Goal: Task Accomplishment & Management: Use online tool/utility

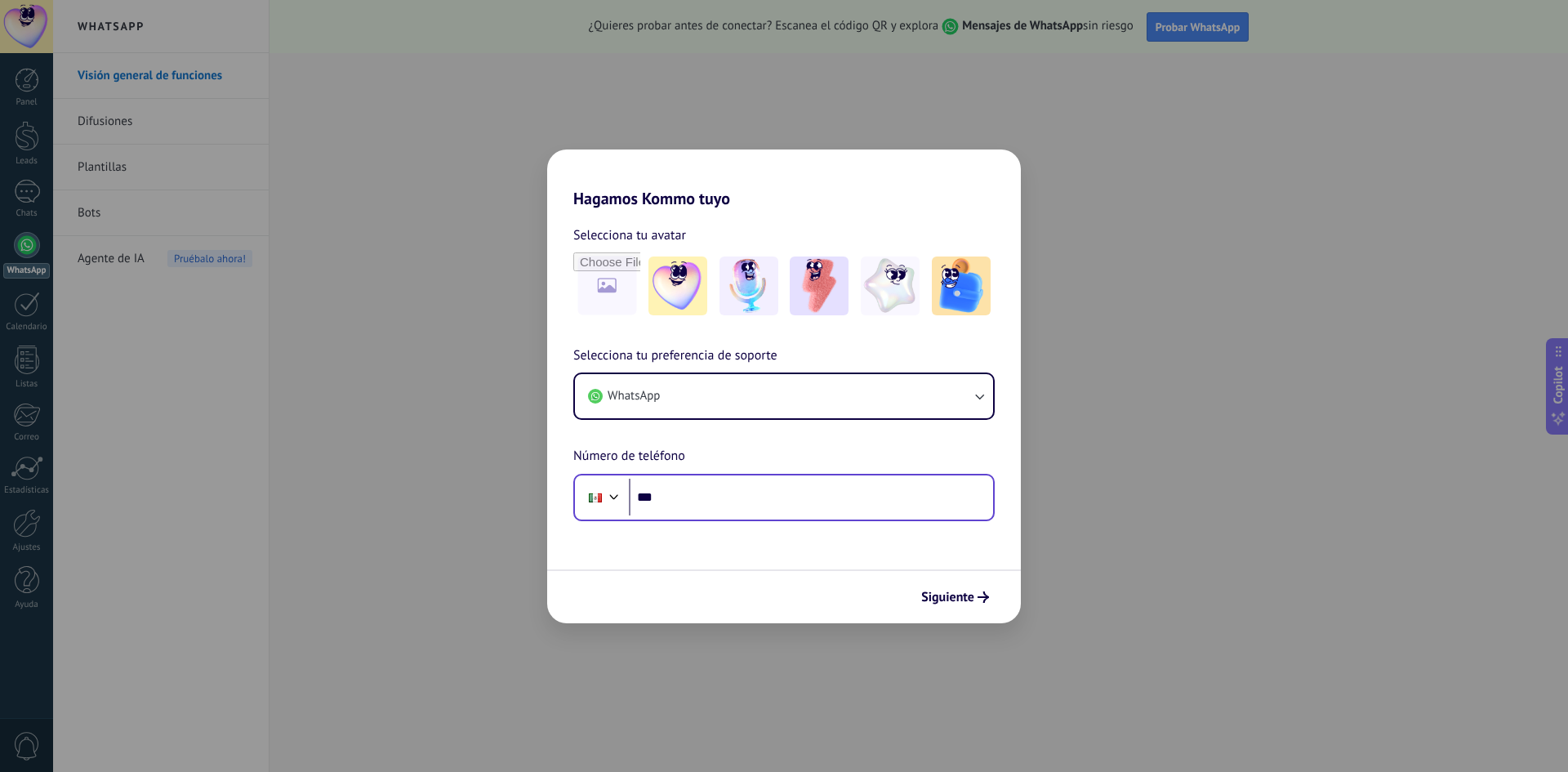
click at [742, 517] on div "Phone ***" at bounding box center [783, 497] width 421 height 47
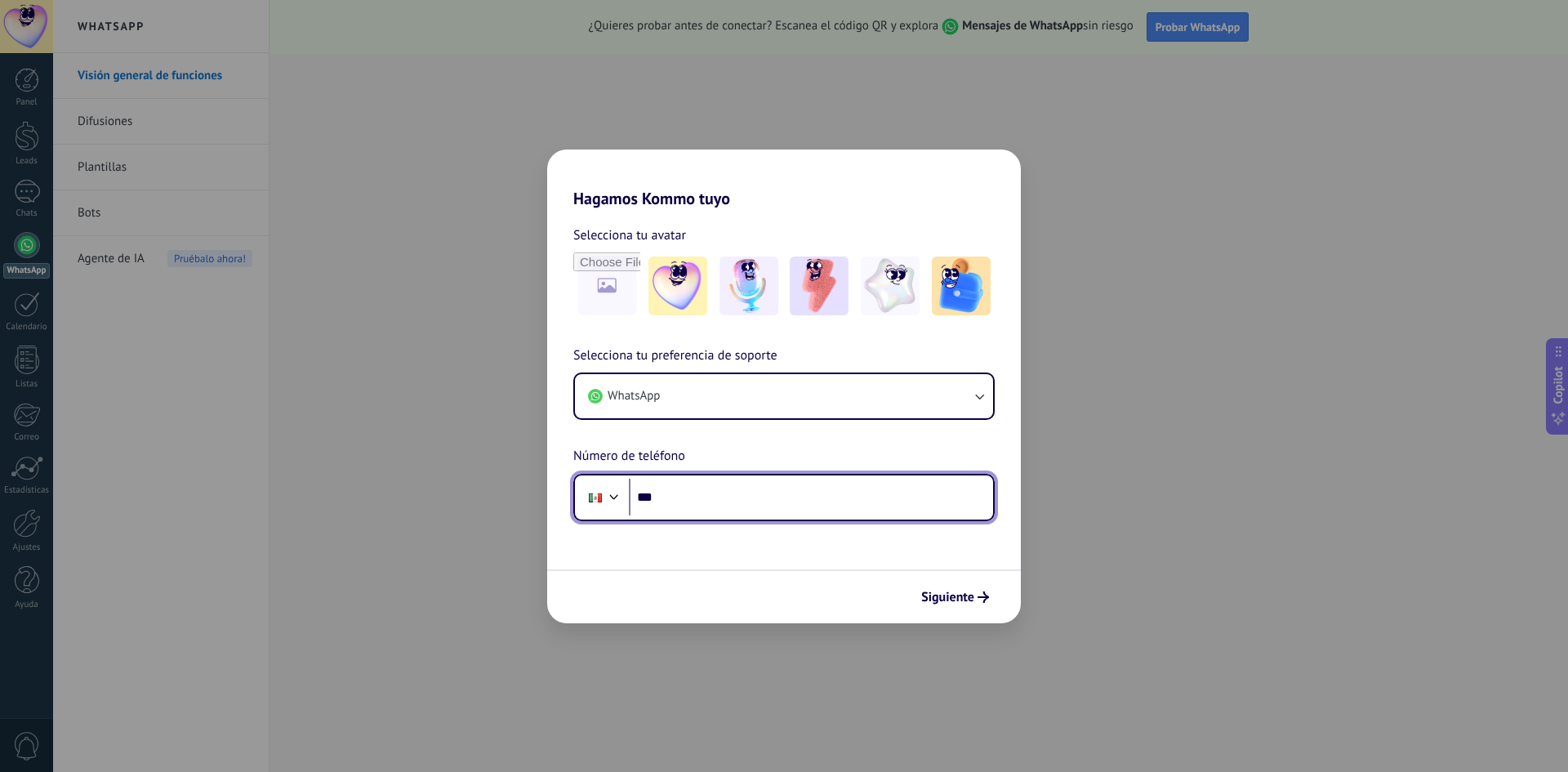
click at [728, 505] on input "***" at bounding box center [811, 498] width 364 height 38
type input "**********"
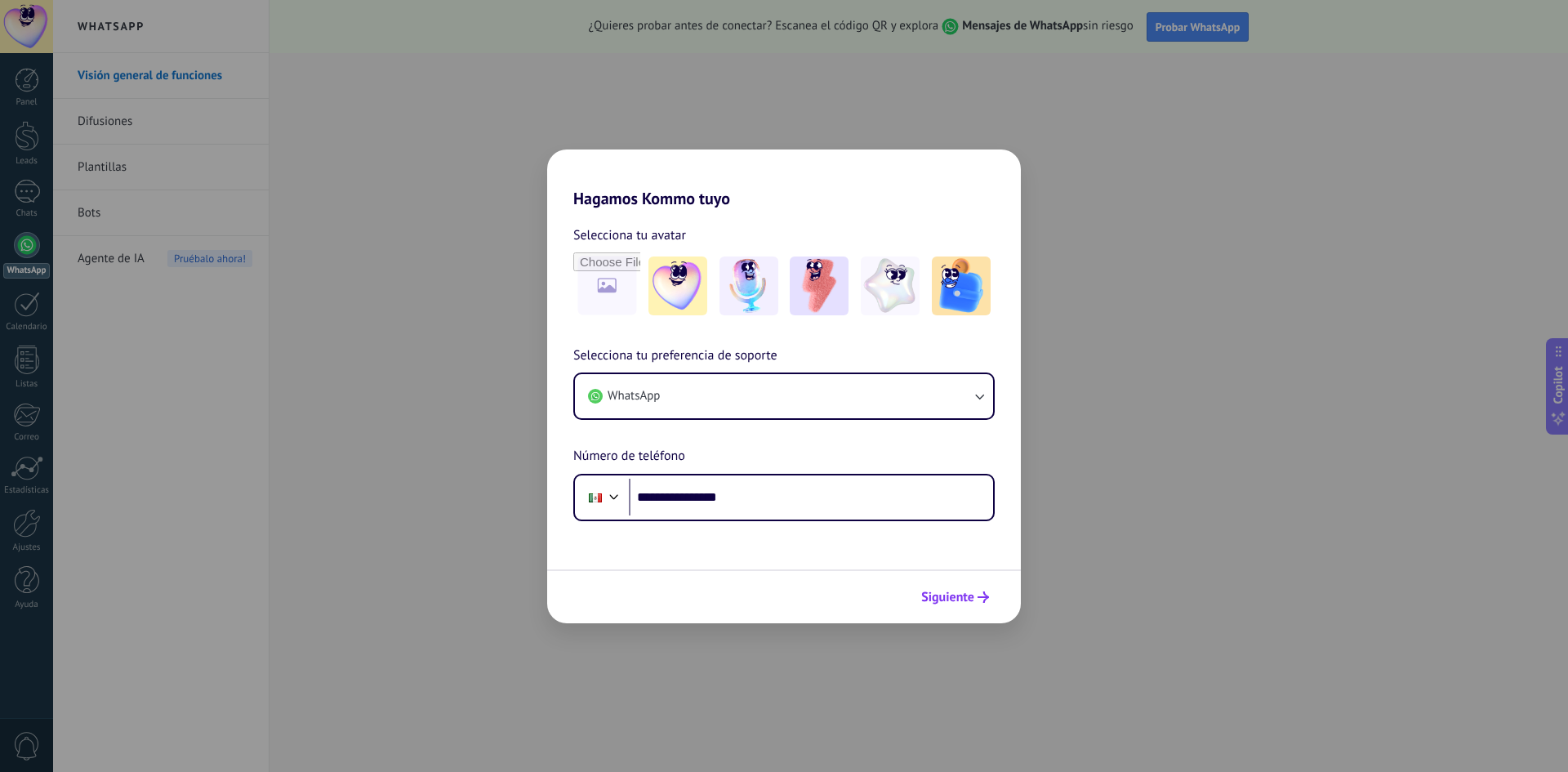
click at [947, 601] on span "Siguiente" at bounding box center [947, 596] width 53 height 11
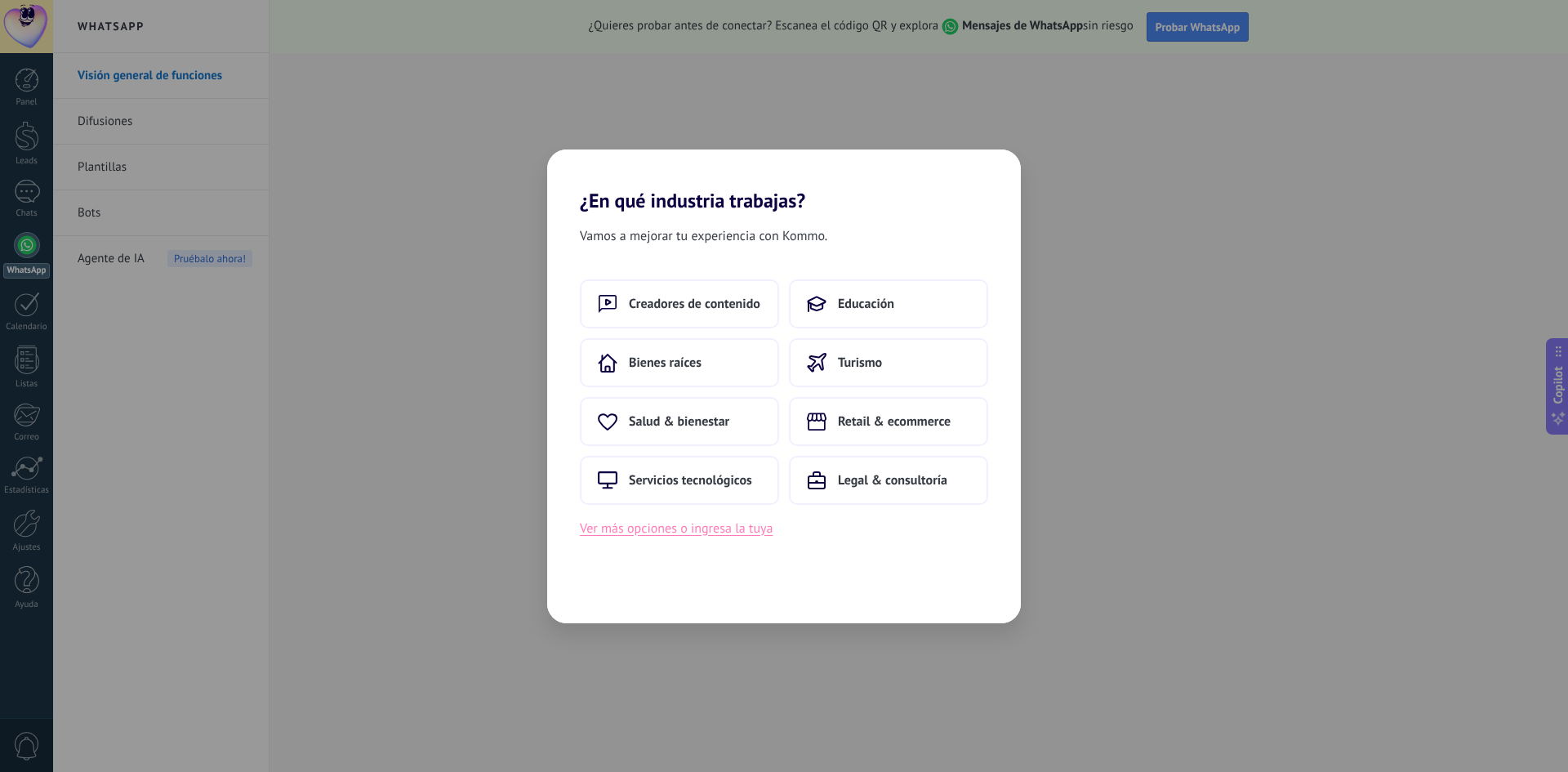
click at [702, 527] on button "Ver más opciones o ingresa la tuya" at bounding box center [676, 528] width 193 height 21
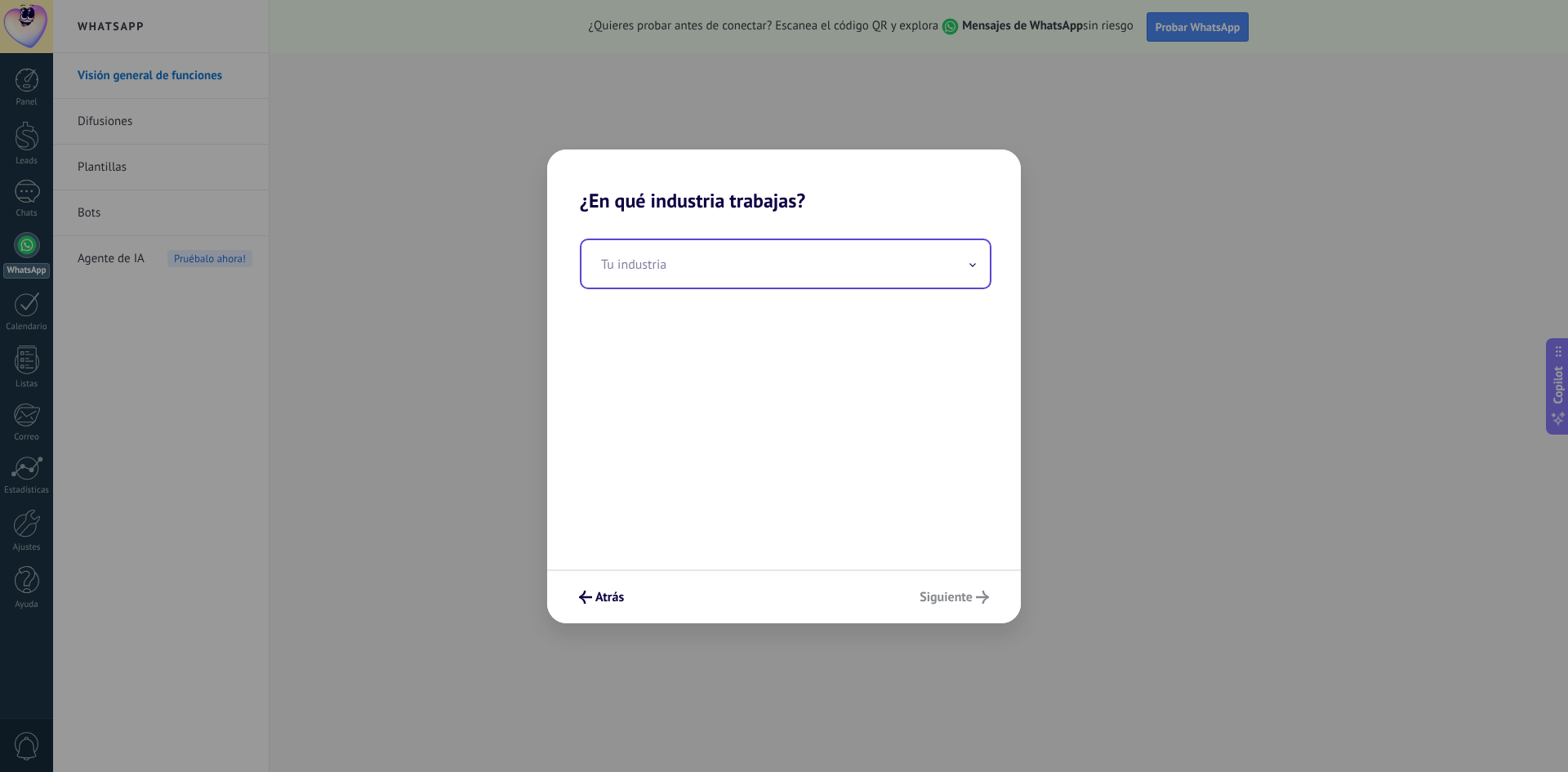
click at [684, 266] on input "text" at bounding box center [785, 263] width 408 height 47
type input "*"
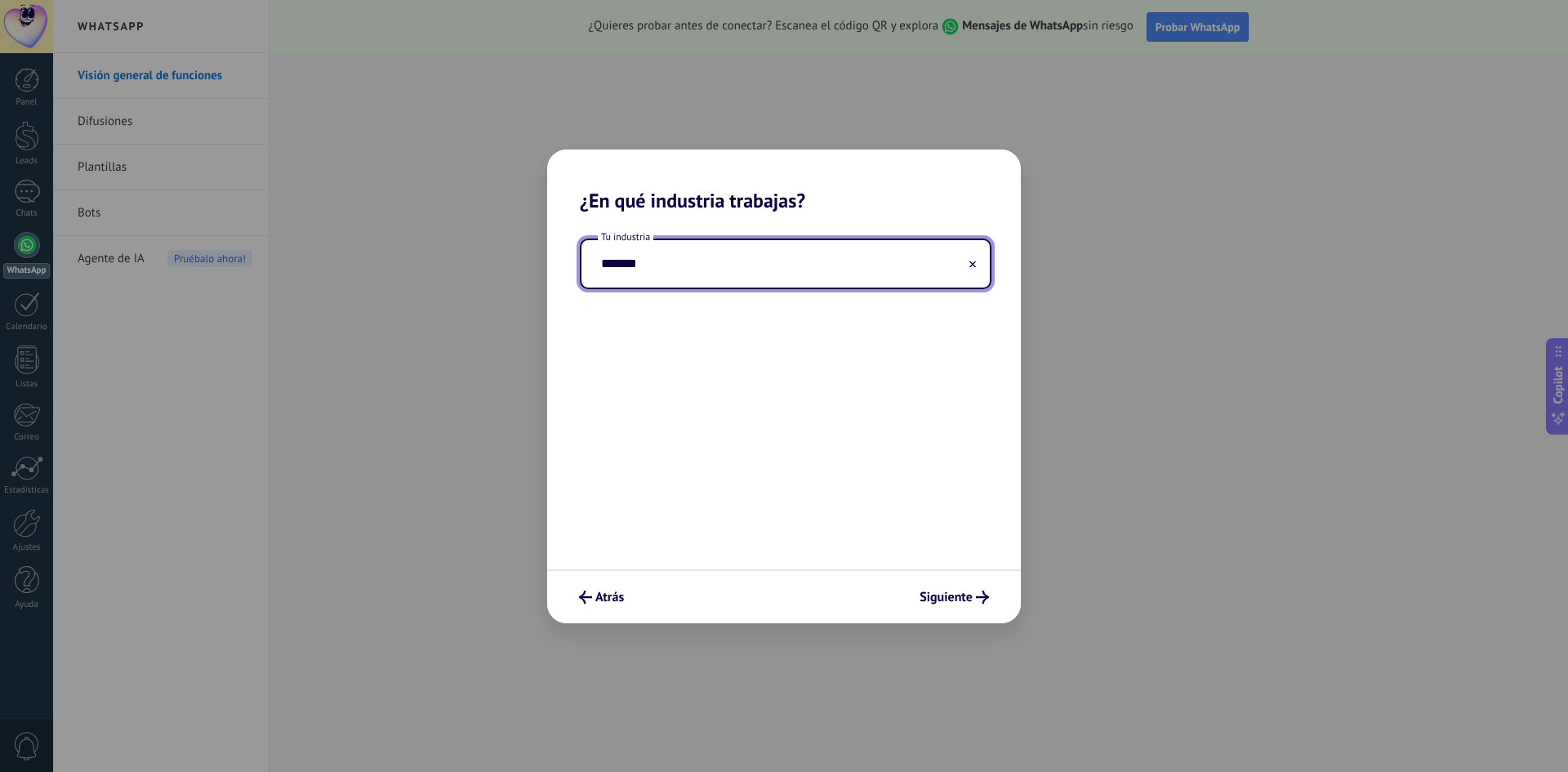
click at [971, 274] on input "******" at bounding box center [785, 263] width 408 height 47
type input "******"
click at [971, 261] on icon at bounding box center [972, 264] width 7 height 7
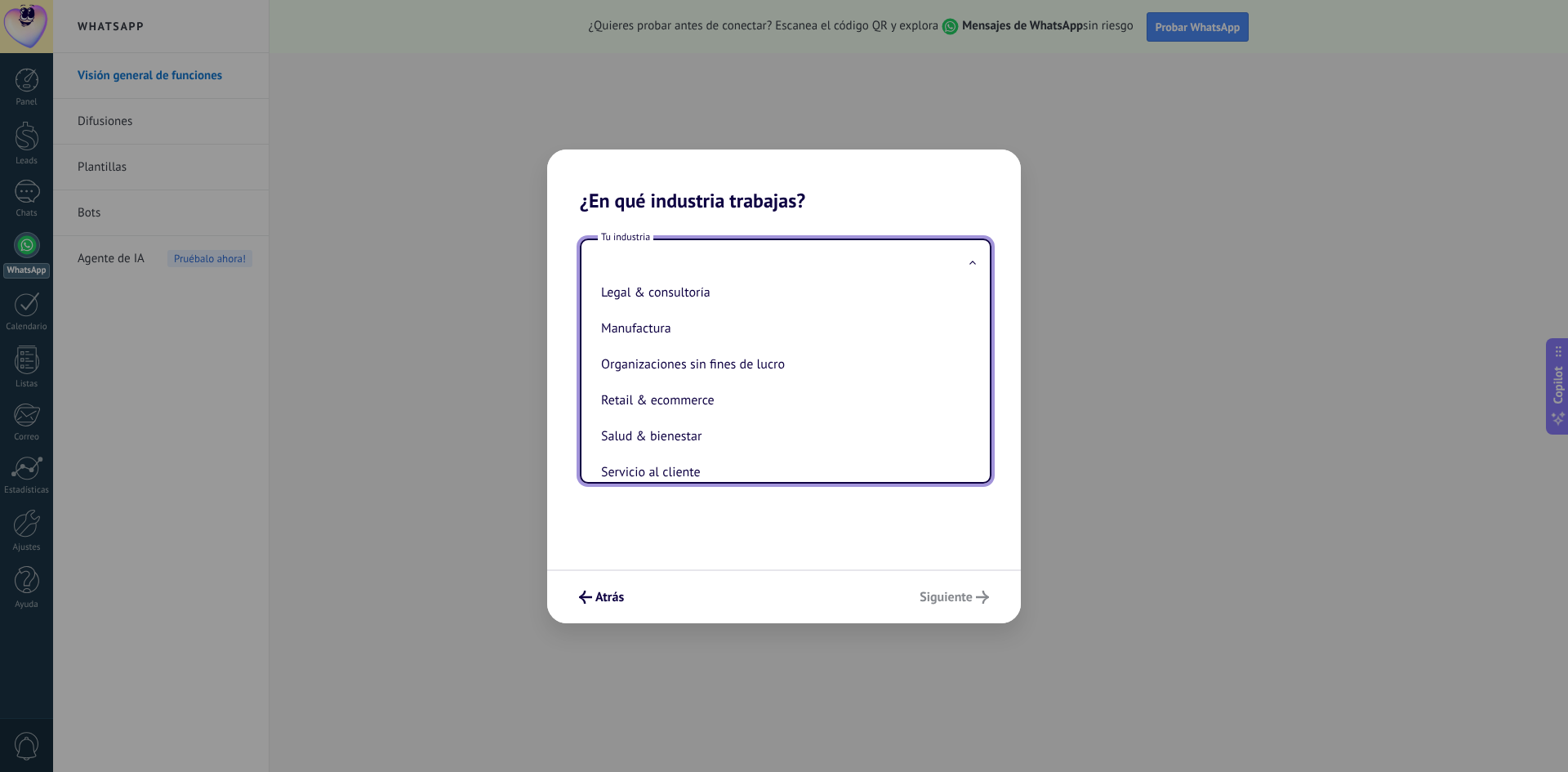
scroll to position [351, 0]
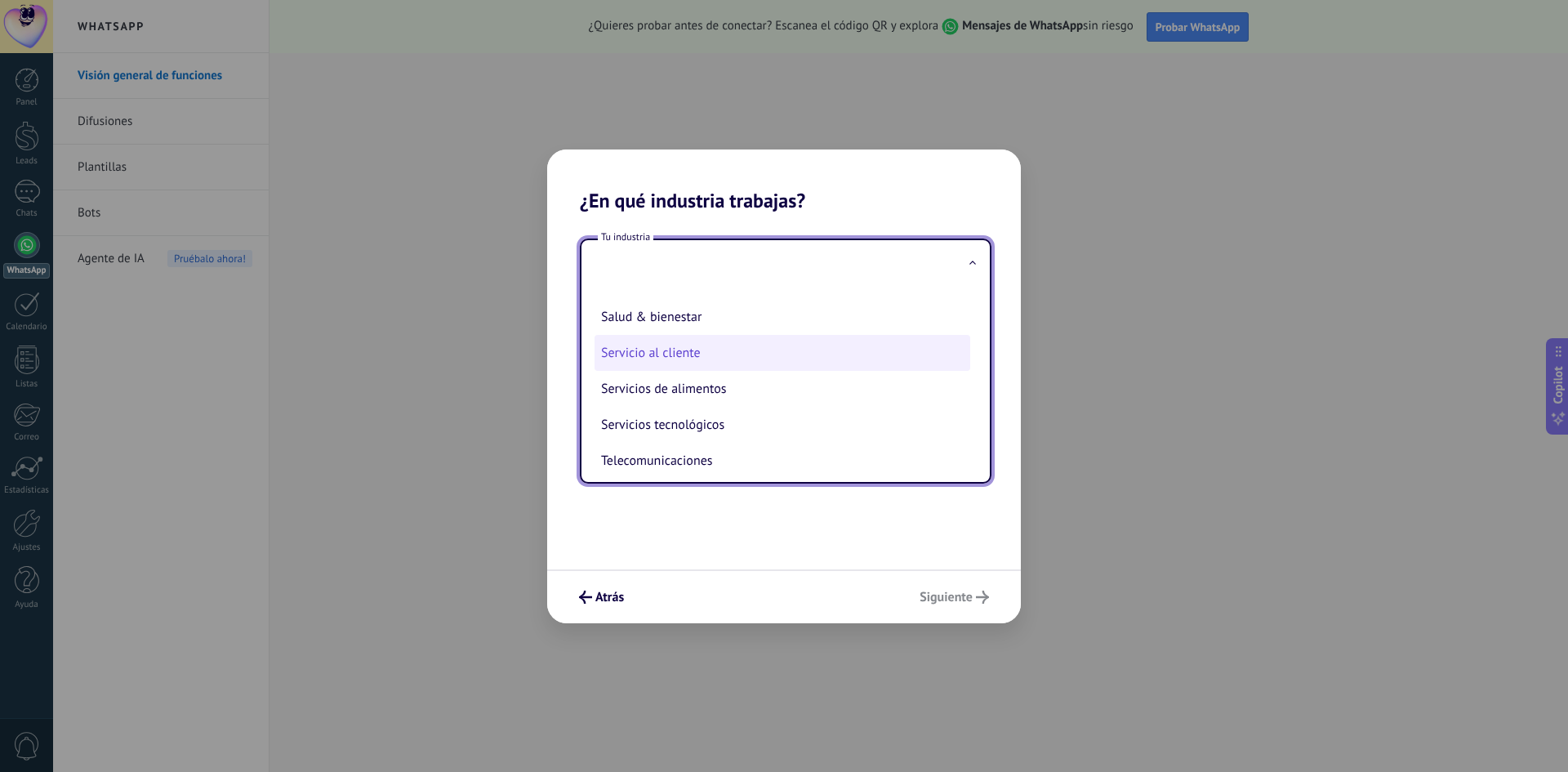
click at [697, 362] on li "Servicio al cliente" at bounding box center [783, 353] width 376 height 36
type input "**********"
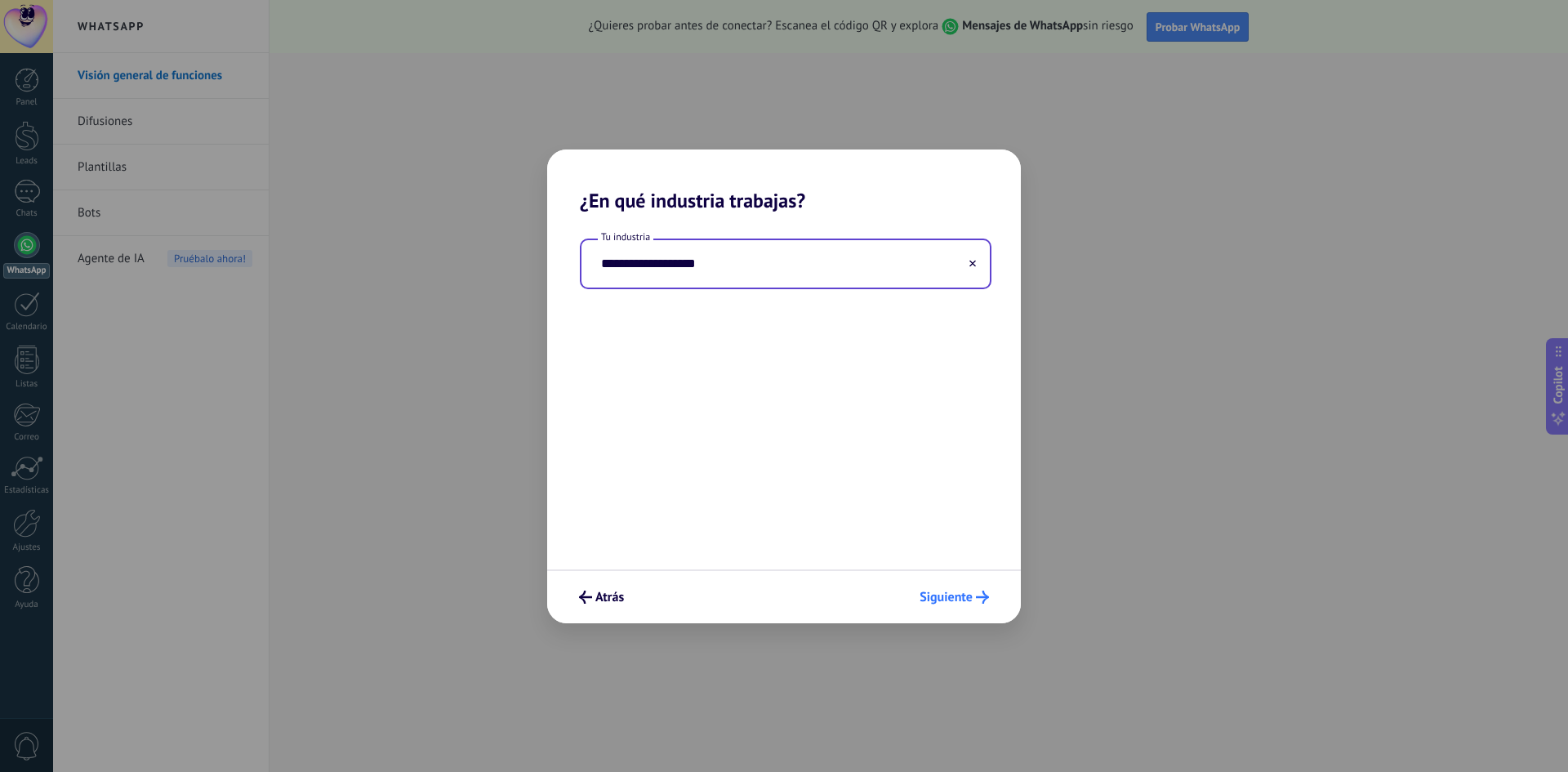
click at [954, 597] on span "Siguiente" at bounding box center [946, 596] width 53 height 11
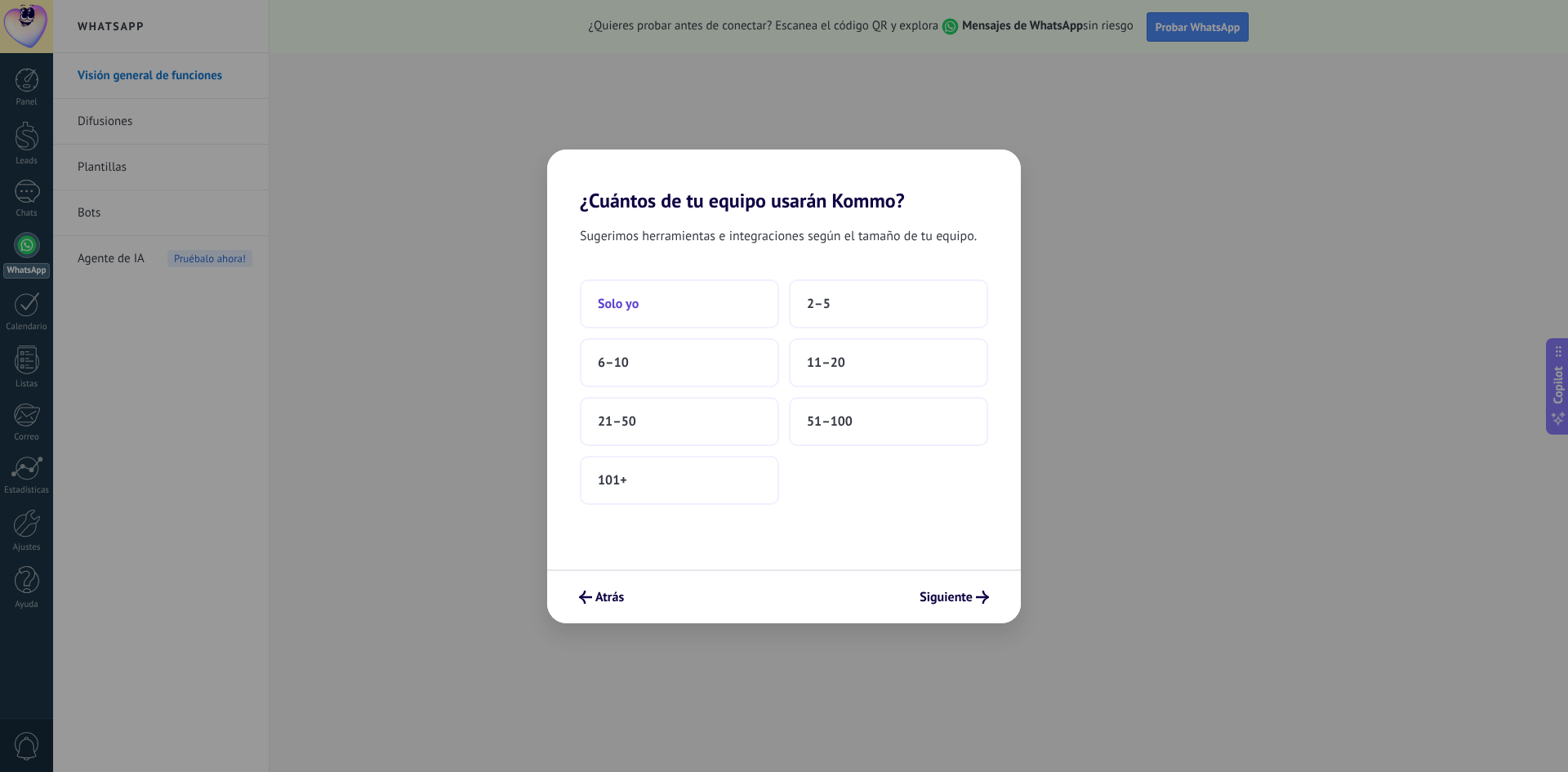
click at [630, 302] on span "Solo yo" at bounding box center [618, 304] width 41 height 16
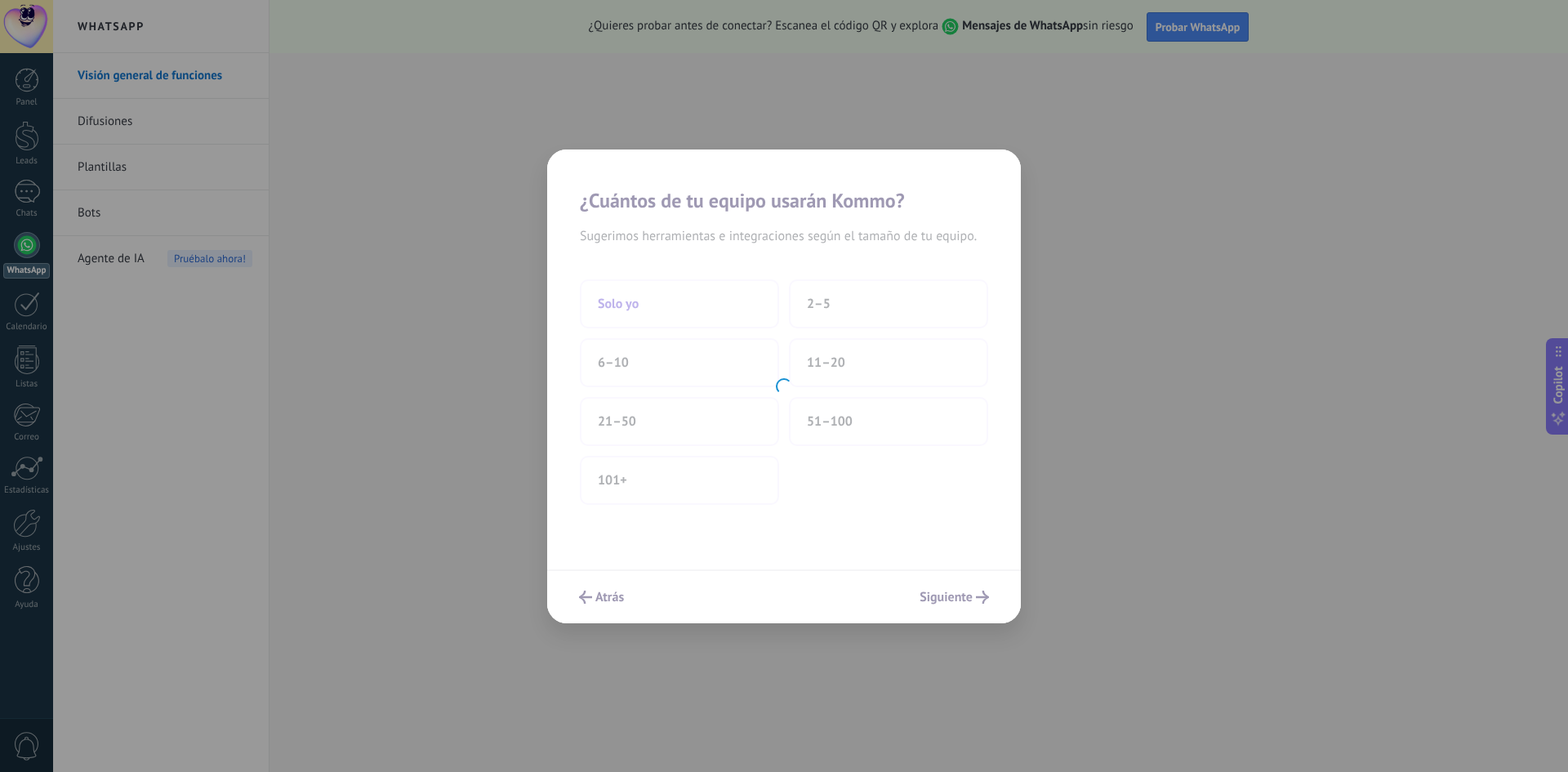
click at [630, 302] on div at bounding box center [784, 386] width 474 height 474
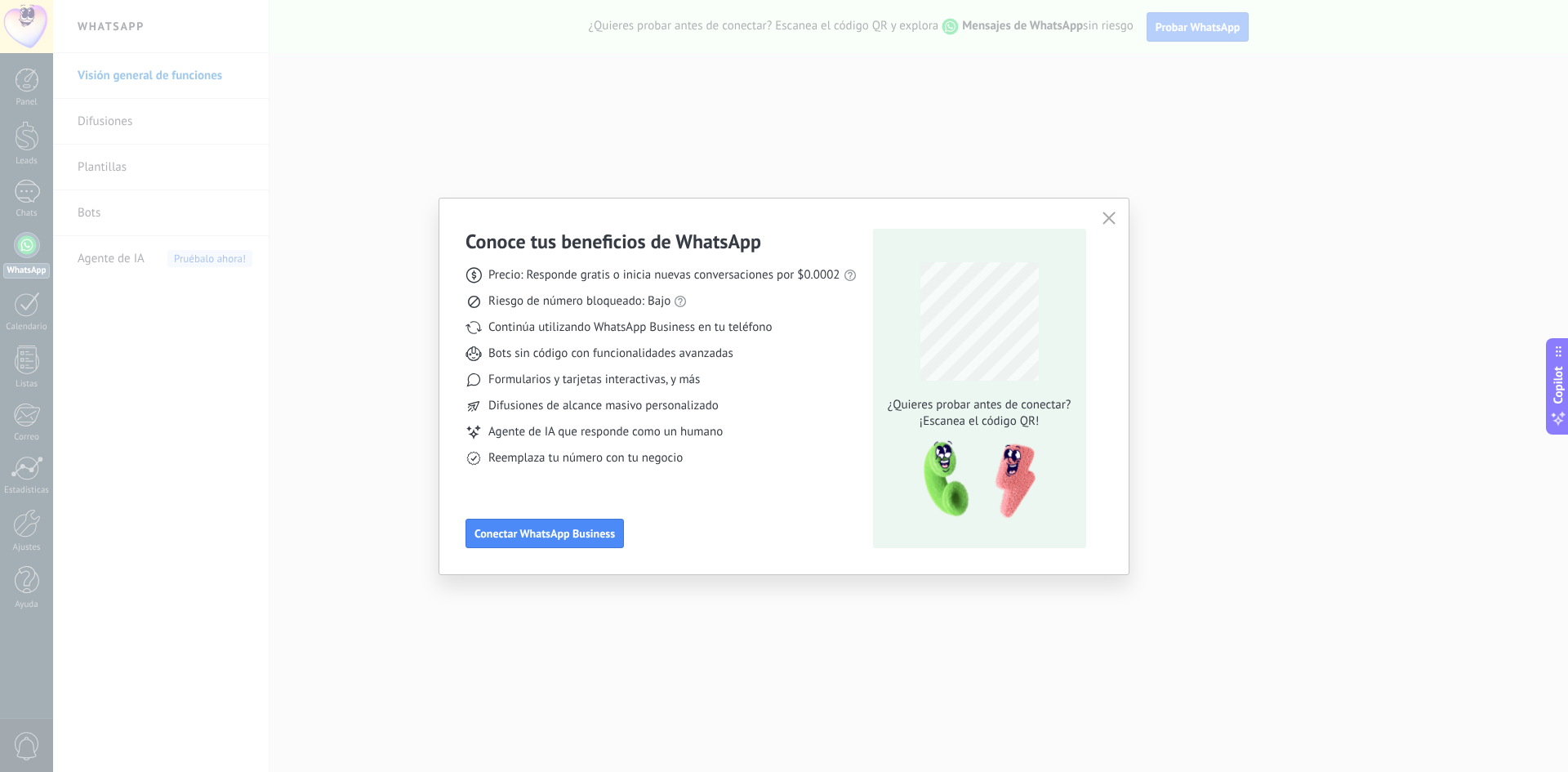
click at [1120, 214] on div "Conoce tus beneficios de WhatsApp Precio: Responde gratis o inicia nuevas conve…" at bounding box center [783, 386] width 689 height 376
click at [1109, 216] on icon "button" at bounding box center [1109, 218] width 13 height 13
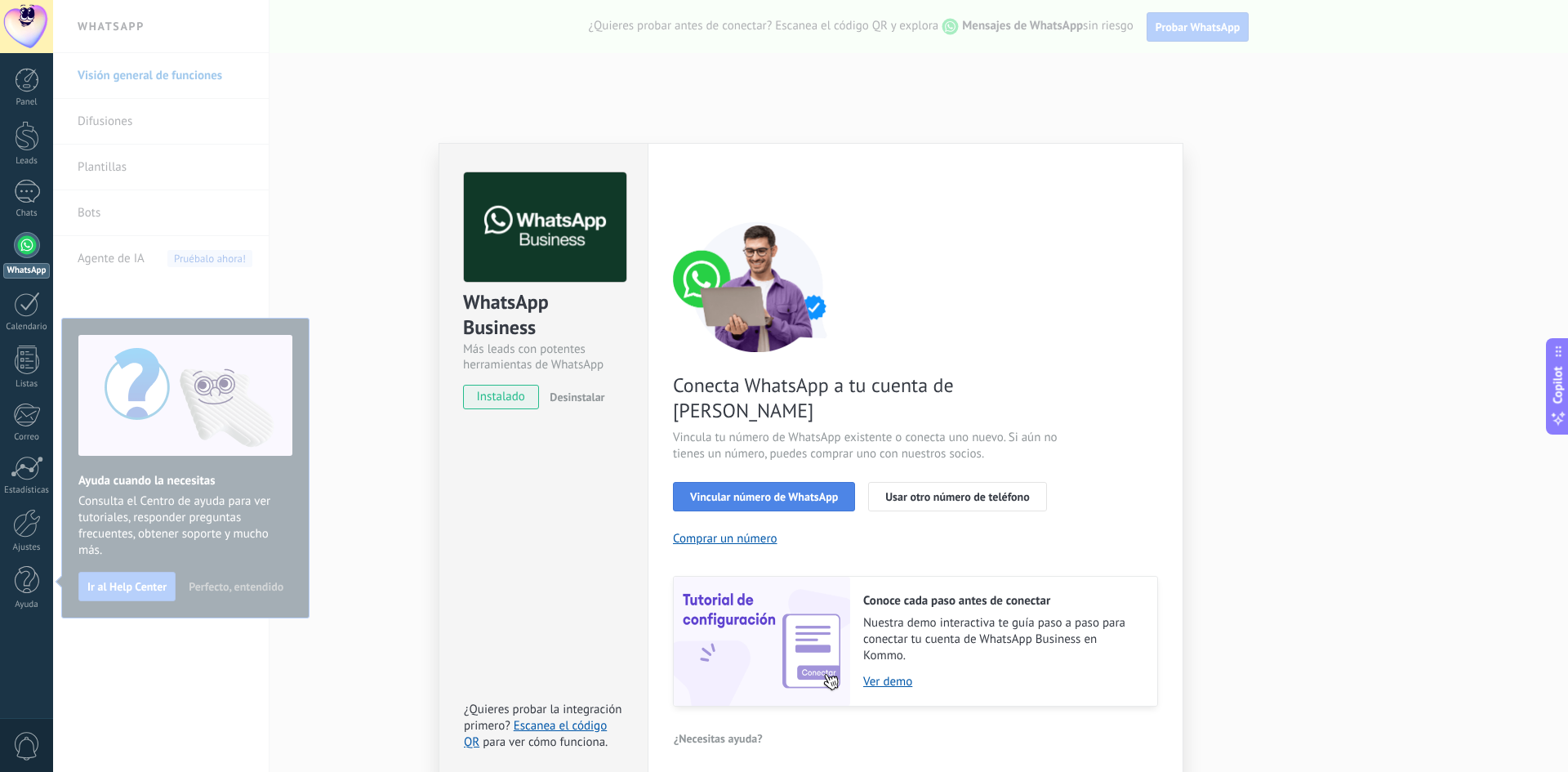
click at [766, 491] on span "Vincular número de WhatsApp" at bounding box center [764, 496] width 148 height 11
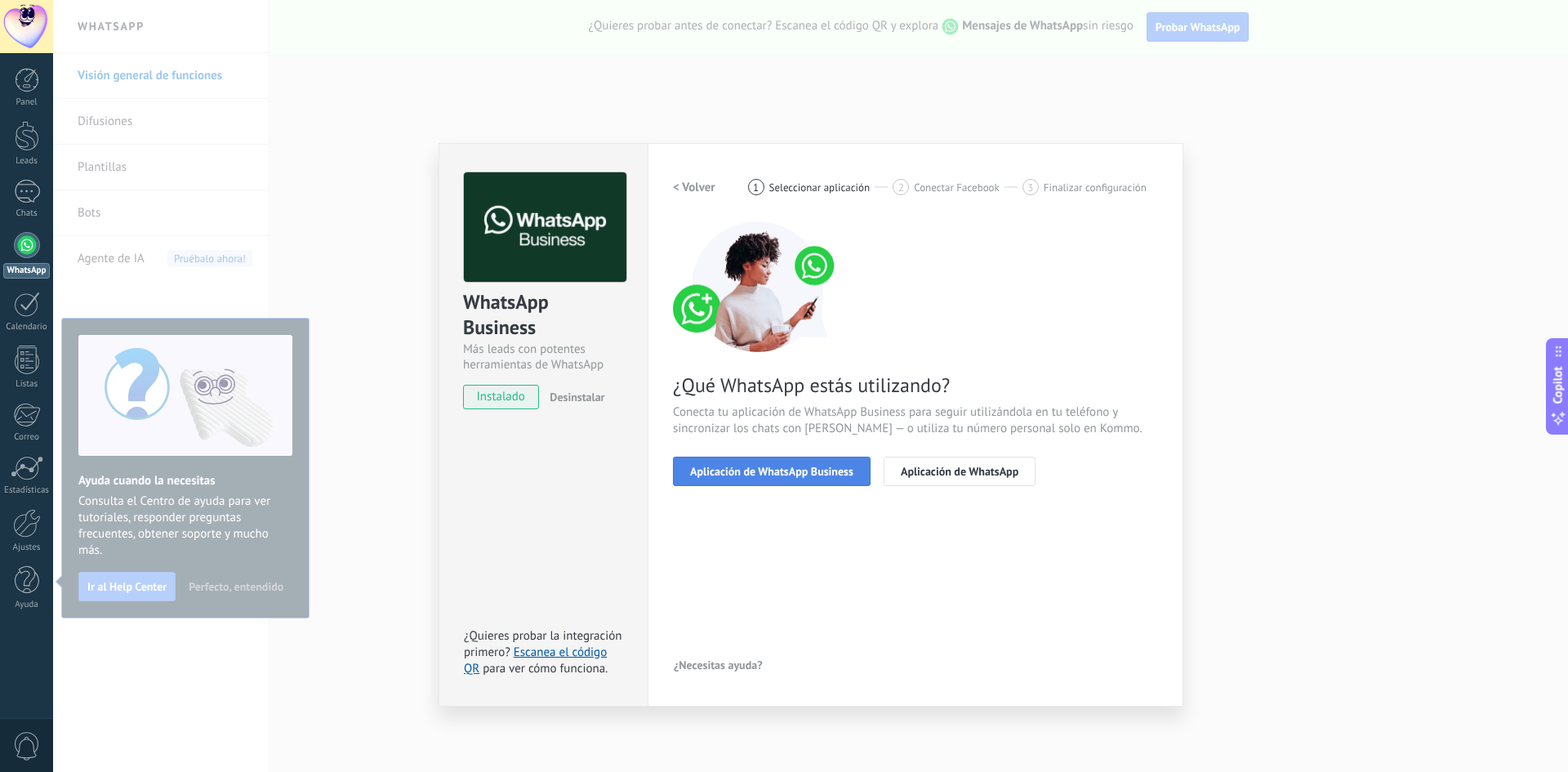
click at [798, 466] on span "Aplicación de WhatsApp Business" at bounding box center [771, 471] width 163 height 11
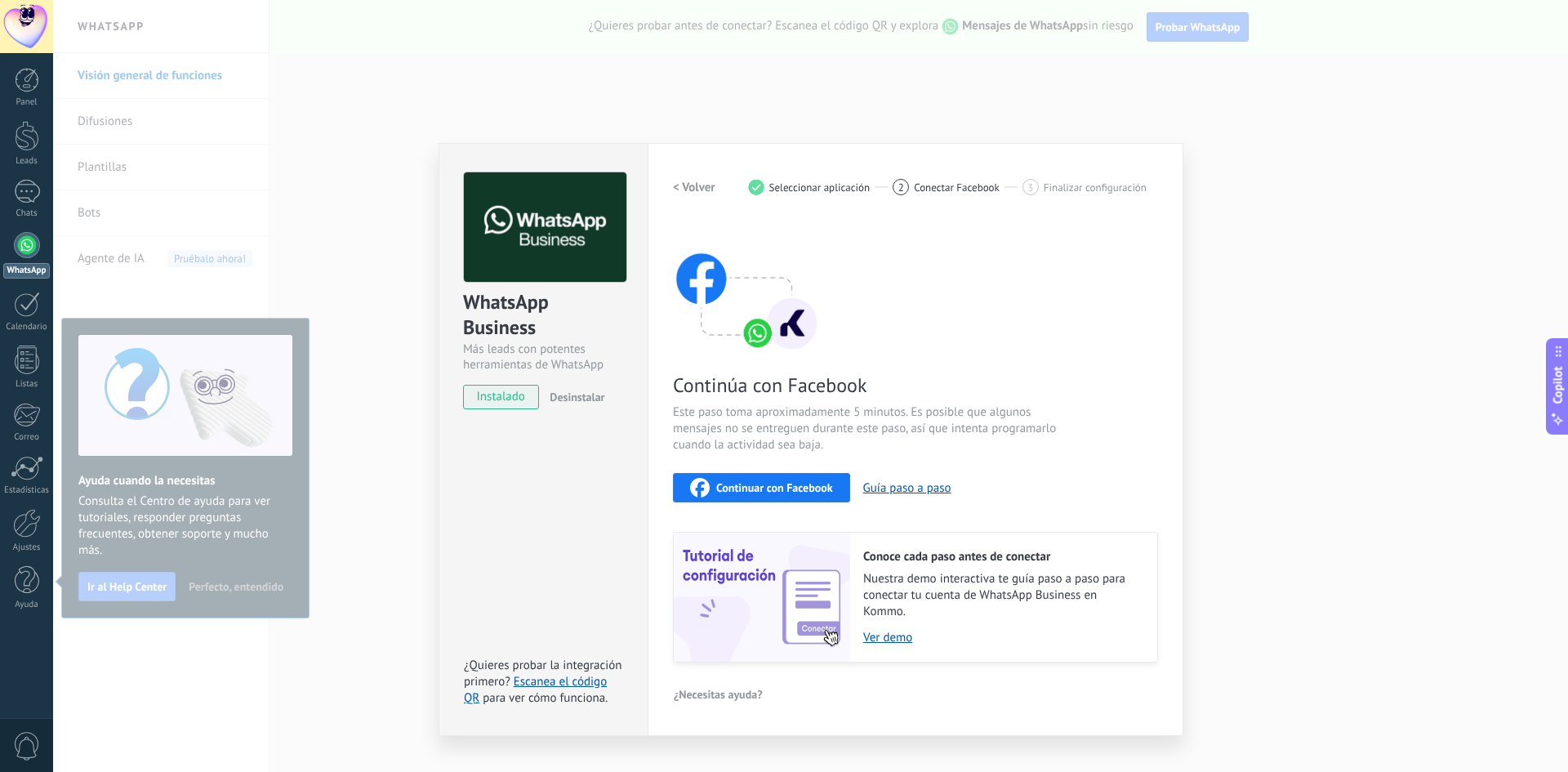
click at [796, 487] on span "Continuar con Facebook" at bounding box center [774, 487] width 117 height 11
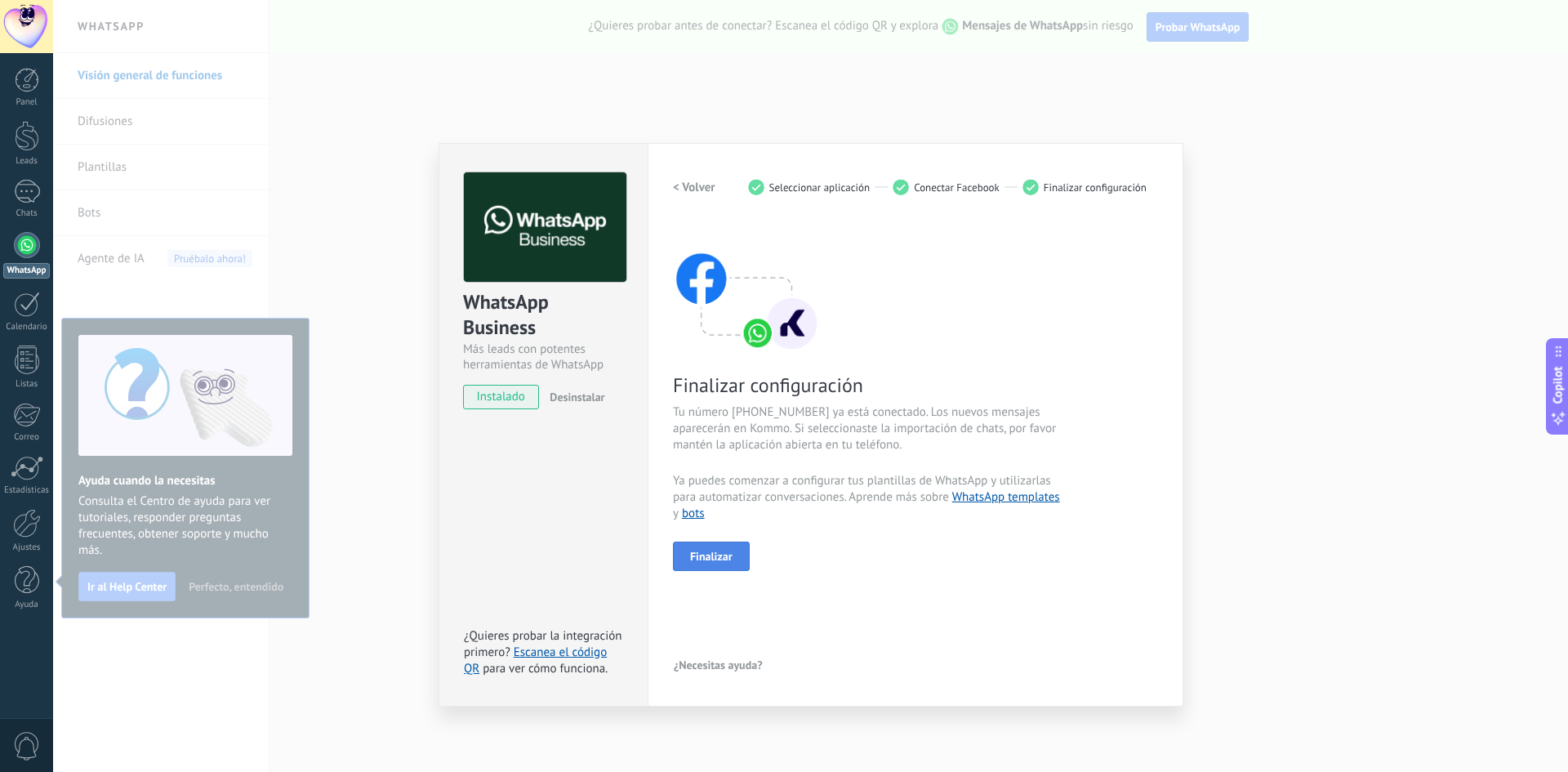
click at [724, 551] on span "Finalizar" at bounding box center [711, 555] width 42 height 11
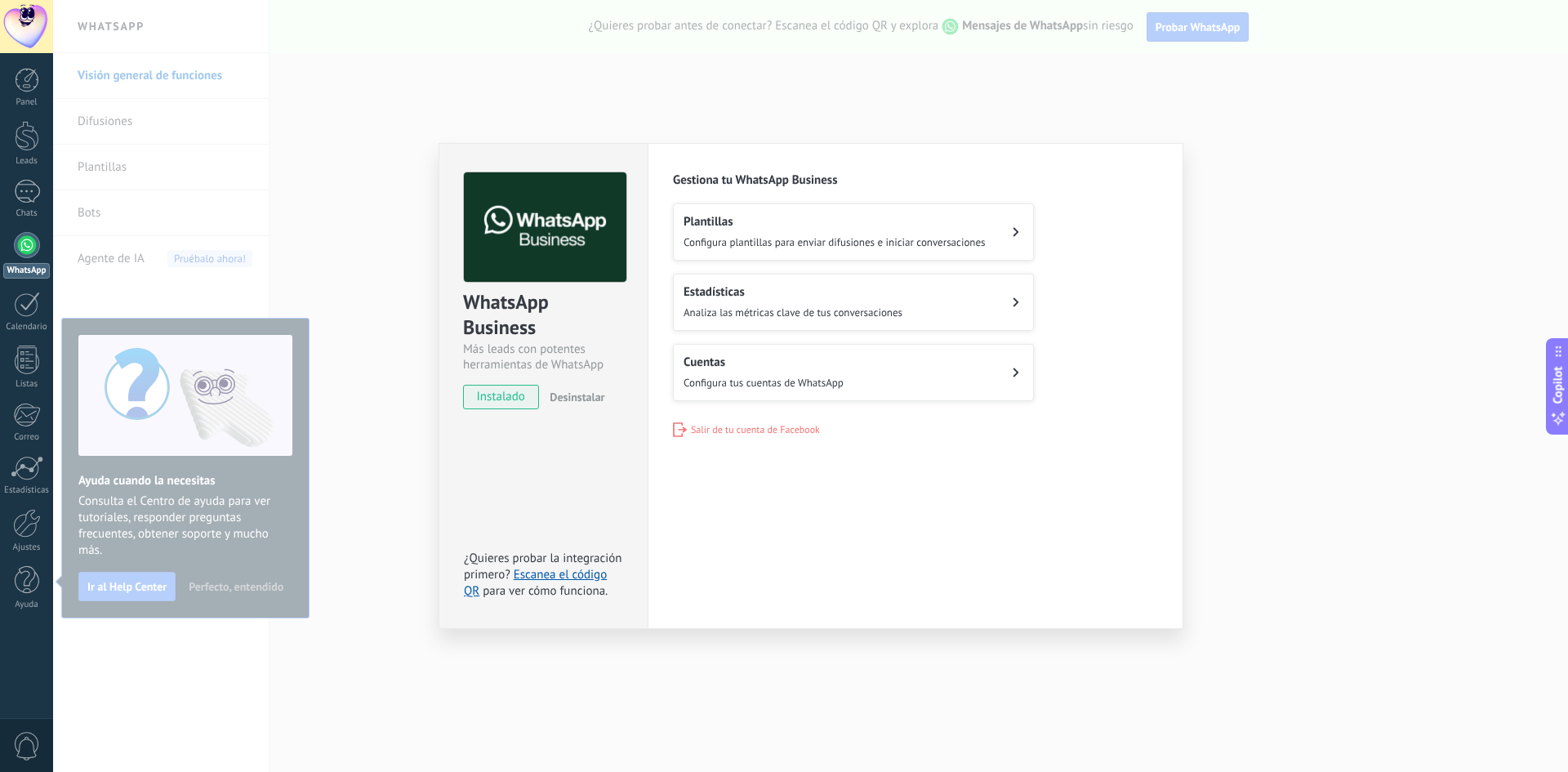
drag, startPoint x: 919, startPoint y: 230, endPoint x: 919, endPoint y: 239, distance: 9.0
click at [919, 239] on div "Plantillas Configura plantillas para enviar difusiones e iniciar conversaciones" at bounding box center [835, 232] width 302 height 36
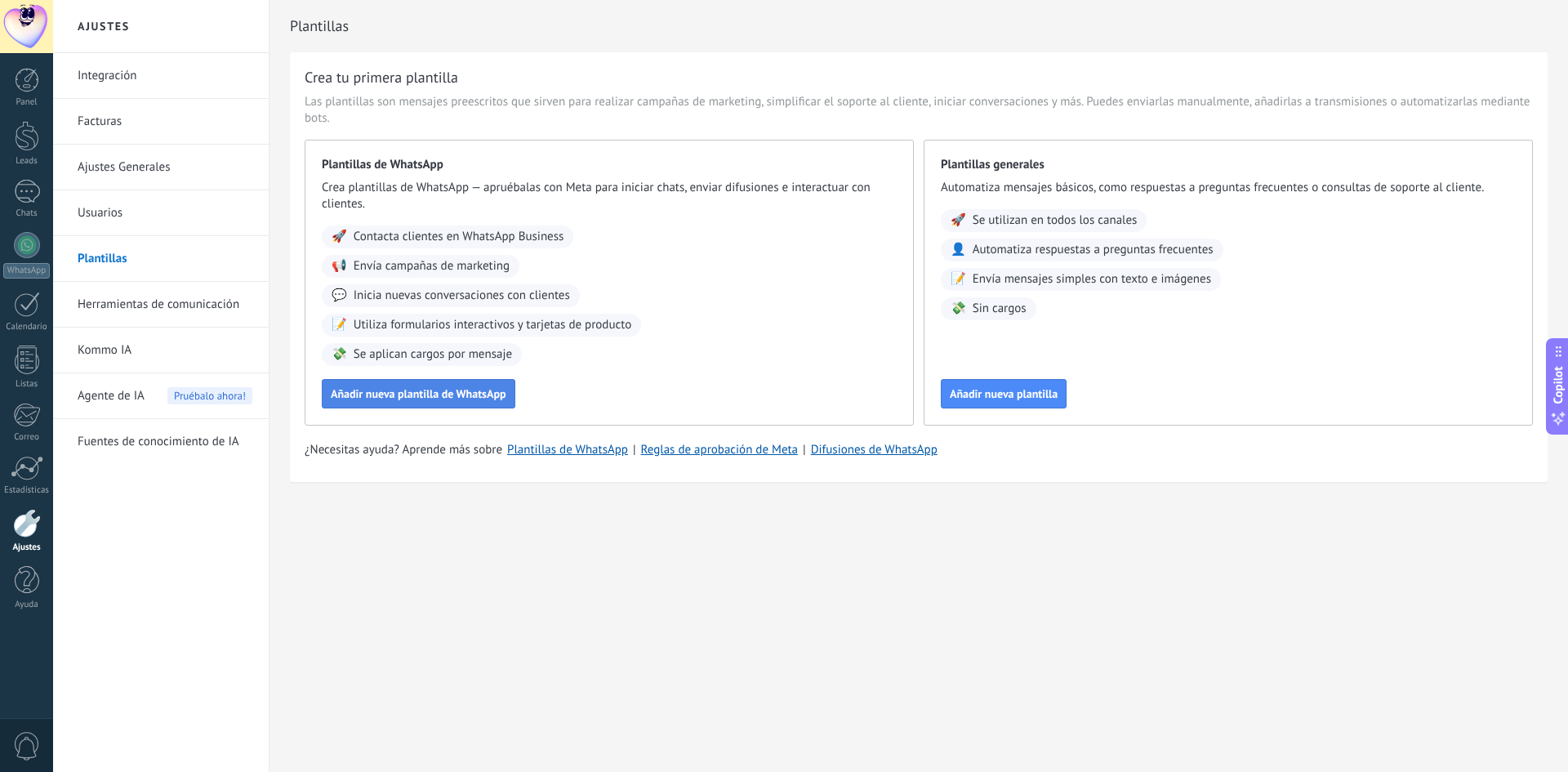
click at [436, 399] on span "Añadir nueva plantilla de WhatsApp" at bounding box center [419, 393] width 176 height 11
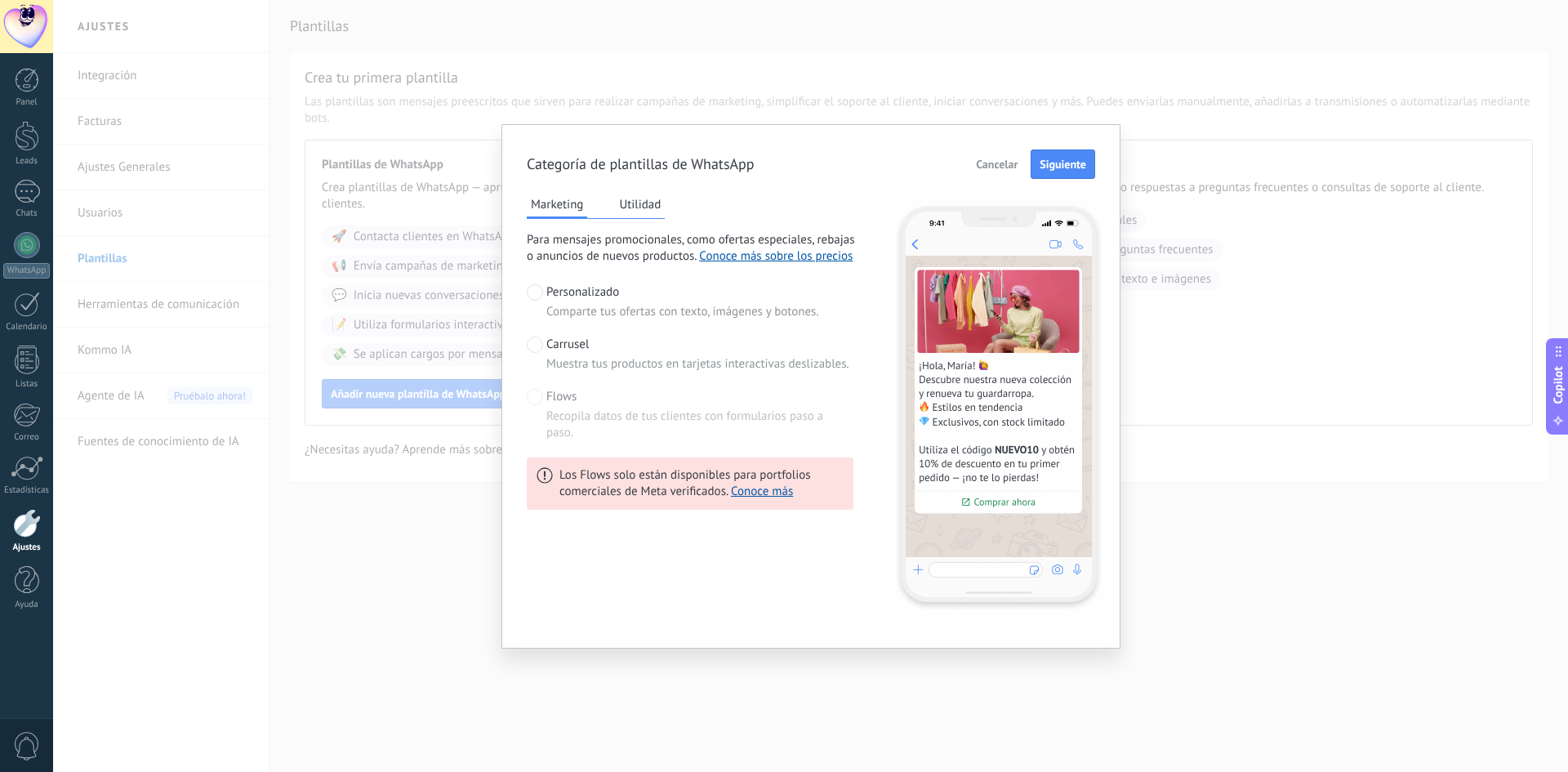
click at [541, 347] on span at bounding box center [535, 344] width 16 height 16
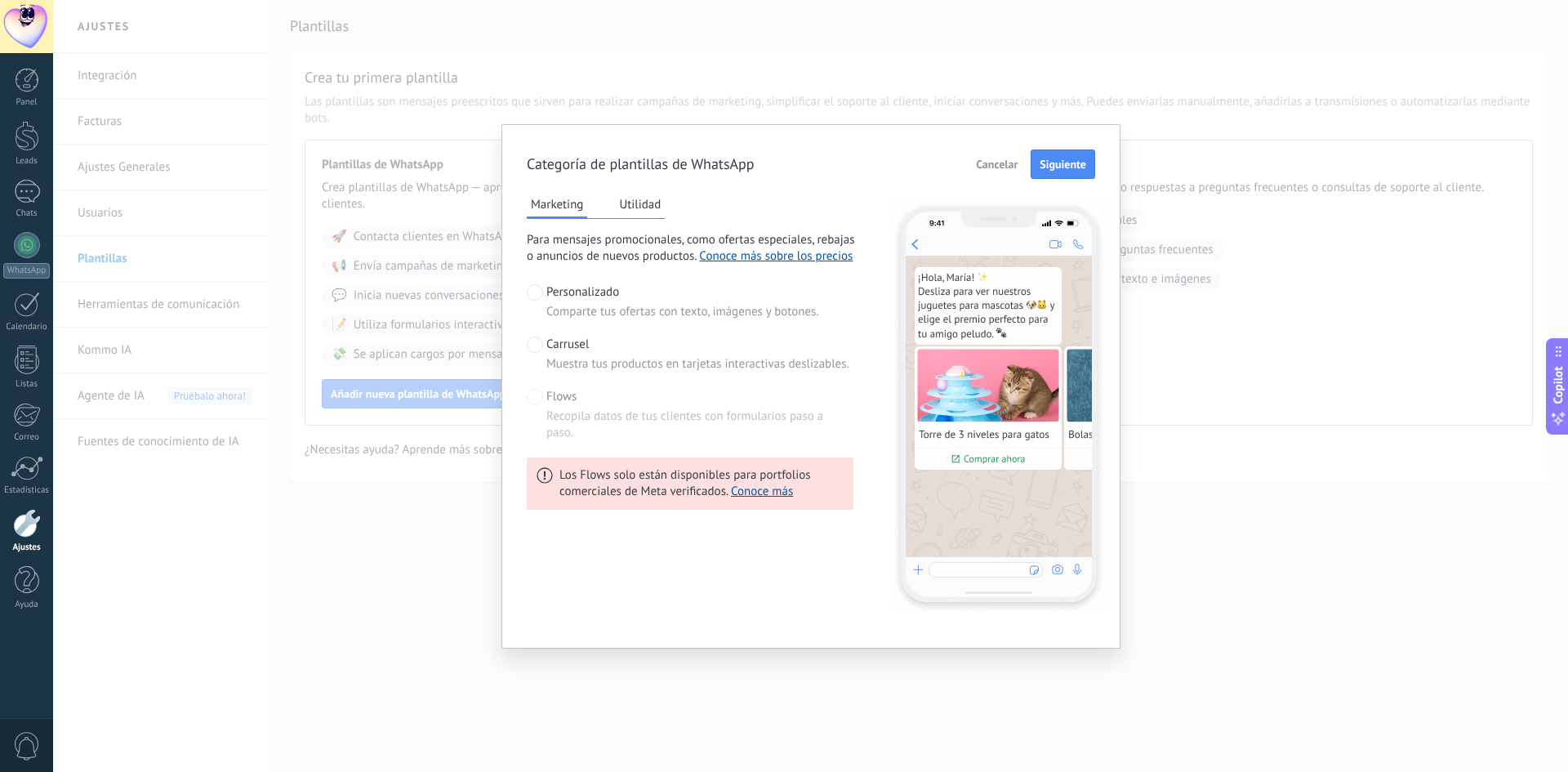
click at [541, 297] on span at bounding box center [535, 292] width 16 height 16
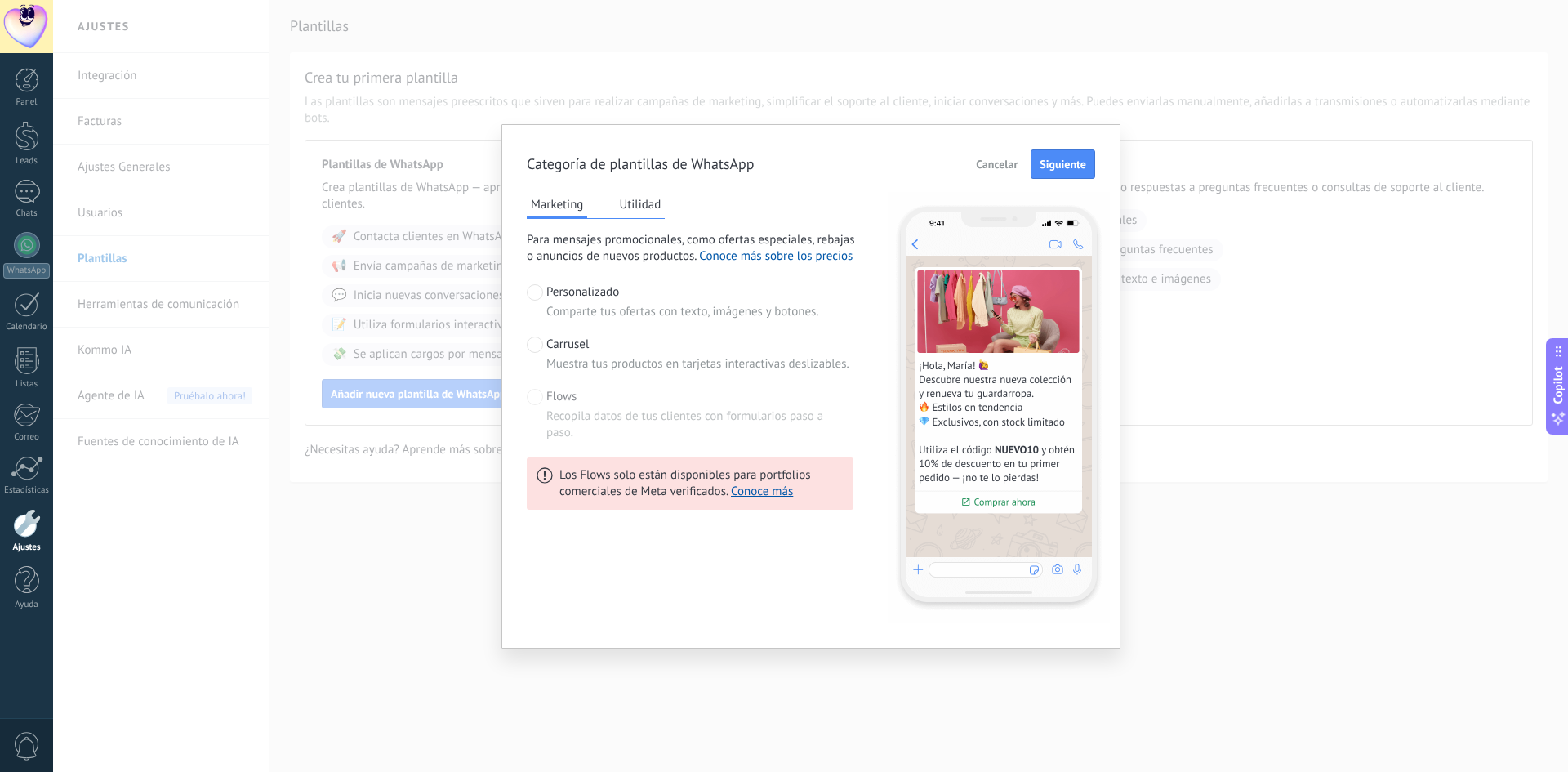
click at [546, 345] on label "Carrusel Muestra tus productos en tarjetas interactivas deslizables." at bounding box center [688, 354] width 323 height 36
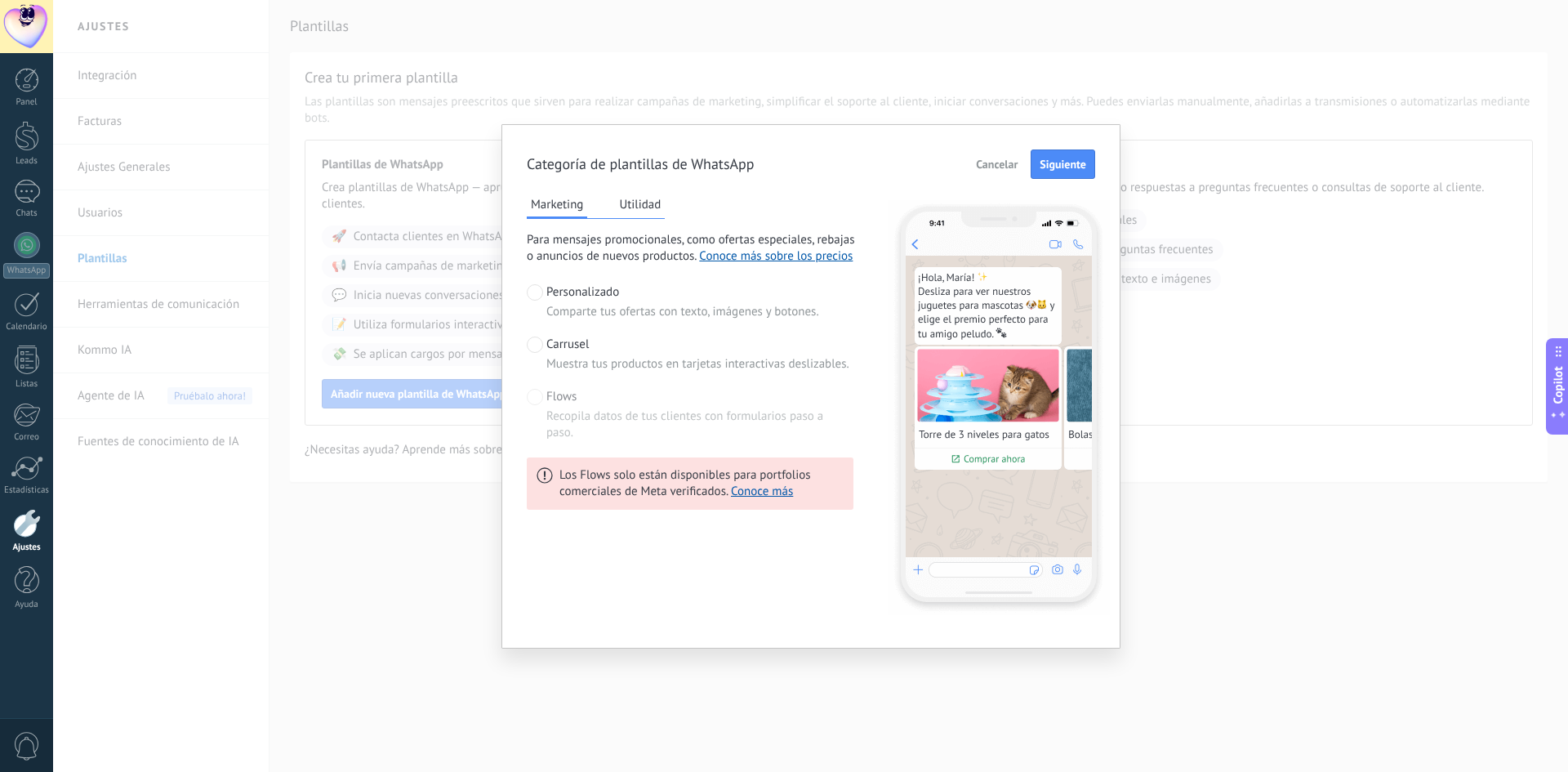
click at [536, 293] on span at bounding box center [535, 292] width 16 height 16
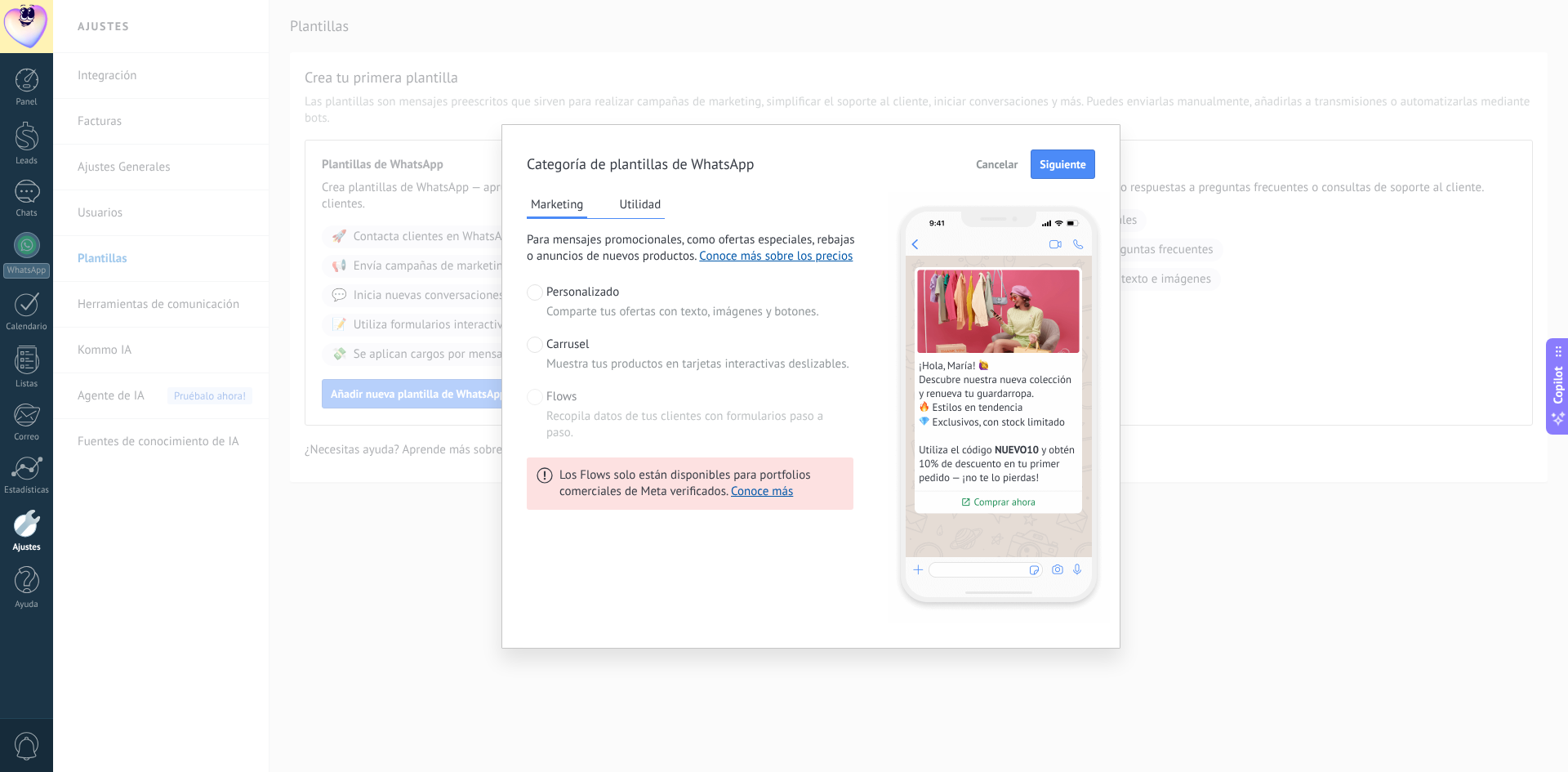
click at [644, 207] on button "Utilidad" at bounding box center [640, 204] width 50 height 25
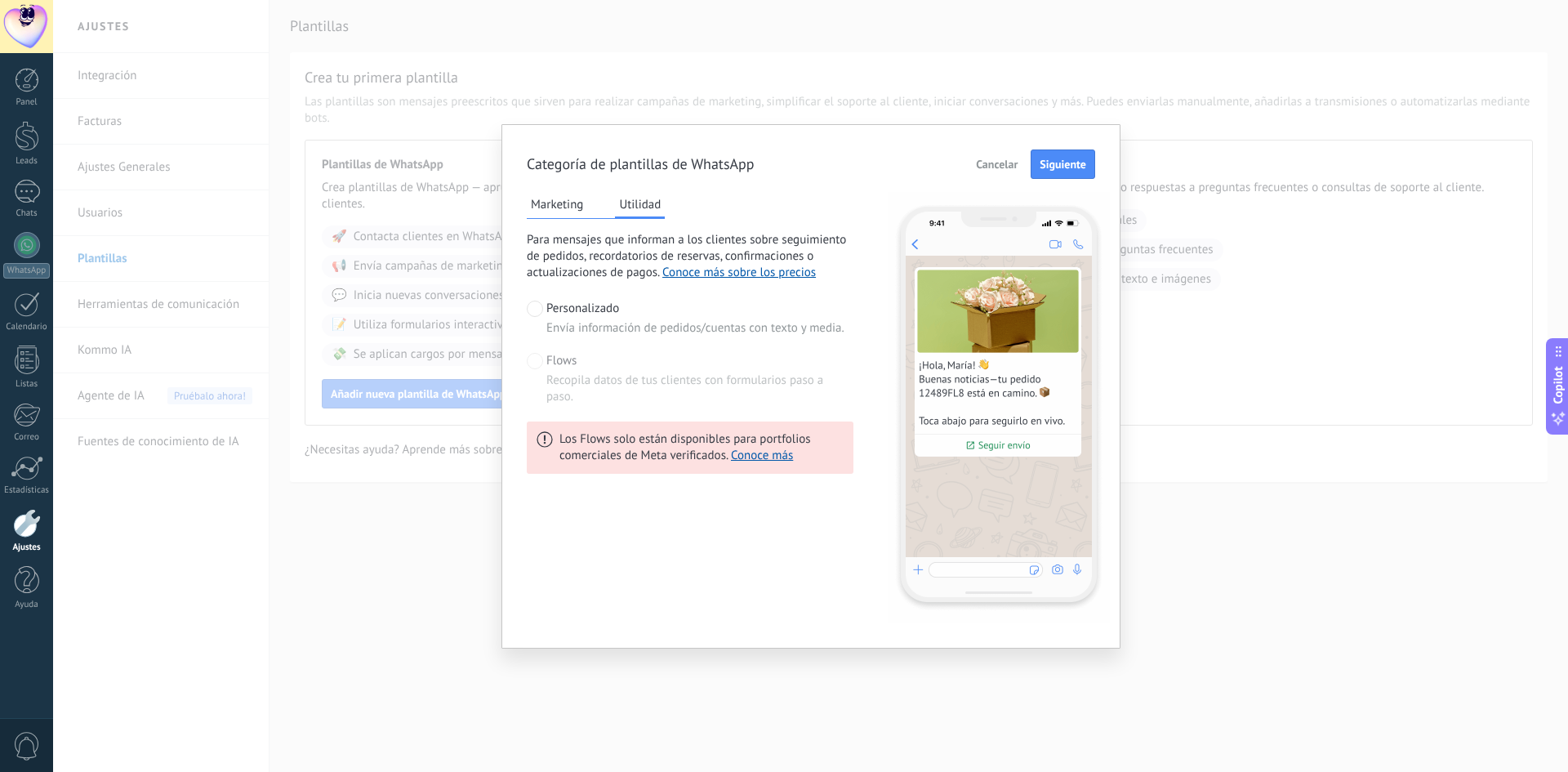
click at [568, 201] on button "Marketing" at bounding box center [557, 204] width 60 height 25
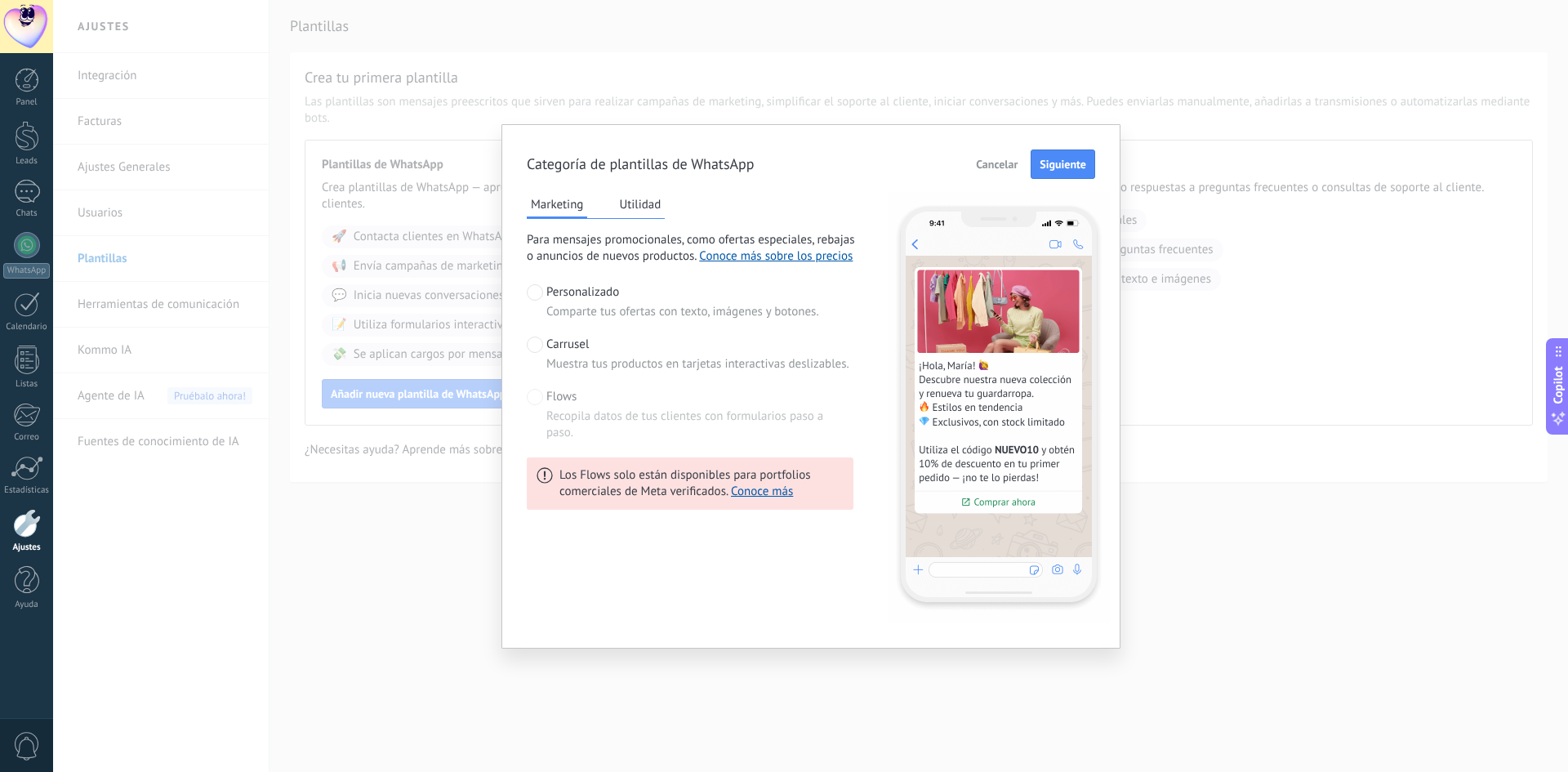
click at [542, 354] on label "Carrusel Muestra tus productos en tarjetas interactivas deslizables." at bounding box center [688, 354] width 323 height 36
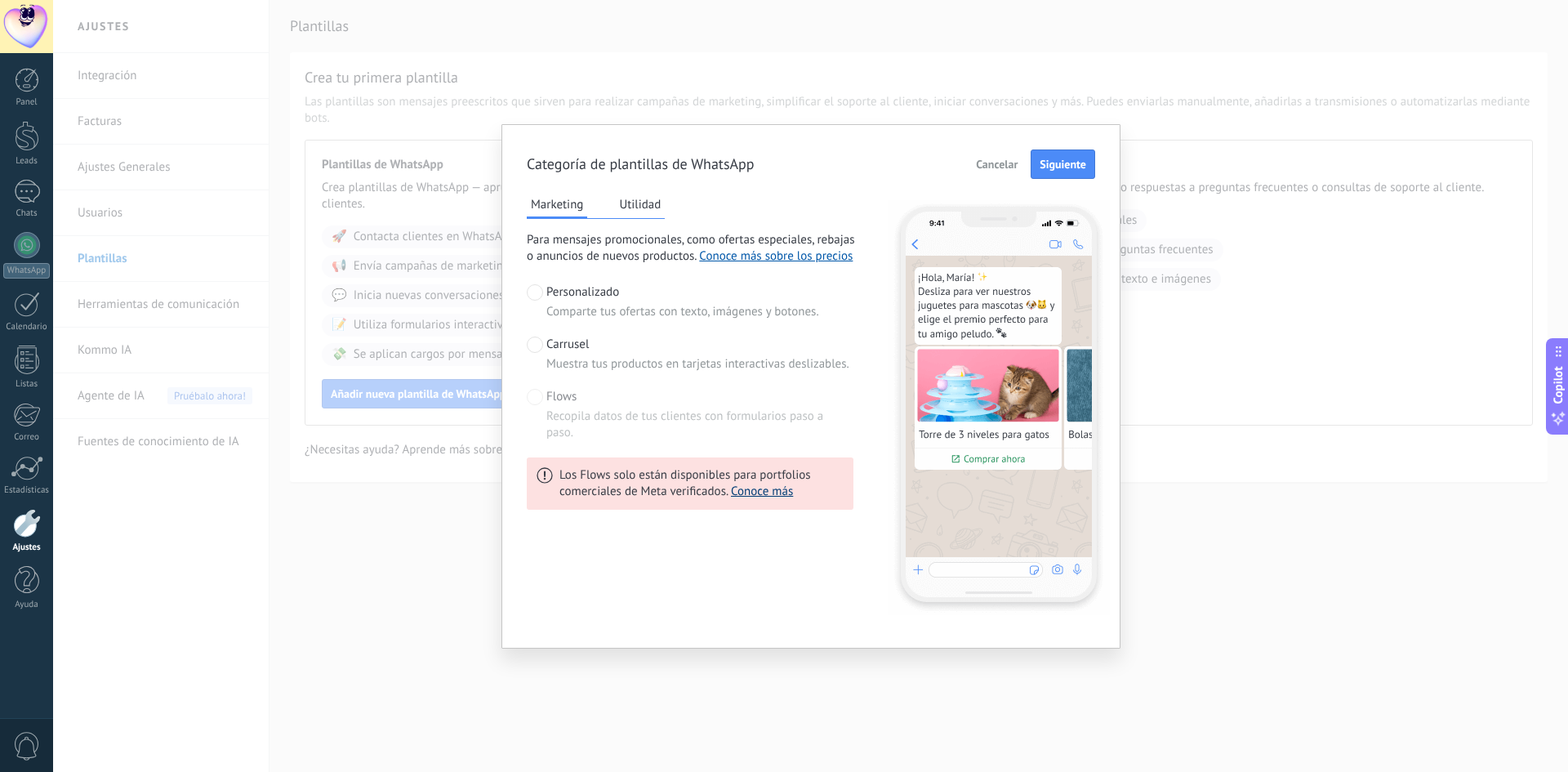
click at [751, 497] on link "Conoce más" at bounding box center [762, 491] width 62 height 16
click at [537, 298] on span at bounding box center [535, 292] width 16 height 16
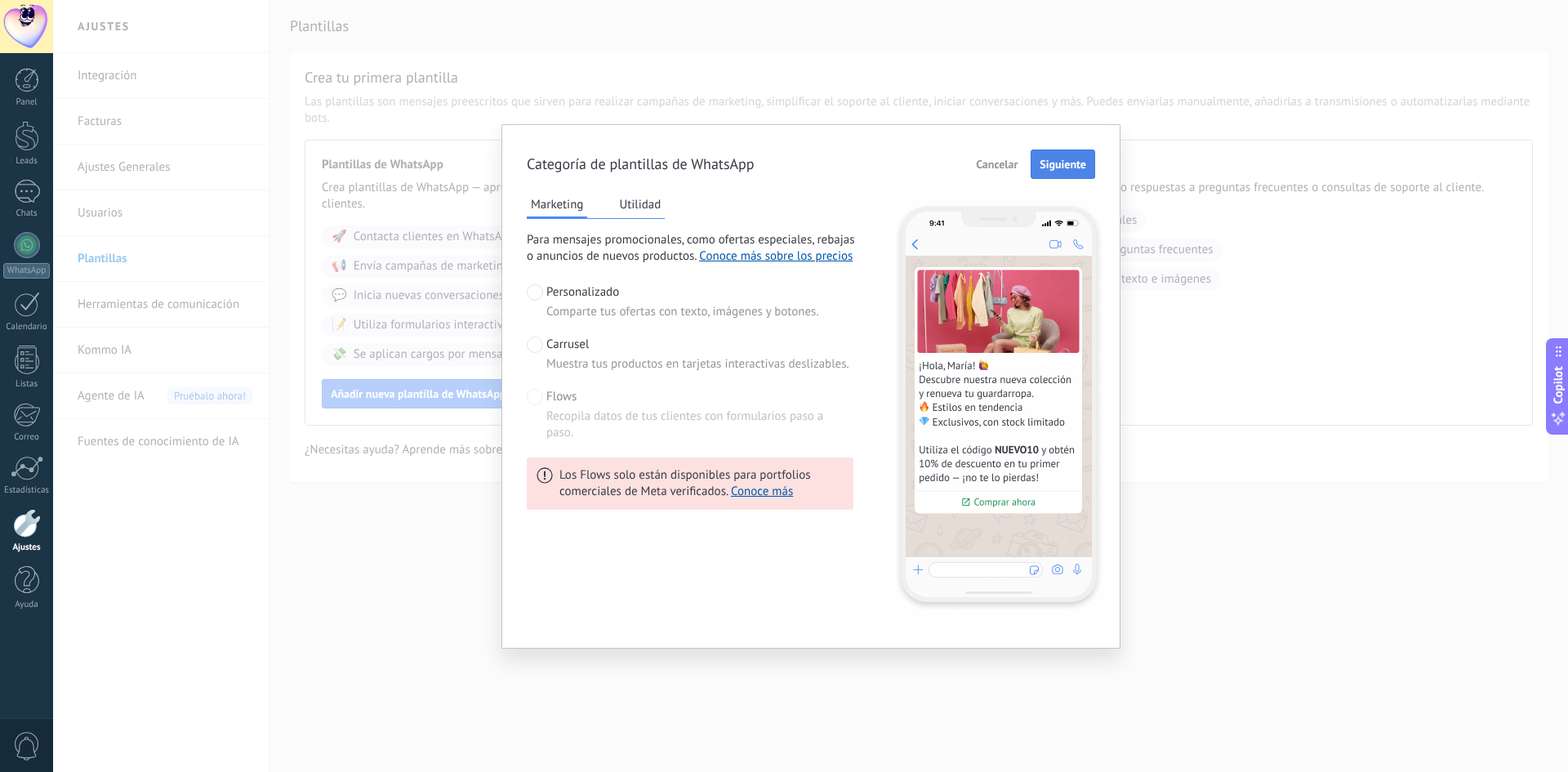
click at [1070, 158] on span "Siguiente" at bounding box center [1063, 163] width 47 height 11
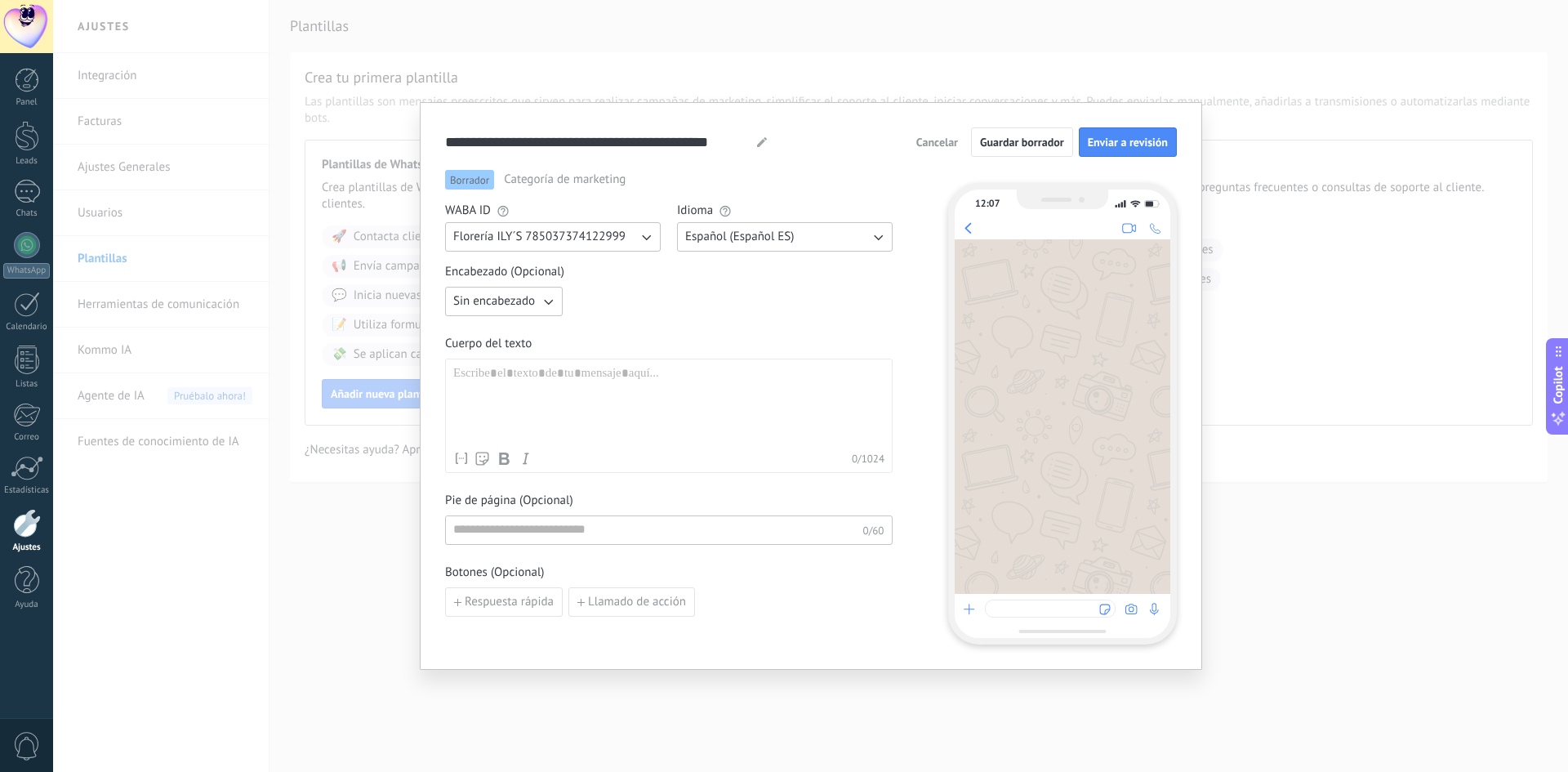
click at [742, 243] on span "Español (Español ES)" at bounding box center [739, 237] width 109 height 16
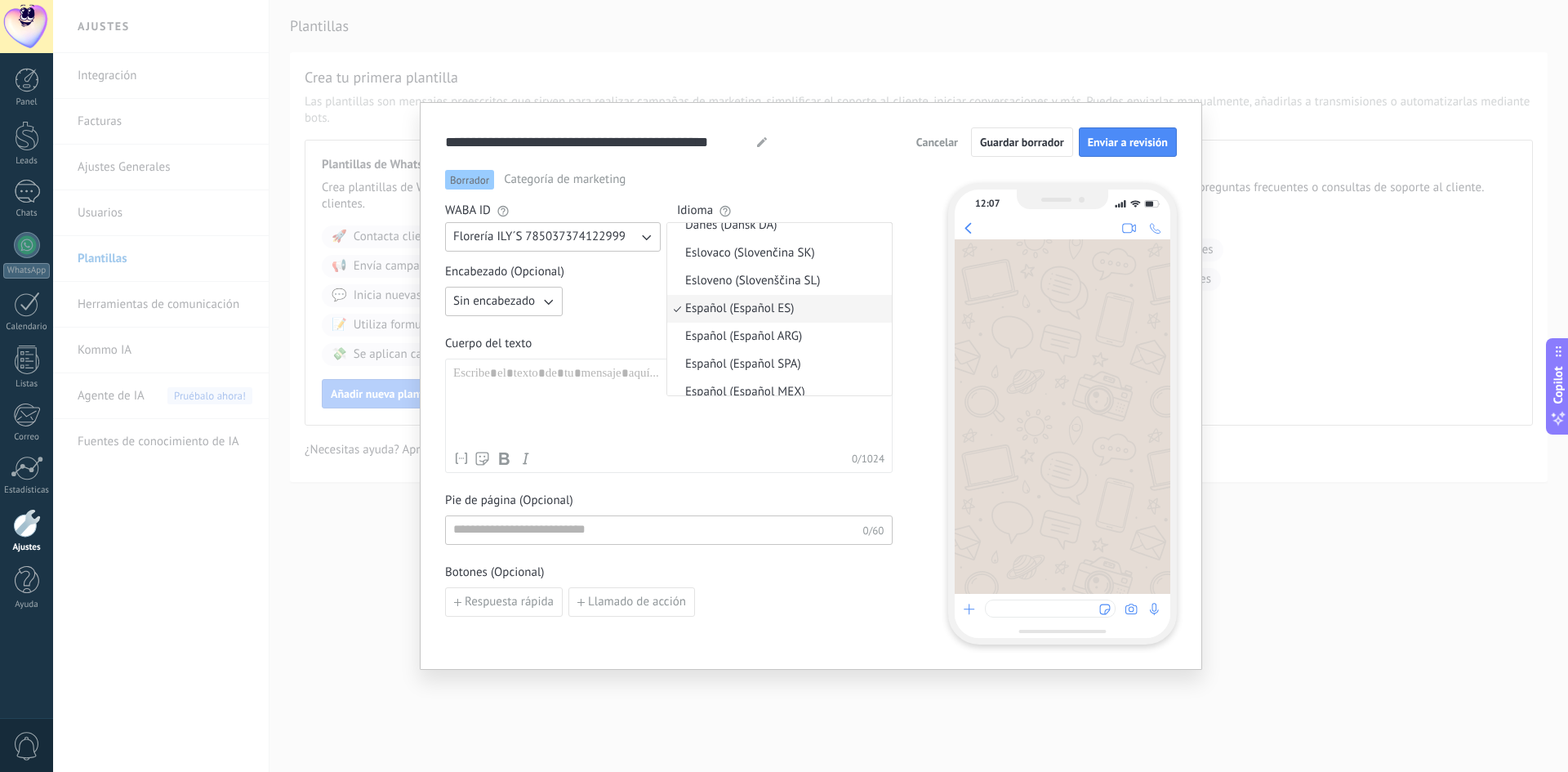
click at [742, 243] on li "Eslovaco (Slovenčina SK)" at bounding box center [779, 253] width 225 height 28
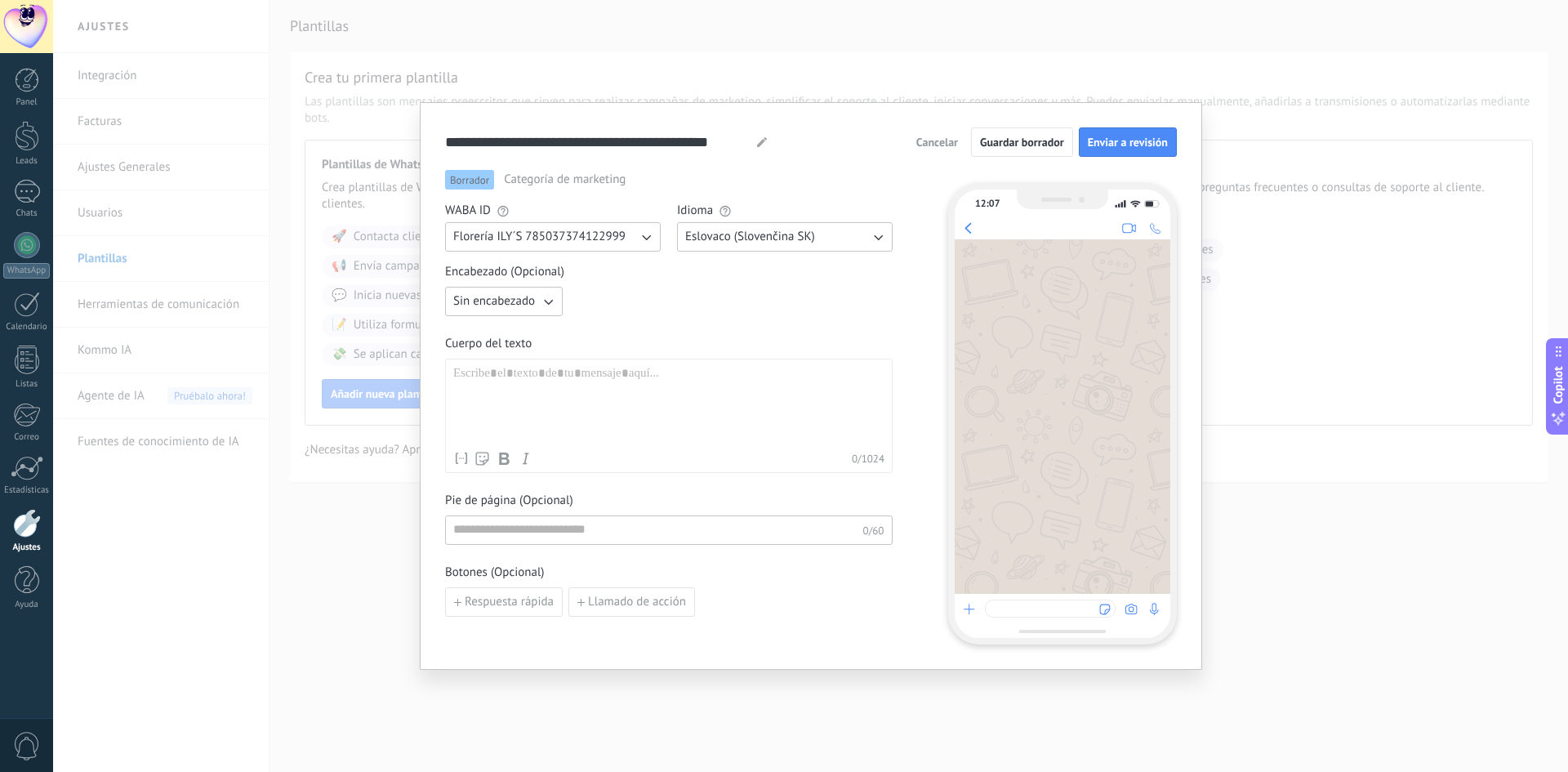
click at [523, 304] on span "Sin encabezado" at bounding box center [494, 301] width 82 height 16
click at [500, 327] on li "Texto" at bounding box center [498, 329] width 127 height 28
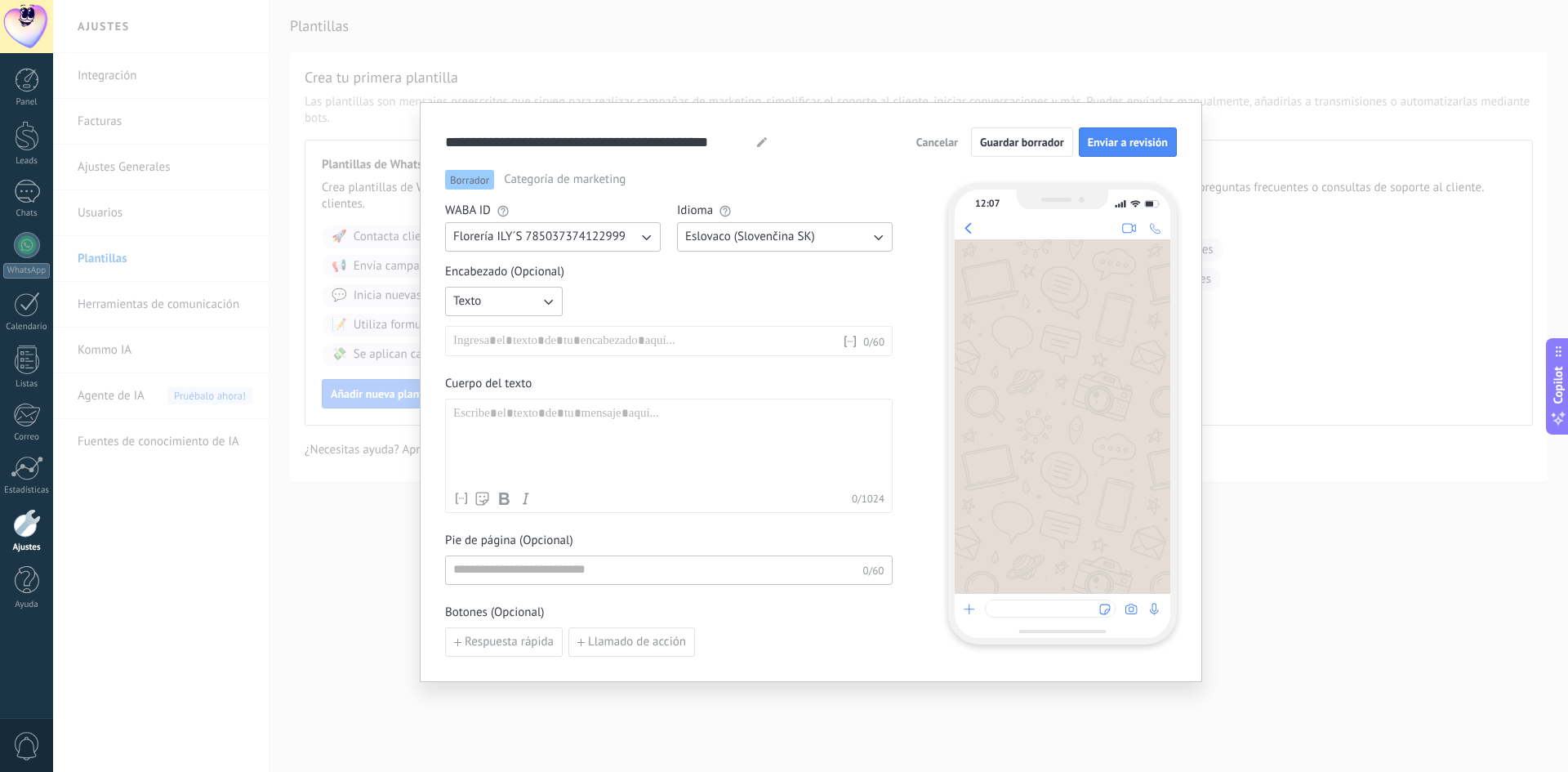
click at [539, 414] on div at bounding box center [668, 445] width 431 height 78
paste div
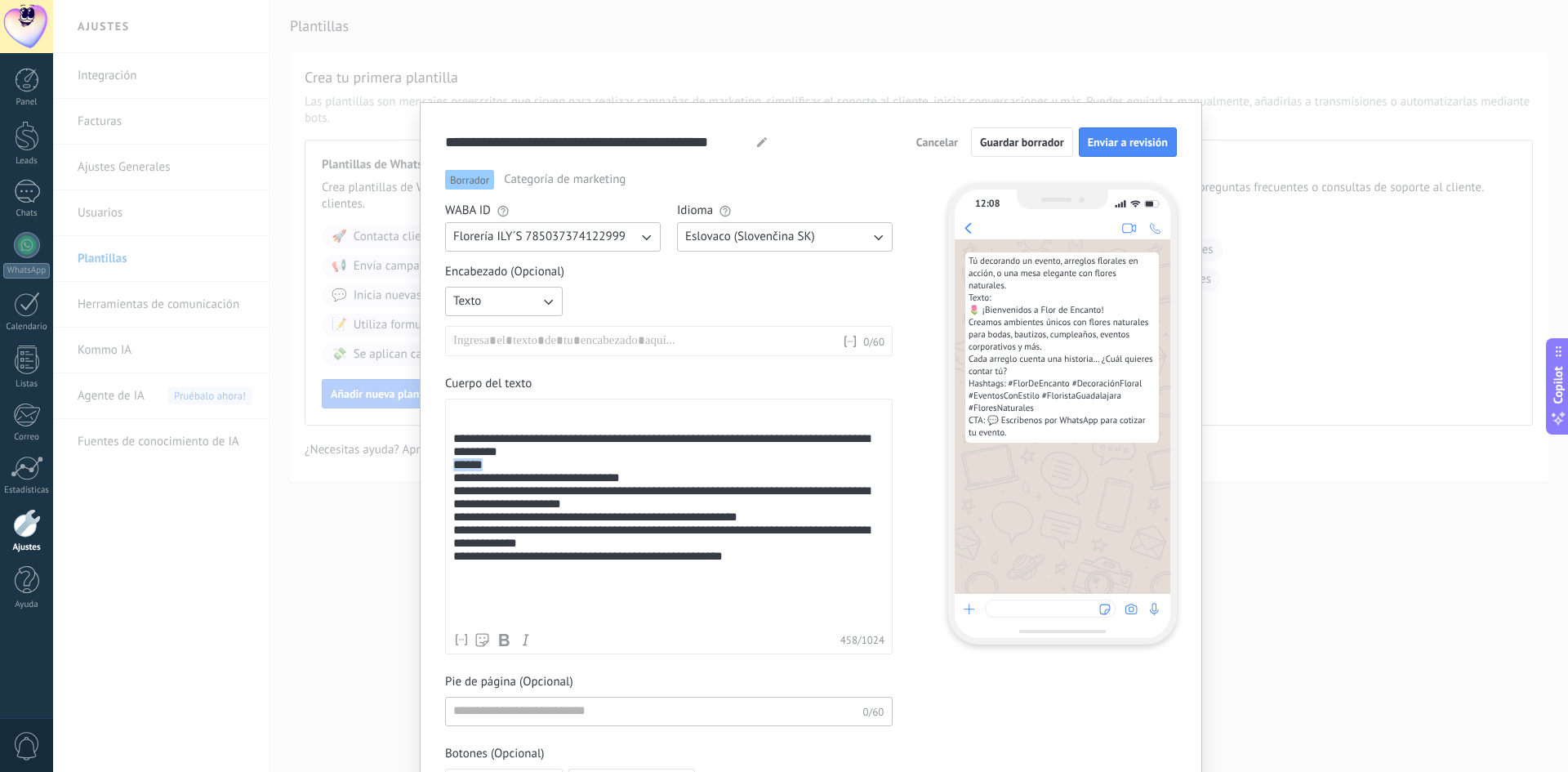
drag, startPoint x: 495, startPoint y: 477, endPoint x: 437, endPoint y: 479, distance: 58.0
click at [437, 479] on div "**********" at bounding box center [811, 462] width 782 height 721
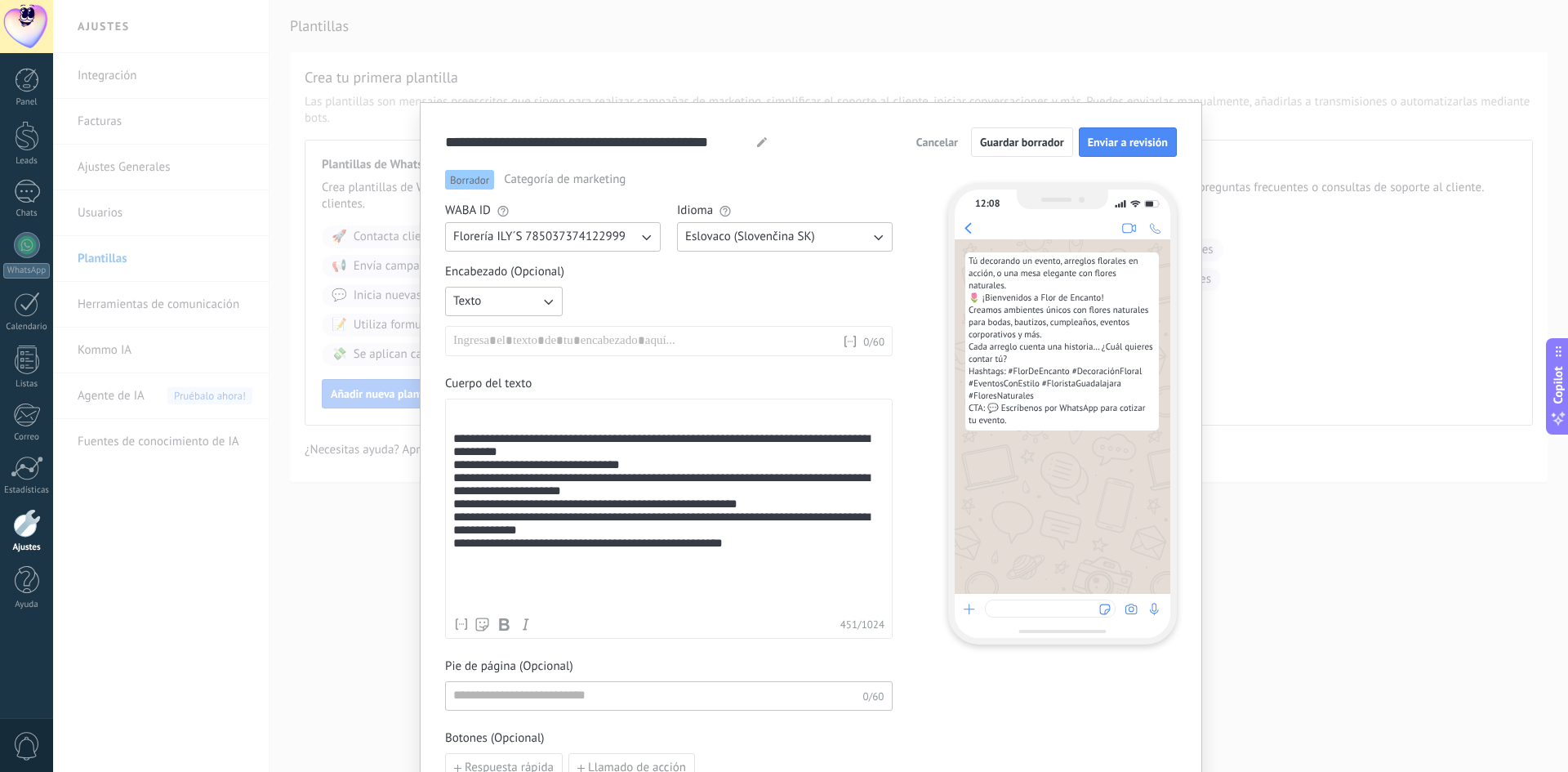
click at [630, 479] on div "**********" at bounding box center [668, 507] width 431 height 203
click at [595, 505] on div "**********" at bounding box center [668, 507] width 431 height 203
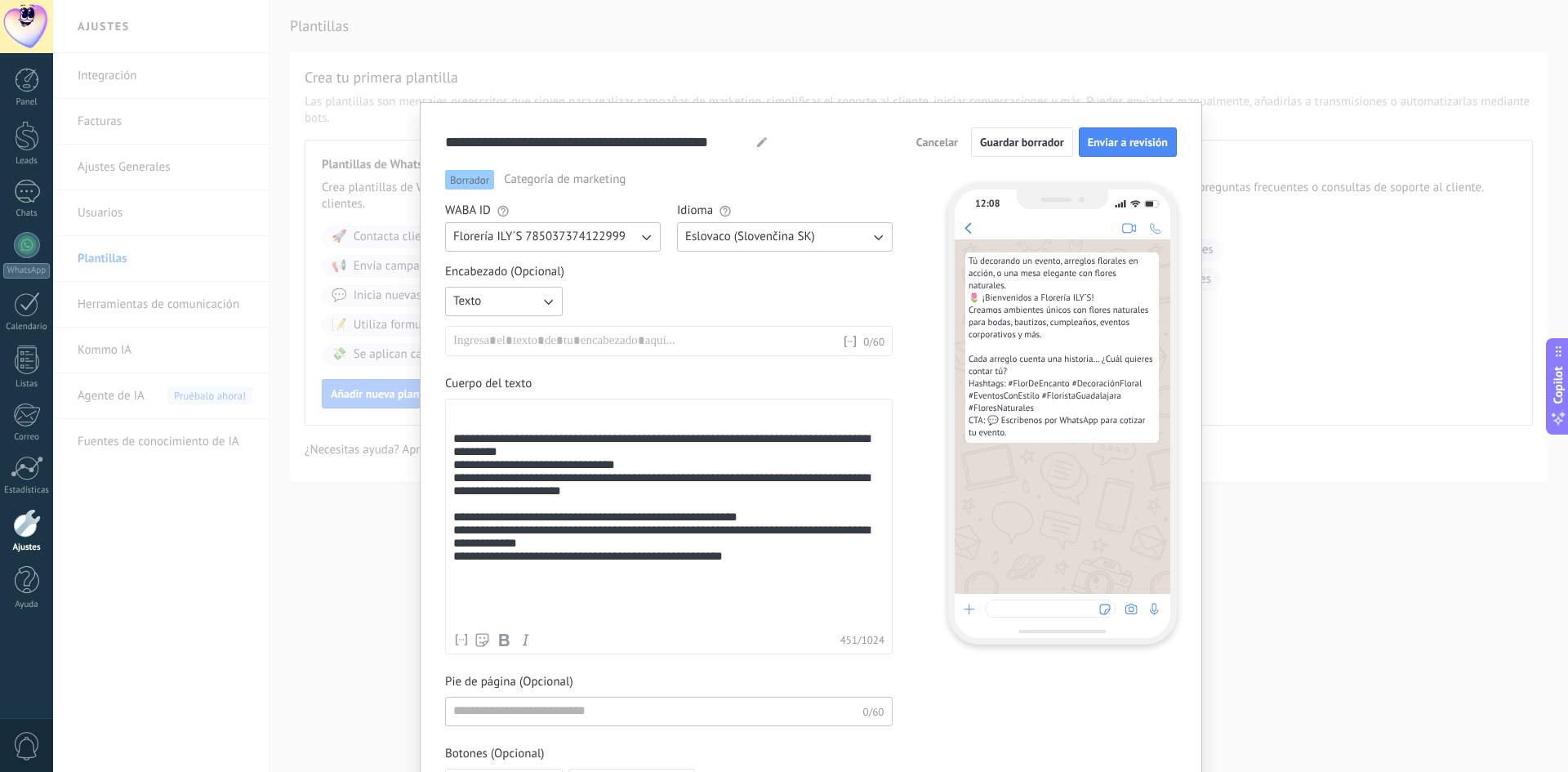
click at [631, 537] on div "**********" at bounding box center [668, 551] width 431 height 109
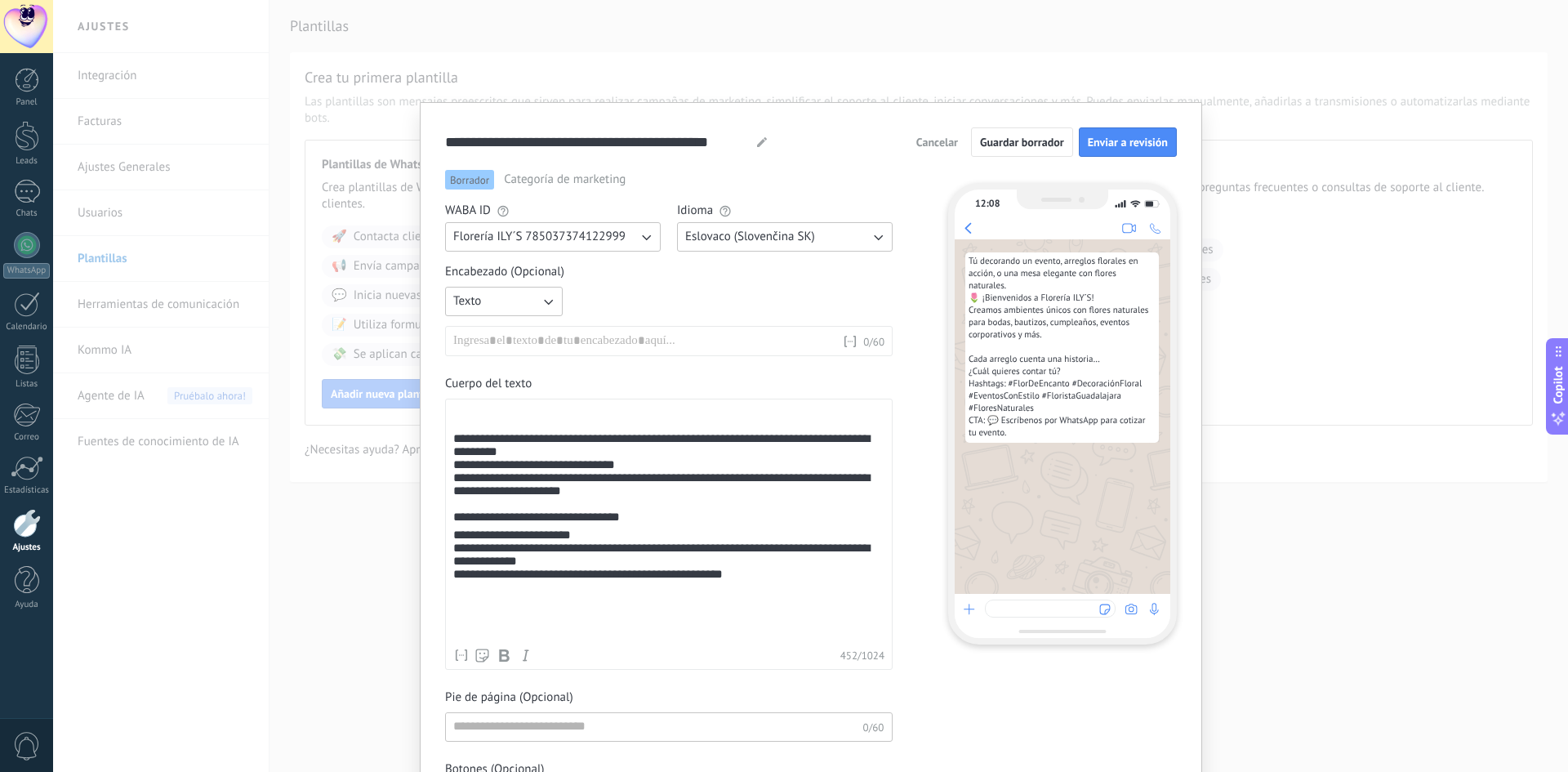
click at [581, 546] on div "**********" at bounding box center [668, 575] width 431 height 94
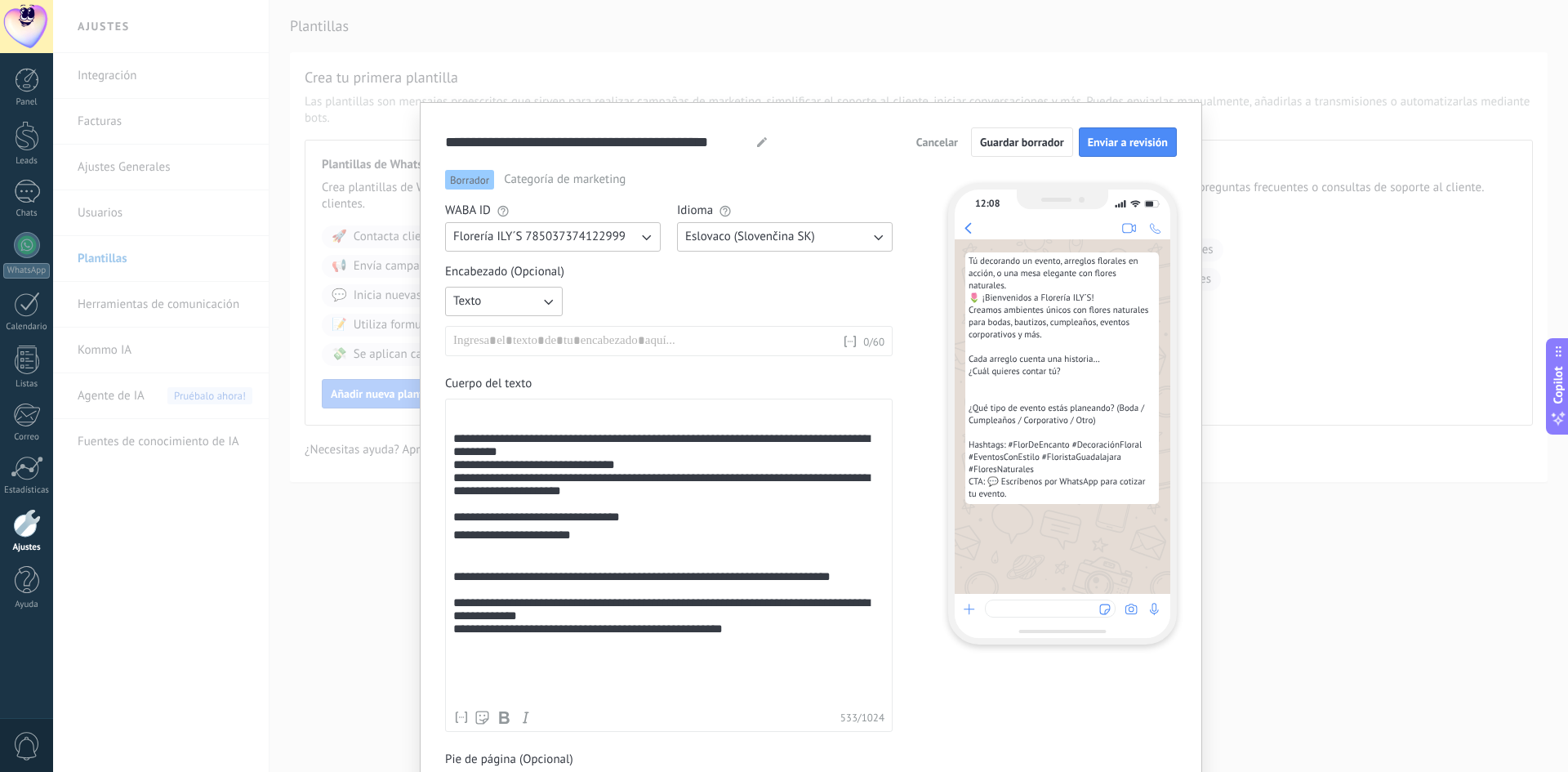
click at [469, 584] on div "**********" at bounding box center [668, 614] width 431 height 140
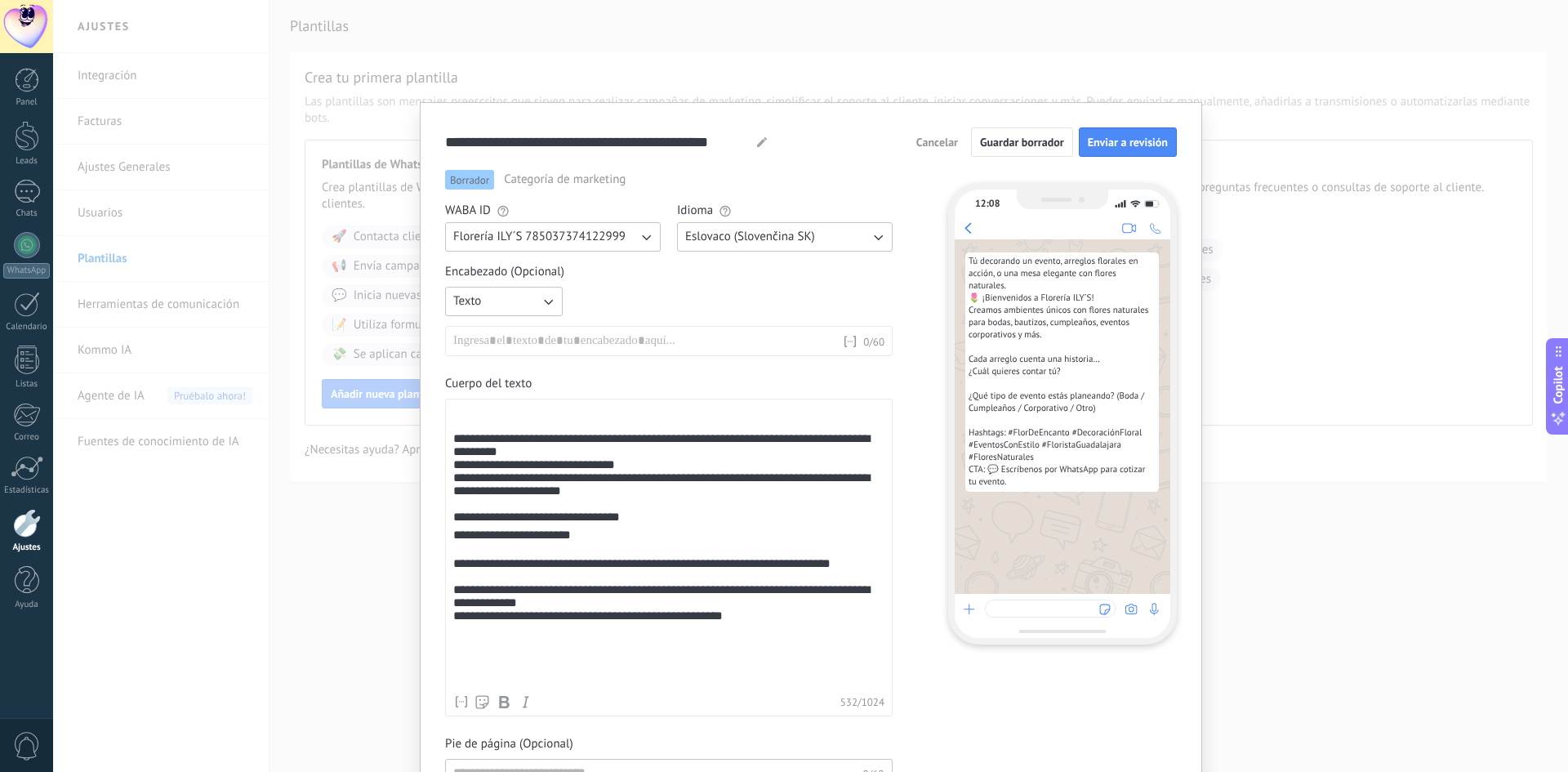
click at [653, 588] on div "**********" at bounding box center [668, 606] width 431 height 125
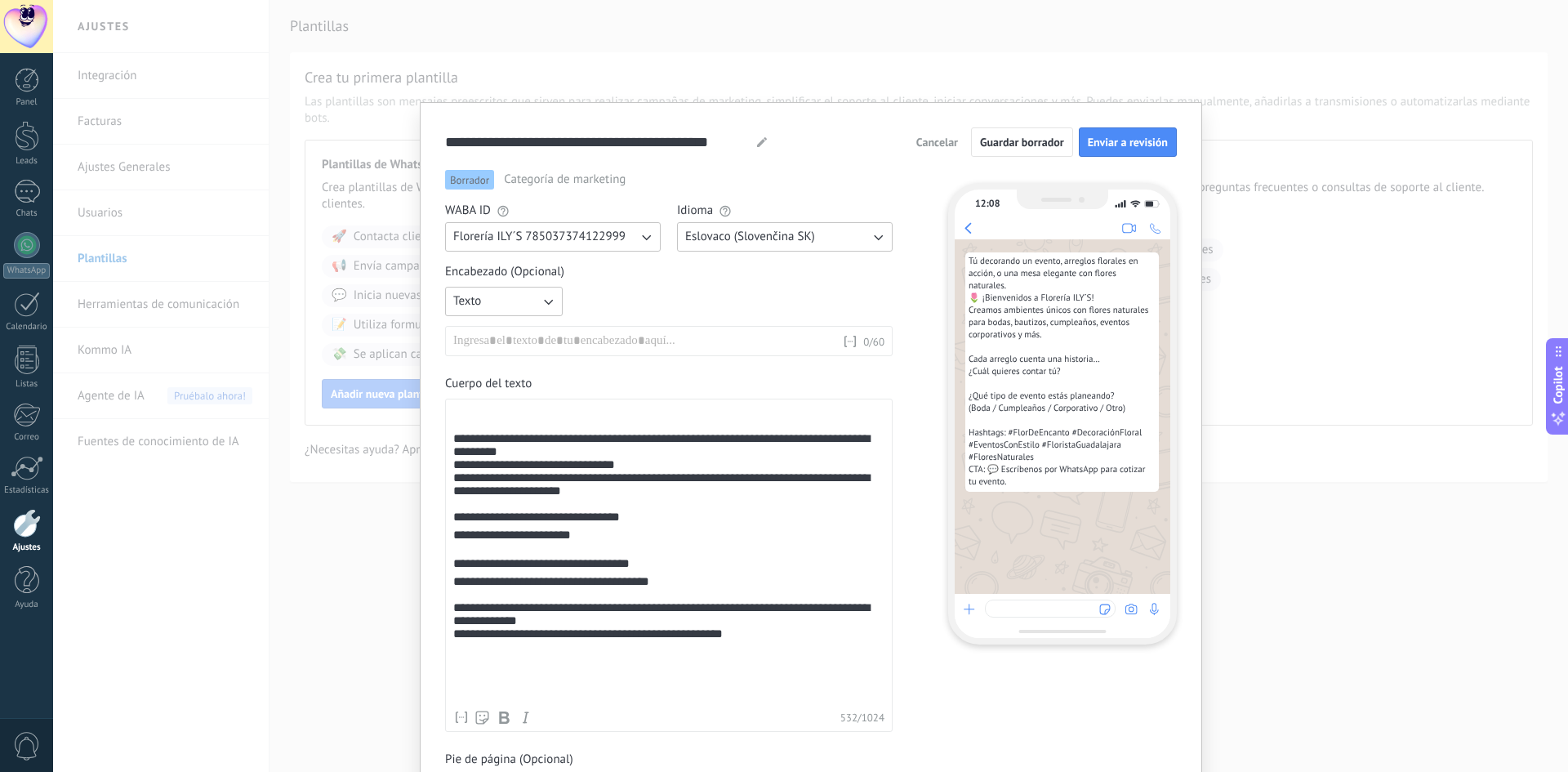
drag, startPoint x: 719, startPoint y: 583, endPoint x: 683, endPoint y: 581, distance: 36.0
click at [683, 575] on div "**********" at bounding box center [668, 559] width 431 height 31
drag, startPoint x: 657, startPoint y: 594, endPoint x: 423, endPoint y: 607, distance: 234.8
click at [423, 607] on div "**********" at bounding box center [811, 501] width 782 height 799
click at [664, 575] on div "**********" at bounding box center [668, 559] width 431 height 31
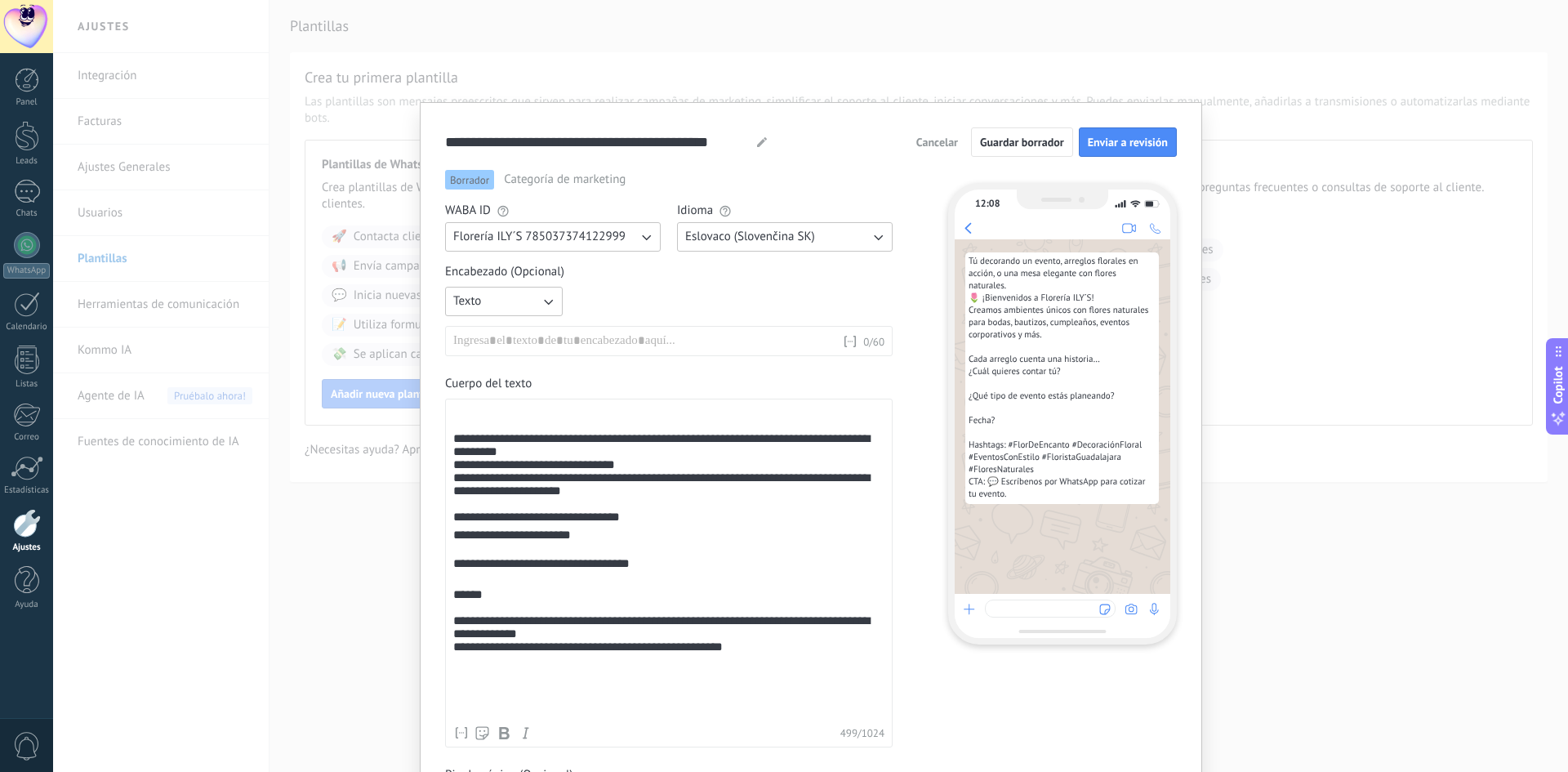
click at [549, 611] on div "**********" at bounding box center [668, 642] width 431 height 109
click at [589, 544] on div "**********" at bounding box center [668, 536] width 431 height 16
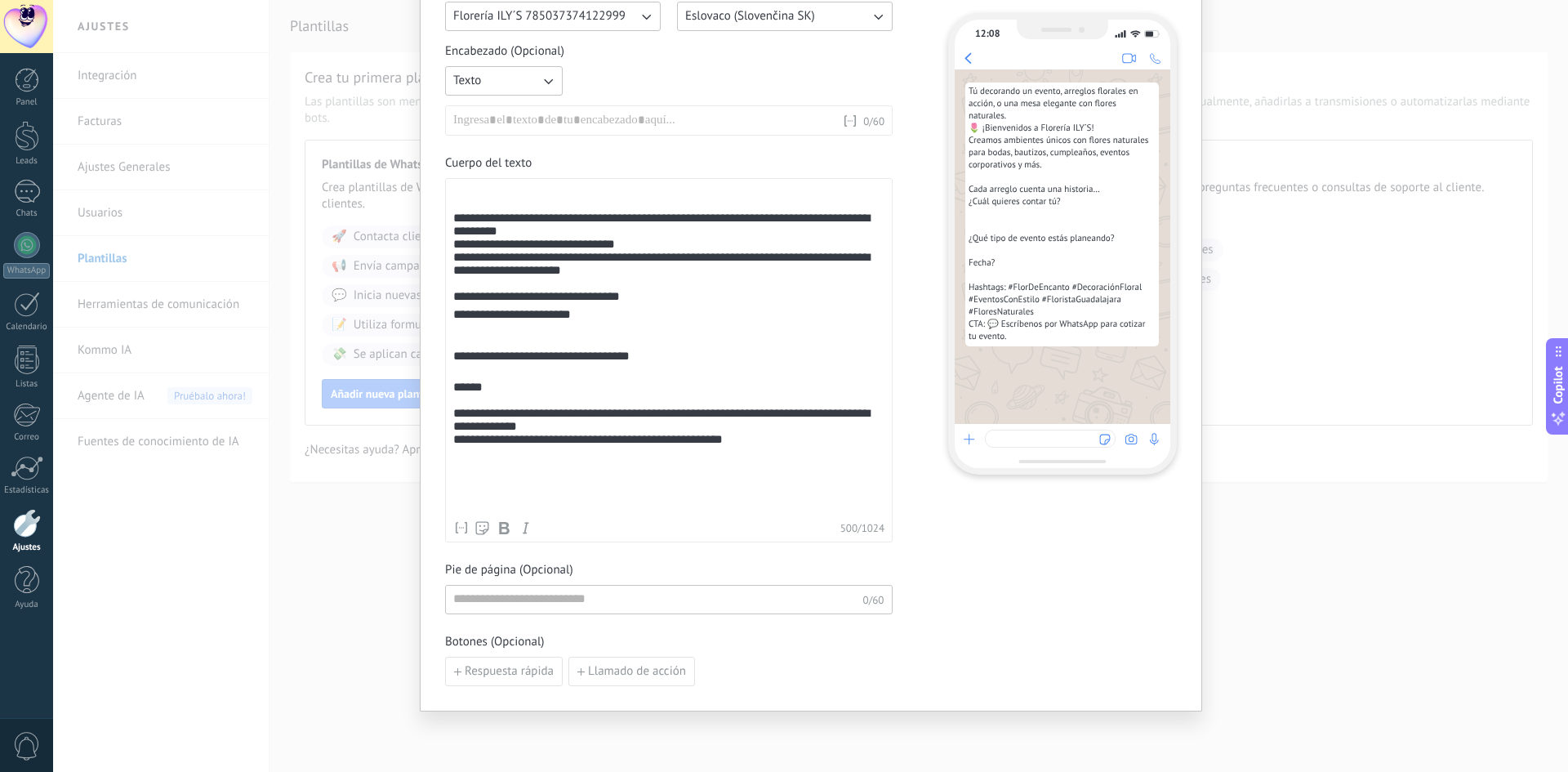
scroll to position [245, 0]
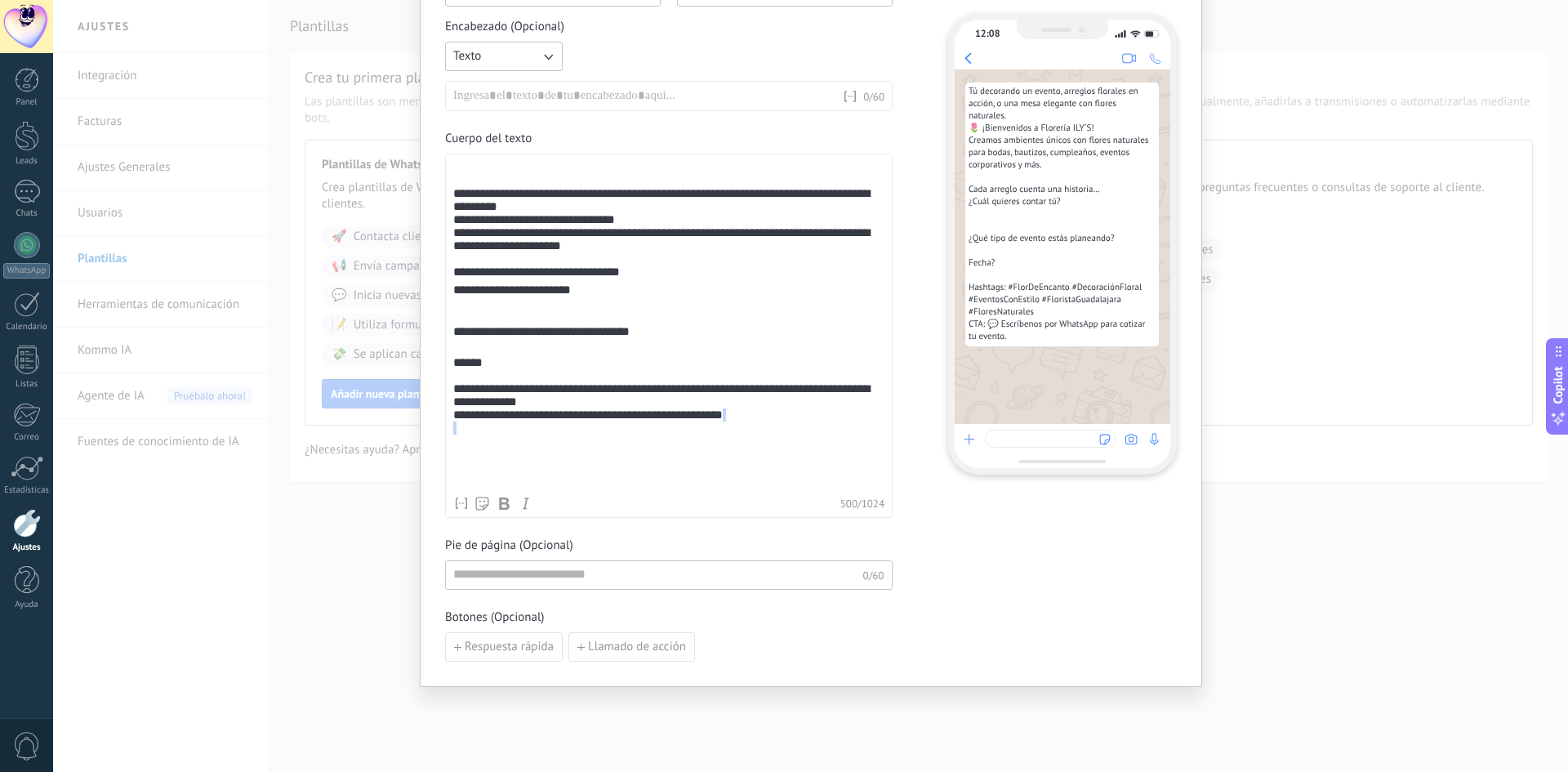
drag, startPoint x: 730, startPoint y: 469, endPoint x: 639, endPoint y: 487, distance: 92.4
click at [639, 466] on div "**********" at bounding box center [668, 410] width 431 height 109
drag, startPoint x: 750, startPoint y: 455, endPoint x: 534, endPoint y: 470, distance: 216.2
click at [535, 466] on div "**********" at bounding box center [668, 410] width 431 height 109
click at [740, 454] on div "**********" at bounding box center [668, 410] width 431 height 109
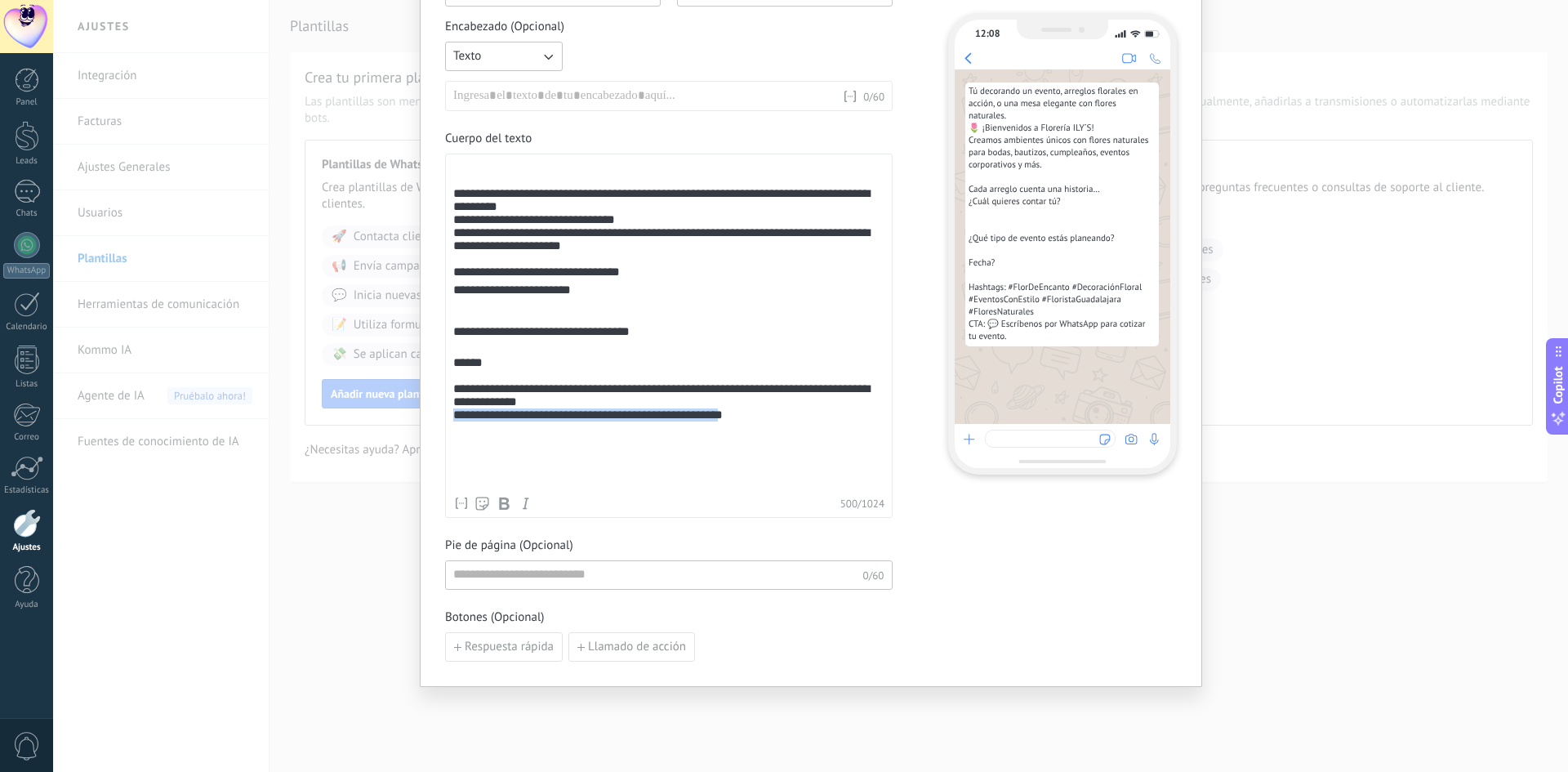
drag, startPoint x: 745, startPoint y: 455, endPoint x: 443, endPoint y: 452, distance: 302.2
click at [445, 452] on div "**********" at bounding box center [669, 336] width 448 height 364
copy div "**********"
click at [492, 397] on div "**********" at bounding box center [668, 410] width 431 height 109
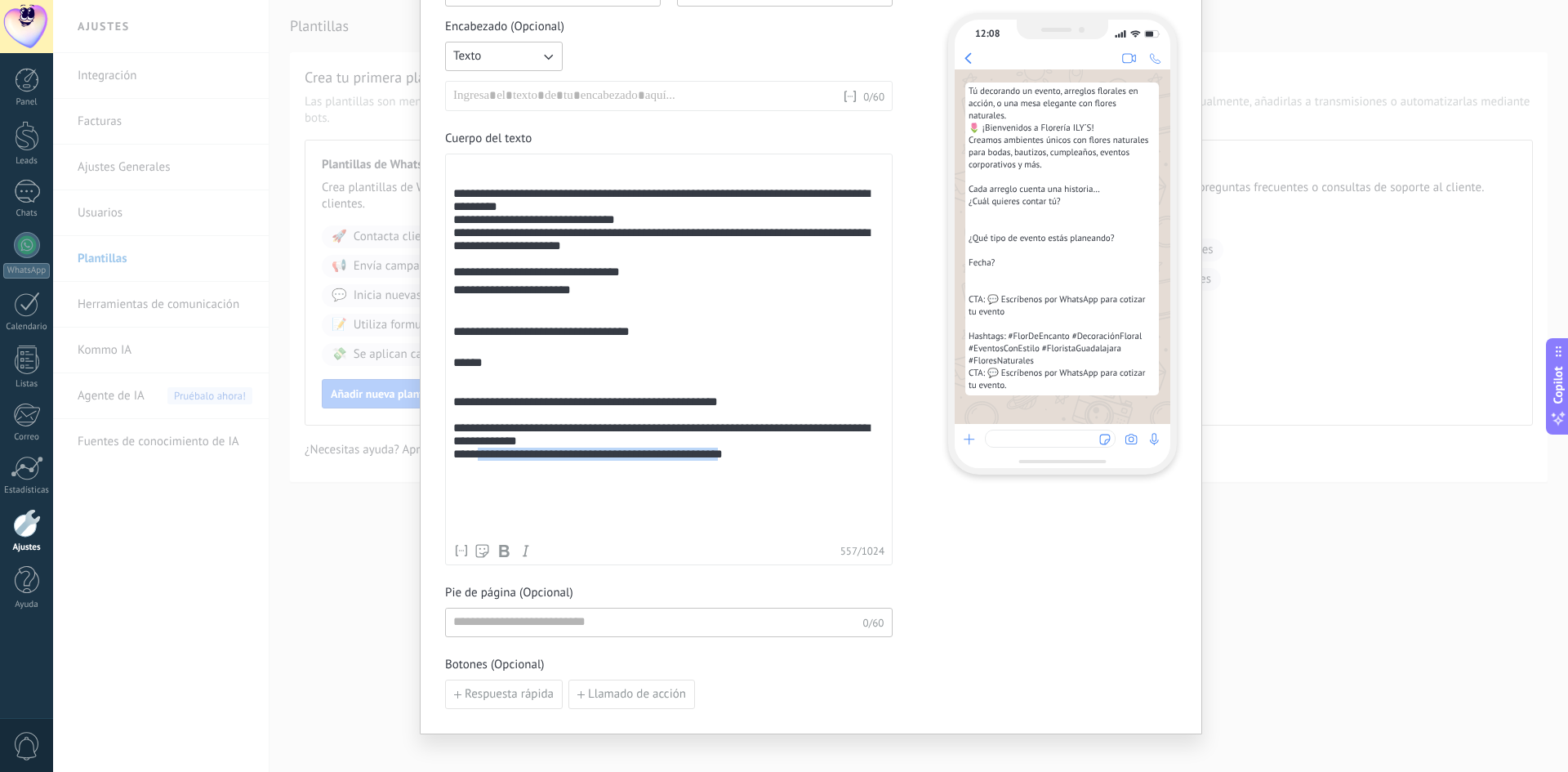
drag, startPoint x: 745, startPoint y: 497, endPoint x: 478, endPoint y: 503, distance: 267.1
click at [478, 503] on div "**********" at bounding box center [668, 434] width 431 height 157
click at [488, 501] on div "**********" at bounding box center [668, 434] width 431 height 156
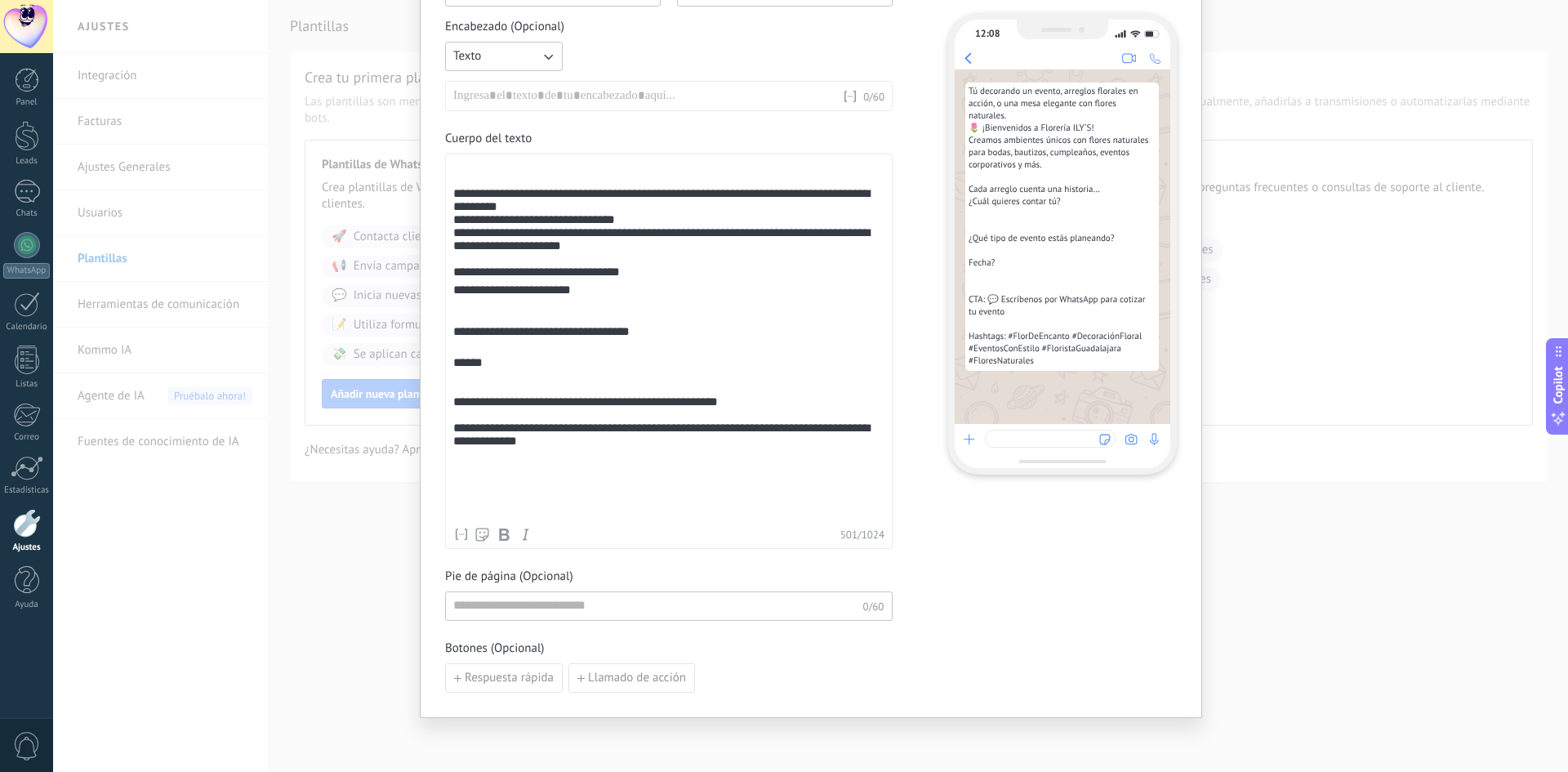
click at [501, 460] on div "**********" at bounding box center [668, 426] width 431 height 140
click at [505, 410] on div "**********" at bounding box center [668, 395] width 431 height 78
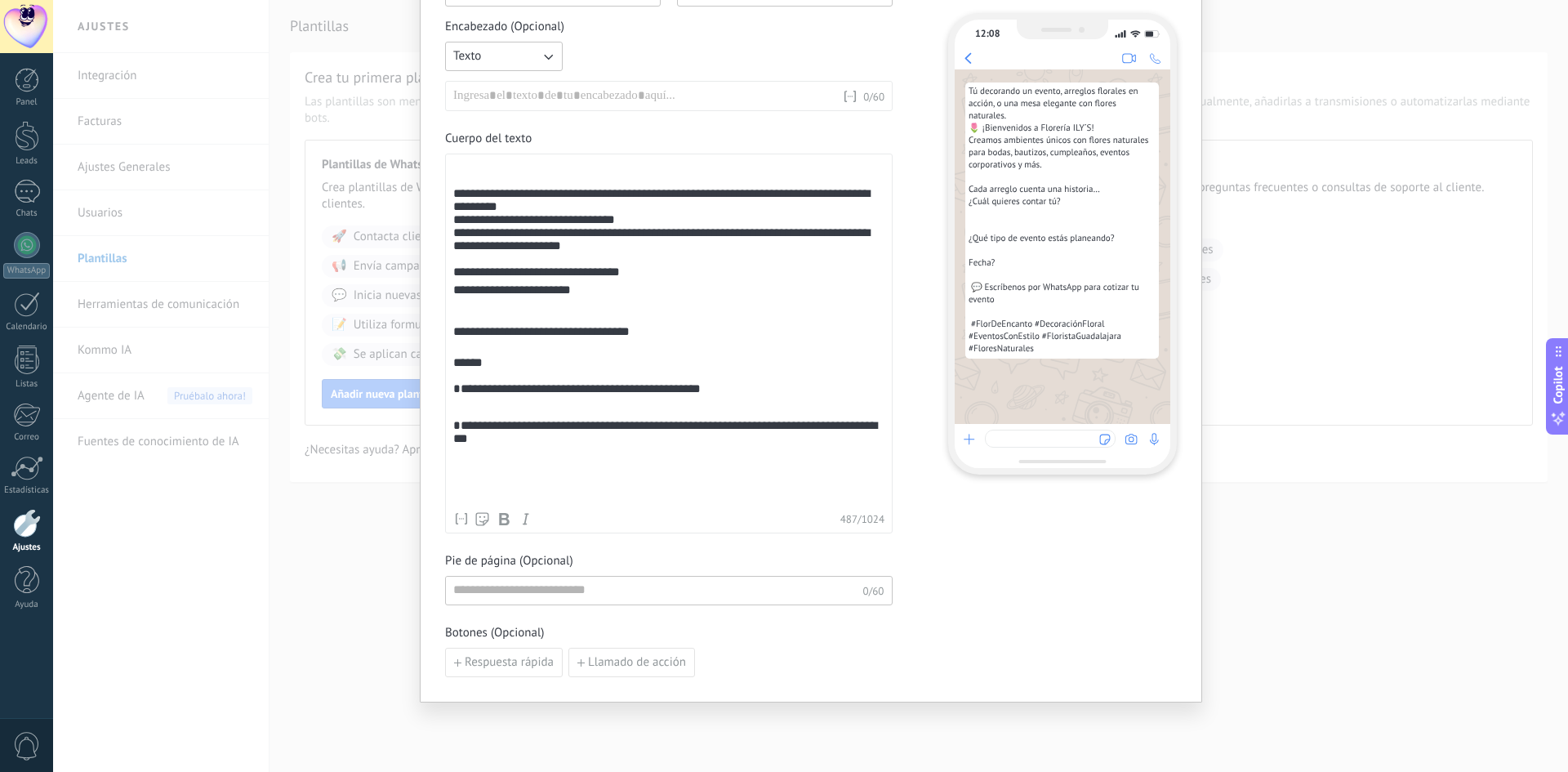
click at [727, 419] on div "**********" at bounding box center [668, 387] width 431 height 63
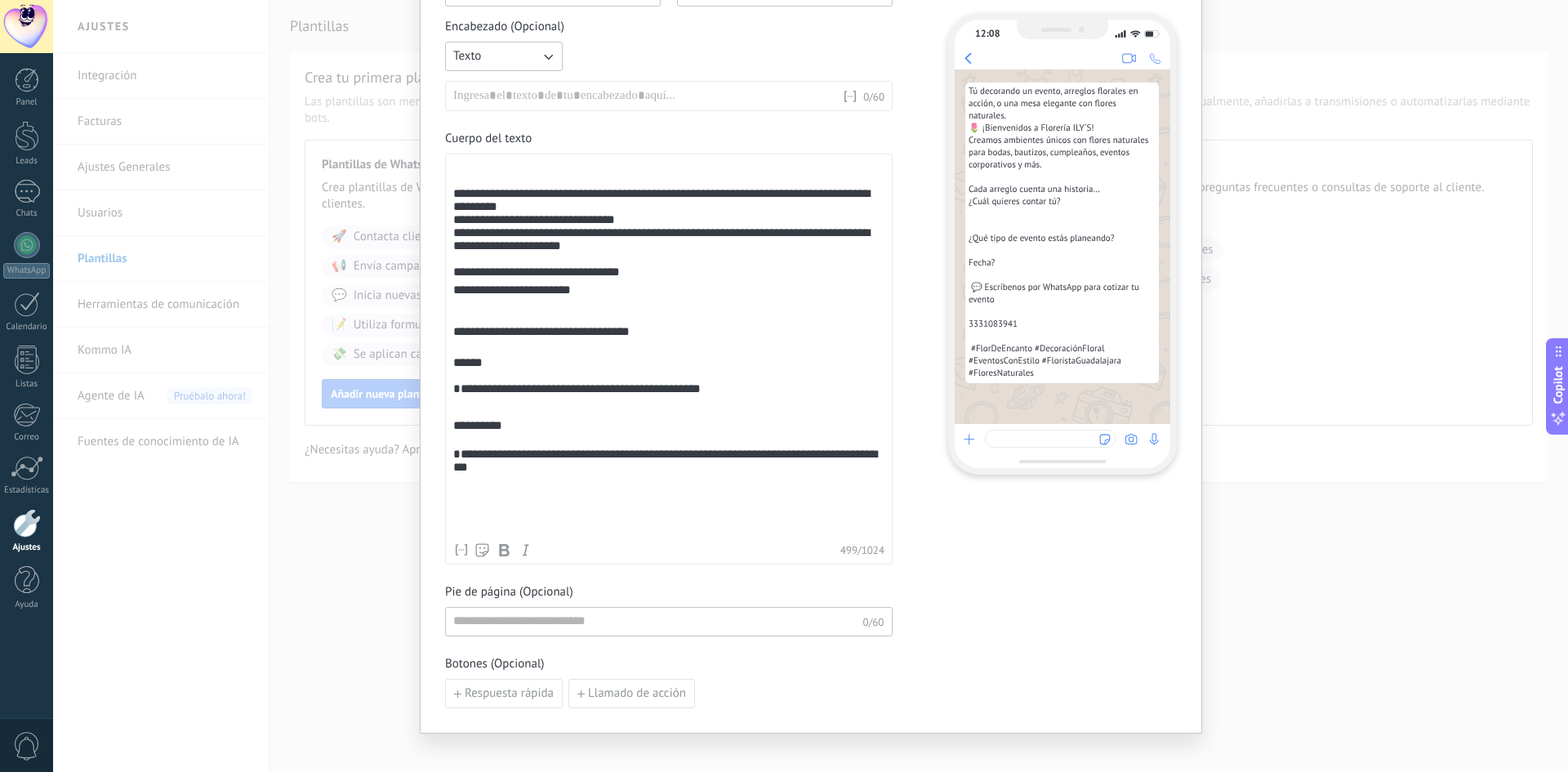
click at [461, 419] on div "**********" at bounding box center [668, 387] width 431 height 63
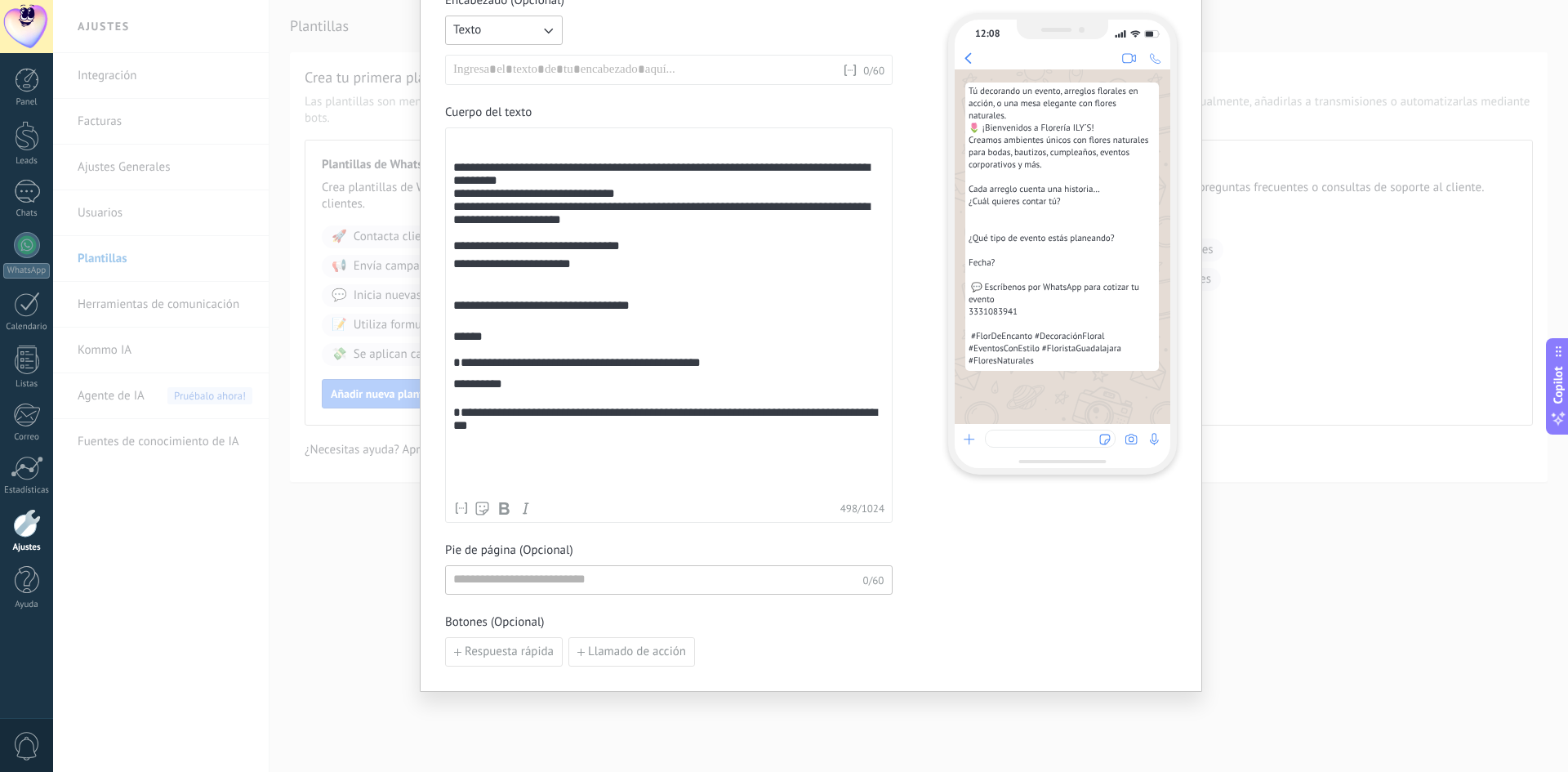
scroll to position [285, 0]
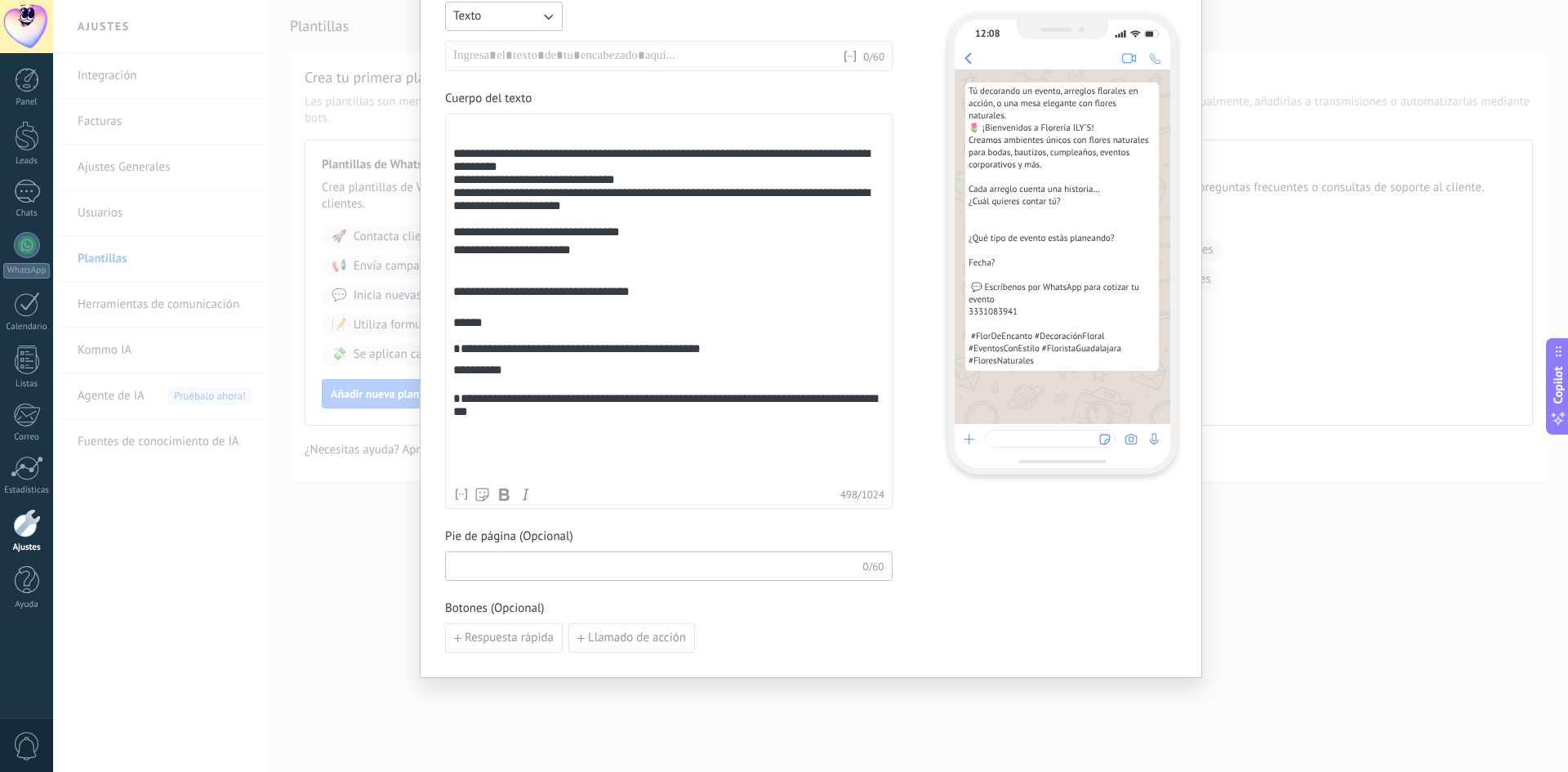
click at [497, 562] on input at bounding box center [654, 565] width 417 height 26
click at [502, 577] on input at bounding box center [654, 565] width 417 height 26
paste input "**********"
type input "**********"
click at [506, 636] on span "Respuesta rápida" at bounding box center [509, 637] width 89 height 11
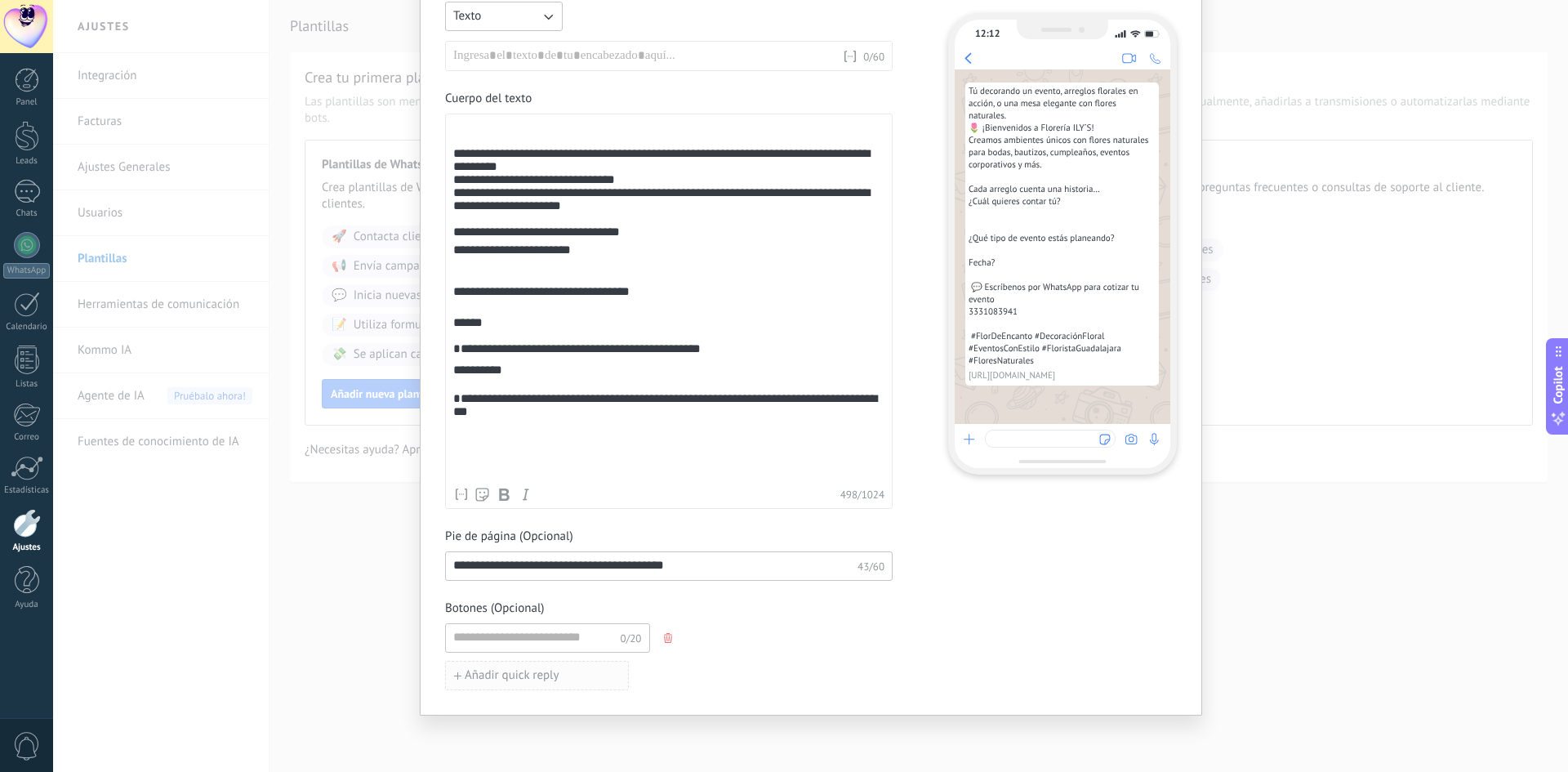
click at [506, 677] on span "Añadir quick reply" at bounding box center [512, 675] width 95 height 11
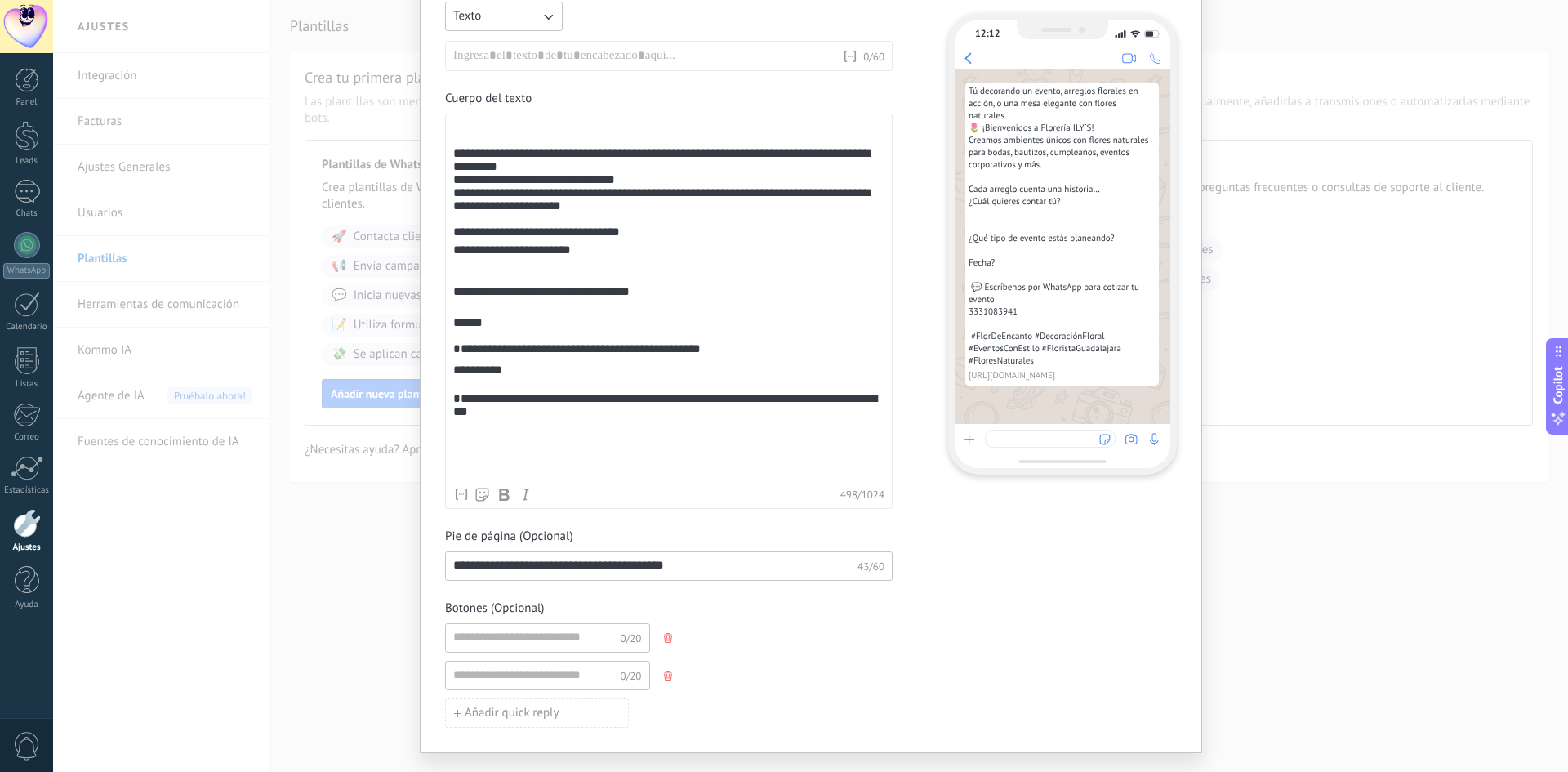
click at [666, 675] on icon "button" at bounding box center [668, 675] width 8 height 10
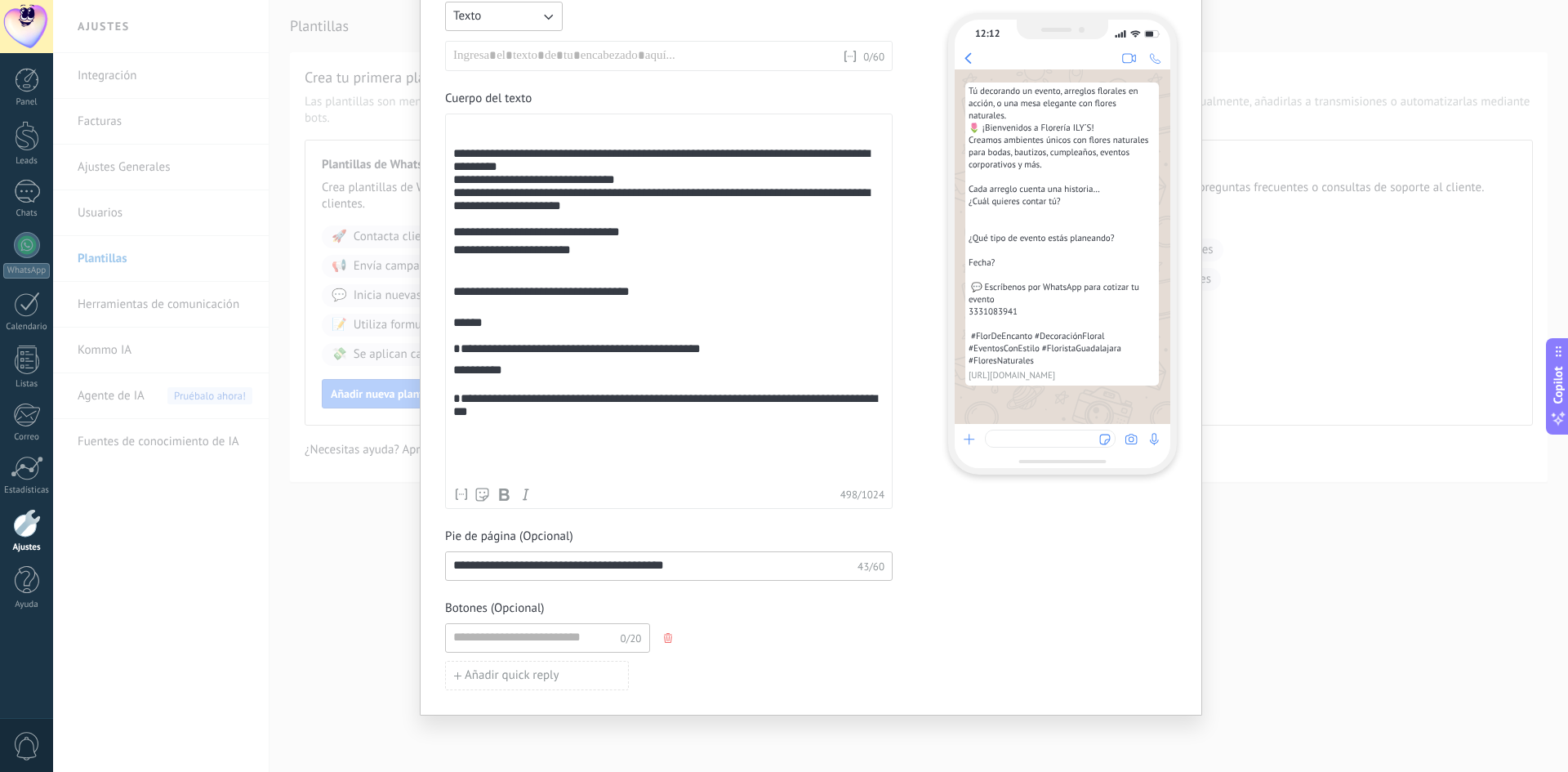
click at [446, 155] on div "**********" at bounding box center [669, 311] width 448 height 395
click at [453, 156] on div "**********" at bounding box center [668, 300] width 431 height 359
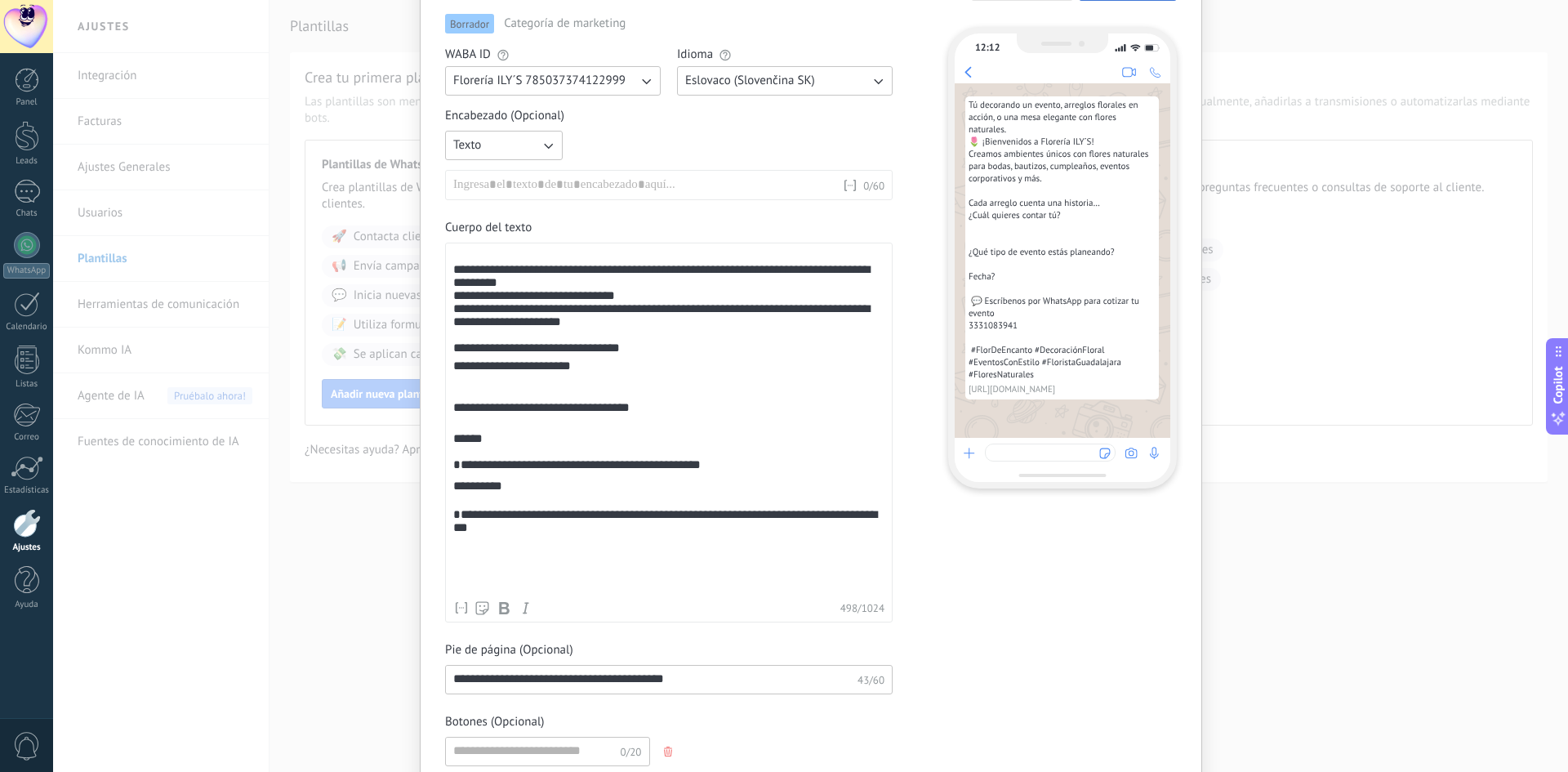
scroll to position [106, 0]
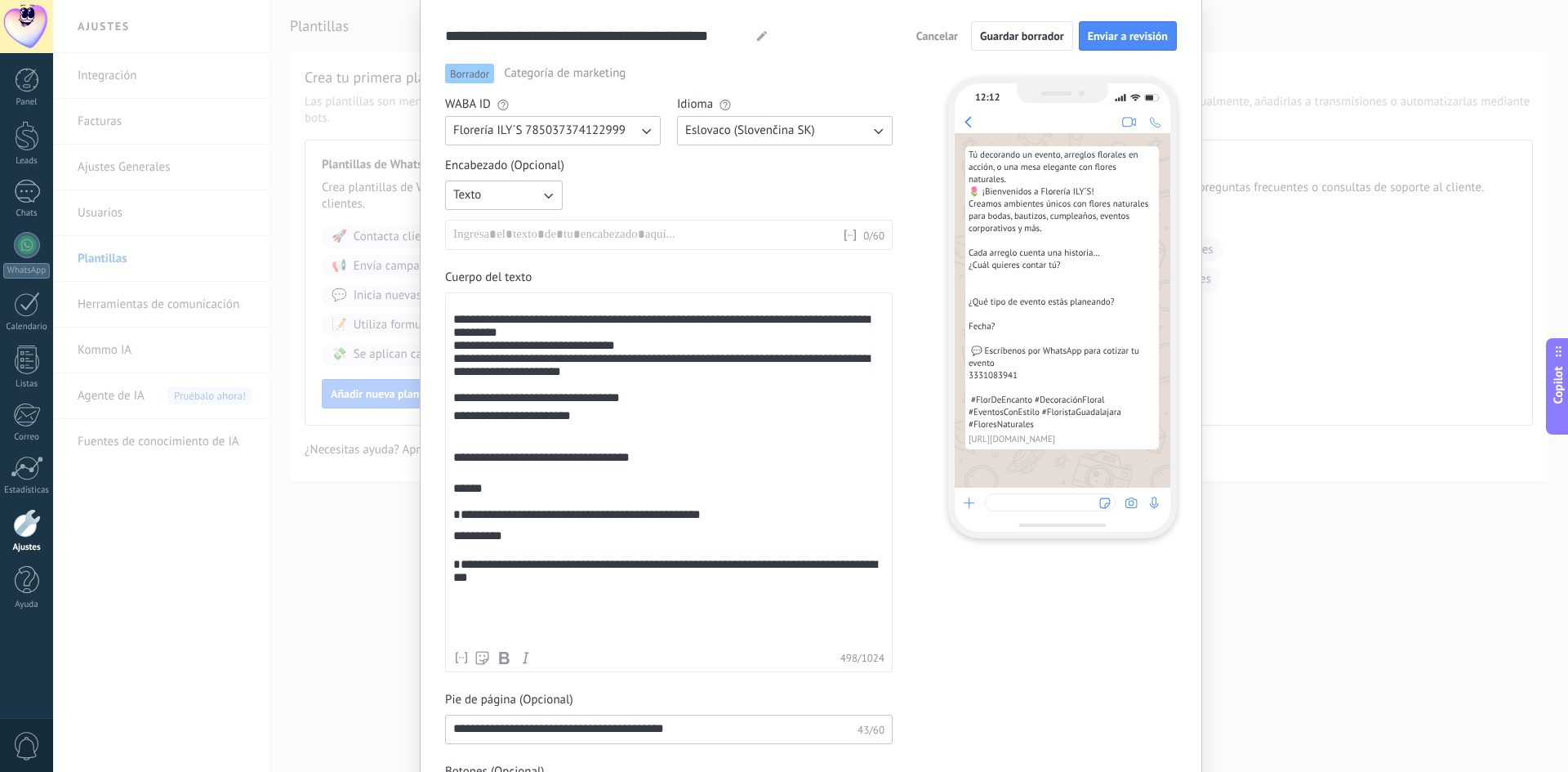
click at [593, 237] on div at bounding box center [647, 235] width 389 height 16
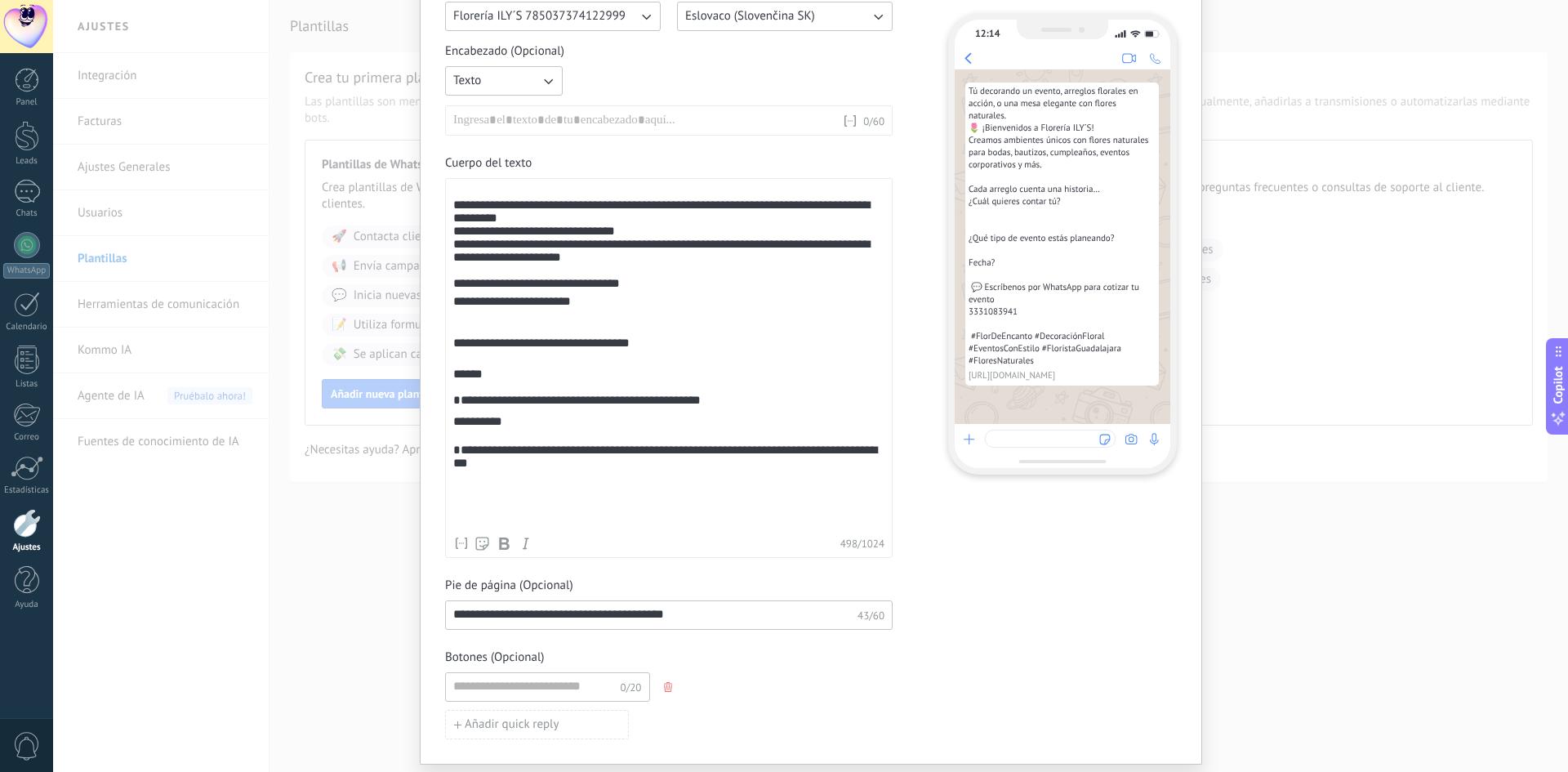
scroll to position [270, 0]
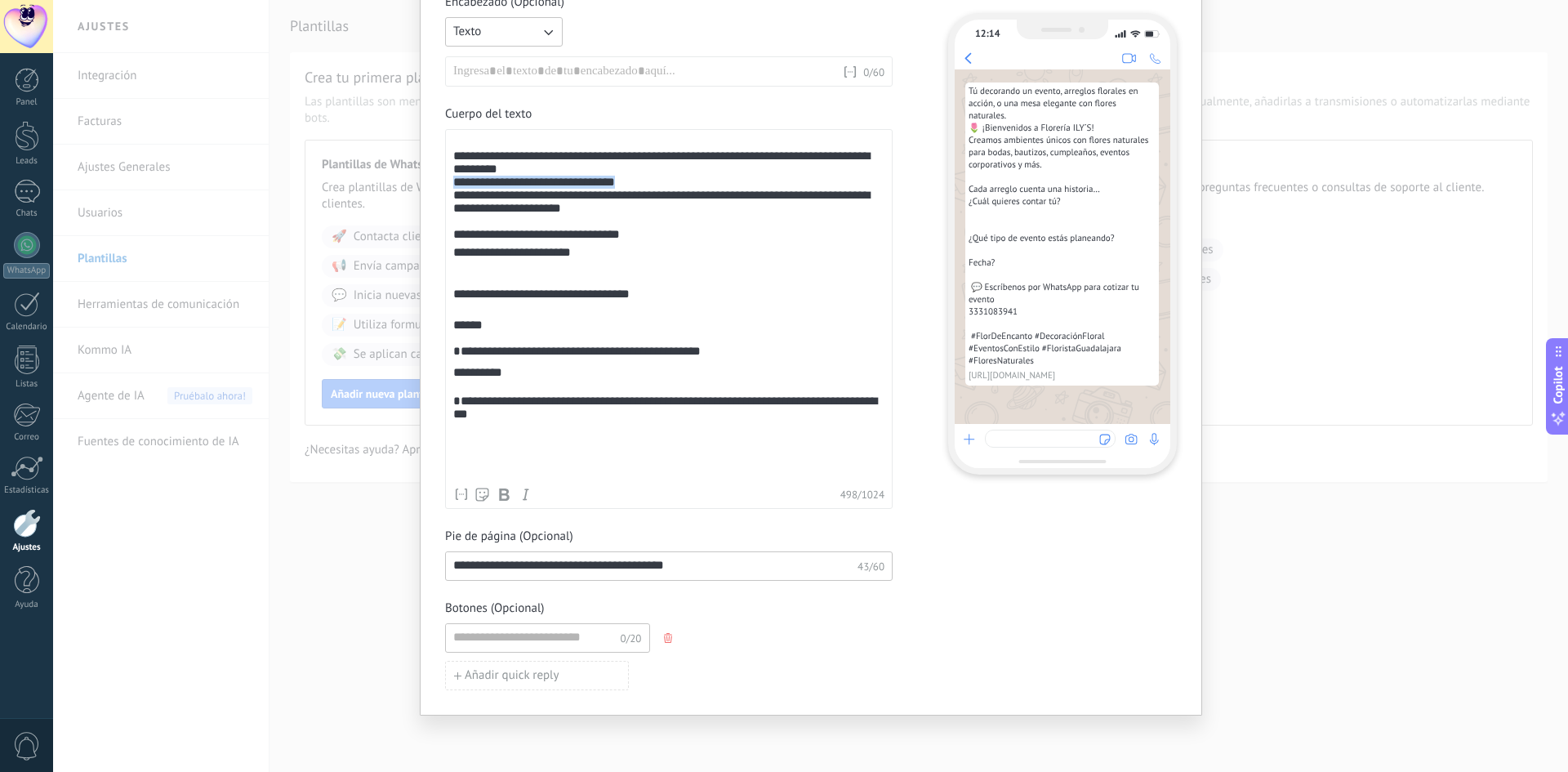
drag, startPoint x: 623, startPoint y: 187, endPoint x: 452, endPoint y: 191, distance: 171.6
click at [453, 191] on div "**********" at bounding box center [668, 307] width 431 height 343
copy div "**********"
click at [489, 61] on div "Nombre del contacto Nombre Apellido Contacto ID Contacto usuario responsable Co…" at bounding box center [669, 71] width 448 height 30
click at [486, 67] on div at bounding box center [647, 72] width 389 height 16
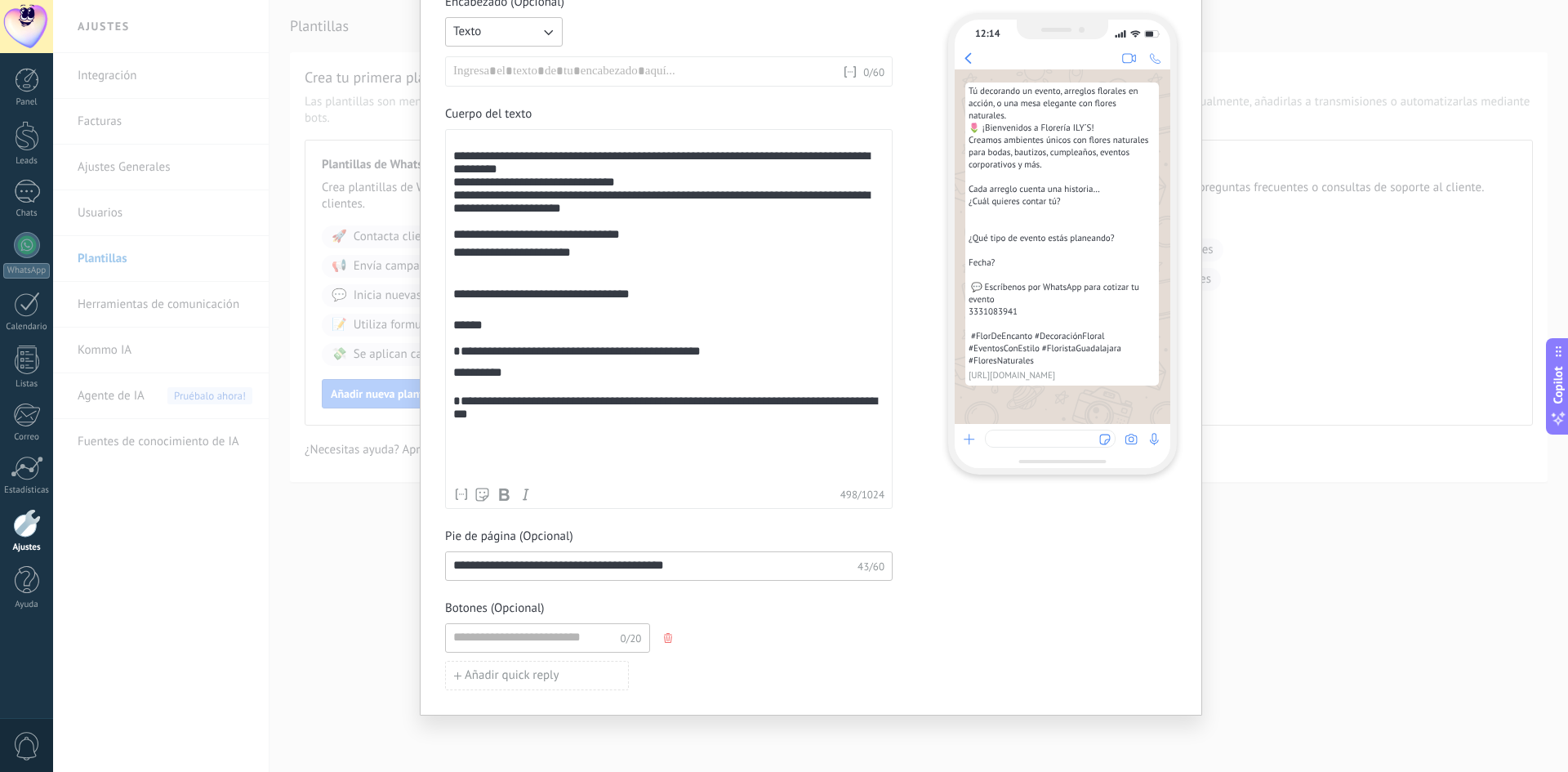
paste div
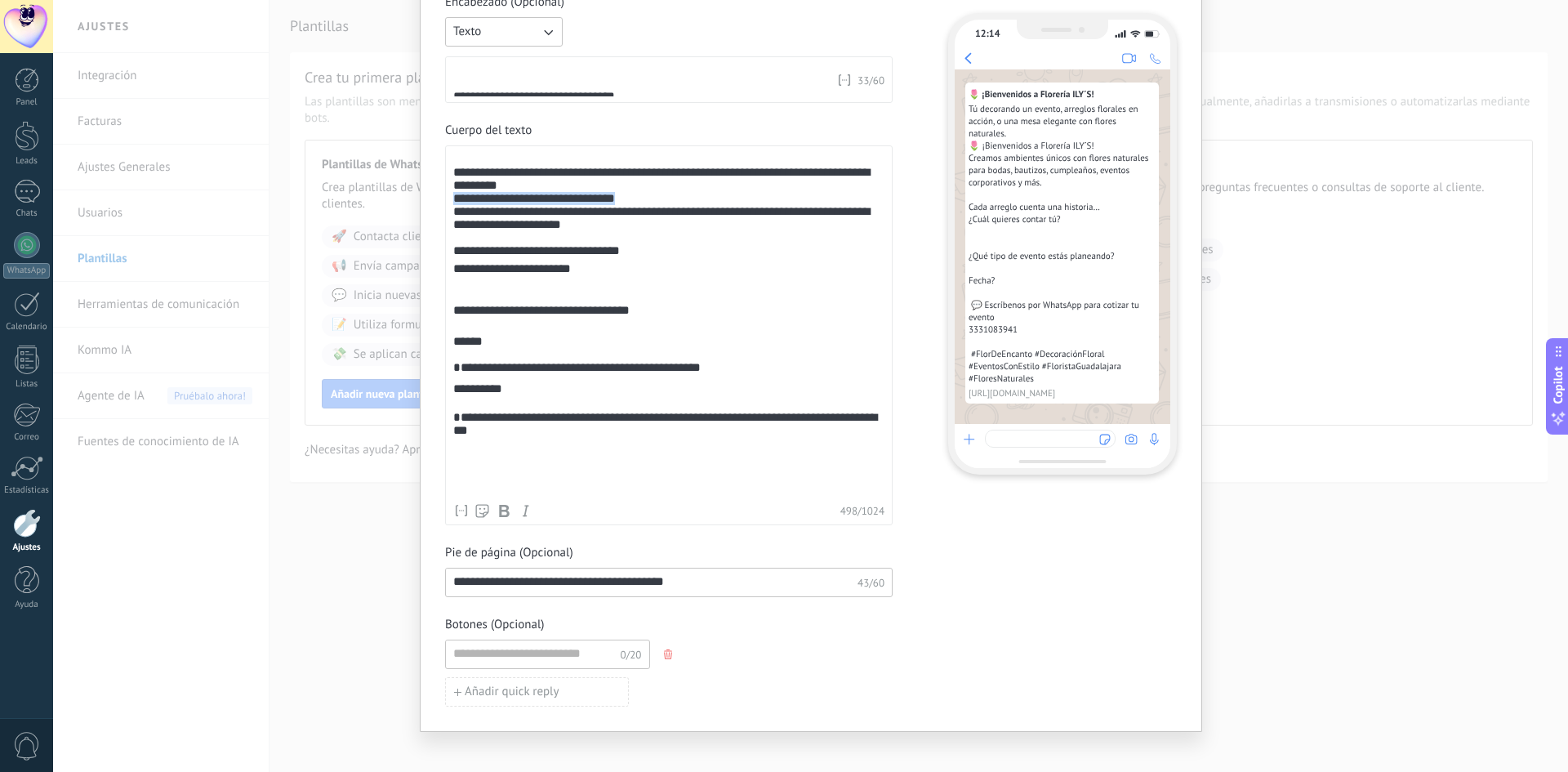
drag, startPoint x: 641, startPoint y: 203, endPoint x: 448, endPoint y: 210, distance: 193.7
click at [448, 210] on div "**********" at bounding box center [669, 335] width 448 height 380
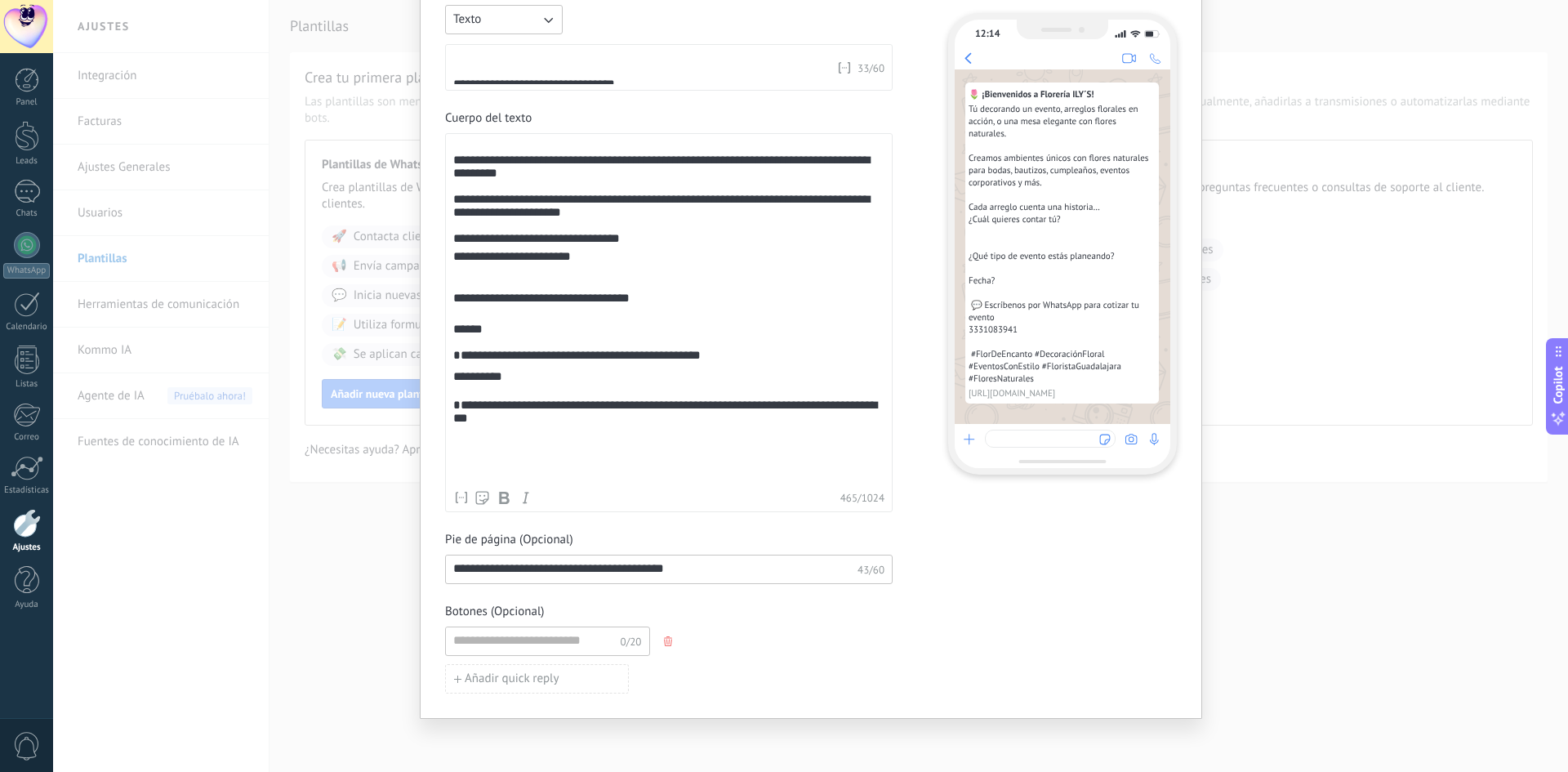
scroll to position [285, 0]
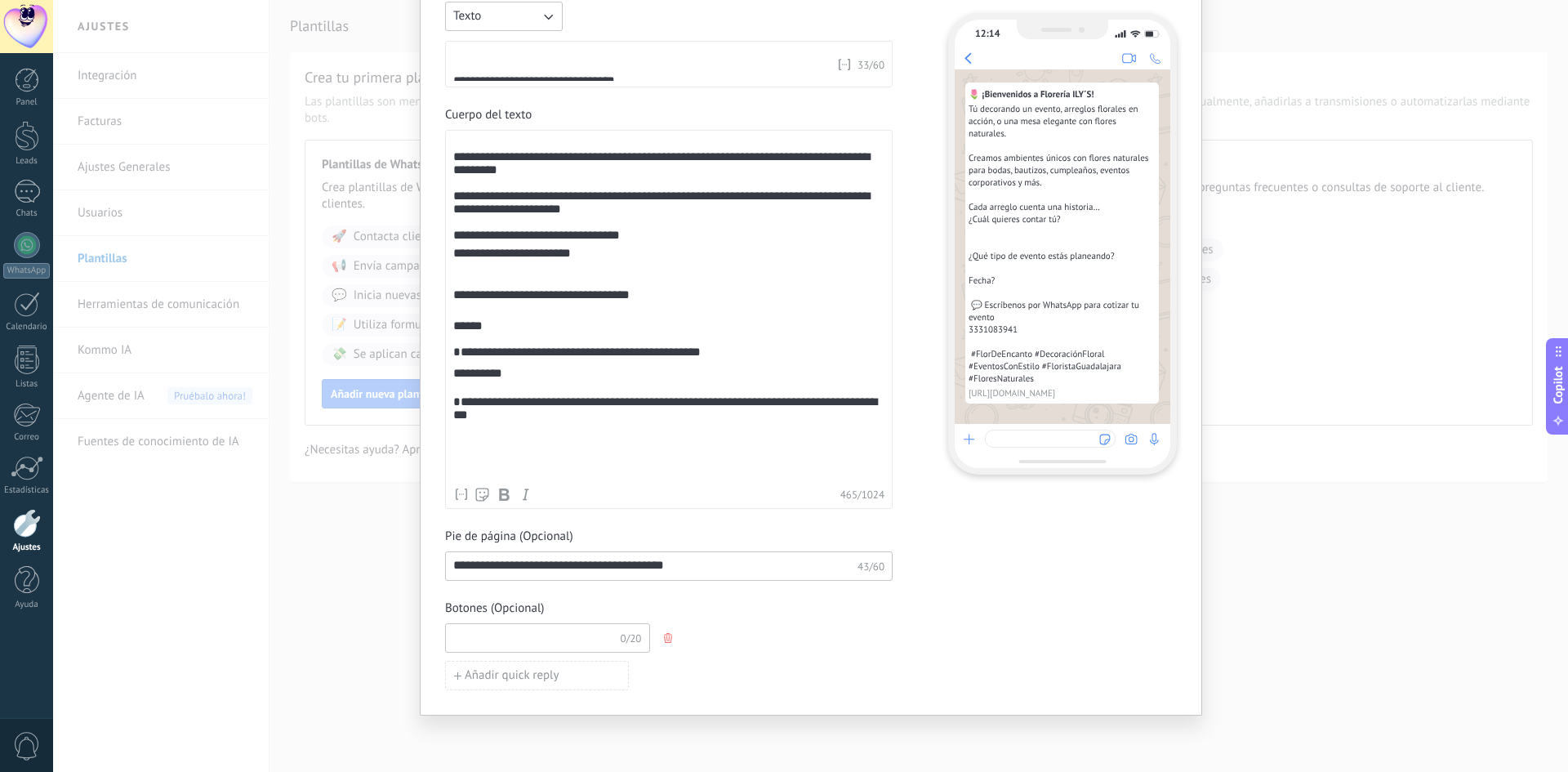
click at [565, 640] on input at bounding box center [533, 637] width 174 height 26
type input "*"
click at [667, 637] on icon "button" at bounding box center [668, 638] width 8 height 10
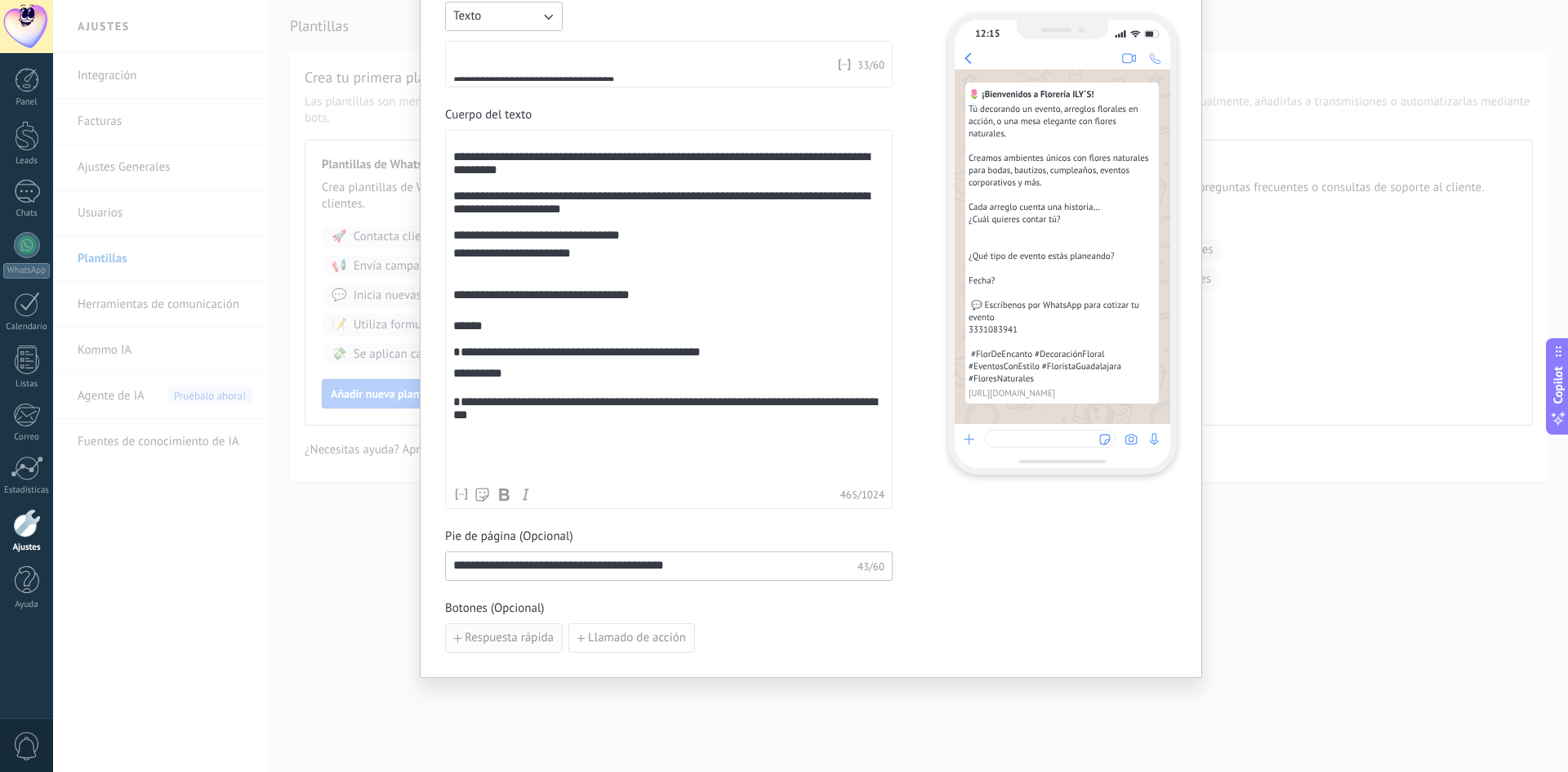
click at [530, 643] on span "Respuesta rápida" at bounding box center [509, 637] width 89 height 11
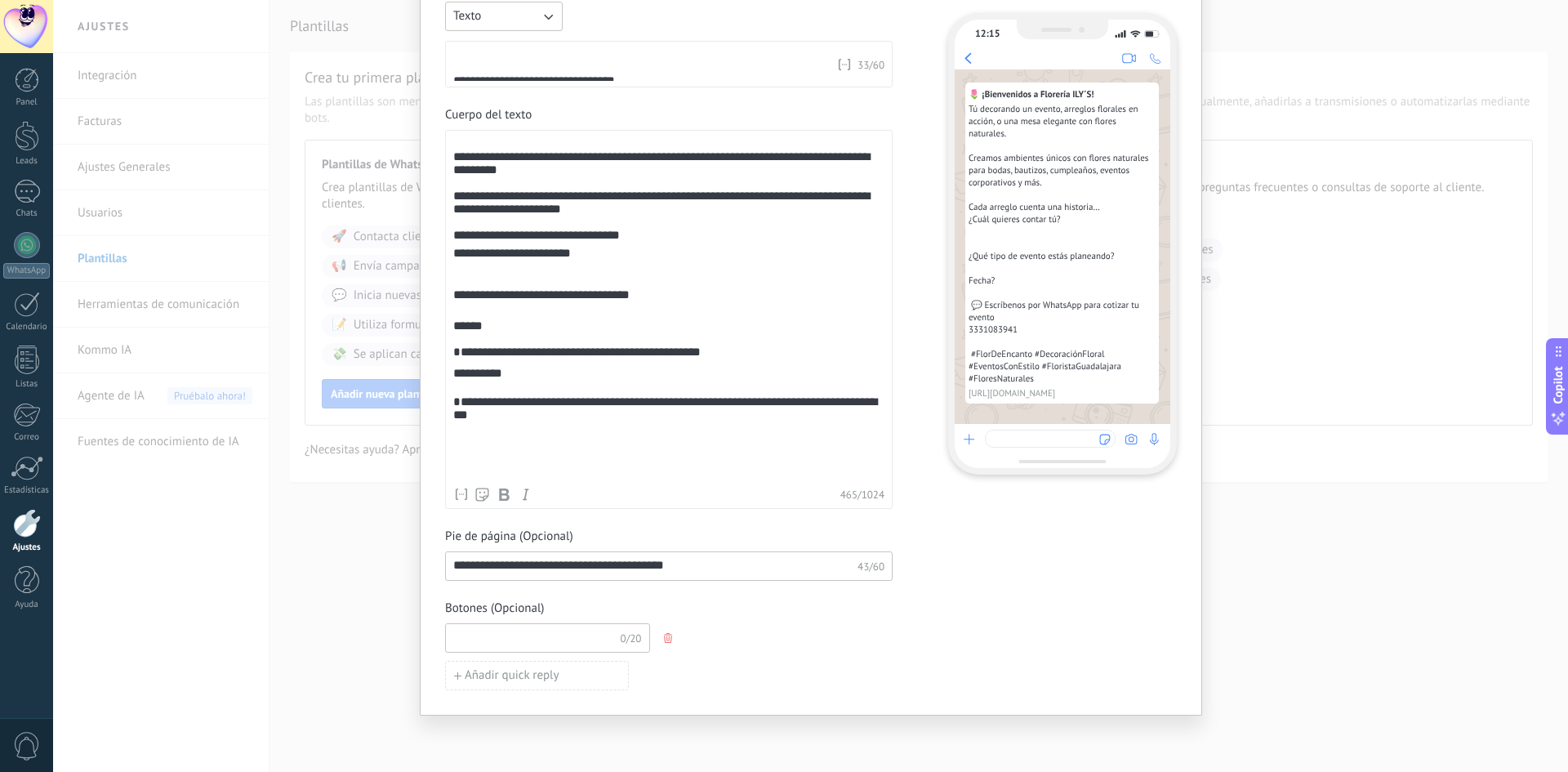
click at [499, 644] on input at bounding box center [533, 637] width 174 height 26
type input "*******"
drag, startPoint x: 521, startPoint y: 630, endPoint x: 404, endPoint y: 627, distance: 116.8
click at [404, 627] on div "**********" at bounding box center [810, 386] width 1515 height 772
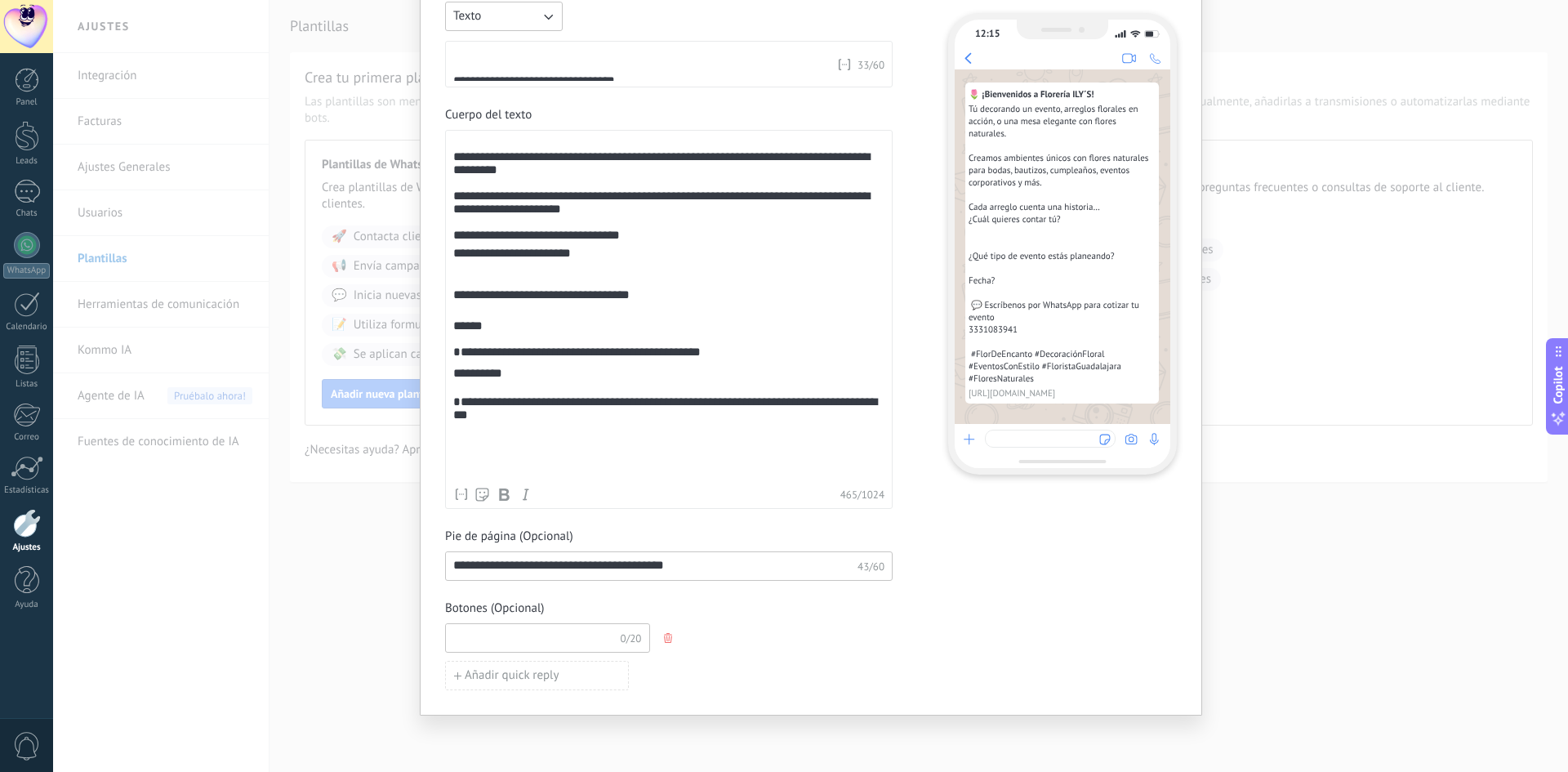
scroll to position [49, 0]
click at [669, 633] on button "button" at bounding box center [669, 638] width 13 height 25
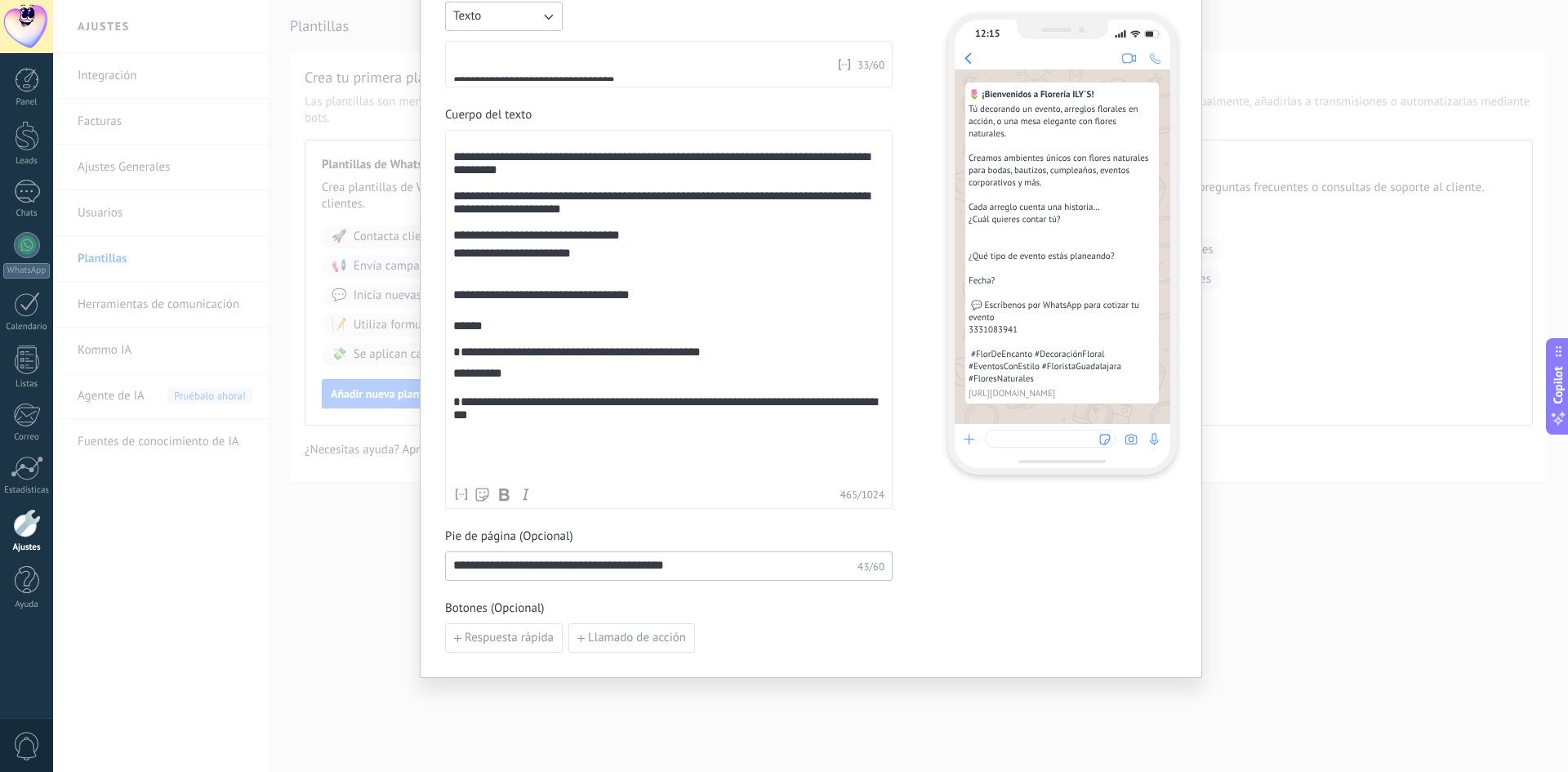
scroll to position [47, 0]
click at [533, 19] on button "Texto" at bounding box center [504, 16] width 118 height 29
click at [488, 76] on span "Imagen o archivo" at bounding box center [498, 72] width 91 height 16
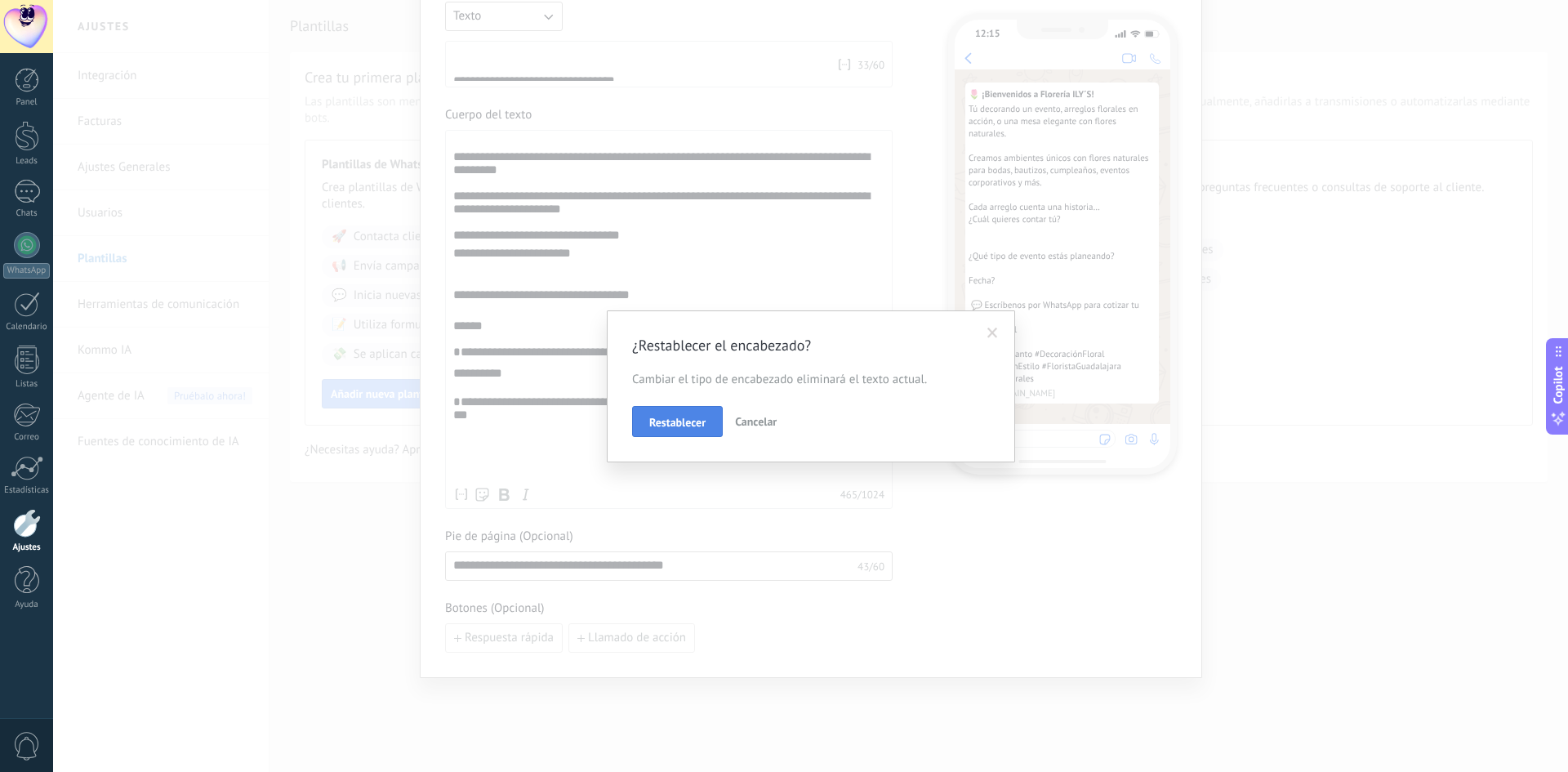
click at [682, 423] on span "Restablecer" at bounding box center [677, 422] width 56 height 11
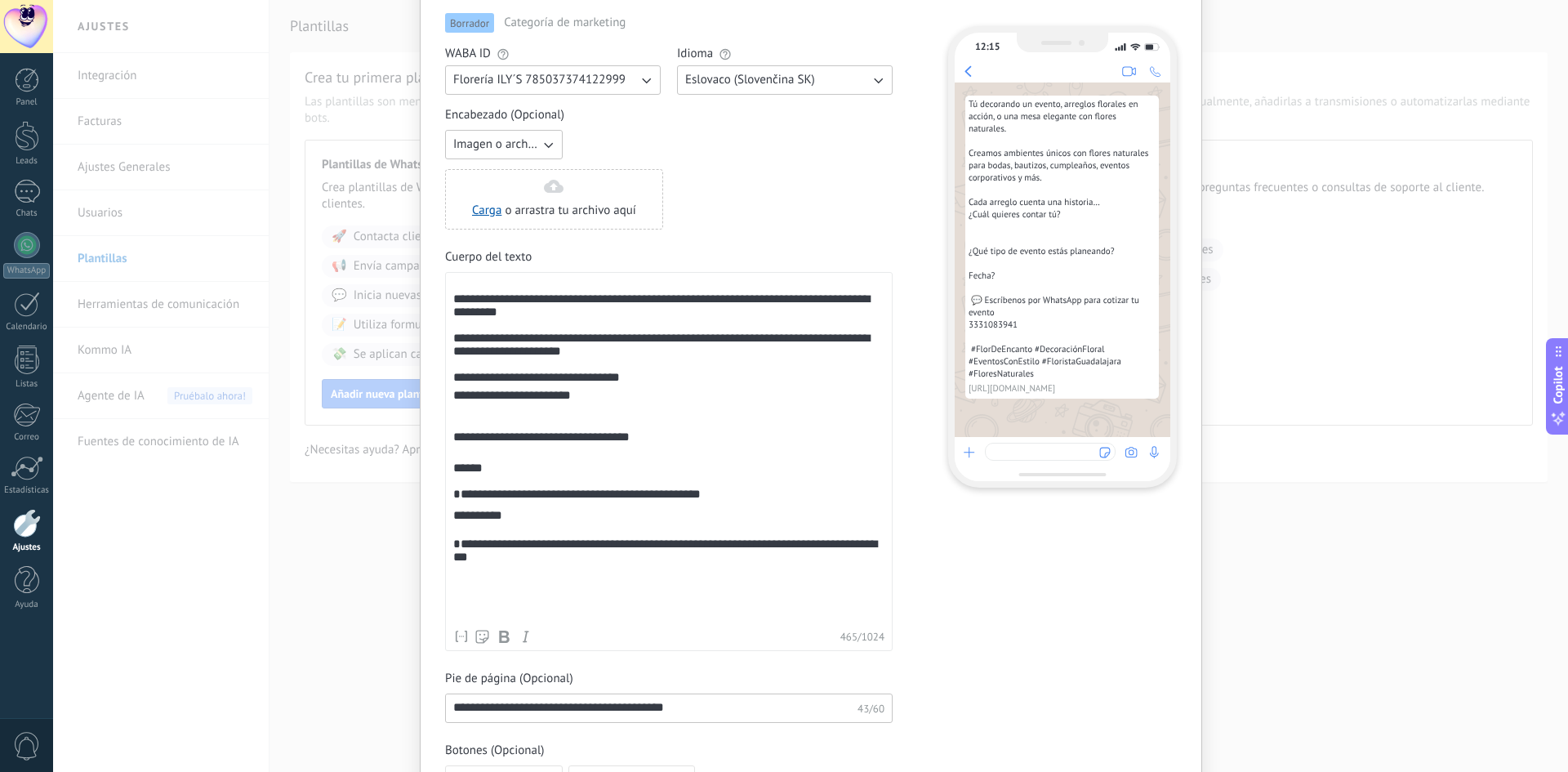
scroll to position [136, 0]
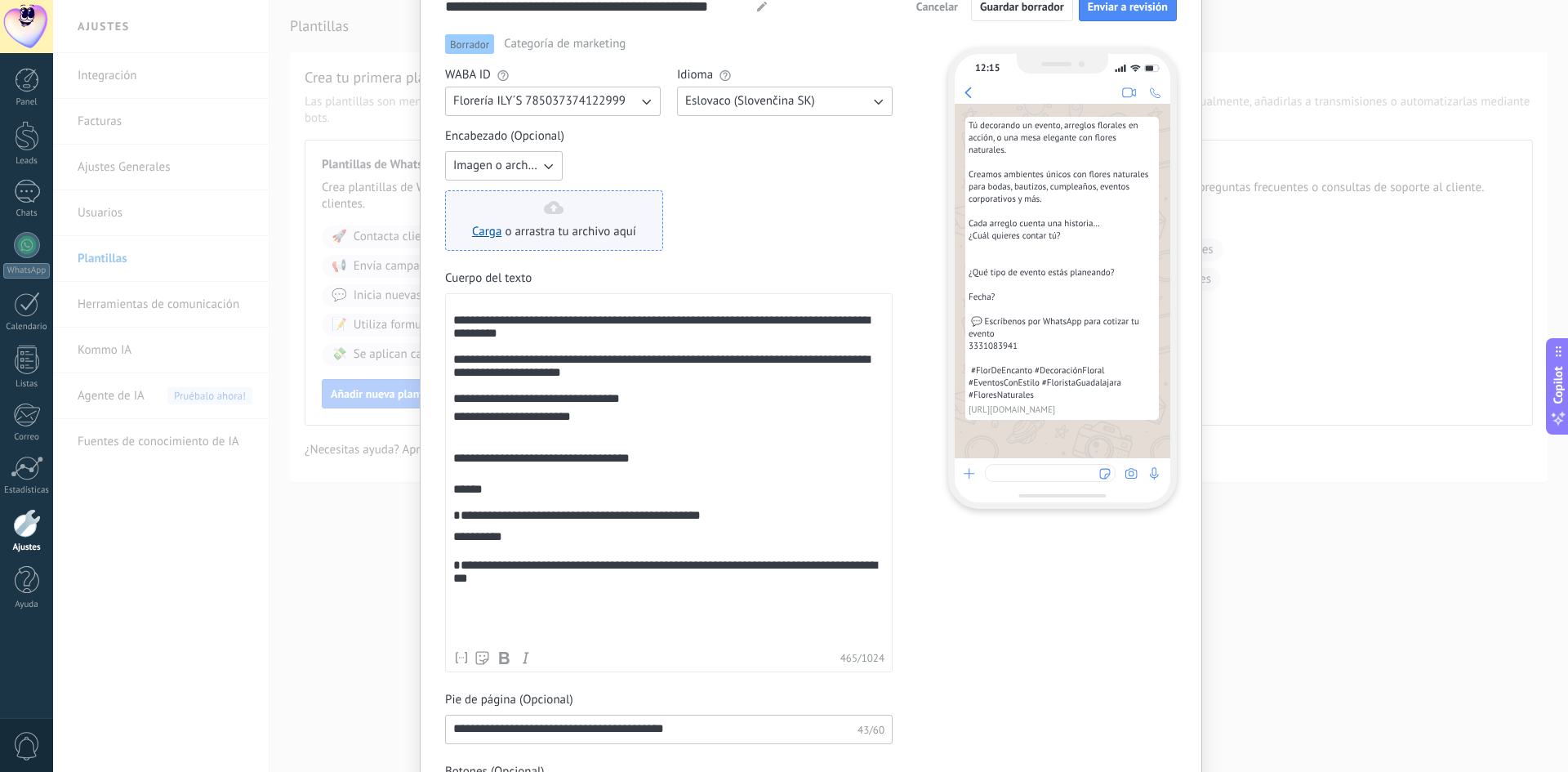
click at [551, 214] on div "Carga o arrastra tu archivo aquí Arrastra aquí" at bounding box center [554, 220] width 164 height 39
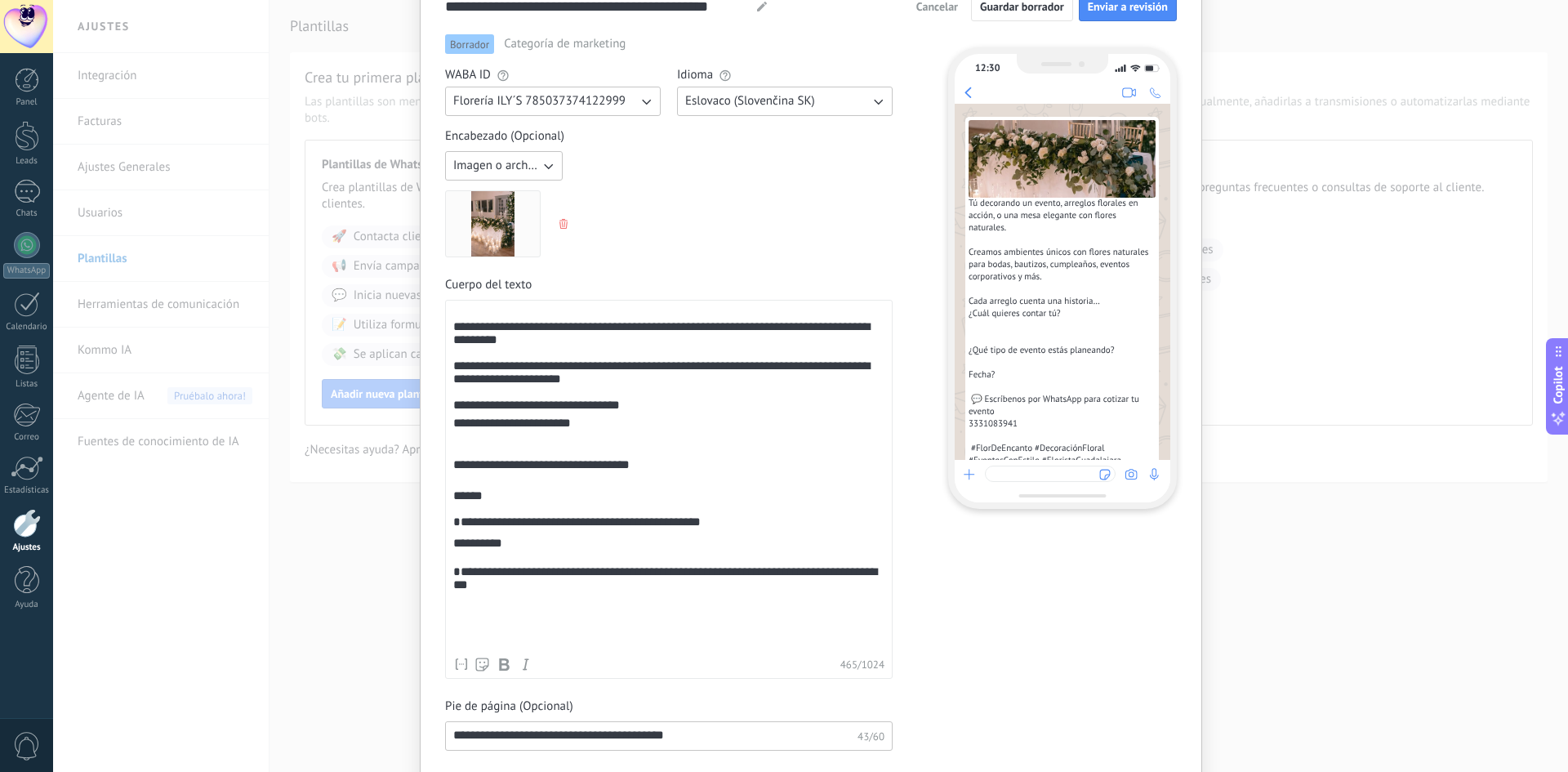
click at [541, 167] on icon "button" at bounding box center [548, 166] width 16 height 16
click at [695, 215] on div "Imagen o archivo Sin encabezado Texto Imagen o archivo" at bounding box center [669, 204] width 448 height 106
click at [760, 110] on button "Eslovaco (Slovenčina SK)" at bounding box center [785, 101] width 216 height 29
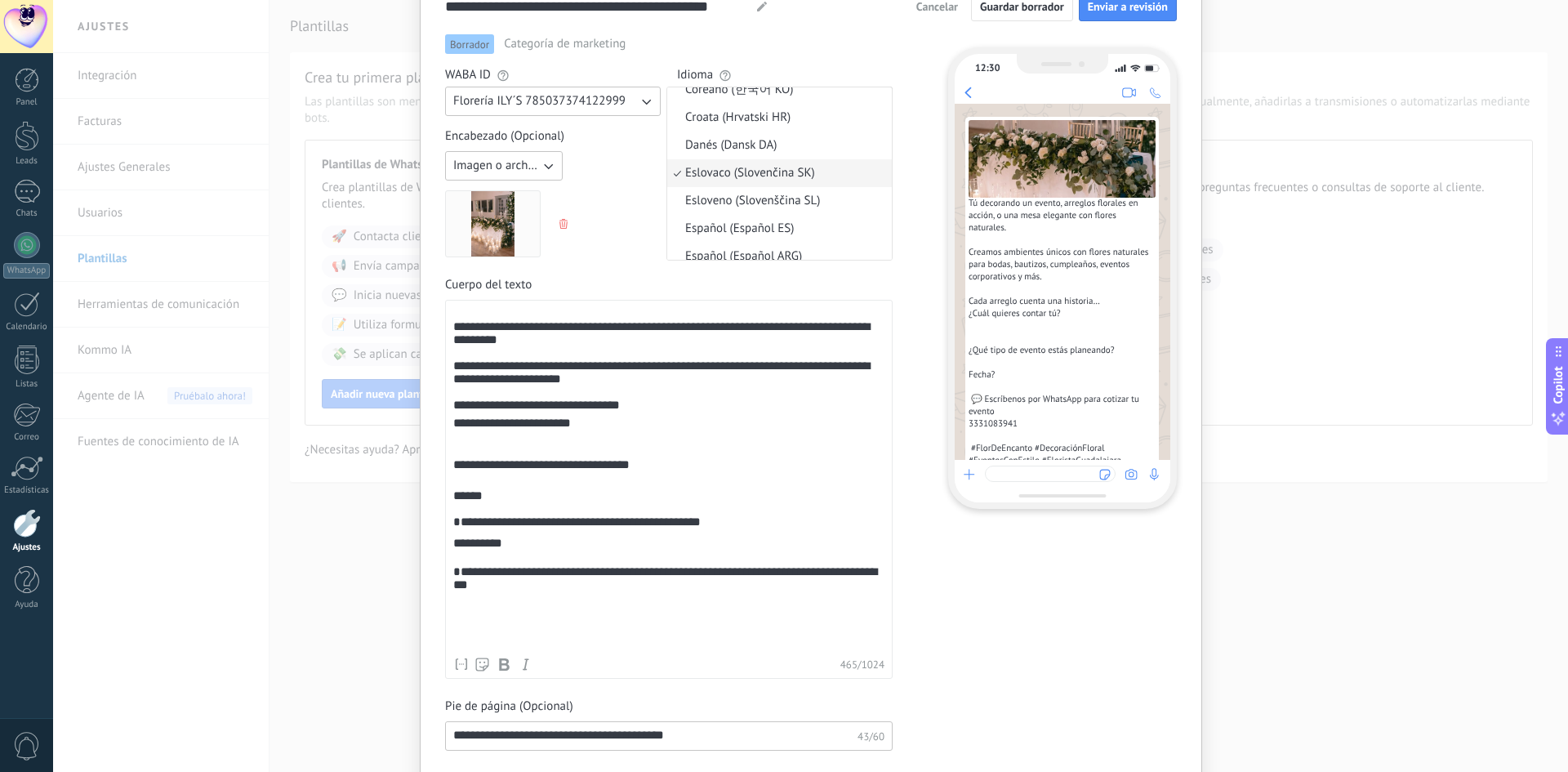
click at [608, 248] on div "Imagen o archivo" at bounding box center [669, 204] width 448 height 106
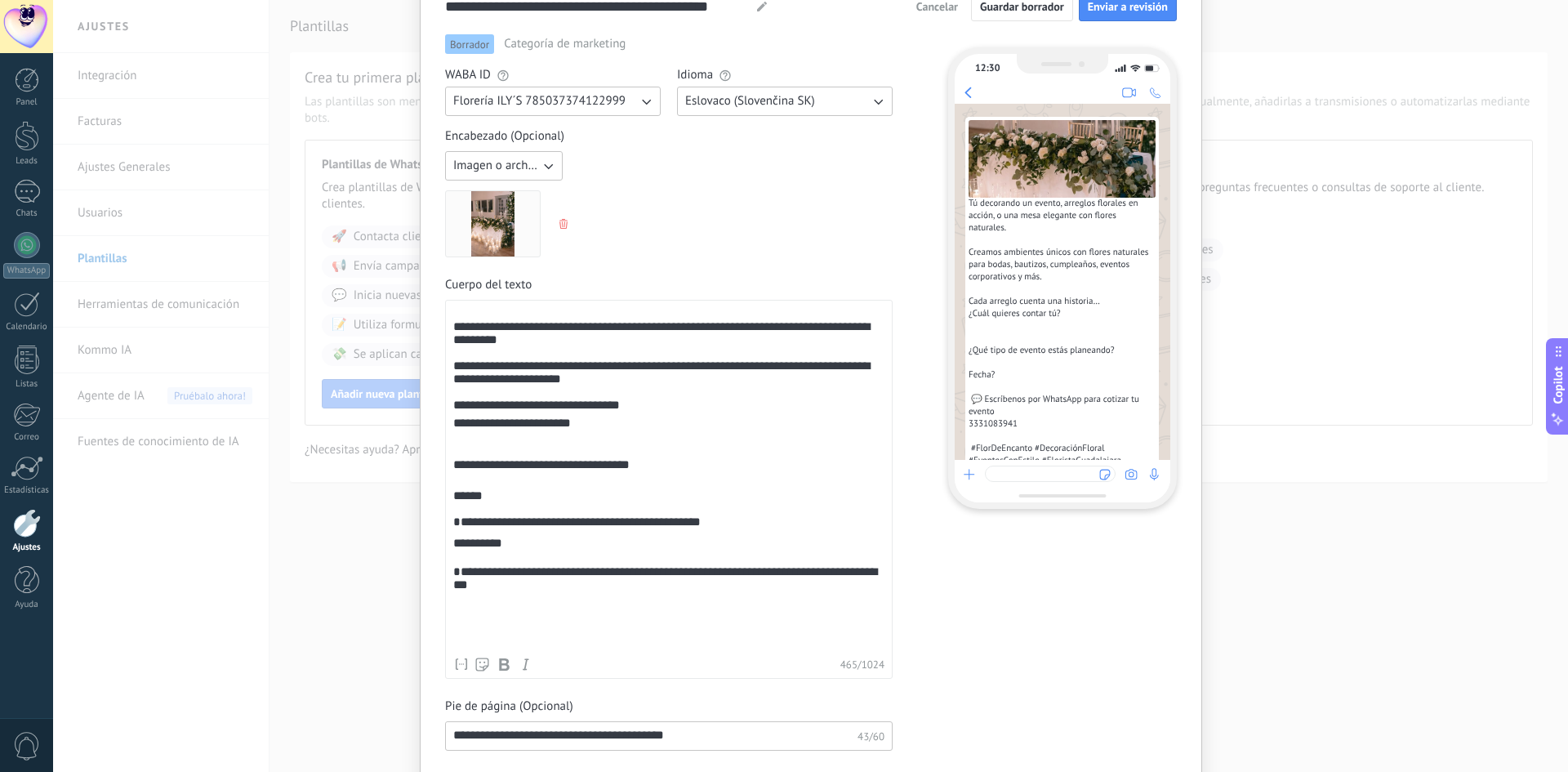
click at [716, 104] on span "Eslovaco (Slovenčina SK)" at bounding box center [750, 101] width 130 height 16
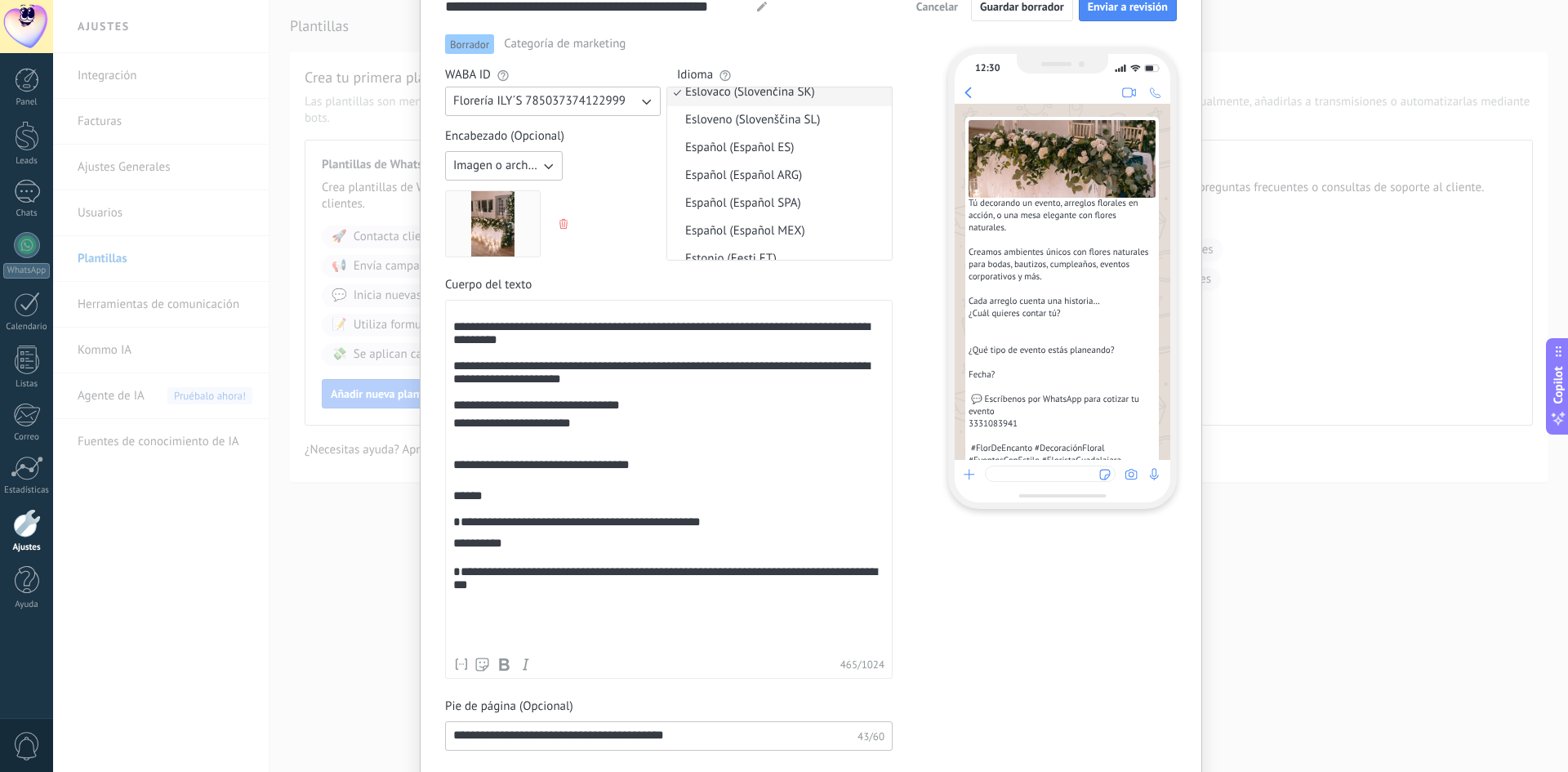
scroll to position [426, 0]
click at [728, 149] on span "Español (Español ES)" at bounding box center [739, 147] width 109 height 16
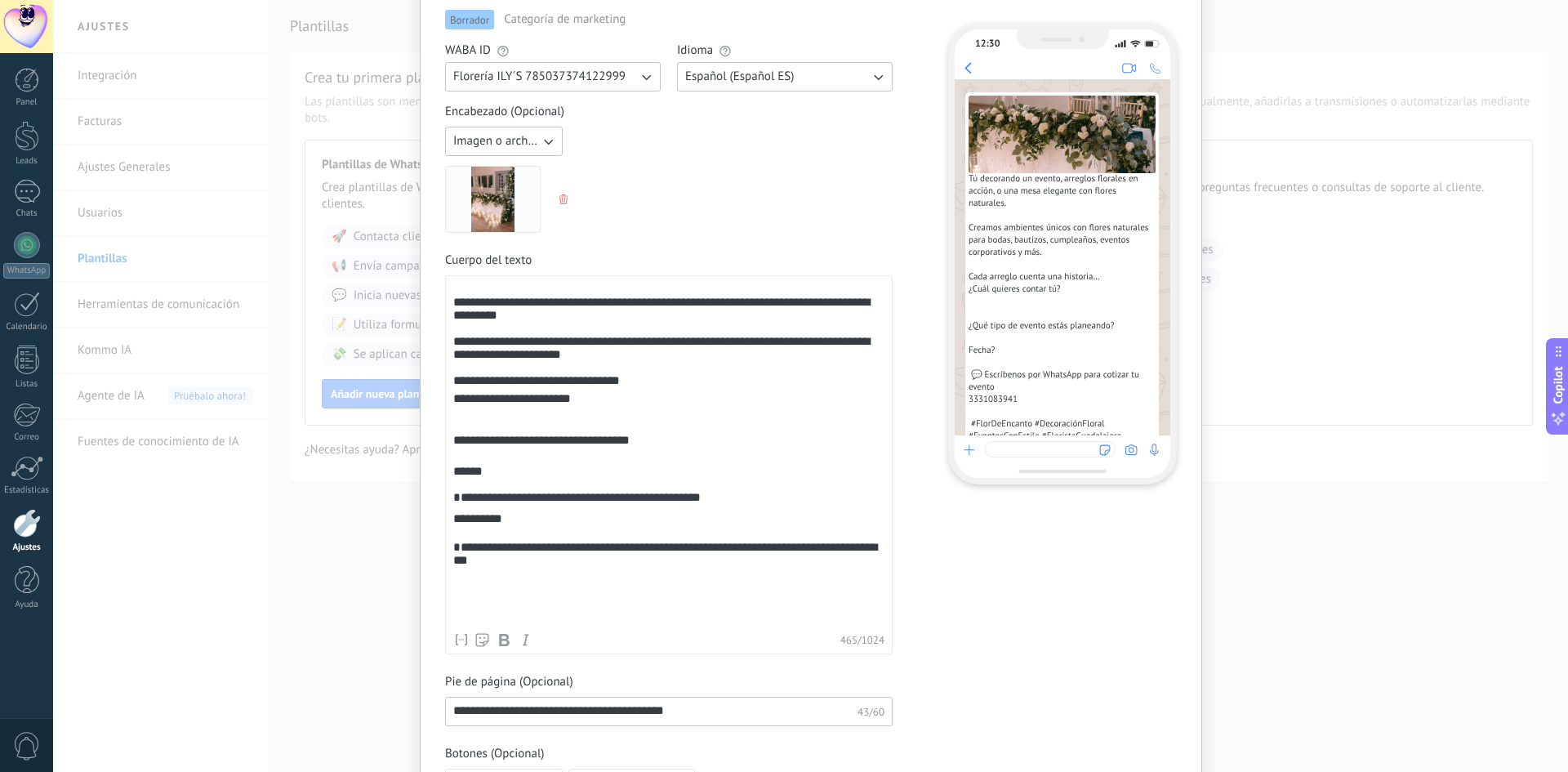
scroll to position [163, 0]
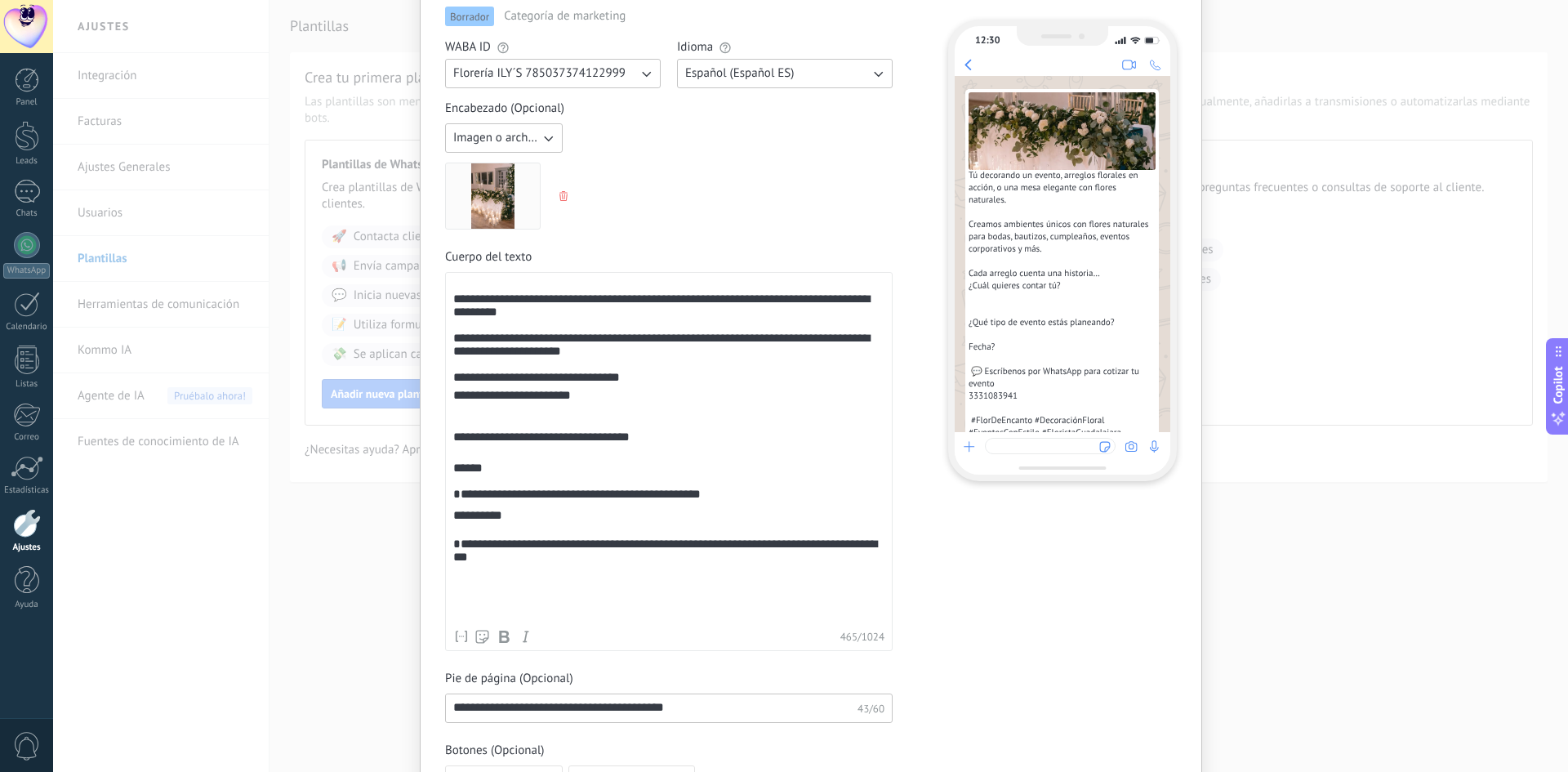
click at [453, 299] on div "**********" at bounding box center [668, 450] width 431 height 342
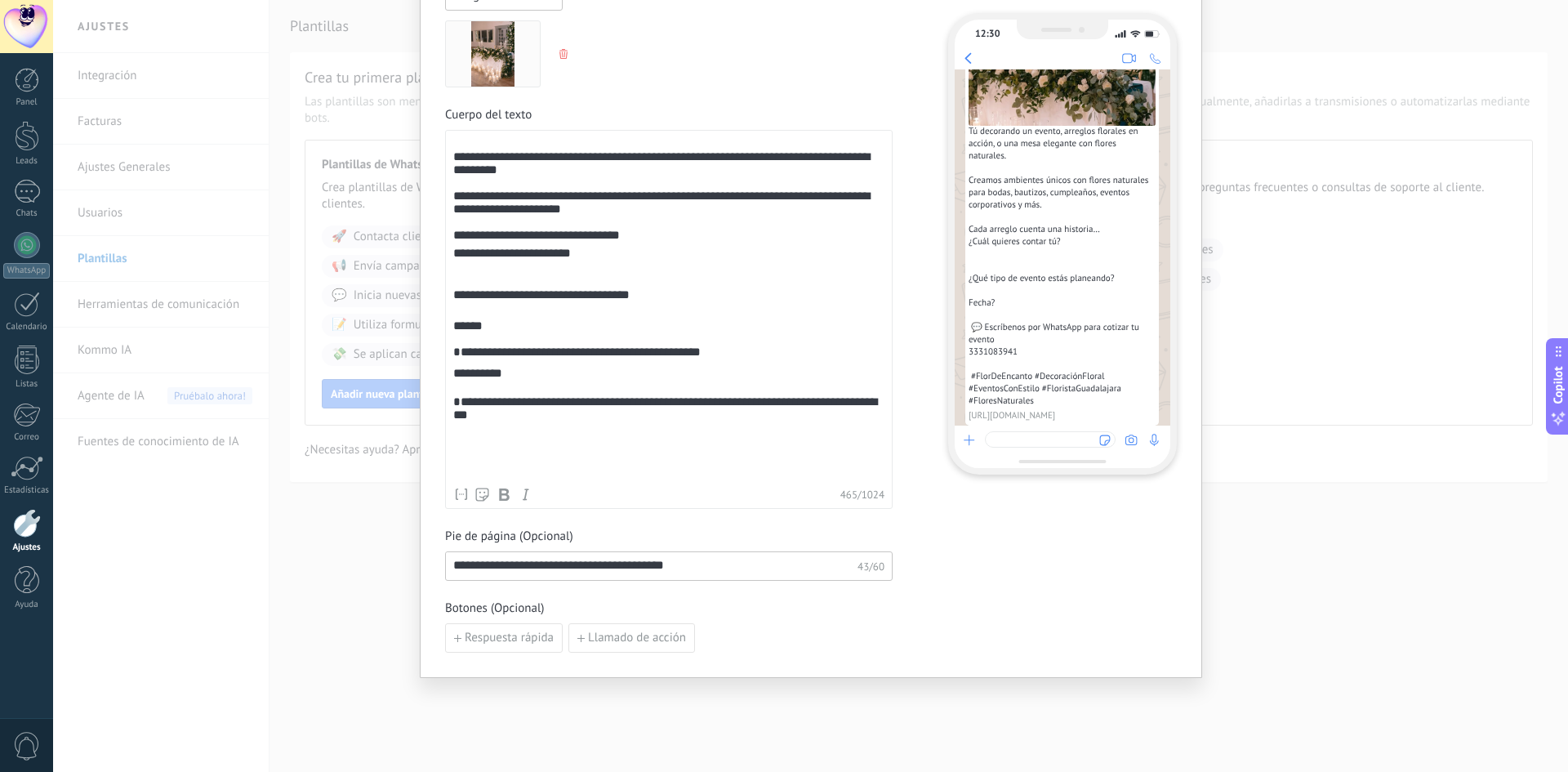
scroll to position [74, 0]
click at [540, 640] on span "Respuesta rápida" at bounding box center [509, 637] width 89 height 11
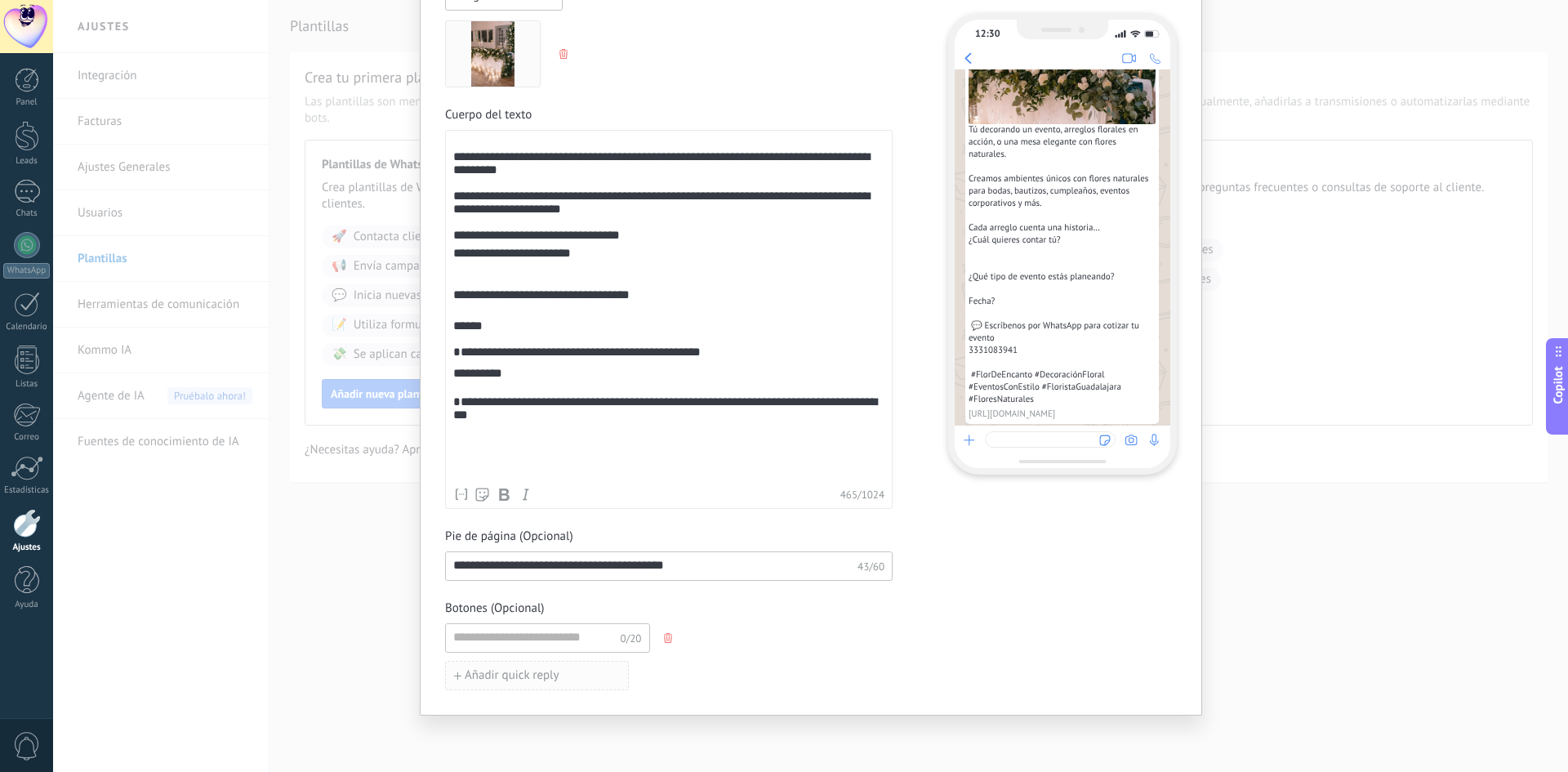
click at [537, 679] on span "Añadir quick reply" at bounding box center [512, 675] width 95 height 11
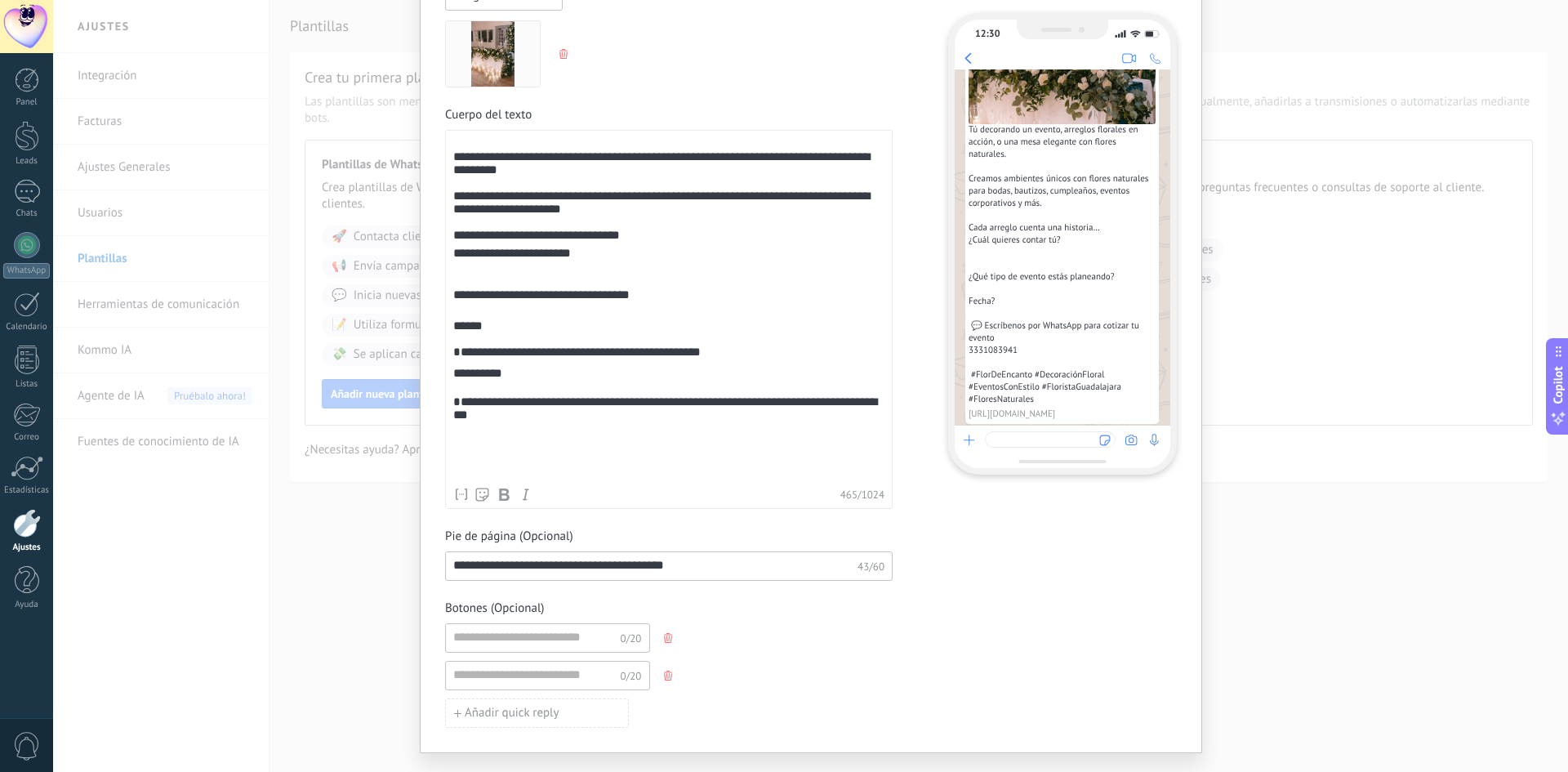
click at [668, 668] on button "button" at bounding box center [669, 675] width 13 height 25
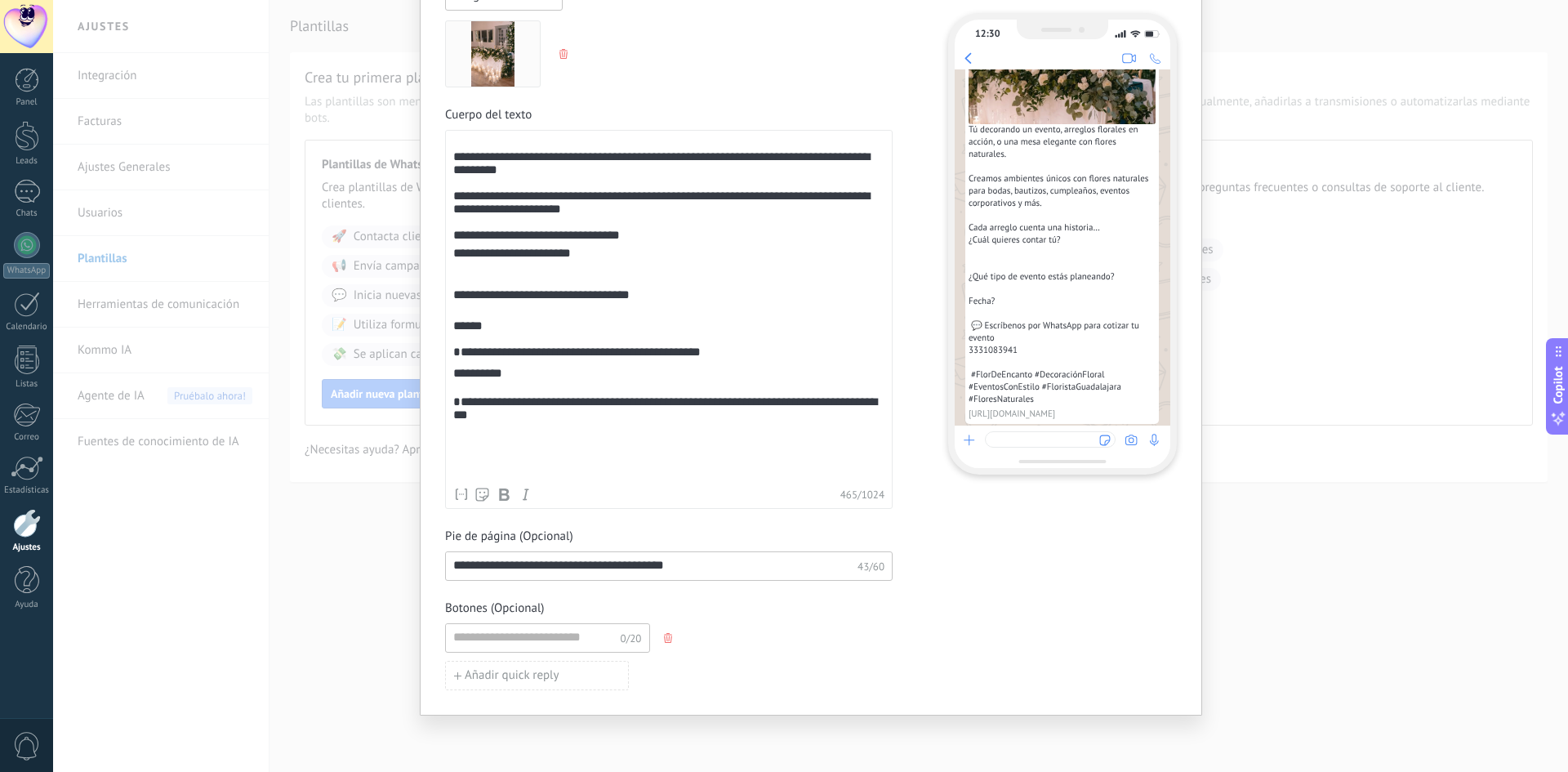
click at [667, 638] on icon "button" at bounding box center [668, 638] width 8 height 10
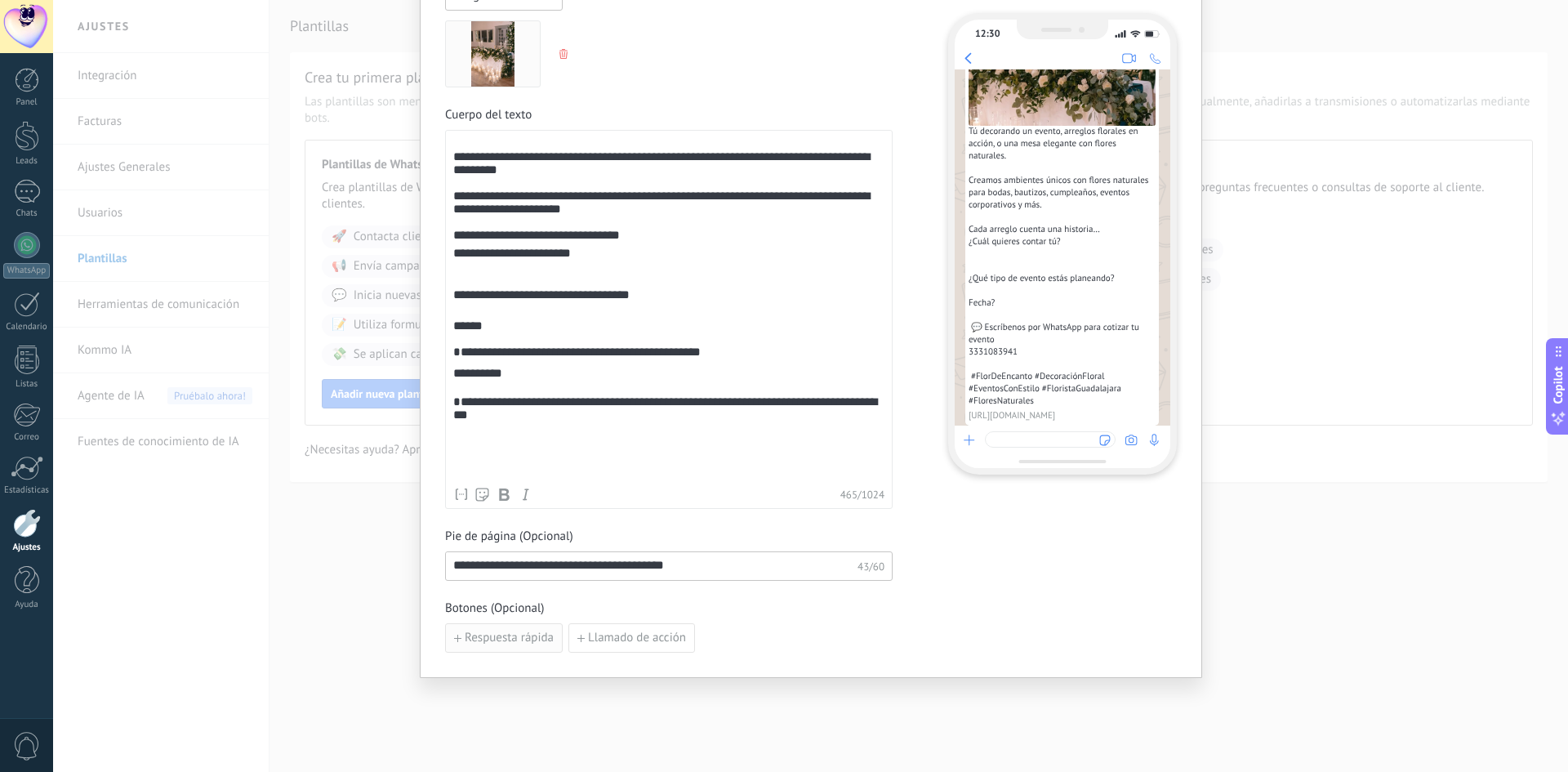
click at [524, 644] on span "Respuesta rápida" at bounding box center [509, 637] width 89 height 11
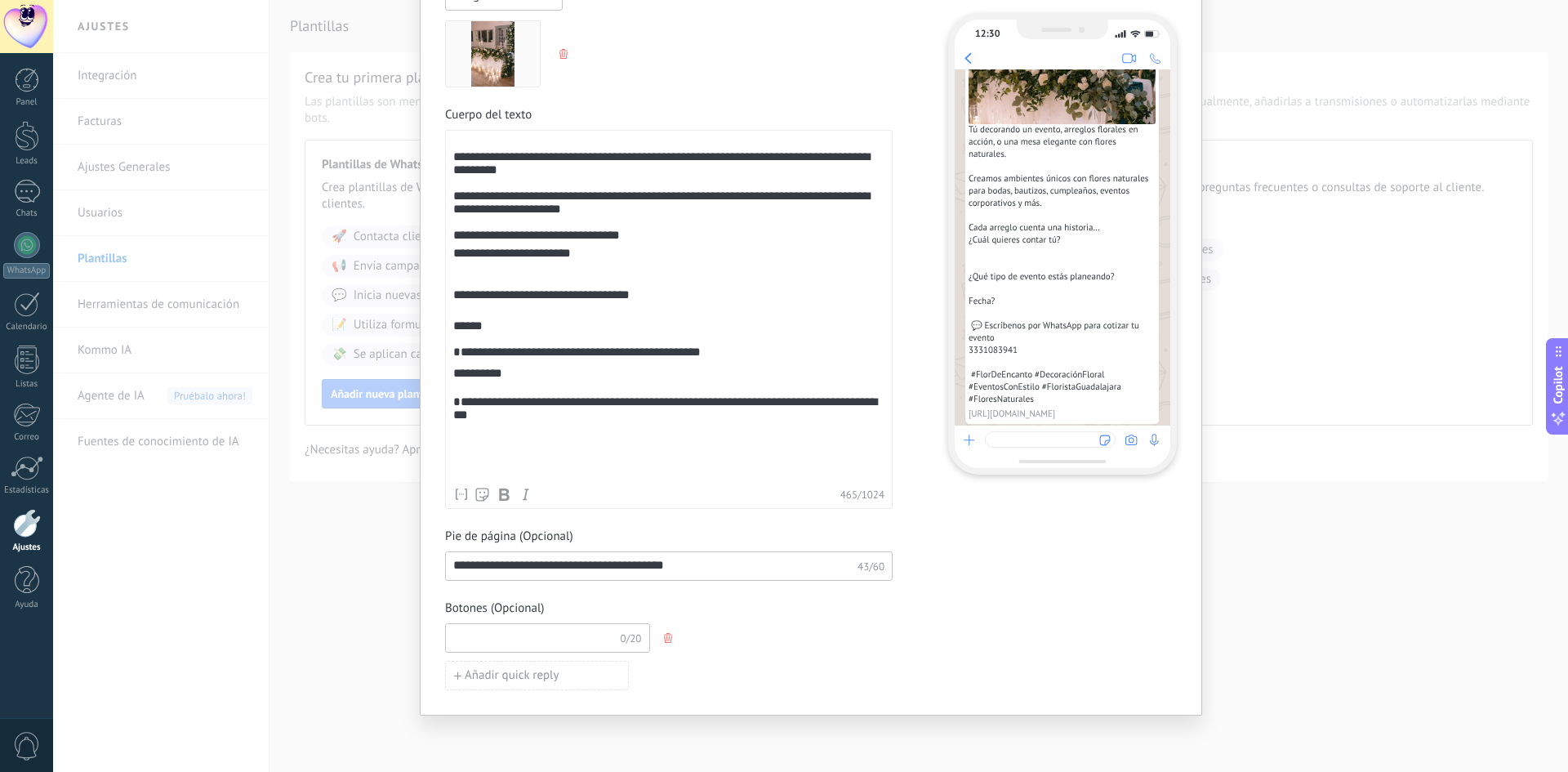
click at [516, 639] on input at bounding box center [533, 637] width 174 height 26
click at [664, 639] on icon "button" at bounding box center [668, 638] width 8 height 10
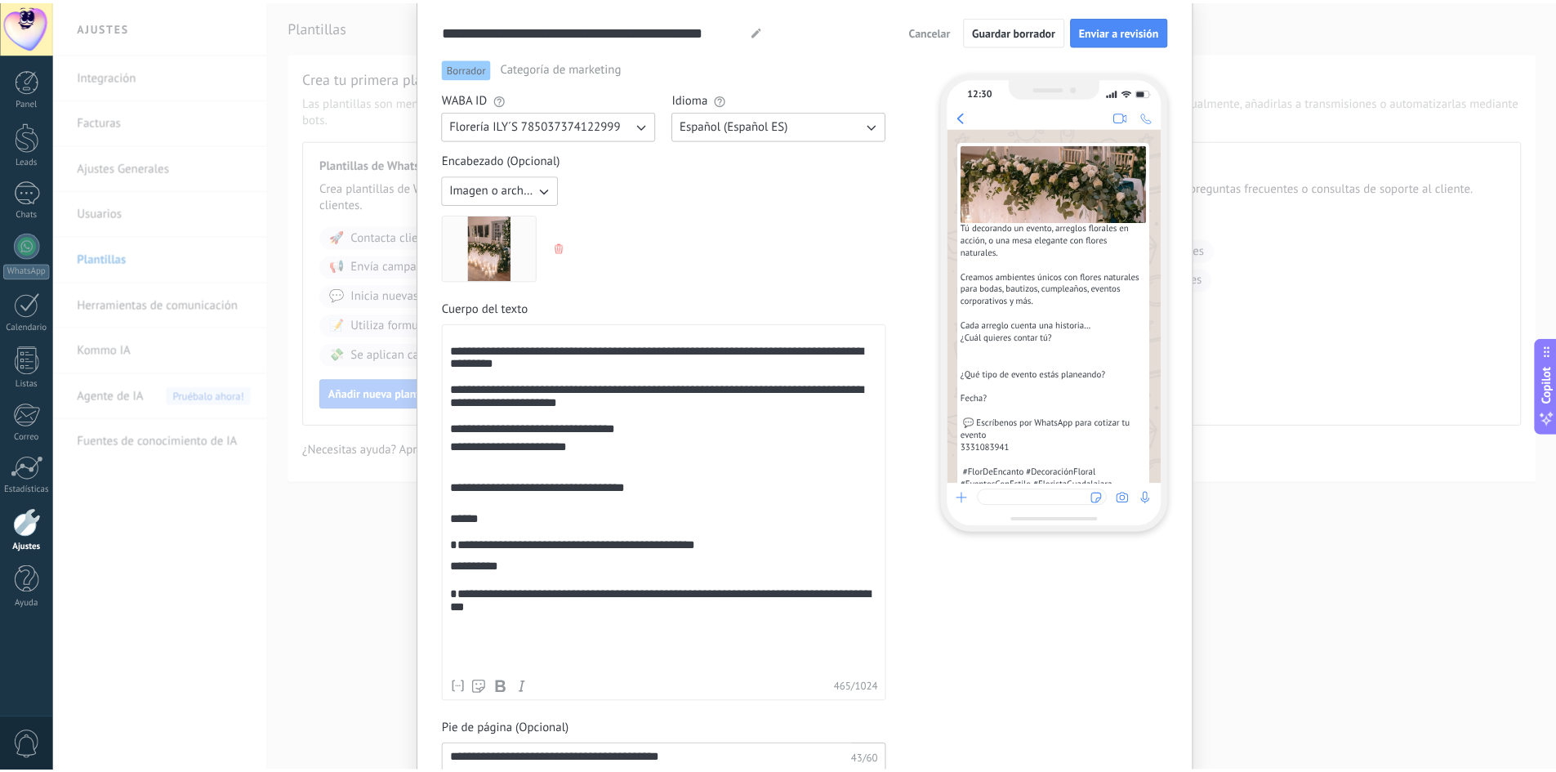
scroll to position [0, 0]
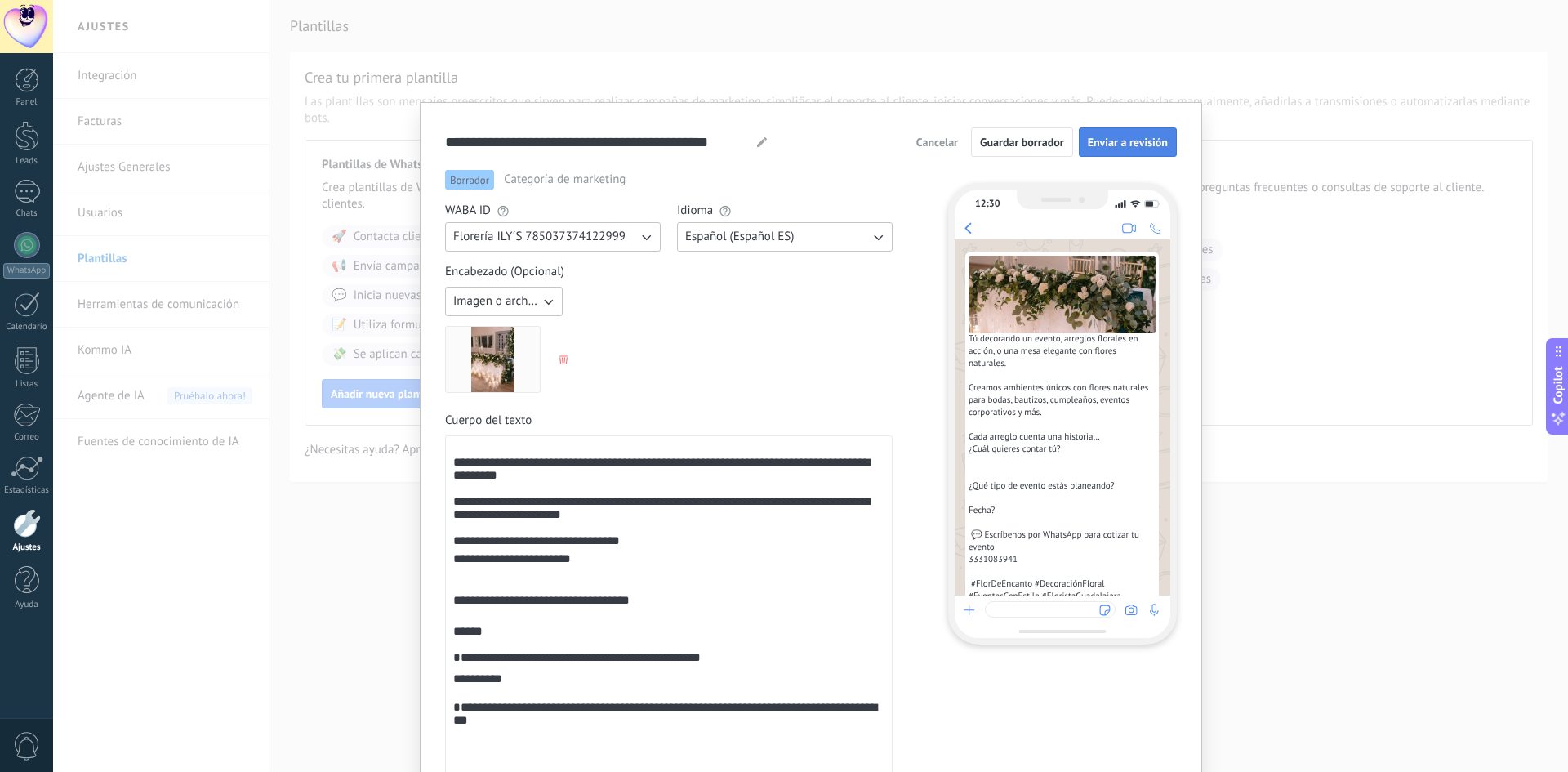
click at [1134, 145] on span "Enviar a revisión" at bounding box center [1128, 141] width 80 height 11
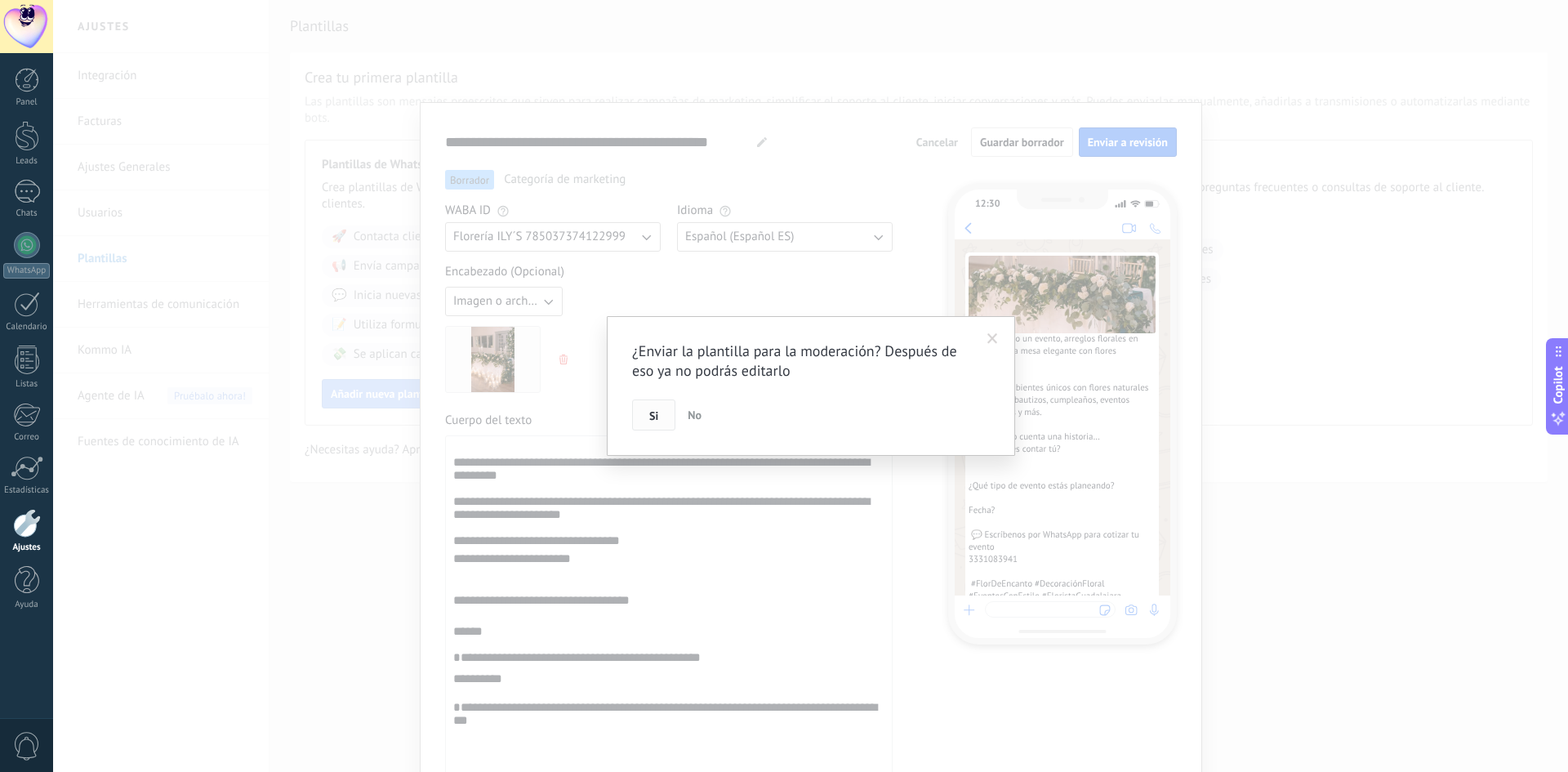
click at [657, 417] on span "Si" at bounding box center [653, 415] width 9 height 11
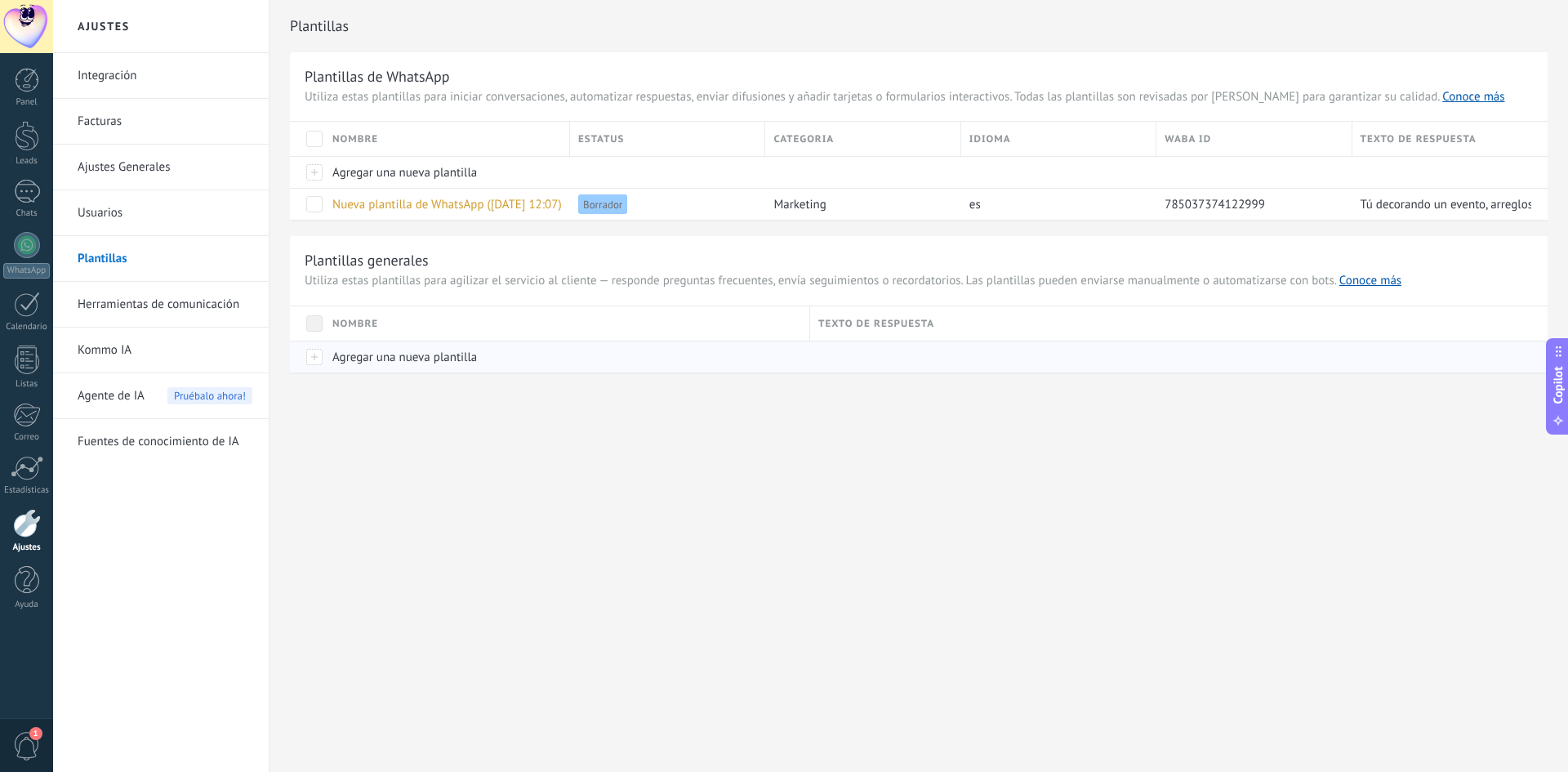
click at [351, 353] on span "Agregar una nueva plantilla" at bounding box center [404, 358] width 145 height 16
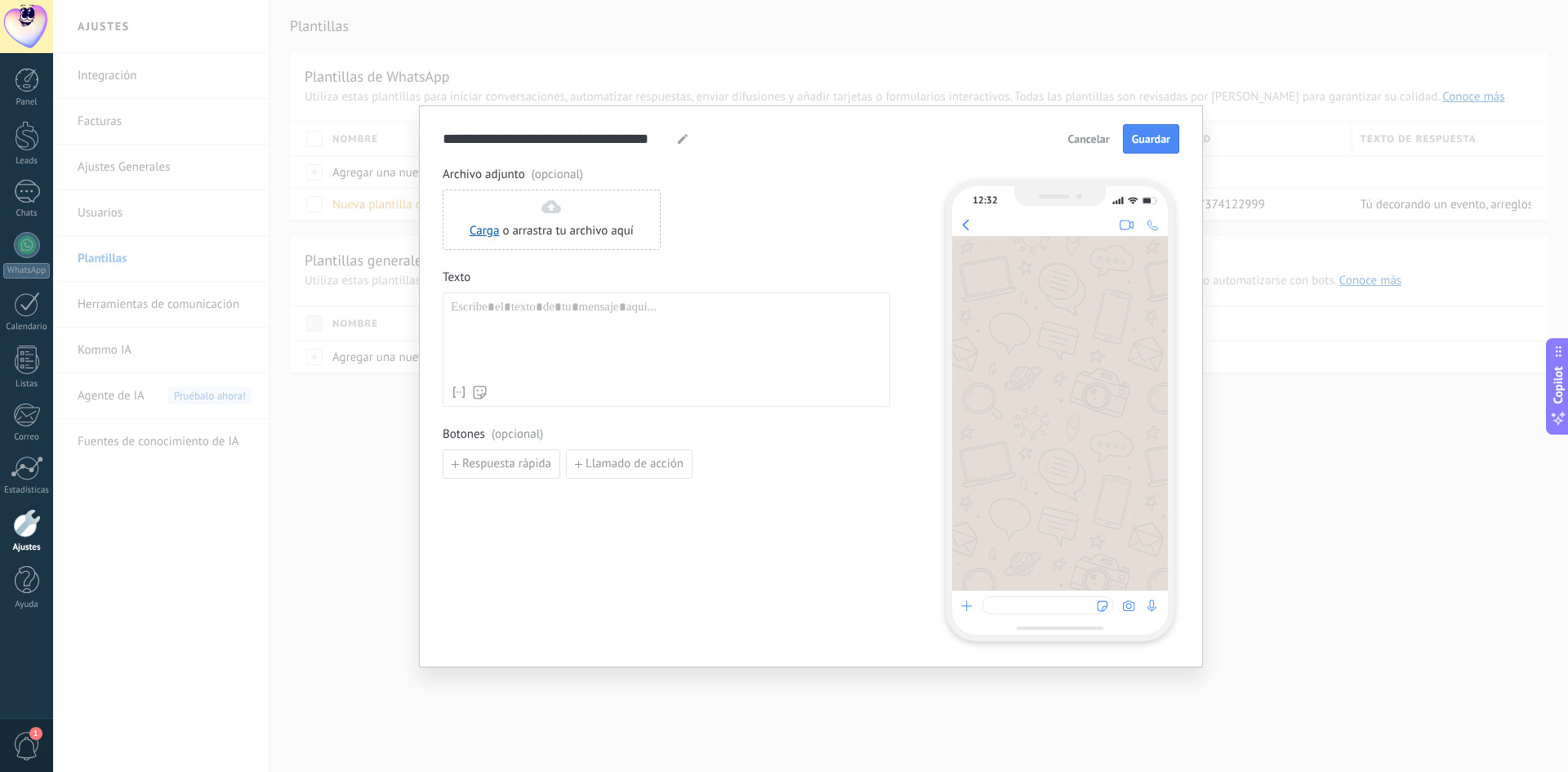
click at [1097, 135] on span "Cancelar" at bounding box center [1089, 138] width 42 height 11
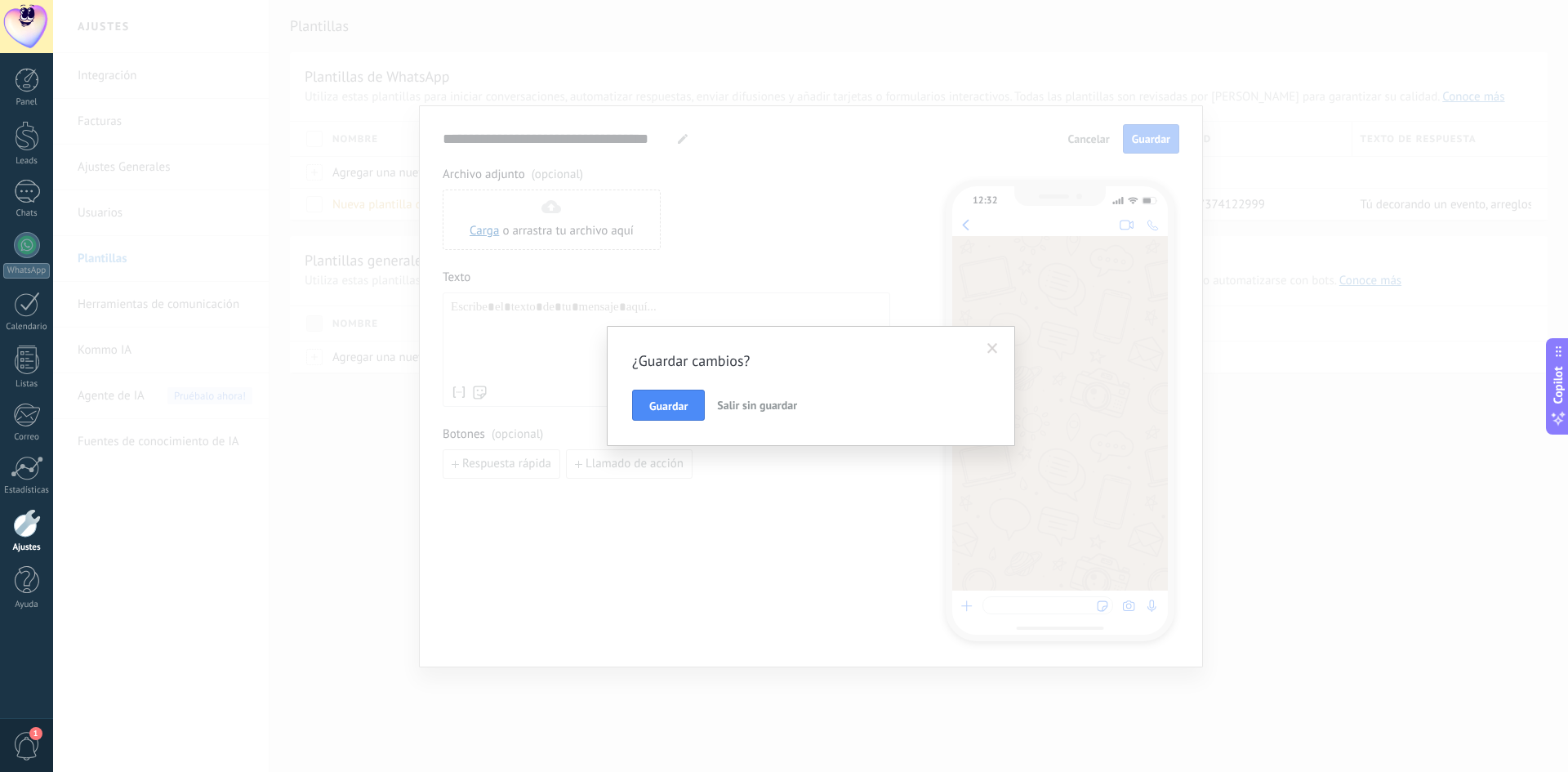
click at [764, 407] on span "Salir sin guardar" at bounding box center [757, 405] width 80 height 15
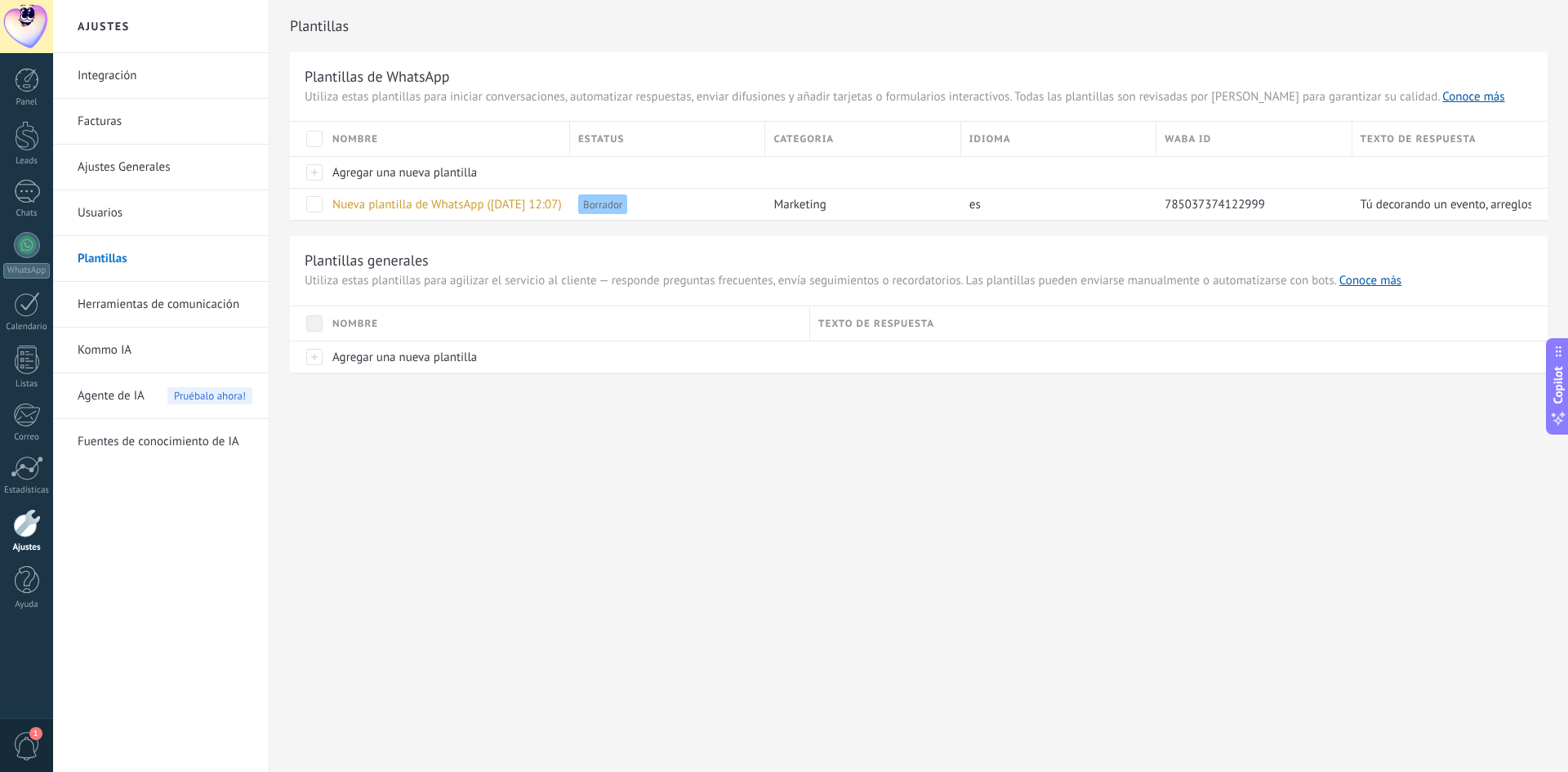
click at [134, 74] on link "Integración" at bounding box center [165, 76] width 175 height 46
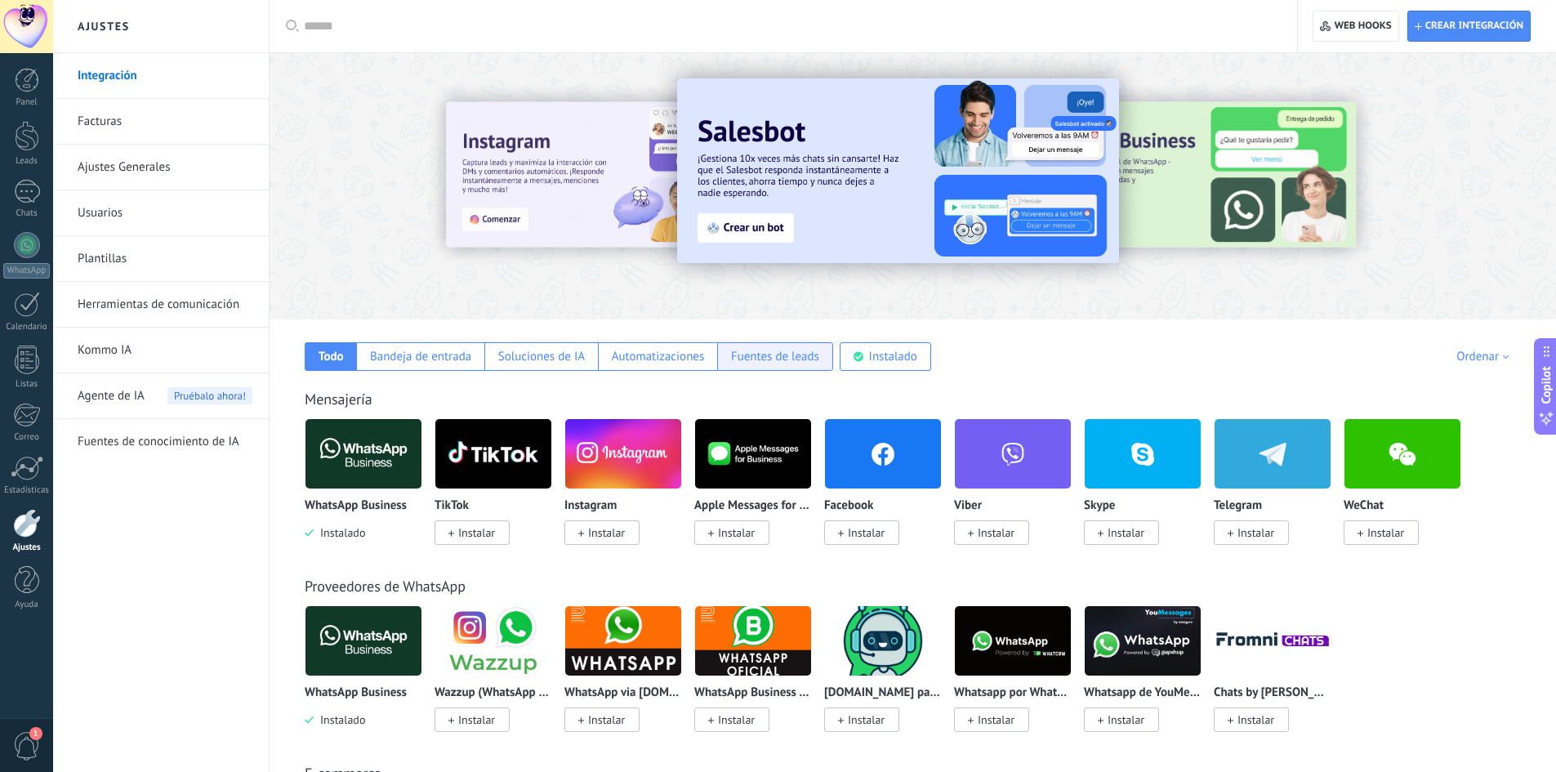
click at [800, 354] on div "Fuentes de leads" at bounding box center [775, 357] width 88 height 16
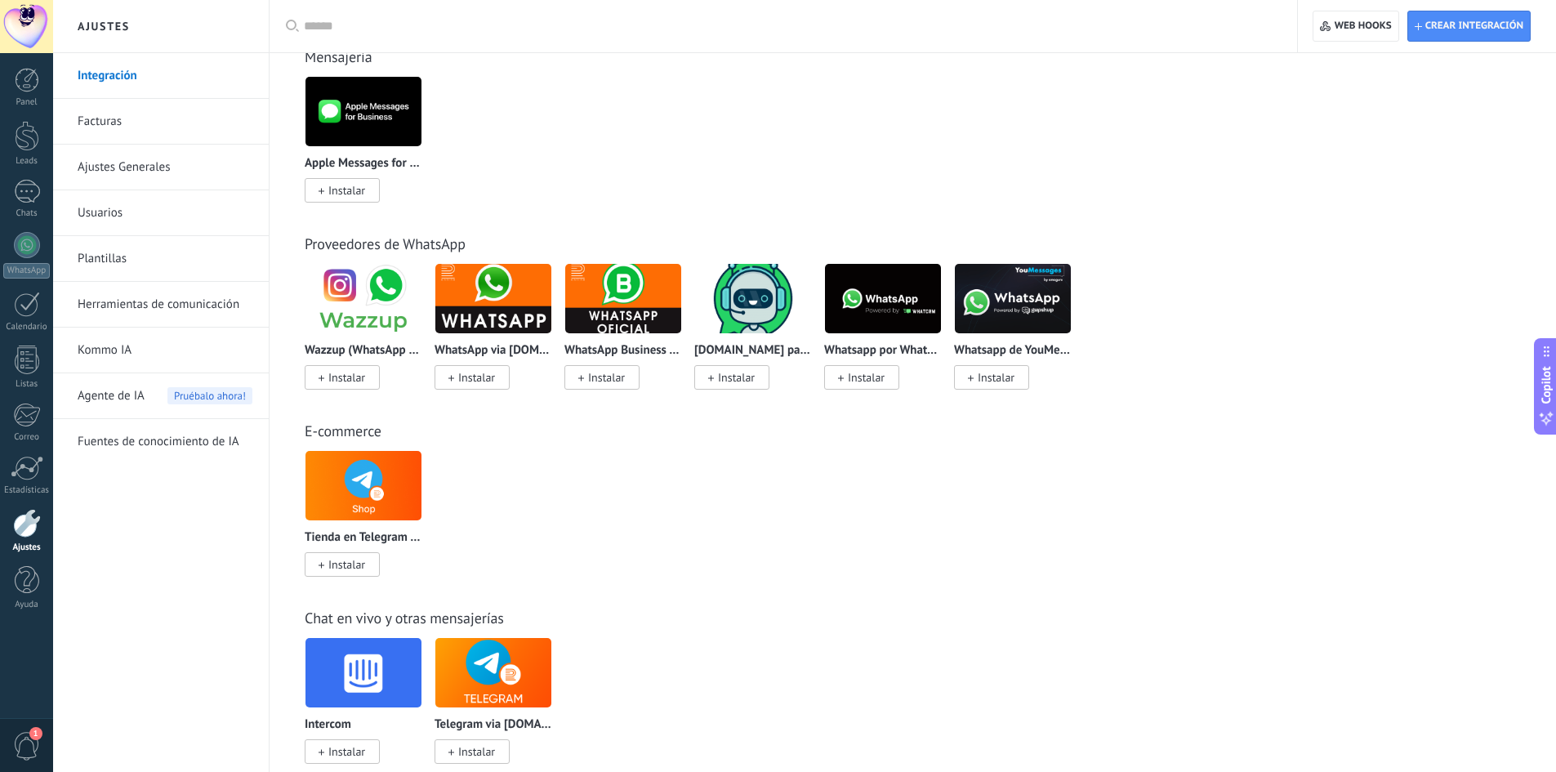
scroll to position [408, 0]
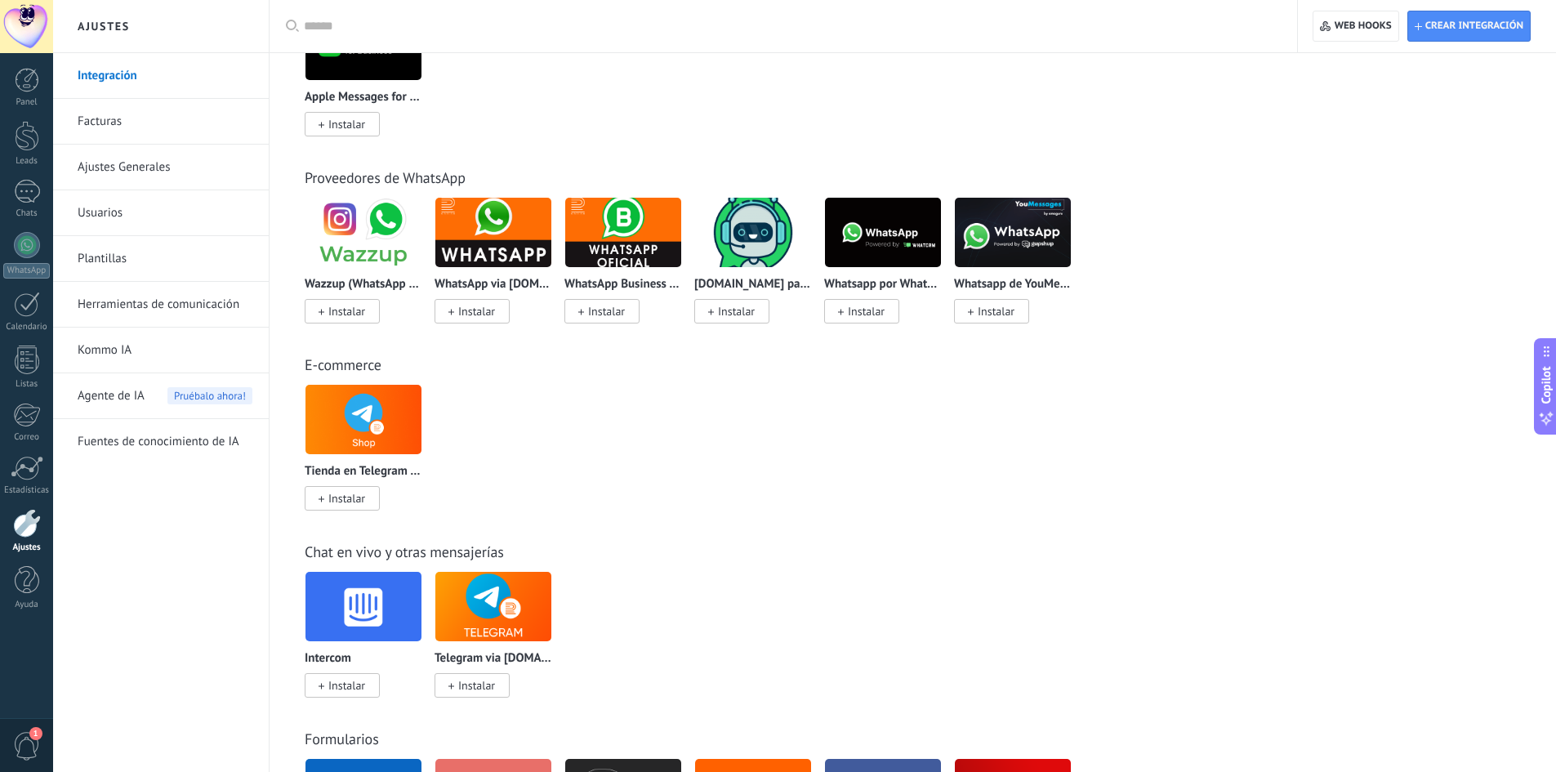
click at [362, 300] on span "Instalar" at bounding box center [342, 311] width 75 height 25
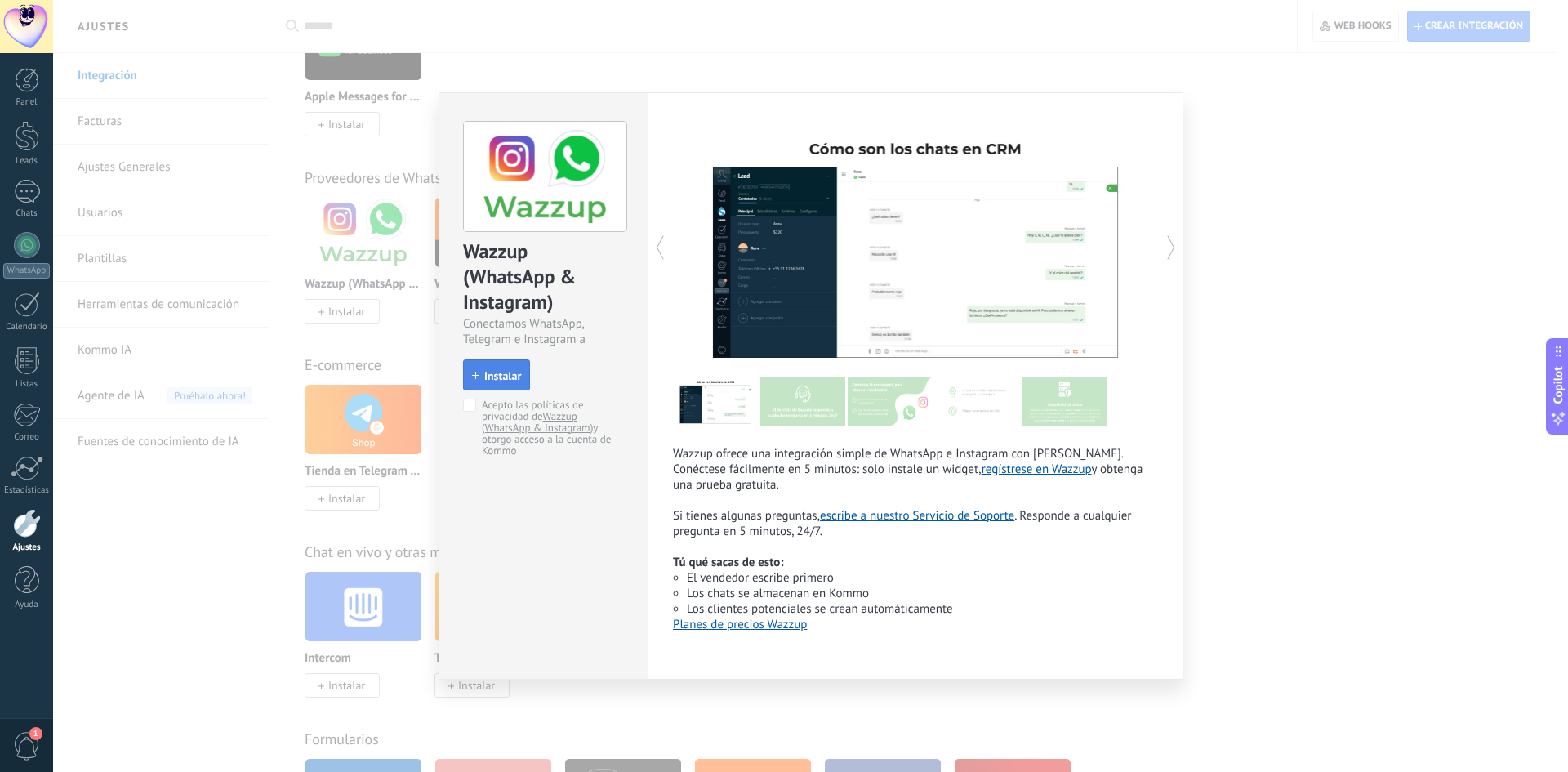
click at [503, 380] on span "Instalar" at bounding box center [502, 375] width 37 height 11
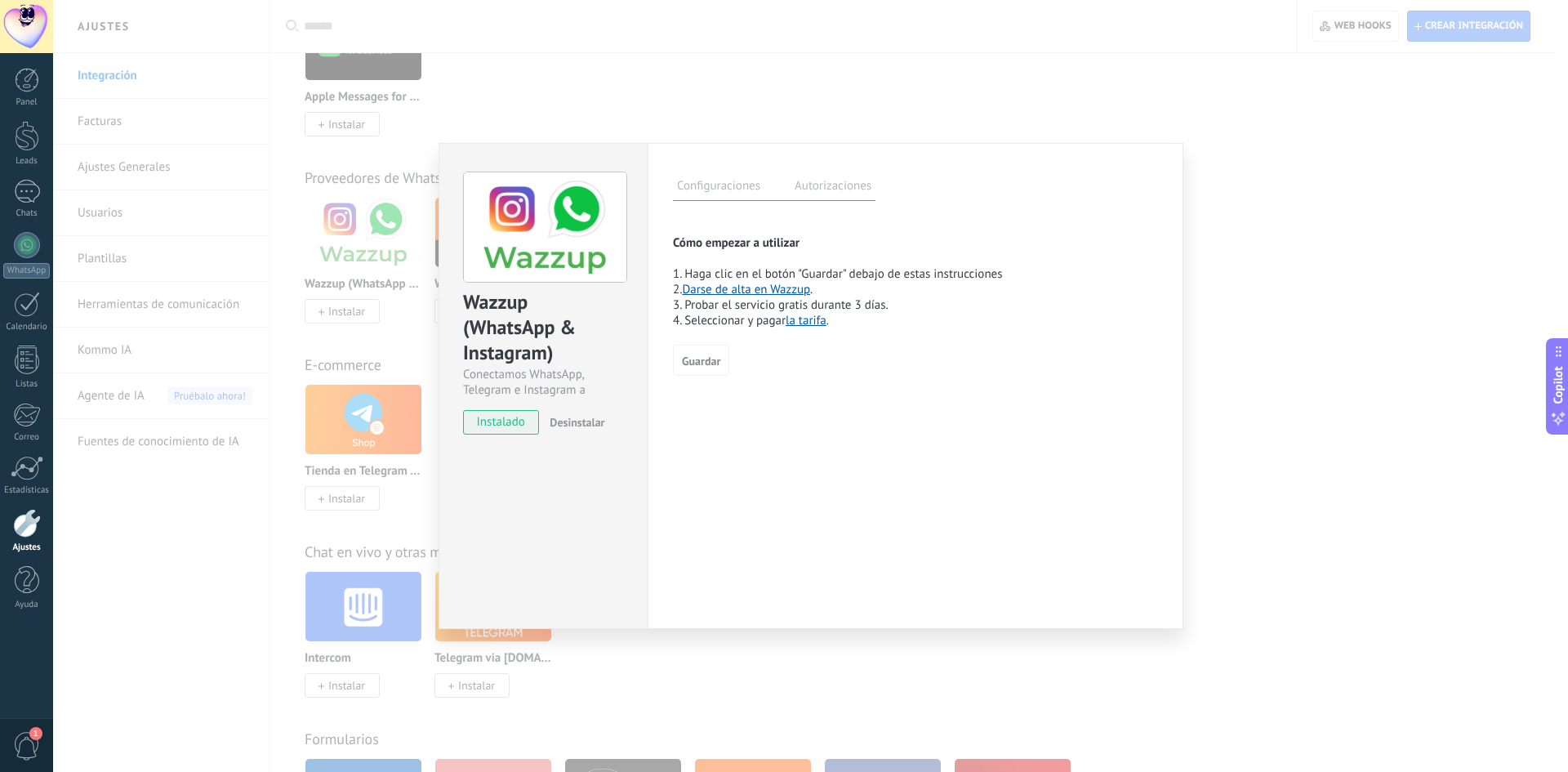
click at [1214, 238] on div "Wazzup (WhatsApp & Instagram) Conectamos WhatsApp, Telegram e Instagram a Kommo…" at bounding box center [810, 386] width 1515 height 772
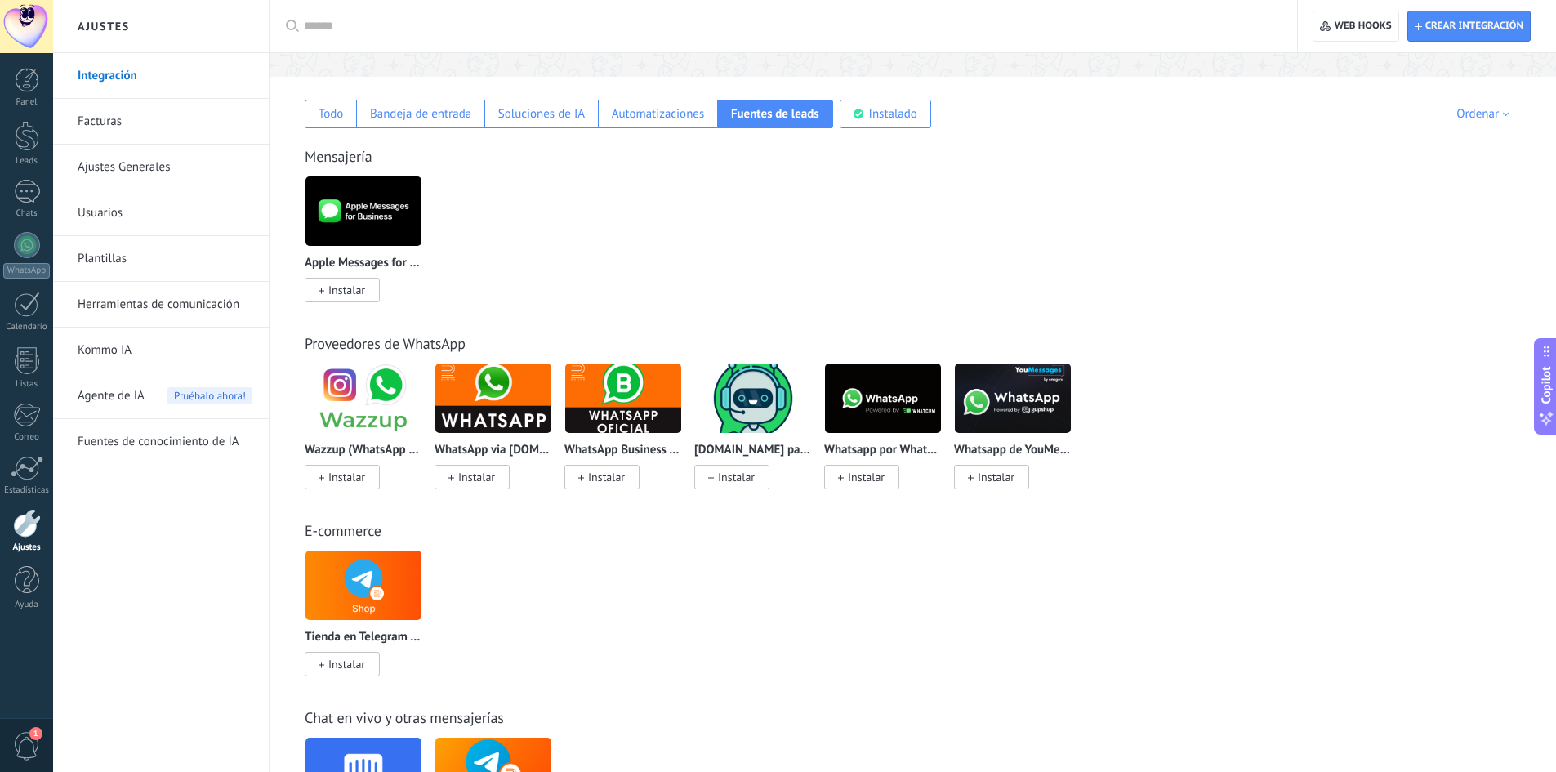
scroll to position [163, 0]
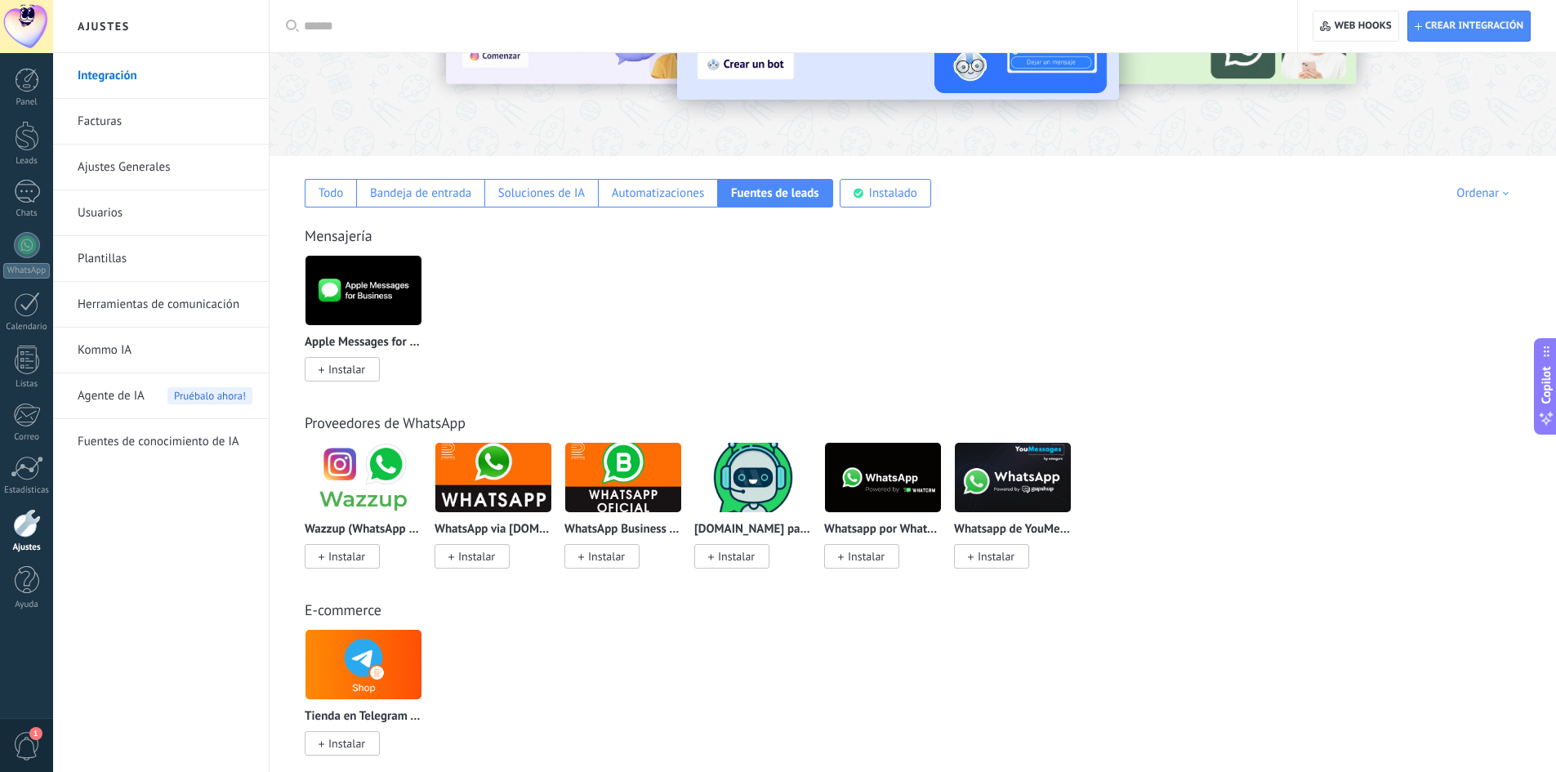
click at [333, 555] on span "Instalar" at bounding box center [346, 556] width 37 height 15
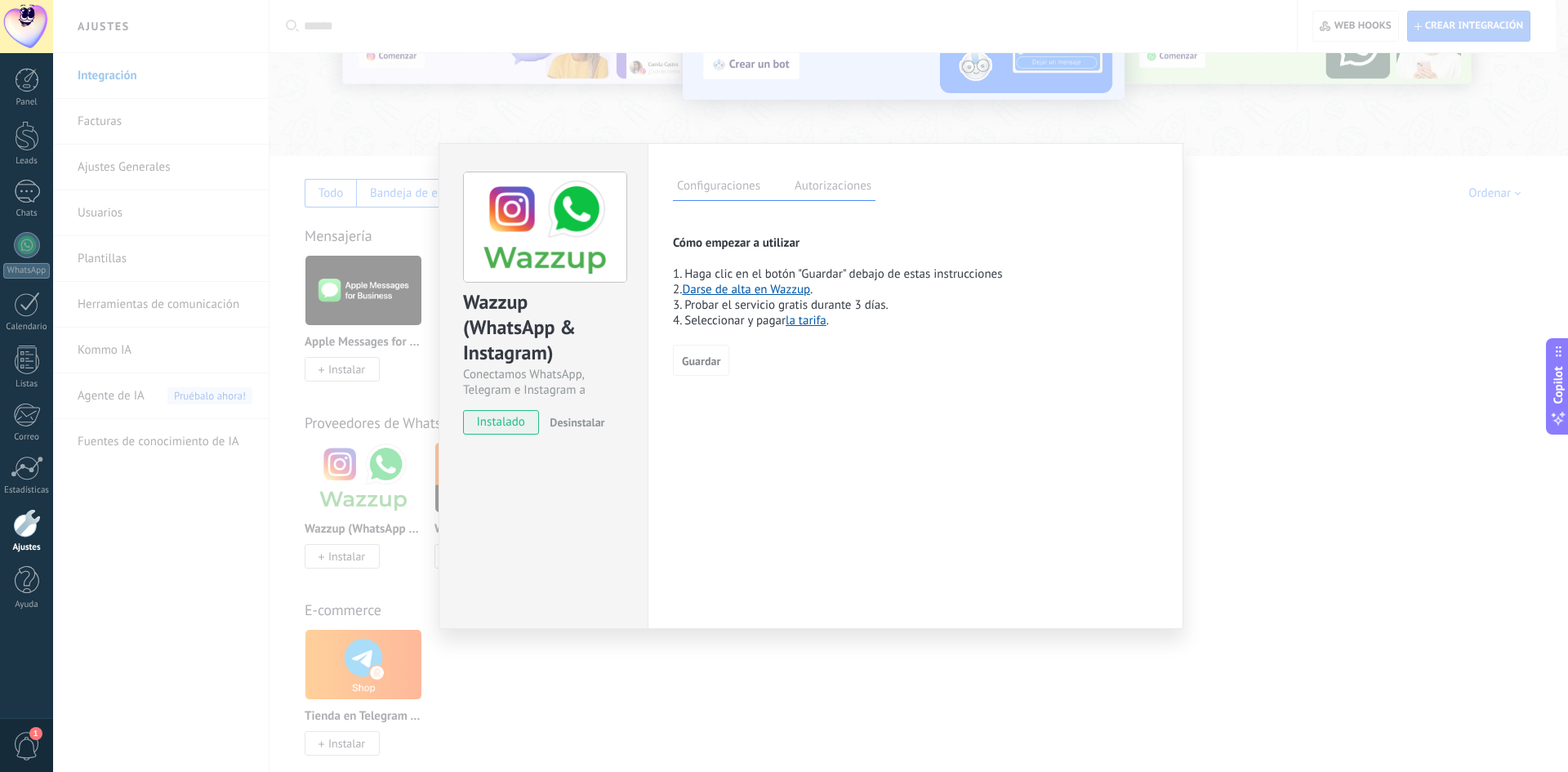
click at [502, 426] on span "instalado" at bounding box center [501, 422] width 74 height 25
click at [1395, 340] on div "Wazzup (WhatsApp & Instagram) Conectamos WhatsApp, Telegram e Instagram a Kommo…" at bounding box center [810, 386] width 1515 height 772
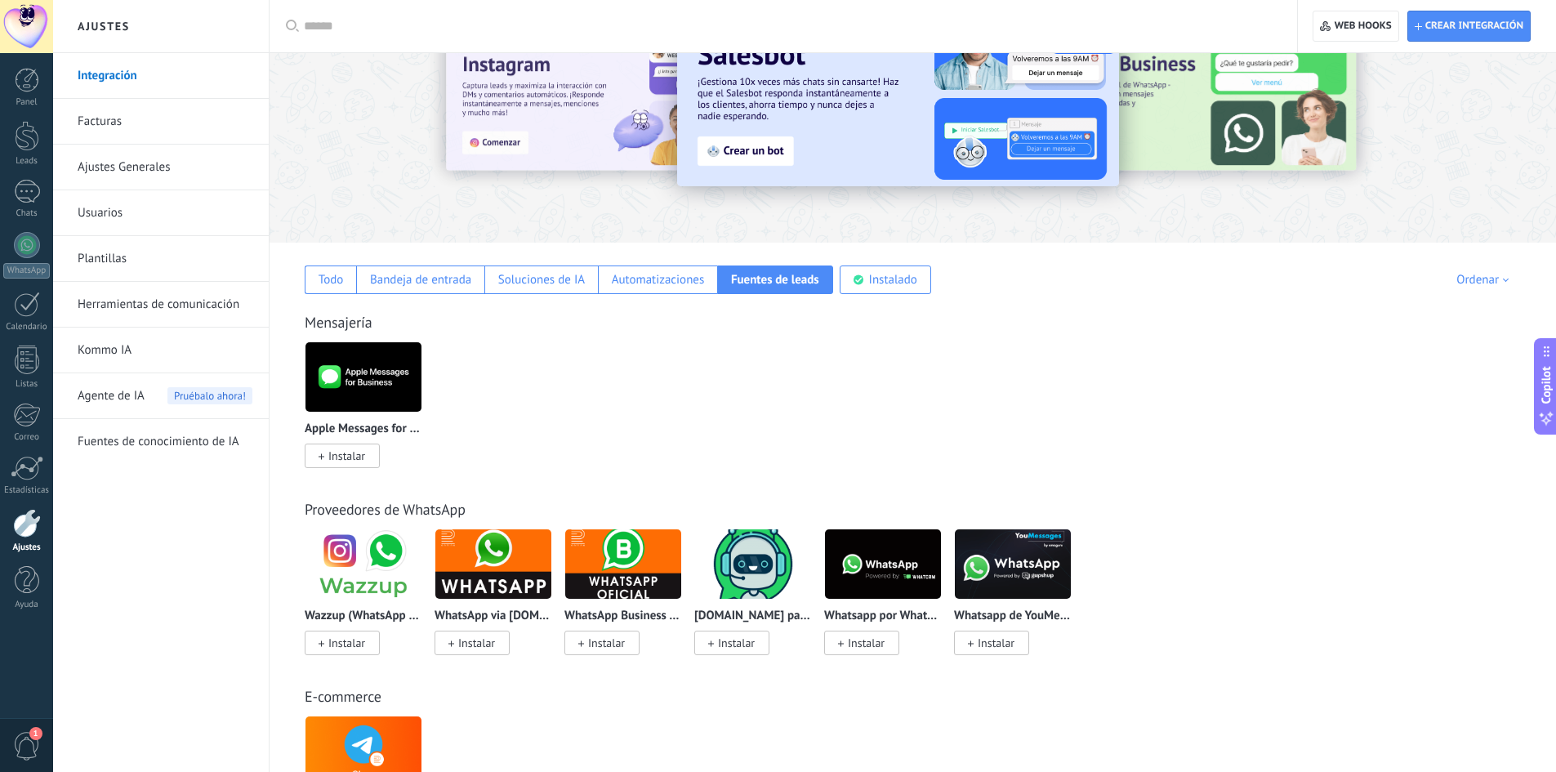
scroll to position [0, 0]
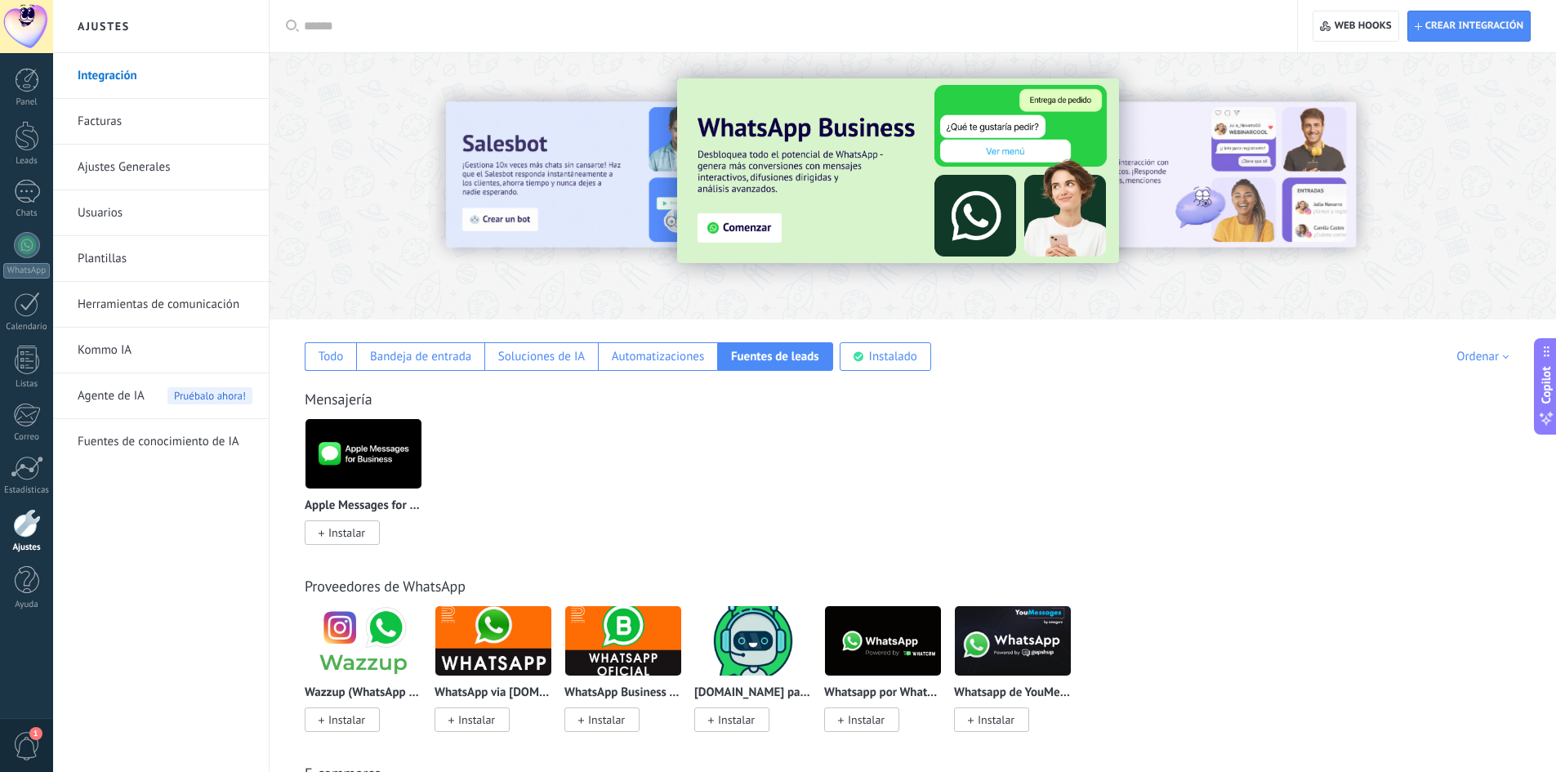
click at [786, 361] on div "Fuentes de leads" at bounding box center [775, 357] width 88 height 16
click at [632, 345] on div "Automatizaciones" at bounding box center [657, 356] width 119 height 29
click at [774, 354] on div "Fuentes de leads" at bounding box center [775, 357] width 88 height 16
click at [127, 109] on link "Facturas" at bounding box center [165, 122] width 175 height 46
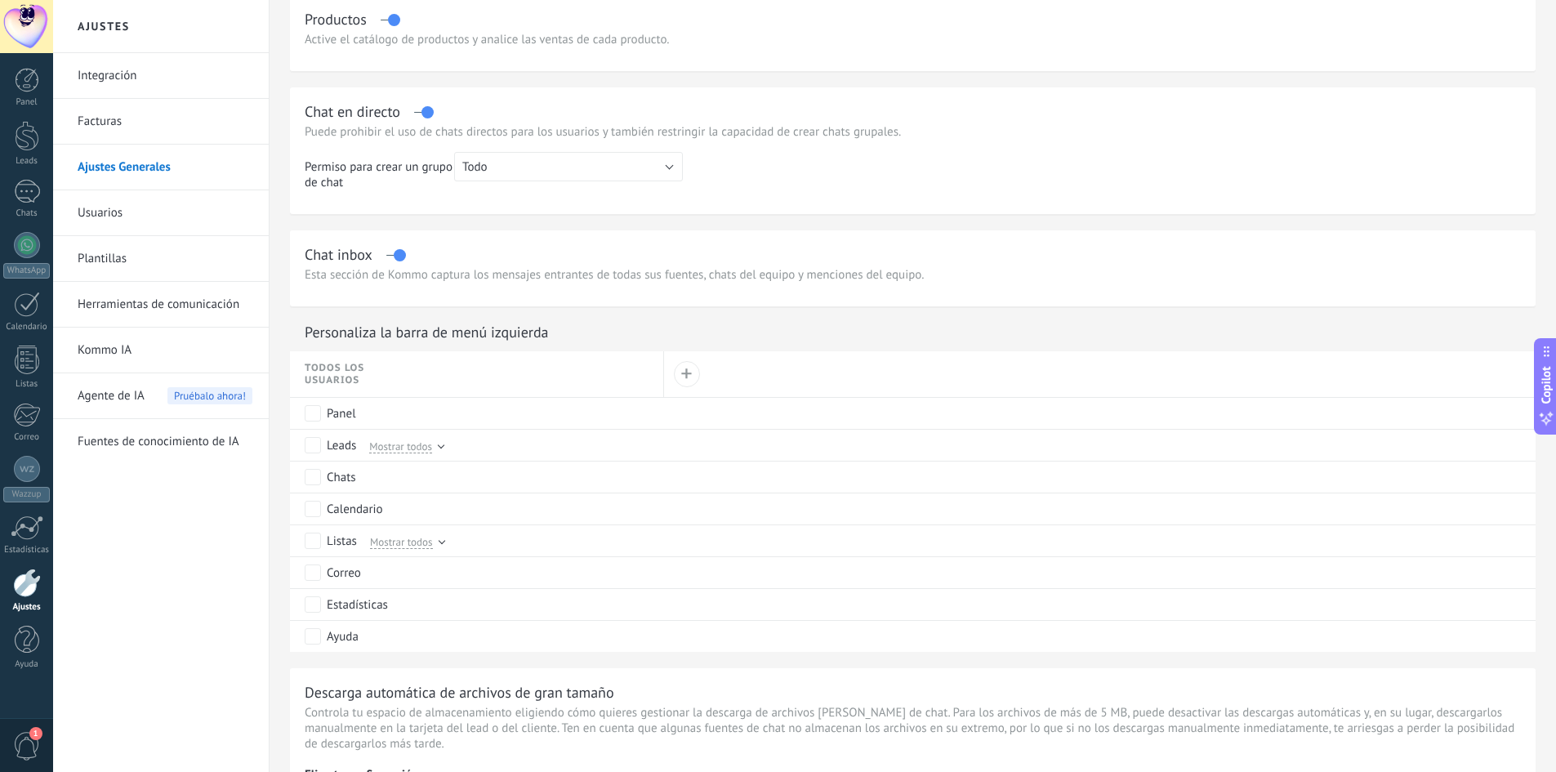
scroll to position [490, 0]
click at [431, 445] on span "Mostrar todos" at bounding box center [400, 447] width 63 height 15
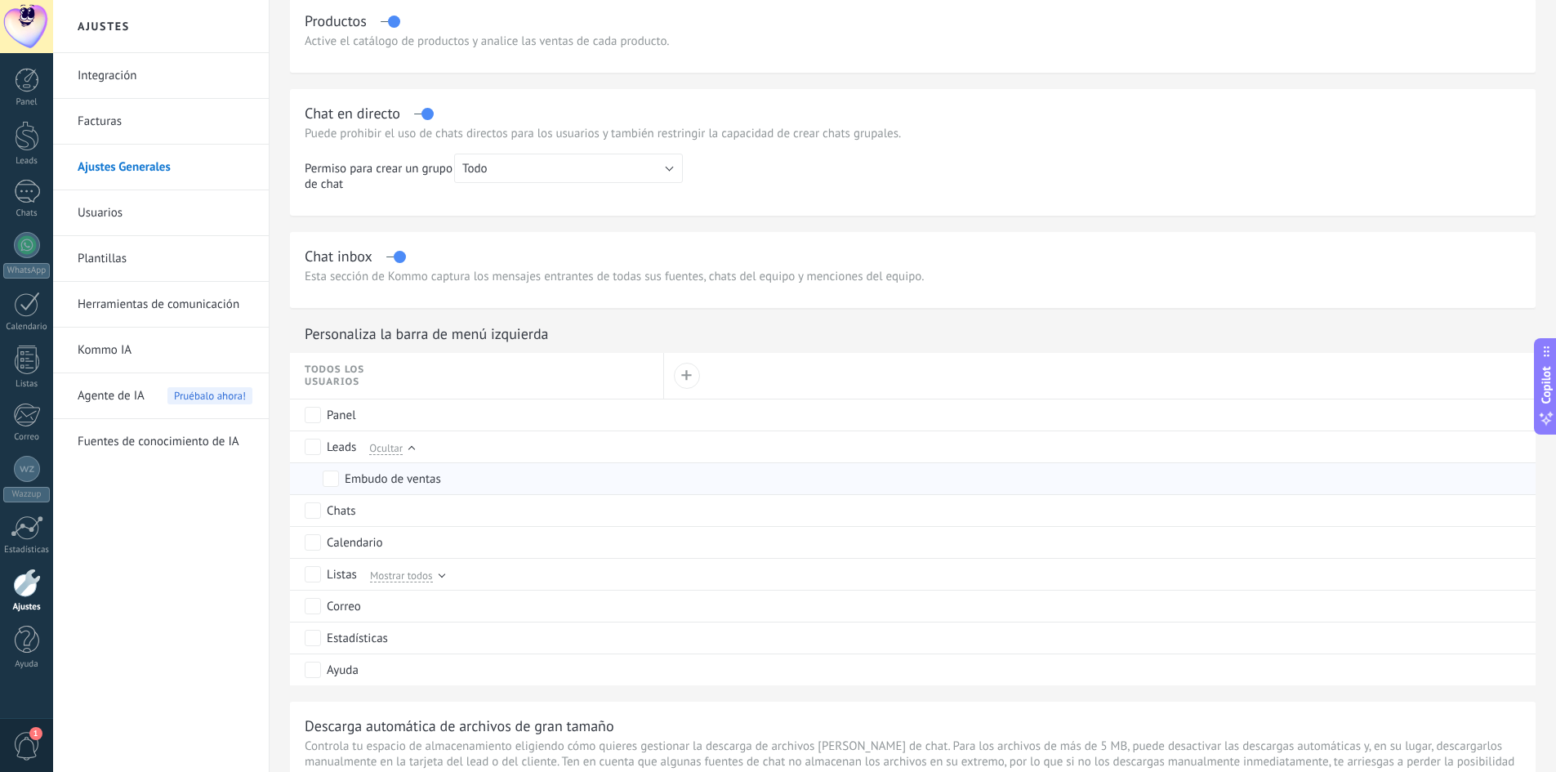
click at [357, 477] on div "Embudo de ventas" at bounding box center [393, 479] width 96 height 16
click at [347, 479] on div "Embudo de ventas" at bounding box center [393, 479] width 96 height 16
click at [87, 220] on link "Usuarios" at bounding box center [165, 213] width 175 height 46
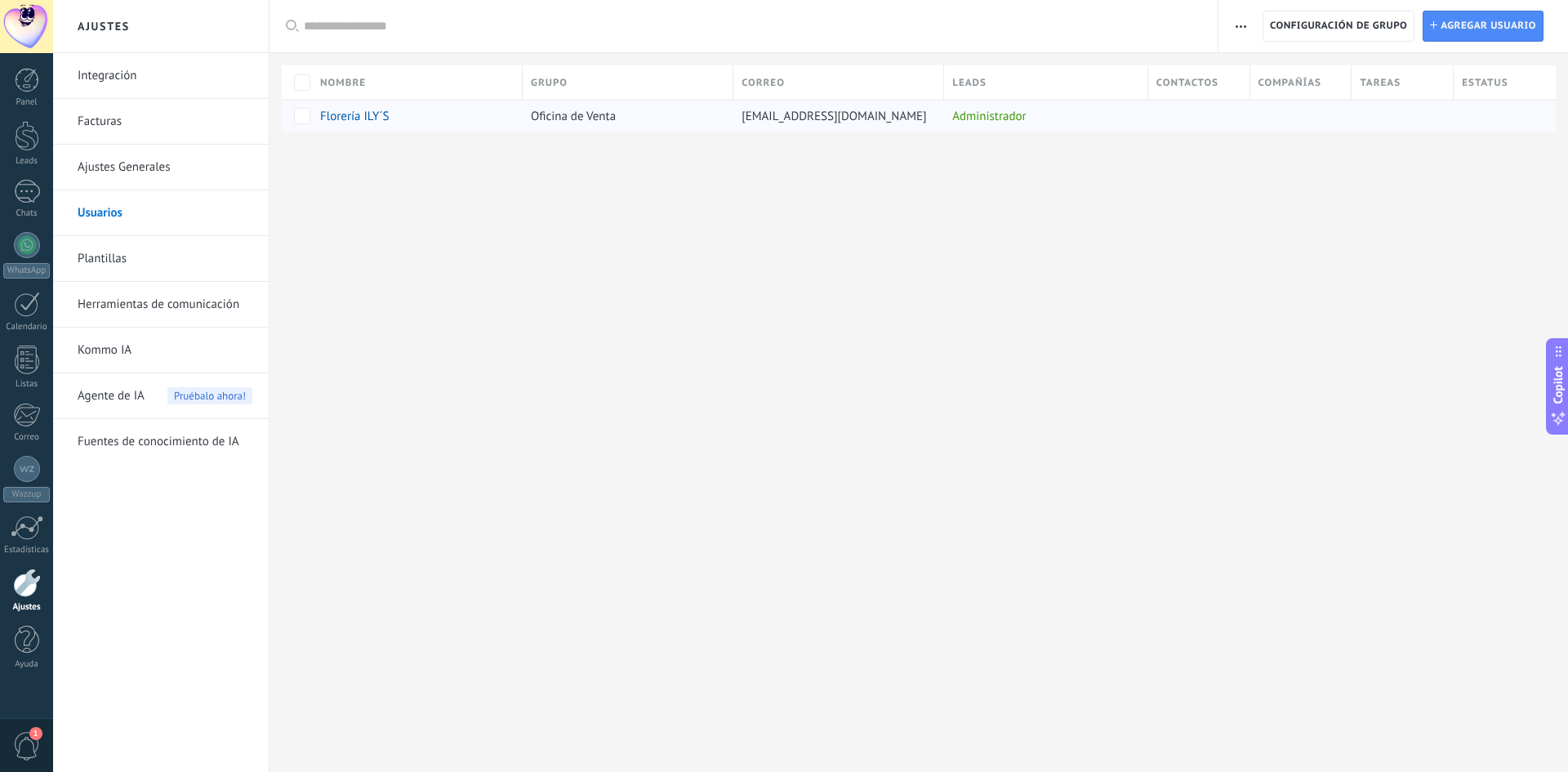
click at [335, 120] on span "Florería ILY´S" at bounding box center [354, 117] width 69 height 16
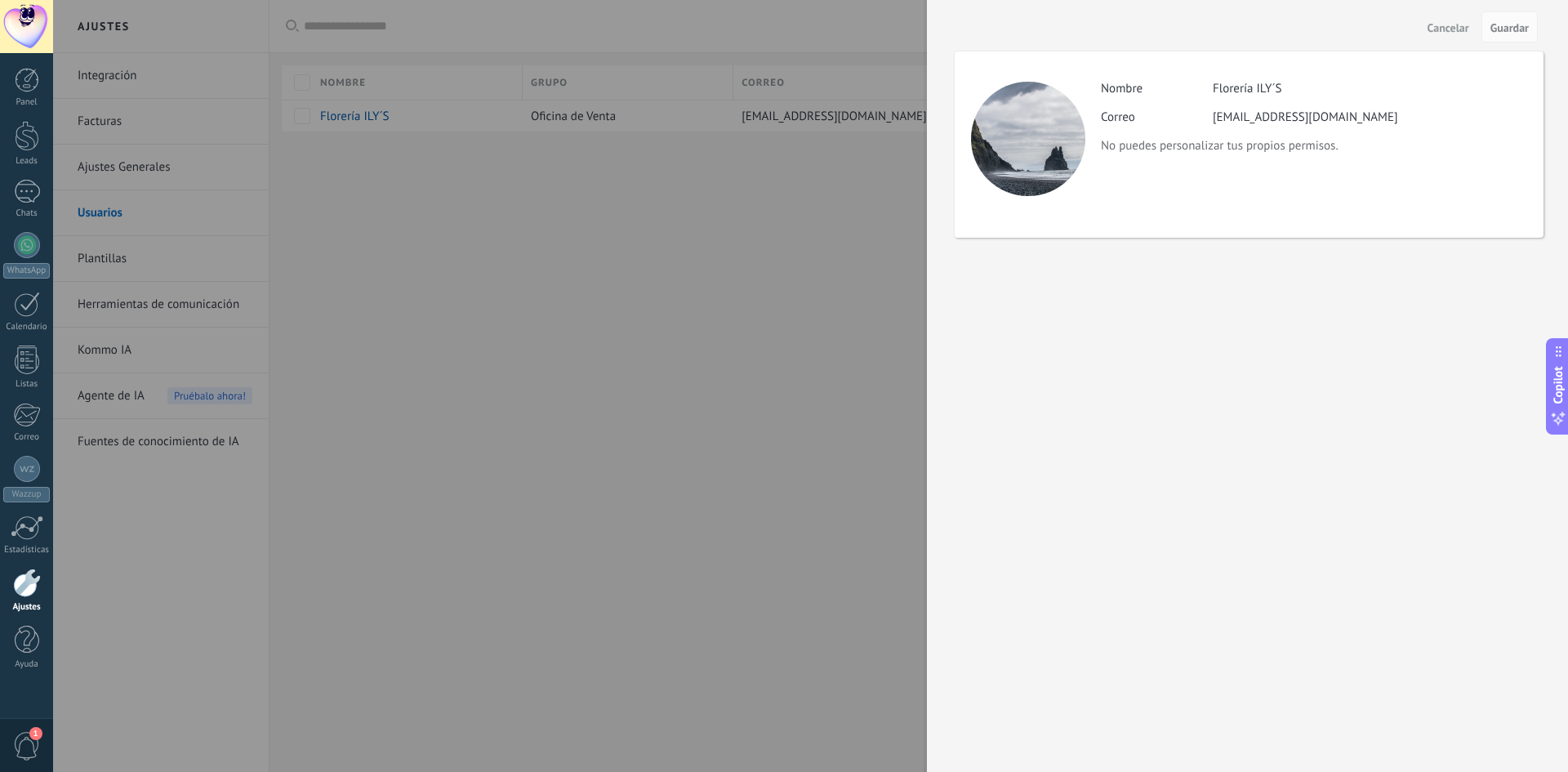
click at [765, 195] on div at bounding box center [784, 386] width 1568 height 772
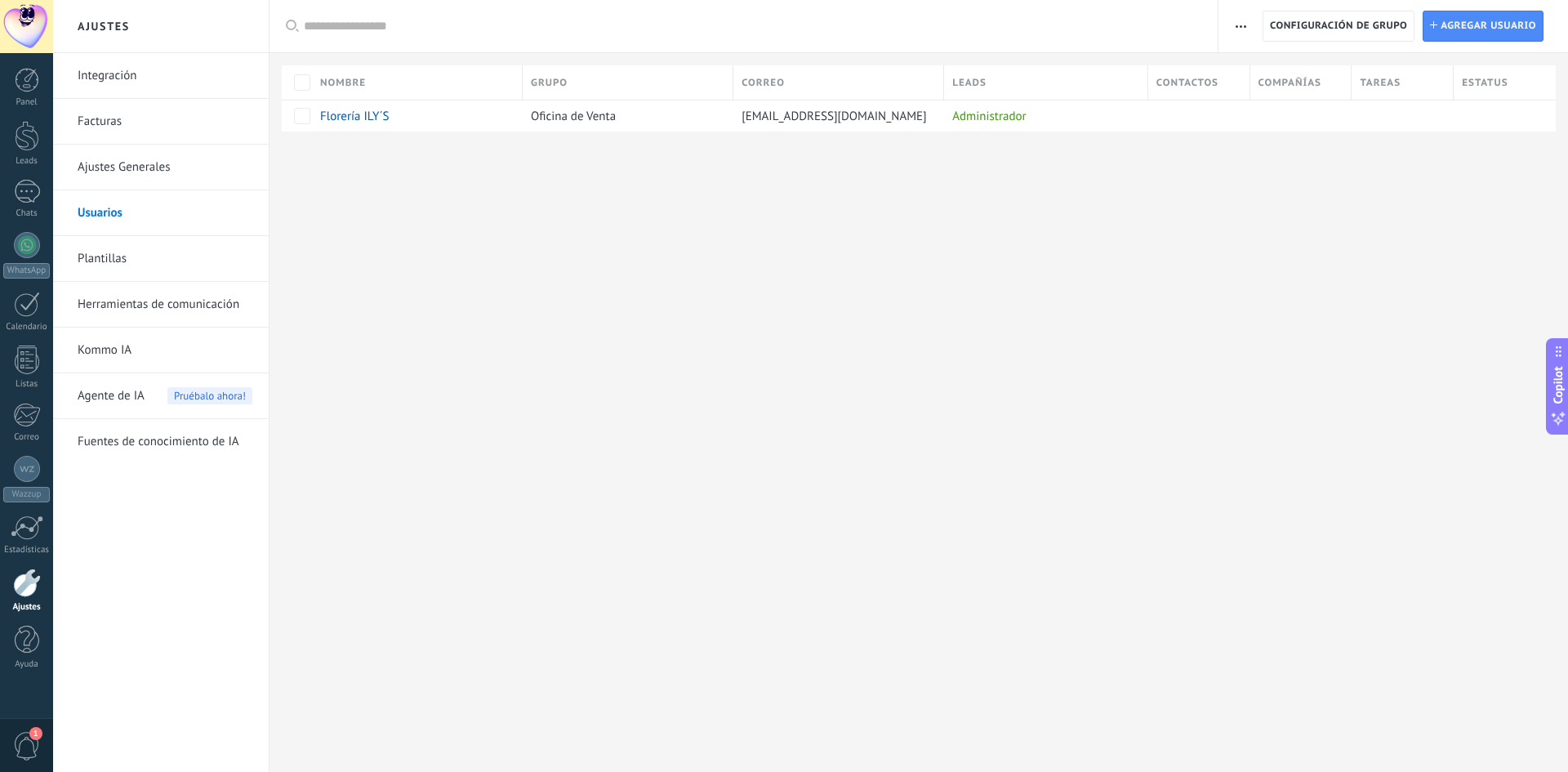
click at [109, 255] on link "Plantillas" at bounding box center [165, 259] width 175 height 46
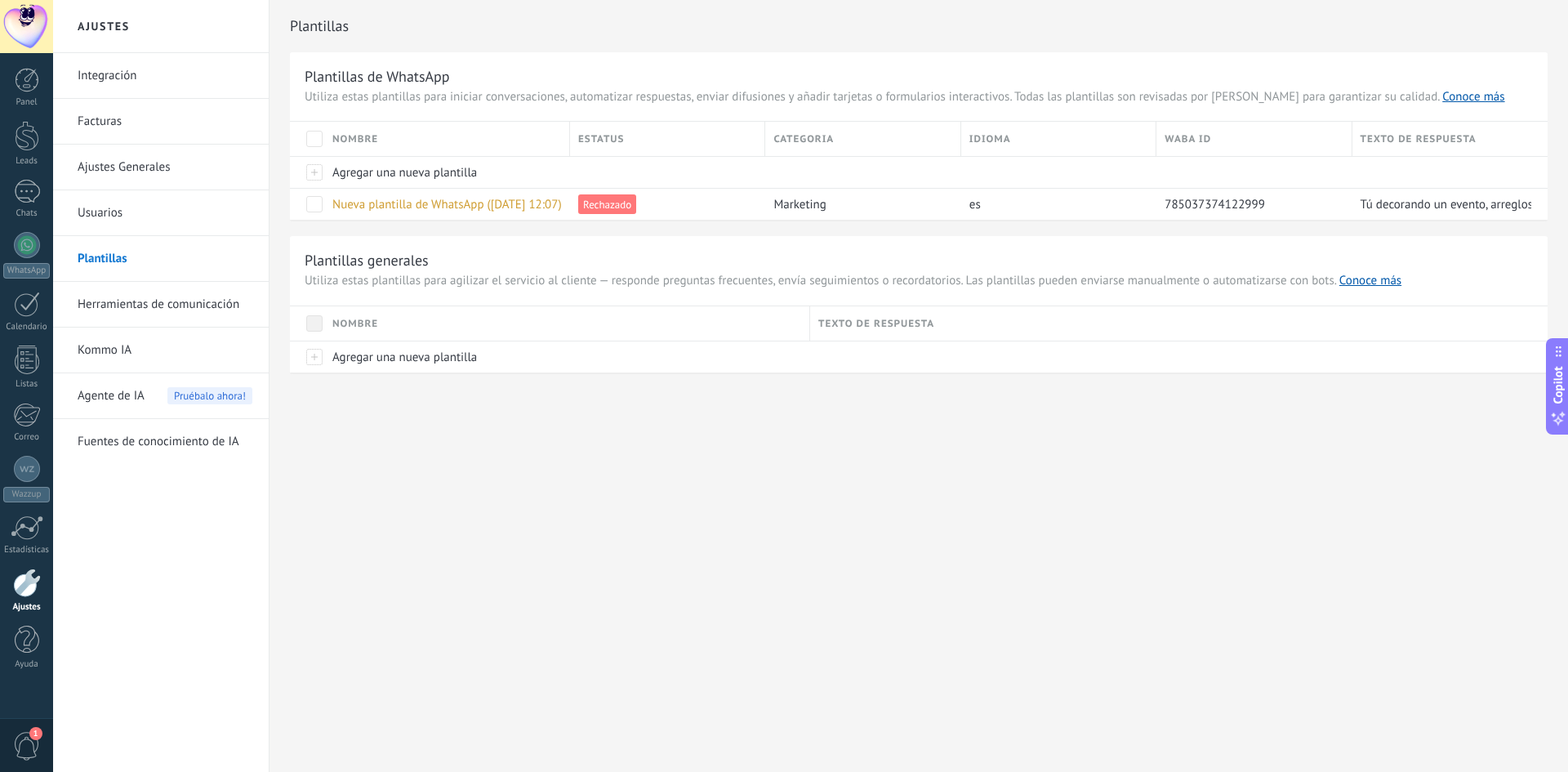
click at [145, 163] on link "Ajustes Generales" at bounding box center [165, 168] width 175 height 46
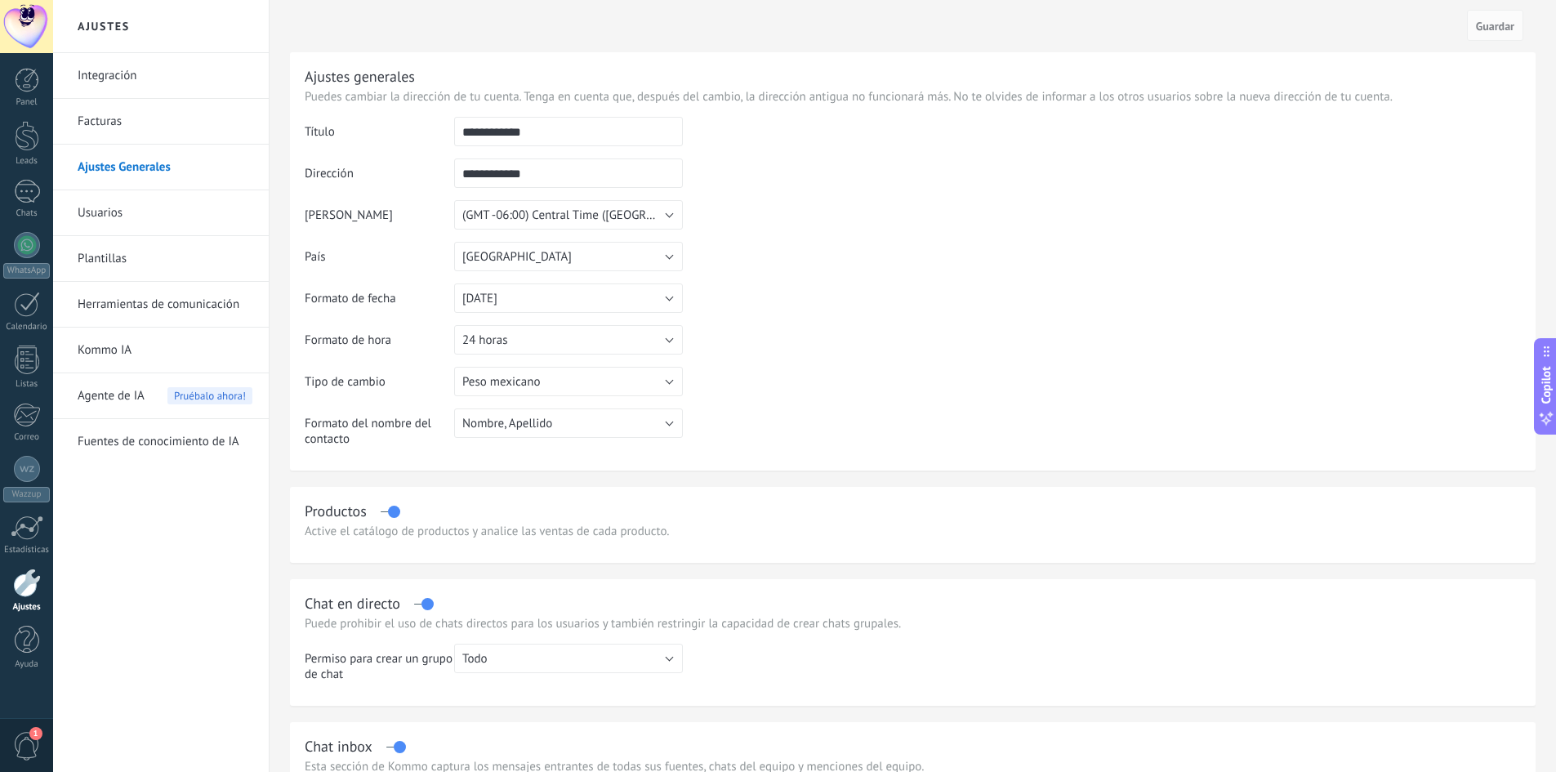
click at [105, 208] on link "Usuarios" at bounding box center [165, 213] width 175 height 46
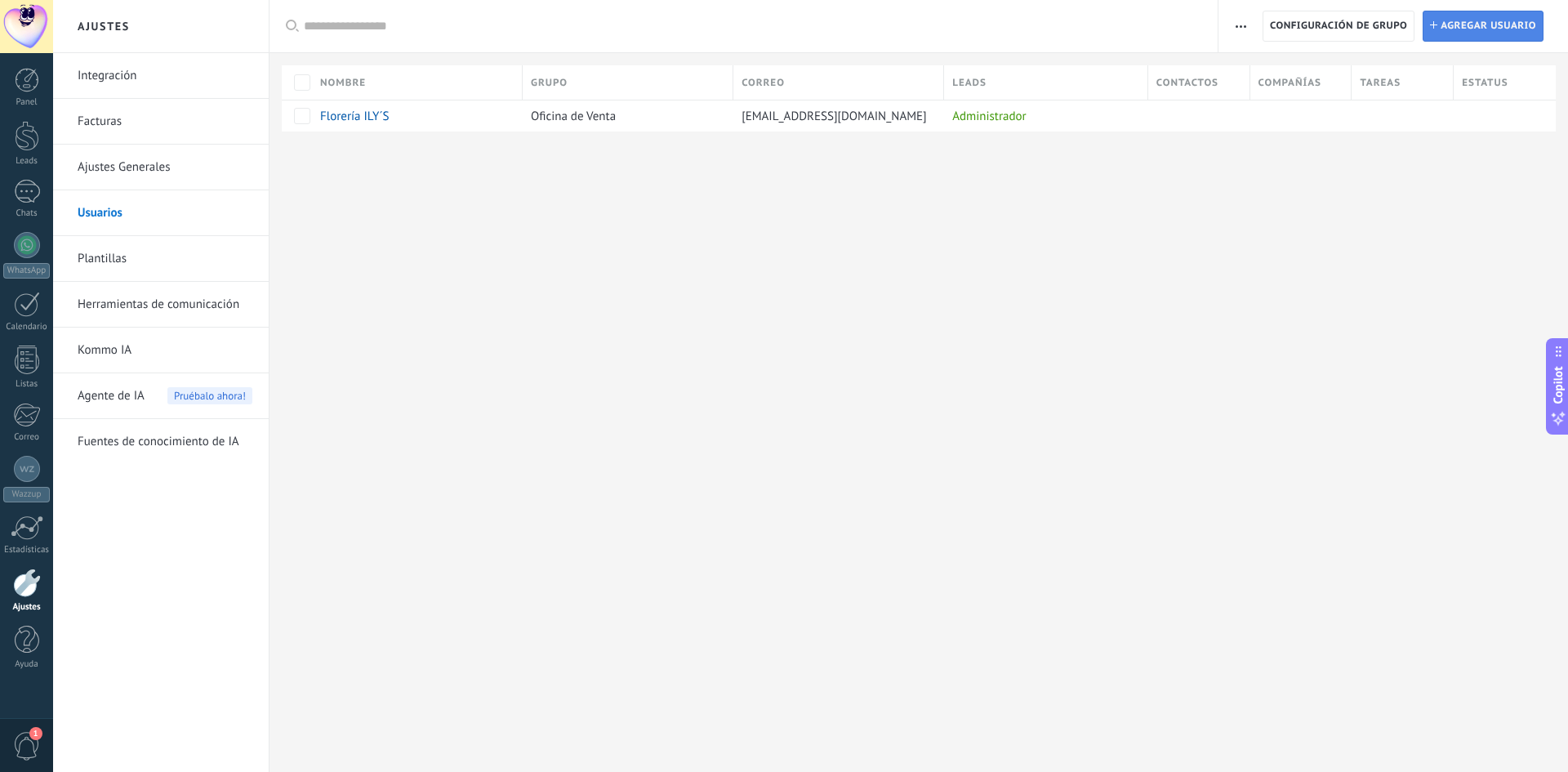
click at [1470, 33] on span "Agregar usuario" at bounding box center [1489, 25] width 96 height 29
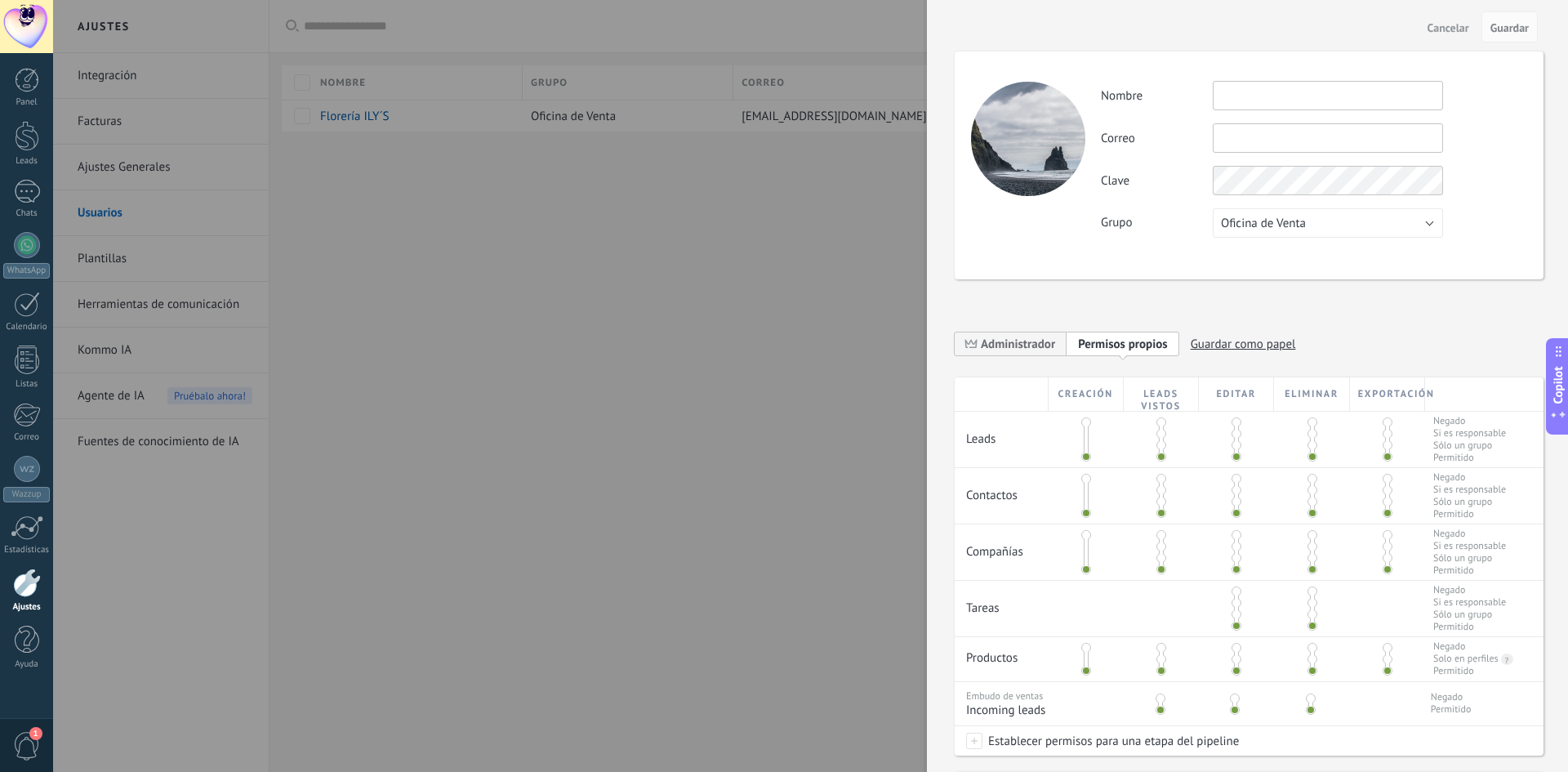
click at [1267, 90] on input "text" at bounding box center [1328, 95] width 230 height 29
type input "*"
type input "**********"
click at [1261, 136] on input "text" at bounding box center [1328, 137] width 230 height 29
type input "*"
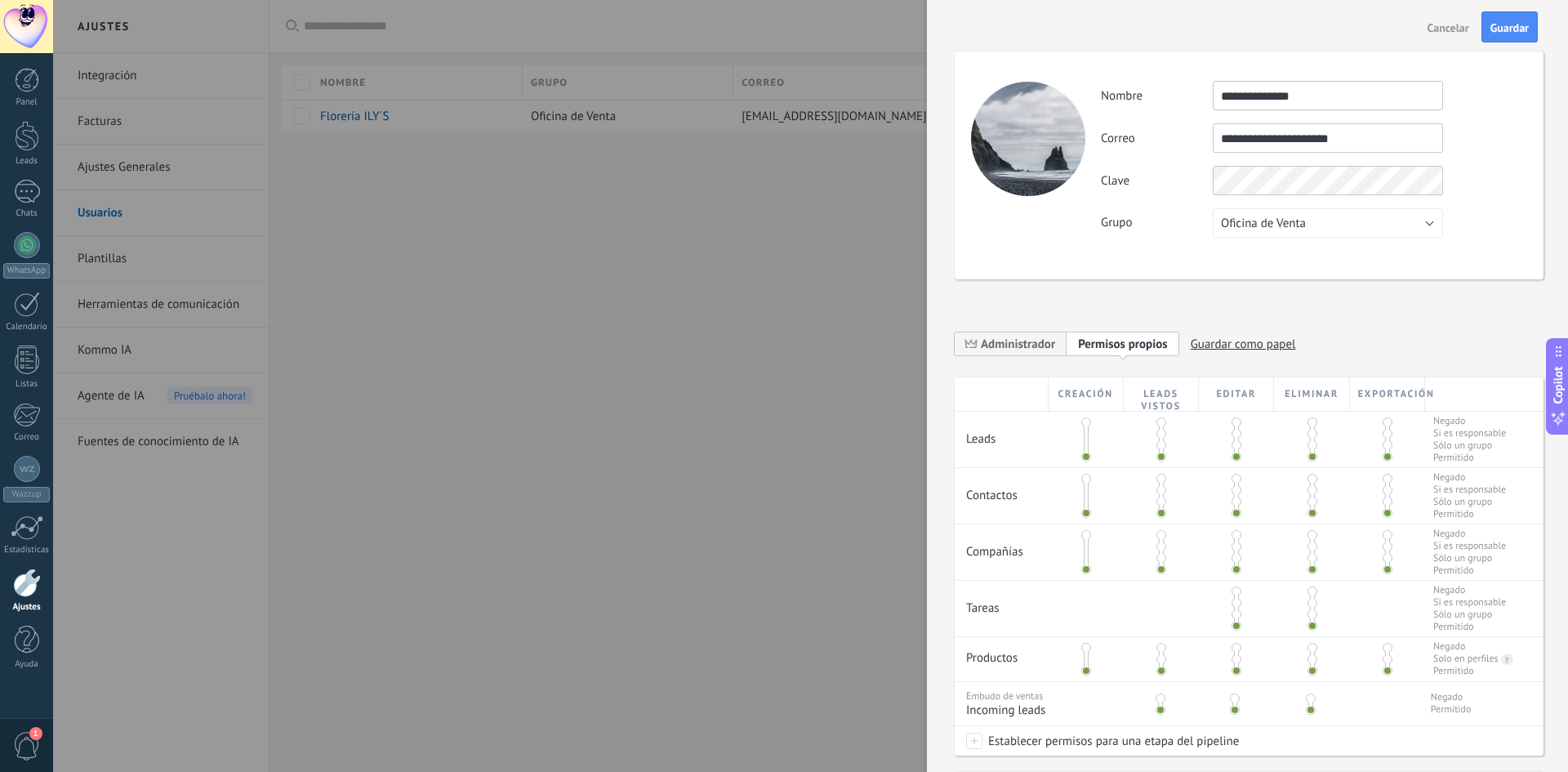
type input "**********"
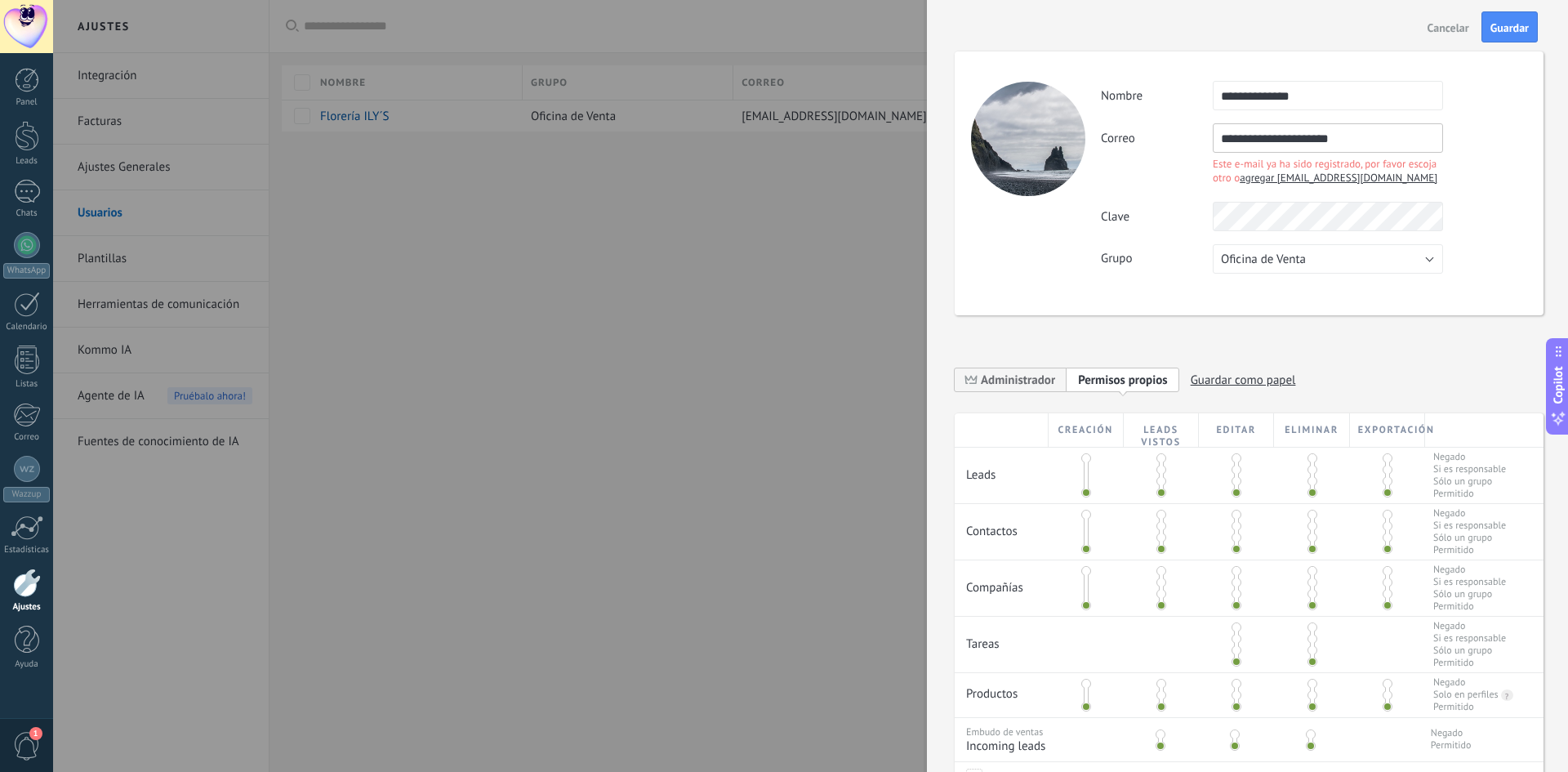
click at [1276, 177] on span "agregar floreriailys@gmail.com" at bounding box center [1339, 178] width 198 height 14
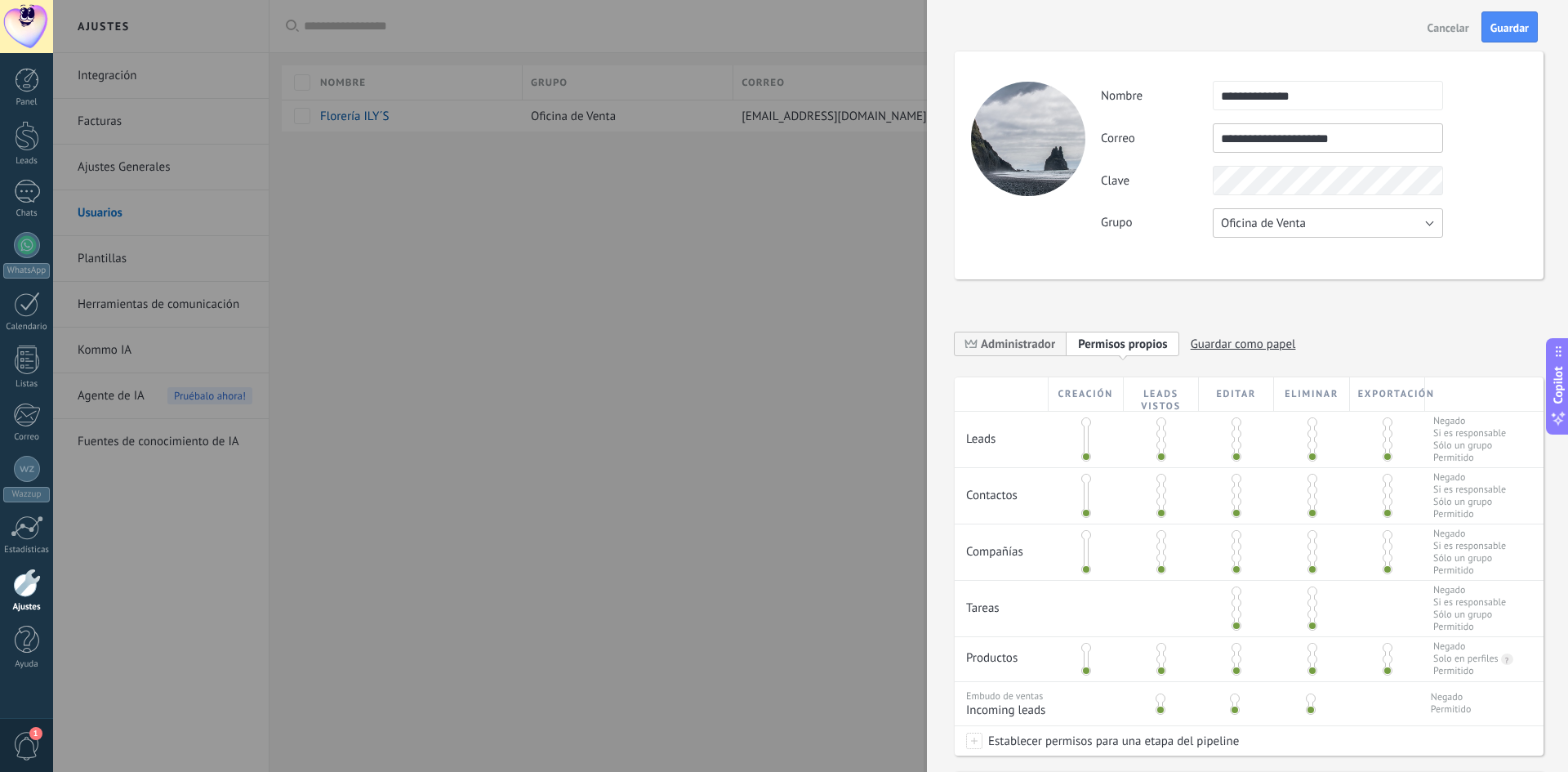
click at [1290, 224] on span "Oficina de Venta" at bounding box center [1263, 224] width 85 height 16
click at [1285, 247] on span "Usuarios libres" at bounding box center [1320, 251] width 234 height 16
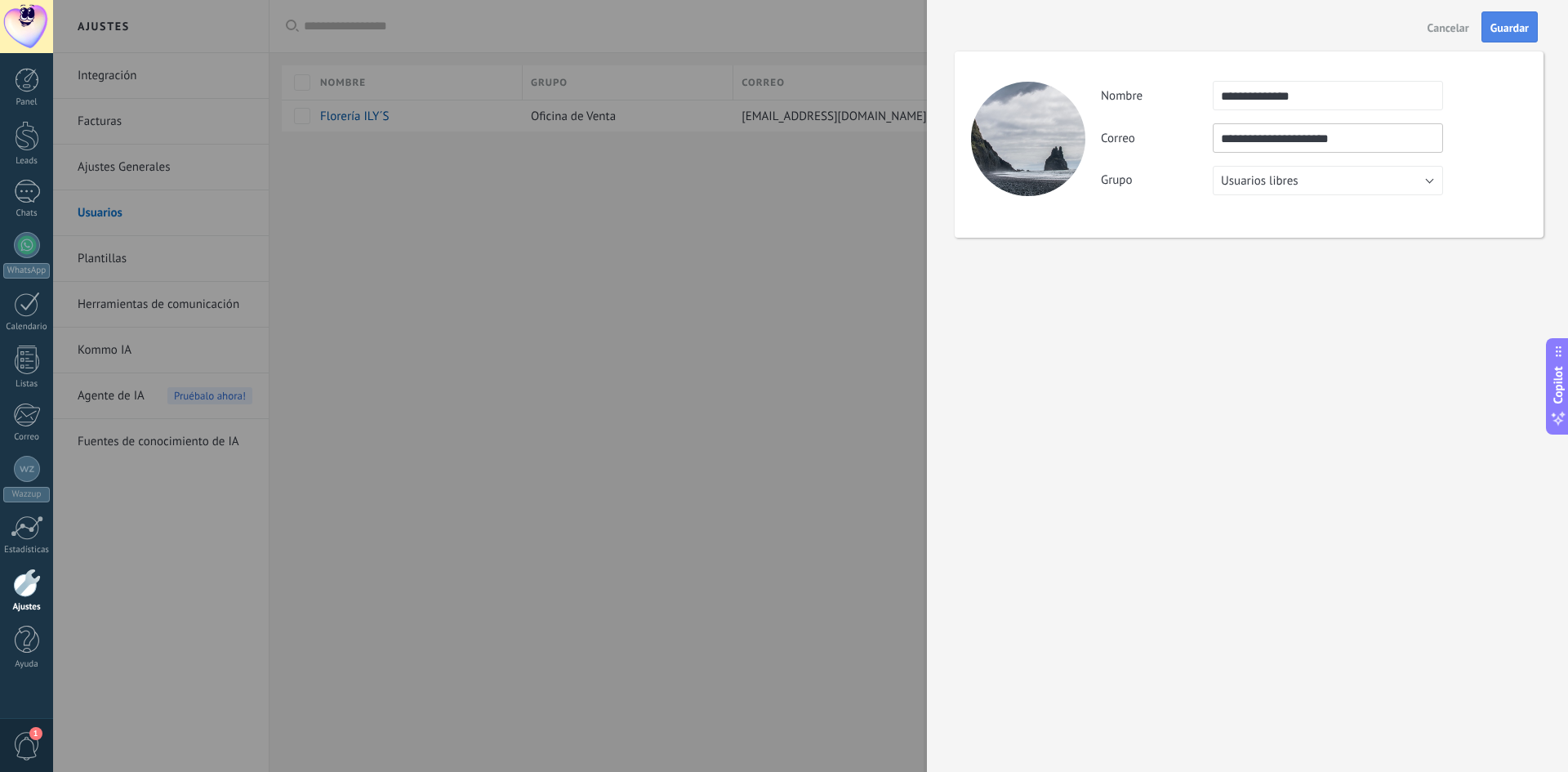
click at [1517, 29] on span "Guardar" at bounding box center [1509, 27] width 38 height 11
click at [1342, 141] on input "**********" at bounding box center [1328, 137] width 230 height 29
click at [1343, 140] on input "**********" at bounding box center [1328, 137] width 230 height 29
click at [1383, 332] on div "**********" at bounding box center [1247, 386] width 641 height 772
click at [771, 256] on div at bounding box center [784, 386] width 1568 height 772
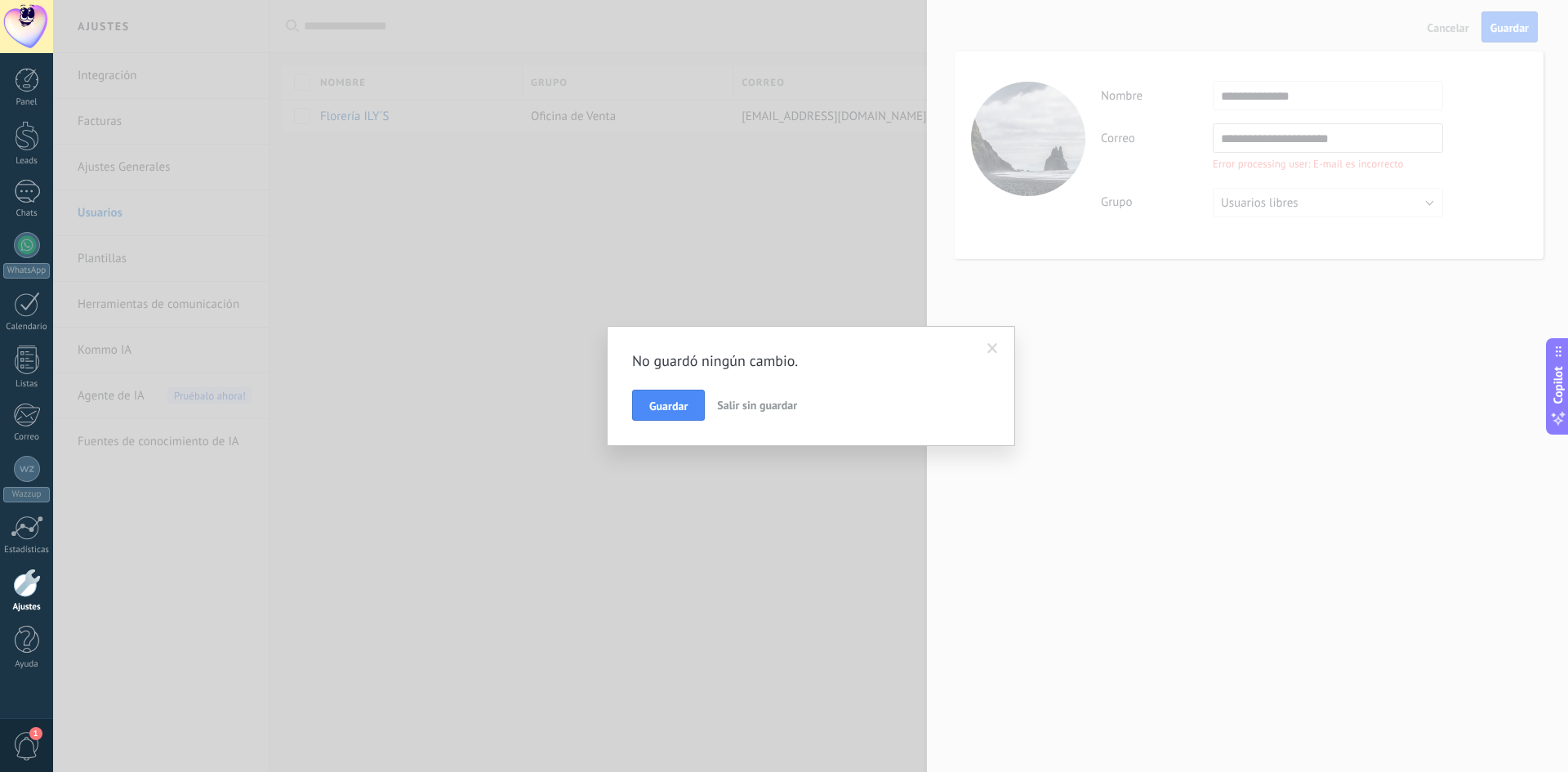
click at [772, 406] on span "Salir sin guardar" at bounding box center [757, 405] width 80 height 15
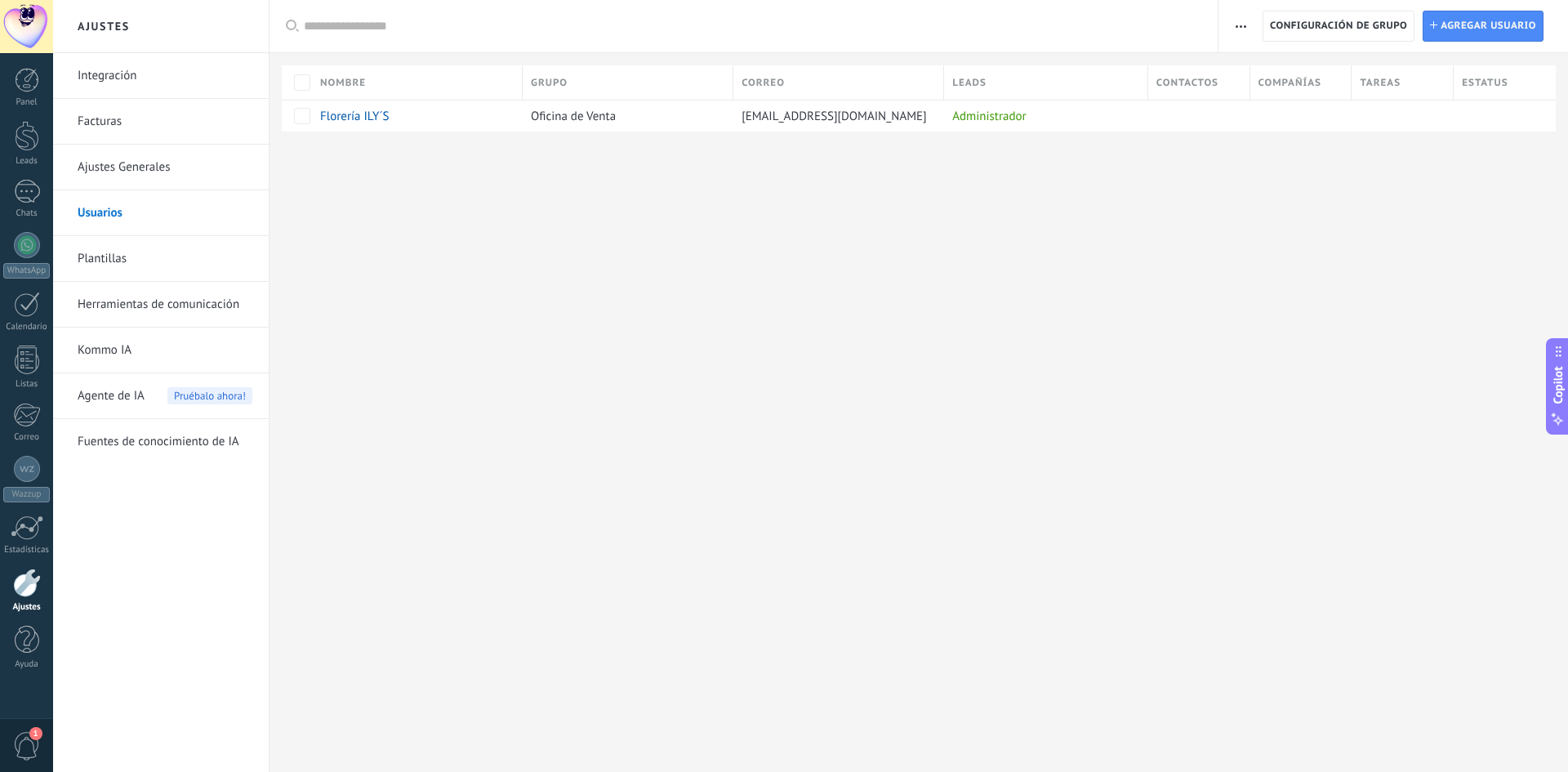
click at [1252, 26] on button "button" at bounding box center [1241, 26] width 24 height 31
click at [935, 259] on div "Ajustes Integración Facturas Ajustes Generales Usuarios Plantillas Herramientas…" at bounding box center [810, 386] width 1515 height 772
click at [26, 246] on div at bounding box center [27, 245] width 26 height 26
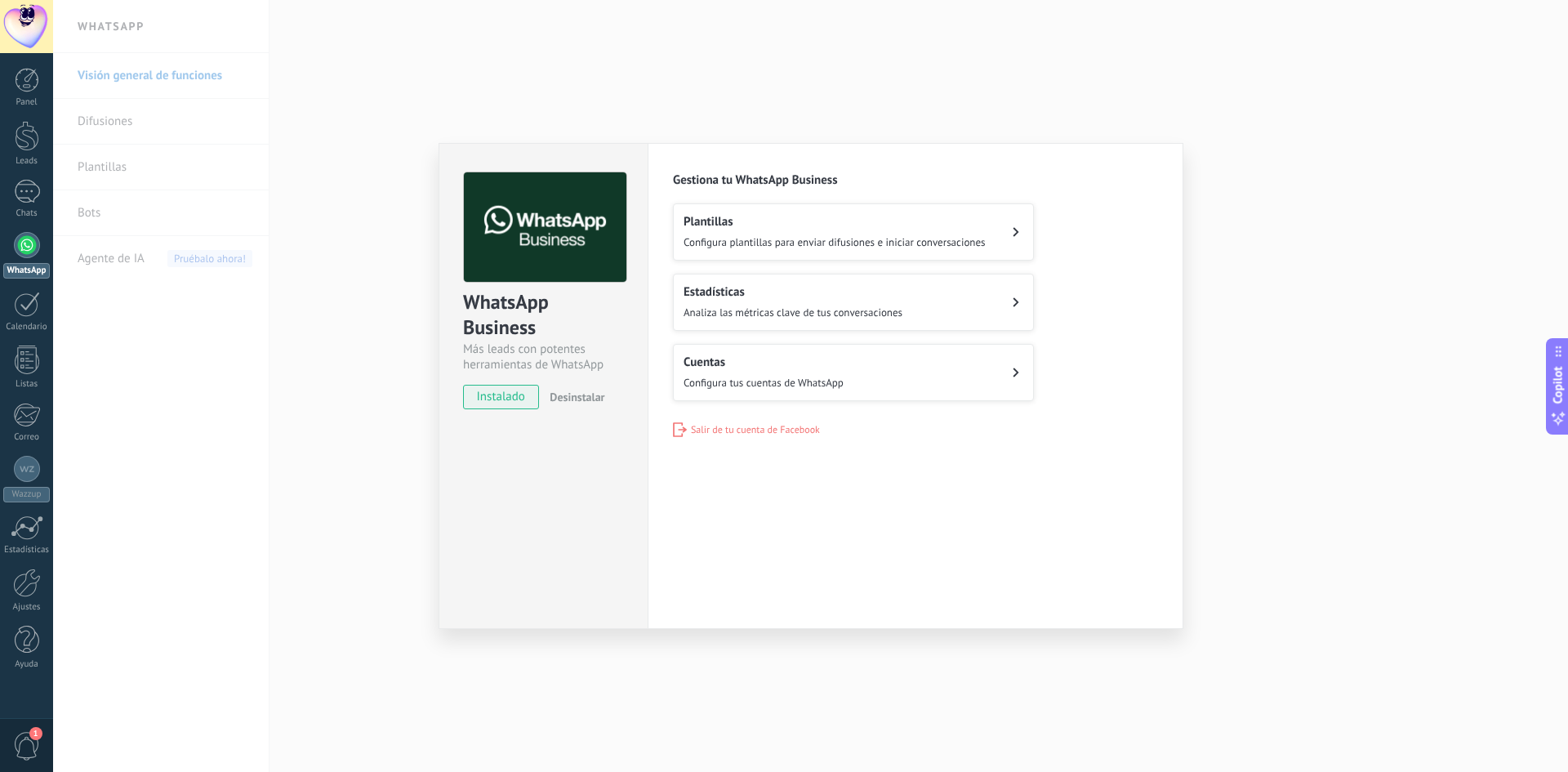
click at [1247, 239] on div "WhatsApp Business Más leads con potentes herramientas de WhatsApp instalado Des…" at bounding box center [810, 386] width 1515 height 772
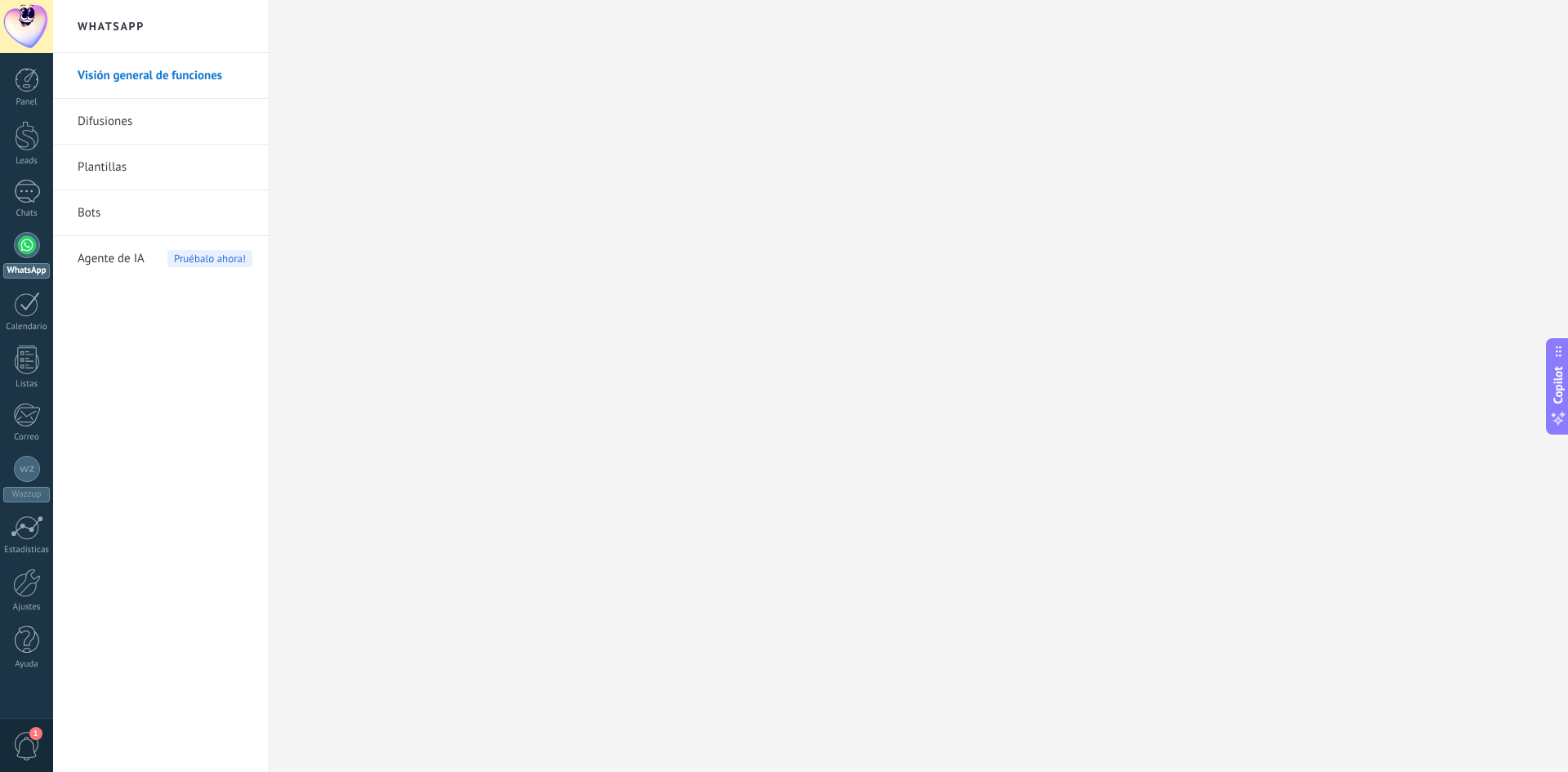
click at [31, 742] on span "1" at bounding box center [27, 746] width 28 height 29
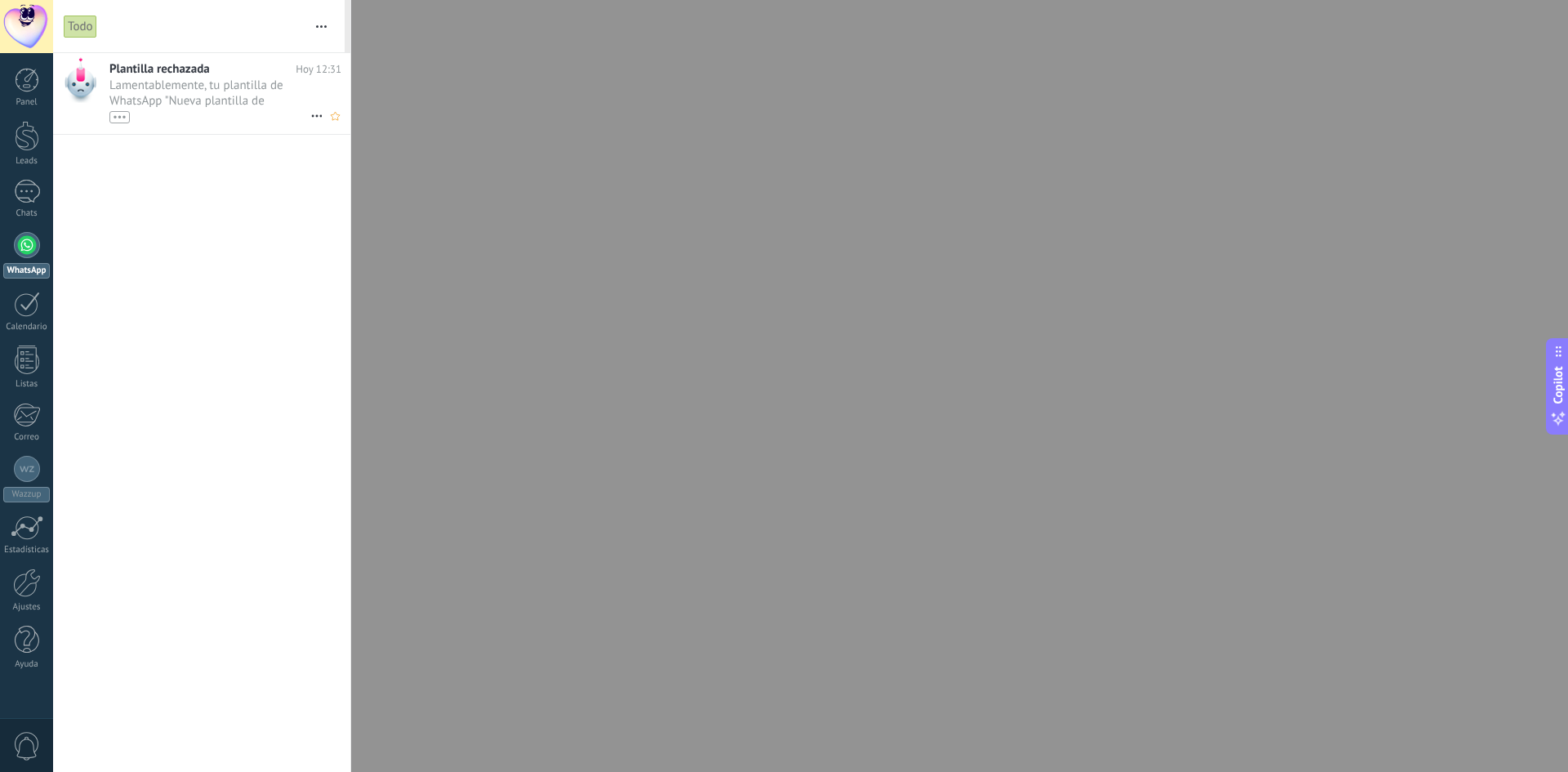
click at [165, 104] on span "Lamentablemente, tu plantilla de WhatsApp "Nueva plantilla de WhatsApp (02.10.2…" at bounding box center [209, 101] width 201 height 46
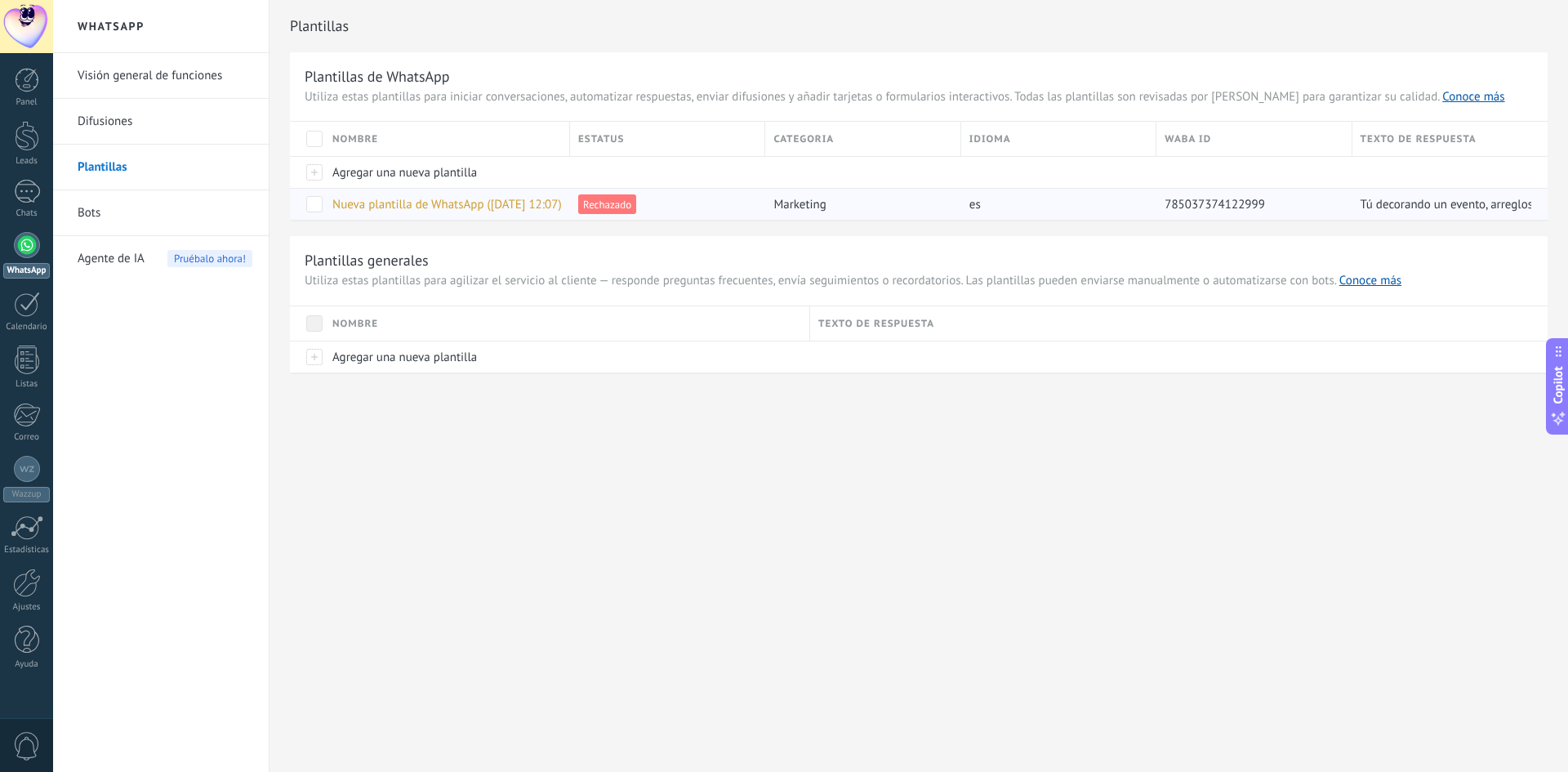
click at [435, 211] on span "Nueva plantilla de WhatsApp ([DATE] 12:07)" at bounding box center [446, 205] width 229 height 16
click at [804, 208] on span "marketing" at bounding box center [799, 205] width 52 height 16
click at [319, 205] on span at bounding box center [314, 204] width 16 height 16
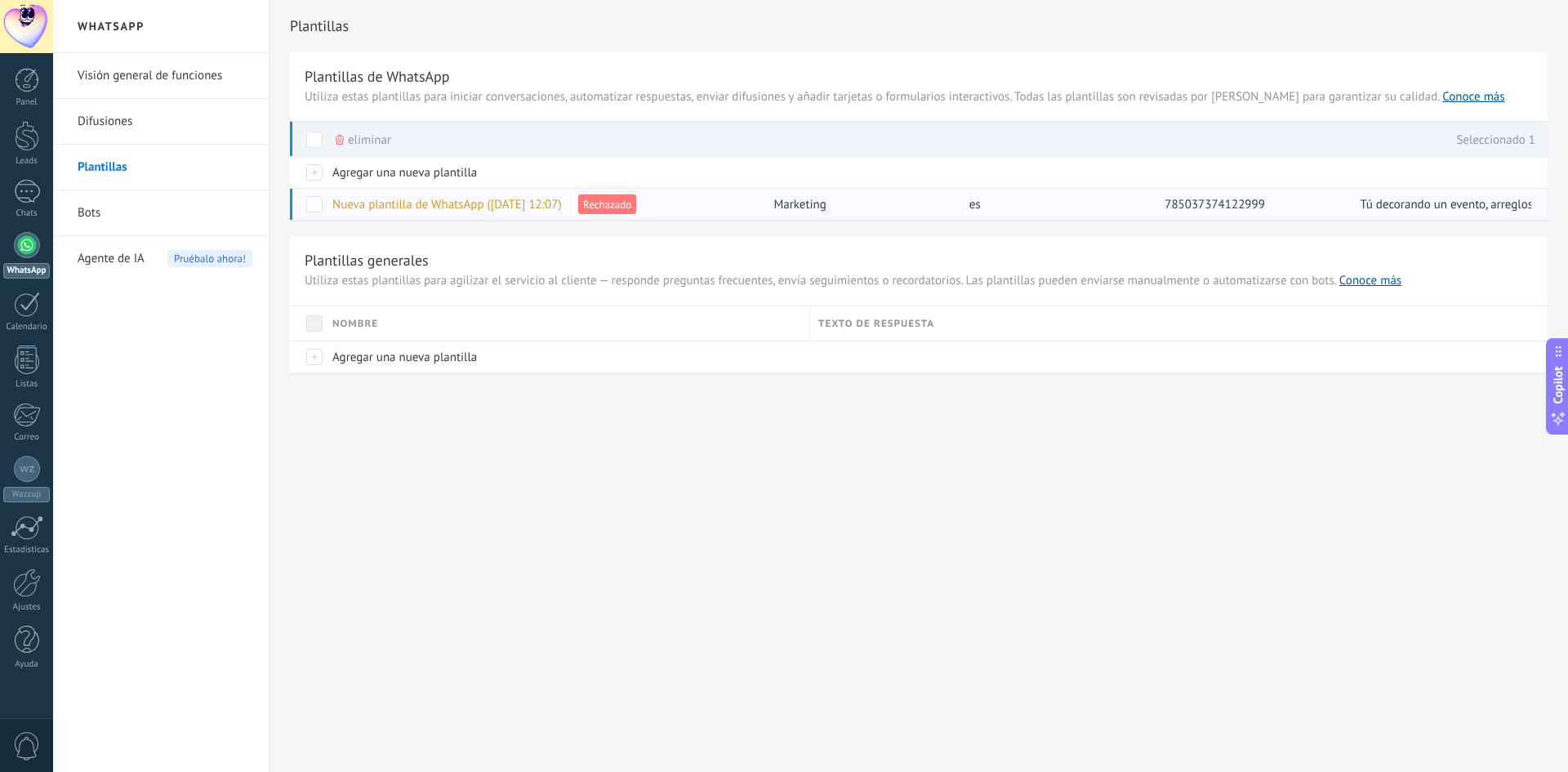
click at [414, 205] on span "Nueva plantilla de WhatsApp ([DATE] 12:07)" at bounding box center [446, 205] width 229 height 16
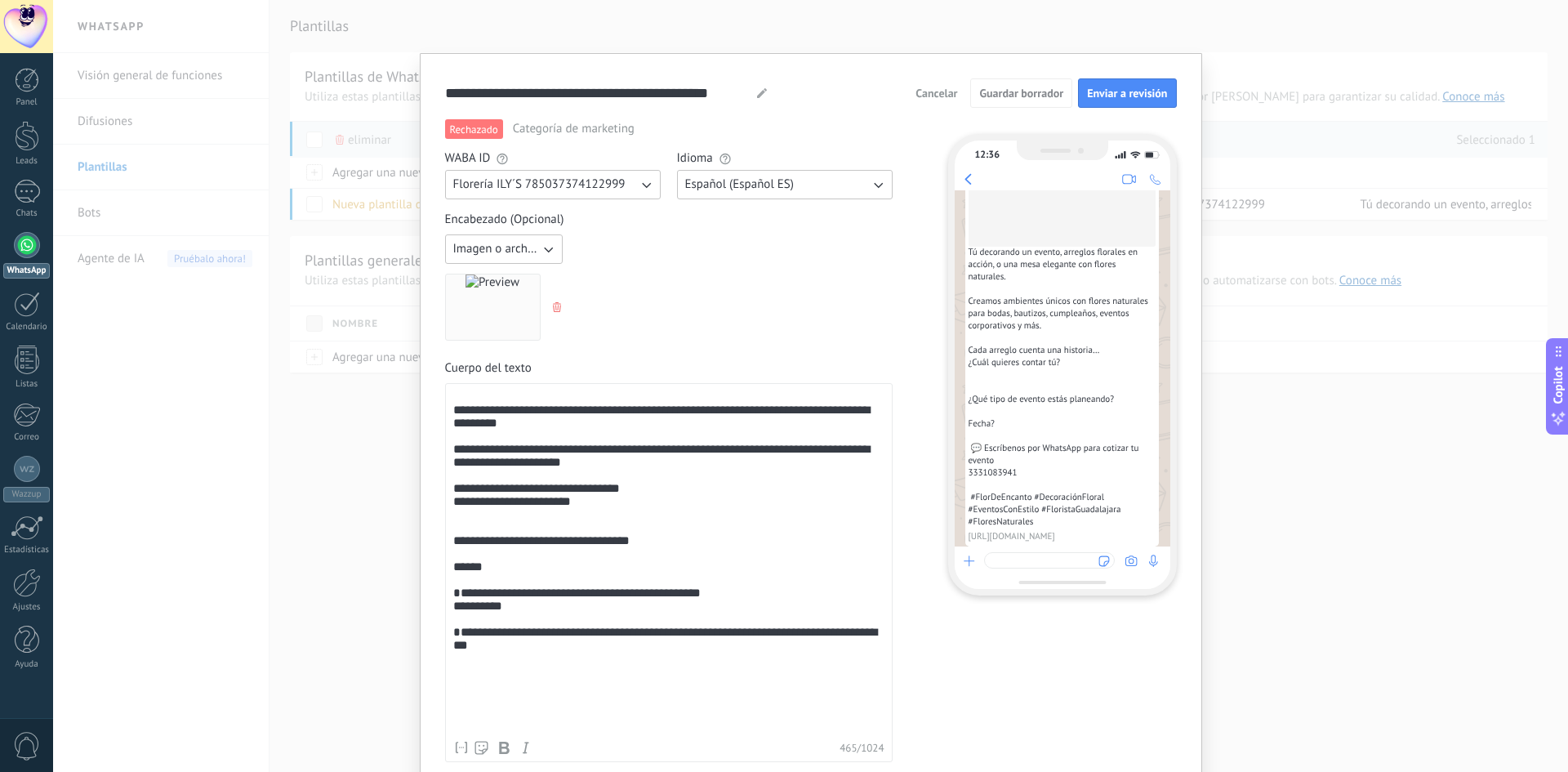
click at [554, 304] on use "button" at bounding box center [557, 307] width 8 height 10
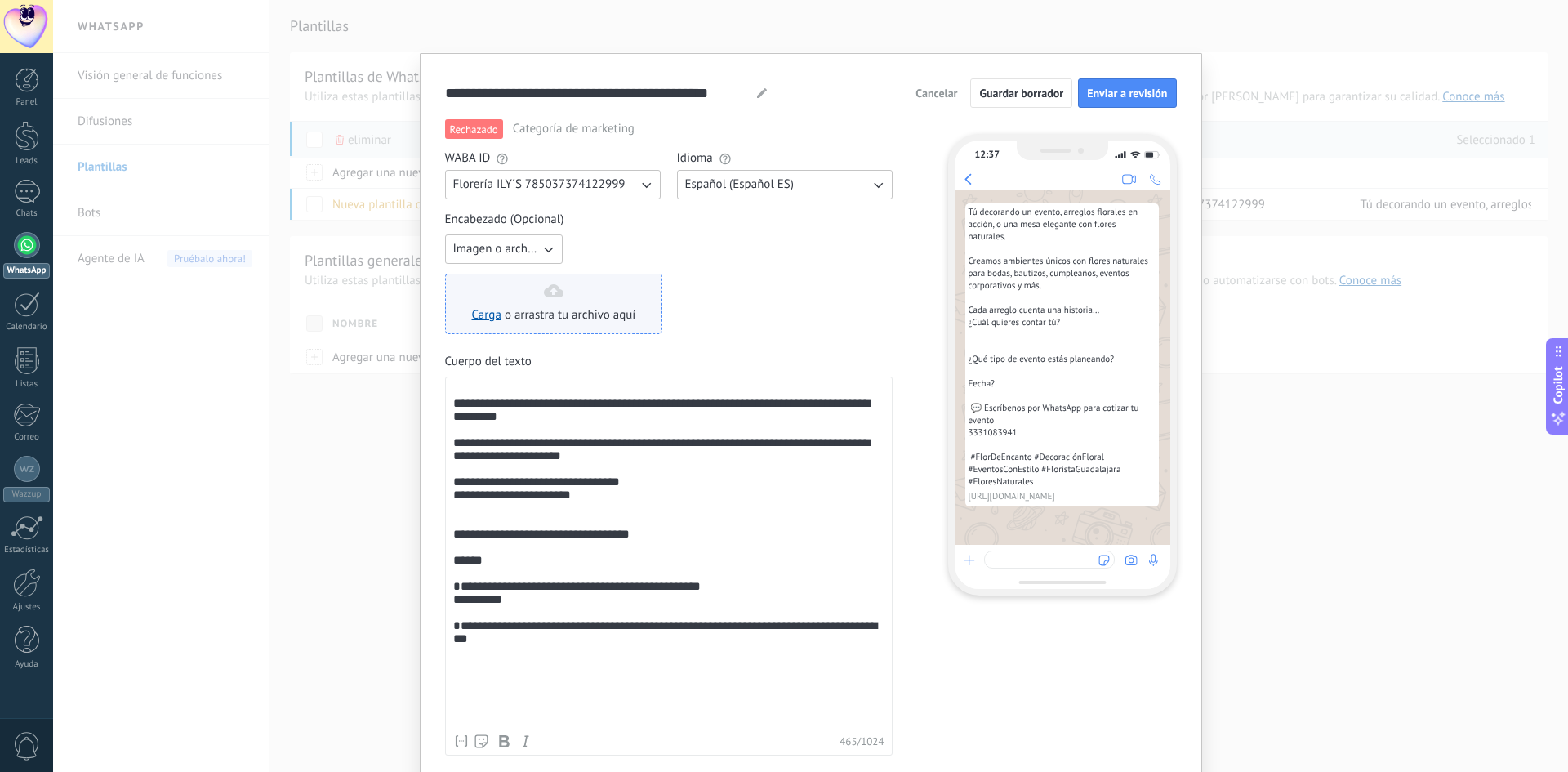
click at [544, 305] on div "Carga o arrastra tu archivo aquí Arrastra aquí" at bounding box center [554, 303] width 164 height 39
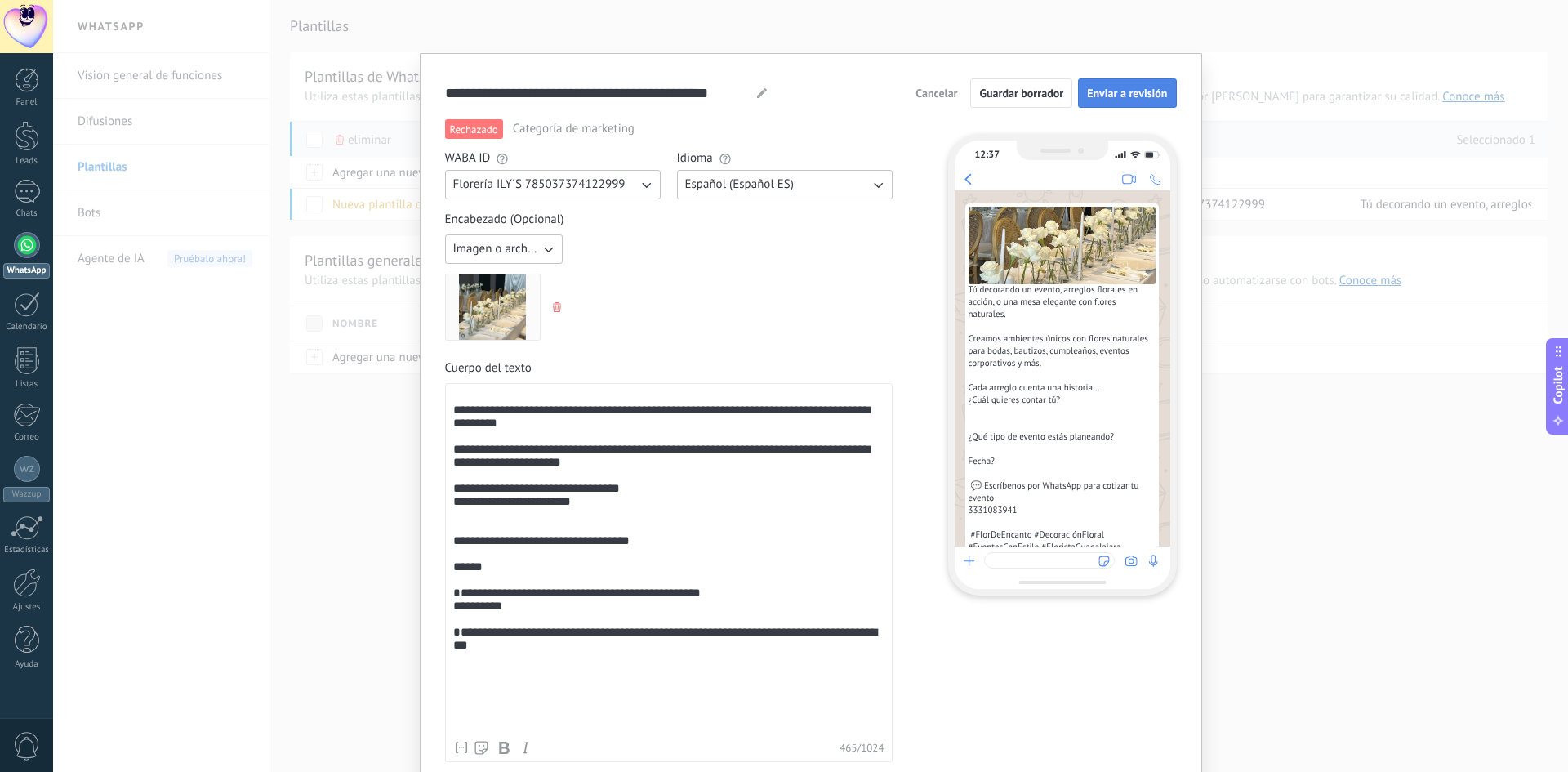
click at [1123, 96] on span "Enviar a revisión" at bounding box center [1127, 92] width 80 height 11
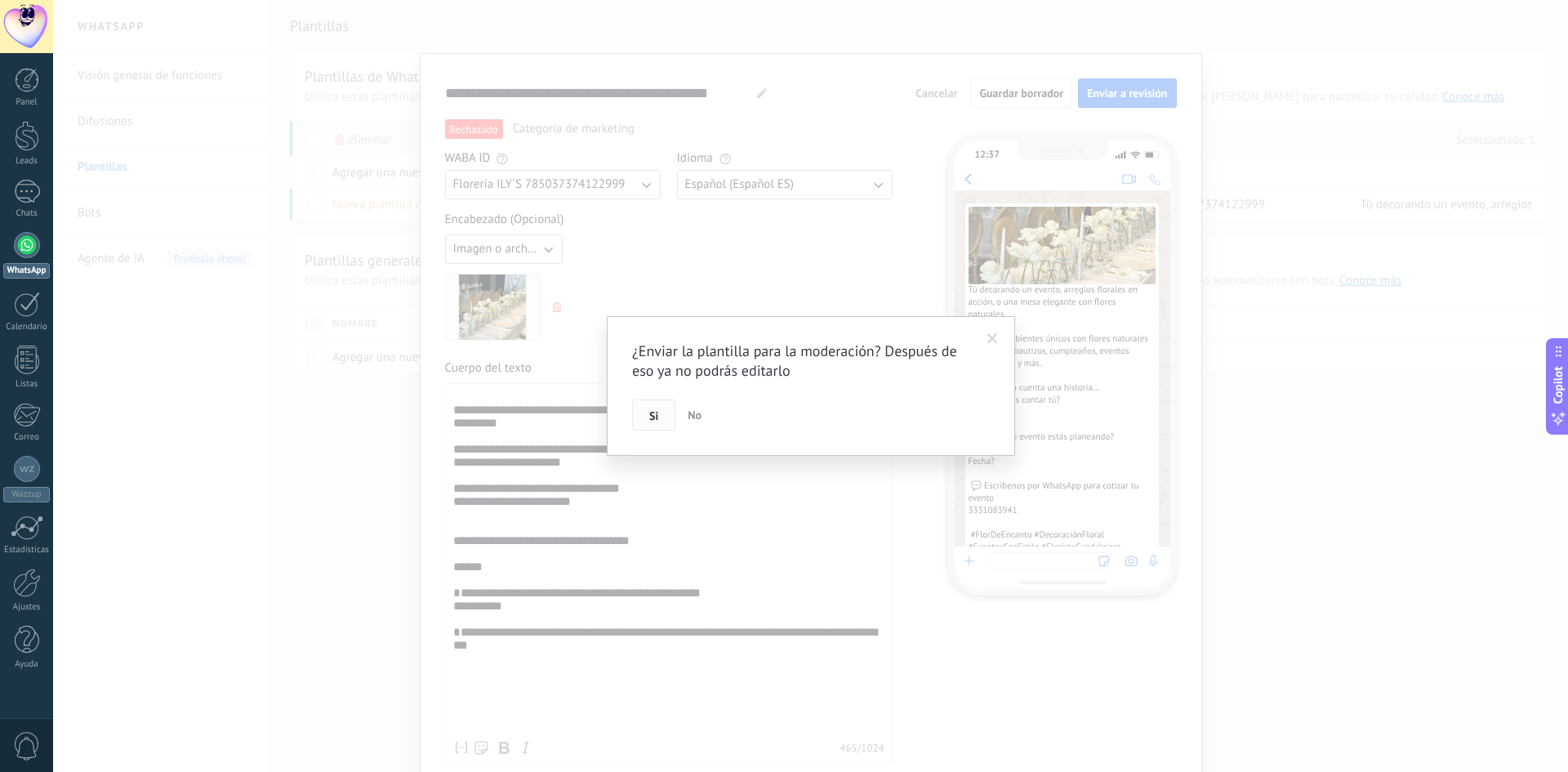
click at [654, 419] on span "Si" at bounding box center [653, 415] width 9 height 11
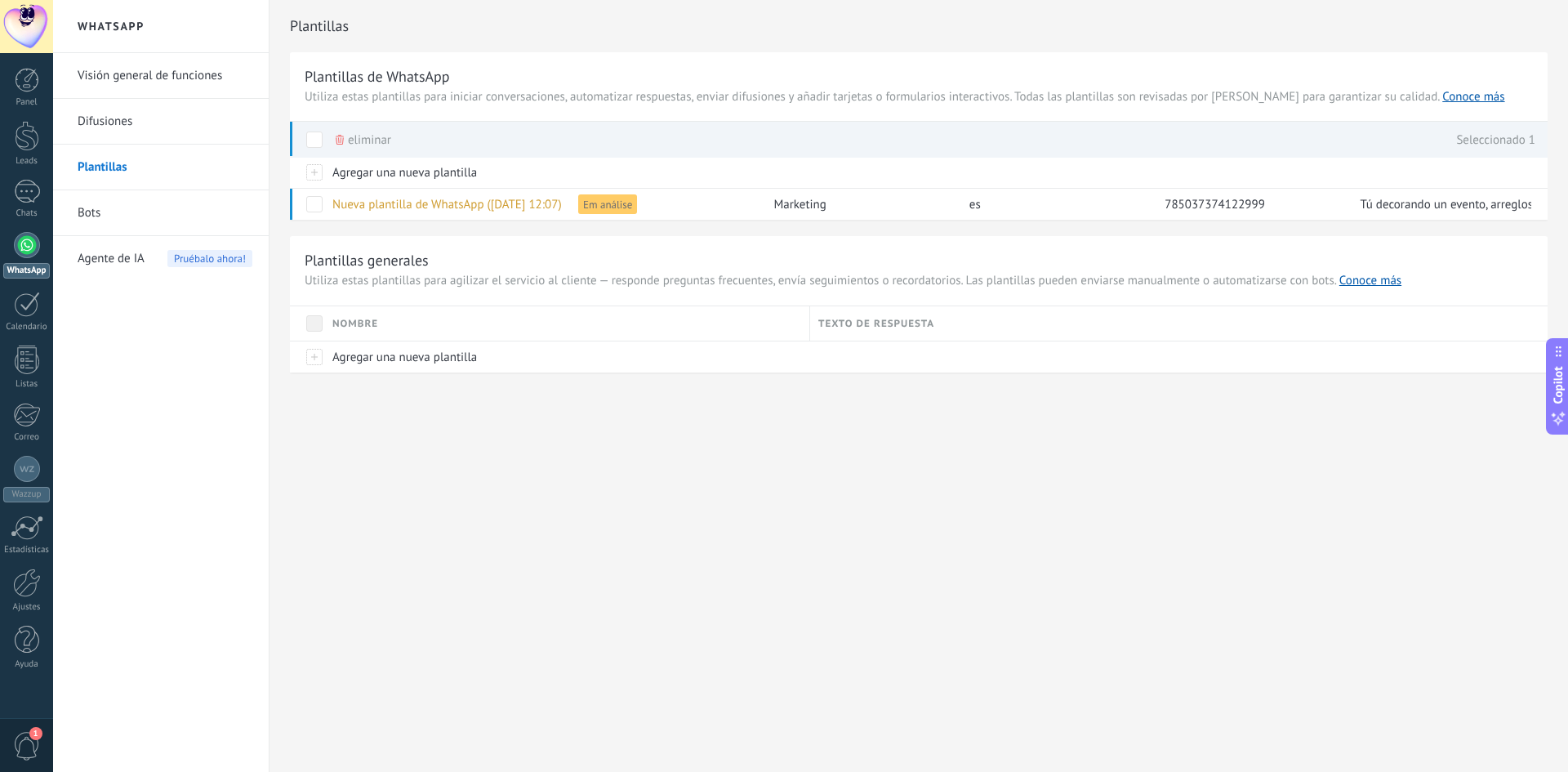
click at [118, 113] on link "Difusiones" at bounding box center [165, 122] width 175 height 46
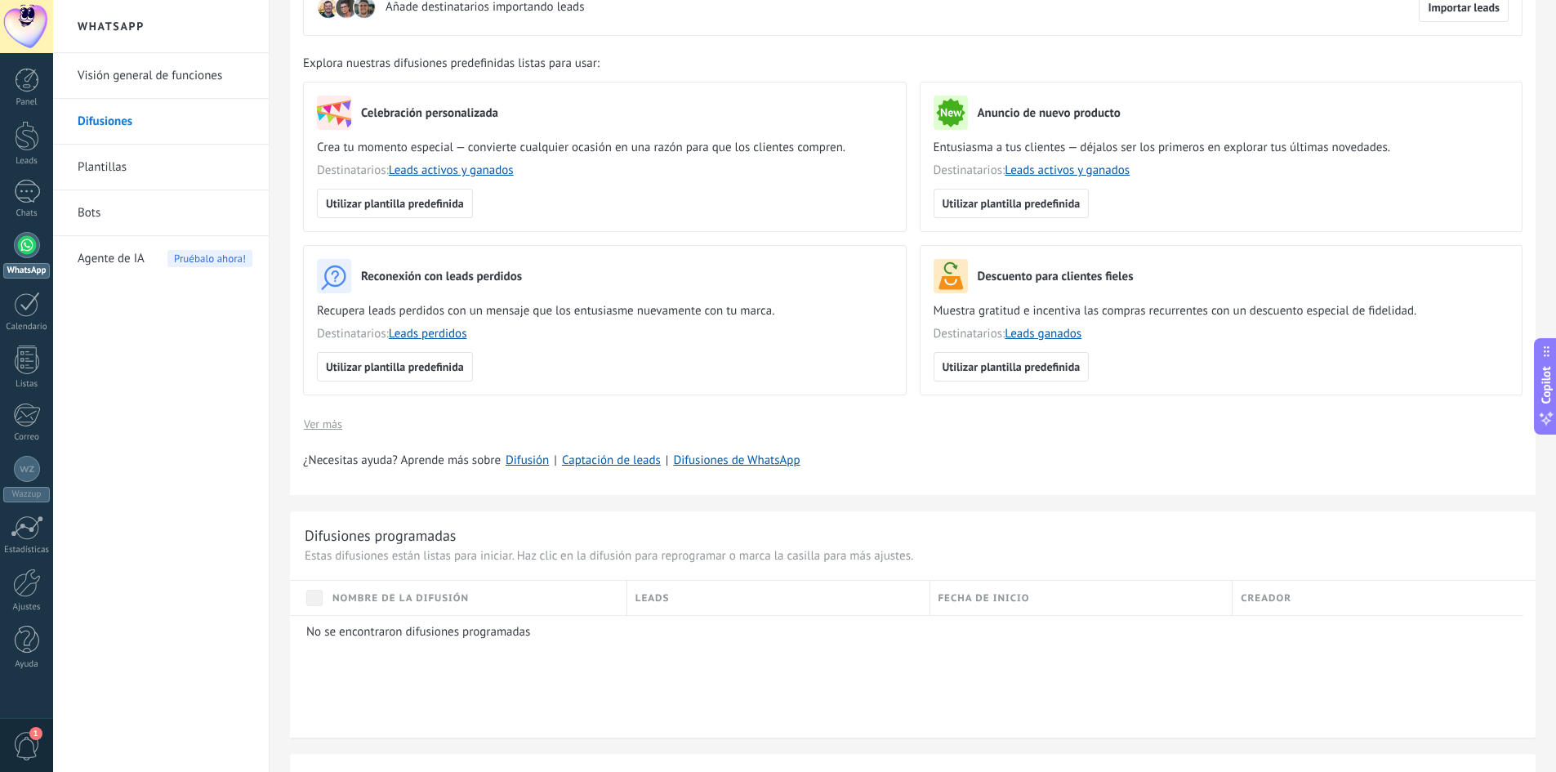
scroll to position [82, 0]
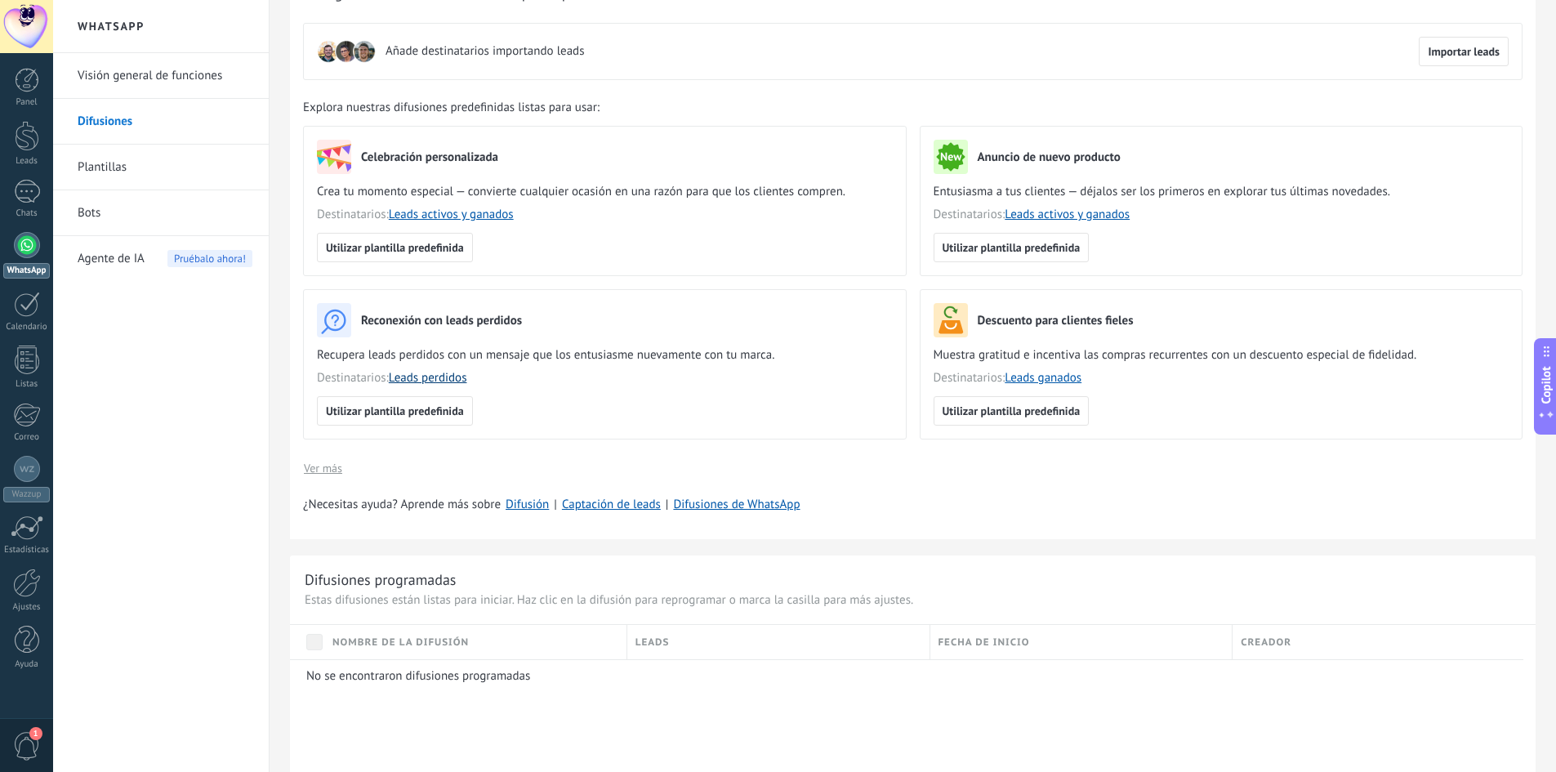
click at [425, 378] on link "Leads perdidos" at bounding box center [428, 378] width 78 height 16
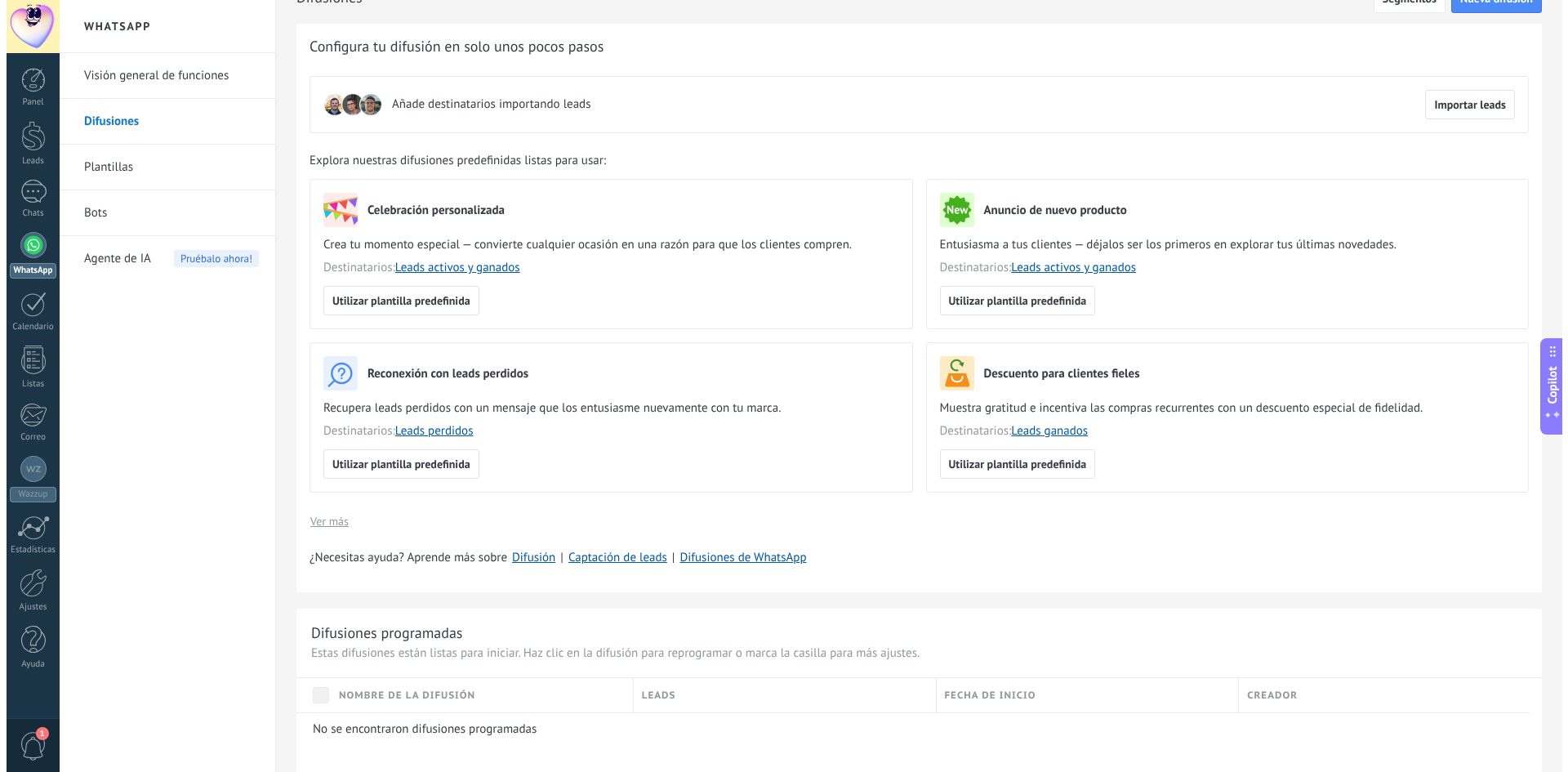
scroll to position [0, 0]
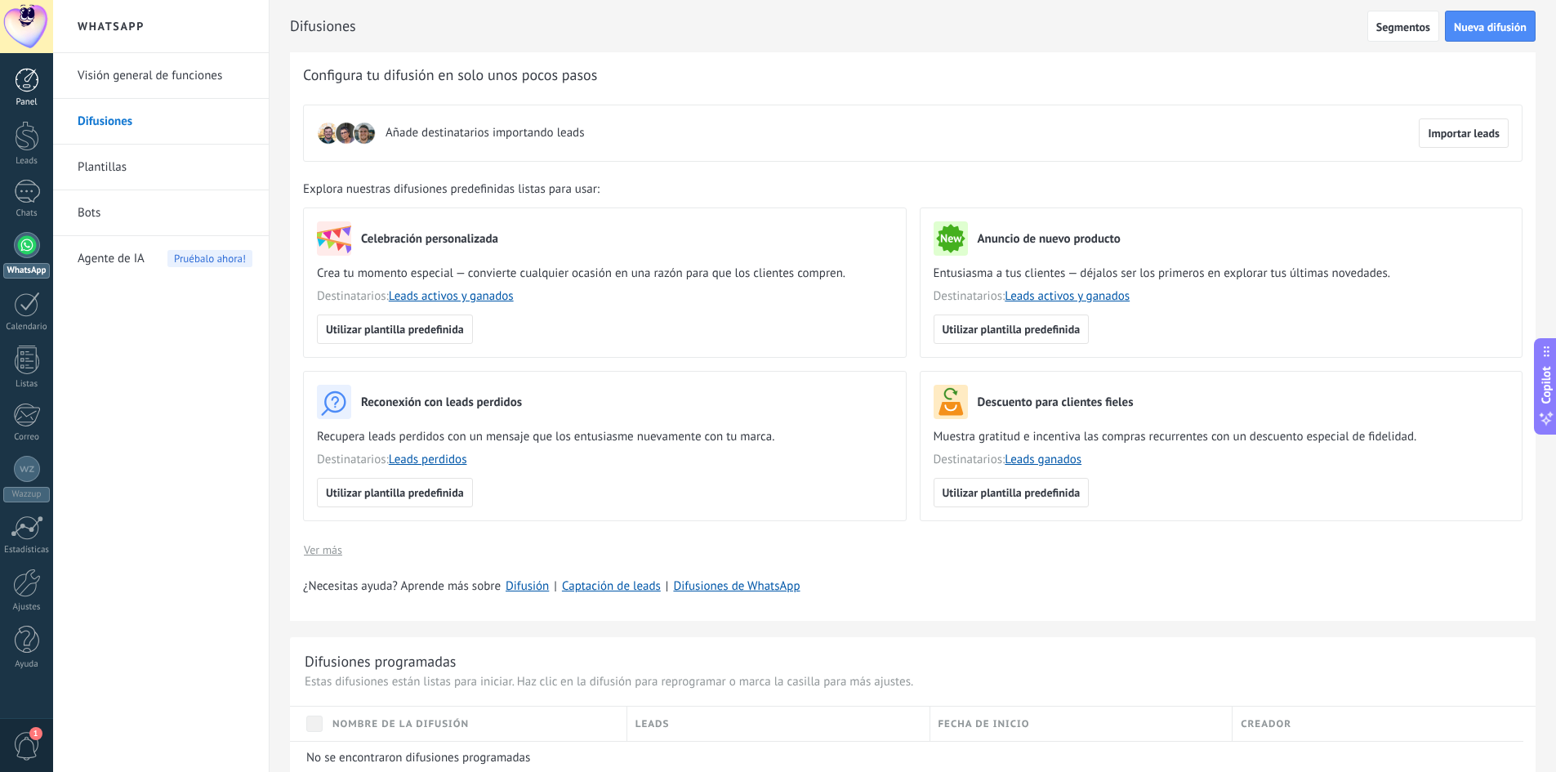
click at [29, 90] on div at bounding box center [27, 80] width 25 height 25
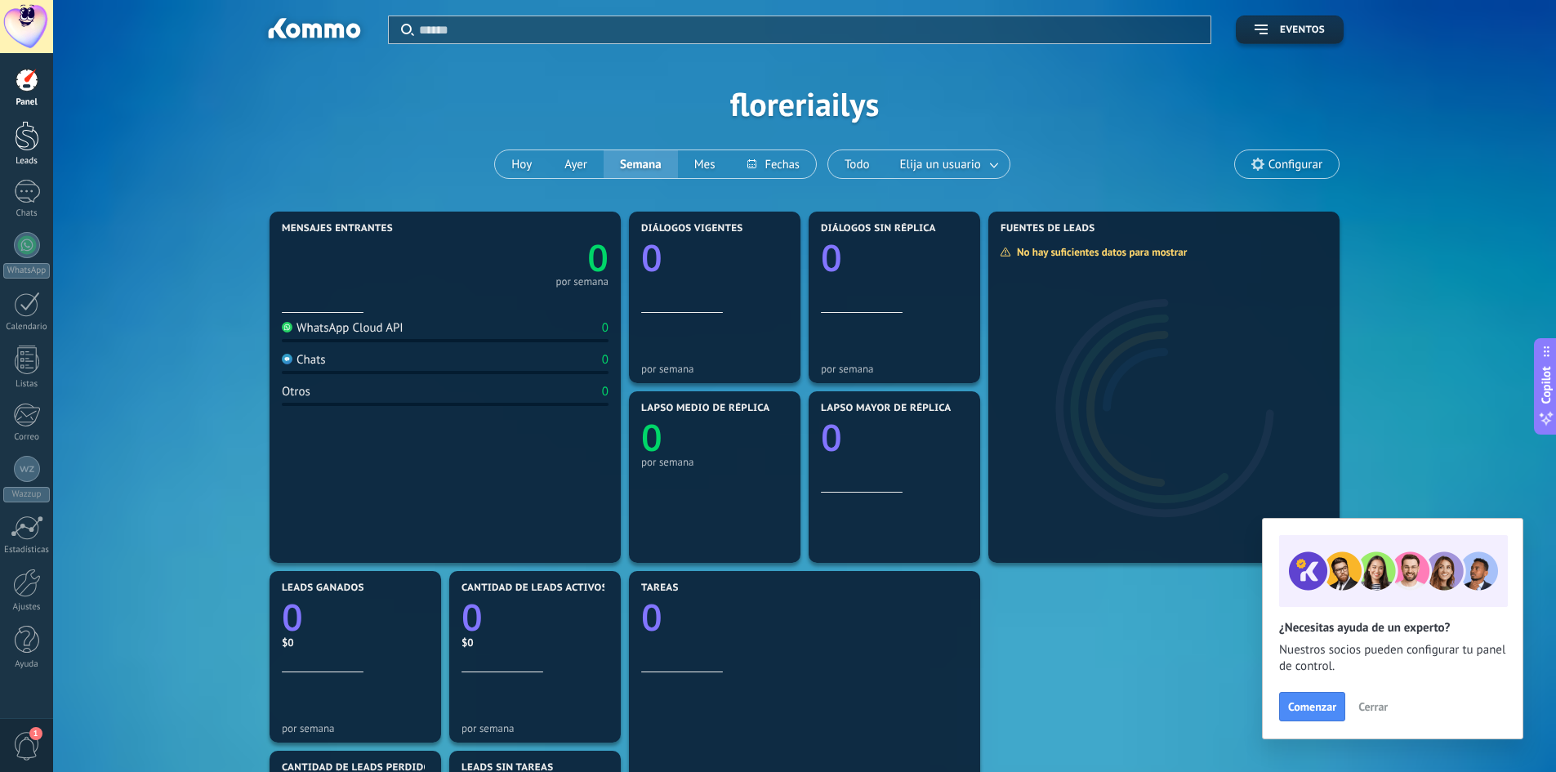
click at [28, 145] on div at bounding box center [27, 136] width 25 height 30
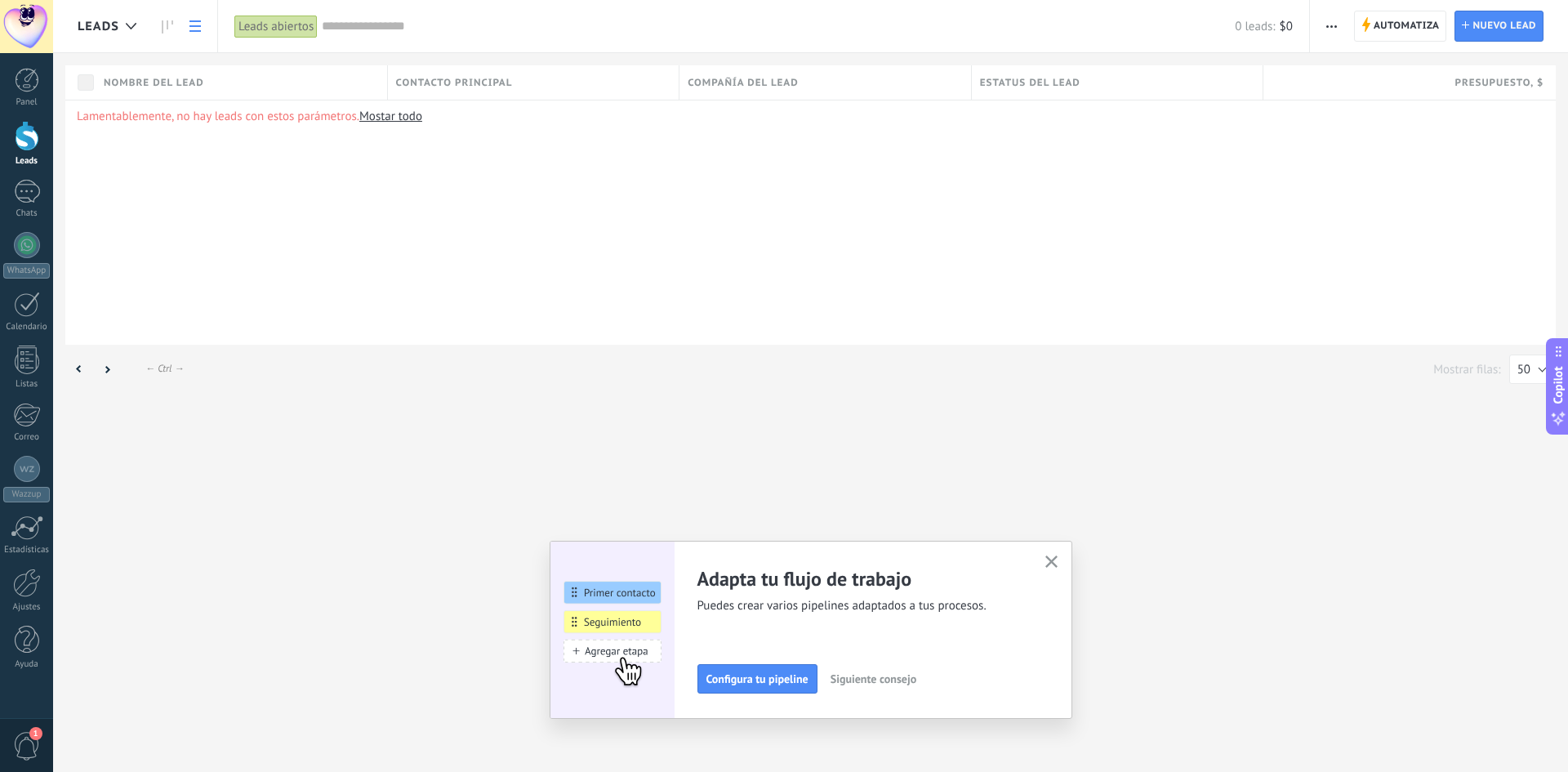
click at [27, 176] on div "Panel Leads Chats WhatsApp Clientes" at bounding box center [26, 377] width 53 height 618
click at [27, 201] on div at bounding box center [27, 192] width 26 height 24
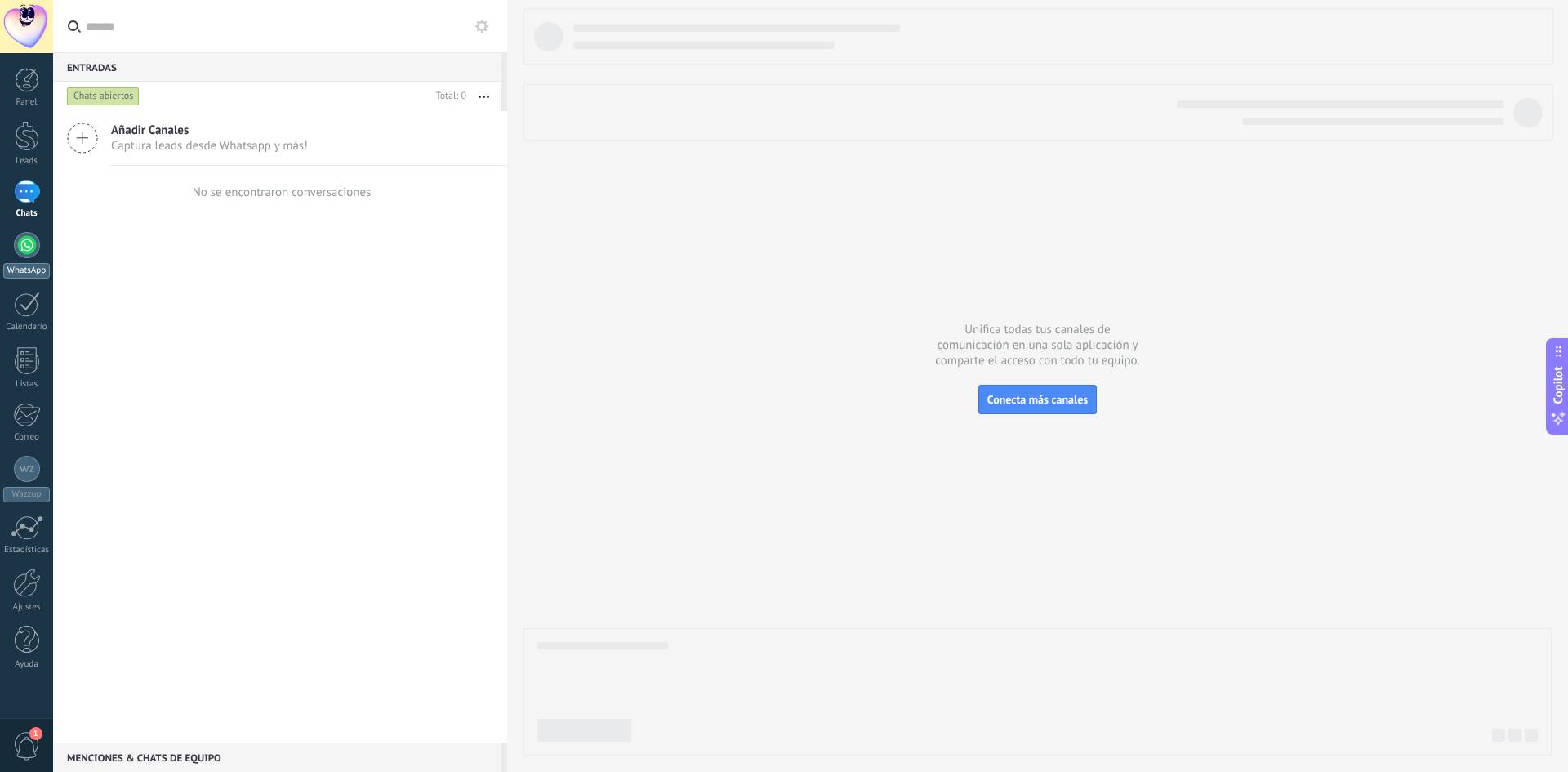
click at [23, 243] on div at bounding box center [27, 245] width 26 height 26
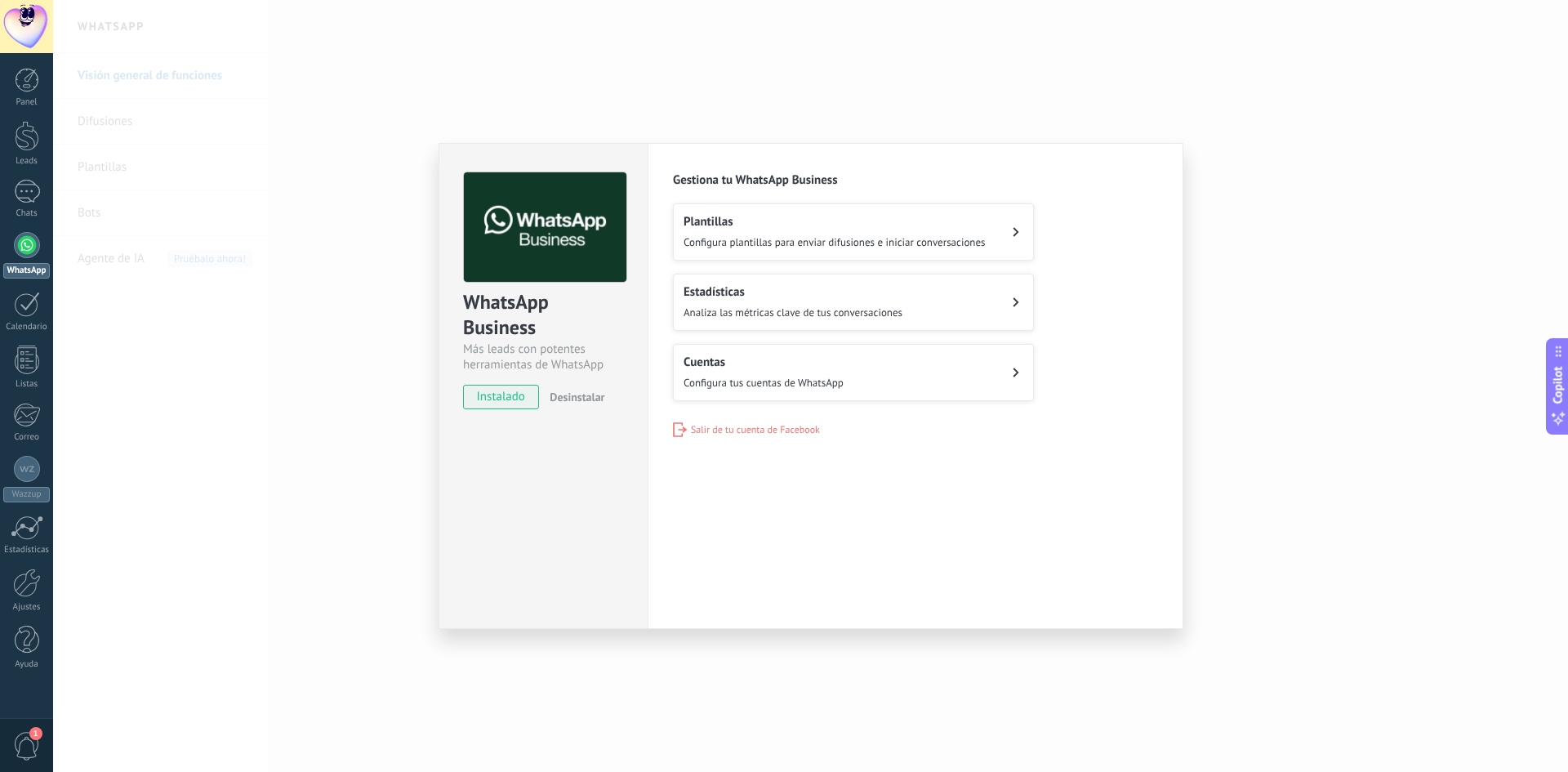
click at [758, 383] on span "Configura tus cuentas de WhatsApp" at bounding box center [764, 383] width 160 height 14
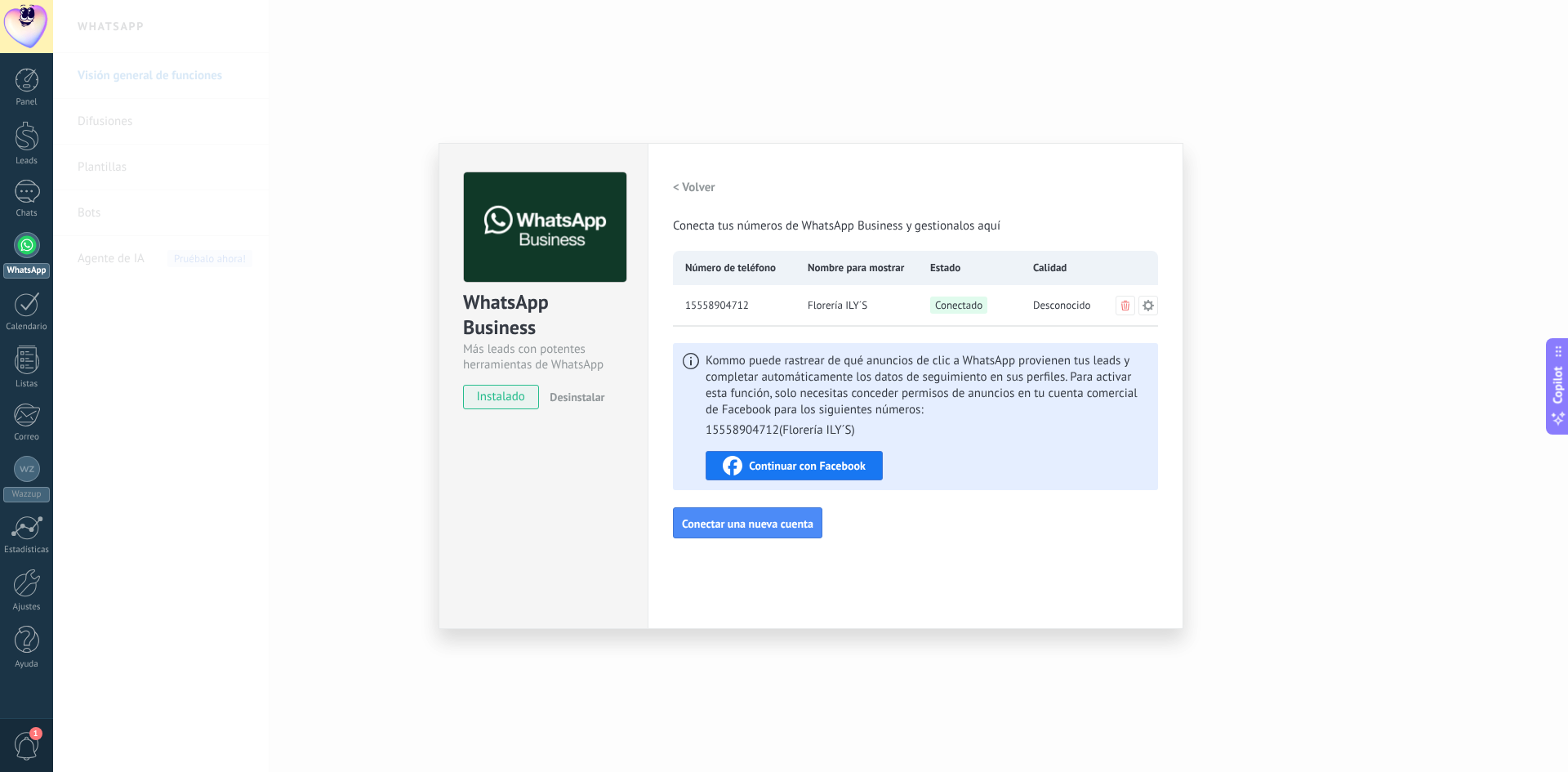
click at [709, 307] on span "15558904712" at bounding box center [717, 305] width 64 height 16
click at [817, 468] on span "Continuar con Facebook" at bounding box center [807, 465] width 117 height 11
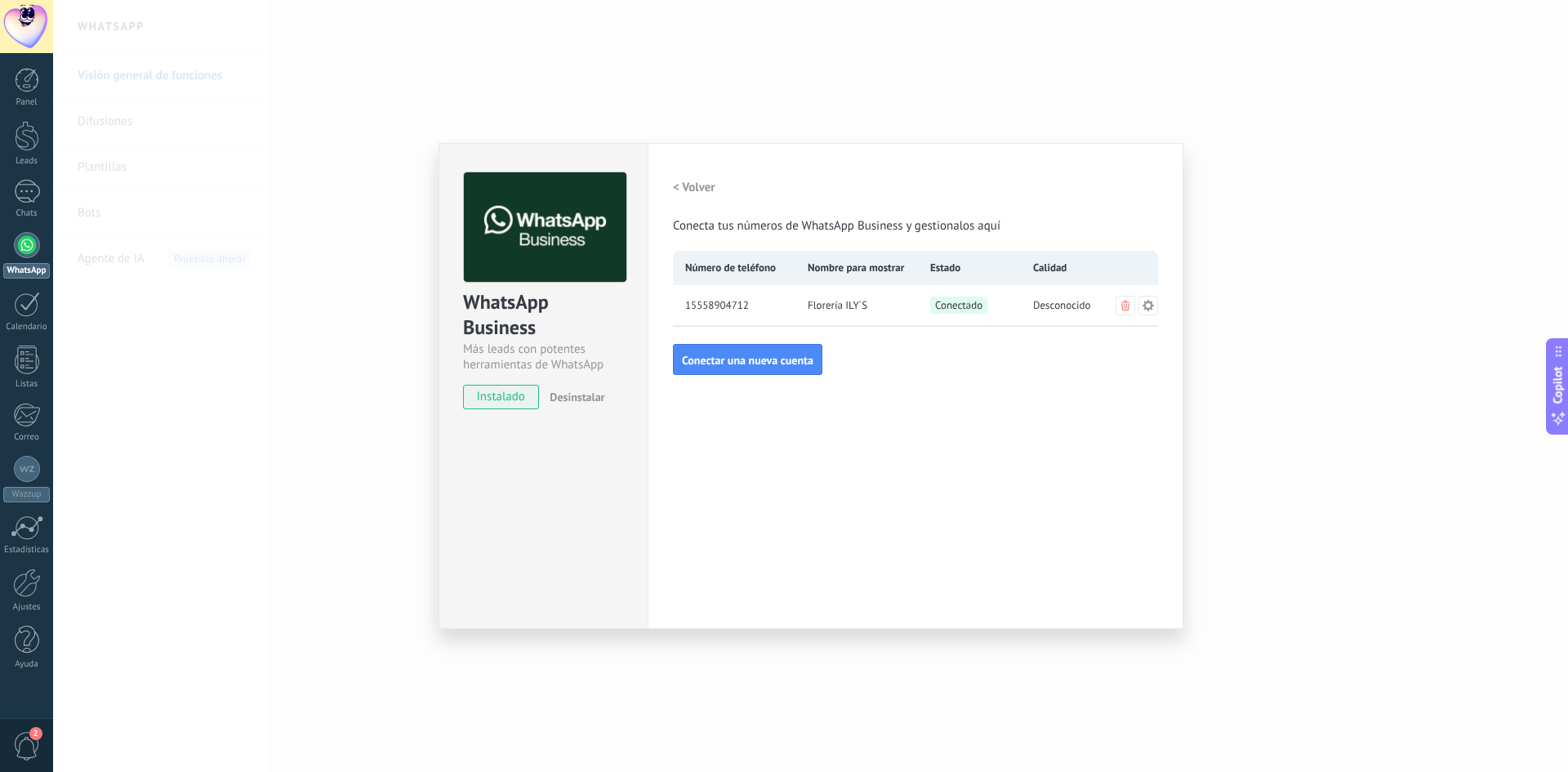
click at [1209, 410] on div "WhatsApp Business Más leads con potentes herramientas de WhatsApp instalado Des…" at bounding box center [810, 386] width 1515 height 772
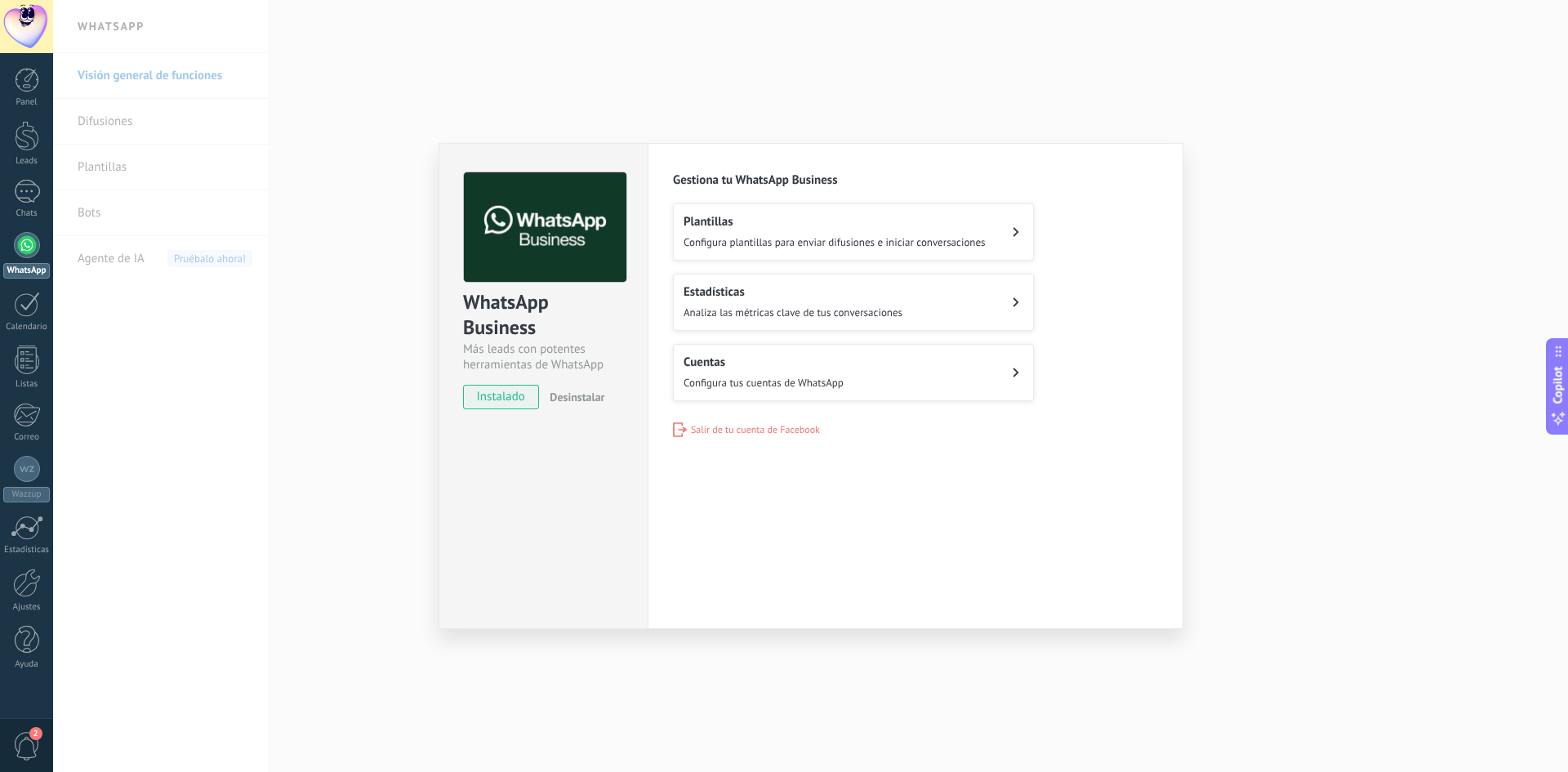
click at [1400, 278] on div "WhatsApp Business Más leads con potentes herramientas de WhatsApp instalado Des…" at bounding box center [810, 386] width 1515 height 772
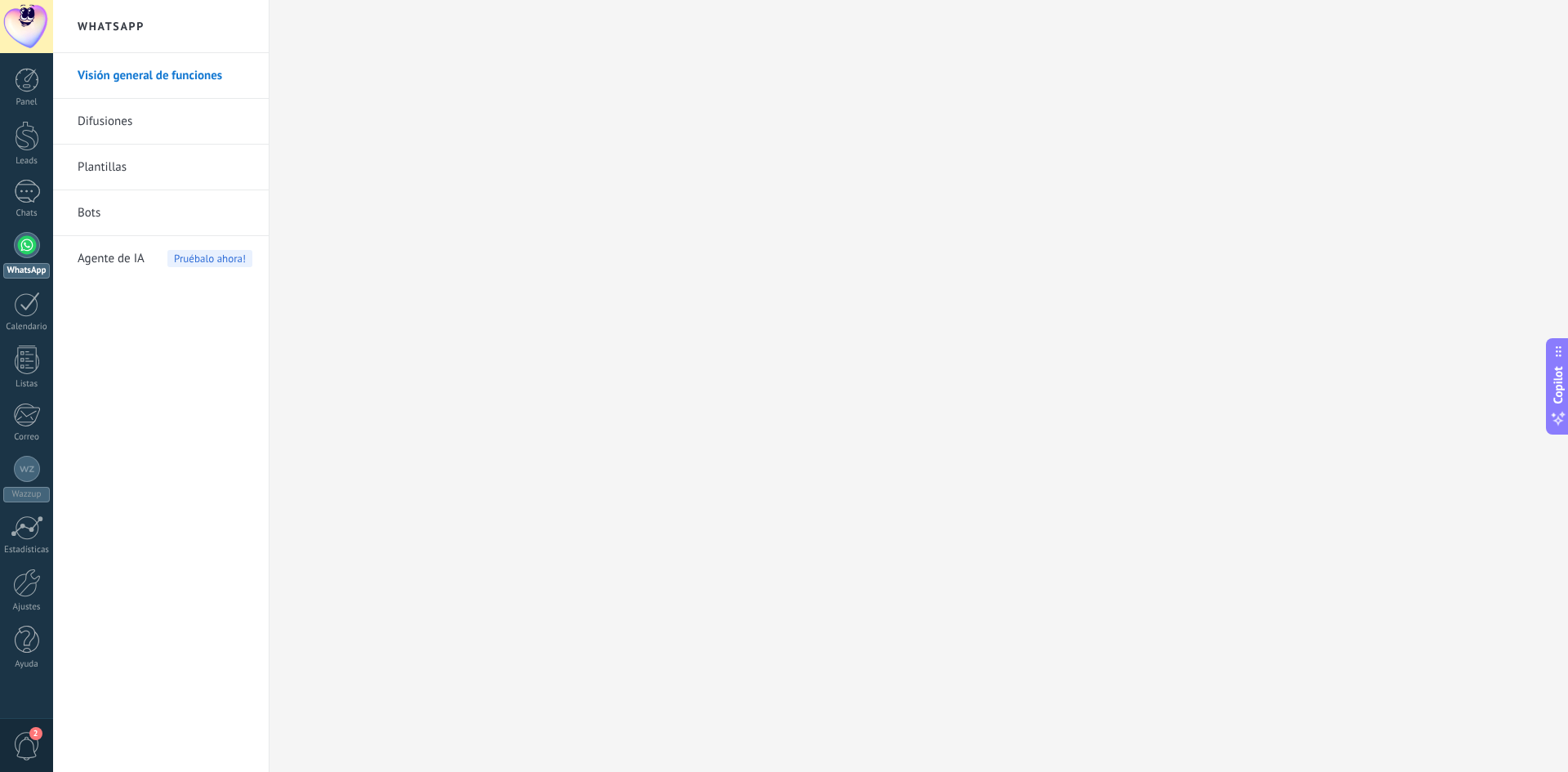
click at [136, 74] on link "Visión general de funciones" at bounding box center [165, 76] width 175 height 46
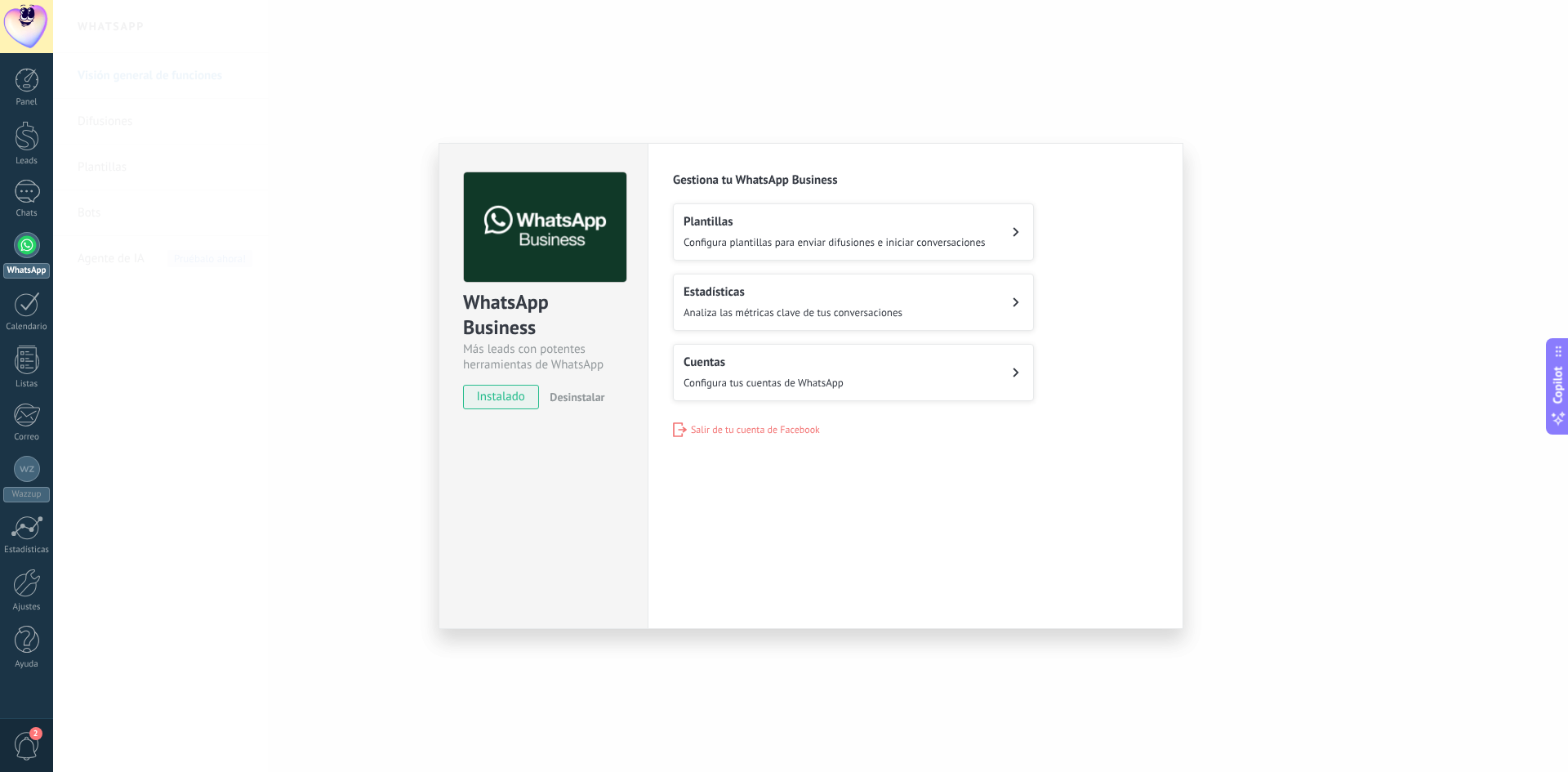
click at [867, 236] on span "Configura plantillas para enviar difusiones e iniciar conversaciones" at bounding box center [835, 242] width 302 height 14
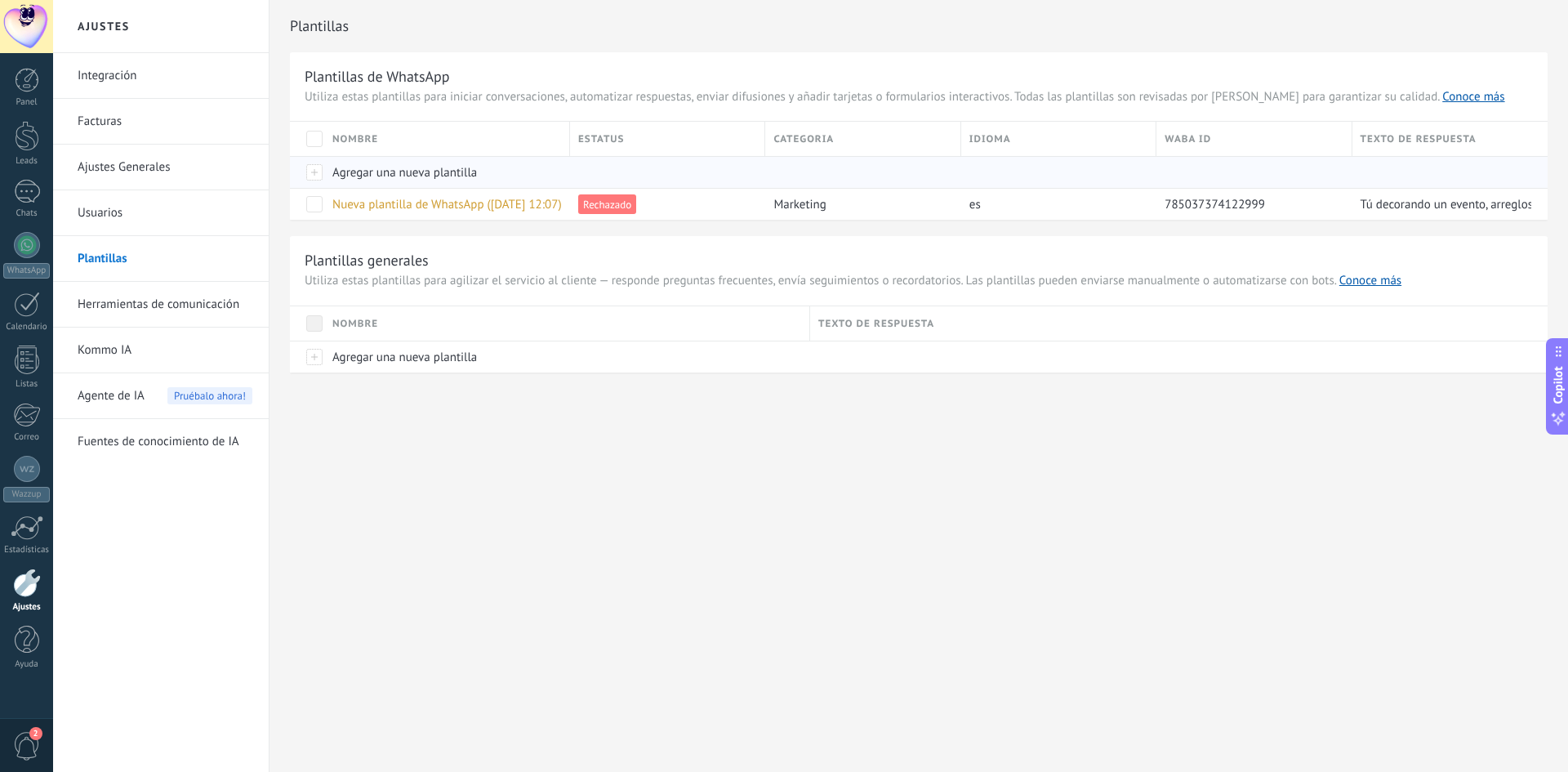
click at [313, 173] on div at bounding box center [307, 172] width 34 height 32
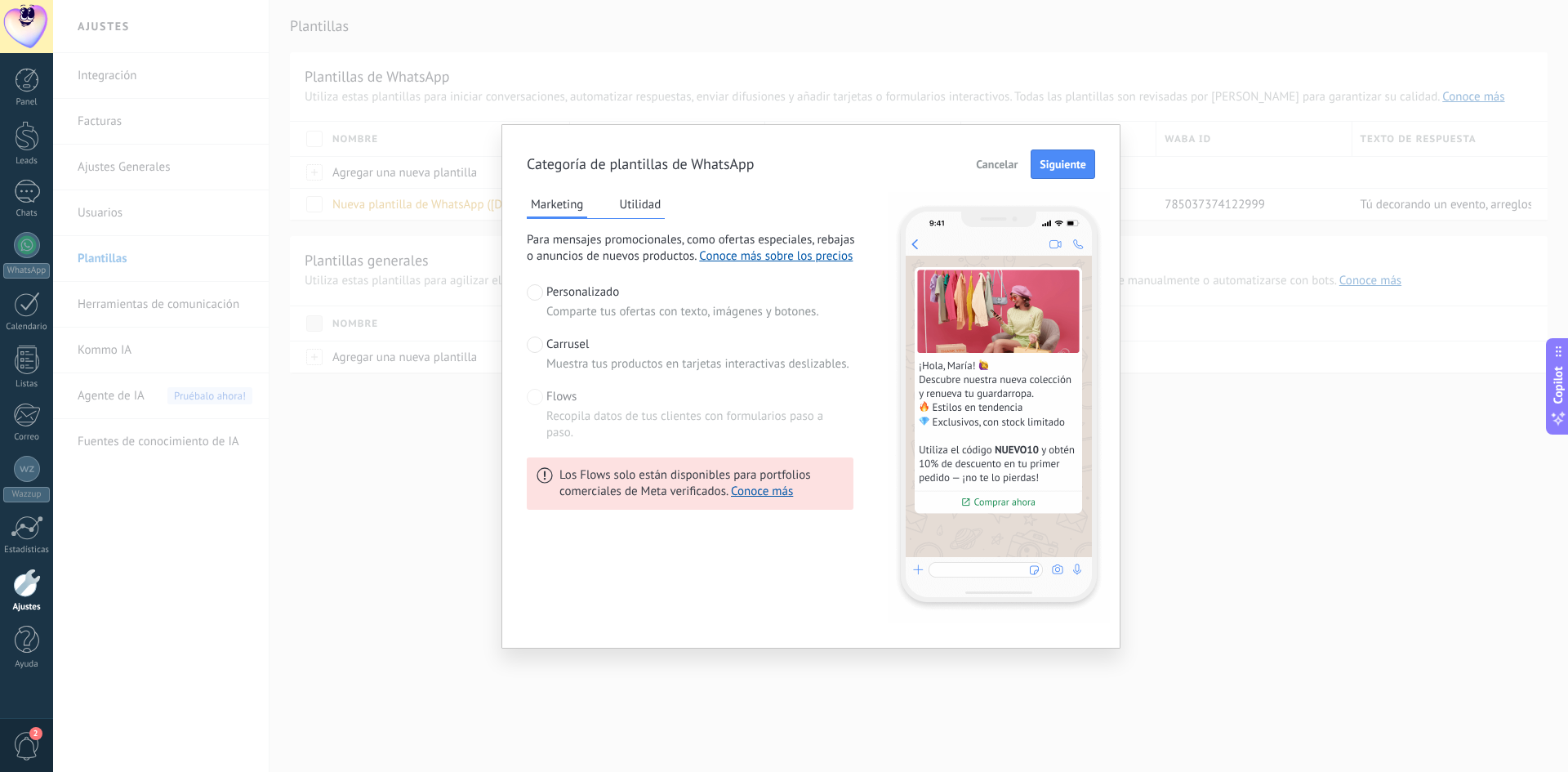
click at [537, 332] on div "Personalizado Comparte tus ofertas con texto, imágenes y botones. Carrusel Mues…" at bounding box center [690, 362] width 327 height 157
click at [542, 341] on span at bounding box center [535, 344] width 16 height 16
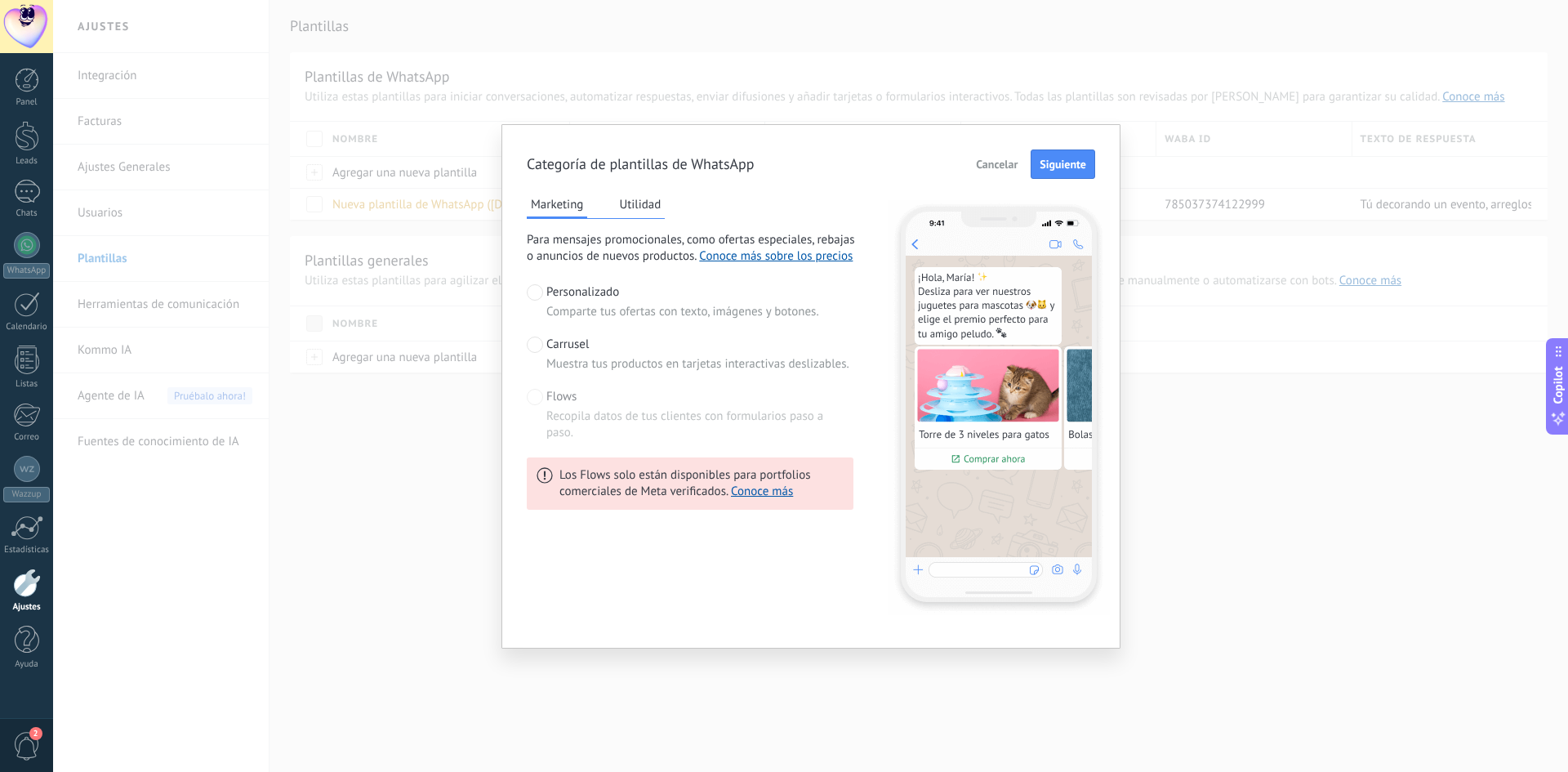
click at [539, 287] on span at bounding box center [535, 292] width 16 height 16
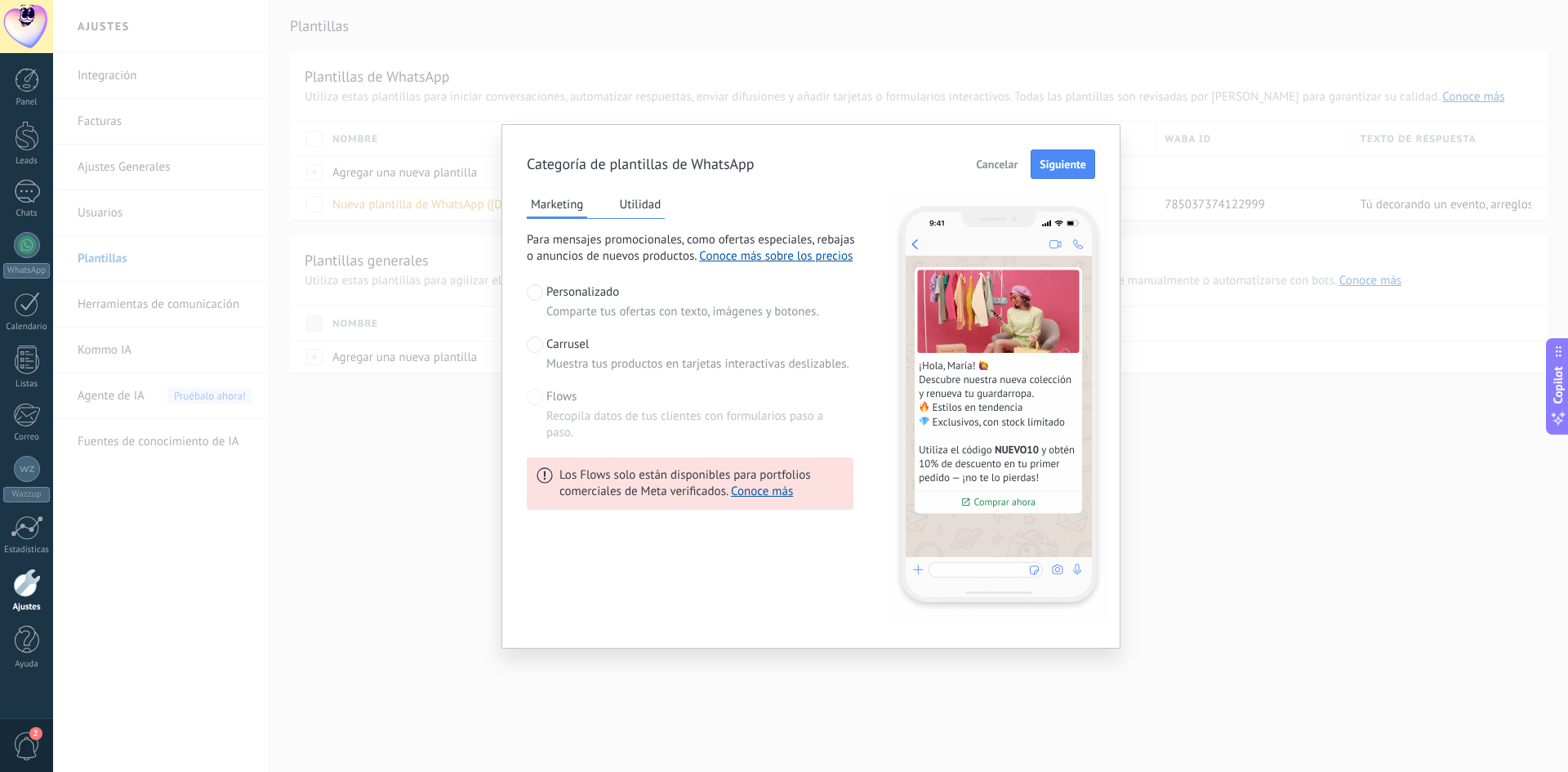
click at [541, 354] on label "Carrusel Muestra tus productos en tarjetas interactivas deslizables." at bounding box center [688, 354] width 323 height 36
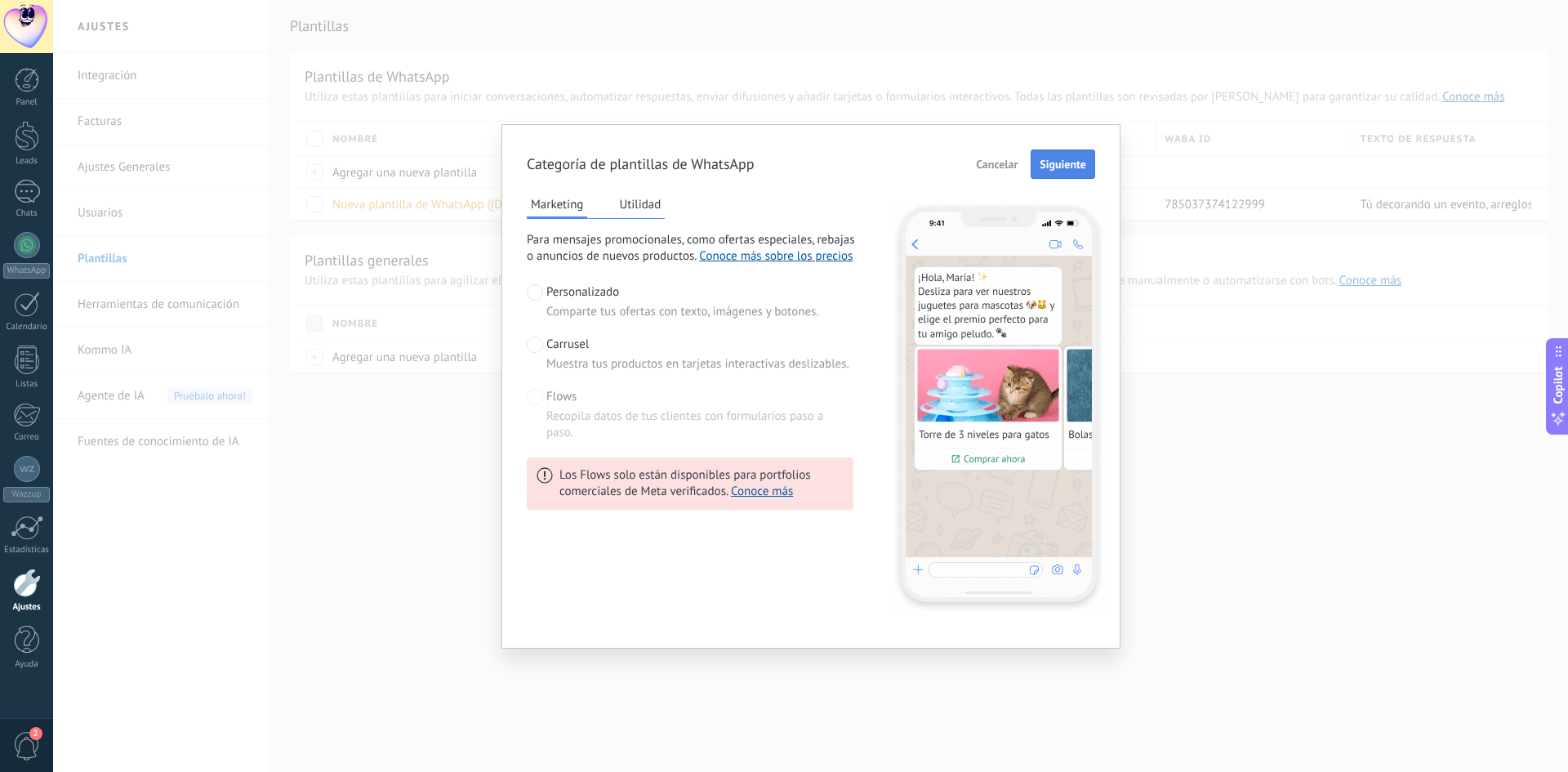
click at [1049, 168] on span "Siguiente" at bounding box center [1063, 163] width 47 height 11
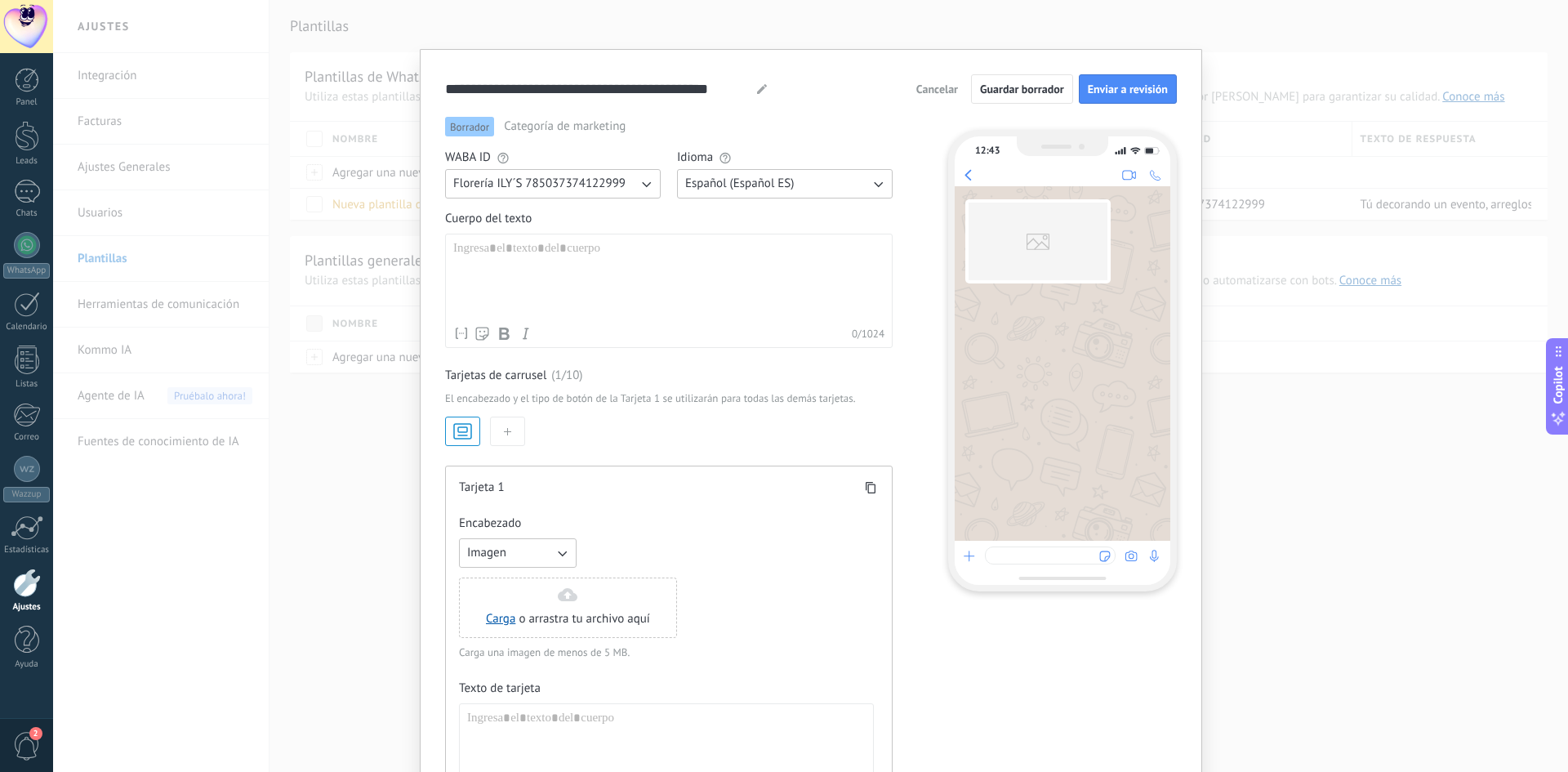
scroll to position [82, 0]
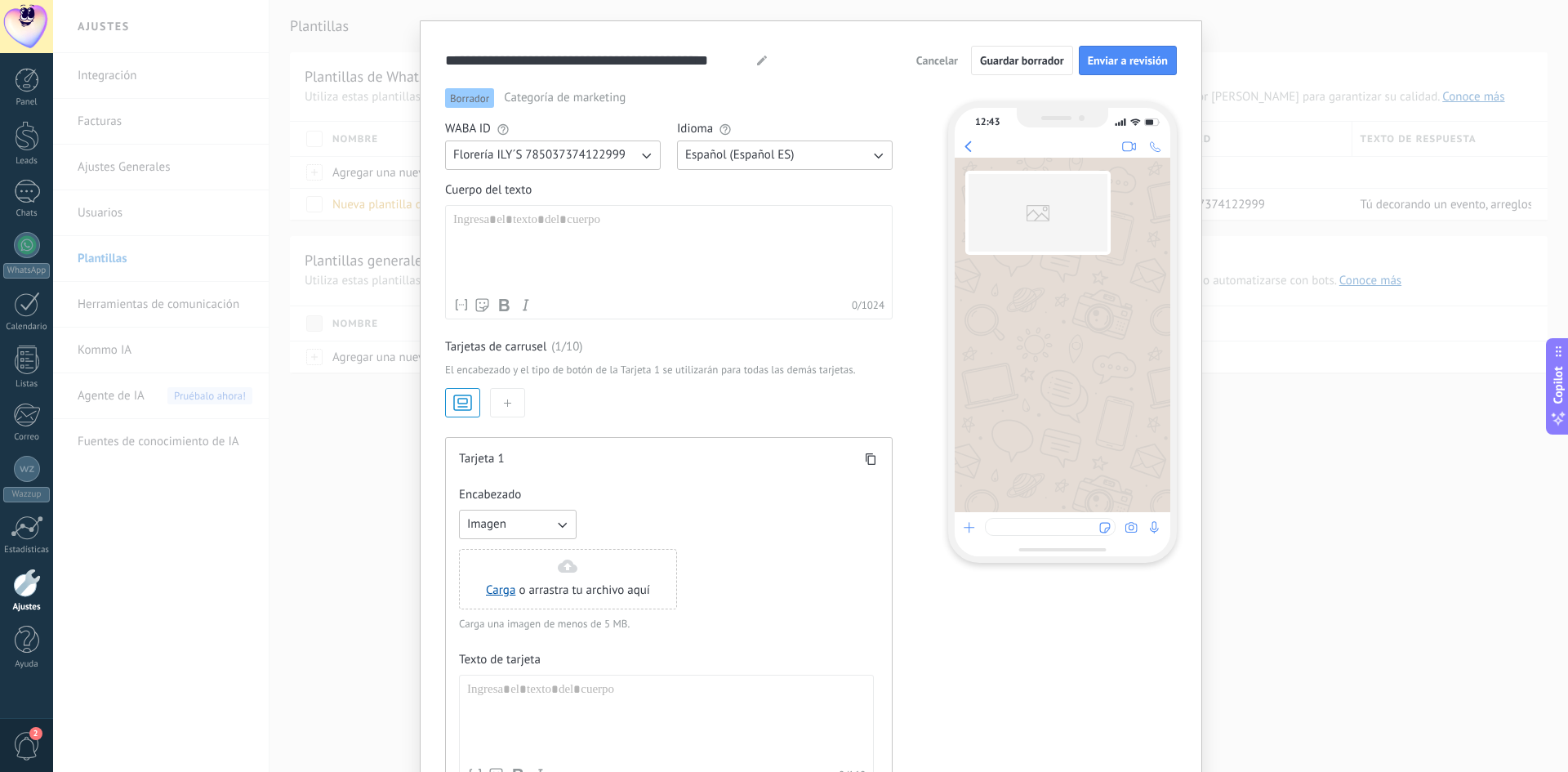
click at [493, 221] on div at bounding box center [668, 251] width 431 height 78
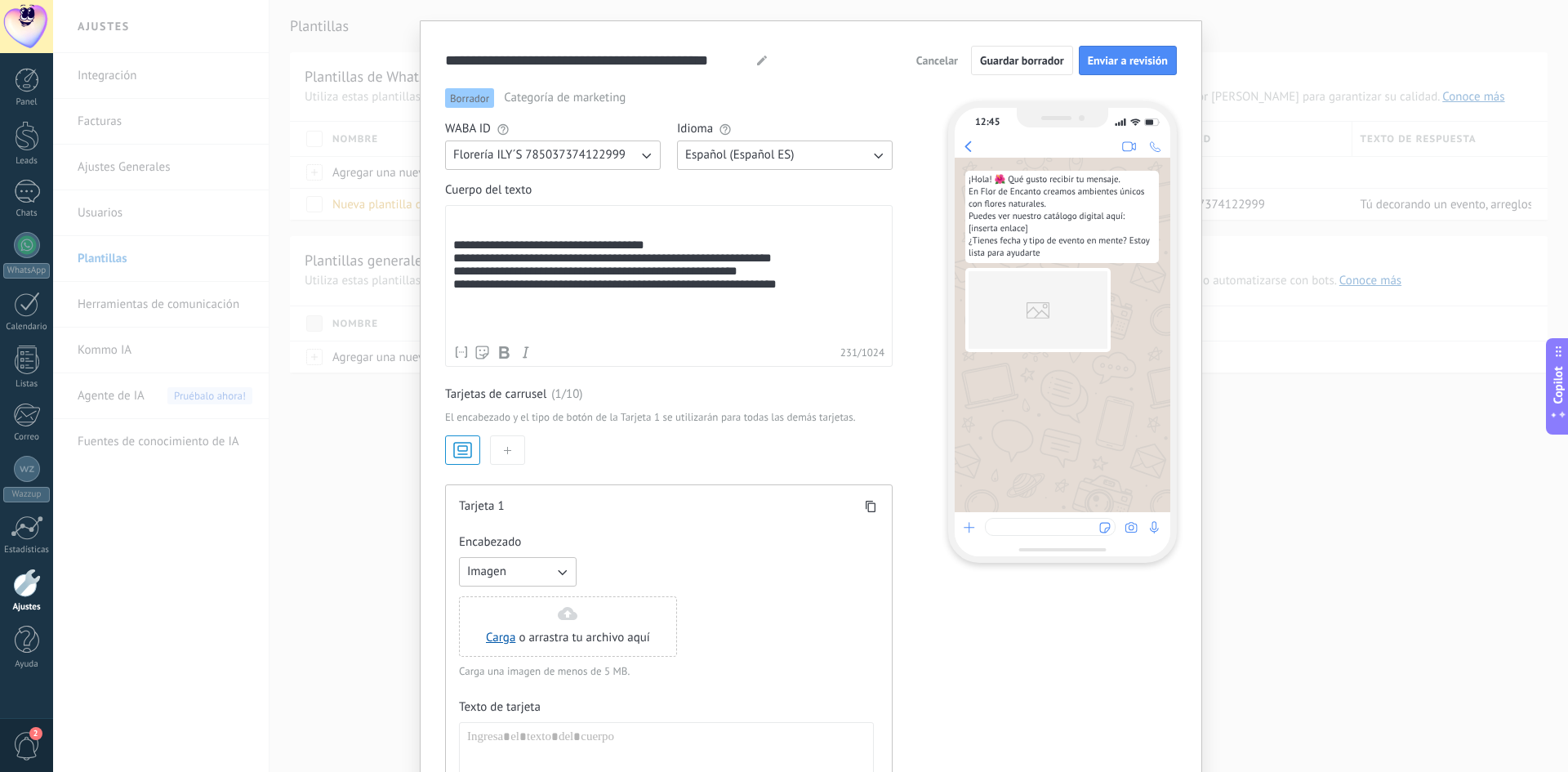
click at [495, 272] on div "**********" at bounding box center [668, 274] width 431 height 125
drag, startPoint x: 748, startPoint y: 287, endPoint x: 431, endPoint y: 282, distance: 316.9
click at [431, 282] on div "**********" at bounding box center [811, 487] width 782 height 935
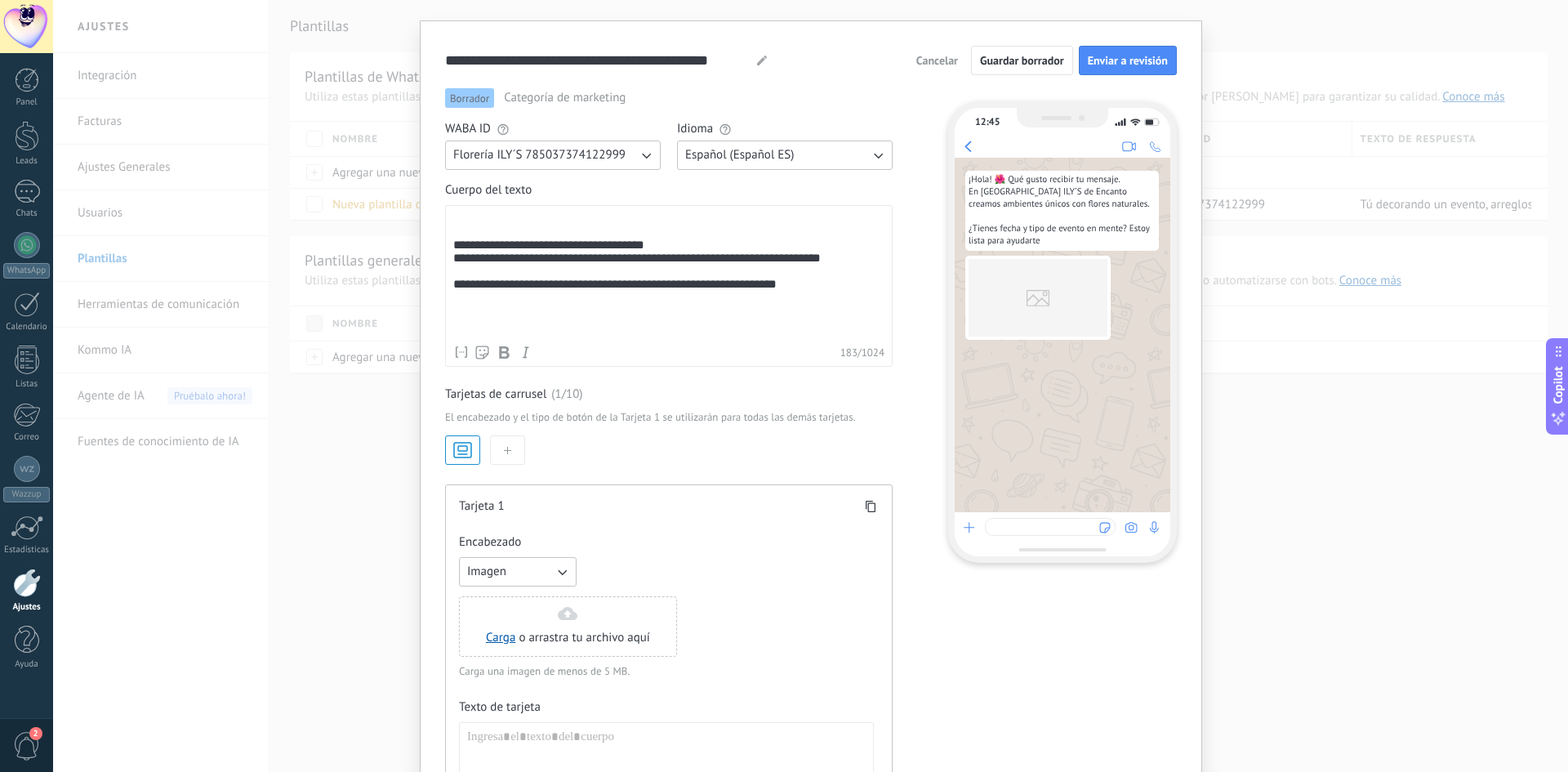
click at [670, 291] on div "**********" at bounding box center [668, 274] width 431 height 125
click at [671, 305] on div "**********" at bounding box center [668, 274] width 431 height 125
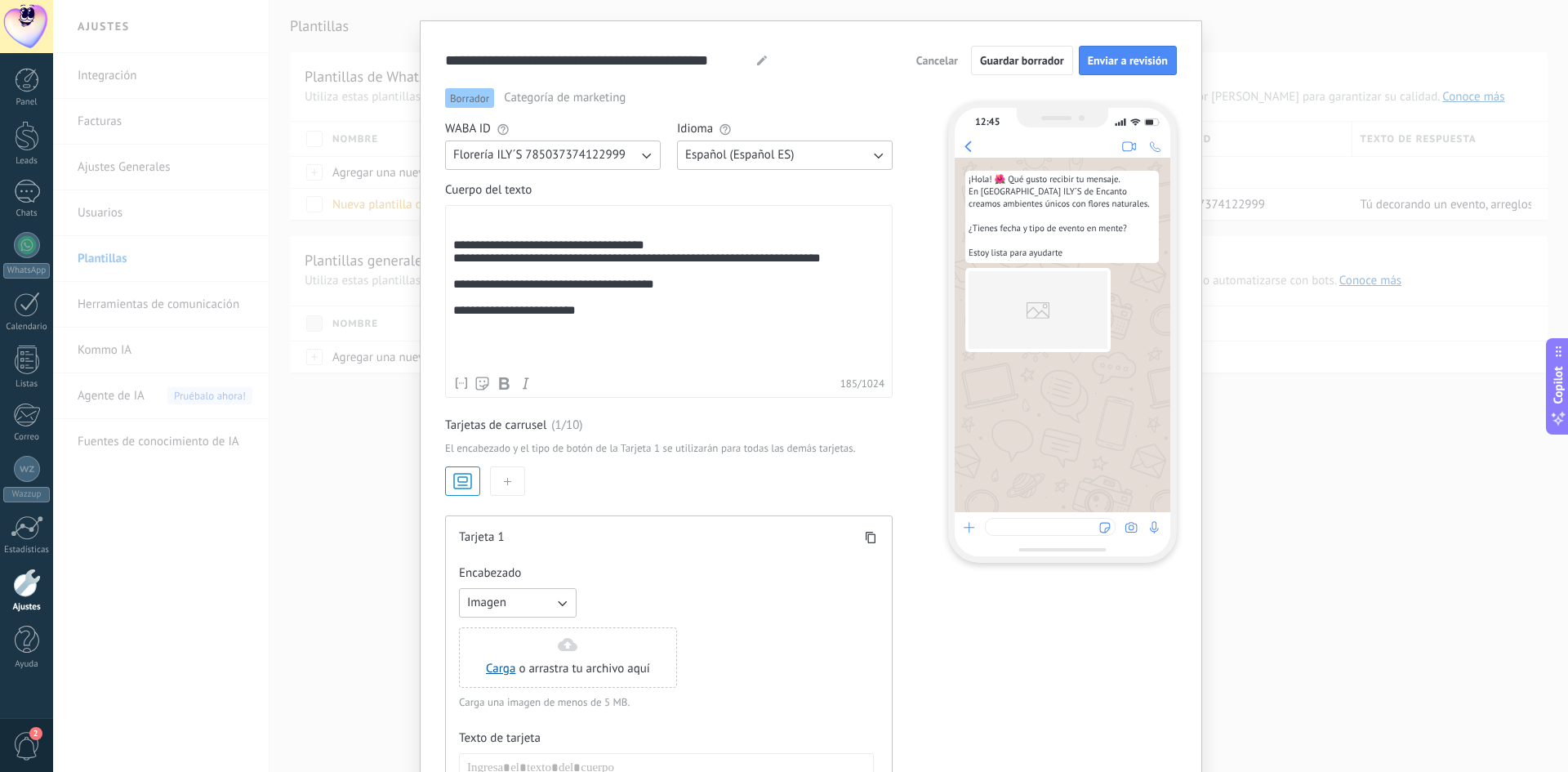
click at [458, 486] on use "button" at bounding box center [462, 481] width 17 height 15
click at [463, 484] on icon "button" at bounding box center [463, 481] width 22 height 23
click at [510, 481] on button "button" at bounding box center [507, 480] width 35 height 29
click at [470, 479] on icon "button" at bounding box center [463, 481] width 22 height 23
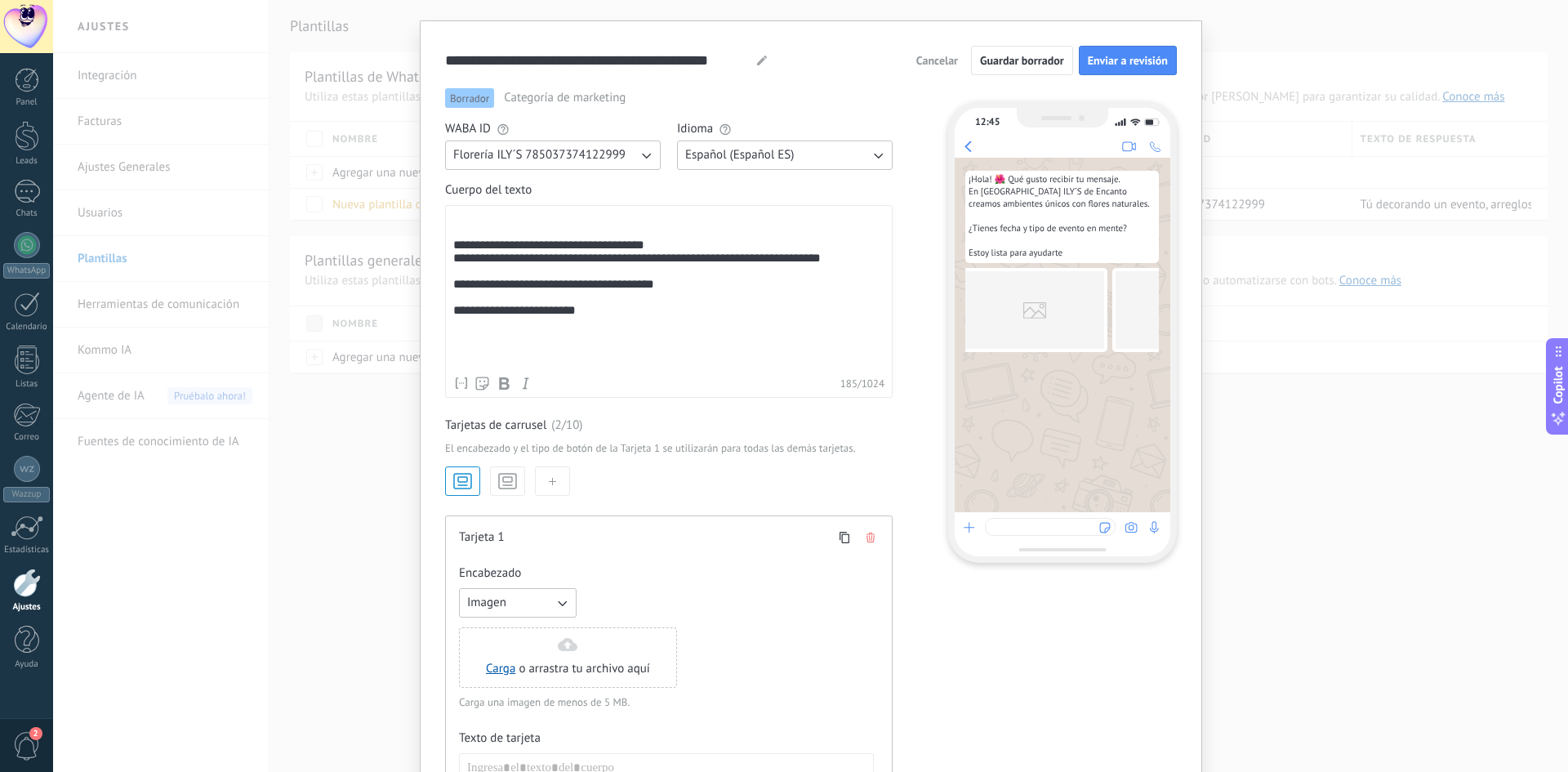
scroll to position [0, 0]
click at [463, 481] on icon "button" at bounding box center [463, 481] width 22 height 23
click at [1030, 319] on icon at bounding box center [1038, 310] width 23 height 16
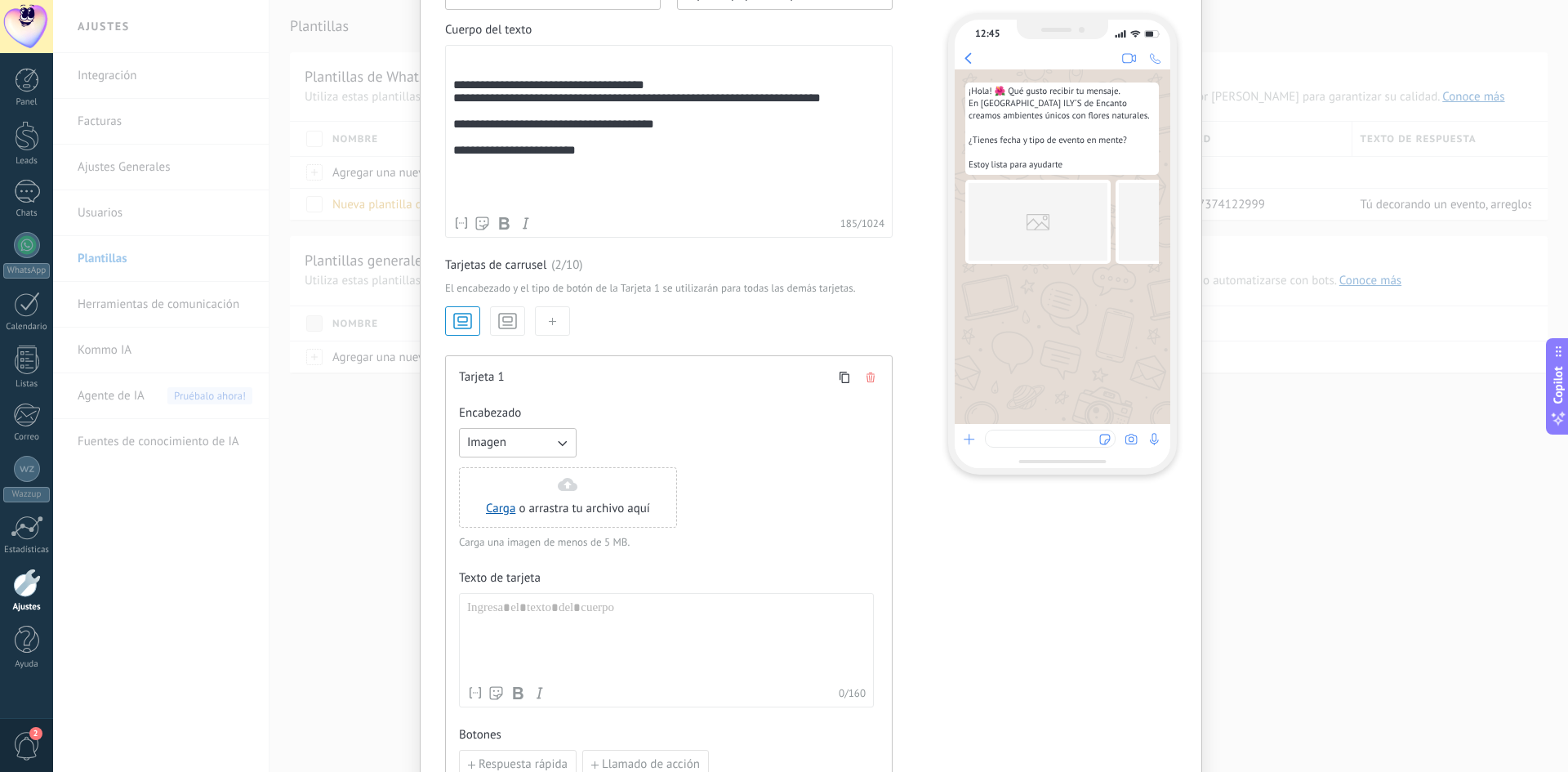
scroll to position [245, 0]
click at [515, 434] on button "Imagen" at bounding box center [518, 439] width 118 height 29
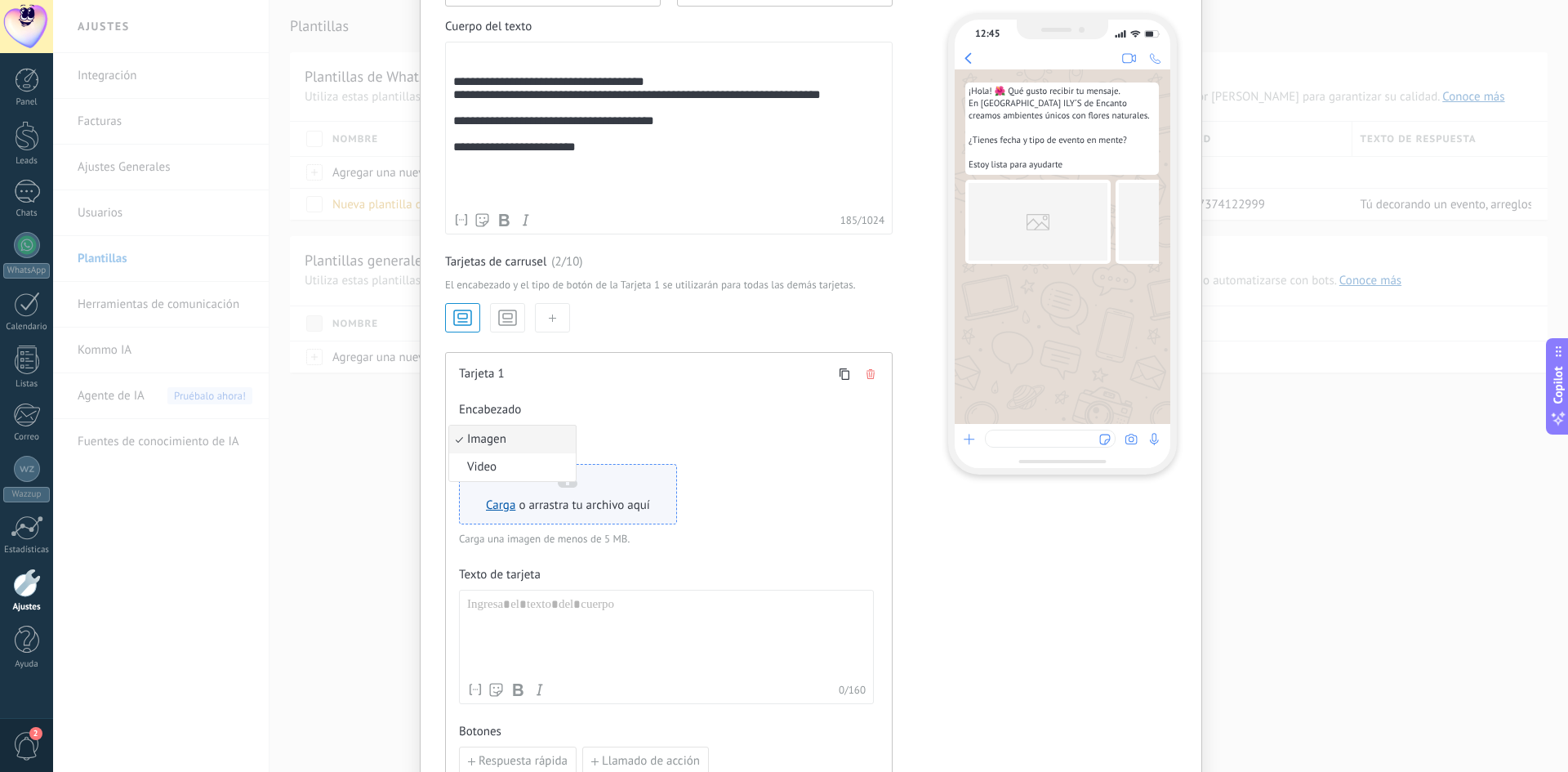
click at [519, 503] on span "o arrastra tu archivo aquí" at bounding box center [584, 505] width 131 height 16
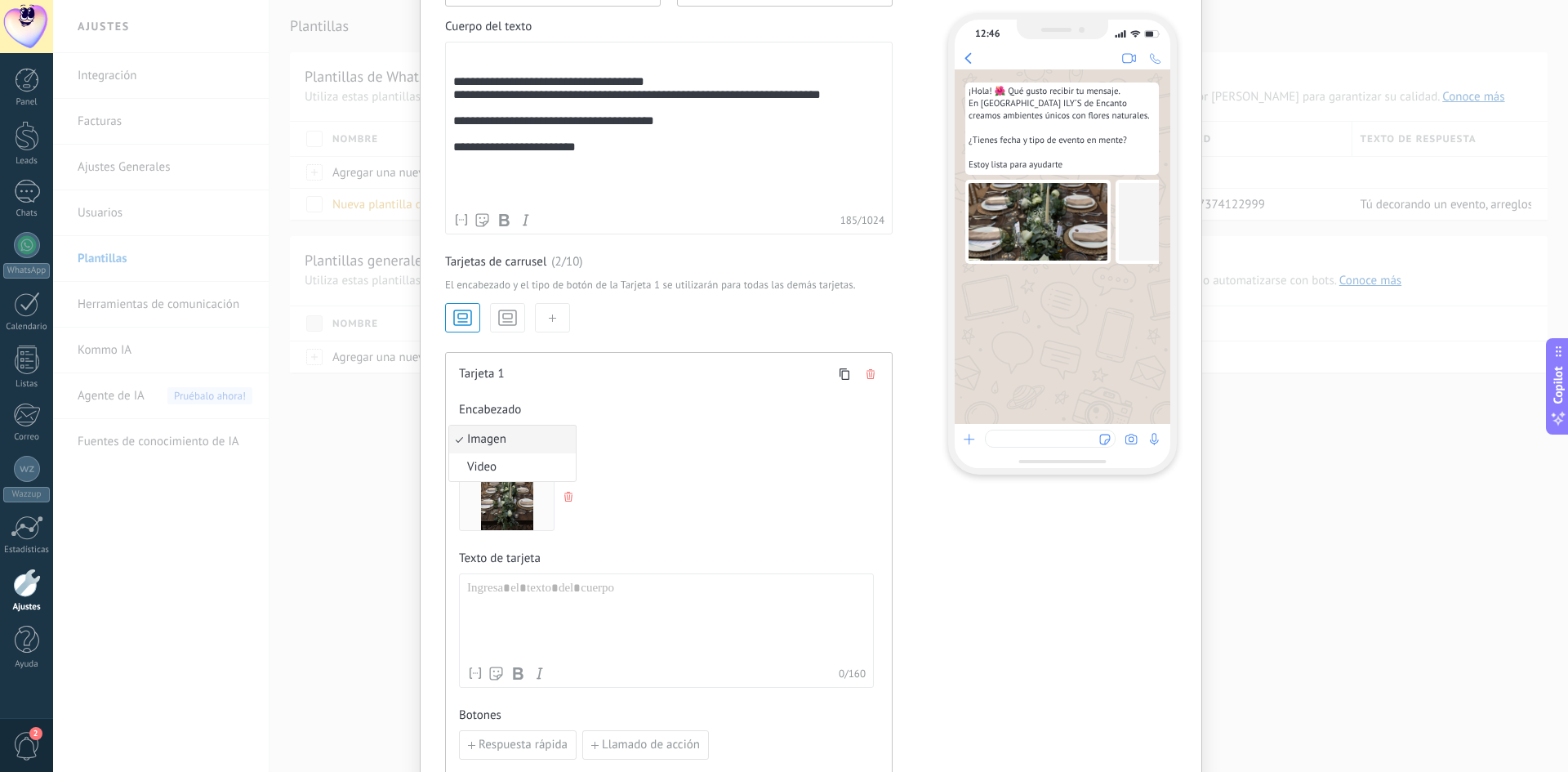
click at [673, 492] on div at bounding box center [666, 497] width 415 height 67
drag, startPoint x: 1061, startPoint y: 322, endPoint x: 1105, endPoint y: 321, distance: 44.1
click at [1105, 321] on div "¡Hola! 🌺 Qué gusto recibir tu mensaje. En [GEOGRAPHIC_DATA] ILY´S de Encanto cr…" at bounding box center [1063, 246] width 216 height 354
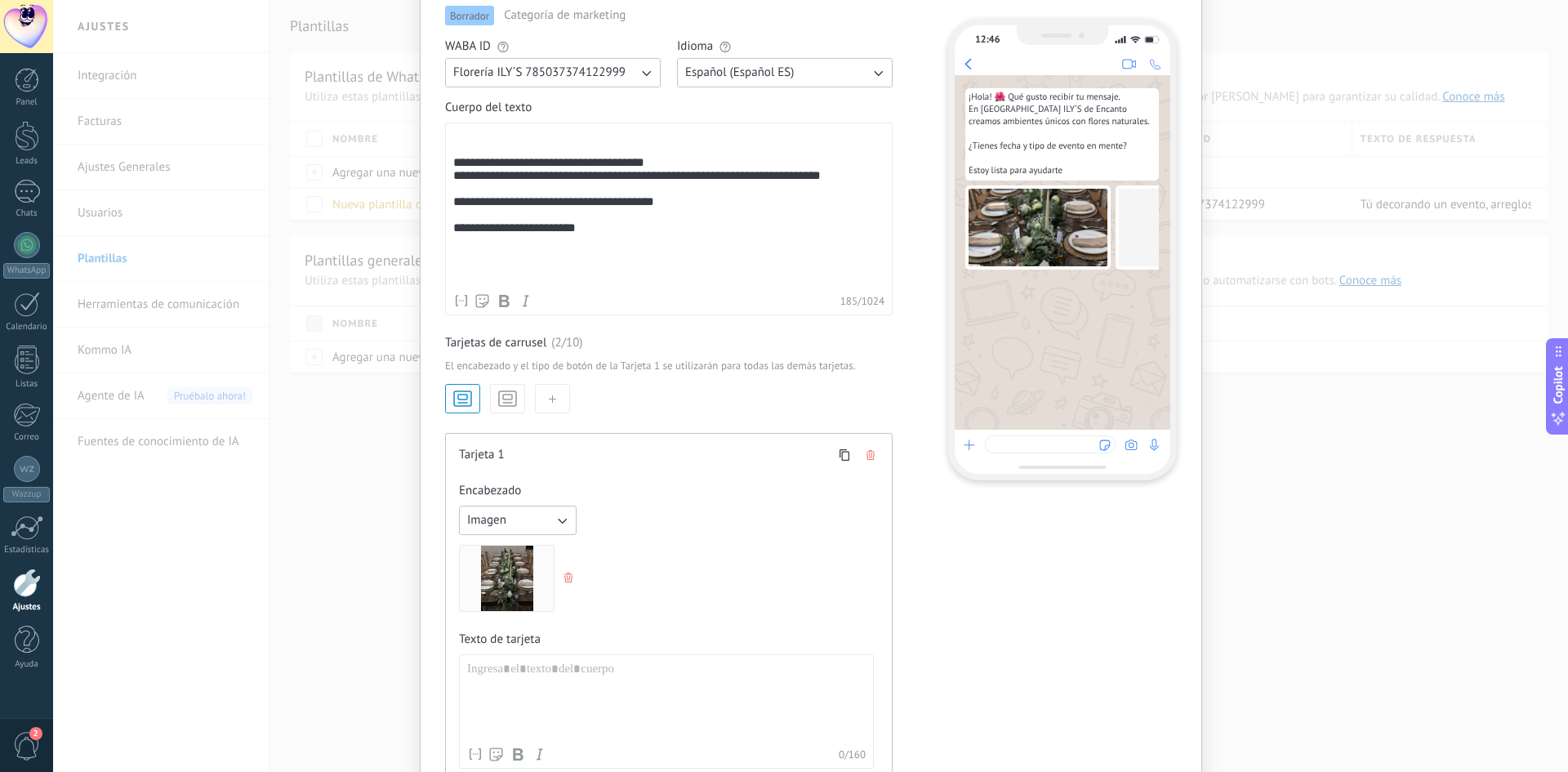
scroll to position [163, 0]
click at [464, 393] on use "button" at bounding box center [462, 399] width 17 height 15
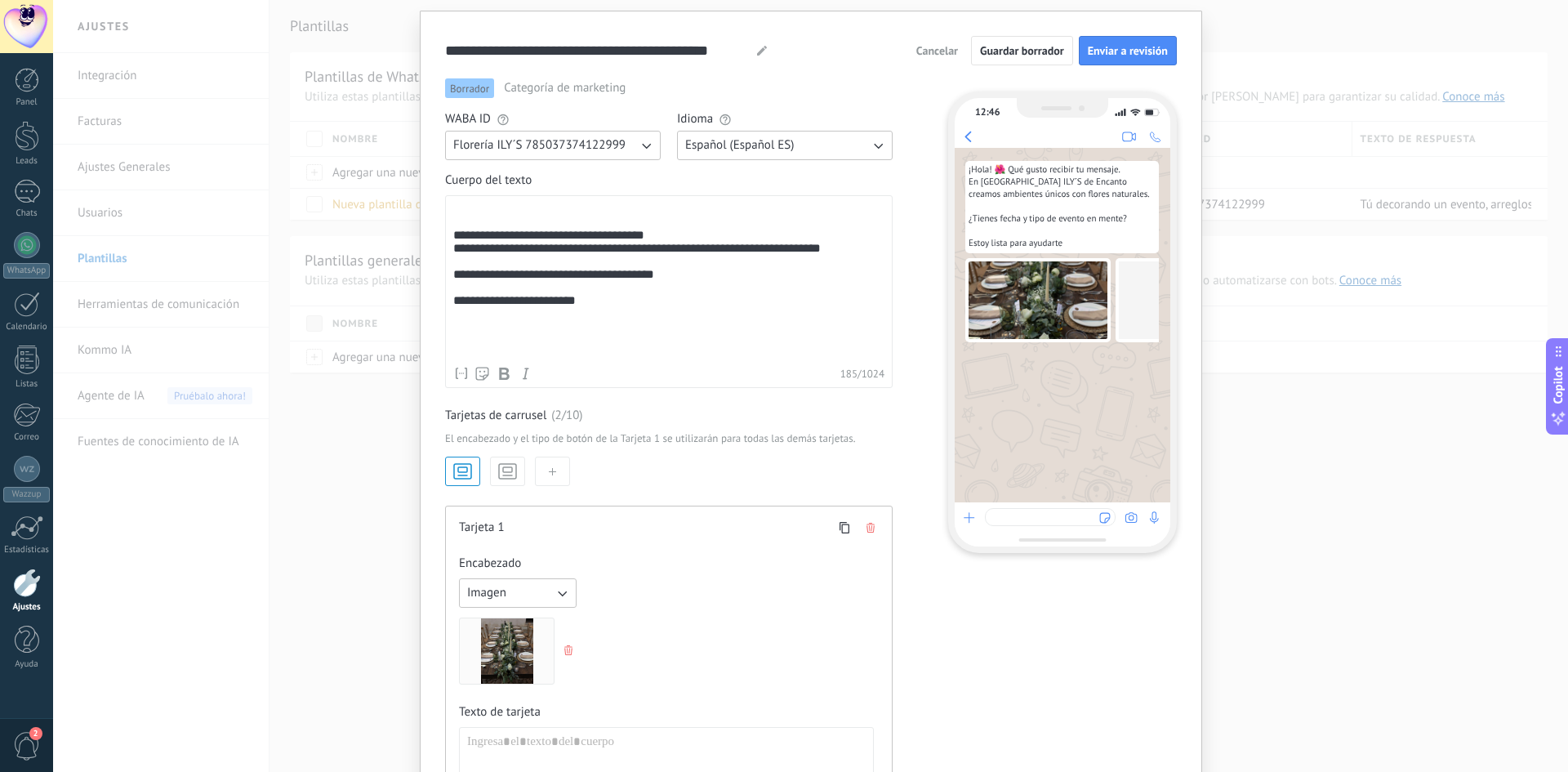
scroll to position [82, 0]
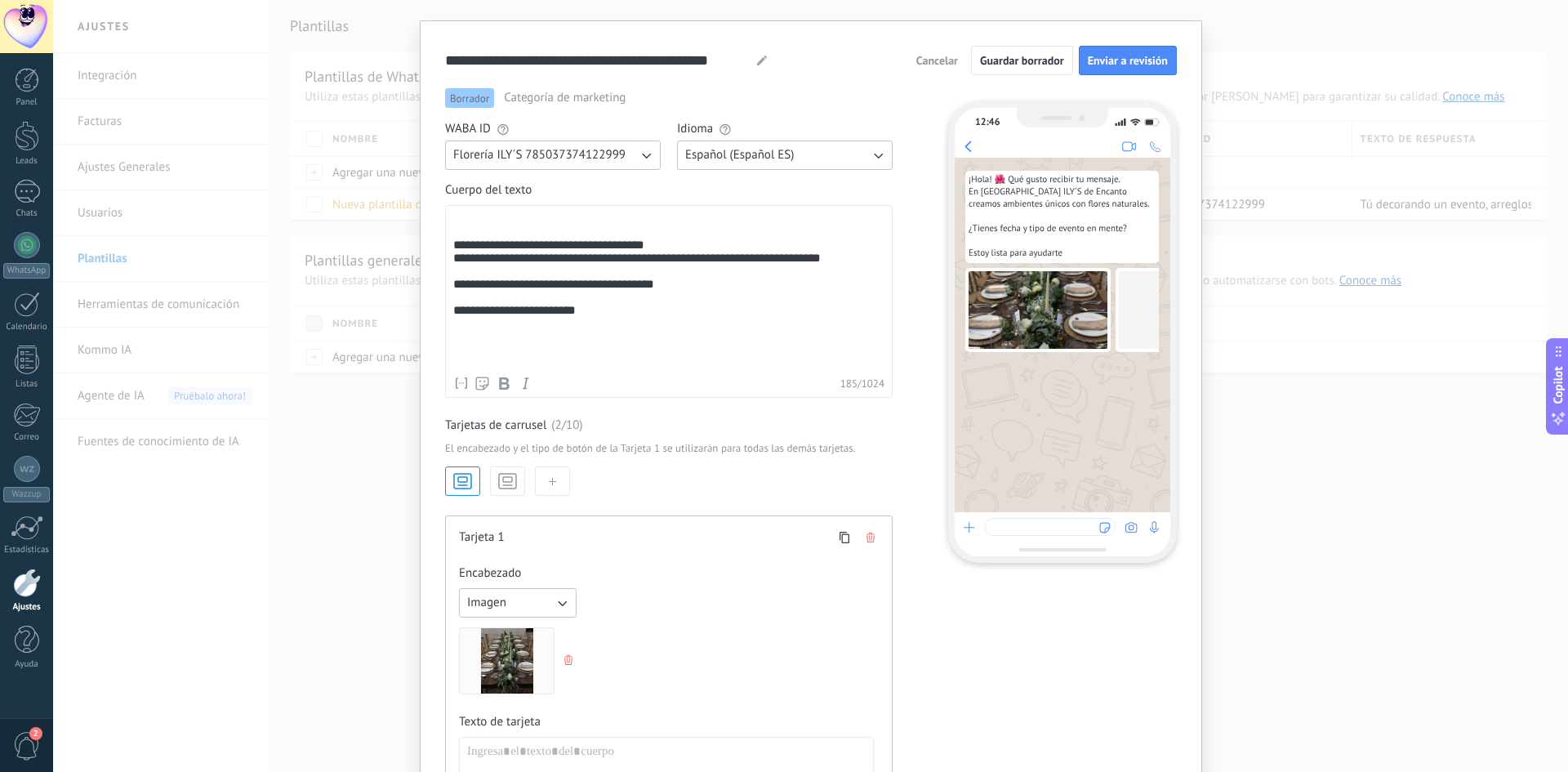
click at [508, 477] on icon "button" at bounding box center [508, 481] width 22 height 23
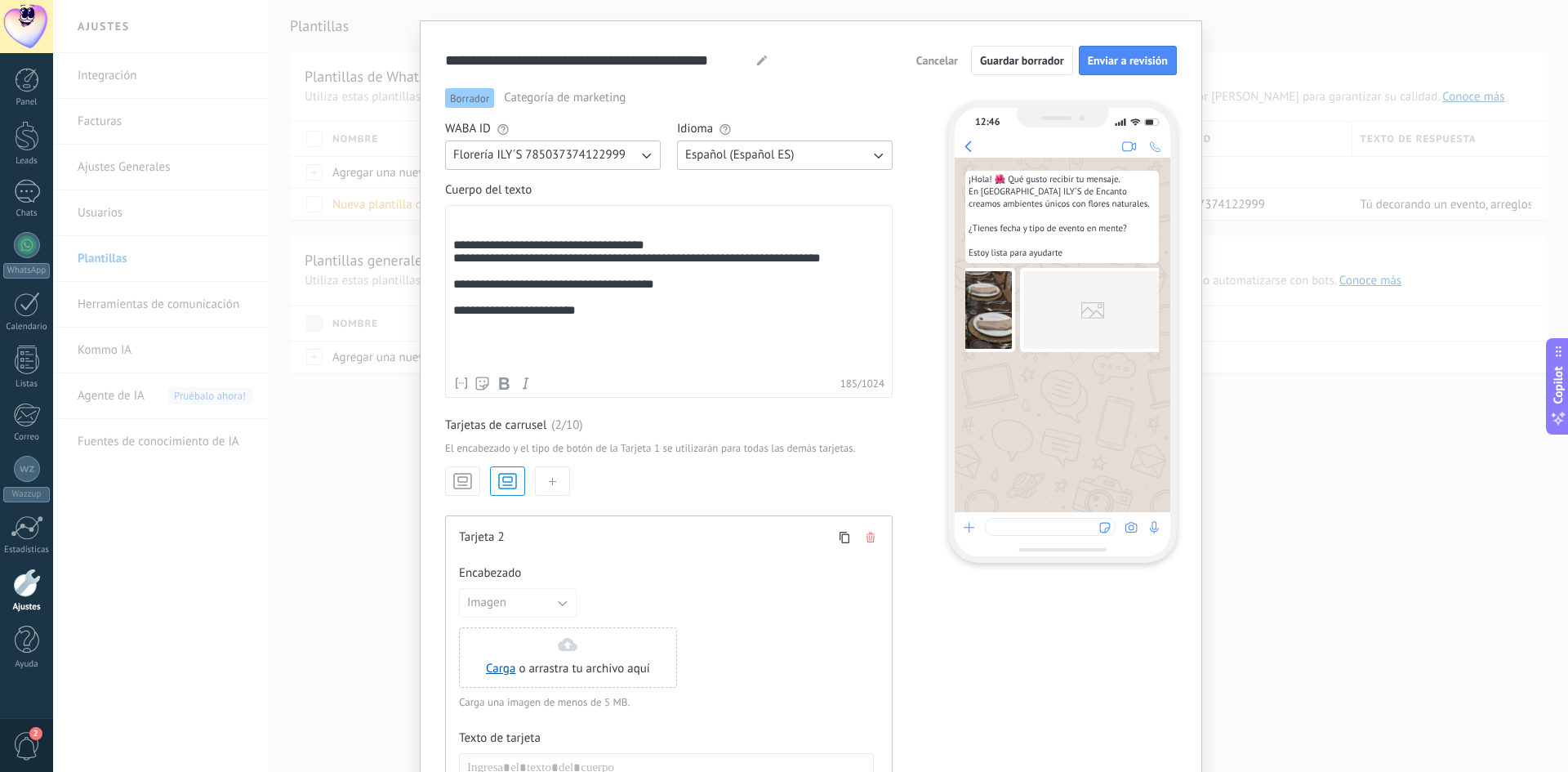
scroll to position [0, 102]
click at [537, 655] on div "Carga o arrastra tu archivo aquí Arrastra aquí" at bounding box center [568, 657] width 164 height 39
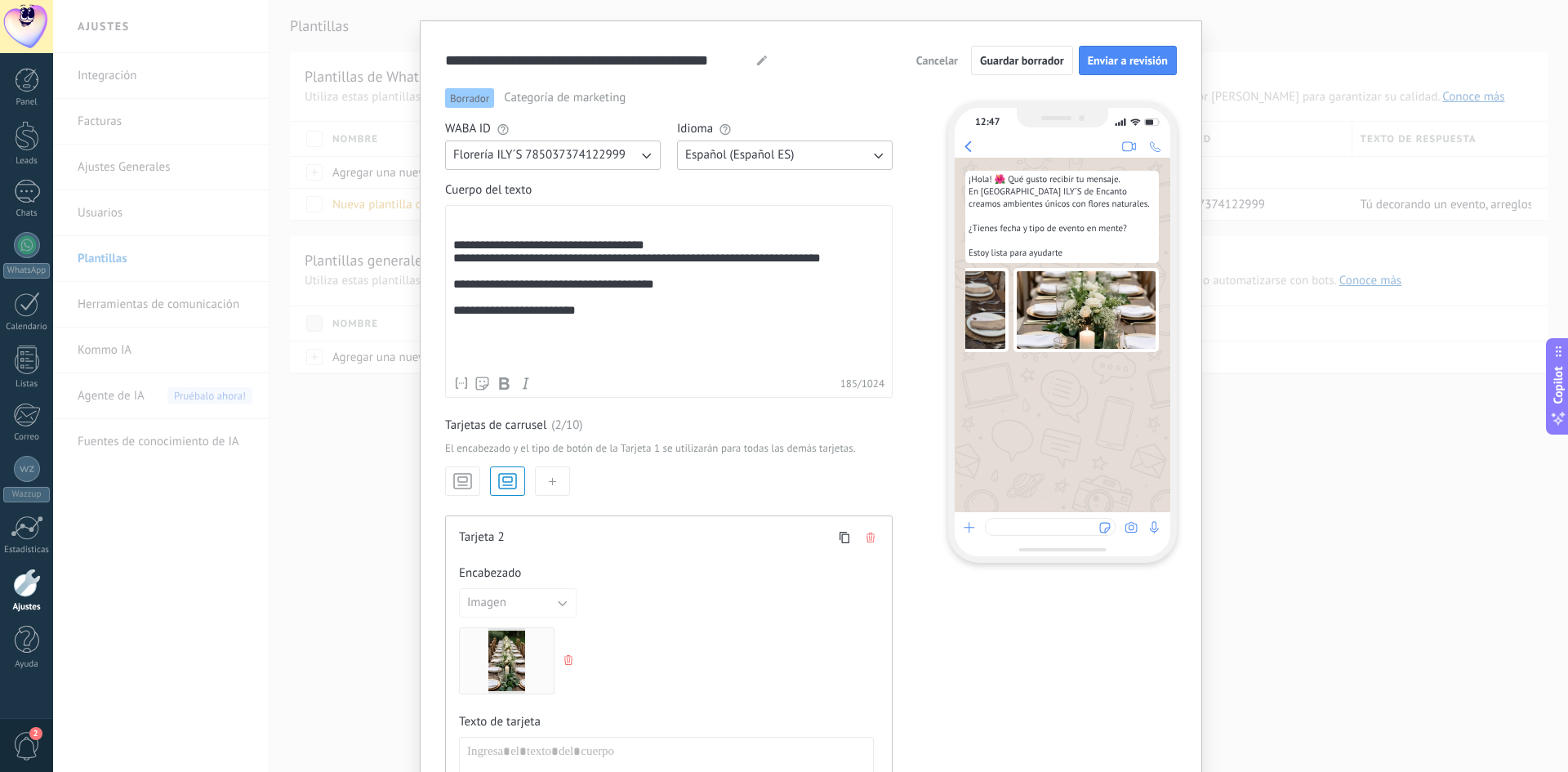
click at [551, 473] on button "button" at bounding box center [552, 480] width 35 height 29
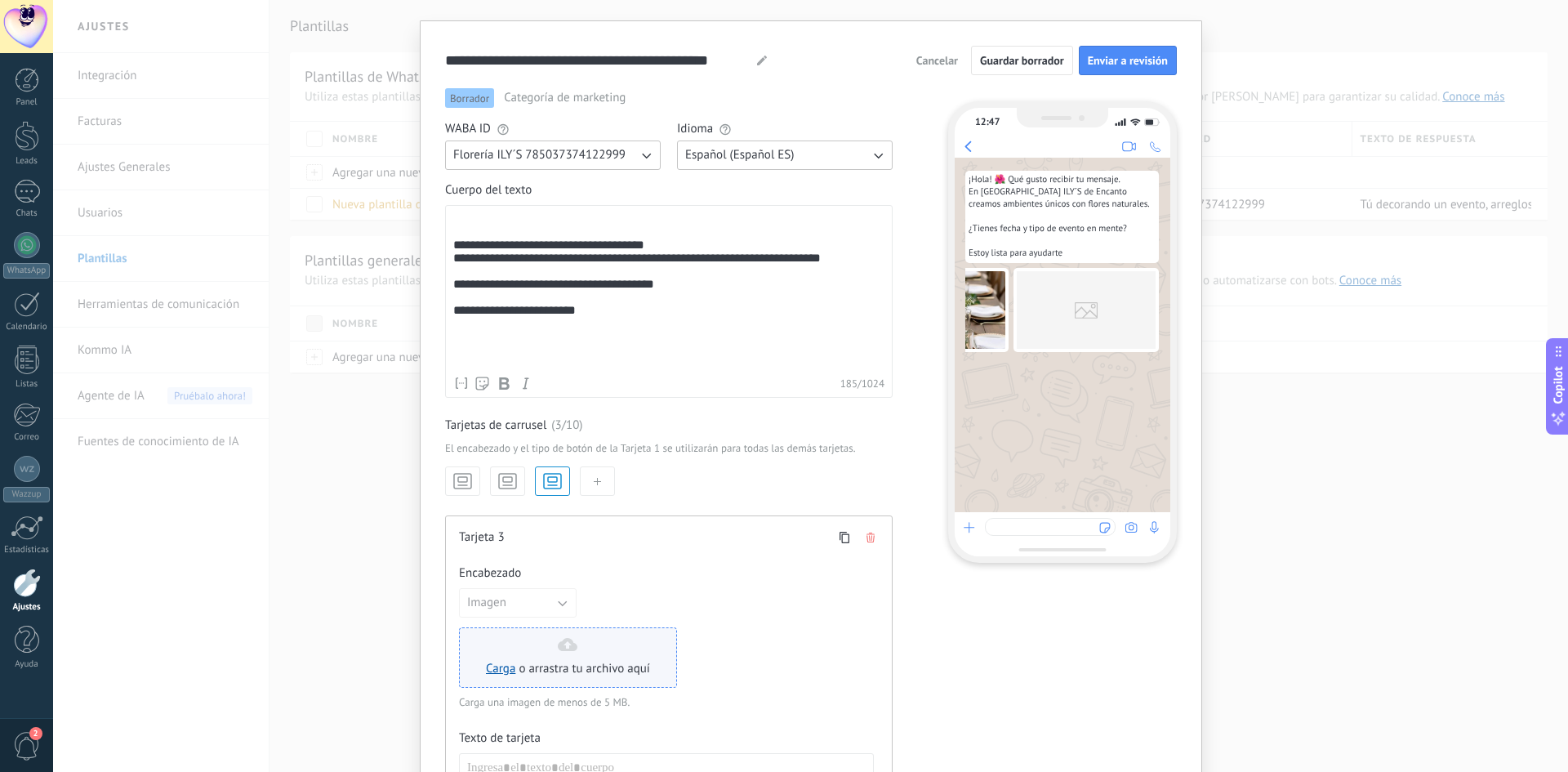
click at [563, 649] on use at bounding box center [568, 644] width 20 height 13
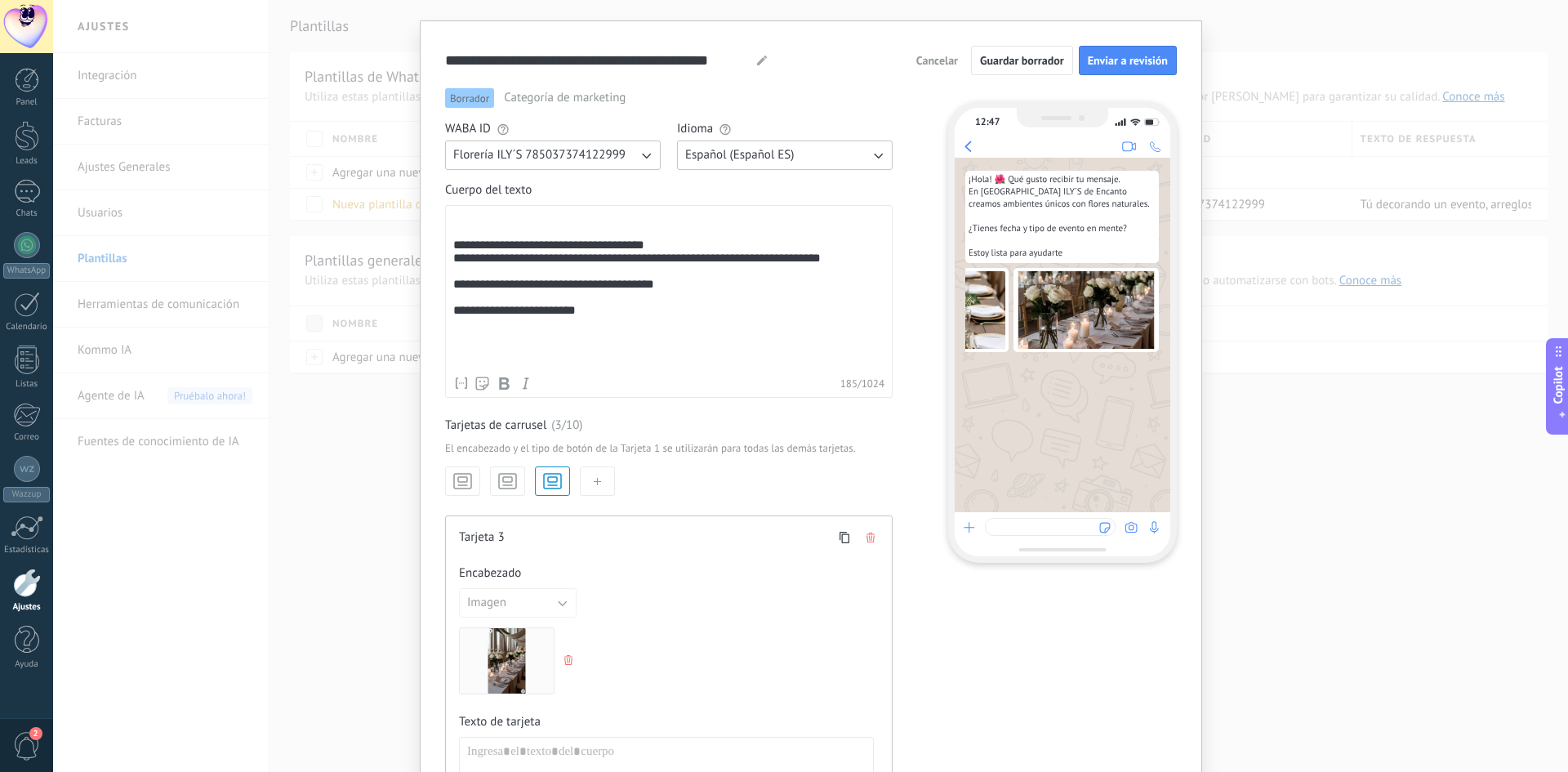
click at [600, 479] on button "button" at bounding box center [597, 480] width 35 height 29
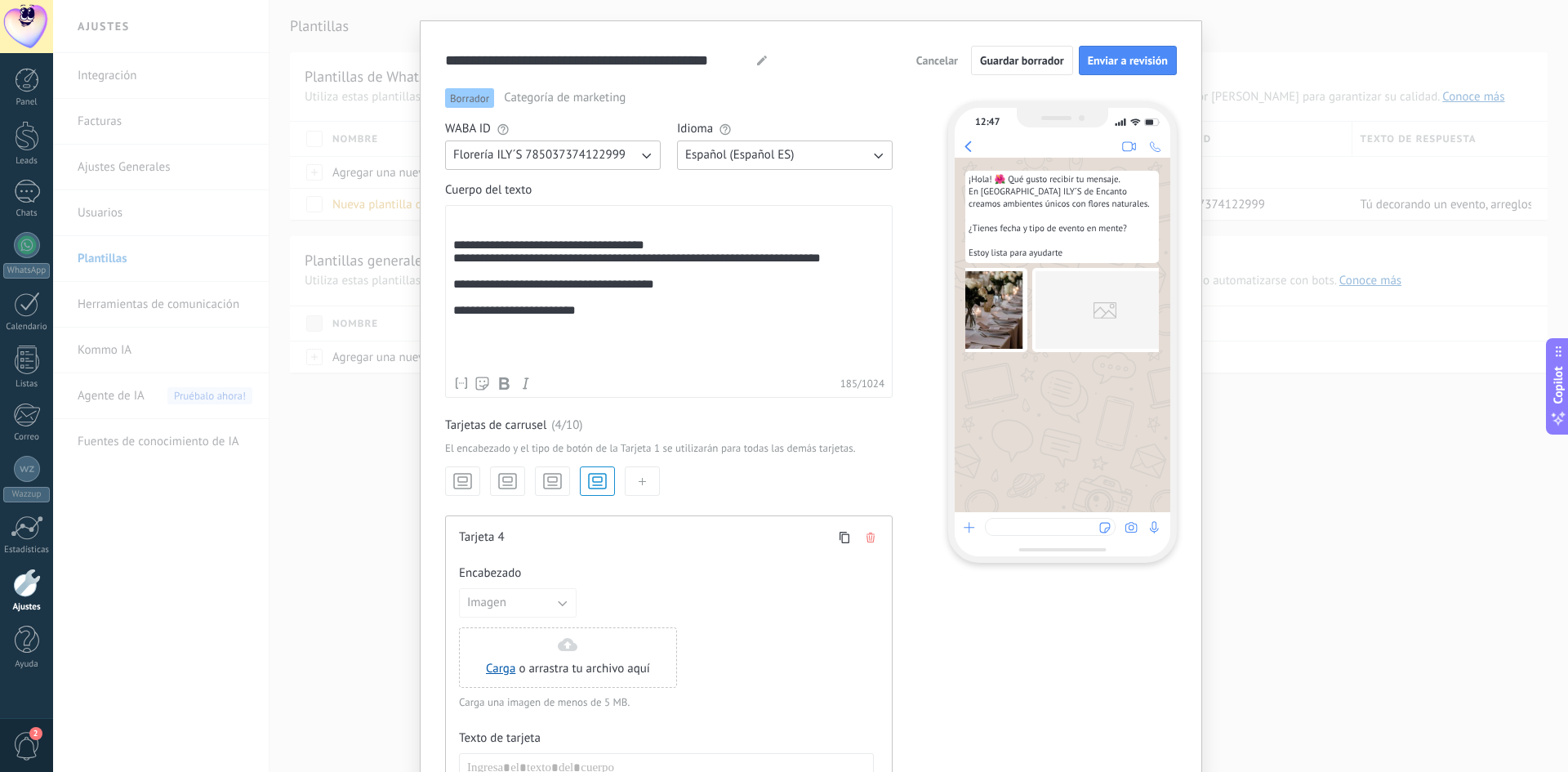
scroll to position [0, 403]
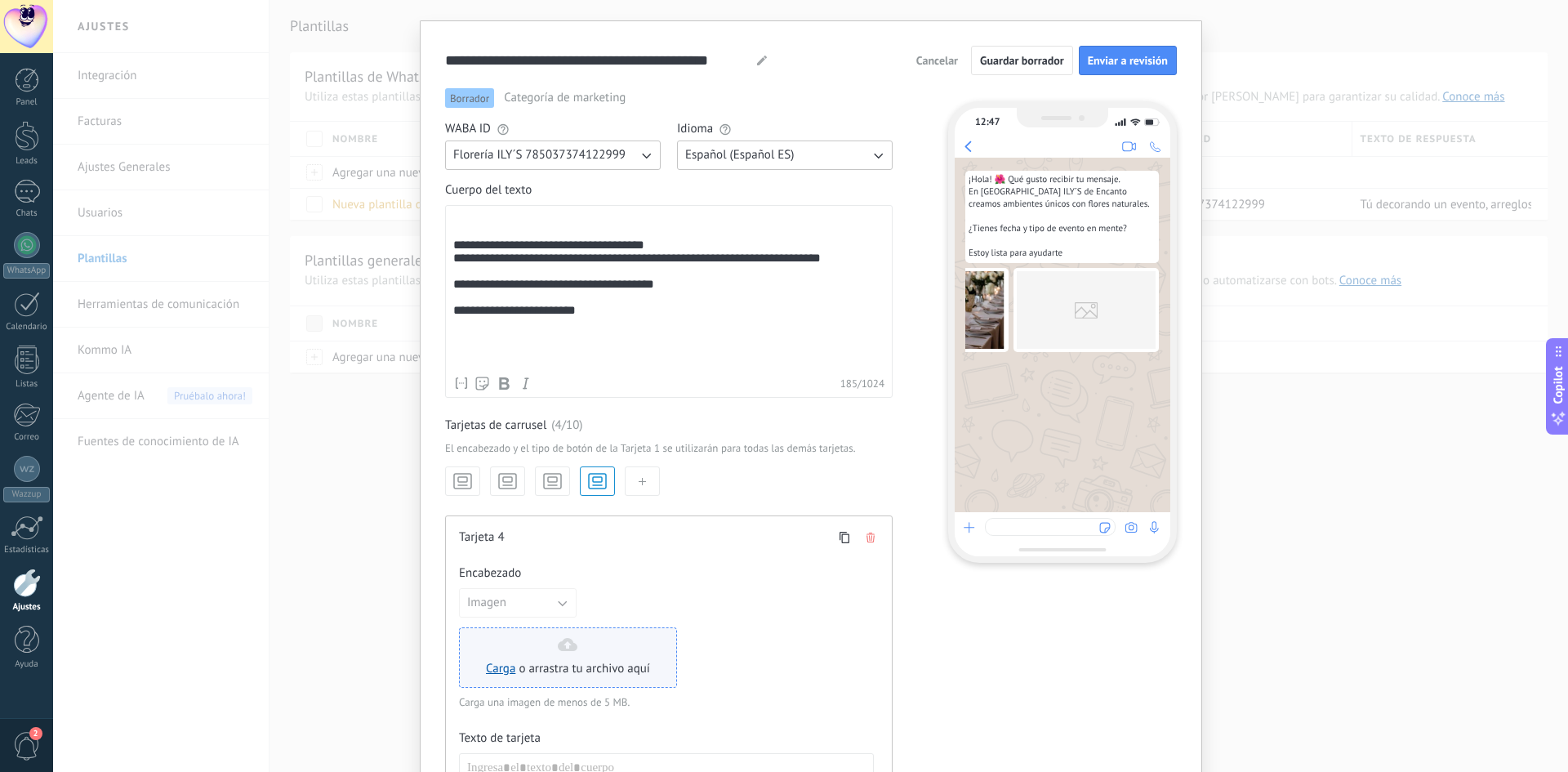
click at [559, 658] on div "Carga o arrastra tu archivo aquí Arrastra aquí" at bounding box center [568, 657] width 164 height 39
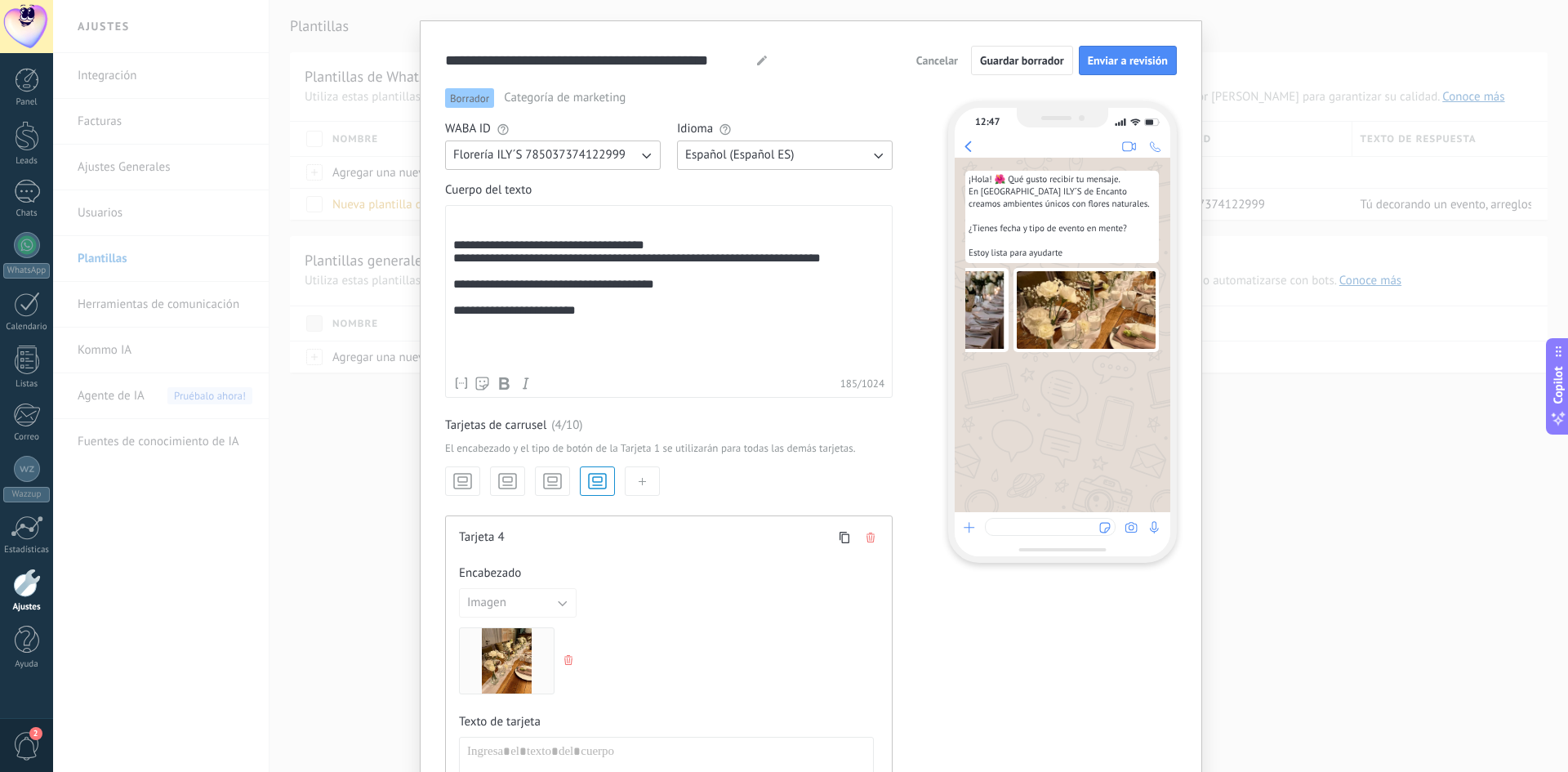
click at [644, 483] on button "button" at bounding box center [642, 480] width 35 height 29
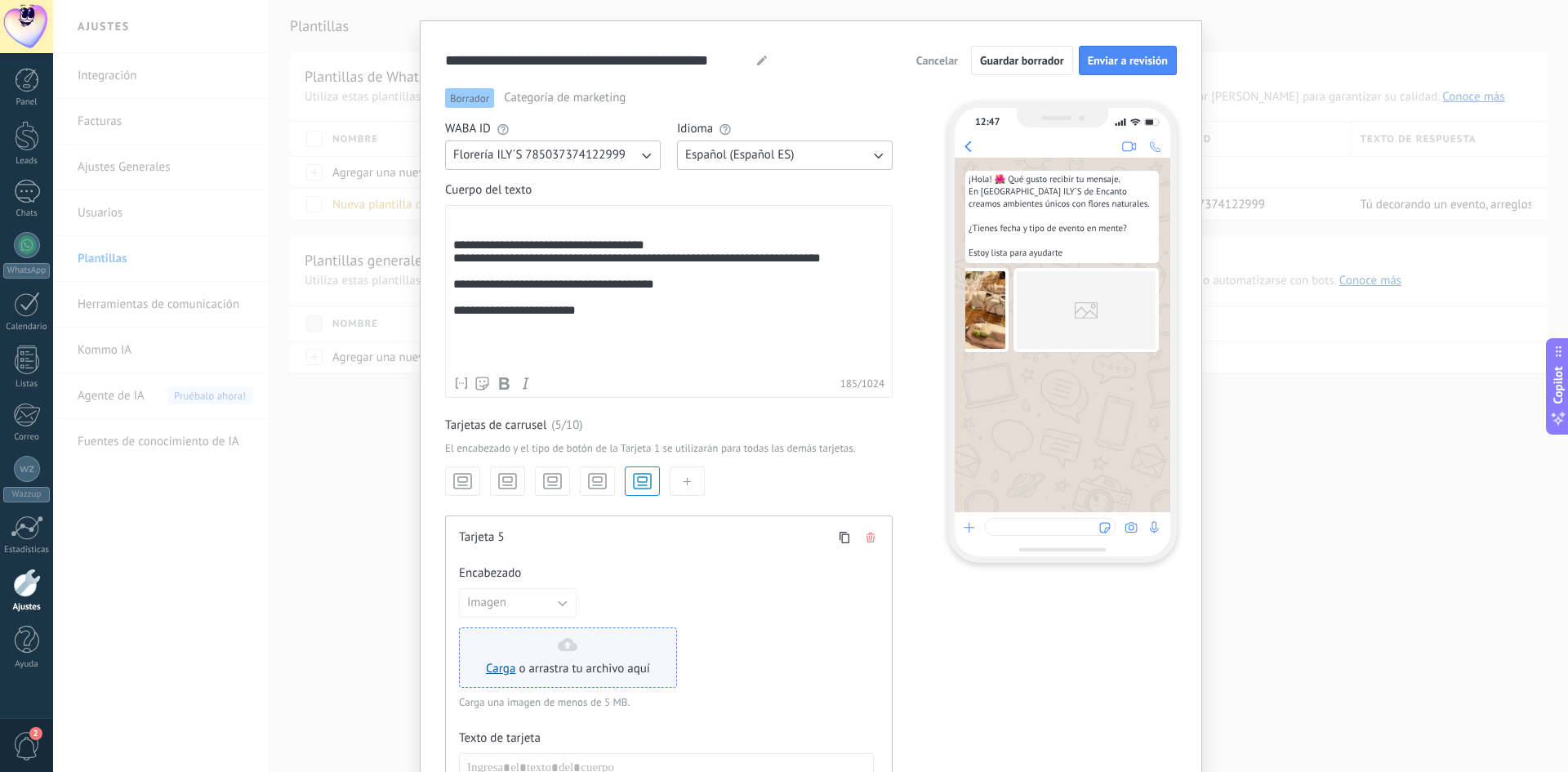
click at [568, 654] on div "Carga o arrastra tu archivo aquí Arrastra aquí" at bounding box center [568, 657] width 164 height 39
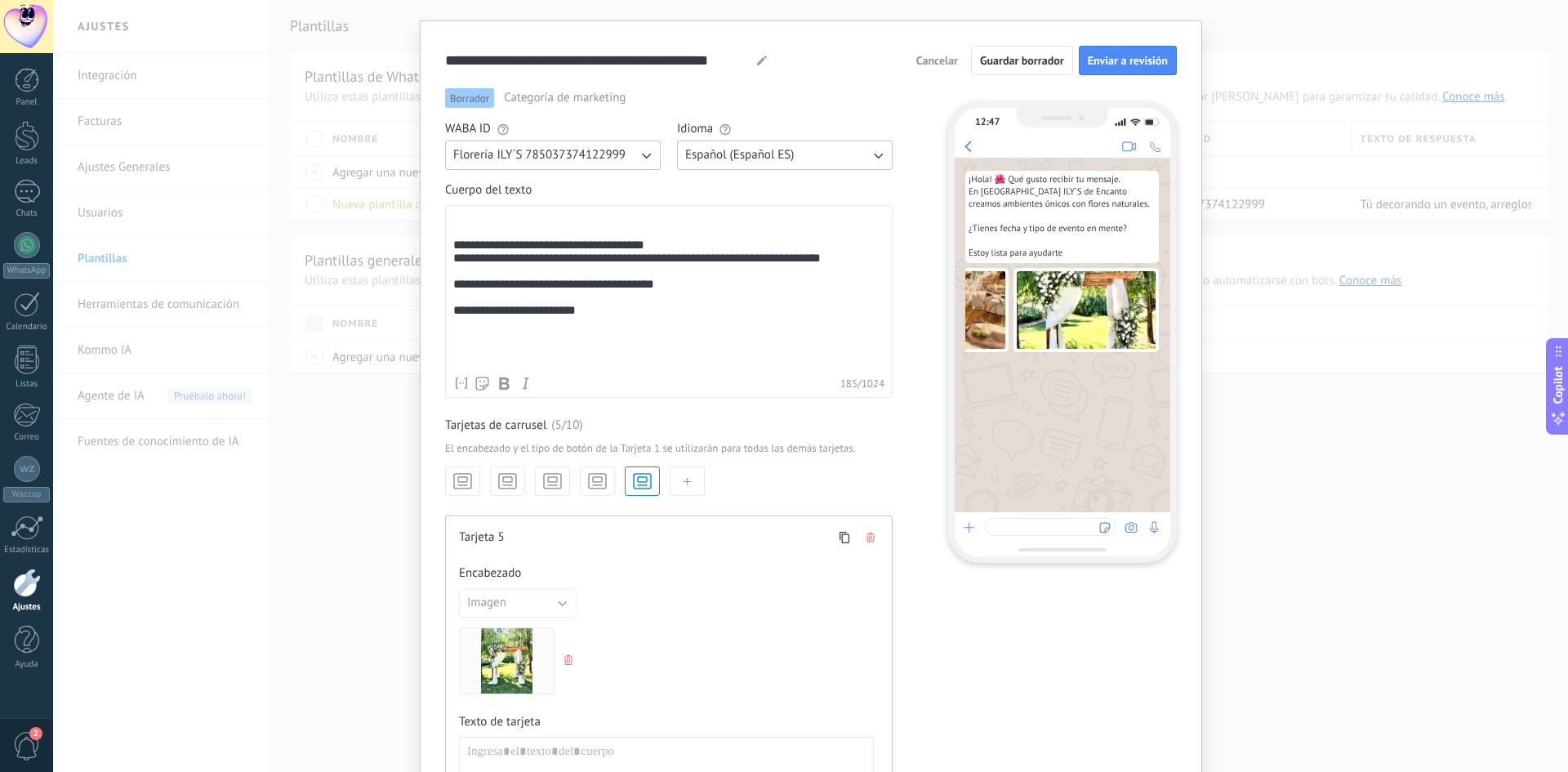
click at [691, 478] on button "button" at bounding box center [687, 480] width 35 height 29
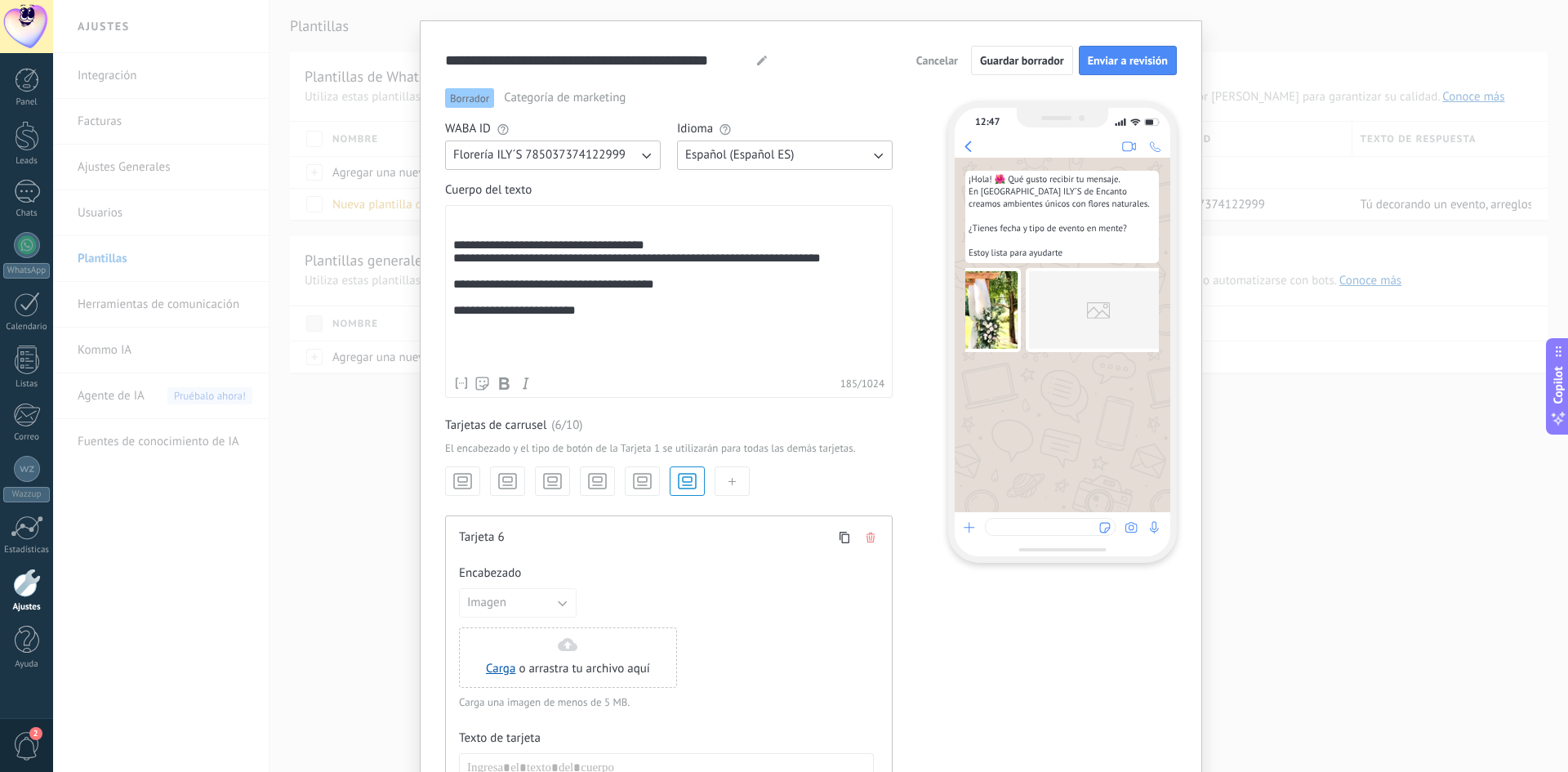
scroll to position [0, 703]
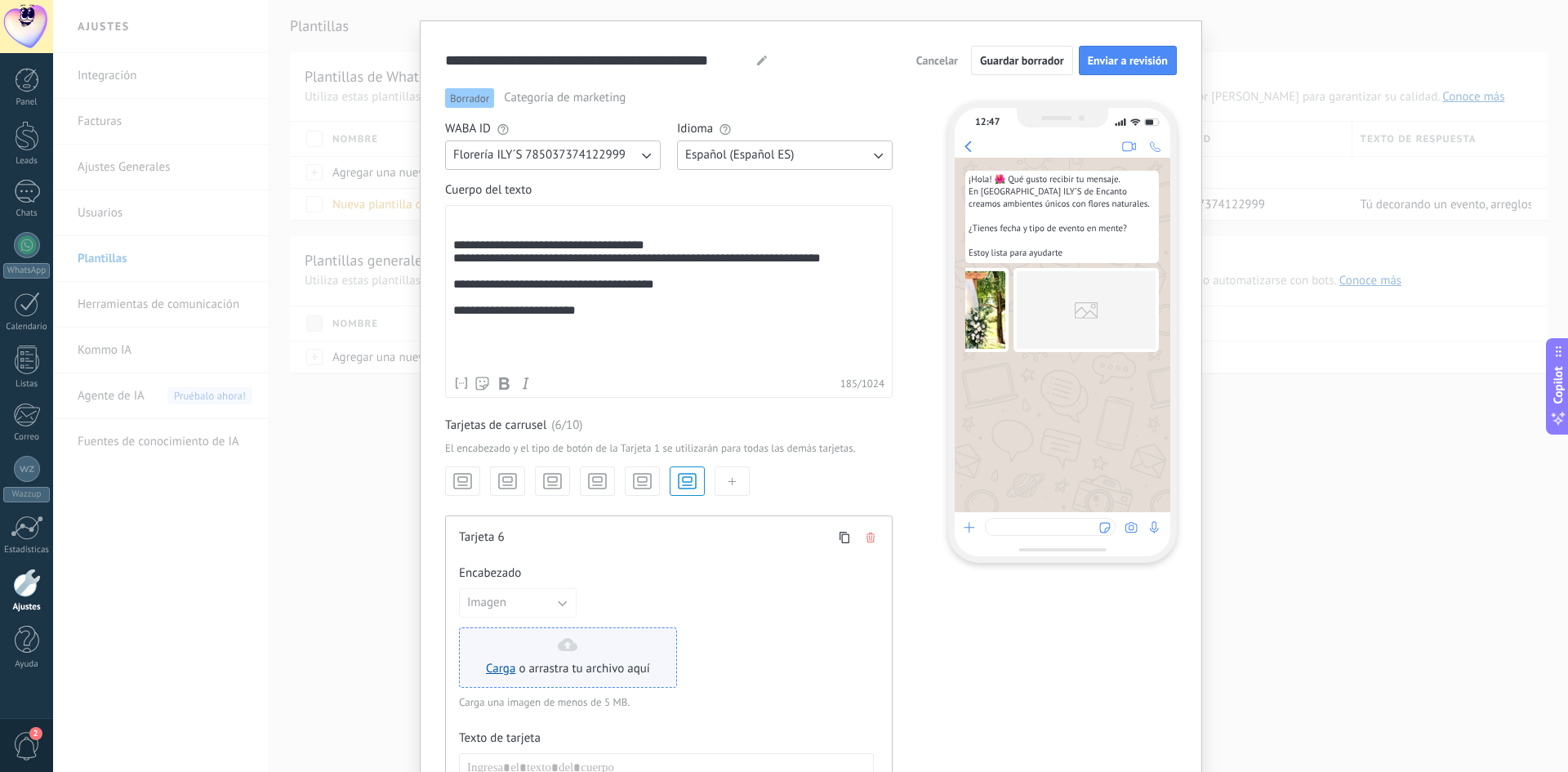
click at [555, 665] on span "o arrastra tu archivo aquí" at bounding box center [584, 669] width 131 height 16
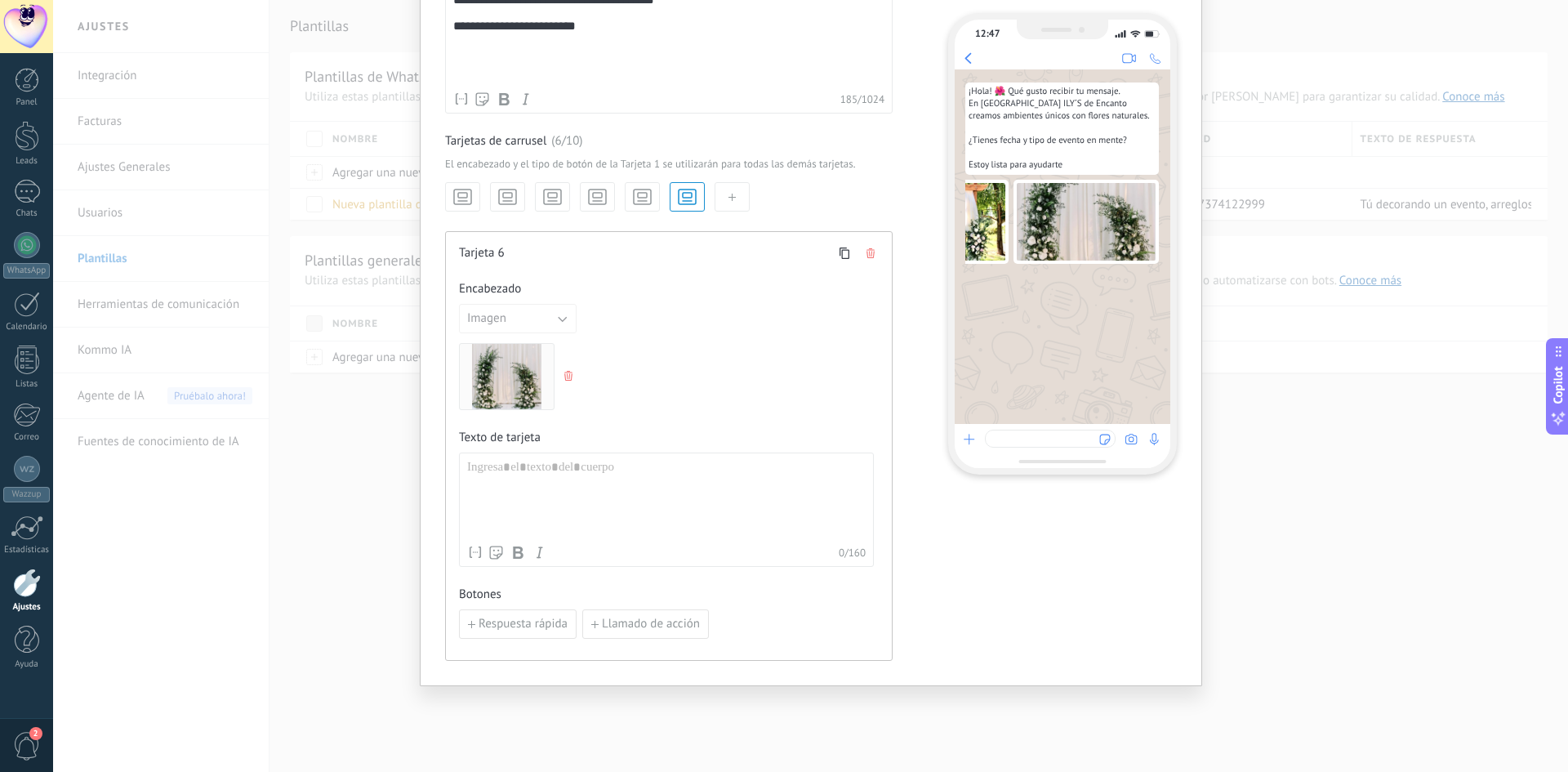
scroll to position [261, 0]
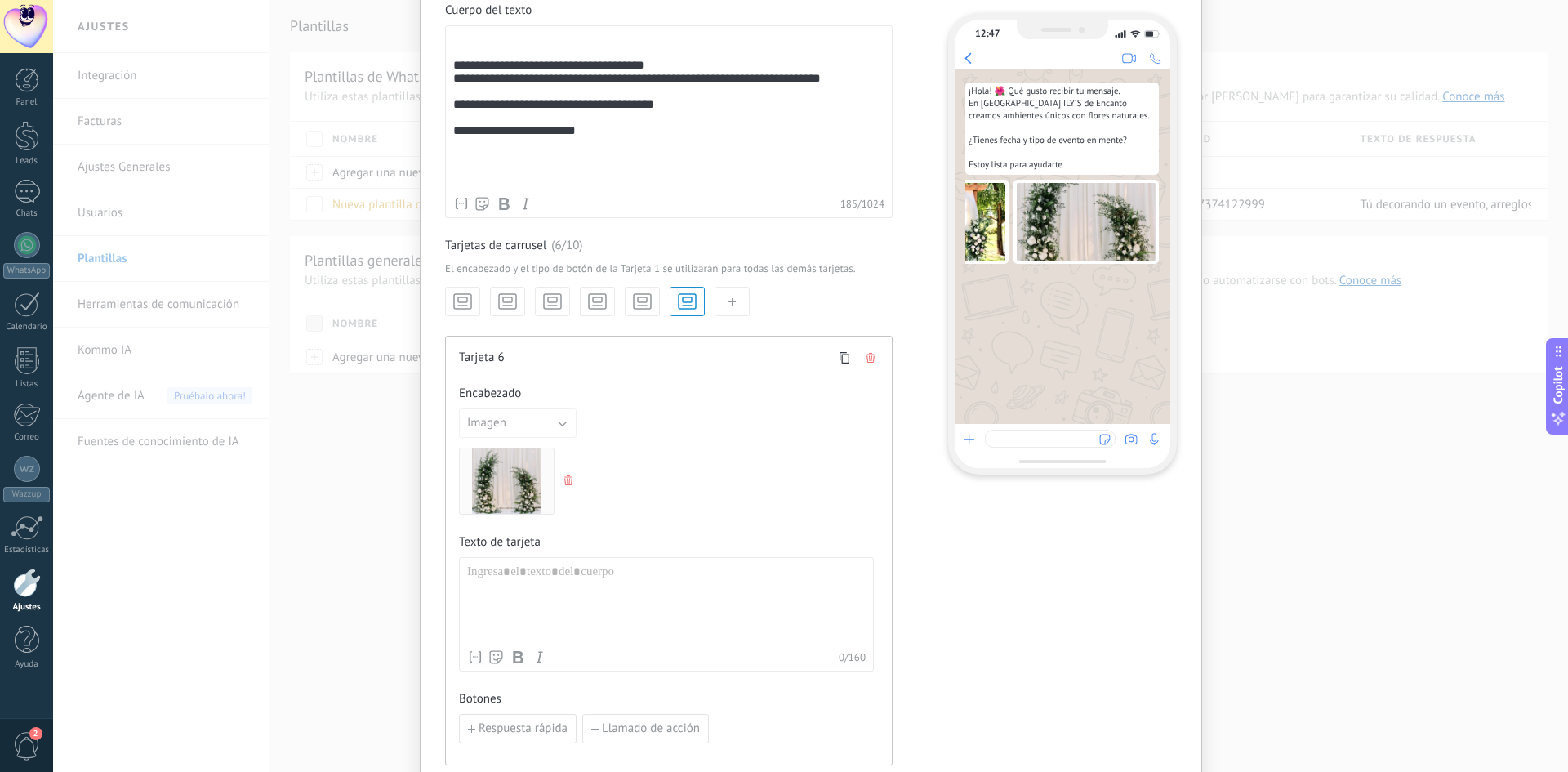
click at [733, 296] on button "button" at bounding box center [732, 301] width 35 height 29
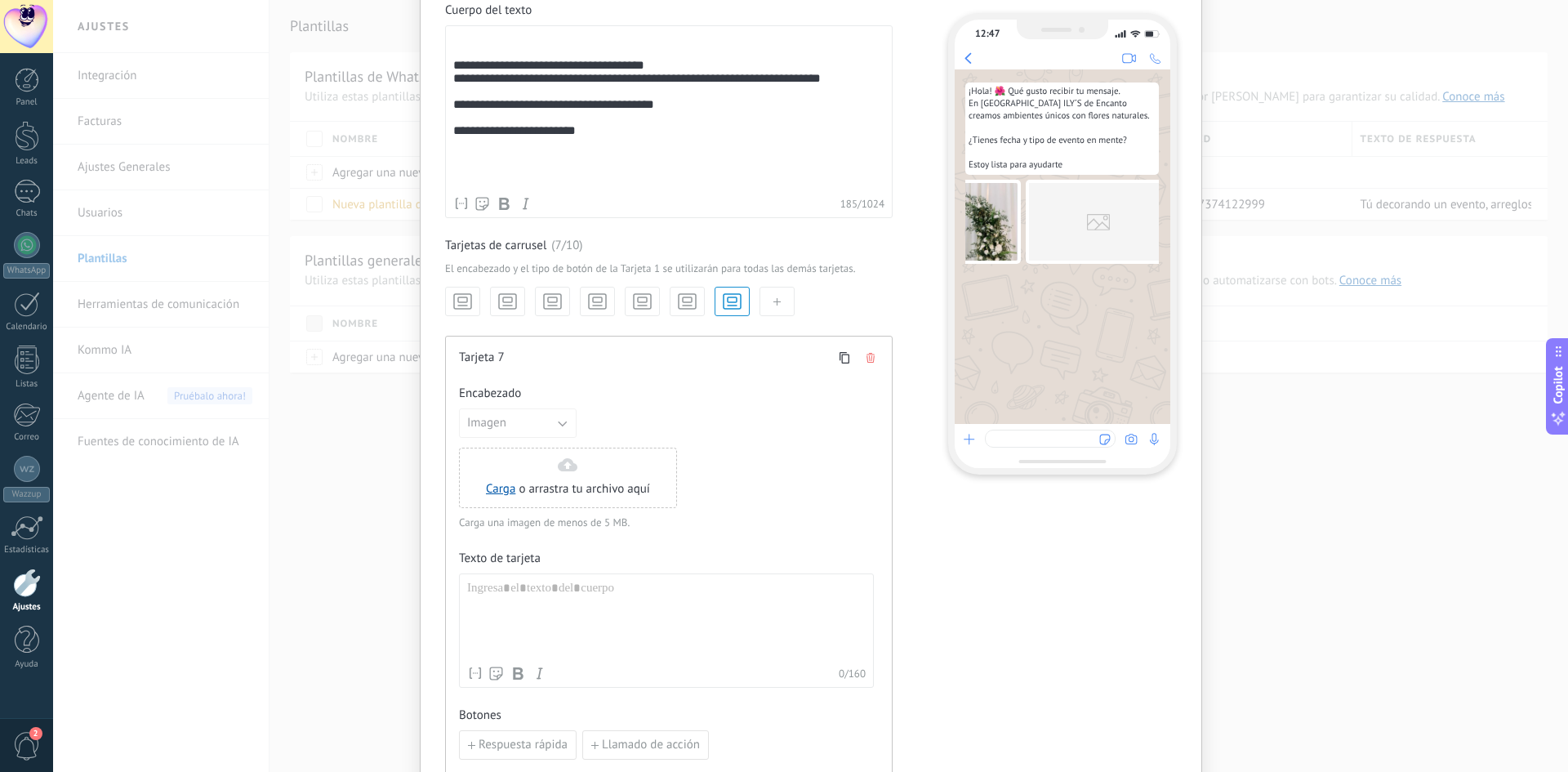
scroll to position [0, 853]
click at [557, 482] on span "o arrastra tu archivo aquí" at bounding box center [584, 489] width 131 height 16
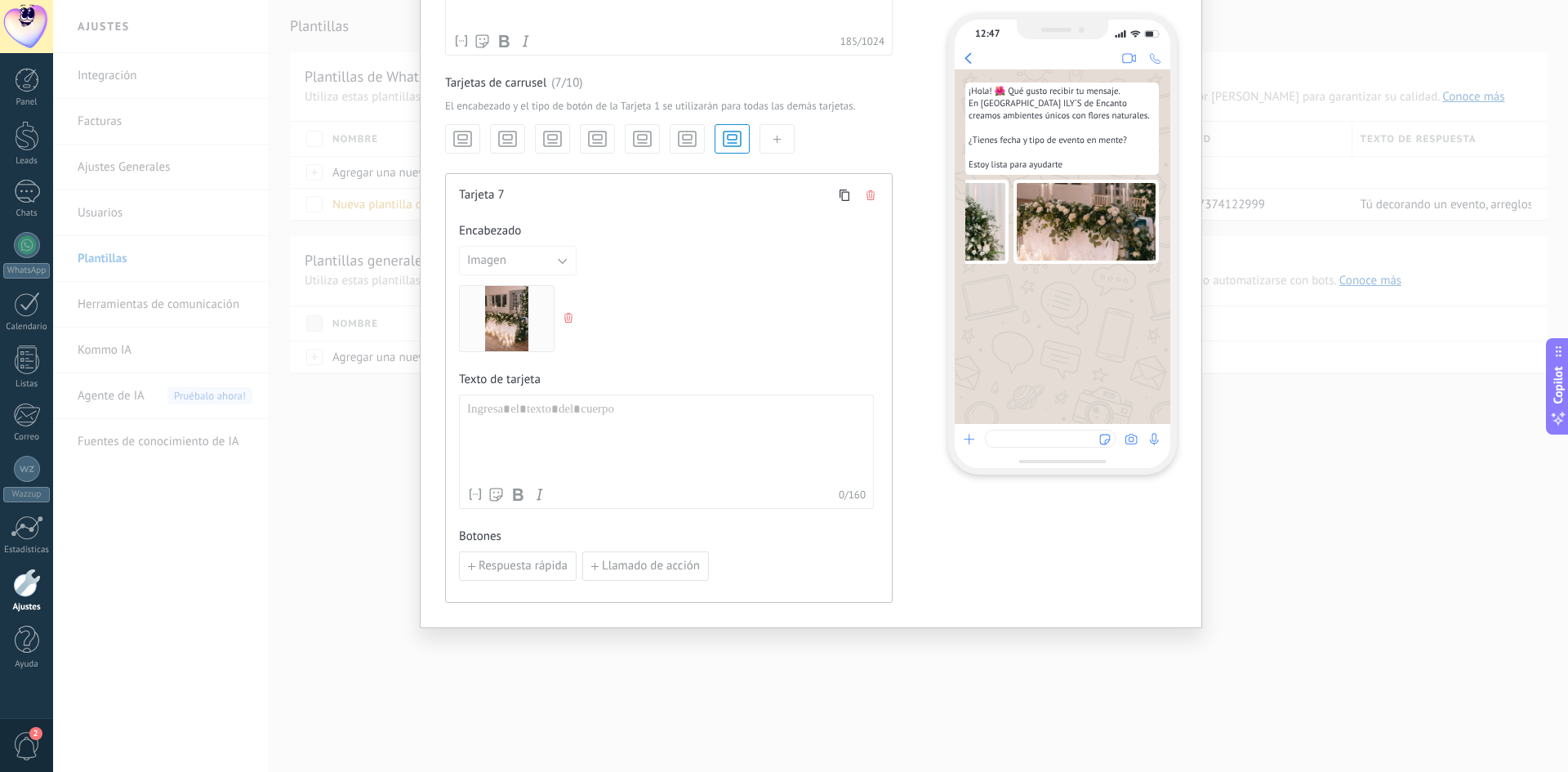
scroll to position [425, 0]
click at [495, 565] on span "Respuesta rápida" at bounding box center [523, 565] width 89 height 11
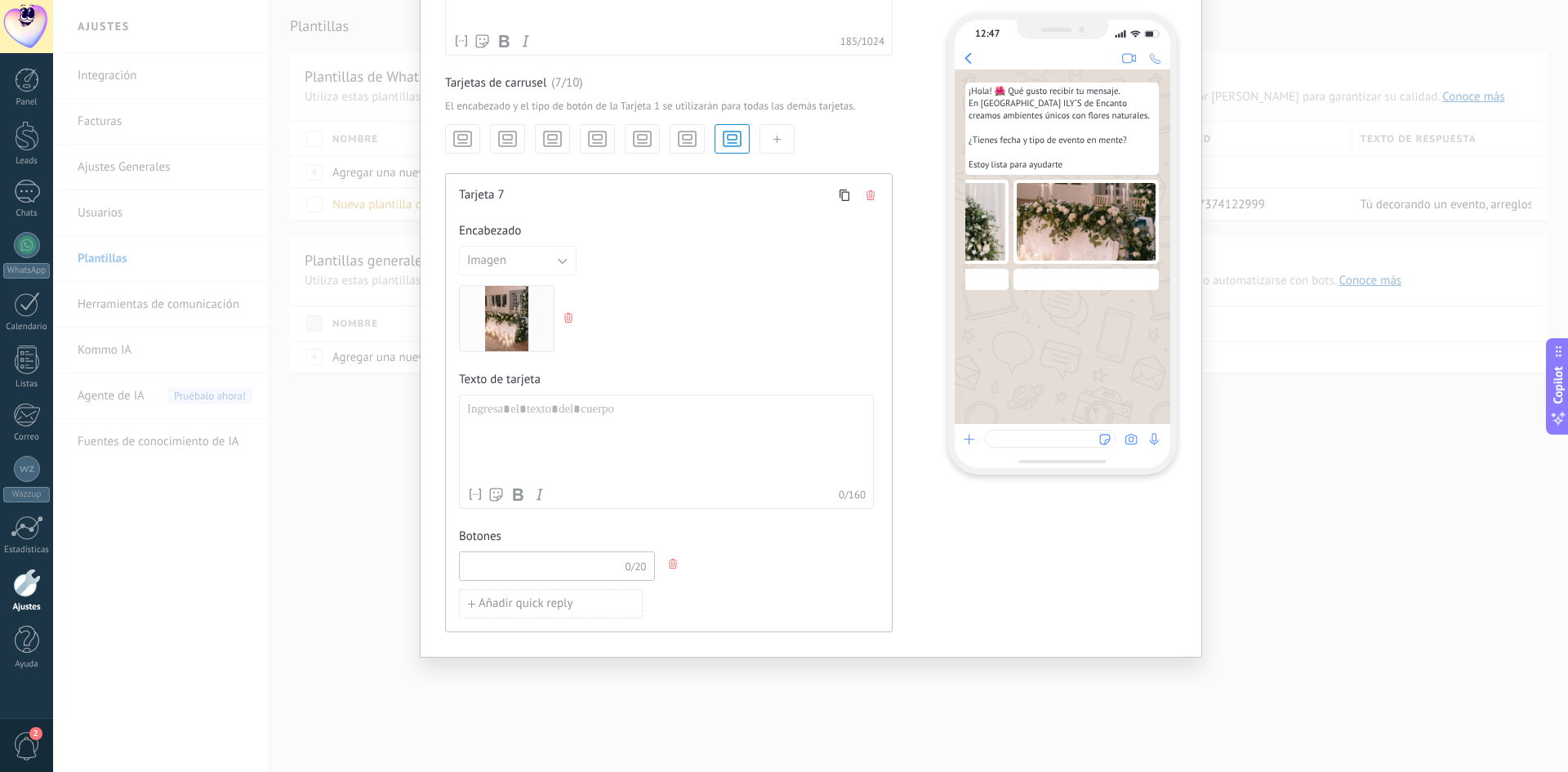
click at [493, 565] on input at bounding box center [542, 565] width 165 height 26
type input "*"
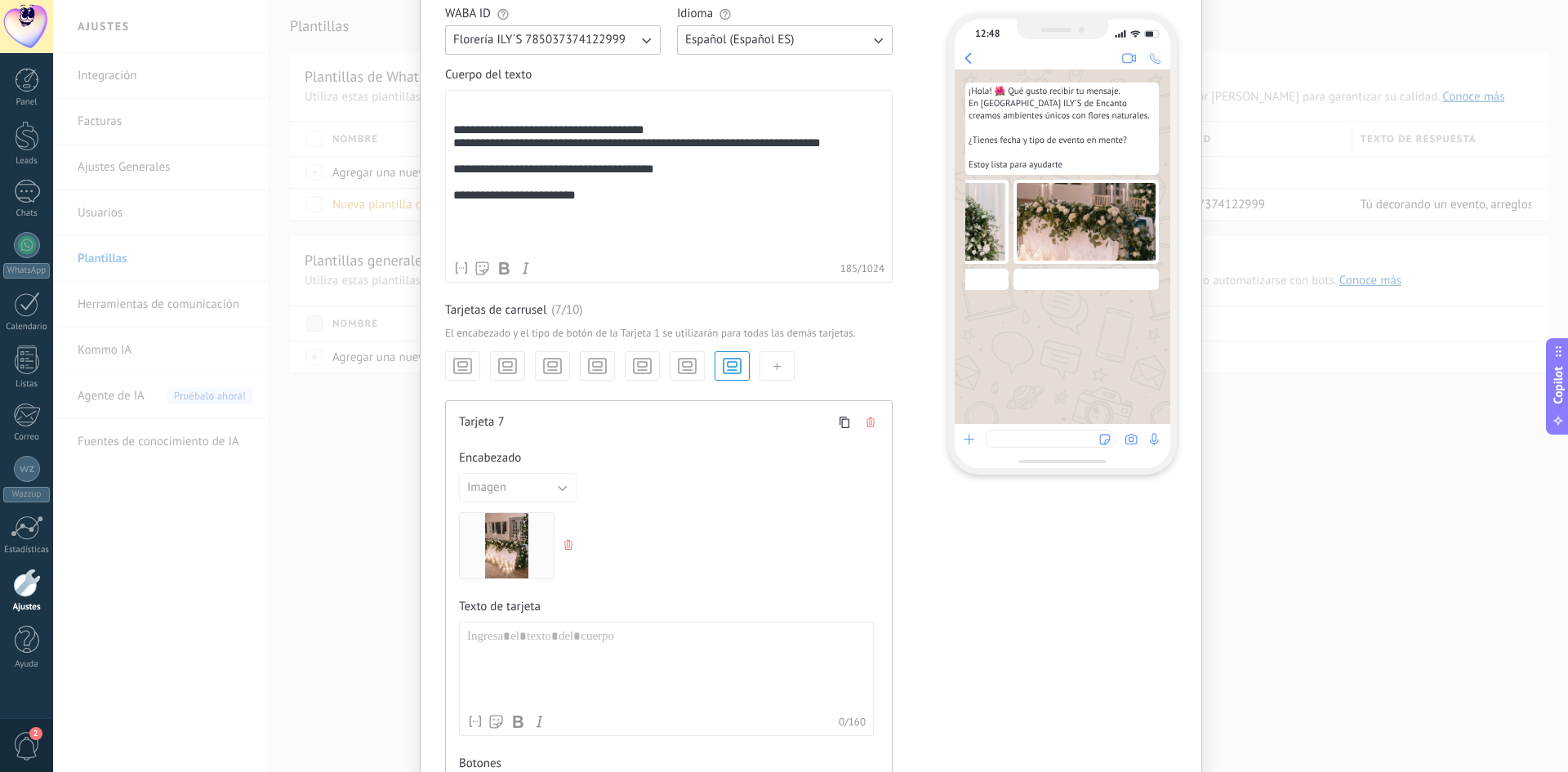
scroll to position [98, 0]
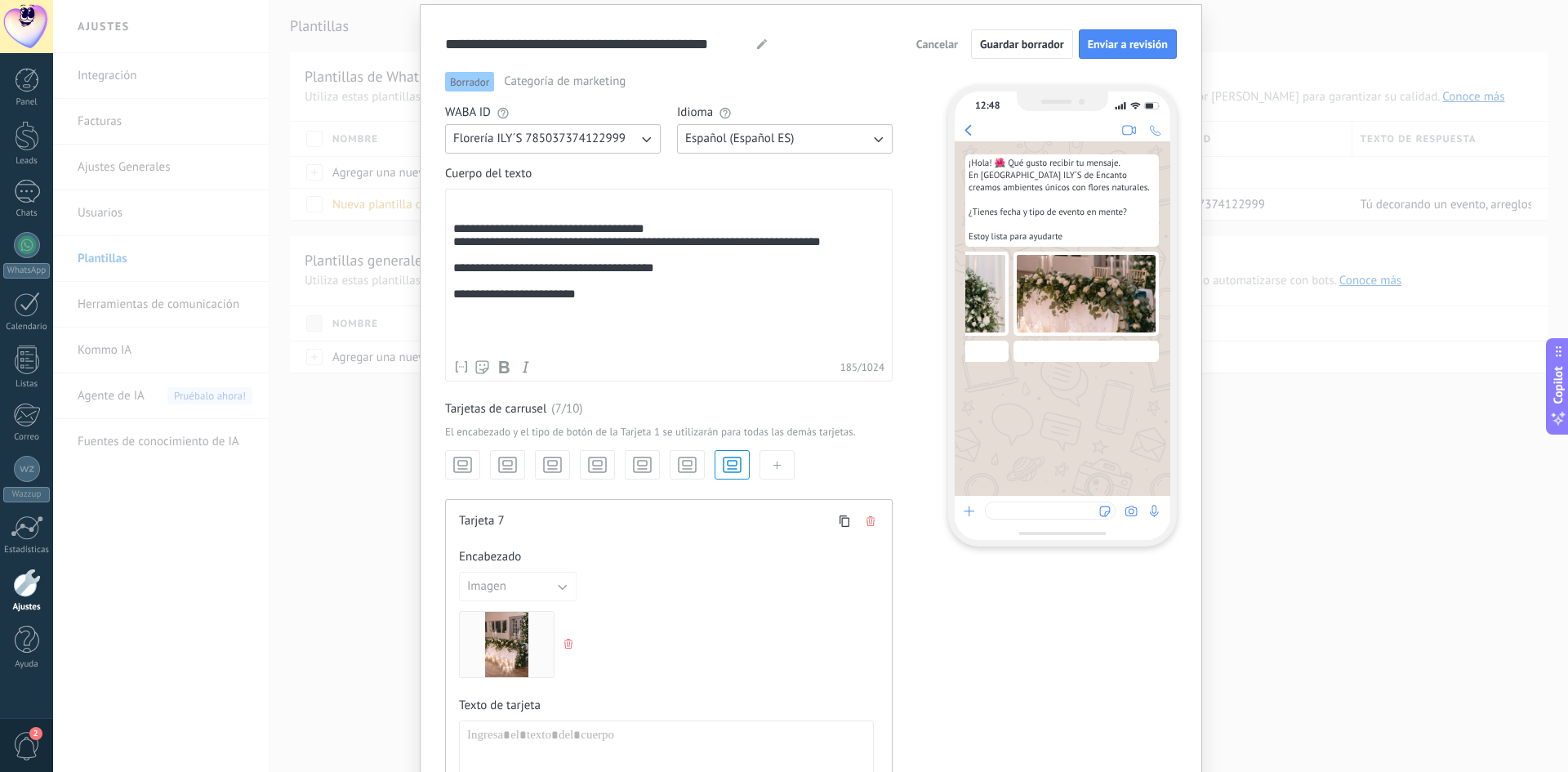
click at [575, 325] on div "**********" at bounding box center [668, 310] width 431 height 47
drag, startPoint x: 599, startPoint y: 314, endPoint x: 443, endPoint y: 313, distance: 156.0
click at [445, 313] on div "**********" at bounding box center [669, 285] width 448 height 193
copy div "**********"
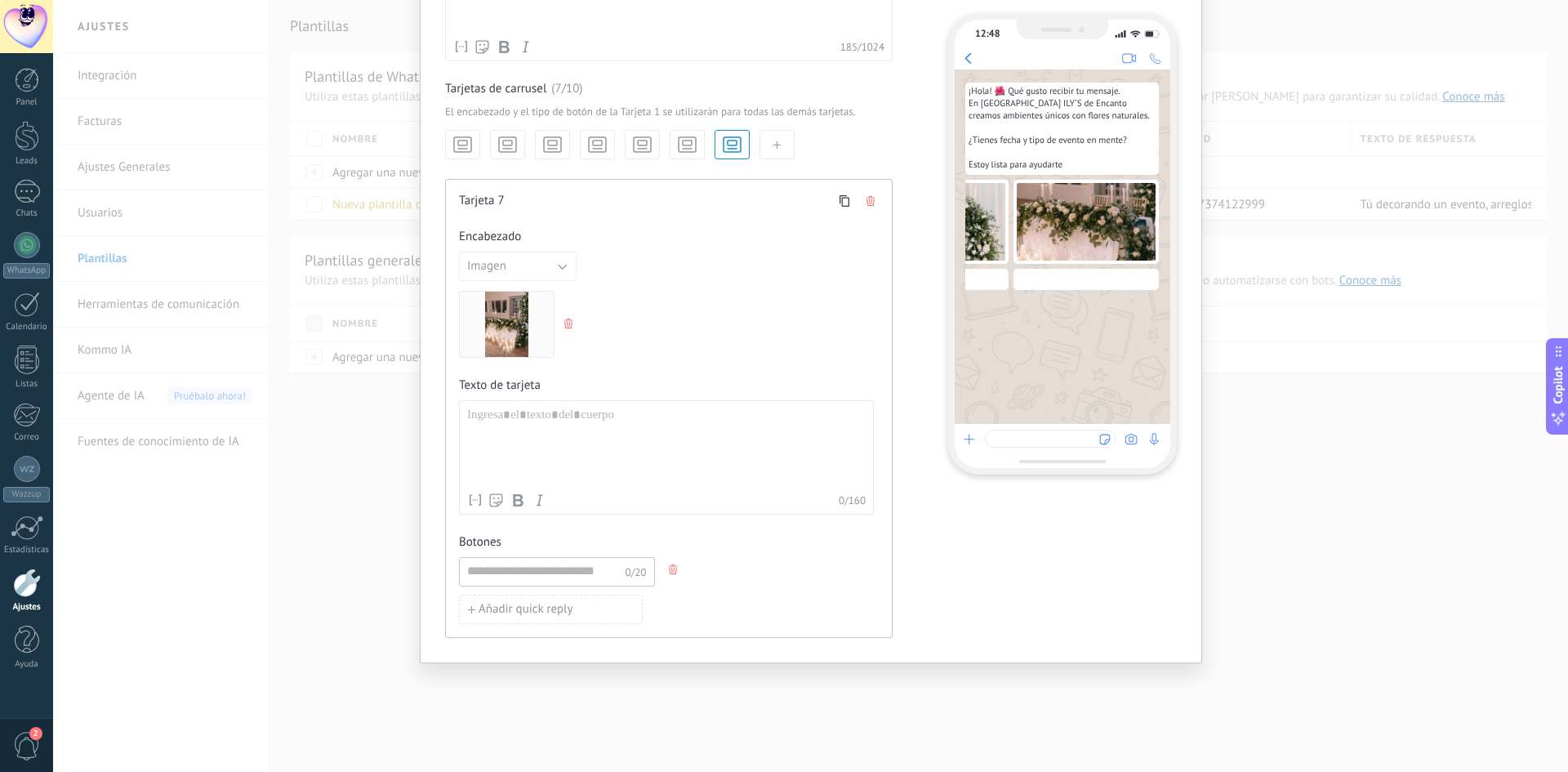
scroll to position [425, 0]
click at [483, 412] on div at bounding box center [666, 441] width 399 height 78
click at [506, 568] on input at bounding box center [542, 565] width 165 height 26
paste input "**********"
type input "**********"
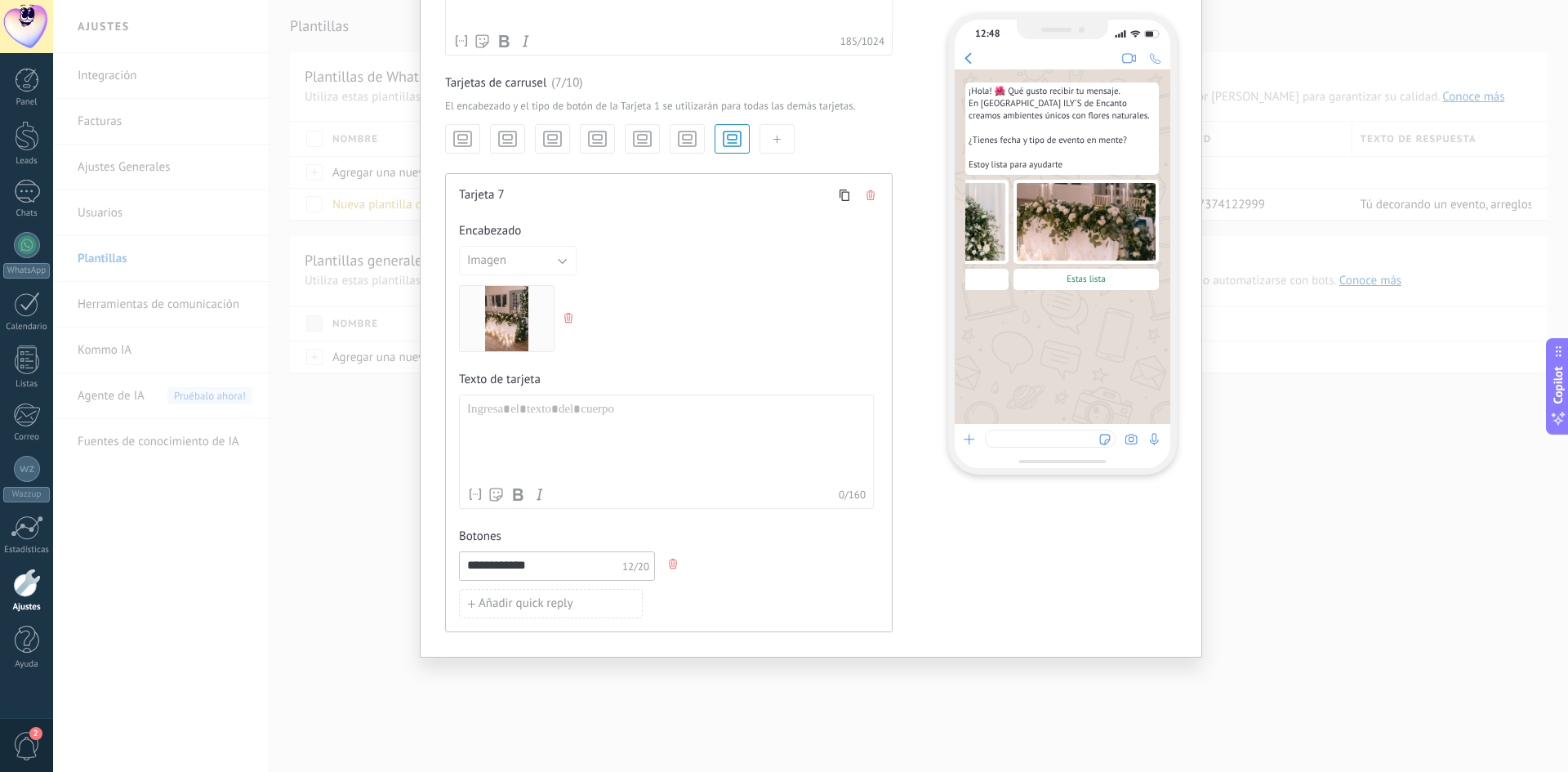
drag, startPoint x: 528, startPoint y: 560, endPoint x: 363, endPoint y: 586, distance: 166.9
click at [363, 586] on div "**********" at bounding box center [810, 386] width 1515 height 772
click at [465, 143] on use "button" at bounding box center [462, 138] width 17 height 15
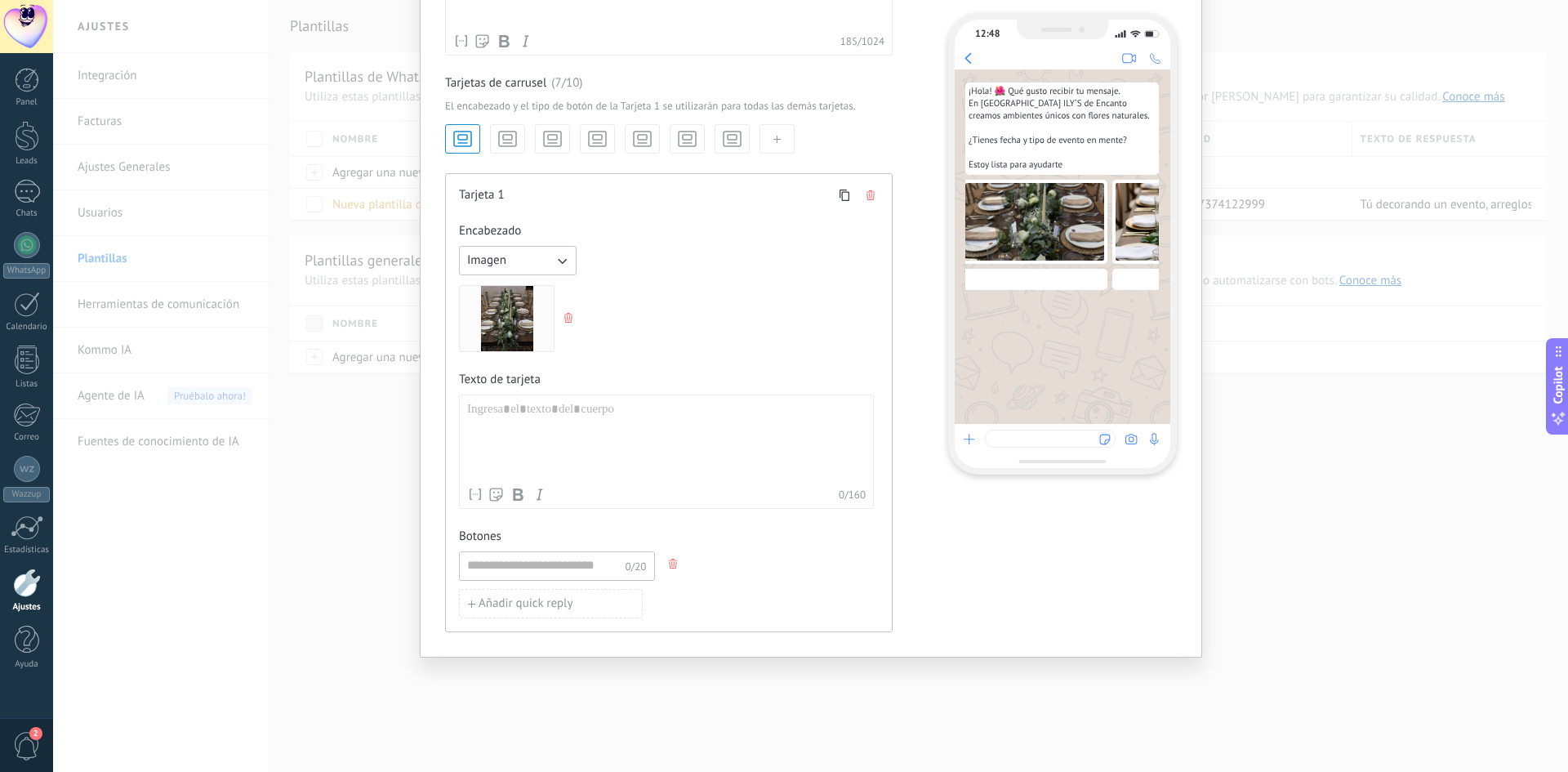
scroll to position [0, 0]
click at [494, 565] on input at bounding box center [542, 565] width 165 height 26
click at [488, 428] on div at bounding box center [666, 441] width 399 height 78
paste div
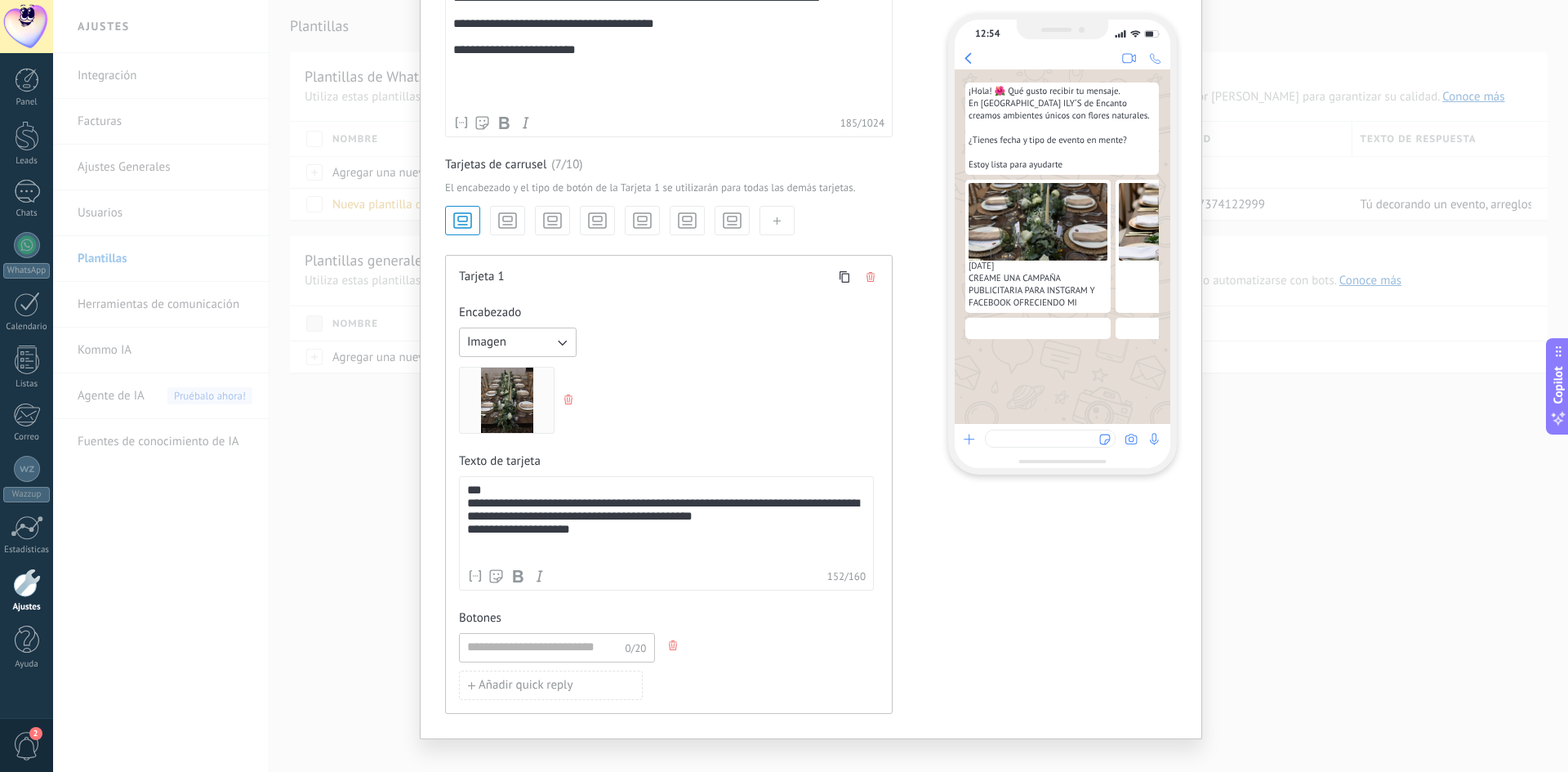
scroll to position [343, 0]
drag, startPoint x: 586, startPoint y: 555, endPoint x: 464, endPoint y: 479, distance: 143.4
click at [464, 479] on div "**********" at bounding box center [666, 532] width 415 height 114
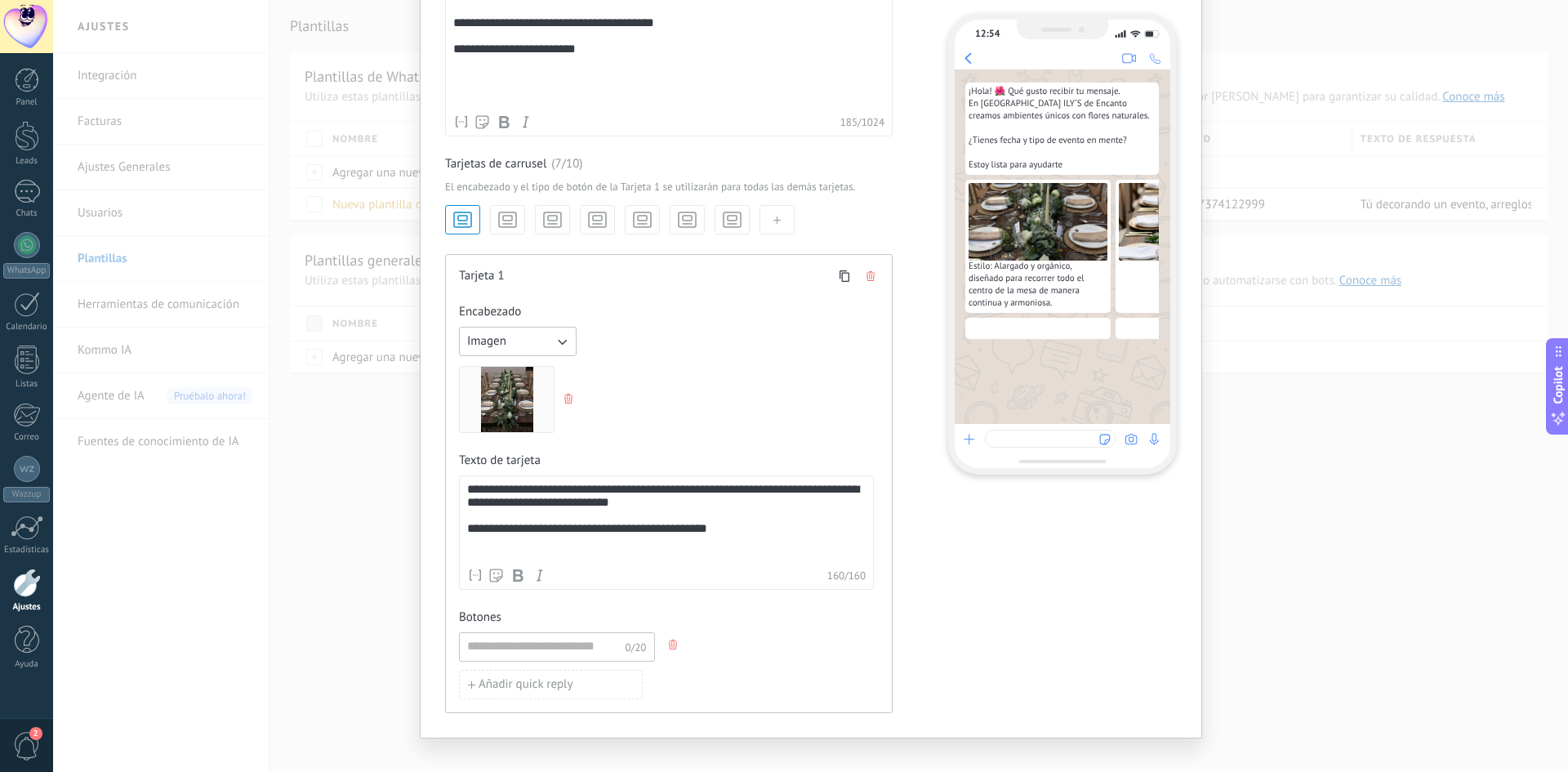
click at [503, 492] on div "**********" at bounding box center [666, 522] width 399 height 78
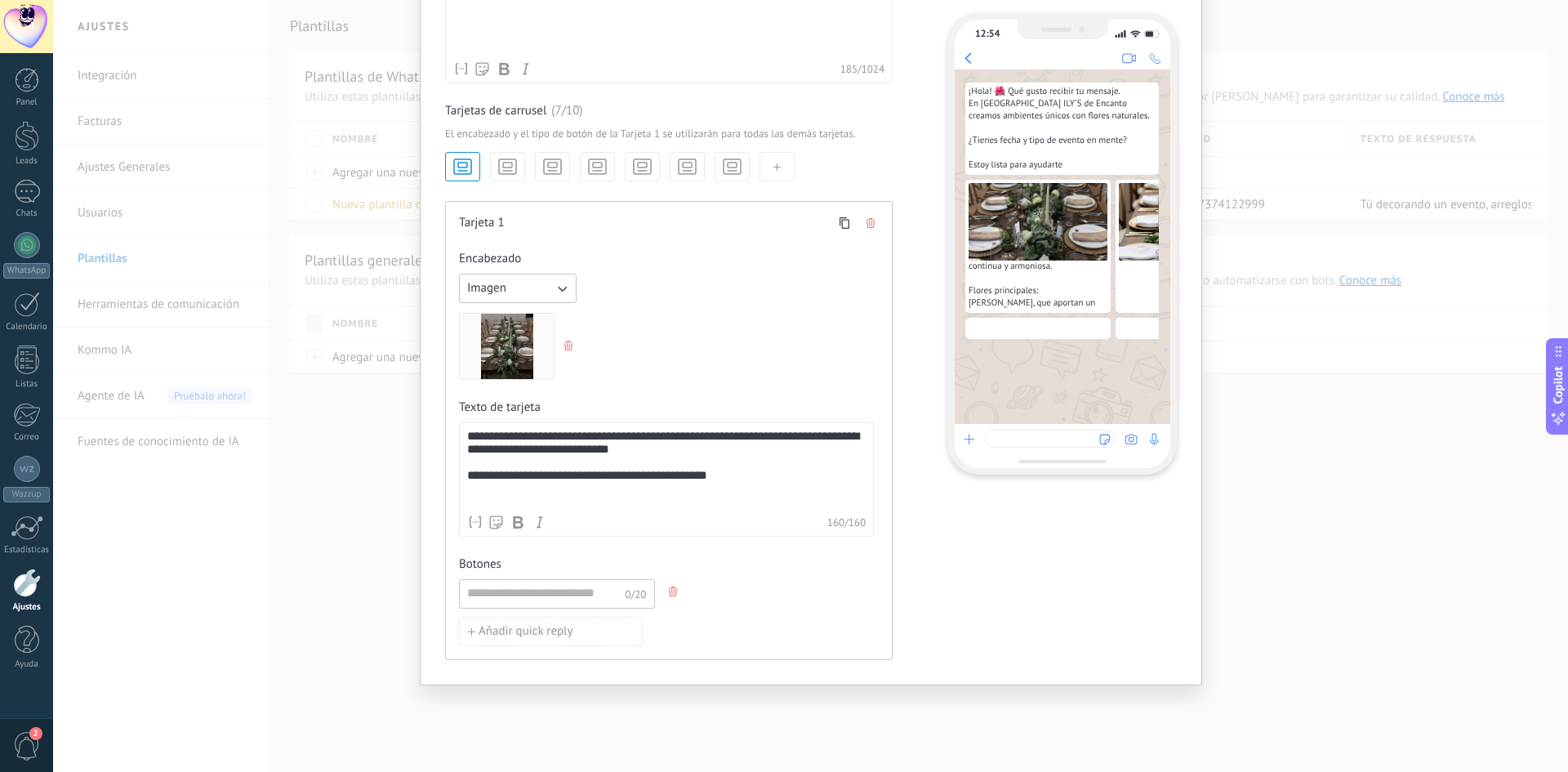
scroll to position [425, 0]
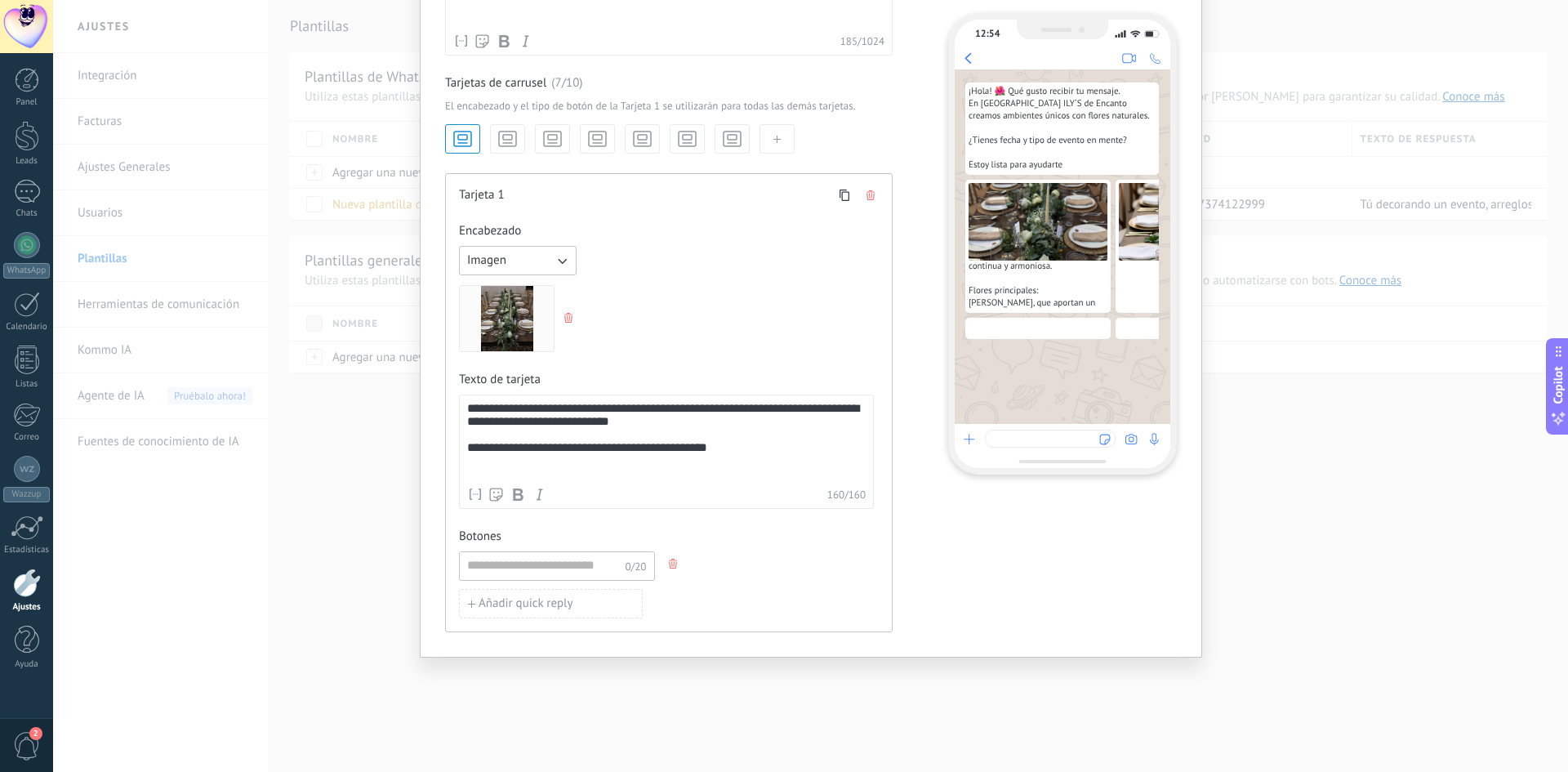
click at [730, 453] on div "**********" at bounding box center [666, 441] width 399 height 78
click at [474, 445] on div "**********" at bounding box center [666, 441] width 399 height 78
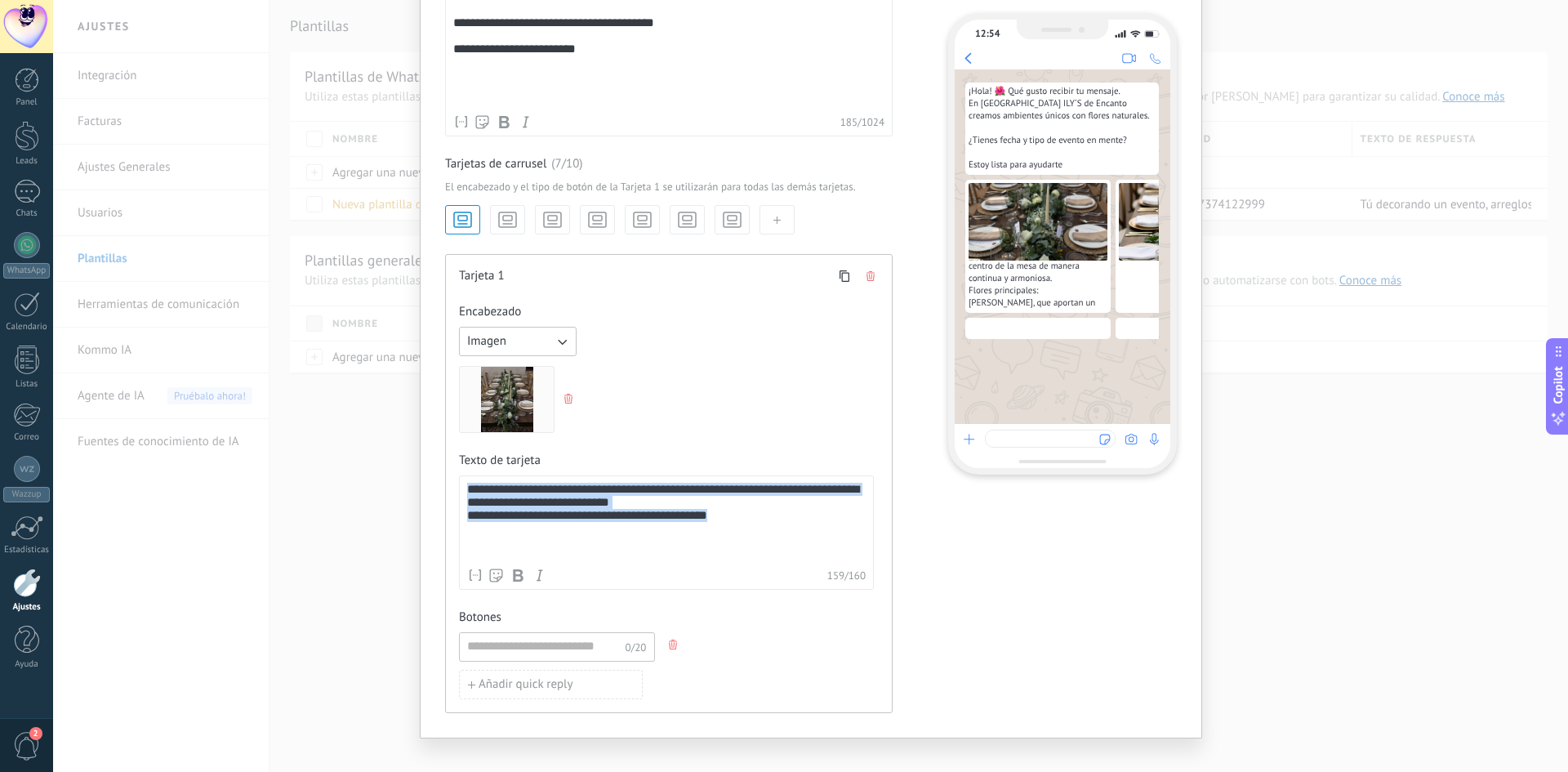
drag, startPoint x: 739, startPoint y: 523, endPoint x: 439, endPoint y: 488, distance: 301.8
click at [439, 488] on div "**********" at bounding box center [811, 248] width 782 height 979
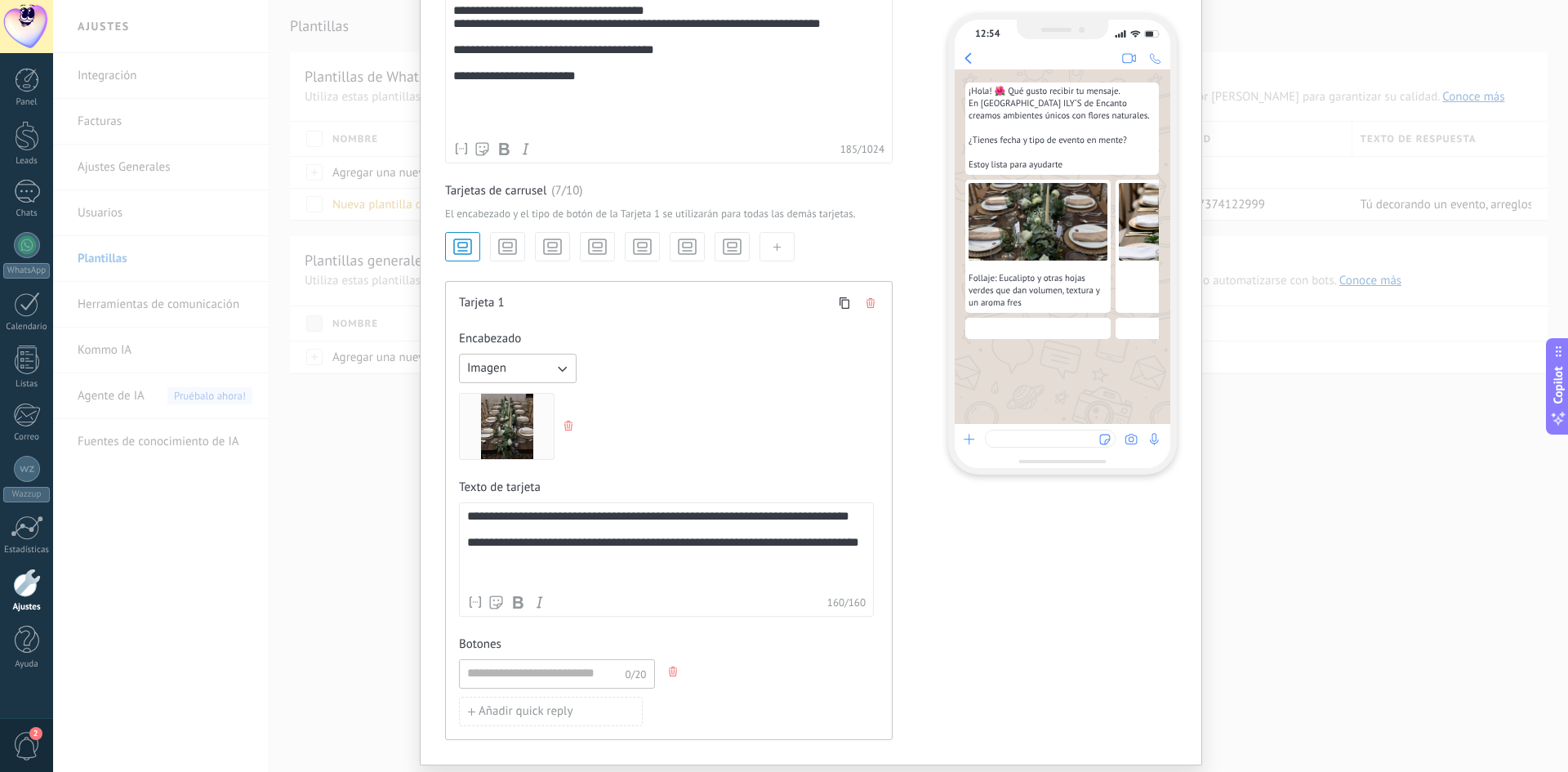
scroll to position [425, 0]
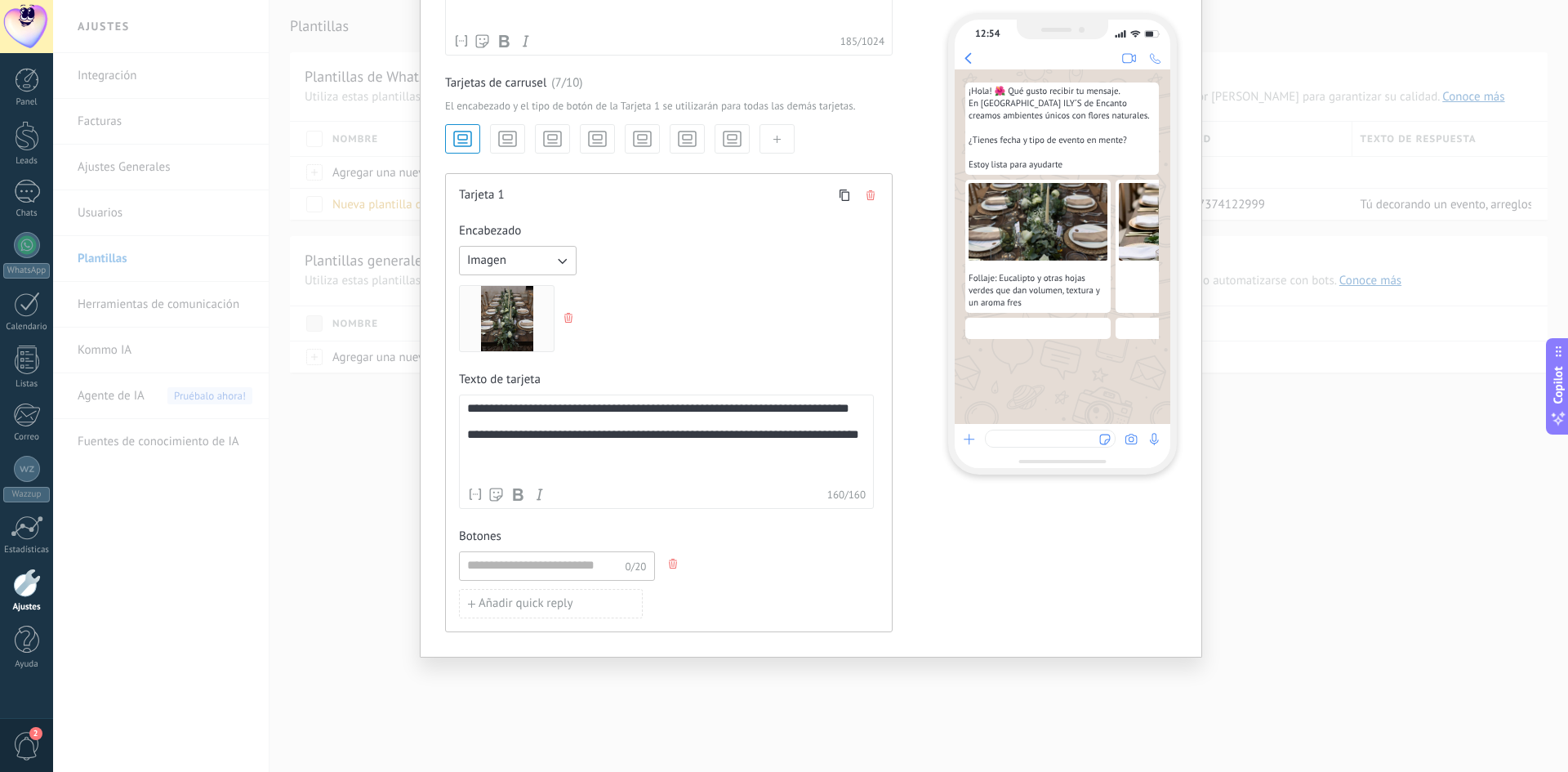
click at [568, 420] on div "**********" at bounding box center [666, 441] width 399 height 78
drag, startPoint x: 856, startPoint y: 439, endPoint x: 406, endPoint y: 425, distance: 450.2
click at [406, 425] on div "**********" at bounding box center [810, 386] width 1515 height 772
drag, startPoint x: 563, startPoint y: 401, endPoint x: 555, endPoint y: 408, distance: 10.5
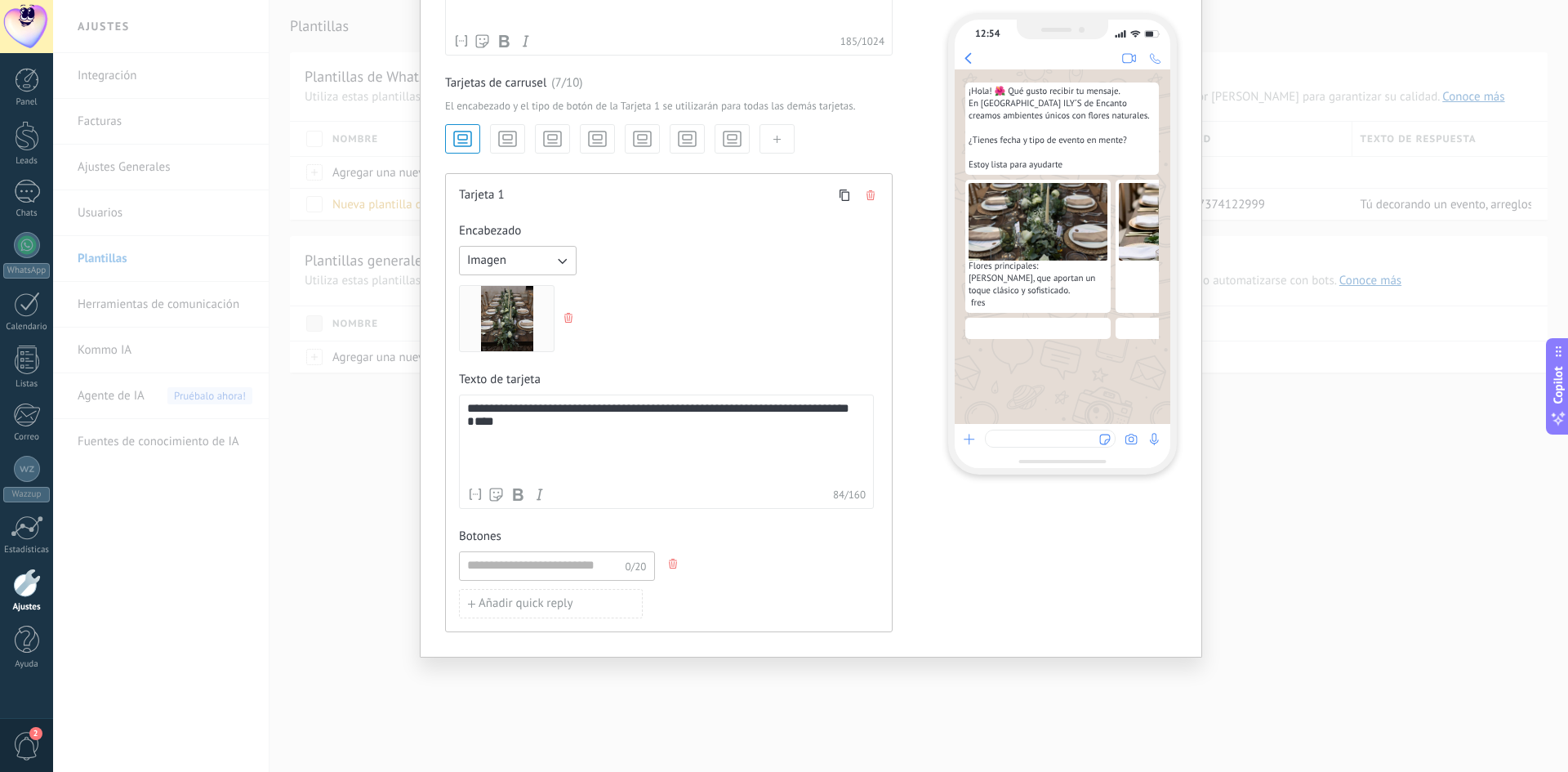
click at [559, 404] on div "**********" at bounding box center [666, 451] width 415 height 114
drag, startPoint x: 508, startPoint y: 439, endPoint x: 417, endPoint y: 403, distance: 97.5
click at [420, 403] on div "**********" at bounding box center [811, 167] width 782 height 979
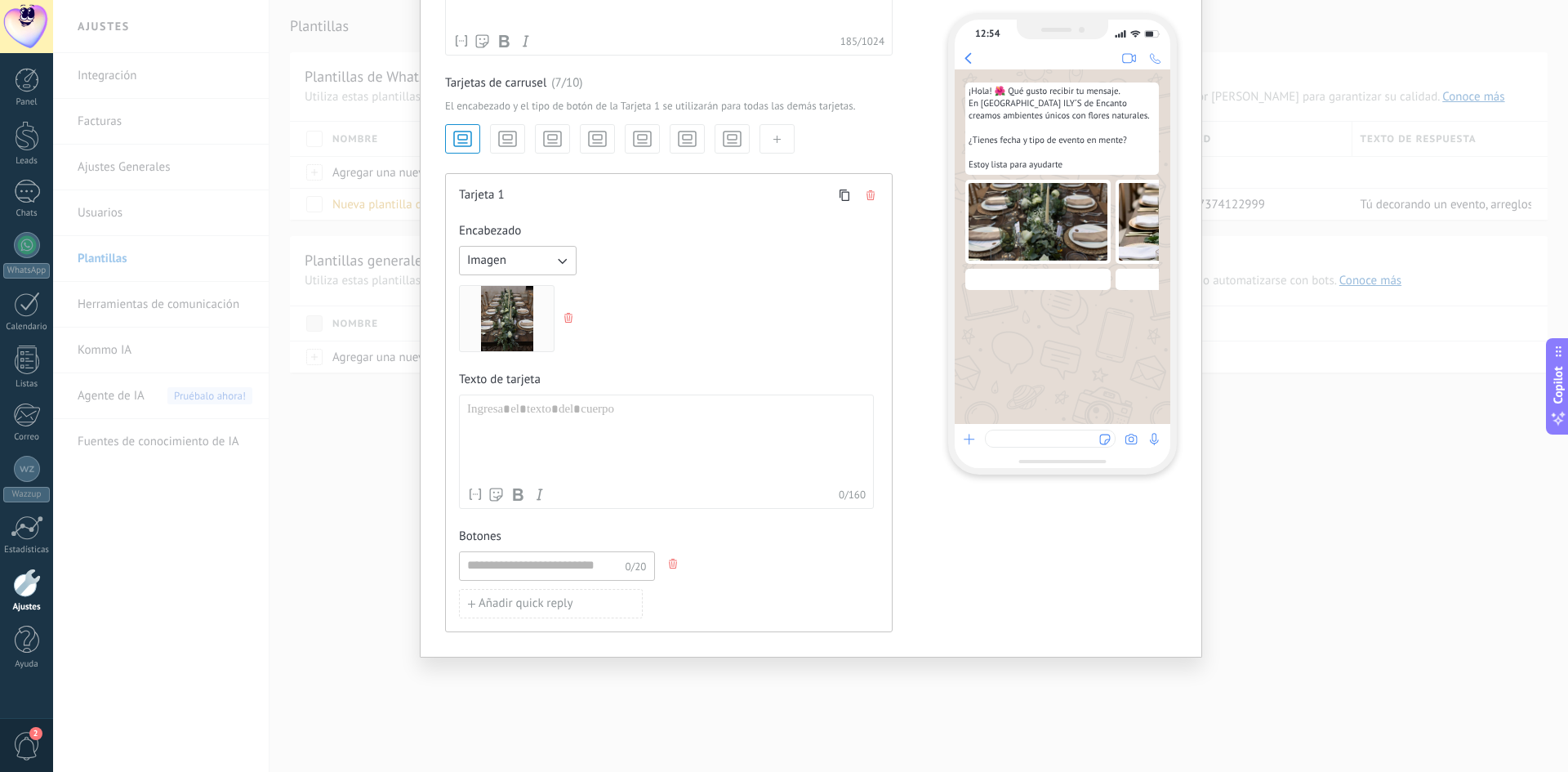
click at [506, 417] on div at bounding box center [666, 441] width 399 height 78
click at [477, 421] on div "**********" at bounding box center [666, 441] width 399 height 78
drag, startPoint x: 593, startPoint y: 425, endPoint x: 452, endPoint y: 423, distance: 140.5
click at [452, 423] on div "**********" at bounding box center [669, 402] width 448 height 459
copy div "**********"
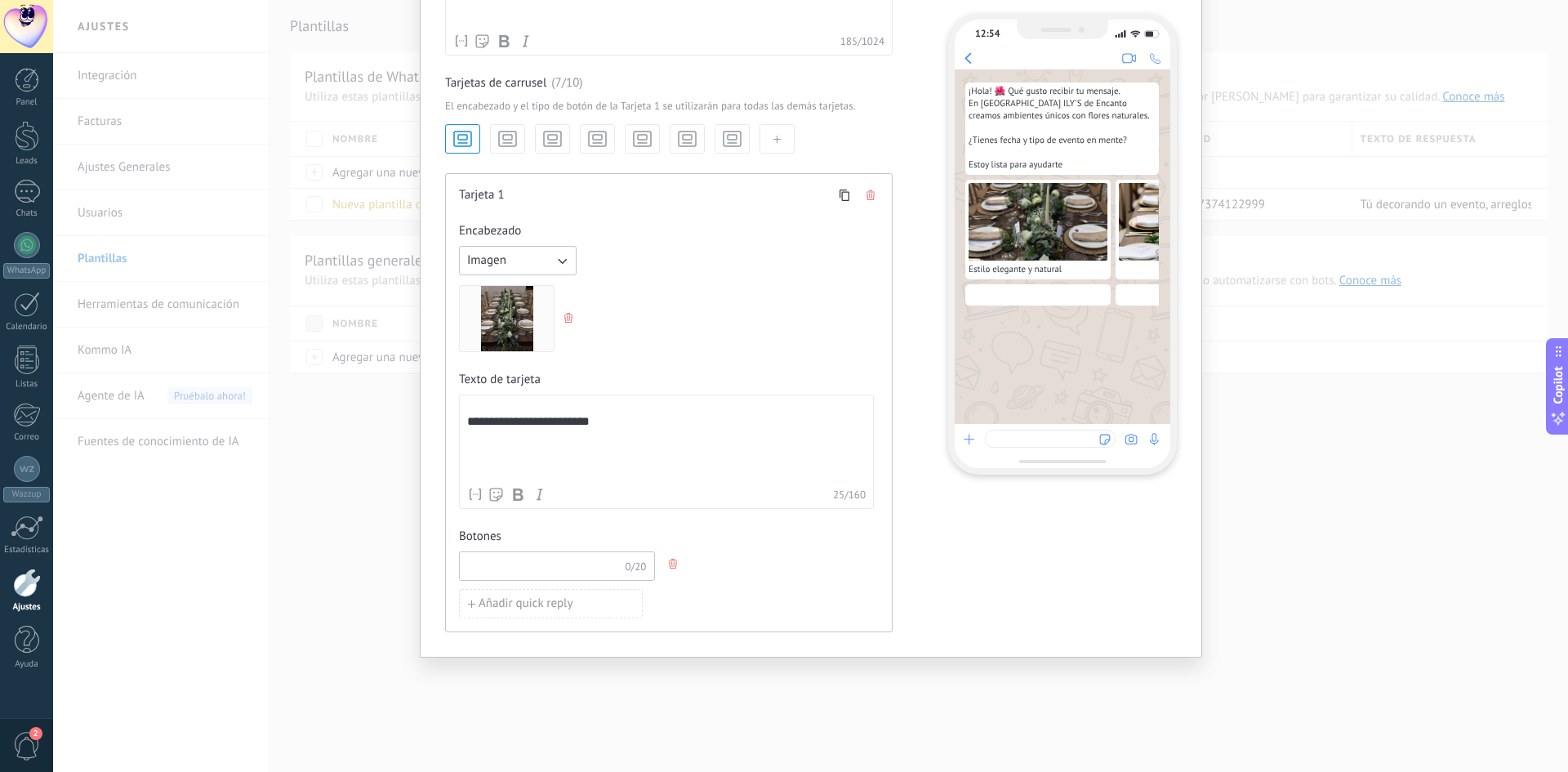
click at [497, 553] on input at bounding box center [542, 565] width 165 height 26
paste input "**********"
type input "**********"
drag, startPoint x: 580, startPoint y: 560, endPoint x: 418, endPoint y: 566, distance: 161.8
click at [420, 566] on div "**********" at bounding box center [811, 167] width 782 height 979
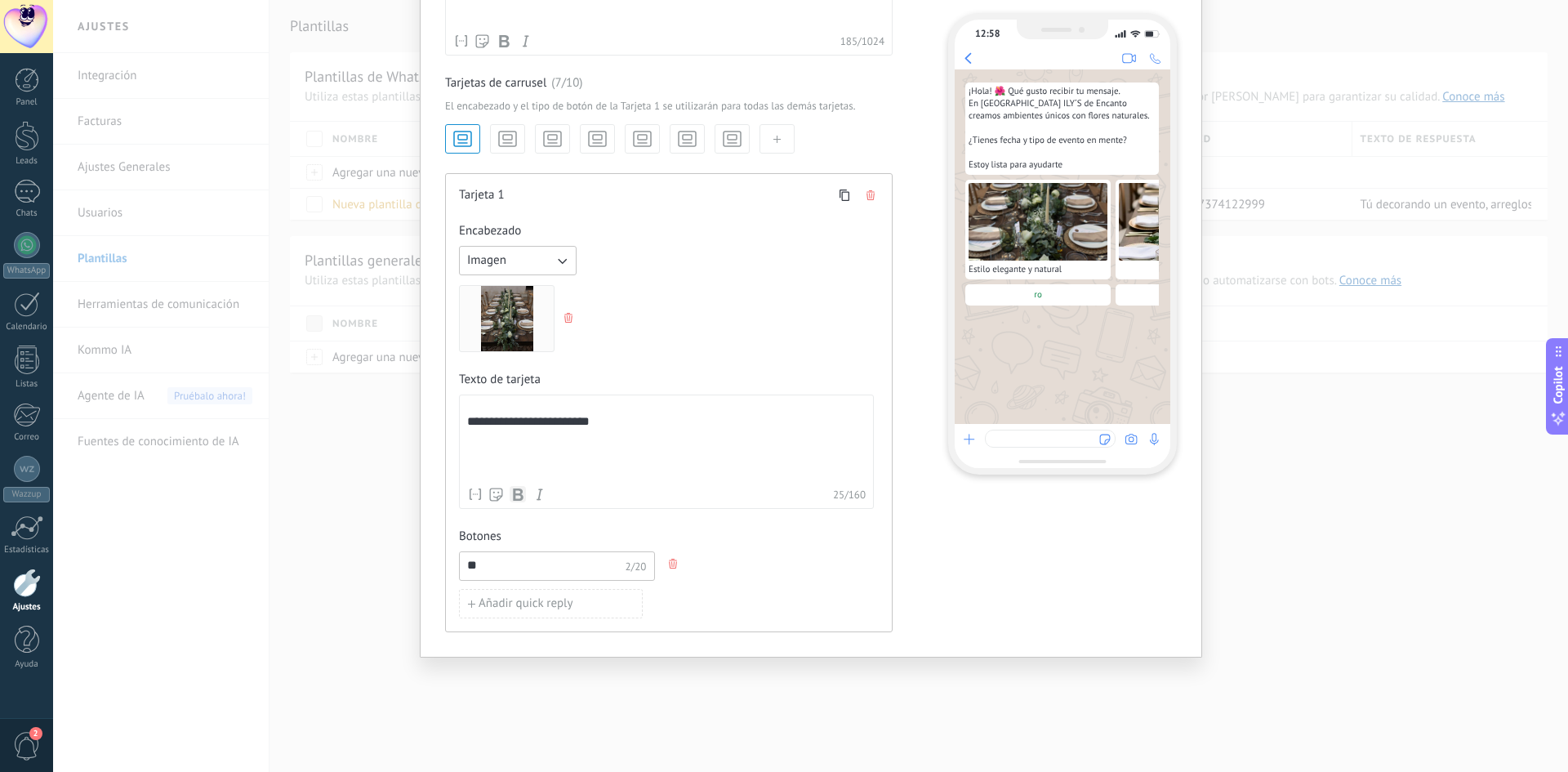
type input "*"
type input "**********"
click at [515, 136] on icon "button" at bounding box center [508, 138] width 22 height 23
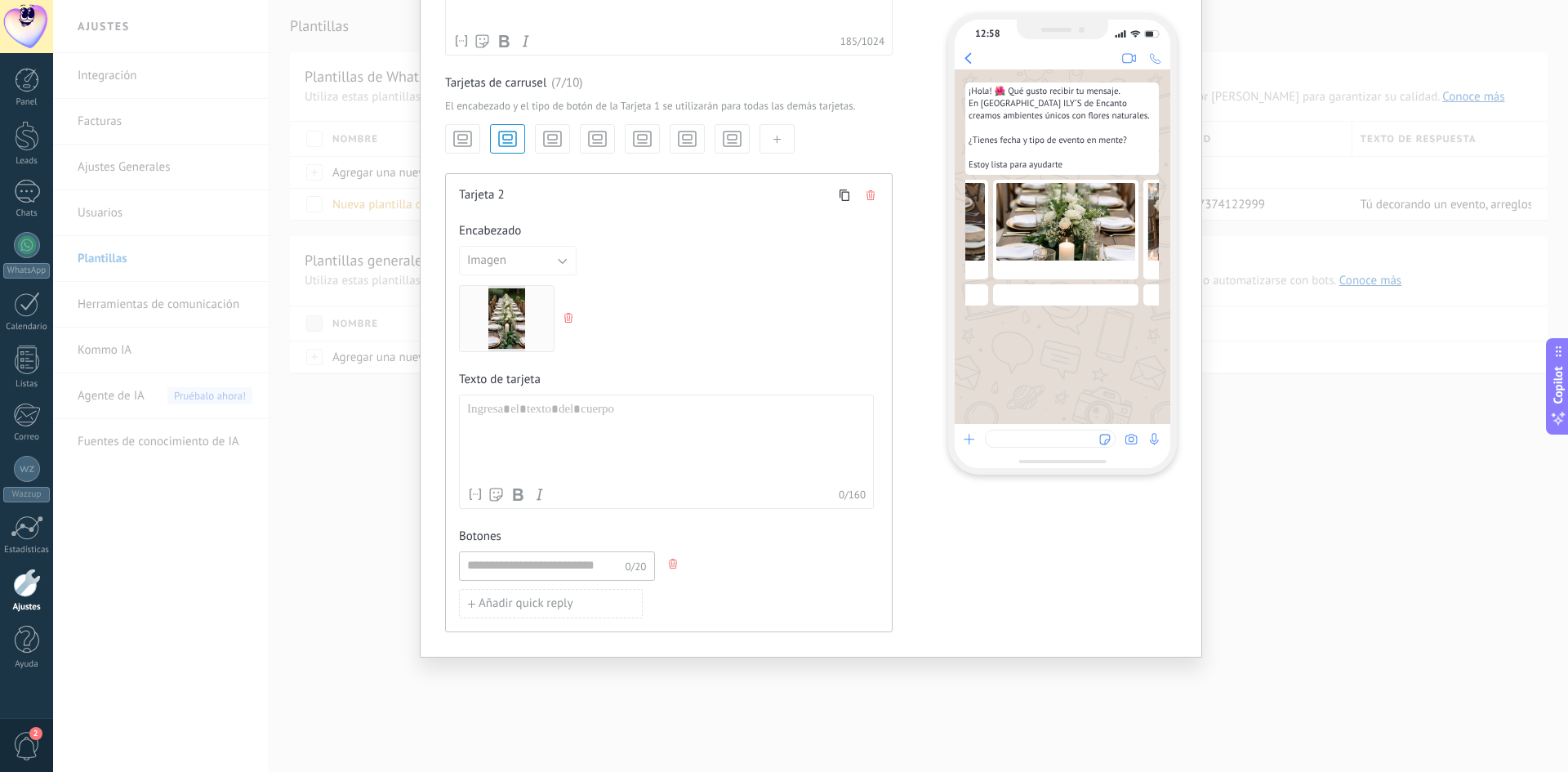
scroll to position [0, 127]
click at [517, 421] on div at bounding box center [666, 441] width 399 height 78
paste div
click at [470, 415] on div "**********" at bounding box center [666, 441] width 399 height 78
click at [483, 562] on input at bounding box center [542, 565] width 165 height 26
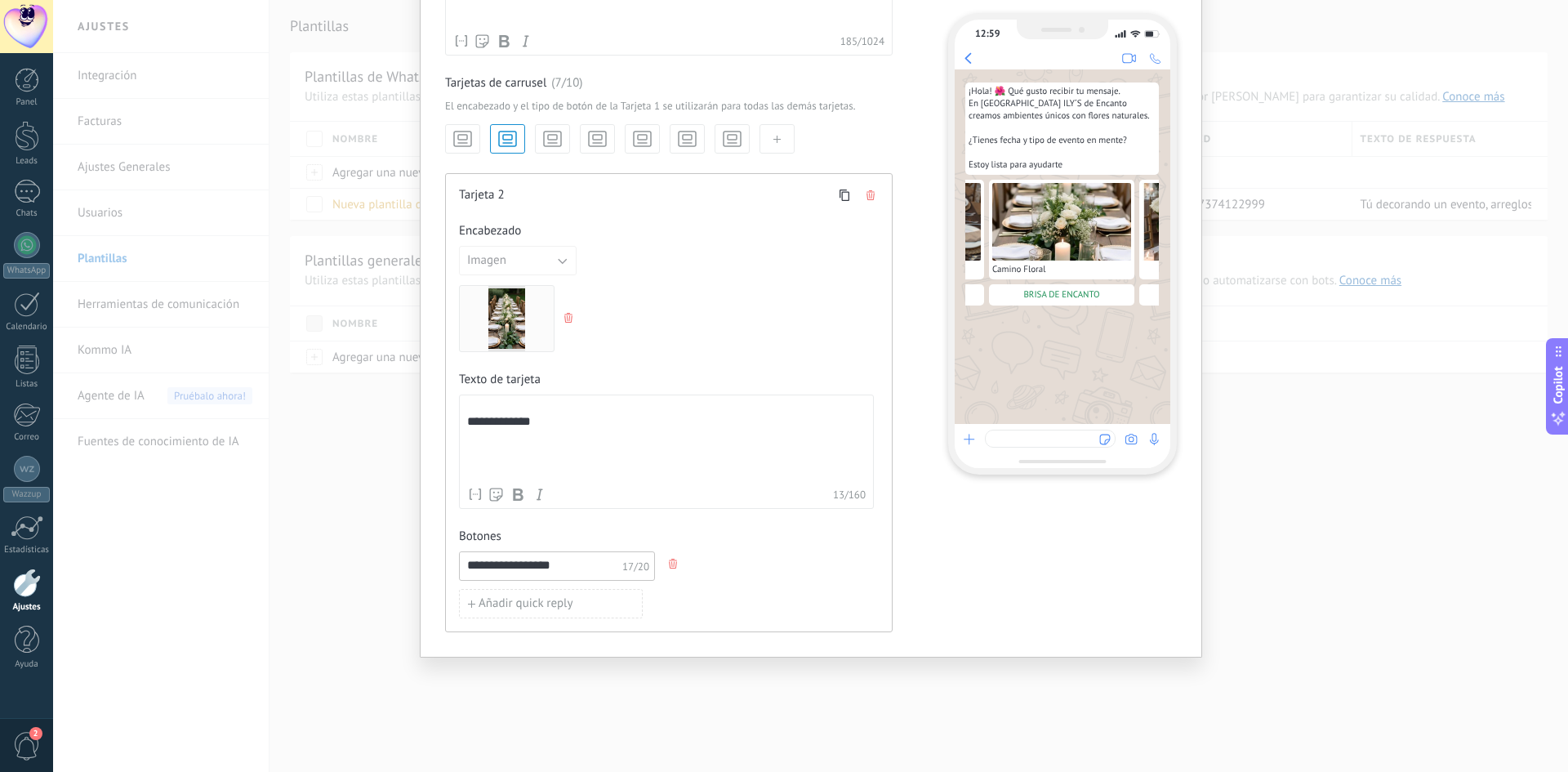
type input "**********"
click at [469, 141] on use "button" at bounding box center [462, 138] width 17 height 15
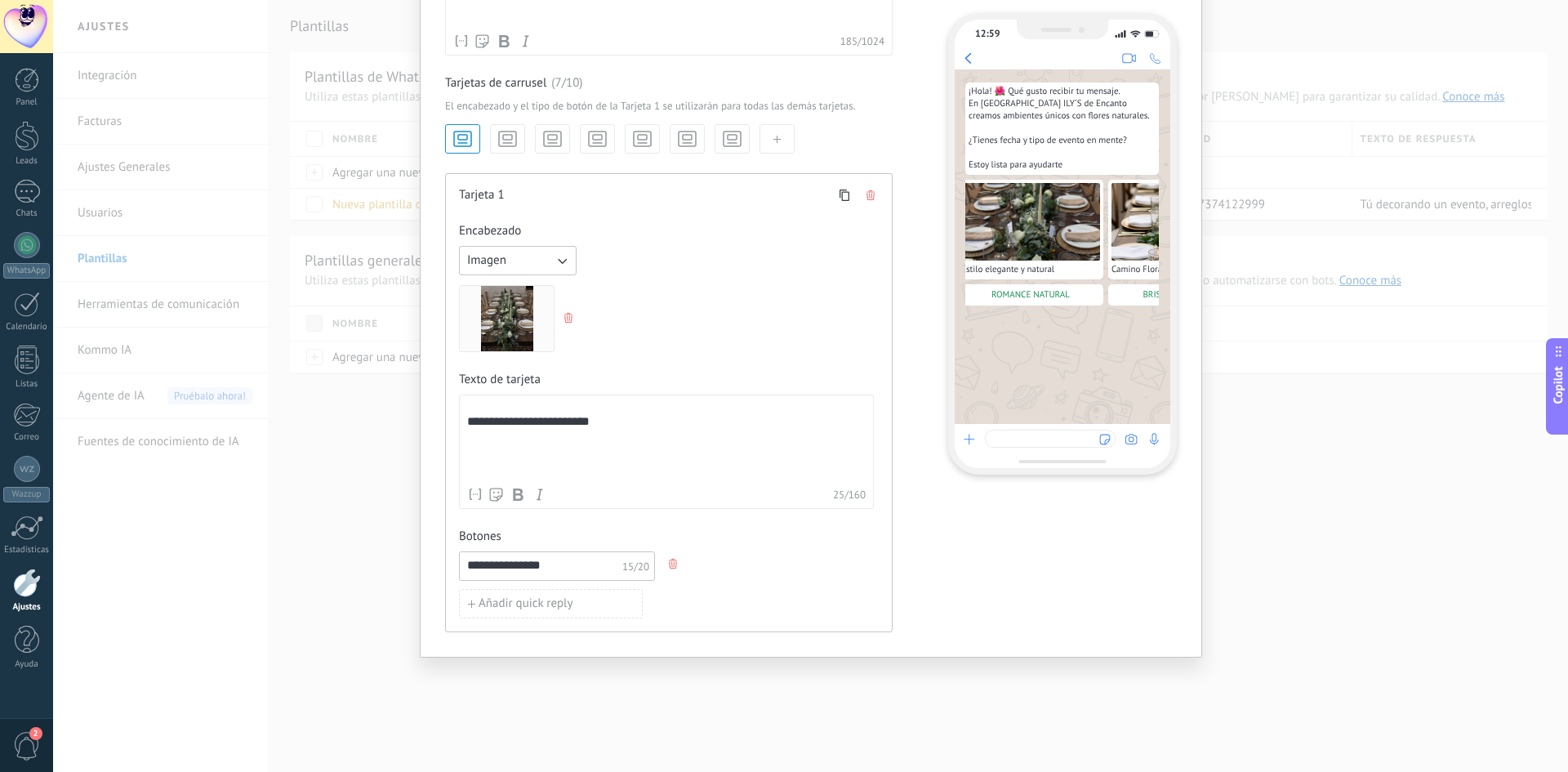
scroll to position [0, 0]
click at [520, 131] on button "button" at bounding box center [507, 138] width 35 height 29
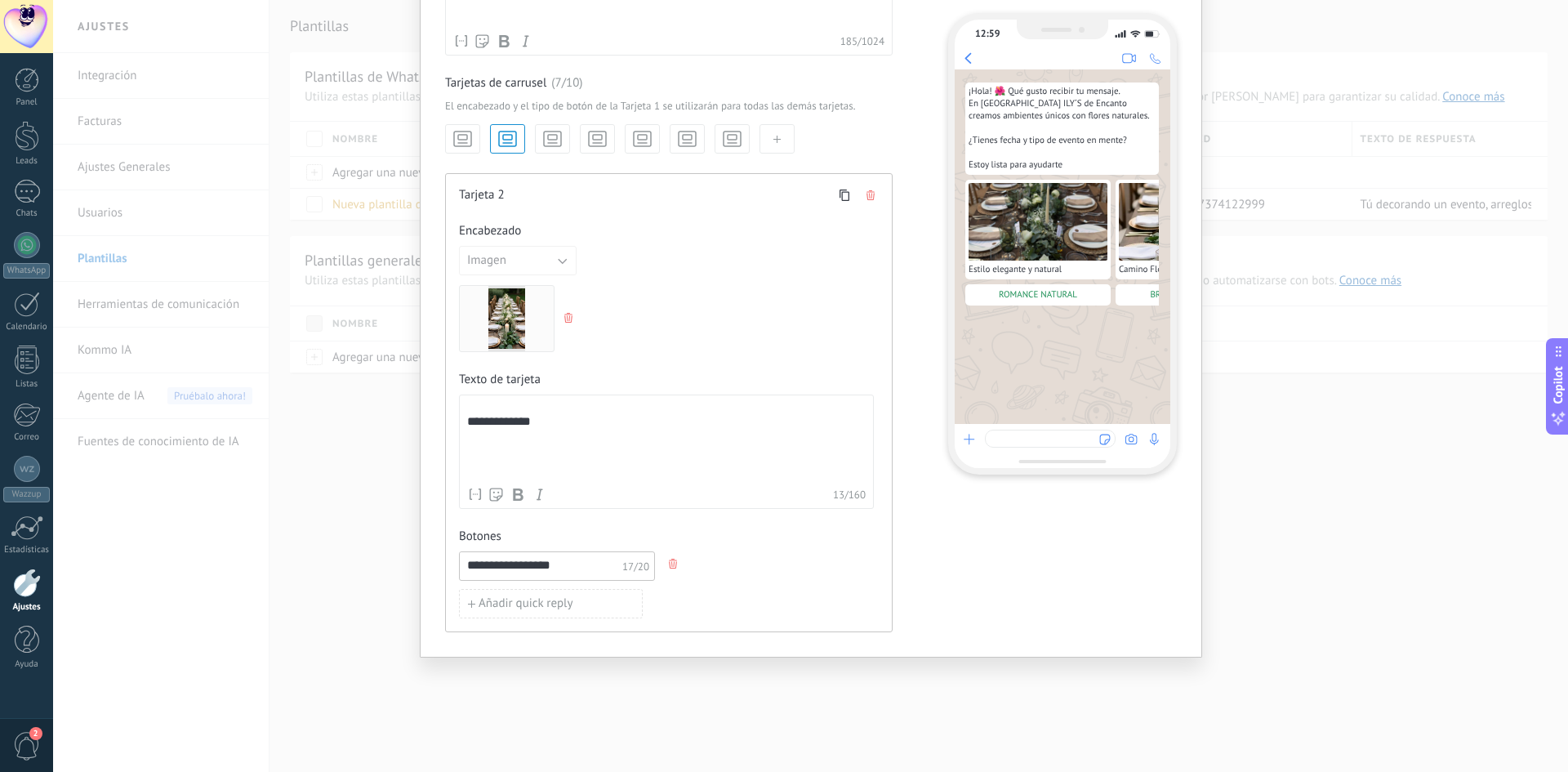
scroll to position [0, 127]
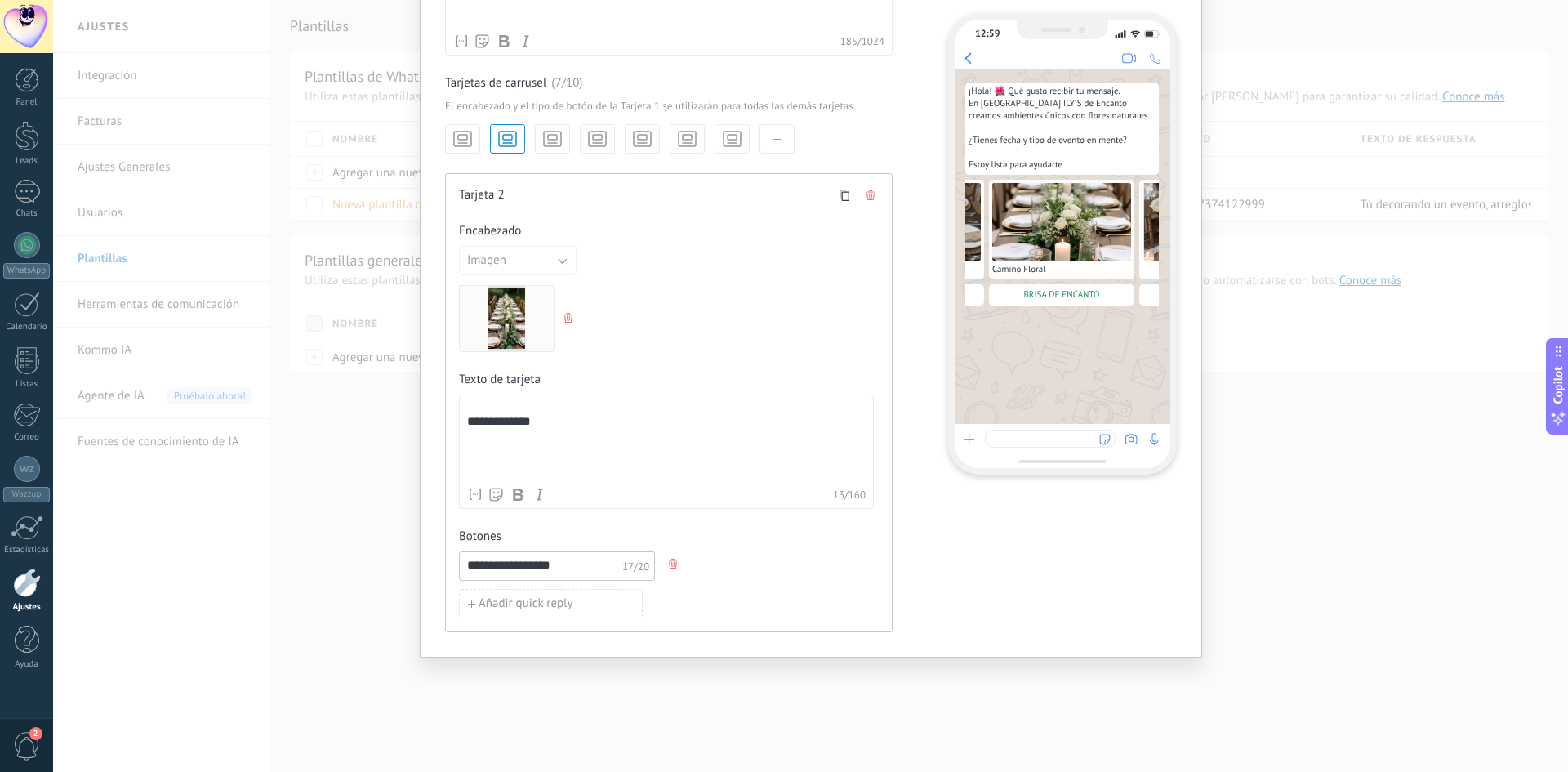
click at [549, 135] on use "button" at bounding box center [552, 138] width 17 height 15
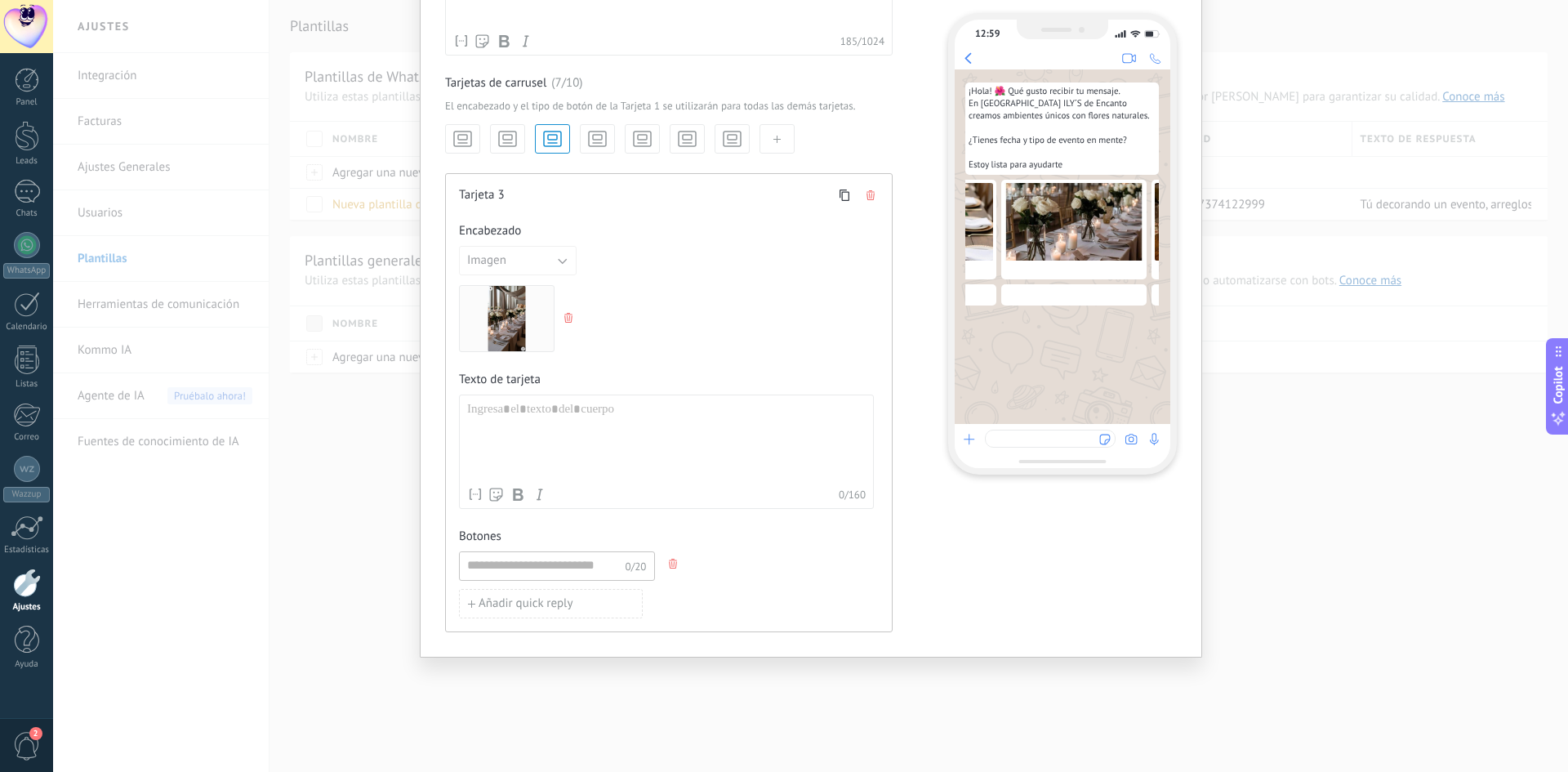
scroll to position [0, 277]
click at [512, 418] on div at bounding box center [666, 441] width 399 height 78
paste div
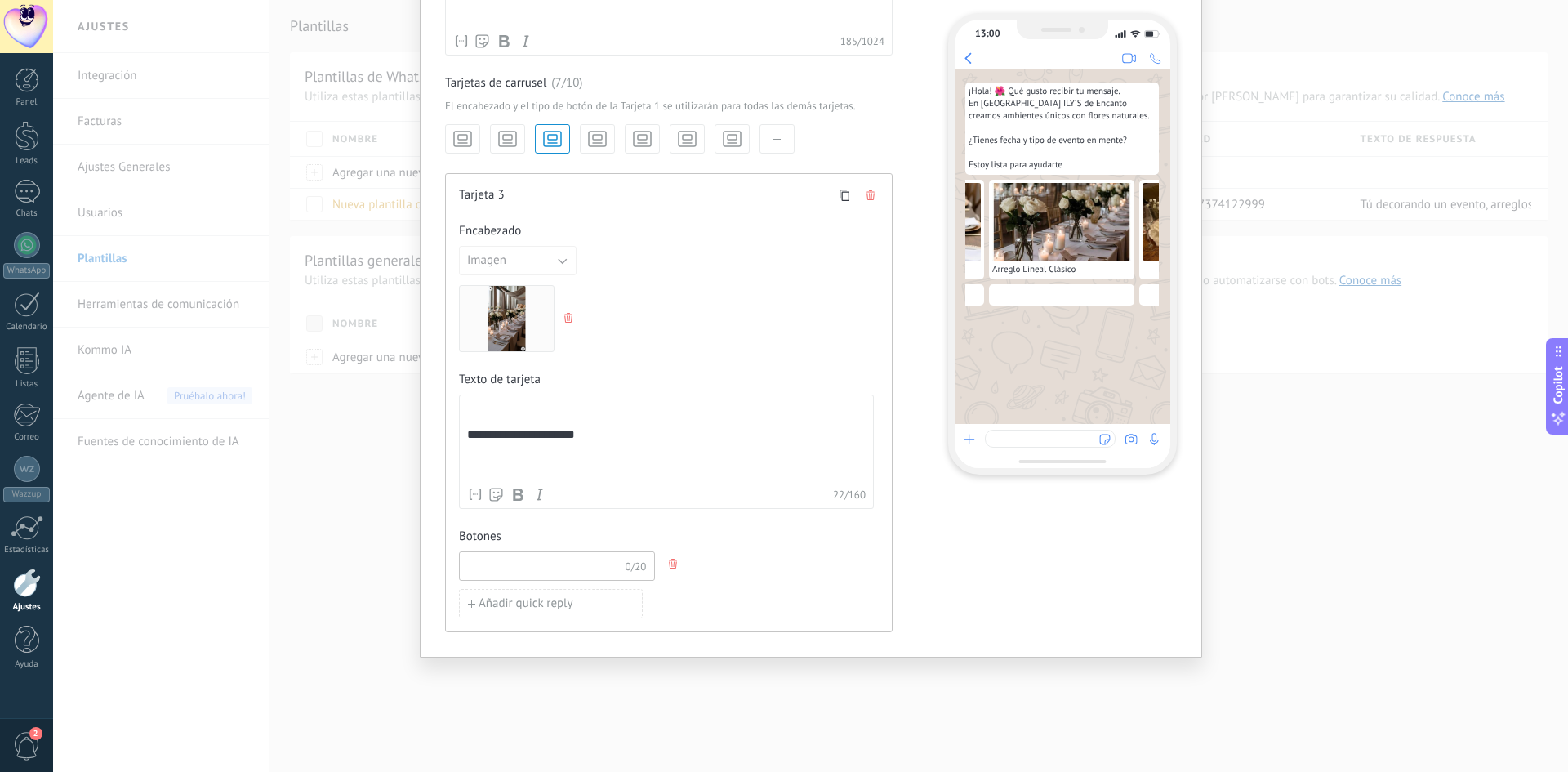
click at [565, 572] on input at bounding box center [542, 565] width 165 height 26
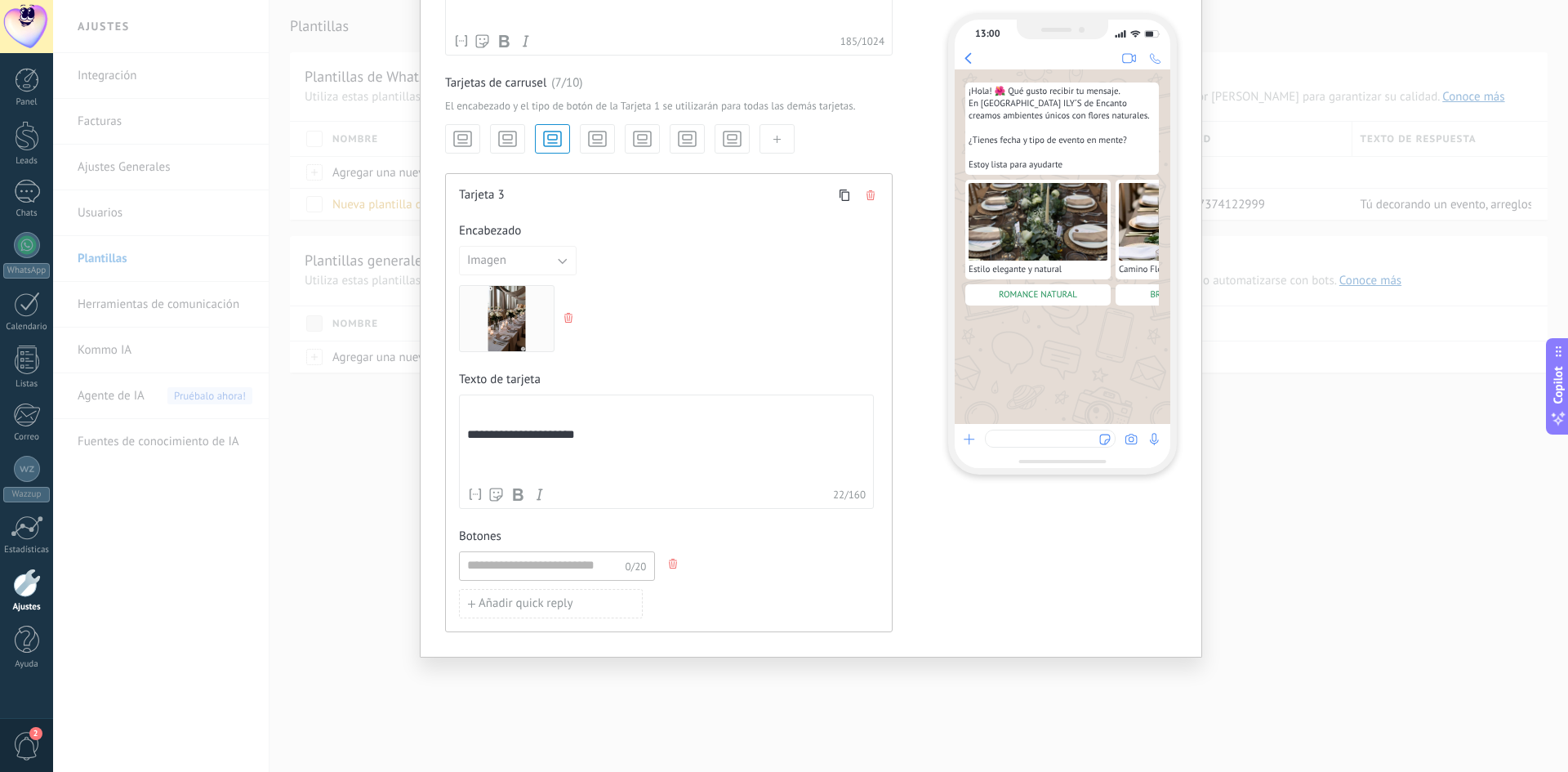
scroll to position [0, 277]
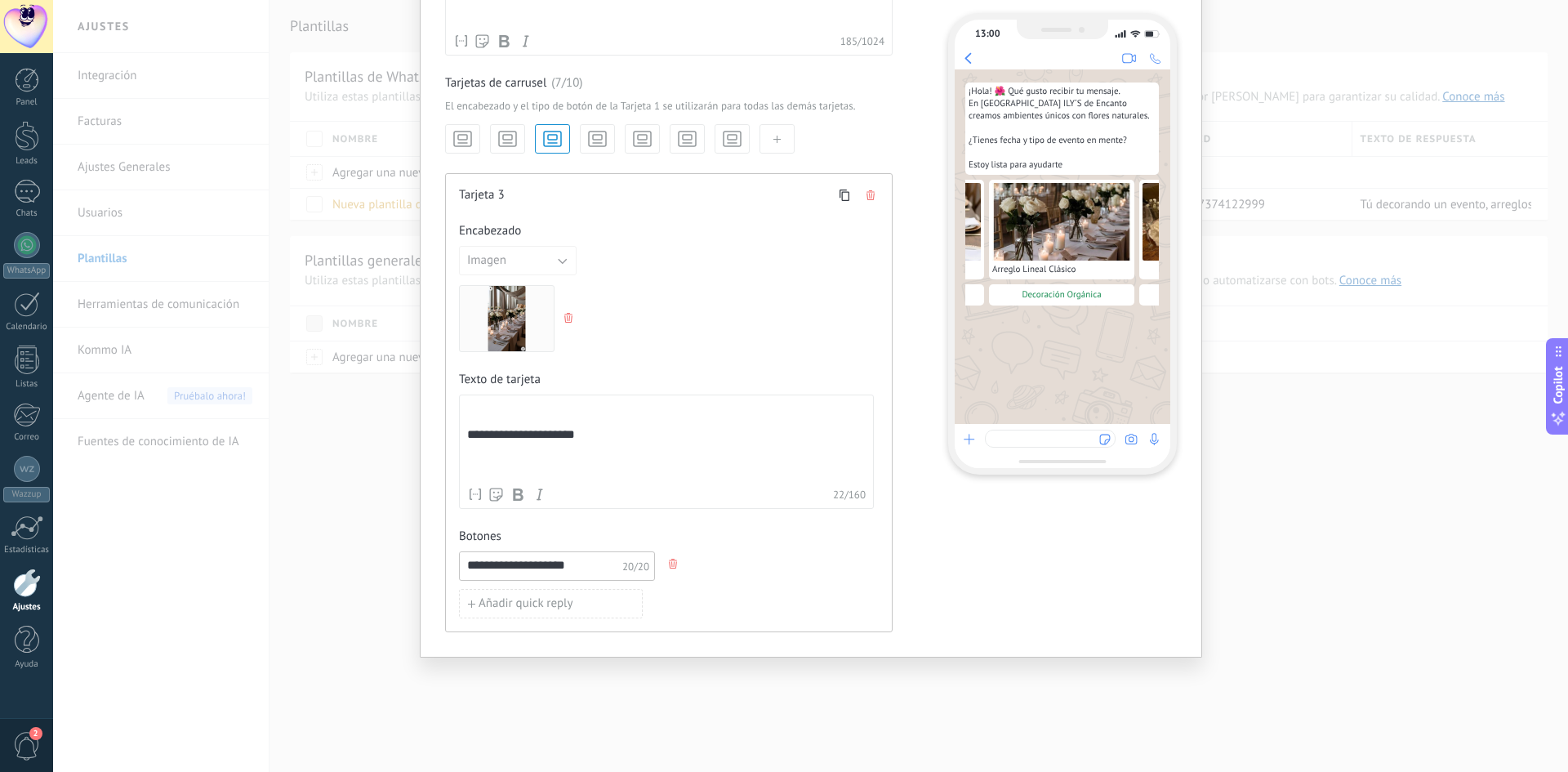
type input "**********"
click at [598, 139] on icon "button" at bounding box center [597, 138] width 22 height 23
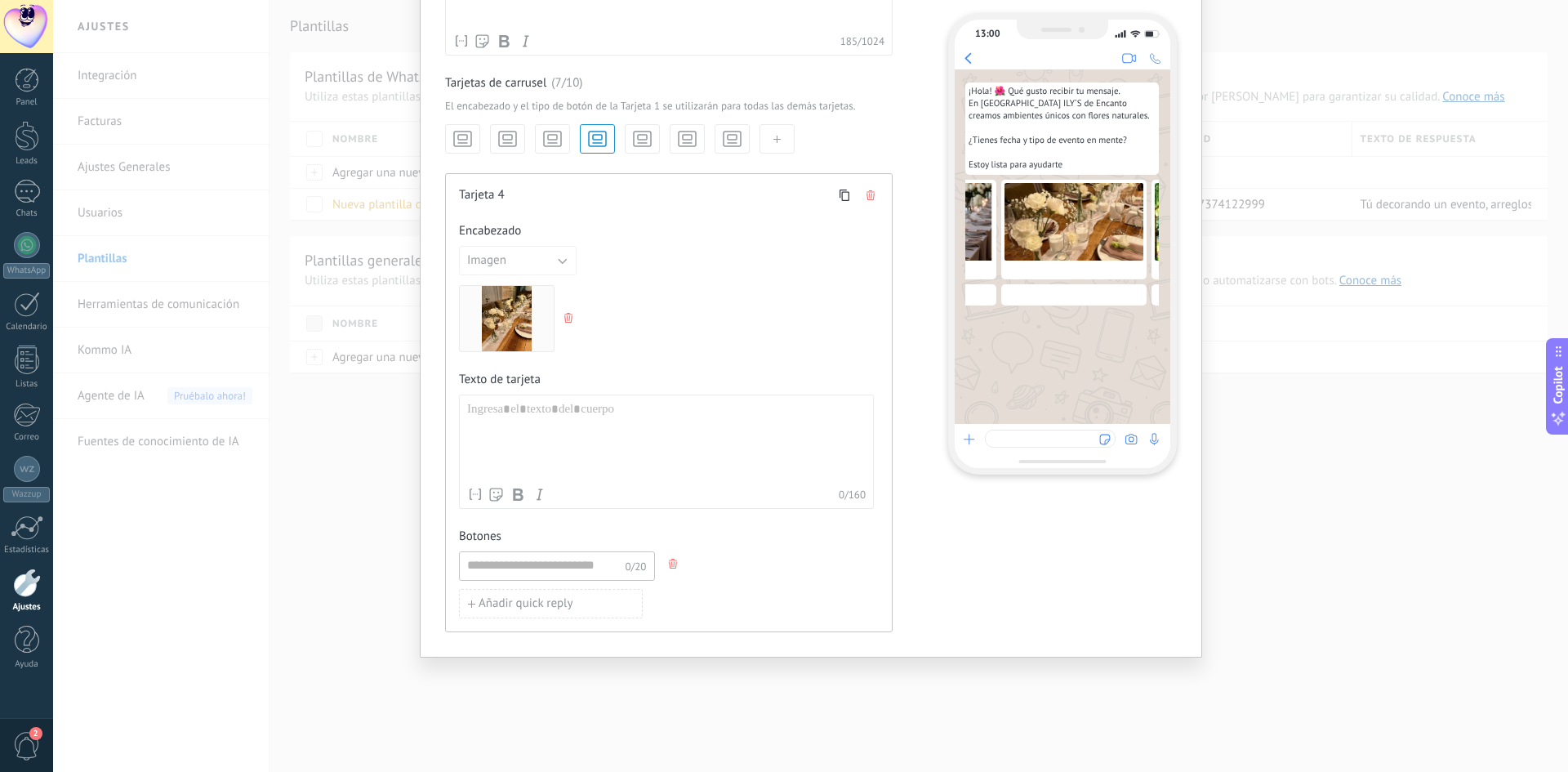
scroll to position [0, 427]
click at [550, 143] on use "button" at bounding box center [552, 138] width 17 height 15
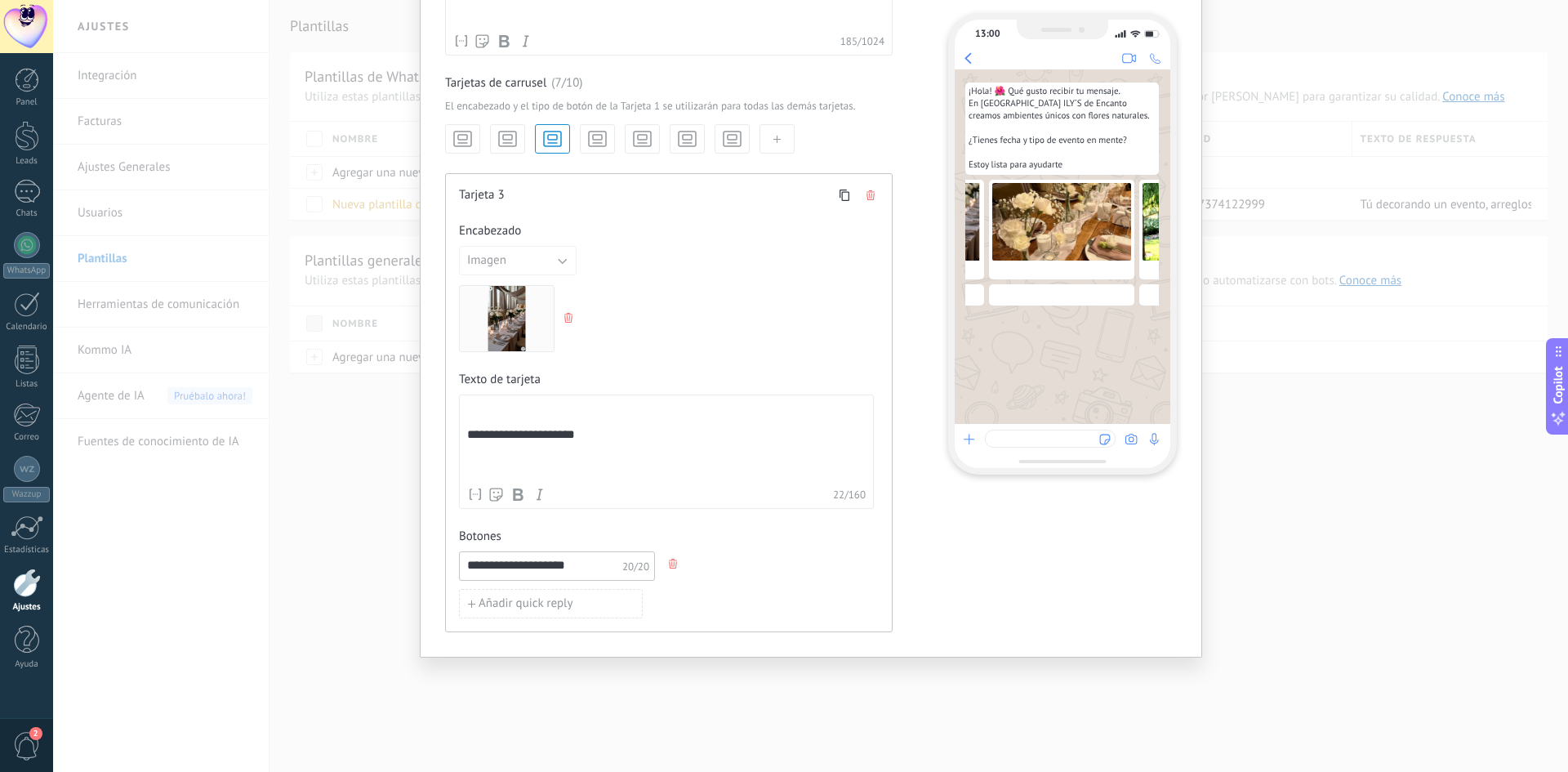
scroll to position [0, 277]
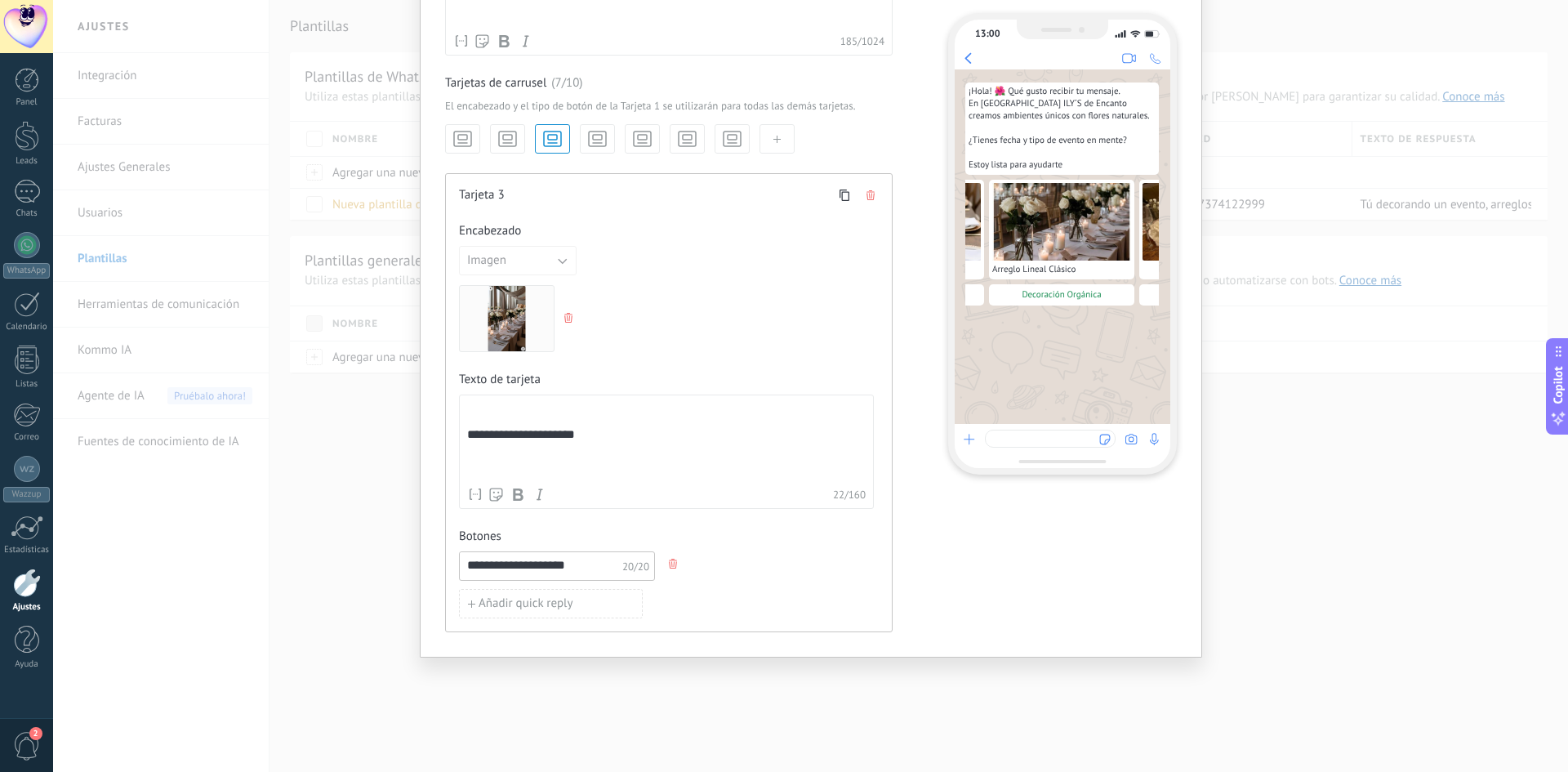
click at [600, 134] on icon "button" at bounding box center [597, 138] width 22 height 23
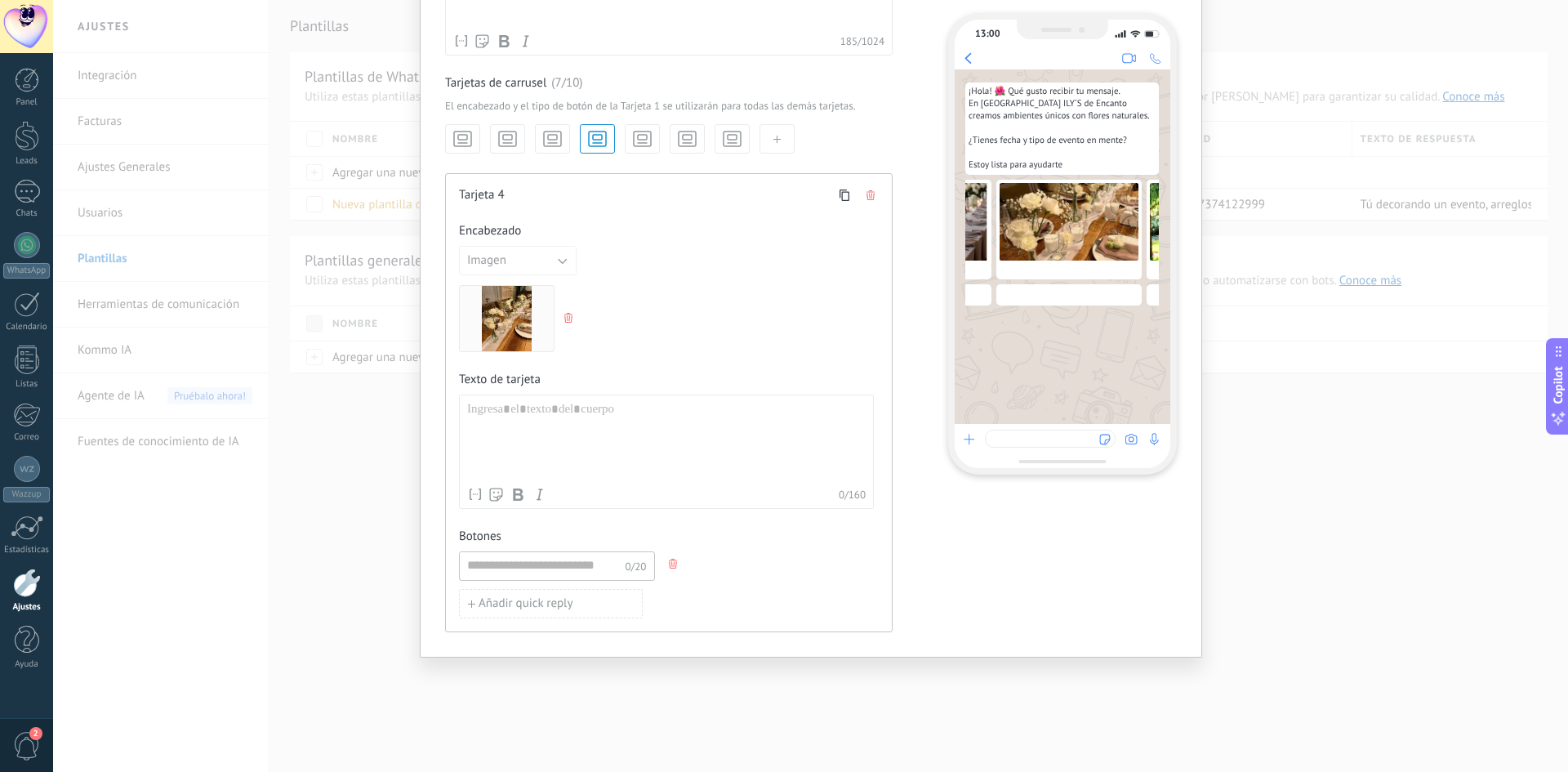
scroll to position [0, 427]
click at [520, 409] on div at bounding box center [666, 441] width 399 height 78
paste div
click at [540, 559] on input at bounding box center [542, 565] width 165 height 26
click at [577, 555] on input at bounding box center [542, 565] width 165 height 26
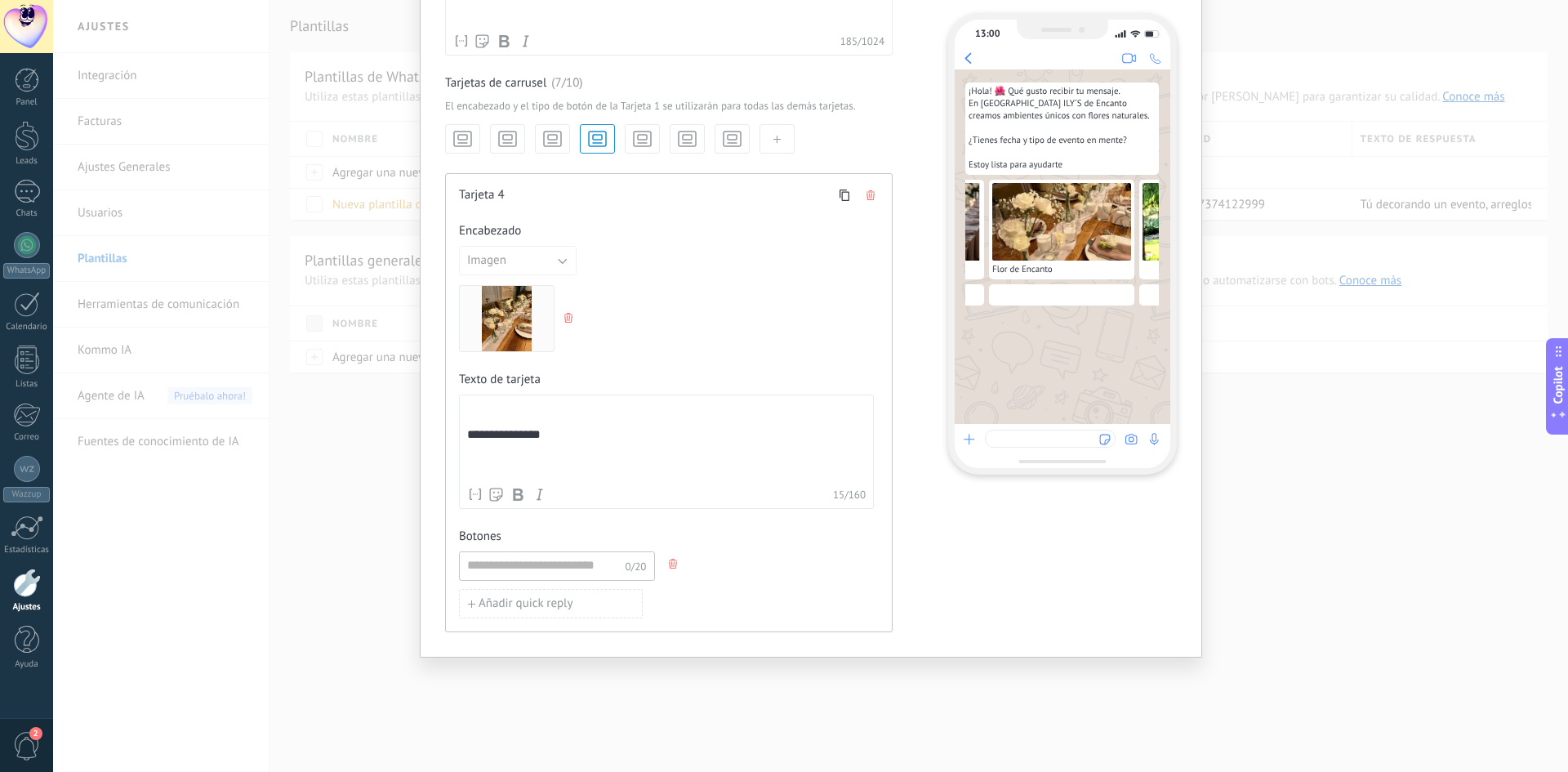
click at [564, 315] on use "button" at bounding box center [568, 318] width 8 height 10
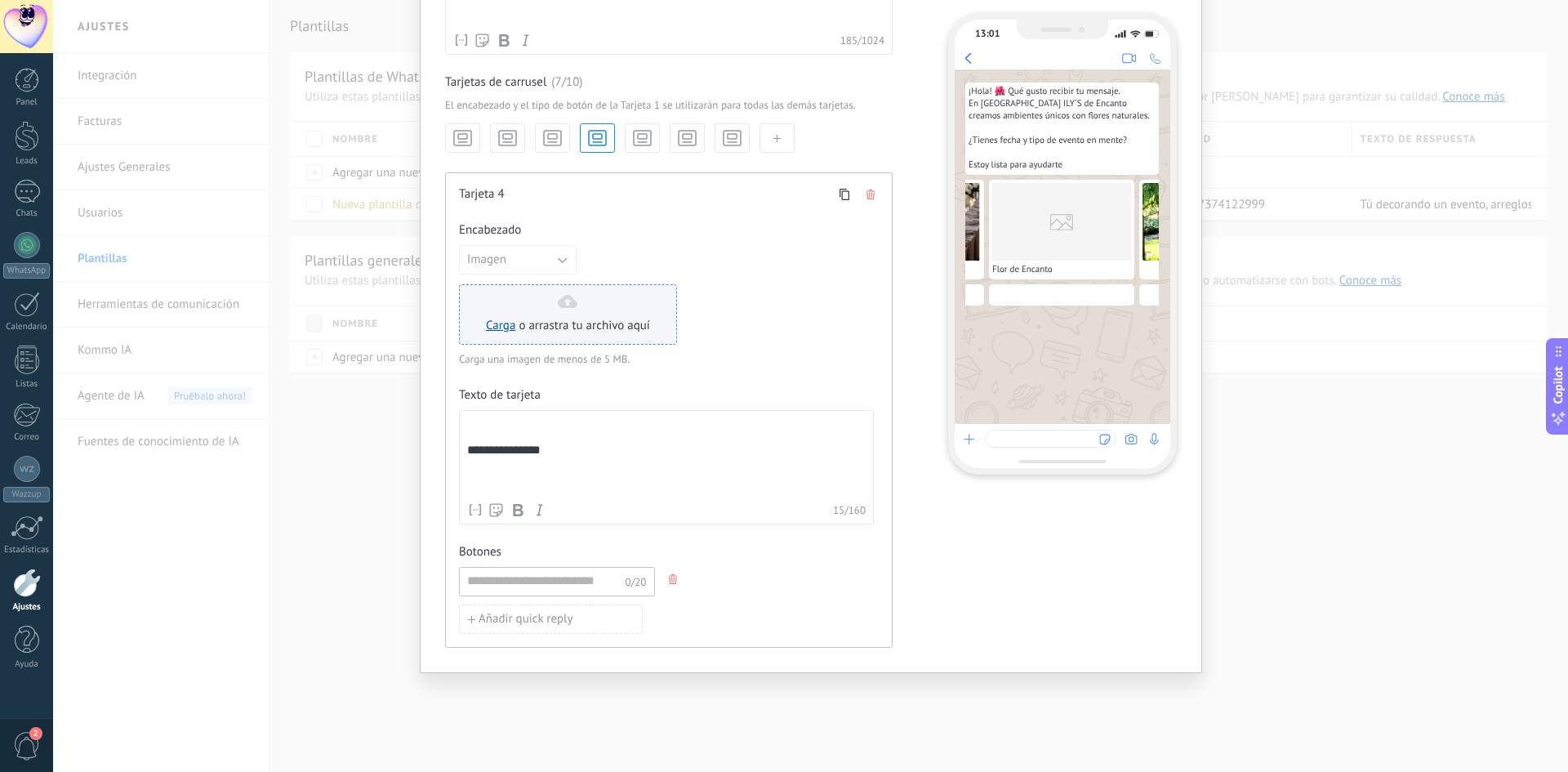
click at [552, 310] on div "Carga o arrastra tu archivo aquí Arrastra aquí" at bounding box center [568, 314] width 164 height 39
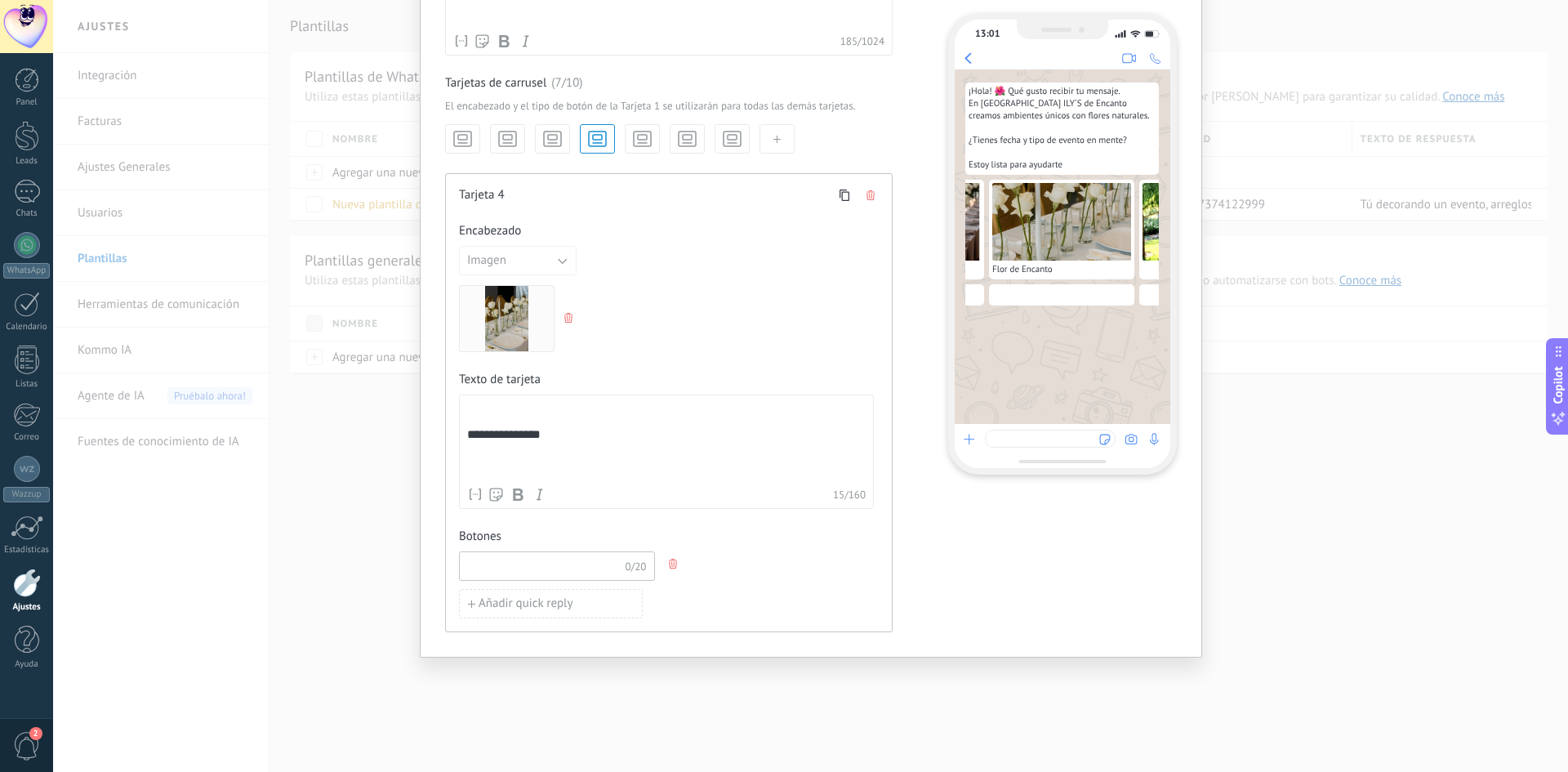
click at [523, 561] on input at bounding box center [542, 565] width 165 height 26
type input "**********"
click at [636, 131] on use "button" at bounding box center [642, 138] width 17 height 15
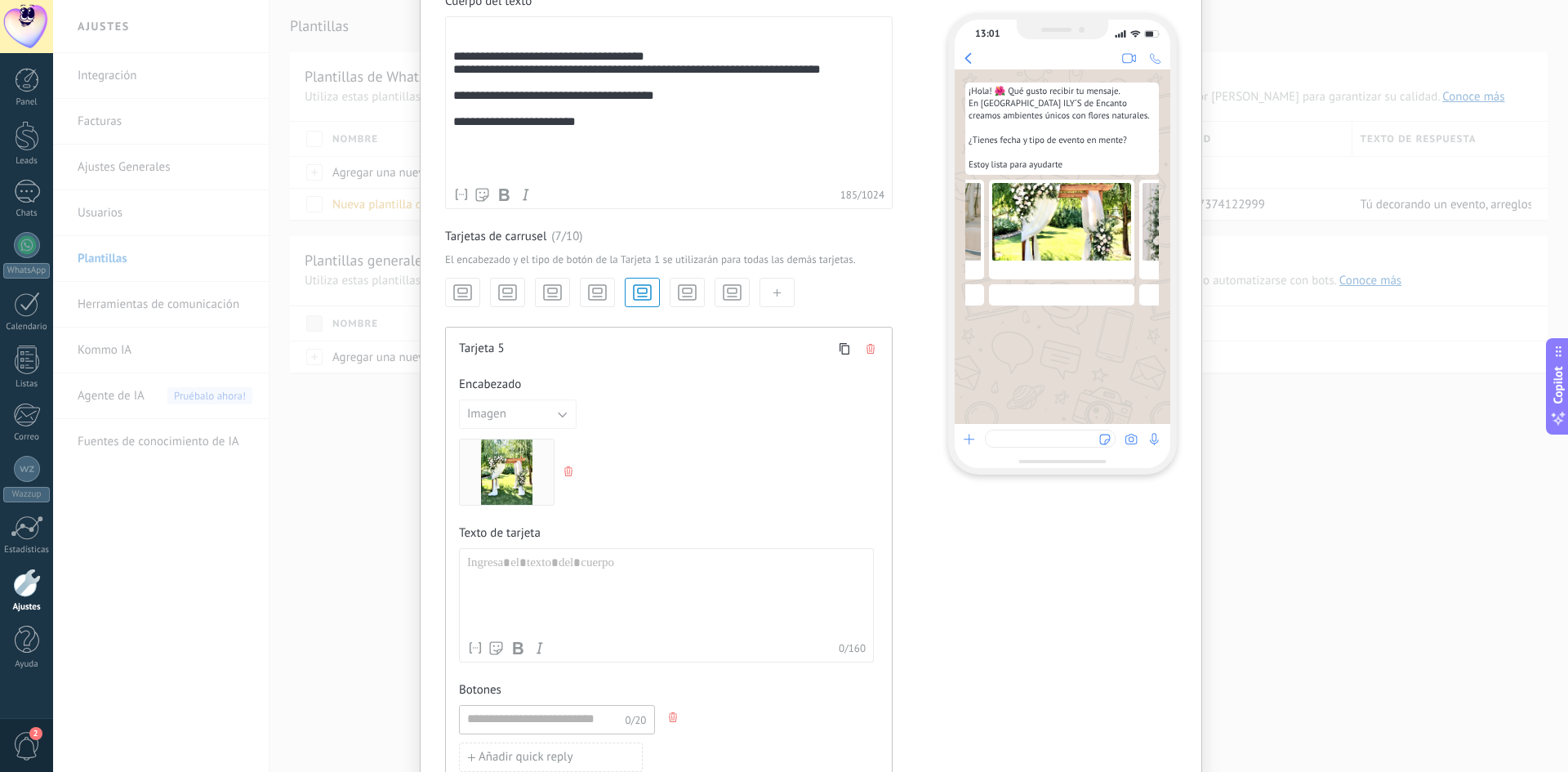
scroll to position [16, 0]
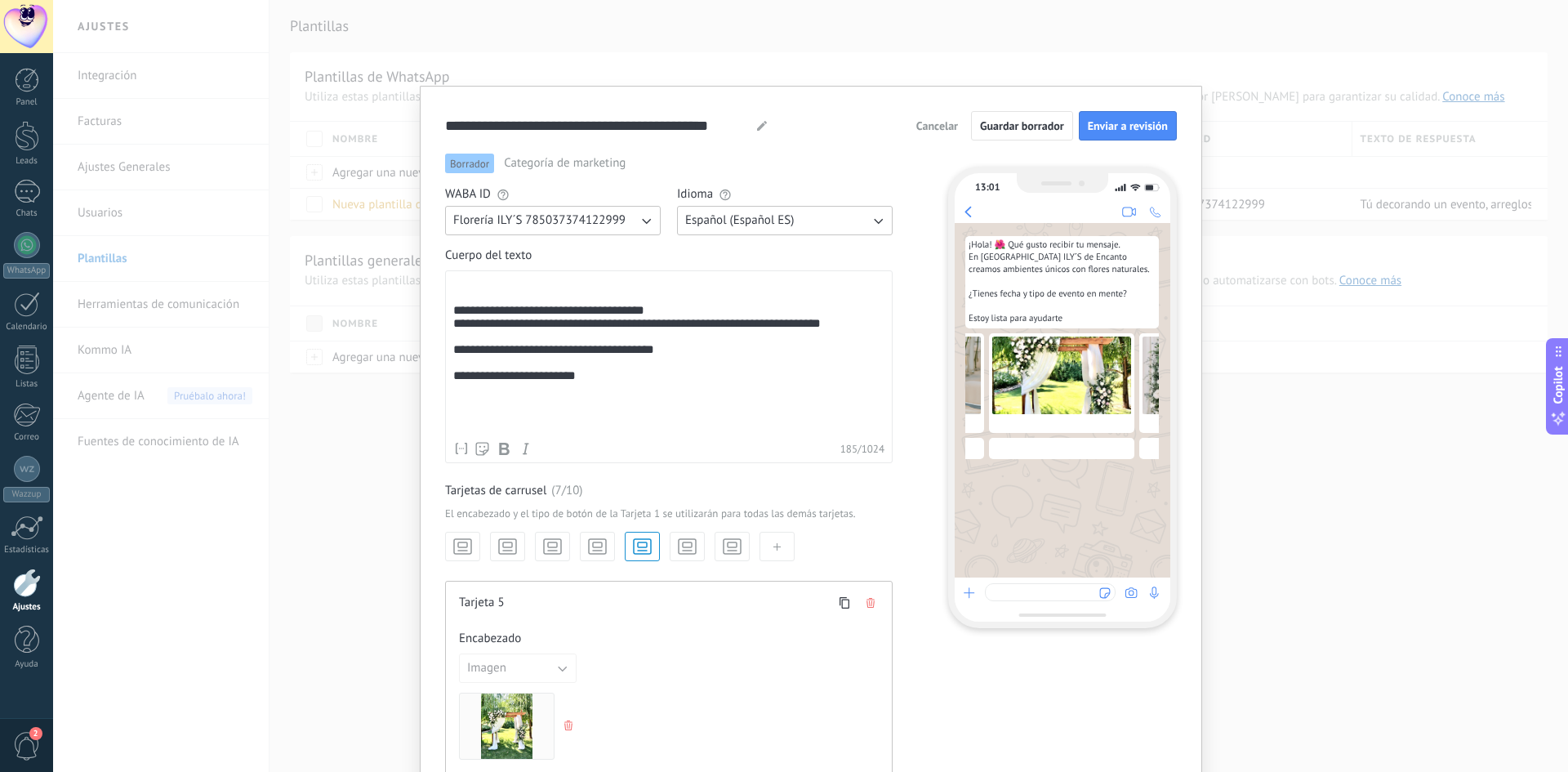
drag, startPoint x: 1088, startPoint y: 550, endPoint x: 1067, endPoint y: 546, distance: 21.8
click at [1067, 546] on div "¡Hola! 🌺 Qué gusto recibir tu mensaje. En Florería ILY´S de Encanto creamos amb…" at bounding box center [1063, 400] width 216 height 354
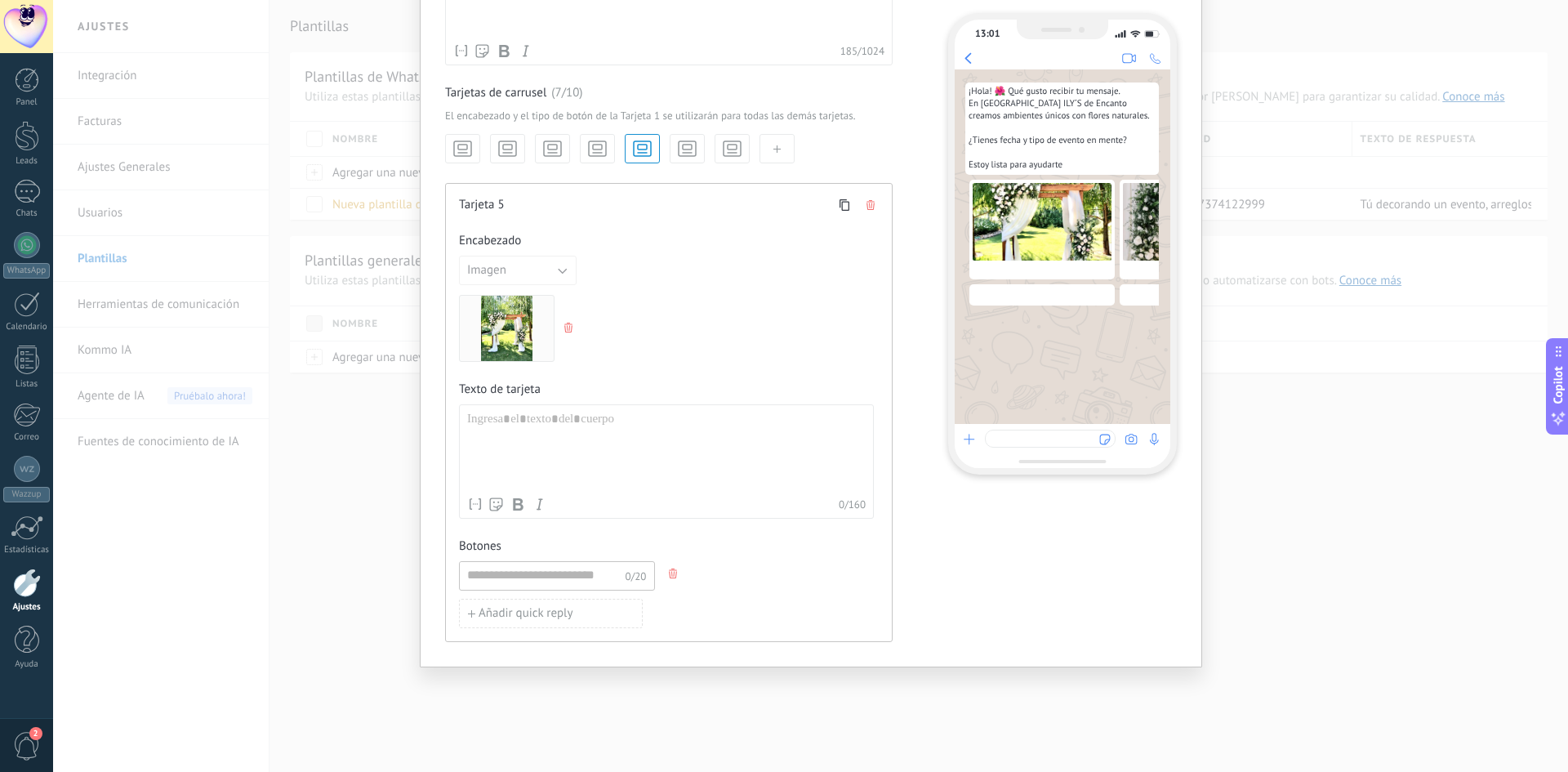
scroll to position [425, 0]
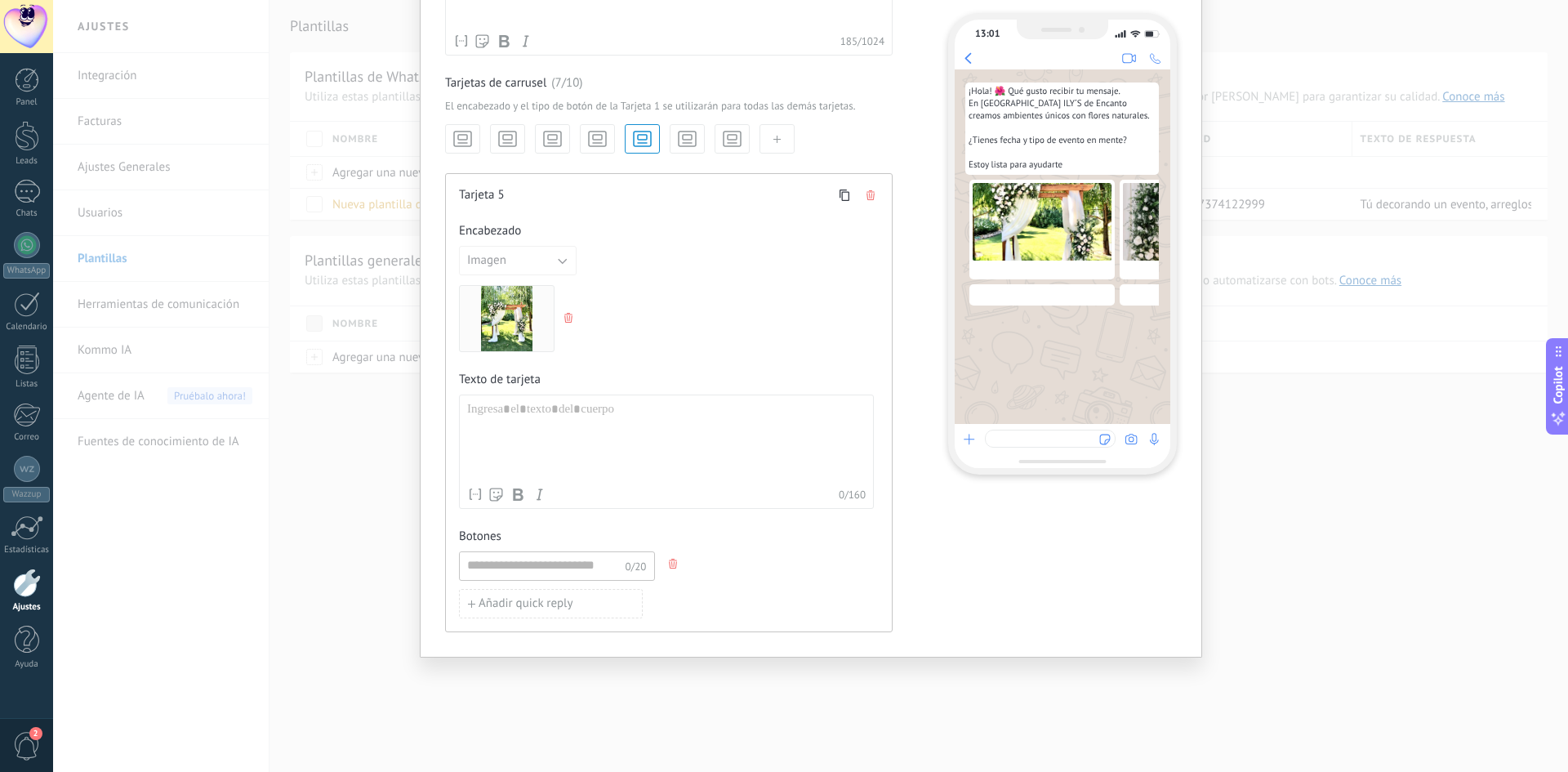
click at [502, 405] on div at bounding box center [666, 441] width 399 height 78
paste div
click at [531, 568] on input at bounding box center [542, 565] width 165 height 26
paste input "**********"
click at [541, 562] on input "**********" at bounding box center [542, 565] width 165 height 26
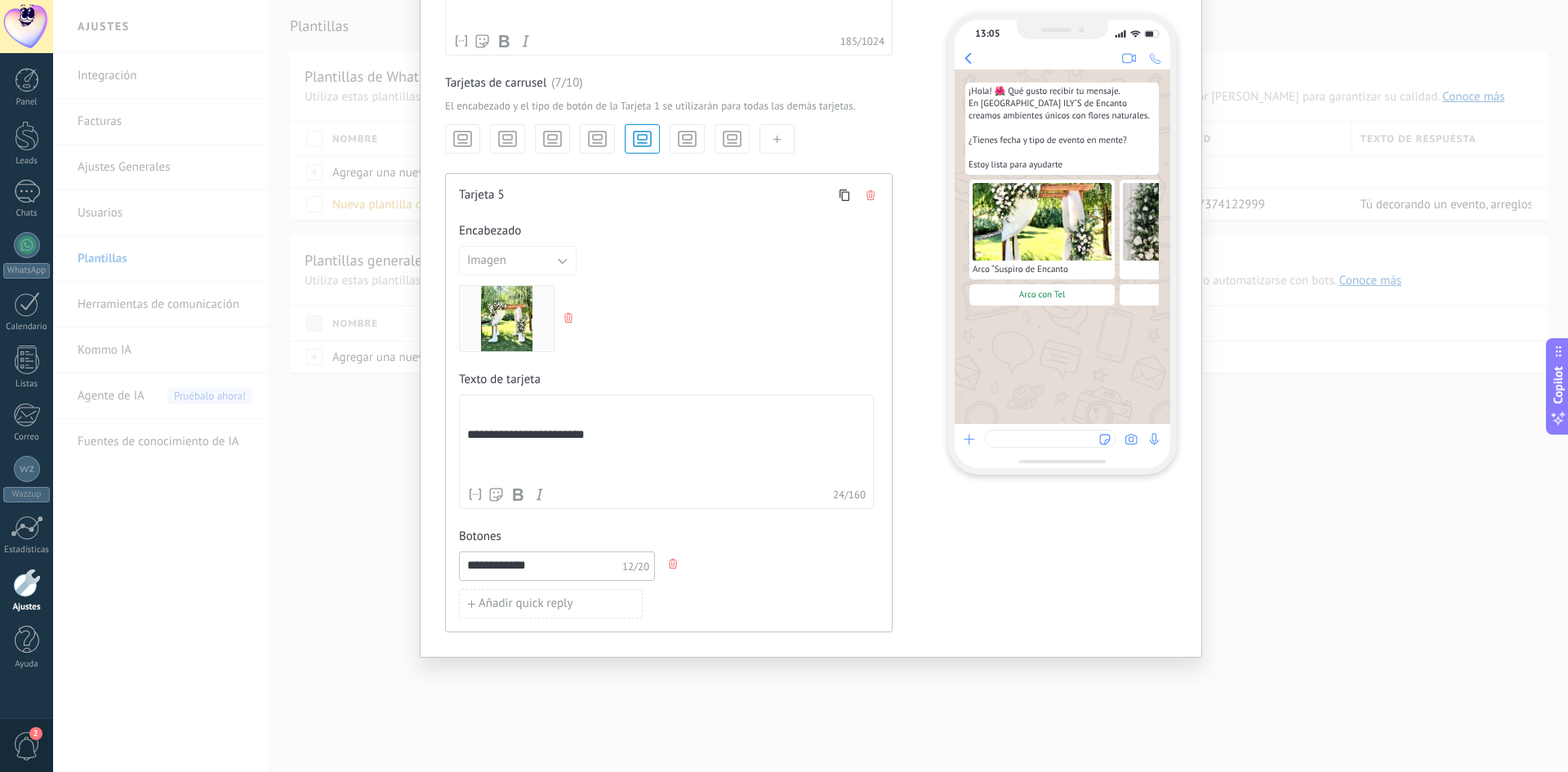
click at [555, 568] on input "**********" at bounding box center [542, 565] width 165 height 26
type input "**********"
click at [505, 606] on span "Añadir quick reply" at bounding box center [526, 603] width 95 height 11
click at [672, 599] on icon "button" at bounding box center [673, 601] width 8 height 10
click at [697, 142] on button "button" at bounding box center [687, 138] width 35 height 29
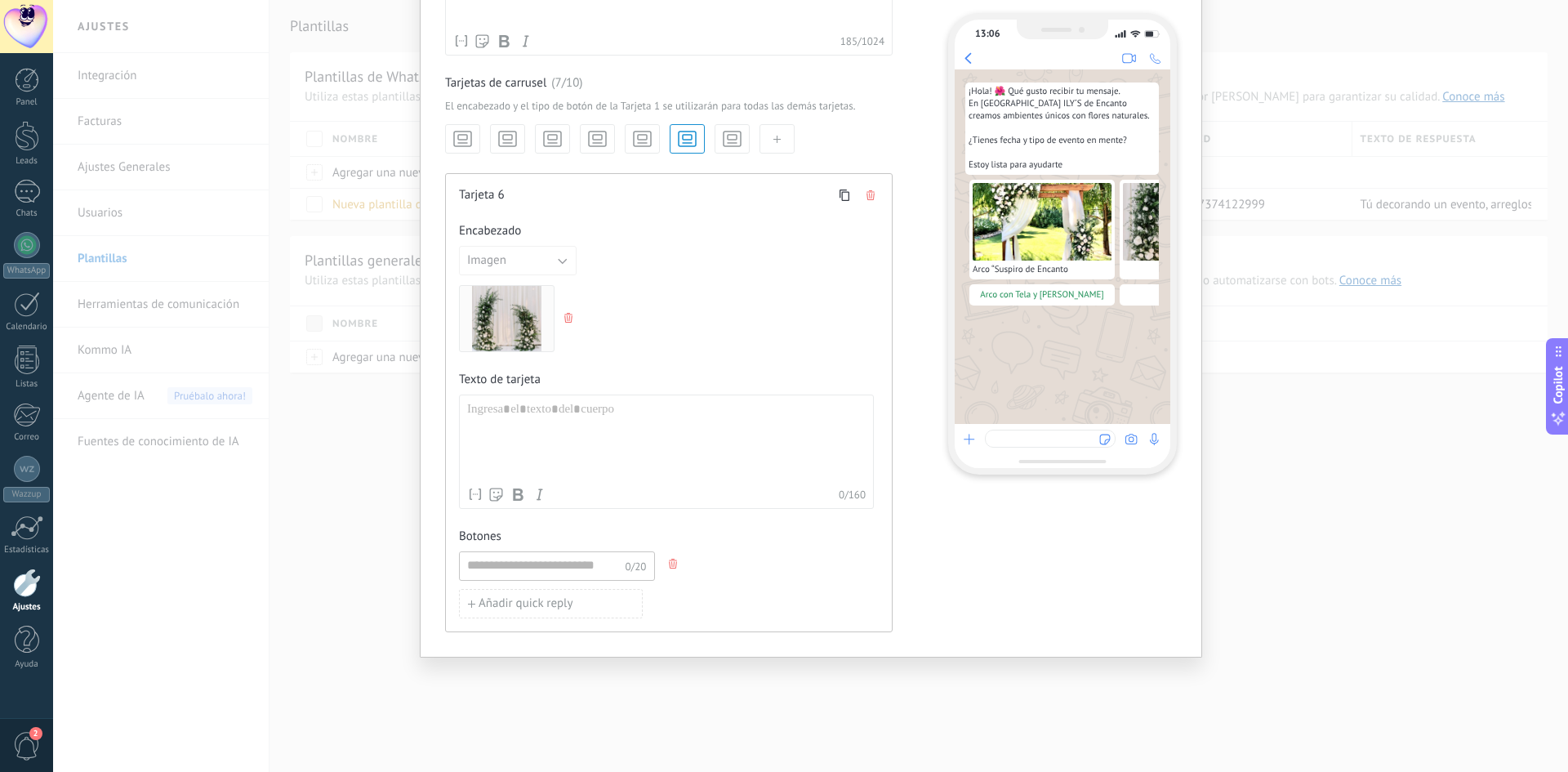
scroll to position [0, 728]
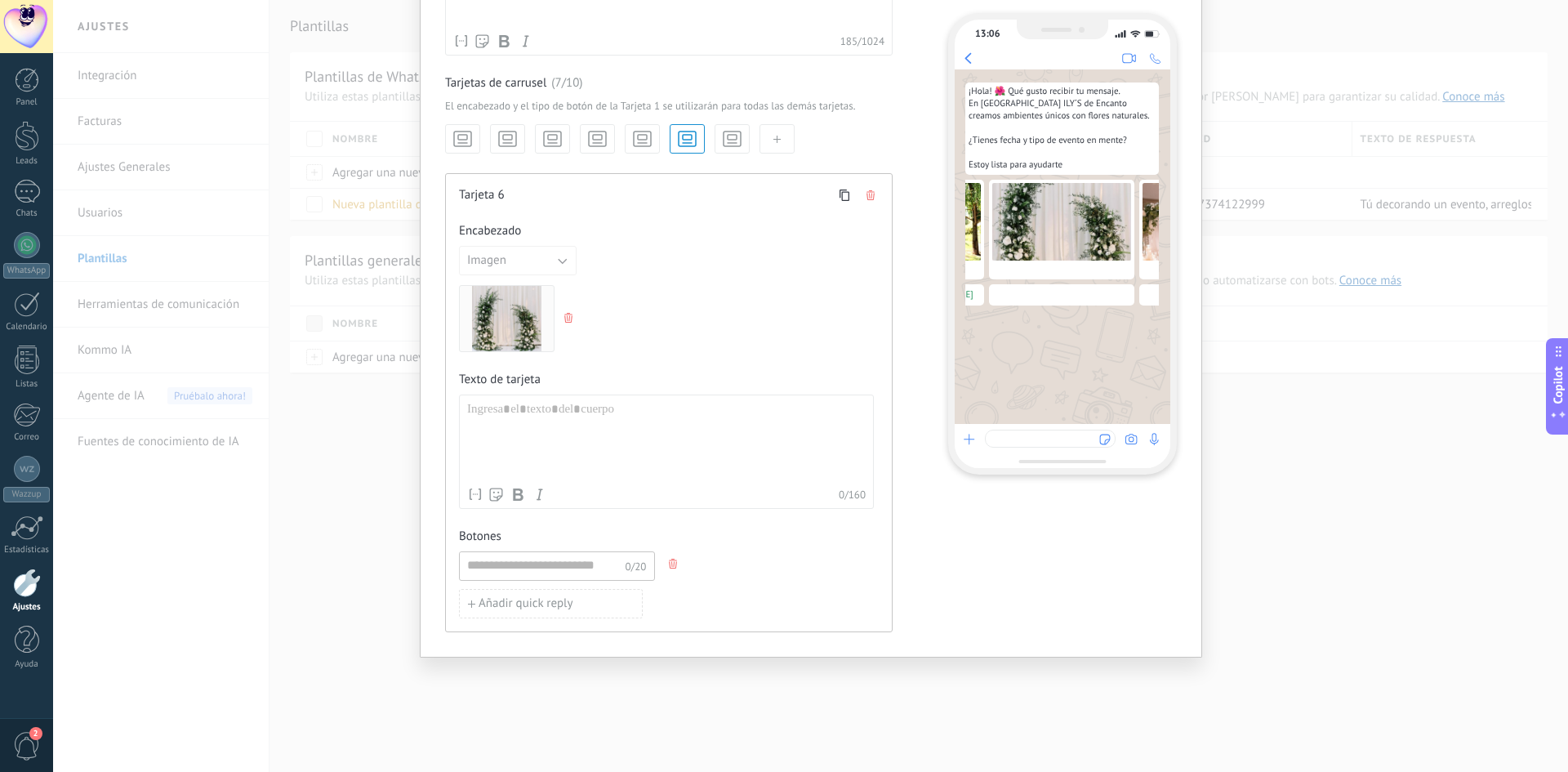
click at [492, 420] on div at bounding box center [666, 441] width 399 height 78
paste div
click at [506, 579] on div "0/20" at bounding box center [557, 565] width 196 height 29
click at [506, 572] on input at bounding box center [542, 565] width 165 height 26
type input "*"
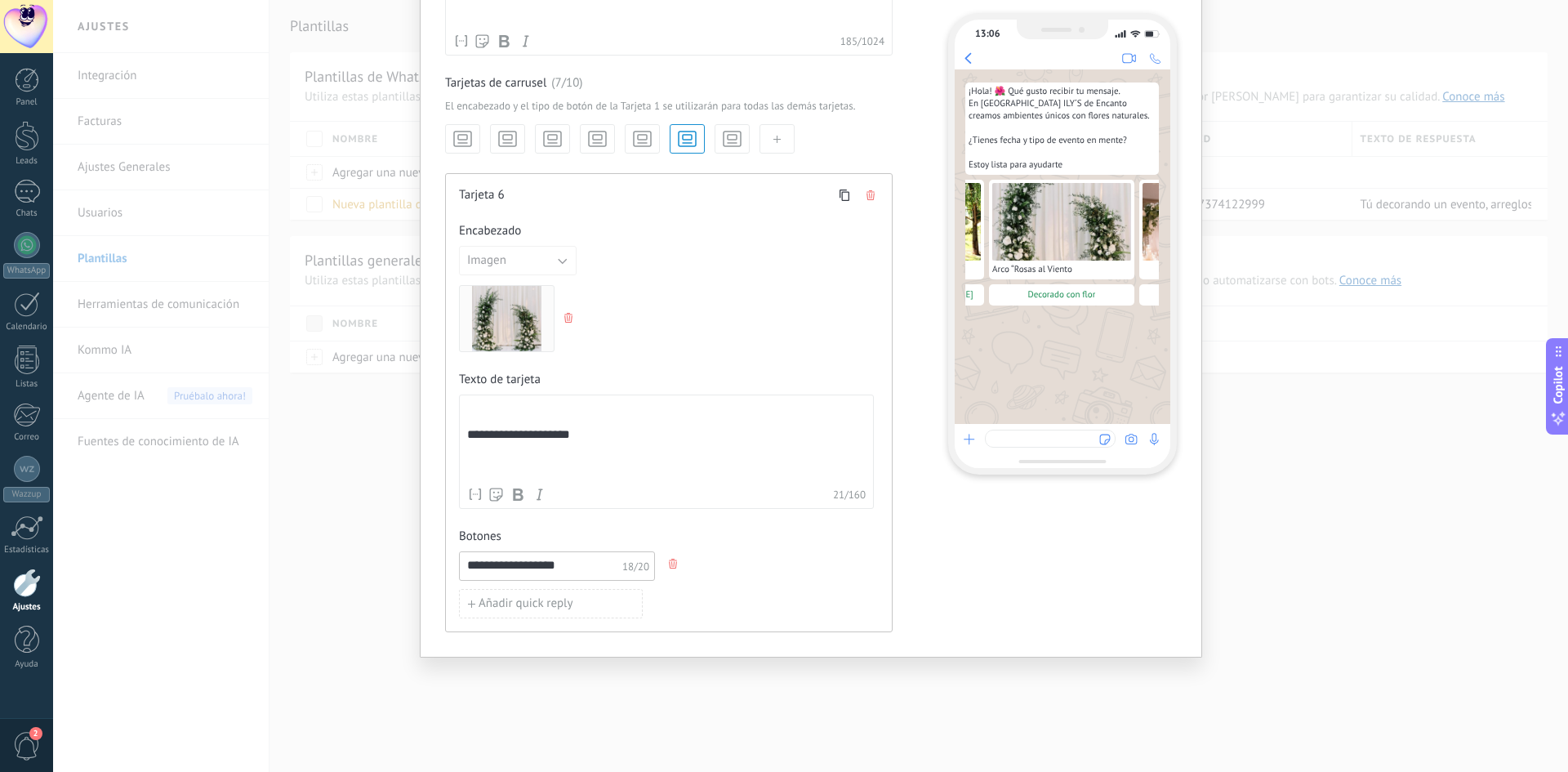
type input "**********"
click at [736, 141] on icon "button" at bounding box center [732, 138] width 22 height 23
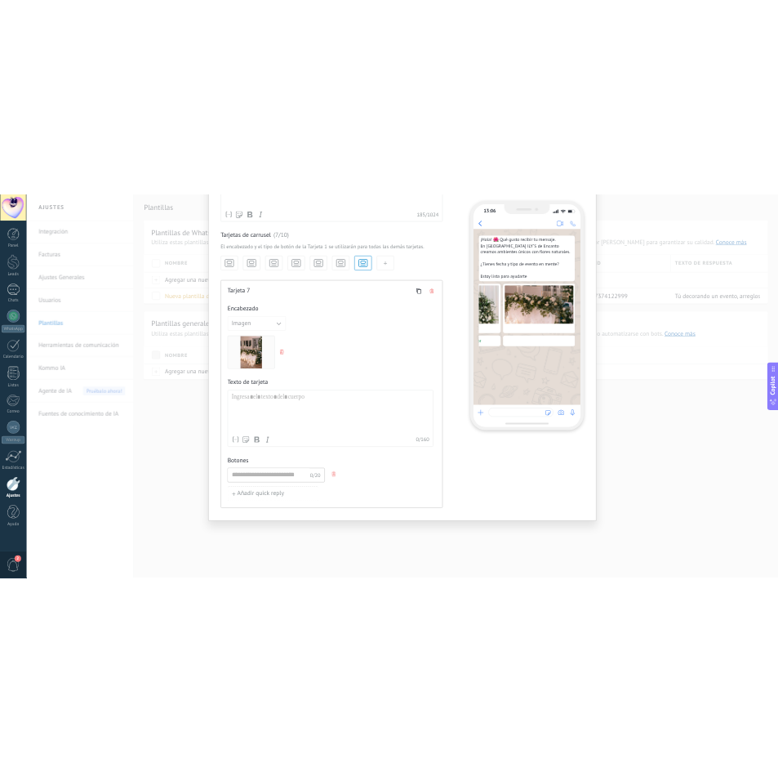
scroll to position [0, 853]
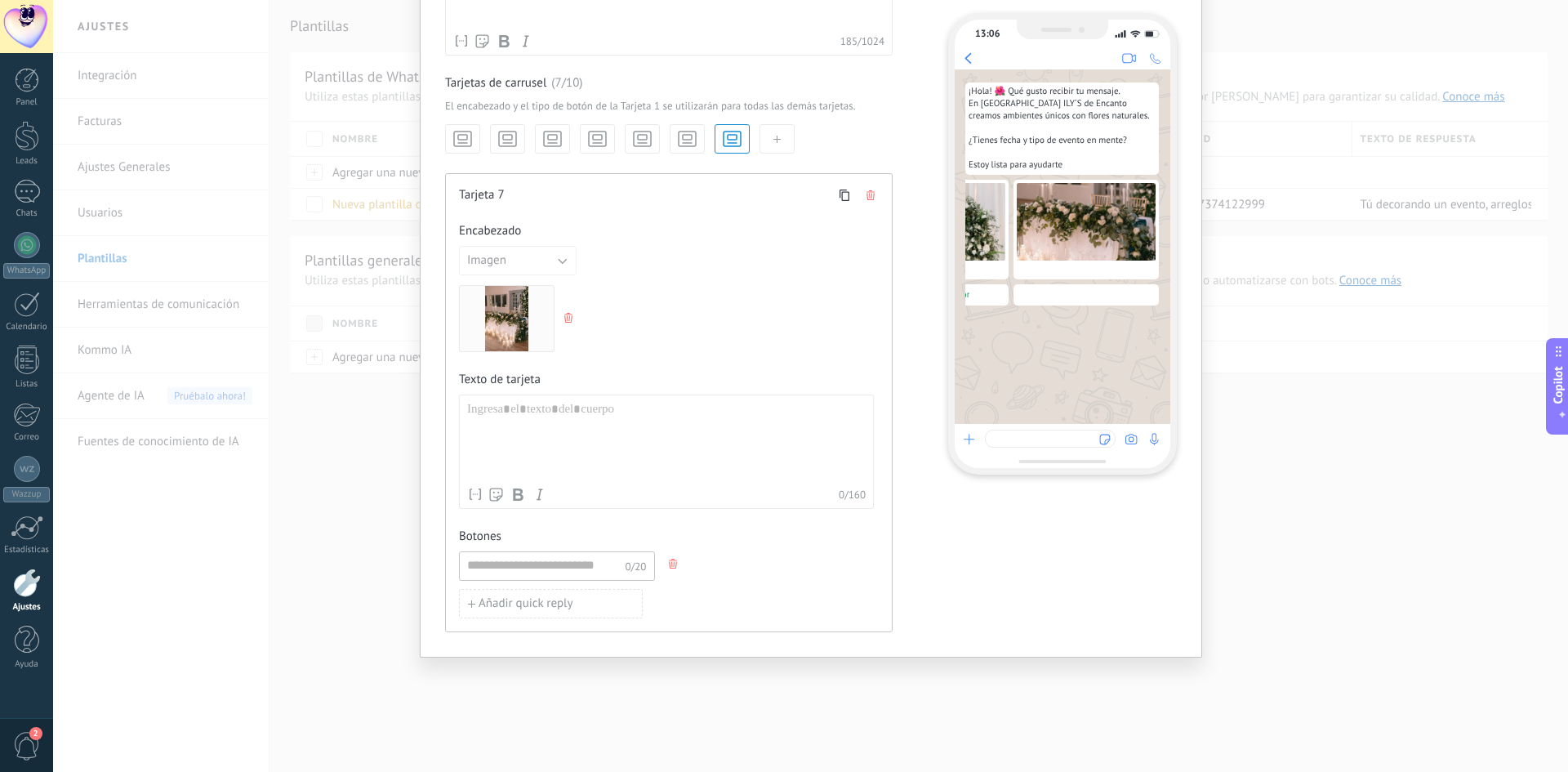
click at [510, 411] on div at bounding box center [666, 441] width 399 height 78
drag, startPoint x: 481, startPoint y: 442, endPoint x: 471, endPoint y: 437, distance: 11.0
click at [480, 442] on div "**********" at bounding box center [666, 441] width 399 height 78
click at [461, 434] on div "**********" at bounding box center [666, 451] width 415 height 114
click at [462, 438] on div "**********" at bounding box center [666, 451] width 415 height 114
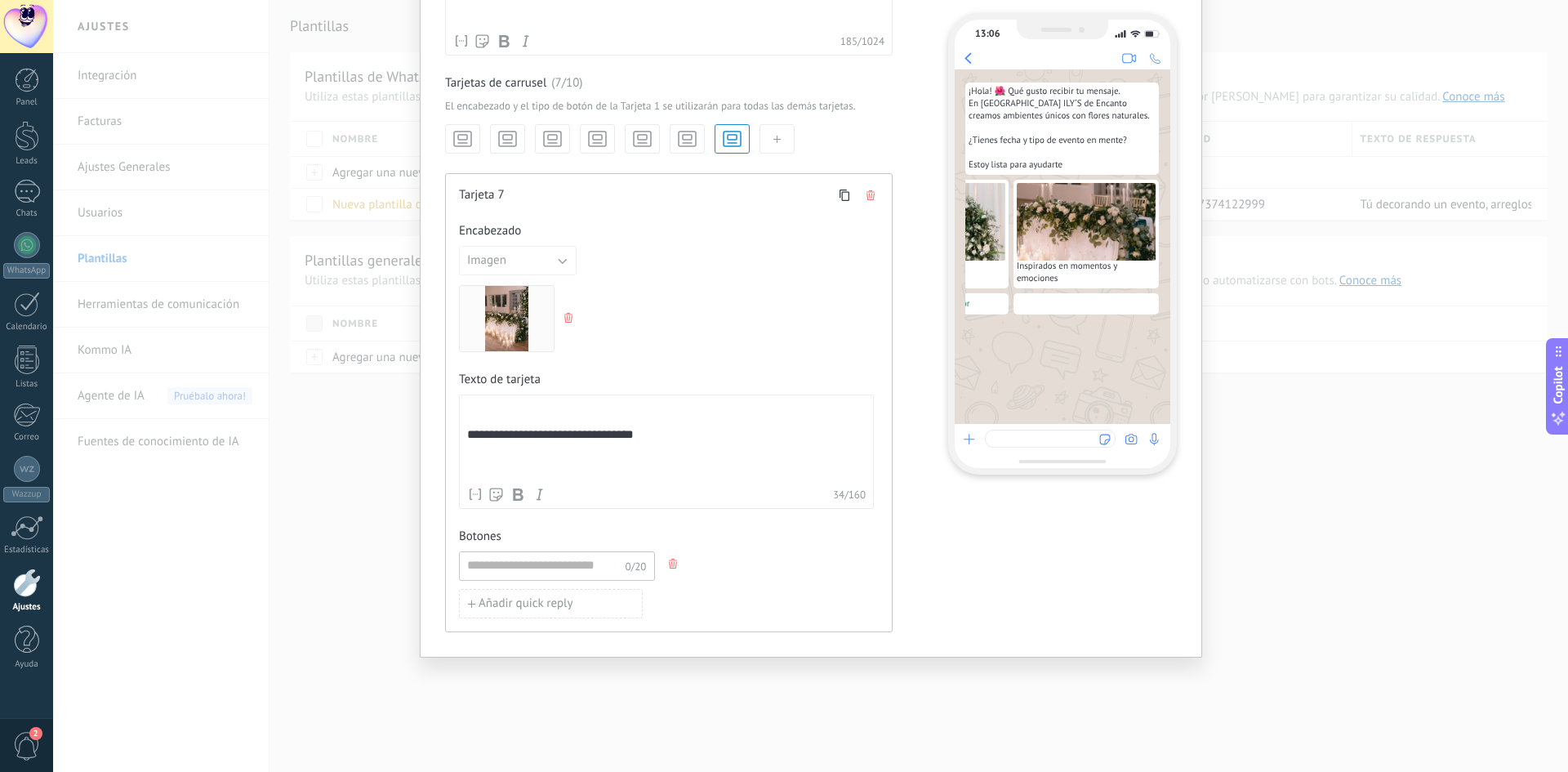
click at [576, 440] on div "**********" at bounding box center [666, 441] width 399 height 78
click at [815, 451] on div "**********" at bounding box center [666, 441] width 399 height 78
click at [474, 419] on div "**********" at bounding box center [666, 441] width 399 height 78
click at [742, 424] on div "**********" at bounding box center [666, 441] width 399 height 78
click at [559, 573] on input at bounding box center [542, 565] width 165 height 26
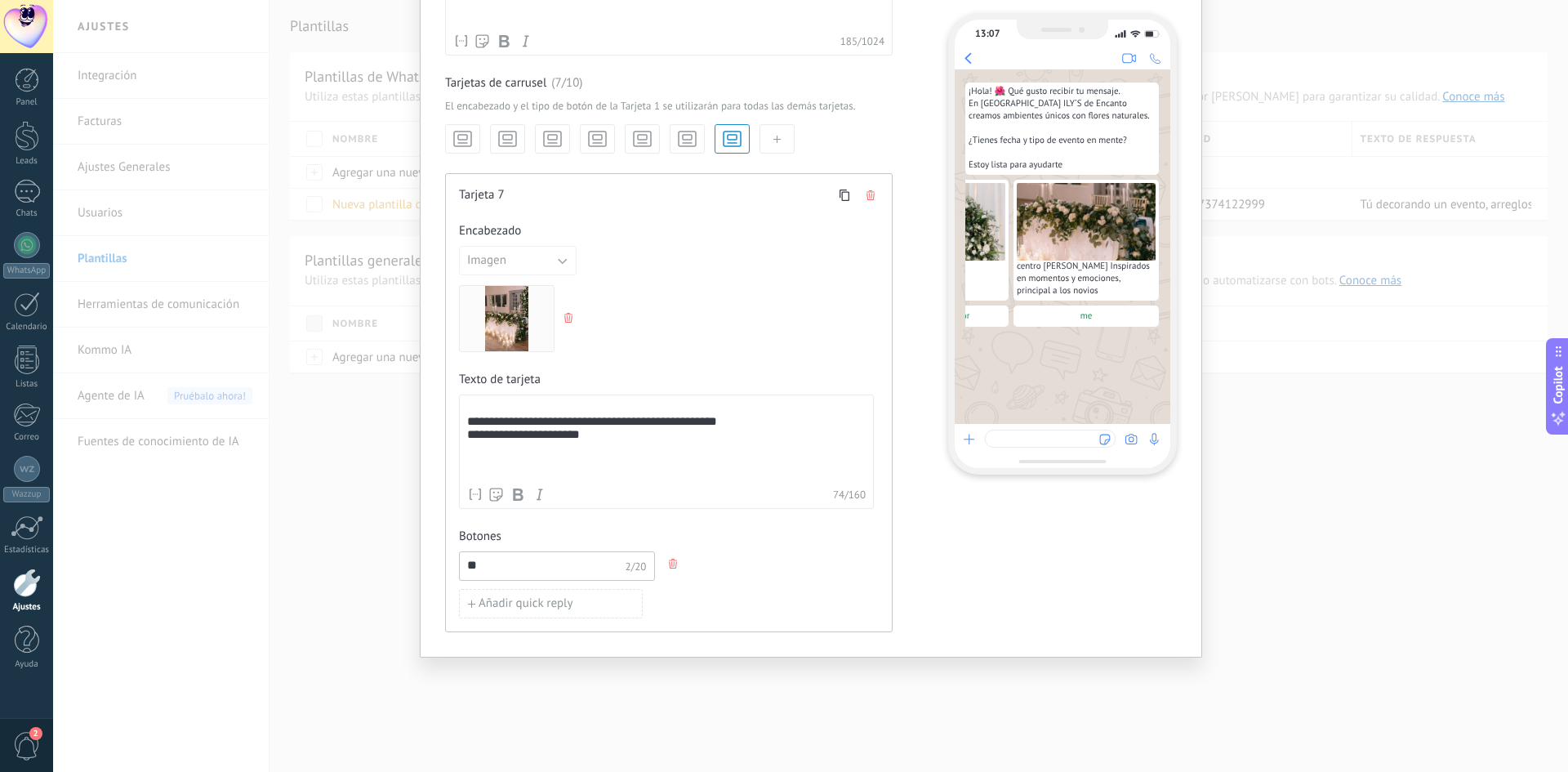
type input "*"
drag, startPoint x: 571, startPoint y: 440, endPoint x: 450, endPoint y: 442, distance: 120.9
click at [450, 442] on div "**********" at bounding box center [669, 402] width 448 height 459
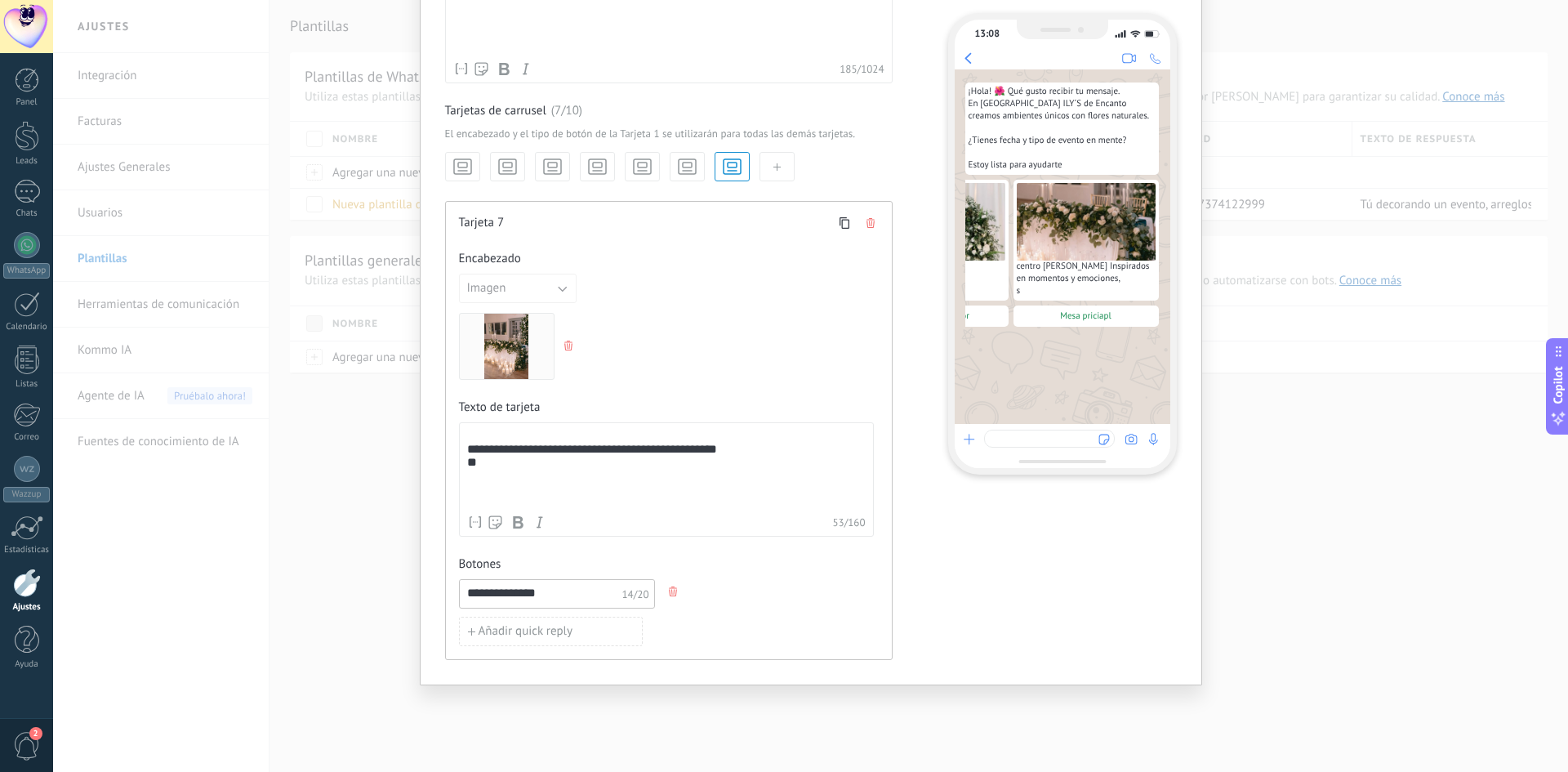
click at [526, 600] on input "**********" at bounding box center [542, 593] width 165 height 26
click at [532, 599] on input "**********" at bounding box center [542, 593] width 165 height 26
type input "**********"
click at [492, 466] on div "**********" at bounding box center [666, 469] width 399 height 78
click at [751, 448] on div "**********" at bounding box center [666, 469] width 399 height 78
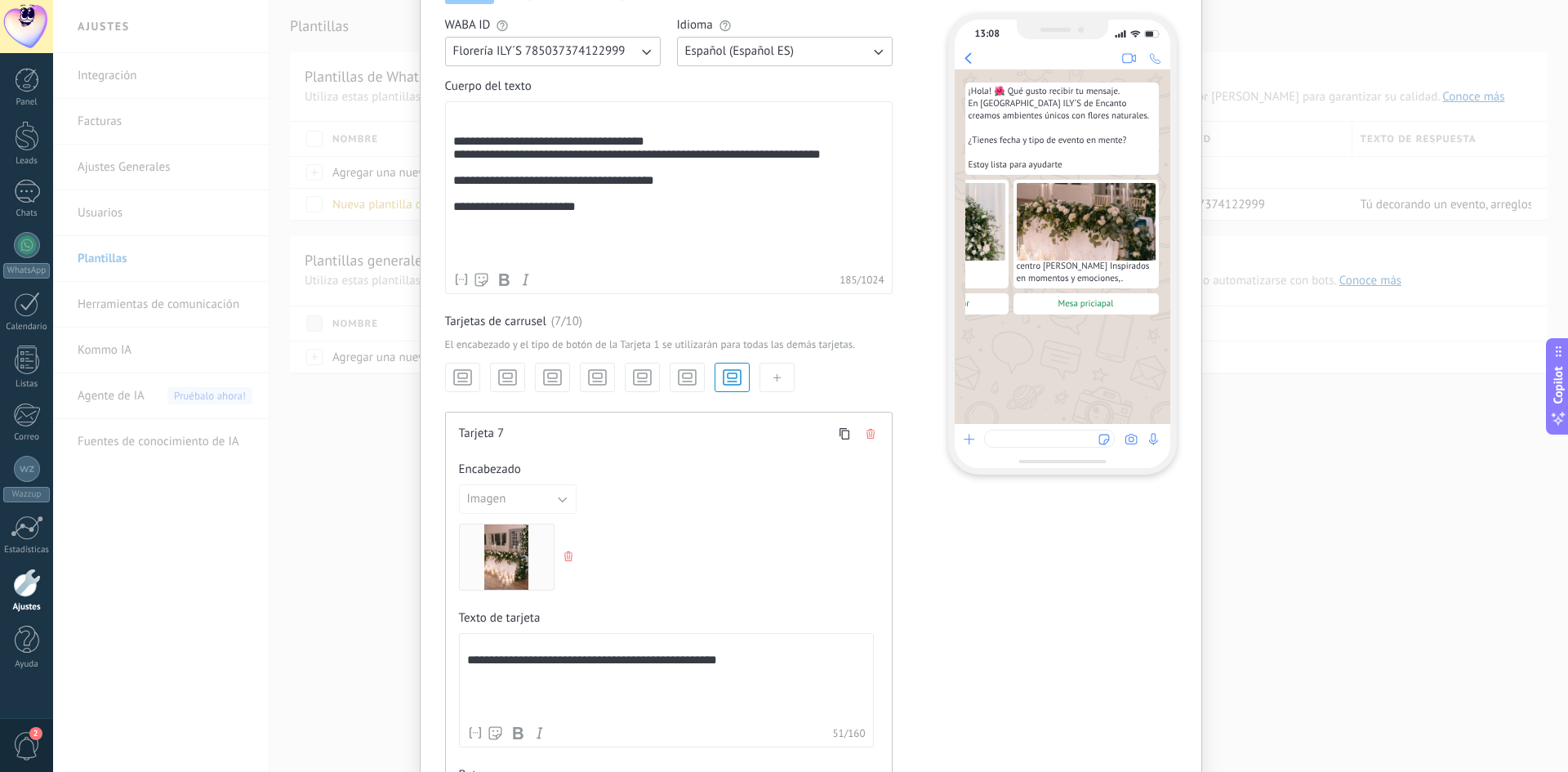
scroll to position [0, 0]
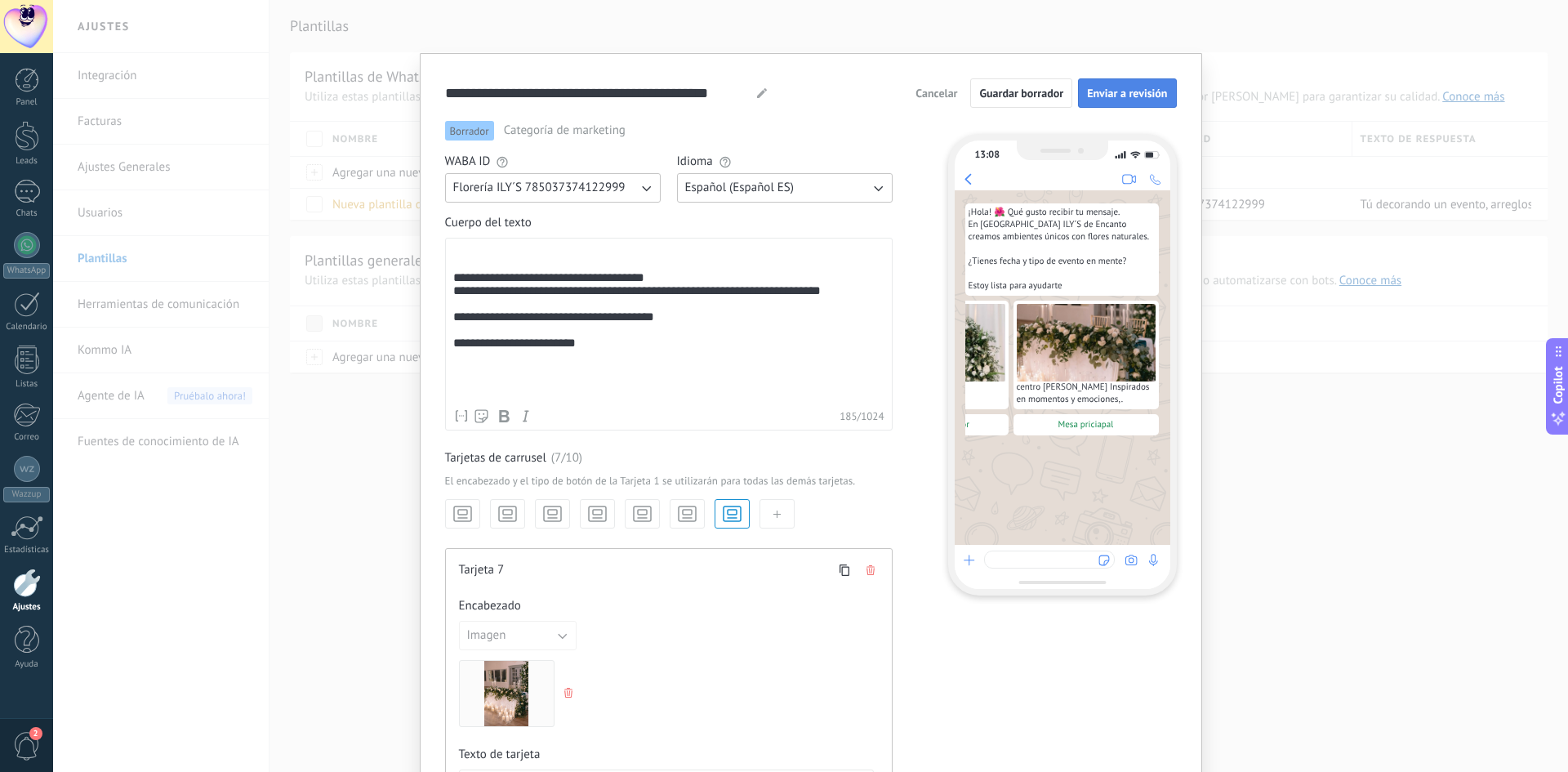
click at [1117, 103] on button "Enviar a revisión" at bounding box center [1127, 92] width 98 height 29
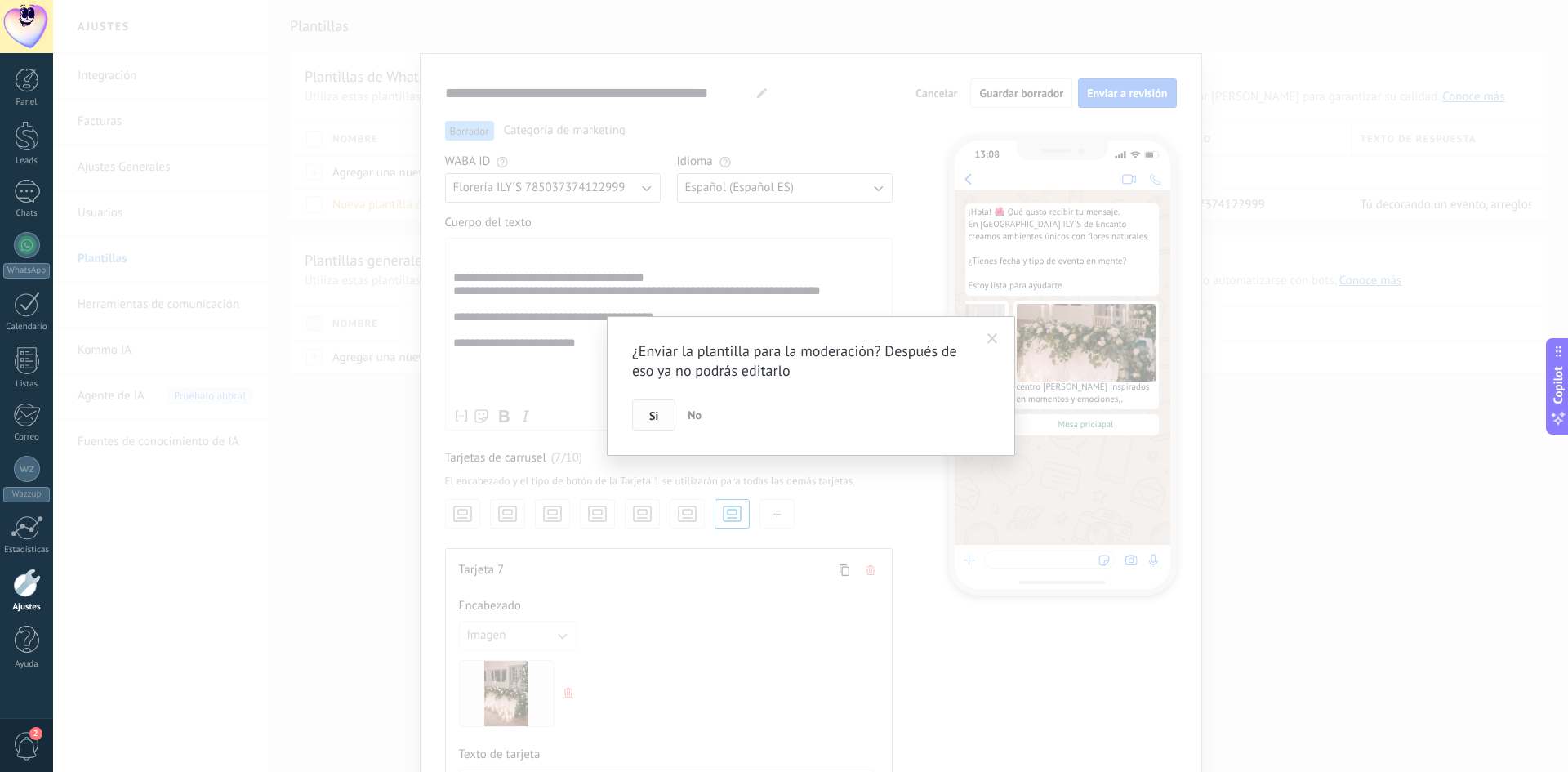
click at [647, 425] on button "Si" at bounding box center [653, 414] width 43 height 31
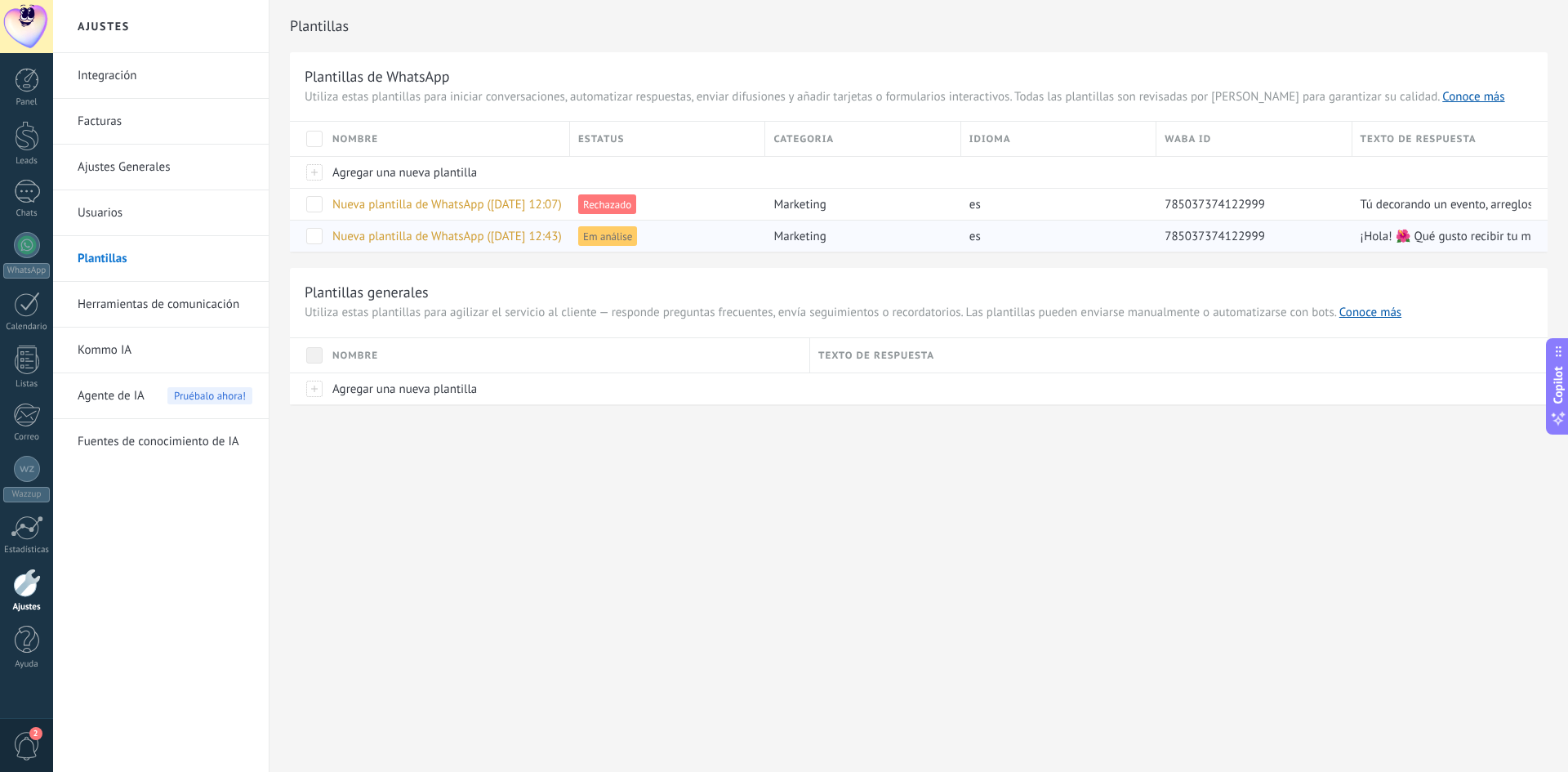
click at [397, 239] on span "Nueva plantilla de WhatsApp (02.10.2025 12:43)" at bounding box center [446, 237] width 229 height 16
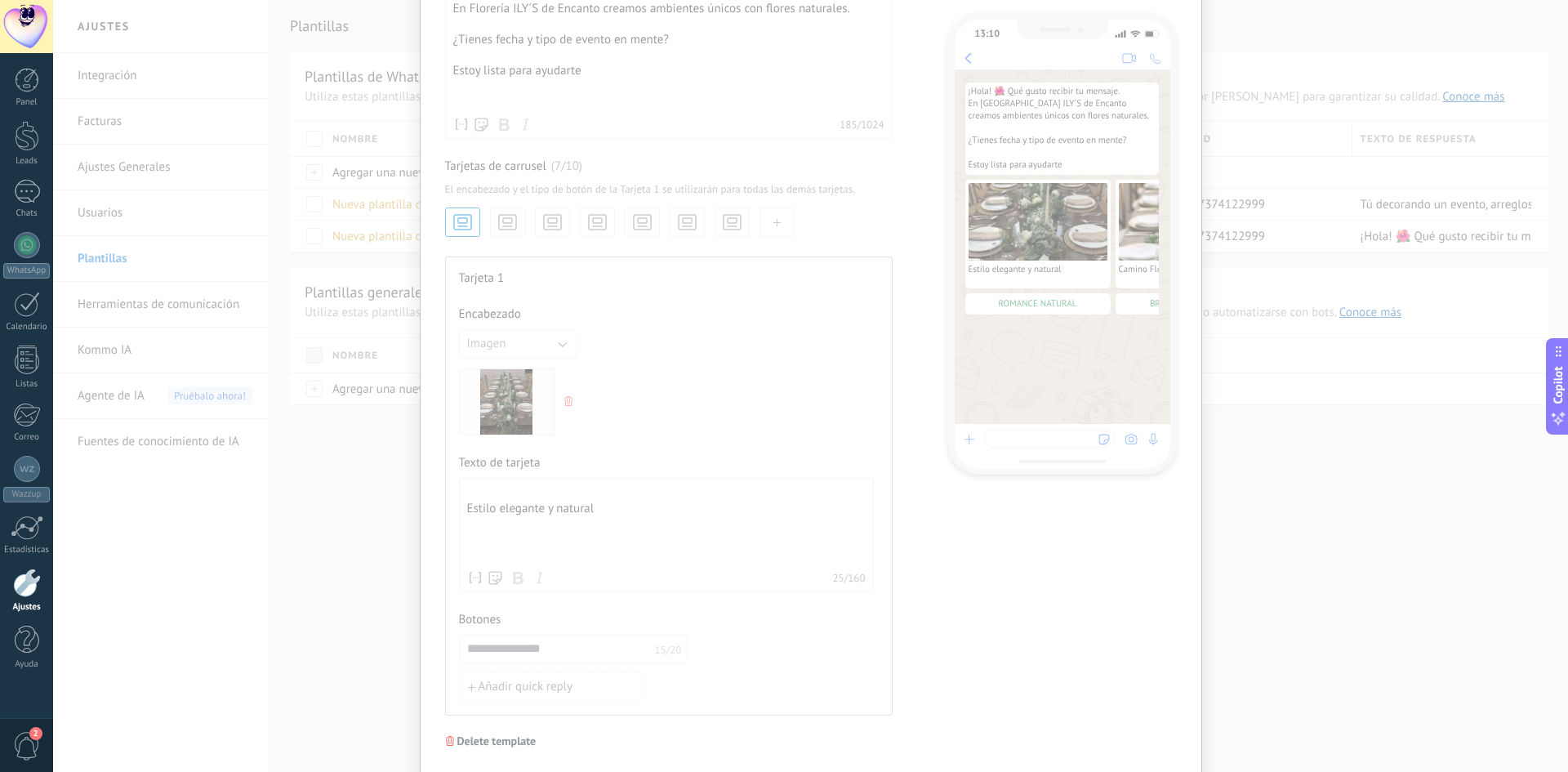
scroll to position [293, 0]
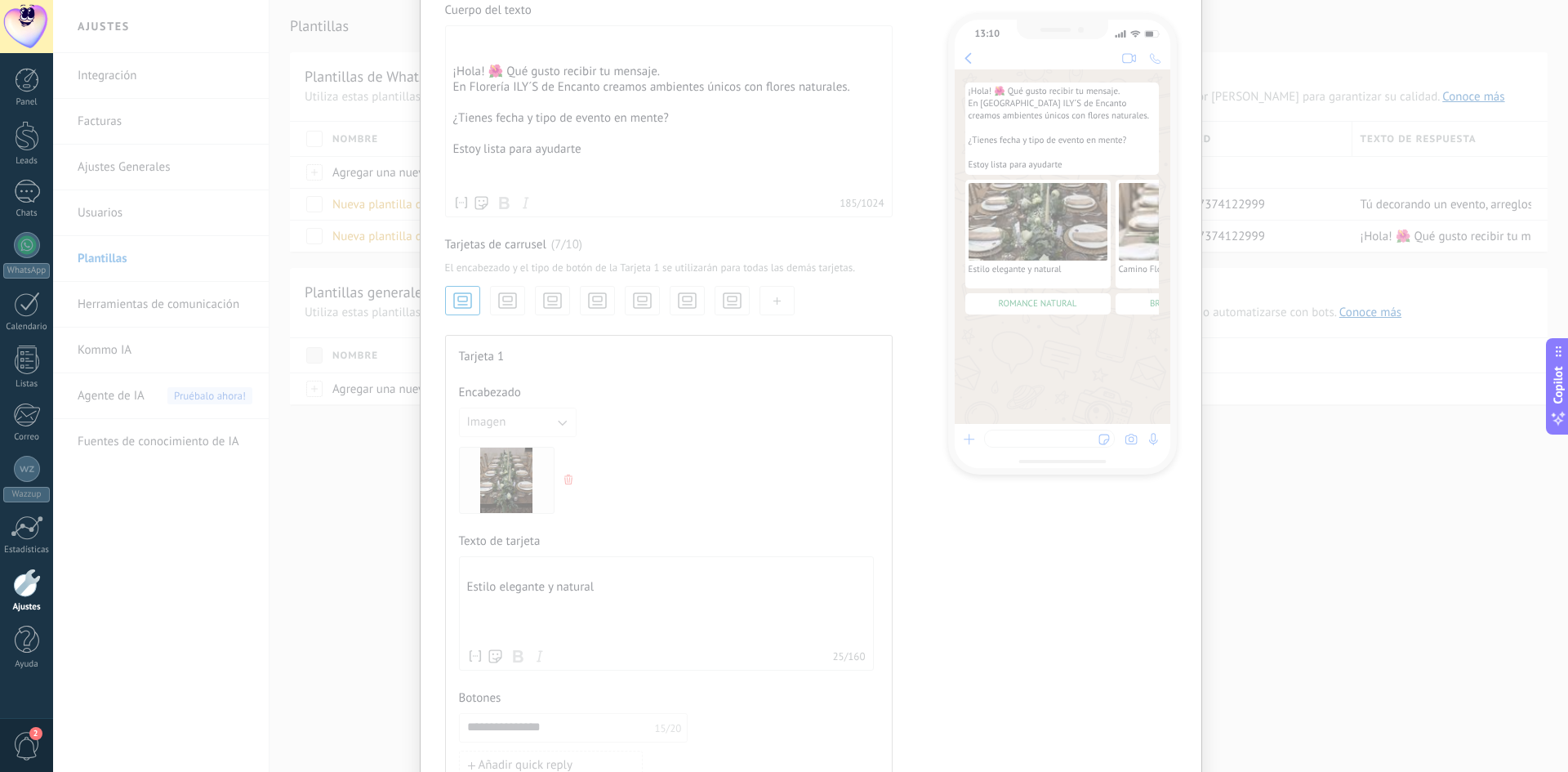
click at [313, 476] on div "**********" at bounding box center [810, 386] width 1515 height 772
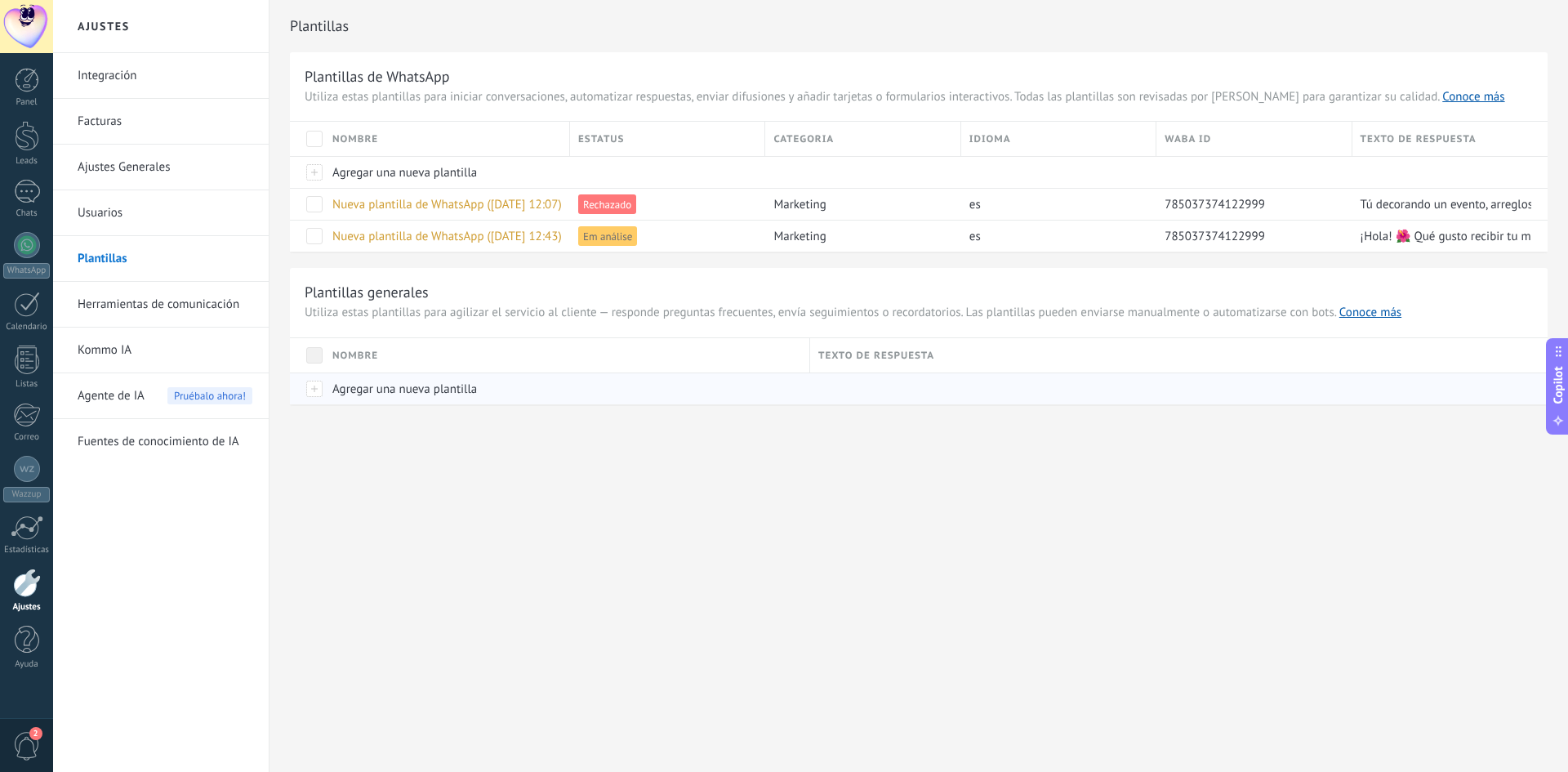
click at [387, 398] on div "Agregar una nueva plantilla" at bounding box center [563, 388] width 478 height 31
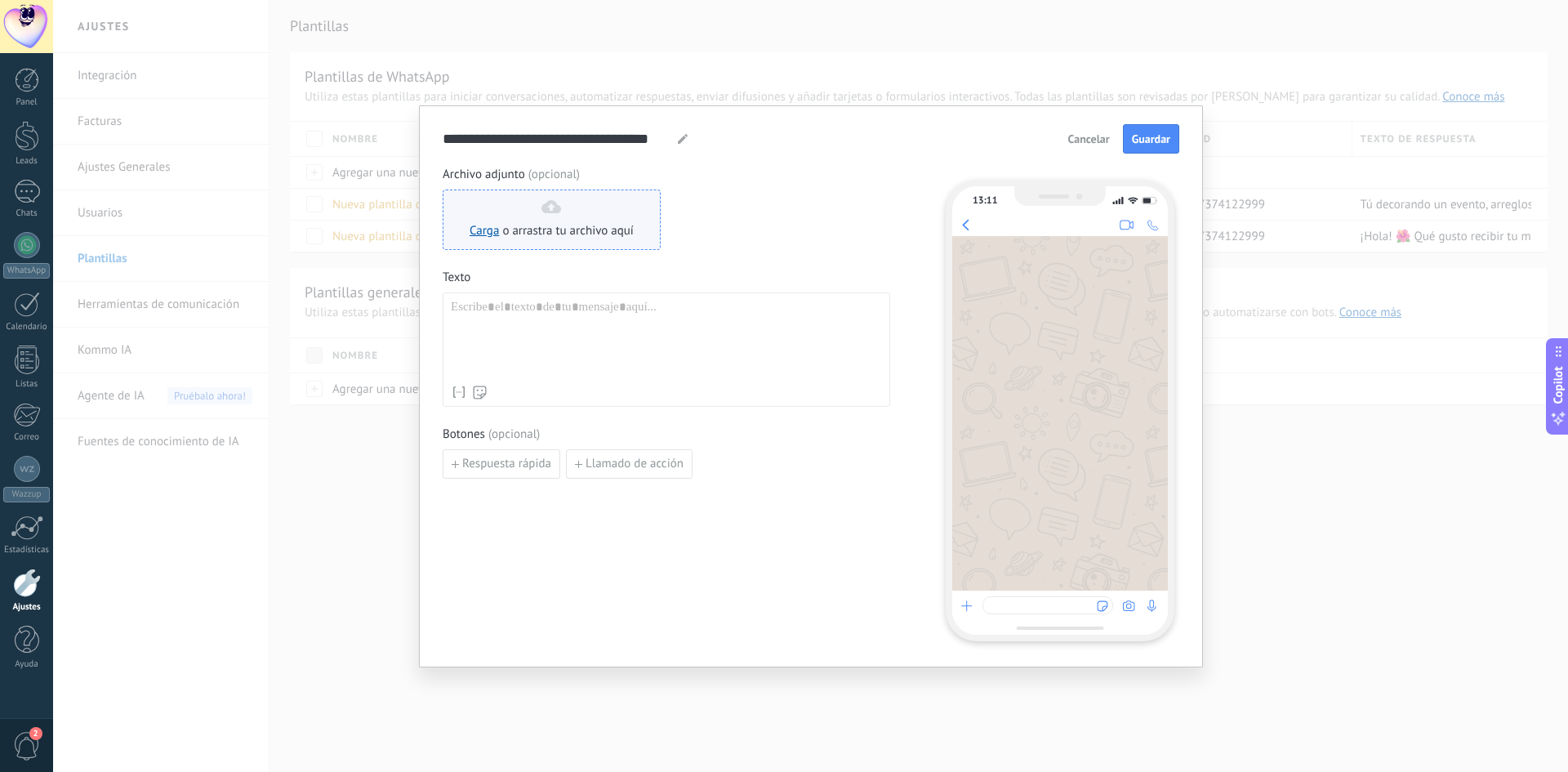
click at [548, 216] on div "Carga o arrastra tu archivo aquí Arrastra aquí" at bounding box center [552, 219] width 164 height 39
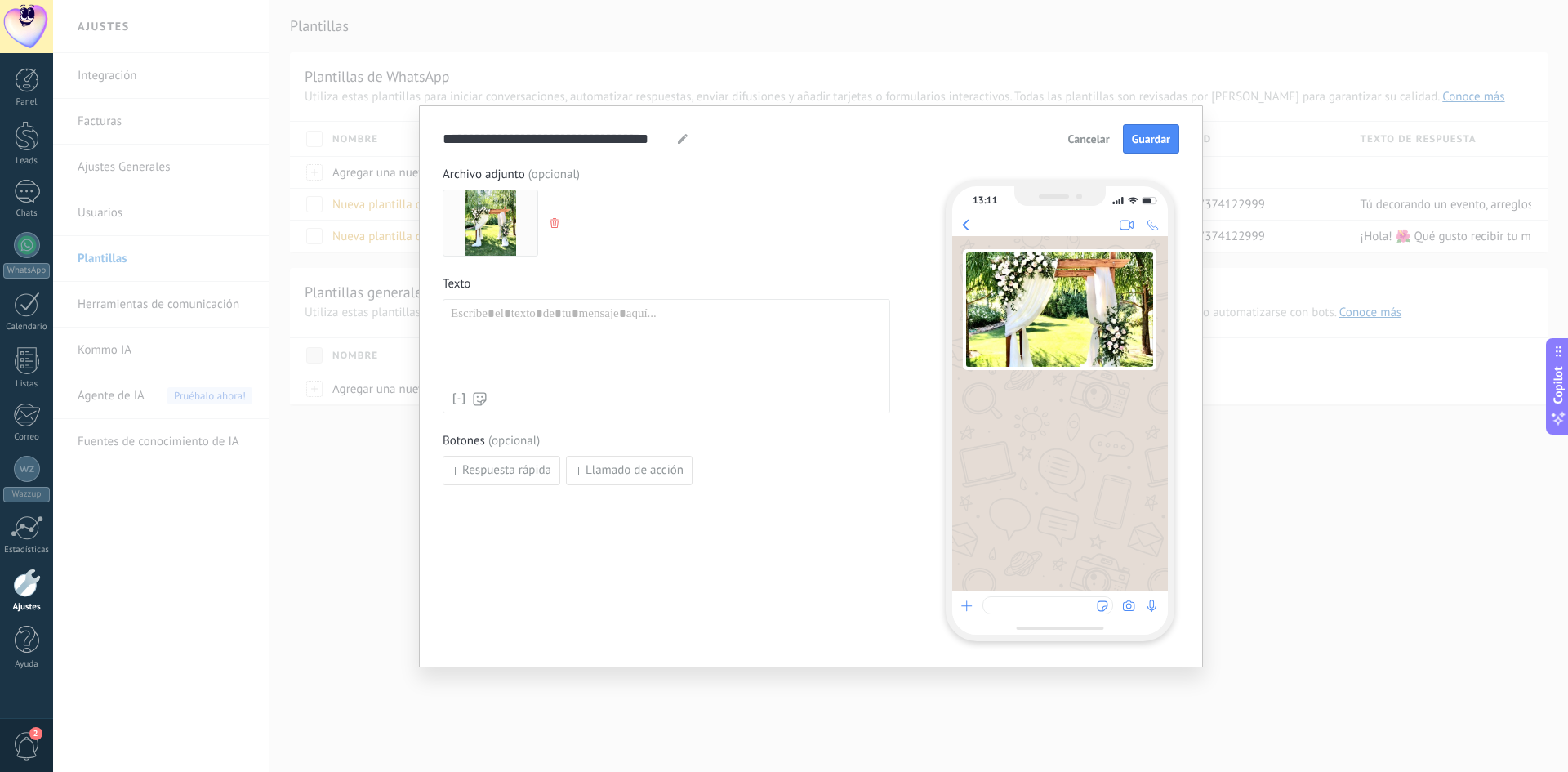
click at [554, 221] on icon "button" at bounding box center [554, 223] width 8 height 10
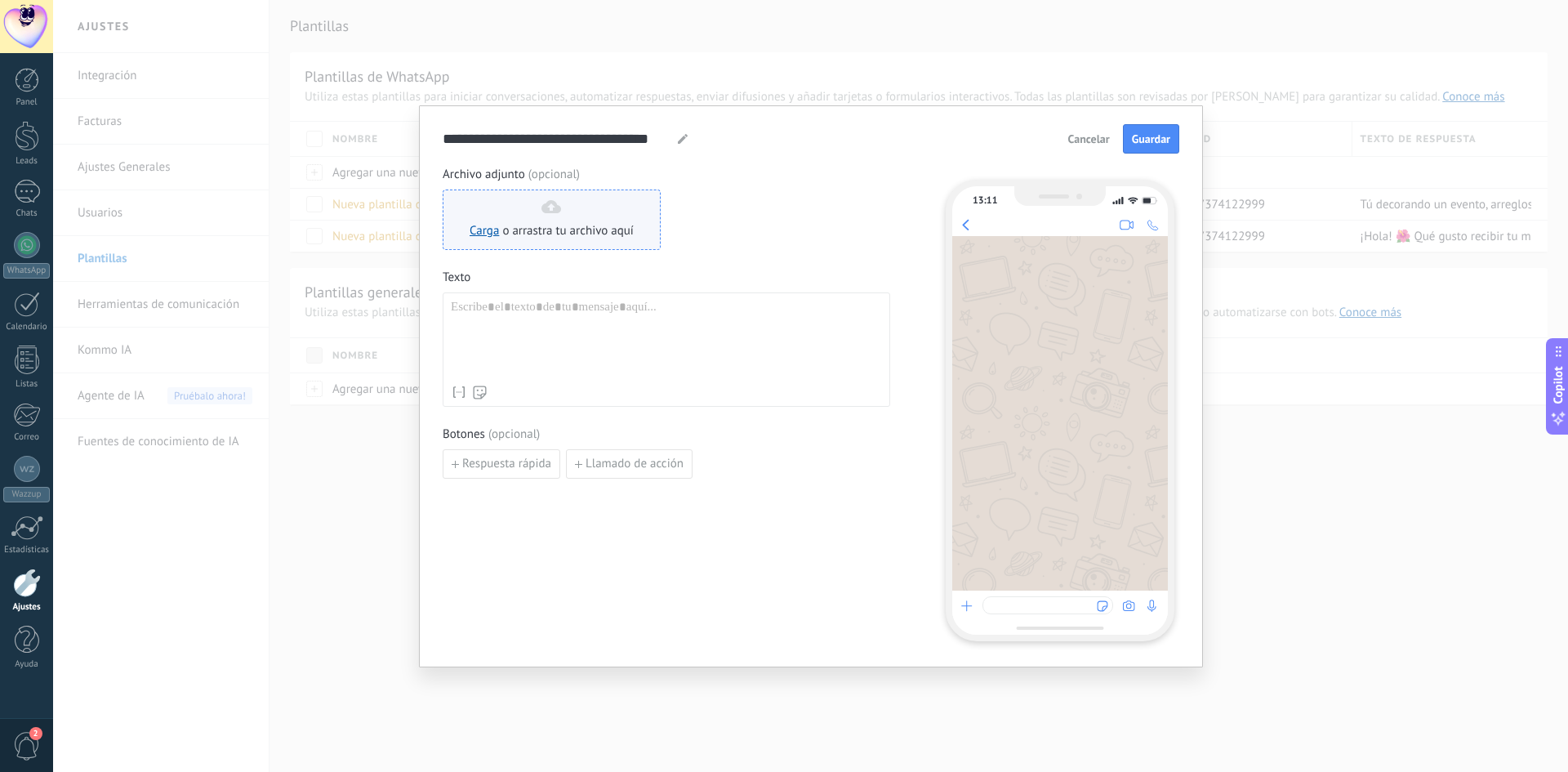
click at [537, 228] on span "o arrastra tu archivo aquí" at bounding box center [567, 231] width 131 height 16
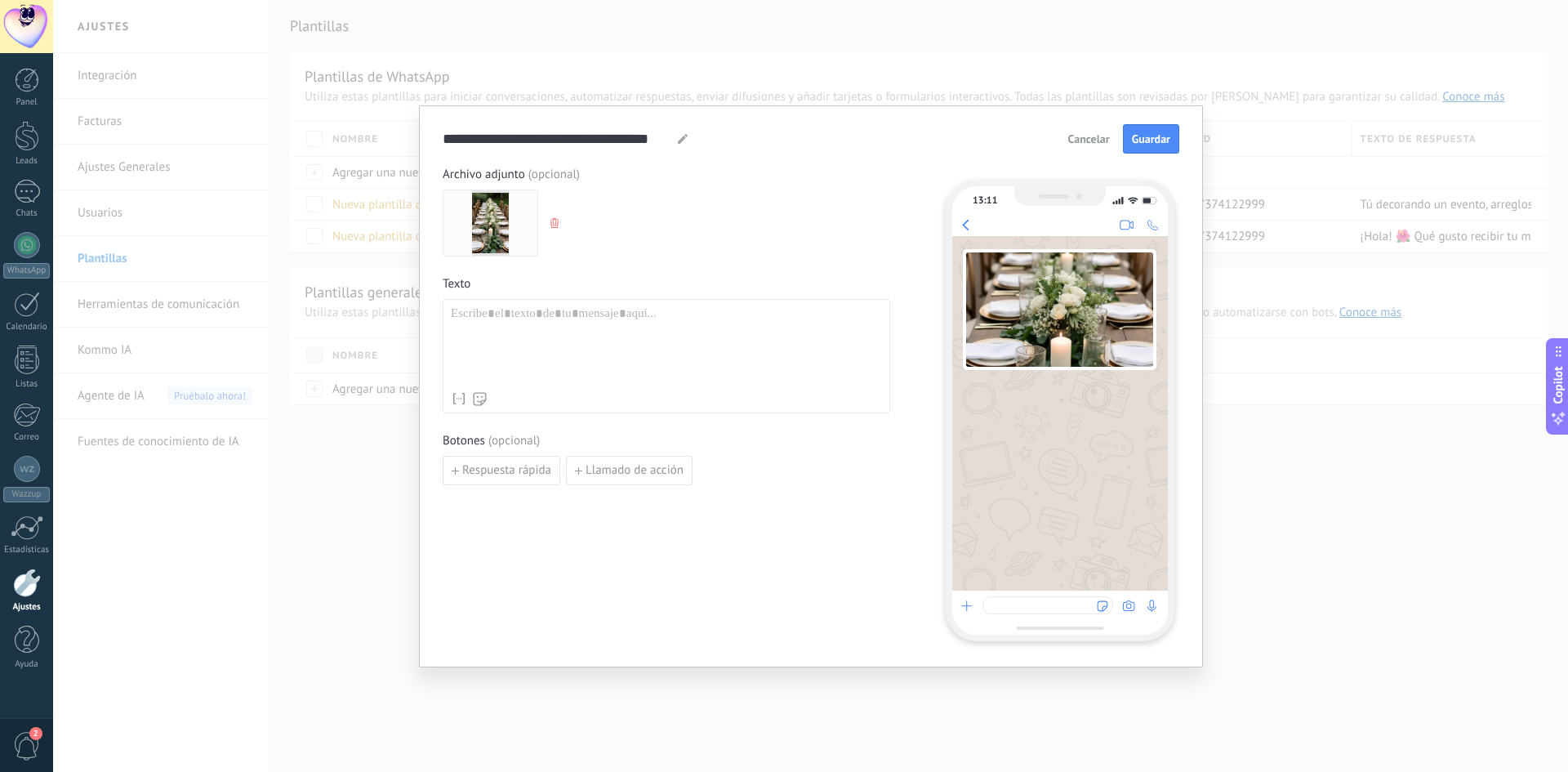
click at [580, 326] on div at bounding box center [666, 345] width 431 height 78
paste div
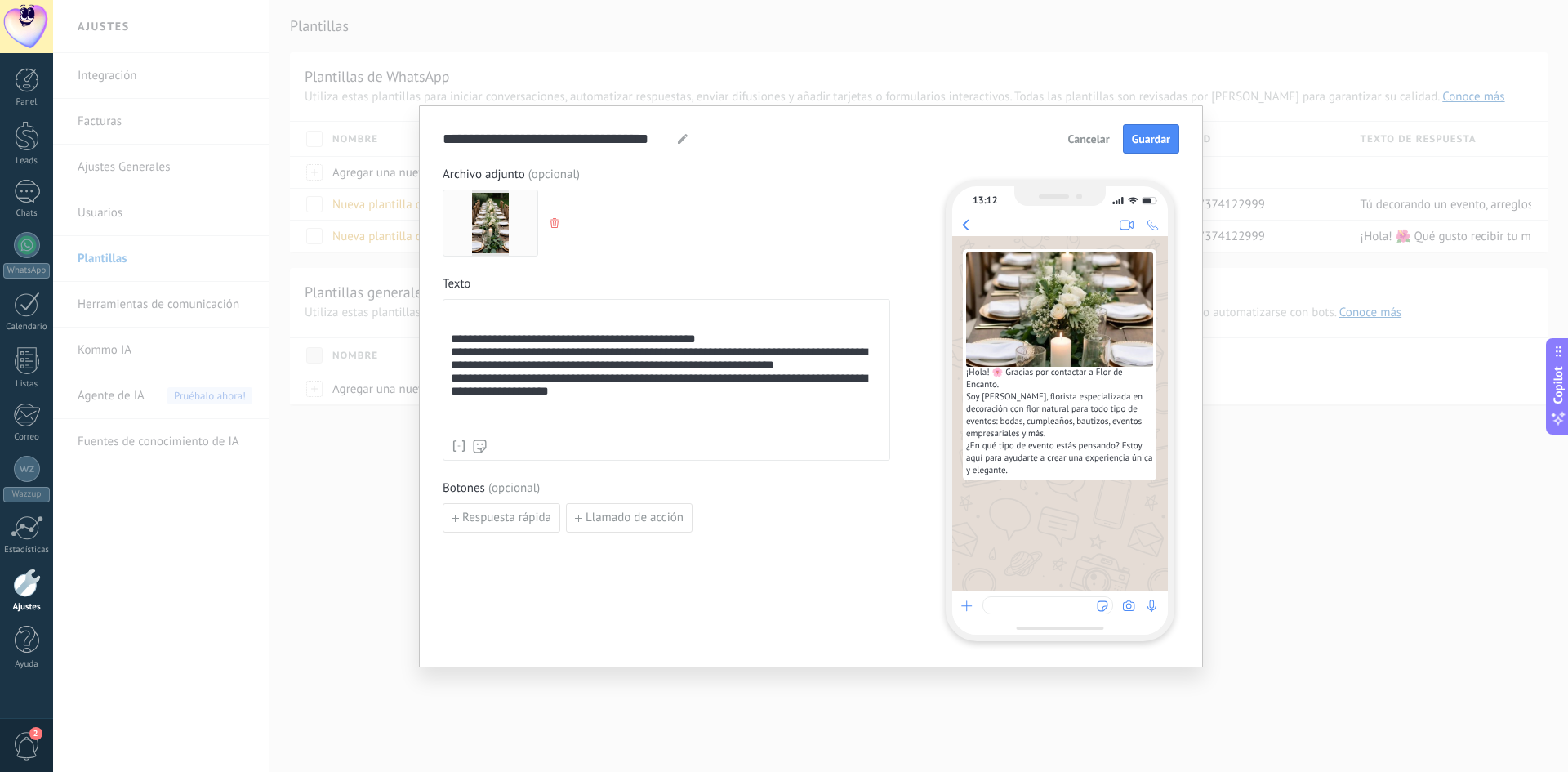
click at [711, 352] on div "**********" at bounding box center [666, 368] width 431 height 125
click at [514, 363] on div "**********" at bounding box center [666, 368] width 431 height 125
click at [657, 399] on div "**********" at bounding box center [666, 368] width 431 height 125
click at [656, 393] on div "**********" at bounding box center [666, 368] width 431 height 125
click at [659, 393] on div "**********" at bounding box center [666, 368] width 431 height 125
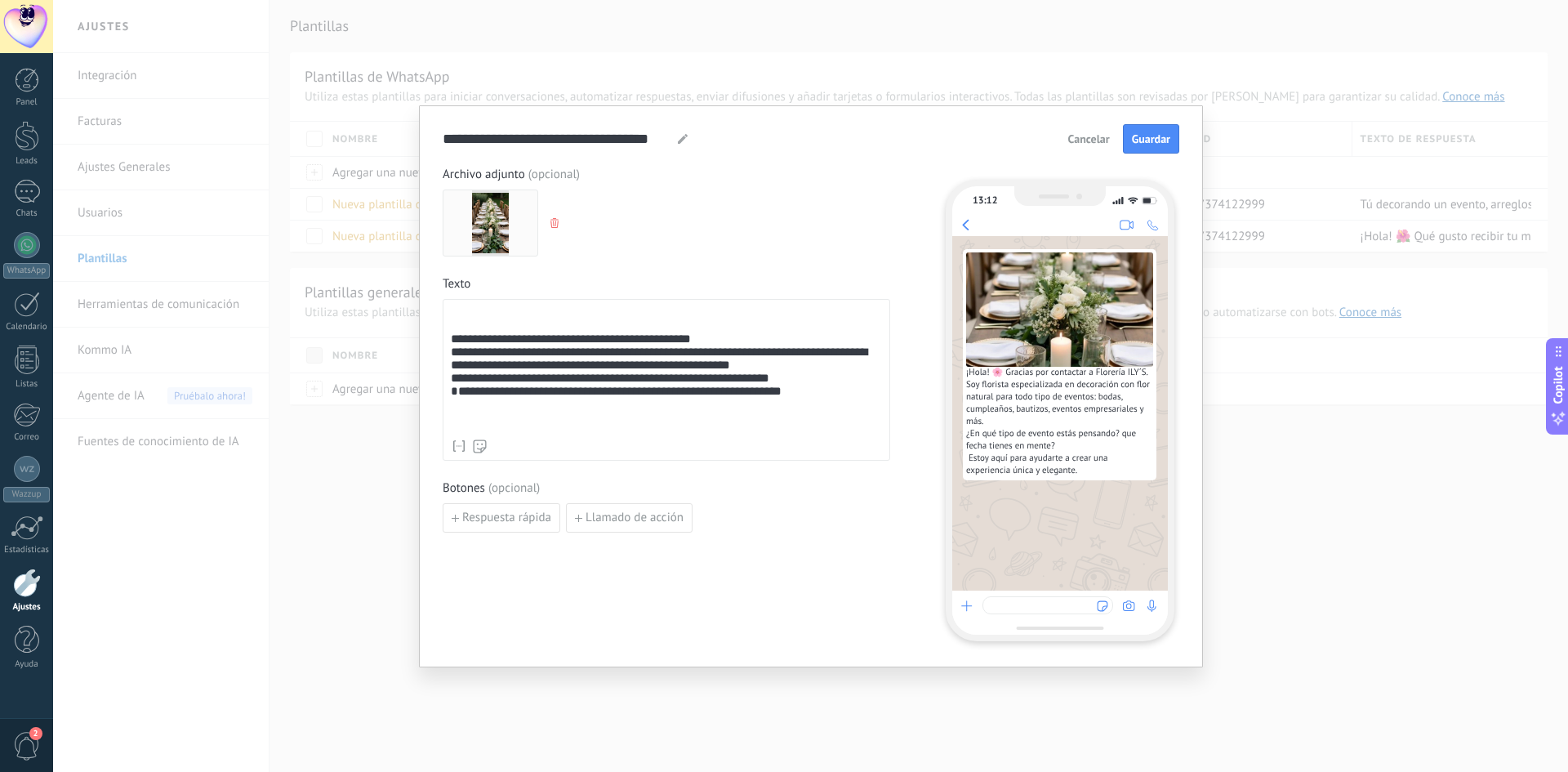
click at [668, 398] on div "**********" at bounding box center [666, 368] width 431 height 125
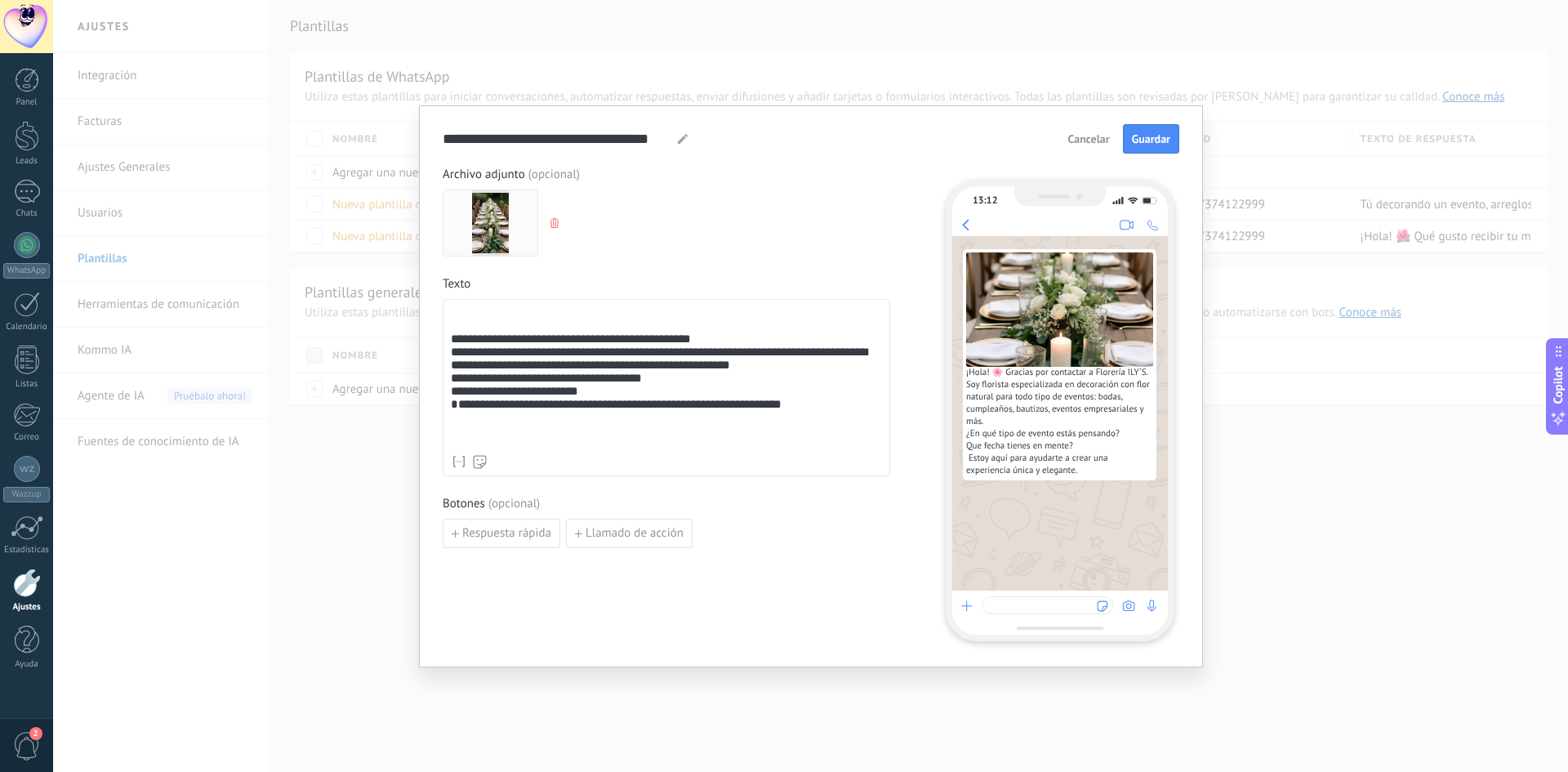
click at [643, 403] on div "**********" at bounding box center [666, 408] width 431 height 47
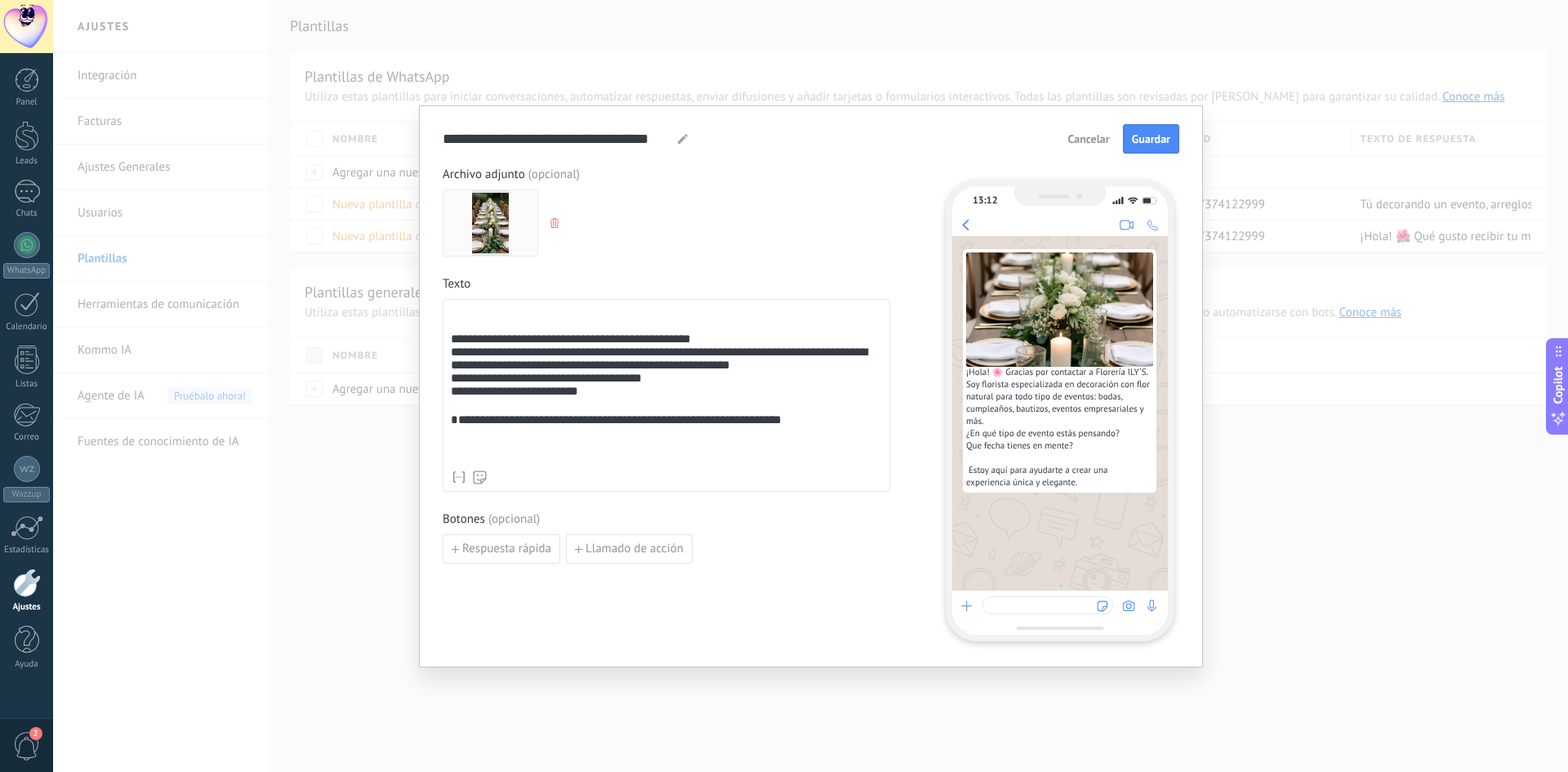
click at [808, 439] on div at bounding box center [666, 432] width 431 height 13
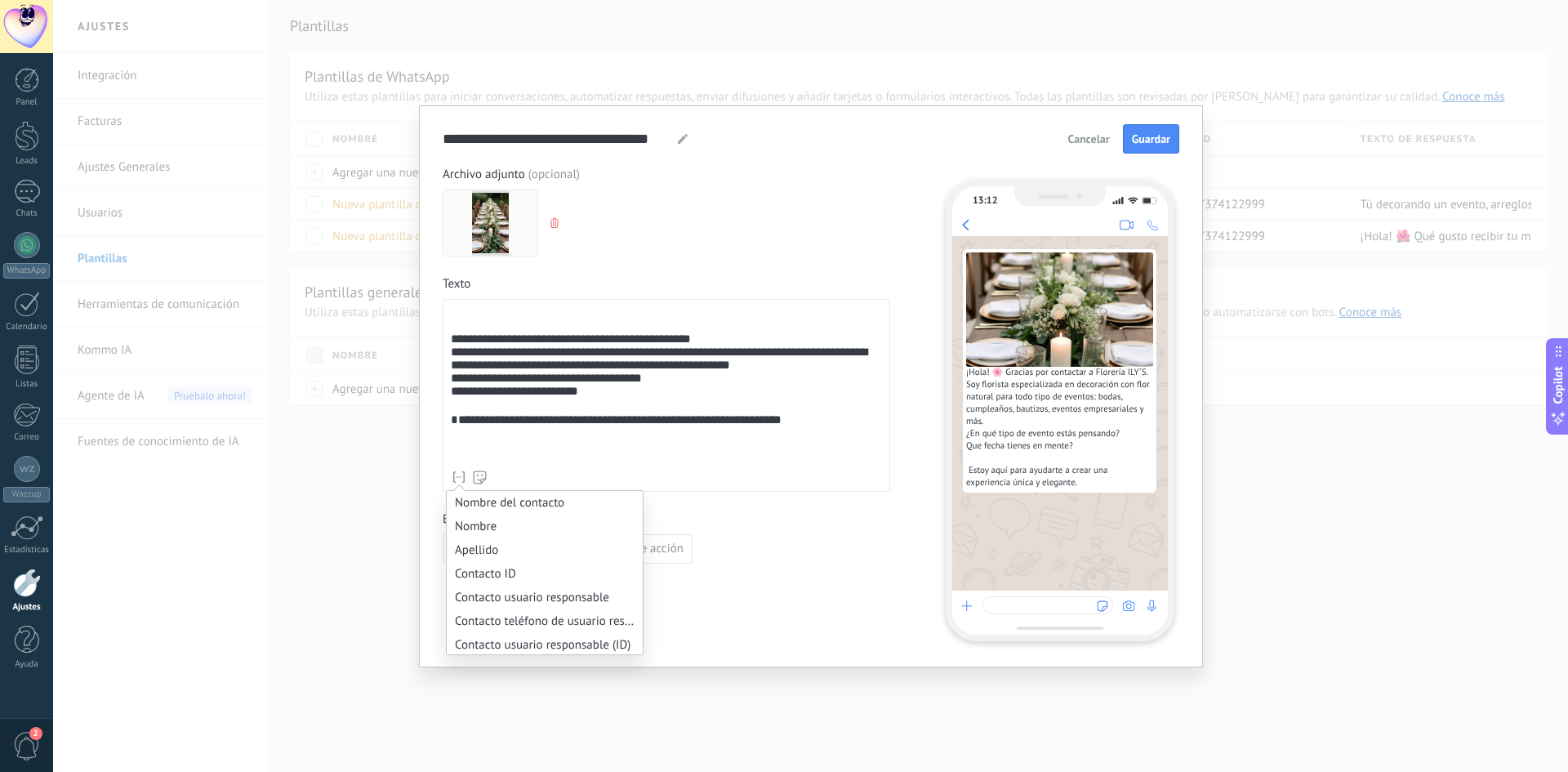
click at [461, 483] on icon at bounding box center [459, 477] width 16 height 16
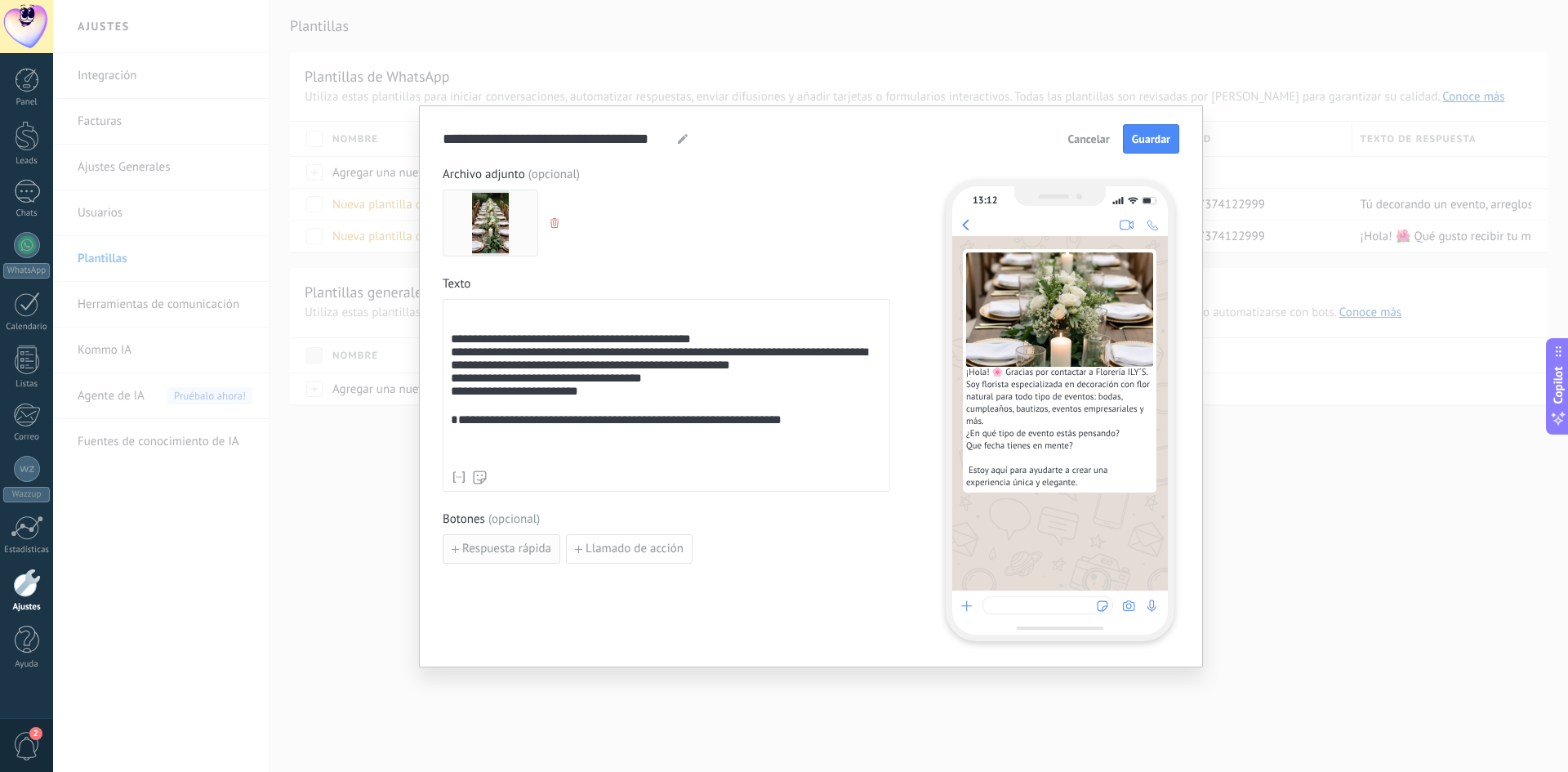
click at [475, 549] on span "Respuesta rápida" at bounding box center [506, 548] width 89 height 11
click at [655, 551] on icon "button" at bounding box center [659, 549] width 8 height 10
click at [501, 553] on span "Respuesta rápida" at bounding box center [506, 548] width 89 height 11
click at [487, 542] on input at bounding box center [530, 548] width 174 height 26
type input "**********"
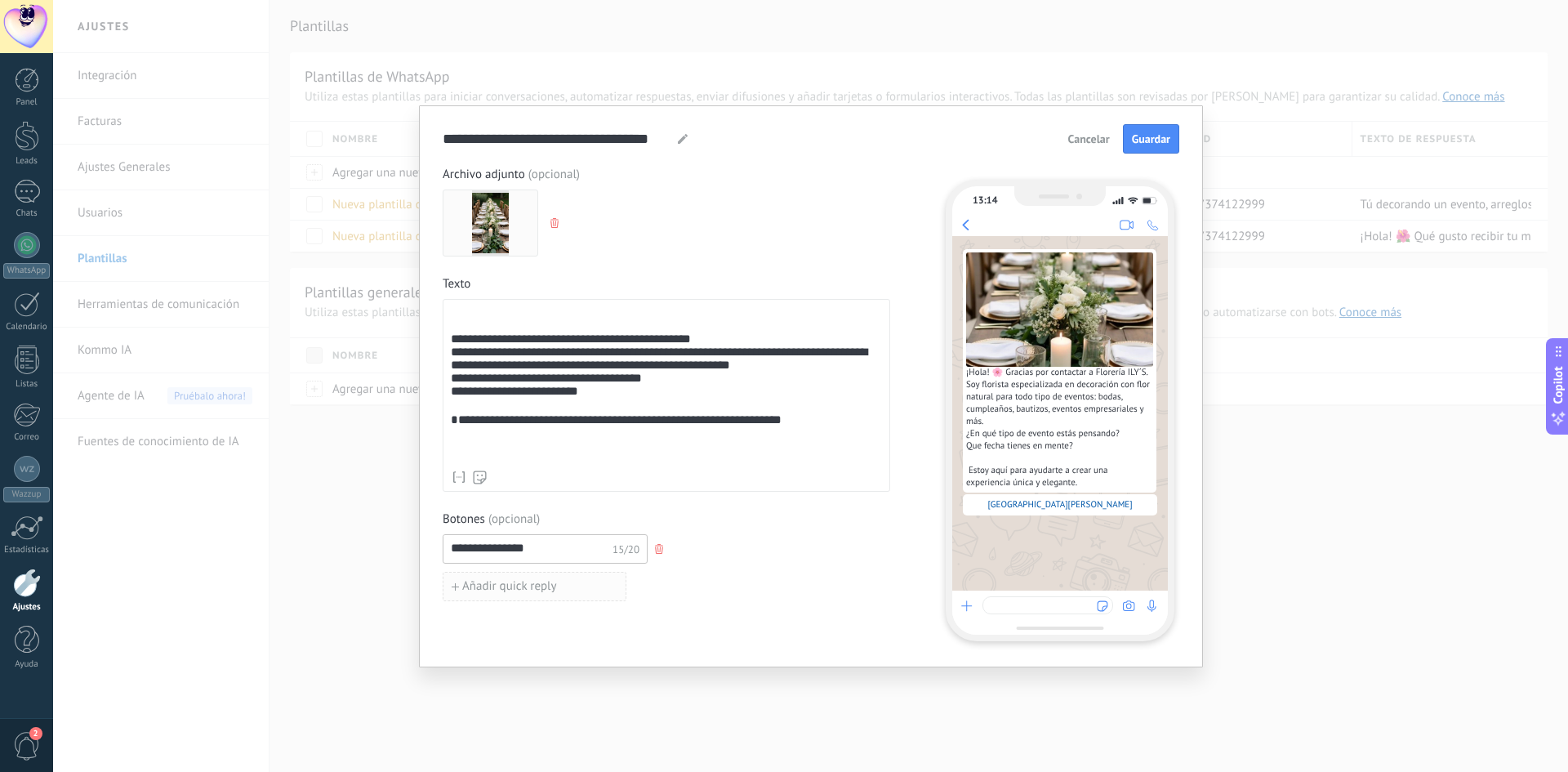
click at [476, 577] on button "Añadir quick reply" at bounding box center [535, 586] width 184 height 29
drag, startPoint x: 448, startPoint y: 390, endPoint x: 556, endPoint y: 391, distance: 107.8
click at [530, 395] on div "**********" at bounding box center [667, 395] width 448 height 193
drag, startPoint x: 604, startPoint y: 419, endPoint x: 586, endPoint y: 419, distance: 18.8
click at [586, 419] on div "**********" at bounding box center [666, 419] width 431 height 39
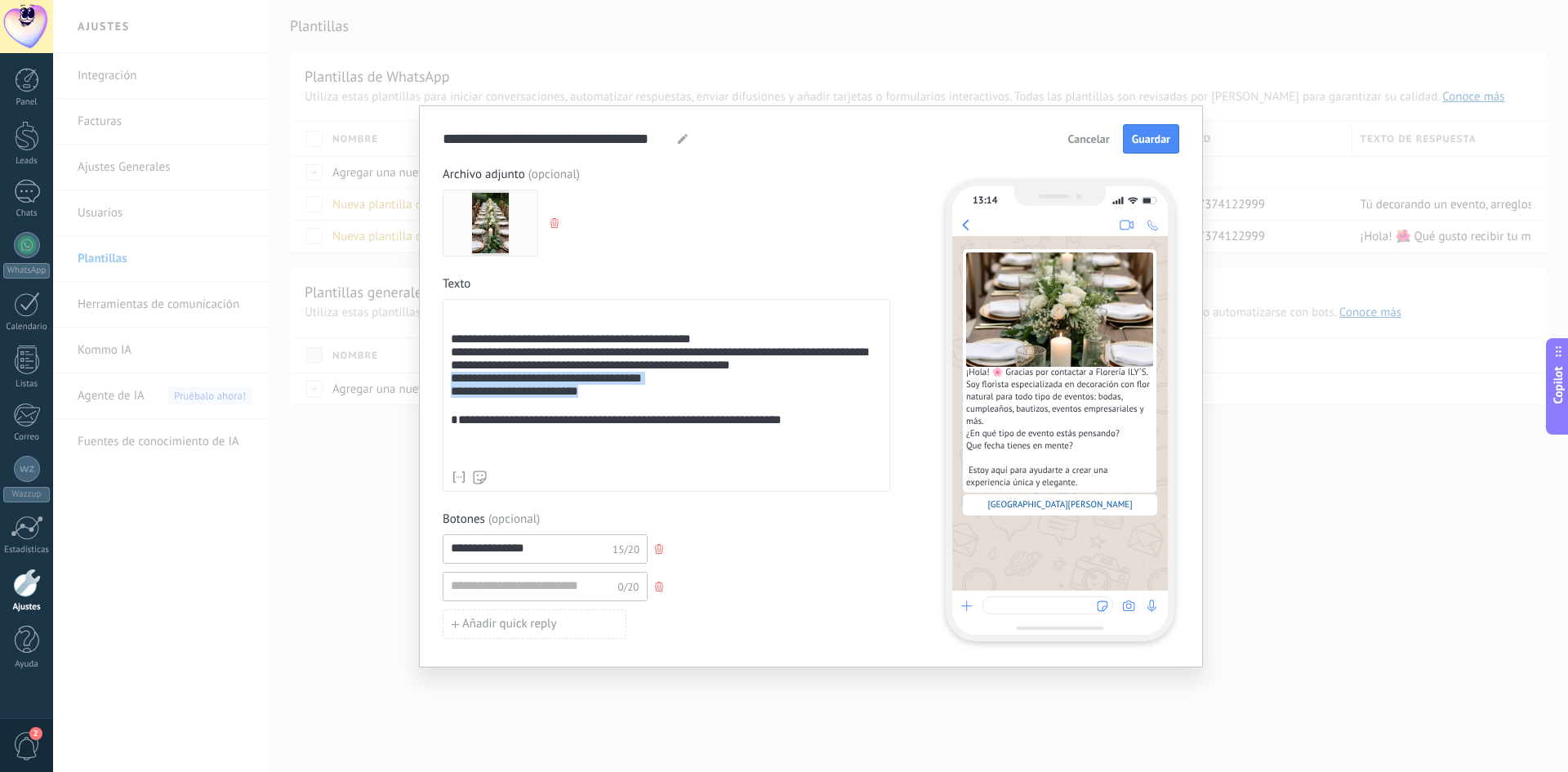
drag, startPoint x: 682, startPoint y: 411, endPoint x: 443, endPoint y: 399, distance: 238.7
click at [443, 399] on div "**********" at bounding box center [667, 395] width 448 height 193
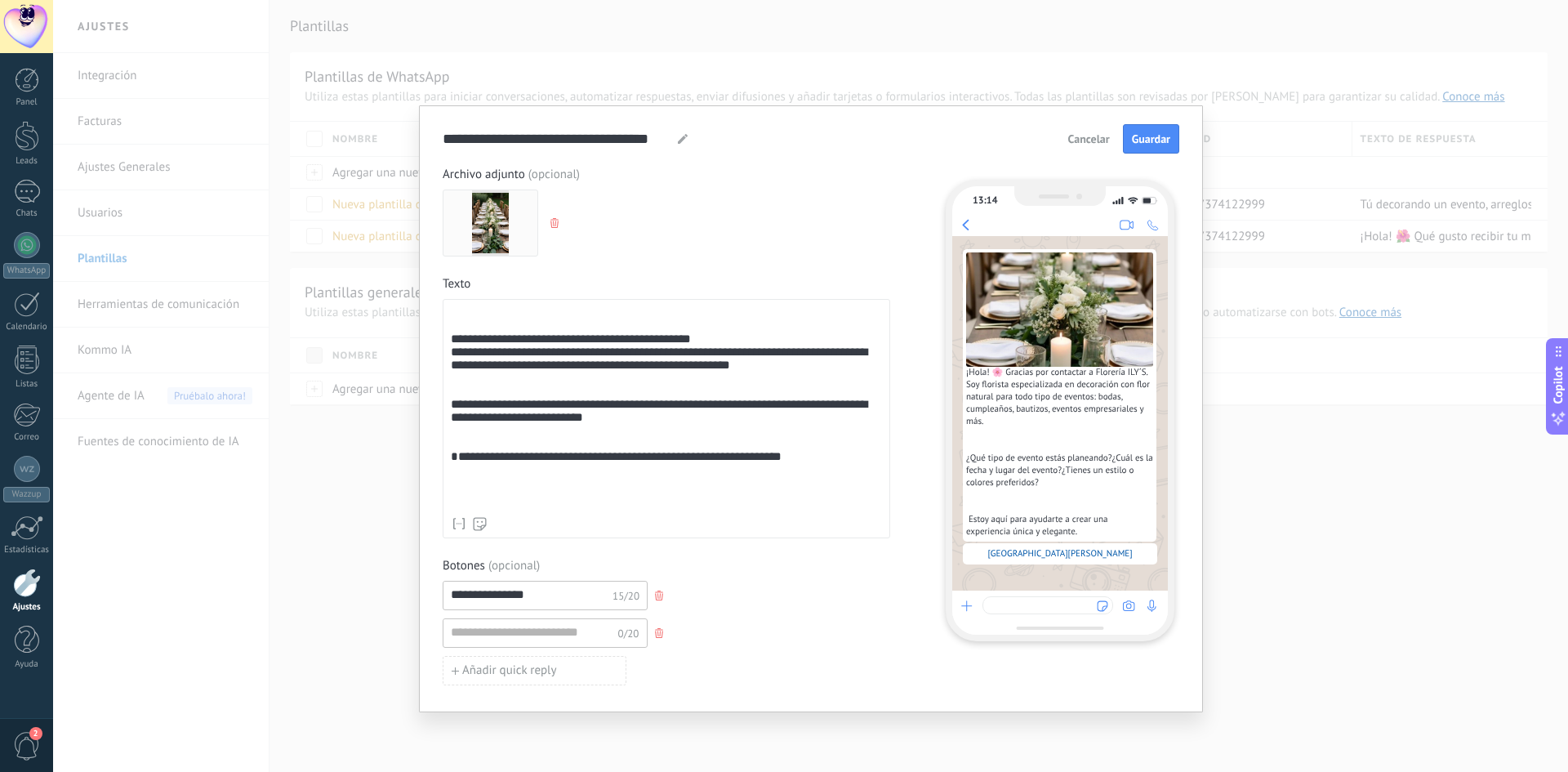
click at [459, 403] on div "**********" at bounding box center [666, 407] width 431 height 203
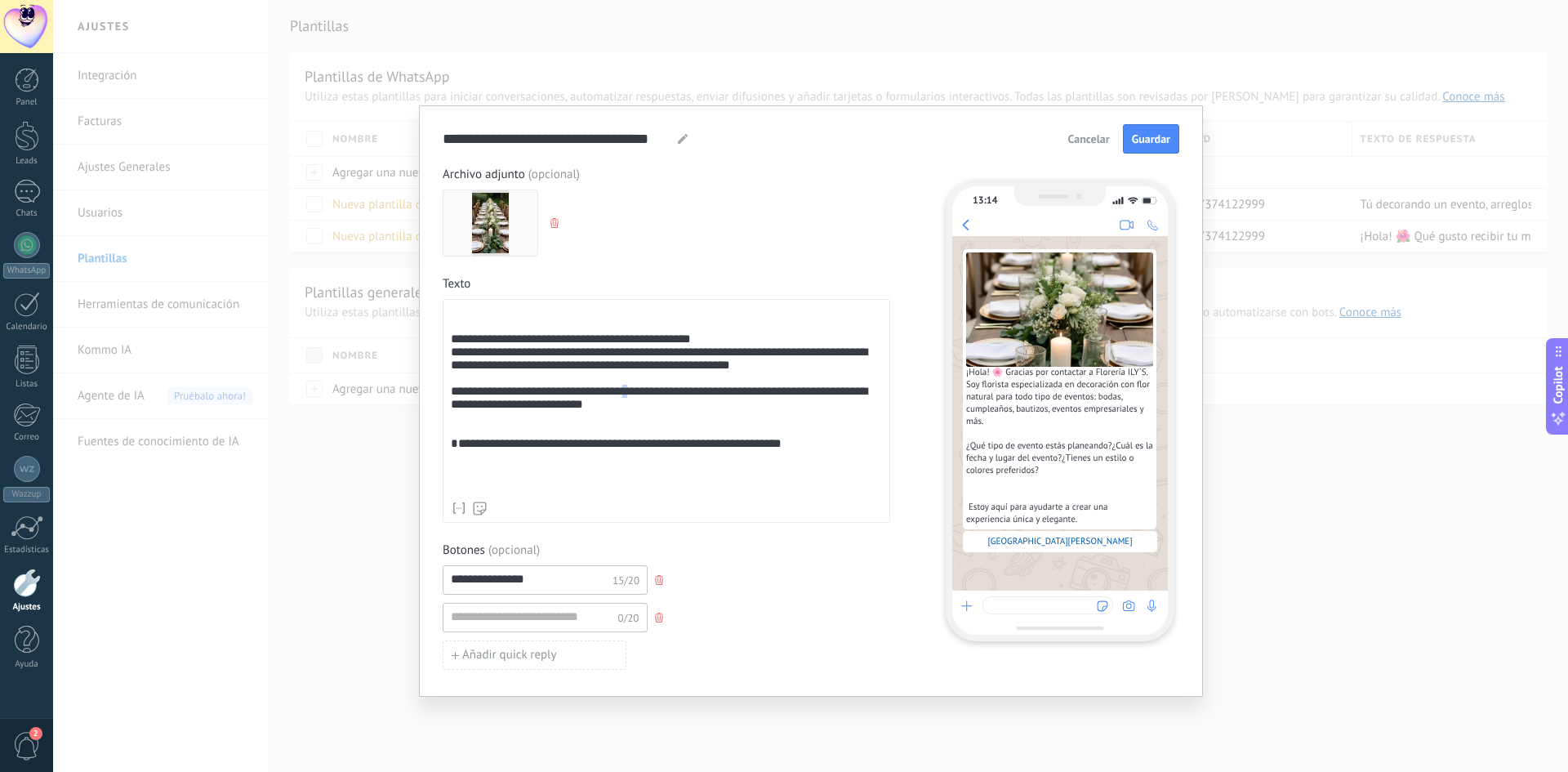
click at [644, 401] on div "**********" at bounding box center [666, 399] width 431 height 187
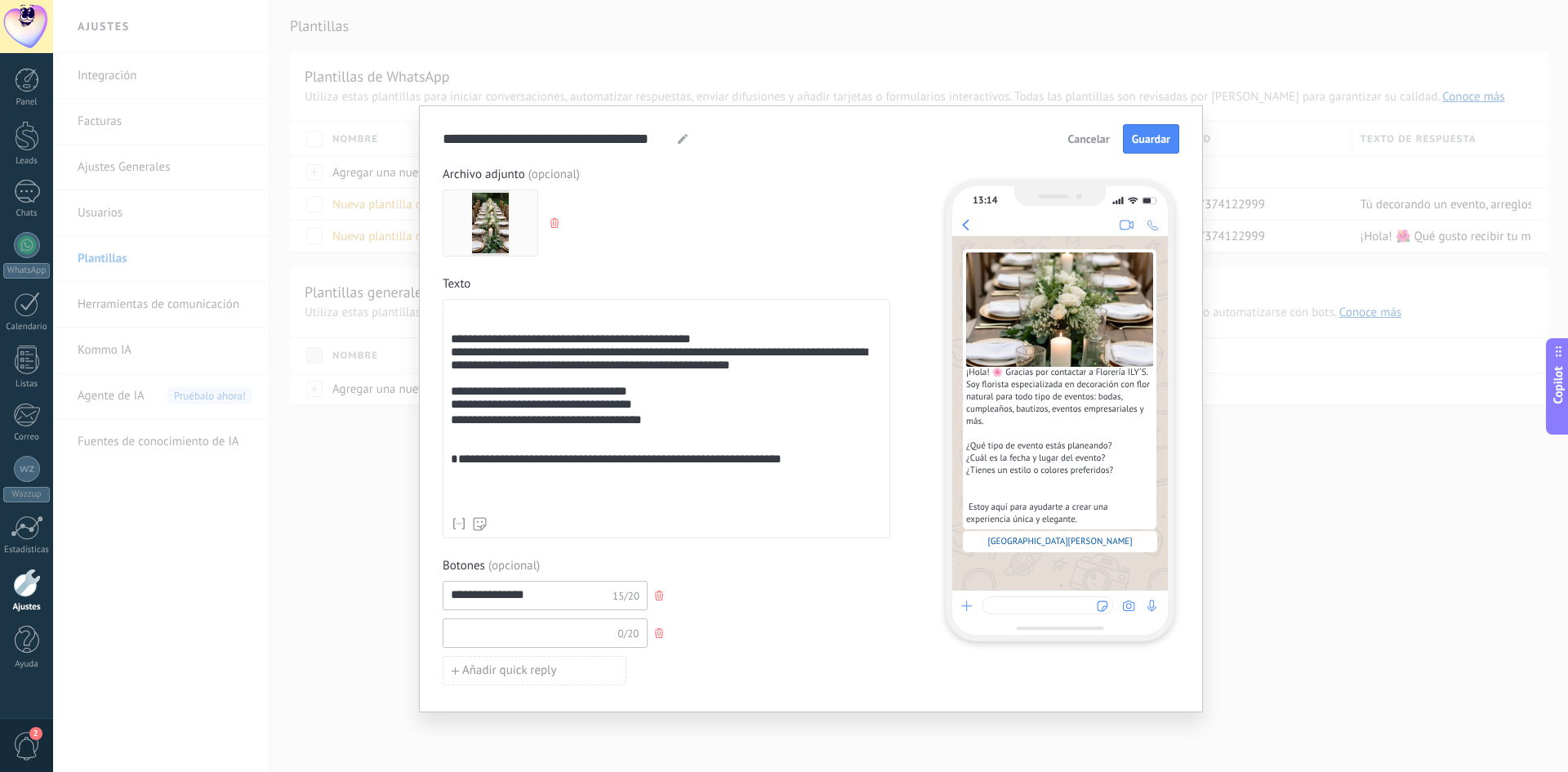
click at [501, 635] on input at bounding box center [530, 632] width 174 height 26
type input "**********"
click at [487, 672] on span "Añadir quick reply" at bounding box center [509, 670] width 95 height 11
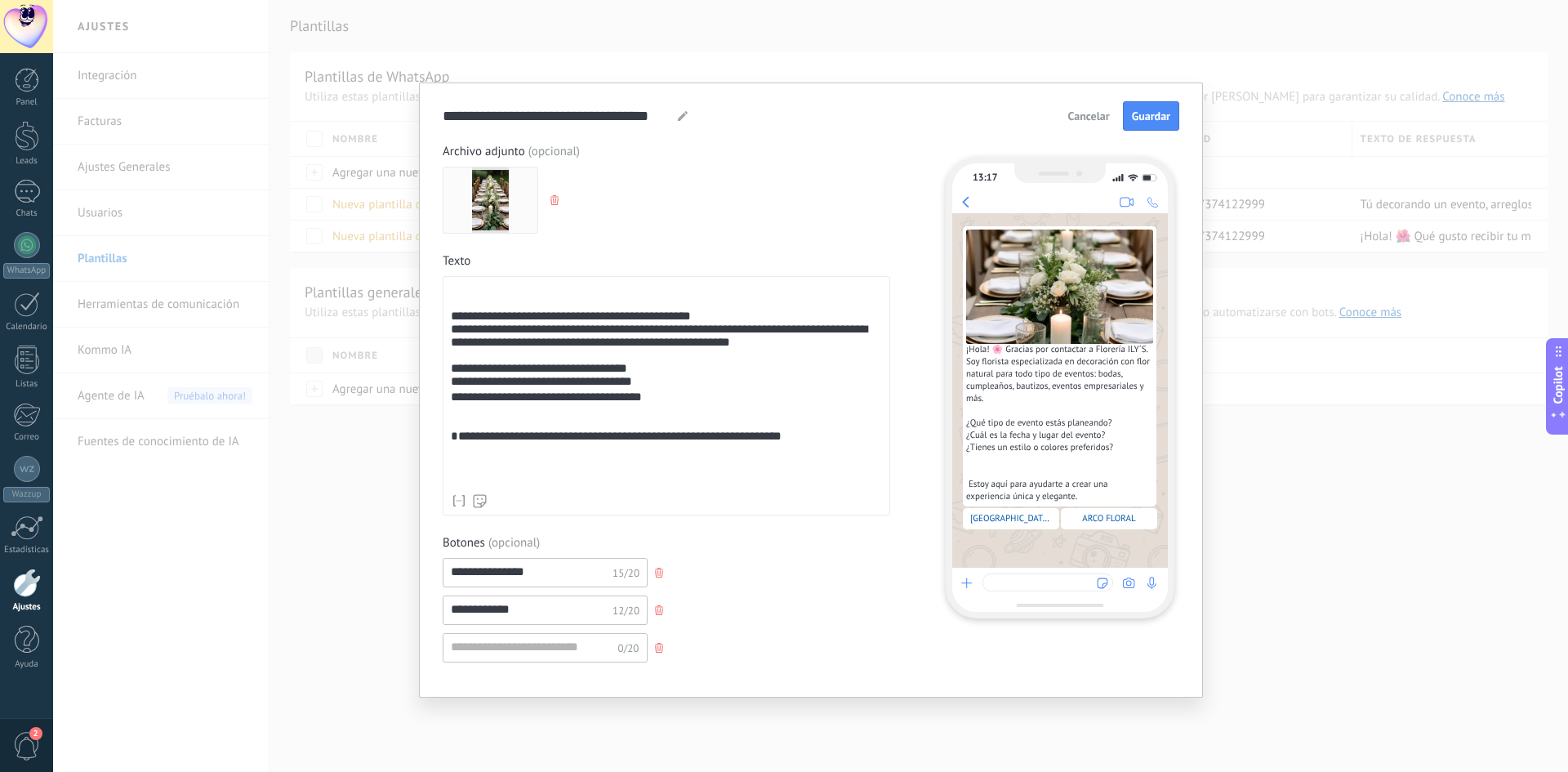
scroll to position [29, 0]
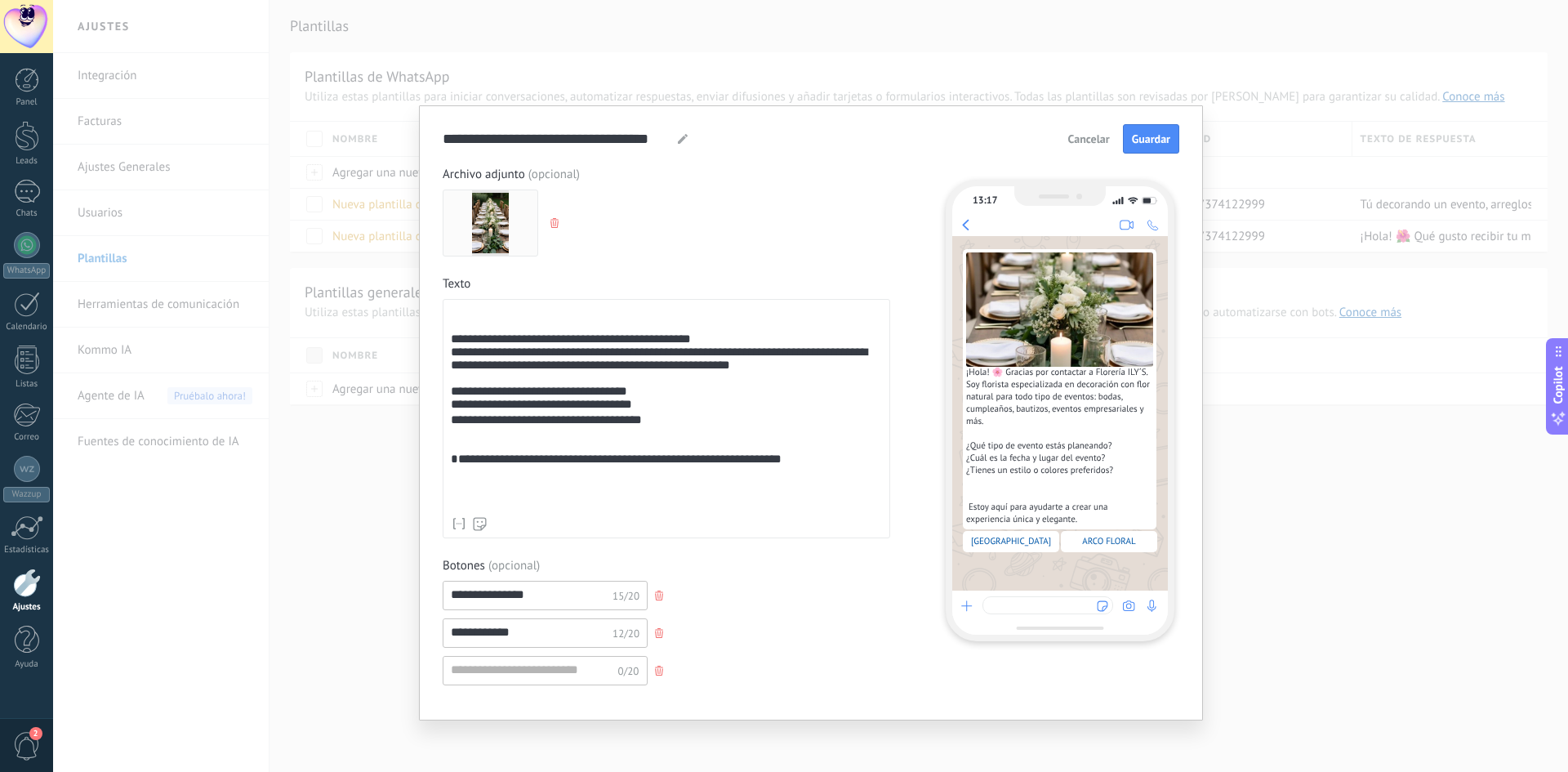
scroll to position [1495, 0]
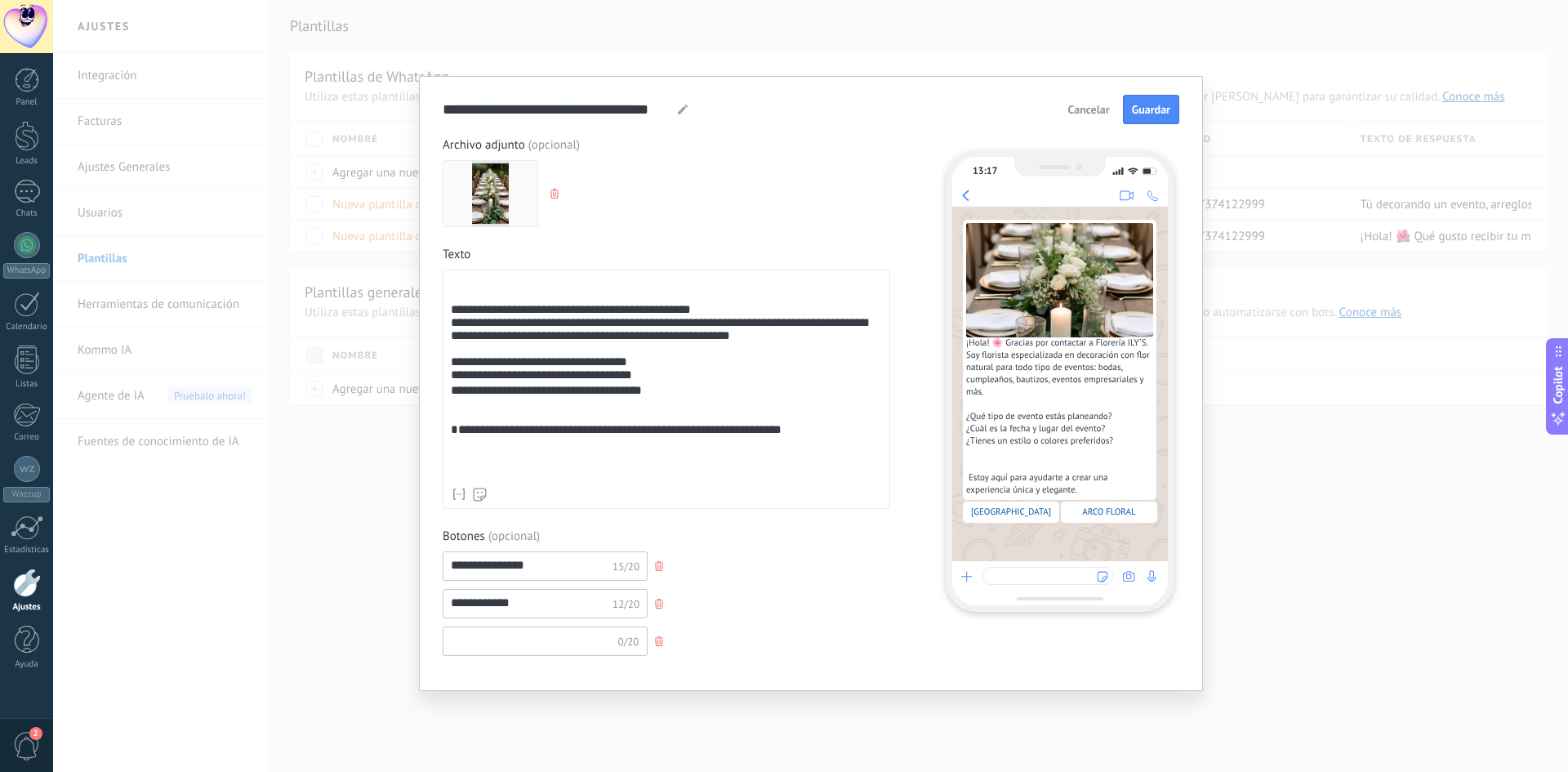
click at [483, 628] on input at bounding box center [530, 640] width 174 height 26
click at [546, 633] on input "**********" at bounding box center [530, 640] width 174 height 26
type input "**********"
click at [523, 671] on div "**********" at bounding box center [811, 383] width 784 height 615
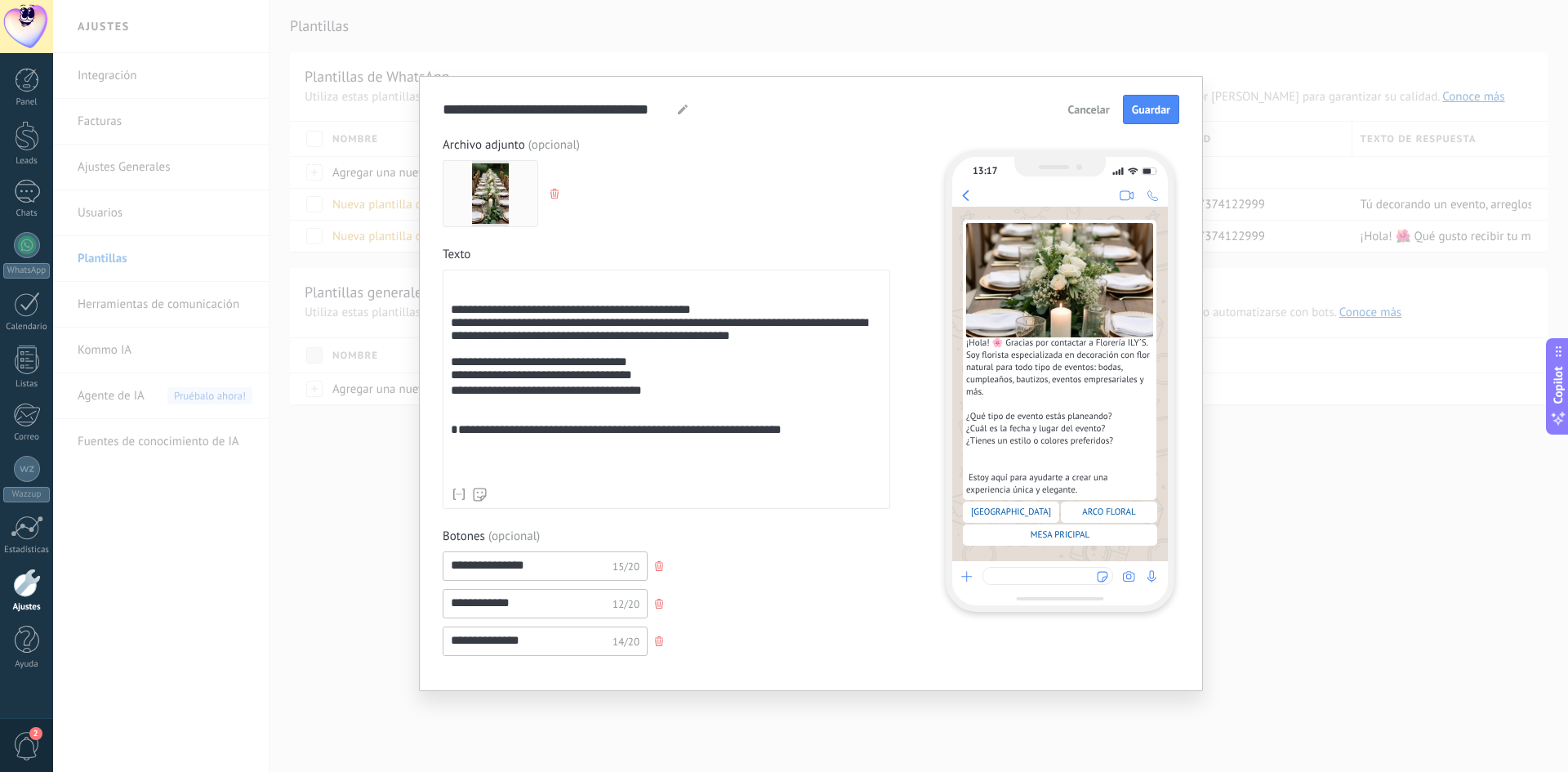
click at [523, 537] on span "(opcional)" at bounding box center [513, 536] width 51 height 16
click at [544, 569] on input "**********" at bounding box center [530, 565] width 174 height 26
click at [527, 604] on input "**********" at bounding box center [530, 603] width 174 height 26
click at [534, 645] on input "**********" at bounding box center [530, 640] width 174 height 26
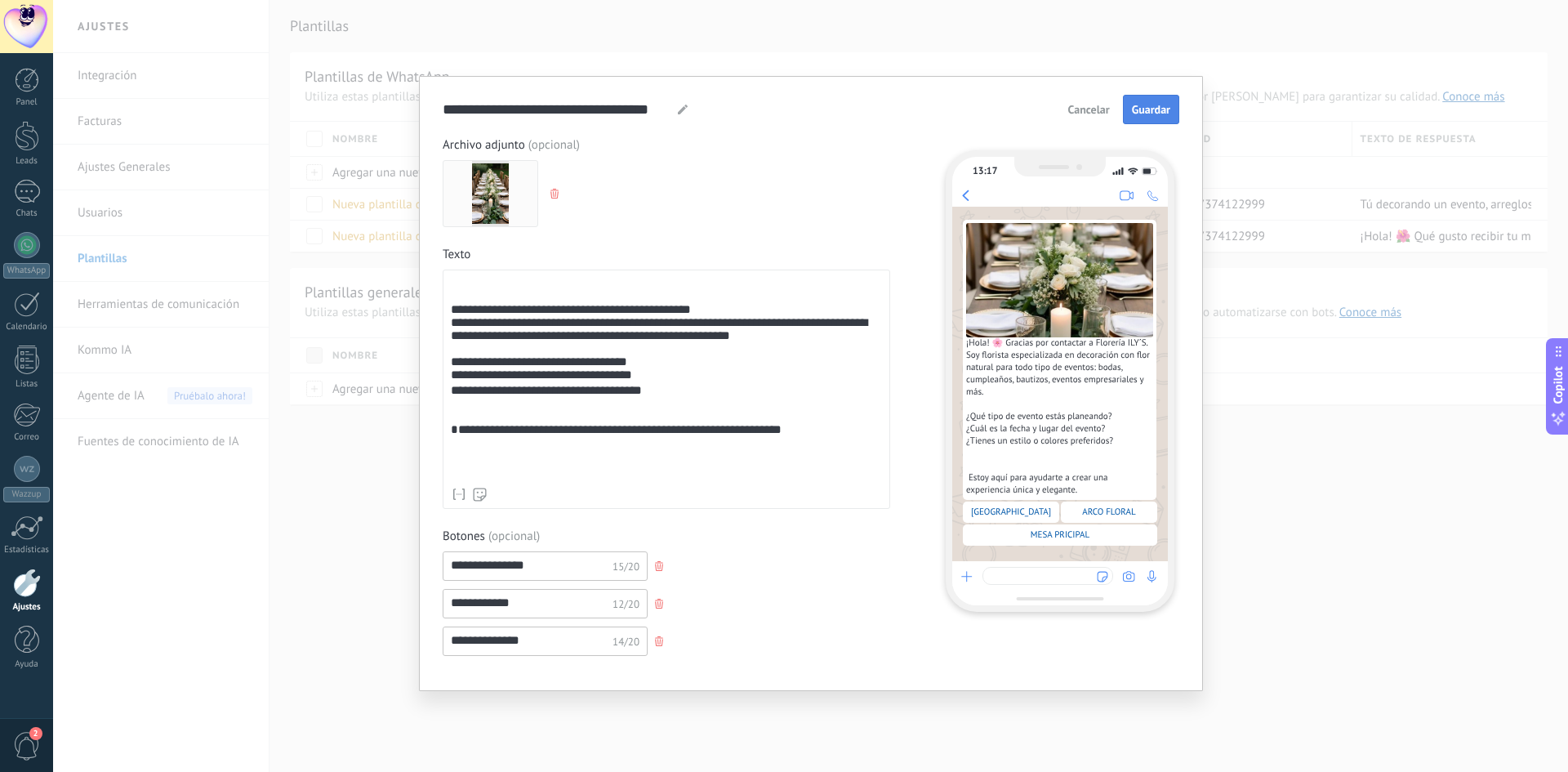
click at [1175, 114] on button "Guardar" at bounding box center [1151, 109] width 56 height 29
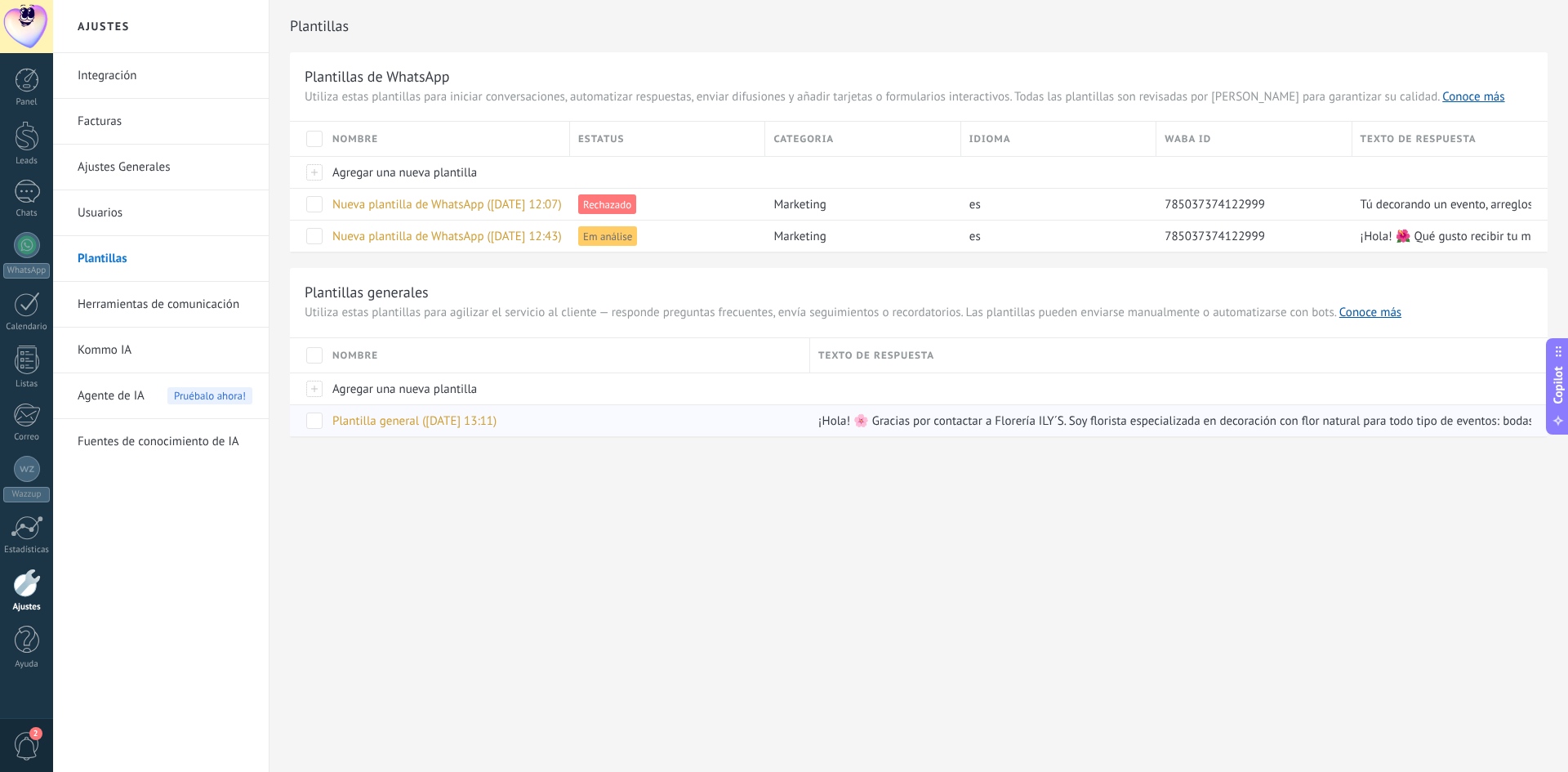
click at [315, 420] on span at bounding box center [314, 420] width 16 height 16
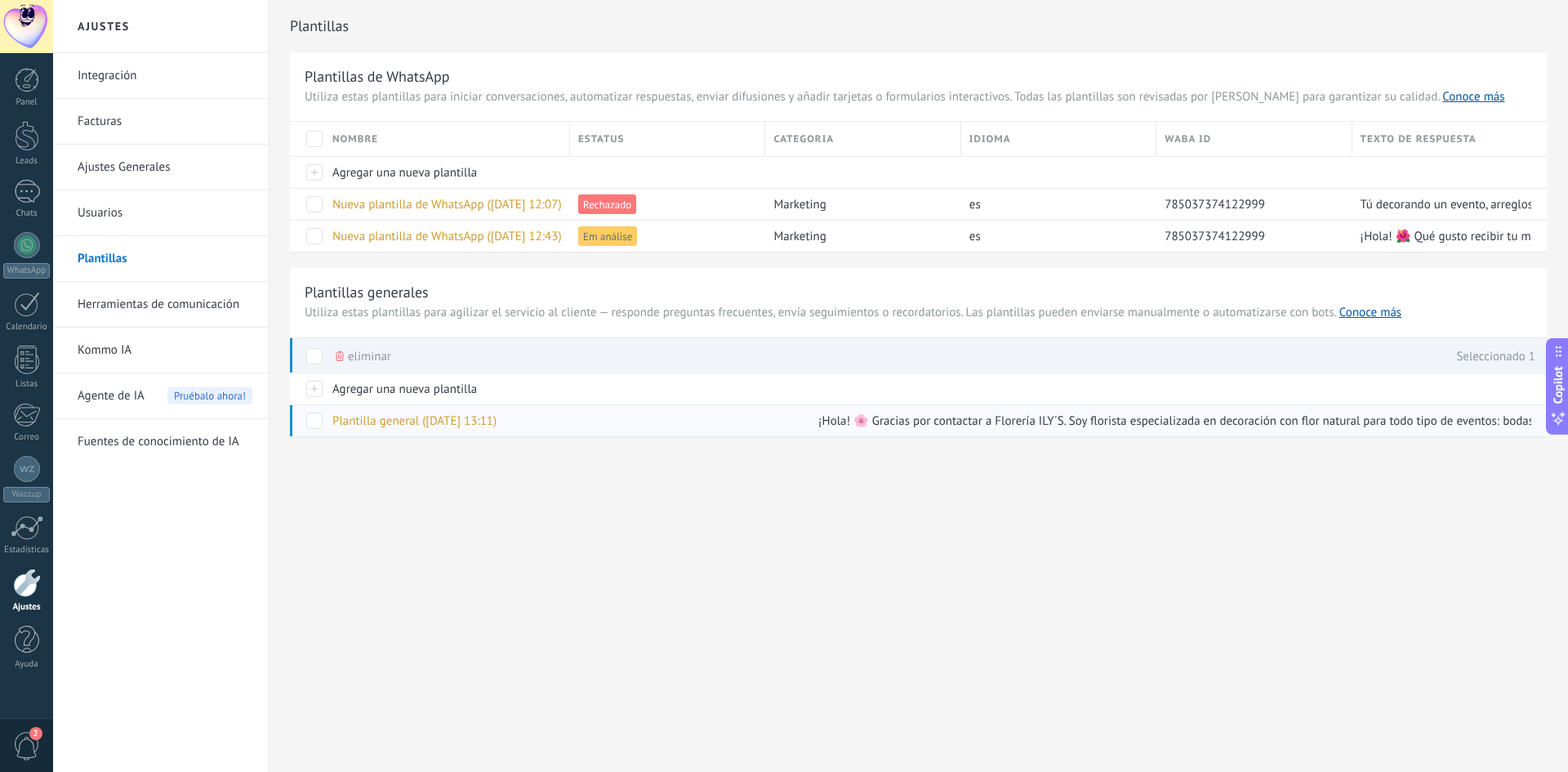
click at [315, 420] on span at bounding box center [314, 420] width 16 height 16
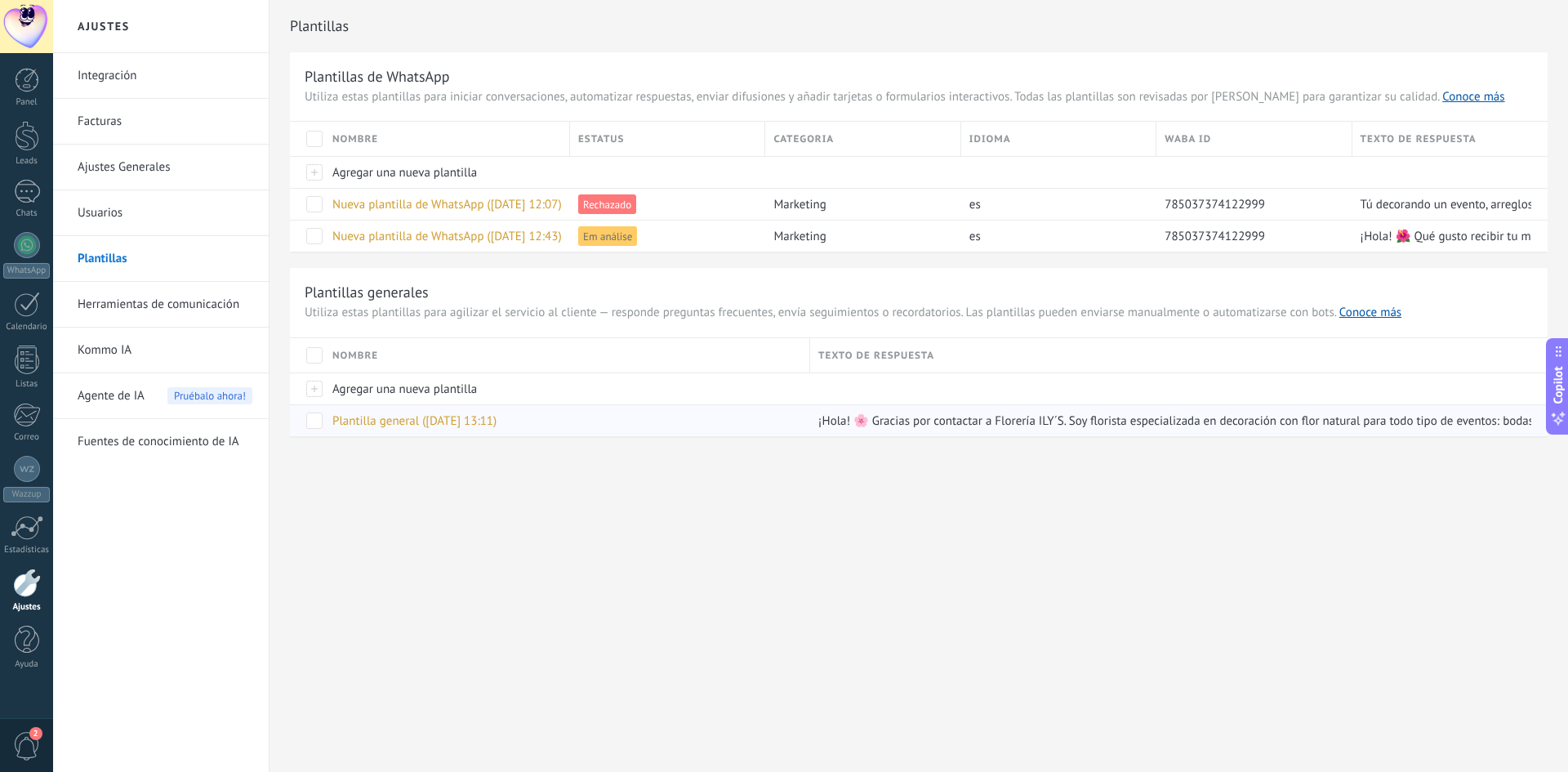
click at [871, 359] on div "Texto de respuesta" at bounding box center [1178, 355] width 737 height 34
drag, startPoint x: 824, startPoint y: 432, endPoint x: 1087, endPoint y: 428, distance: 263.0
click at [826, 432] on div "¡Hola! 🌸 Gracias por contactar a Florería ILY´S. Soy florista especializada en …" at bounding box center [1170, 420] width 721 height 31
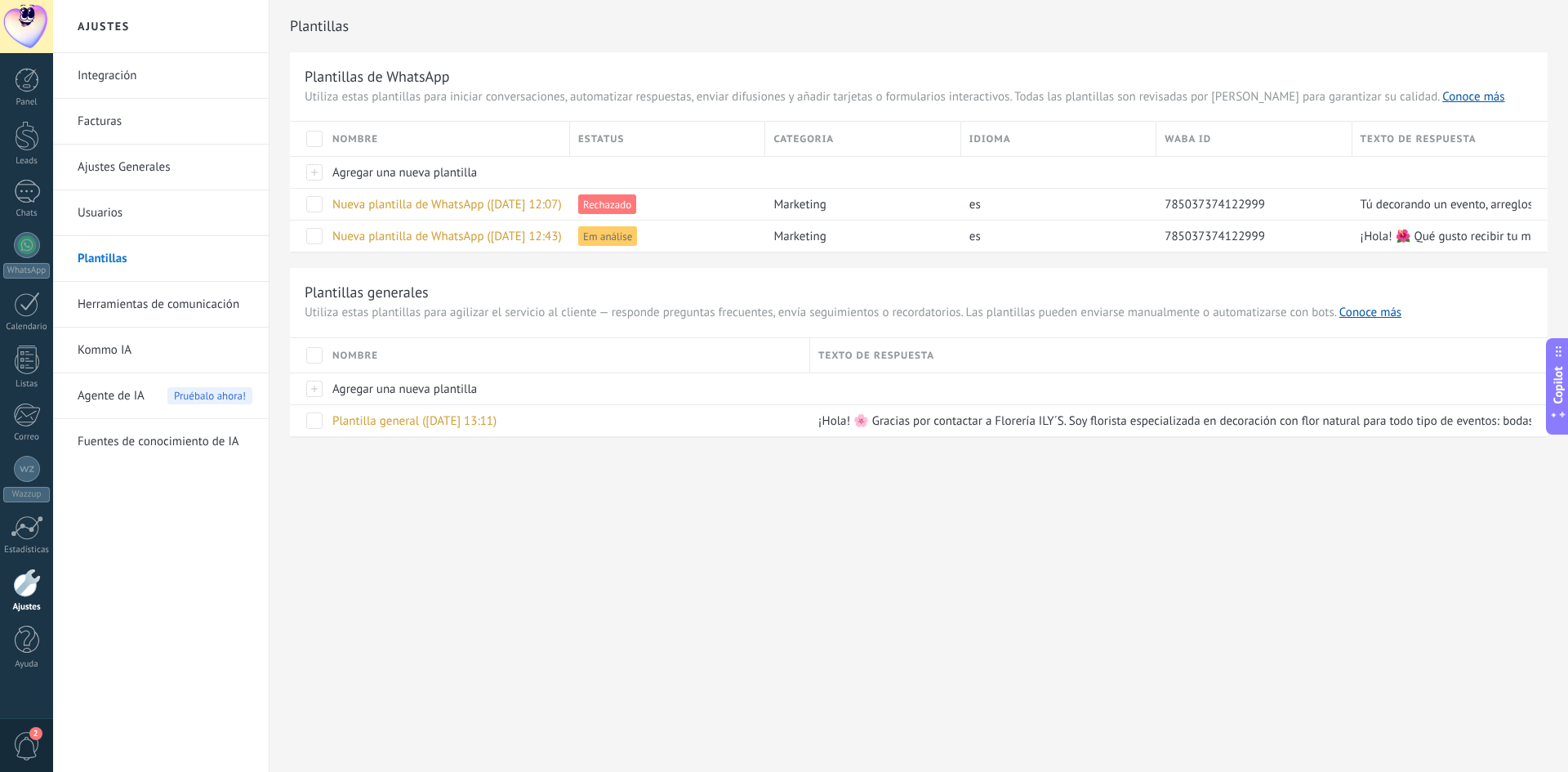
click at [1559, 394] on span "Copilot" at bounding box center [1558, 385] width 16 height 38
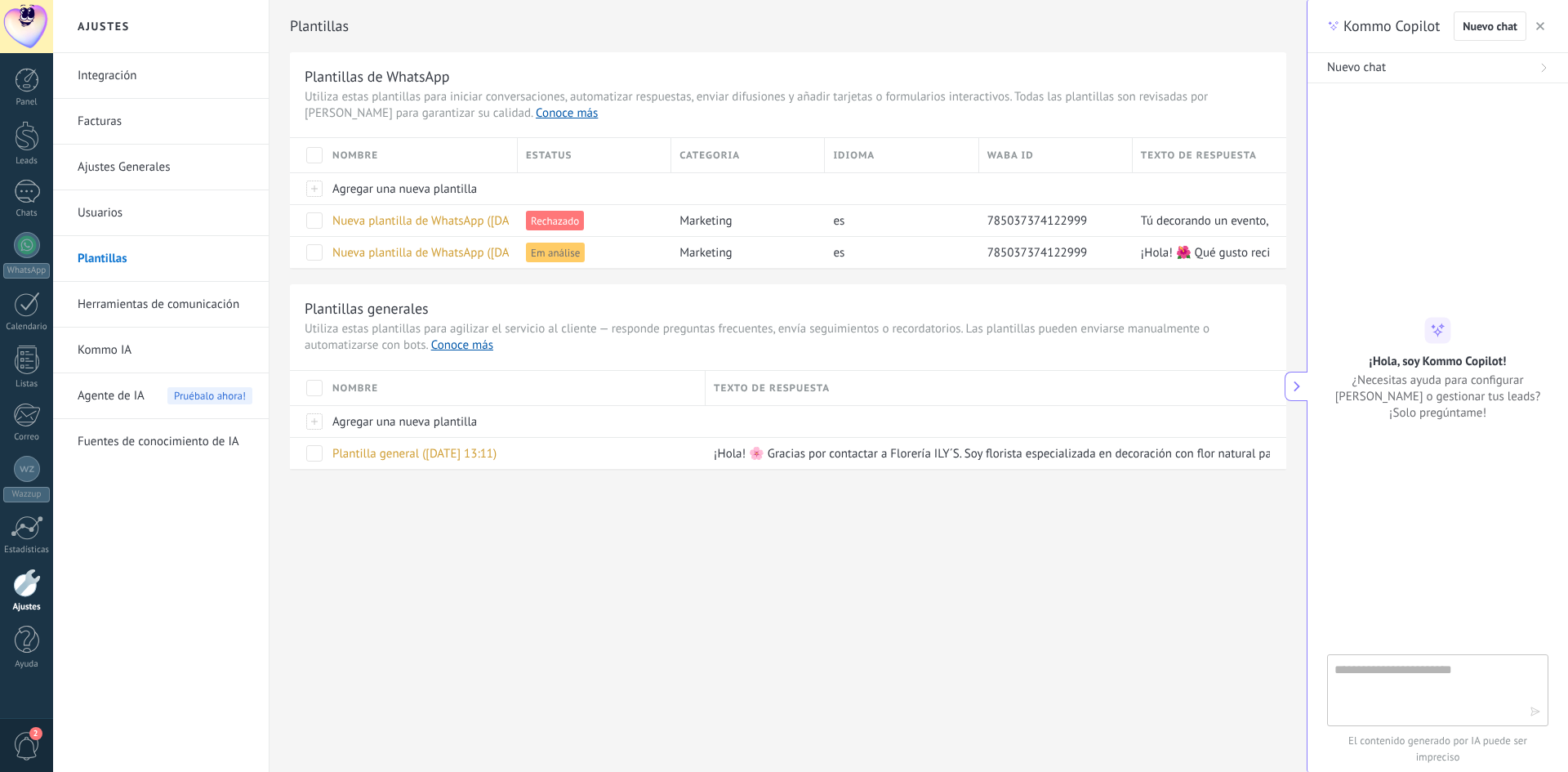
click at [1545, 27] on button "button" at bounding box center [1540, 26] width 16 height 20
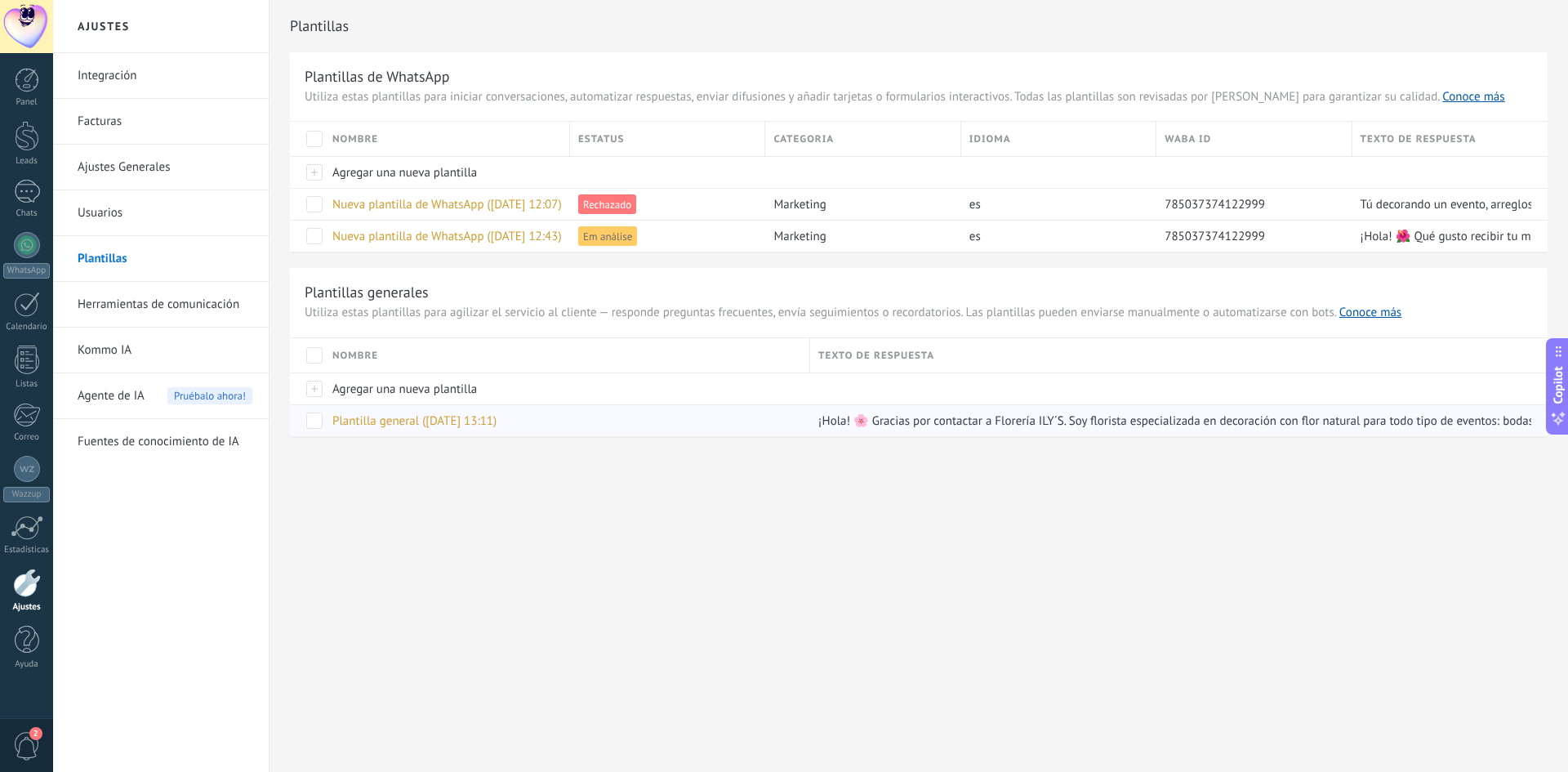
click at [373, 411] on div "Plantilla general ([DATE] 13:11)" at bounding box center [563, 420] width 478 height 31
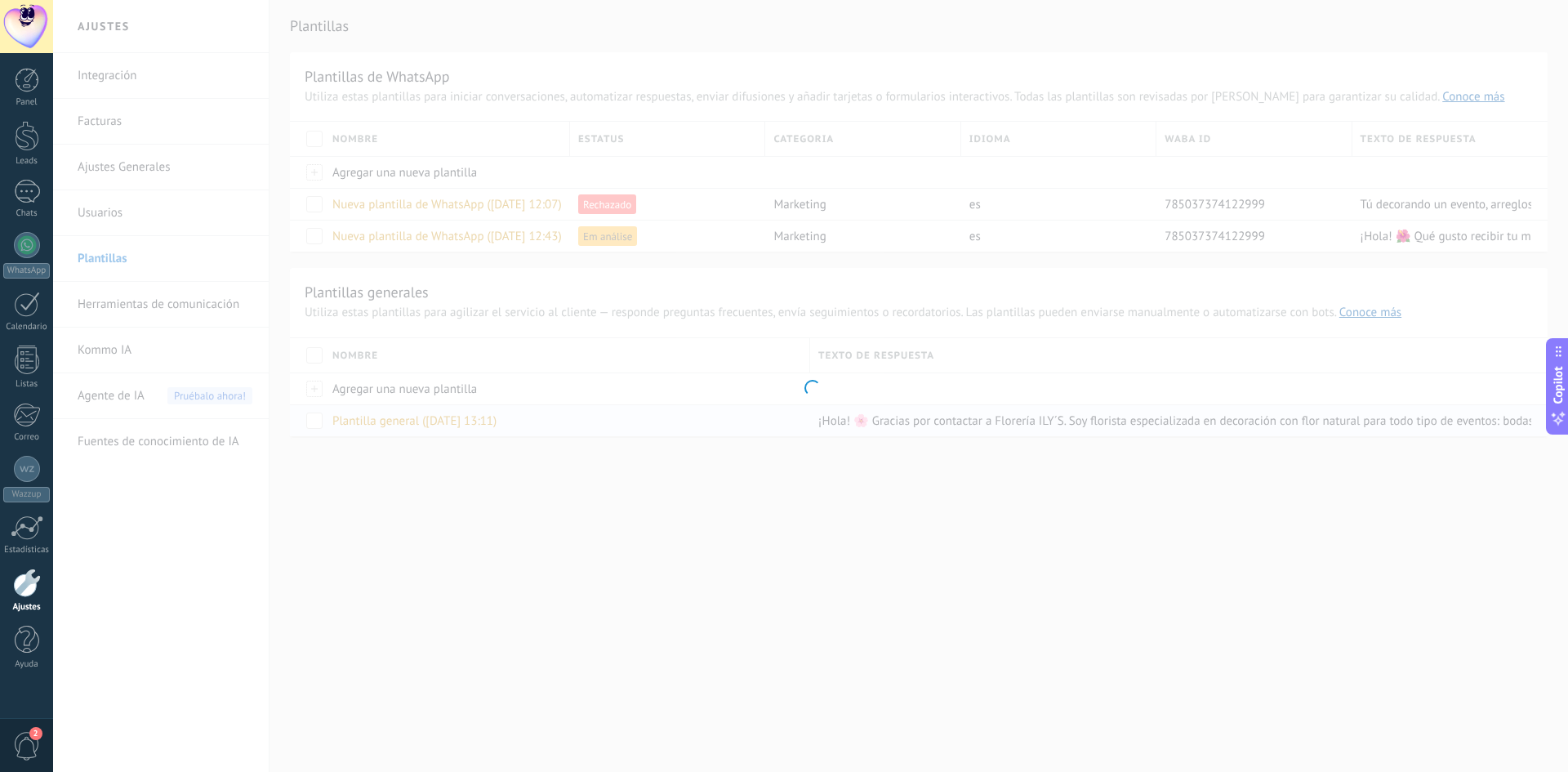
click at [373, 420] on div at bounding box center [810, 386] width 1515 height 772
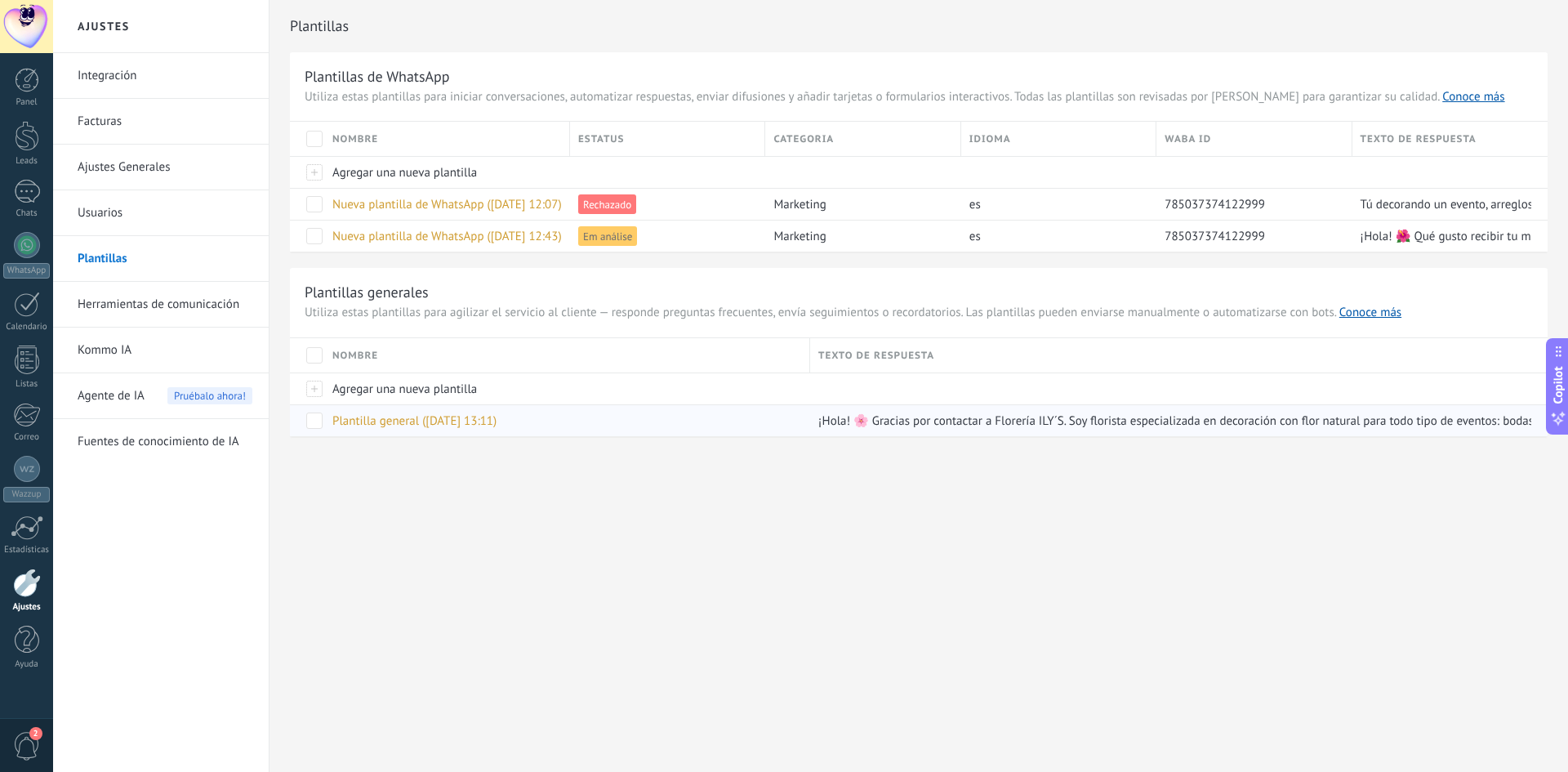
click at [373, 420] on span "Plantilla general ([DATE] 13:11)" at bounding box center [414, 421] width 164 height 16
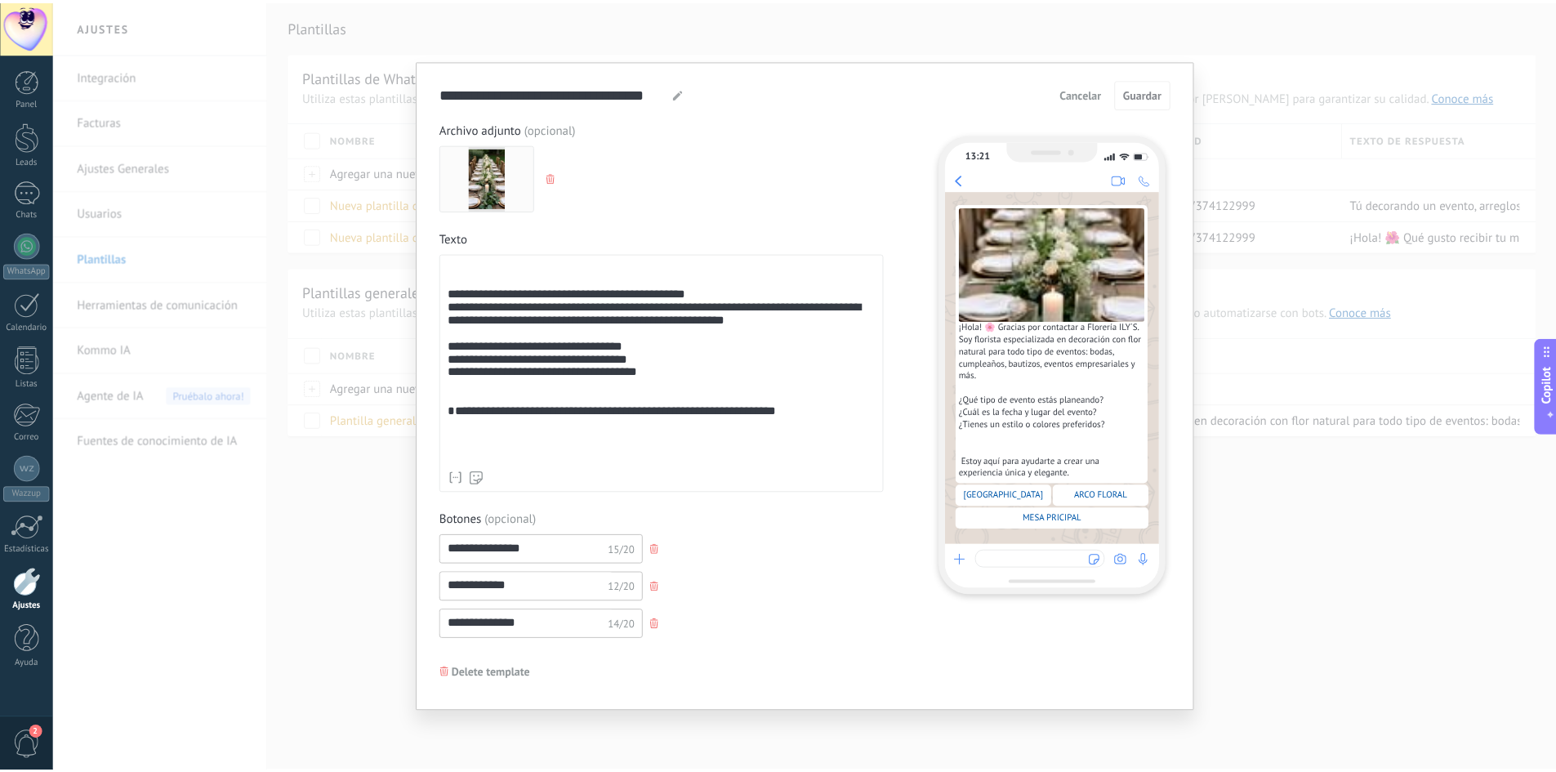
scroll to position [32, 0]
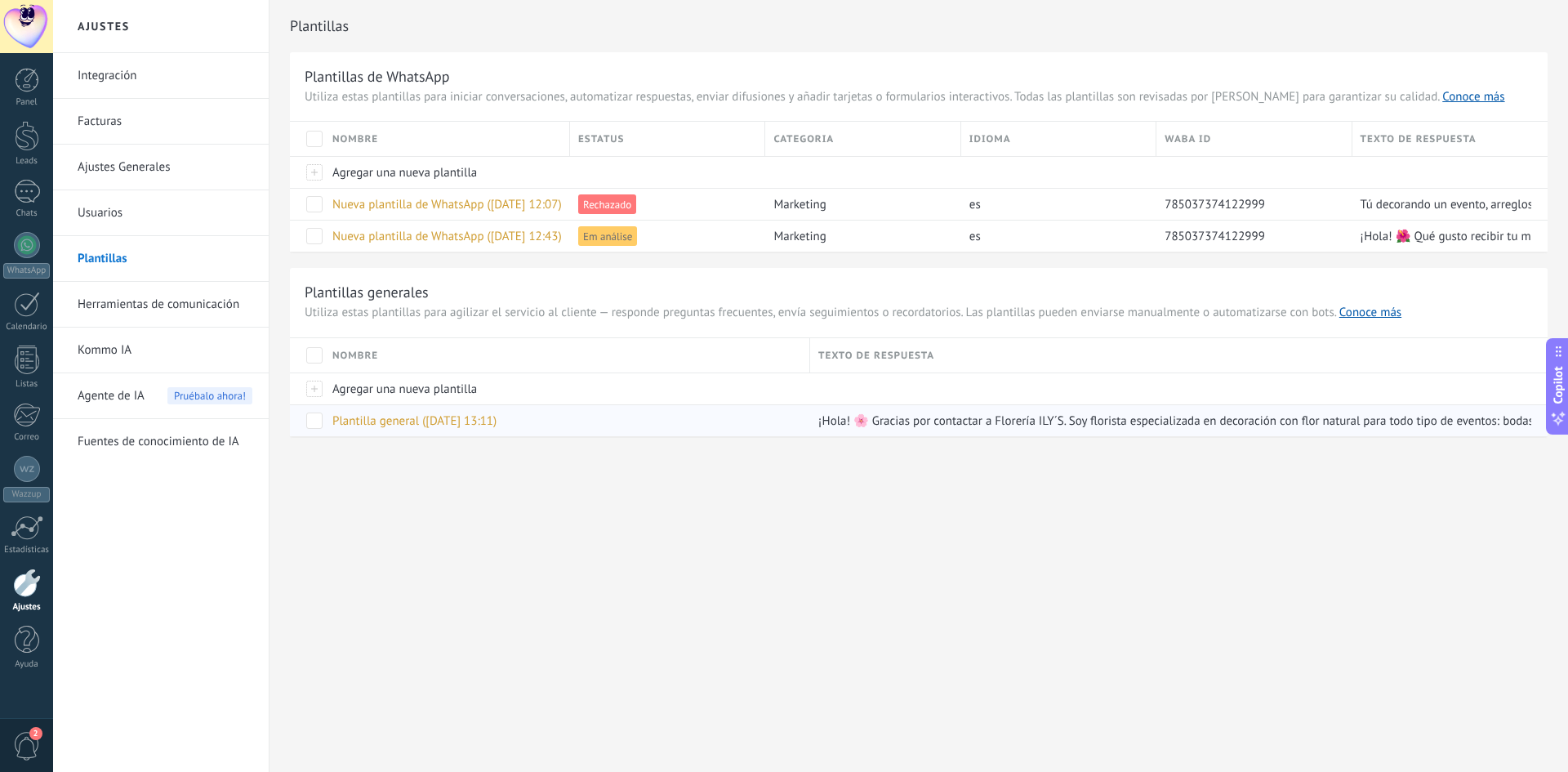
click at [122, 76] on link "Integración" at bounding box center [165, 76] width 175 height 46
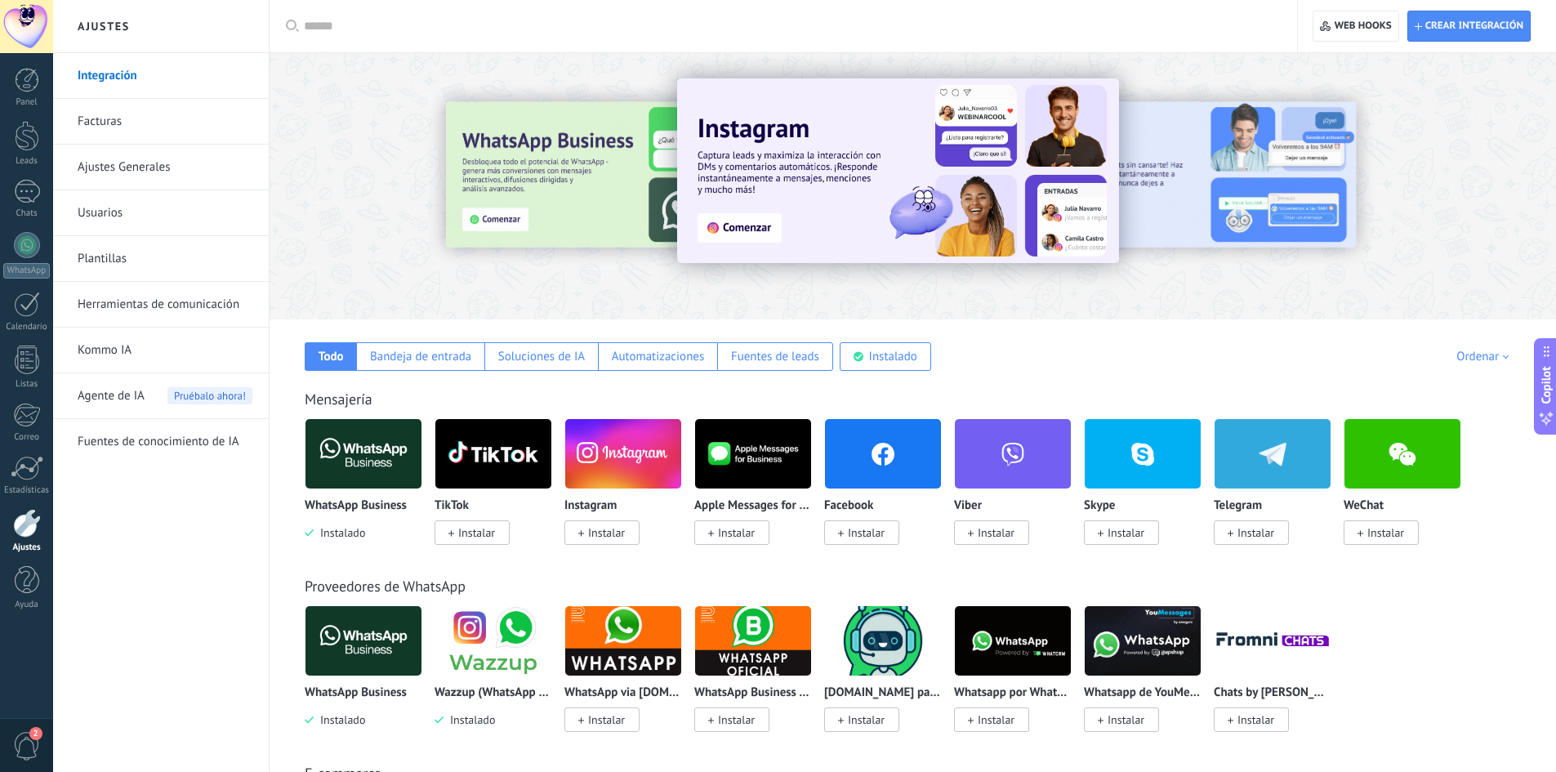
click at [368, 453] on img at bounding box center [363, 453] width 116 height 79
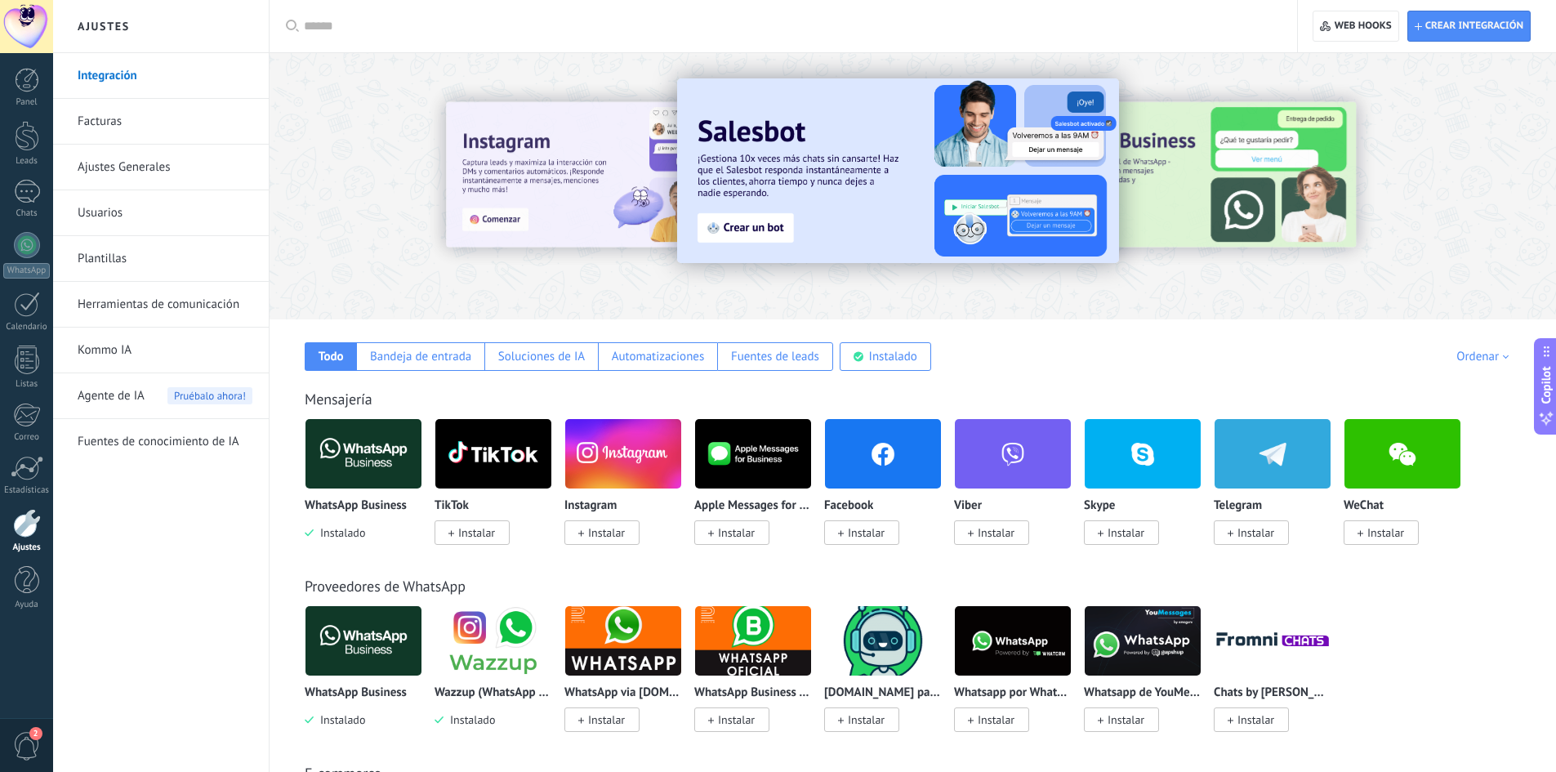
click at [607, 535] on span "Instalar" at bounding box center [606, 532] width 37 height 15
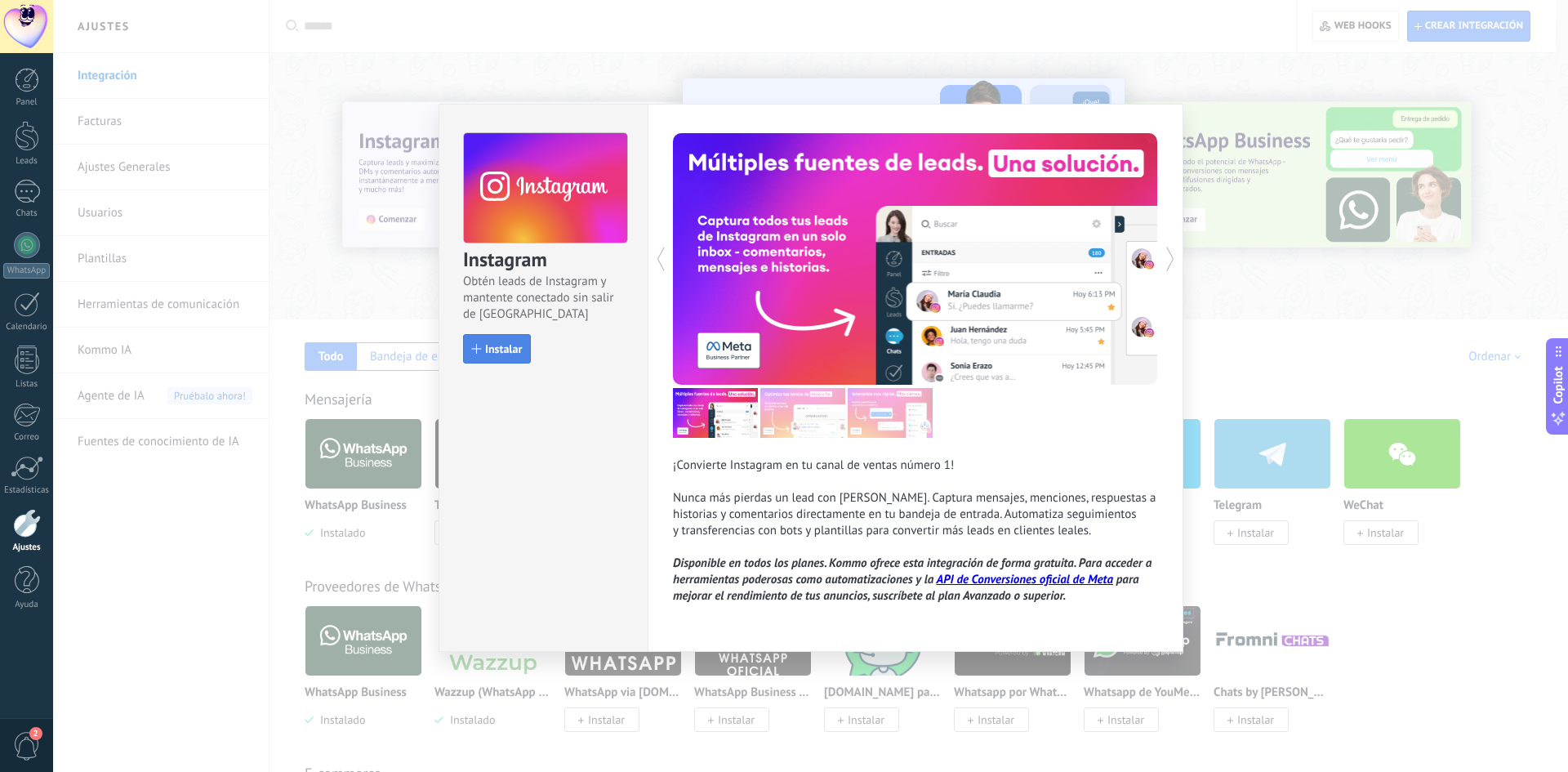
click at [509, 348] on span "Instalar" at bounding box center [503, 348] width 37 height 11
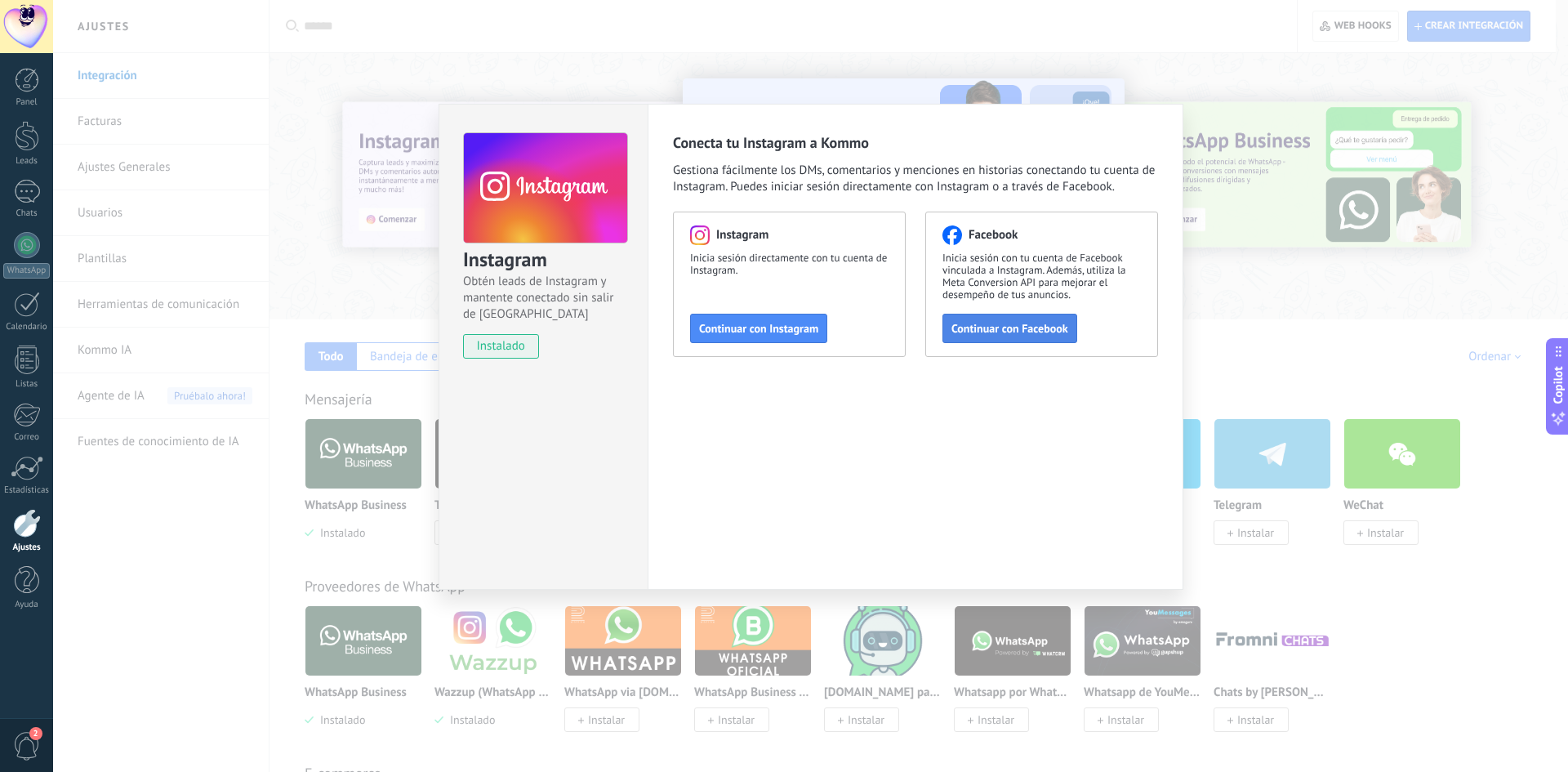
click at [1000, 328] on span "Continuar con Facebook" at bounding box center [1009, 328] width 117 height 11
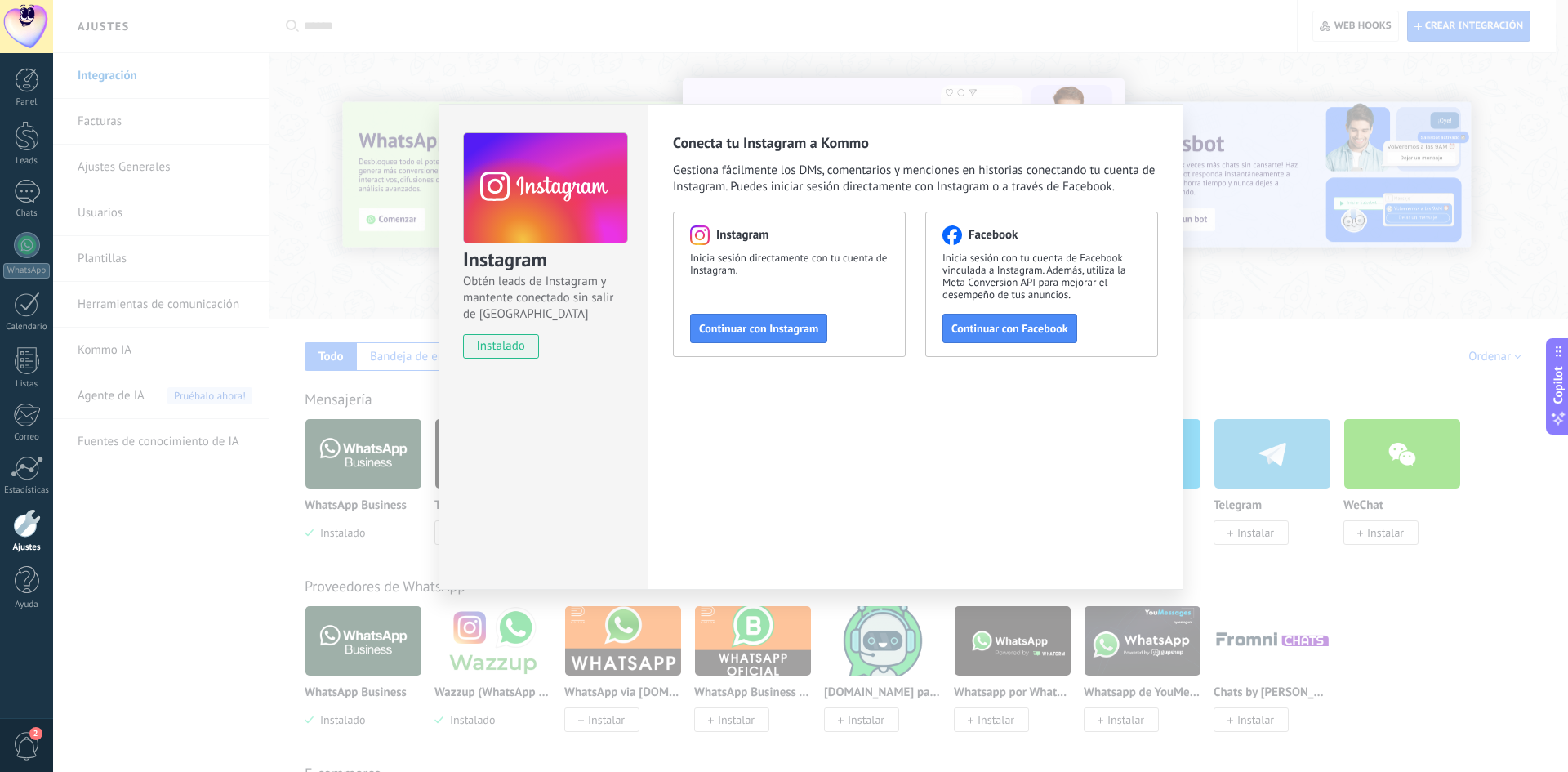
click at [546, 170] on use at bounding box center [545, 187] width 163 height 111
click at [1024, 325] on span "Continuar con Facebook" at bounding box center [1009, 328] width 117 height 11
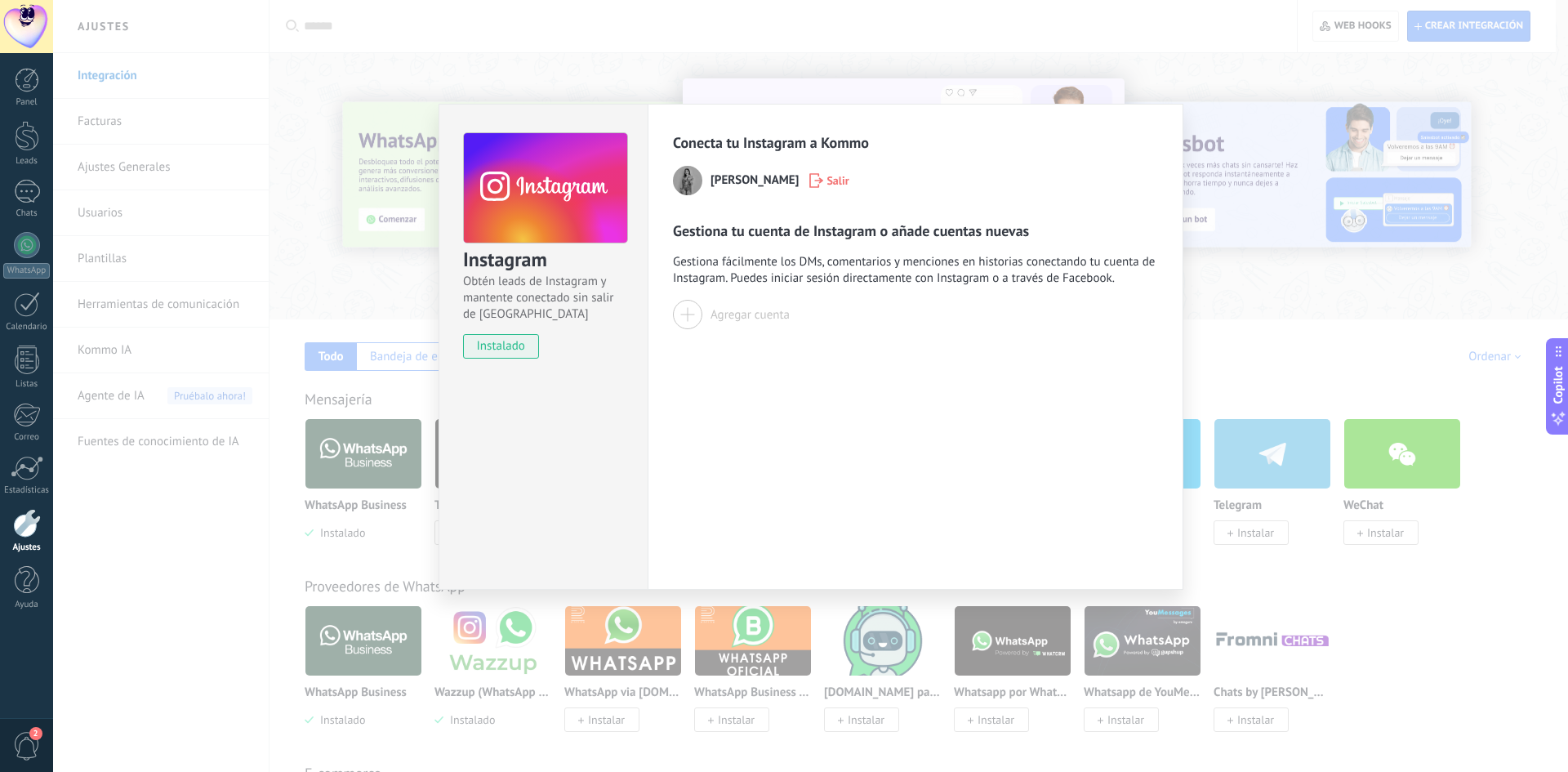
click at [488, 345] on span "instalado" at bounding box center [501, 346] width 74 height 25
click at [528, 189] on use at bounding box center [545, 187] width 163 height 111
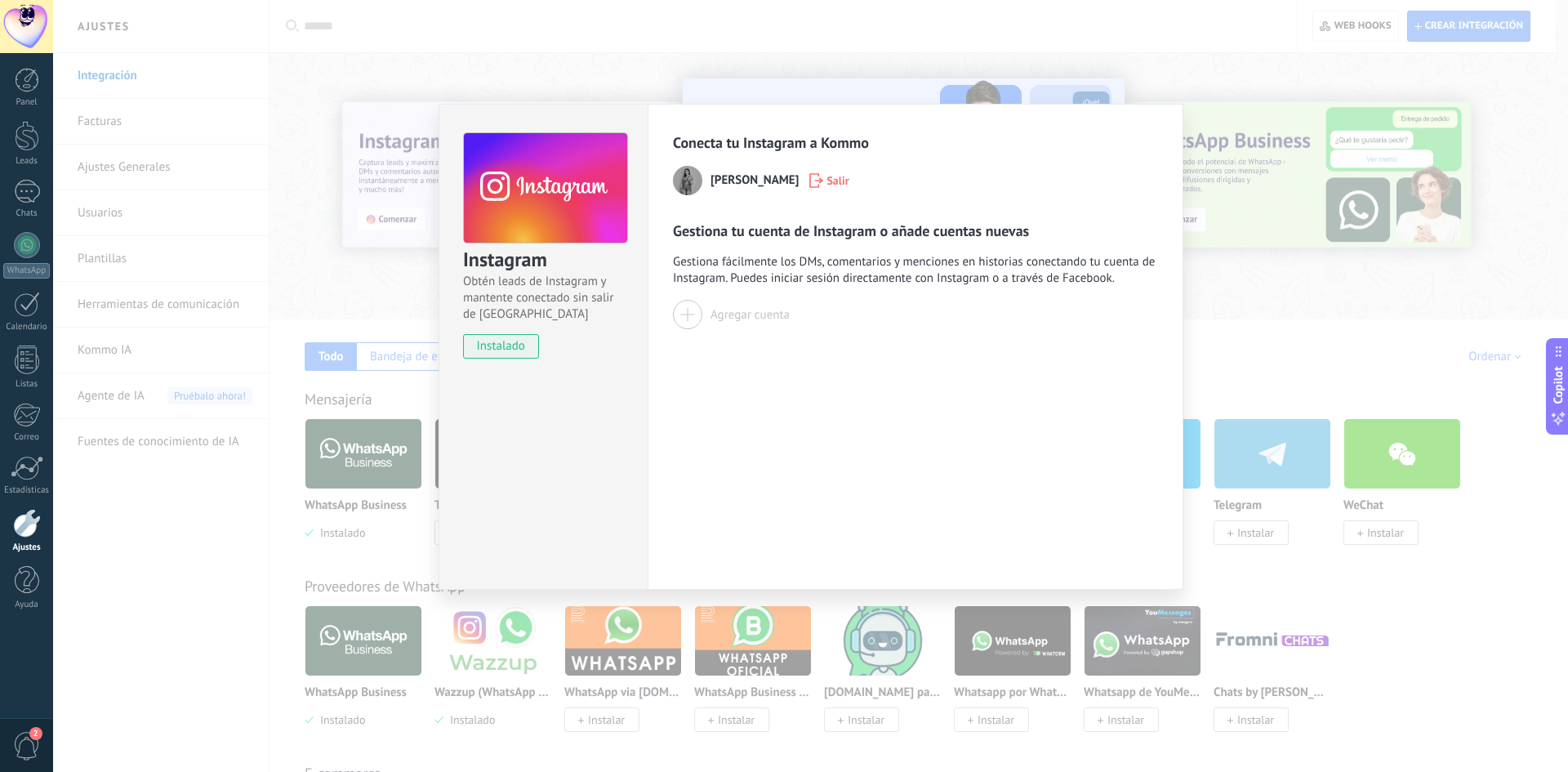
click at [826, 183] on span "Salir" at bounding box center [837, 180] width 22 height 11
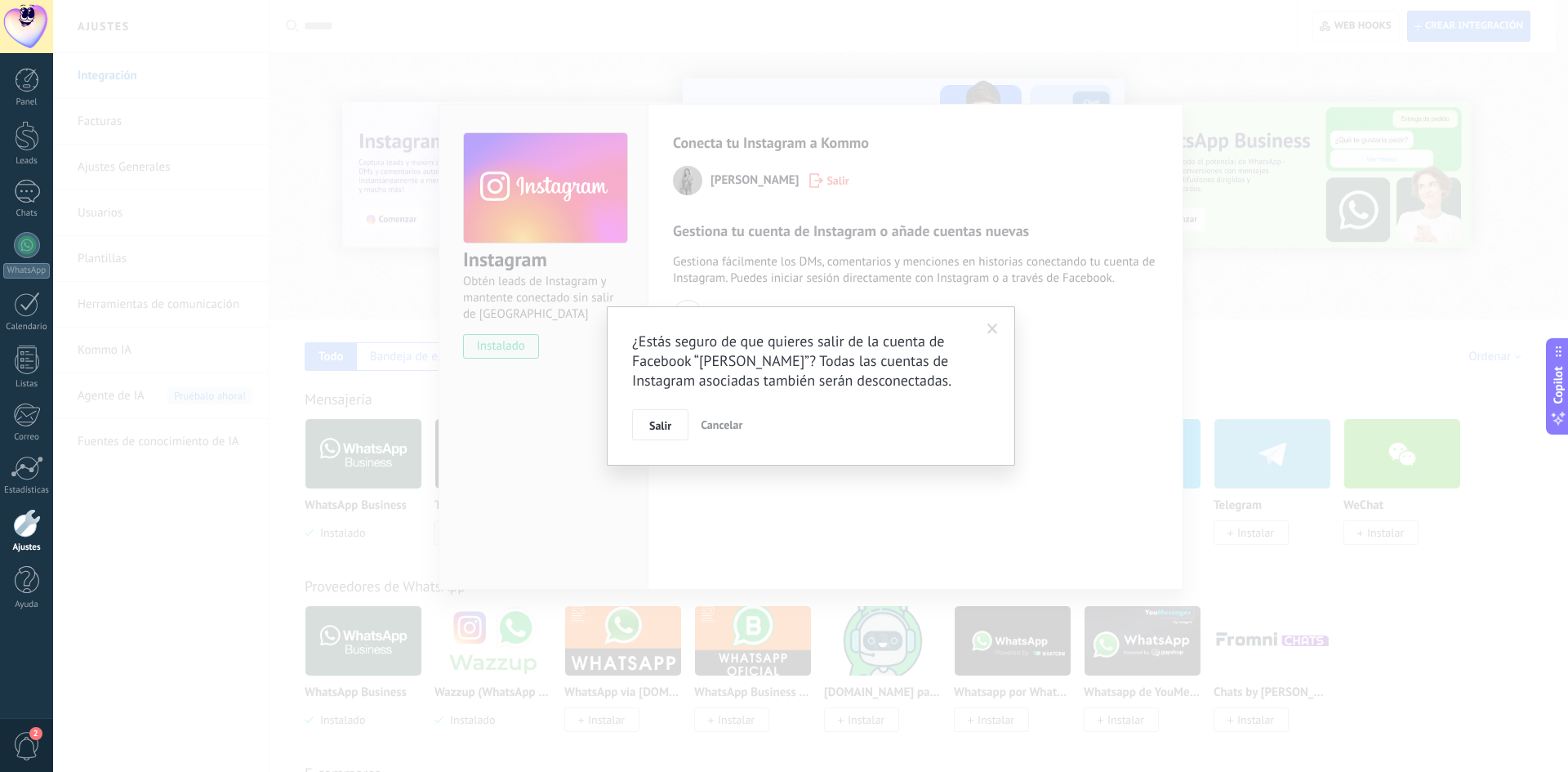
click at [994, 327] on span at bounding box center [992, 328] width 11 height 11
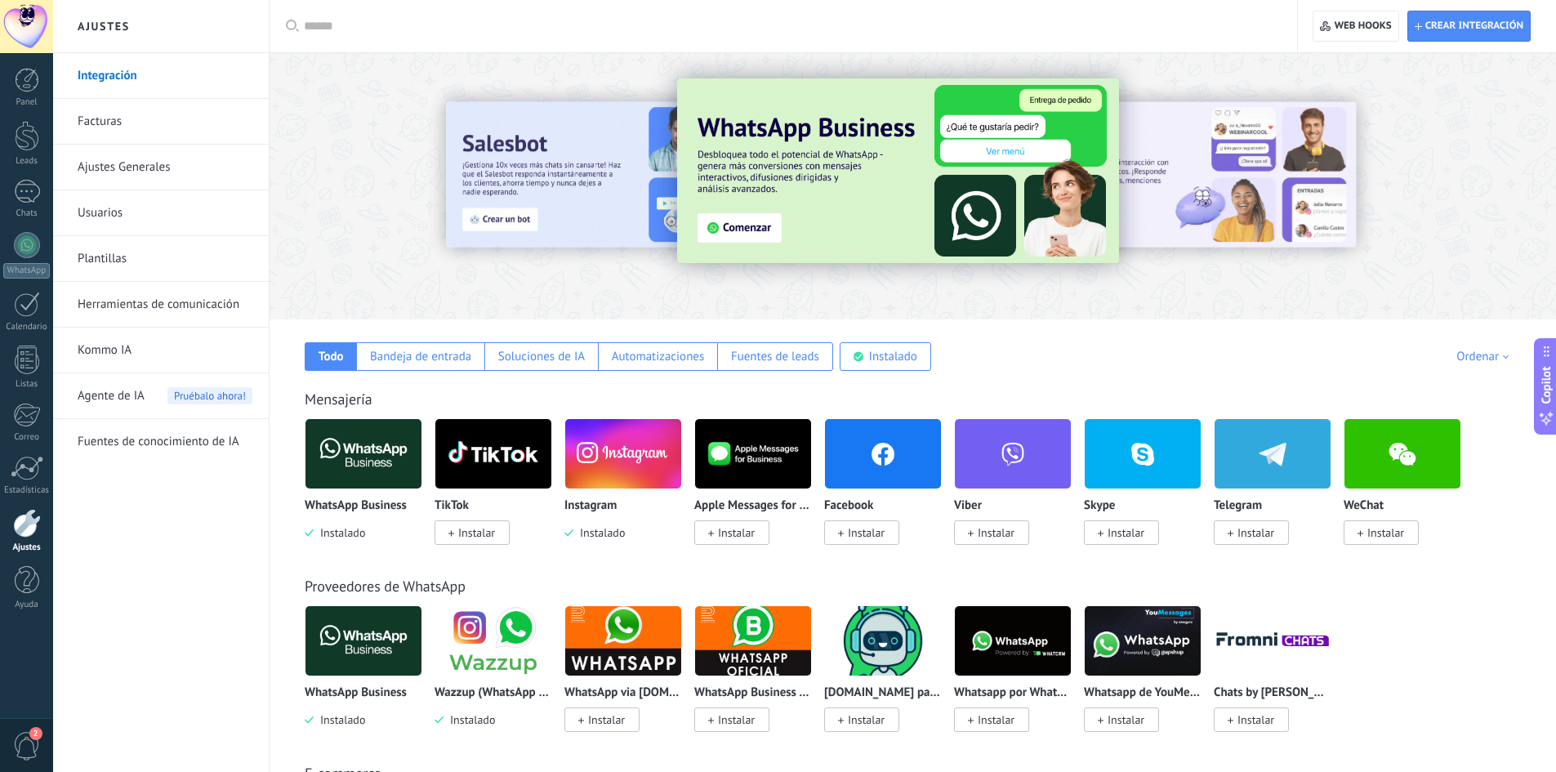
click at [605, 480] on img at bounding box center [623, 453] width 116 height 79
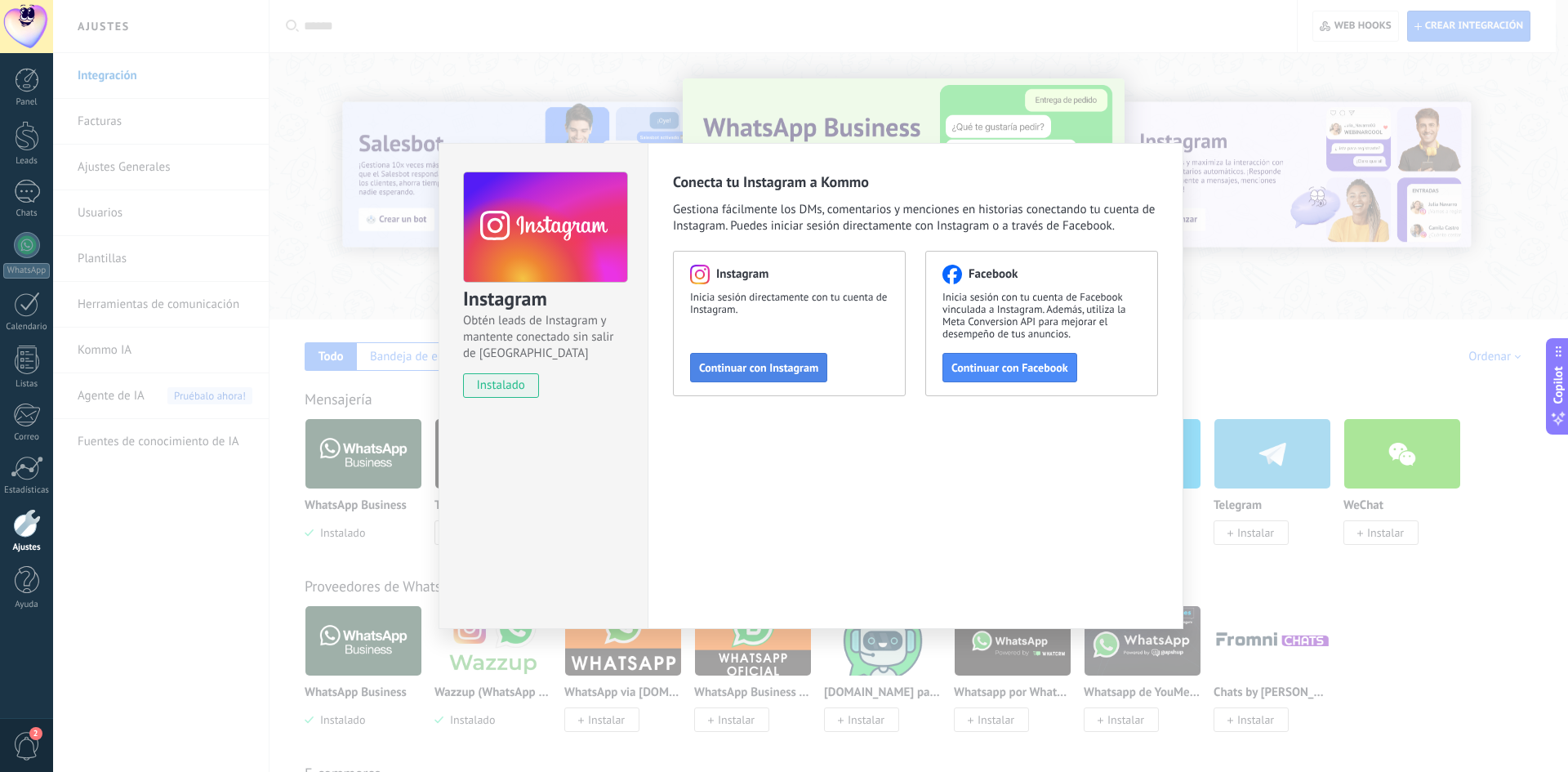
click at [723, 371] on span "Continuar con Instagram" at bounding box center [758, 367] width 119 height 11
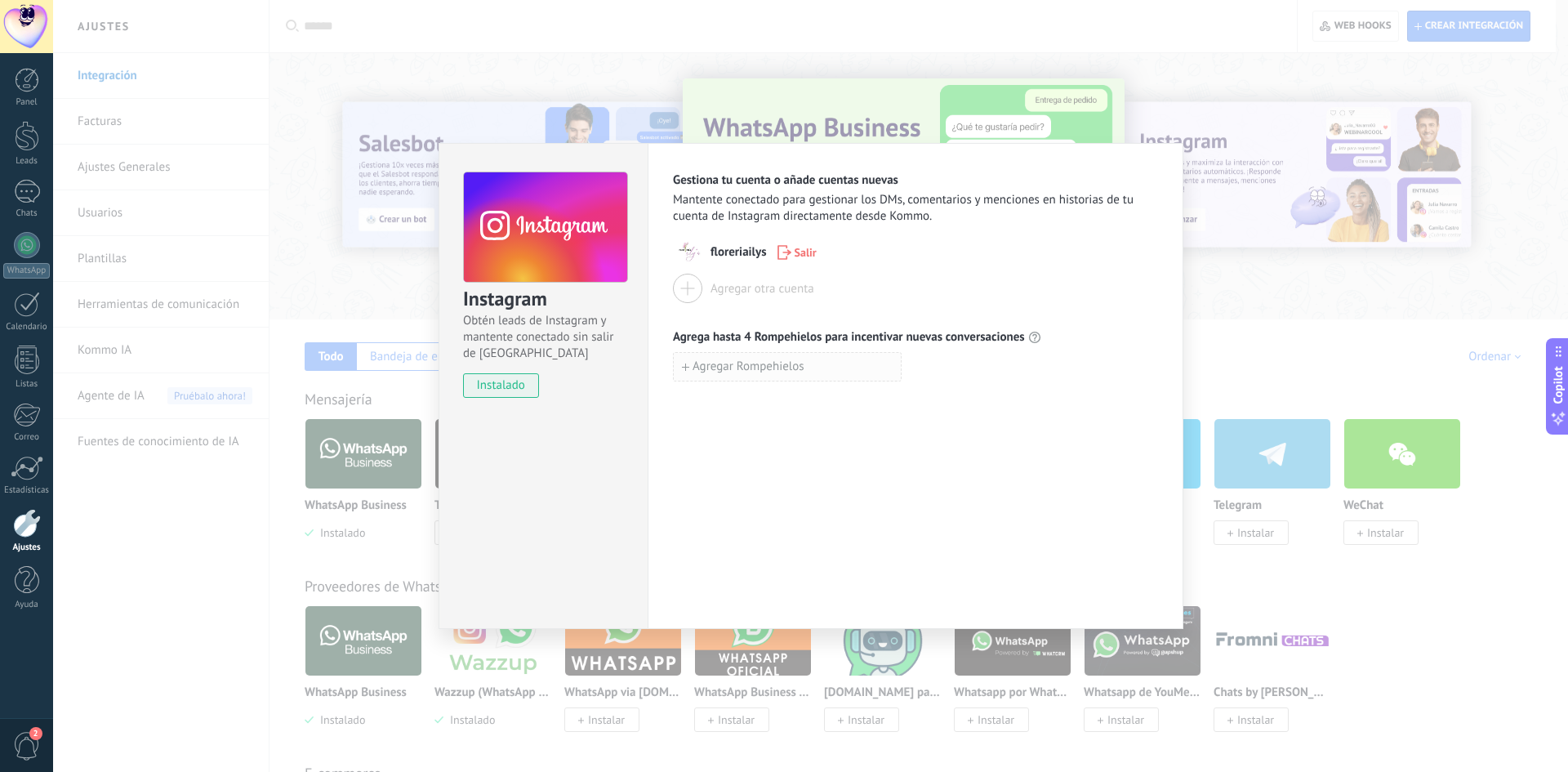
click at [826, 369] on button "Agregar Rompehielos" at bounding box center [787, 366] width 229 height 29
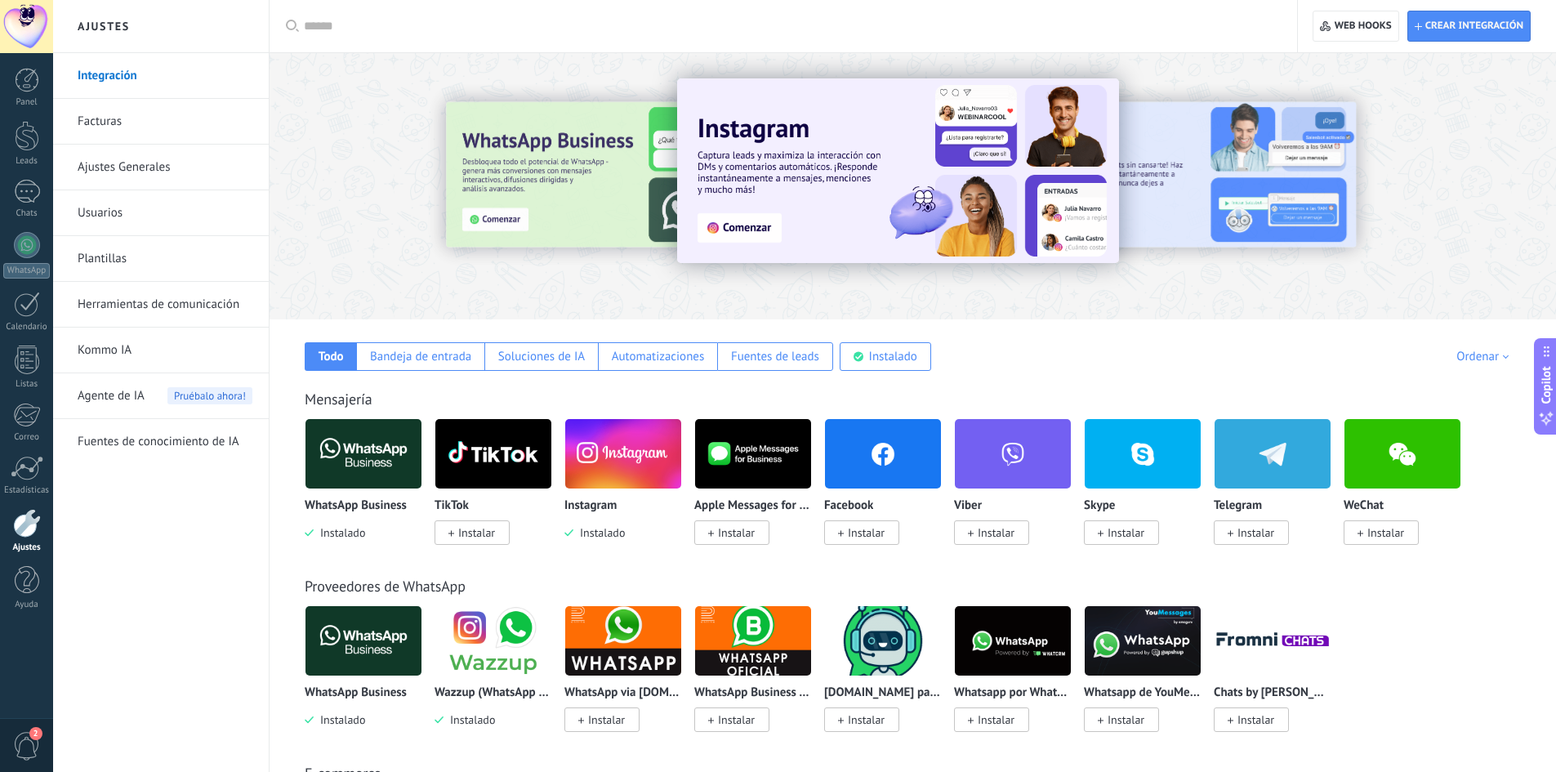
click at [631, 461] on img at bounding box center [623, 453] width 116 height 79
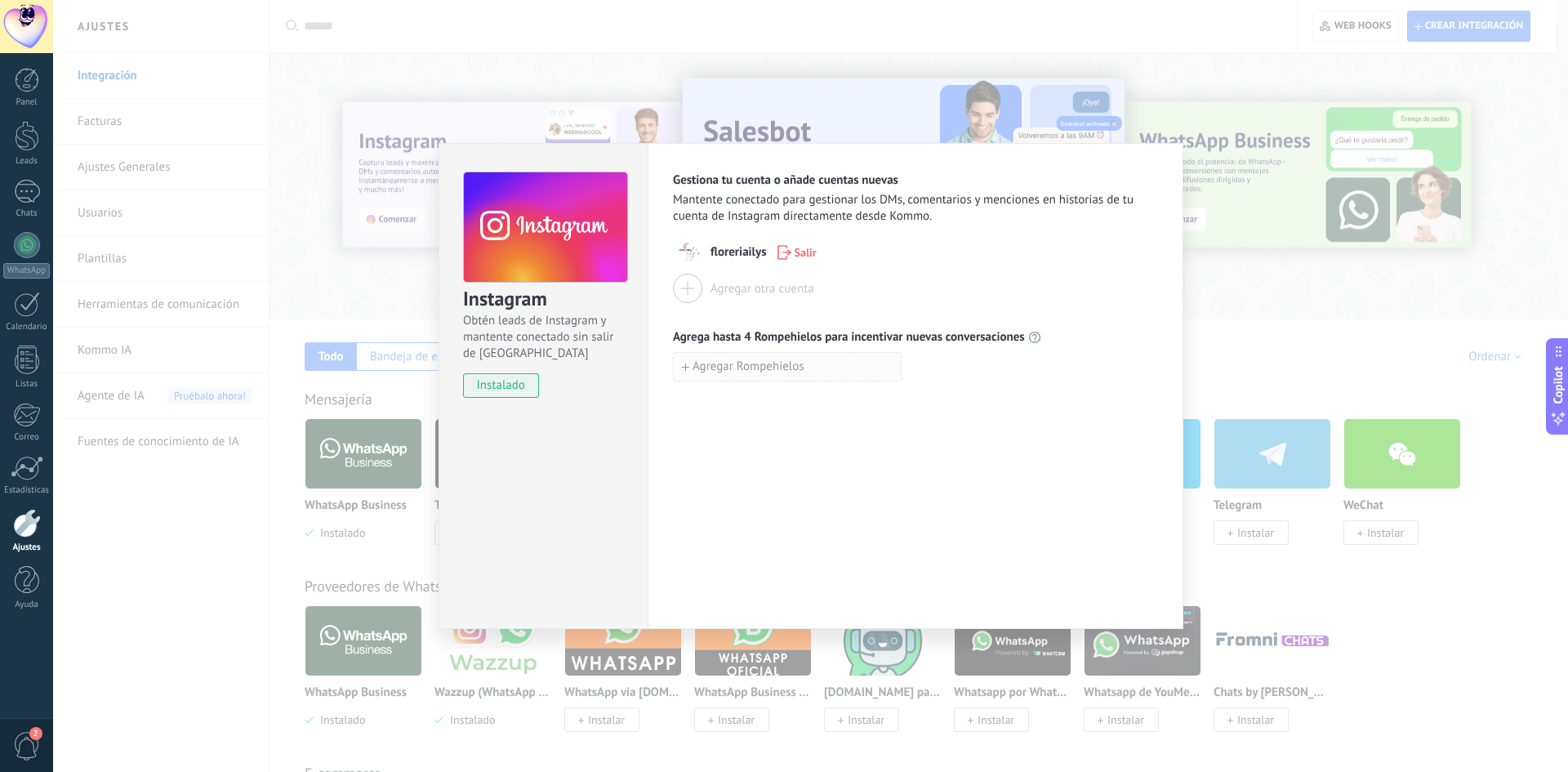
click at [791, 368] on span "Agregar Rompehielos" at bounding box center [749, 366] width 112 height 11
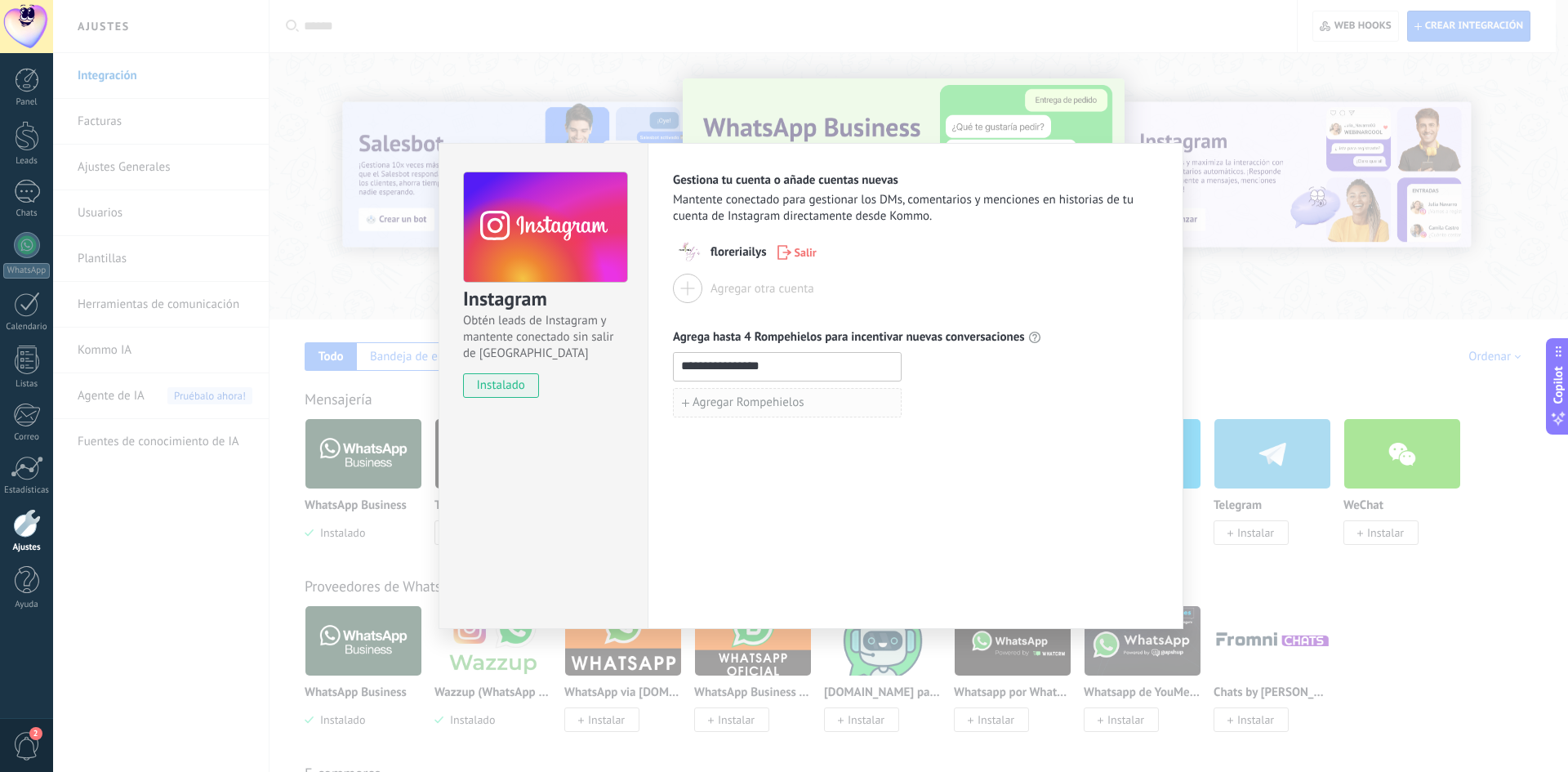
type input "**********"
click at [737, 406] on span "Agregar Rompehielos" at bounding box center [749, 402] width 112 height 11
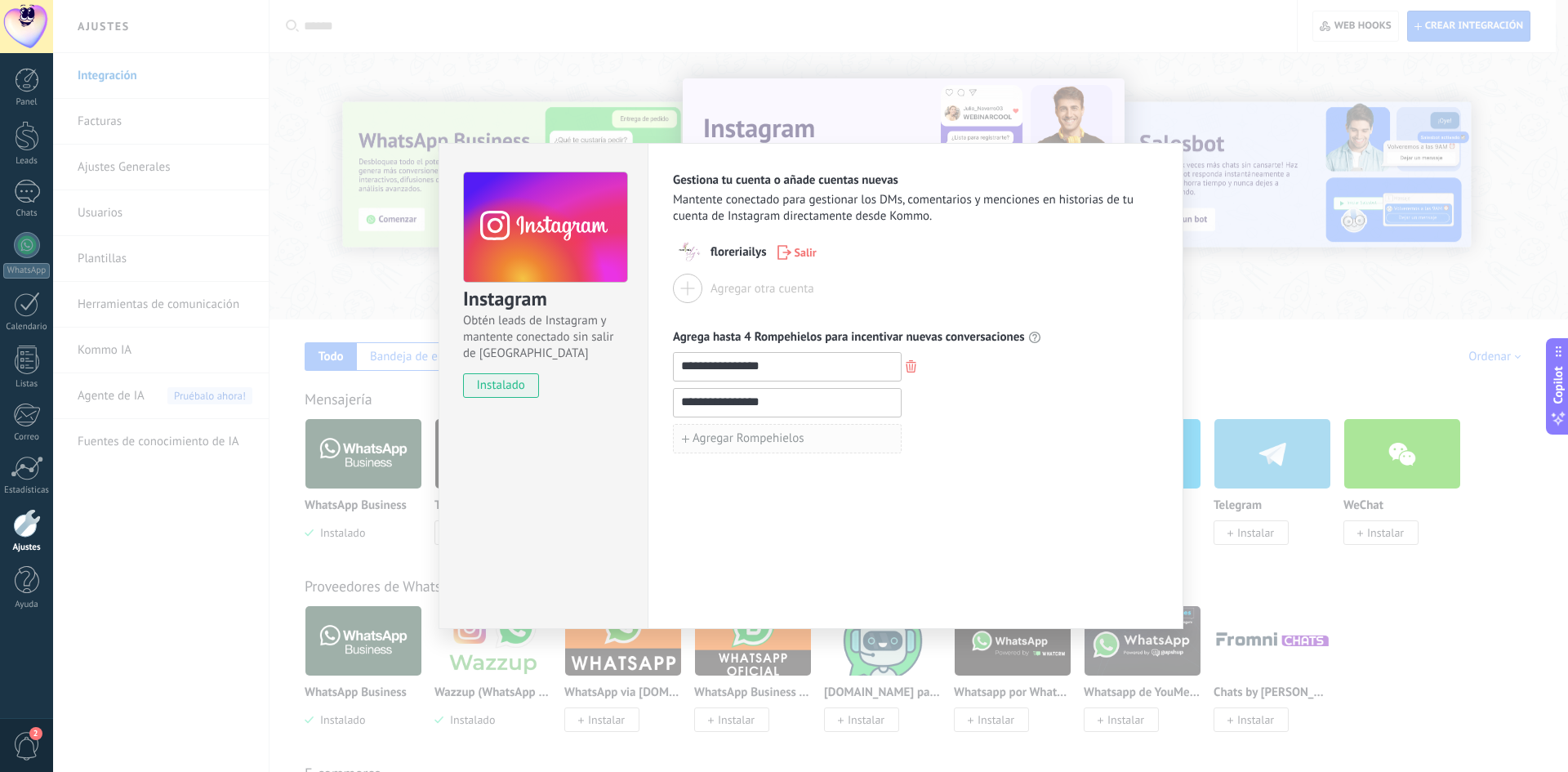
type input "**********"
click at [740, 440] on span "Agregar Rompehielos" at bounding box center [749, 438] width 112 height 11
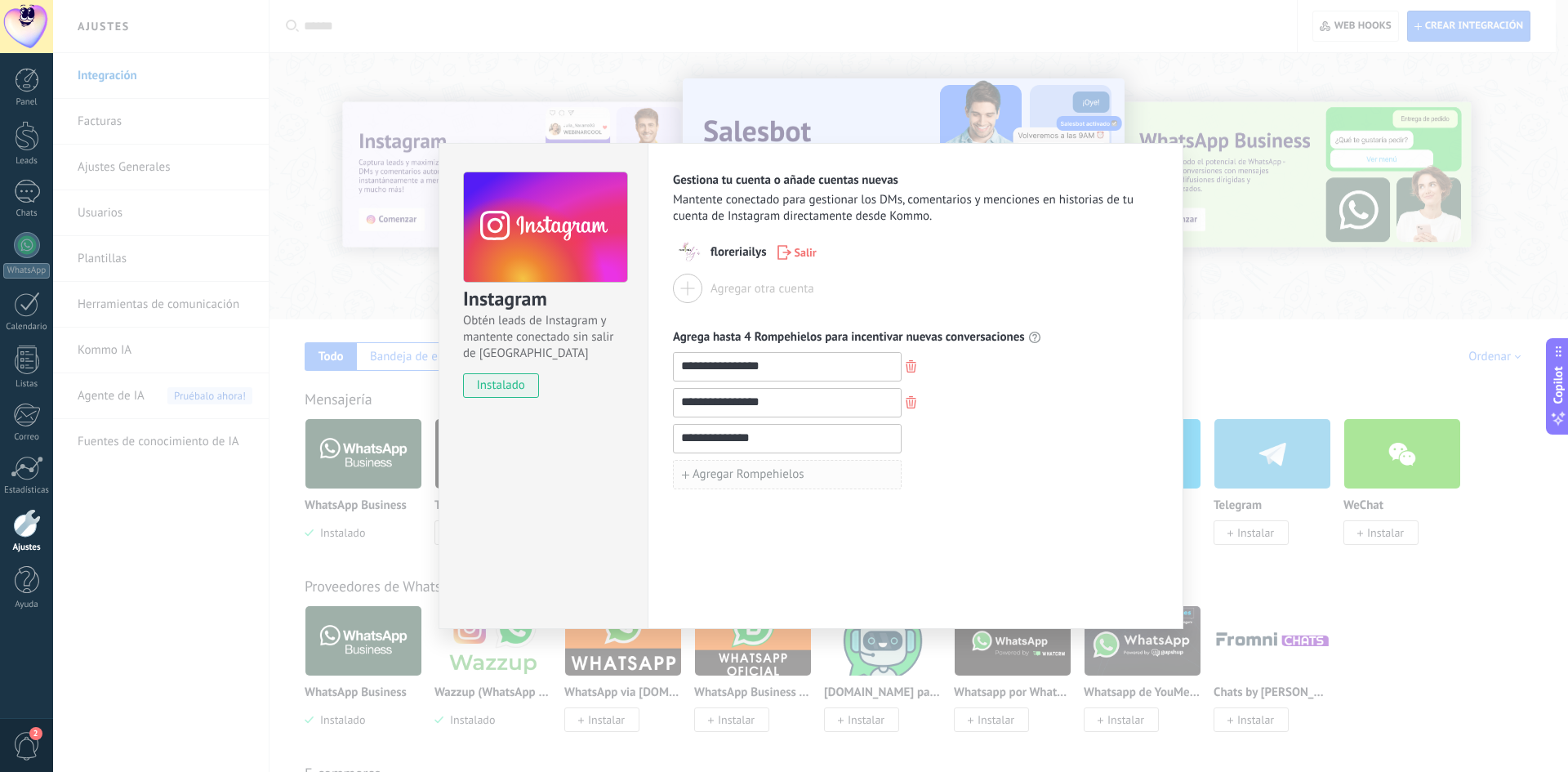
type input "**********"
click at [719, 477] on span "Agregar Rompehielos" at bounding box center [749, 474] width 112 height 11
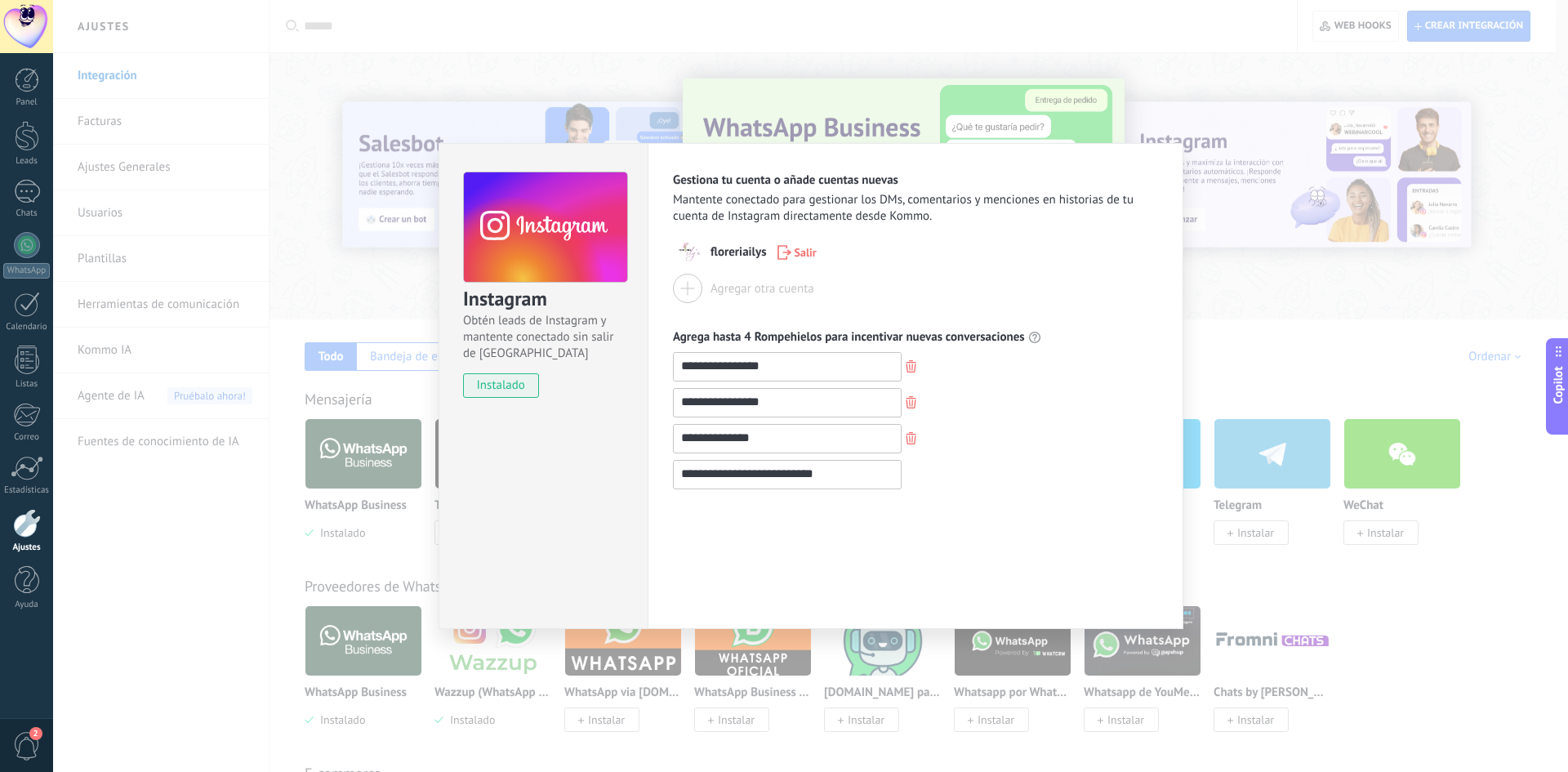
click at [712, 479] on input "**********" at bounding box center [787, 474] width 227 height 26
click at [707, 476] on input "**********" at bounding box center [787, 474] width 227 height 26
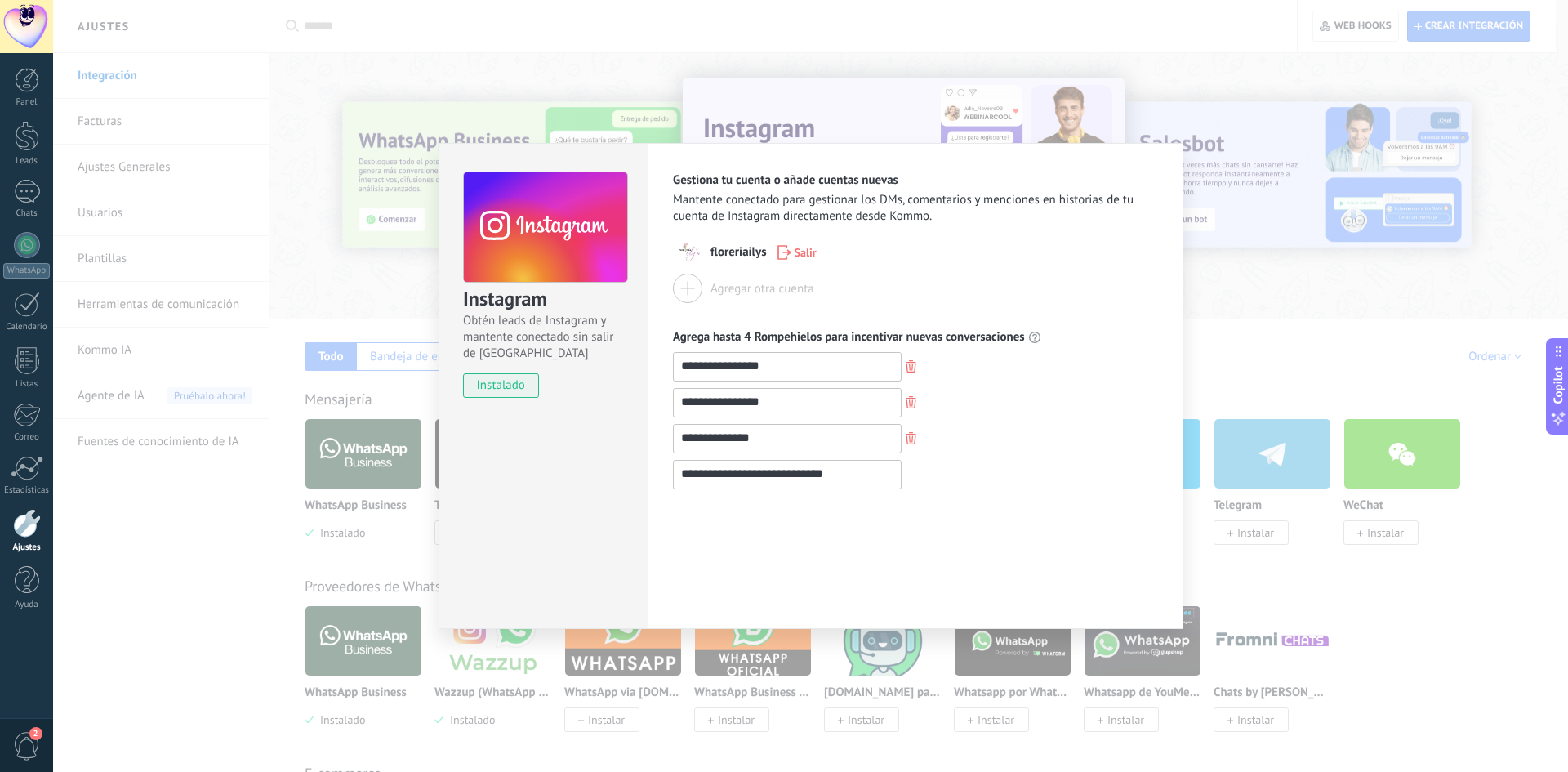
type input "**********"
click at [939, 513] on div "**********" at bounding box center [916, 386] width 536 height 486
click at [1293, 368] on div "**********" at bounding box center [810, 386] width 1515 height 772
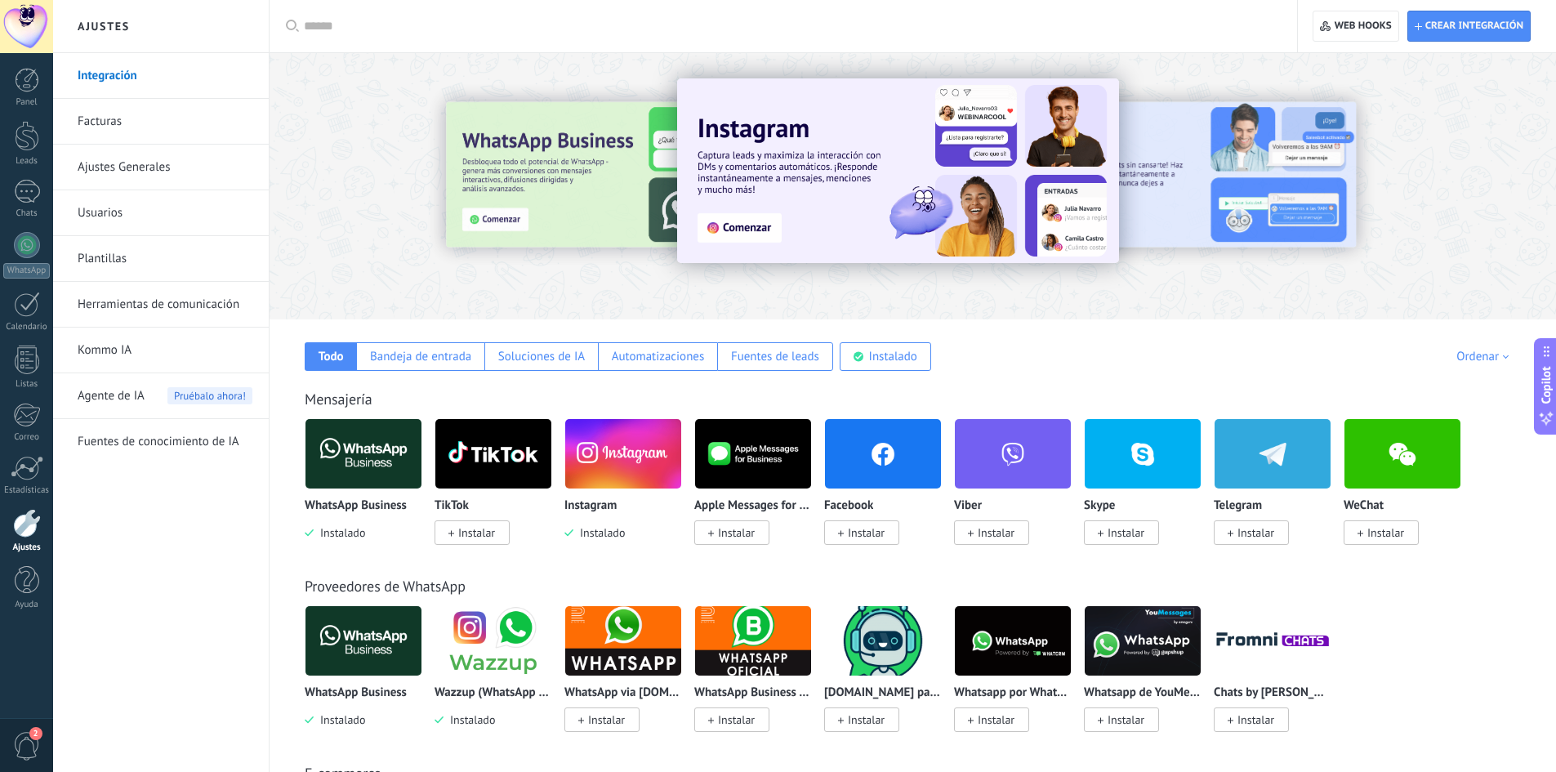
click at [630, 455] on img at bounding box center [623, 453] width 116 height 79
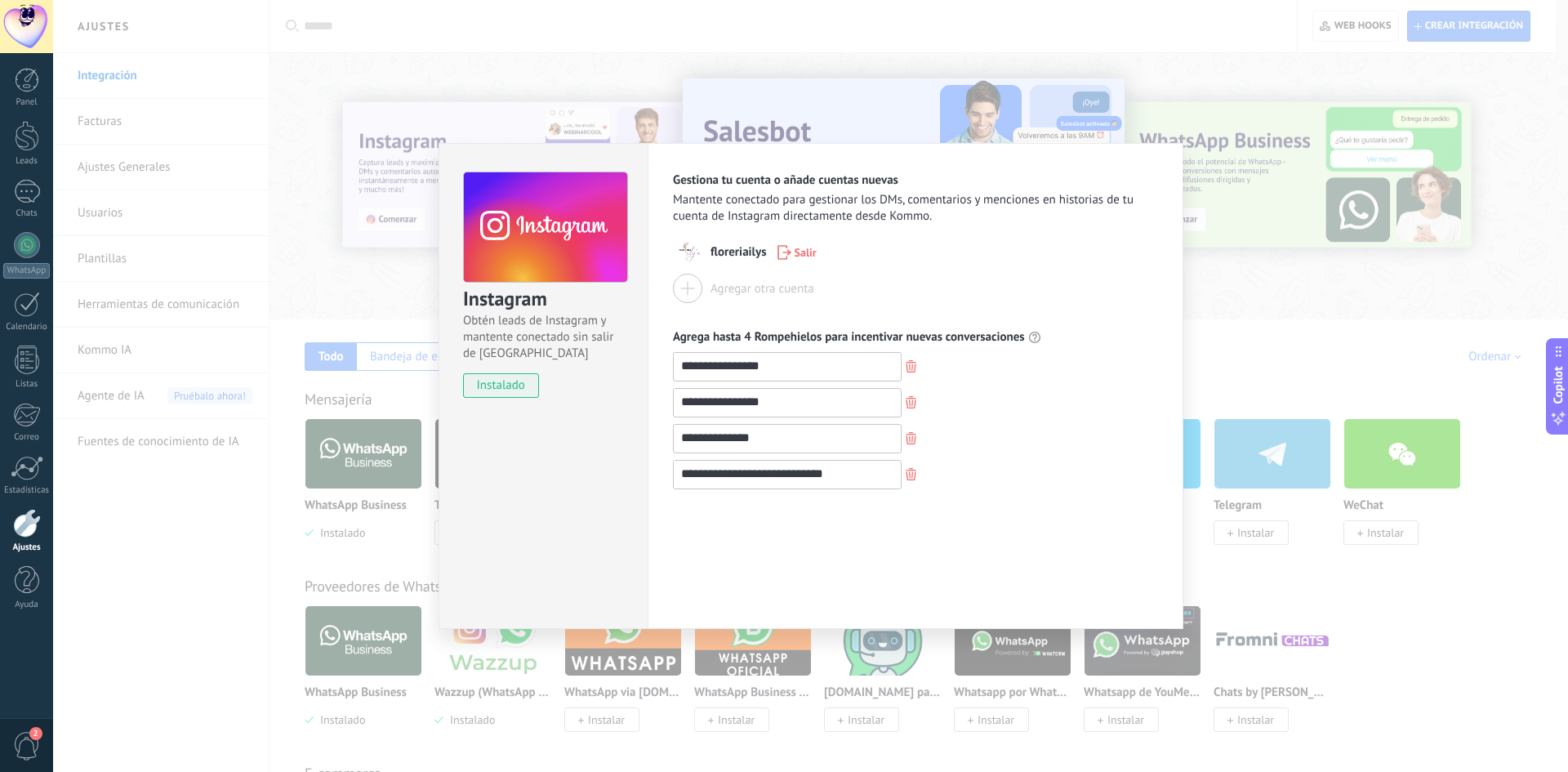
click at [735, 249] on span "floreriailys" at bounding box center [739, 252] width 56 height 16
click at [1397, 389] on div "**********" at bounding box center [810, 386] width 1515 height 772
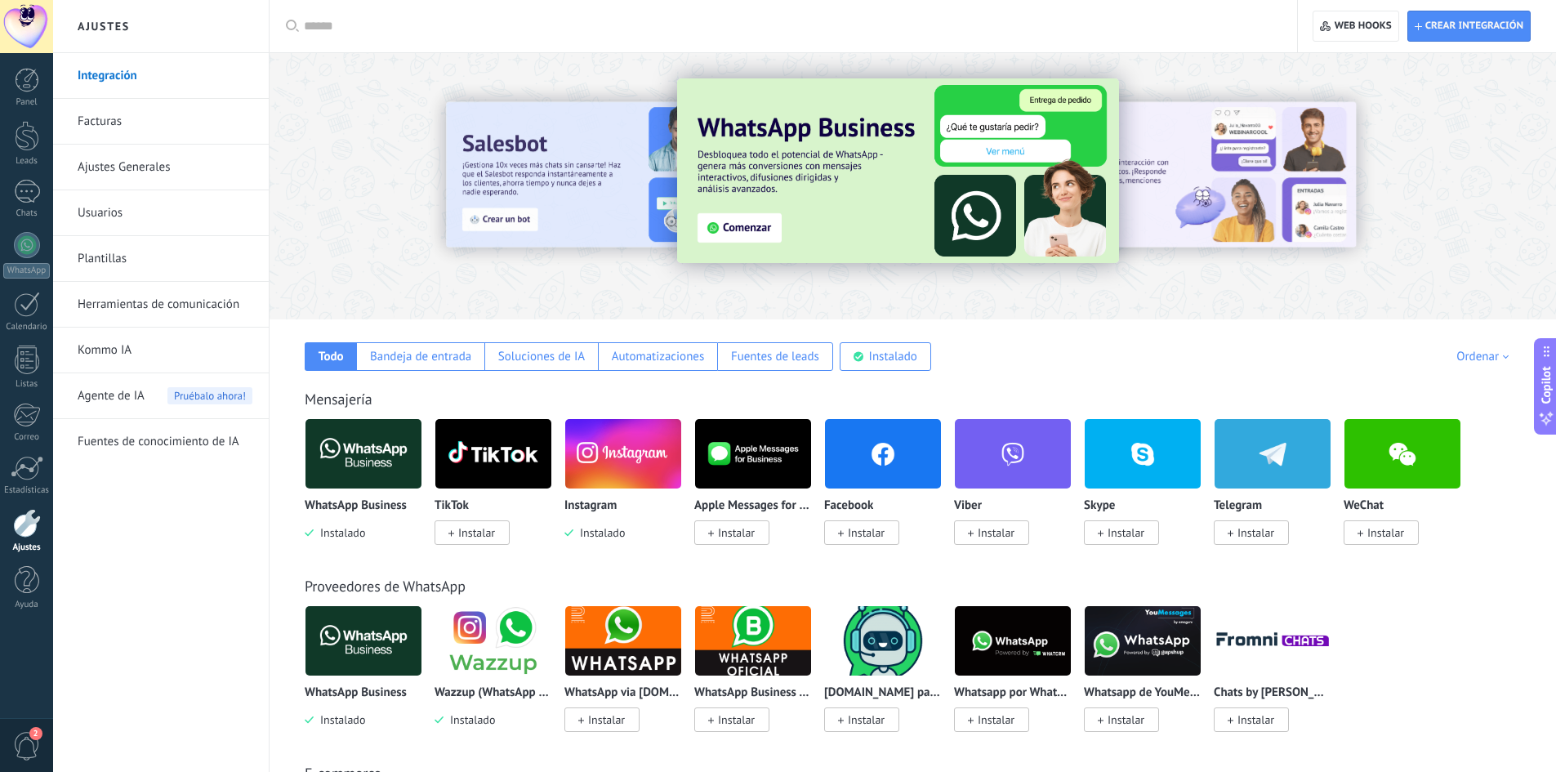
click at [607, 454] on img at bounding box center [623, 453] width 116 height 79
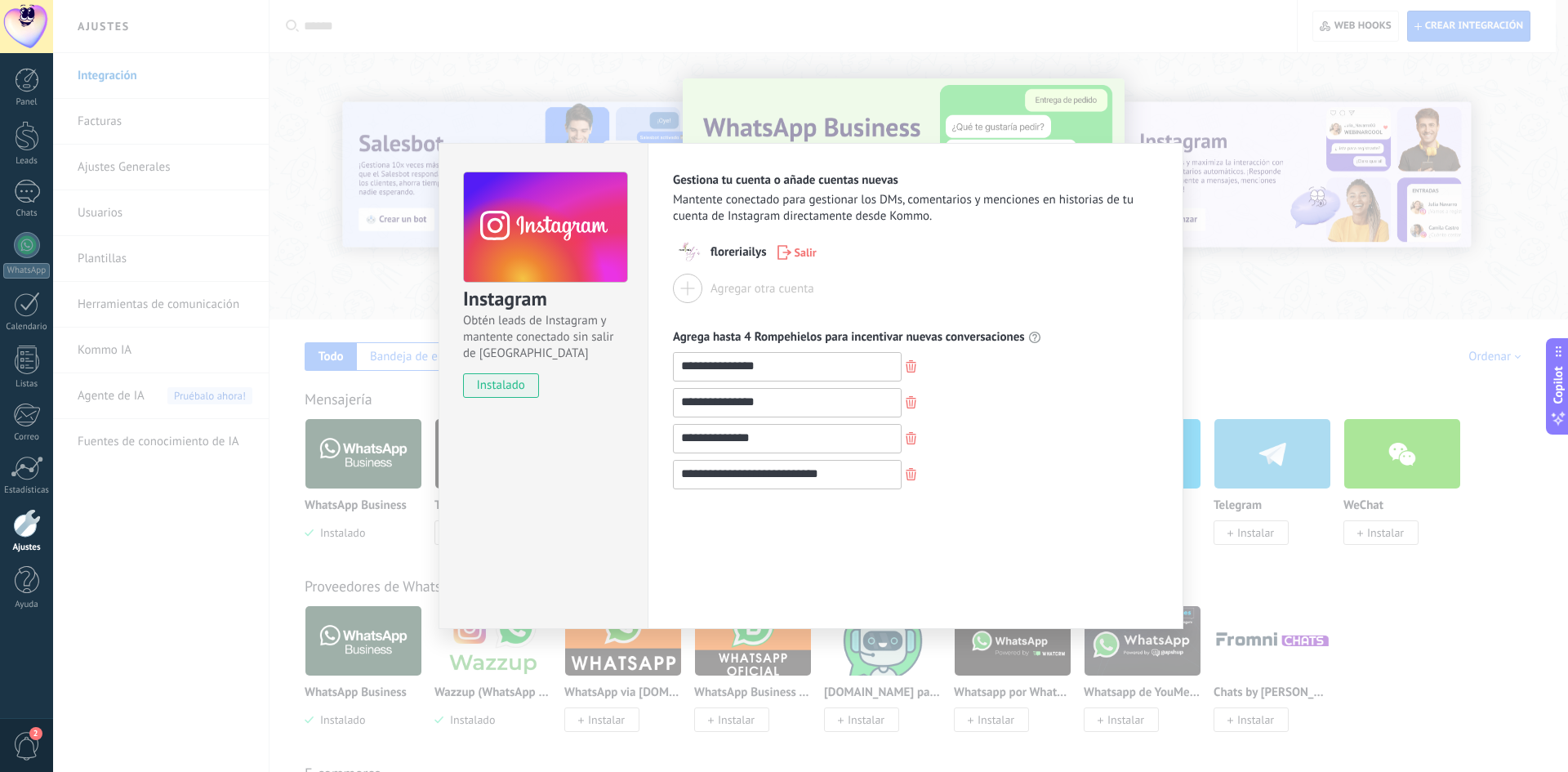
click at [505, 240] on use at bounding box center [545, 227] width 163 height 111
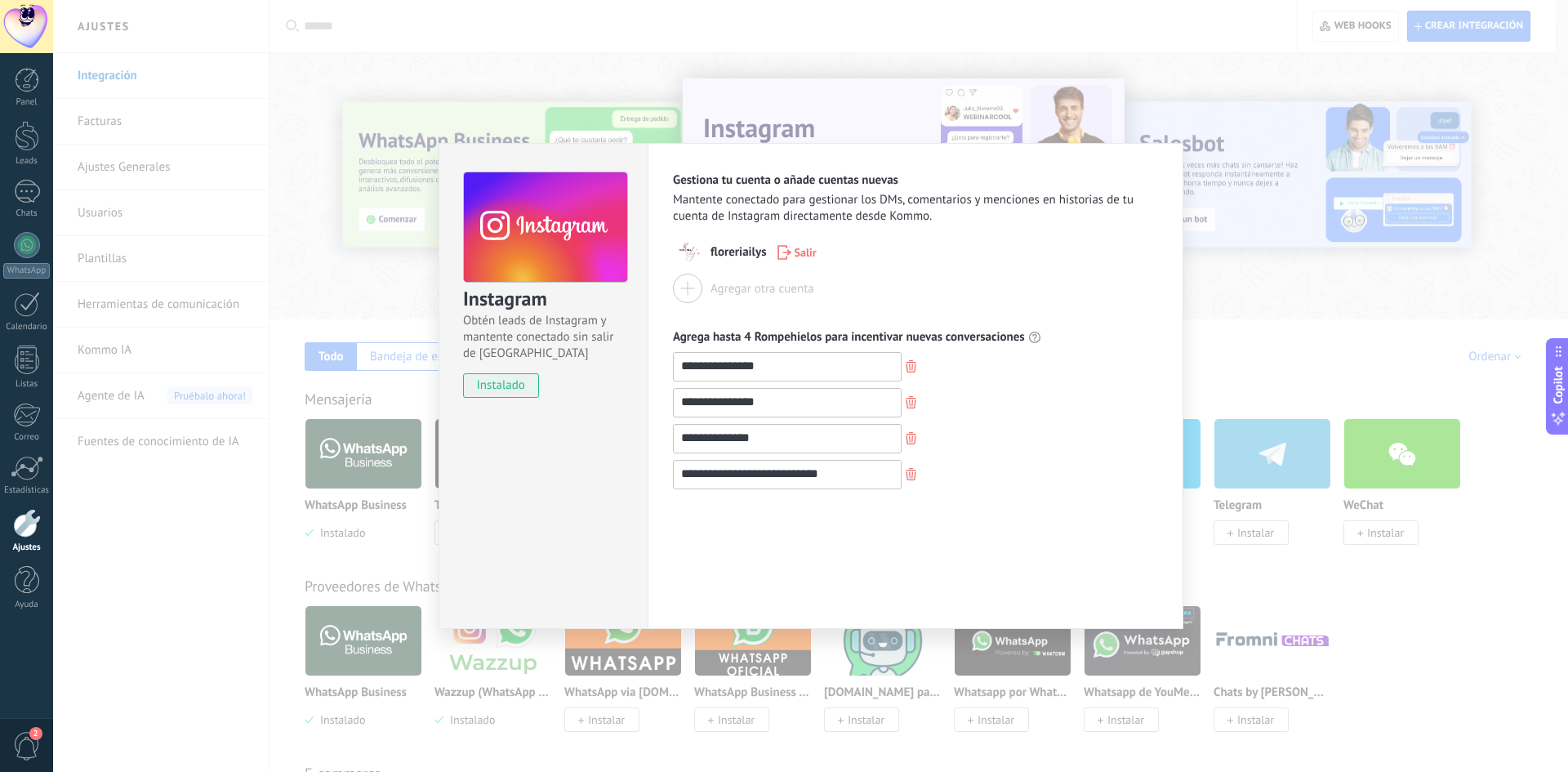
click at [505, 240] on use at bounding box center [545, 227] width 163 height 111
click at [553, 240] on use at bounding box center [545, 227] width 163 height 111
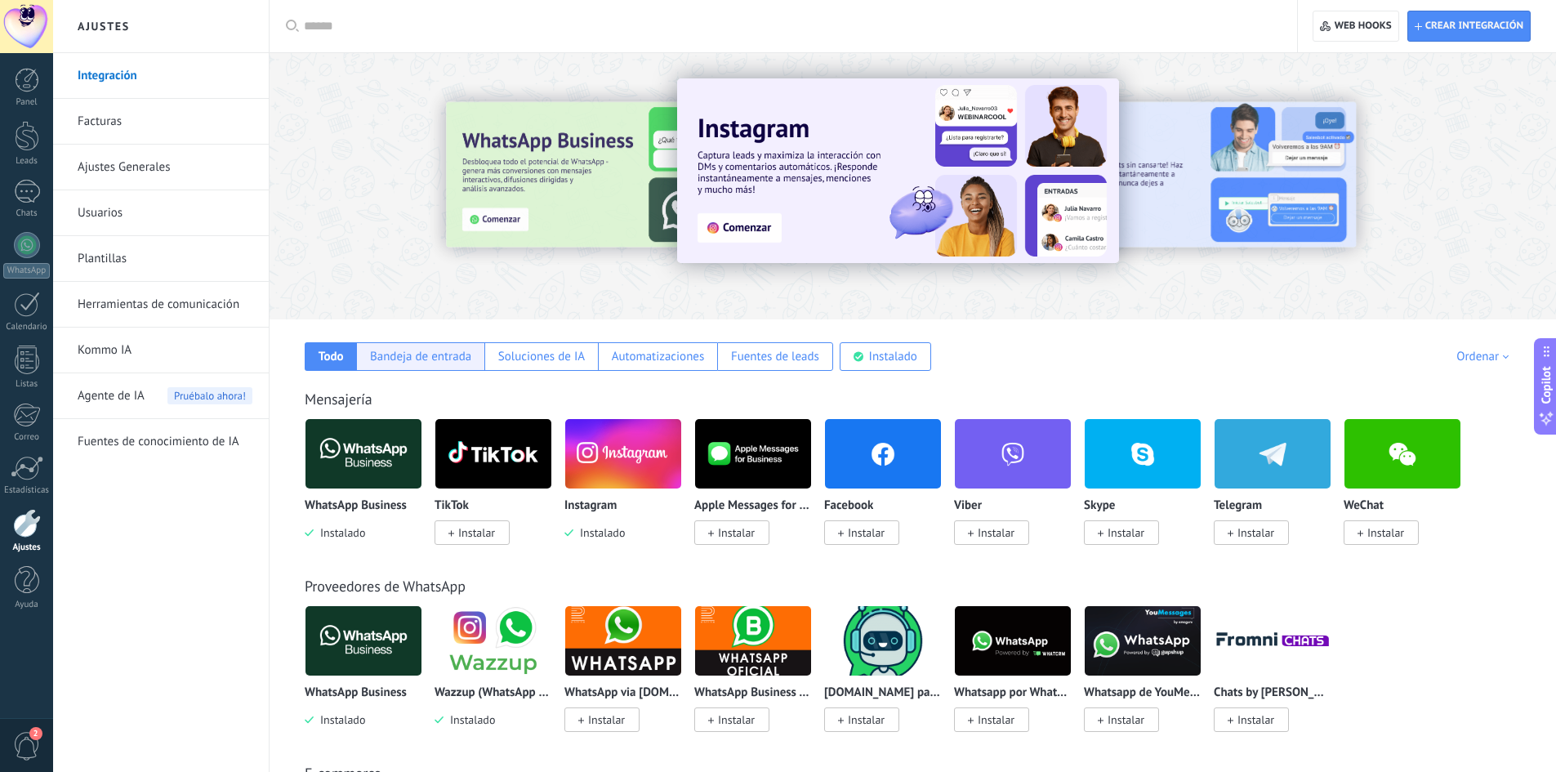
click at [430, 362] on div "Bandeja de entrada" at bounding box center [420, 357] width 101 height 16
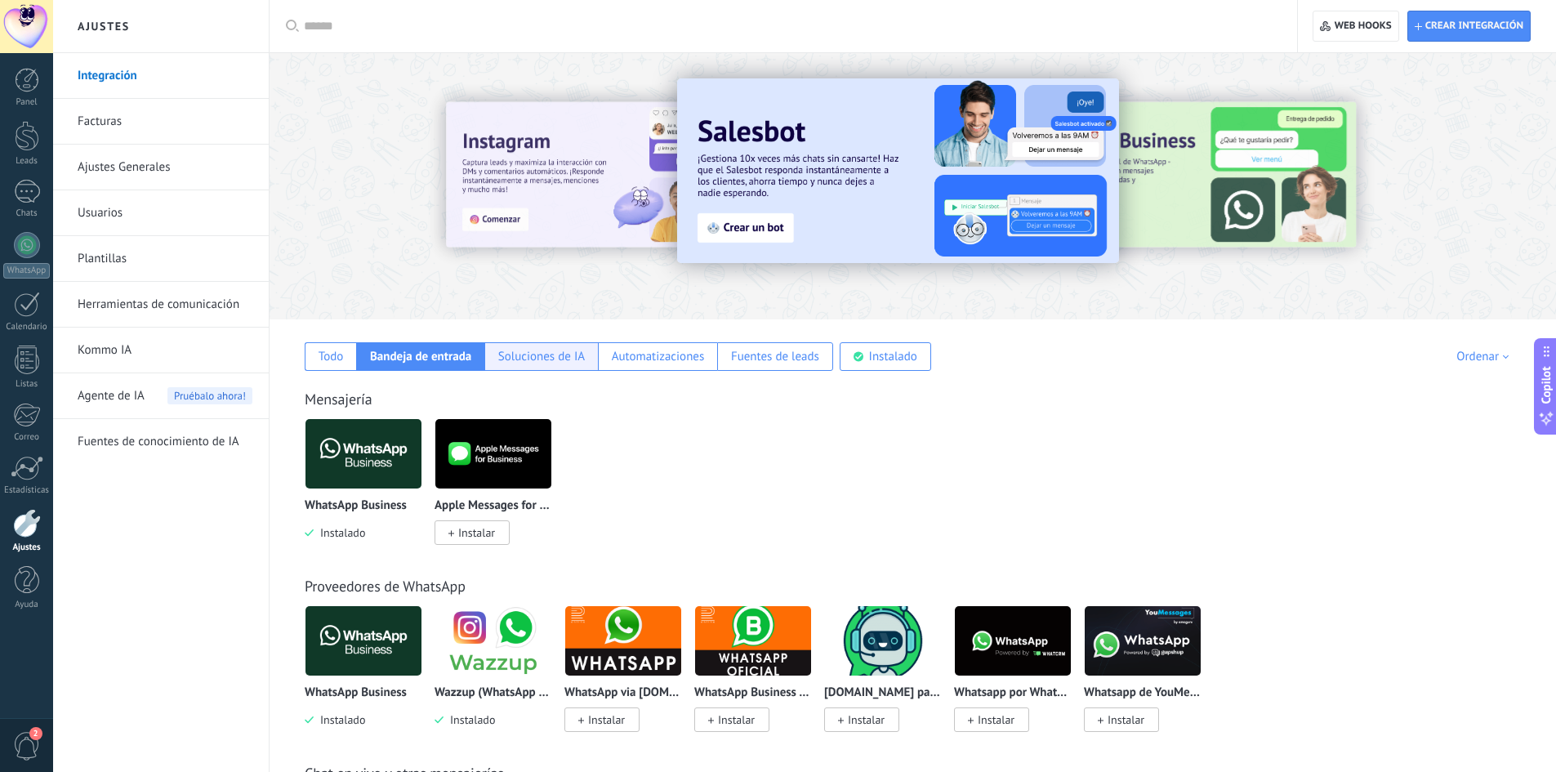
click at [515, 360] on div "Soluciones de IA" at bounding box center [541, 357] width 87 height 16
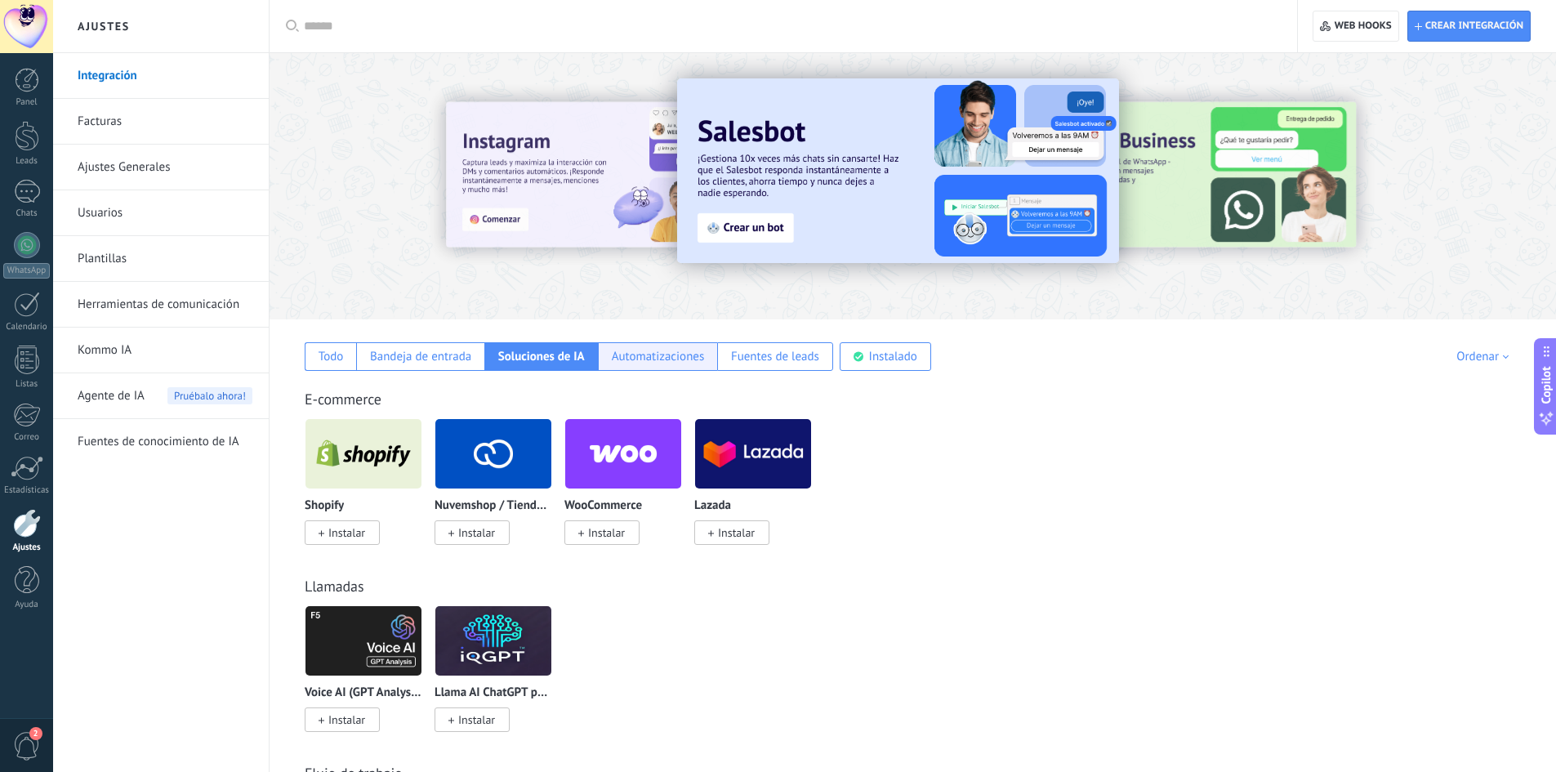
click at [643, 368] on div "Automatizaciones" at bounding box center [657, 356] width 119 height 29
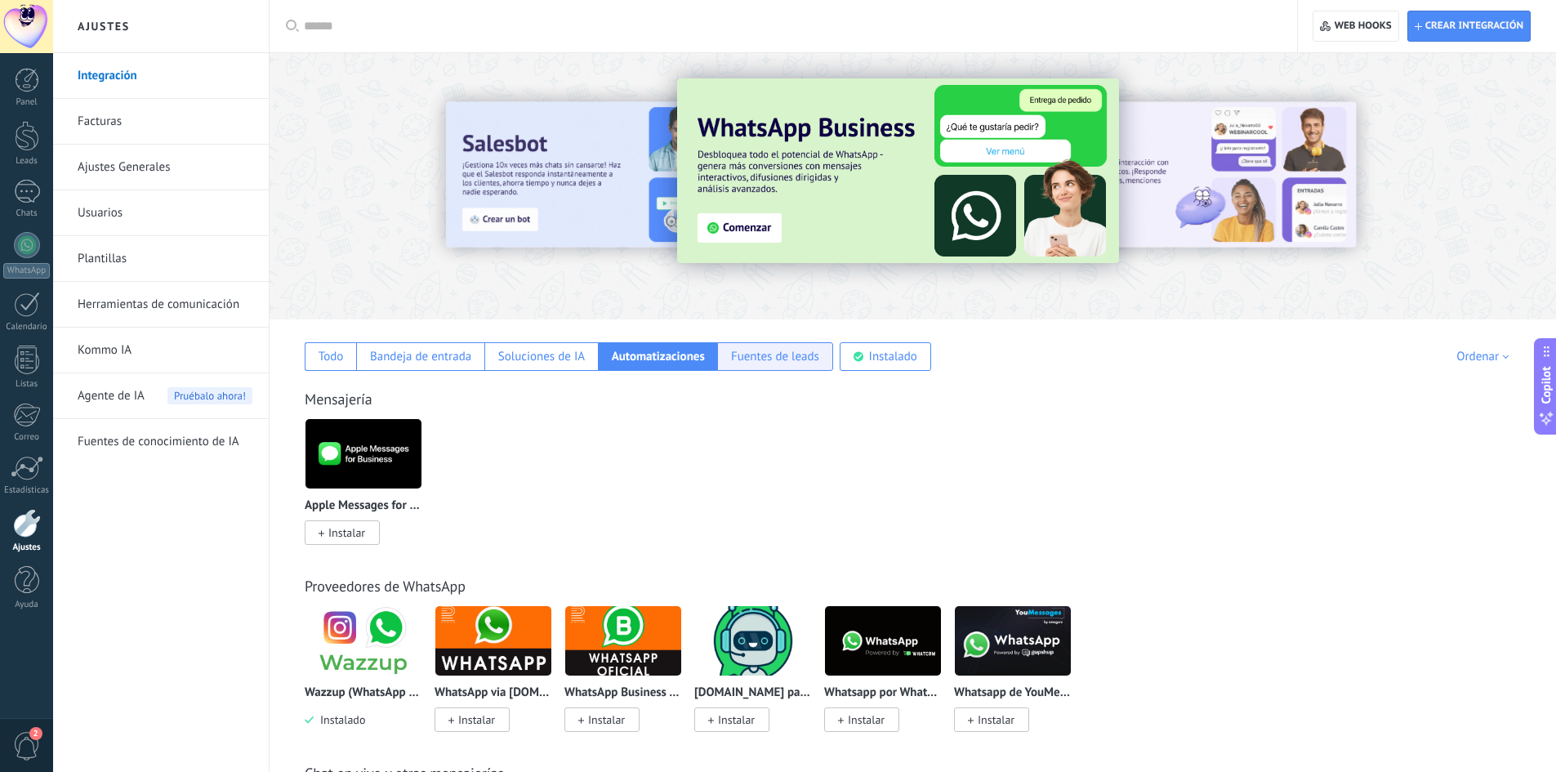
click at [777, 349] on div "Fuentes de leads" at bounding box center [775, 357] width 88 height 16
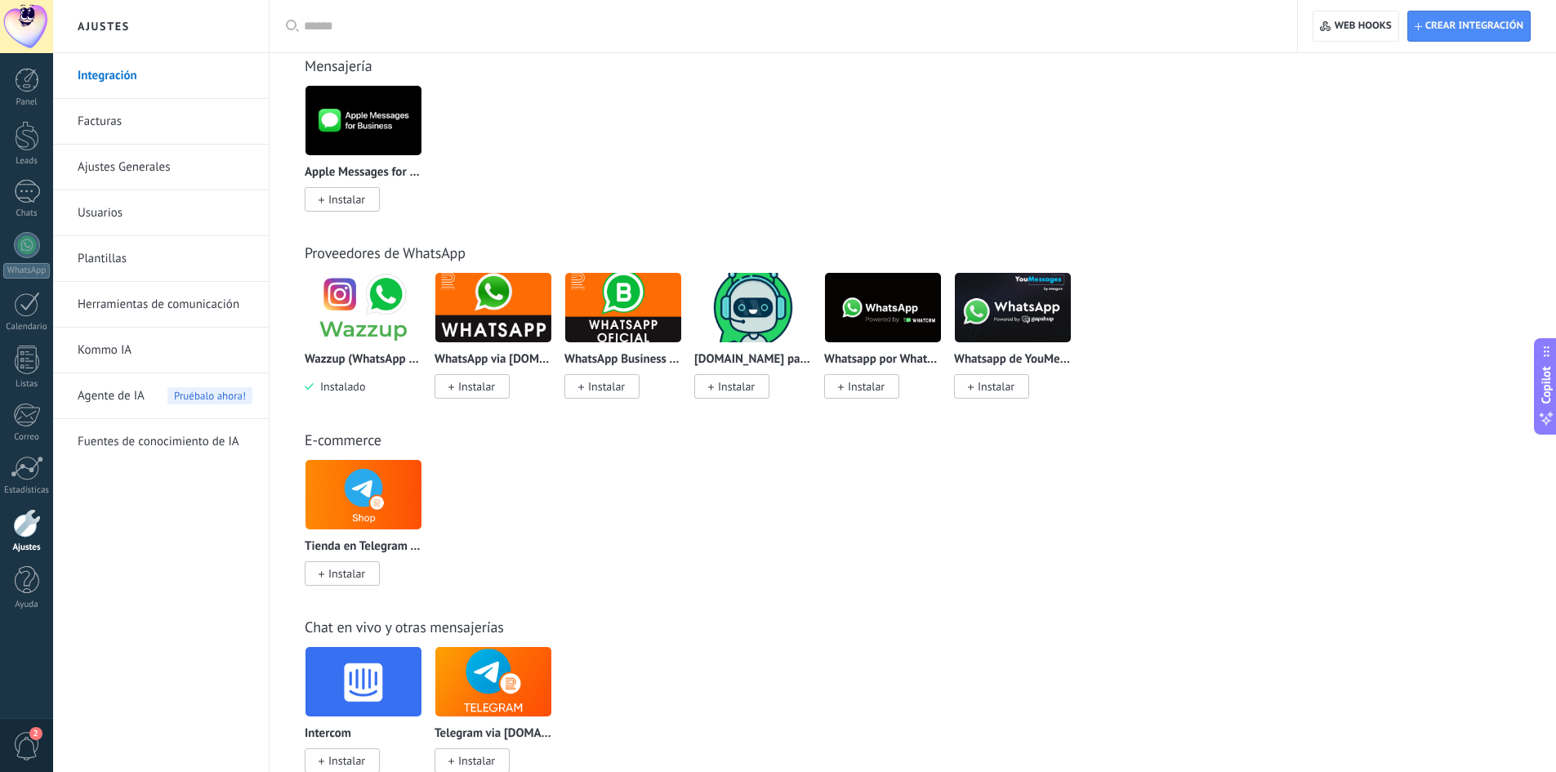
scroll to position [245, 0]
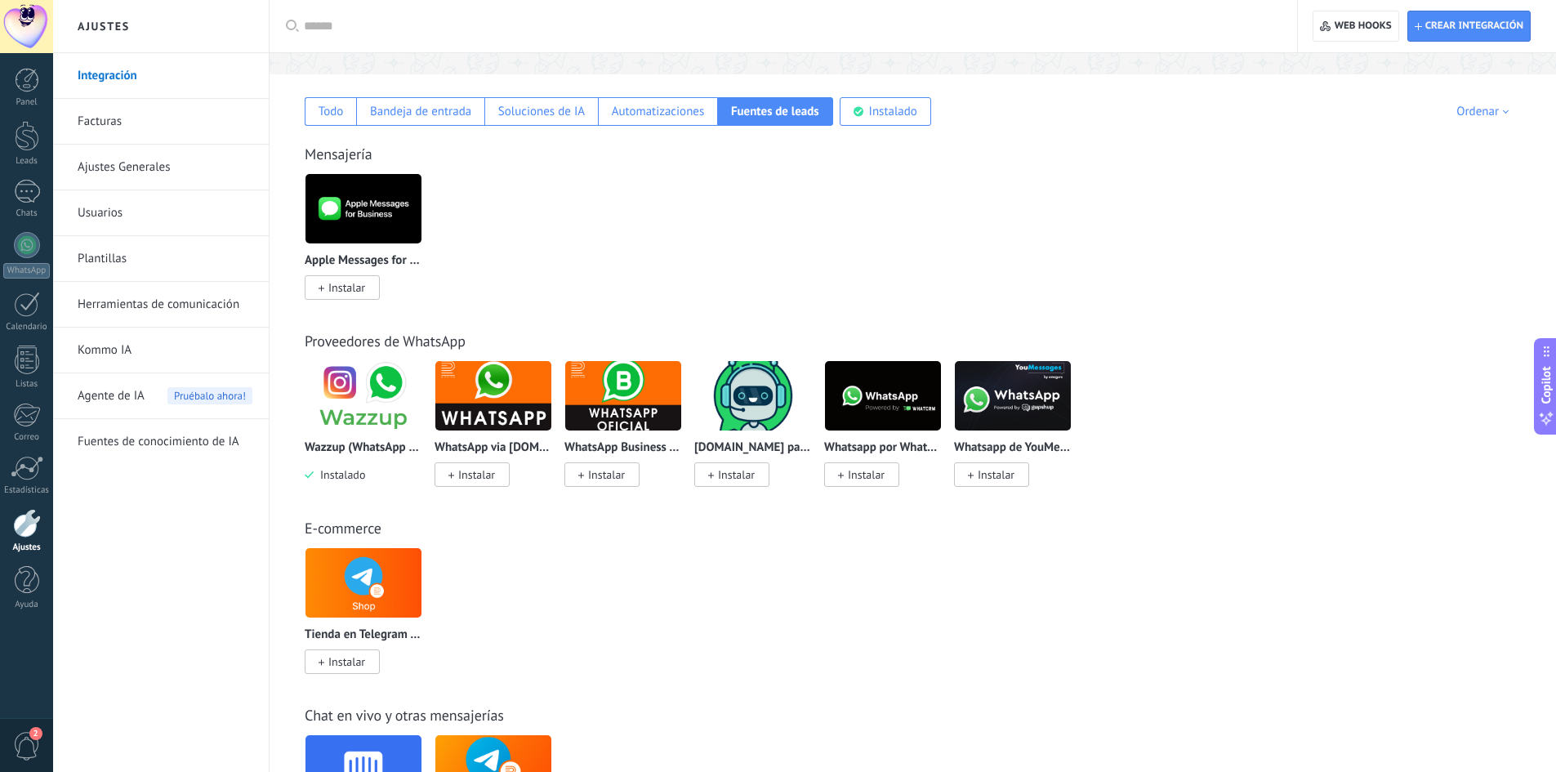
click at [880, 473] on span "Instalar" at bounding box center [866, 474] width 37 height 15
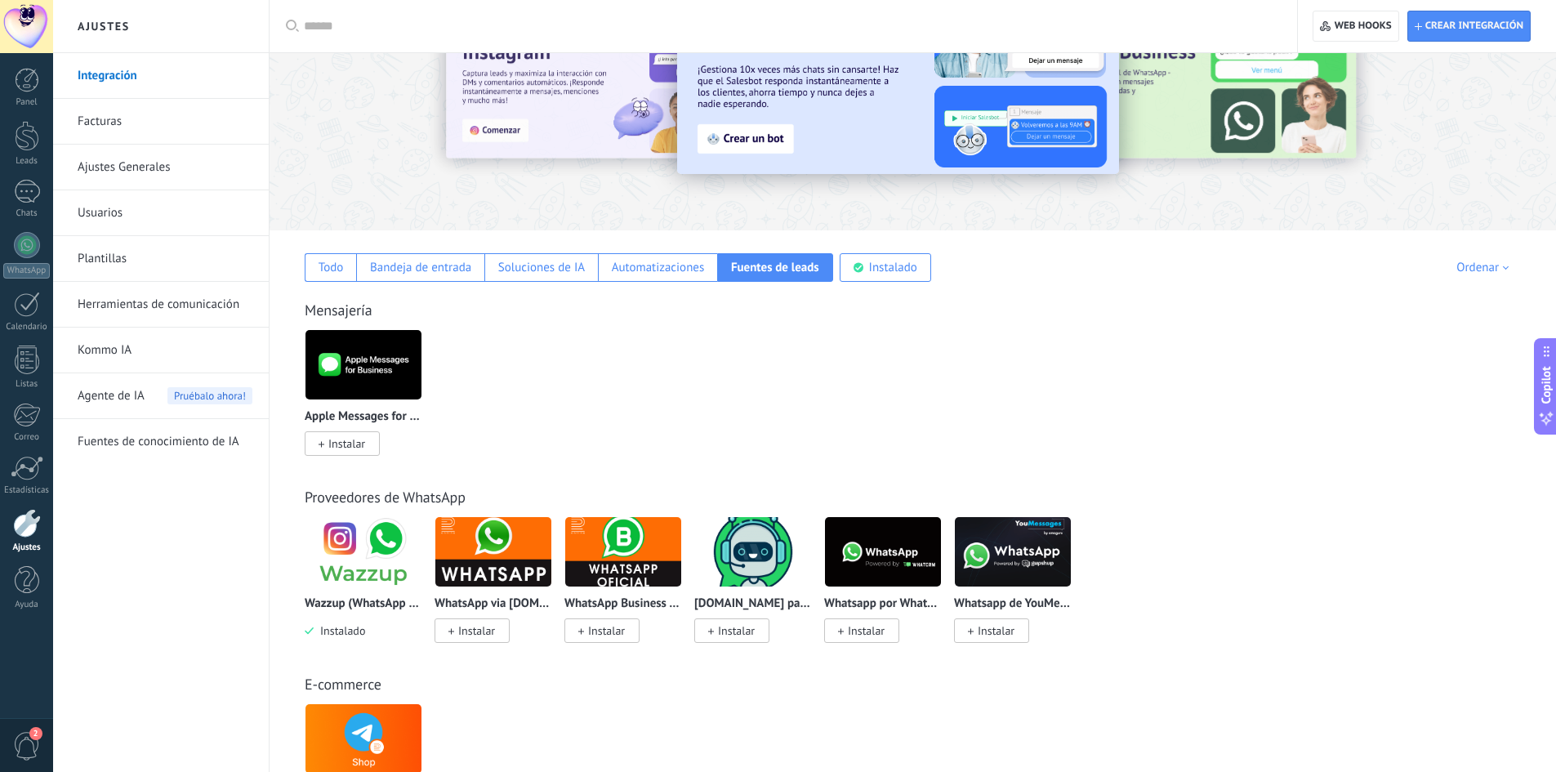
scroll to position [0, 0]
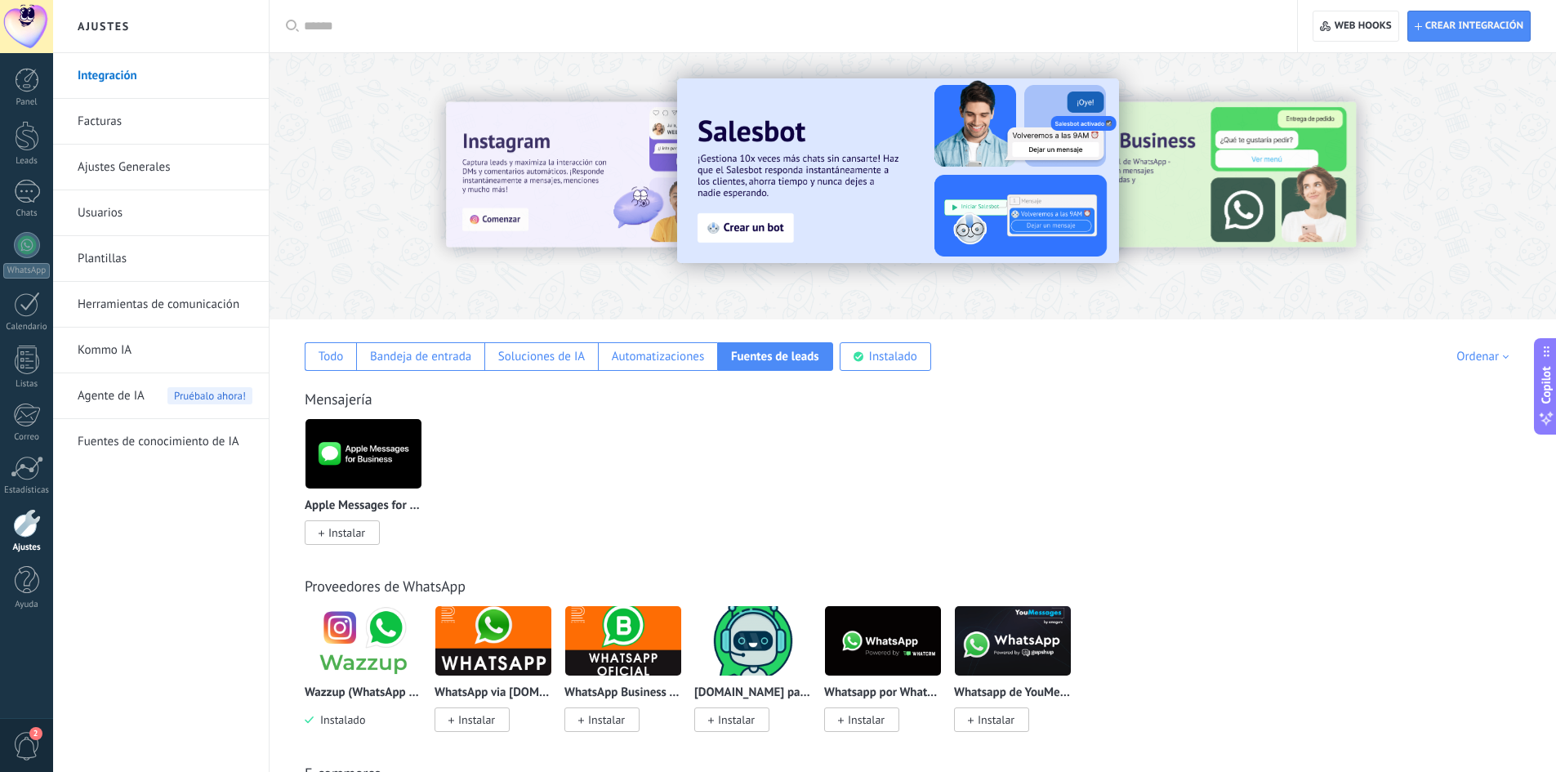
click at [884, 714] on span "Instalar" at bounding box center [866, 719] width 37 height 15
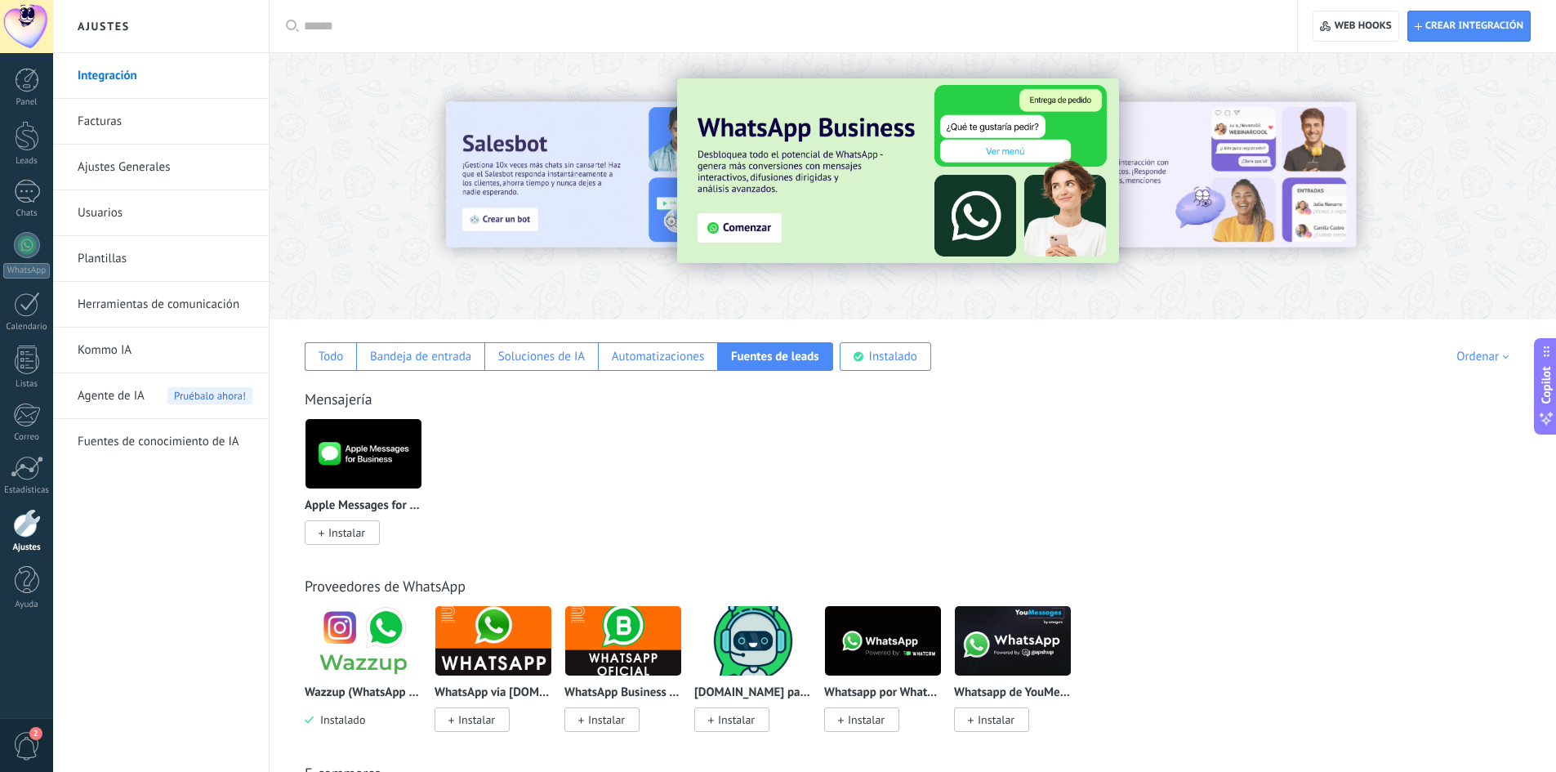
click at [357, 639] on img at bounding box center [363, 640] width 116 height 79
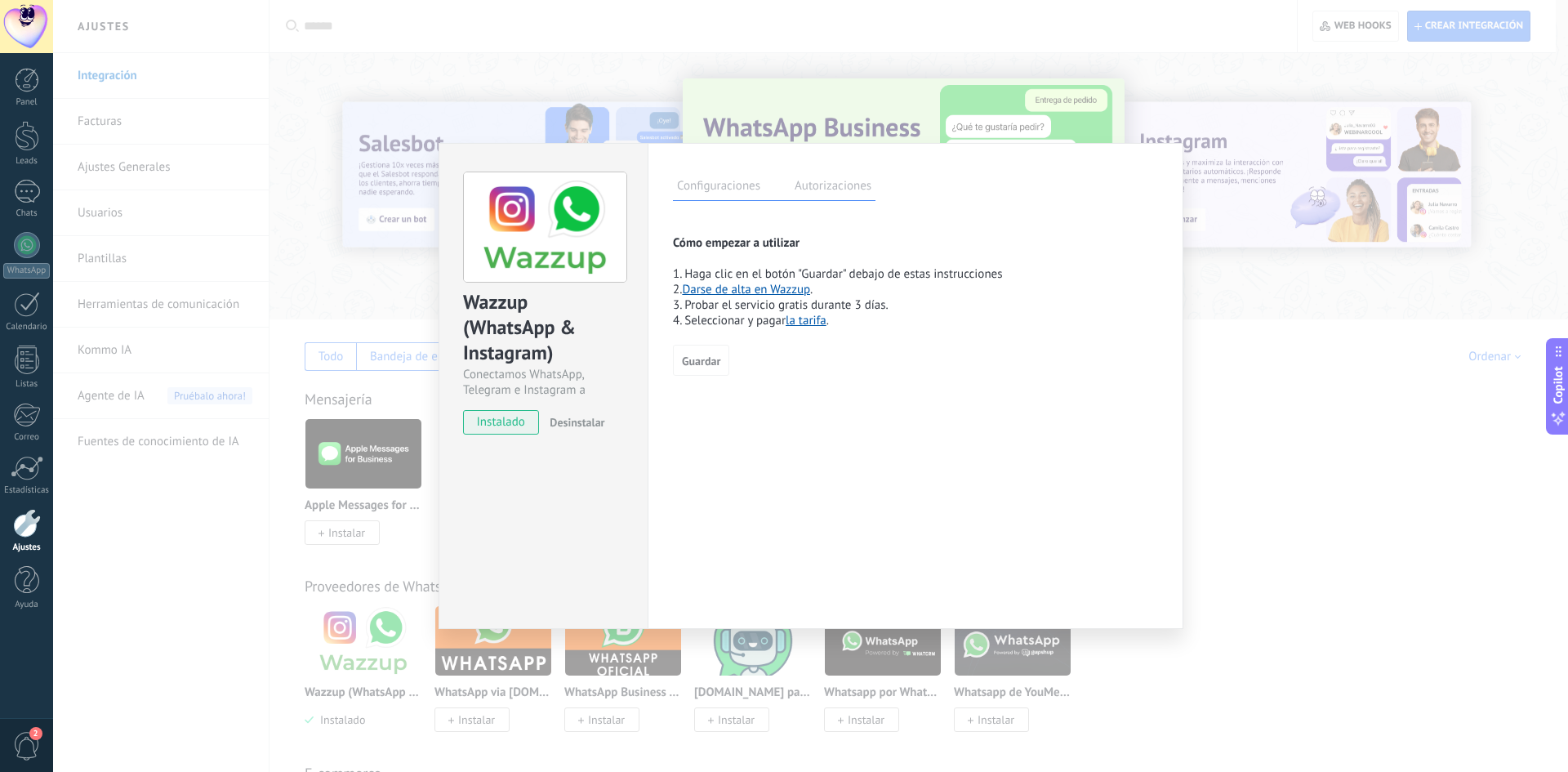
click at [830, 189] on label "Autorizaciones" at bounding box center [833, 188] width 85 height 24
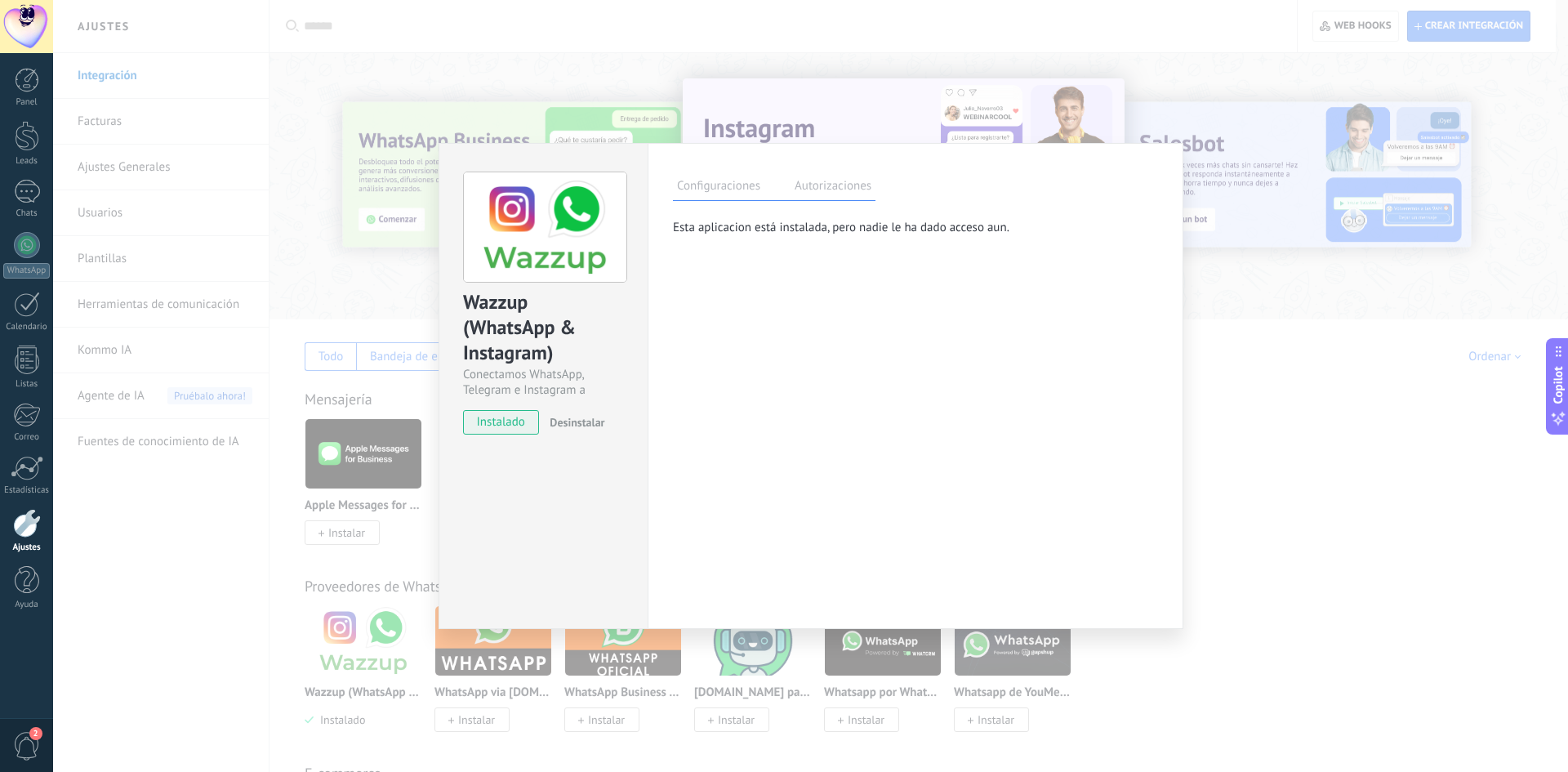
click at [732, 191] on label "Configuraciones" at bounding box center [718, 188] width 91 height 24
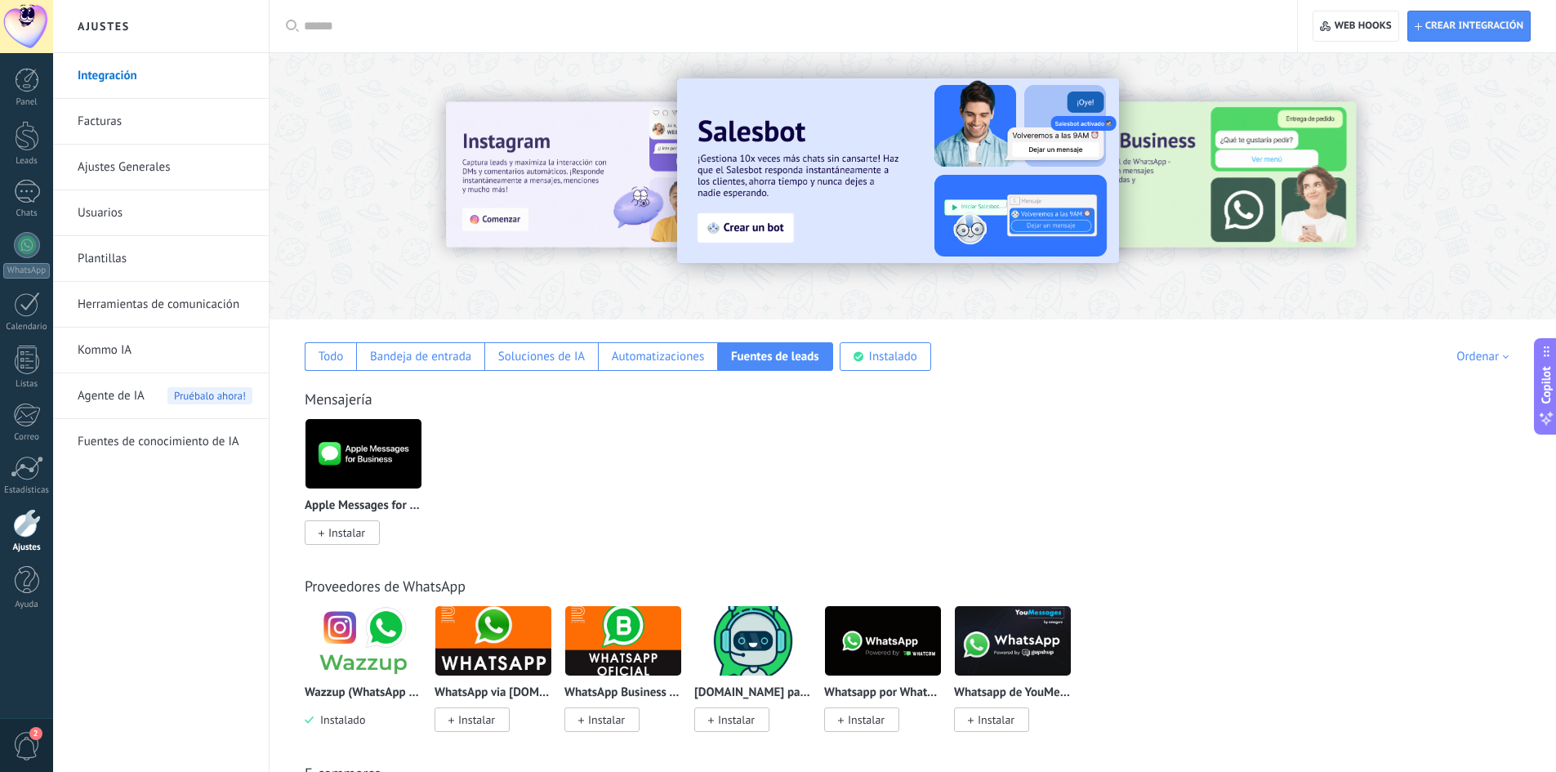
click at [119, 310] on link "Herramientas de comunicación" at bounding box center [165, 305] width 175 height 46
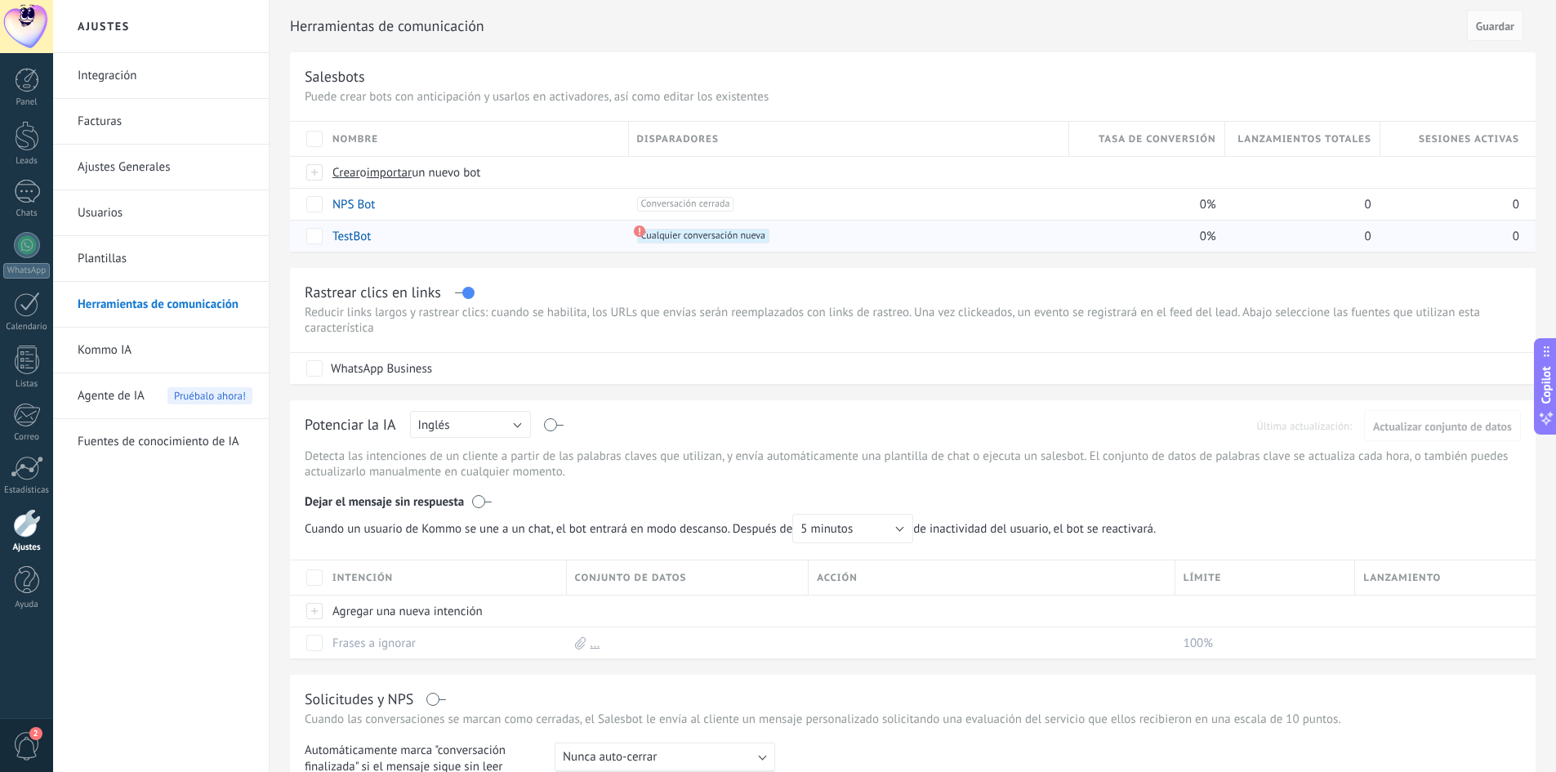
click at [737, 234] on span "Cualquier conversación nueva +0" at bounding box center [703, 236] width 132 height 15
click at [728, 234] on span "Cualquier conversación nueva +0" at bounding box center [703, 236] width 132 height 15
click at [631, 234] on div "+1 Cualquier conversación nueva +0" at bounding box center [845, 236] width 433 height 31
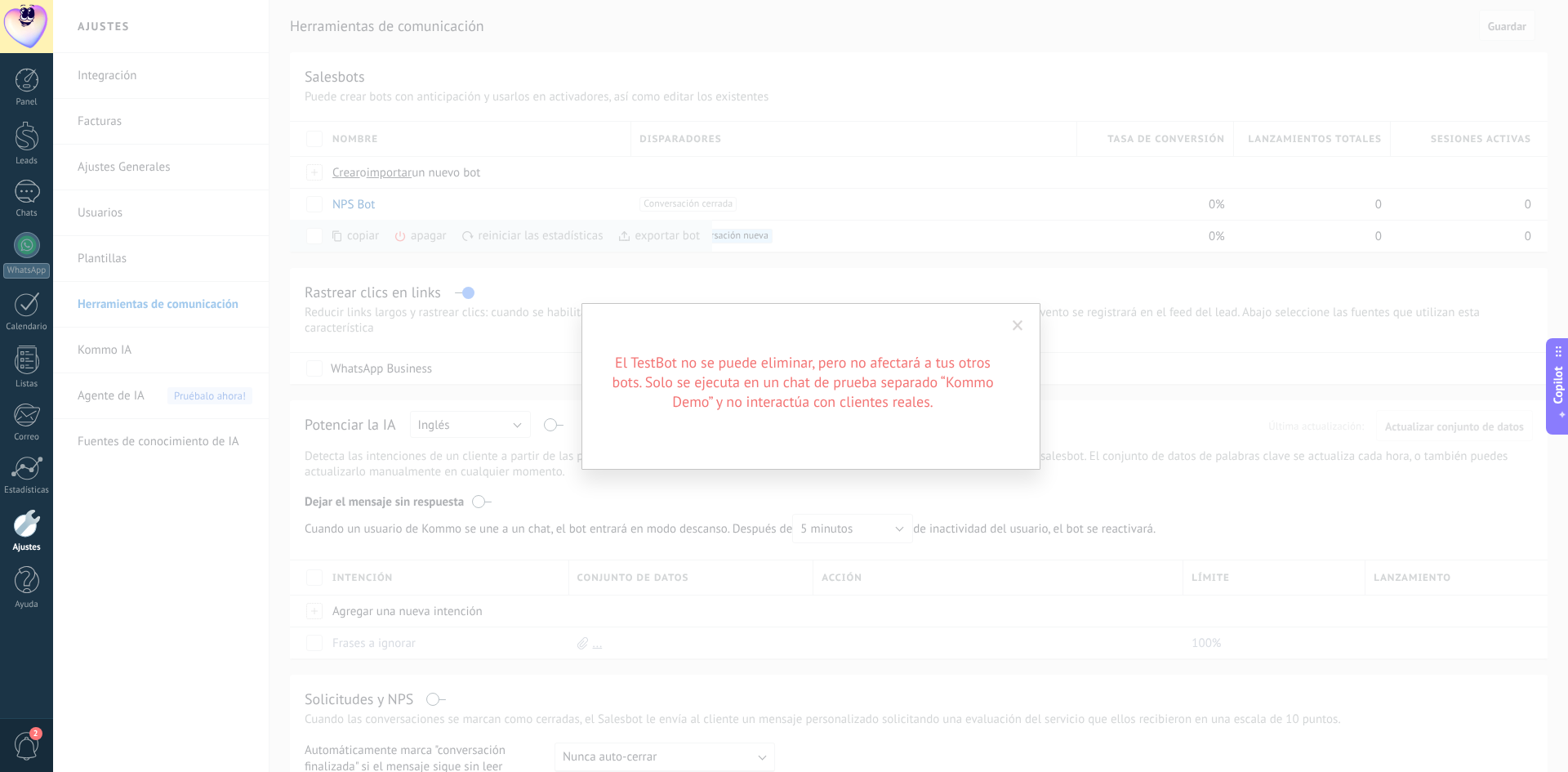
click at [1012, 322] on span at bounding box center [1018, 326] width 27 height 28
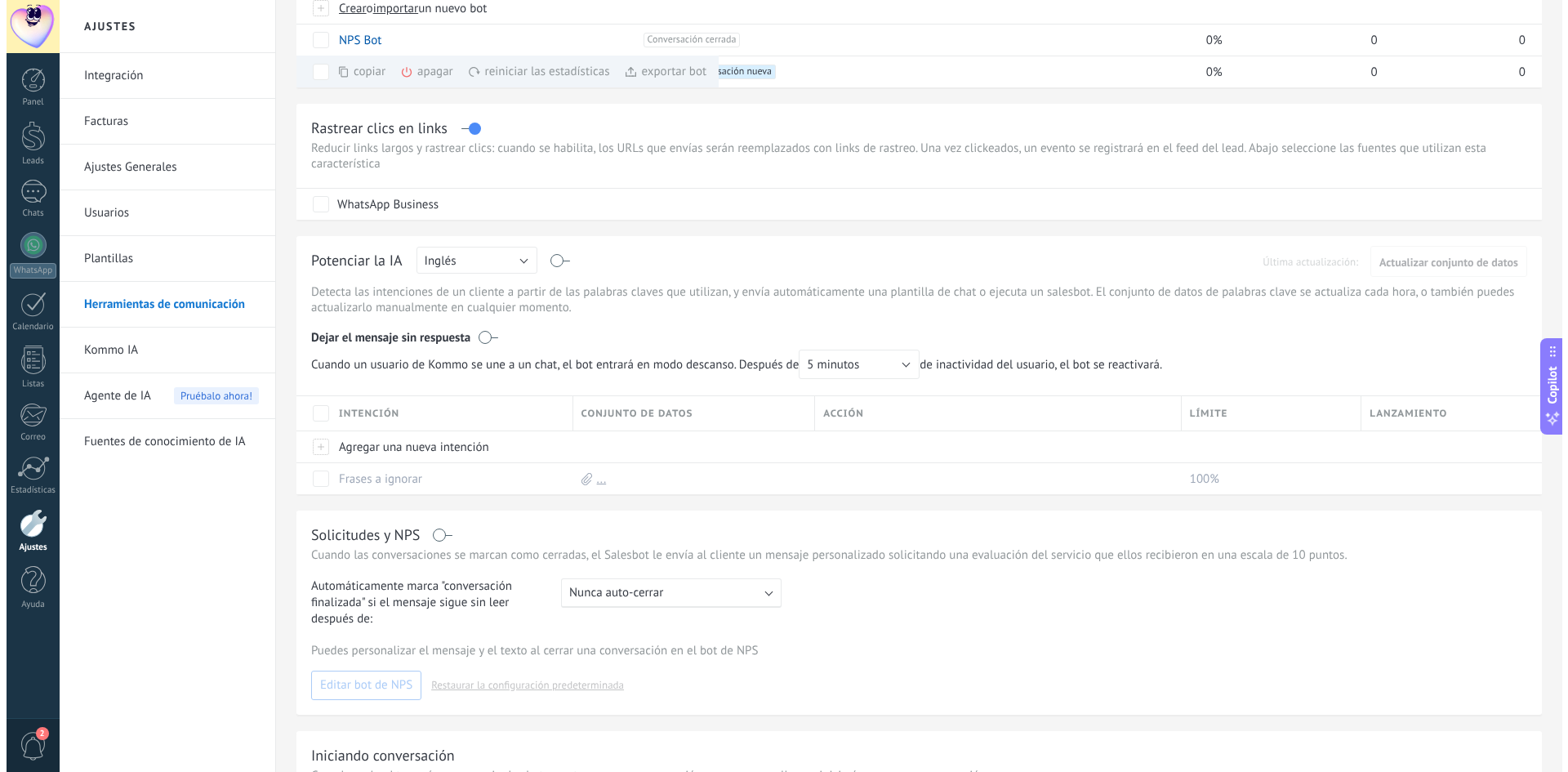
scroll to position [145, 0]
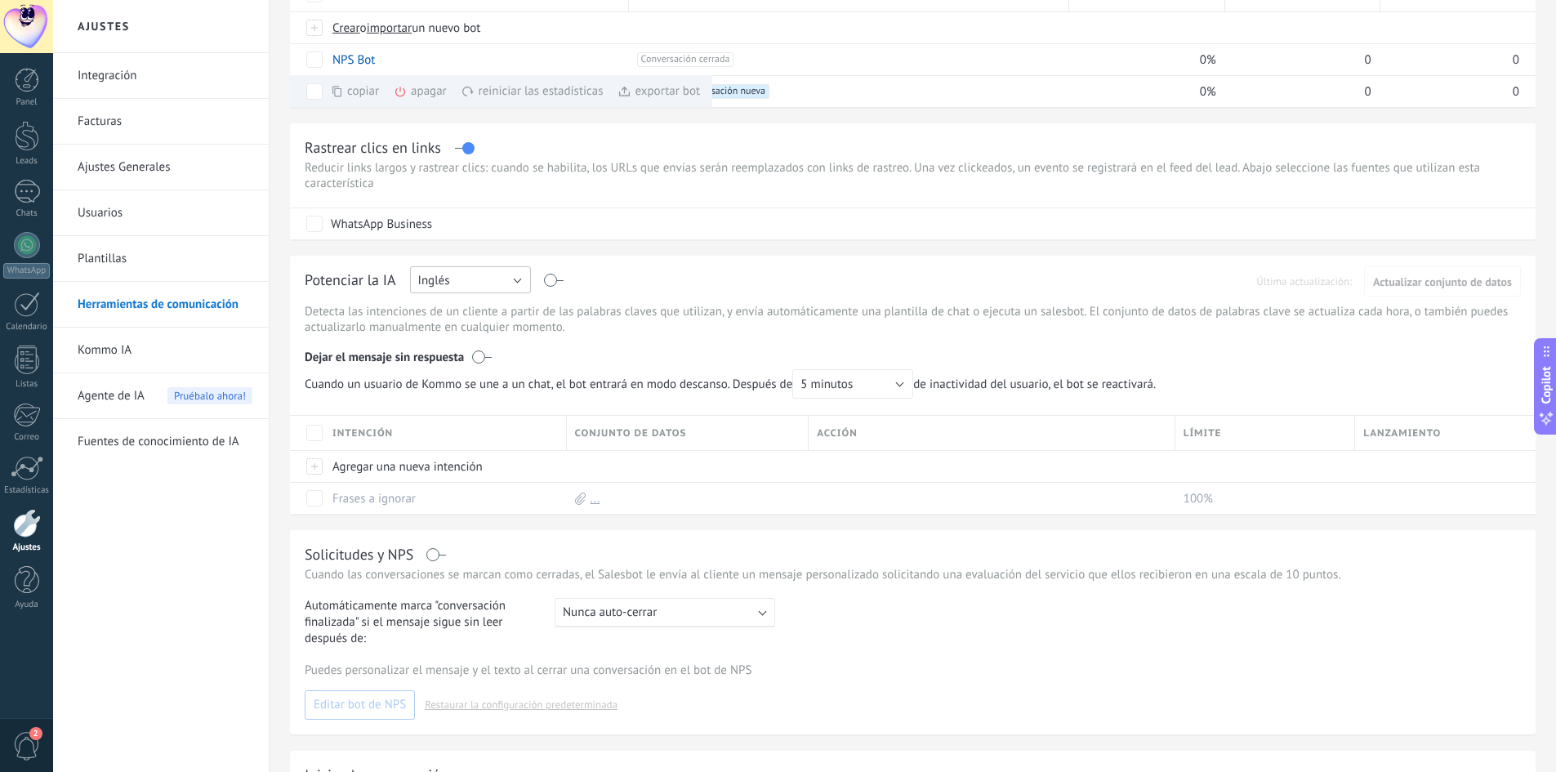
click at [503, 286] on button "Inglés" at bounding box center [470, 279] width 121 height 27
click at [423, 336] on span "Español" at bounding box center [462, 337] width 125 height 16
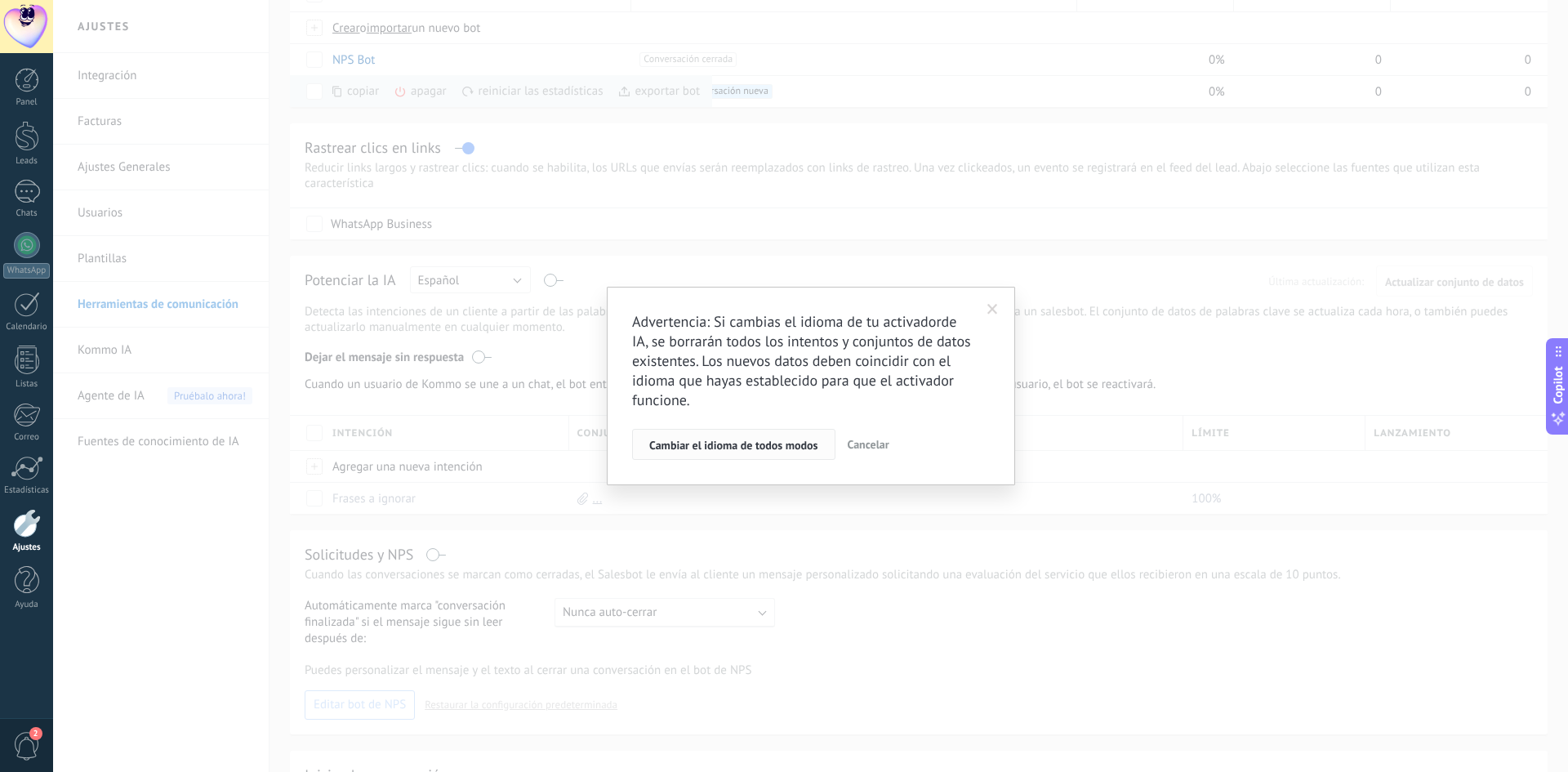
click at [751, 446] on span "Cambiar el idioma de todos modos" at bounding box center [733, 444] width 169 height 11
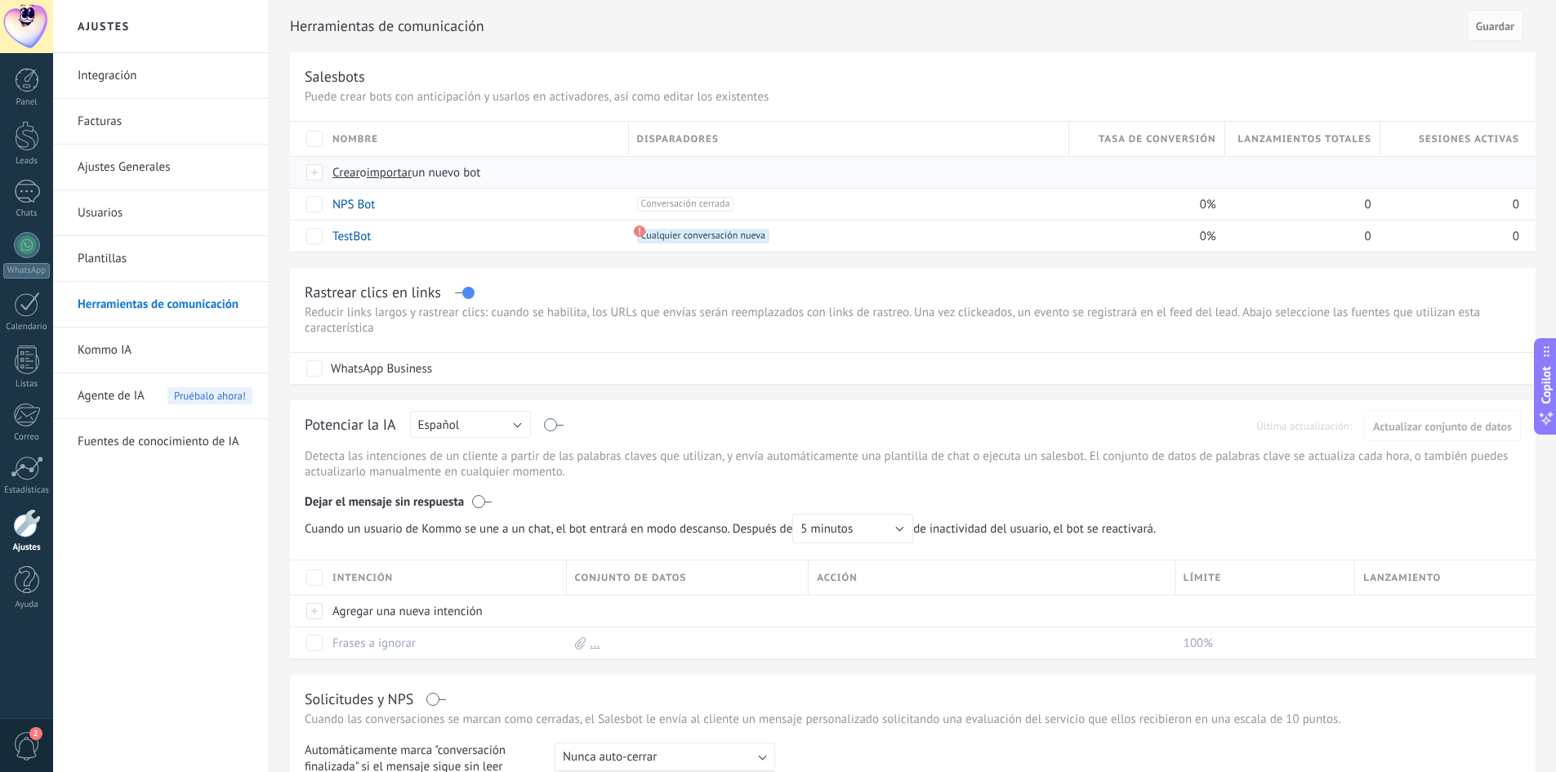
click at [1331, 174] on div at bounding box center [1298, 172] width 147 height 31
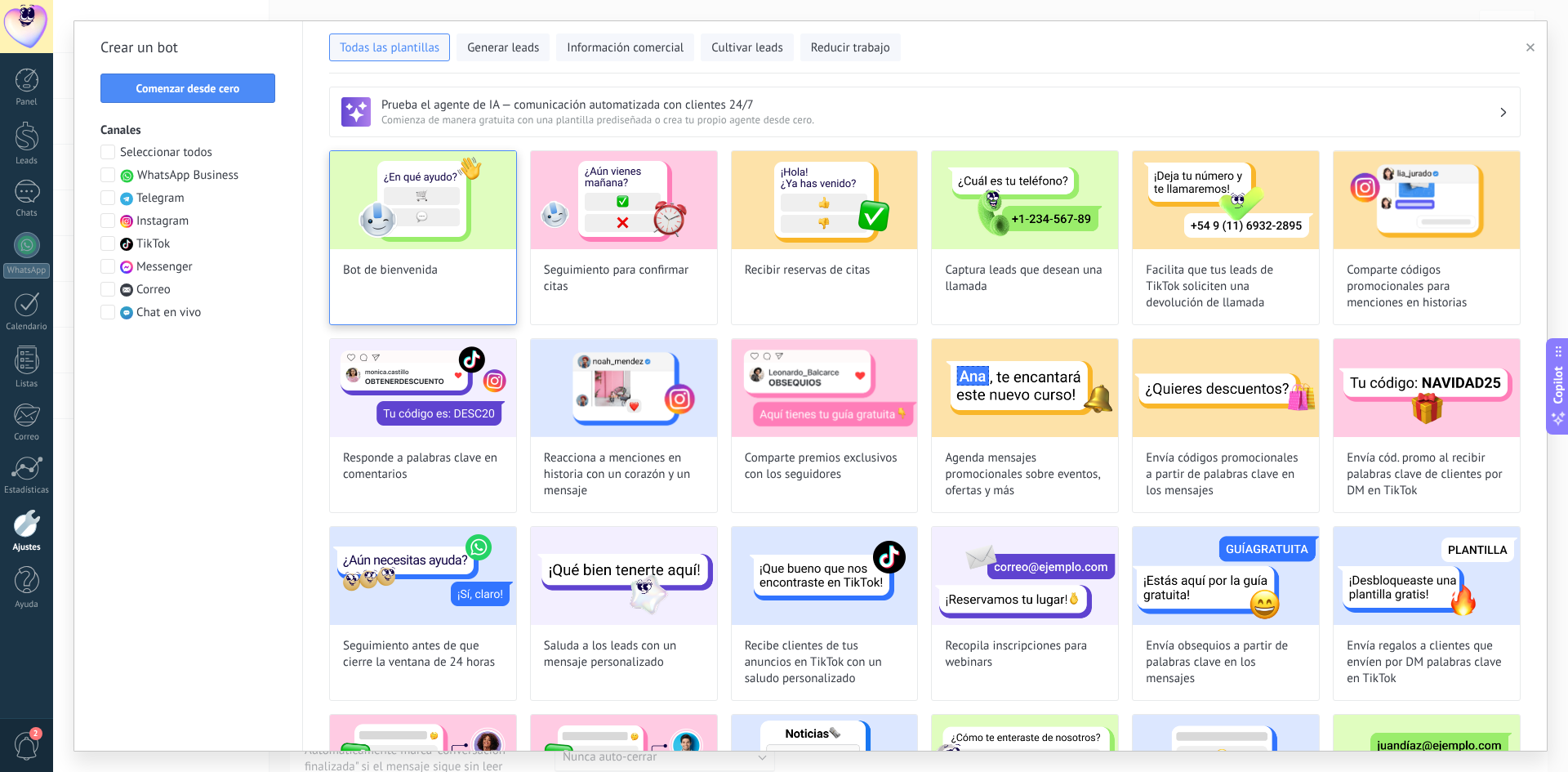
click at [412, 213] on img at bounding box center [423, 200] width 186 height 98
type input "**********"
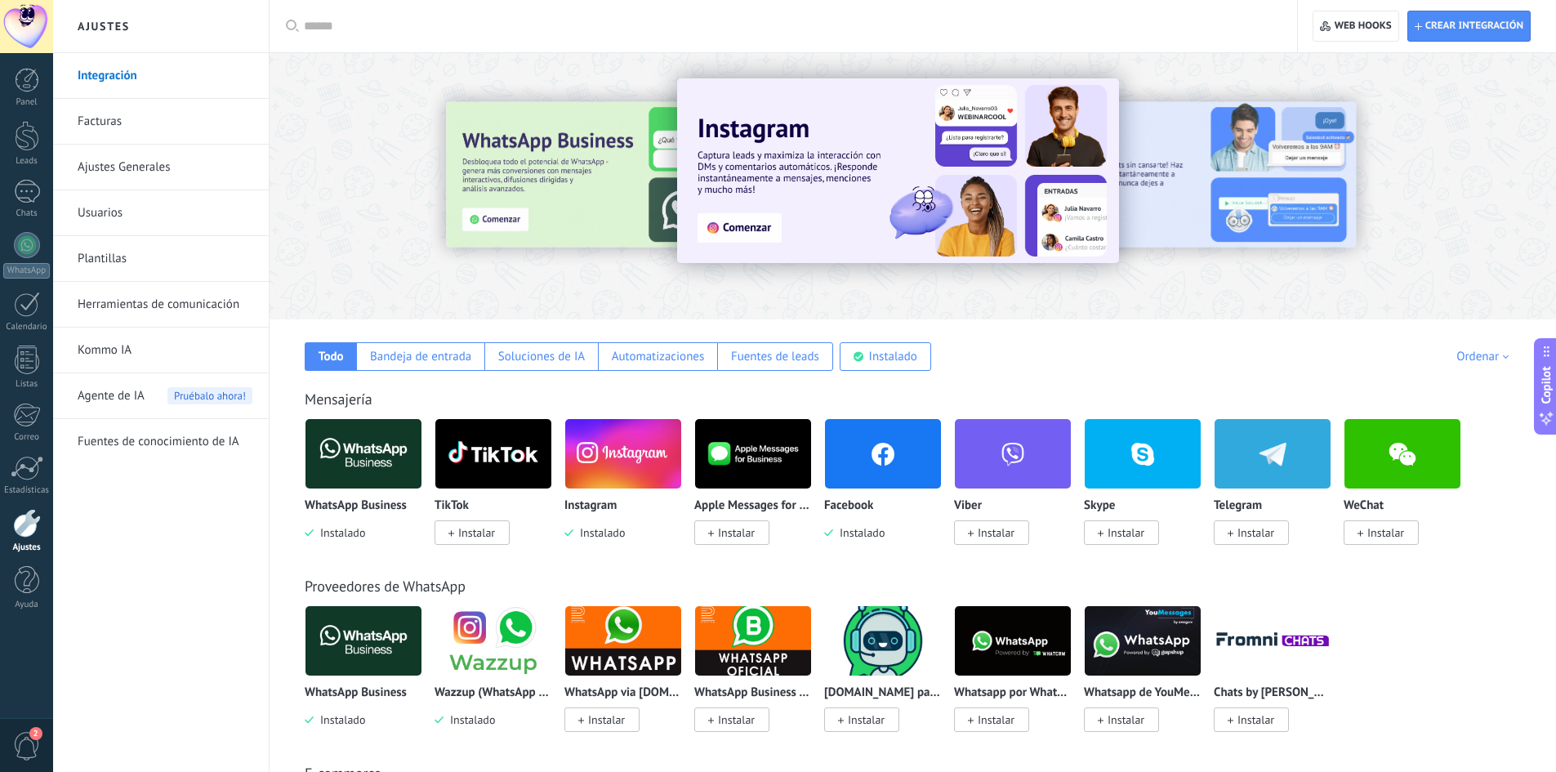
click at [557, 173] on div at bounding box center [513, 185] width 358 height 147
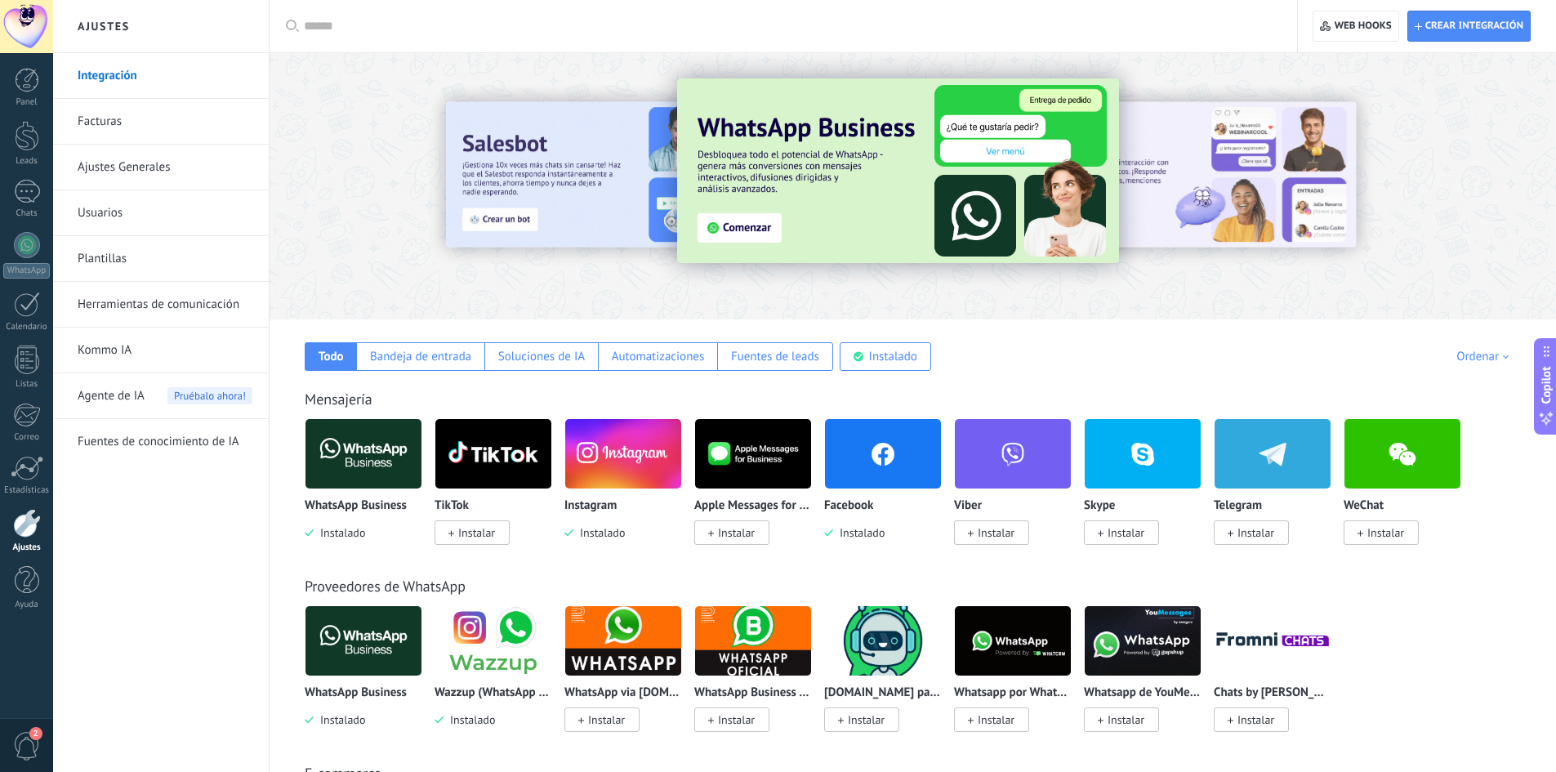
click at [159, 309] on link "Herramientas de comunicación" at bounding box center [165, 305] width 175 height 46
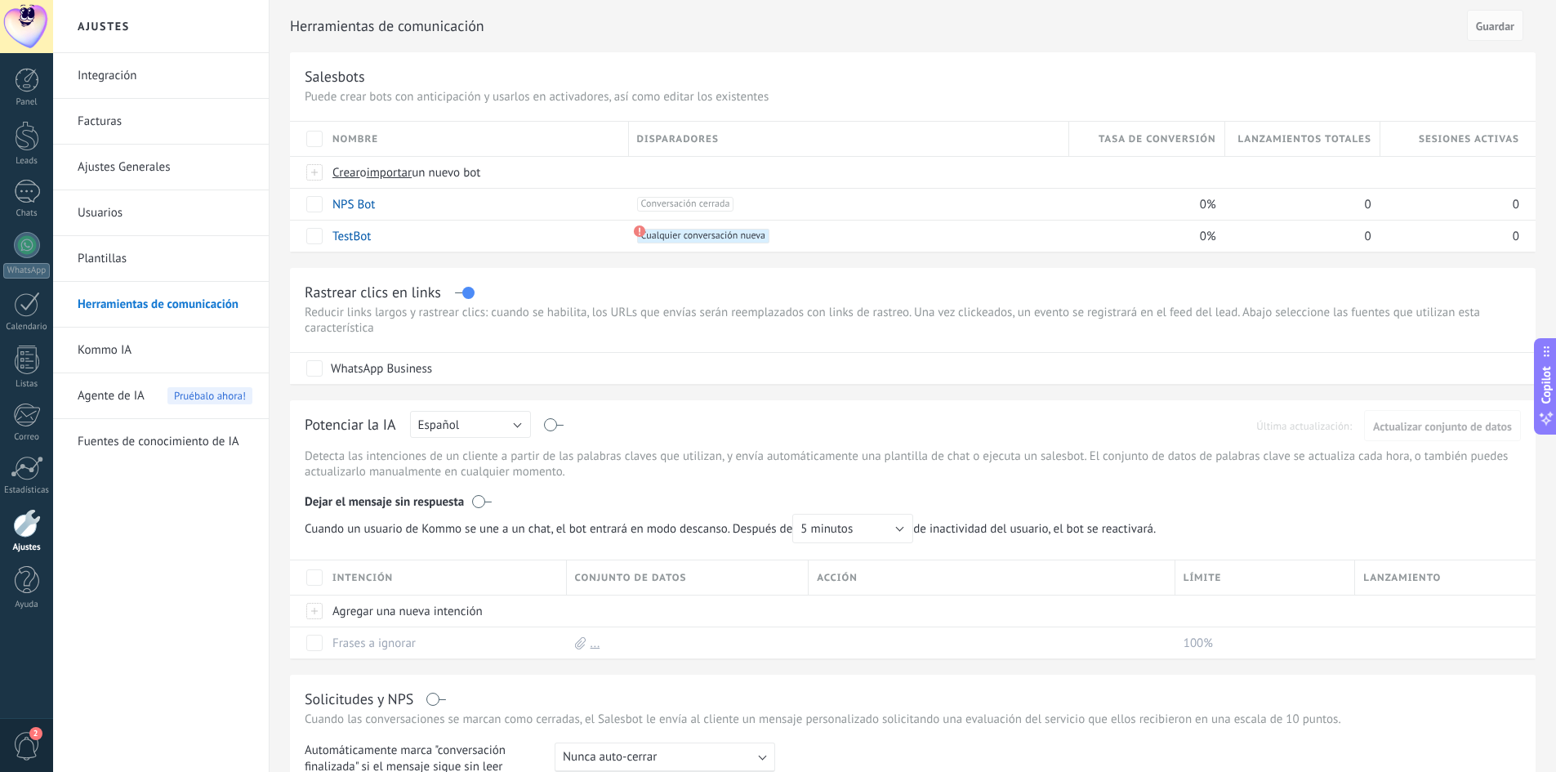
click at [1343, 131] on span "Lanzamientos totales" at bounding box center [1303, 139] width 133 height 16
click at [1343, 136] on span "Lanzamientos totales" at bounding box center [1303, 139] width 133 height 16
click at [1304, 138] on span "Lanzamientos totales" at bounding box center [1303, 139] width 133 height 16
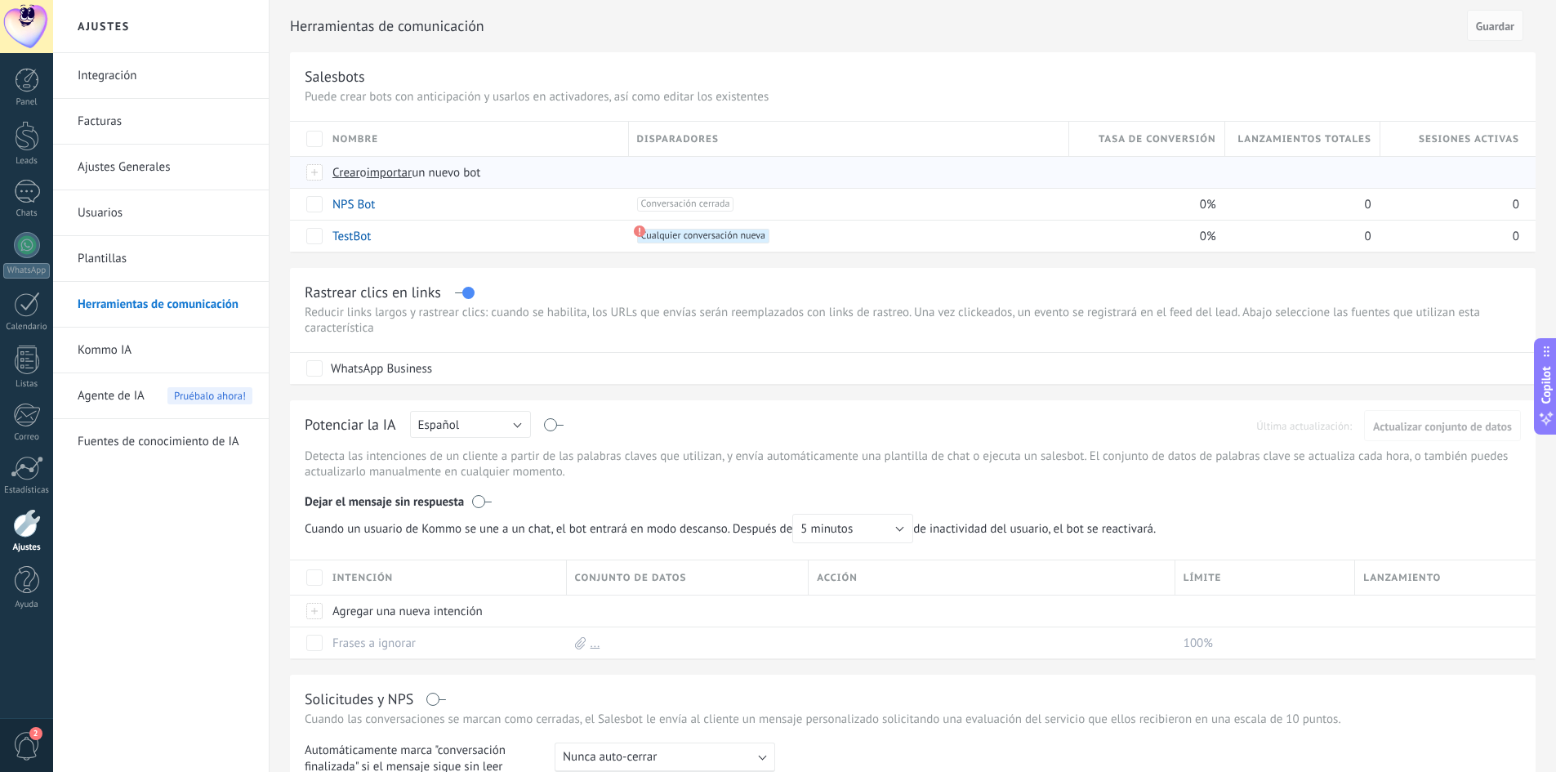
click at [1310, 180] on div at bounding box center [1298, 172] width 147 height 31
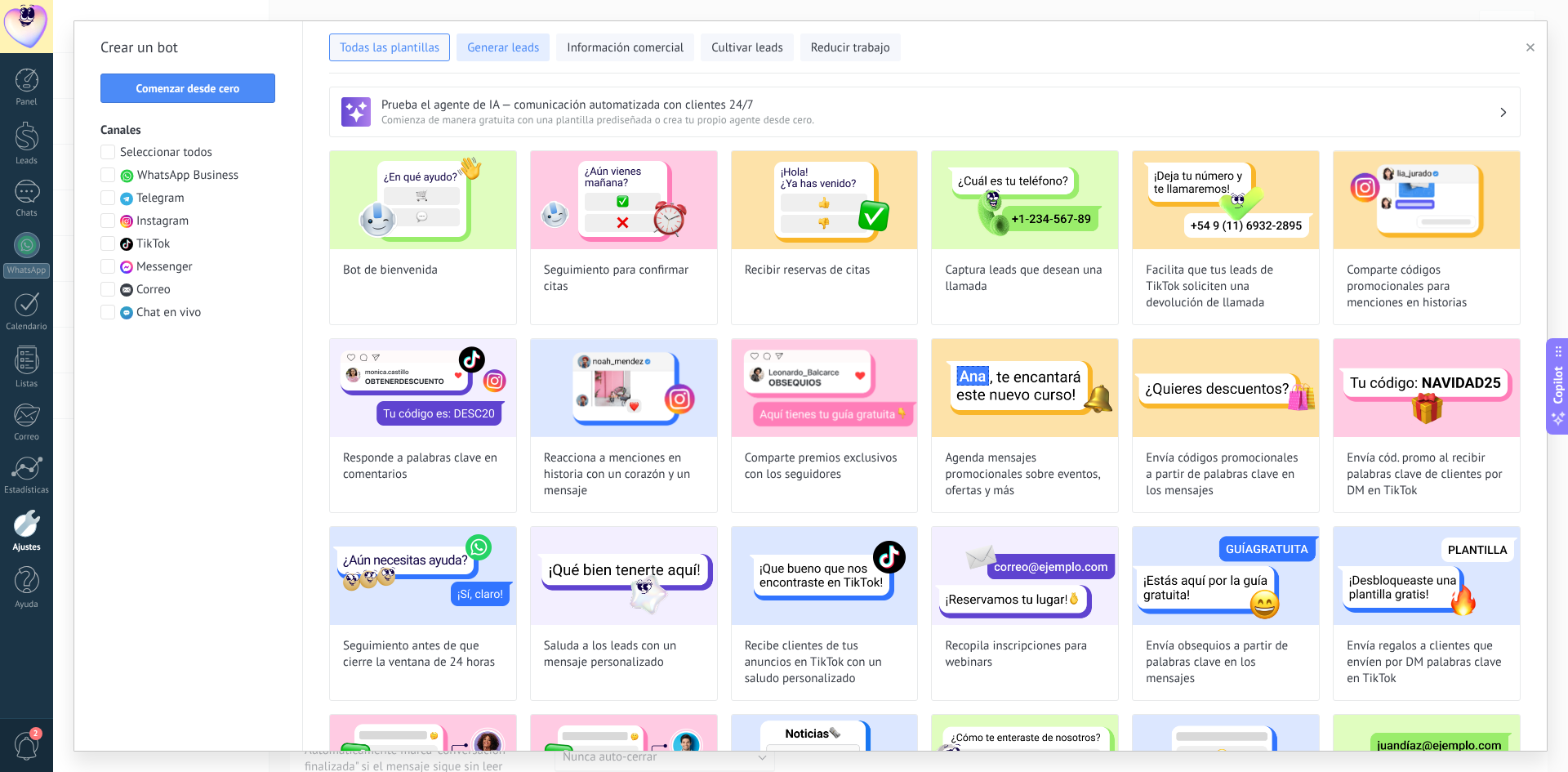
click at [509, 51] on span "Generar leads" at bounding box center [503, 48] width 72 height 16
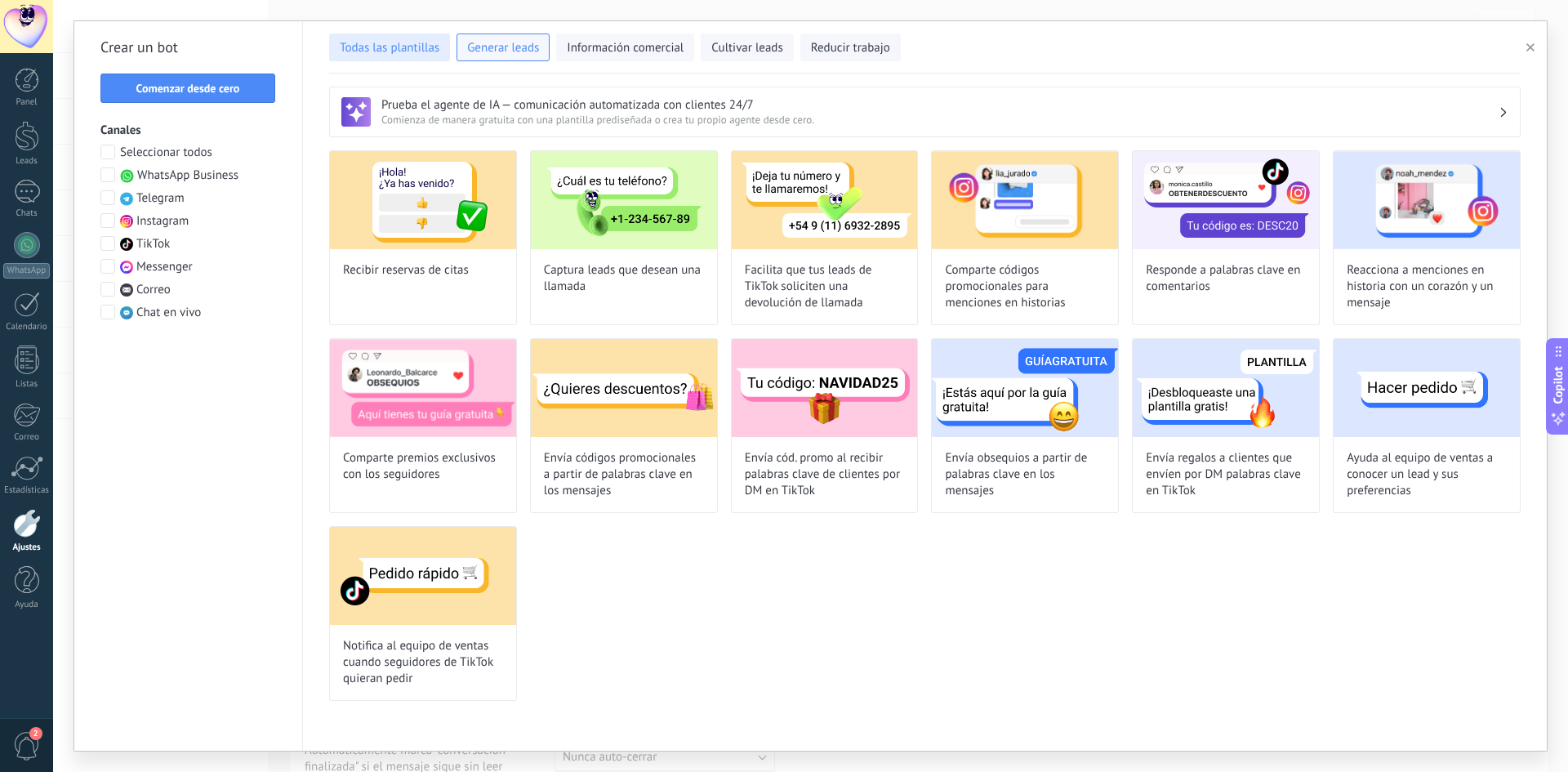
click at [390, 44] on button "Todas las plantillas" at bounding box center [389, 47] width 121 height 28
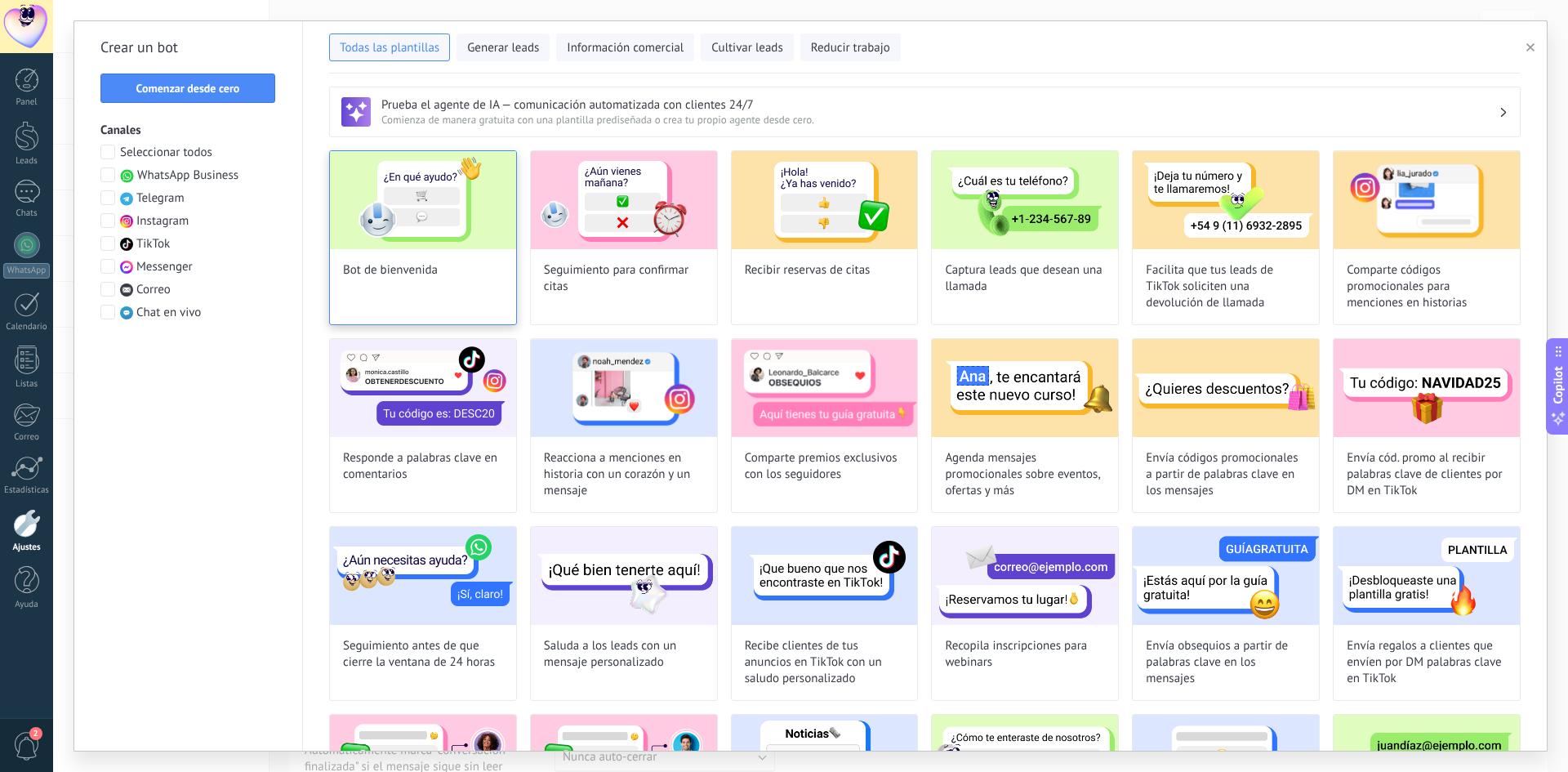
click at [438, 212] on img at bounding box center [423, 200] width 186 height 98
type input "**********"
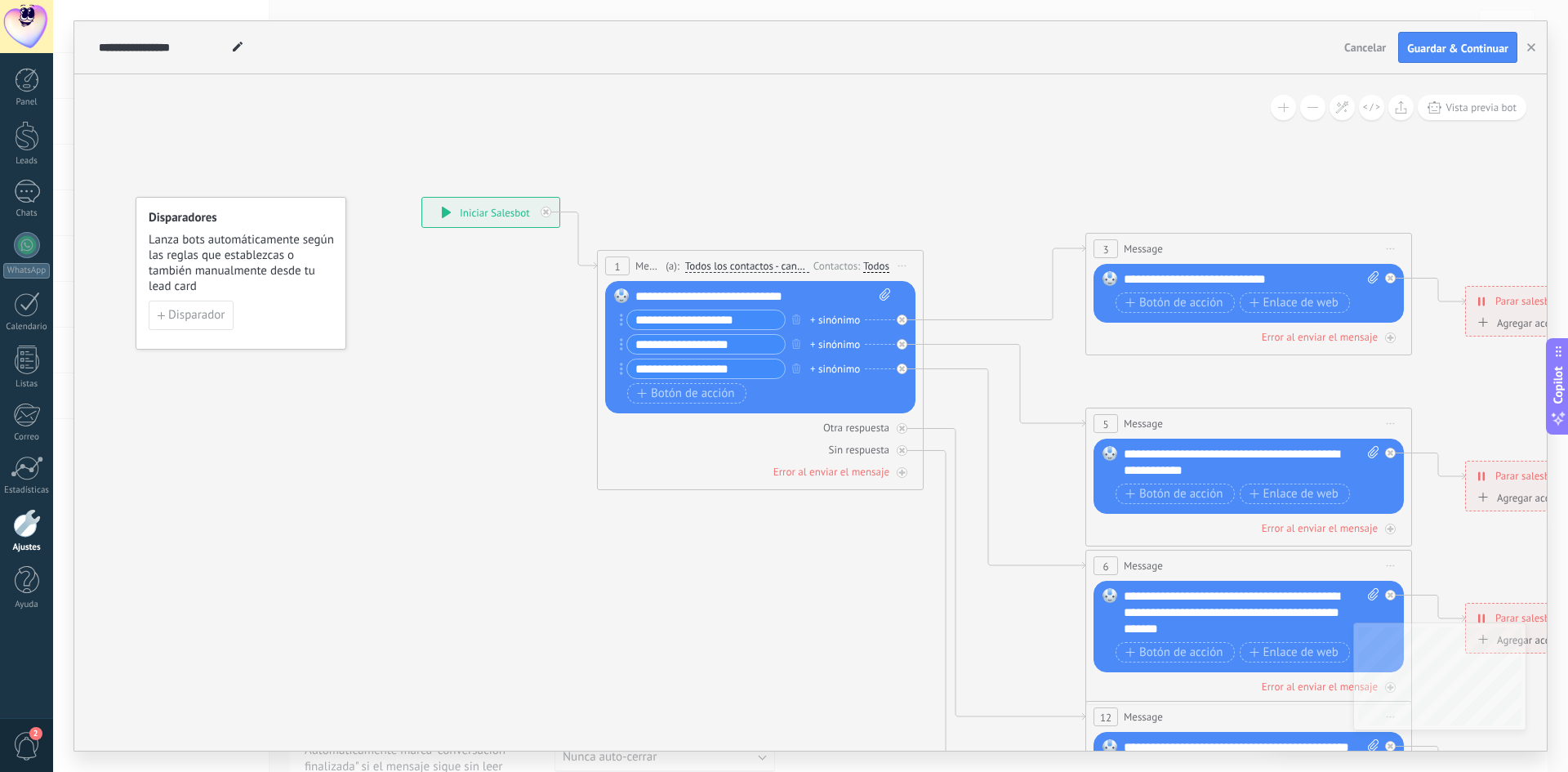
click at [744, 372] on input "**********" at bounding box center [706, 368] width 158 height 19
click at [630, 558] on icon at bounding box center [1286, 613] width 2546 height 1650
click at [690, 570] on icon at bounding box center [1286, 613] width 2546 height 1650
click at [693, 418] on div "Otra respuesta Sin respuesta Error al enviar el mensaje" at bounding box center [760, 446] width 310 height 66
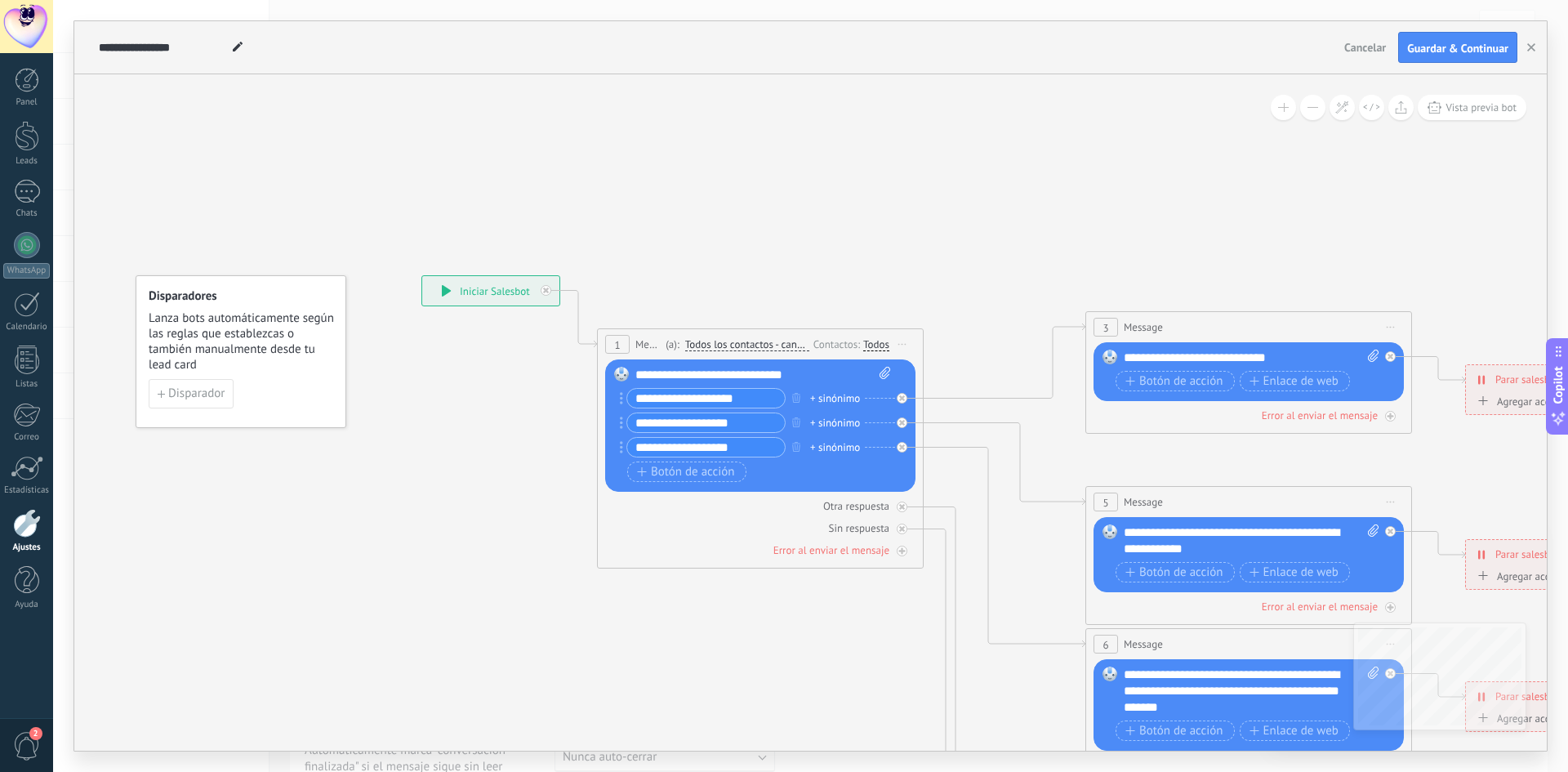
click at [757, 571] on icon at bounding box center [1286, 692] width 2546 height 1650
click at [815, 382] on div "**********" at bounding box center [763, 375] width 256 height 16
drag, startPoint x: 814, startPoint y: 373, endPoint x: 635, endPoint y: 370, distance: 178.9
click at [635, 370] on div "**********" at bounding box center [763, 375] width 256 height 16
paste div
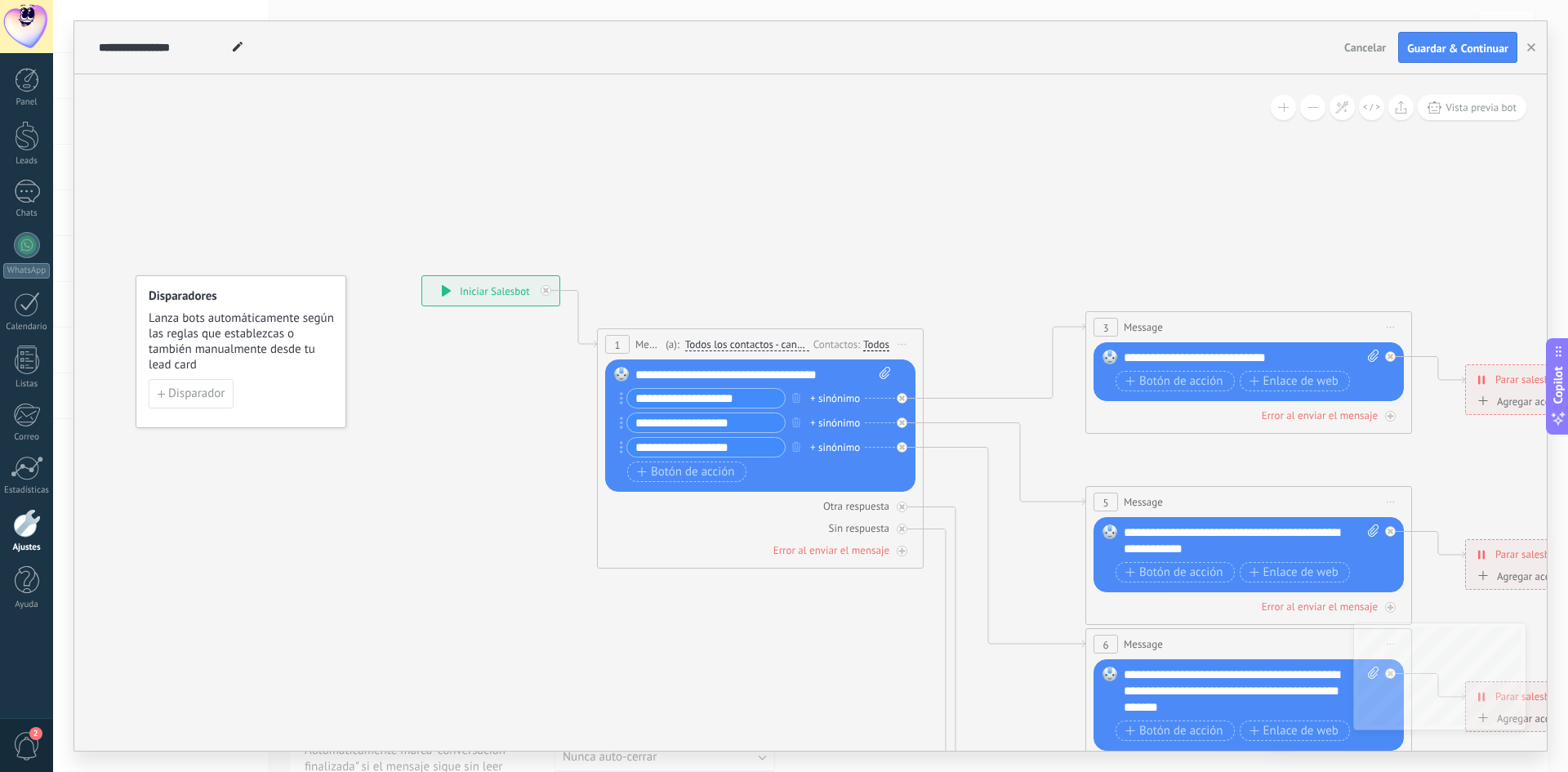
click at [836, 372] on div "**********" at bounding box center [763, 375] width 256 height 16
click at [752, 401] on input "**********" at bounding box center [706, 398] width 158 height 19
drag, startPoint x: 752, startPoint y: 401, endPoint x: 629, endPoint y: 403, distance: 123.3
click at [629, 403] on input "**********" at bounding box center [706, 398] width 158 height 19
paste input "text"
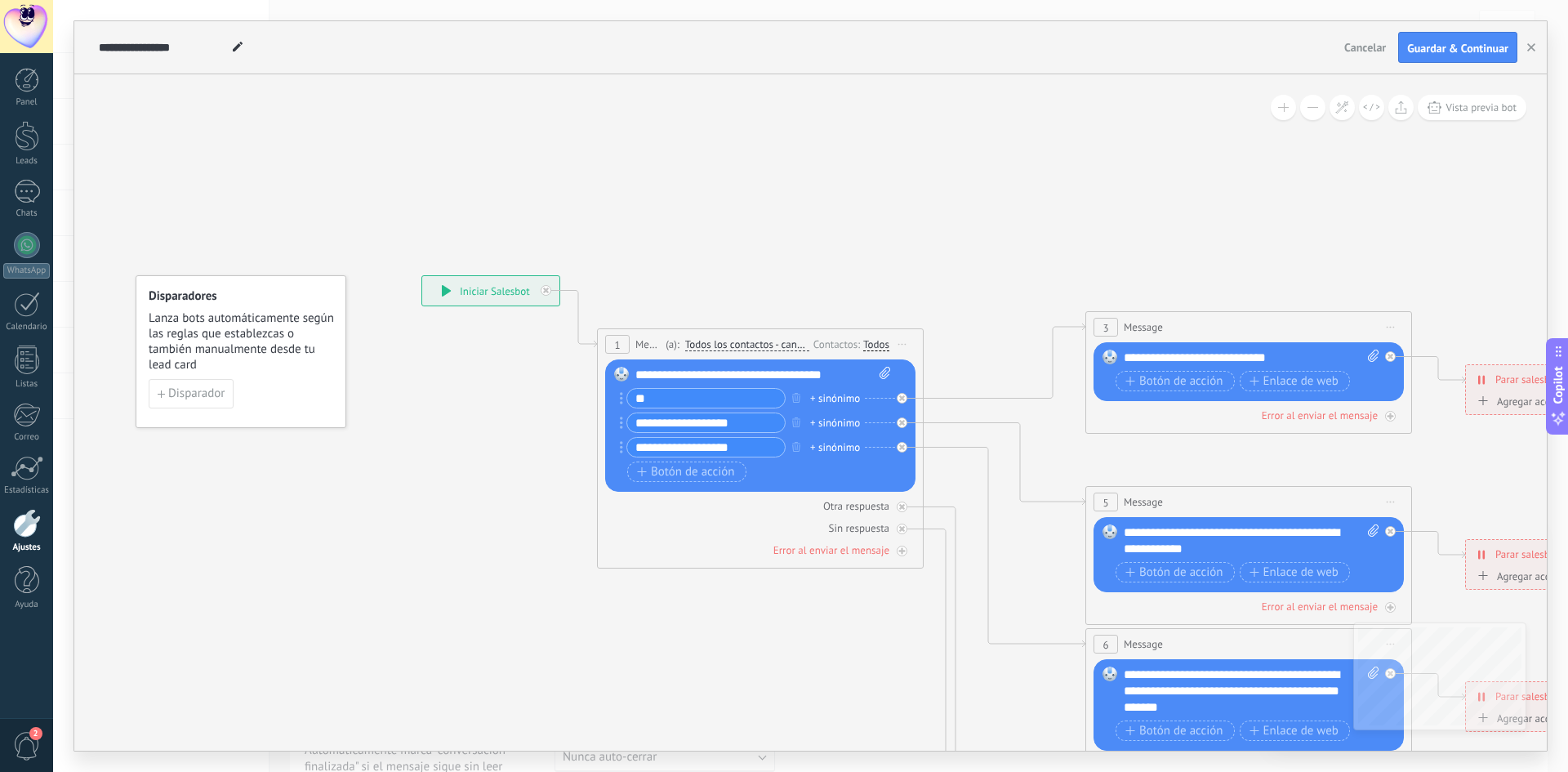
type input "*"
type input "**********"
drag, startPoint x: 746, startPoint y: 424, endPoint x: 624, endPoint y: 422, distance: 122.5
click at [624, 422] on div "**********" at bounding box center [703, 422] width 166 height 20
click at [637, 427] on input "*****" at bounding box center [706, 422] width 158 height 19
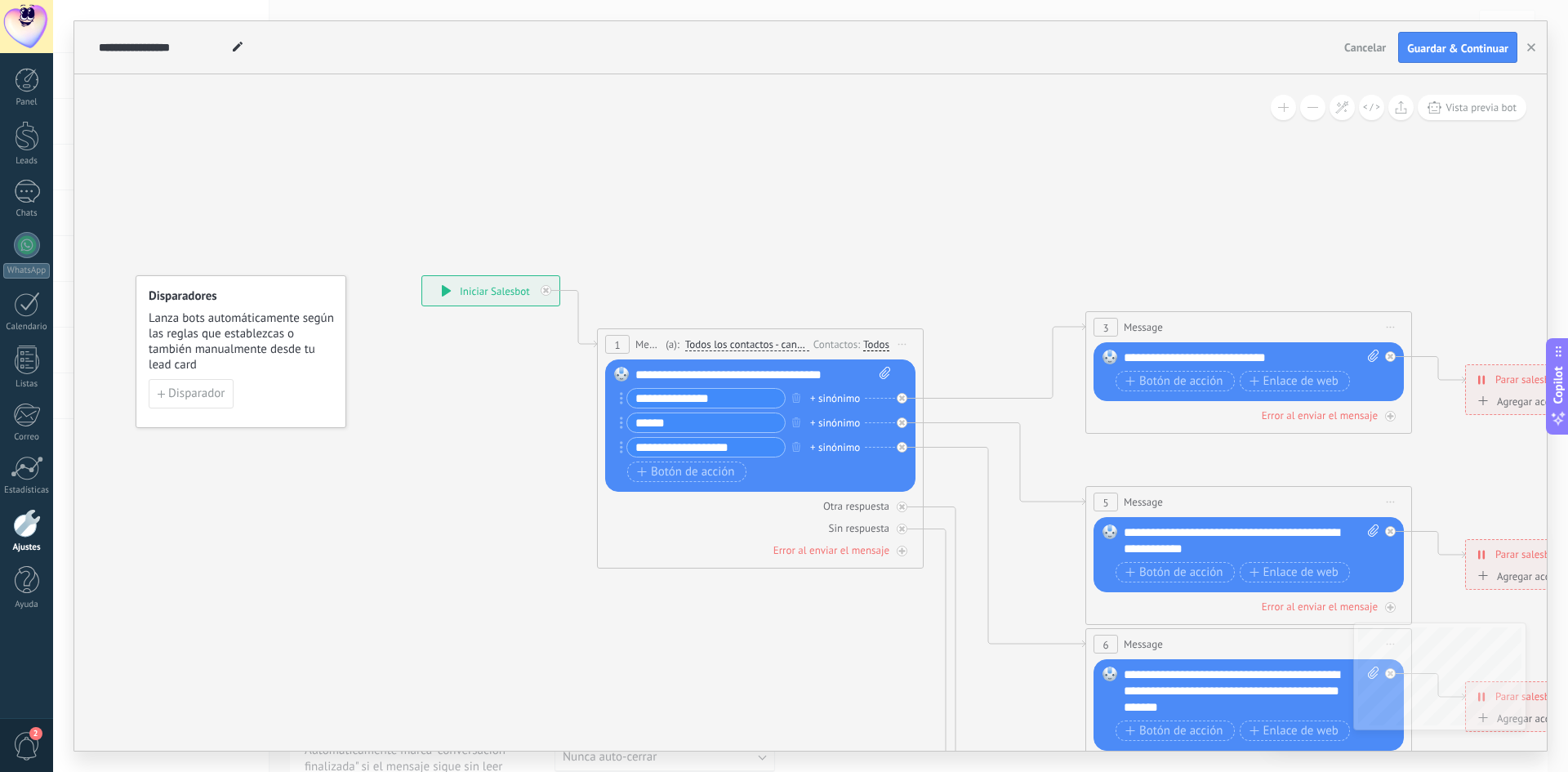
drag, startPoint x: 749, startPoint y: 448, endPoint x: 621, endPoint y: 452, distance: 127.4
click at [621, 452] on div "**********" at bounding box center [703, 447] width 166 height 20
click at [691, 425] on input "*****" at bounding box center [706, 422] width 158 height 19
type input "**********"
click at [687, 471] on span "Botón de acción" at bounding box center [686, 472] width 98 height 13
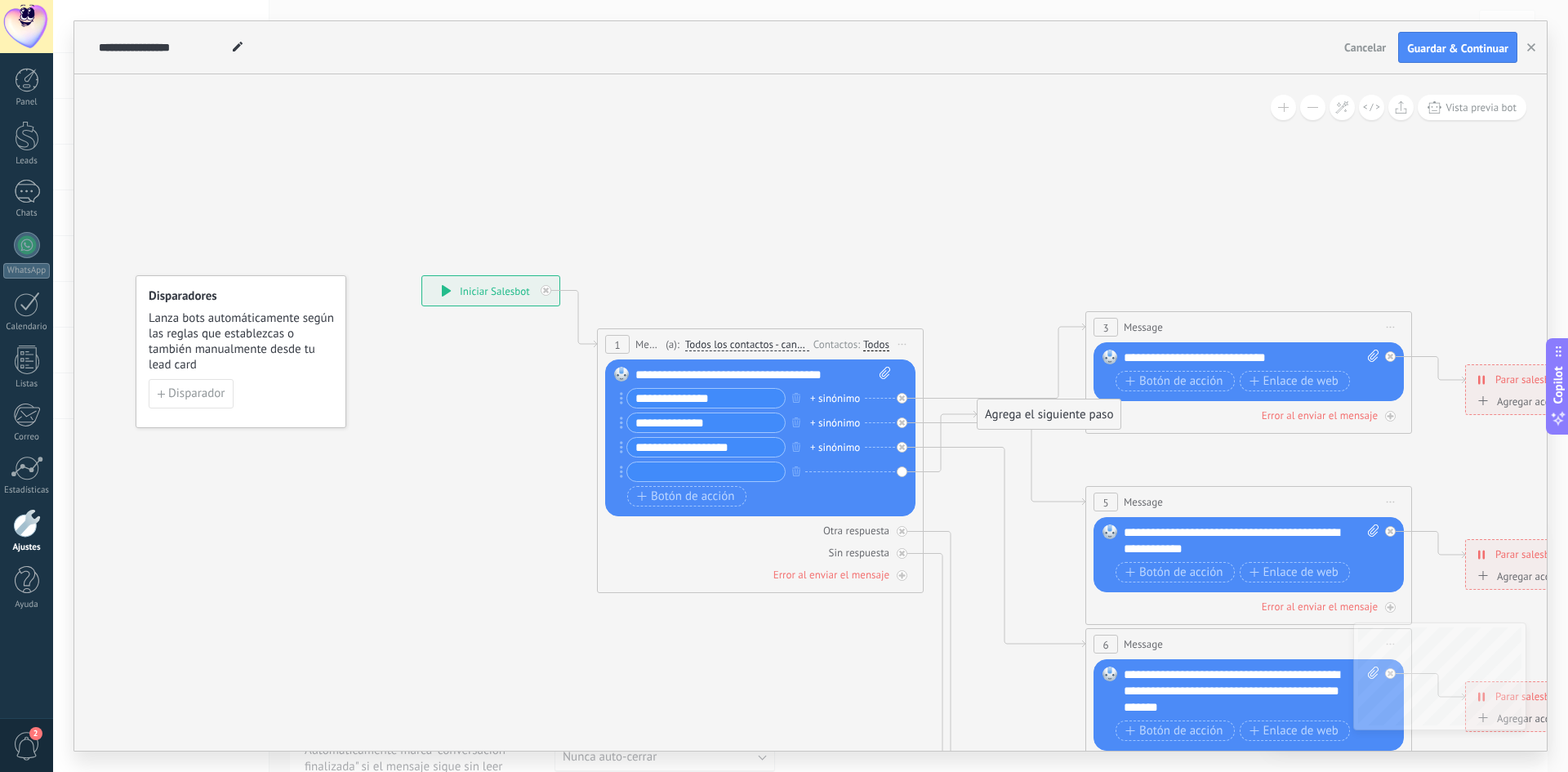
drag, startPoint x: 744, startPoint y: 448, endPoint x: 621, endPoint y: 435, distance: 123.1
click at [621, 435] on div "Reemplazar Quitar Convertir a mensaje de voz Arrastre la imagen aquí para adjun…" at bounding box center [760, 437] width 310 height 157
click at [728, 463] on input "text" at bounding box center [706, 471] width 158 height 19
paste input "**********"
type input "**********"
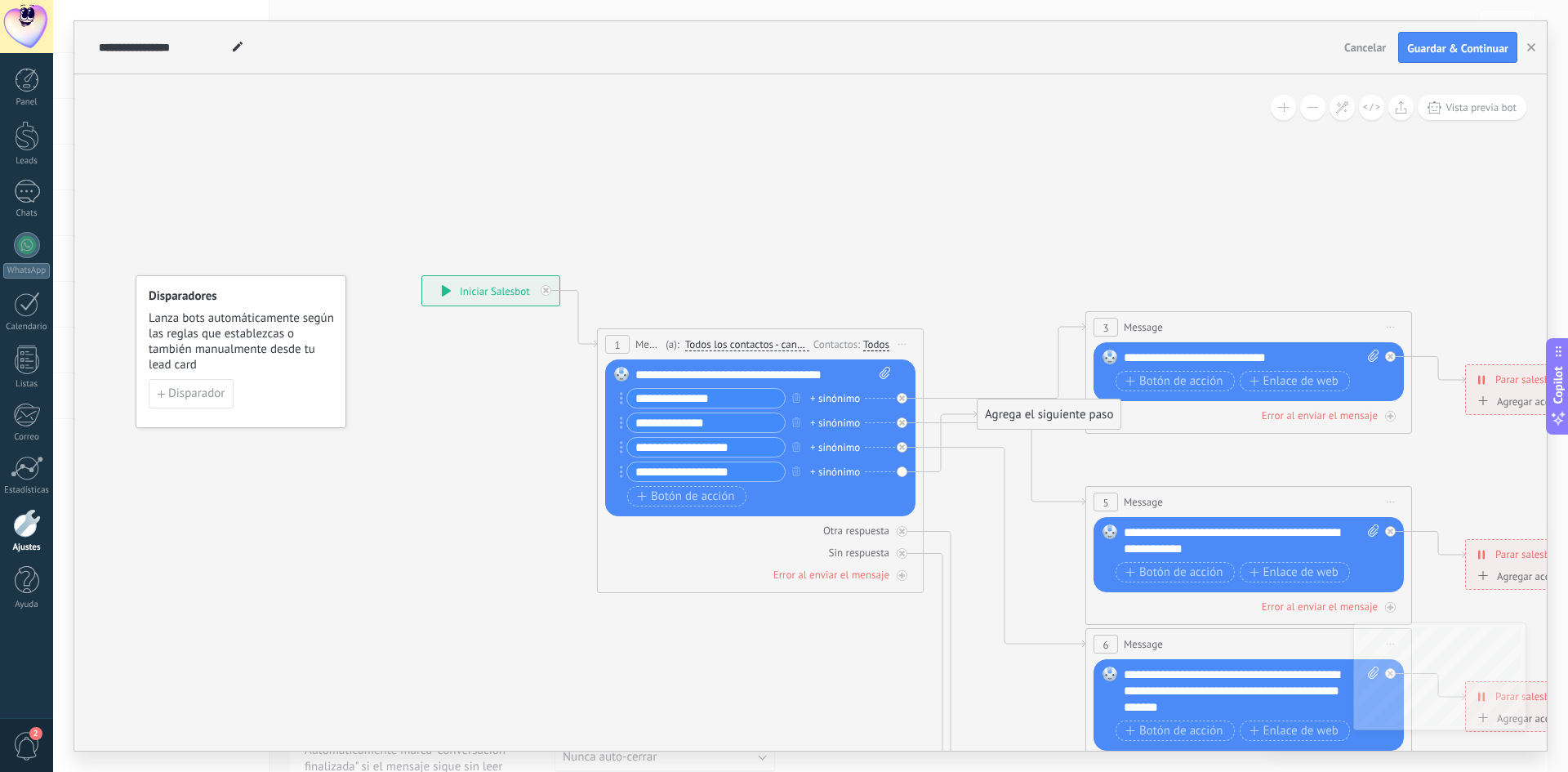
drag, startPoint x: 743, startPoint y: 448, endPoint x: 595, endPoint y: 436, distance: 149.1
click at [421, 275] on div "**********" at bounding box center [421, 275] width 0 height 0
type input "*"
type input "**********"
click at [706, 551] on div "Sin respuesta" at bounding box center [760, 553] width 310 height 16
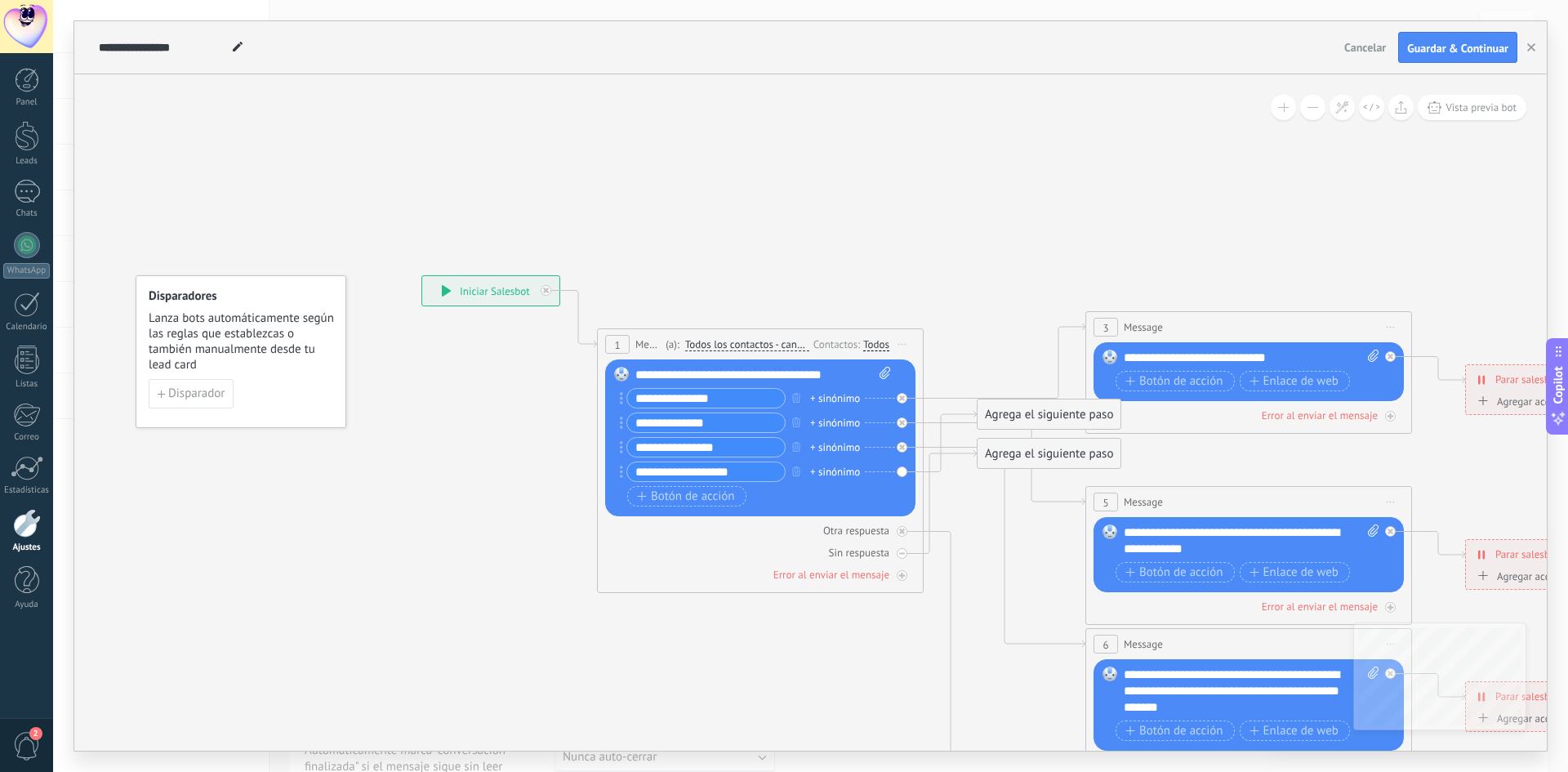
click at [809, 650] on icon at bounding box center [1286, 657] width 2546 height 1580
click at [984, 513] on icon at bounding box center [1286, 657] width 2546 height 1580
click at [1241, 443] on icon at bounding box center [1286, 657] width 2546 height 1580
click at [1195, 394] on div "Botón de acción Enlace de web" at bounding box center [1247, 383] width 263 height 25
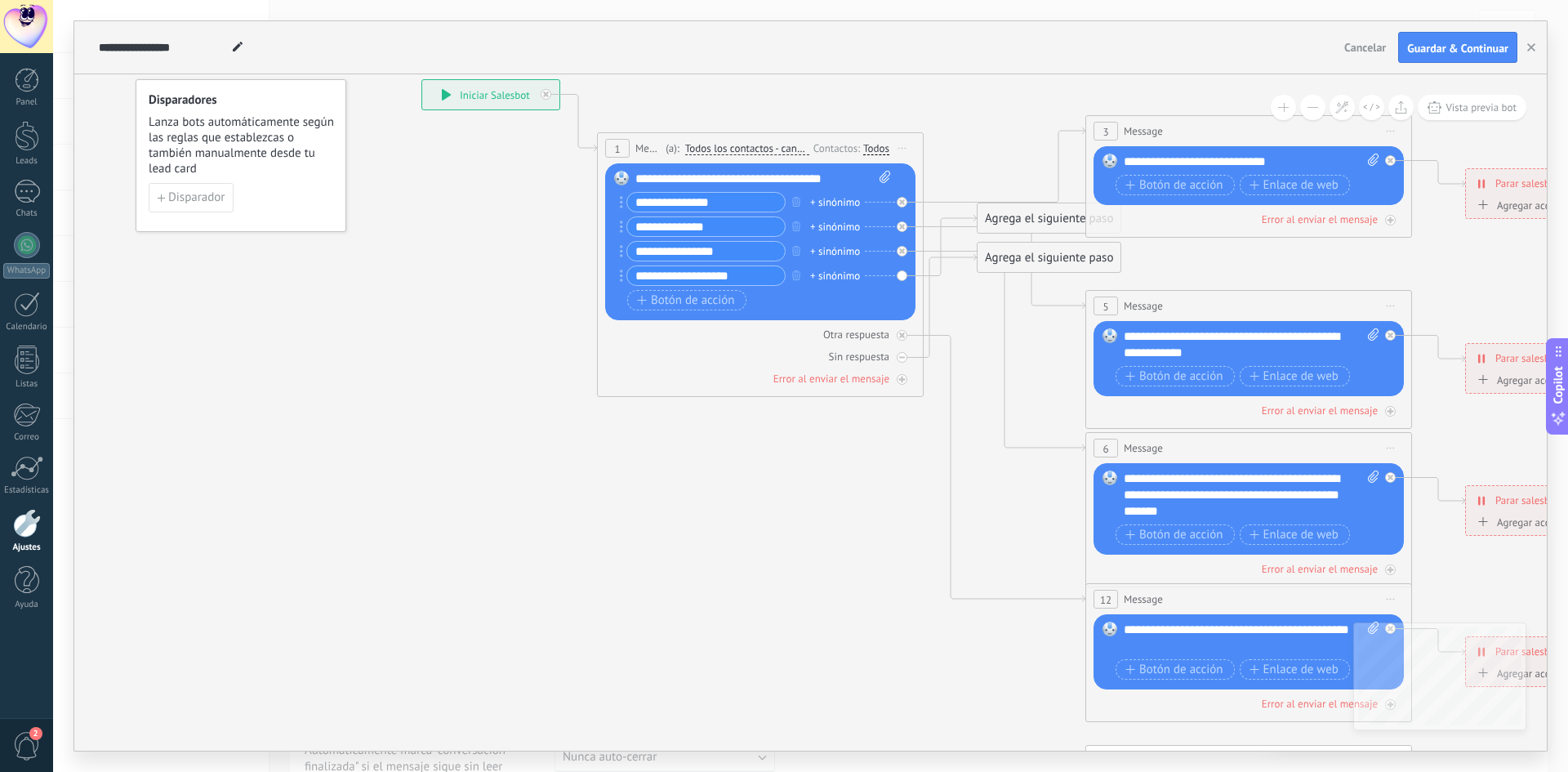
click at [1374, 361] on div "**********" at bounding box center [1251, 359] width 255 height 62
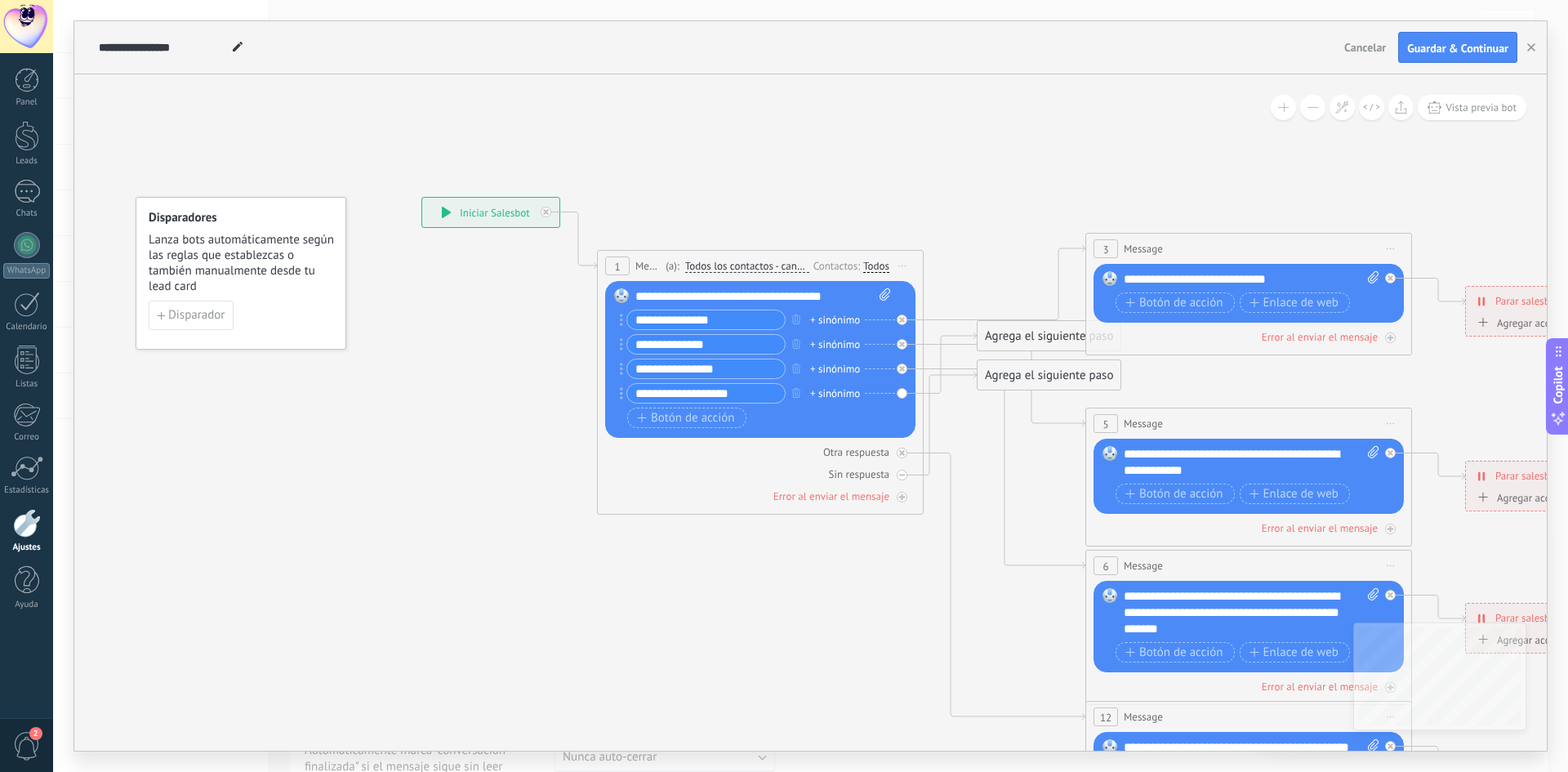
click at [1332, 239] on div "3 Message ******* (a): Todos los contactos - canales seleccionados Todos los co…" at bounding box center [1248, 249] width 325 height 30
click at [1388, 278] on icon at bounding box center [1391, 278] width 6 height 6
click at [1392, 274] on div "Reemplazar Quitar Convertir a mensaje de voz Arrastre la imagen aquí para adjun…" at bounding box center [1249, 293] width 310 height 59
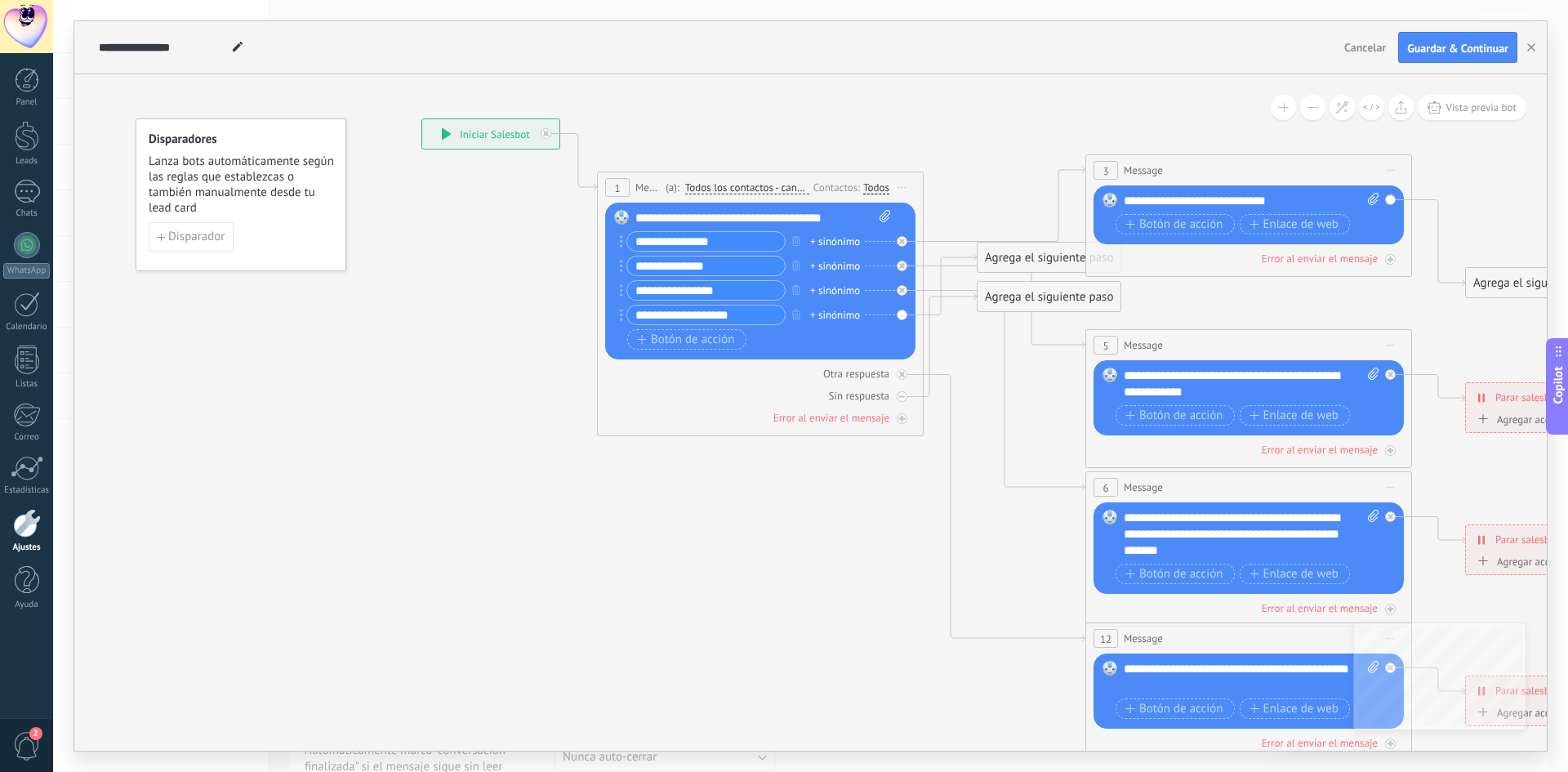
click at [1284, 203] on div "**********" at bounding box center [1252, 201] width 256 height 16
click at [1207, 226] on span "Botón de acción" at bounding box center [1174, 224] width 98 height 13
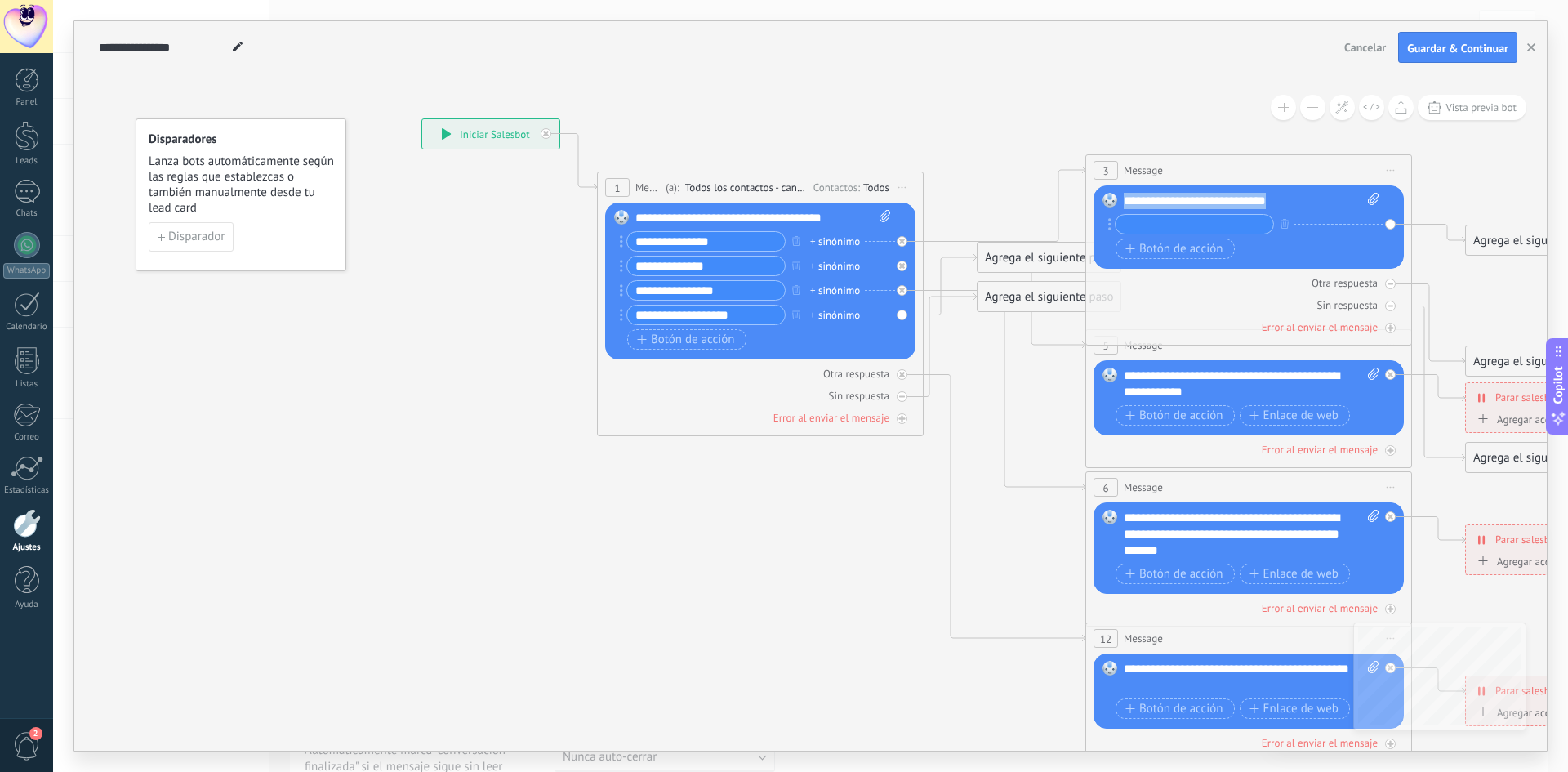
drag, startPoint x: 1283, startPoint y: 207, endPoint x: 1112, endPoint y: 203, distance: 170.7
click at [1112, 203] on div "Reemplazar Quitar Convertir a mensaje de voz Arrastre la imagen aquí para adjun…" at bounding box center [1249, 226] width 310 height 83
click at [1471, 110] on span "Vista previa bot" at bounding box center [1481, 107] width 71 height 14
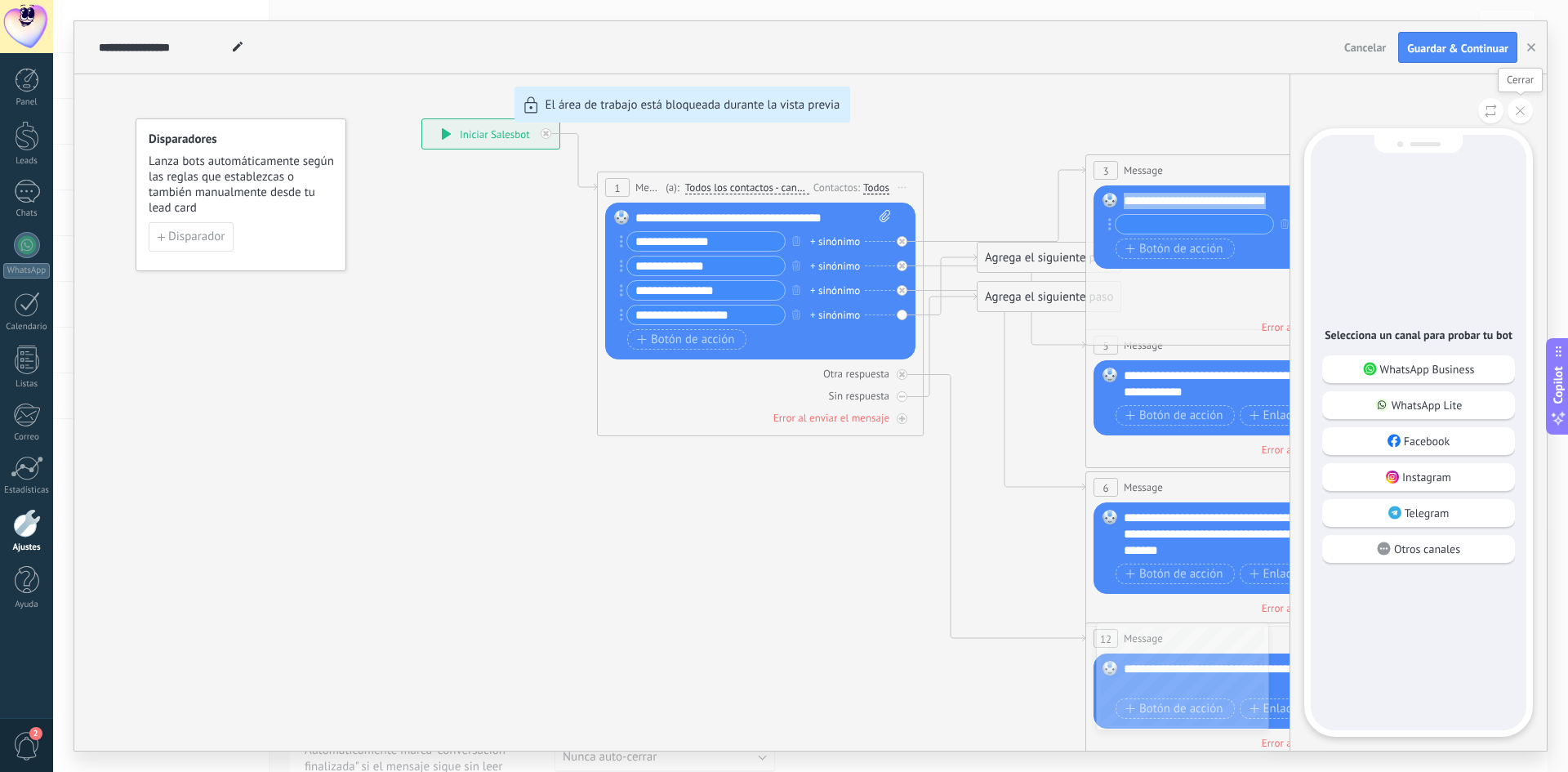
click at [1522, 109] on icon at bounding box center [1520, 110] width 9 height 9
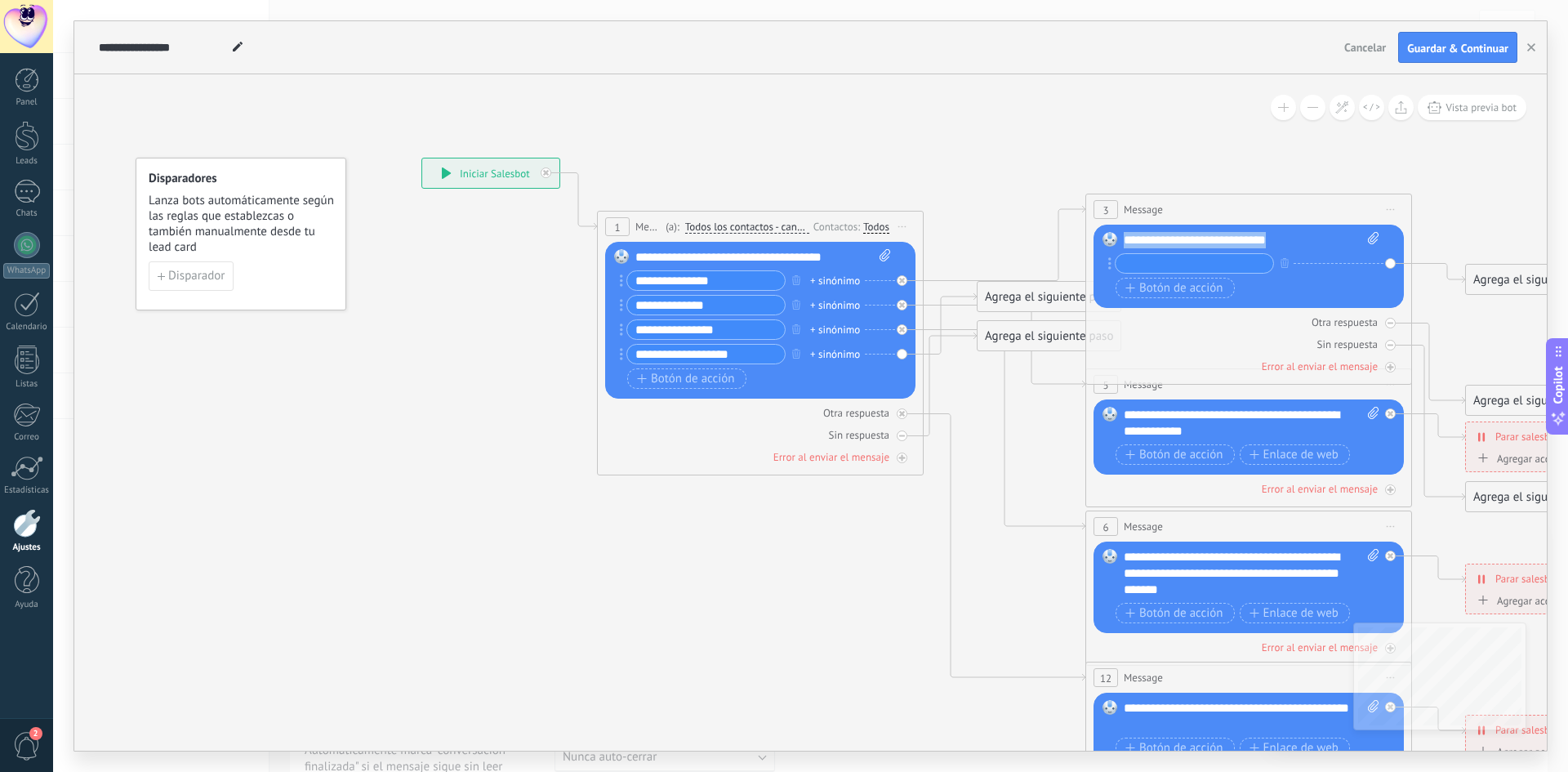
click at [1156, 332] on div "Otra respuesta Sin respuesta Error al enviar el mensaje" at bounding box center [1249, 341] width 310 height 66
click at [1392, 200] on span "Iniciar vista previa aquí Cambiar nombre Duplicar Borrar" at bounding box center [1391, 210] width 26 height 24
click at [1418, 317] on div "Borrar" at bounding box center [1465, 316] width 162 height 28
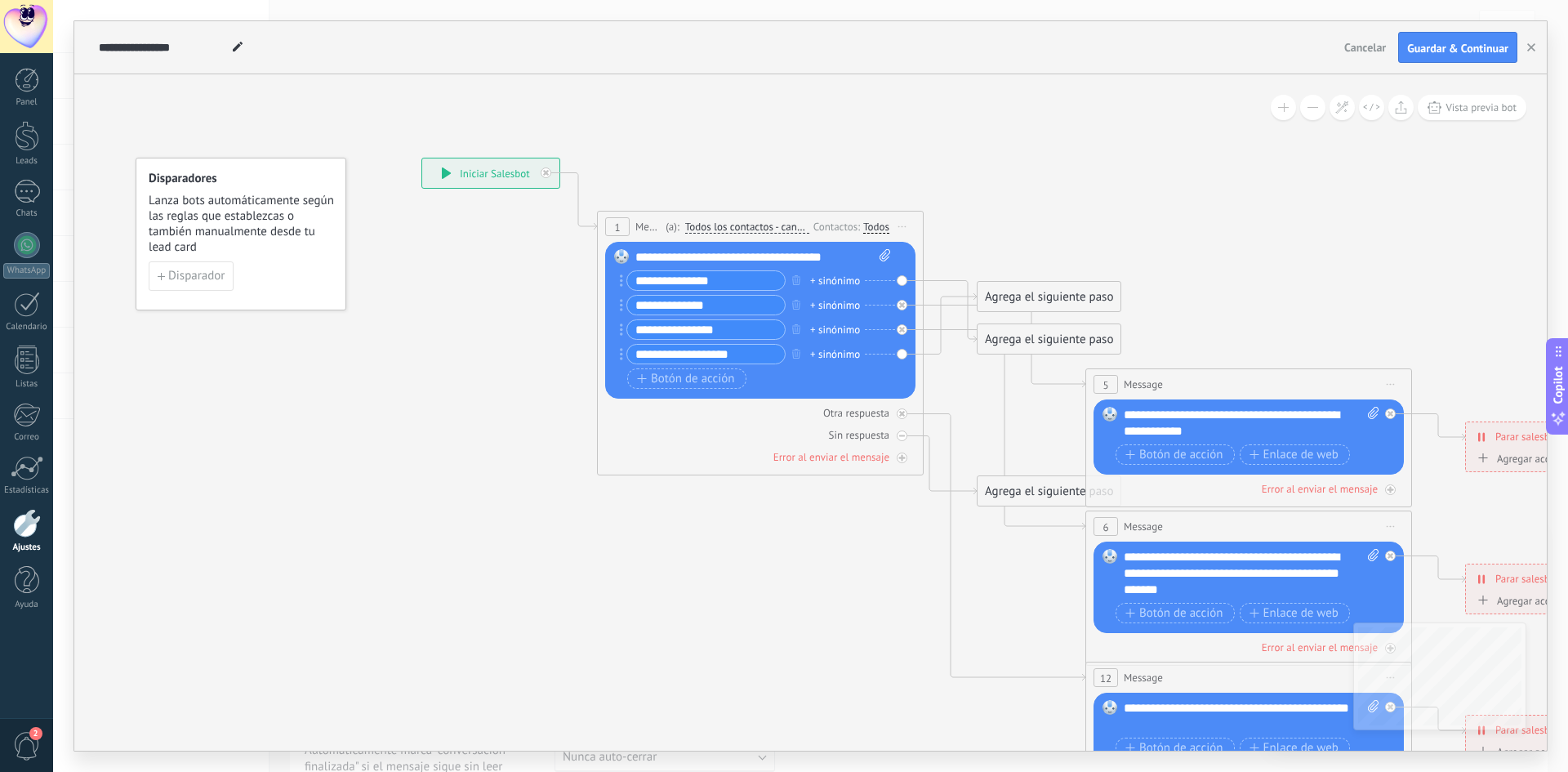
click at [1389, 380] on span "Iniciar vista previa aquí Cambiar nombre Duplicar Borrar" at bounding box center [1391, 384] width 26 height 24
click at [1441, 484] on div "Borrar" at bounding box center [1465, 491] width 162 height 28
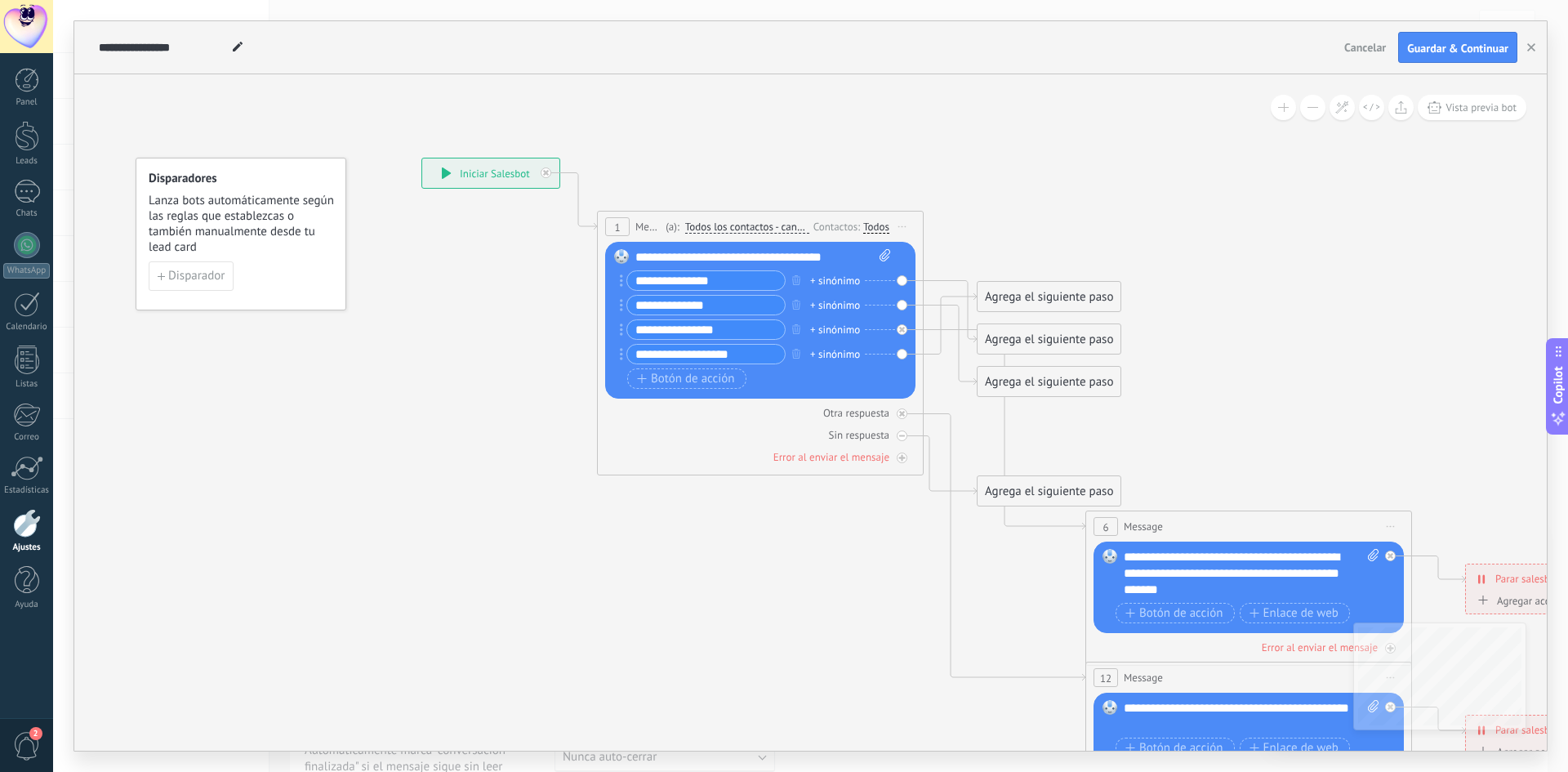
click at [1392, 527] on icon at bounding box center [1391, 527] width 8 height 2
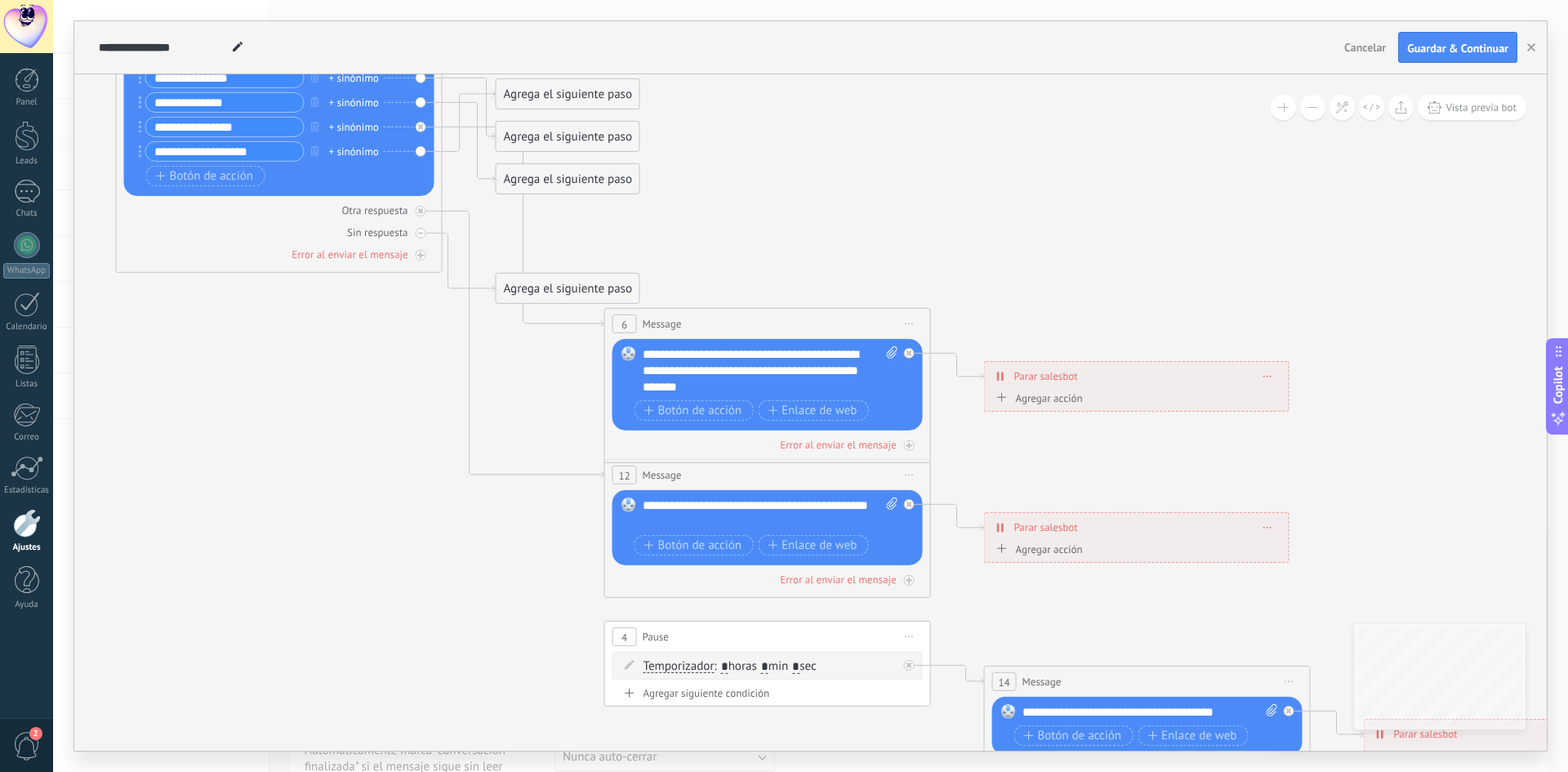
click at [907, 327] on span "Iniciar vista previa aquí Cambiar nombre Duplicar Borrar" at bounding box center [910, 324] width 26 height 24
click at [951, 431] on div "Borrar" at bounding box center [984, 431] width 162 height 28
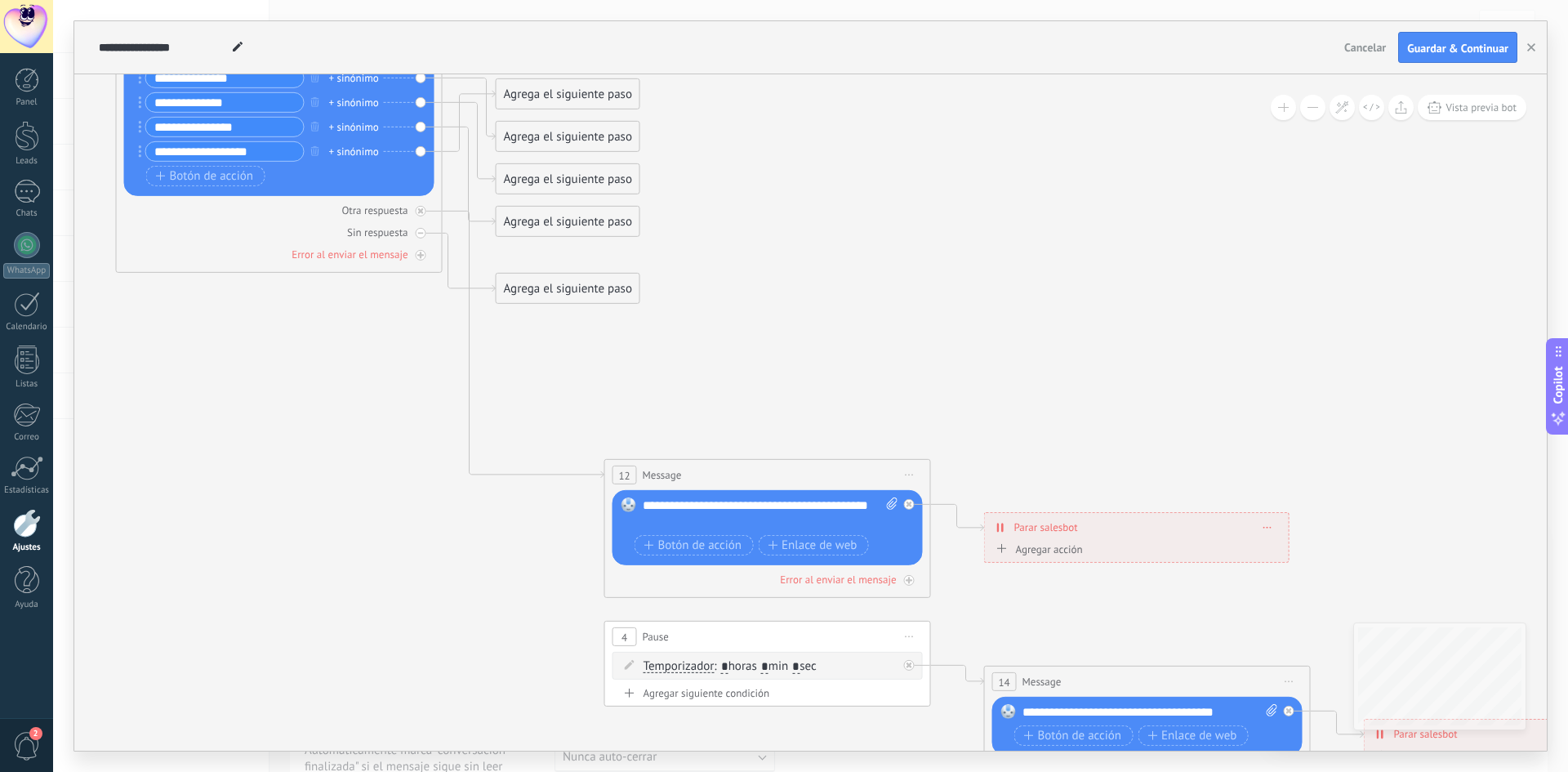
click at [902, 479] on span "Iniciar vista previa aquí Cambiar nombre Duplicar Borrar" at bounding box center [910, 475] width 26 height 24
click at [941, 583] on div "Borrar" at bounding box center [984, 582] width 162 height 28
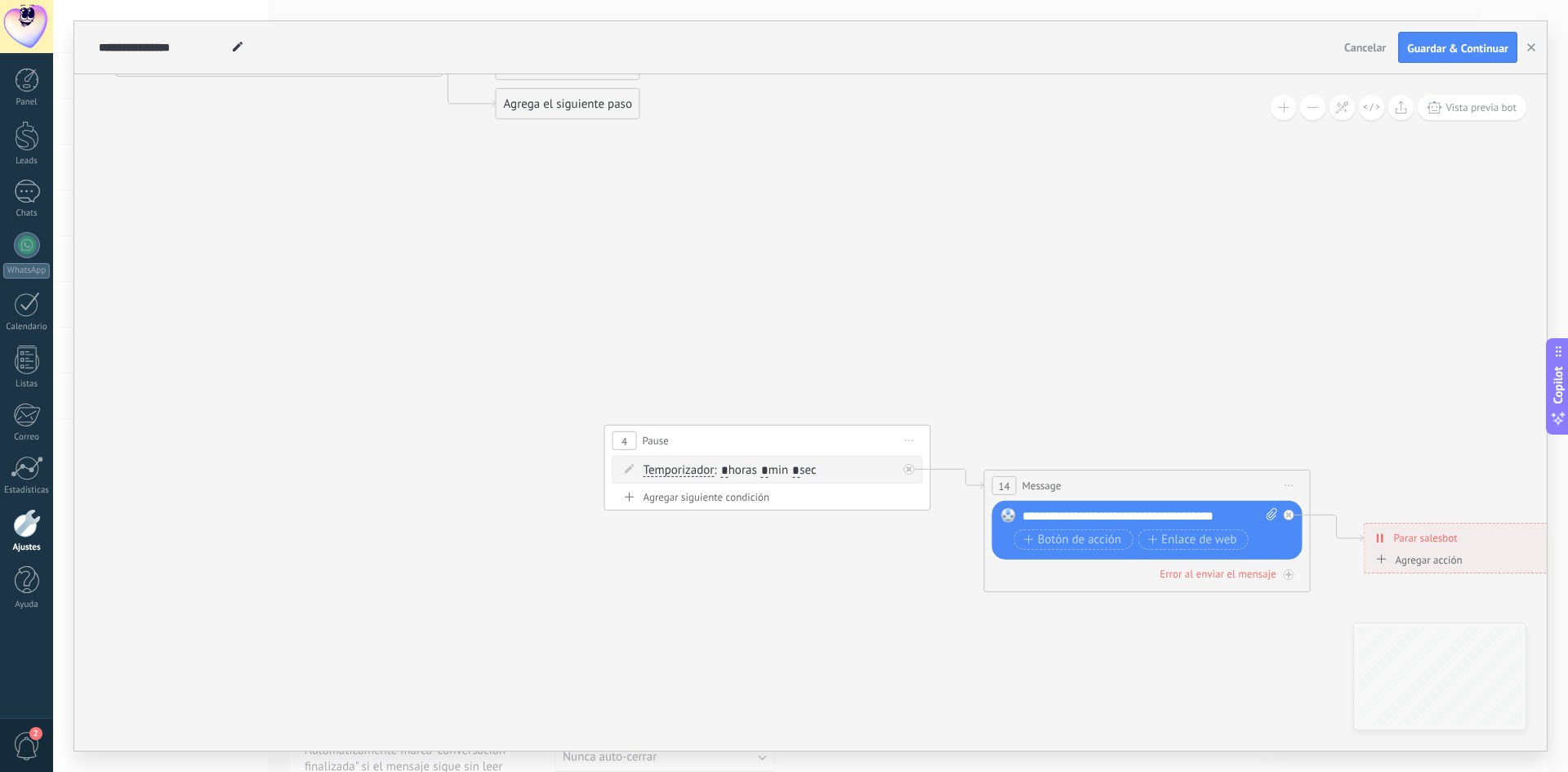
click at [911, 437] on span "Iniciar vista previa aquí Cambiar nombre Duplicar Borrar" at bounding box center [910, 441] width 26 height 24
click at [942, 544] on div "Borrar" at bounding box center [984, 547] width 162 height 28
click at [1296, 488] on span "Iniciar vista previa aquí Cambiar nombre Duplicar Borrar" at bounding box center [1289, 486] width 26 height 24
click at [1317, 594] on div "Borrar" at bounding box center [1364, 592] width 162 height 28
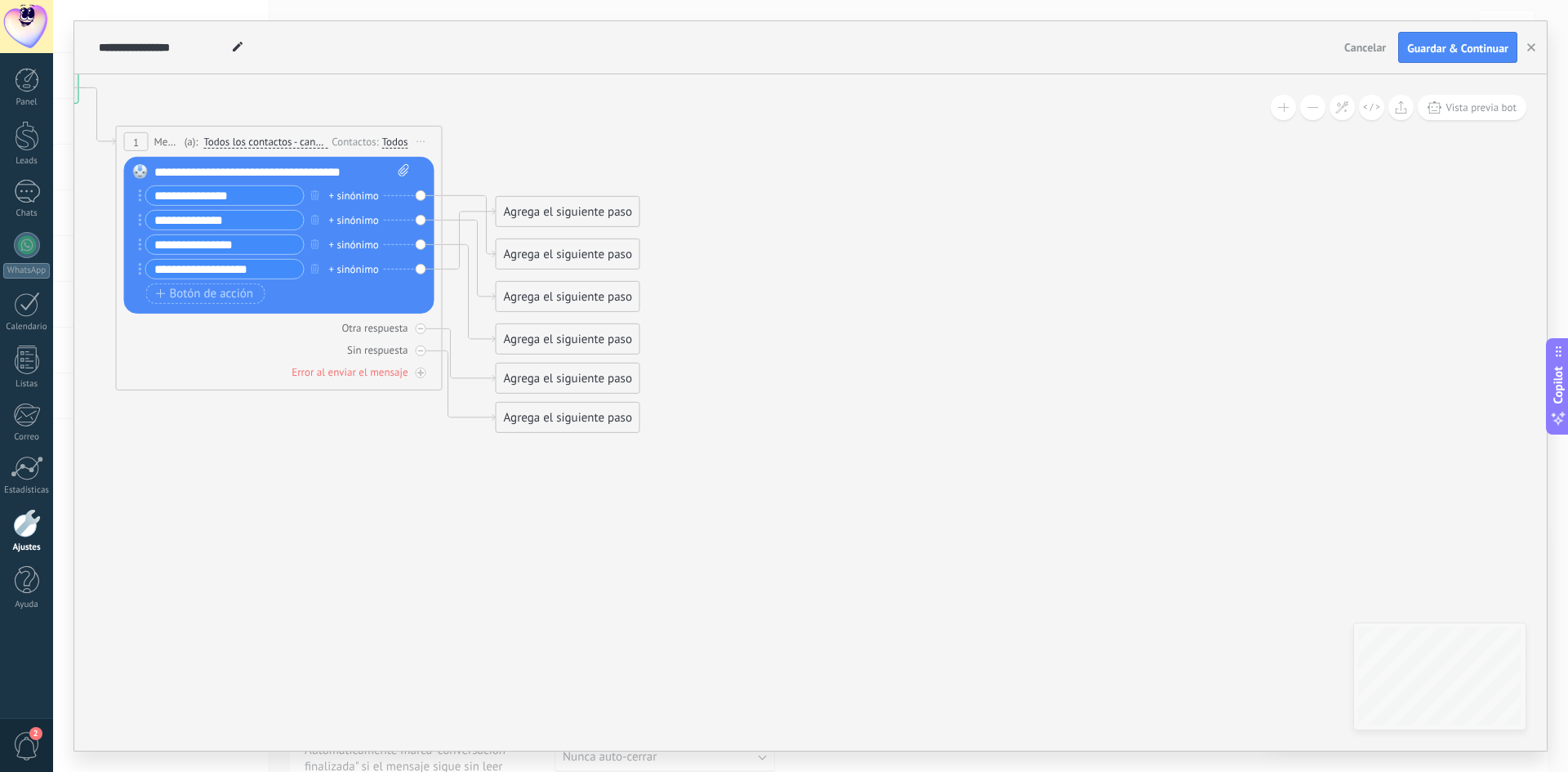
click at [134, 409] on icon at bounding box center [805, 489] width 2546 height 1650
click at [1454, 49] on span "Guardar & Continuar" at bounding box center [1457, 47] width 101 height 11
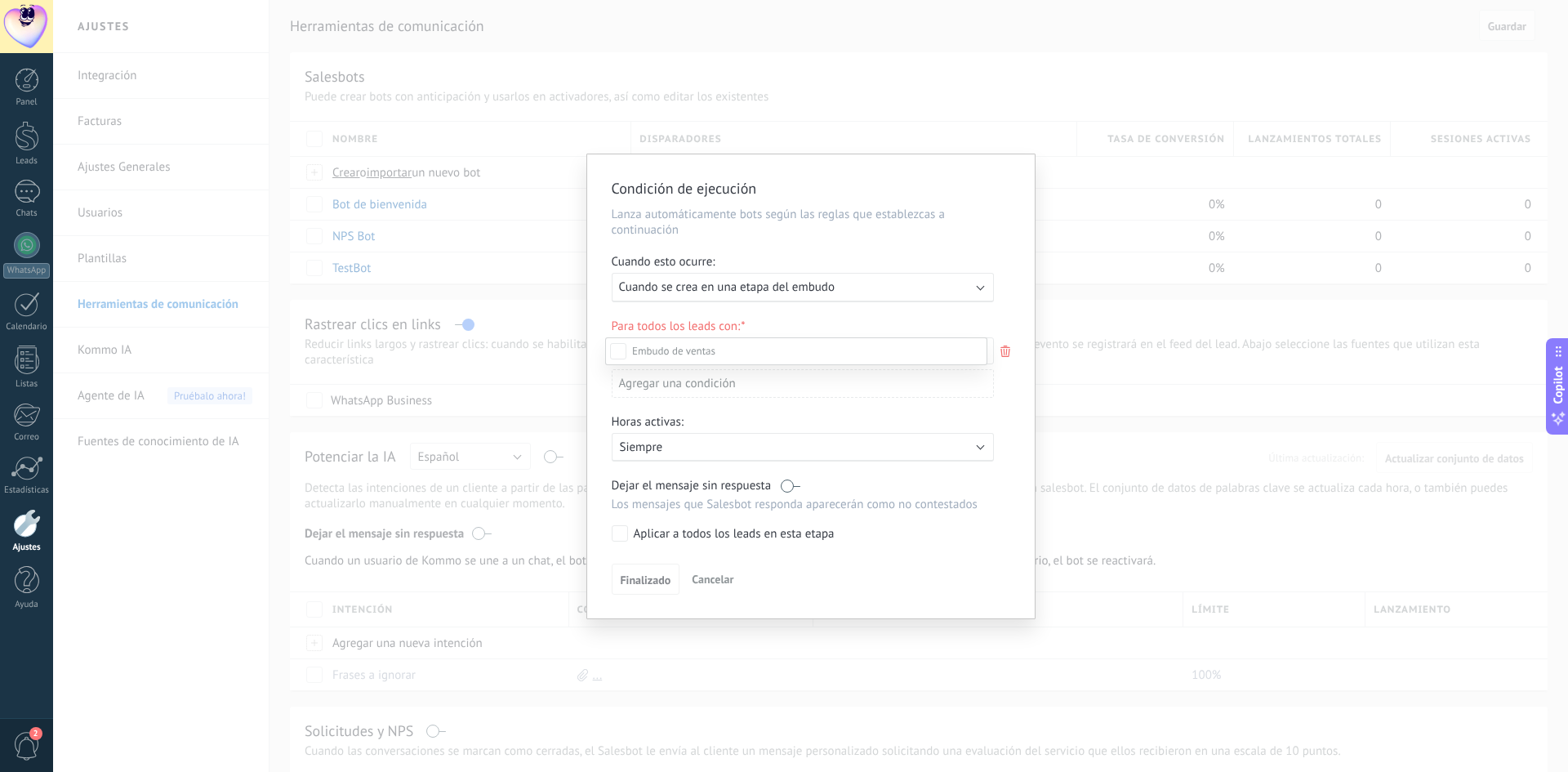
click at [861, 294] on div at bounding box center [810, 386] width 1515 height 772
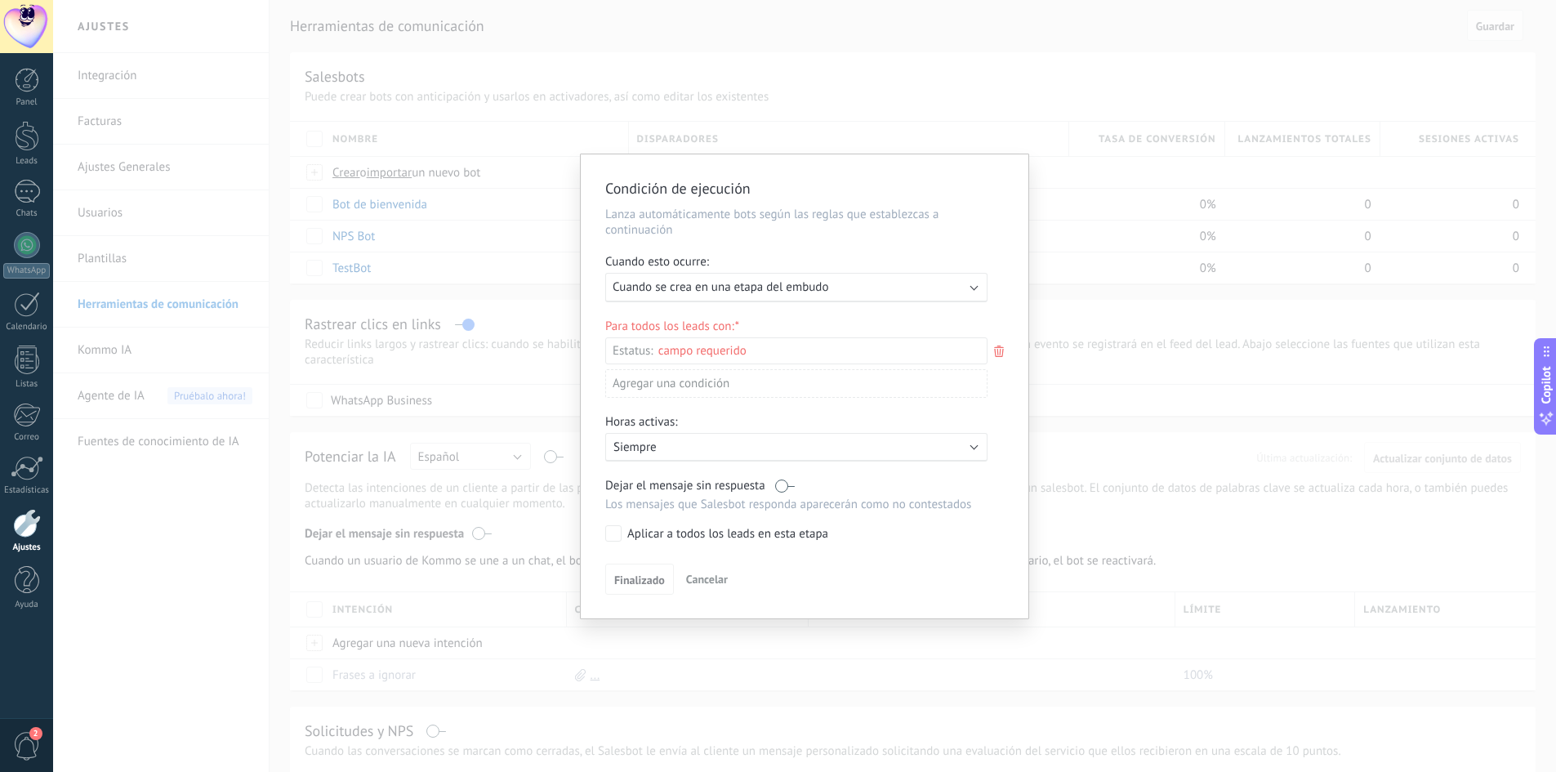
click at [861, 294] on div "Ejecutar: Cuando se crea en una etapa del embudo" at bounding box center [790, 287] width 354 height 16
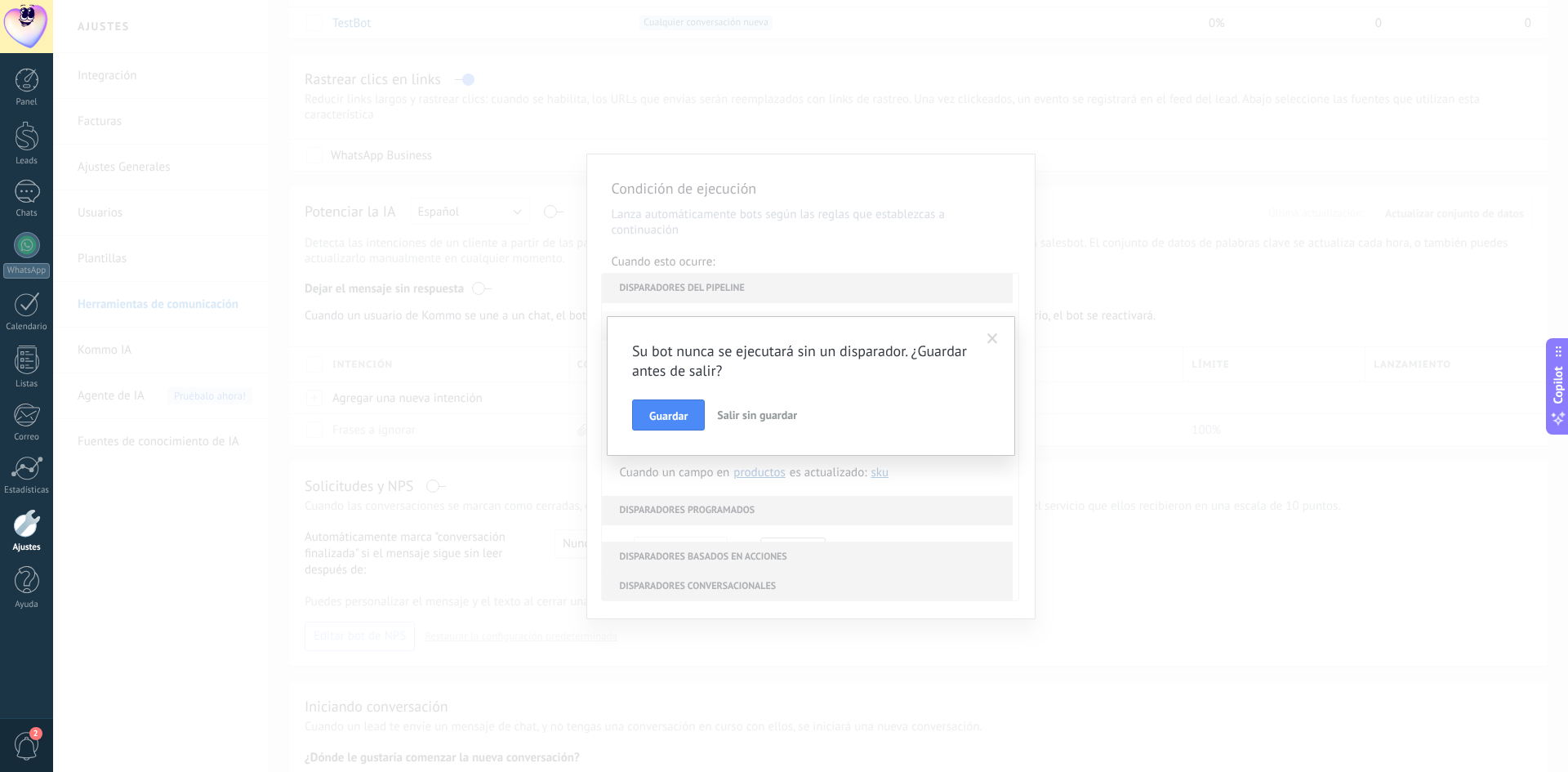
click at [983, 341] on span at bounding box center [992, 339] width 27 height 28
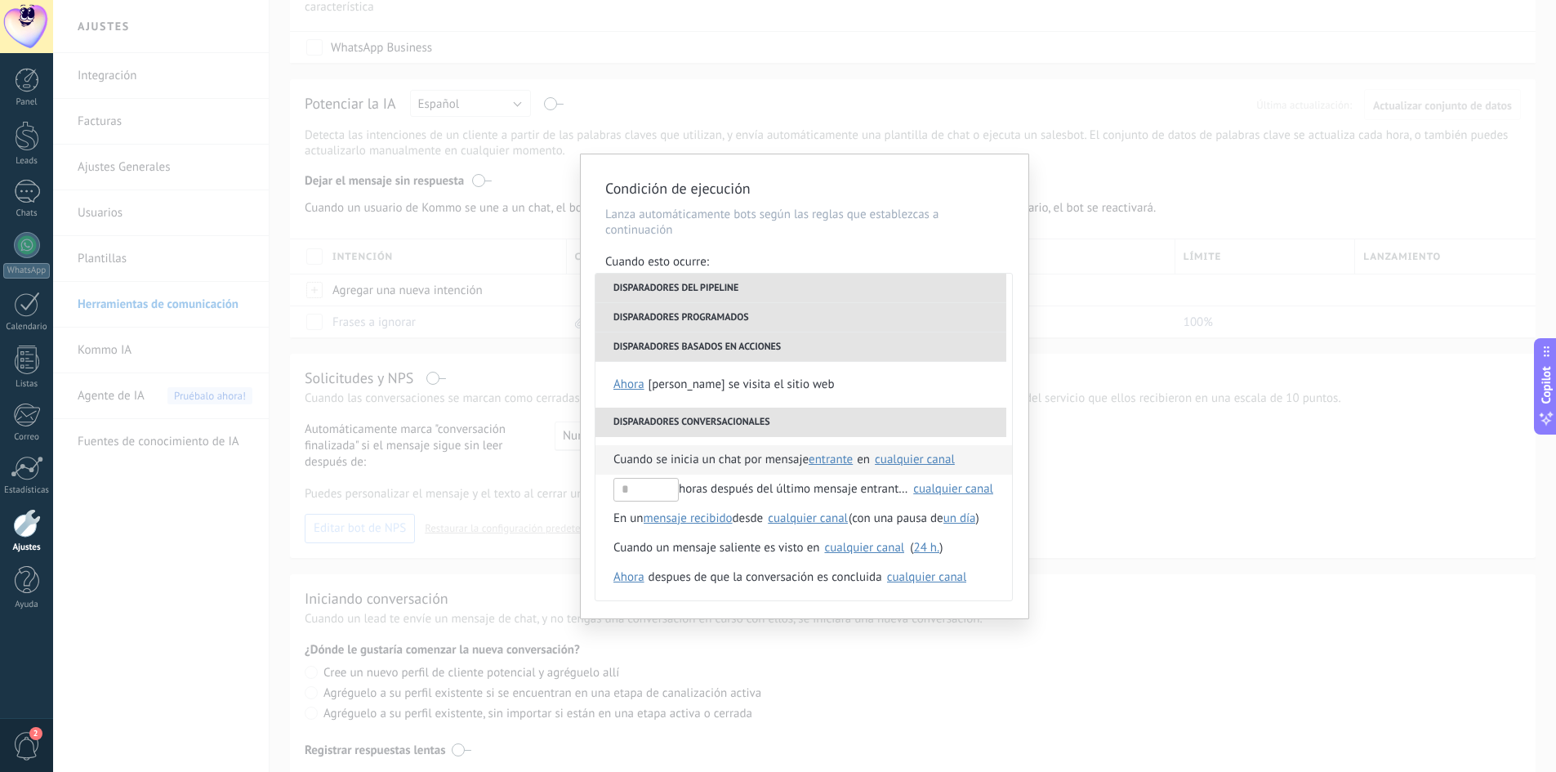
scroll to position [408, 0]
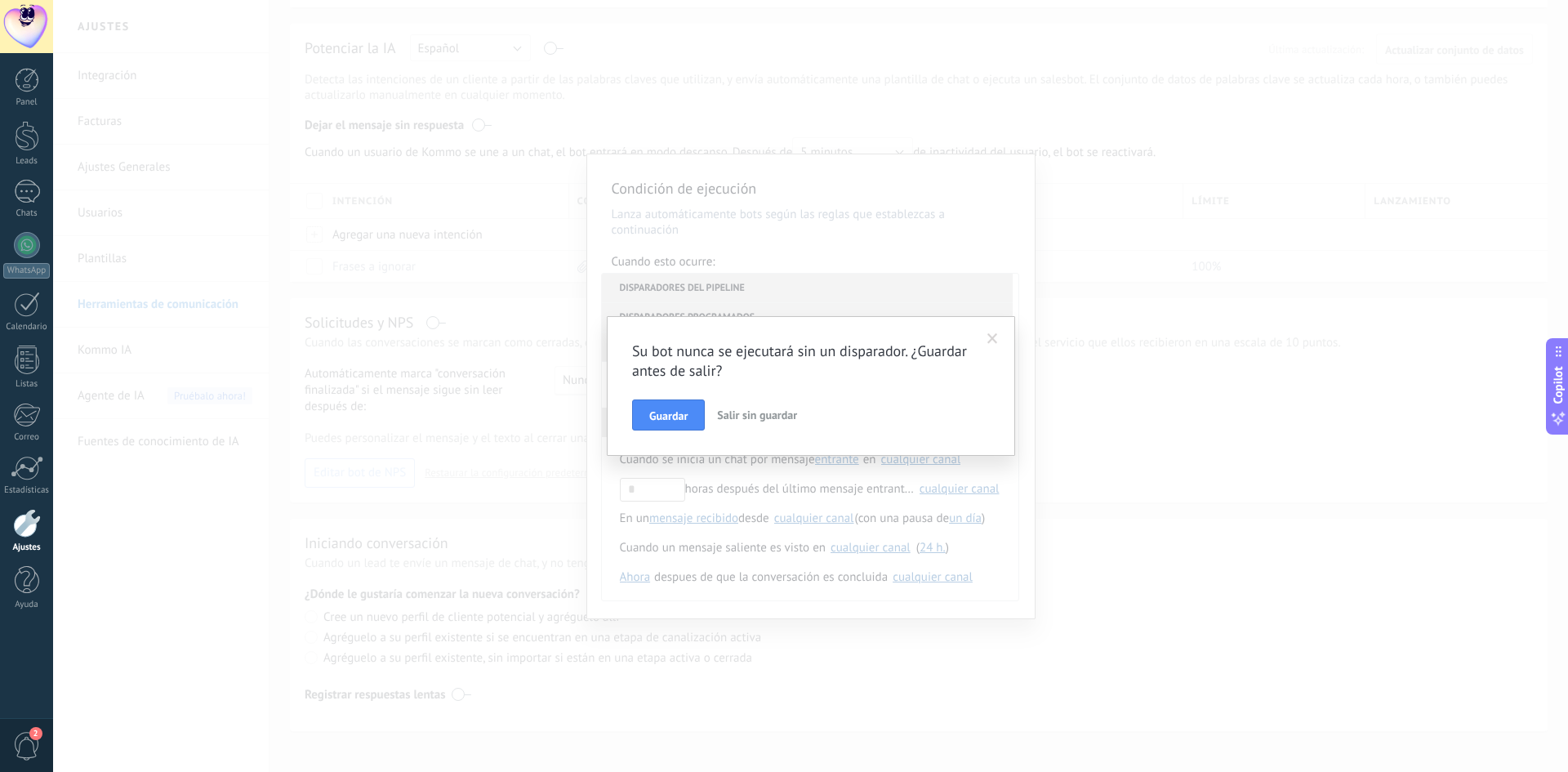
click at [987, 337] on span at bounding box center [992, 338] width 11 height 11
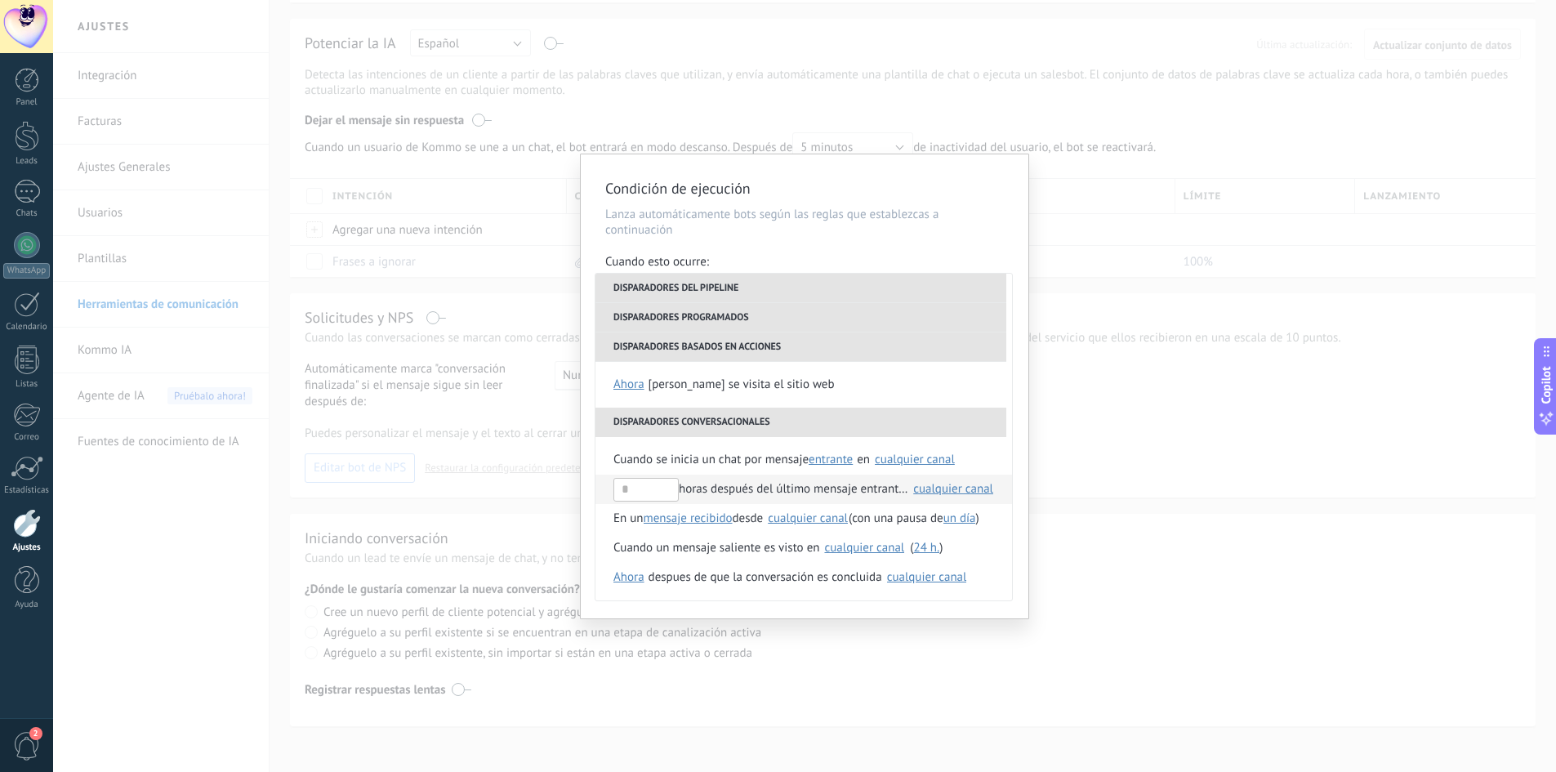
scroll to position [421, 0]
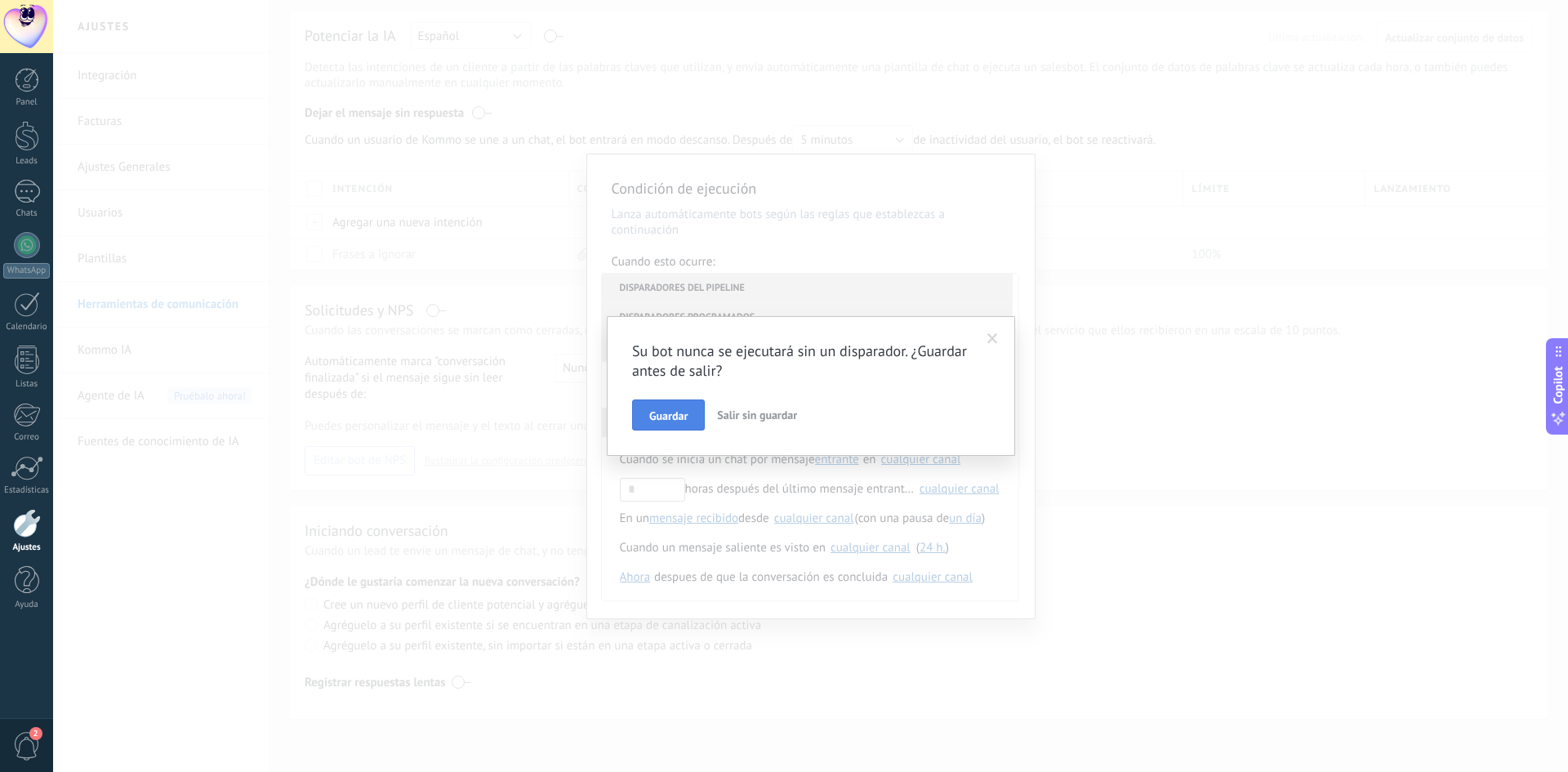
click at [679, 413] on span "Guardar" at bounding box center [668, 415] width 38 height 11
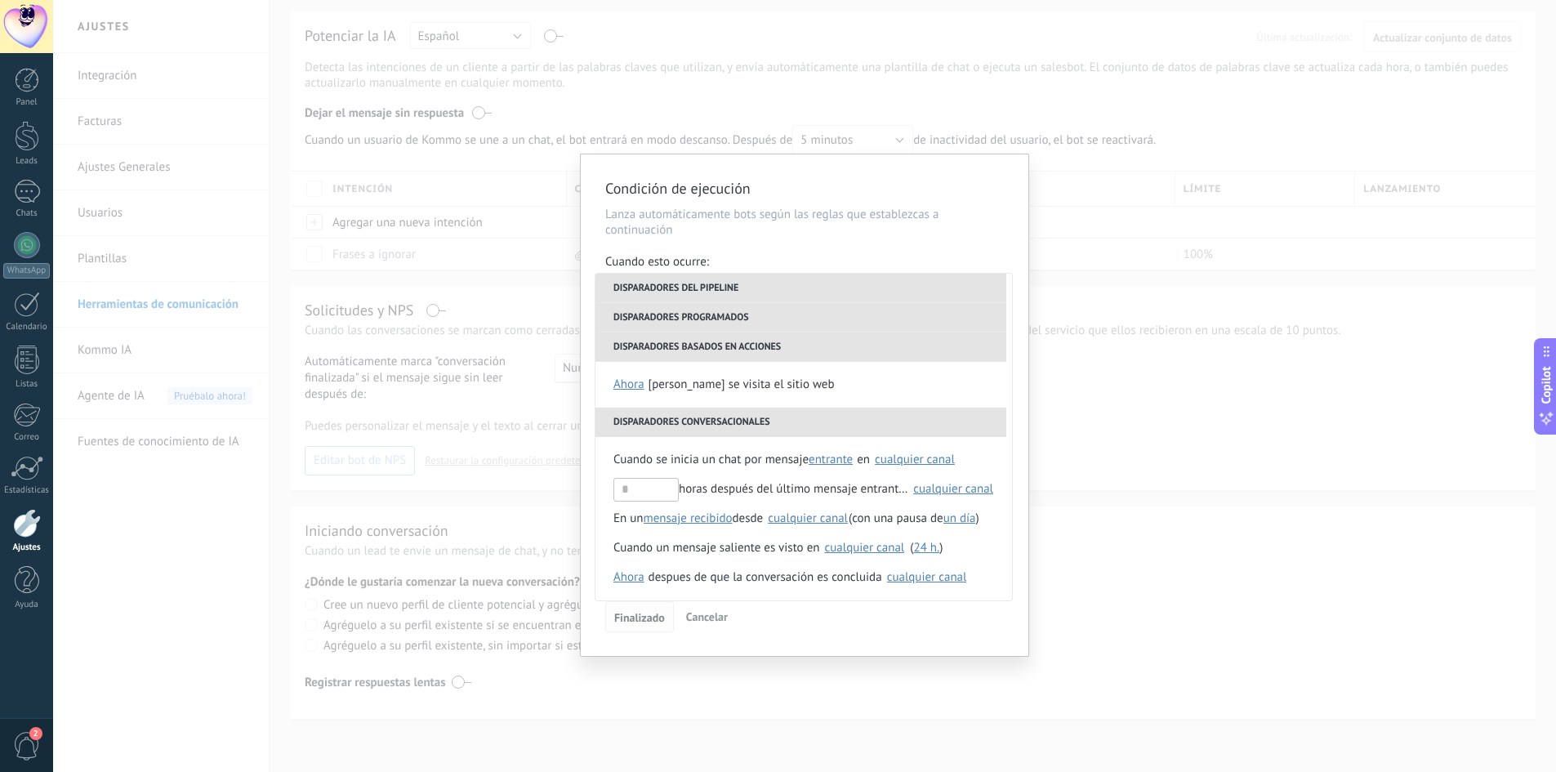
click at [663, 615] on span "Finalizado" at bounding box center [639, 617] width 51 height 11
click at [662, 625] on button "Finalizado" at bounding box center [639, 616] width 69 height 31
click at [644, 622] on span "Finalizado" at bounding box center [639, 617] width 51 height 11
click at [701, 621] on span "Cancelar" at bounding box center [707, 616] width 42 height 15
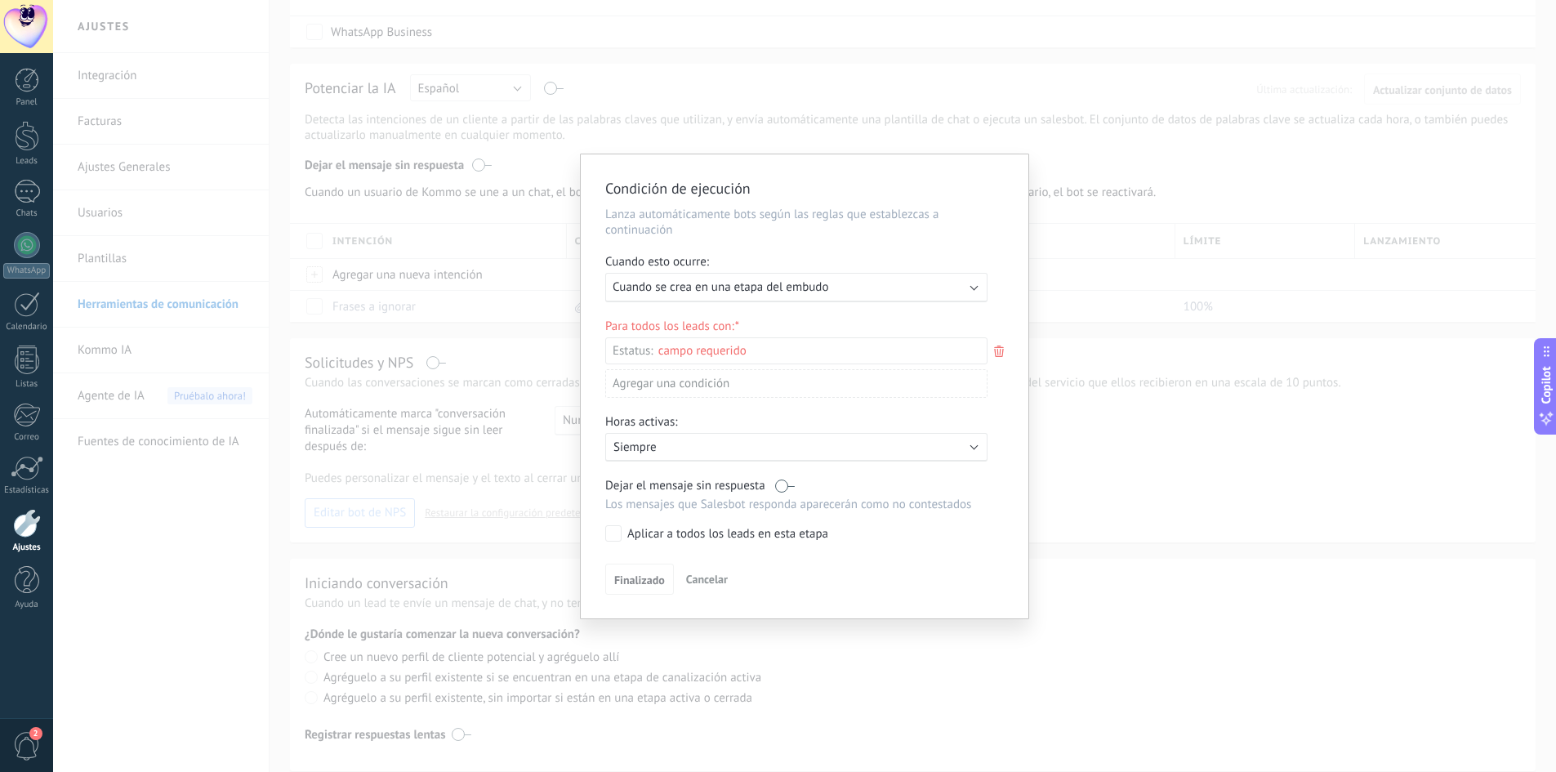
scroll to position [340, 0]
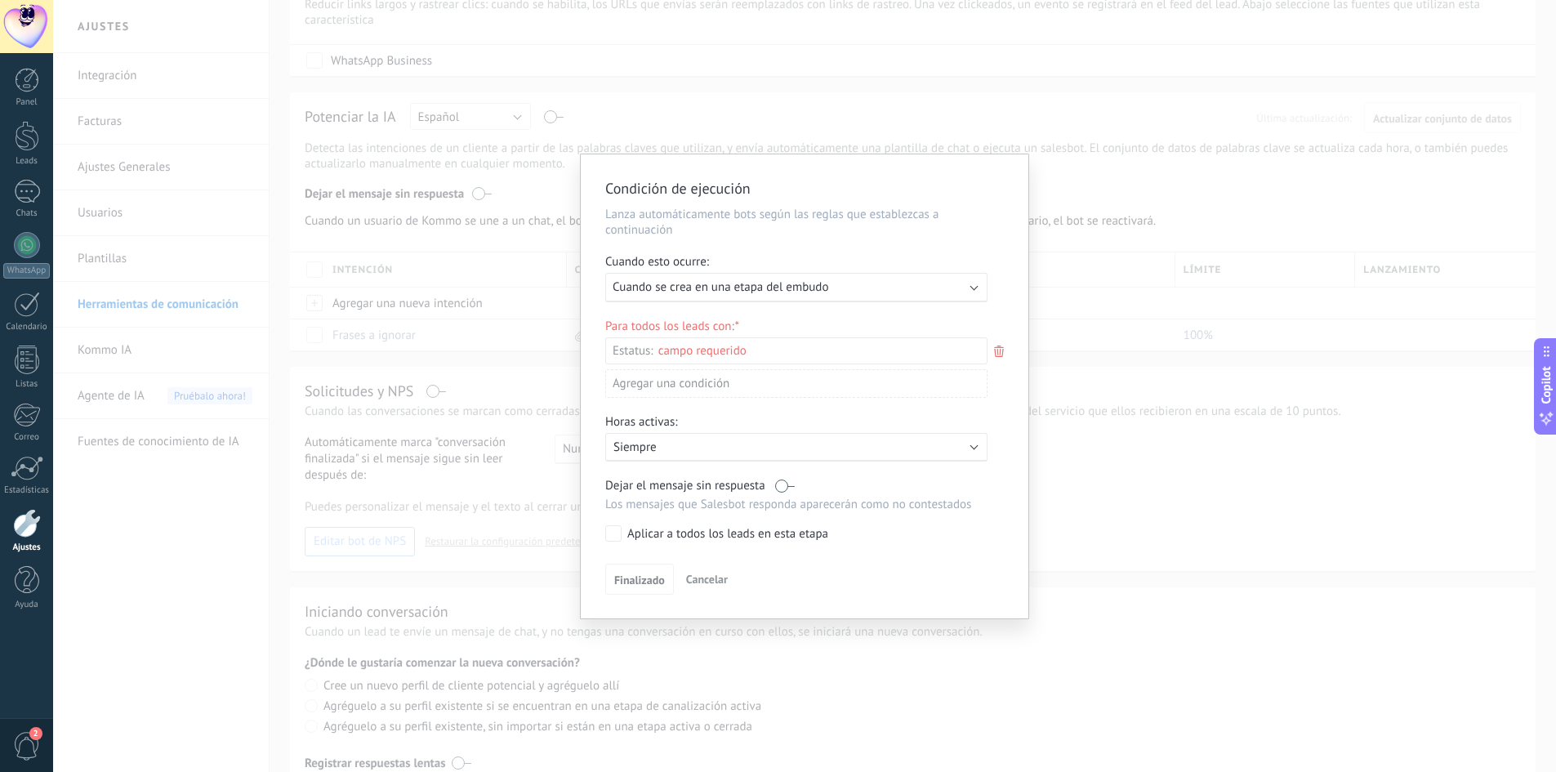
click at [0, 0] on div "Incoming leads Contacto inicial Negociación Debate contractual Discusión de con…" at bounding box center [0, 0] width 0 height 0
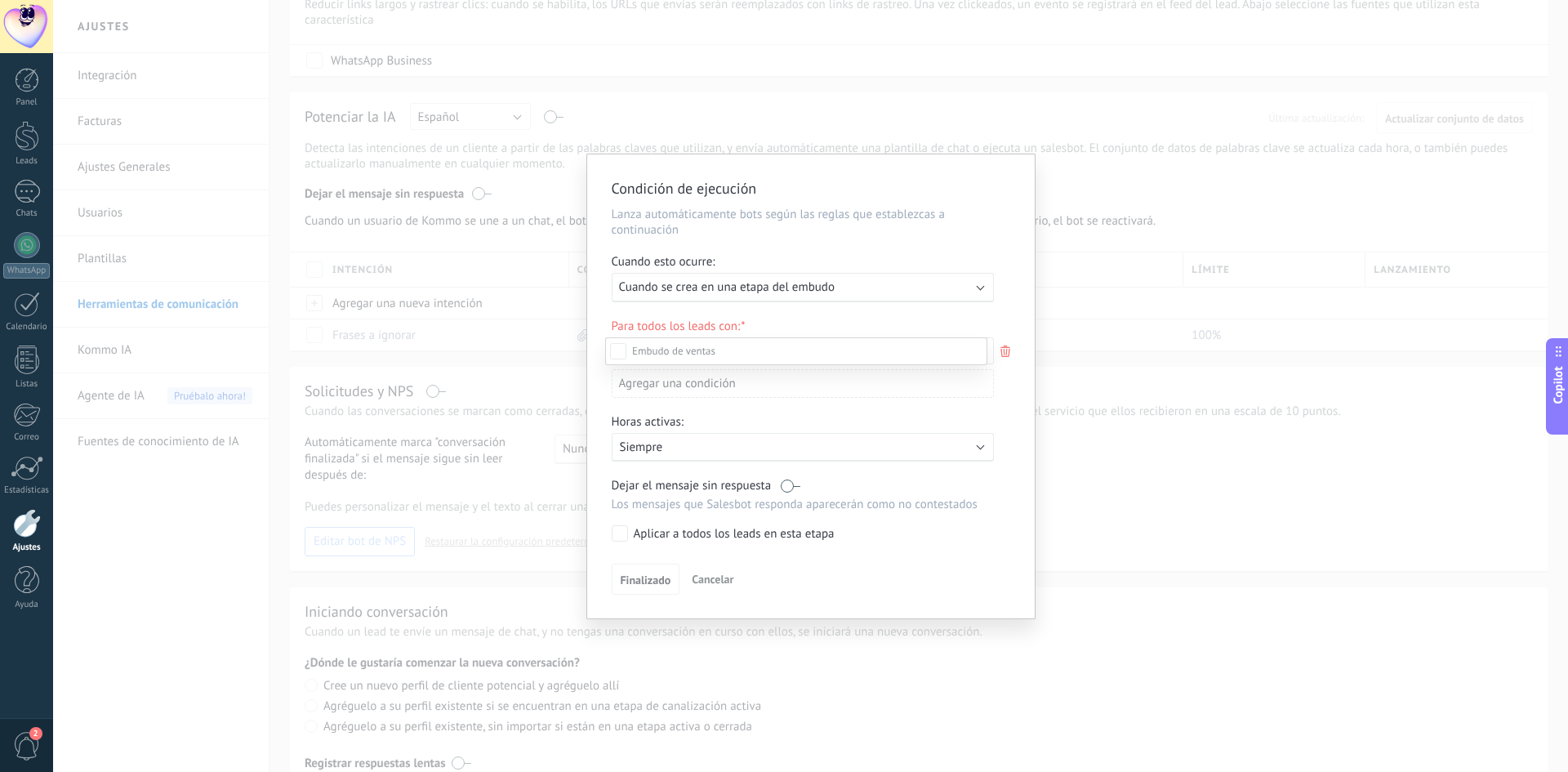
click at [0, 0] on label "Incoming leads" at bounding box center [0, 0] width 0 height 0
click at [641, 578] on div "Incoming leads Contacto inicial Negociación Debate contractual Discusión de con…" at bounding box center [796, 553] width 382 height 432
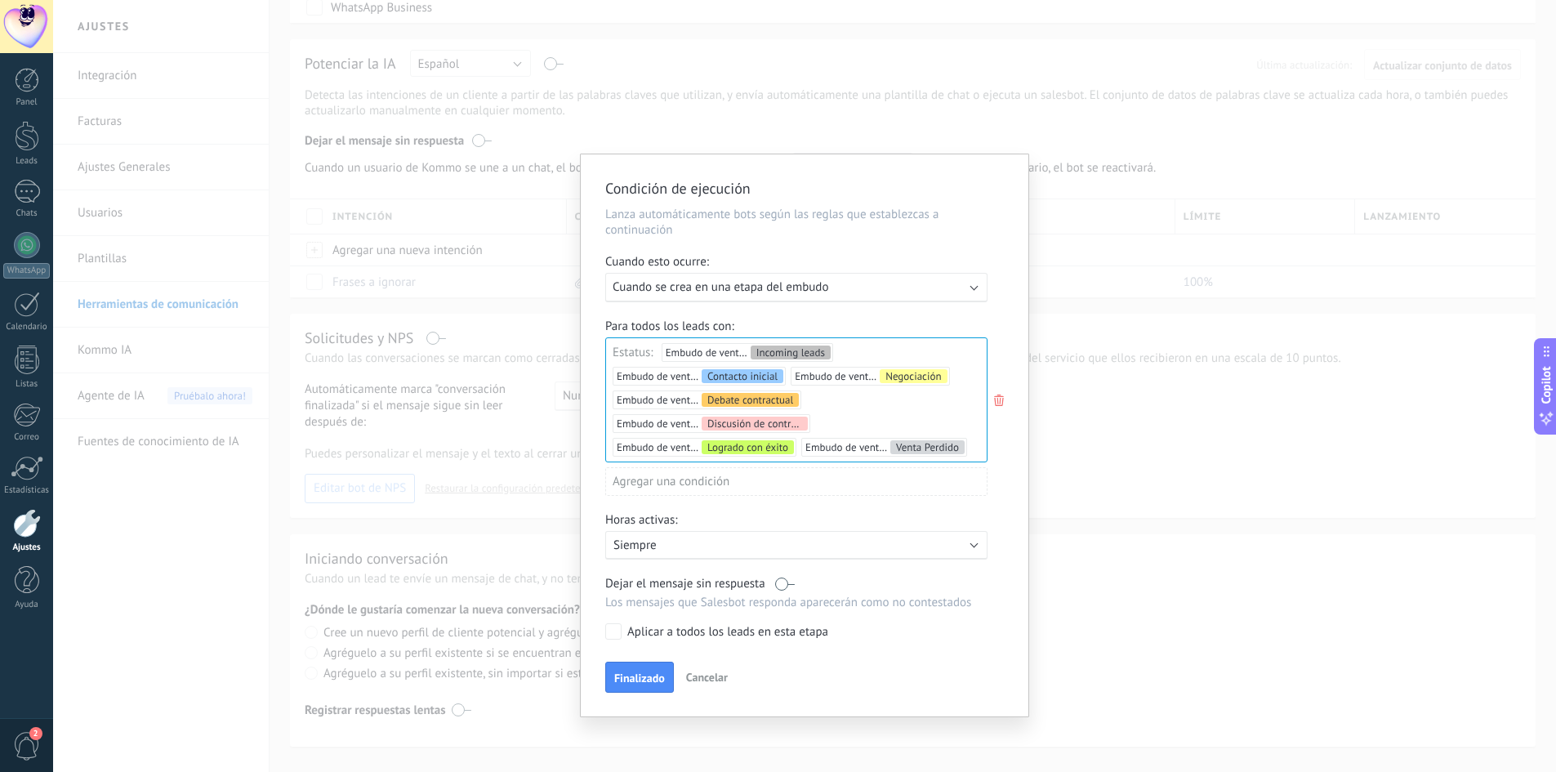
scroll to position [421, 0]
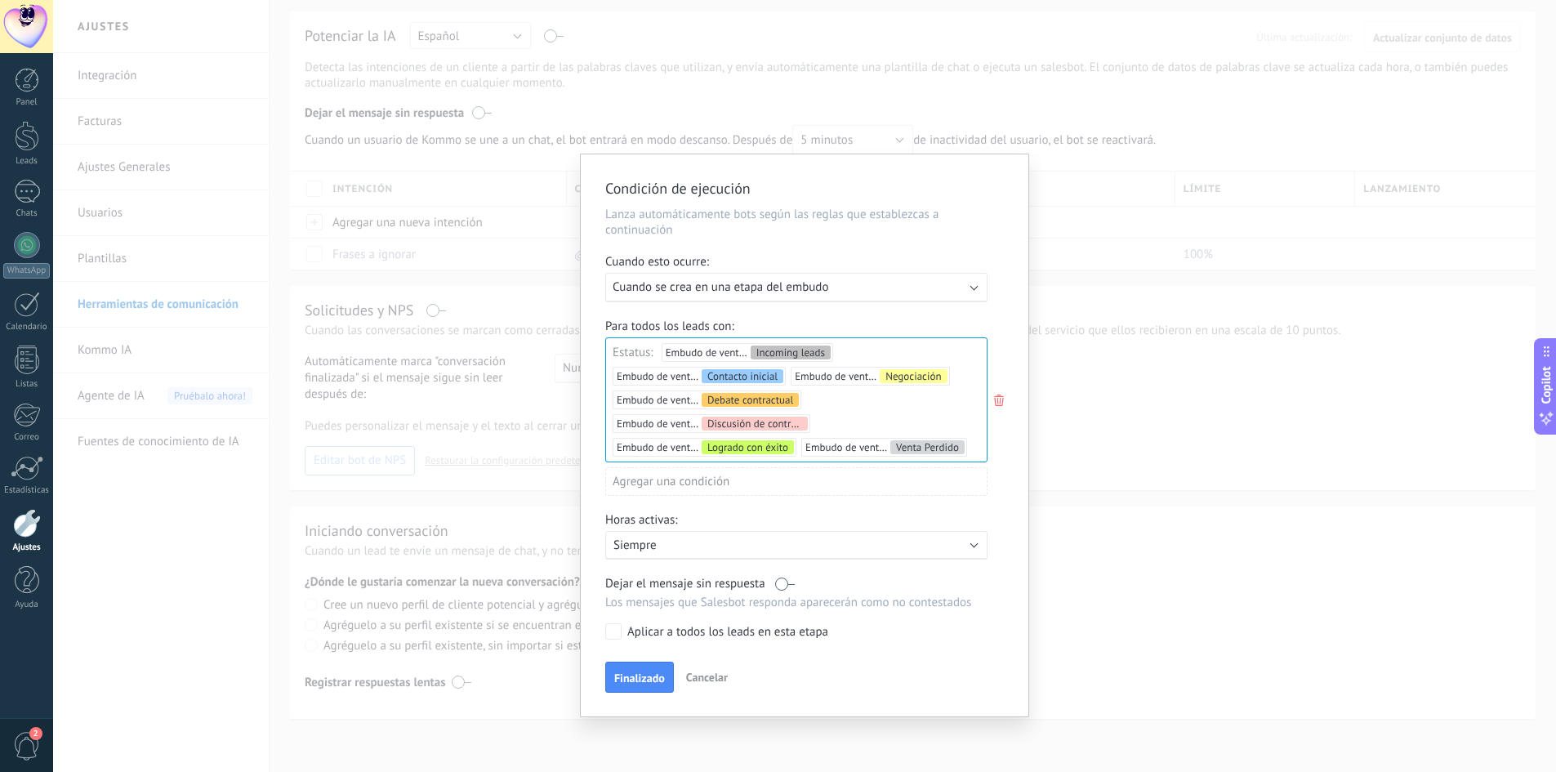
click at [665, 543] on p "Siempre" at bounding box center [756, 545] width 286 height 16
click at [665, 543] on li "Siempre" at bounding box center [819, 544] width 448 height 29
click at [780, 586] on label at bounding box center [785, 584] width 20 height 16
click at [622, 677] on span "Finalizado" at bounding box center [639, 677] width 51 height 11
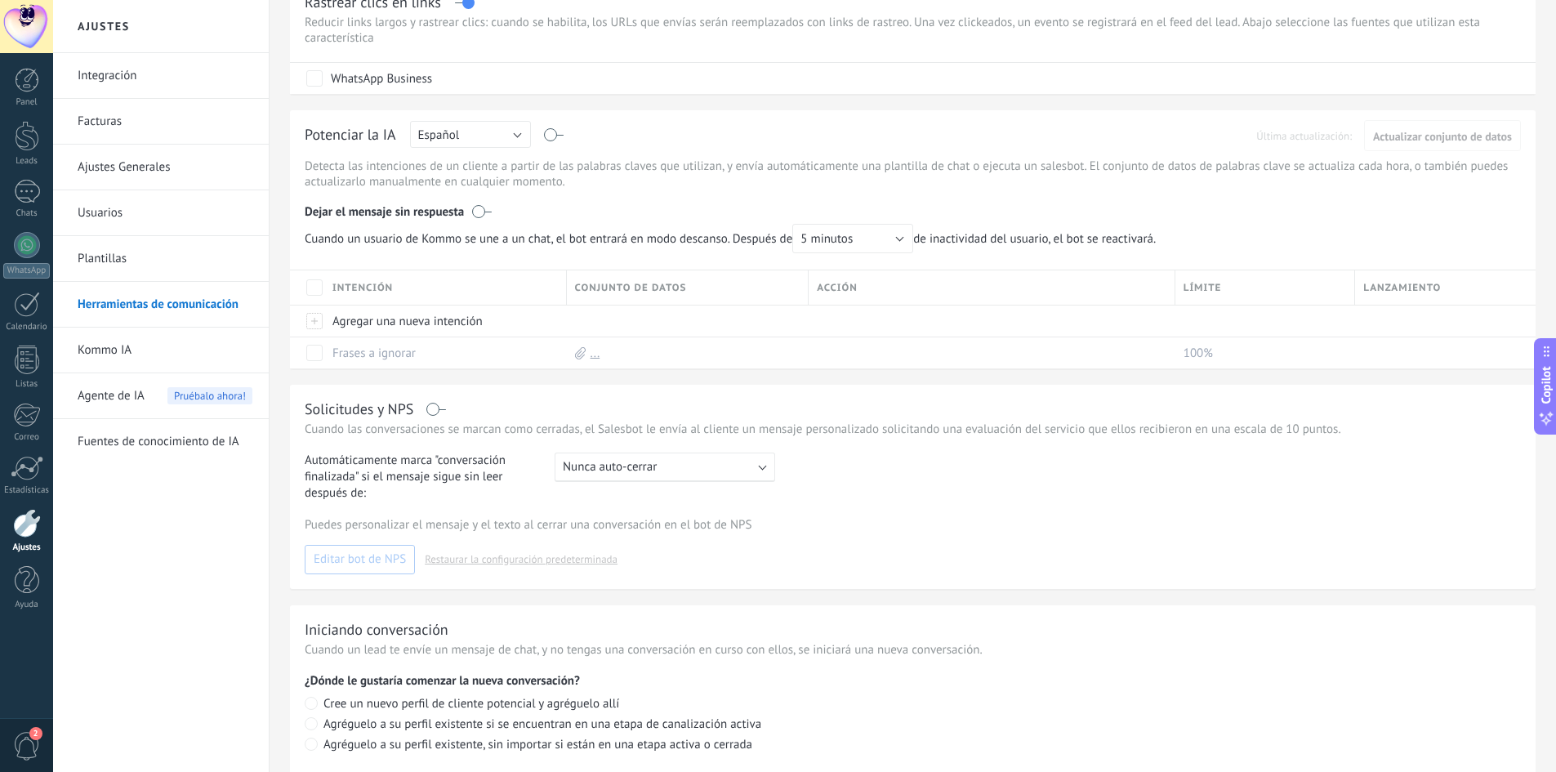
scroll to position [327, 0]
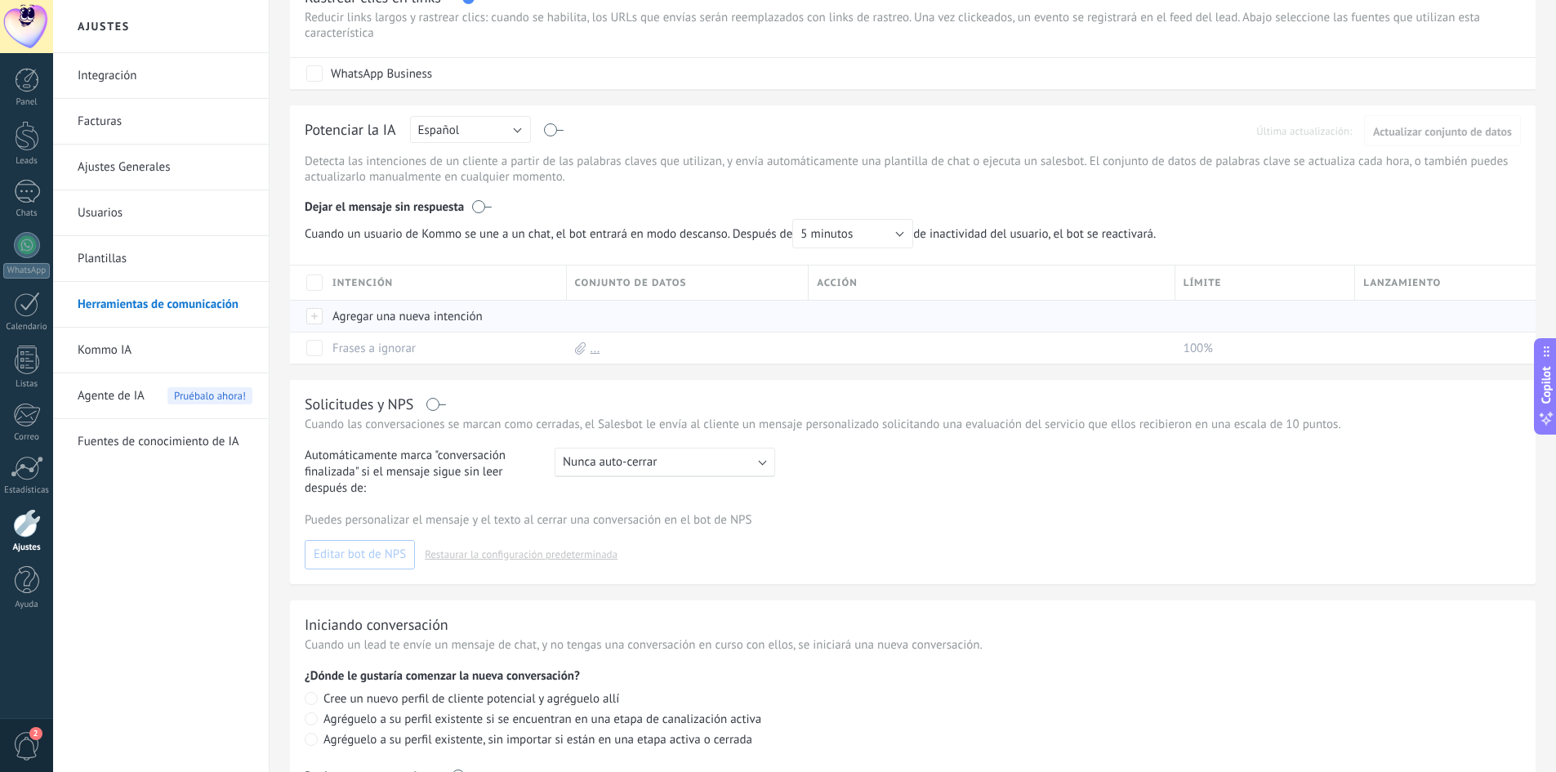
click at [341, 314] on div "Agregar una nueva intención" at bounding box center [441, 316] width 234 height 31
click at [341, 314] on input "text" at bounding box center [444, 317] width 222 height 26
click at [438, 353] on span "Cancelar" at bounding box center [439, 352] width 42 height 15
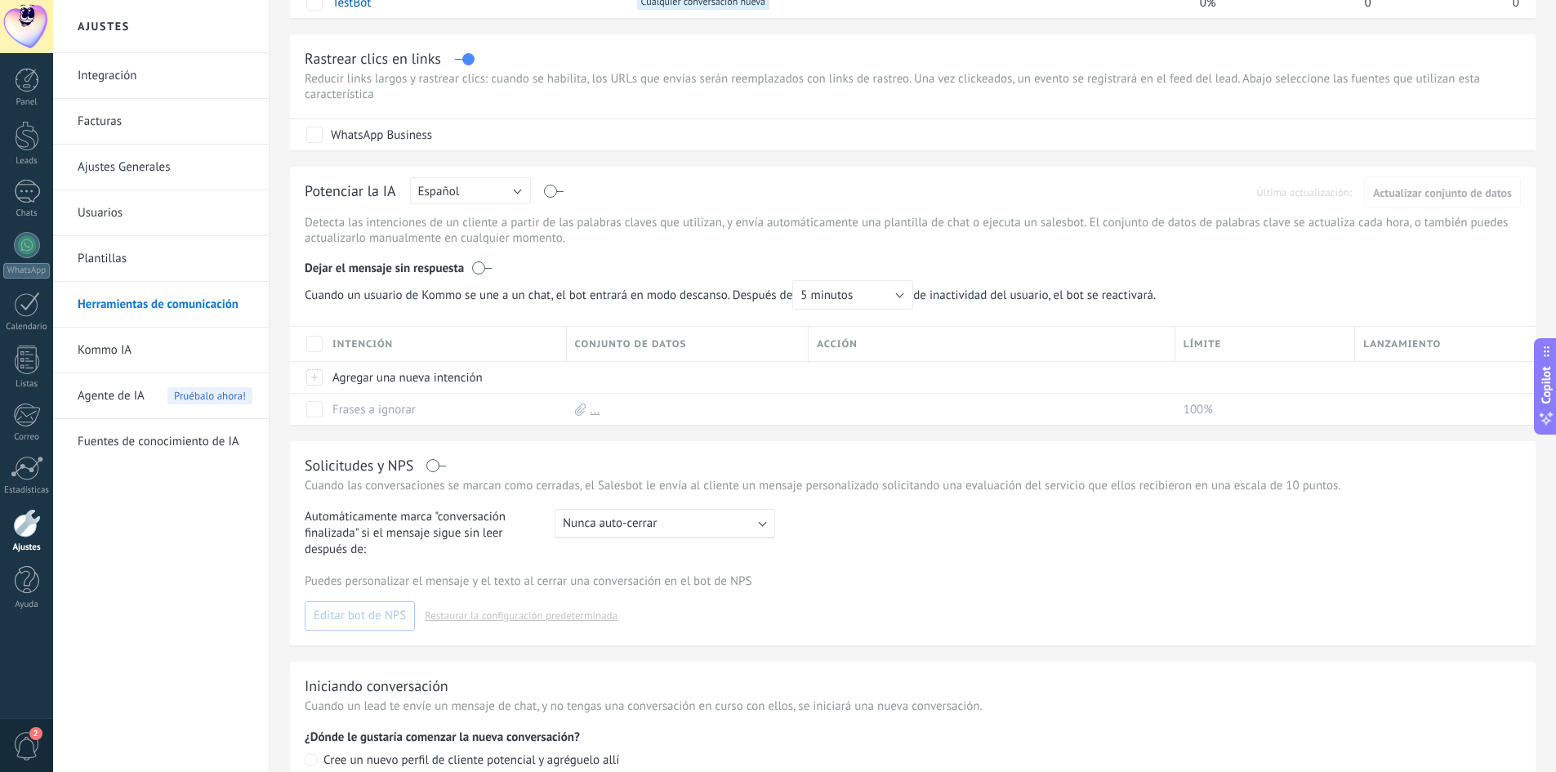
scroll to position [0, 0]
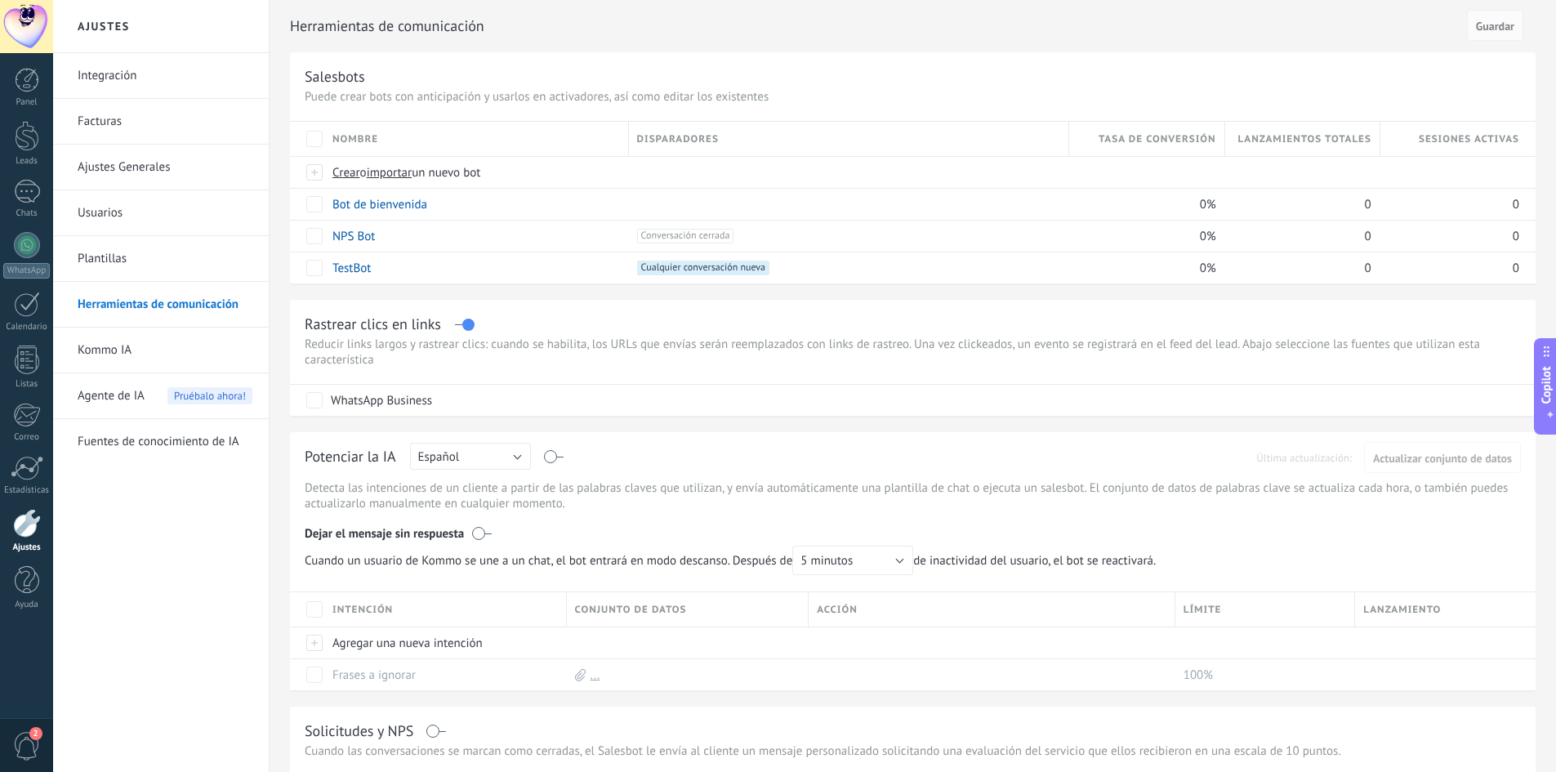
click at [1453, 140] on span "Sesiones activas" at bounding box center [1469, 139] width 100 height 16
click at [1455, 173] on div at bounding box center [1449, 172] width 139 height 31
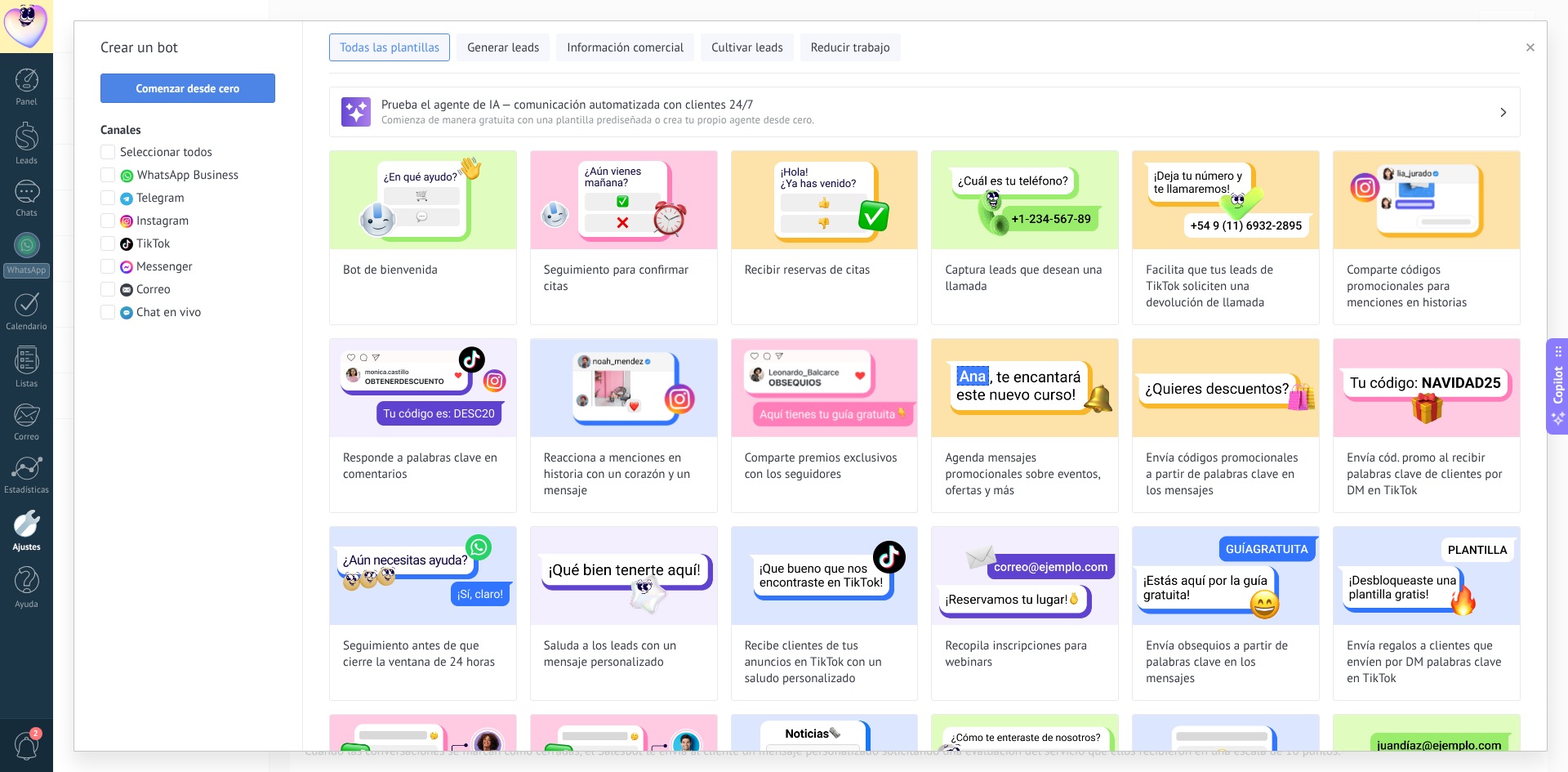
click at [176, 91] on span "Comenzar desde cero" at bounding box center [188, 87] width 104 height 11
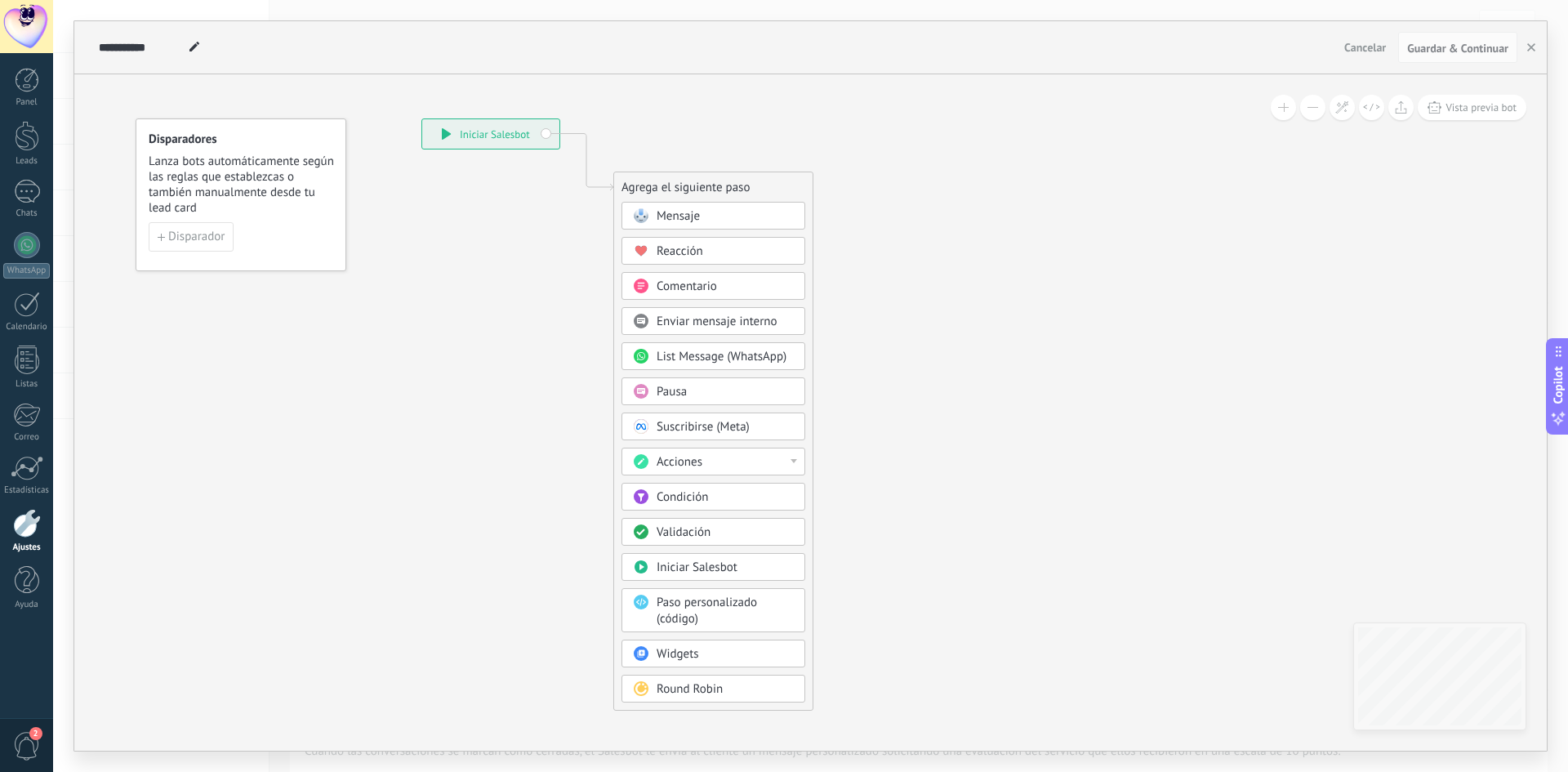
click at [683, 252] on span "Reacción" at bounding box center [680, 251] width 47 height 16
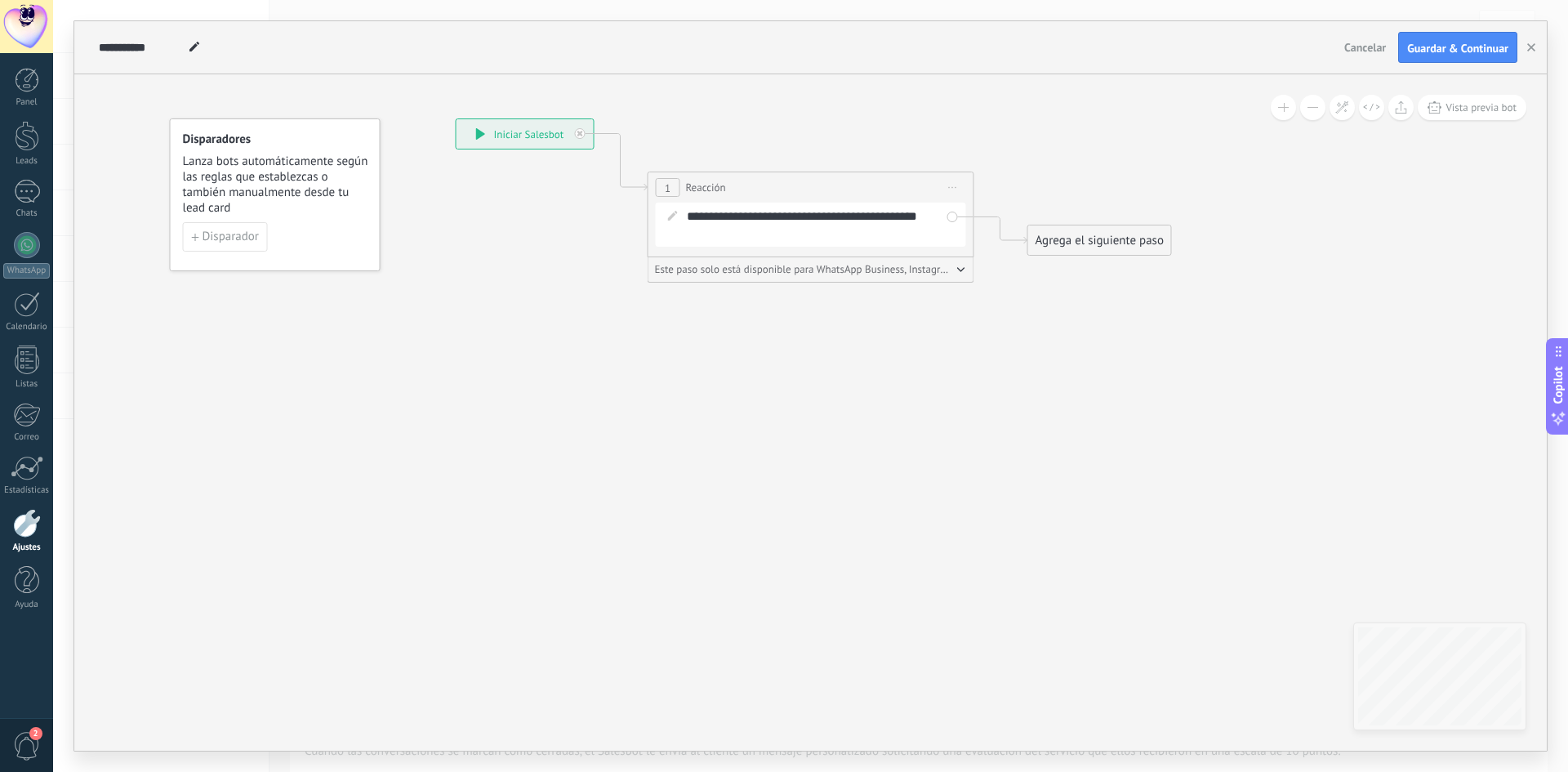
click at [1096, 250] on div "Agrega el siguiente paso" at bounding box center [1099, 240] width 143 height 27
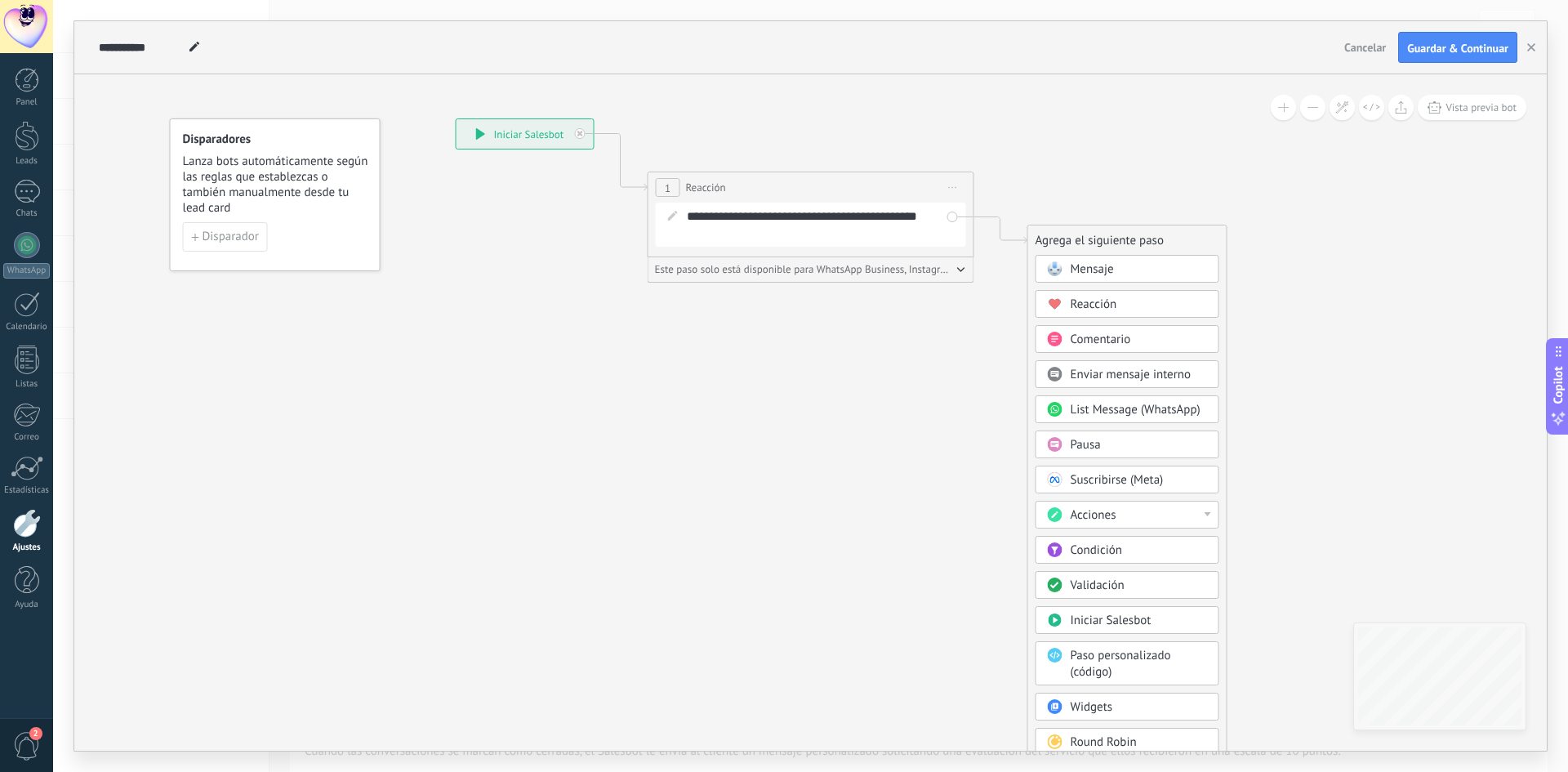
click at [1103, 378] on span "Enviar mensaje interno" at bounding box center [1131, 375] width 121 height 16
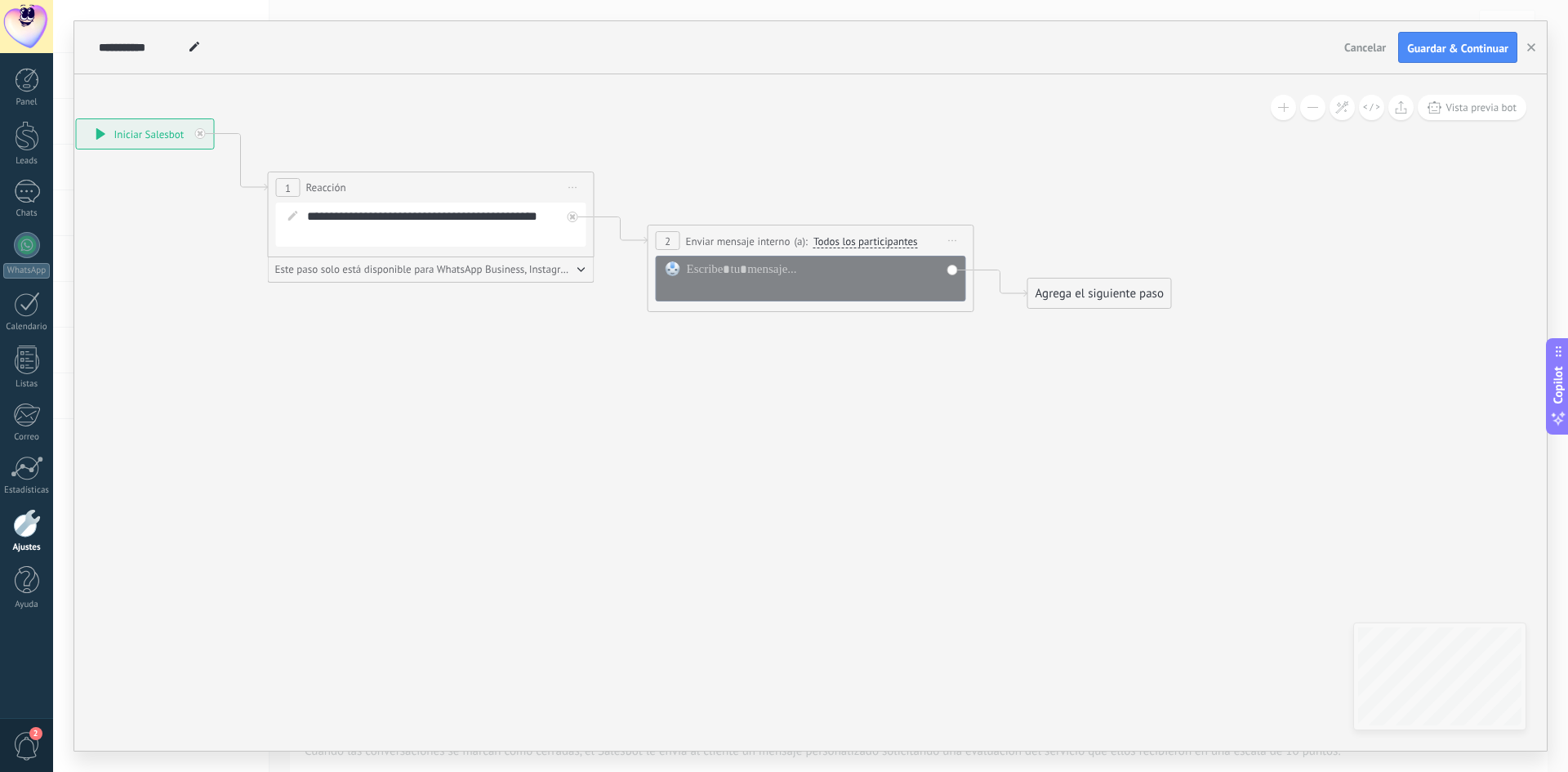
click at [956, 240] on icon at bounding box center [953, 241] width 8 height 2
click at [985, 343] on div "Borrar" at bounding box center [1028, 347] width 162 height 28
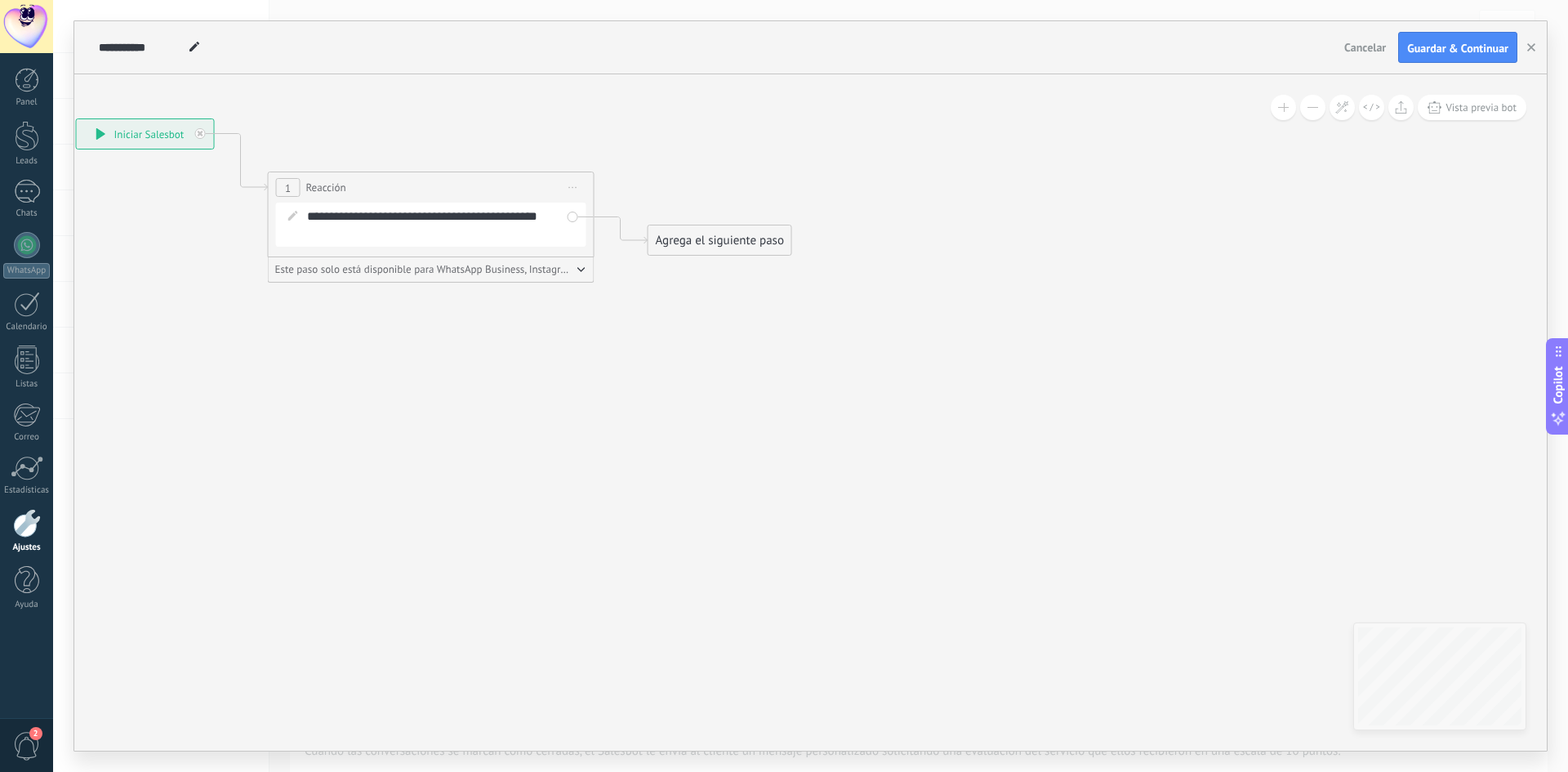
click at [689, 235] on div "Agrega el siguiente paso" at bounding box center [719, 240] width 143 height 27
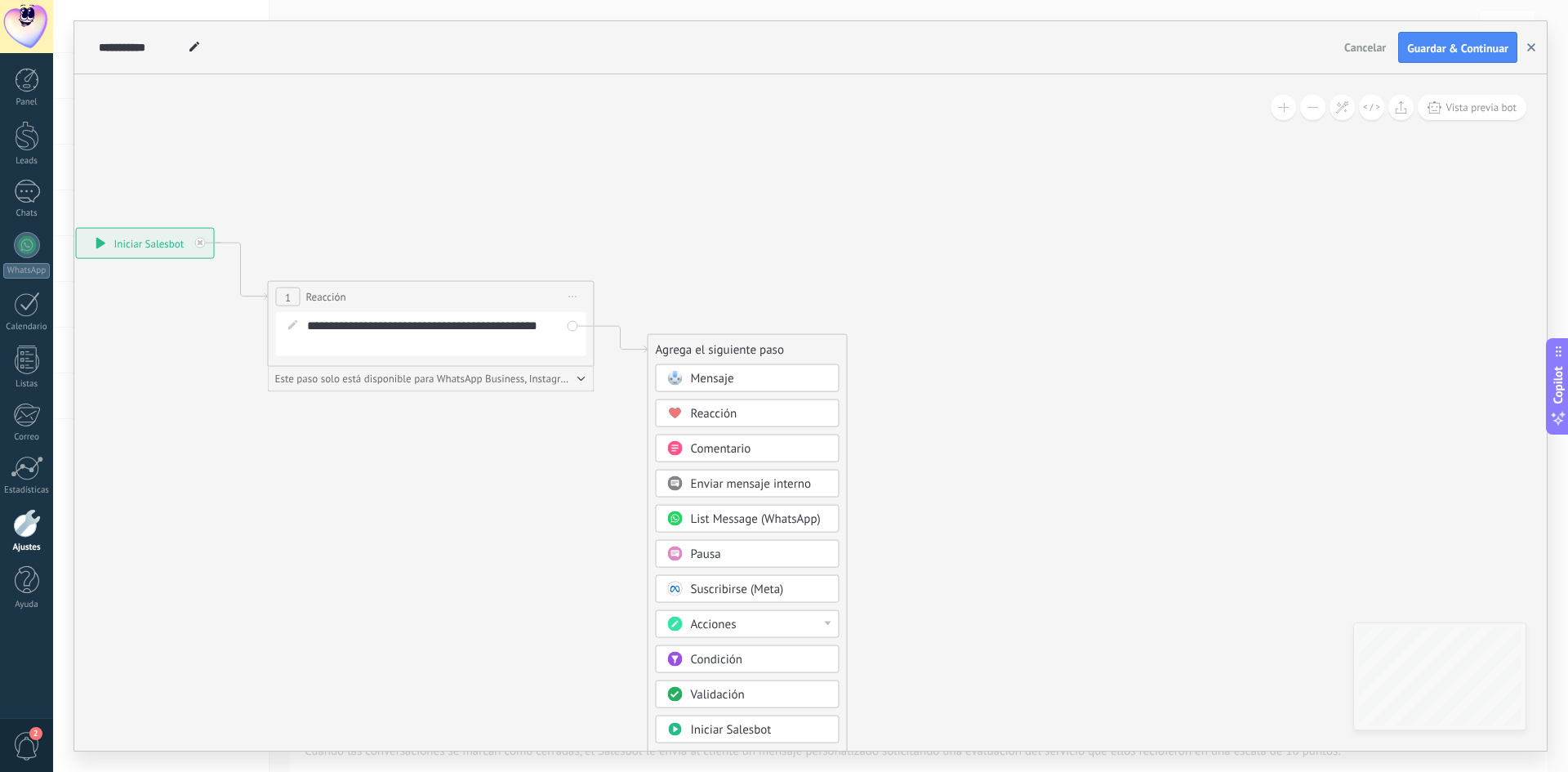
click at [1530, 51] on icon "button" at bounding box center [1531, 47] width 8 height 8
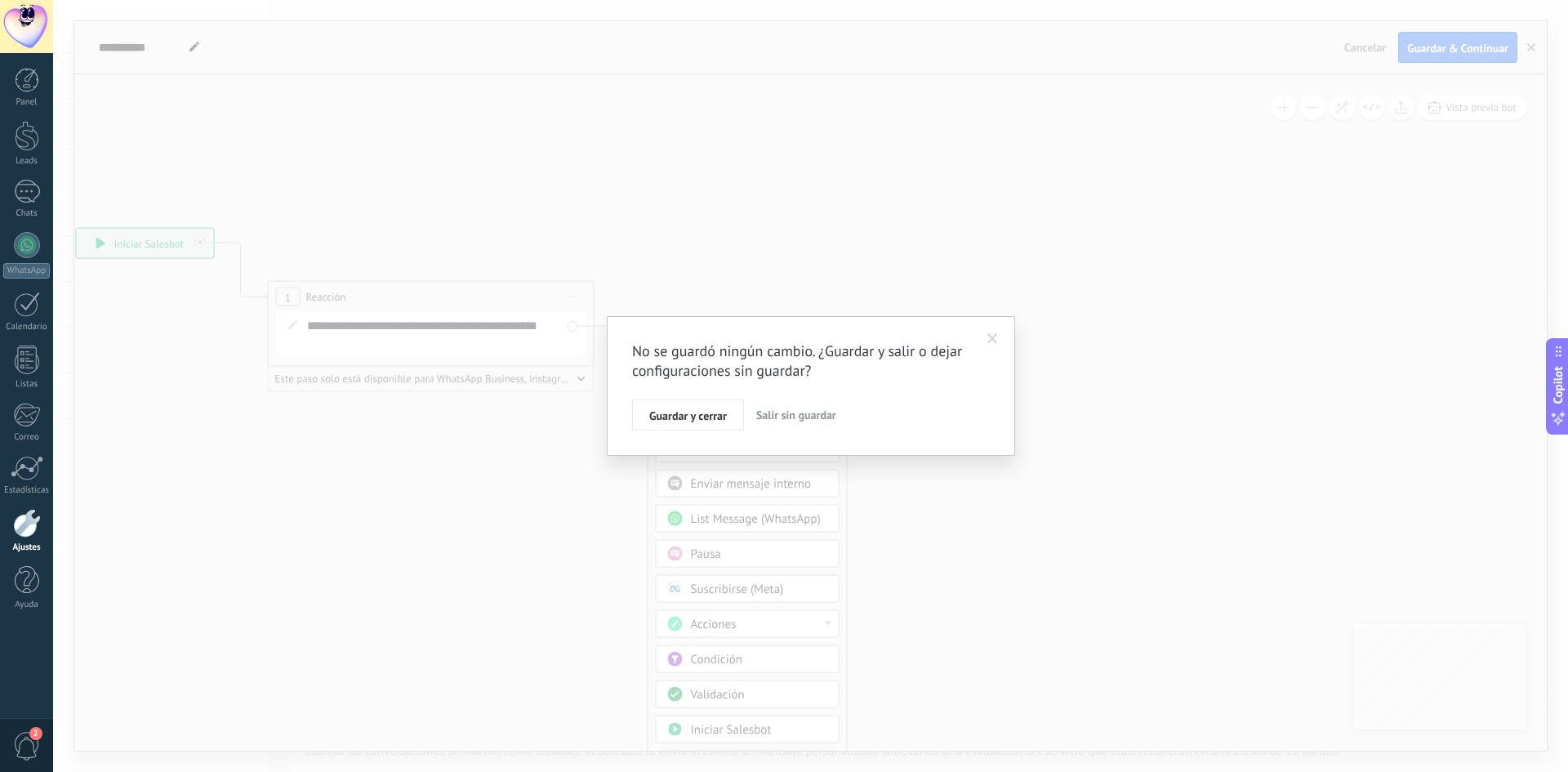
click at [779, 415] on span "Salir sin guardar" at bounding box center [796, 415] width 80 height 15
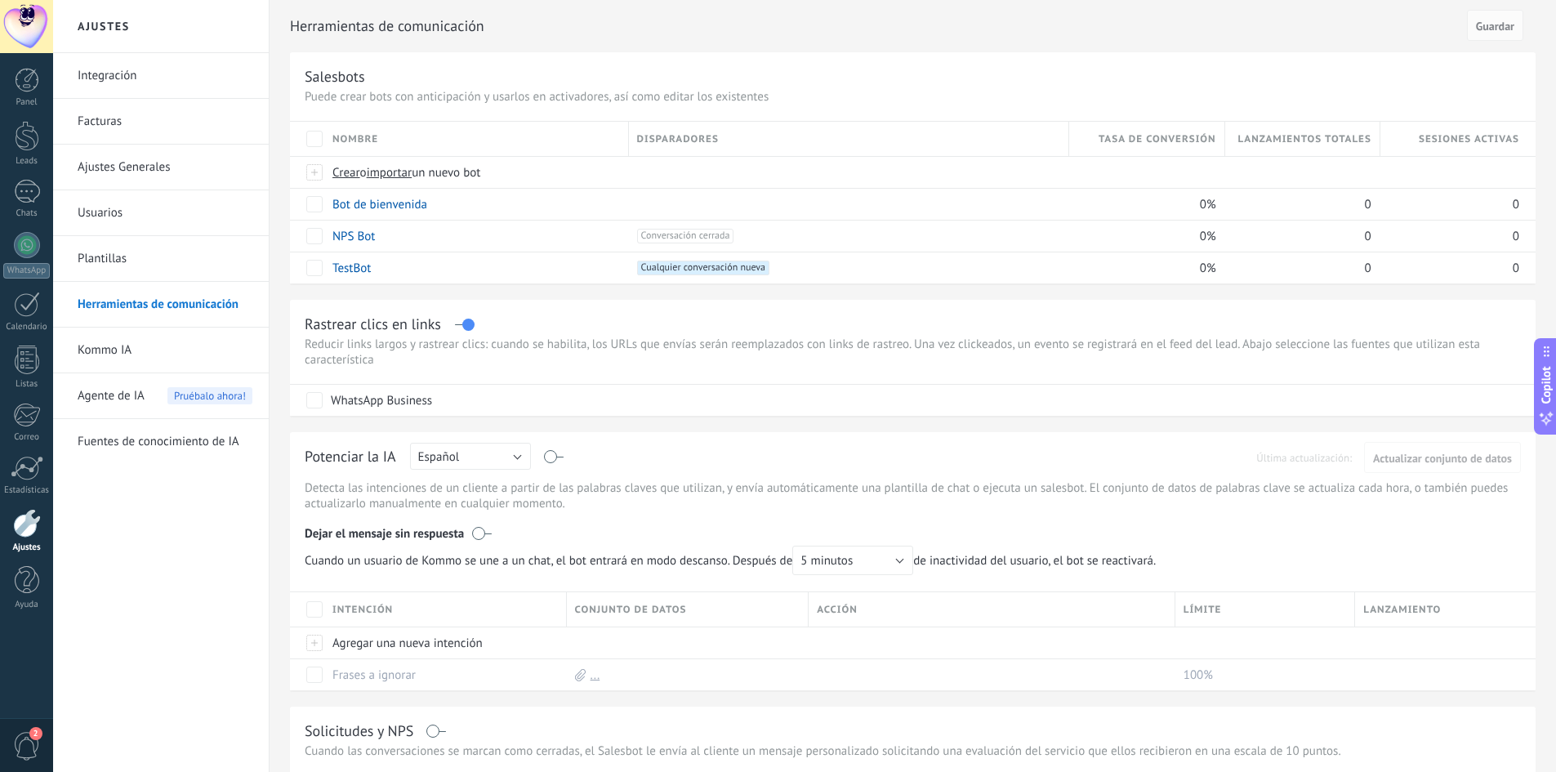
click at [101, 77] on link "Integración" at bounding box center [165, 76] width 175 height 46
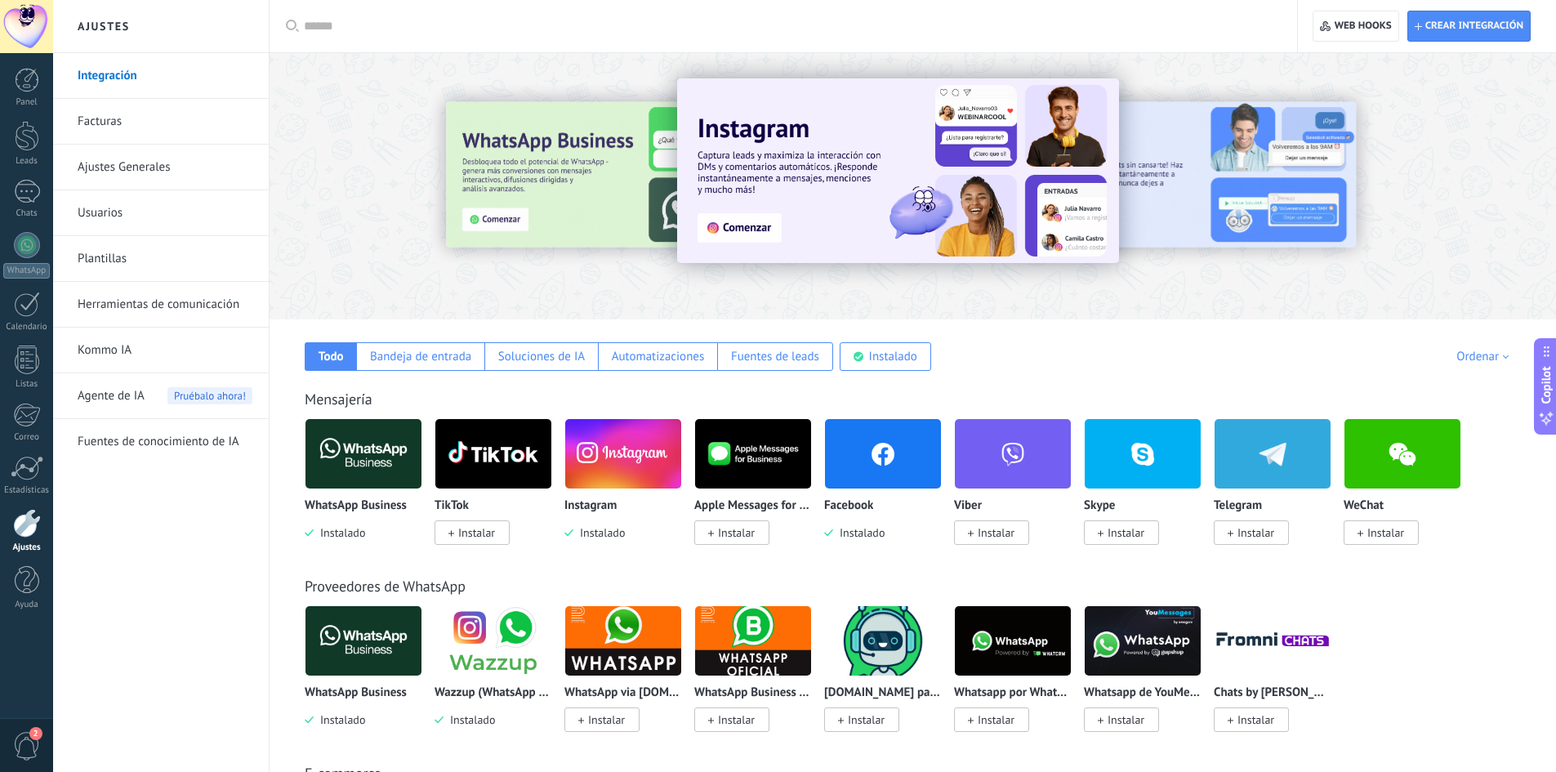
click at [628, 445] on img at bounding box center [623, 453] width 116 height 79
click at [127, 170] on link "Ajustes Generales" at bounding box center [165, 168] width 175 height 46
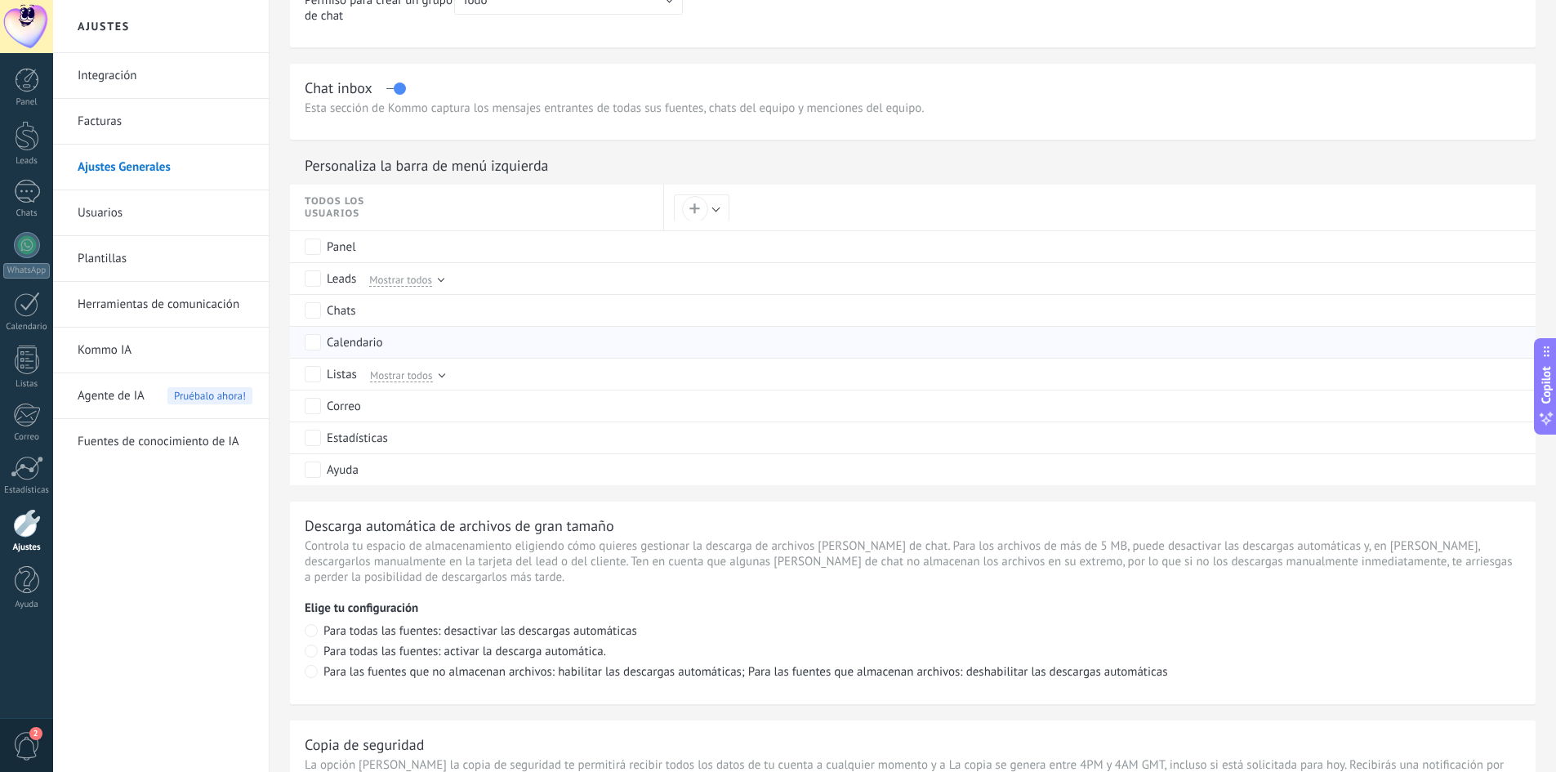
scroll to position [735, 0]
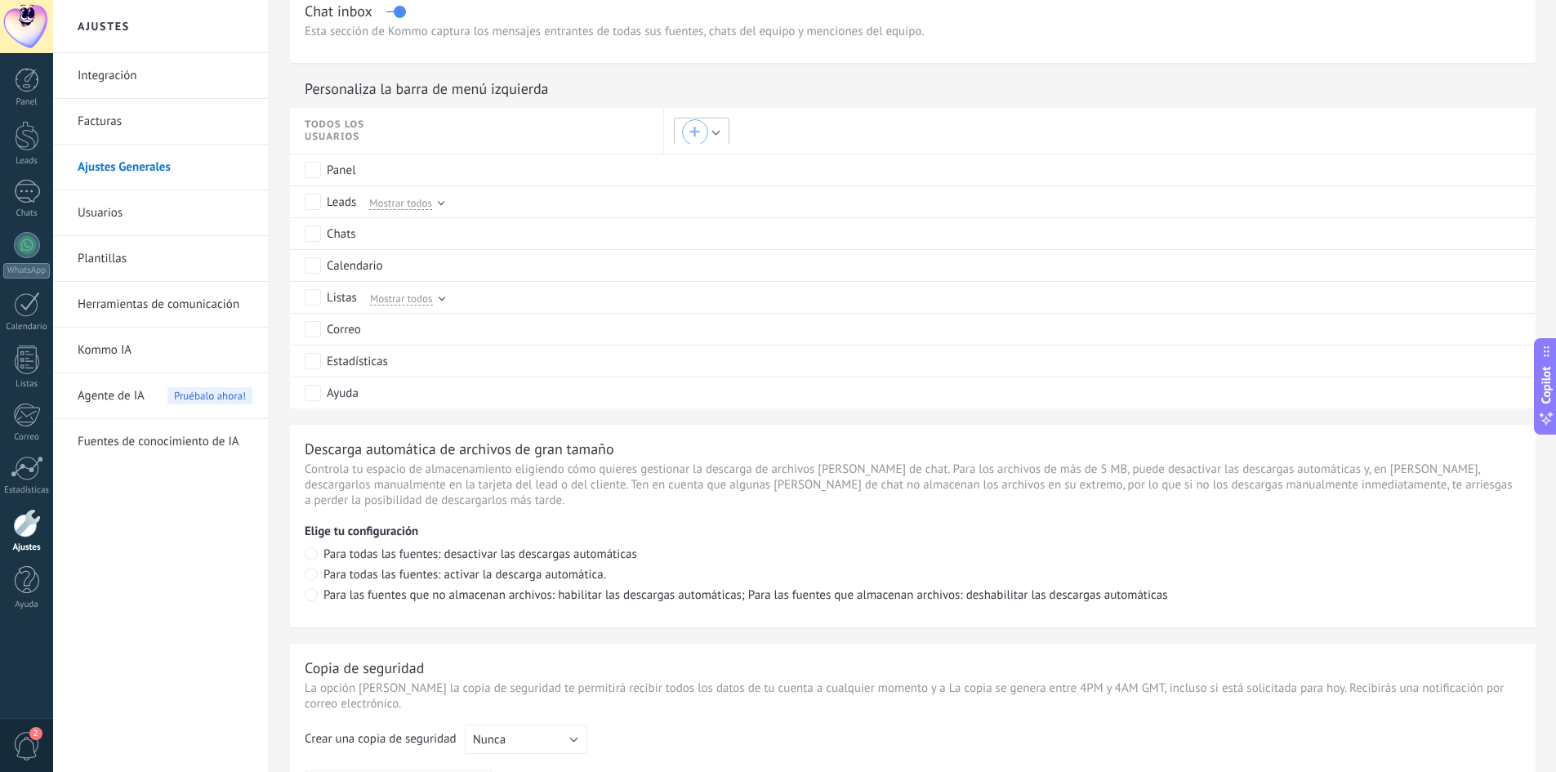
click at [701, 139] on div "+" at bounding box center [695, 132] width 26 height 26
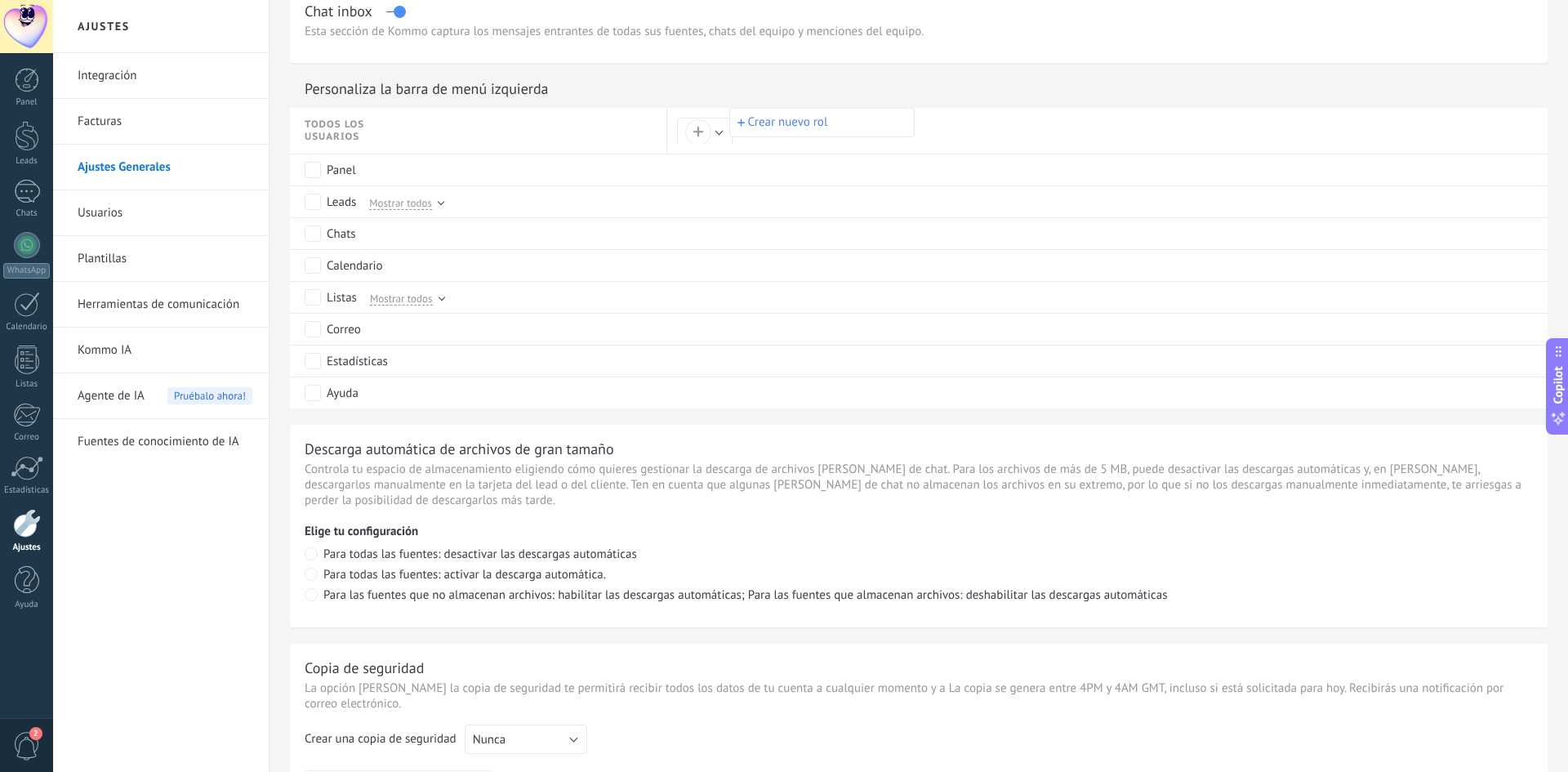
click at [117, 215] on div at bounding box center [784, 386] width 1568 height 772
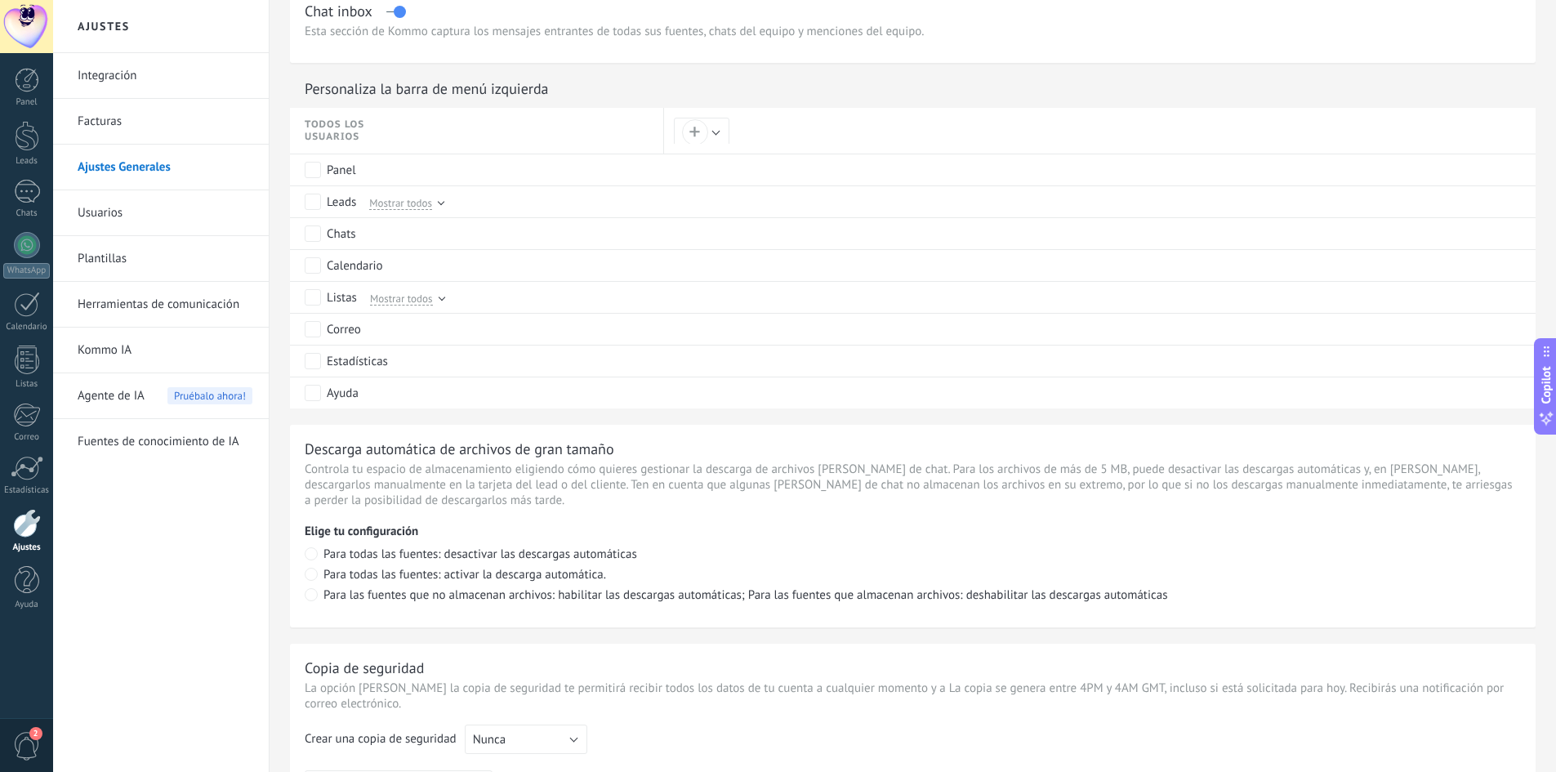
click at [100, 265] on link "Plantillas" at bounding box center [165, 259] width 175 height 46
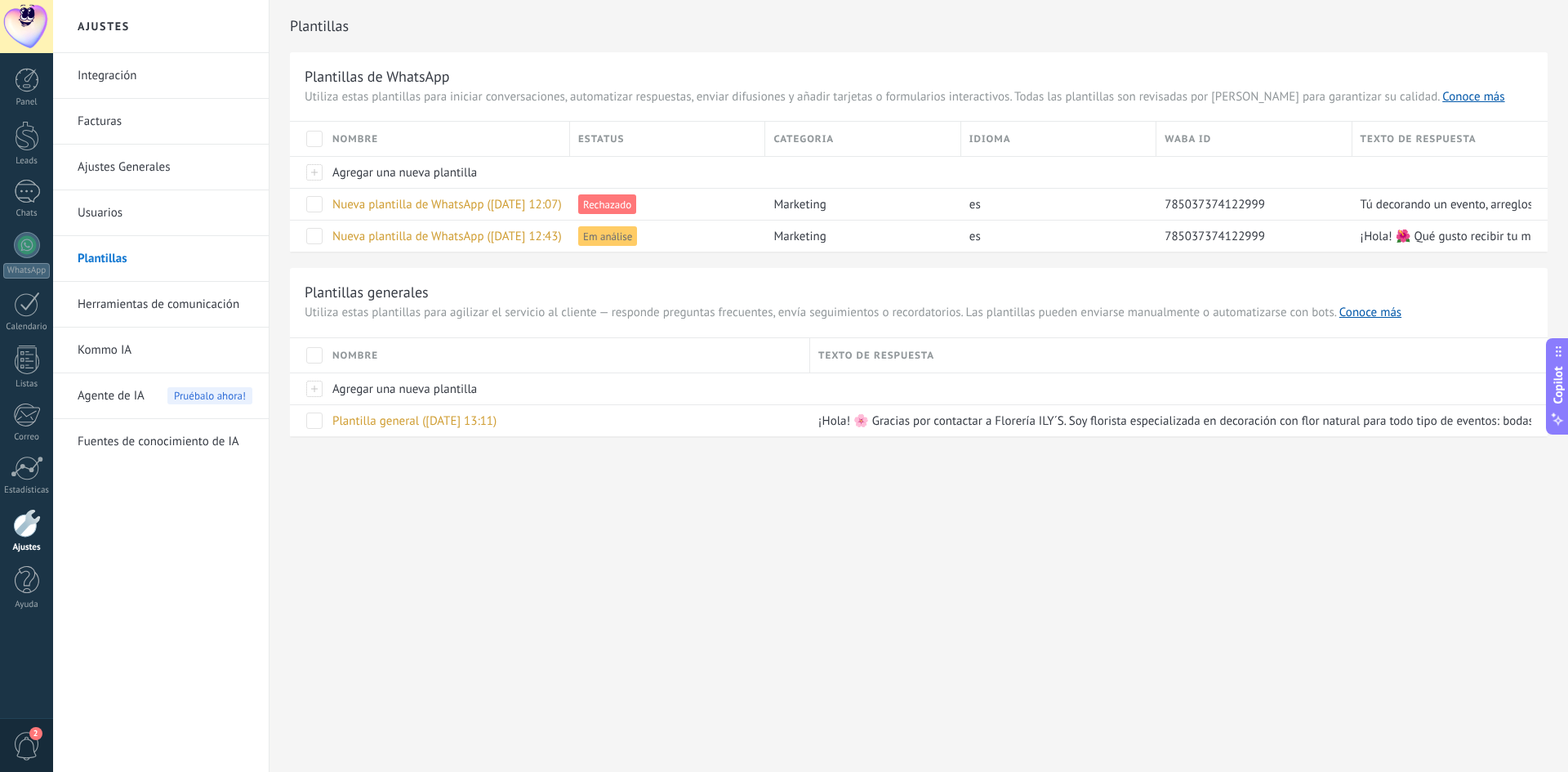
click at [151, 310] on link "Herramientas de comunicación" at bounding box center [165, 305] width 175 height 46
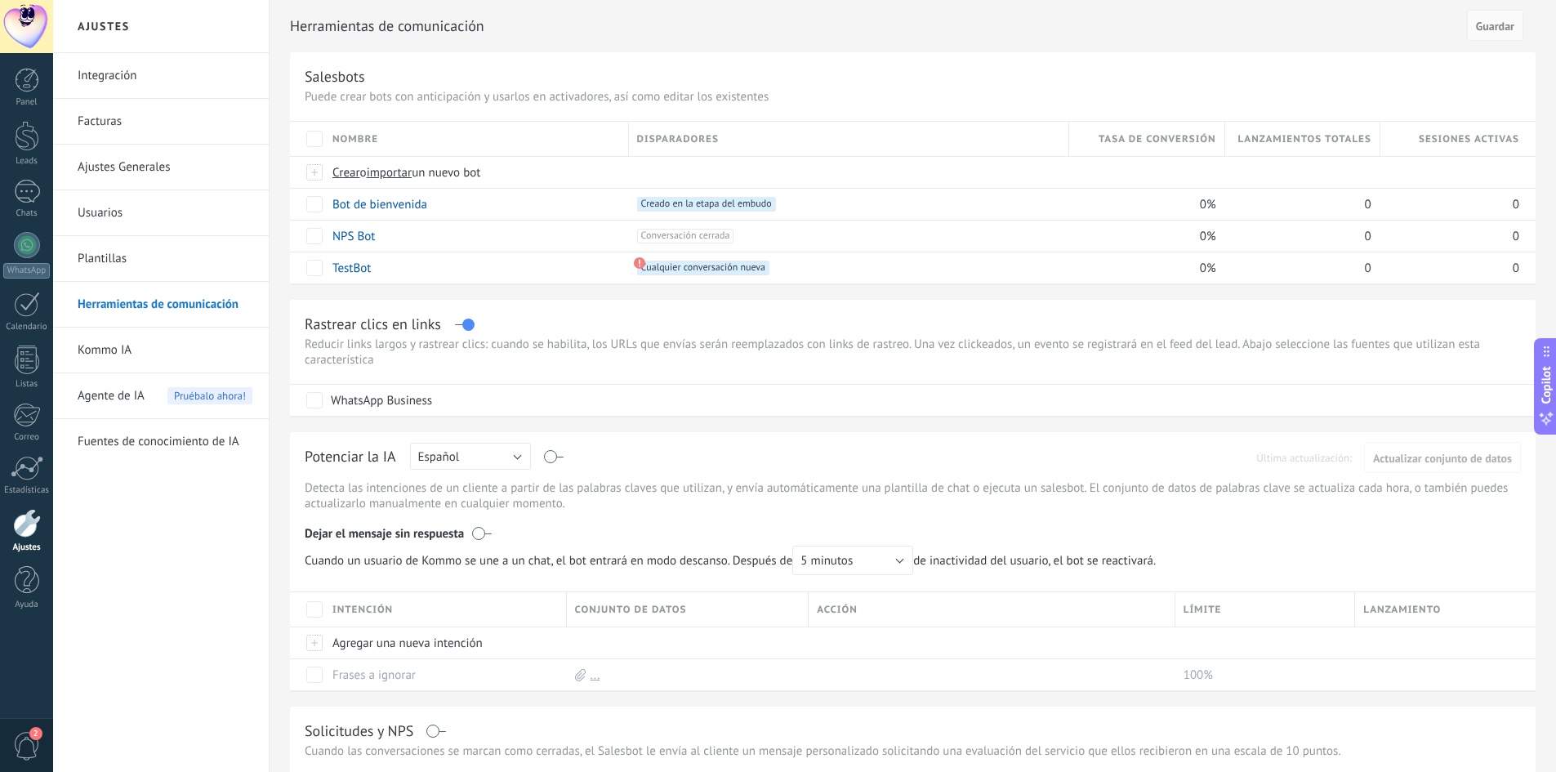
click at [118, 354] on link "Kommo IA" at bounding box center [165, 350] width 175 height 46
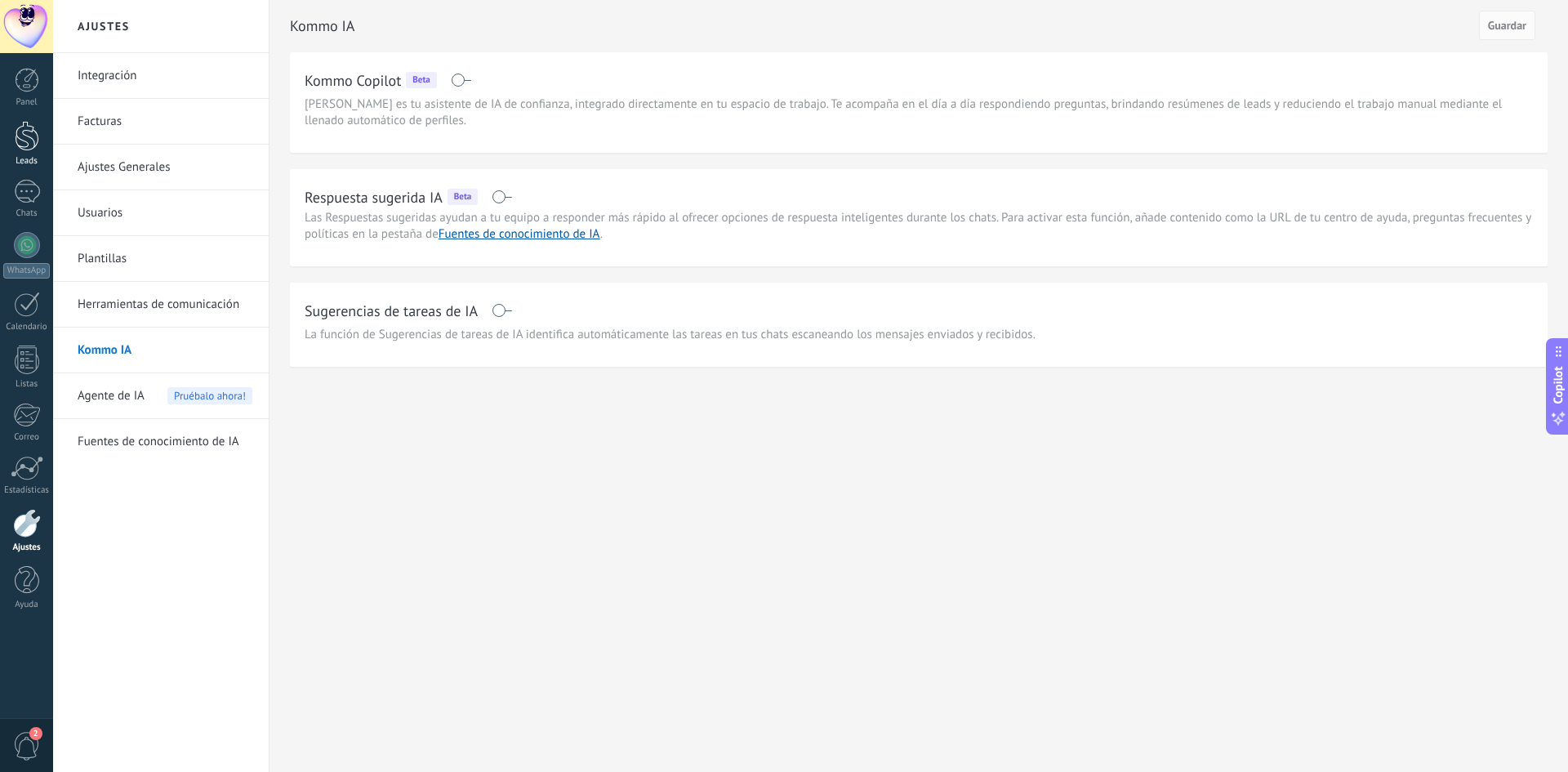
click at [32, 145] on div at bounding box center [27, 136] width 25 height 30
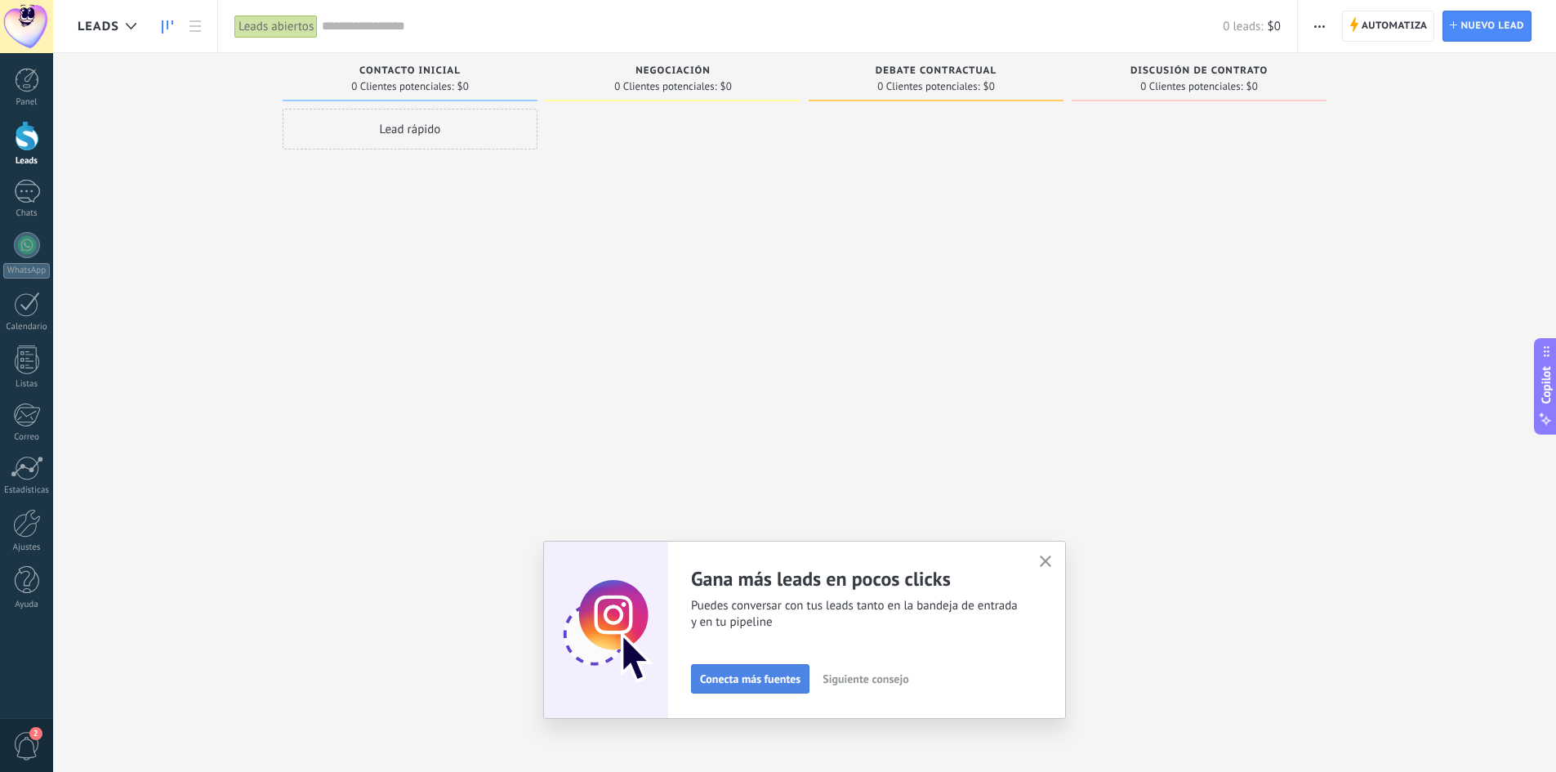
click at [773, 678] on span "Conecta más fuentes" at bounding box center [750, 678] width 100 height 11
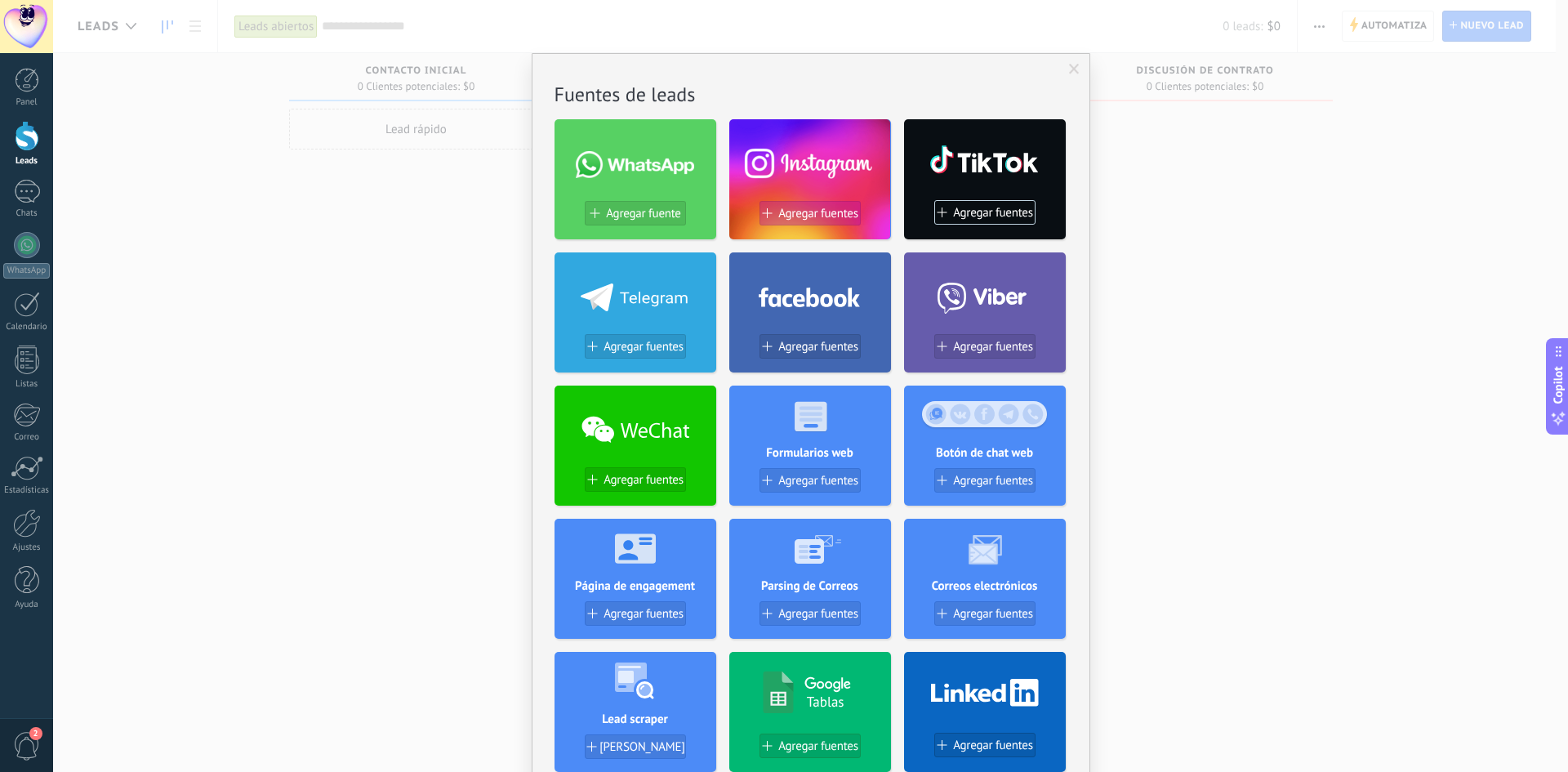
click at [801, 215] on span "Agregar fuentes" at bounding box center [818, 214] width 80 height 14
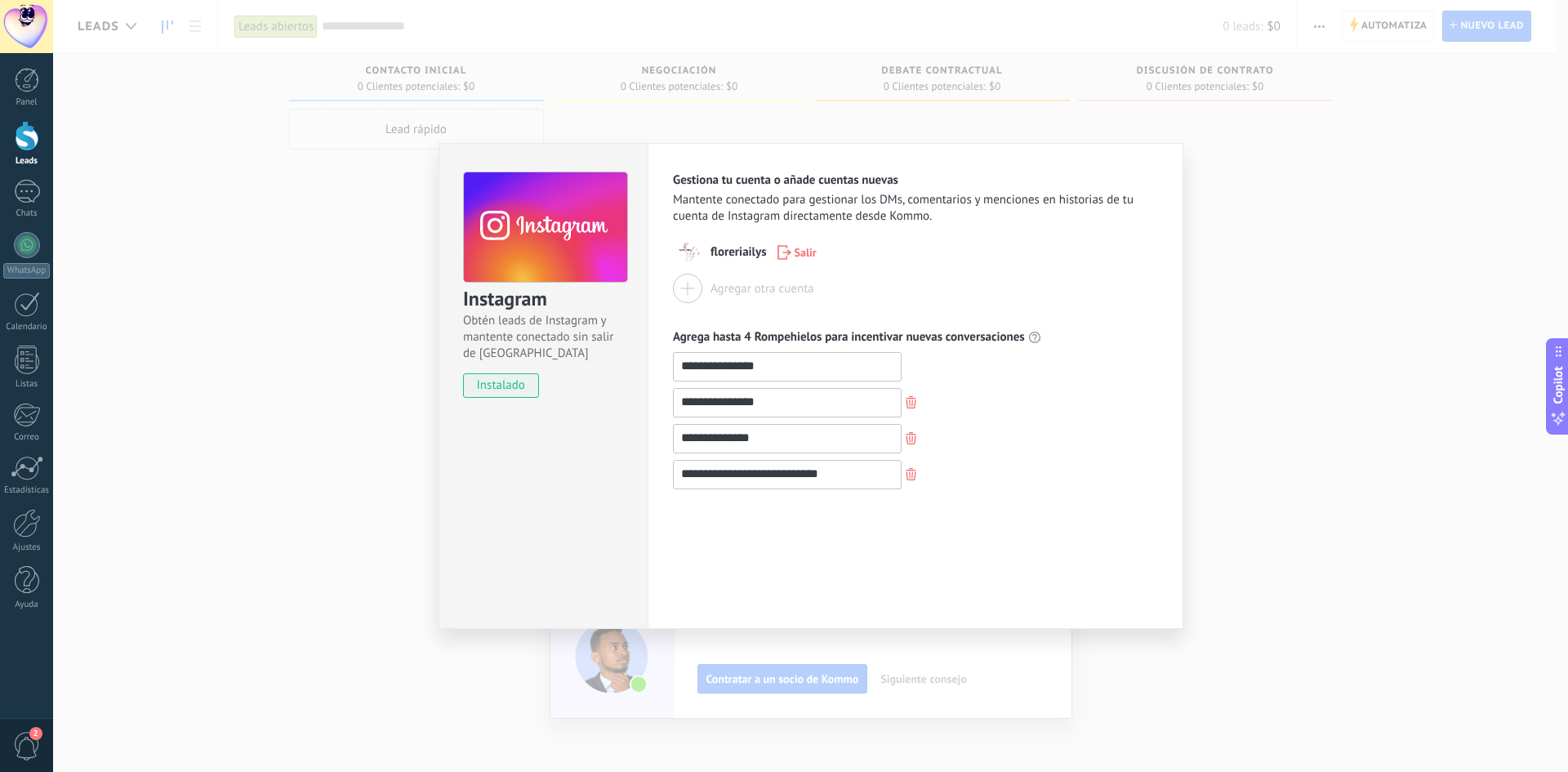
click at [719, 371] on input "**********" at bounding box center [787, 366] width 227 height 26
click at [796, 374] on input "**********" at bounding box center [787, 366] width 227 height 26
click at [998, 421] on div "**********" at bounding box center [915, 420] width 485 height 137
click at [759, 252] on span "floreriailys" at bounding box center [739, 252] width 56 height 16
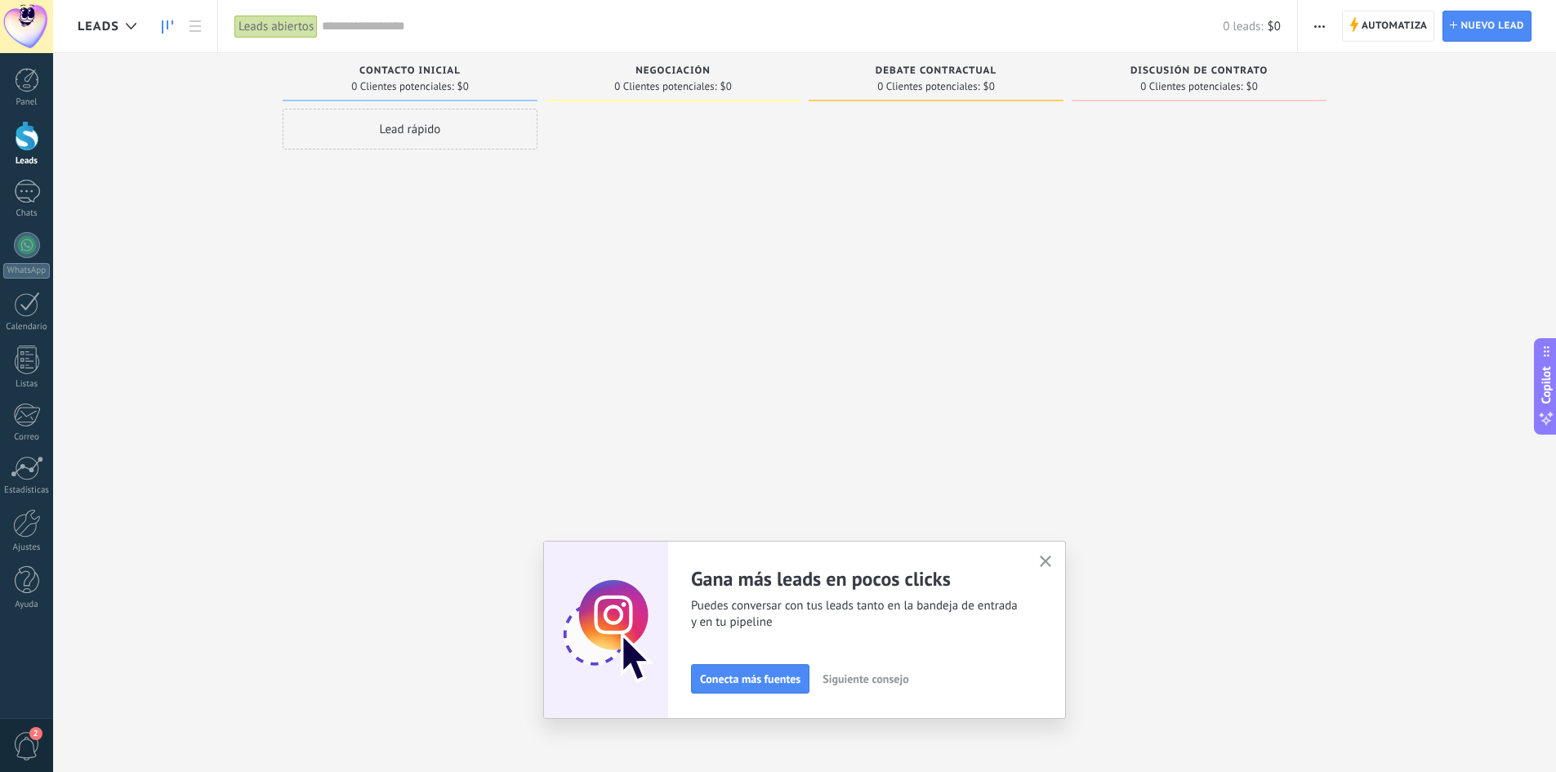
click at [867, 682] on span "Siguiente consejo" at bounding box center [865, 678] width 86 height 11
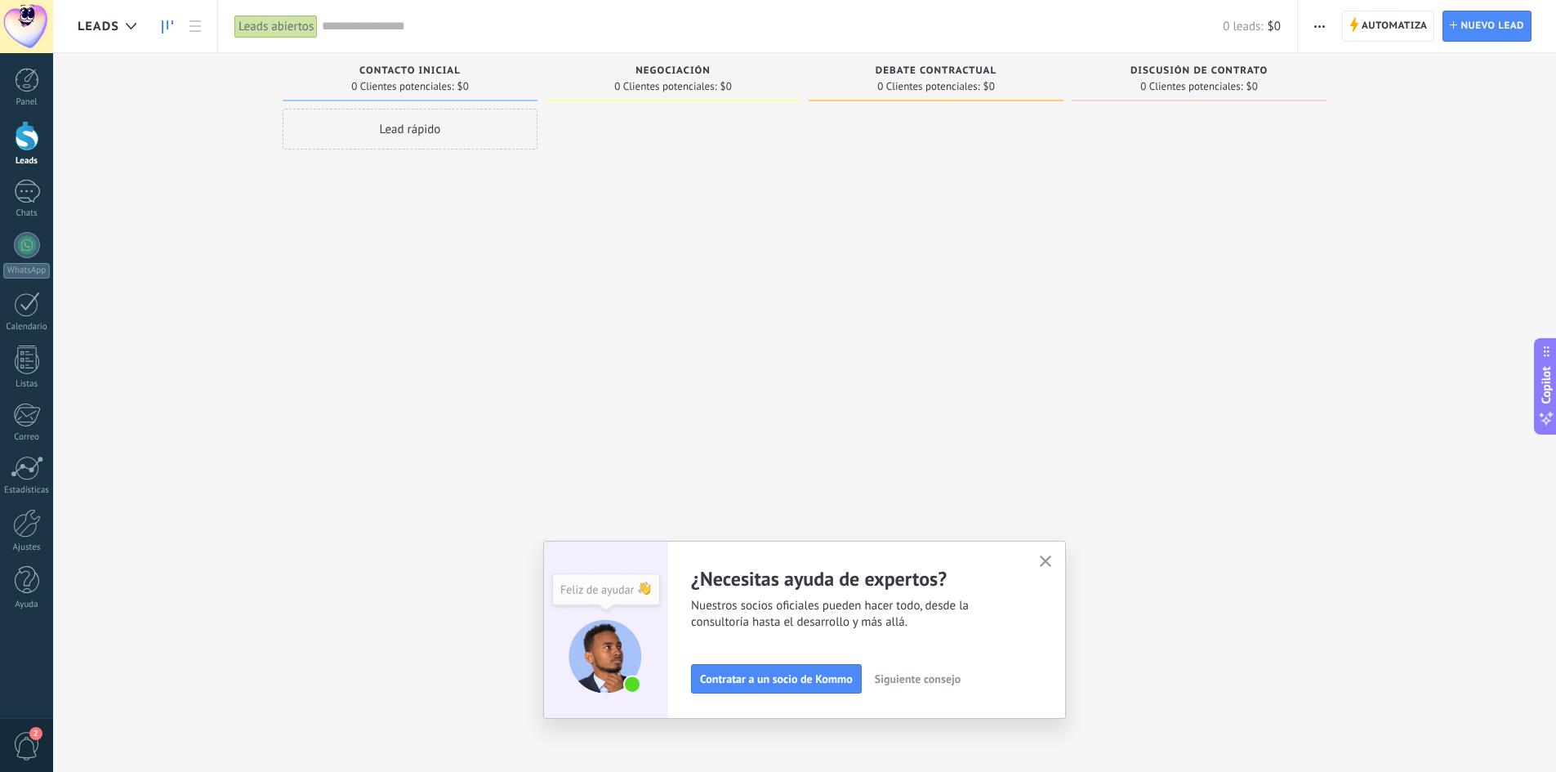
click at [928, 679] on span "Siguiente consejo" at bounding box center [918, 678] width 86 height 11
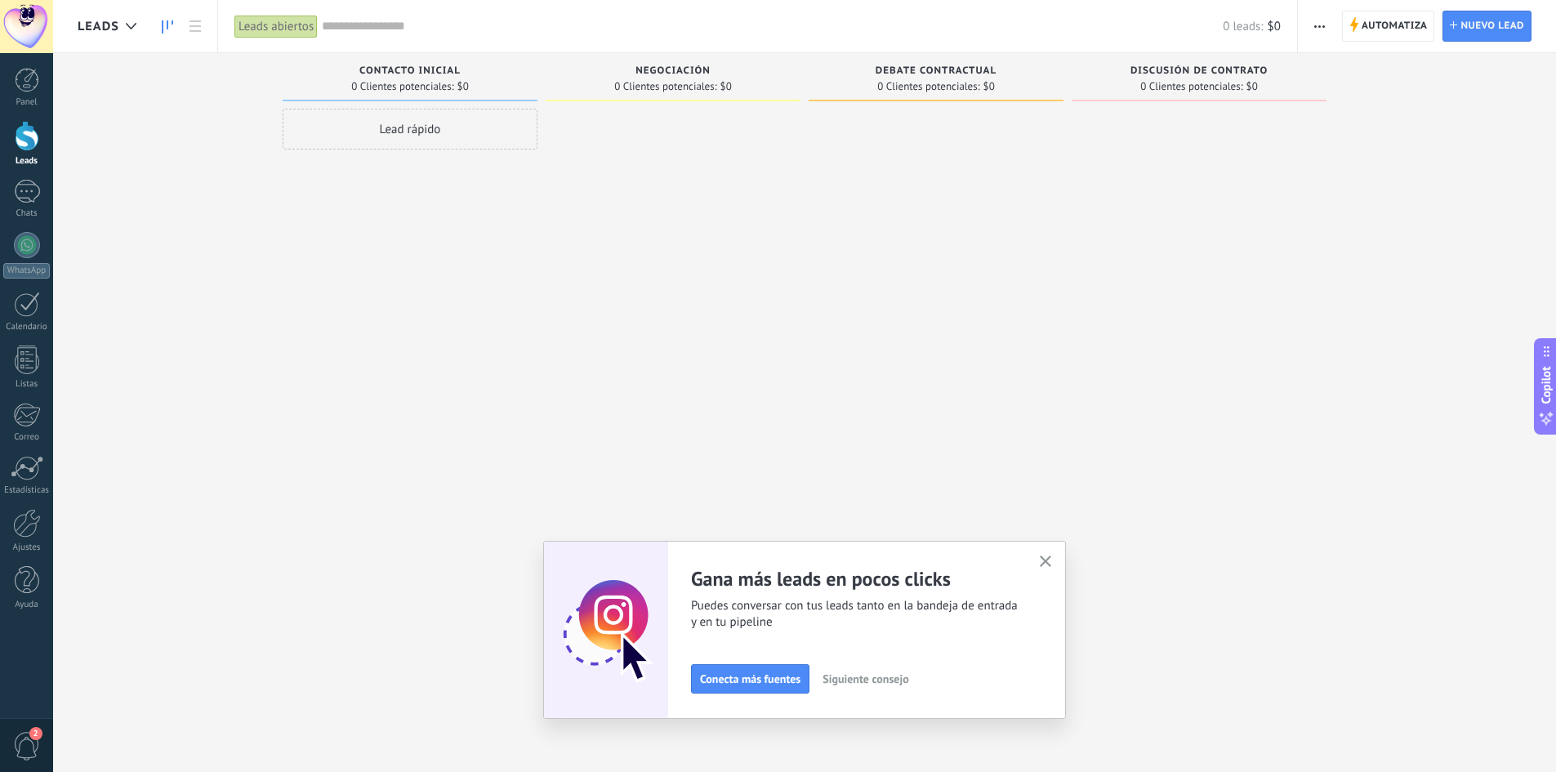
click at [908, 673] on span "Siguiente consejo" at bounding box center [865, 678] width 86 height 11
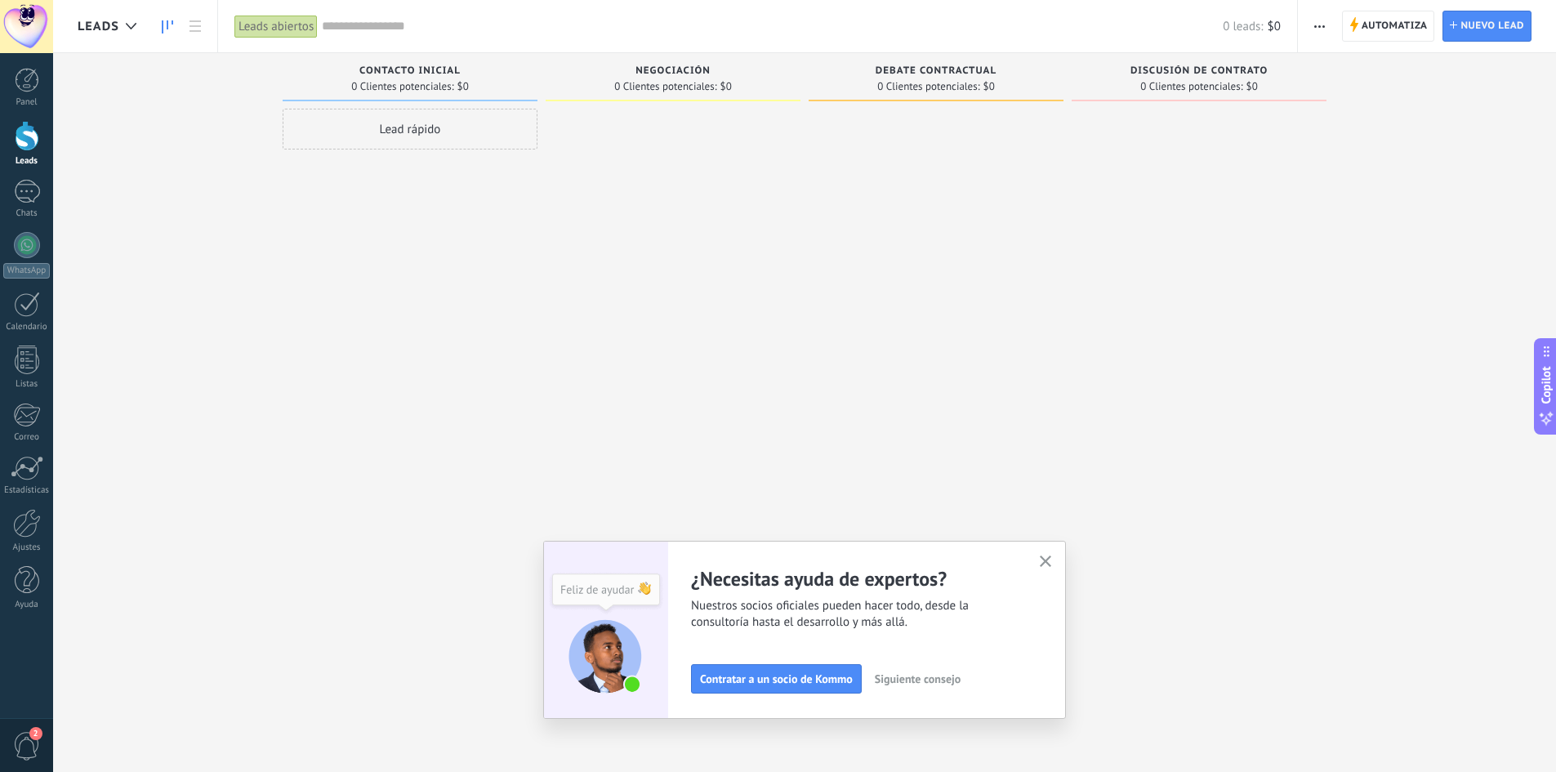
click at [1045, 568] on span "button" at bounding box center [1046, 562] width 12 height 14
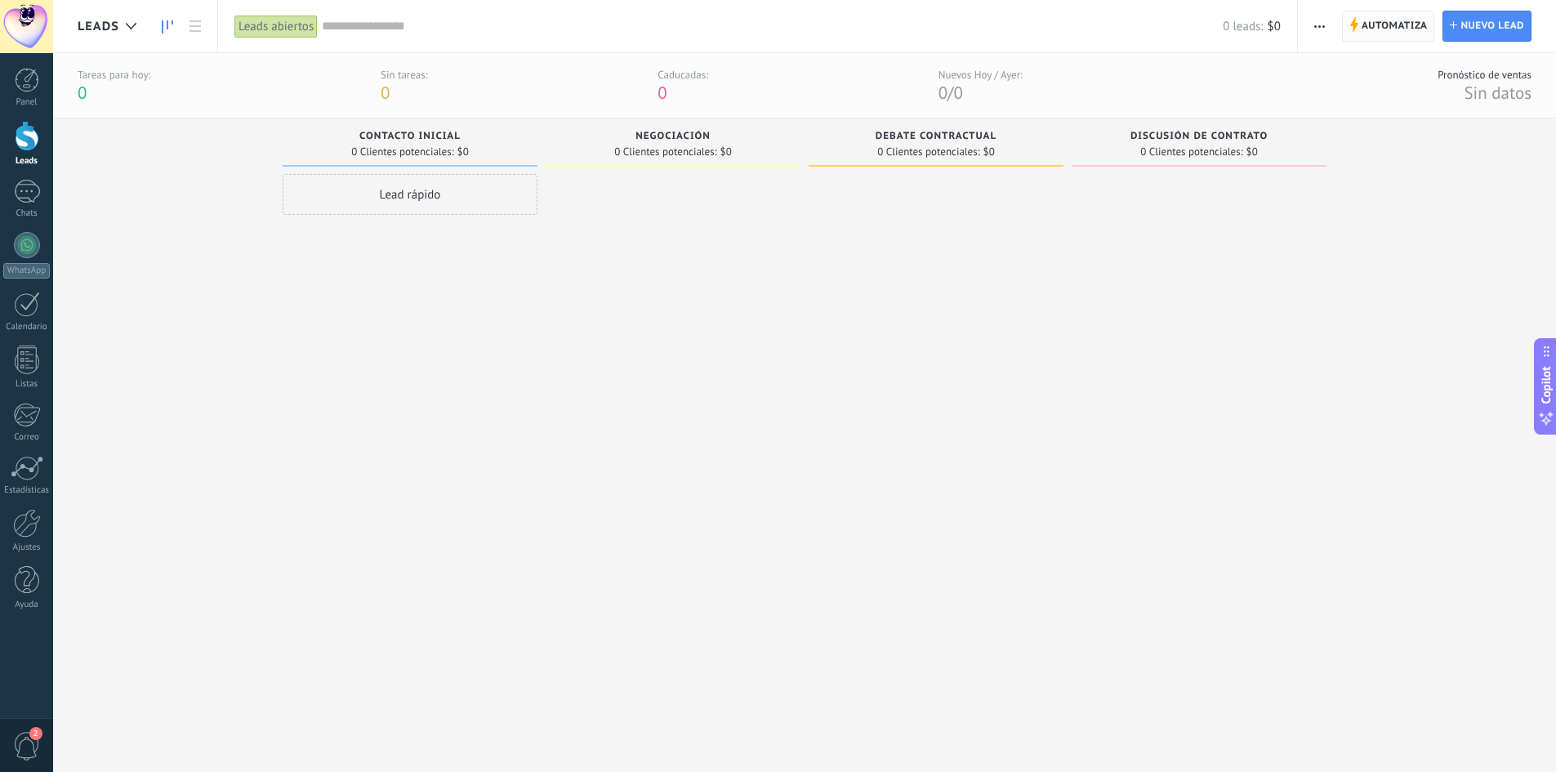
click at [1392, 29] on span "Automatiza" at bounding box center [1394, 25] width 66 height 29
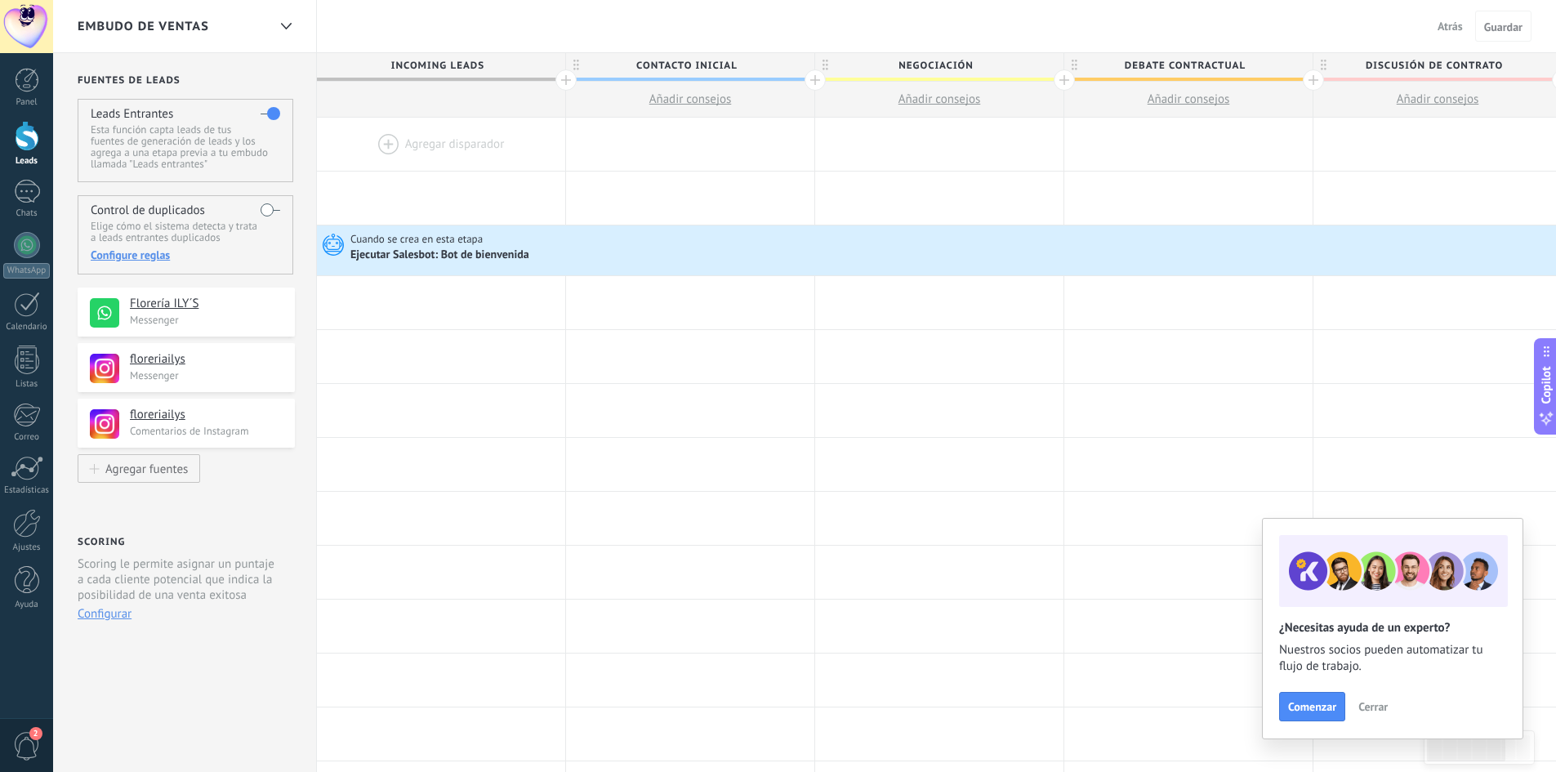
click at [1384, 706] on span "Cerrar" at bounding box center [1372, 706] width 29 height 11
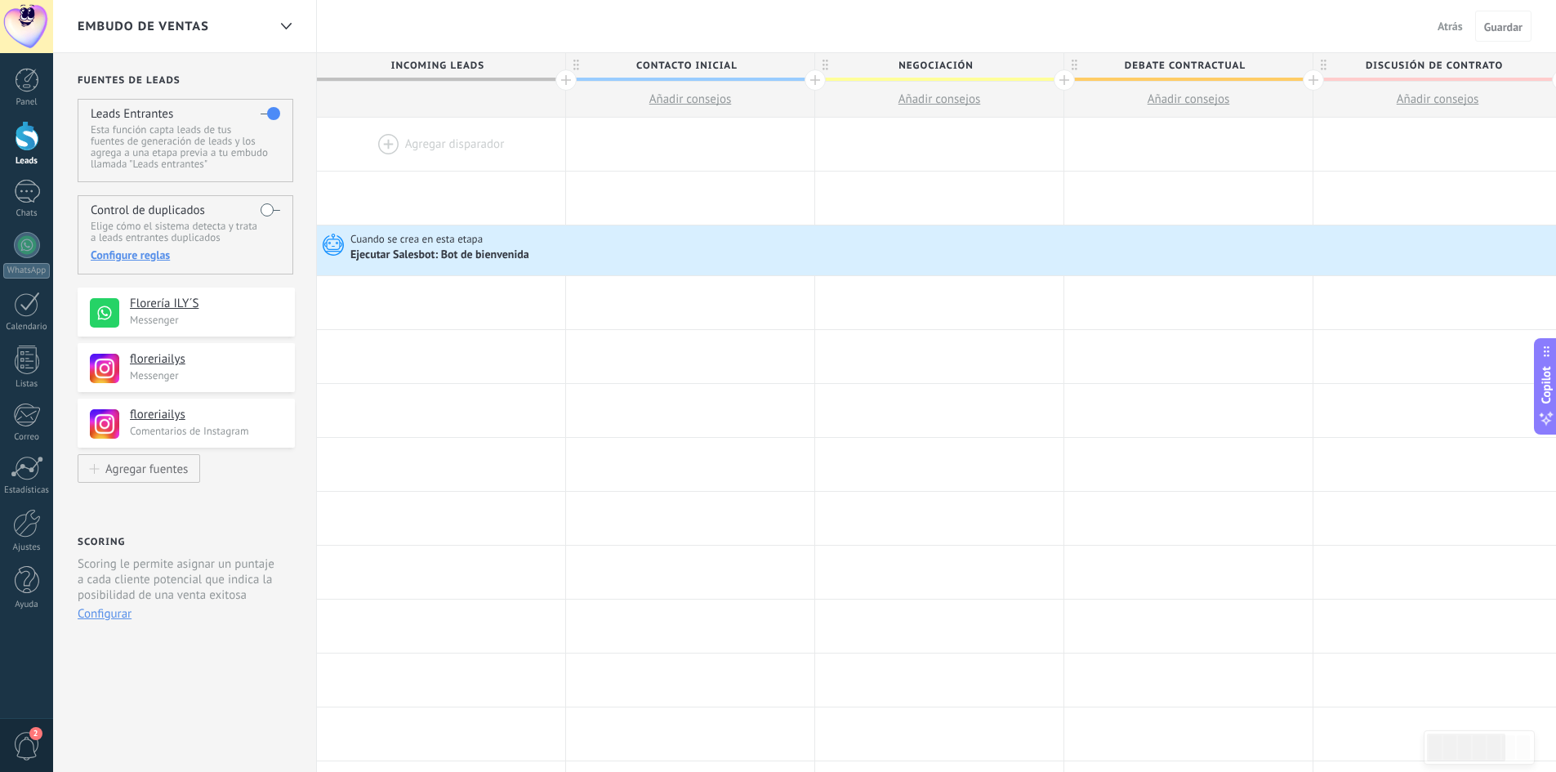
click at [439, 137] on div at bounding box center [441, 144] width 248 height 53
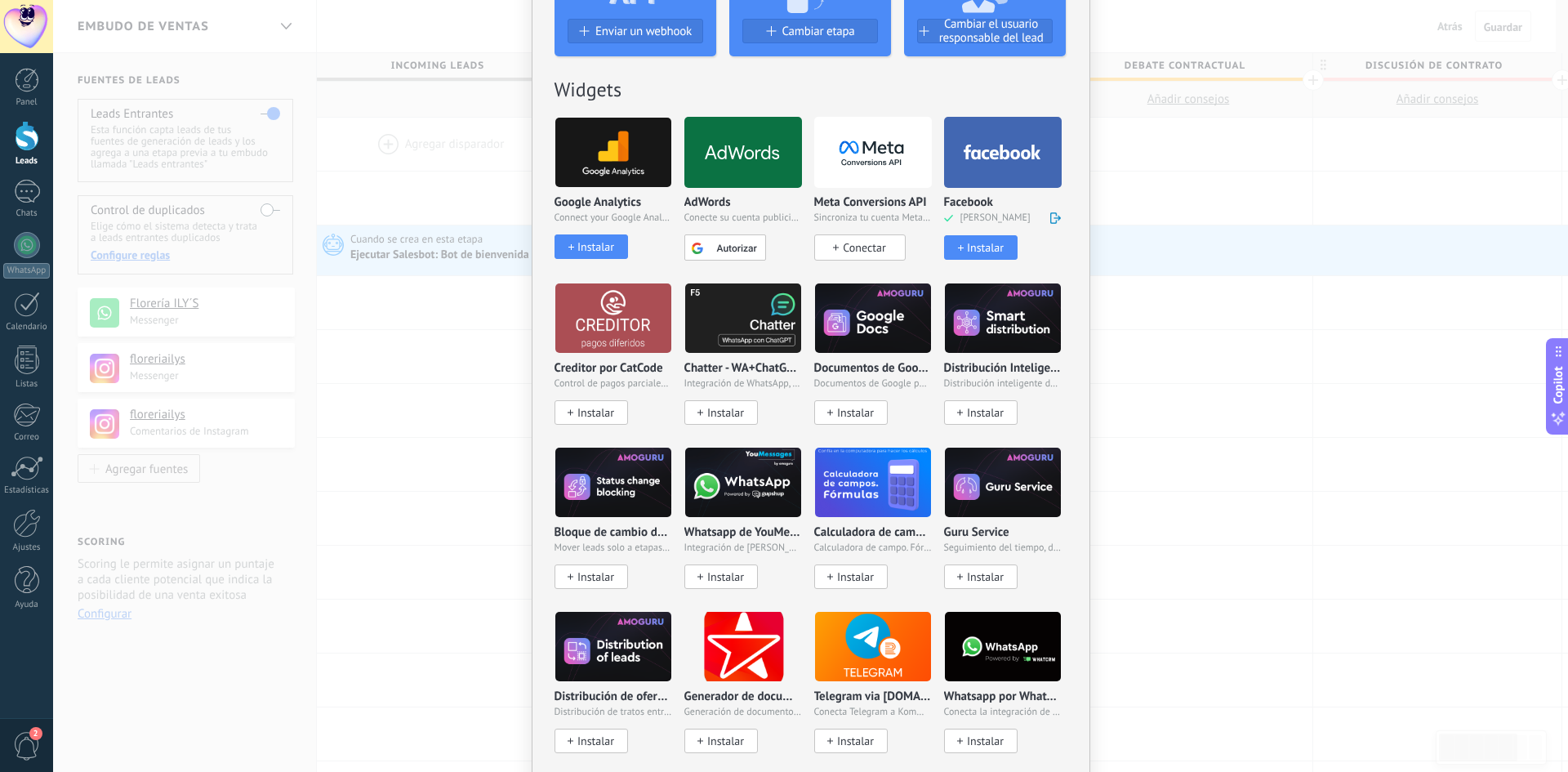
scroll to position [327, 0]
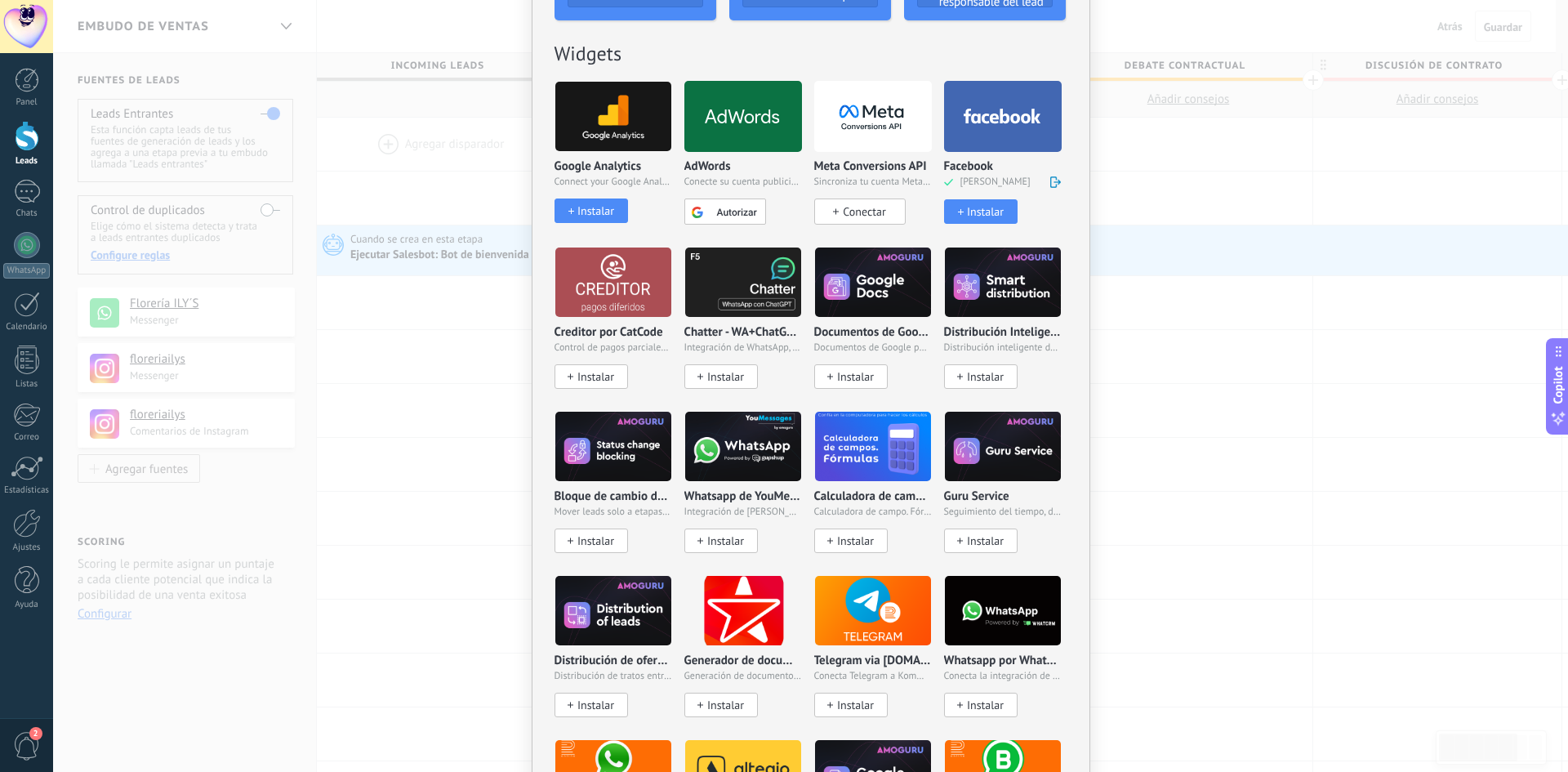
click at [991, 116] on icon at bounding box center [1003, 117] width 78 height 16
click at [982, 206] on div "Instalar" at bounding box center [985, 212] width 37 height 14
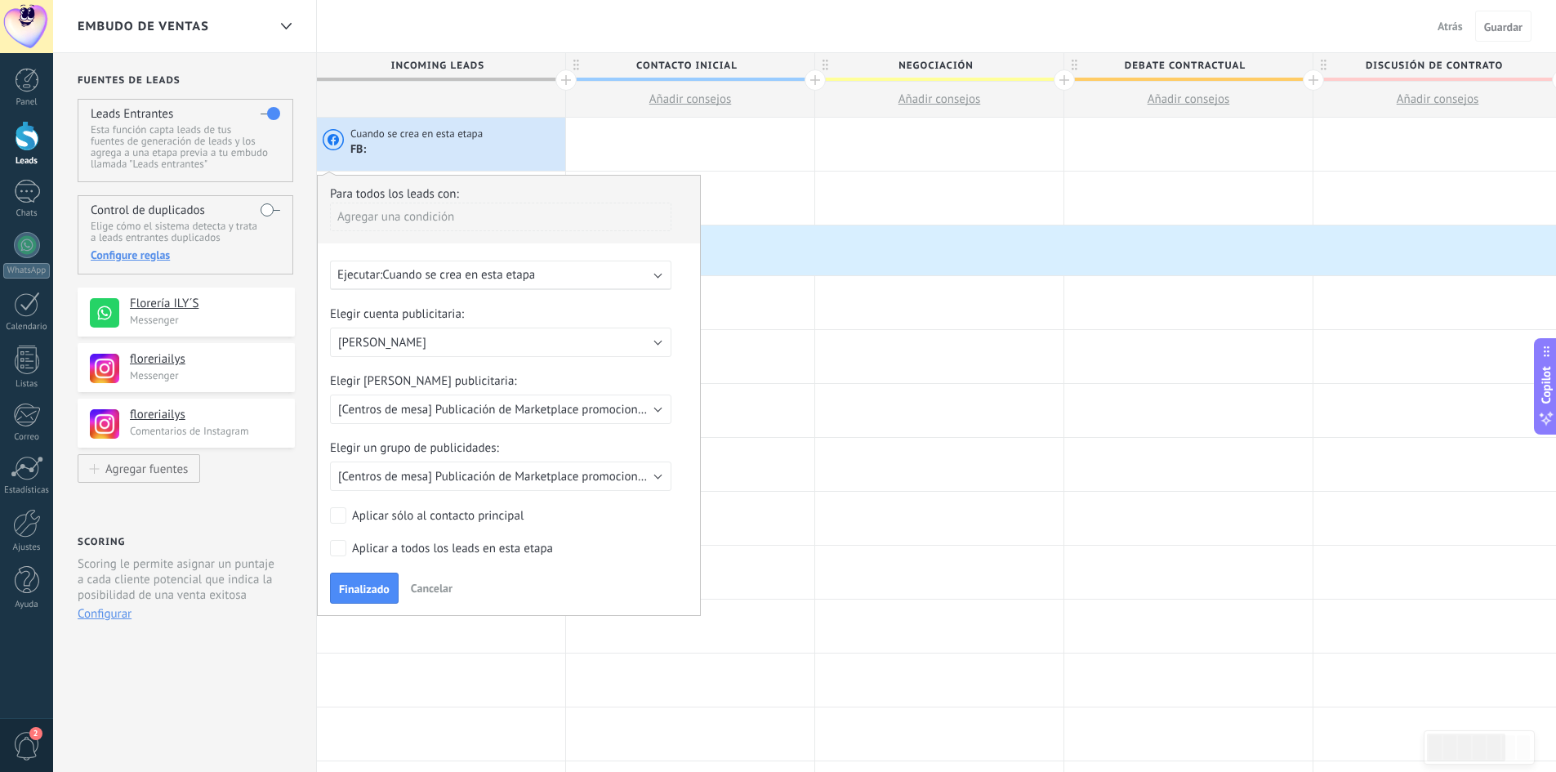
scroll to position [82, 0]
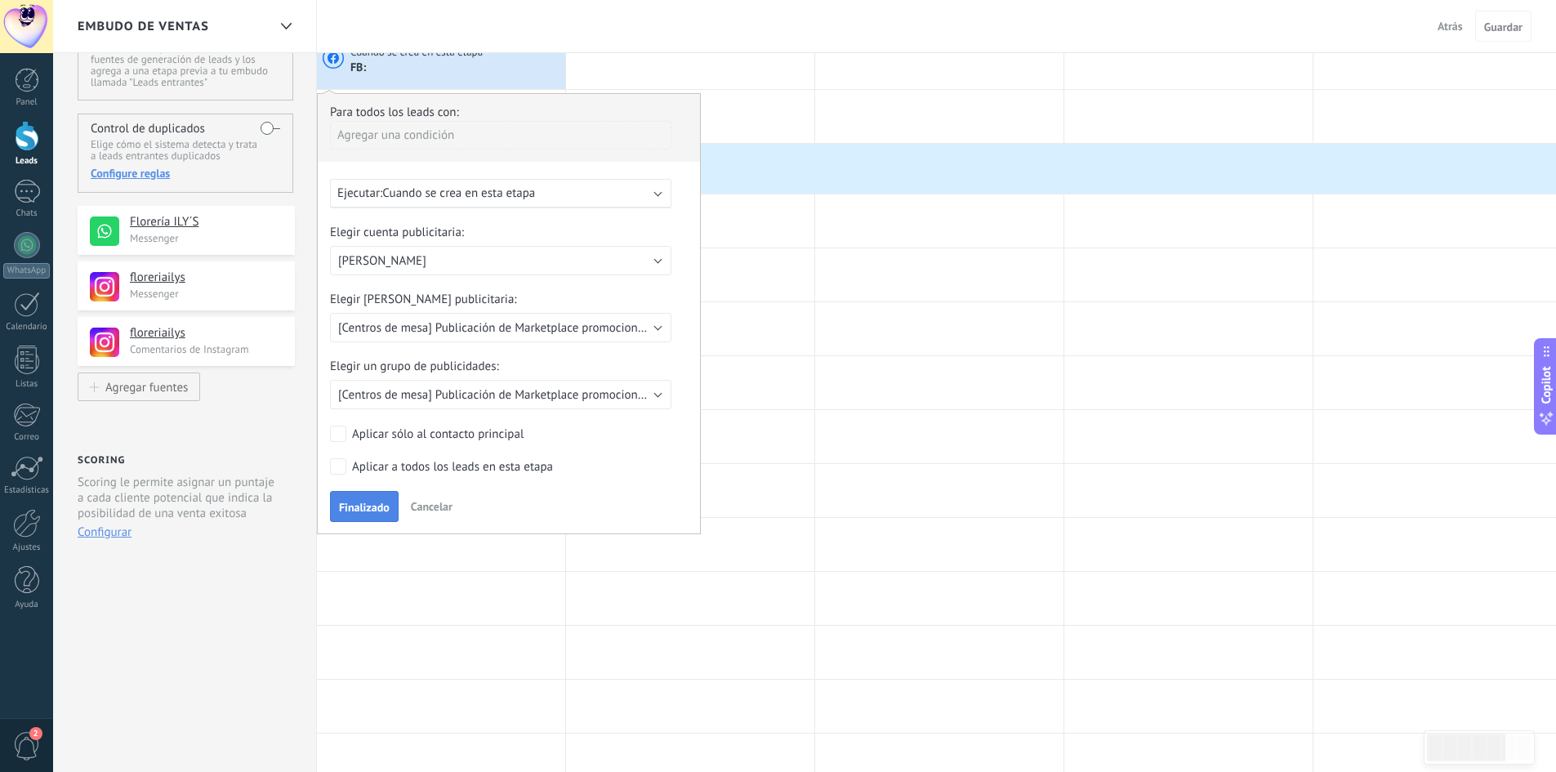
click at [355, 506] on span "Finalizado" at bounding box center [364, 506] width 51 height 11
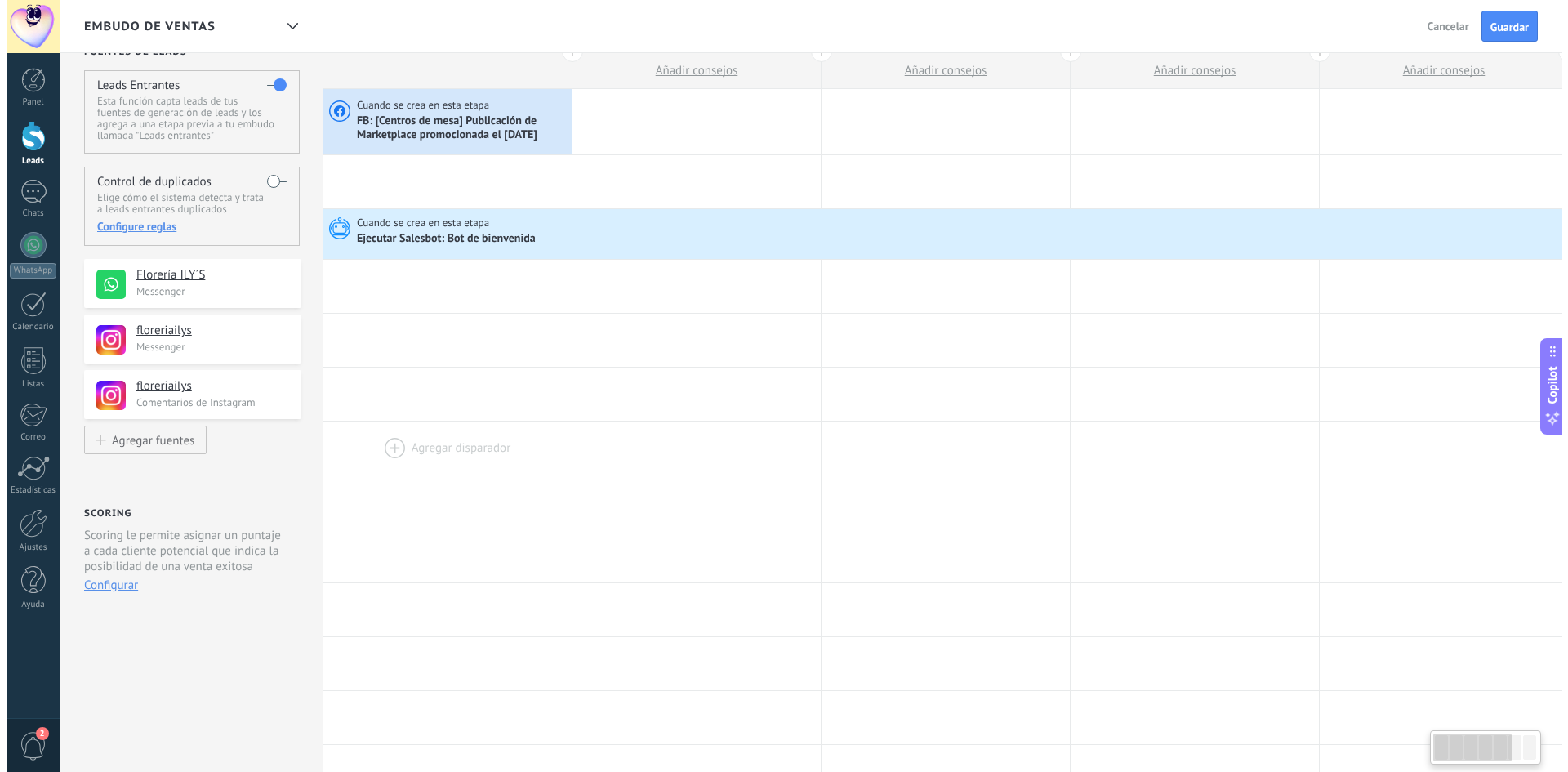
scroll to position [0, 0]
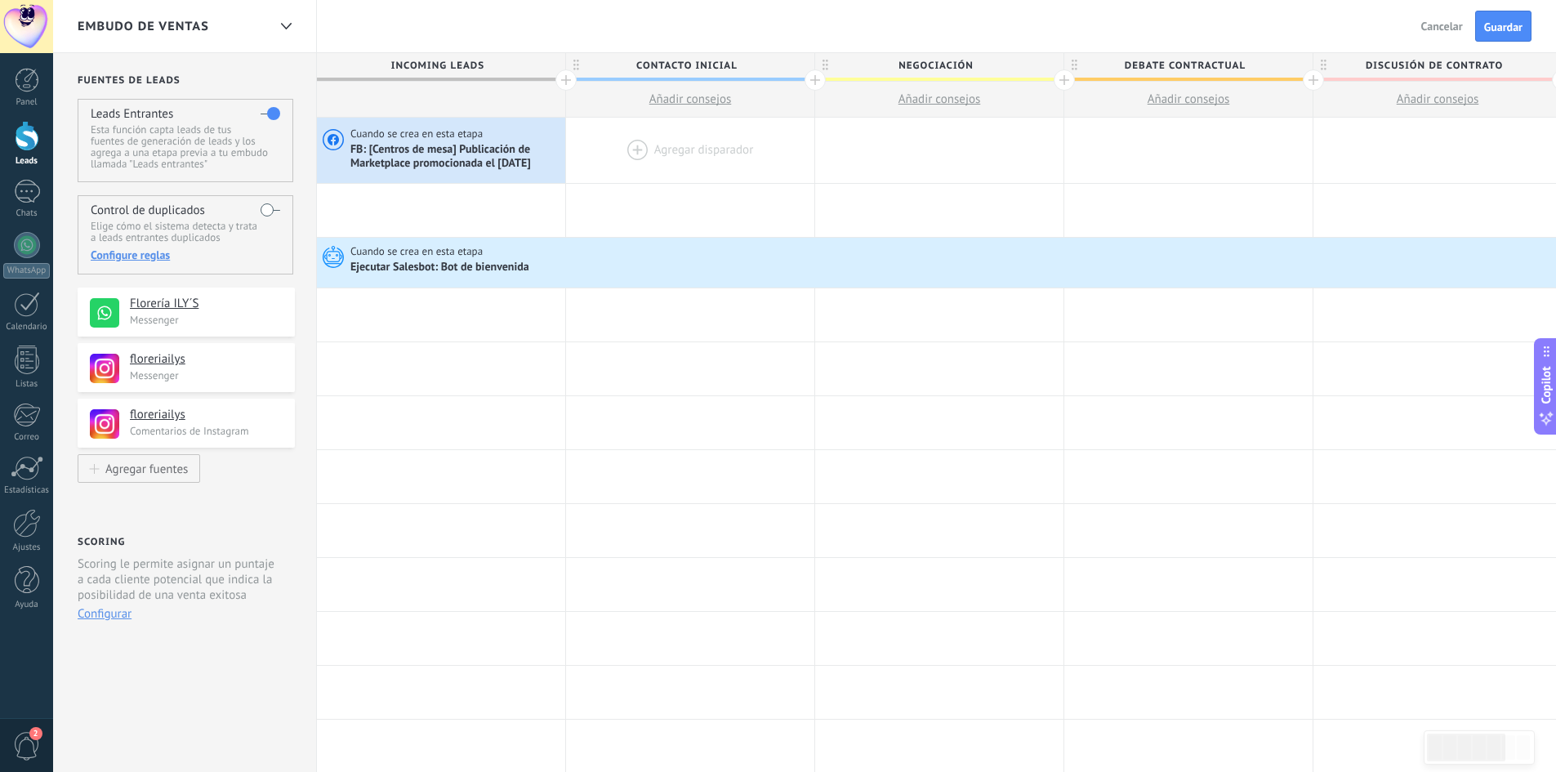
click at [631, 146] on div at bounding box center [690, 150] width 248 height 65
click at [902, 143] on div at bounding box center [939, 150] width 248 height 65
click at [154, 363] on h4 "floreriailys" at bounding box center [199, 359] width 138 height 16
click at [425, 204] on div at bounding box center [441, 210] width 248 height 53
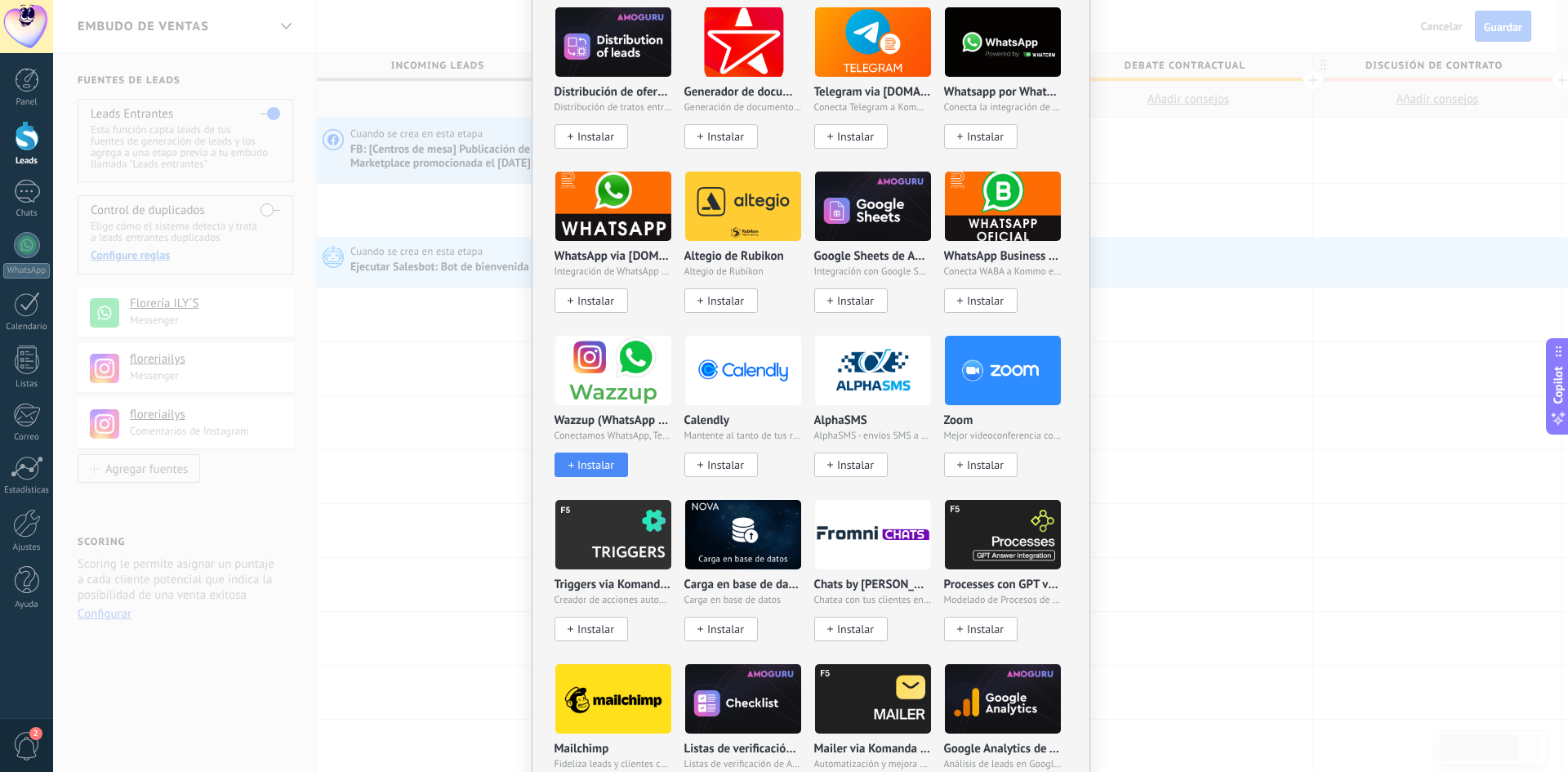
scroll to position [1062, 0]
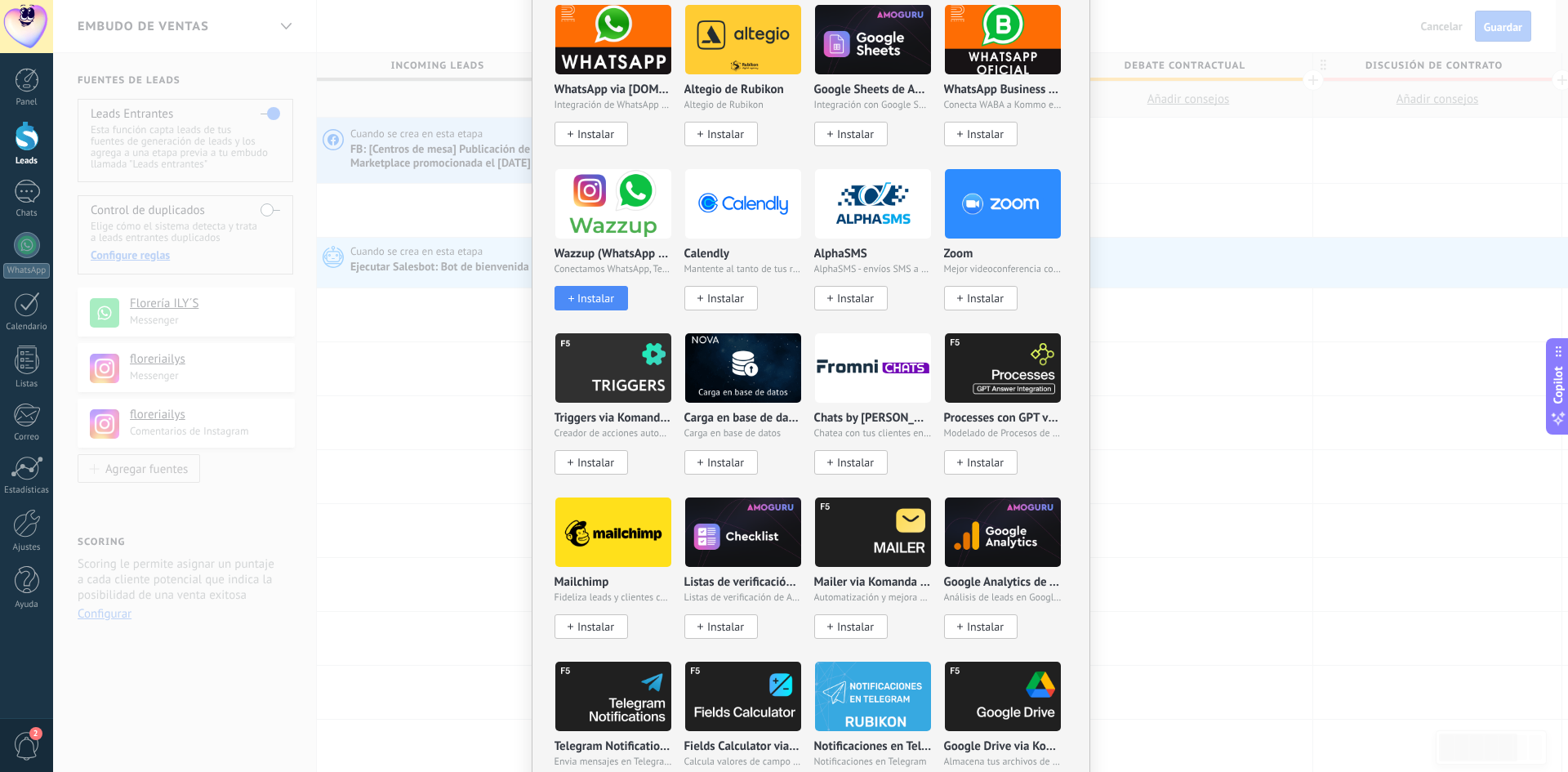
click at [600, 202] on img at bounding box center [613, 203] width 116 height 79
click at [601, 202] on img at bounding box center [613, 203] width 116 height 79
click at [586, 204] on img at bounding box center [613, 203] width 116 height 79
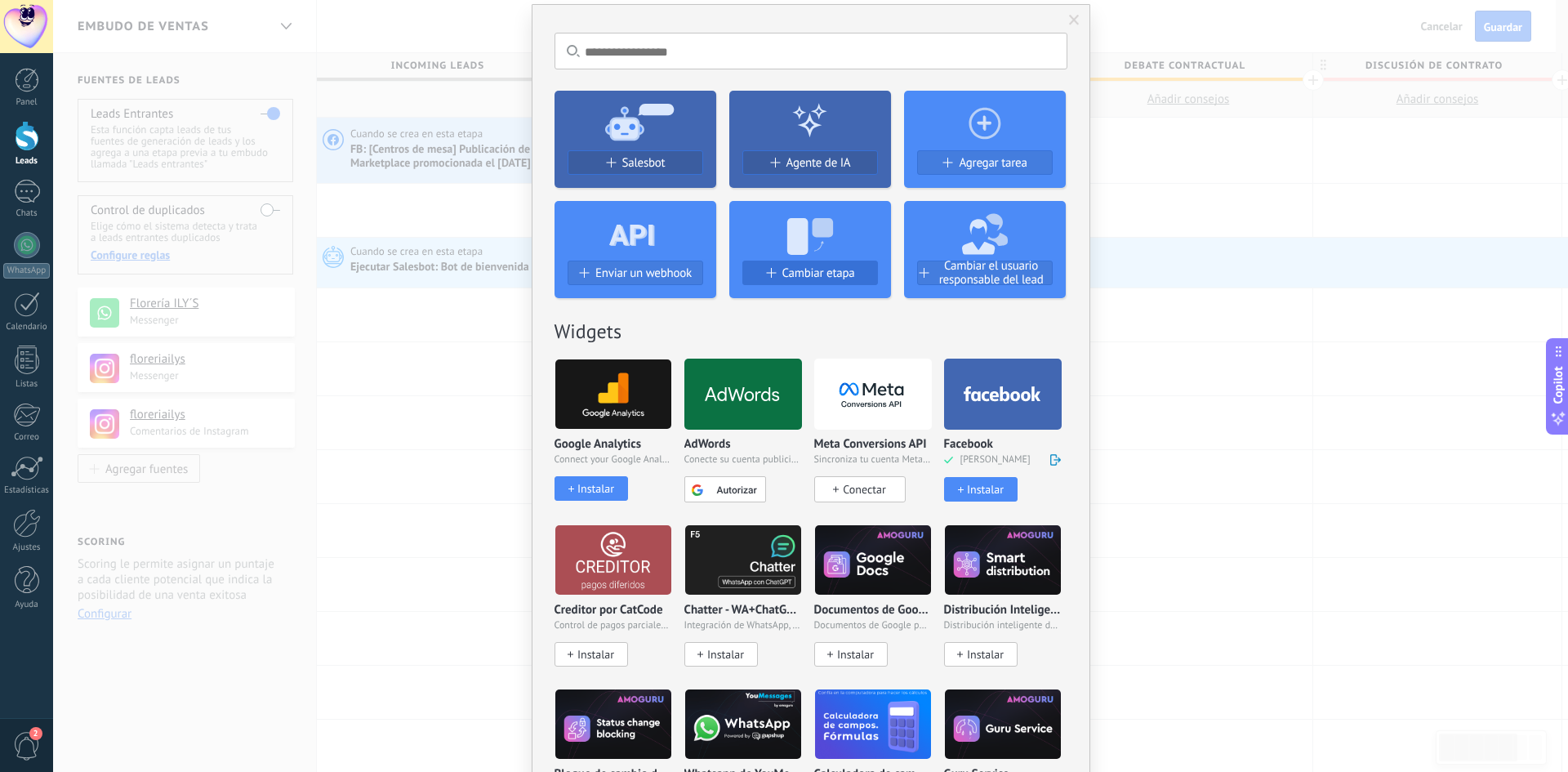
scroll to position [0, 0]
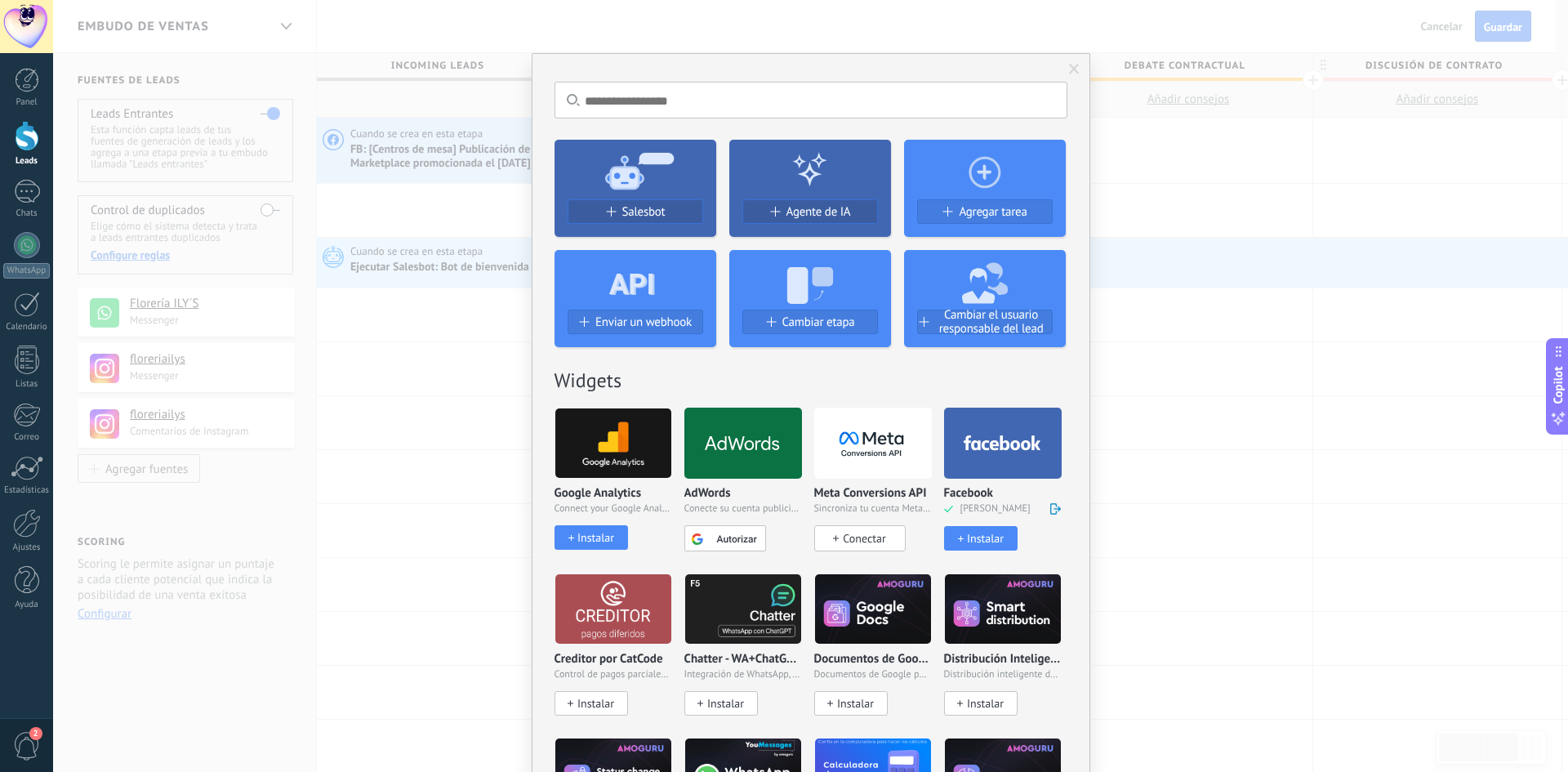
click at [671, 105] on input "text" at bounding box center [811, 100] width 513 height 37
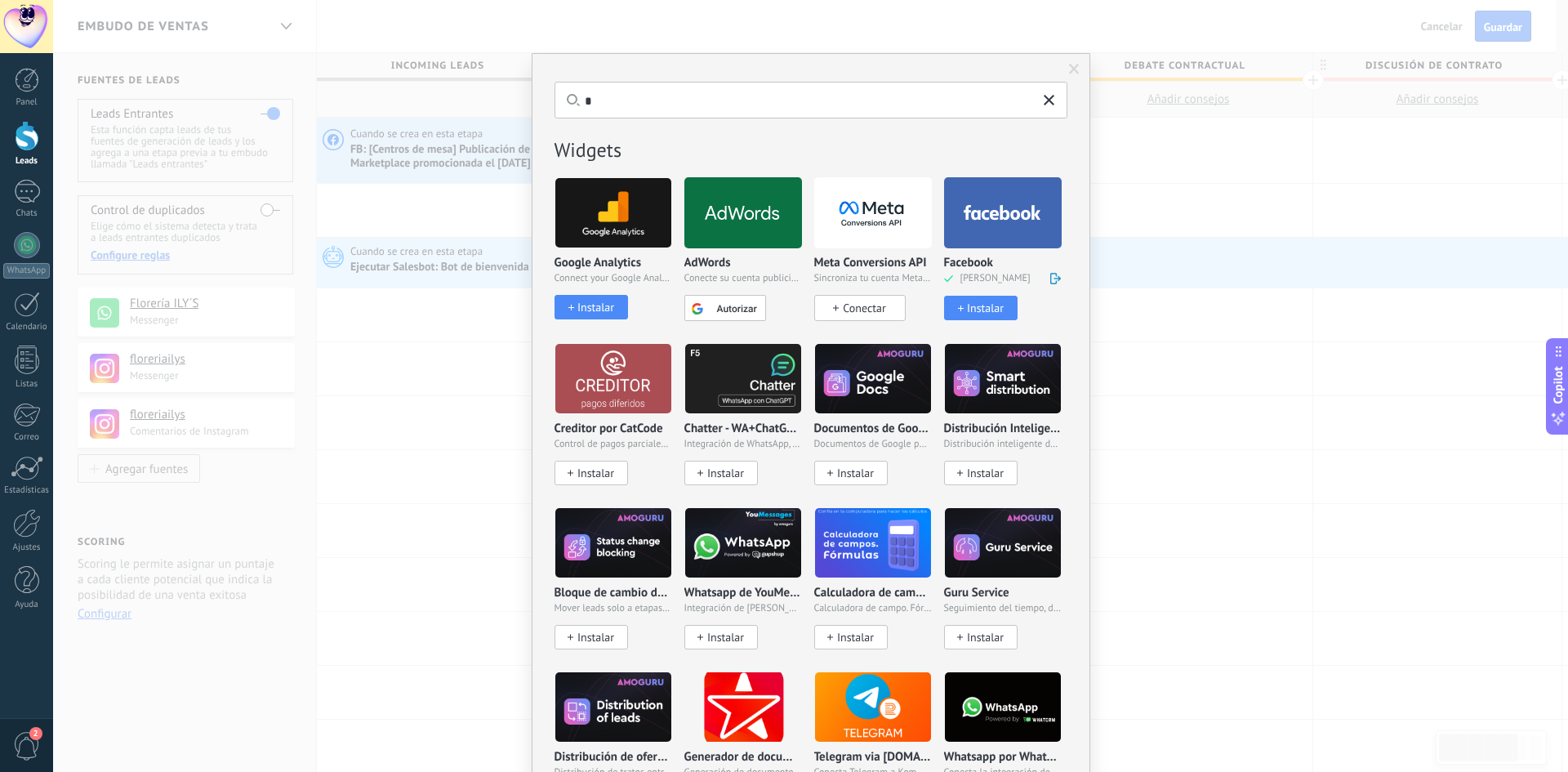
type input "**"
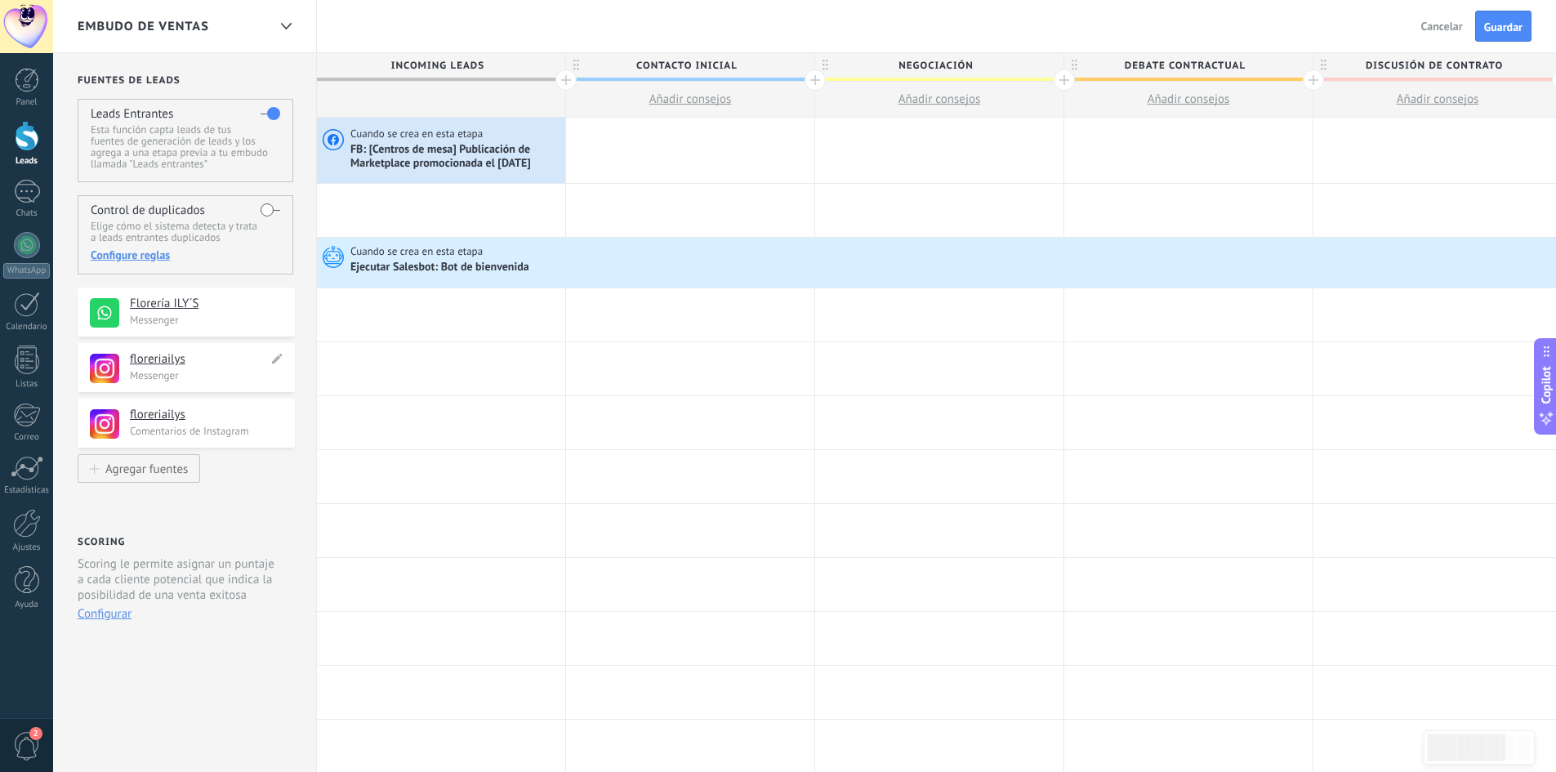
click at [166, 365] on h4 "floreriailys" at bounding box center [199, 359] width 138 height 16
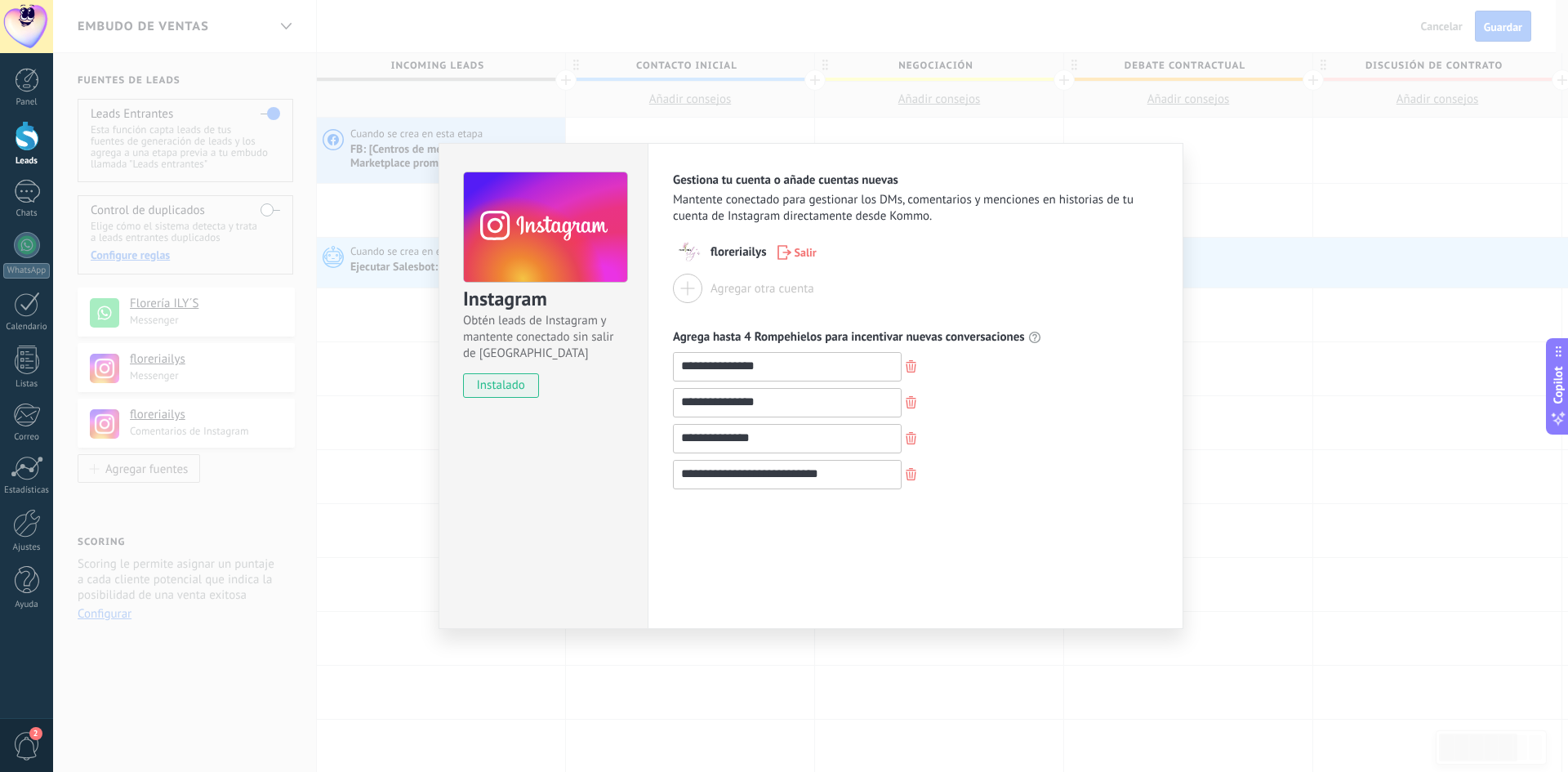
click at [528, 390] on span "instalado" at bounding box center [501, 385] width 74 height 25
click at [558, 234] on use at bounding box center [545, 227] width 163 height 111
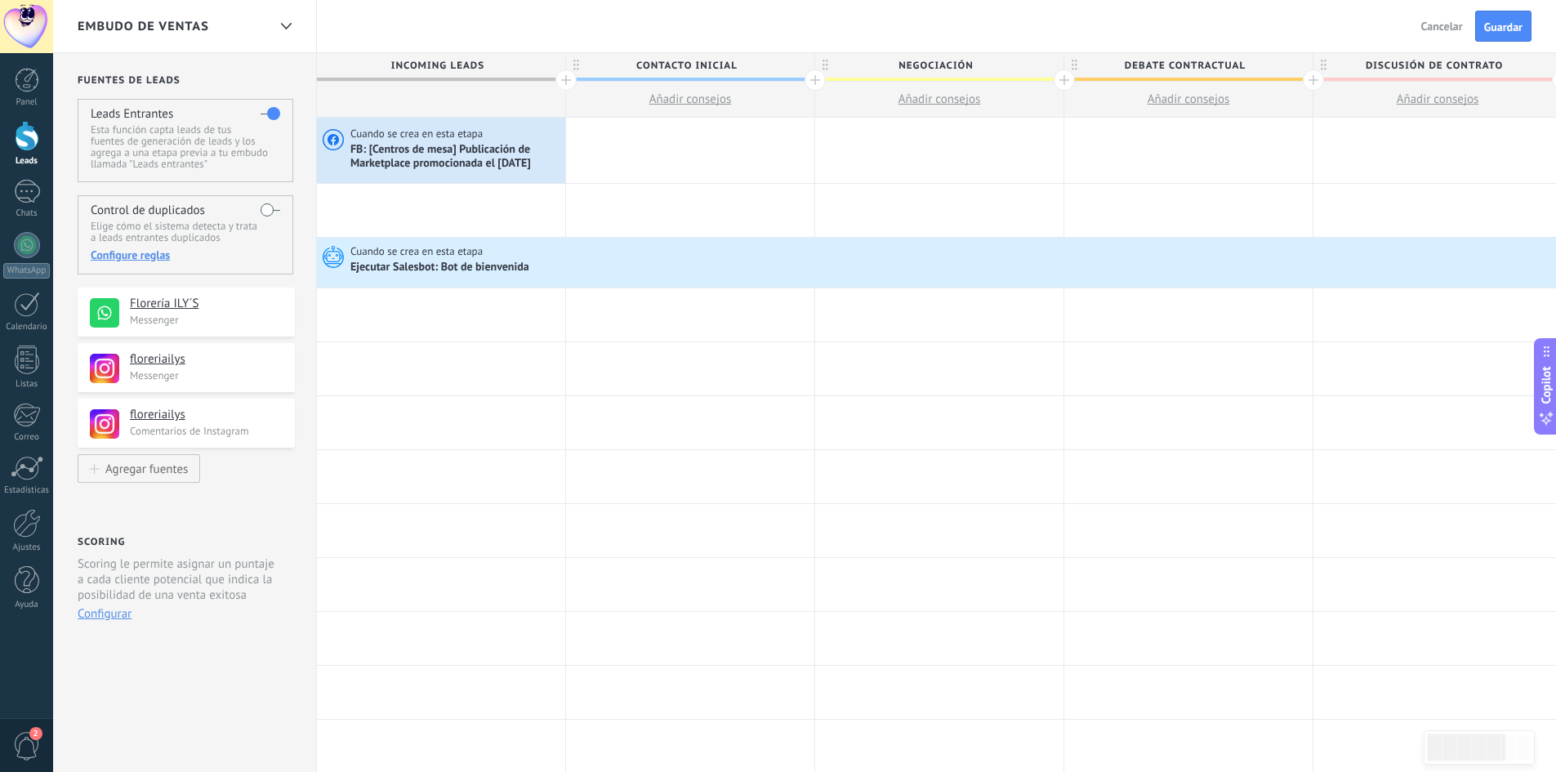
click at [152, 254] on div "Configure reglas" at bounding box center [185, 254] width 189 height 15
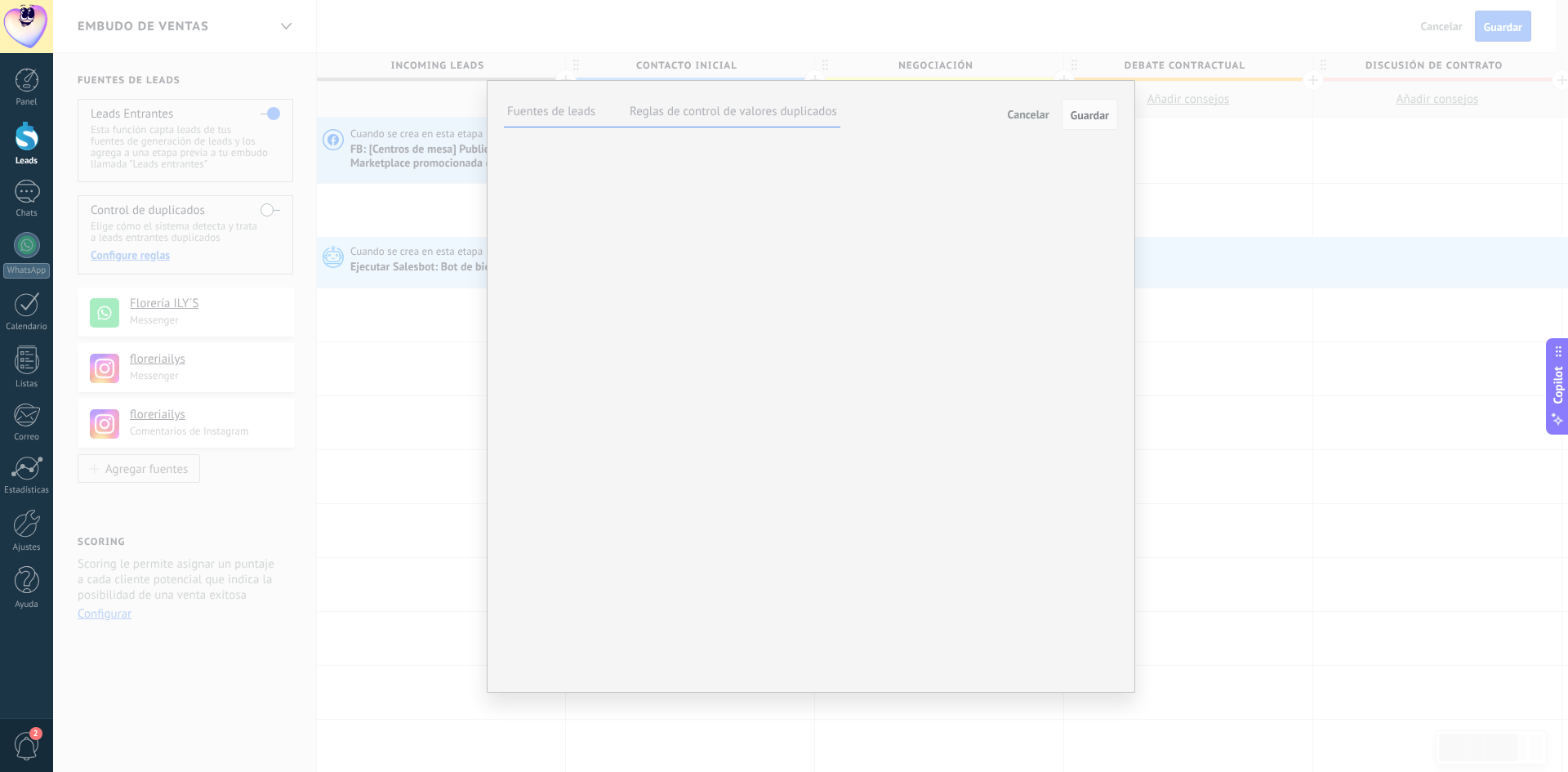
click at [0, 0] on label at bounding box center [0, 0] width 0 height 0
click at [1097, 114] on span "Guardar" at bounding box center [1090, 114] width 38 height 11
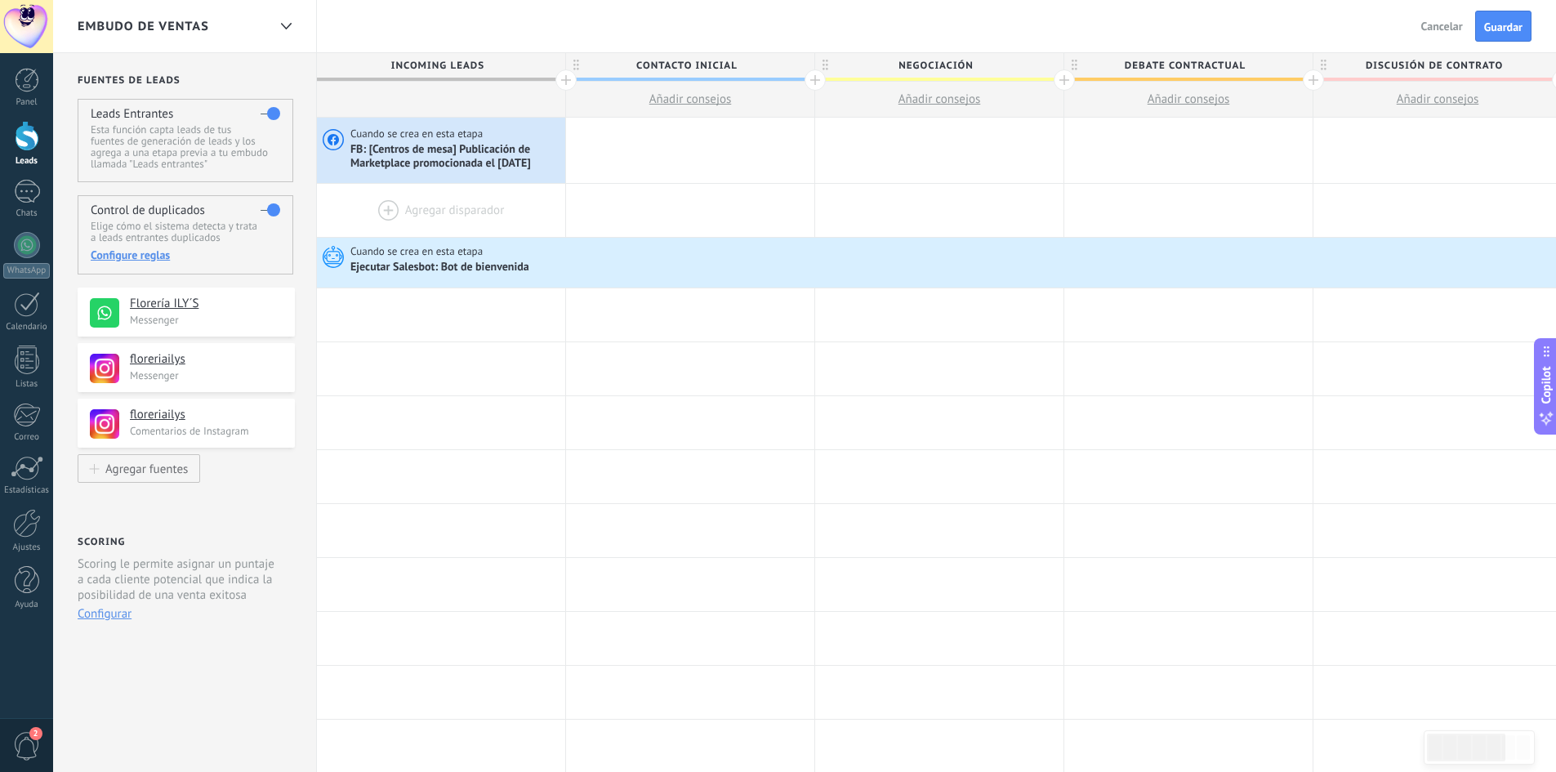
click at [443, 213] on div at bounding box center [441, 210] width 248 height 53
click at [158, 251] on div "Configure reglas" at bounding box center [185, 254] width 189 height 15
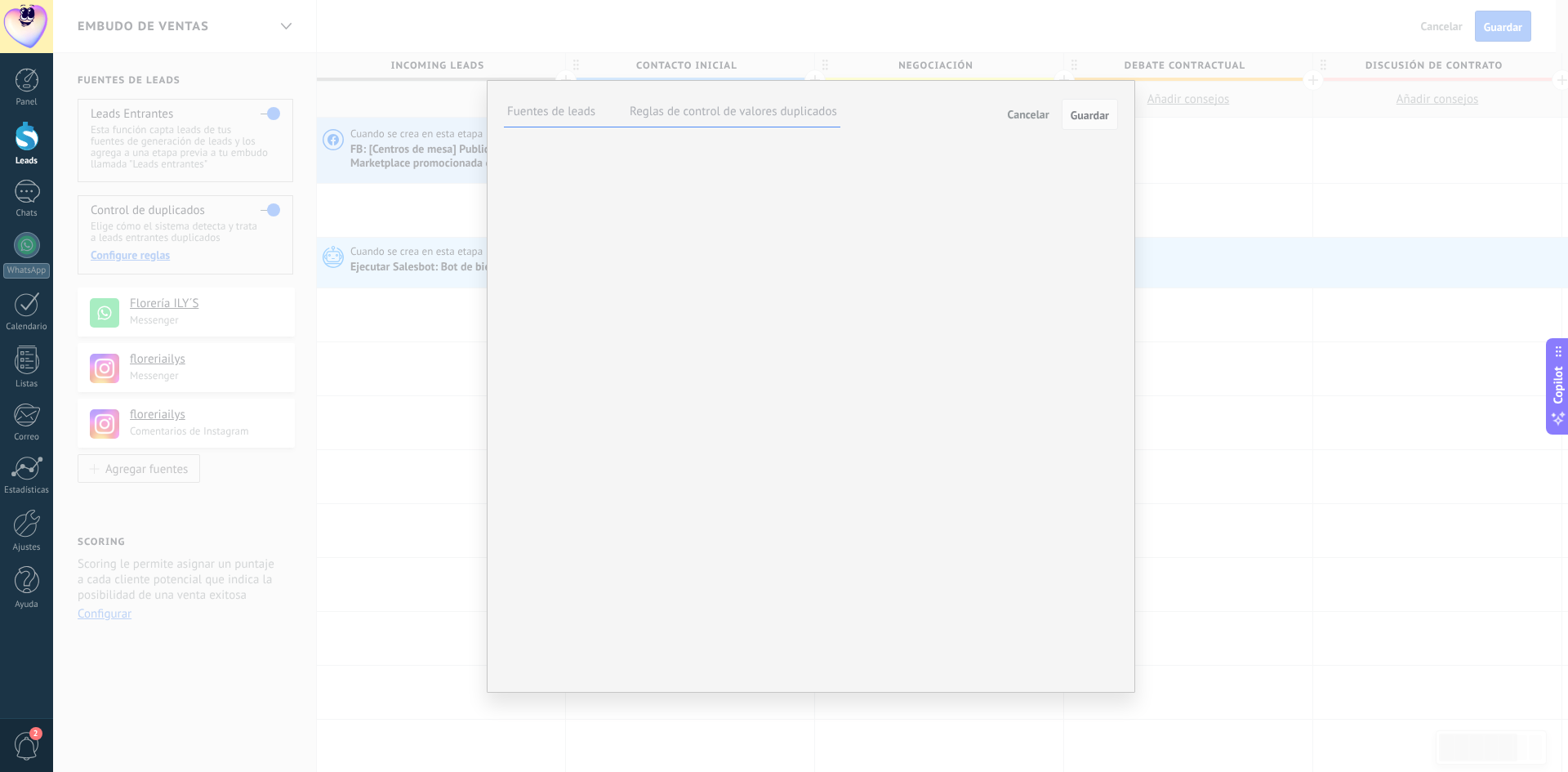
click at [0, 0] on label at bounding box center [0, 0] width 0 height 0
click at [1091, 116] on span "Guardar" at bounding box center [1090, 114] width 38 height 11
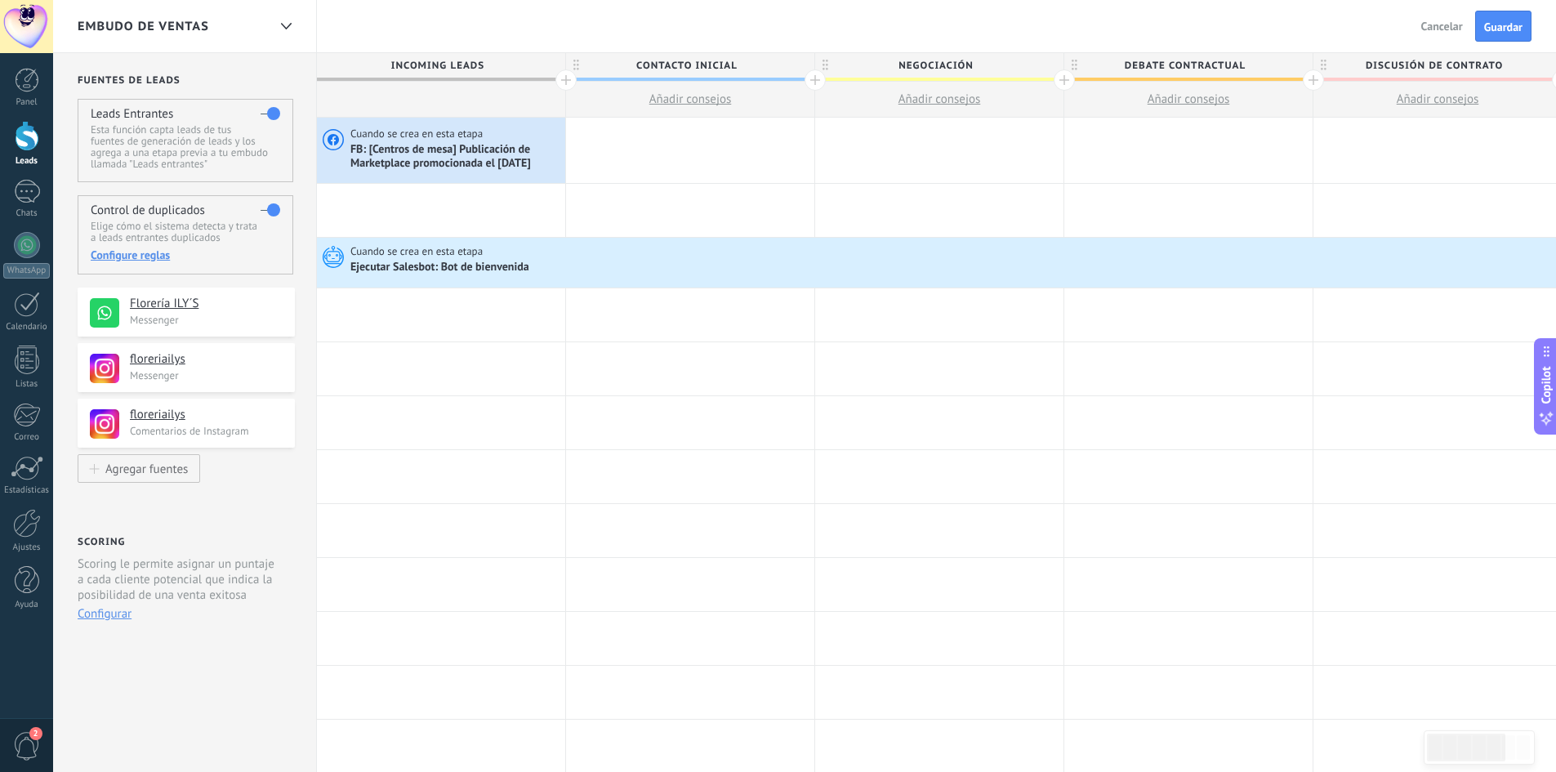
click at [156, 256] on div "Configure reglas" at bounding box center [185, 254] width 189 height 15
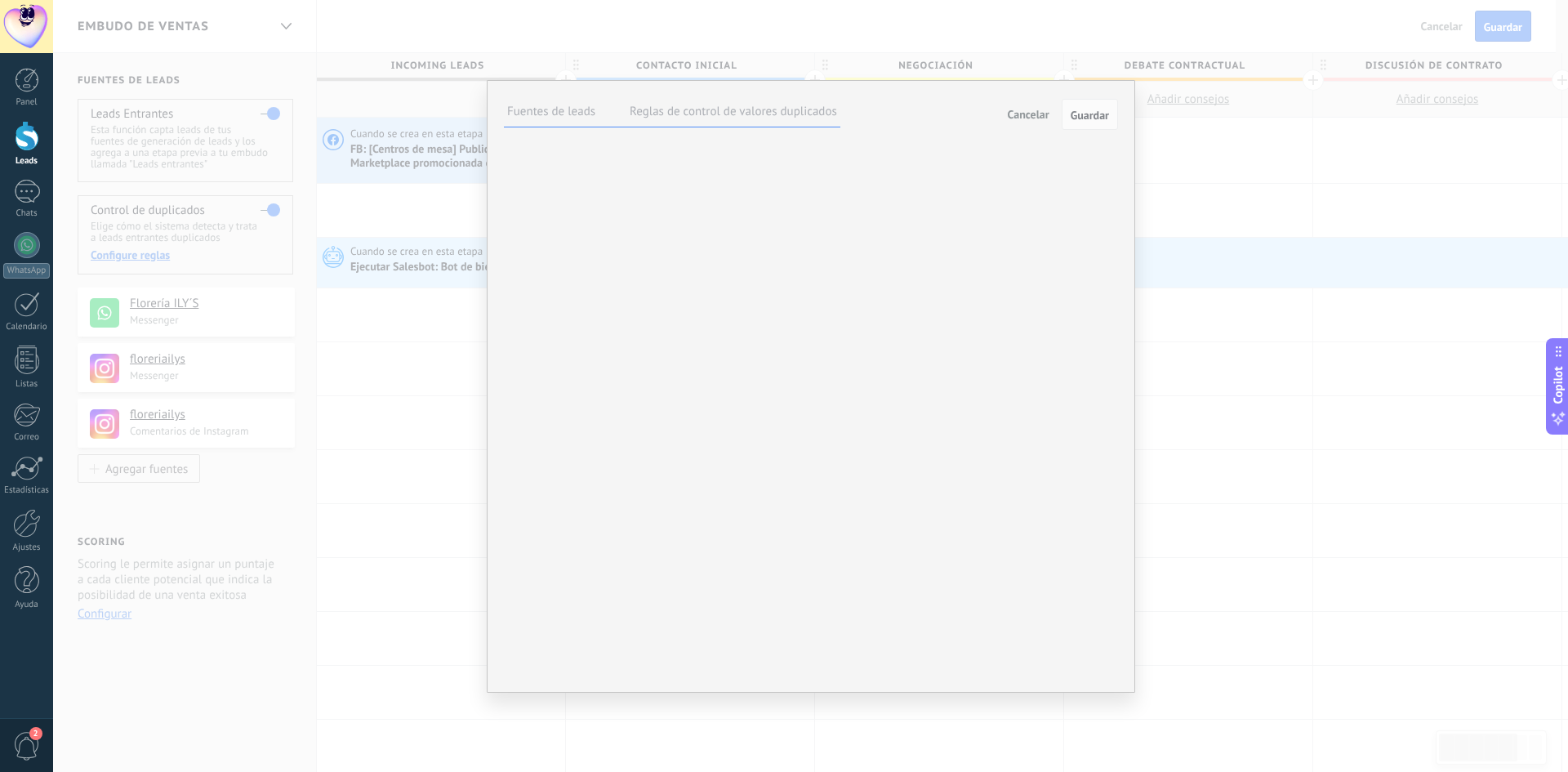
click at [0, 0] on label at bounding box center [0, 0] width 0 height 0
click at [1091, 114] on span "Guardar" at bounding box center [1090, 114] width 38 height 11
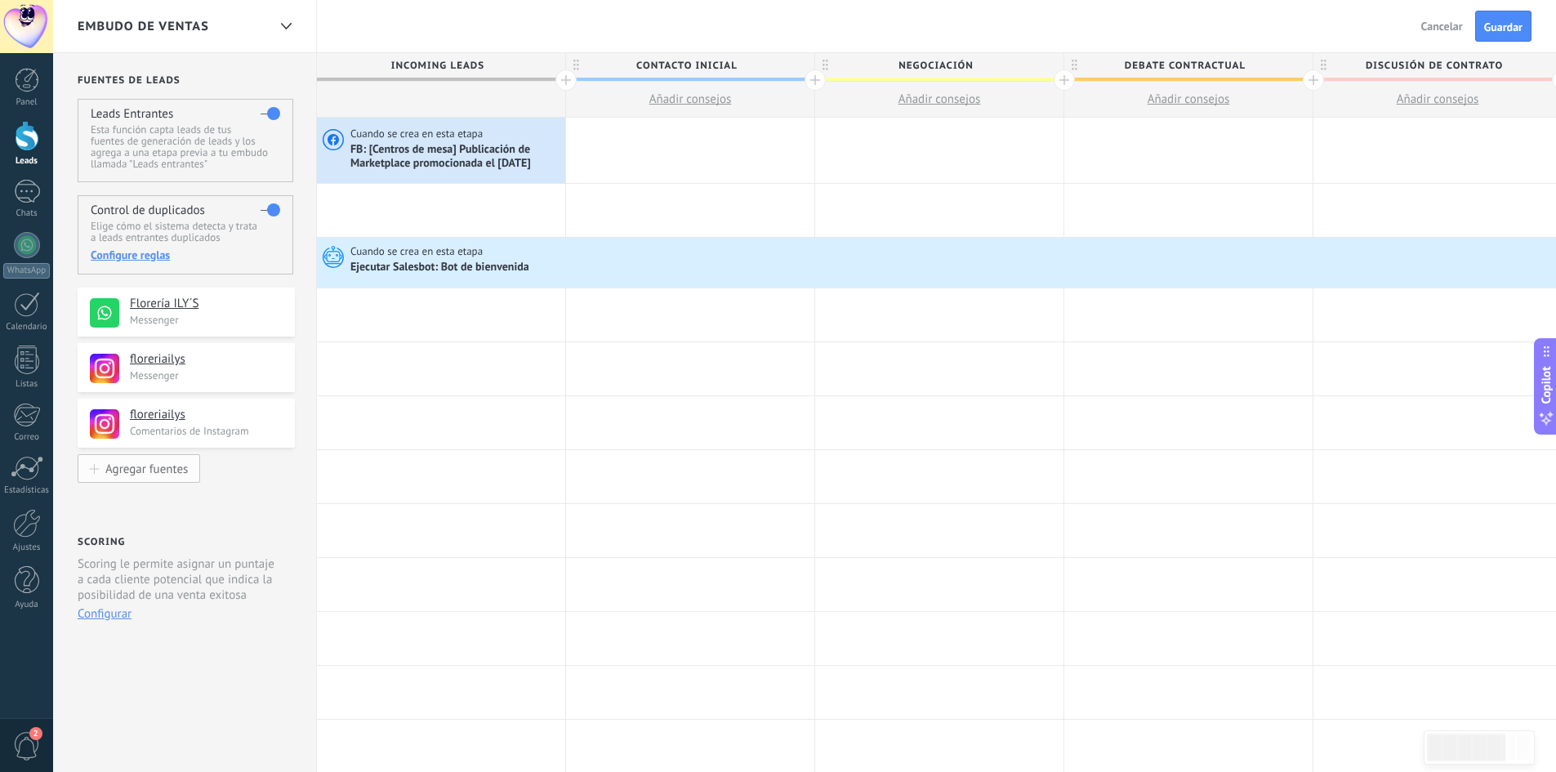
click at [154, 470] on div "Agregar fuentes" at bounding box center [146, 468] width 82 height 14
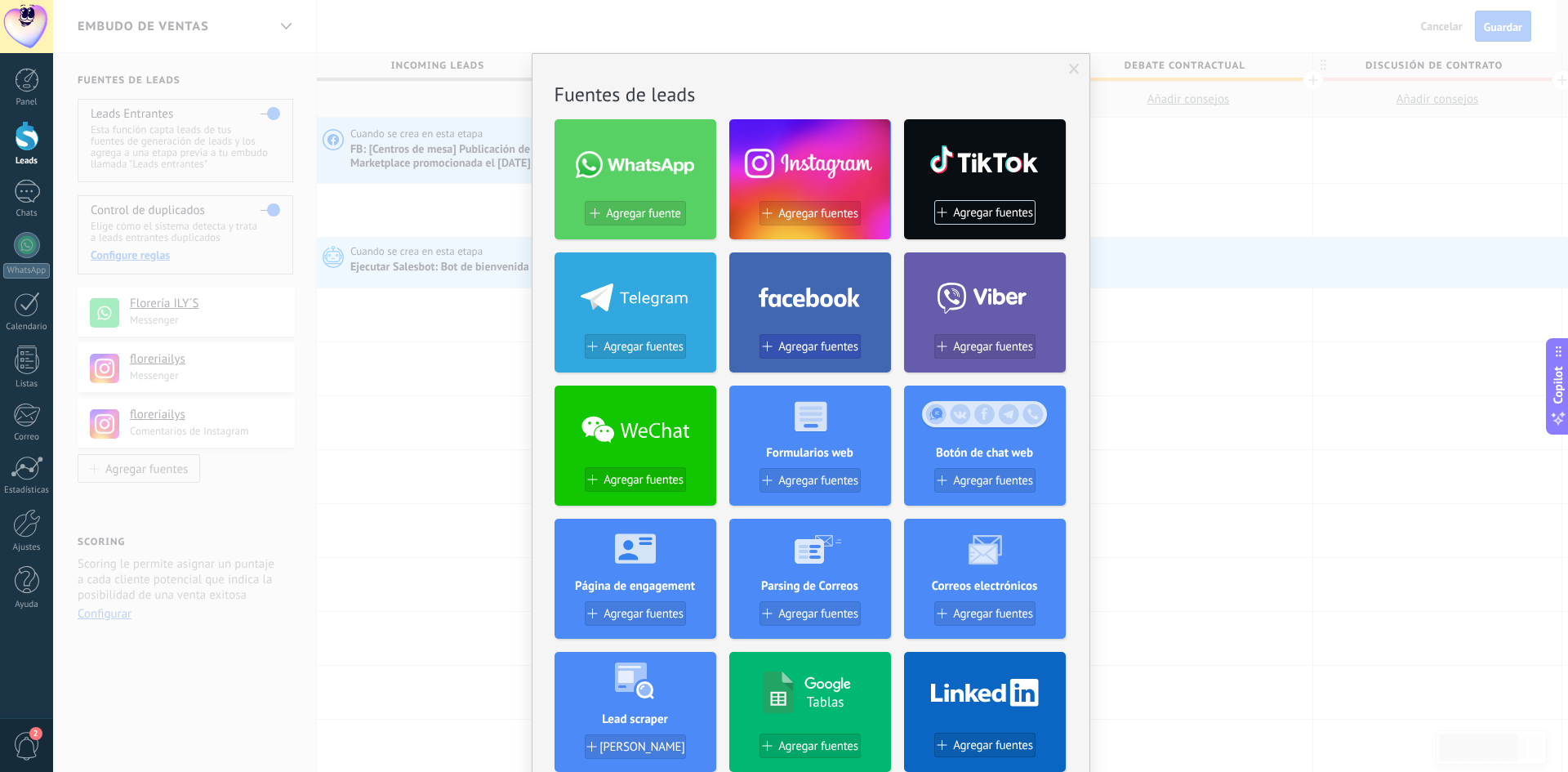
click at [838, 345] on span "Agregar fuentes" at bounding box center [818, 347] width 80 height 14
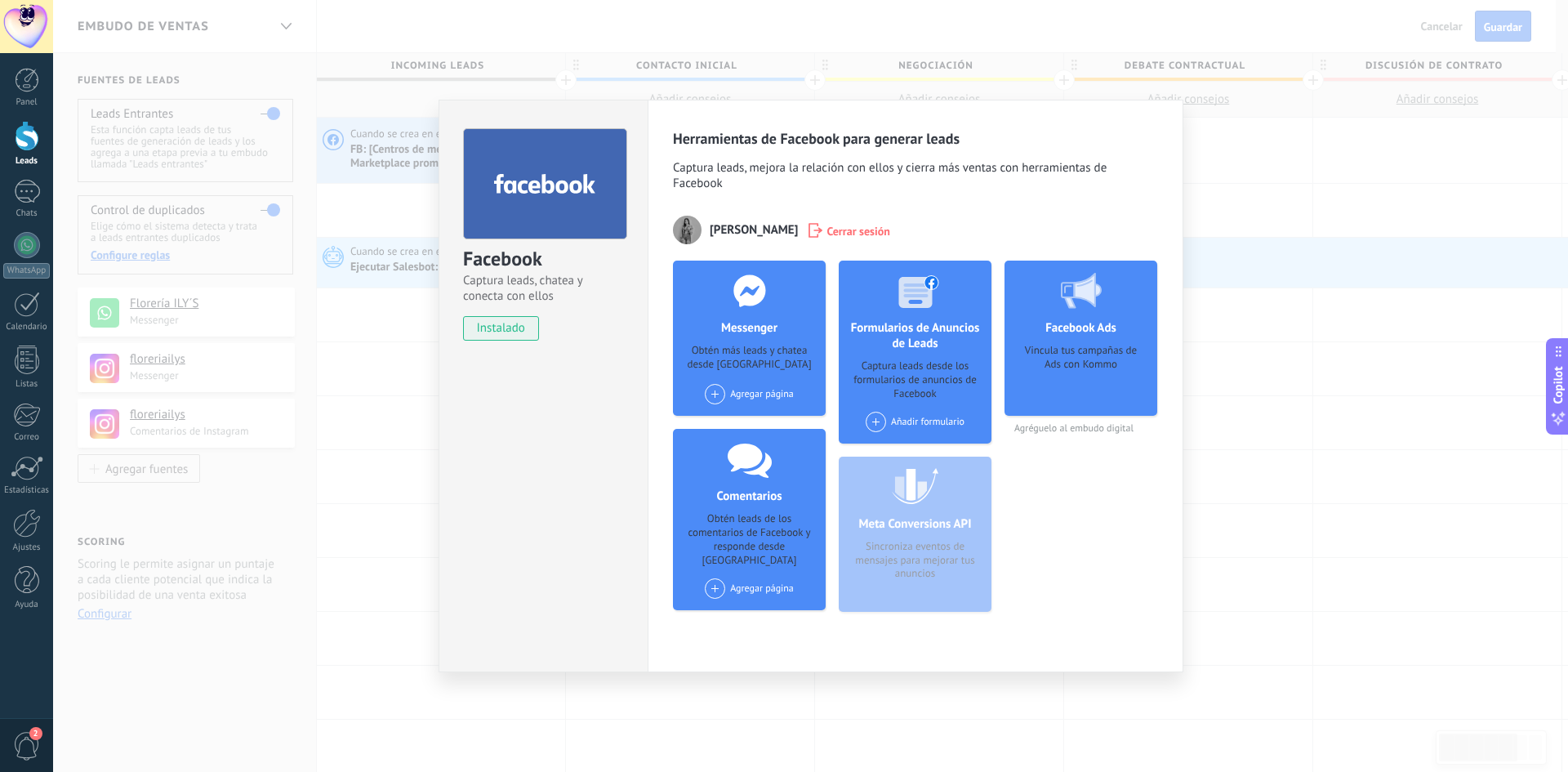
click at [564, 196] on icon at bounding box center [545, 184] width 102 height 27
click at [760, 349] on div "Obtén más leads y chatea desde Kommo" at bounding box center [749, 358] width 127 height 29
click at [765, 327] on h4 "Messenger" at bounding box center [749, 328] width 65 height 16
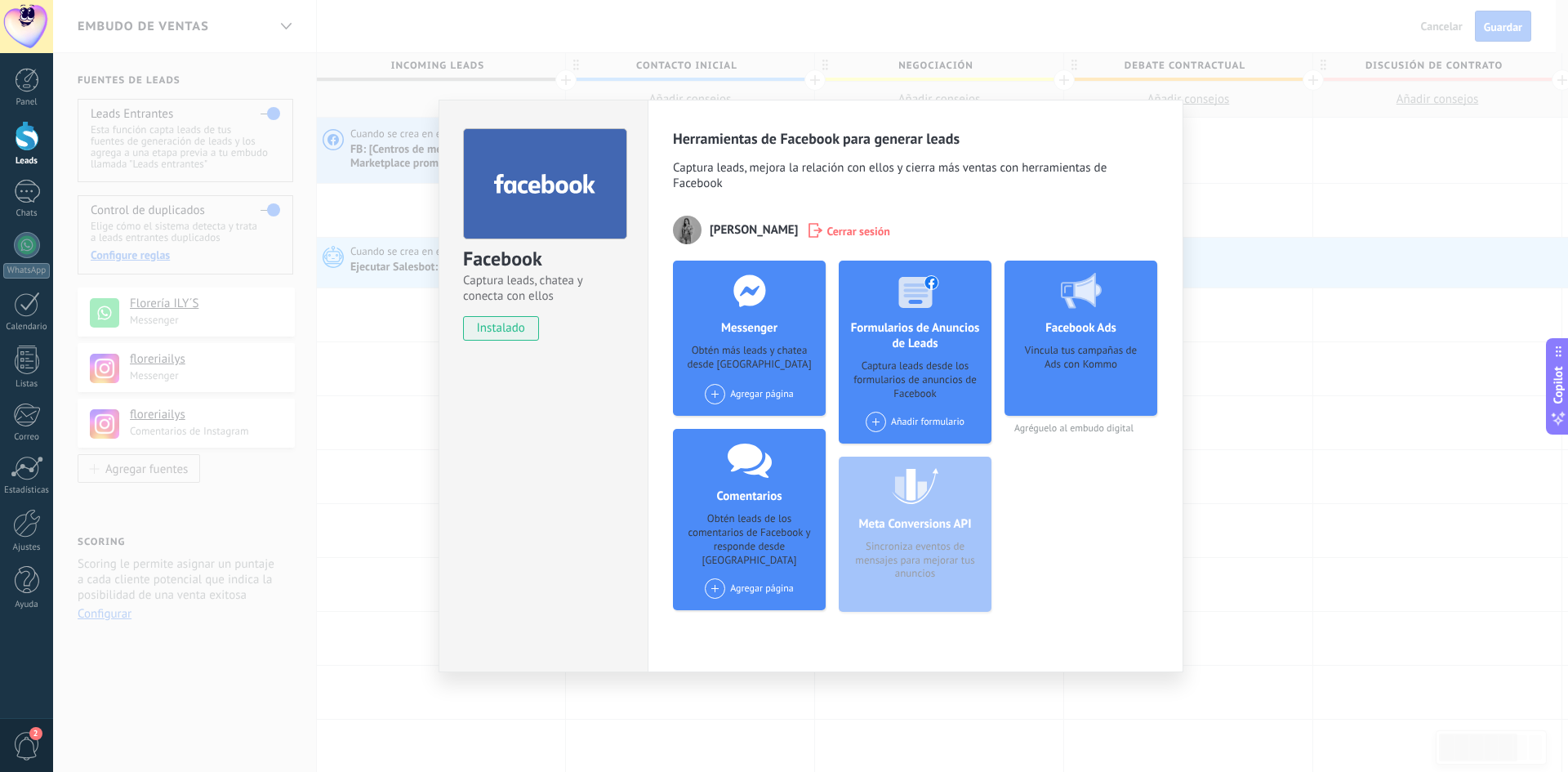
click at [745, 392] on div "Agregar página" at bounding box center [749, 394] width 89 height 20
click at [745, 392] on div "Agregar página Floreria ILY’S" at bounding box center [749, 394] width 89 height 20
click at [1263, 552] on div "Facebook Captura leads, chatea y conecta con ellos instalado Desinstalar Herram…" at bounding box center [810, 386] width 1515 height 772
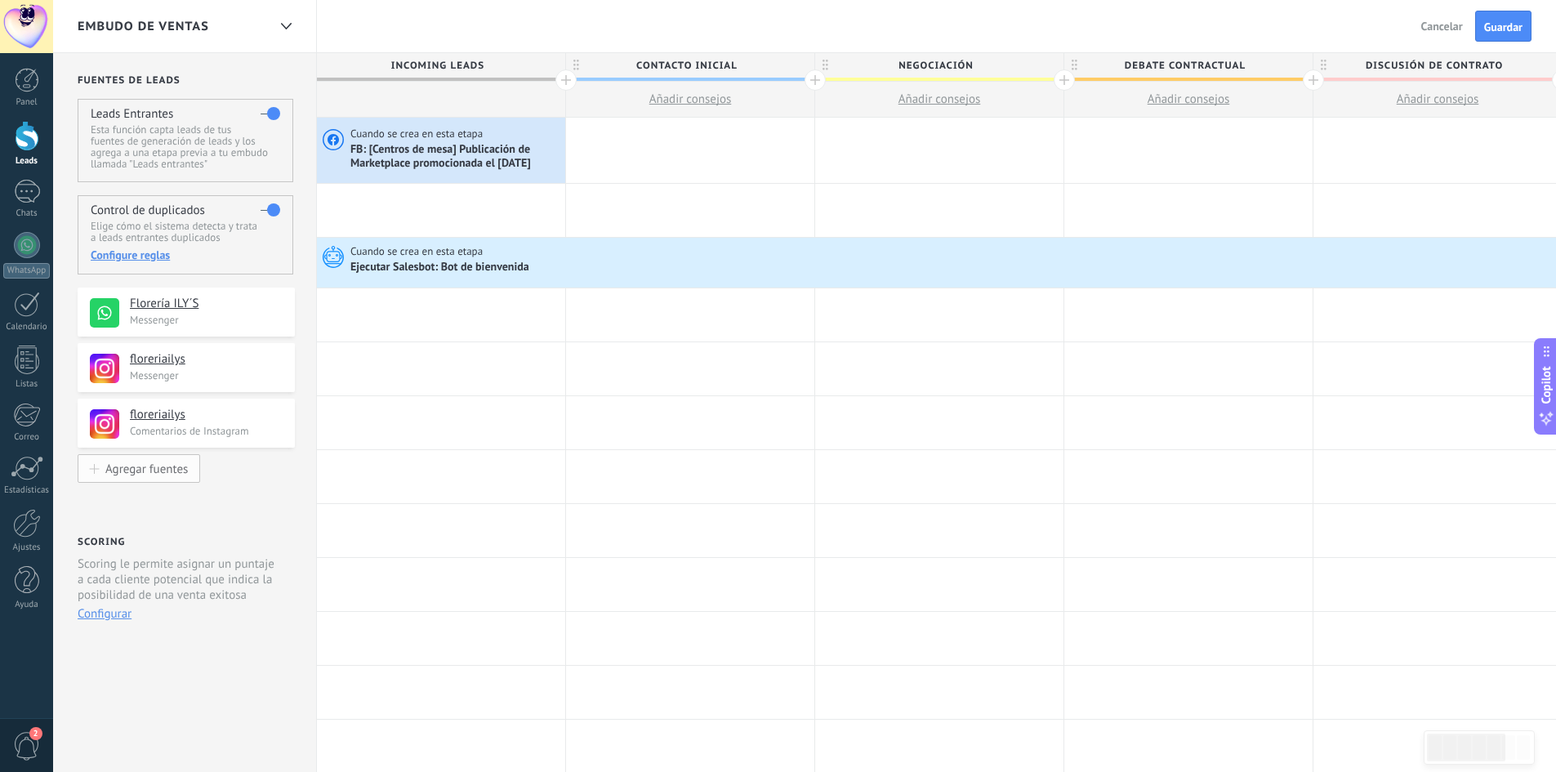
click at [155, 466] on div "Agregar fuentes" at bounding box center [146, 468] width 82 height 14
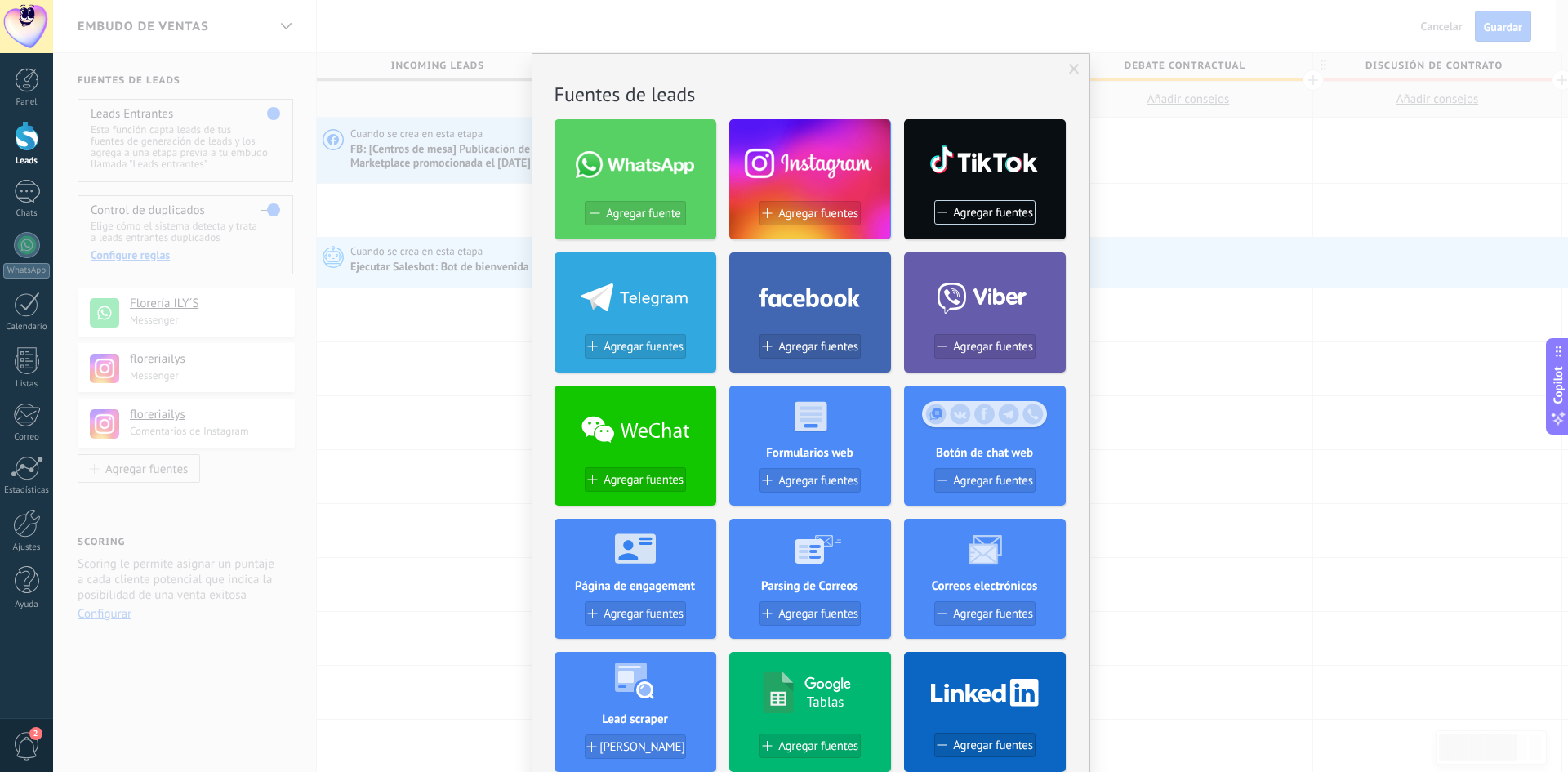
click at [831, 310] on icon at bounding box center [810, 294] width 102 height 33
click at [799, 342] on span "Agregar fuentes" at bounding box center [818, 347] width 80 height 14
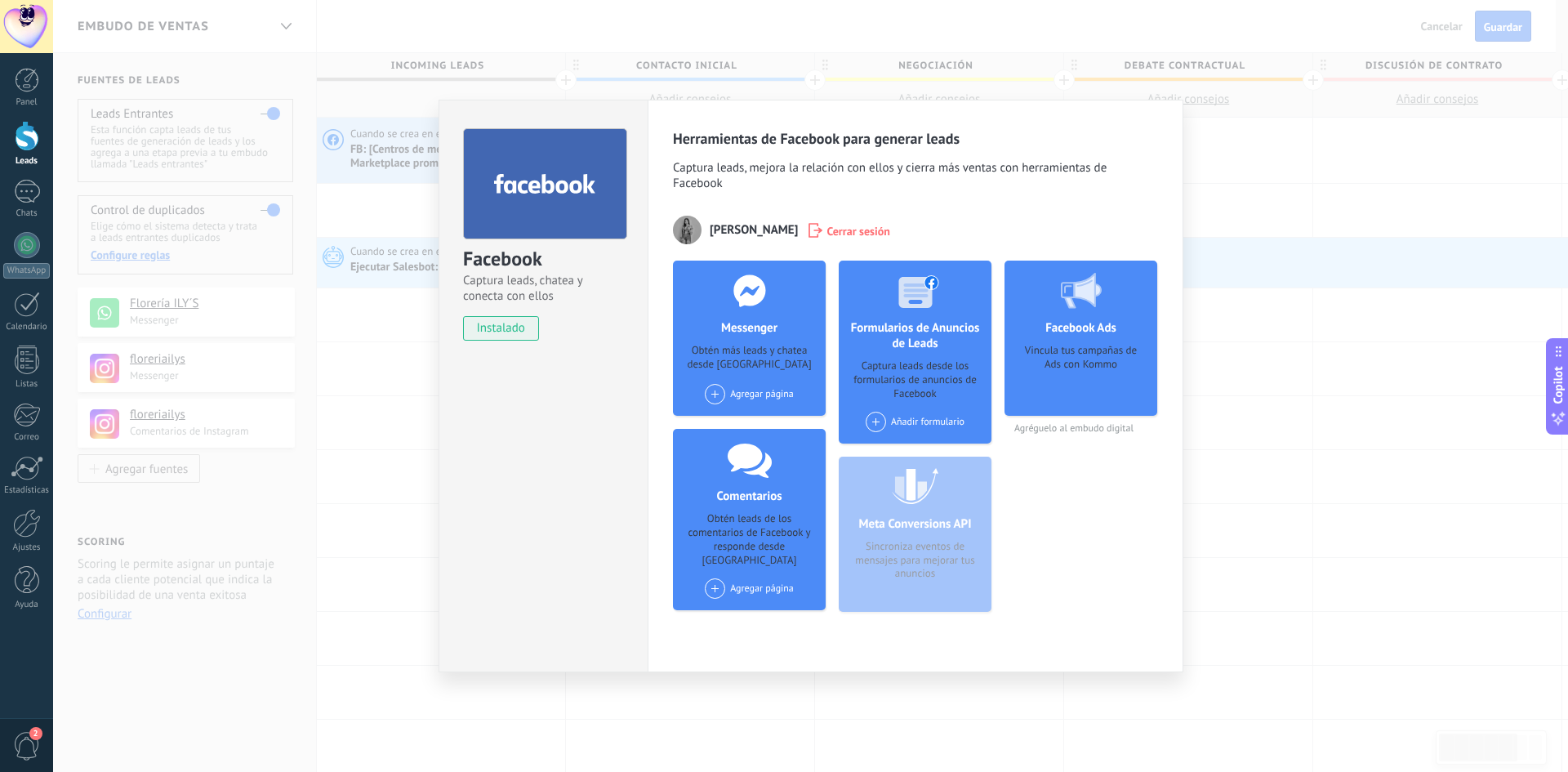
click at [1115, 368] on div "Vincula tus campañas de Ads con Kommo" at bounding box center [1081, 374] width 127 height 61
click at [963, 357] on div "Formularios de Anuncios de Leads Captura leads desde los formularios de anuncio…" at bounding box center [915, 352] width 153 height 183
click at [937, 510] on div "Meta Conversions API Sincroniza eventos de mensajes para mejorar tus anuncios" at bounding box center [915, 534] width 153 height 155
click at [773, 543] on div "Obtén leads de los comentarios de Facebook y responde desde Kommo" at bounding box center [749, 540] width 127 height 56
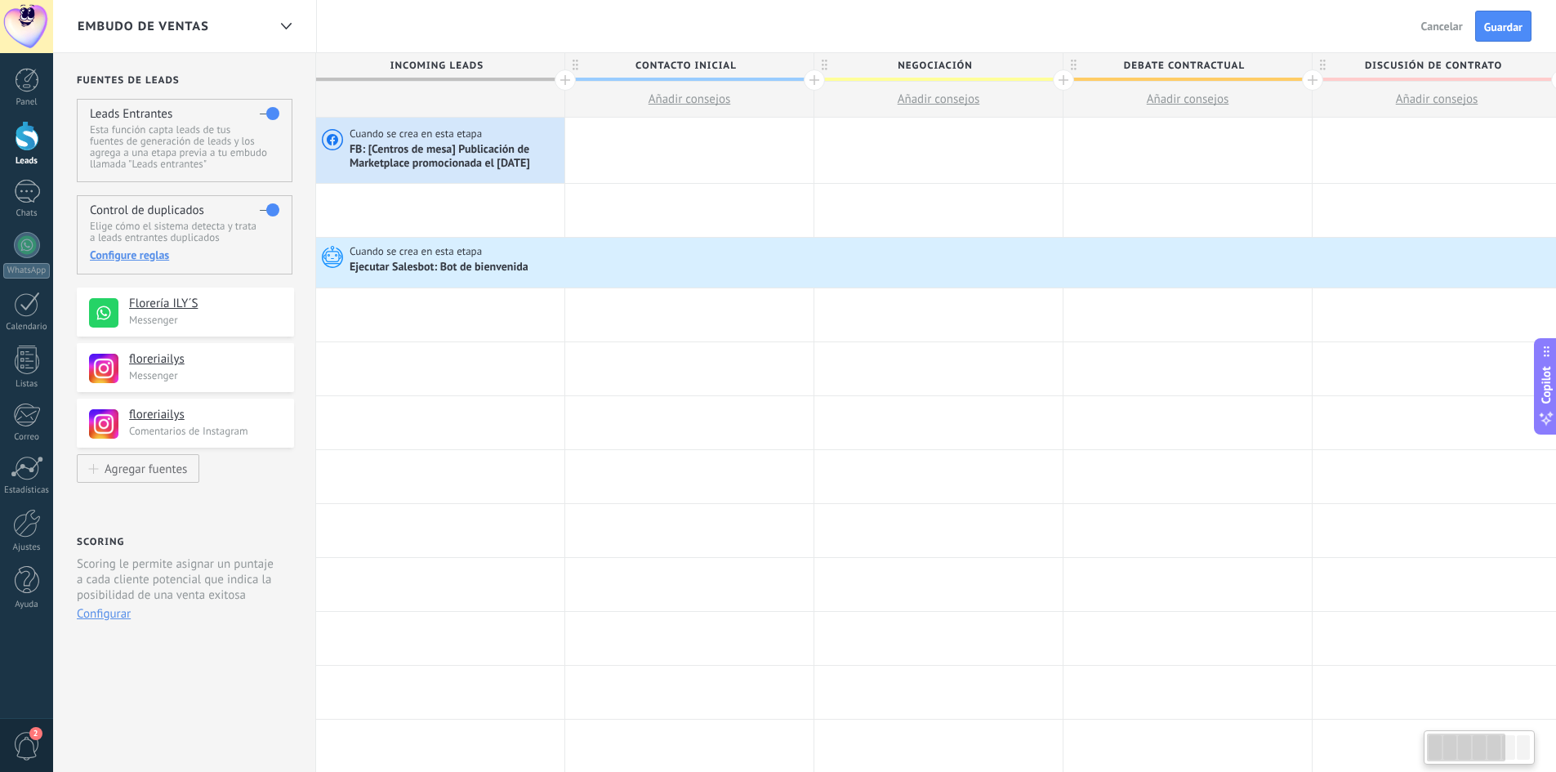
click at [564, 82] on div at bounding box center [565, 79] width 21 height 21
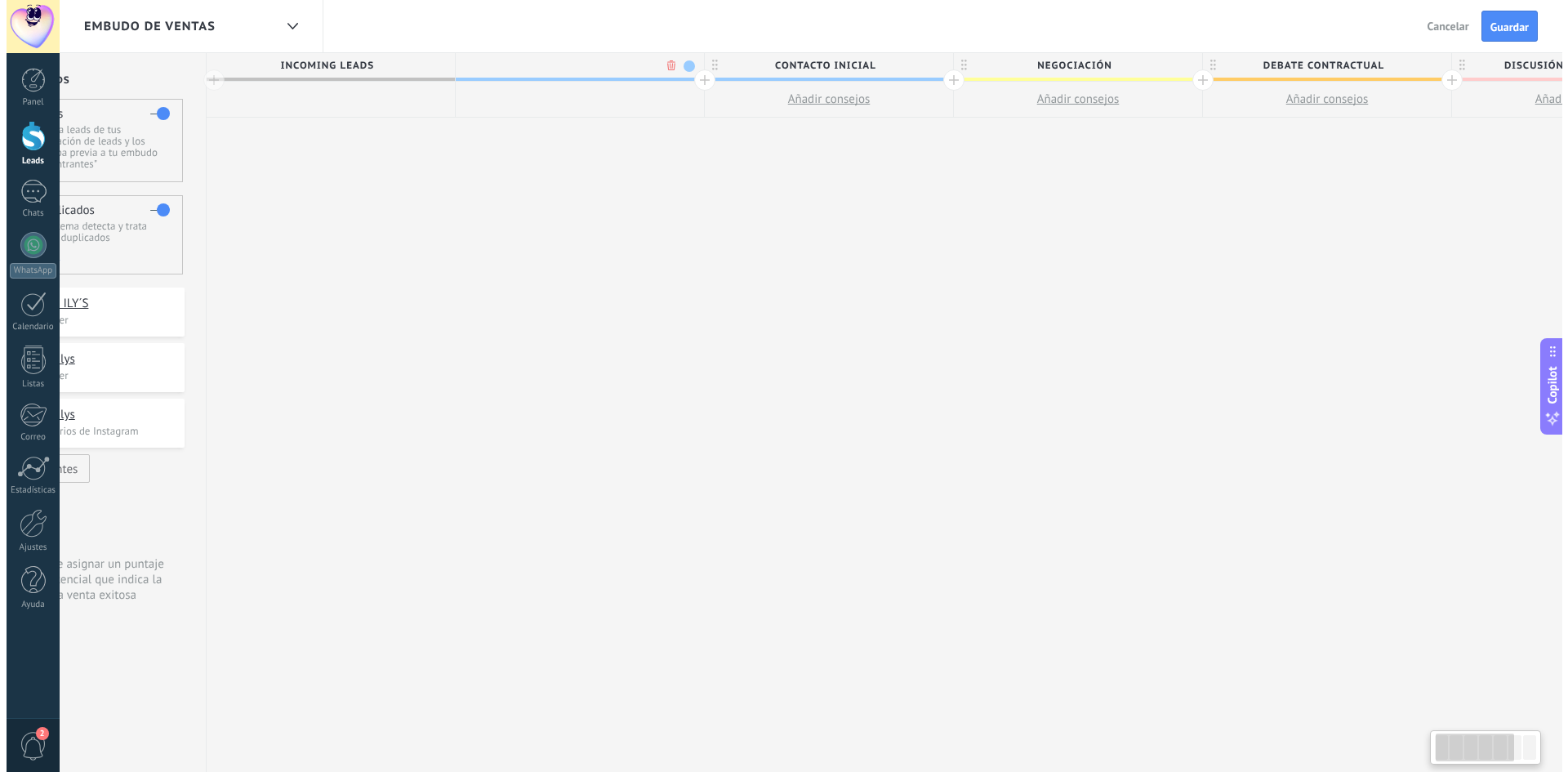
scroll to position [0, 122]
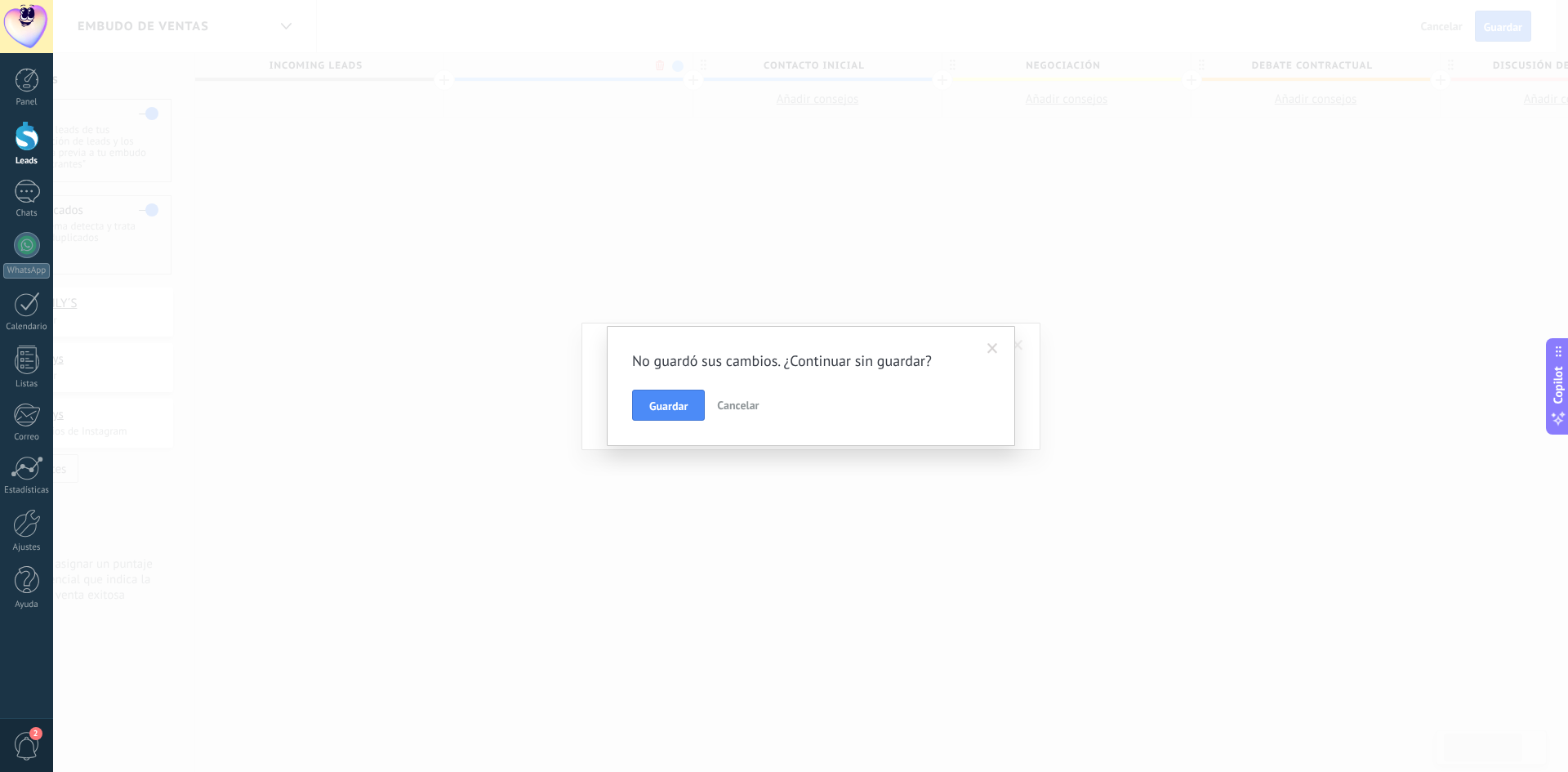
click at [735, 408] on span "Cancelar" at bounding box center [738, 405] width 42 height 15
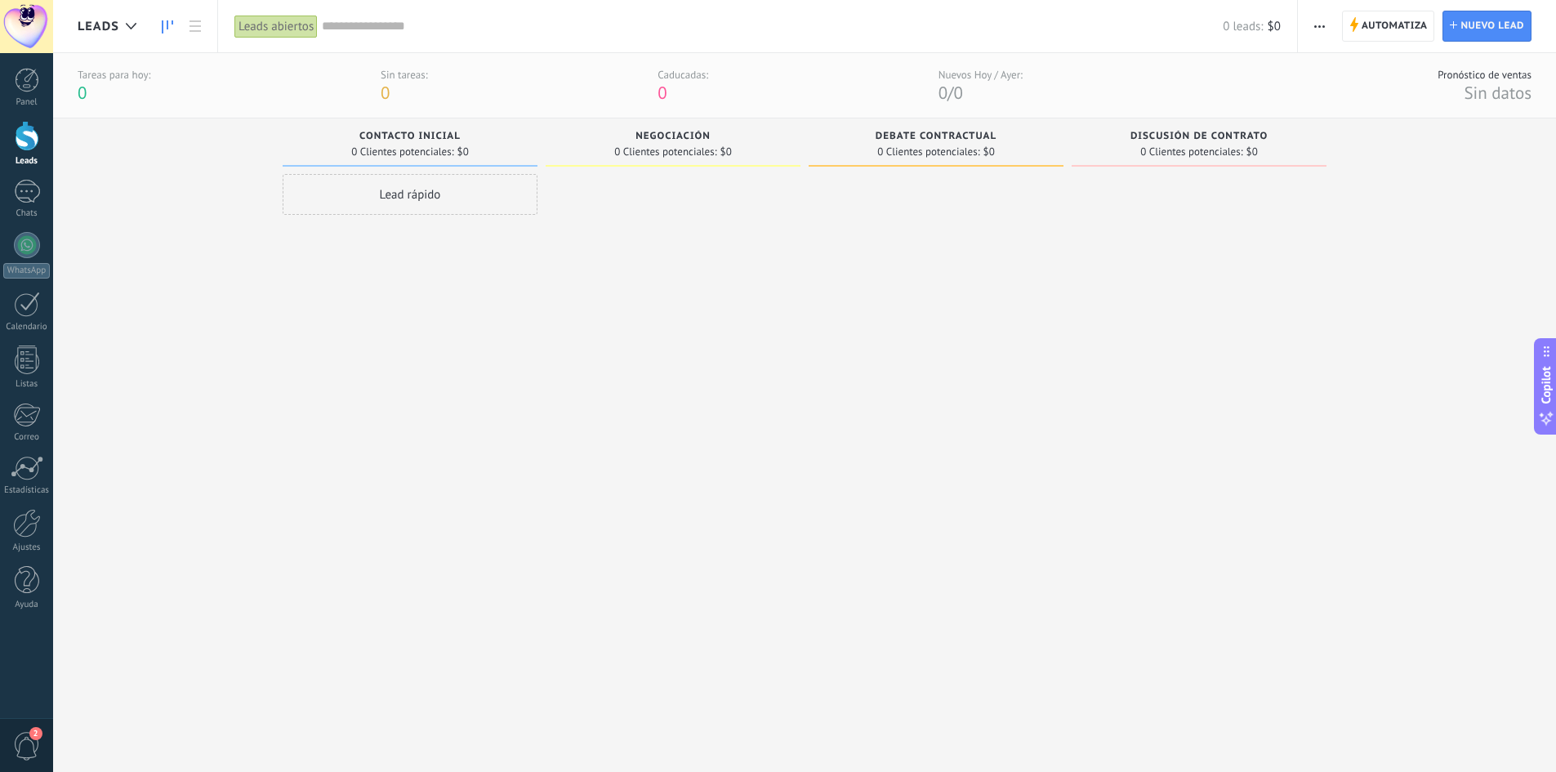
click at [398, 199] on div "Lead rápido" at bounding box center [410, 194] width 255 height 41
click at [1385, 25] on span "Automatiza" at bounding box center [1394, 25] width 66 height 29
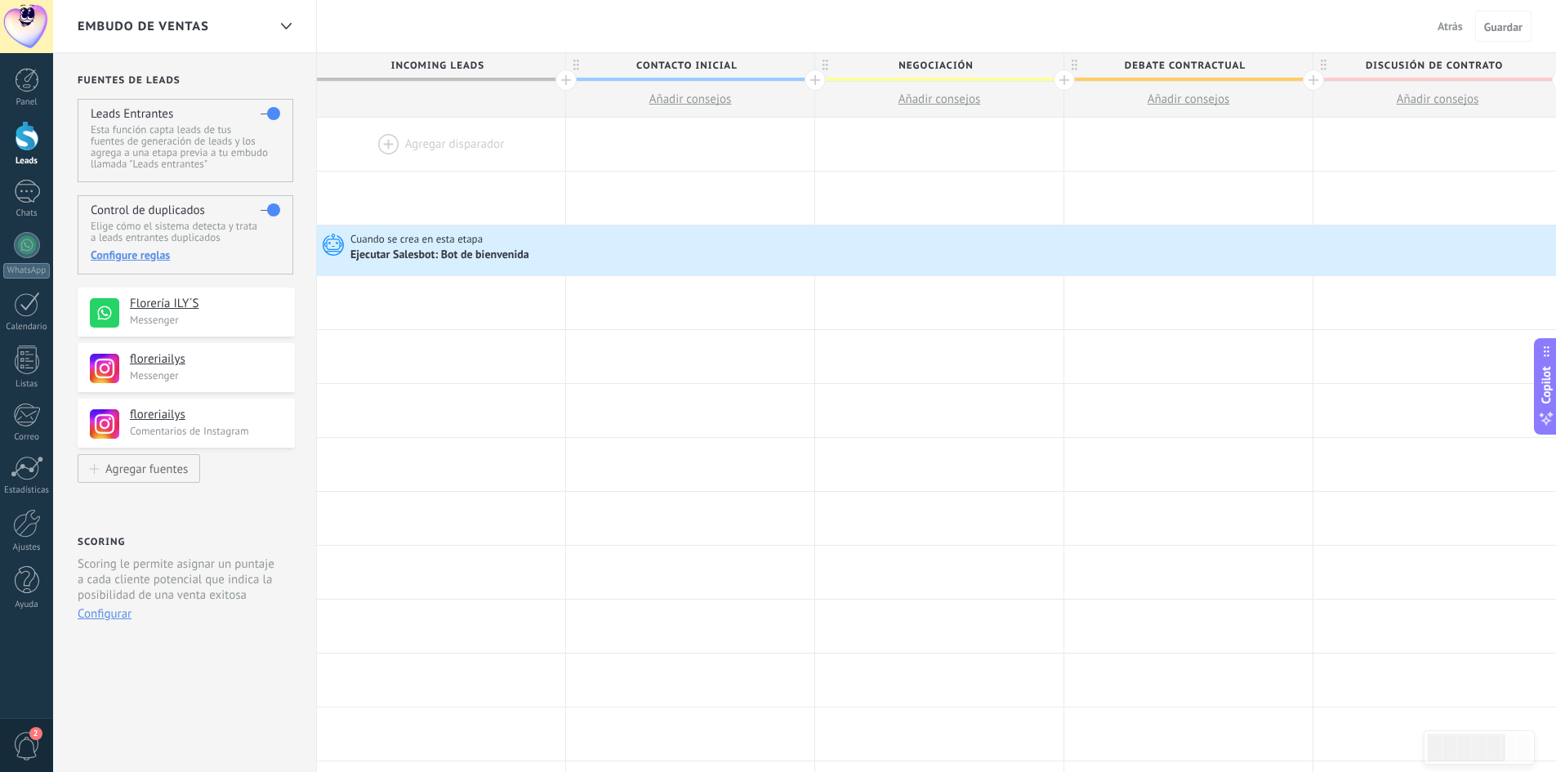
click at [410, 149] on div at bounding box center [441, 144] width 248 height 53
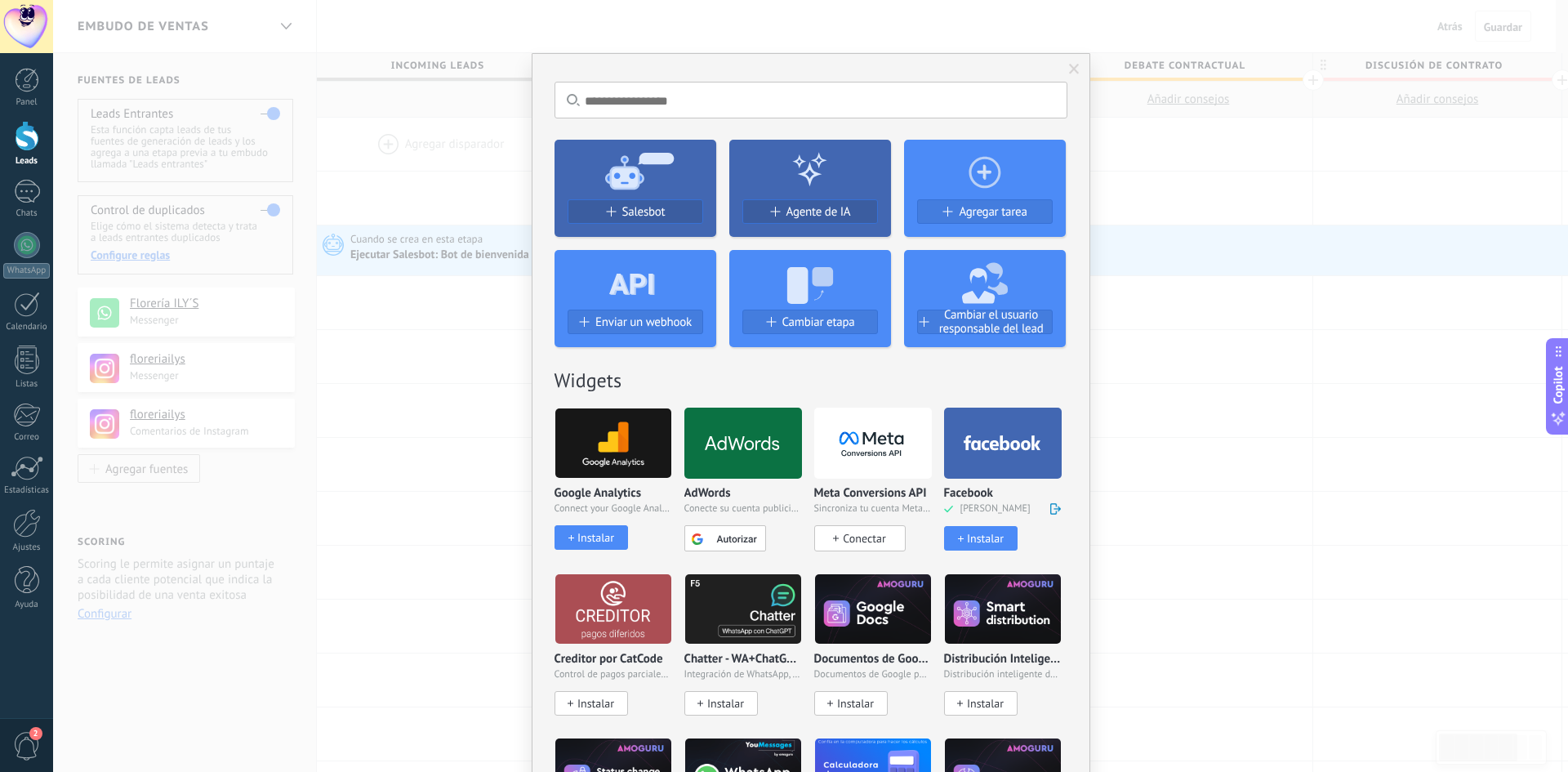
click at [975, 452] on div at bounding box center [1003, 443] width 118 height 71
click at [1027, 451] on div at bounding box center [1003, 443] width 118 height 71
click at [1054, 508] on span at bounding box center [1055, 509] width 11 height 12
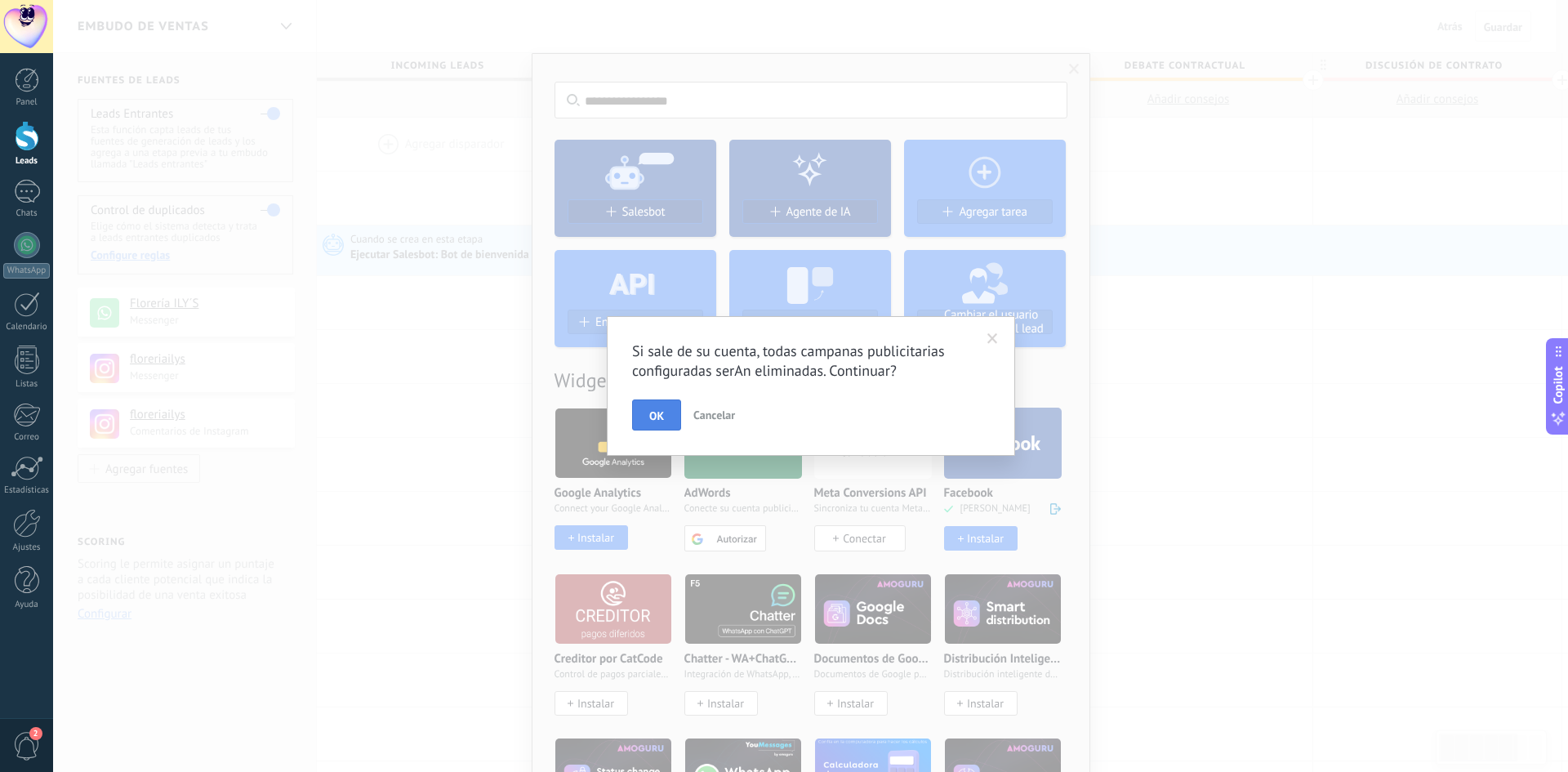
click at [656, 410] on span "OK" at bounding box center [656, 415] width 15 height 11
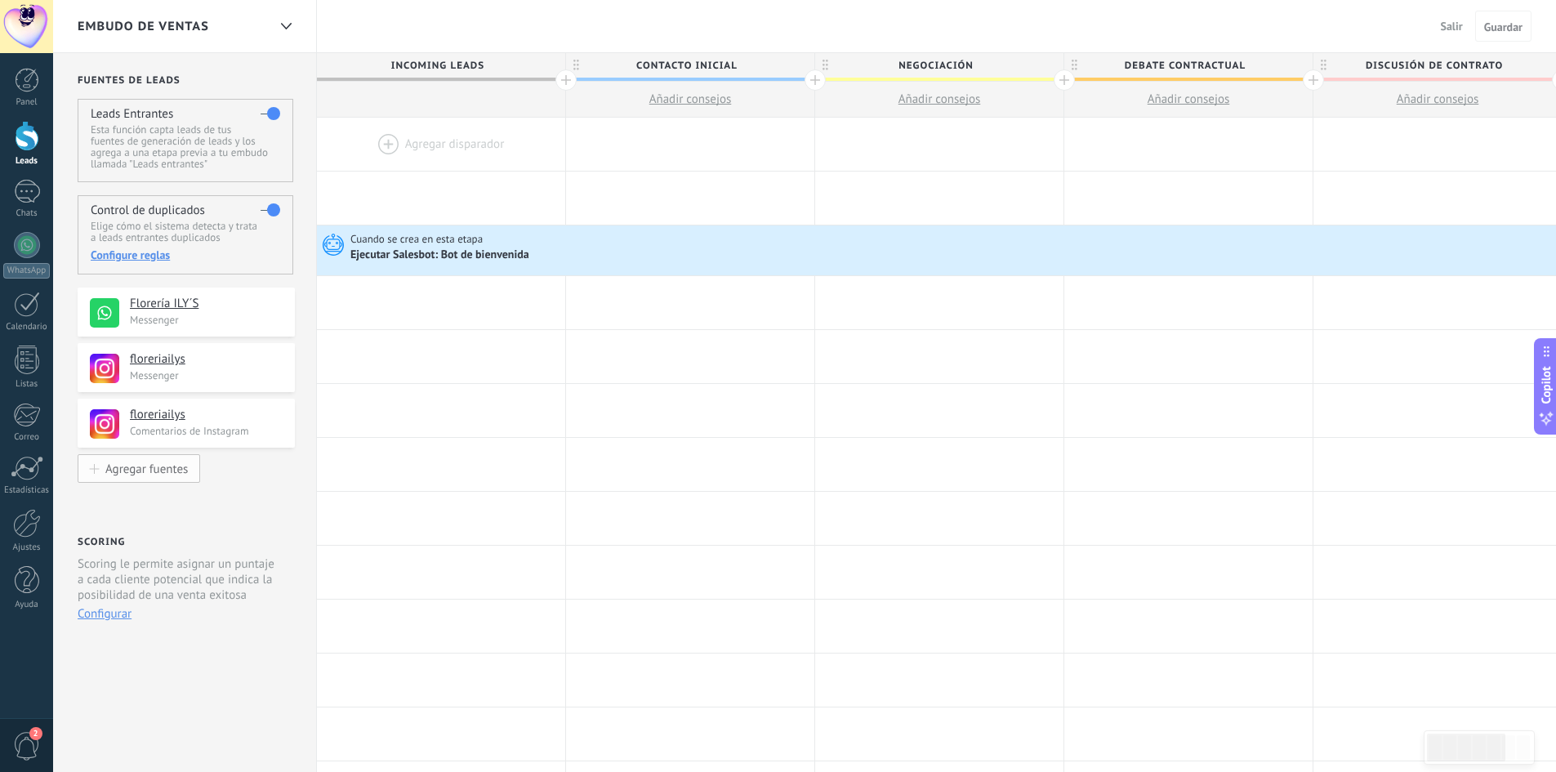
click at [154, 464] on div "Agregar fuentes" at bounding box center [146, 468] width 82 height 14
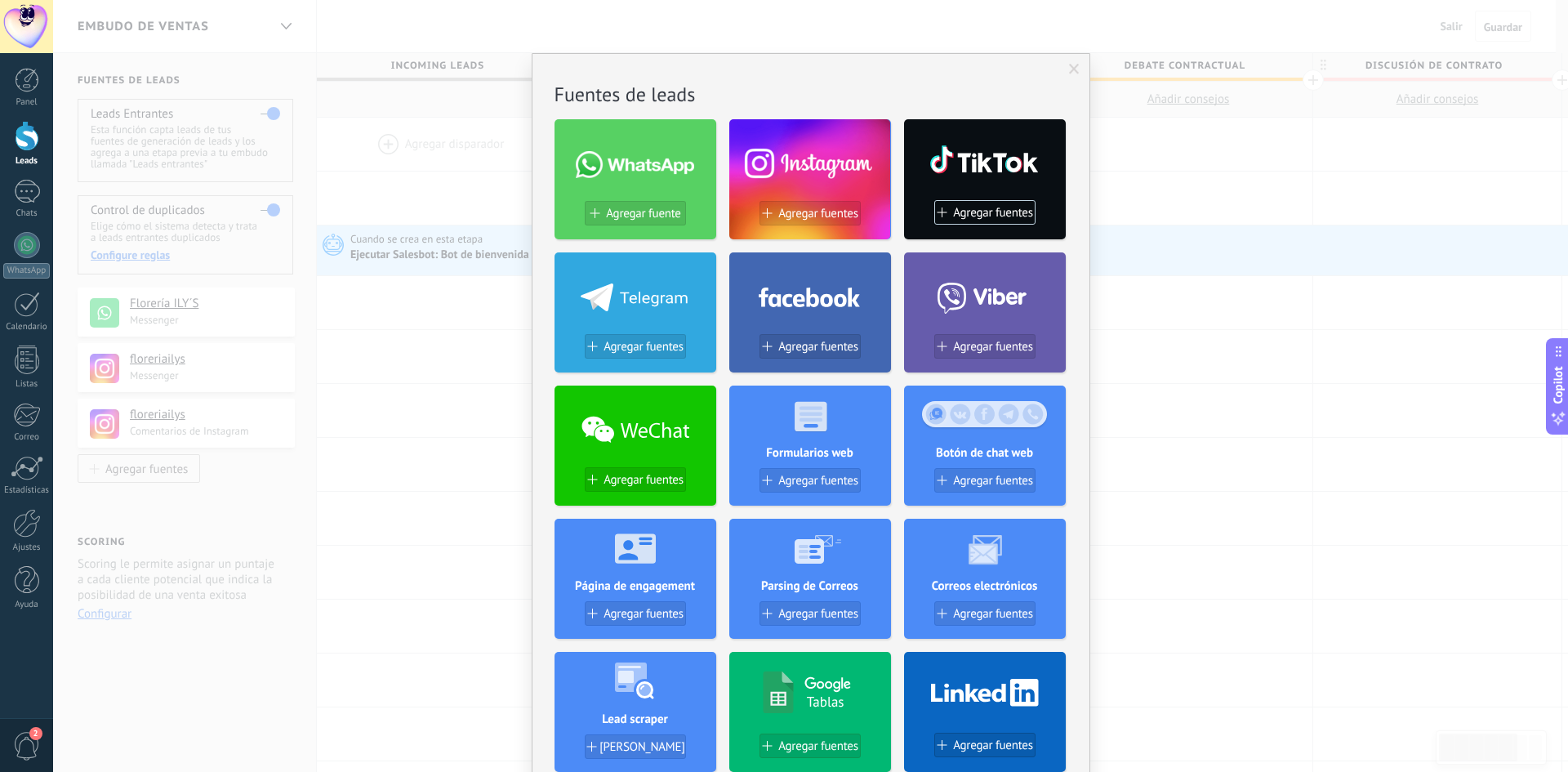
click at [798, 296] on use at bounding box center [809, 297] width 101 height 20
click at [803, 302] on icon at bounding box center [810, 294] width 102 height 33
click at [1065, 69] on span at bounding box center [1074, 70] width 27 height 28
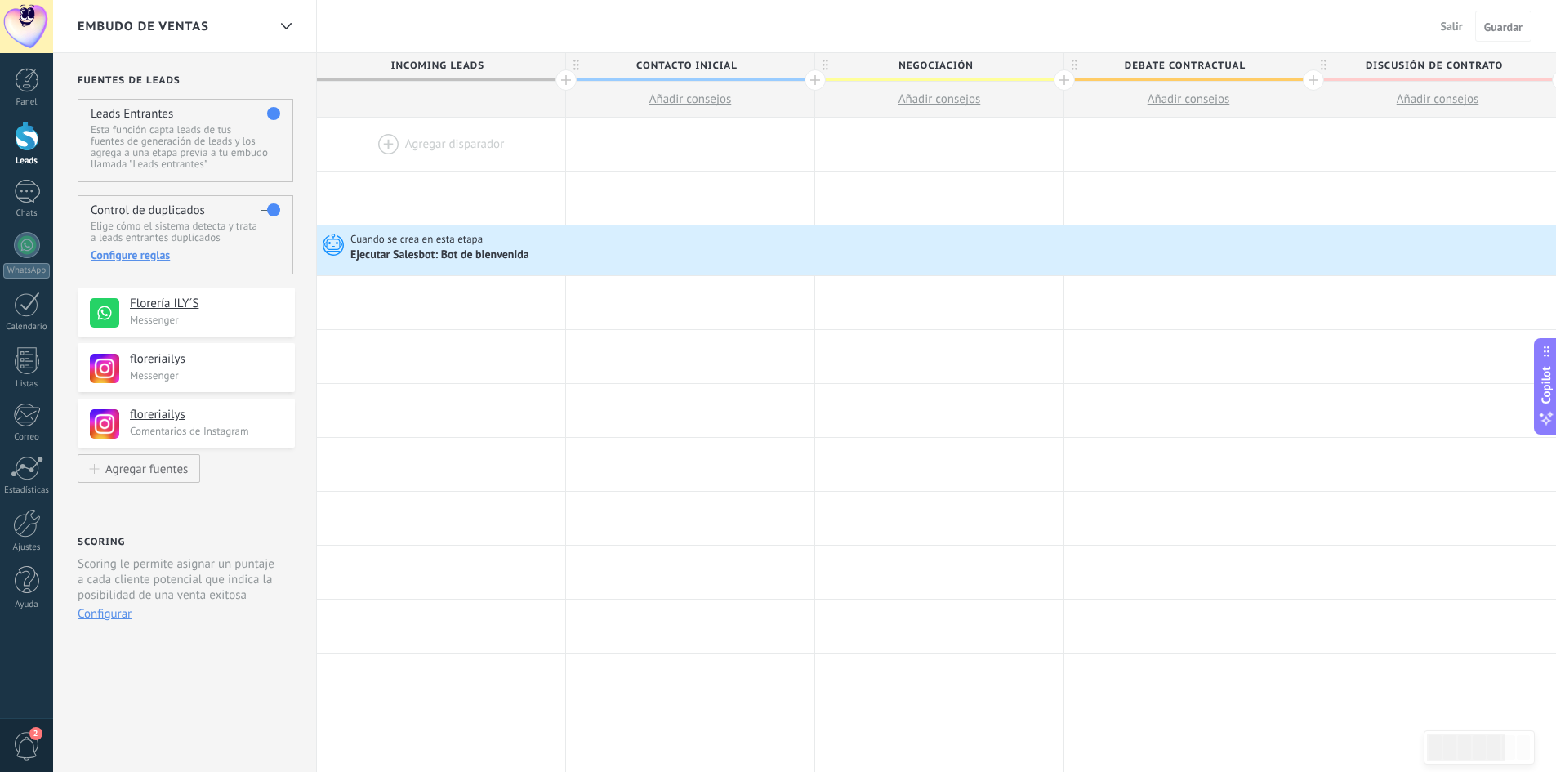
click at [379, 141] on div at bounding box center [441, 144] width 248 height 53
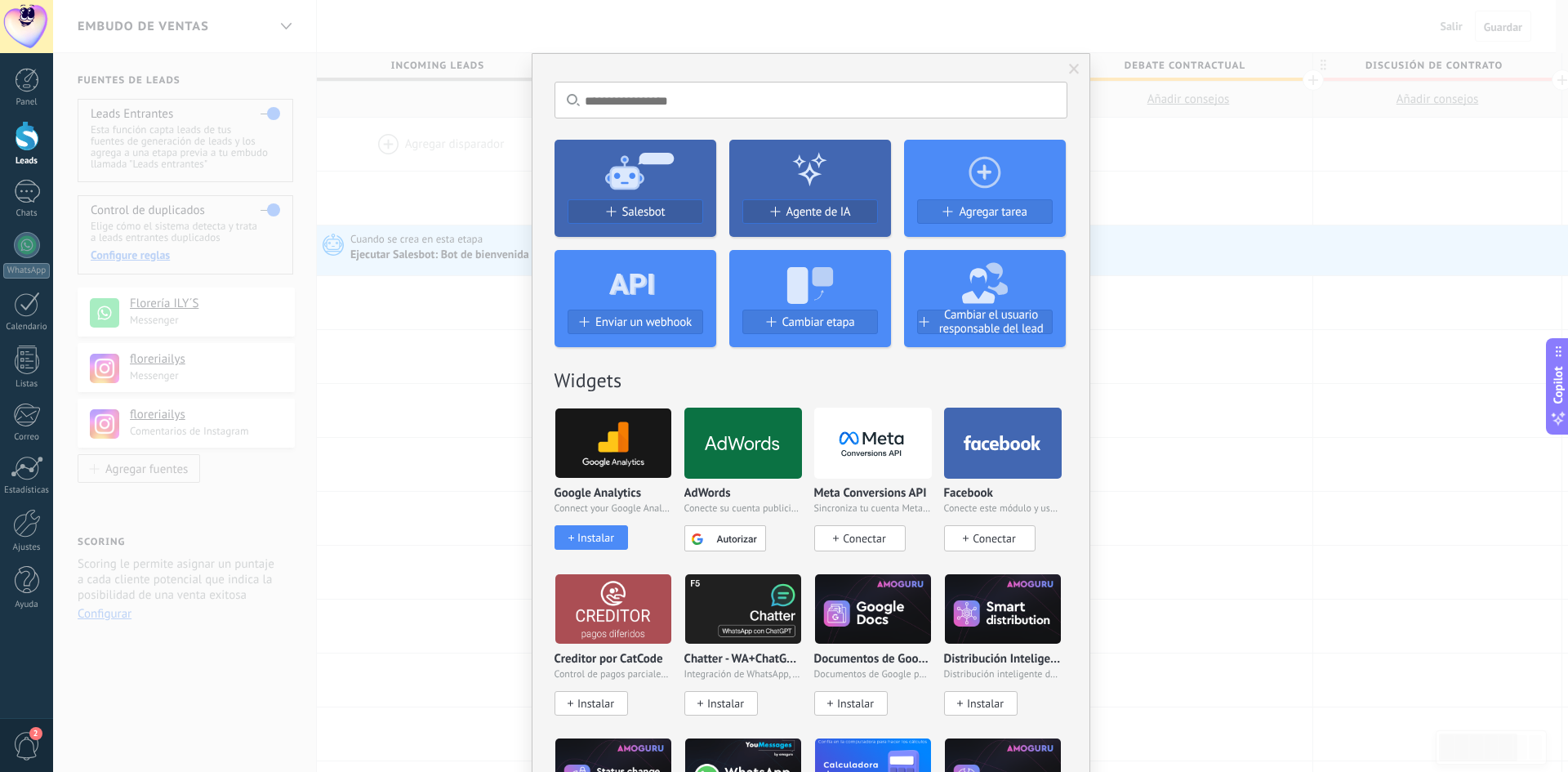
click at [1025, 434] on div at bounding box center [1003, 443] width 118 height 71
click at [1001, 537] on span "Conectar" at bounding box center [994, 538] width 42 height 15
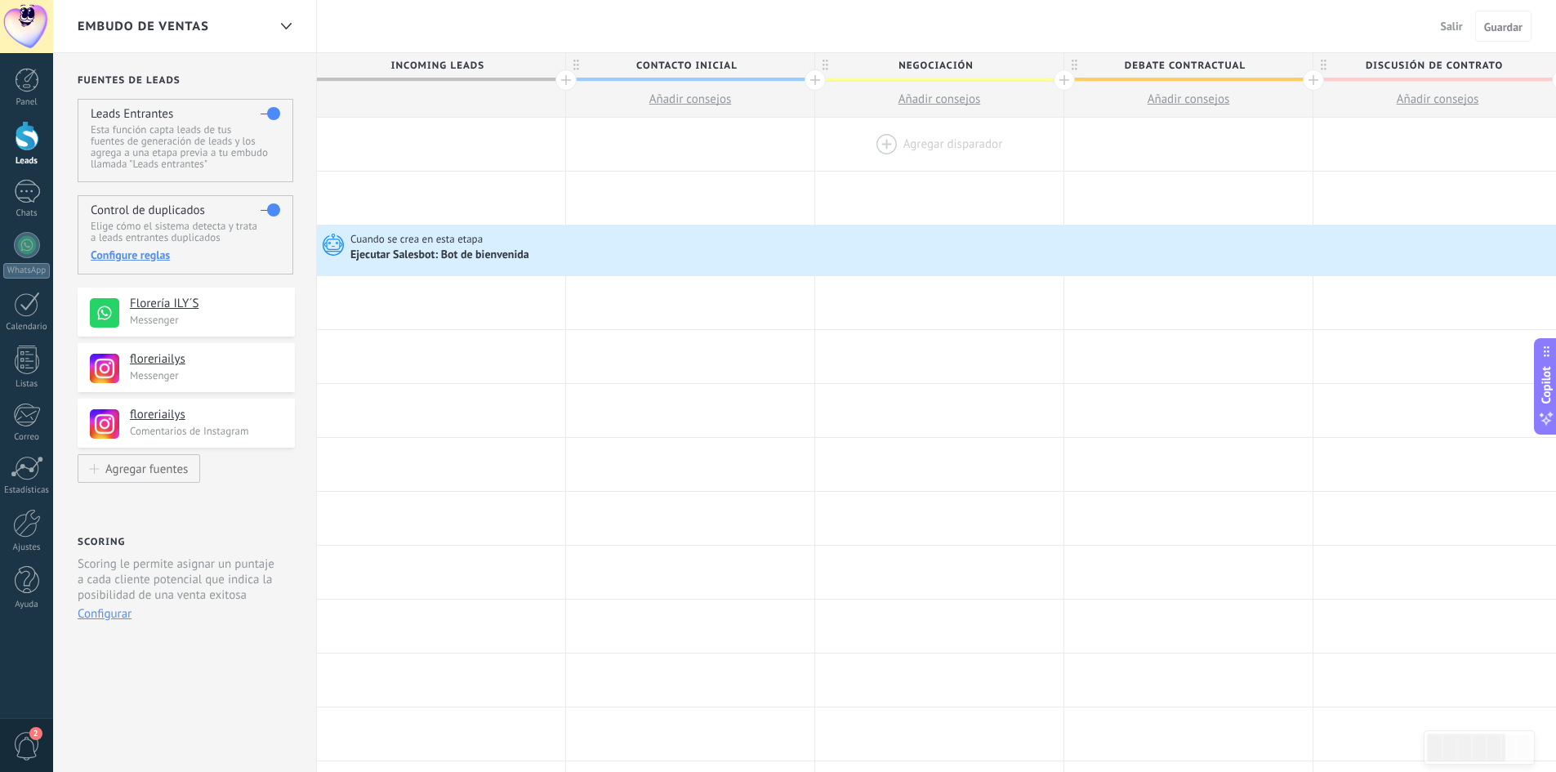
click at [920, 135] on div at bounding box center [939, 144] width 248 height 53
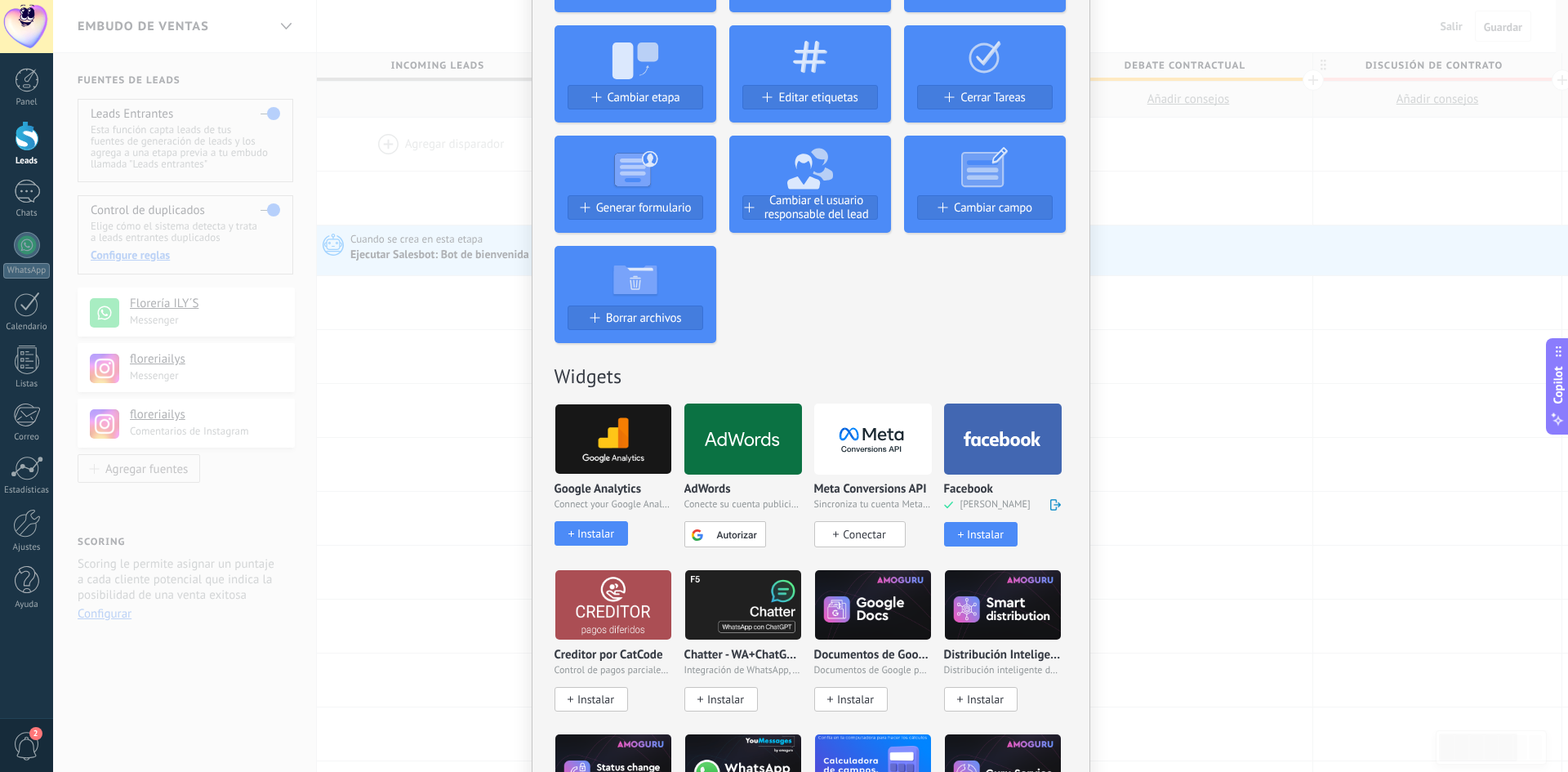
scroll to position [408, 0]
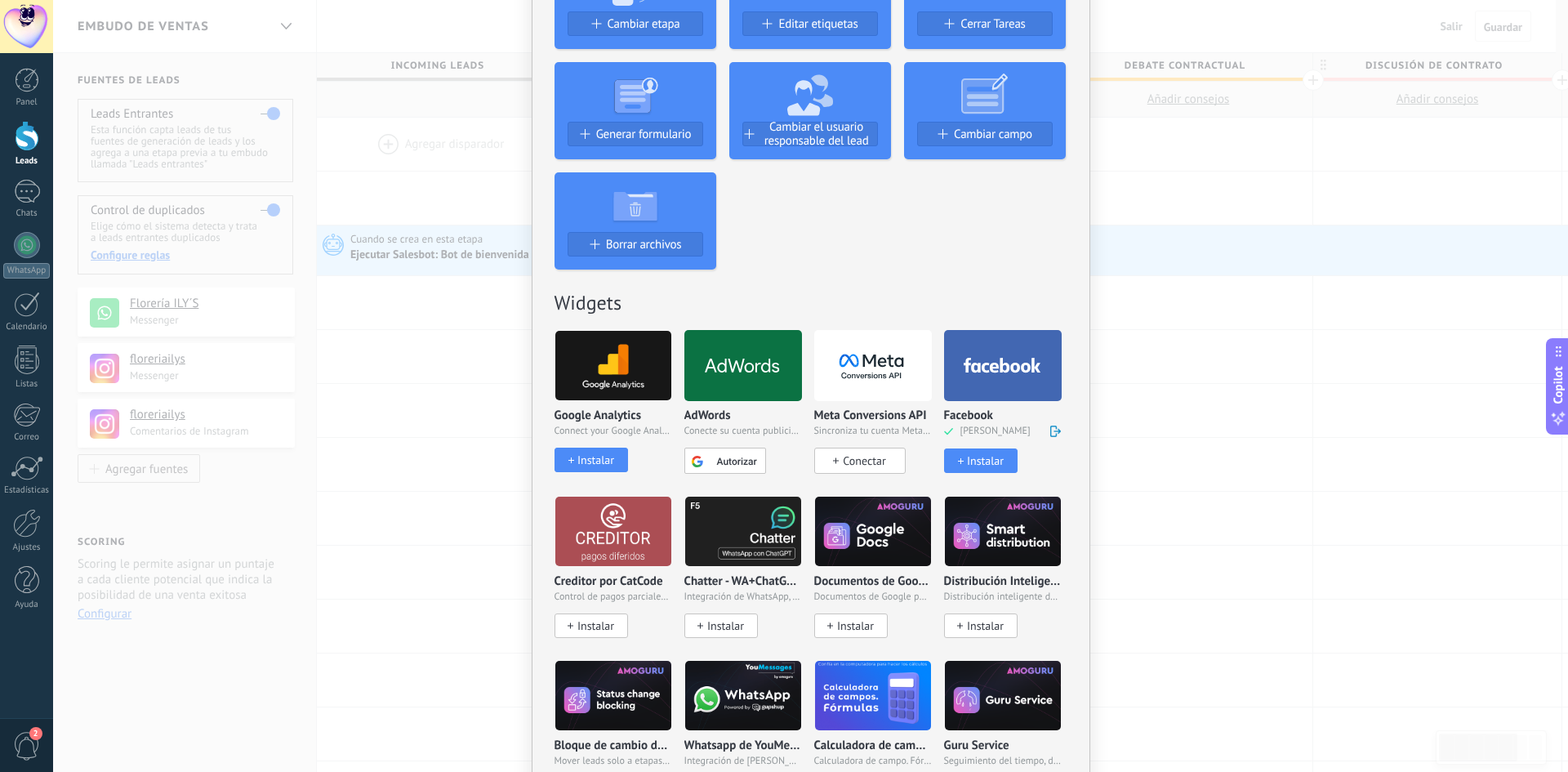
click at [1017, 369] on use at bounding box center [1002, 365] width 77 height 15
click at [1036, 334] on div at bounding box center [1003, 365] width 118 height 71
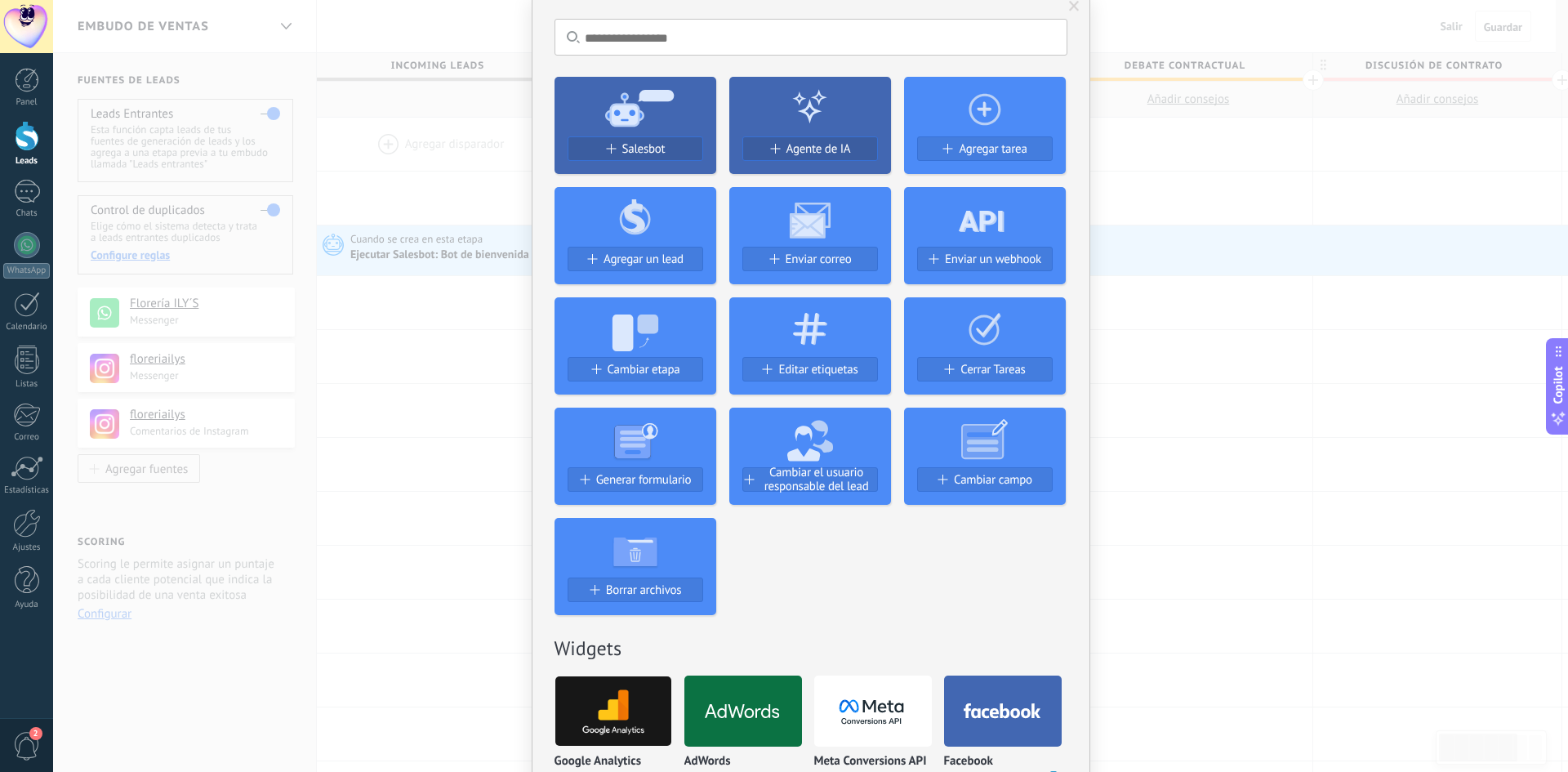
scroll to position [0, 0]
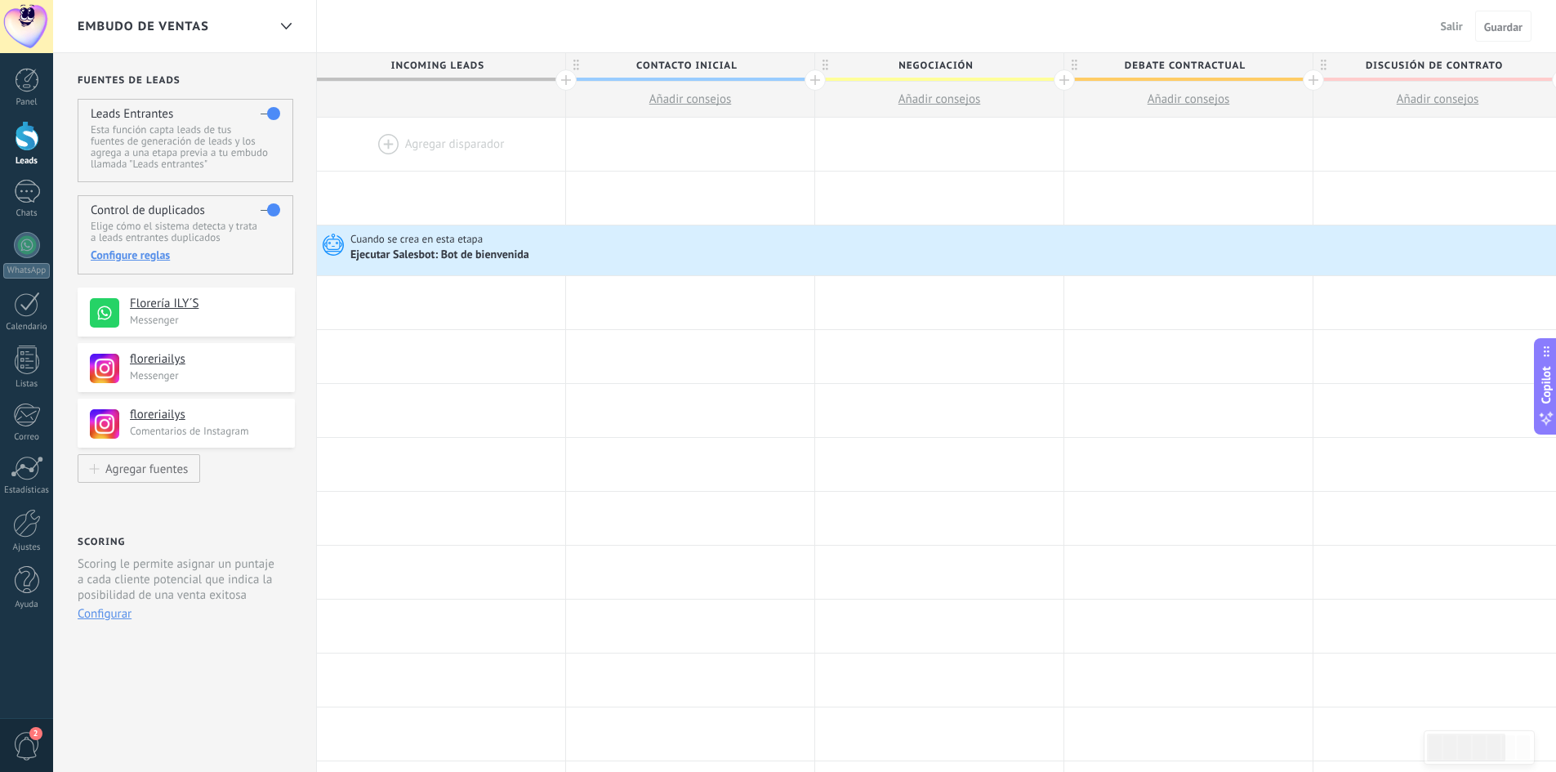
click at [91, 613] on button "Configurar" at bounding box center [105, 614] width 54 height 16
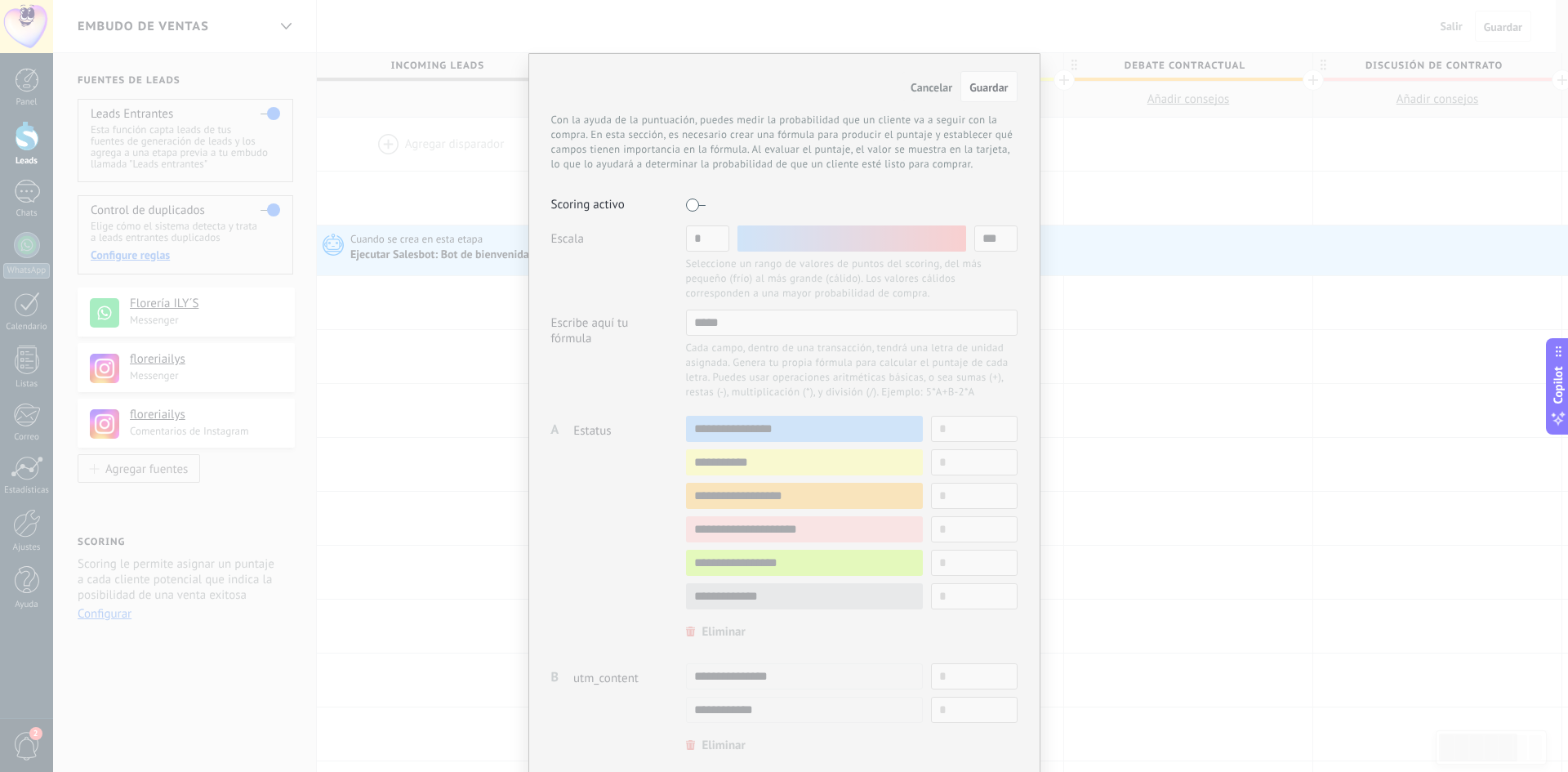
click at [991, 230] on div at bounding box center [784, 571] width 466 height 707
click at [700, 204] on label at bounding box center [696, 205] width 20 height 26
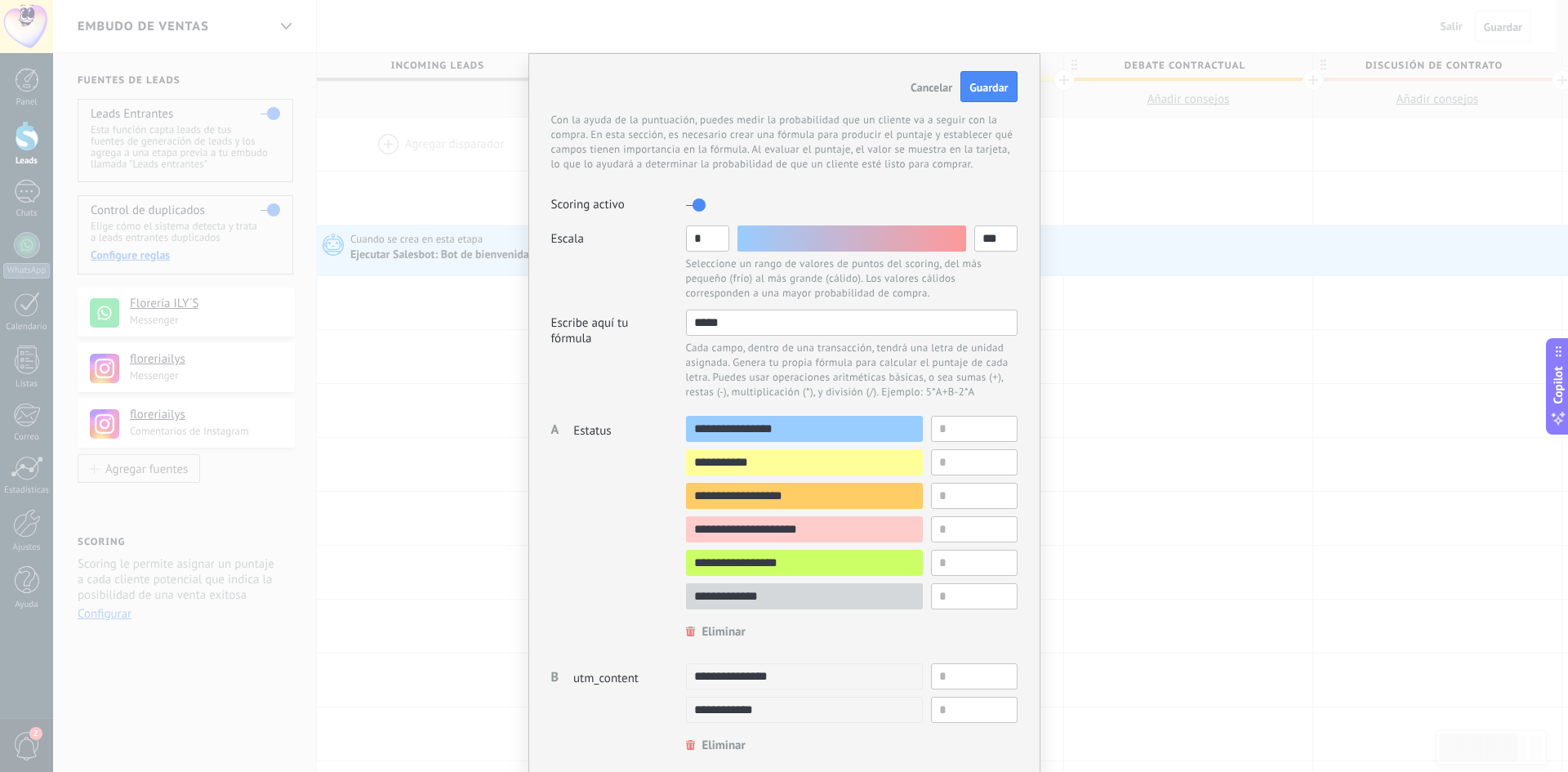
click at [934, 88] on span "Cancelar" at bounding box center [932, 87] width 42 height 15
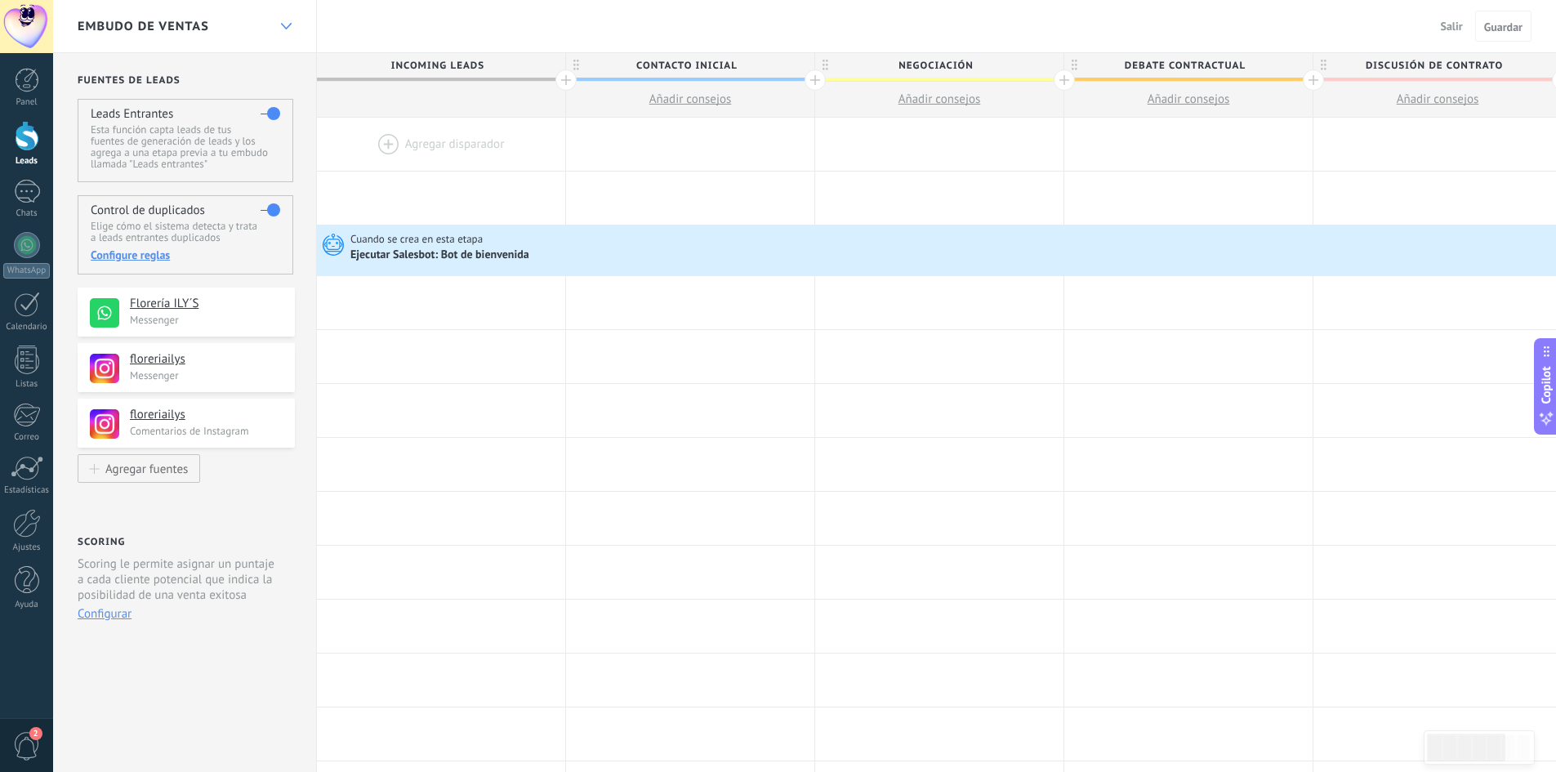
click at [280, 34] on div at bounding box center [286, 27] width 28 height 32
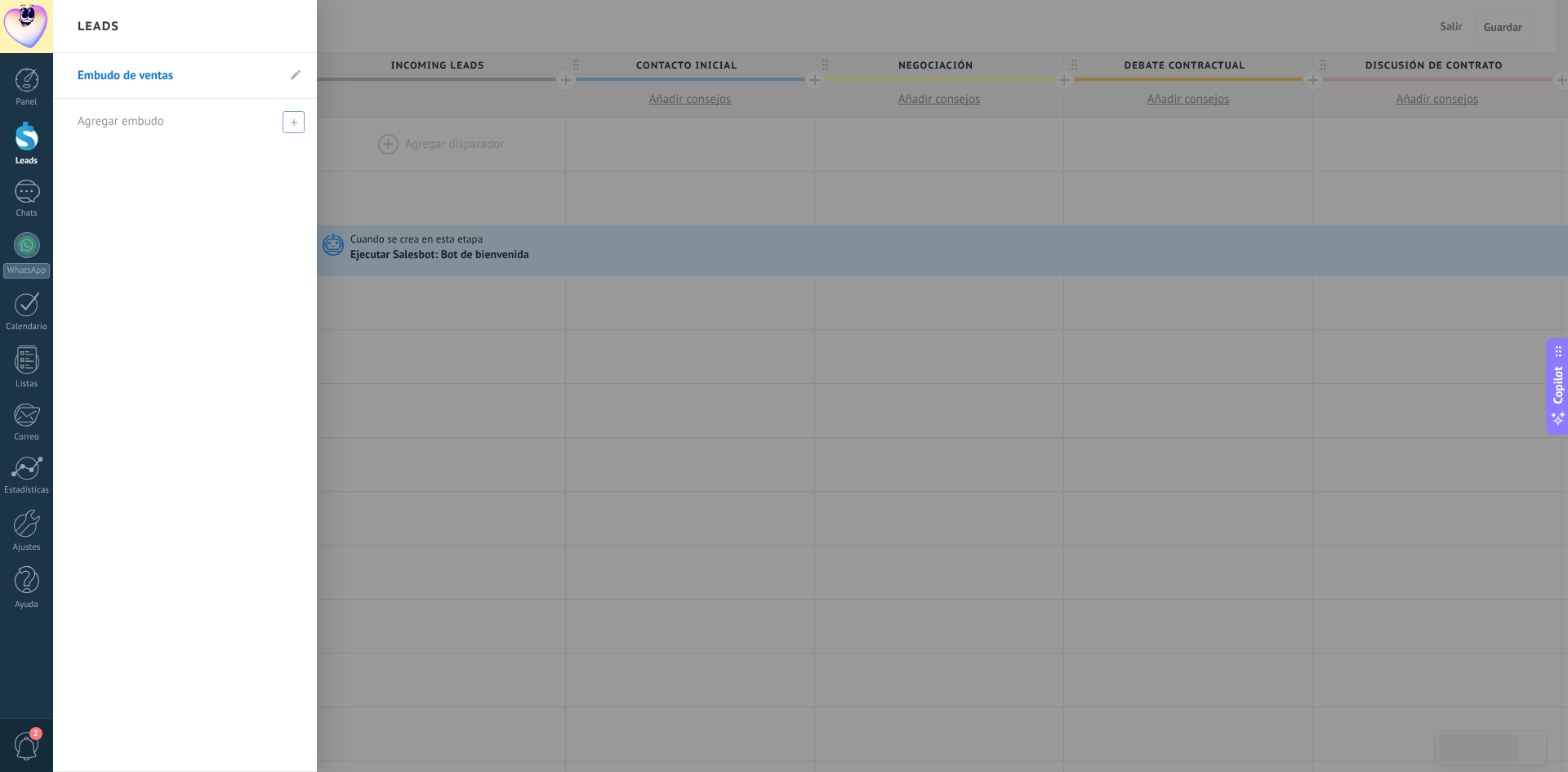
click at [292, 125] on icon at bounding box center [293, 121] width 7 height 7
click at [292, 125] on span at bounding box center [295, 121] width 15 height 11
click at [293, 117] on span at bounding box center [295, 121] width 15 height 11
click at [290, 70] on li "Embudo de ventas" at bounding box center [185, 76] width 264 height 46
click at [91, 23] on h2 "Leads" at bounding box center [99, 26] width 42 height 51
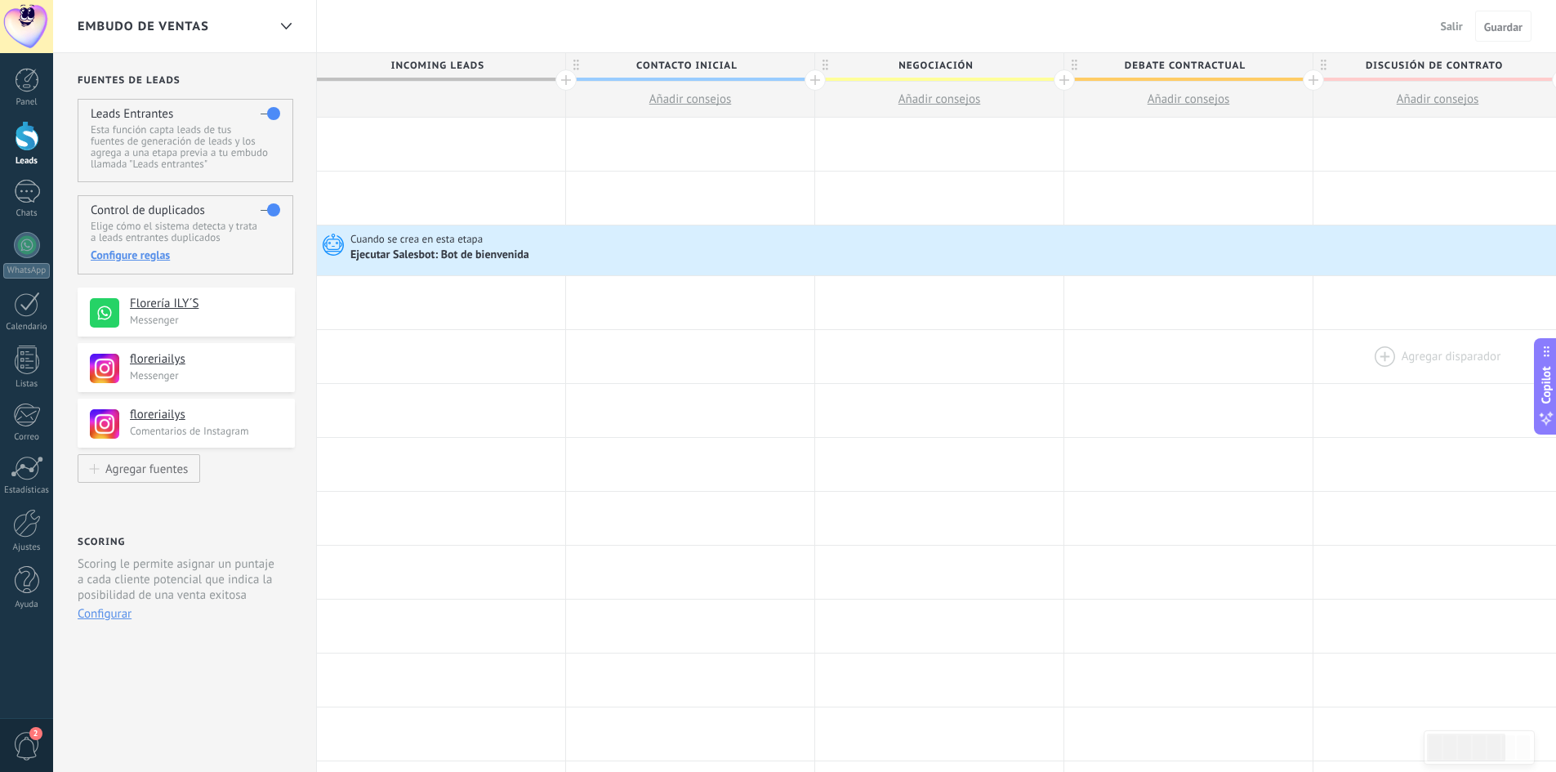
click at [1468, 359] on div at bounding box center [1437, 356] width 248 height 53
click at [404, 144] on div at bounding box center [441, 144] width 248 height 53
click at [384, 141] on div at bounding box center [441, 144] width 248 height 53
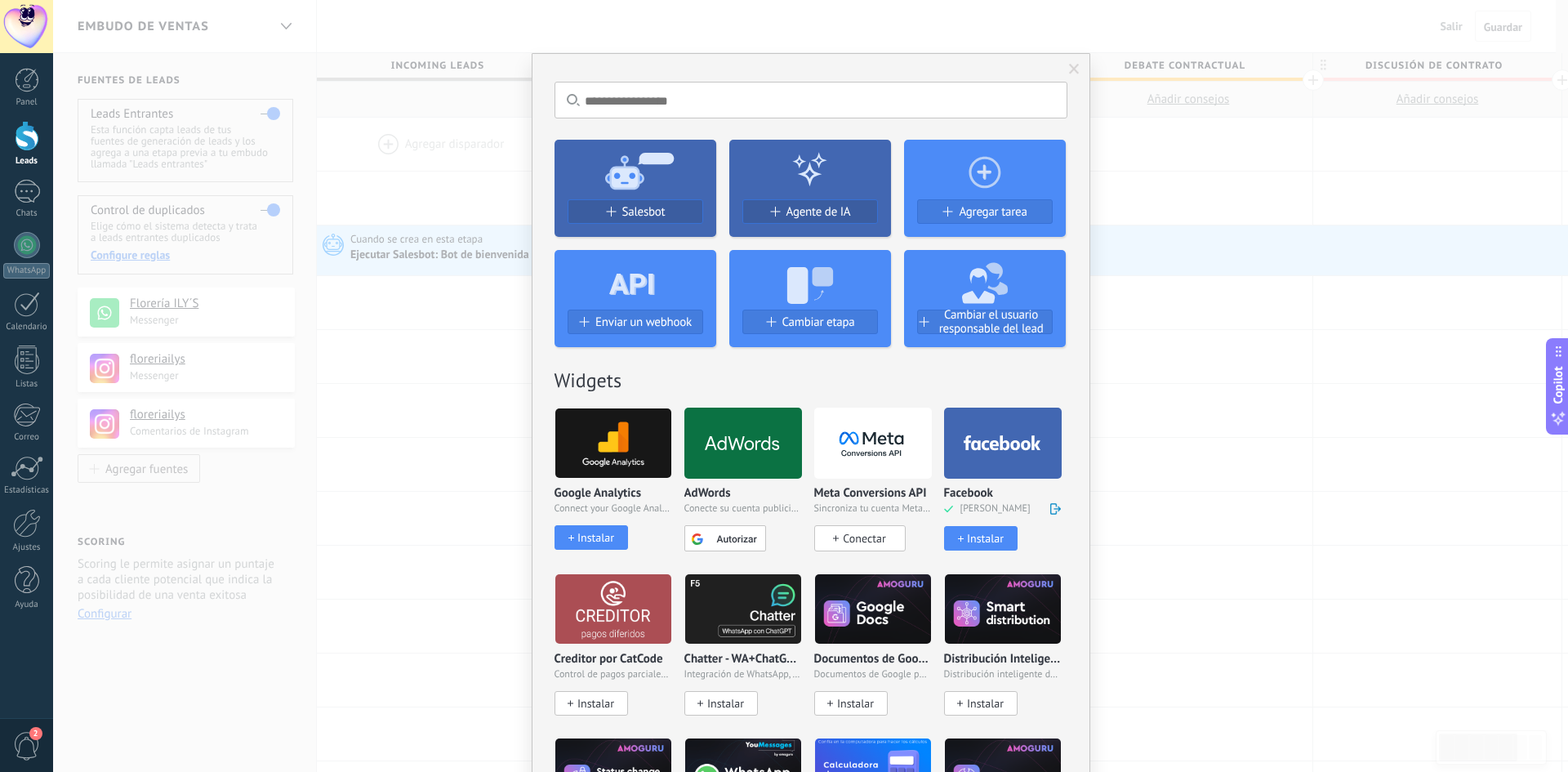
click at [986, 430] on div at bounding box center [1003, 443] width 118 height 71
click at [1050, 506] on span at bounding box center [1055, 509] width 11 height 12
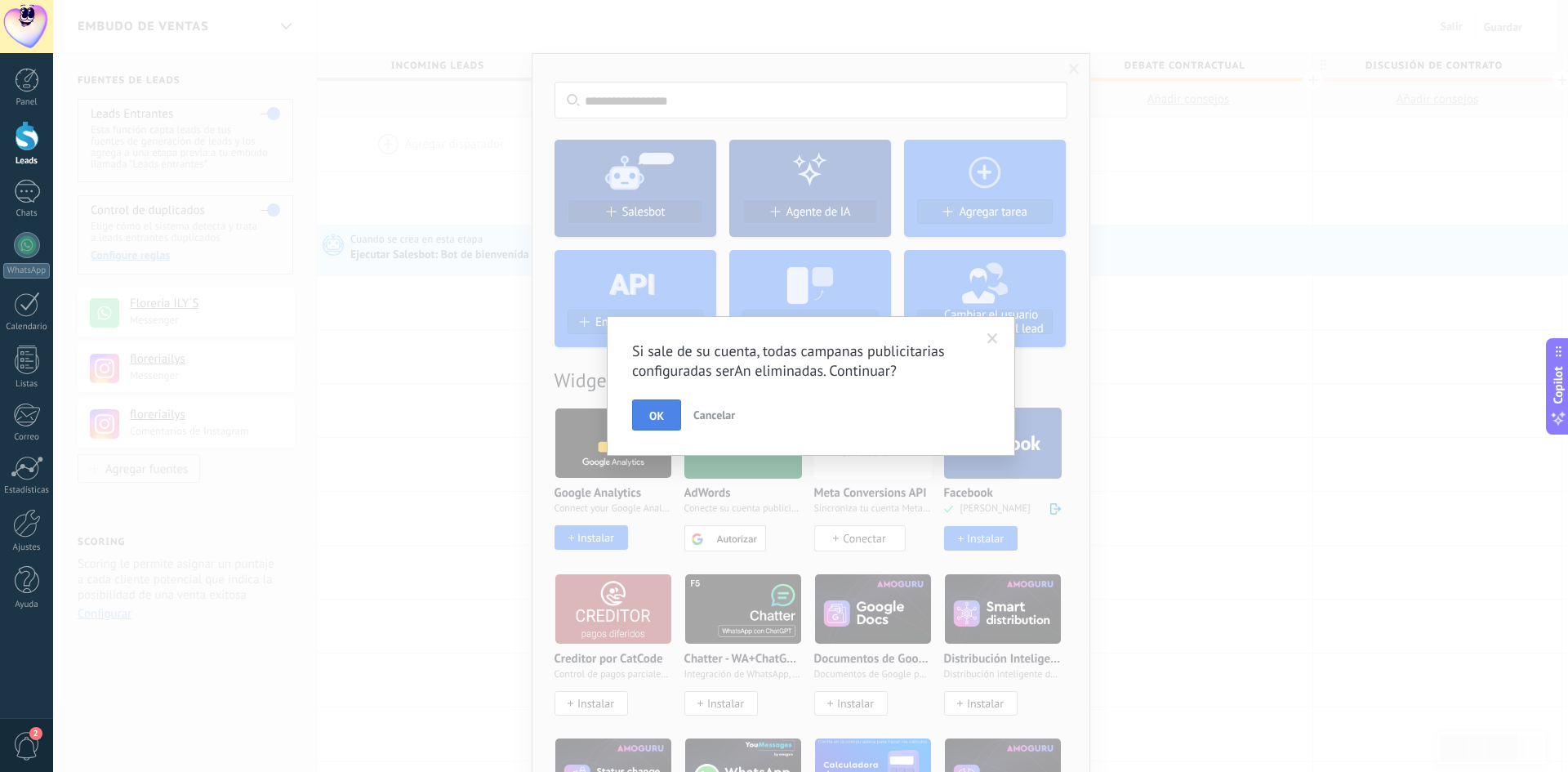
click at [653, 419] on span "OK" at bounding box center [656, 415] width 15 height 11
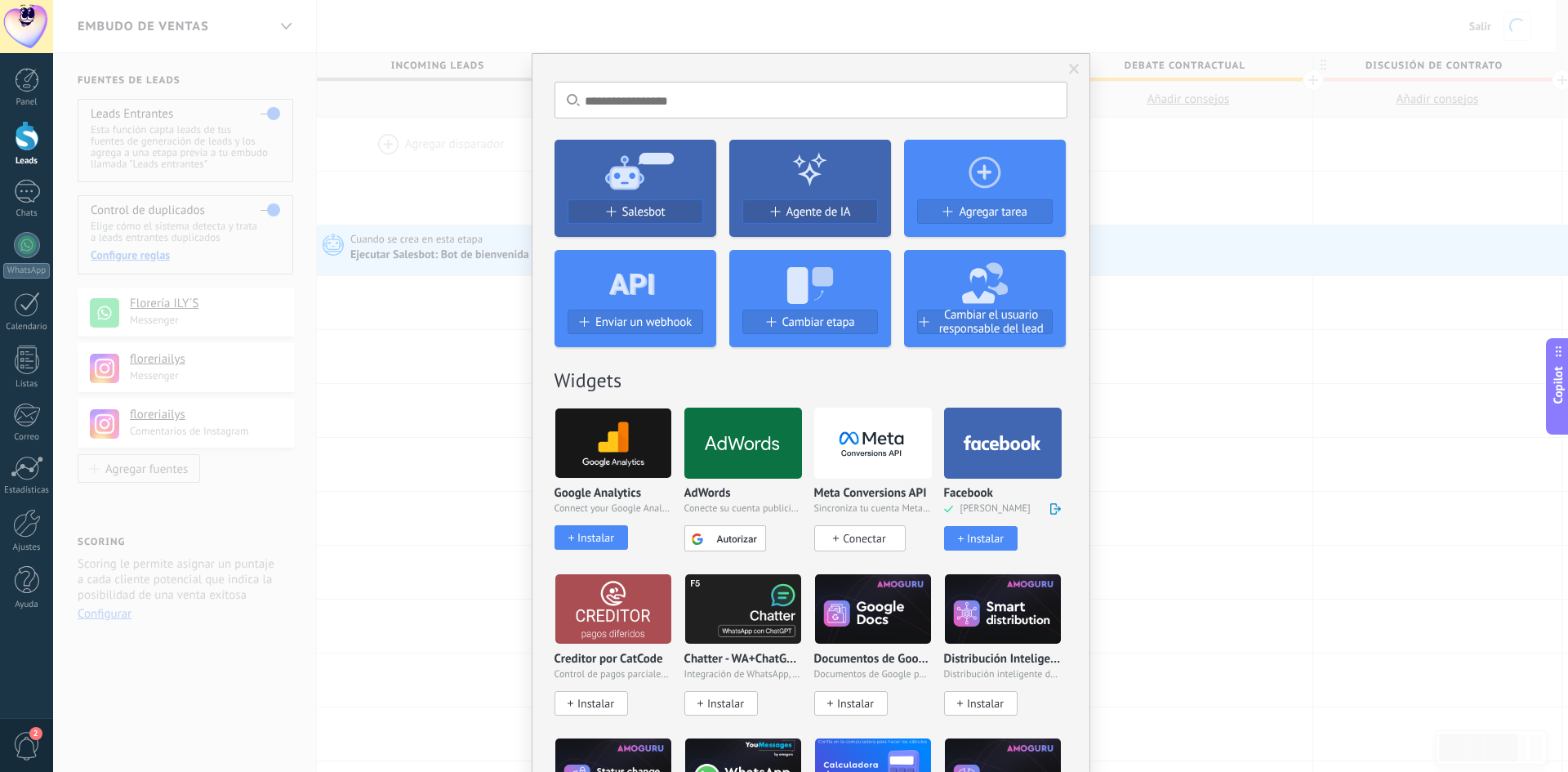
click at [998, 448] on use at bounding box center [1002, 442] width 77 height 15
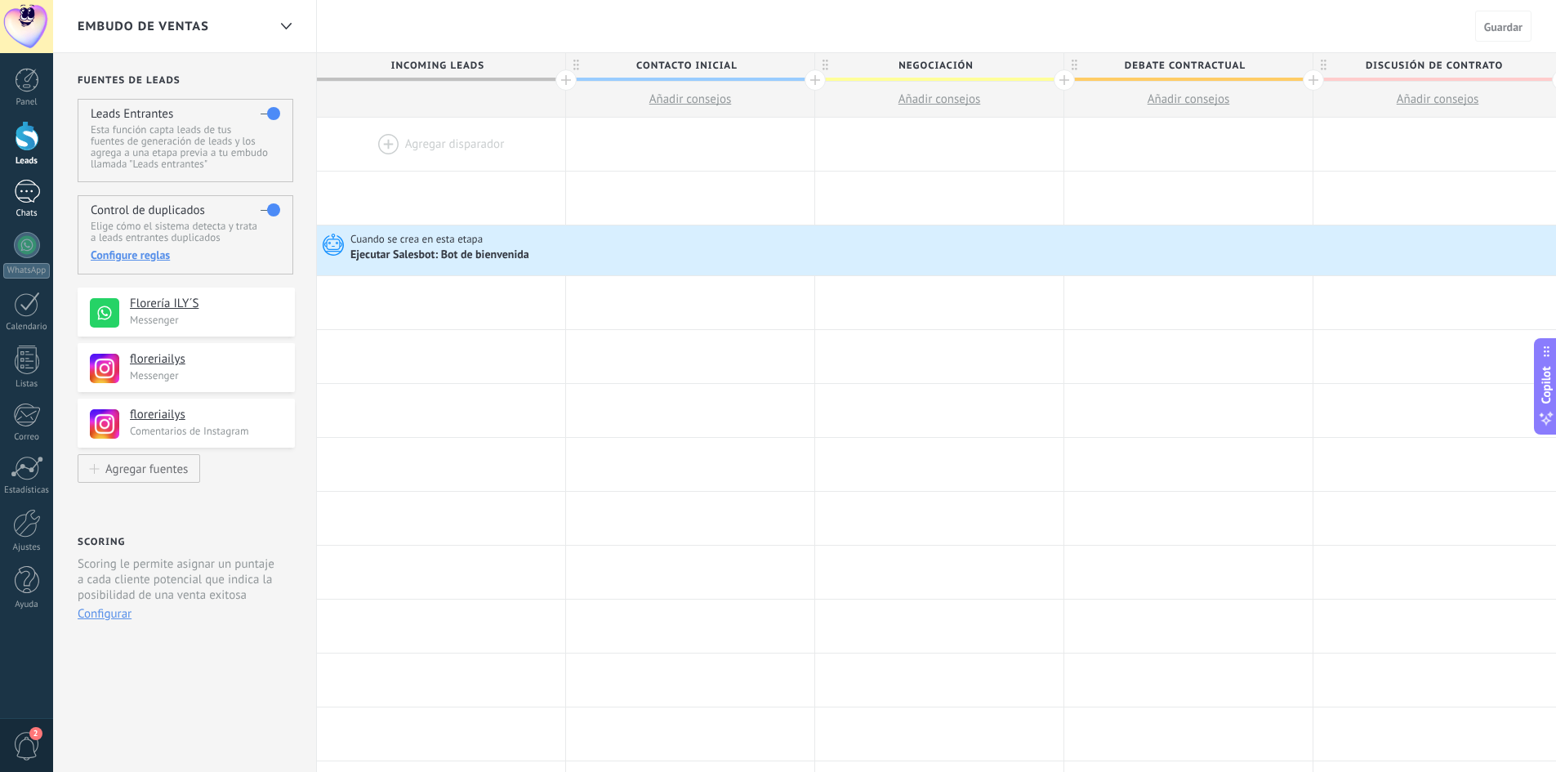
click at [30, 195] on div at bounding box center [27, 192] width 26 height 24
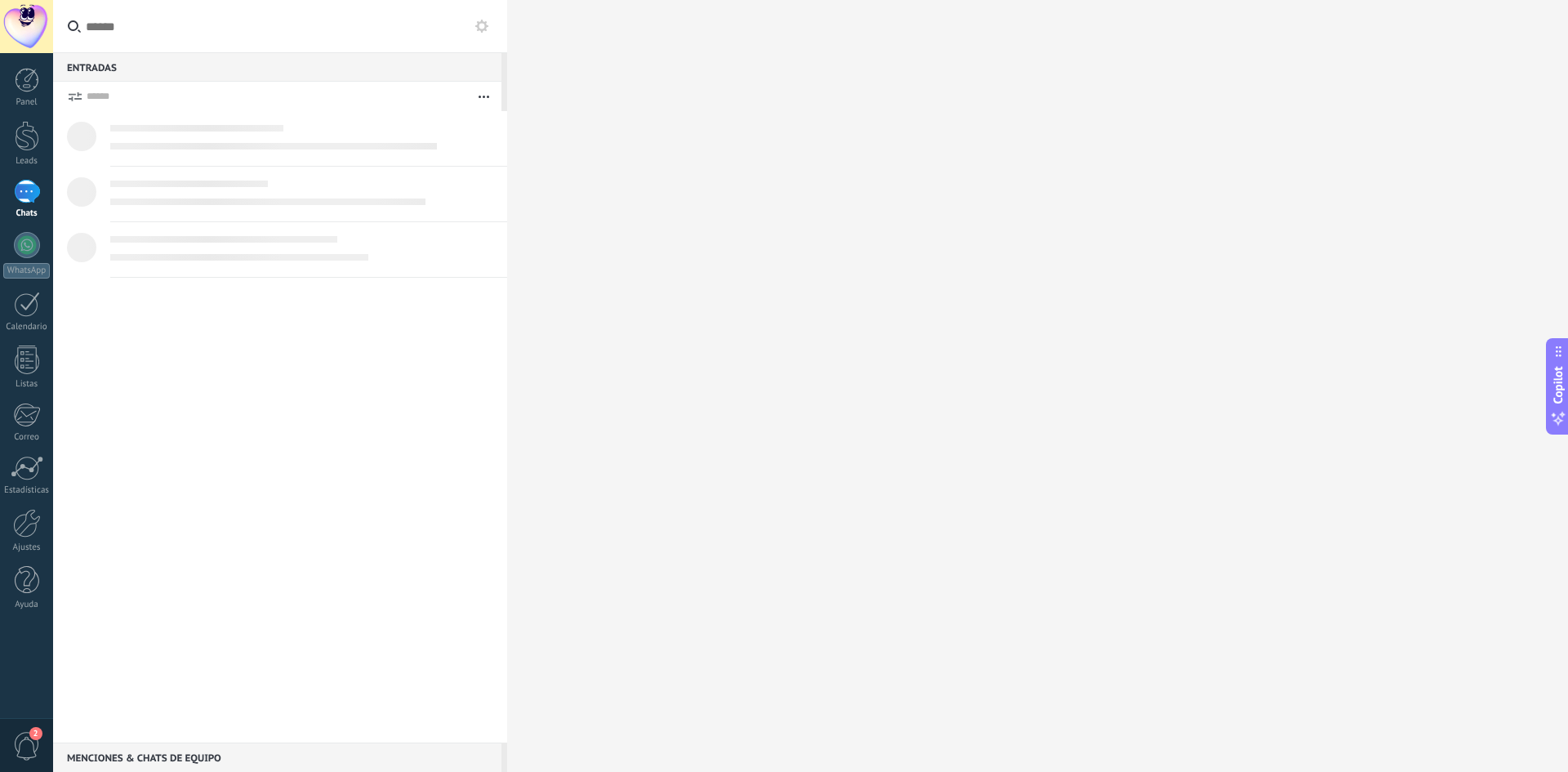
click at [84, 100] on form "Enciende el sonido Acciones múltiples Ordenar Más recientes Larga espera Destac…" at bounding box center [277, 96] width 448 height 29
click at [490, 102] on button "button" at bounding box center [483, 96] width 35 height 29
click at [483, 25] on icon at bounding box center [481, 26] width 13 height 13
click at [21, 245] on div at bounding box center [27, 245] width 26 height 26
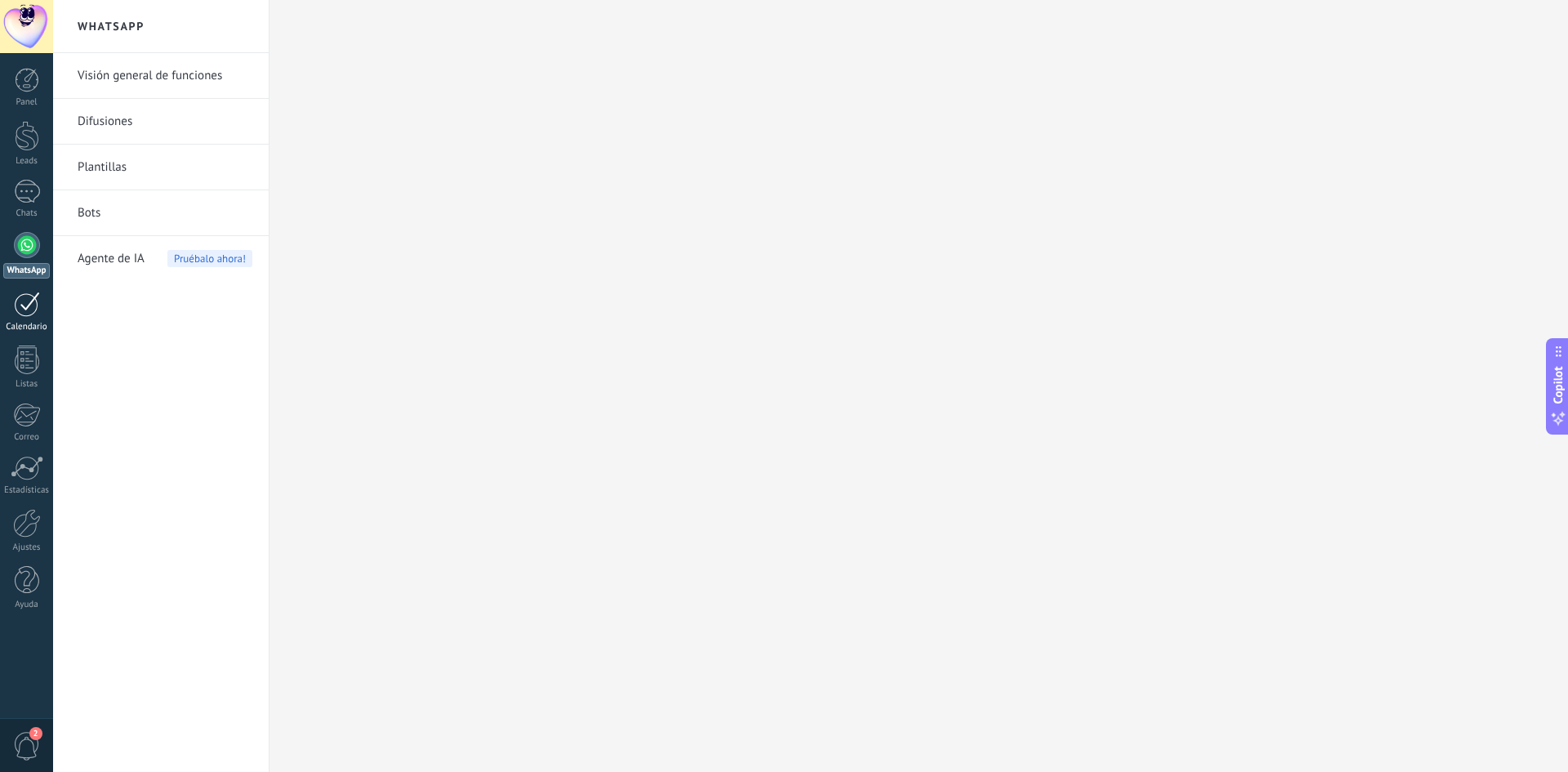
click at [27, 300] on div at bounding box center [27, 304] width 26 height 25
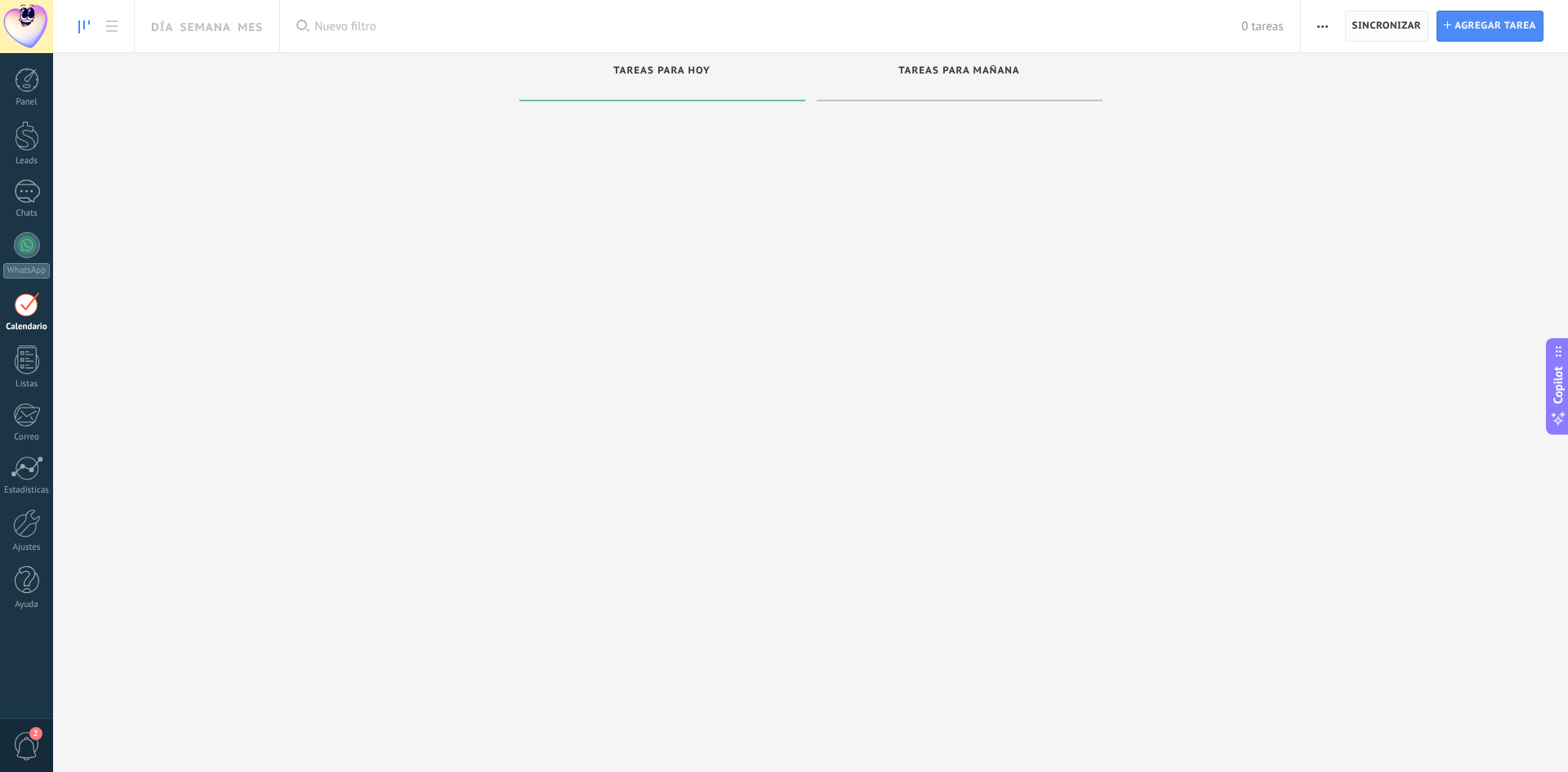
click at [1388, 28] on span "Sincronizar" at bounding box center [1386, 26] width 69 height 10
click at [1393, 25] on span "Sincronizar" at bounding box center [1386, 26] width 69 height 10
click at [1392, 25] on span "Sincronizar" at bounding box center [1386, 26] width 69 height 10
click at [1319, 22] on span "button" at bounding box center [1322, 26] width 11 height 31
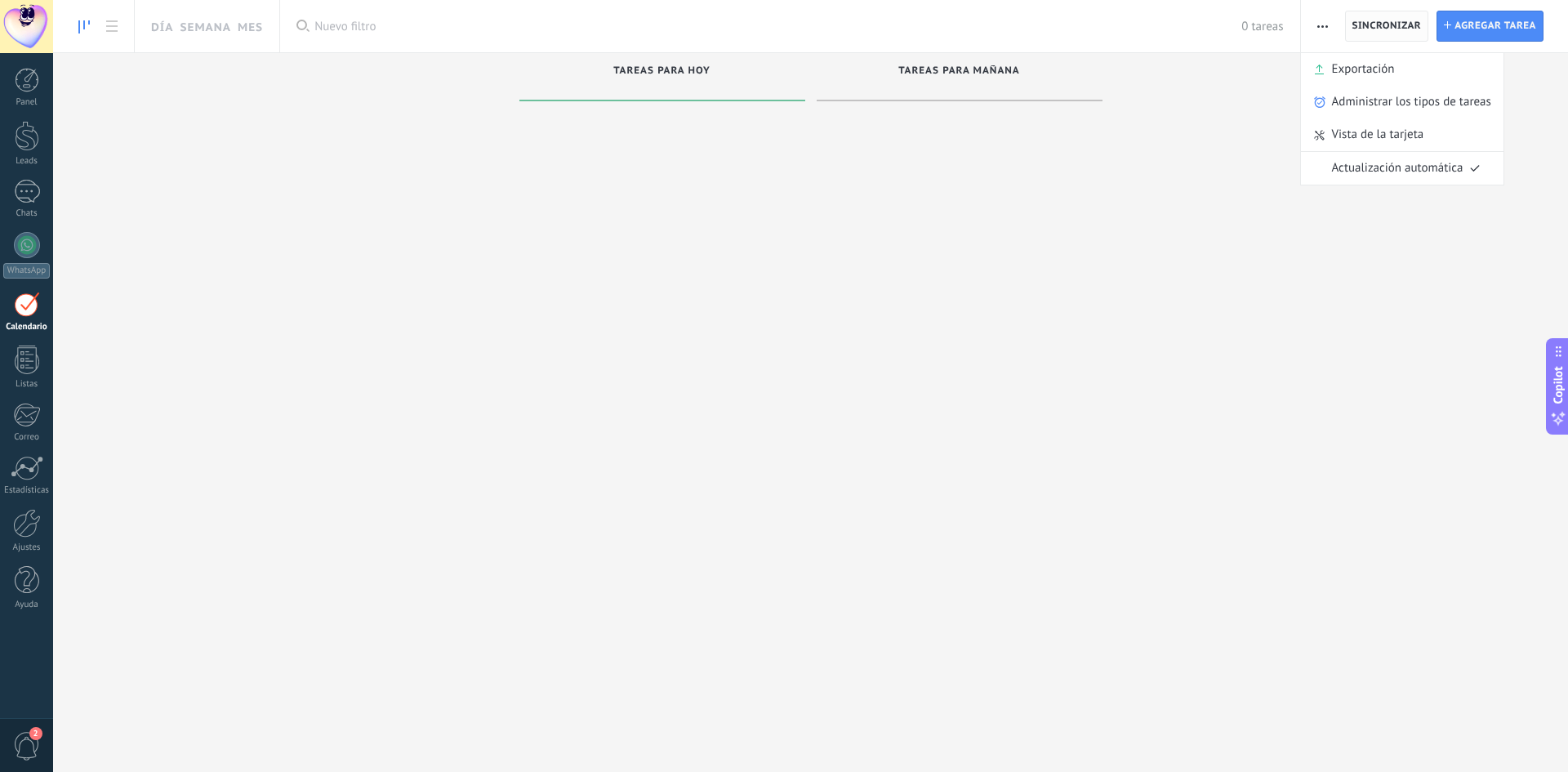
click at [1380, 18] on span "Sincronizar" at bounding box center [1386, 25] width 69 height 29
click at [986, 67] on span "Tareas para mañana" at bounding box center [959, 70] width 122 height 11
click at [928, 94] on span at bounding box center [960, 87] width 270 height 16
click at [1471, 27] on span "Agregar tarea" at bounding box center [1496, 25] width 82 height 29
click at [23, 87] on div at bounding box center [27, 80] width 25 height 25
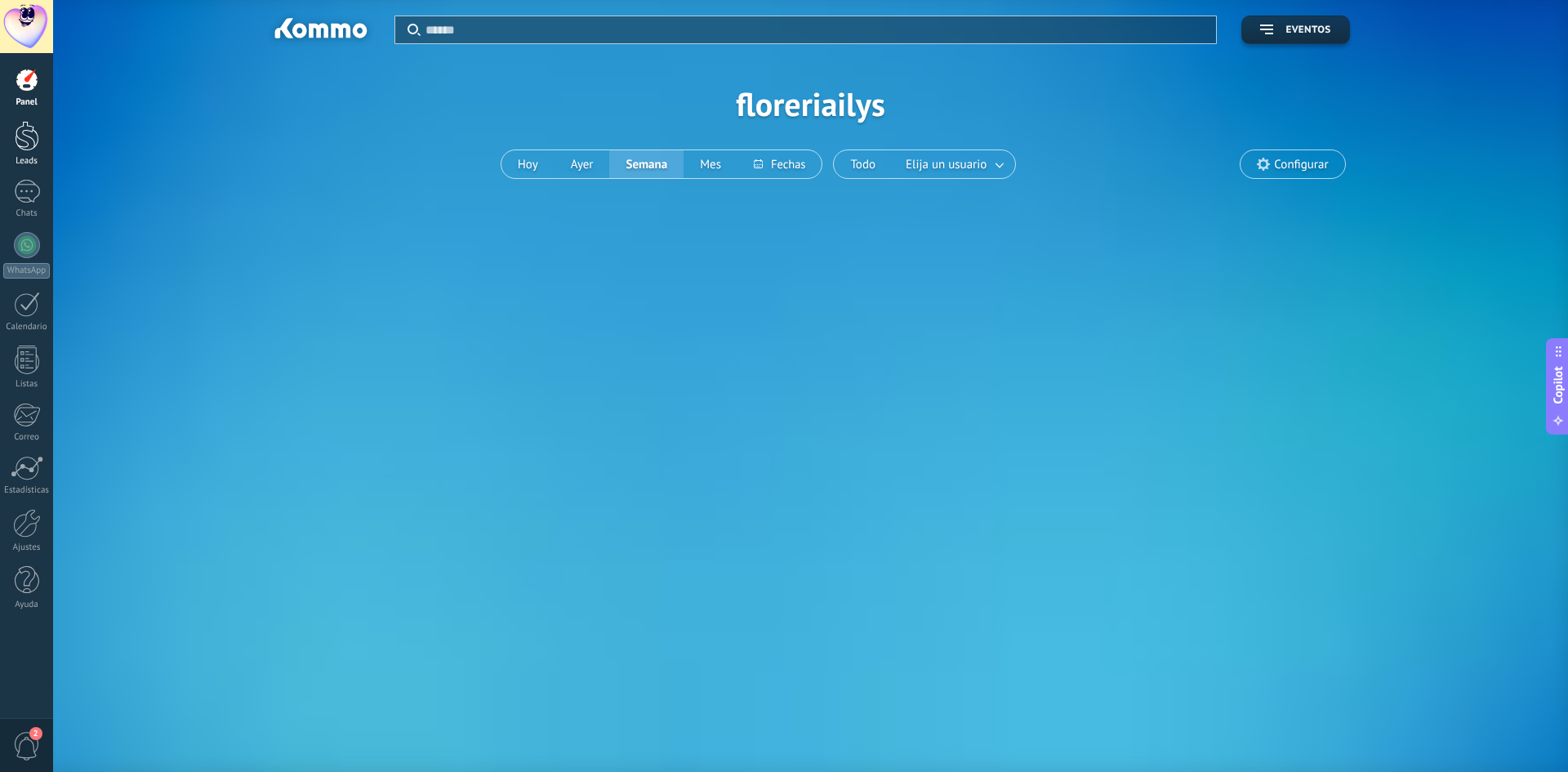
click at [25, 133] on div at bounding box center [27, 136] width 25 height 30
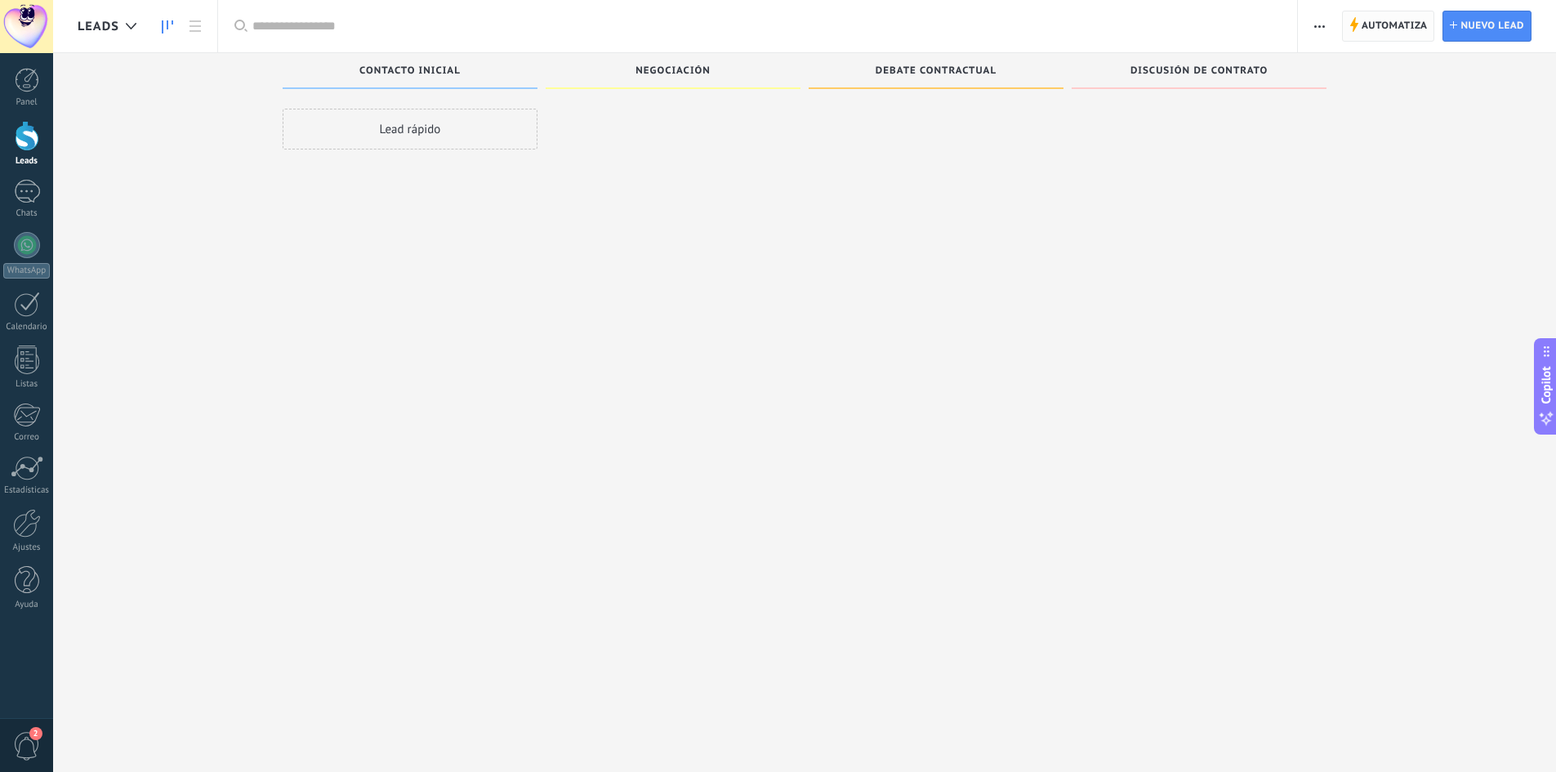
click at [1384, 25] on span "Automatiza" at bounding box center [1394, 25] width 66 height 29
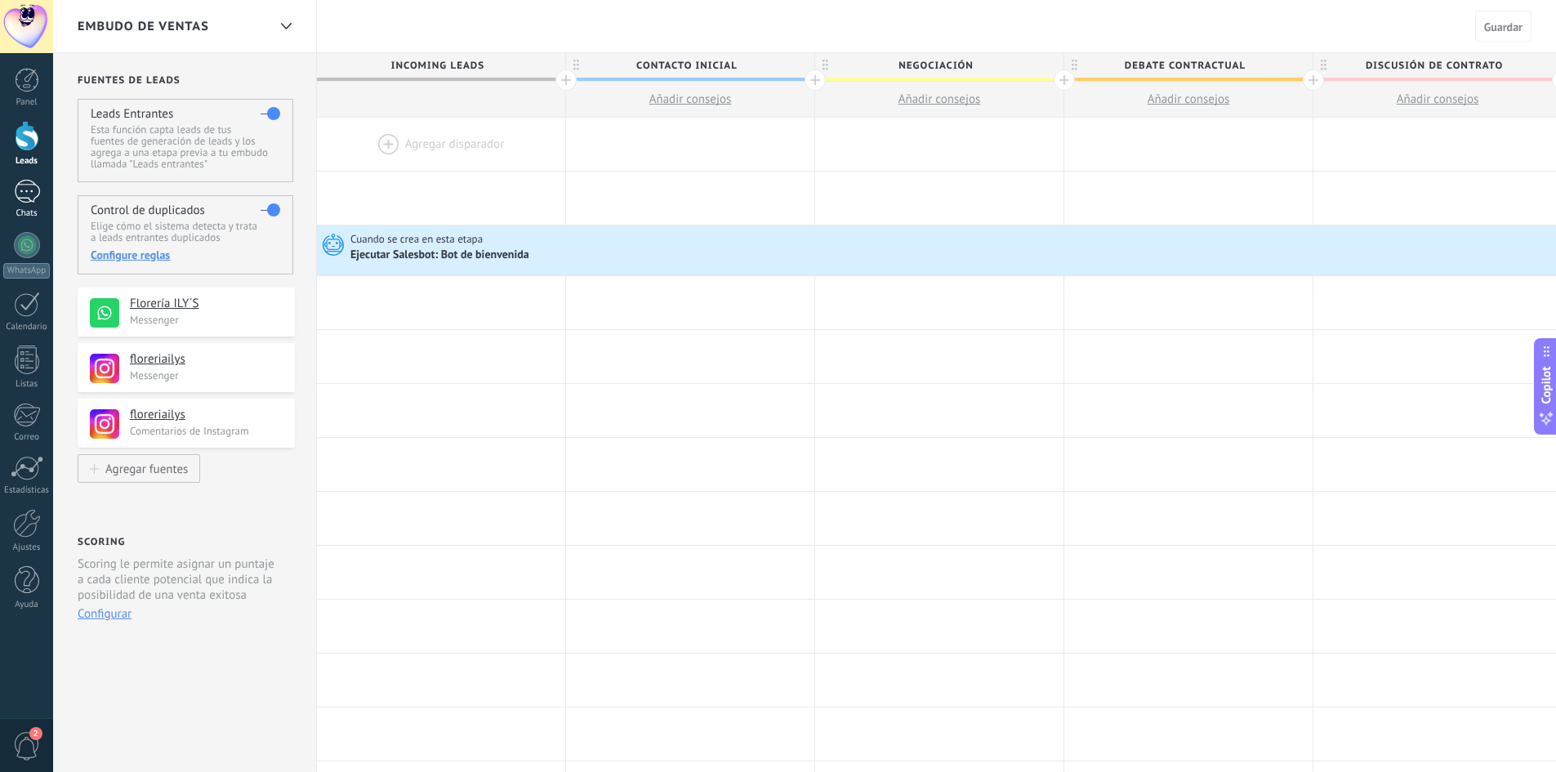
click at [30, 192] on div at bounding box center [27, 192] width 26 height 24
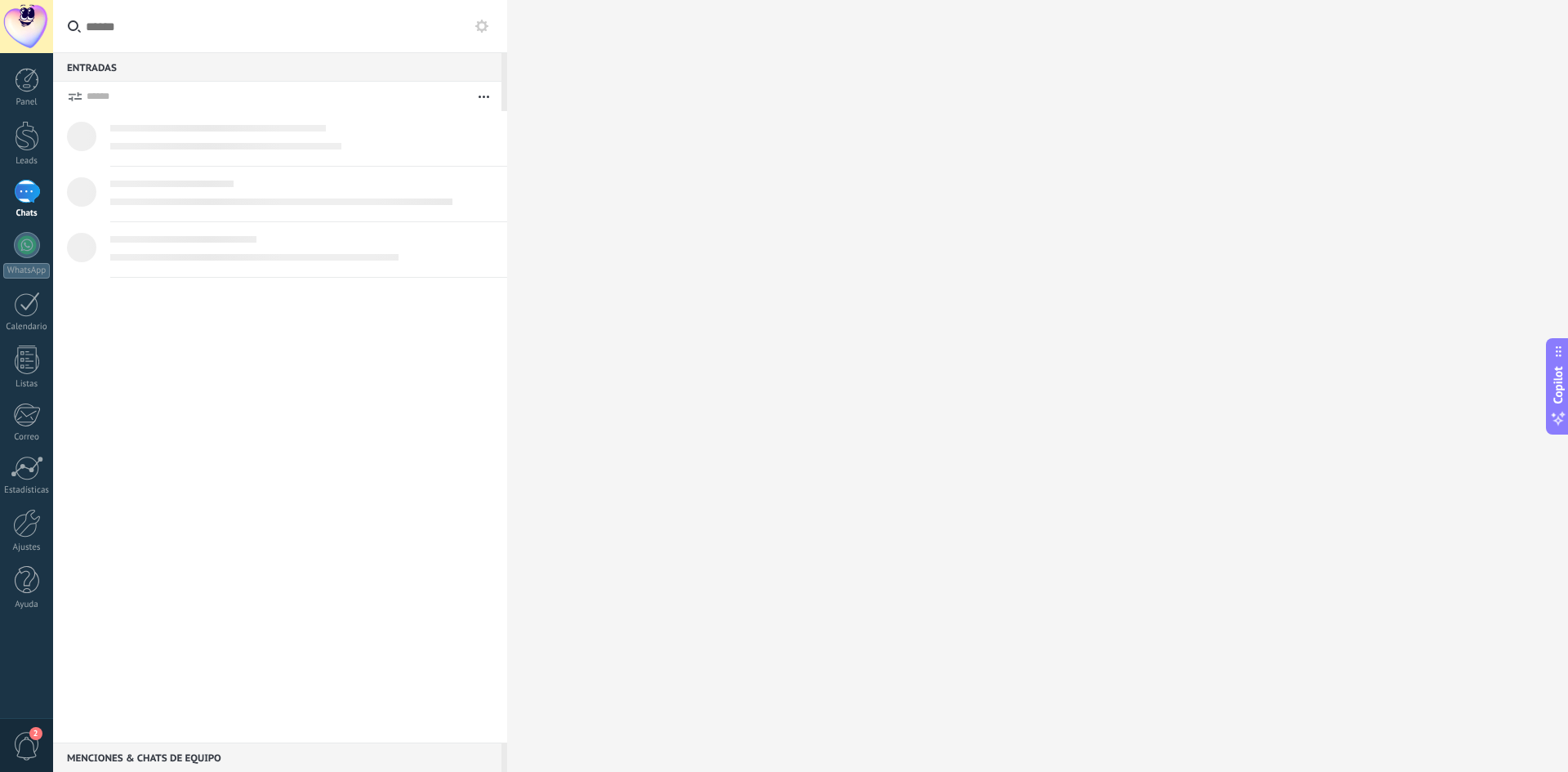
click at [28, 744] on span "2" at bounding box center [27, 746] width 28 height 29
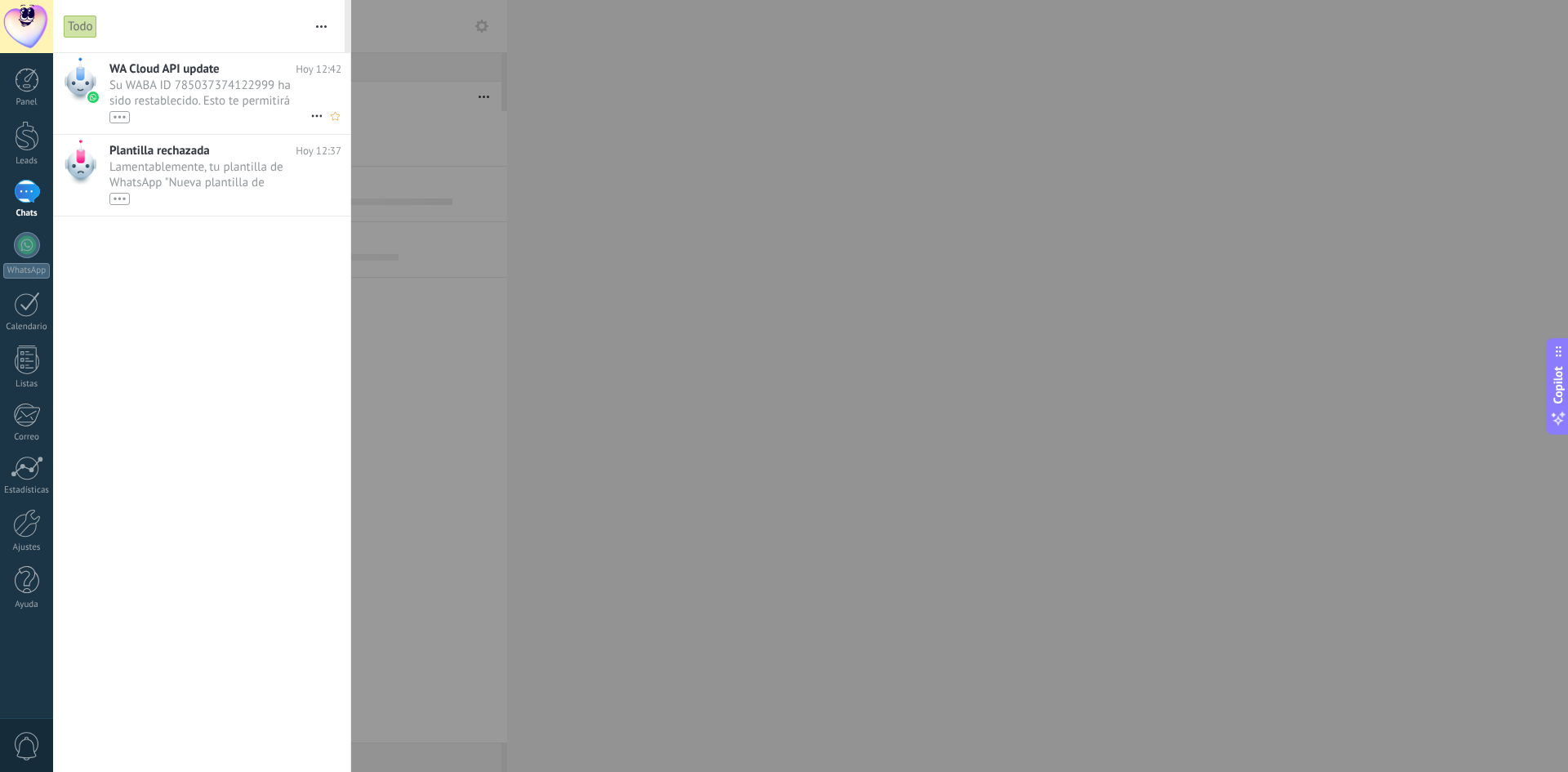
click at [177, 91] on span "Su WABA ID 785037374122999 ha sido restablecido. Esto te permitirá continuar en…" at bounding box center [209, 101] width 201 height 46
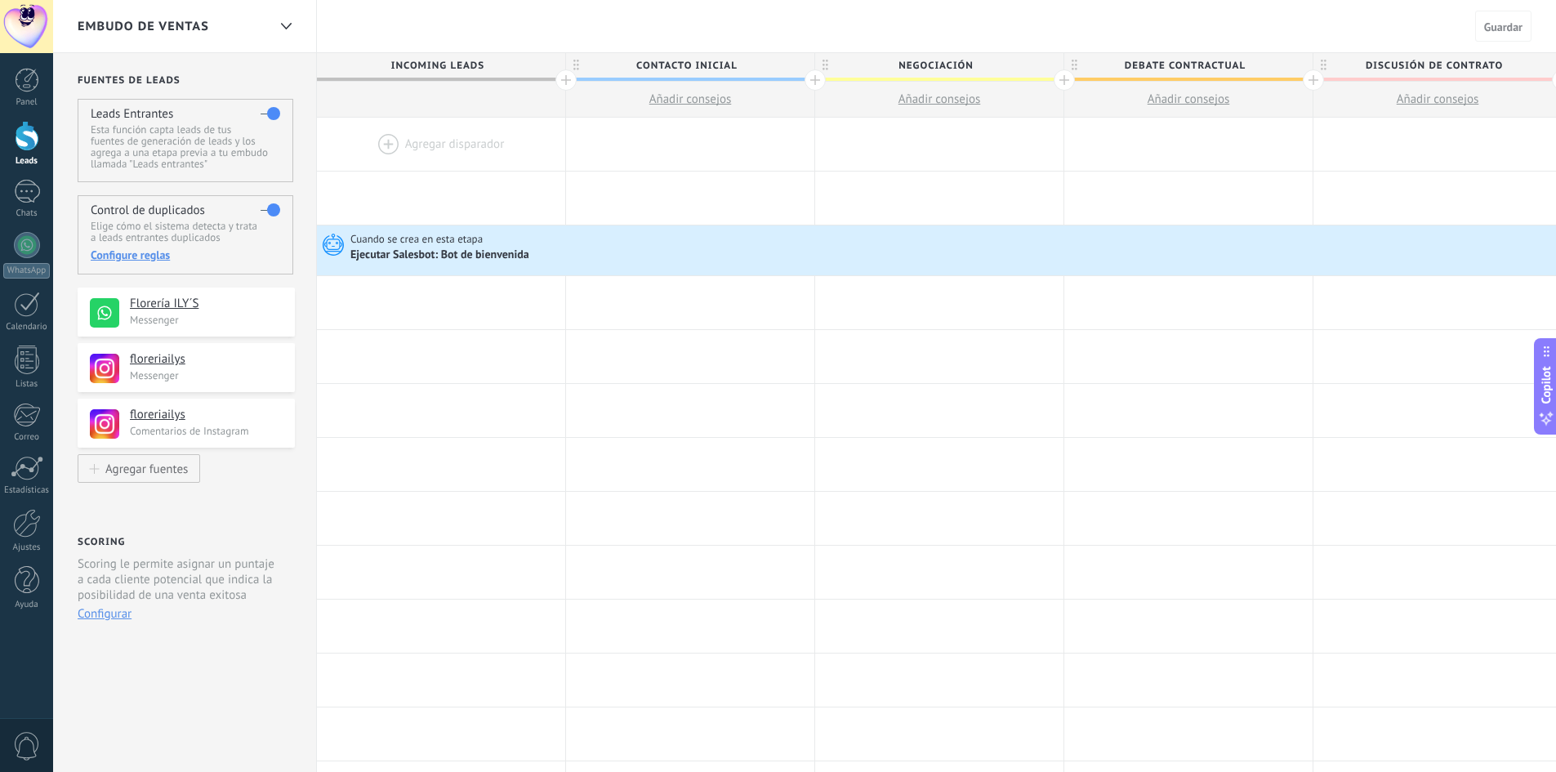
click at [19, 754] on span "0" at bounding box center [27, 746] width 28 height 29
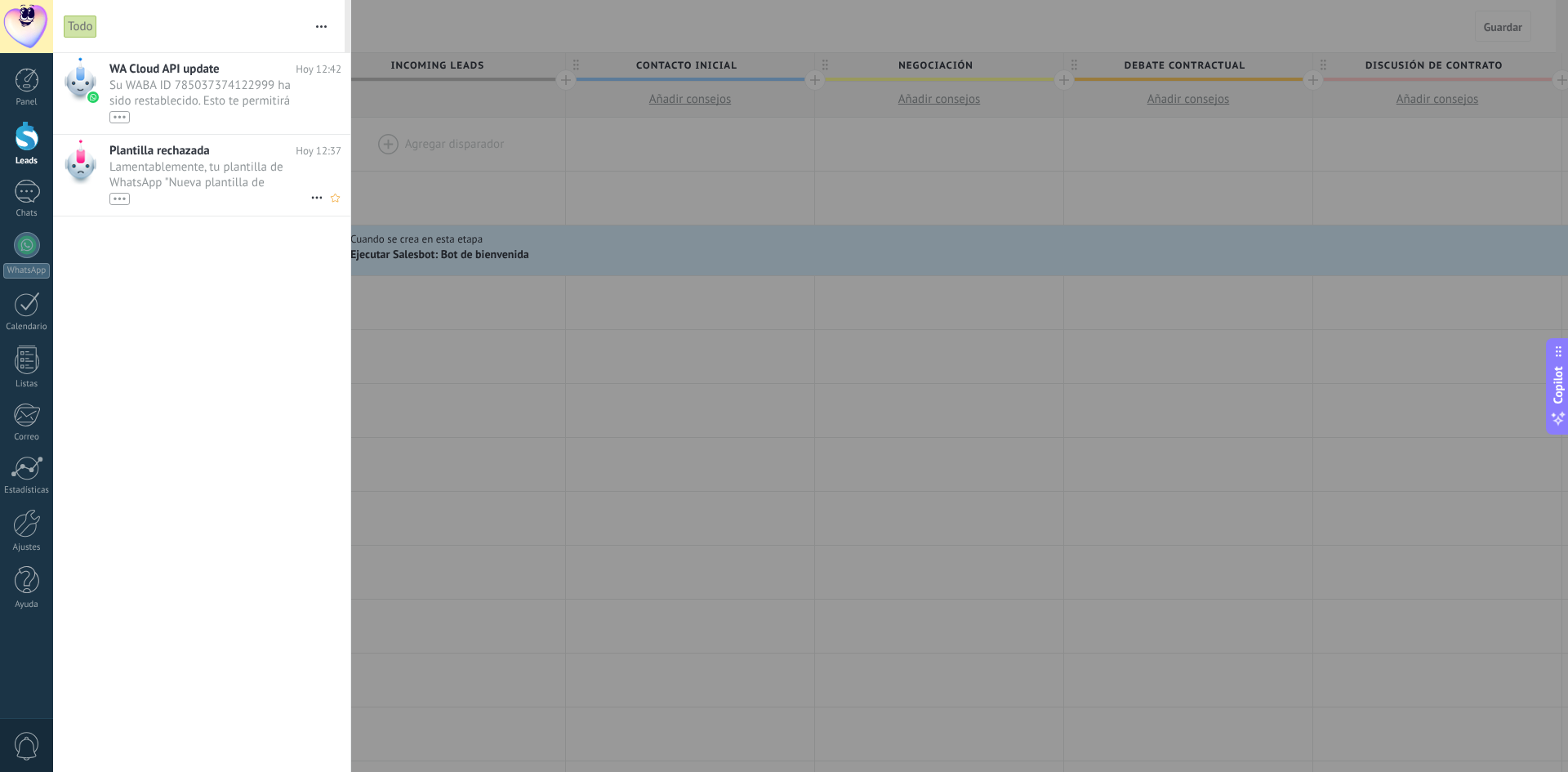
click at [172, 175] on span "Lamentablemente, tu plantilla de WhatsApp "Nueva plantilla de WhatsApp ([DATE] …" at bounding box center [209, 182] width 201 height 46
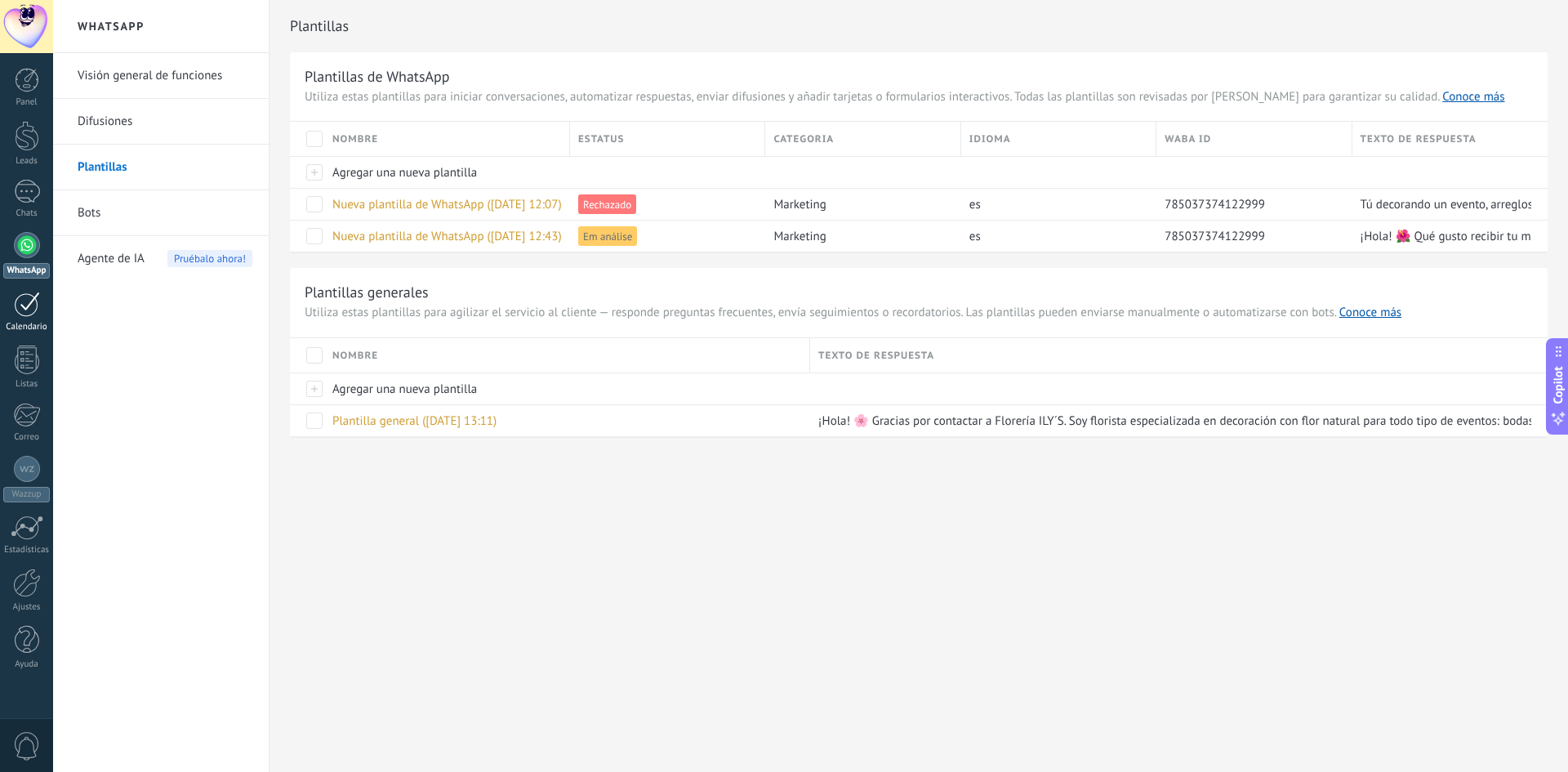
click at [32, 311] on div at bounding box center [27, 304] width 26 height 25
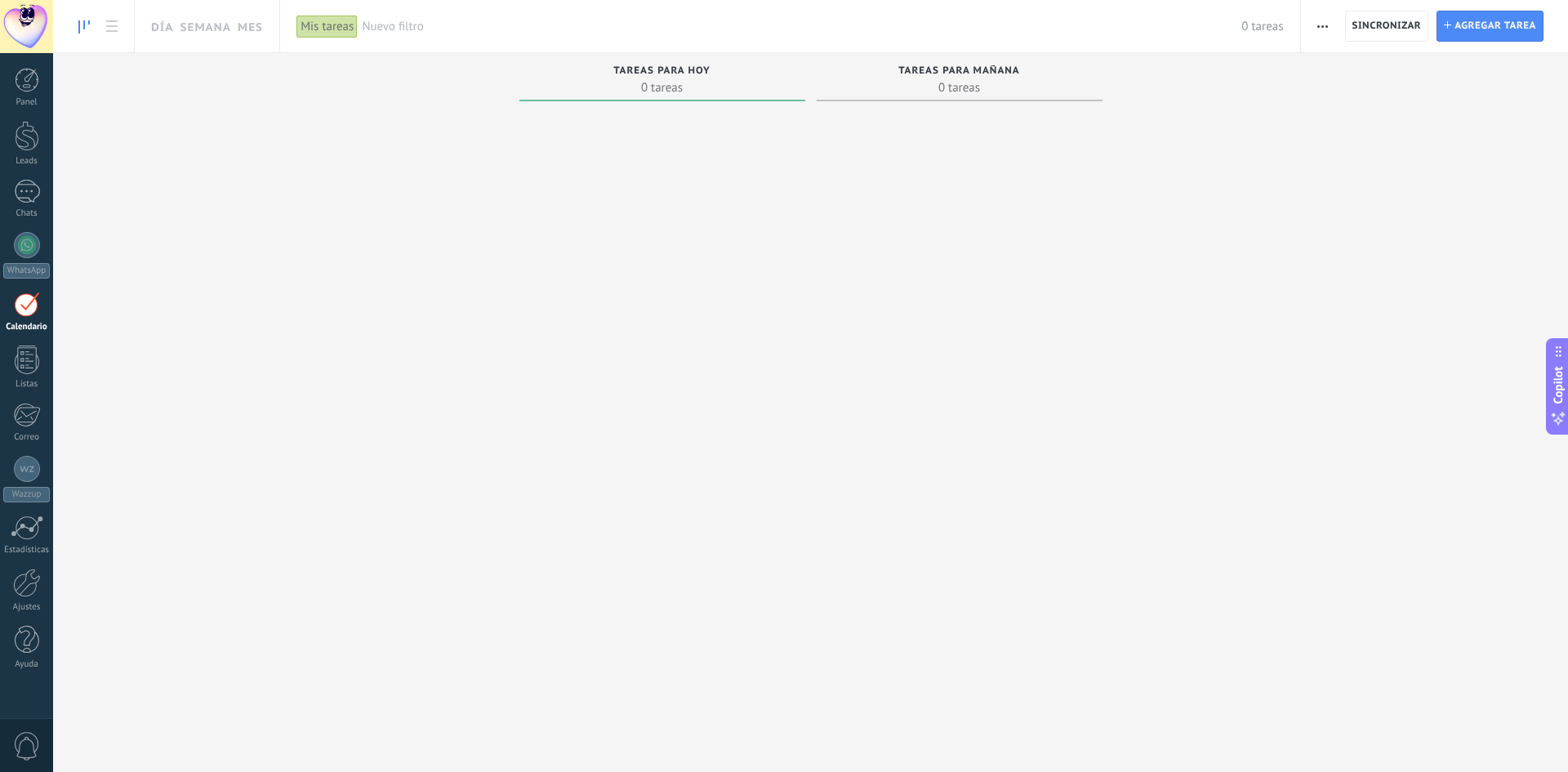
click at [978, 78] on div "Tareas para mañana" at bounding box center [960, 72] width 270 height 14
click at [324, 31] on div "Mis tareas" at bounding box center [326, 27] width 61 height 24
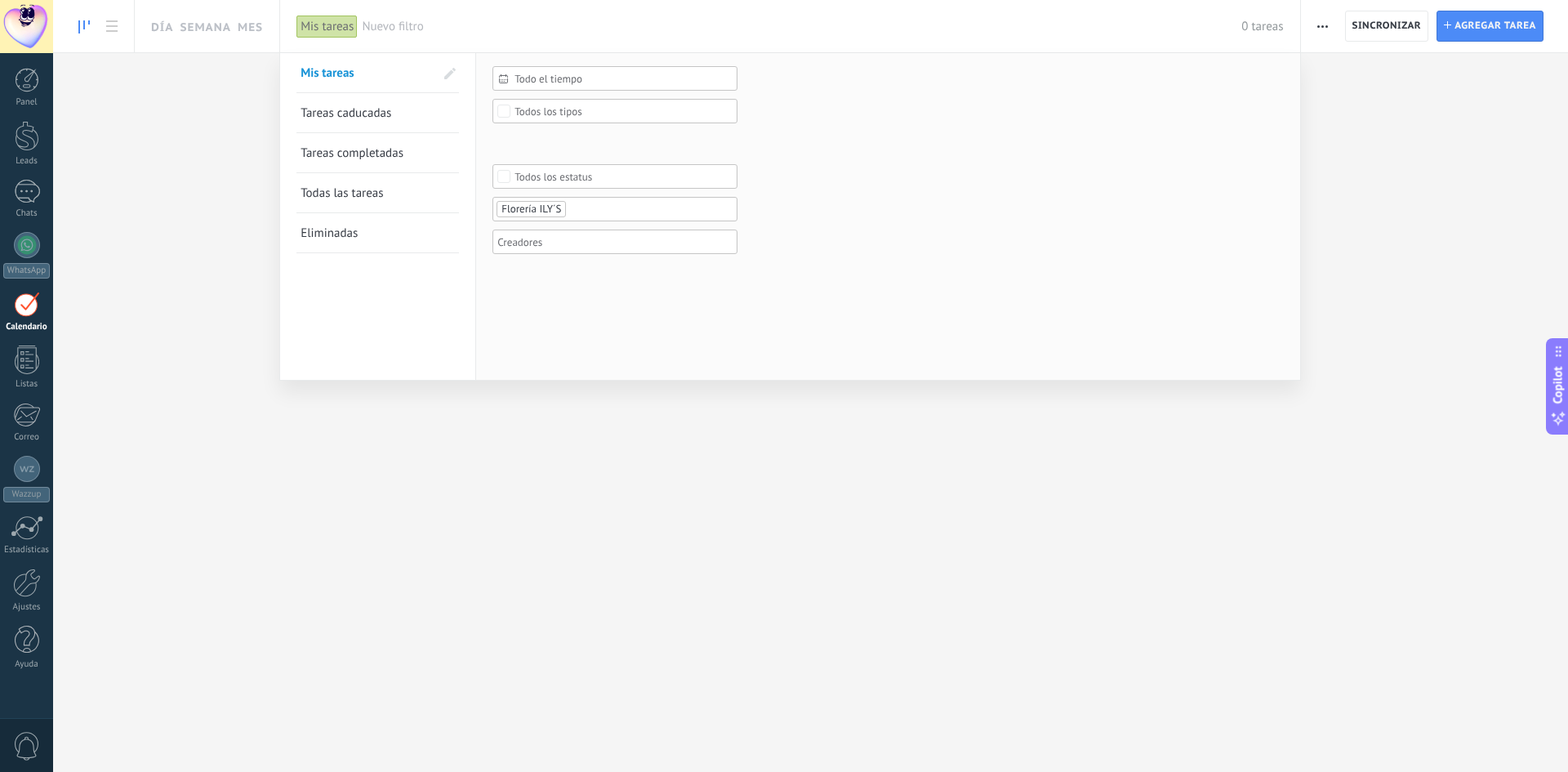
click at [385, 24] on span "Nuevo filtro" at bounding box center [802, 27] width 880 height 16
click at [310, 33] on div "Mis tareas" at bounding box center [326, 27] width 61 height 24
click at [311, 31] on div "Mis tareas" at bounding box center [326, 27] width 61 height 24
drag, startPoint x: 122, startPoint y: 557, endPoint x: 505, endPoint y: 487, distance: 389.4
click at [121, 557] on div at bounding box center [784, 386] width 1568 height 772
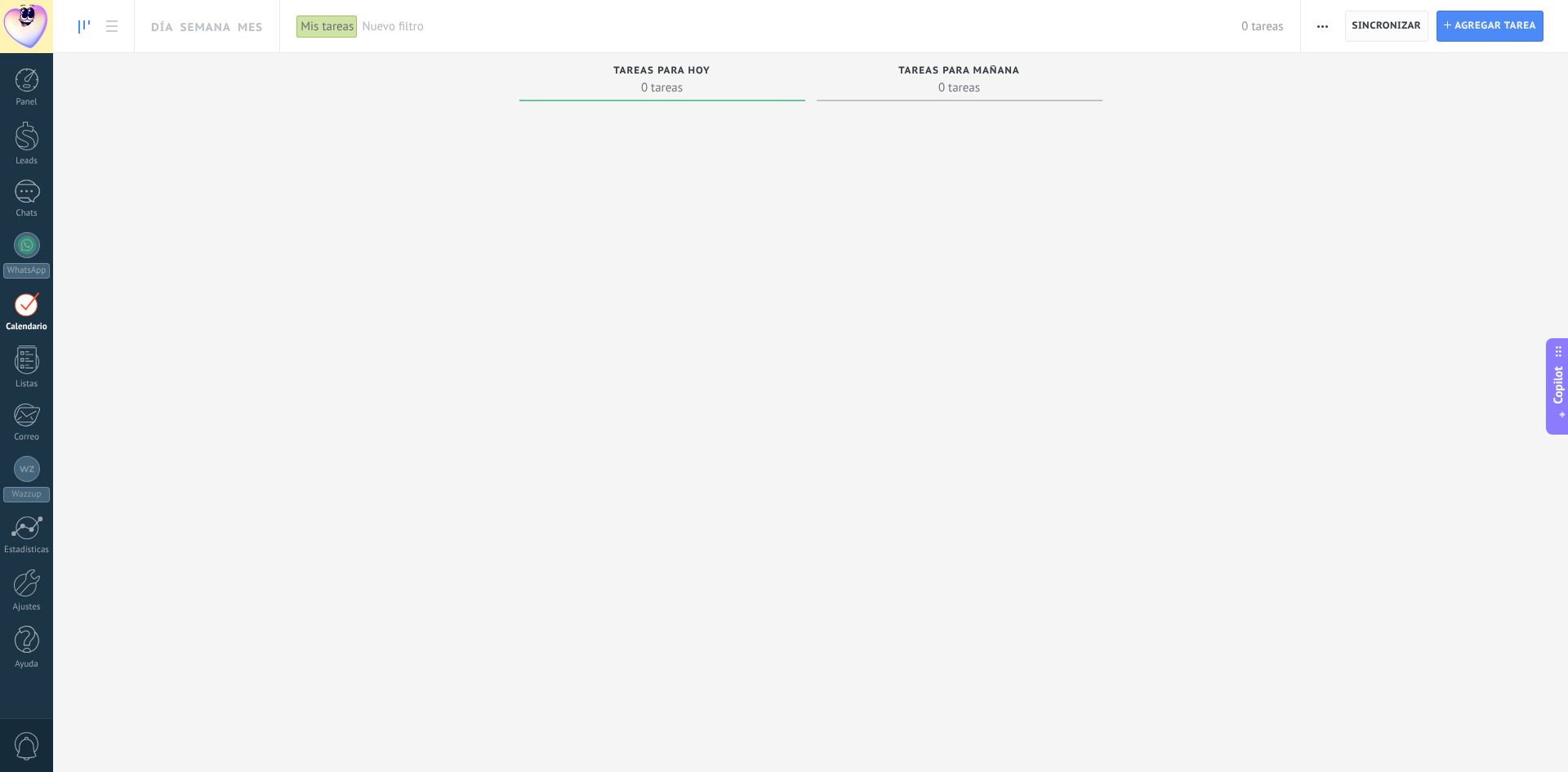
click at [1388, 23] on span "Sincronizar" at bounding box center [1386, 26] width 69 height 10
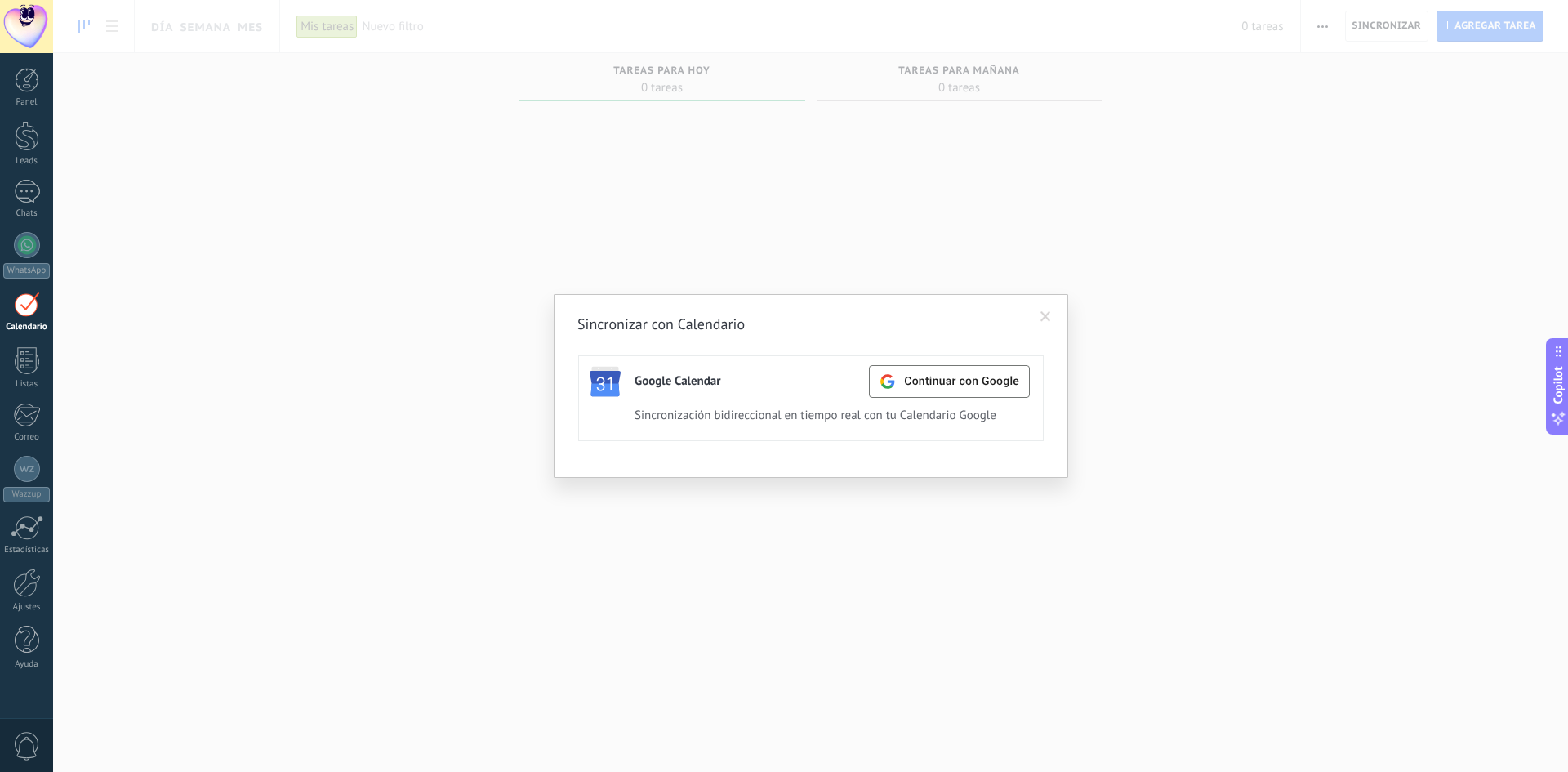
click at [1049, 315] on span at bounding box center [1045, 316] width 11 height 11
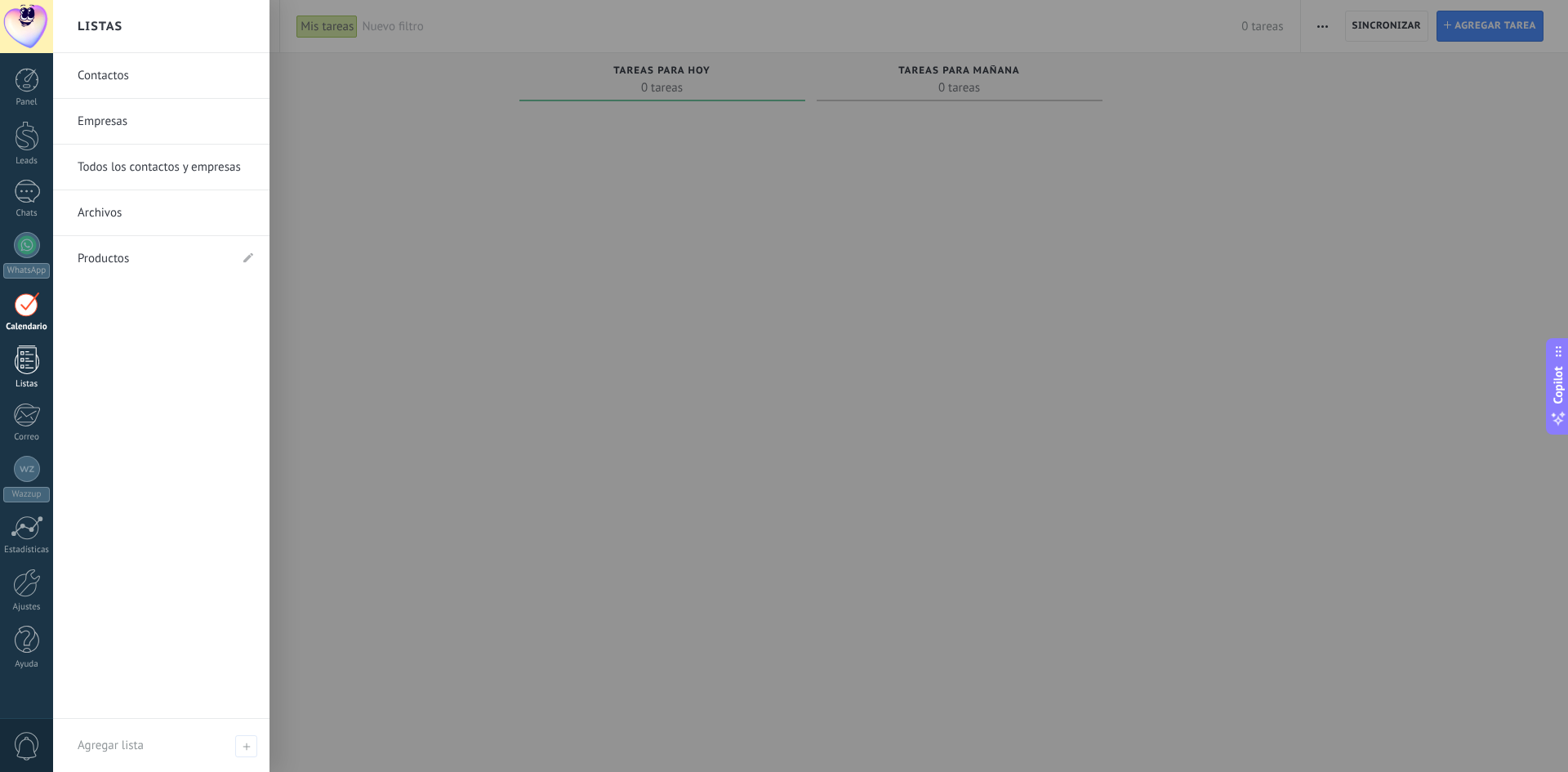
click at [33, 365] on div at bounding box center [27, 359] width 25 height 29
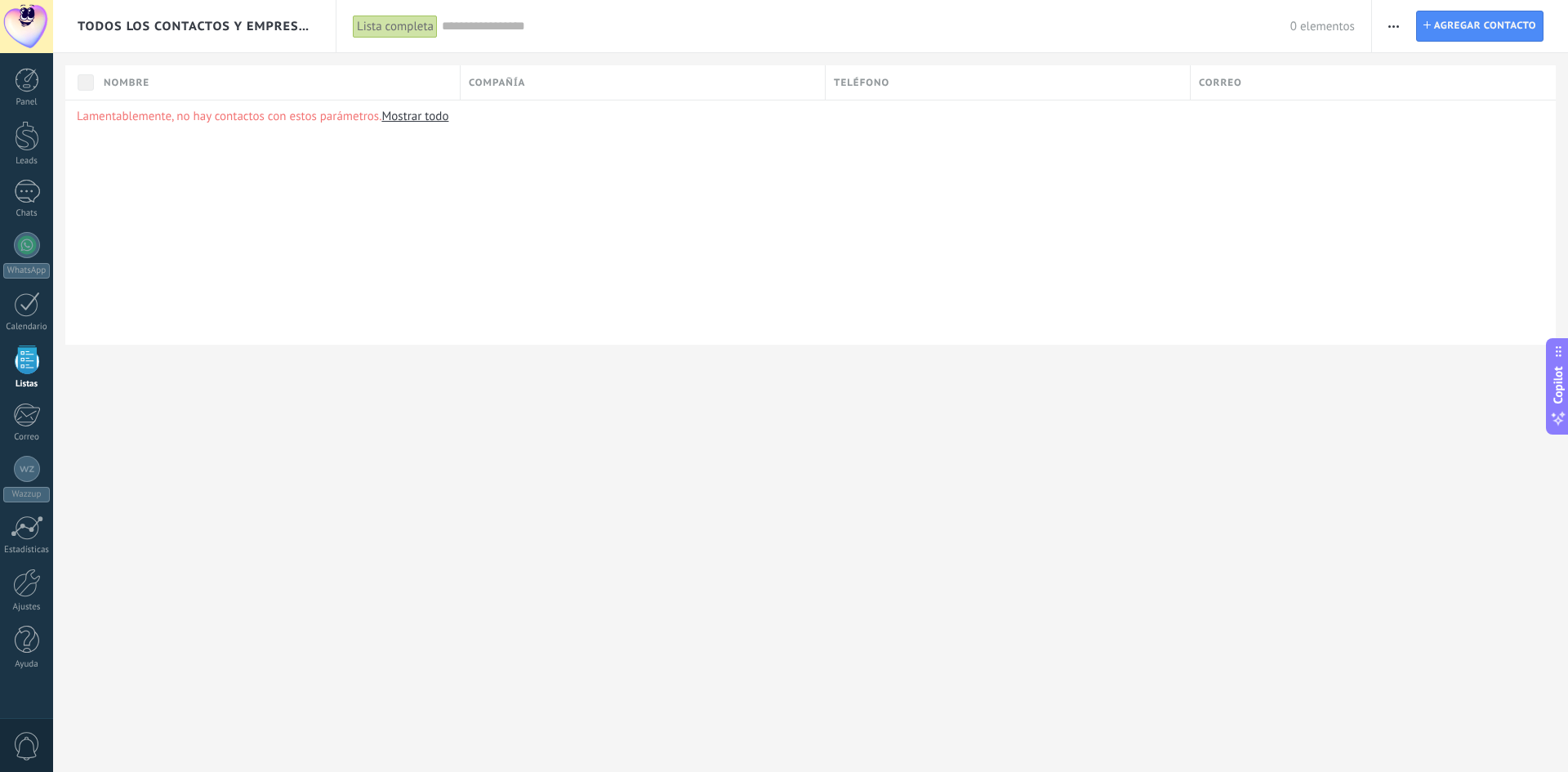
click at [425, 116] on link "Mostrar todo" at bounding box center [414, 117] width 67 height 16
click at [503, 77] on span "Compañía" at bounding box center [497, 83] width 56 height 16
click at [251, 319] on div "Lamentablemente, no hay contactos con estos parámetros. Mostrar todo" at bounding box center [810, 222] width 1490 height 245
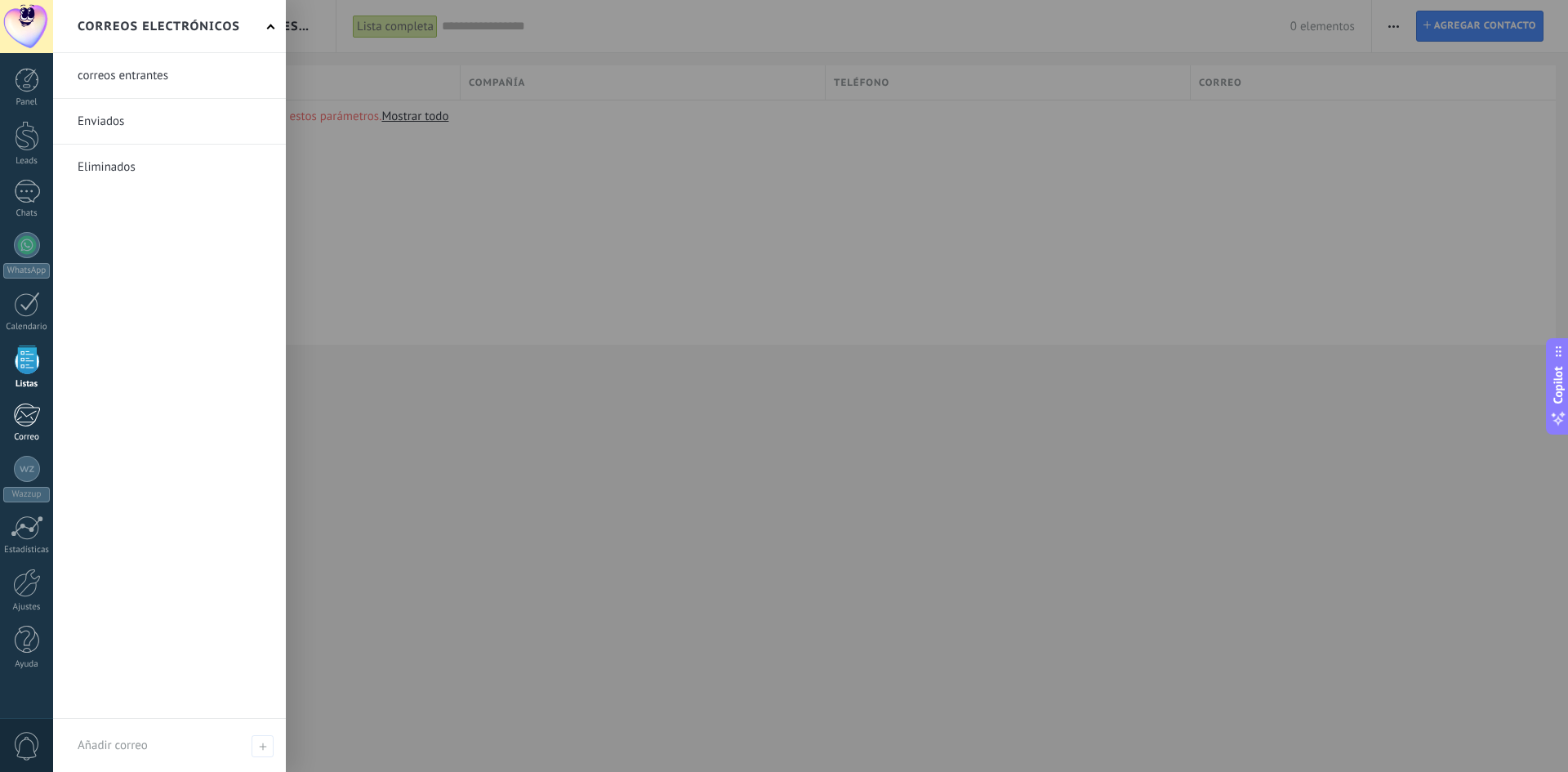
click at [31, 421] on div at bounding box center [26, 415] width 27 height 25
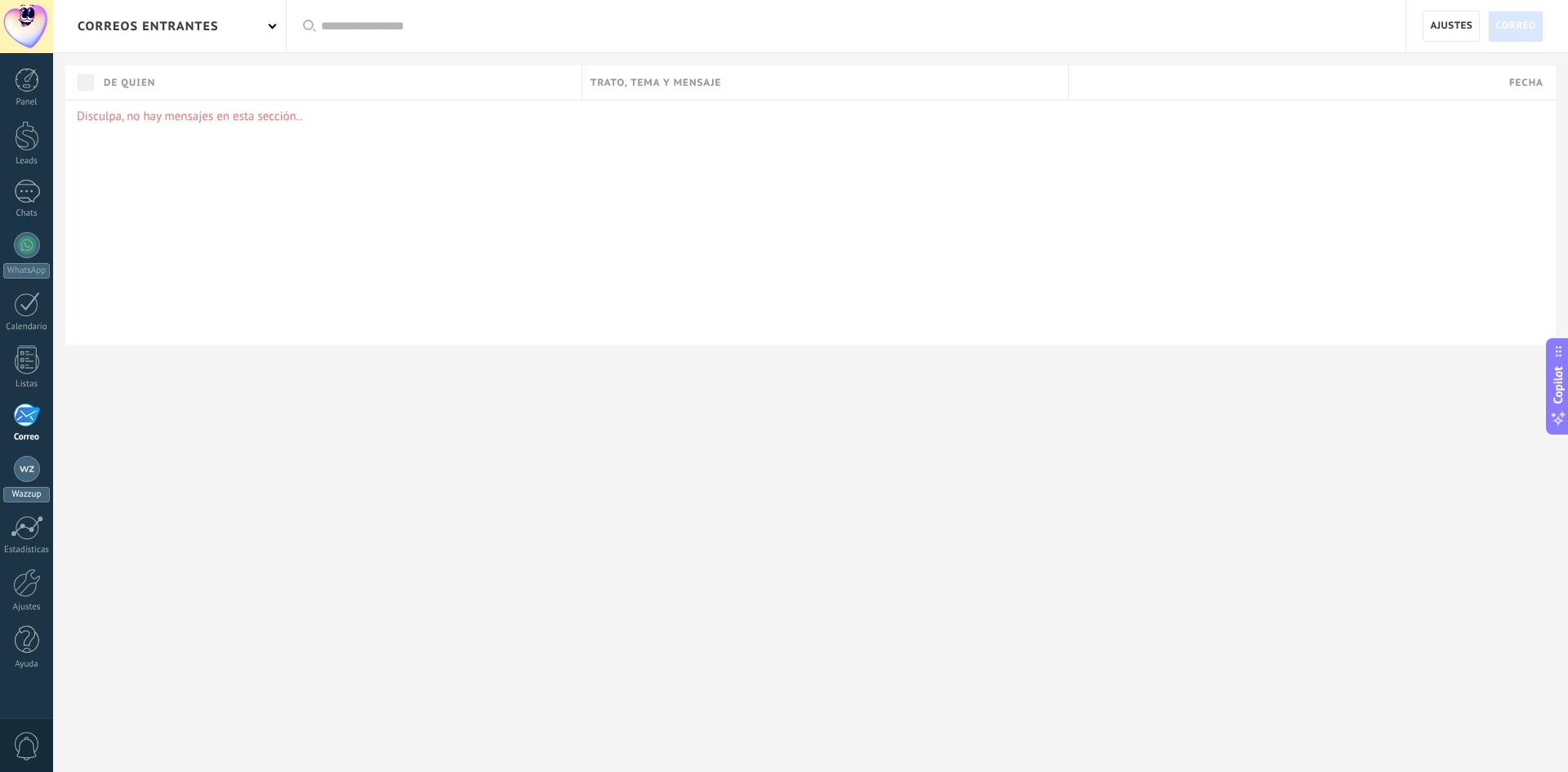
click at [28, 482] on link "Wazzup" at bounding box center [26, 479] width 53 height 47
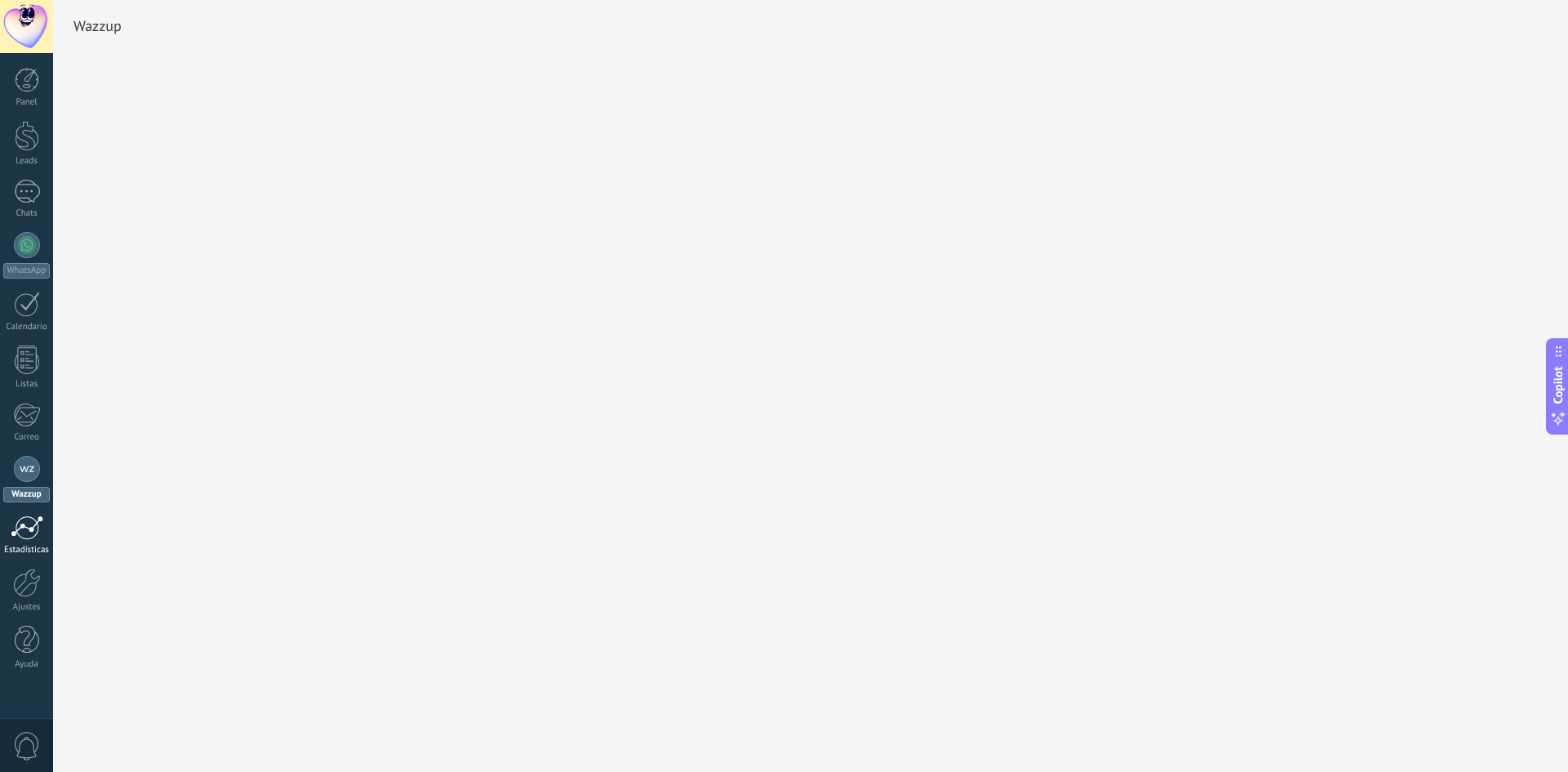
click at [31, 528] on div at bounding box center [27, 527] width 33 height 25
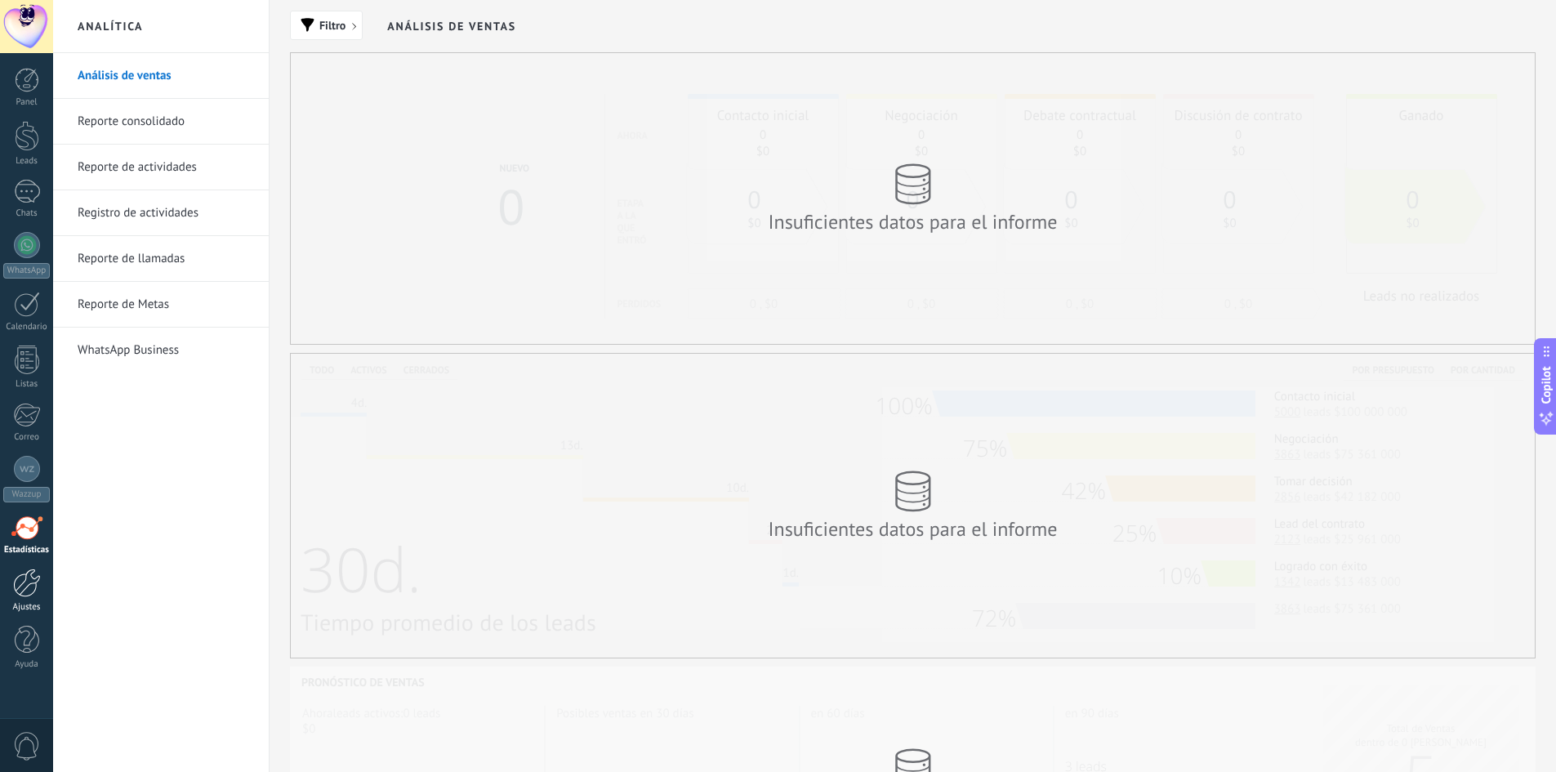
click at [34, 593] on div at bounding box center [27, 582] width 28 height 29
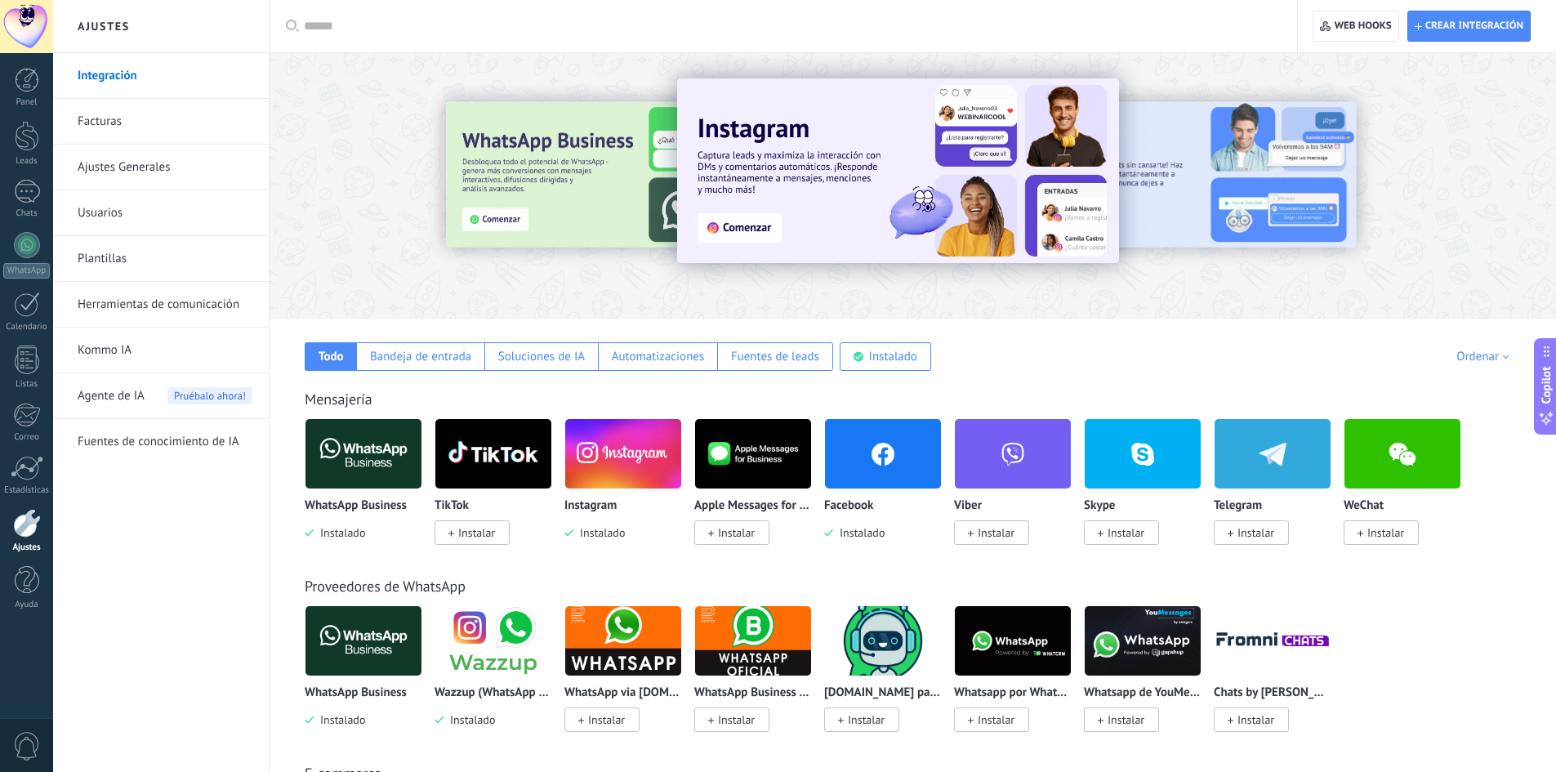
click at [756, 232] on img at bounding box center [898, 170] width 442 height 185
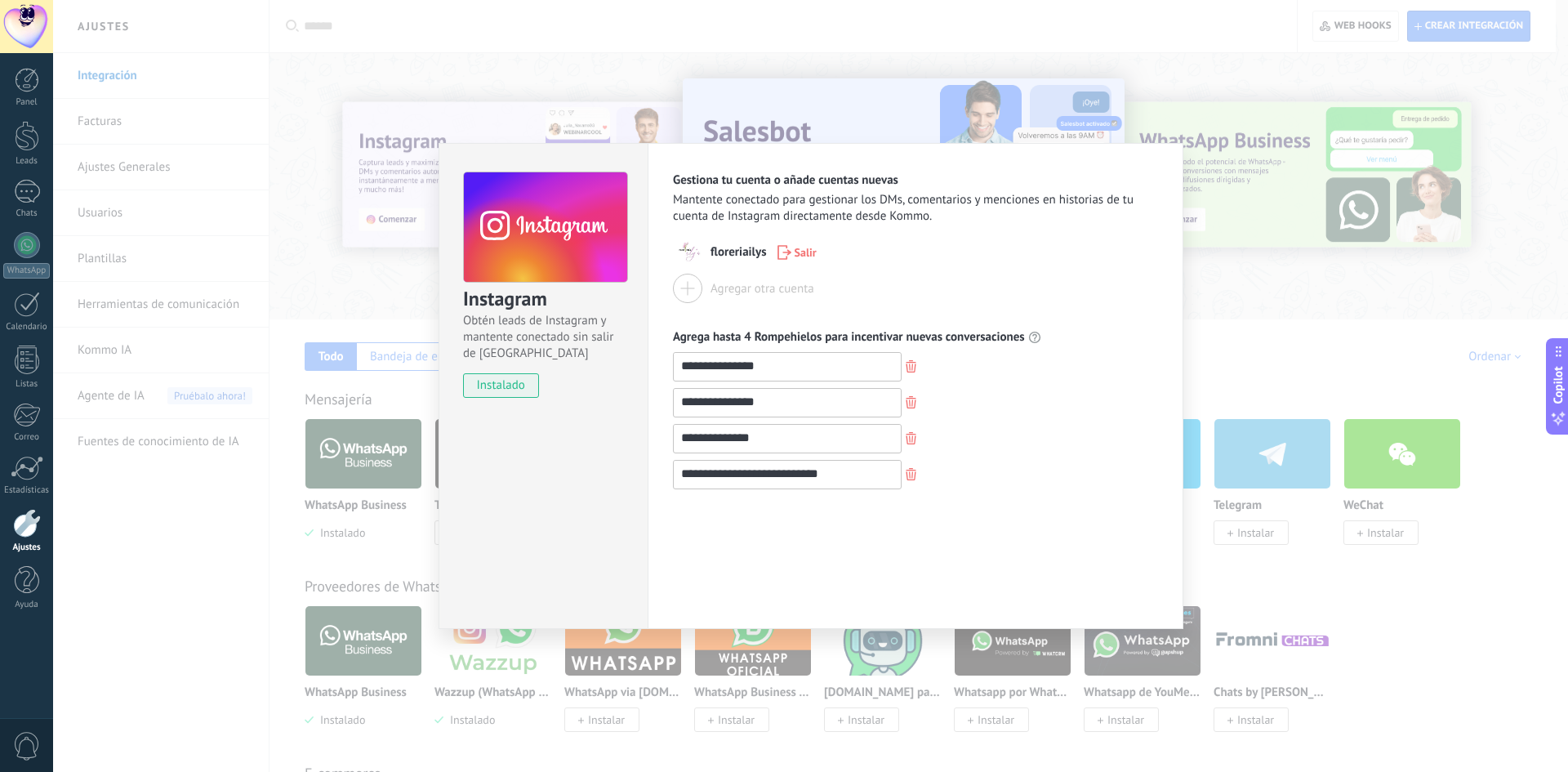
click at [728, 246] on span "floreriailys" at bounding box center [739, 252] width 56 height 16
click at [690, 249] on img at bounding box center [687, 252] width 29 height 29
click at [999, 225] on div "**********" at bounding box center [915, 330] width 485 height 317
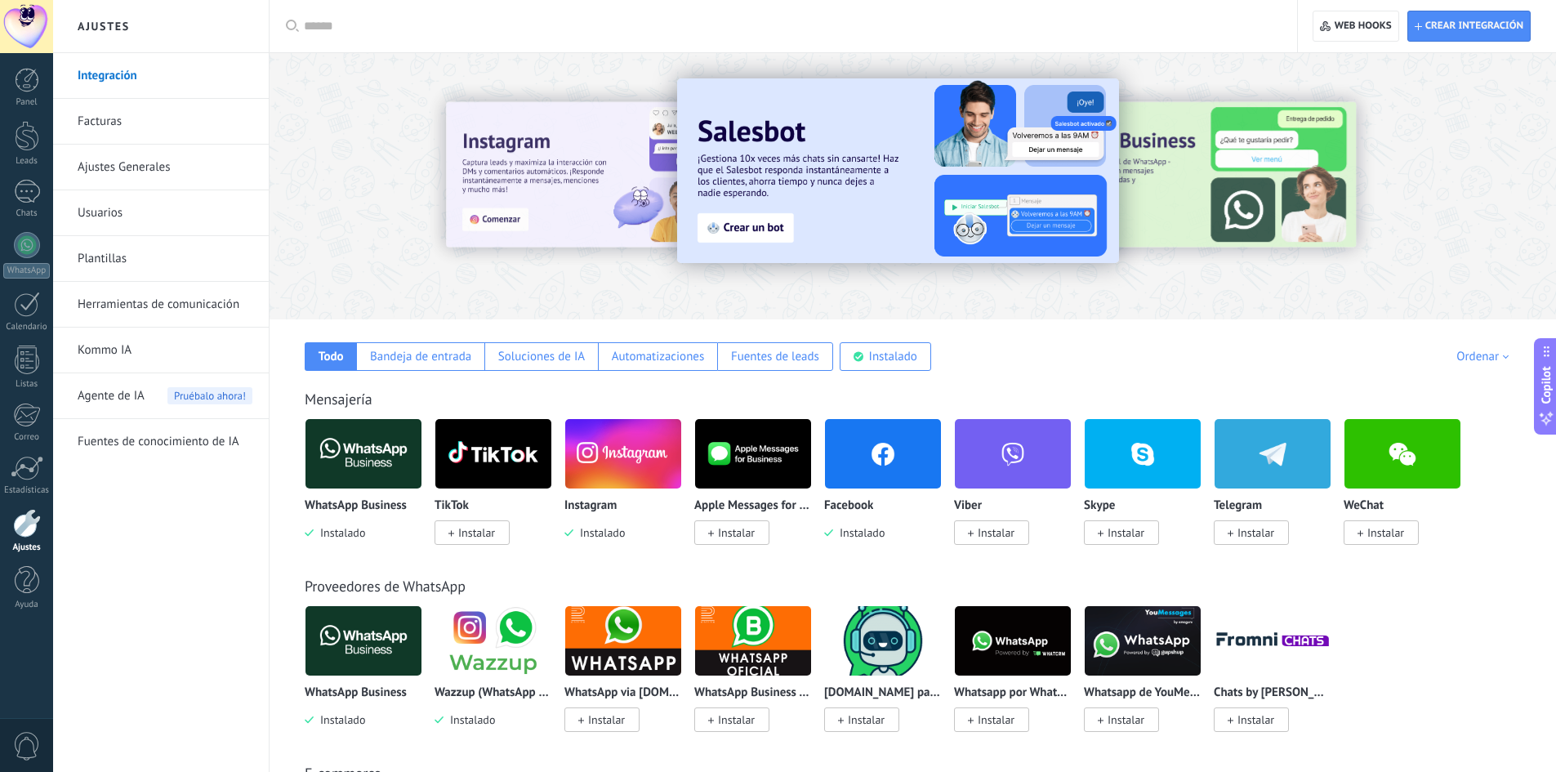
click at [447, 164] on div at bounding box center [513, 185] width 358 height 147
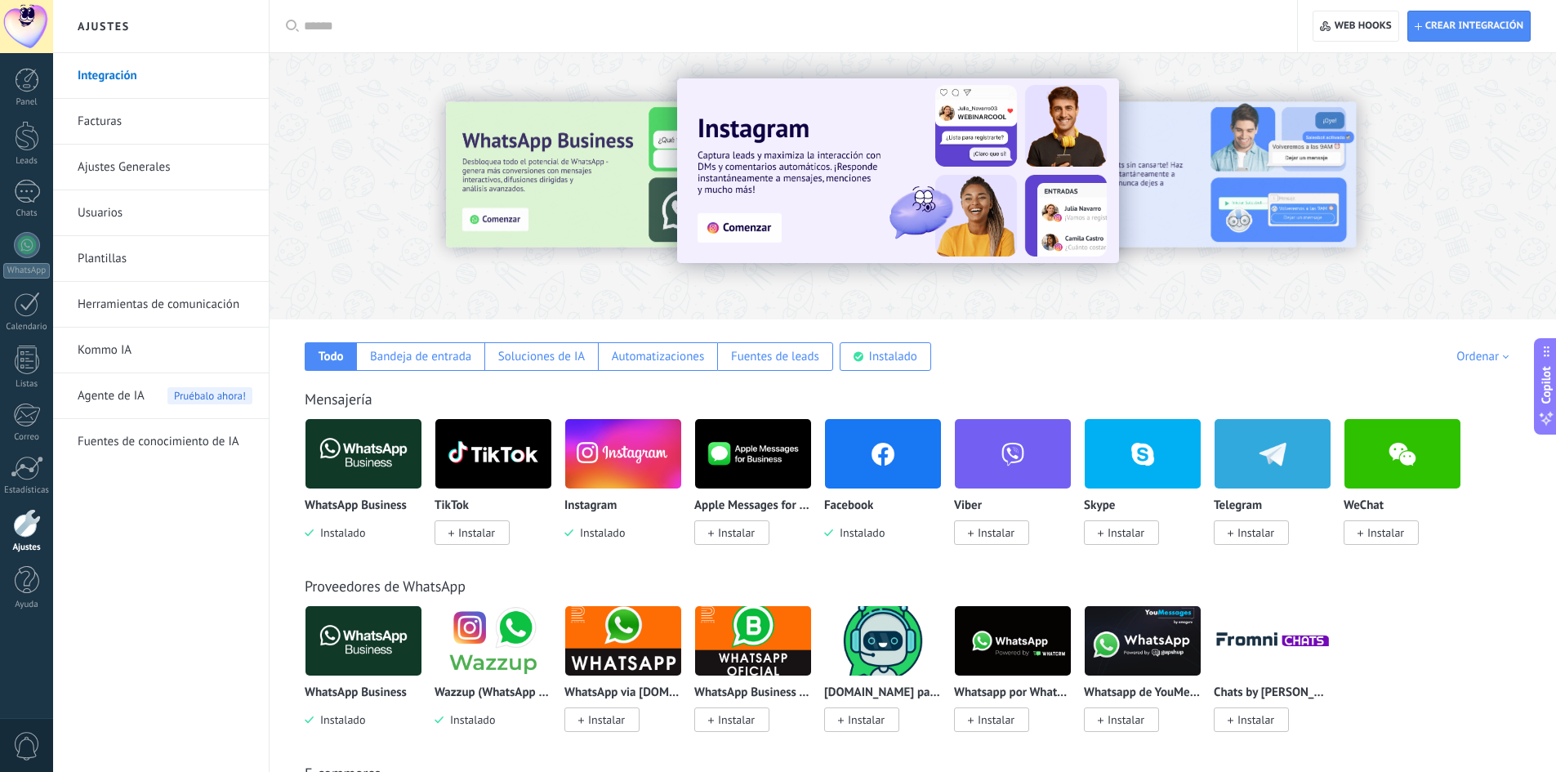
click at [858, 206] on img at bounding box center [898, 170] width 442 height 185
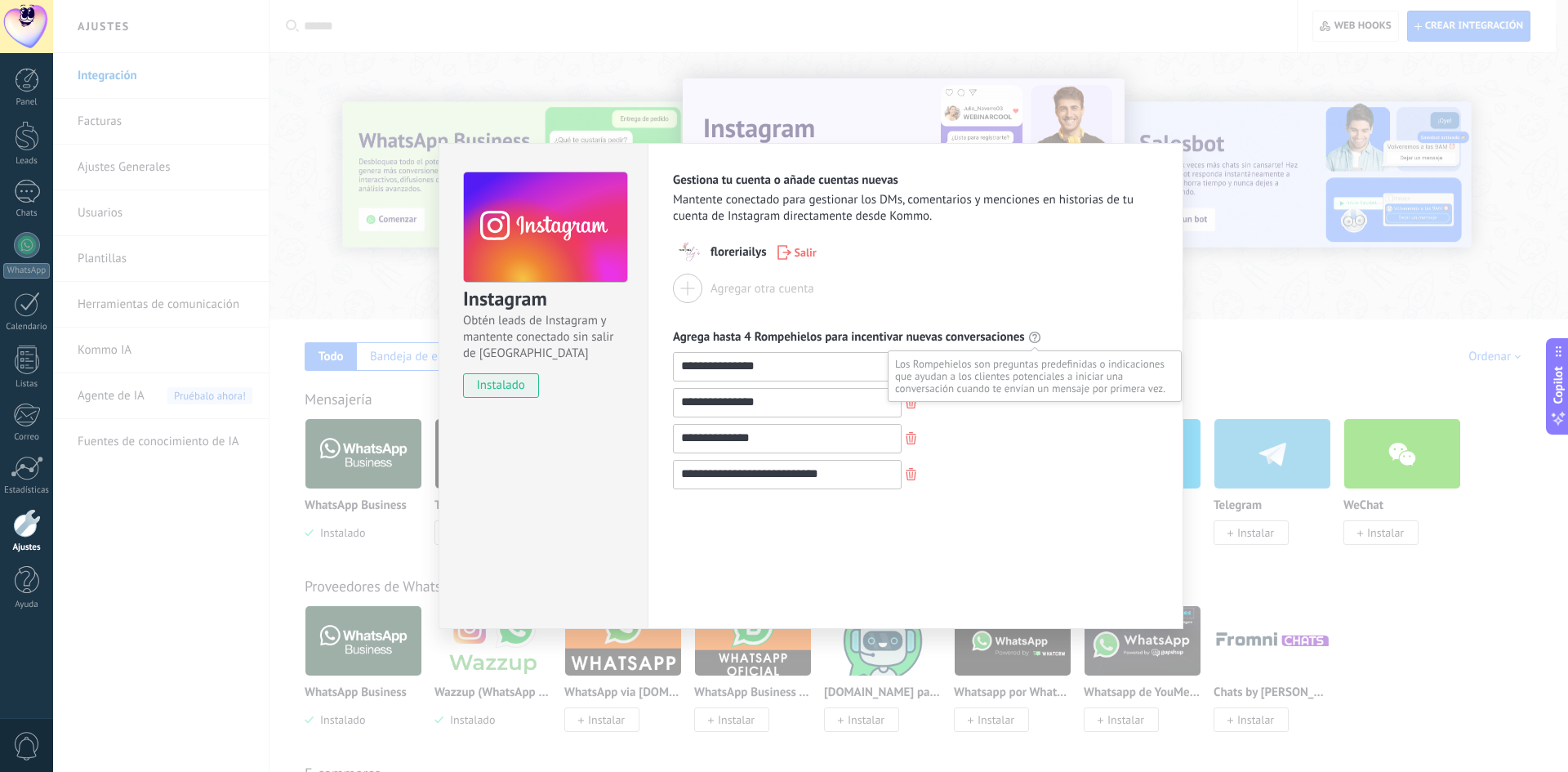
click at [1034, 335] on use at bounding box center [1034, 337] width 11 height 11
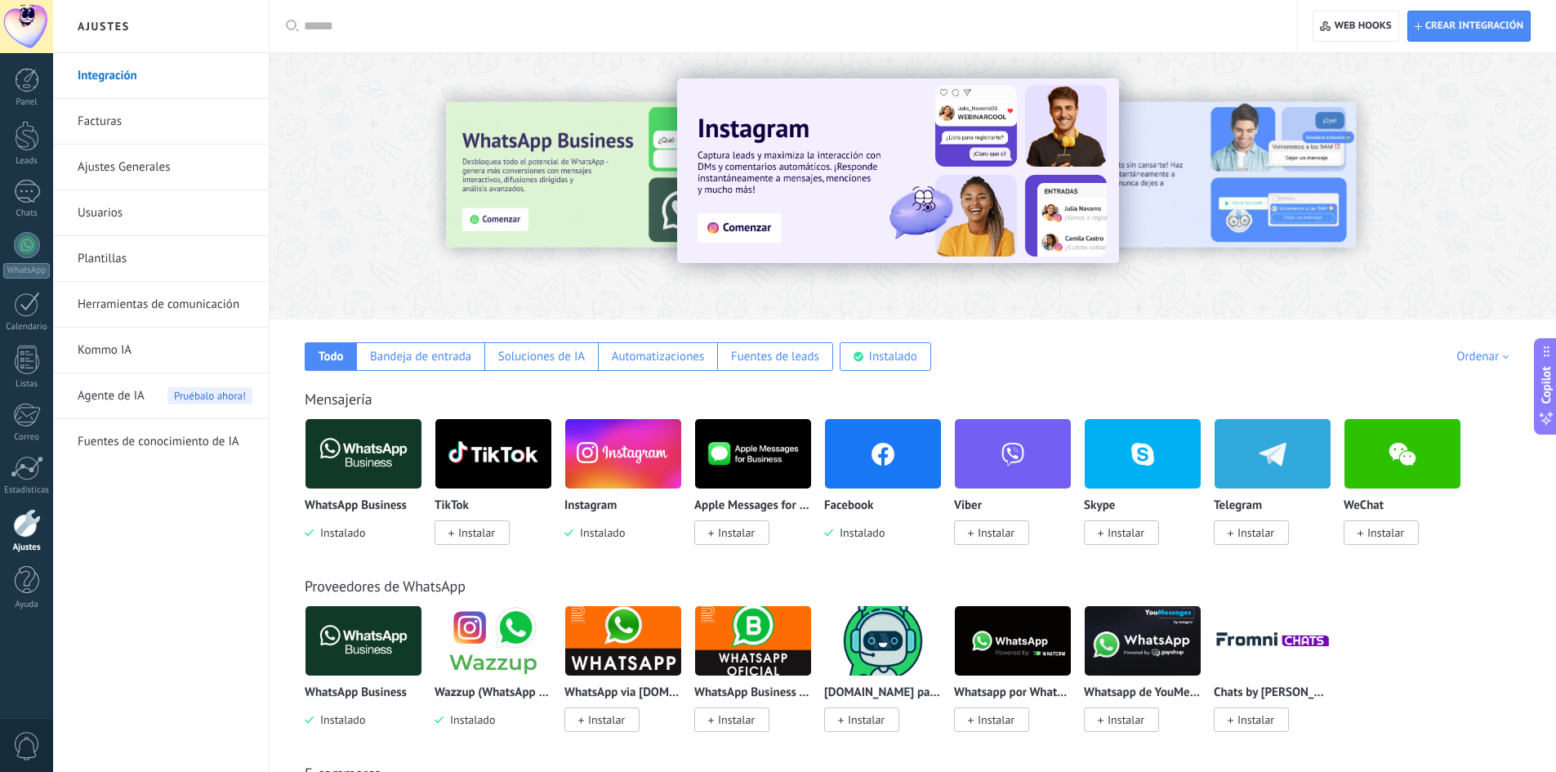
click at [164, 177] on link "Ajustes Generales" at bounding box center [165, 168] width 175 height 46
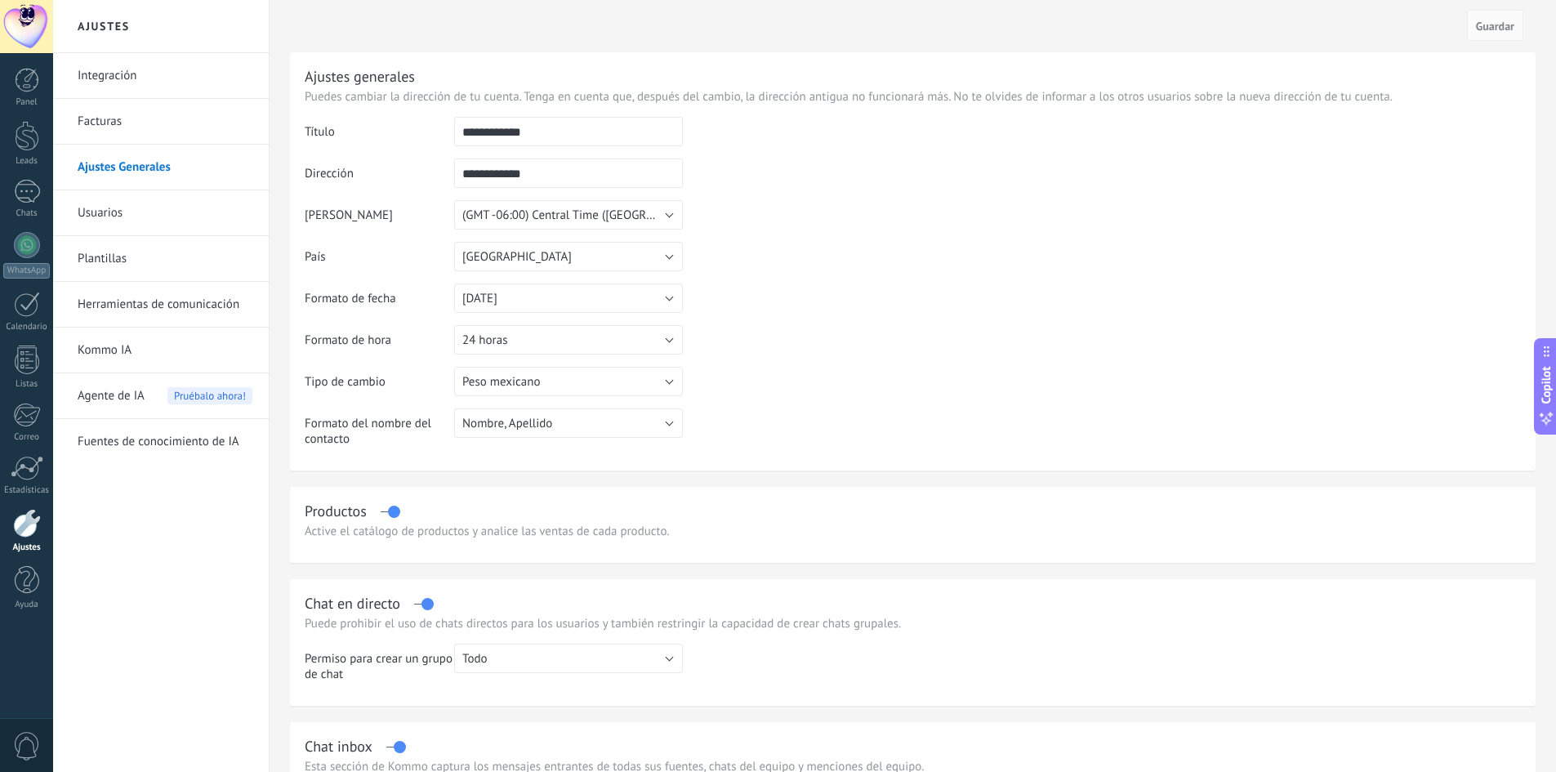
click at [126, 213] on link "Usuarios" at bounding box center [165, 213] width 175 height 46
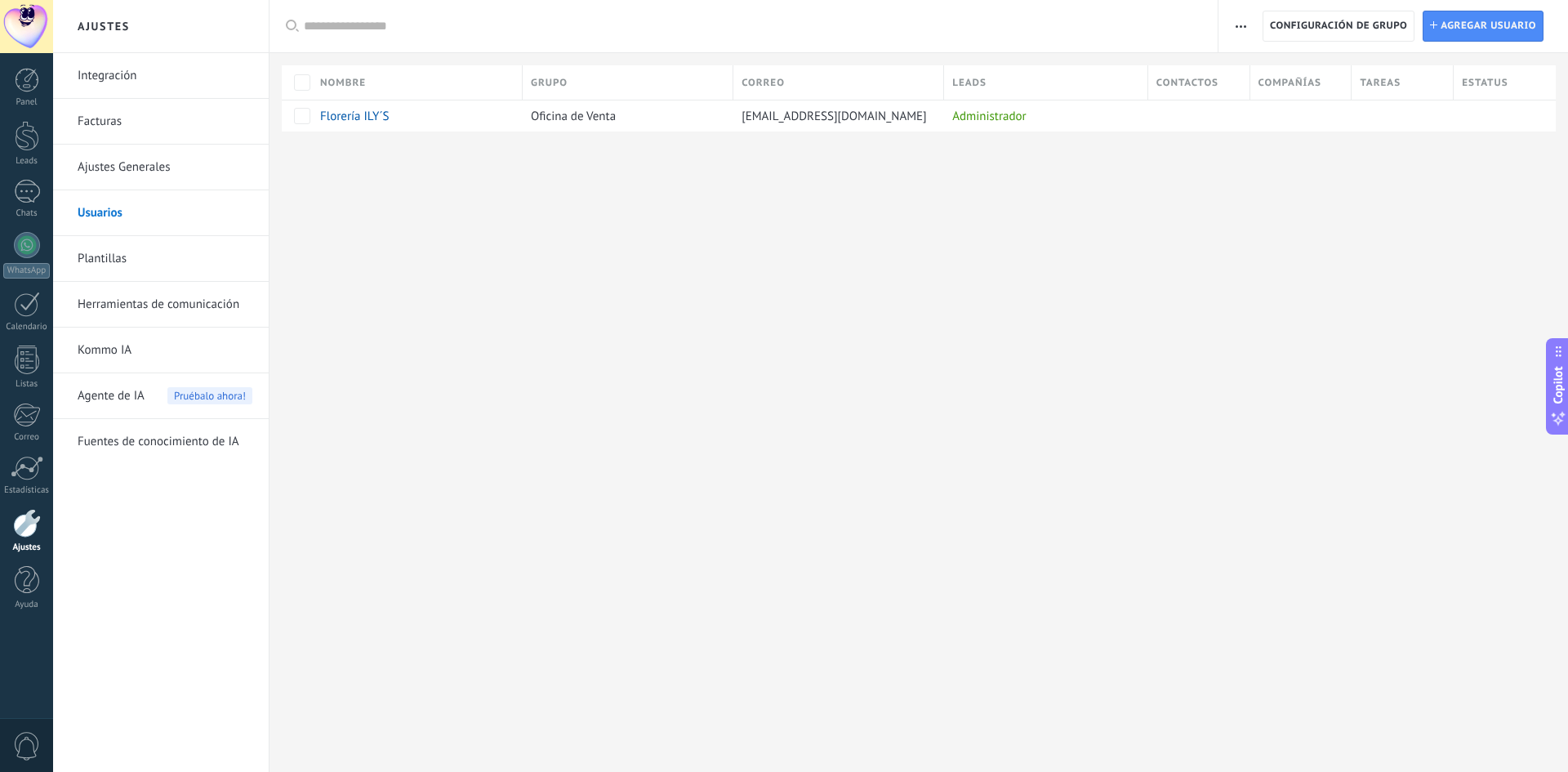
click at [119, 256] on link "Plantillas" at bounding box center [165, 259] width 175 height 46
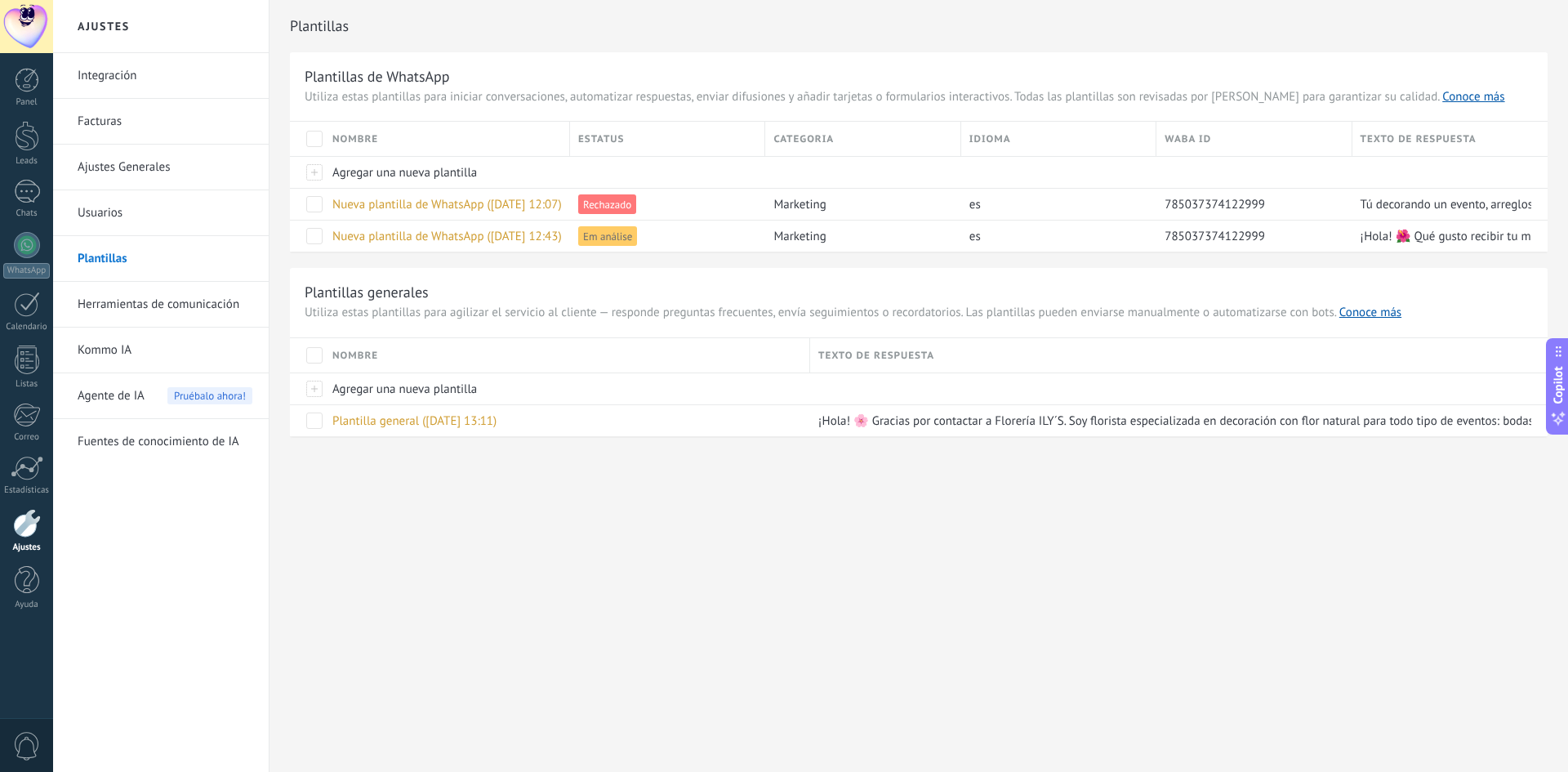
click at [123, 305] on link "Herramientas de comunicación" at bounding box center [165, 305] width 175 height 46
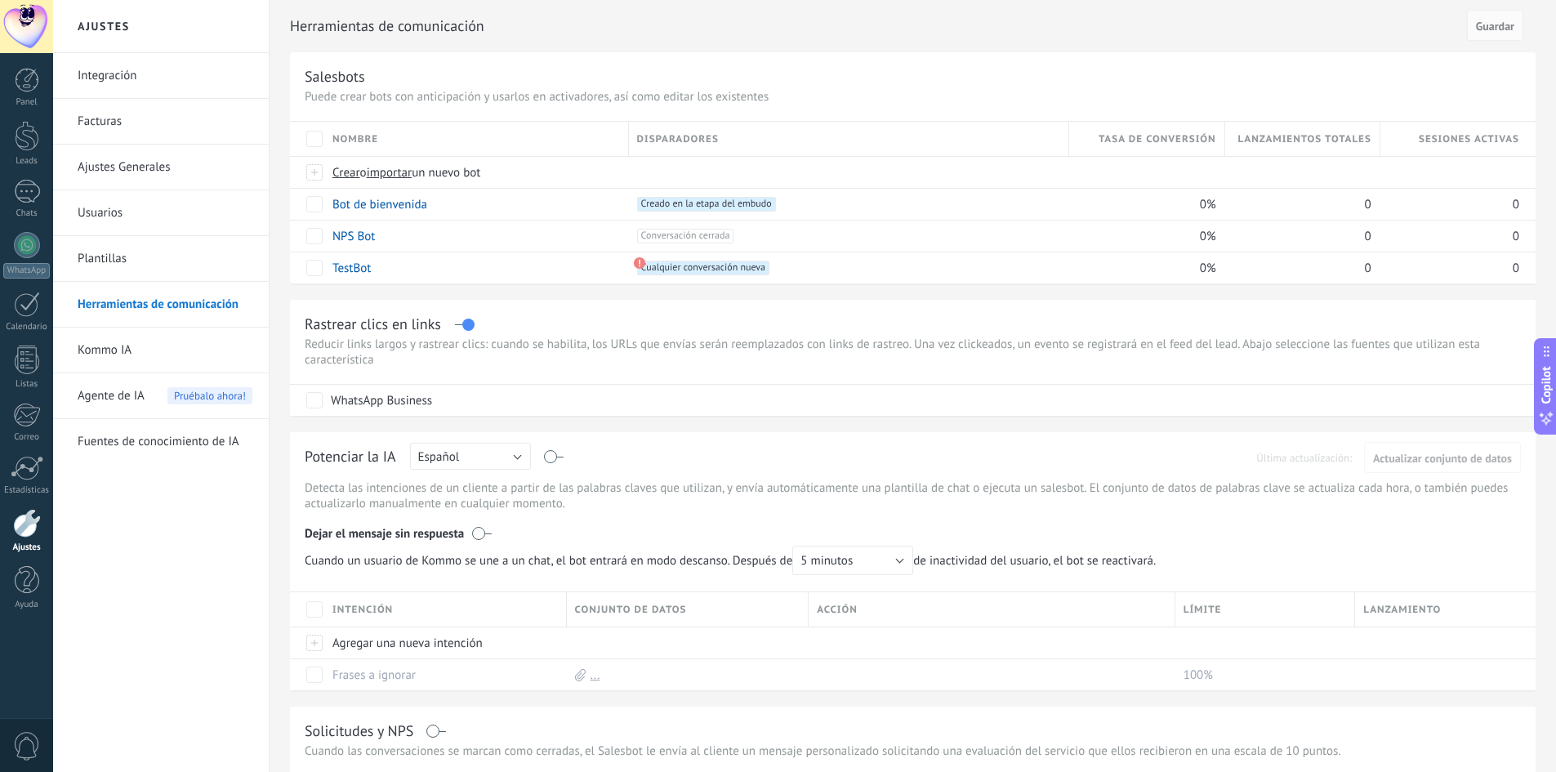
click at [108, 443] on link "Fuentes de conocimiento de IA" at bounding box center [165, 442] width 175 height 46
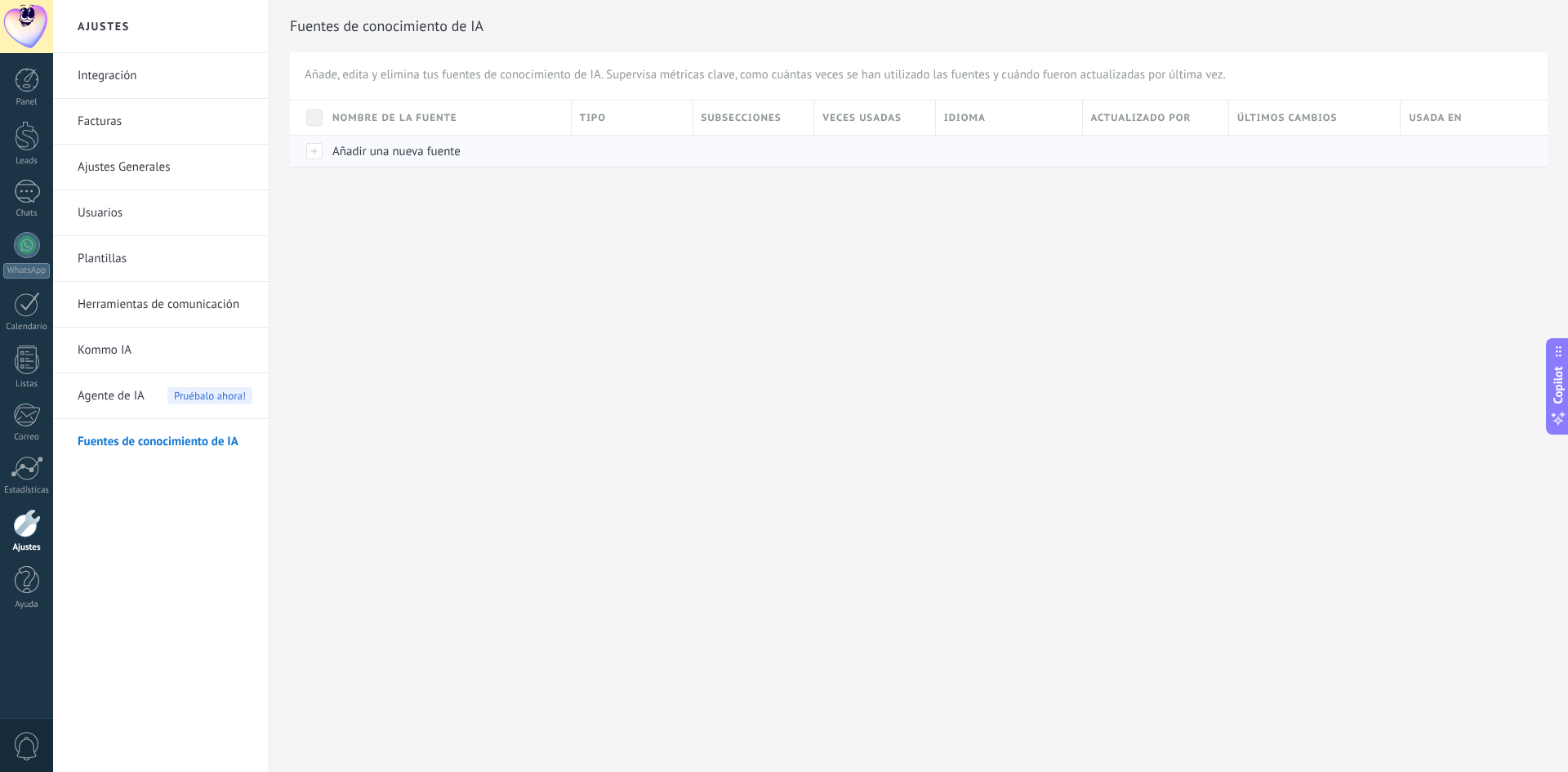
click at [381, 157] on span "Añadir una nueva fuente" at bounding box center [396, 152] width 128 height 16
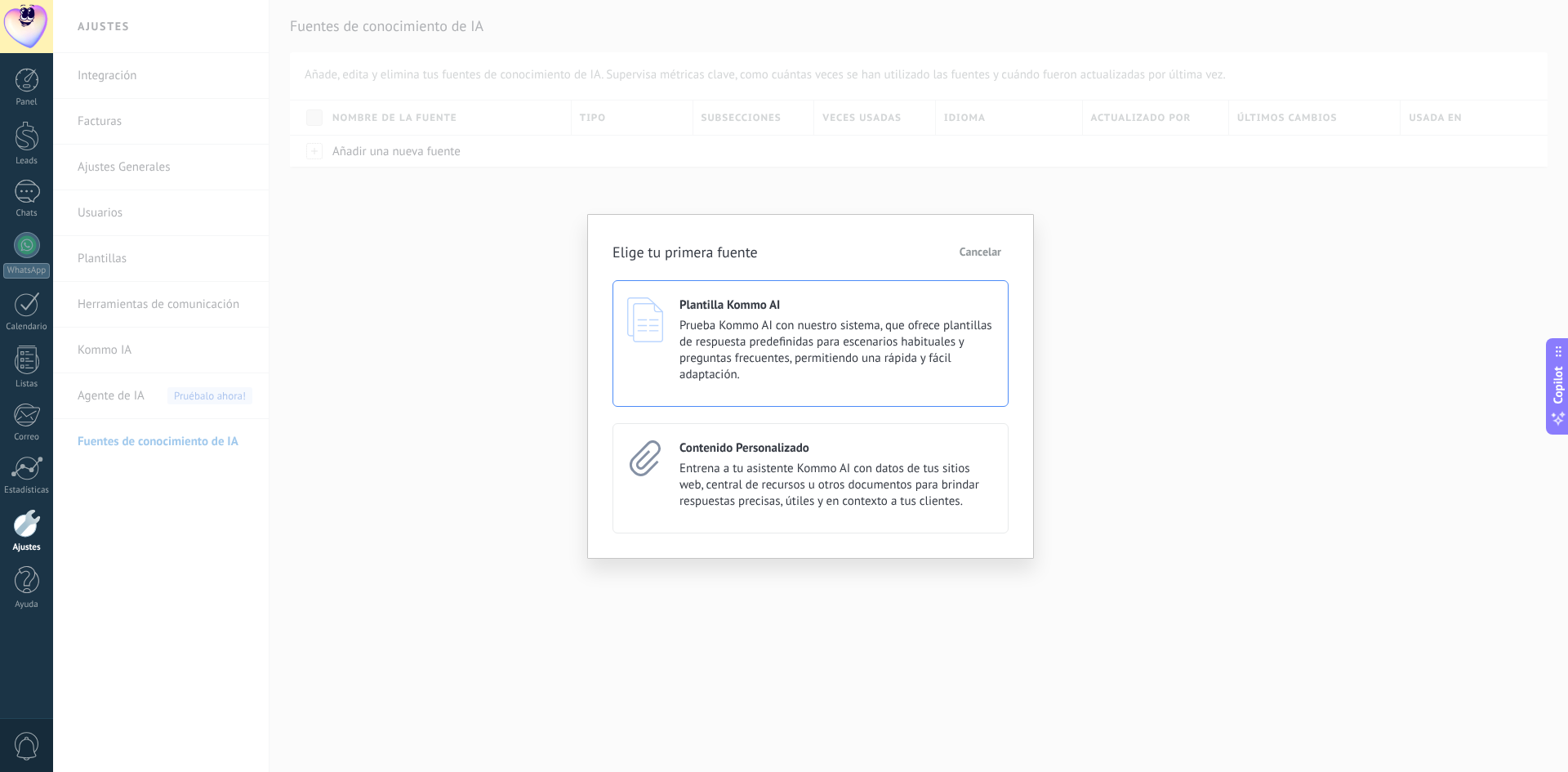
click at [849, 341] on span "Prueba Kommo AI con nuestro sistema, que ofrece plantillas de respuesta predefi…" at bounding box center [836, 350] width 314 height 65
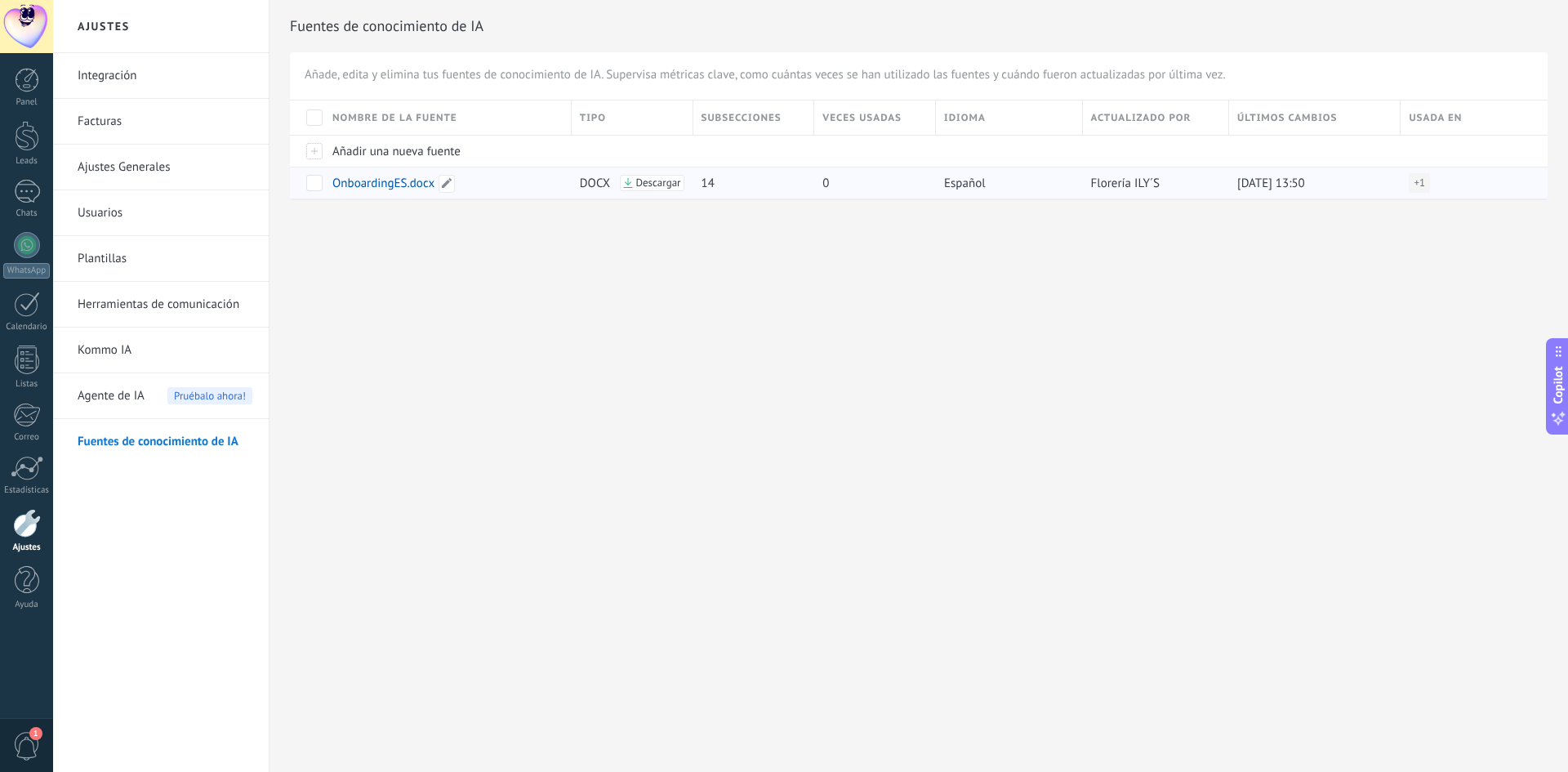
click at [362, 187] on span "OnboardingES.docx" at bounding box center [383, 184] width 102 height 16
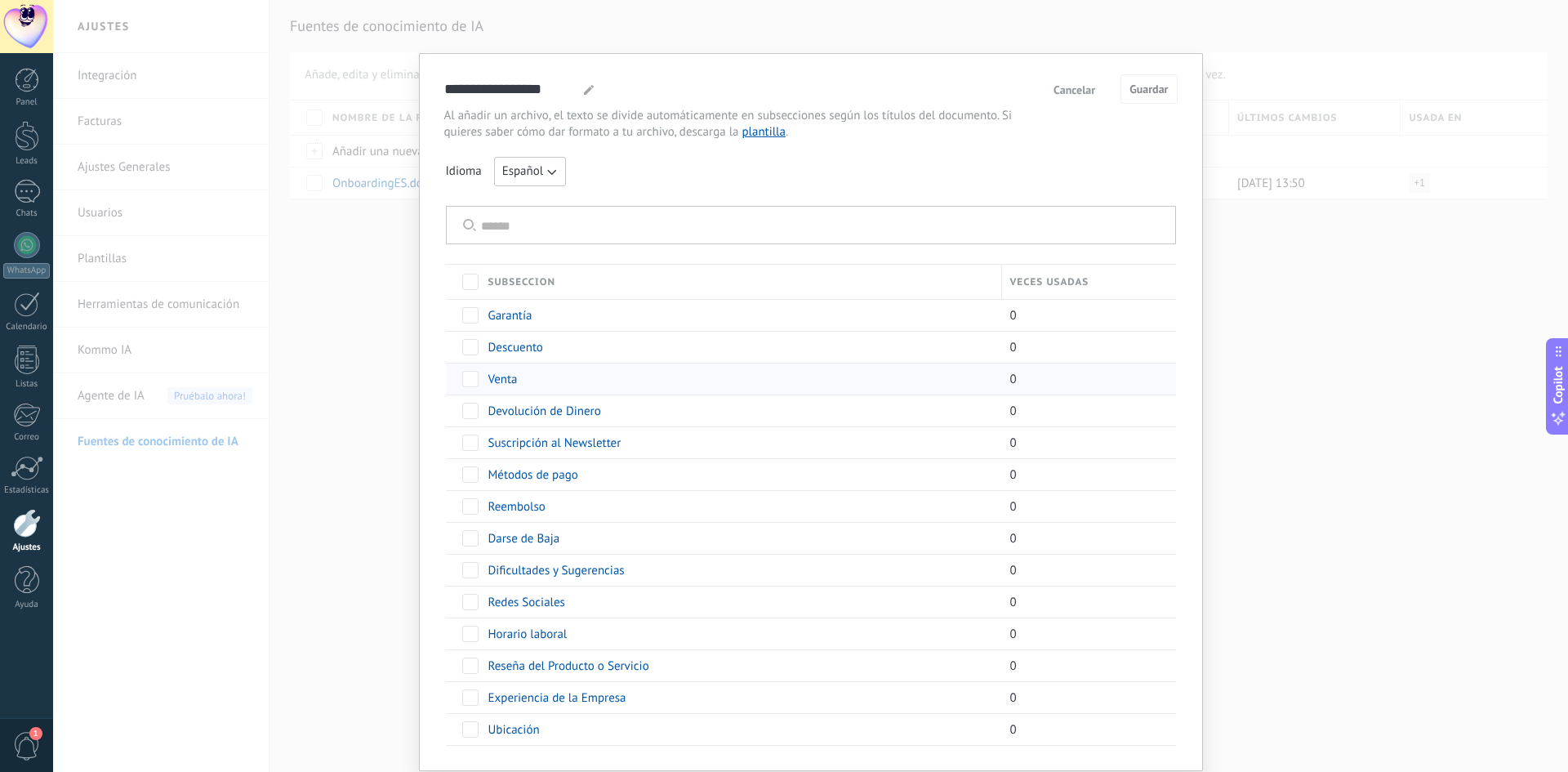
click at [469, 385] on span at bounding box center [470, 379] width 16 height 16
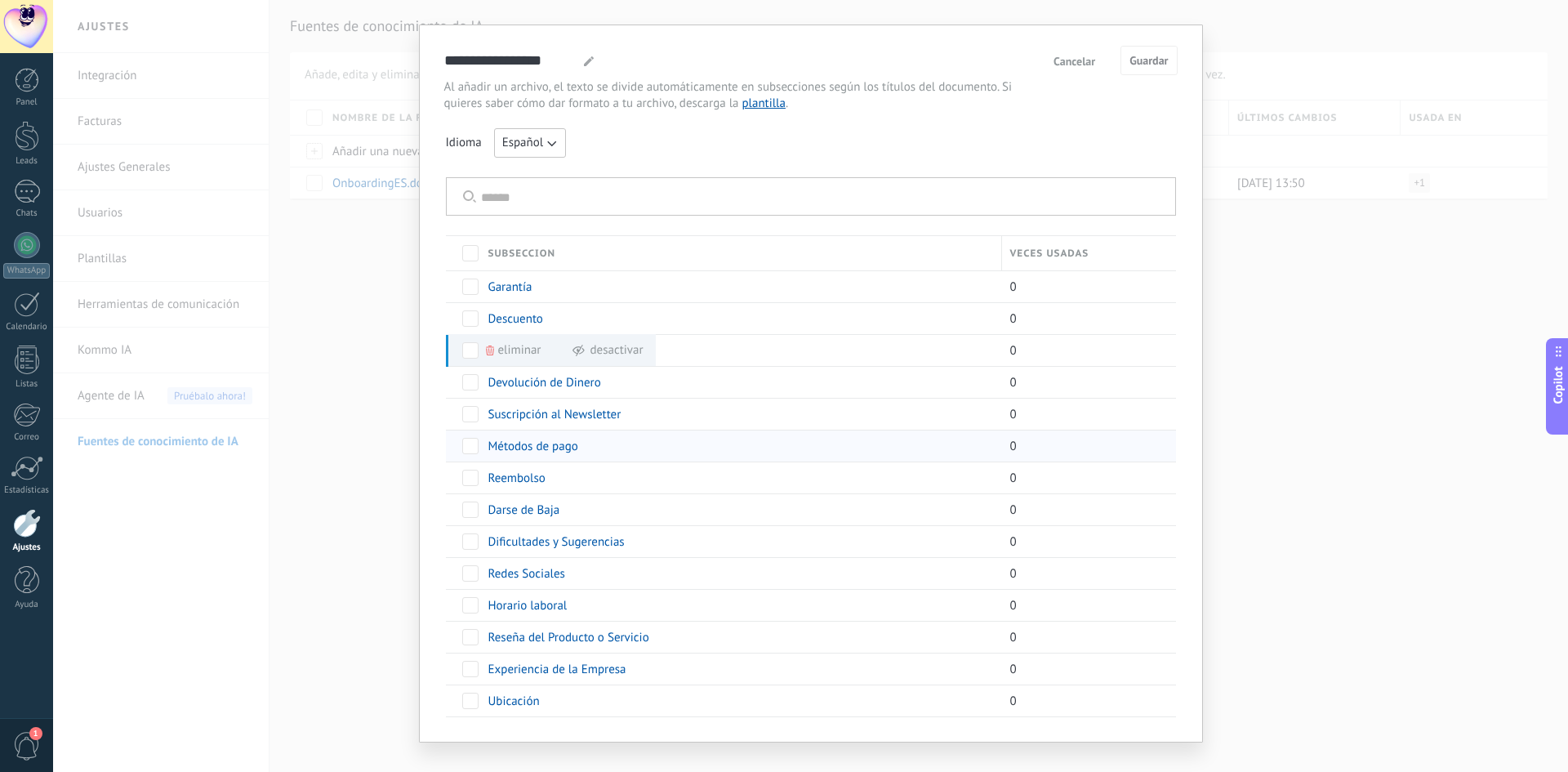
scroll to position [52, 0]
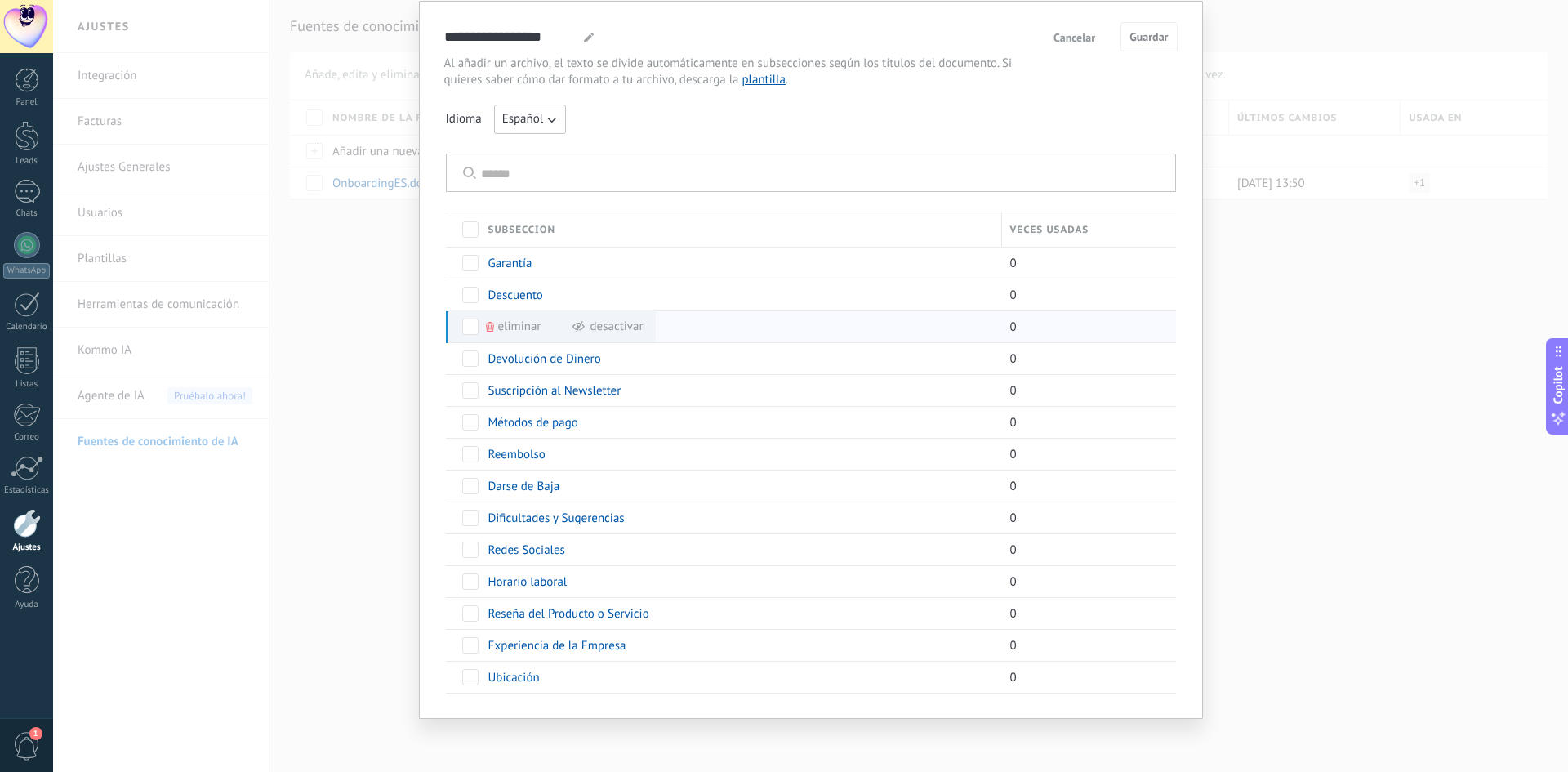
click at [470, 323] on span at bounding box center [470, 327] width 16 height 16
click at [1089, 40] on span "Cancelar" at bounding box center [1075, 37] width 42 height 11
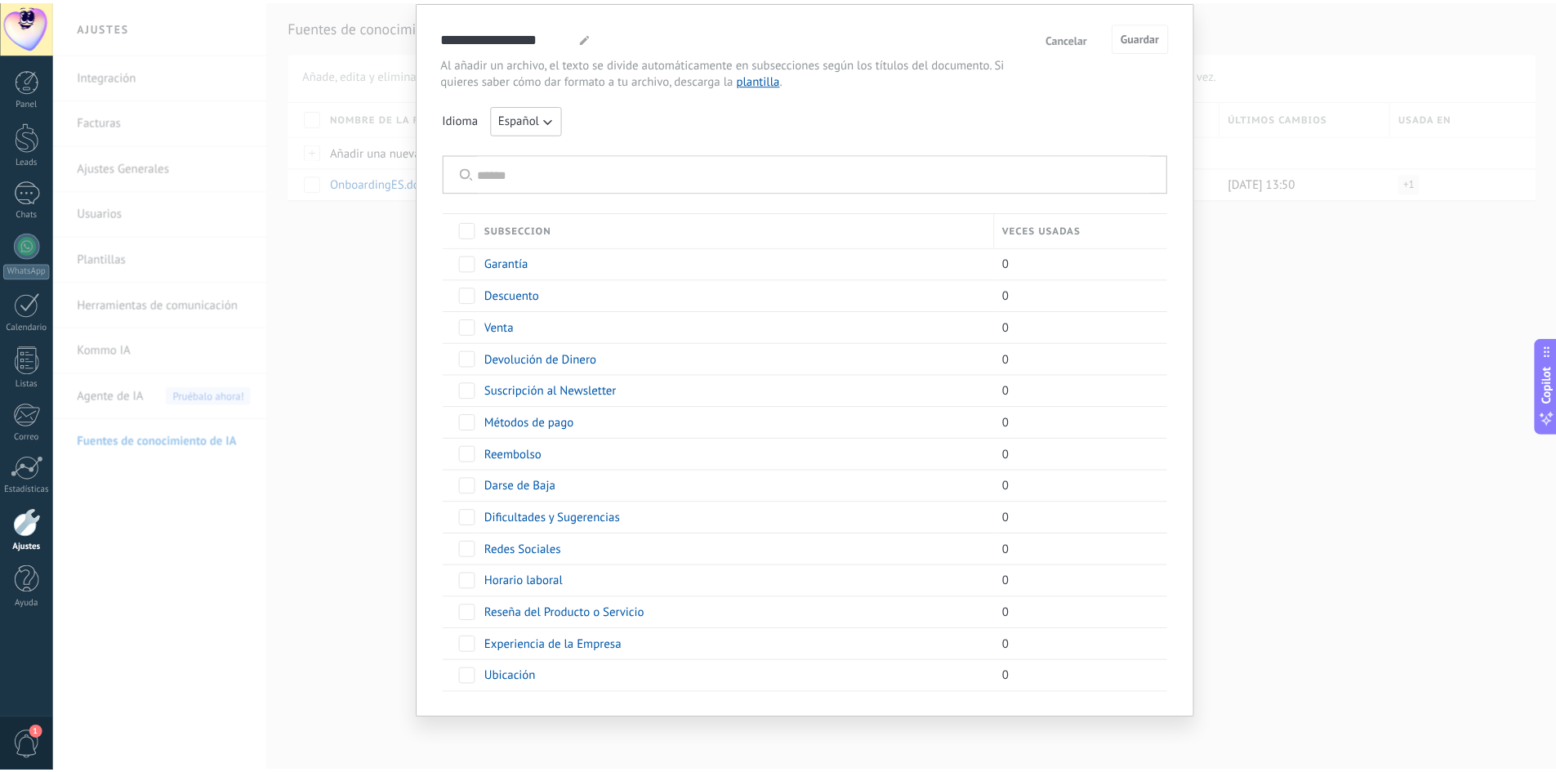
scroll to position [0, 0]
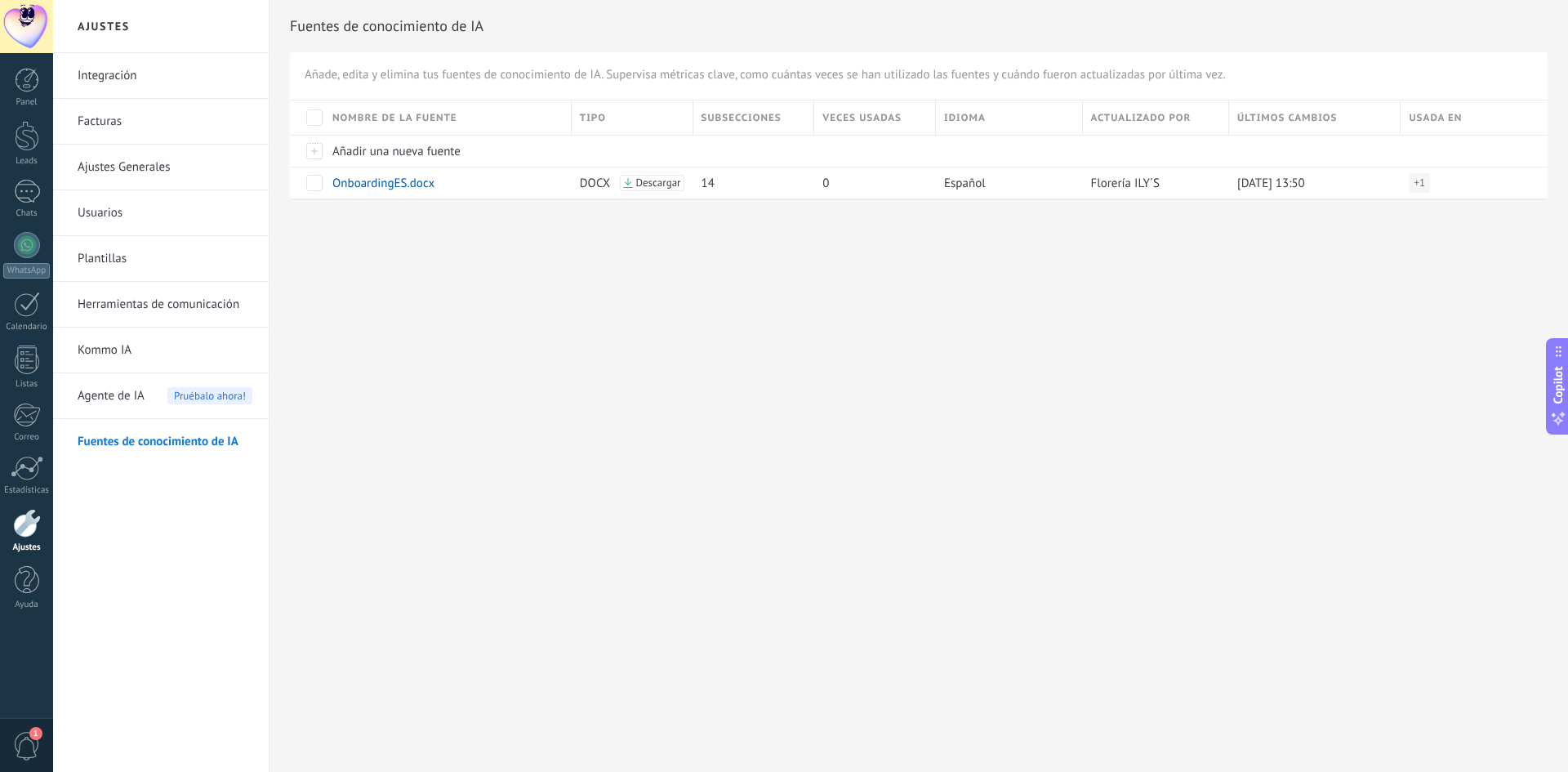
click at [113, 440] on link "Fuentes de conocimiento de IA" at bounding box center [165, 442] width 175 height 46
click at [18, 529] on div at bounding box center [27, 523] width 28 height 29
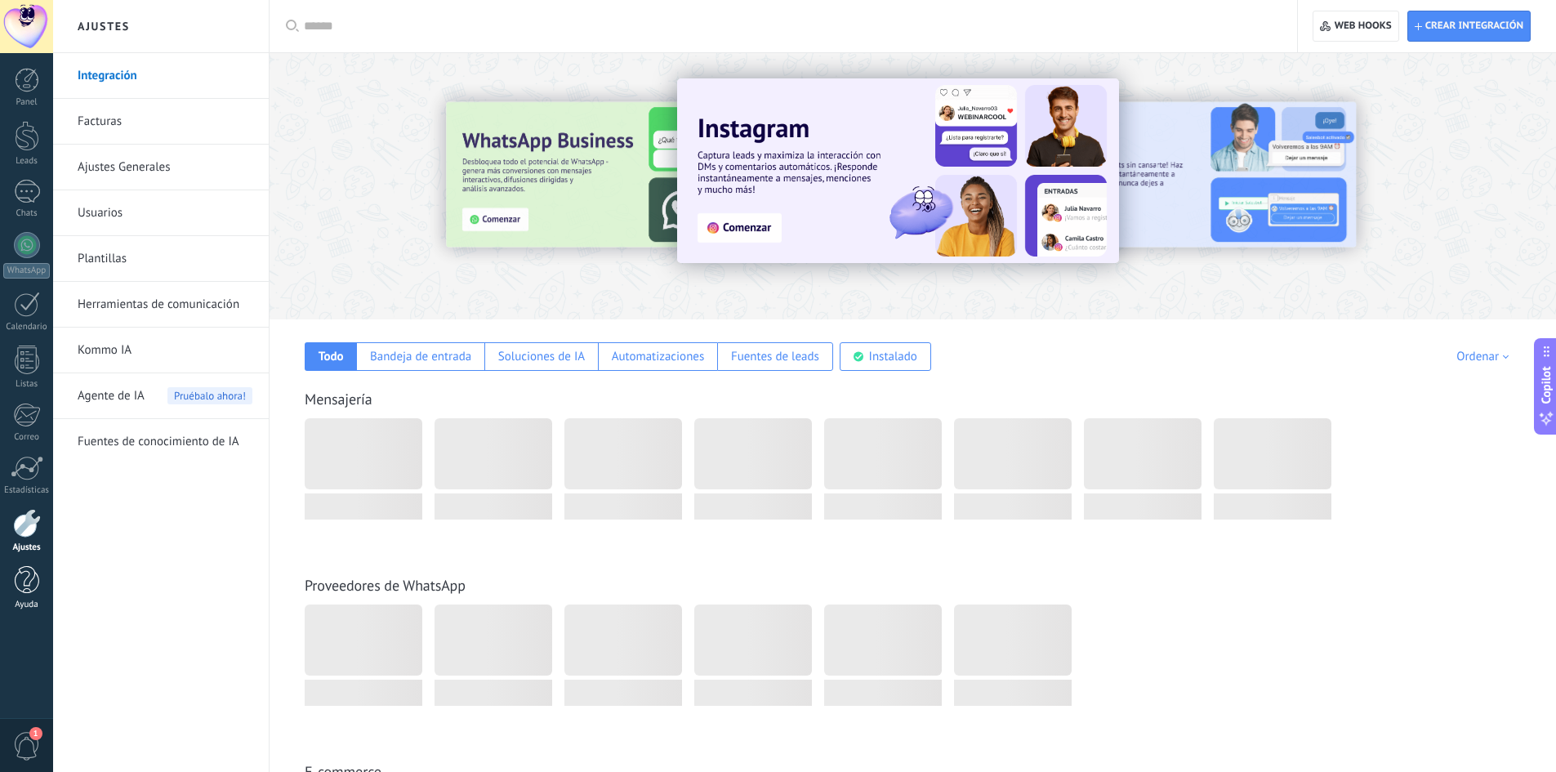
click at [27, 592] on div at bounding box center [27, 580] width 25 height 29
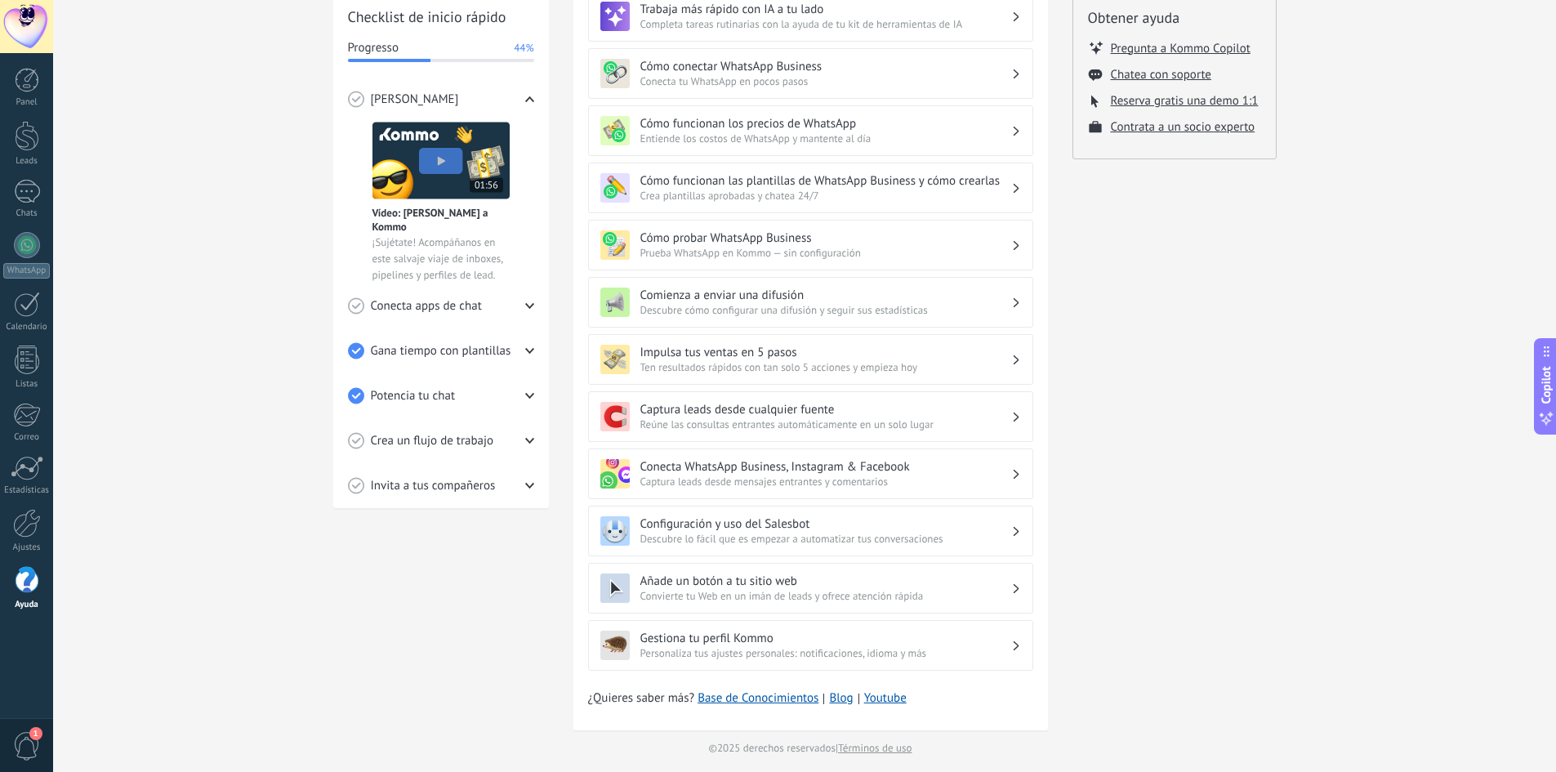
scroll to position [244, 0]
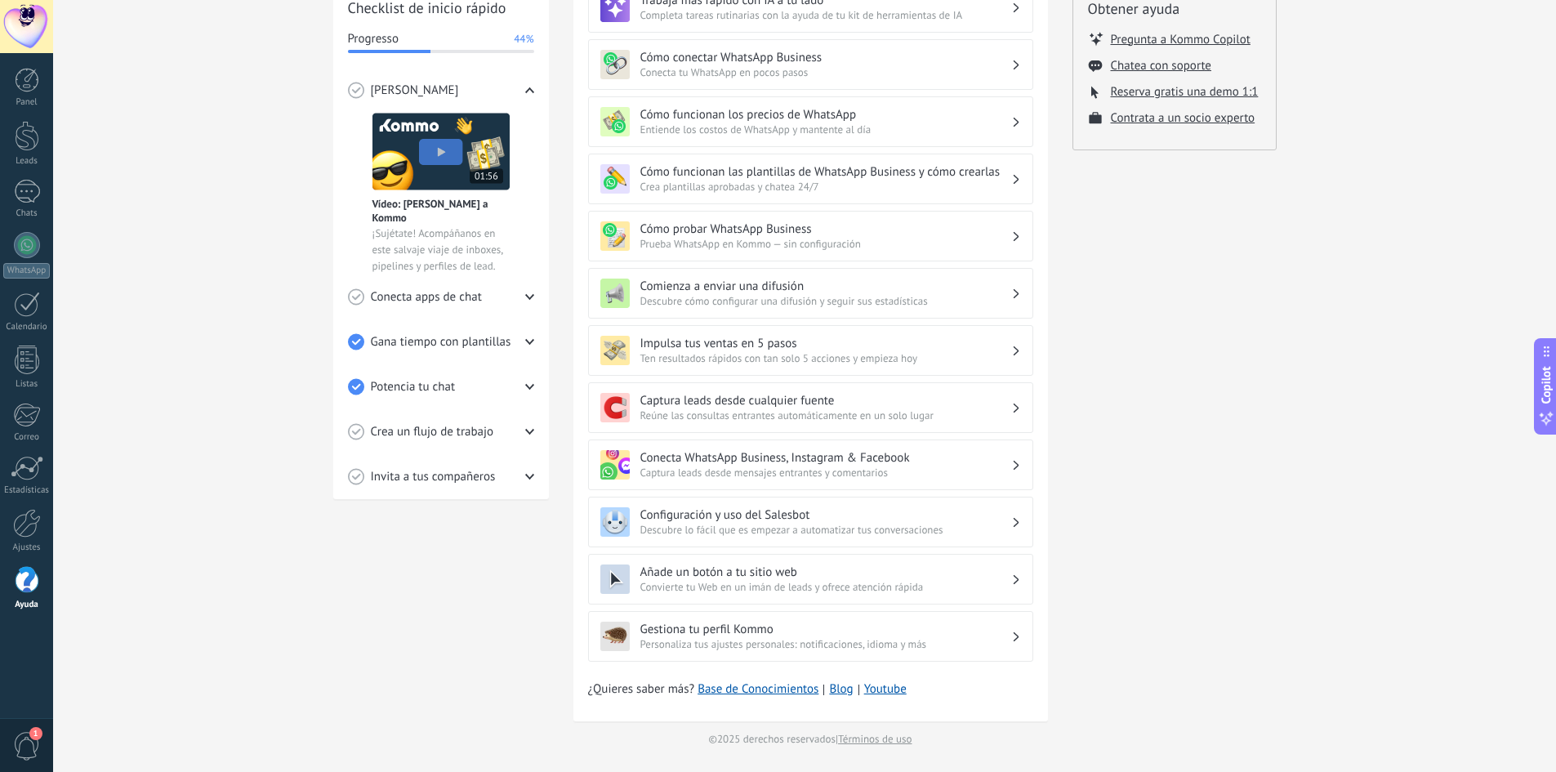
click at [740, 345] on h3 "Impulsa tus ventas en 5 pasos" at bounding box center [825, 344] width 371 height 16
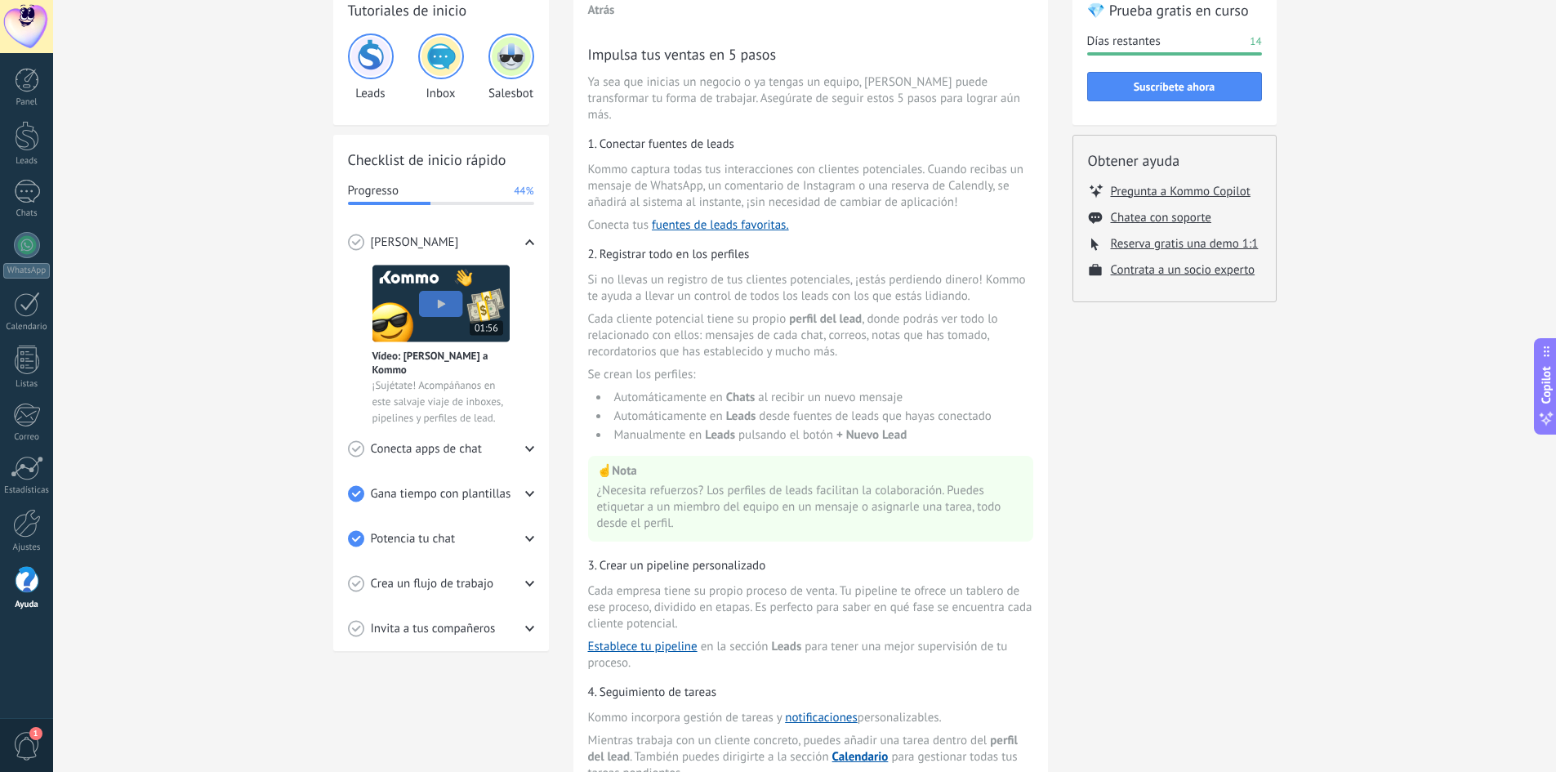
scroll to position [163, 0]
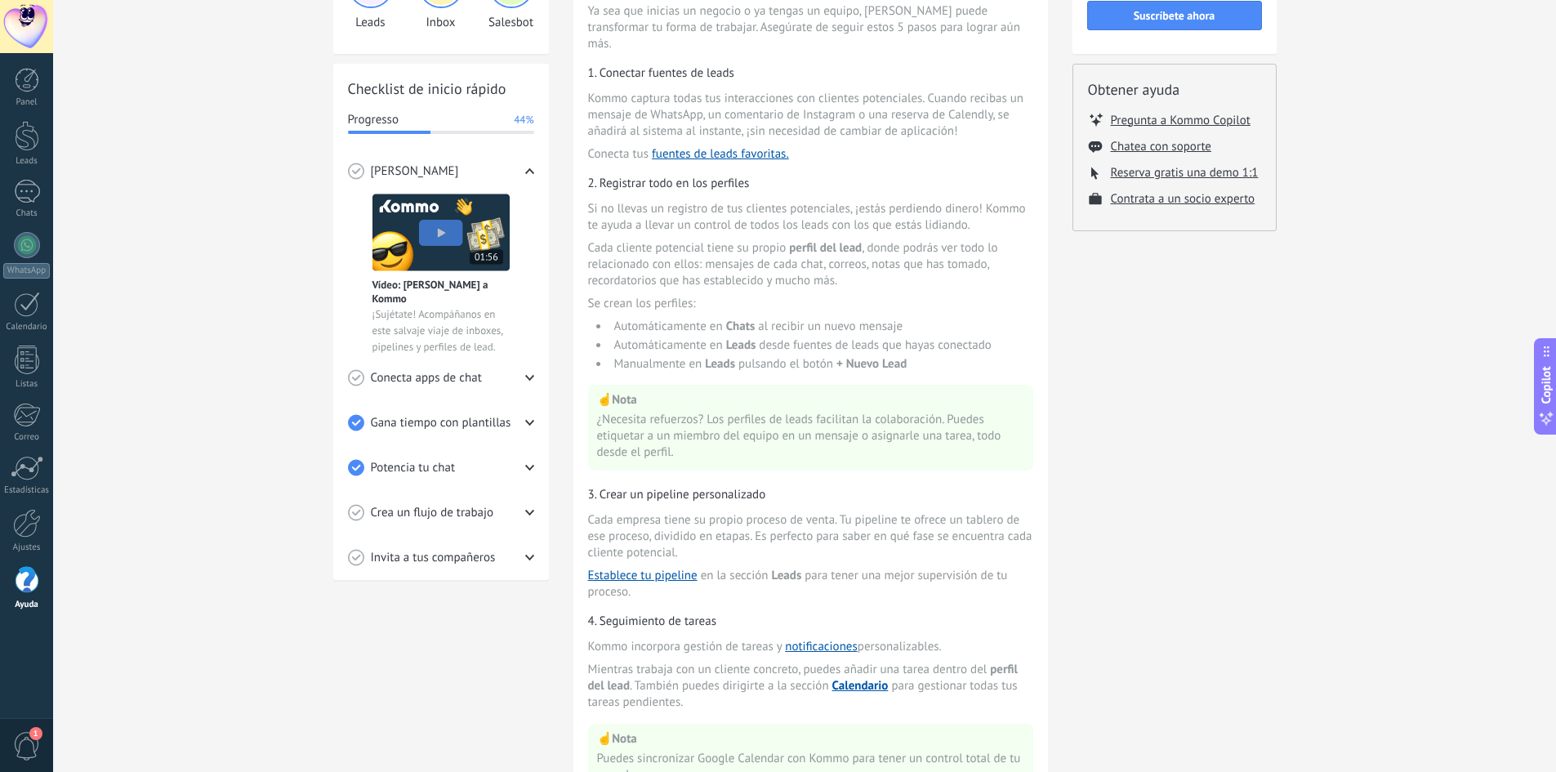
click at [443, 236] on img at bounding box center [440, 233] width 137 height 78
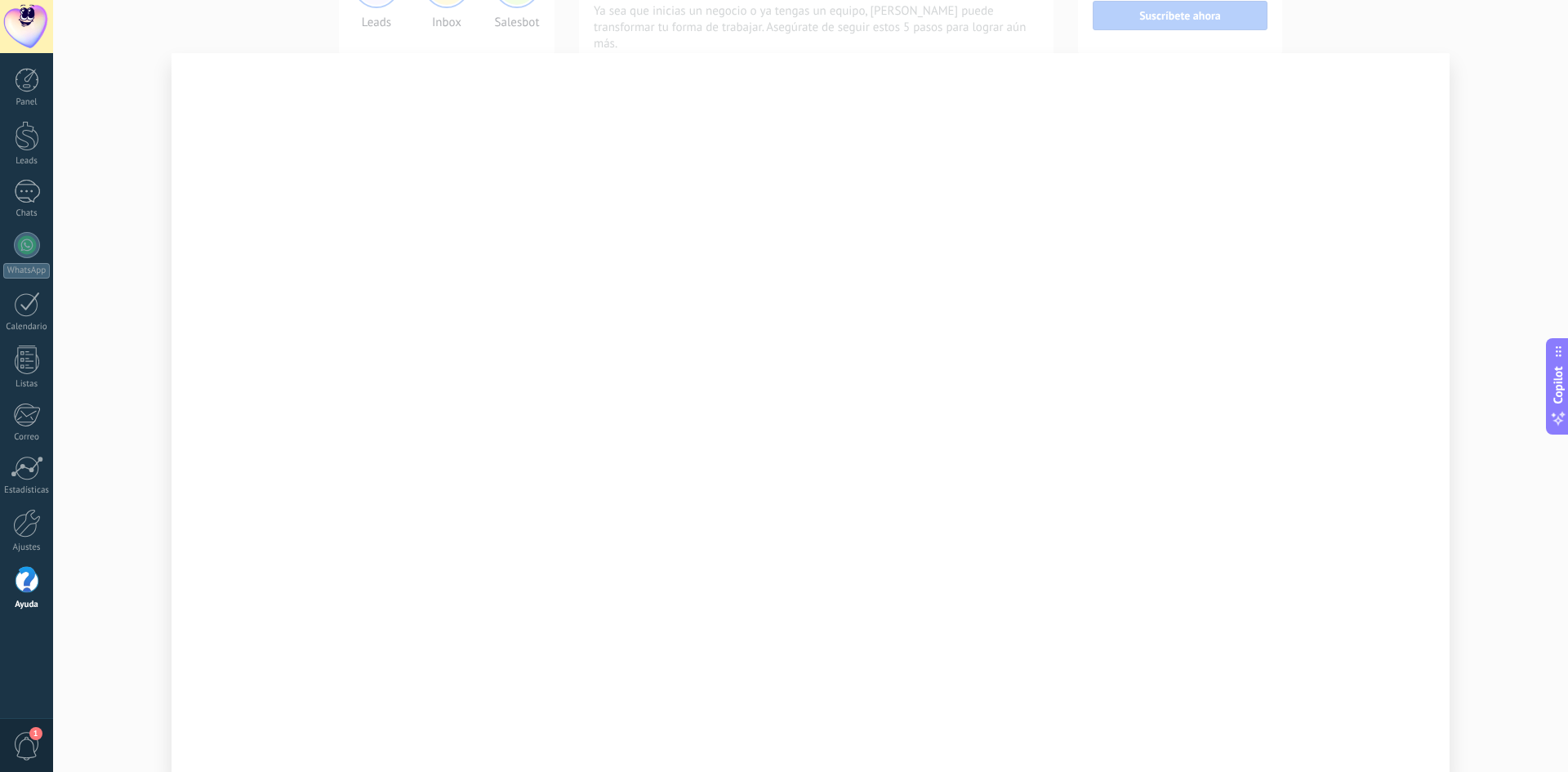
click at [118, 576] on div at bounding box center [810, 386] width 1515 height 772
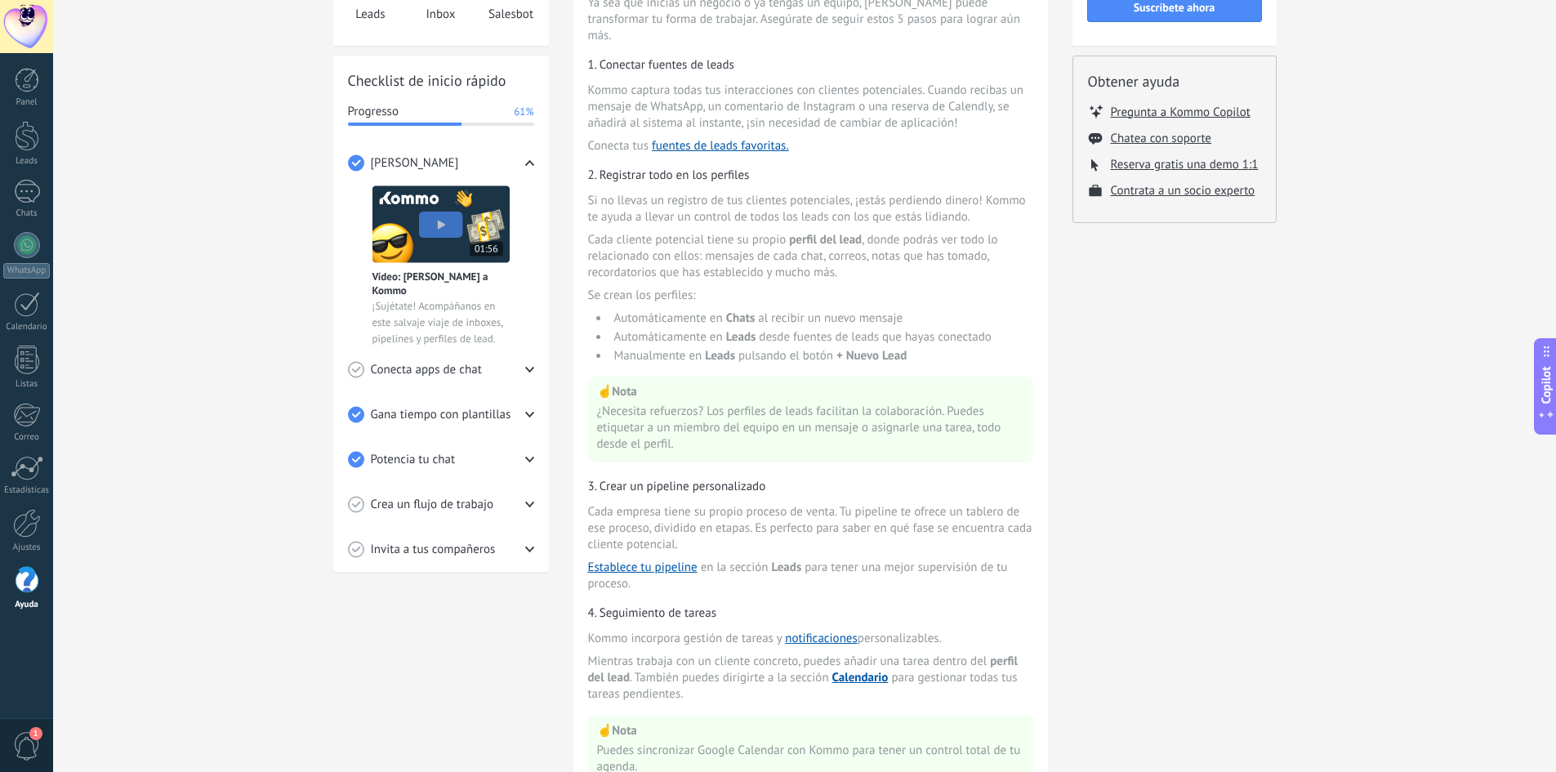
scroll to position [0, 0]
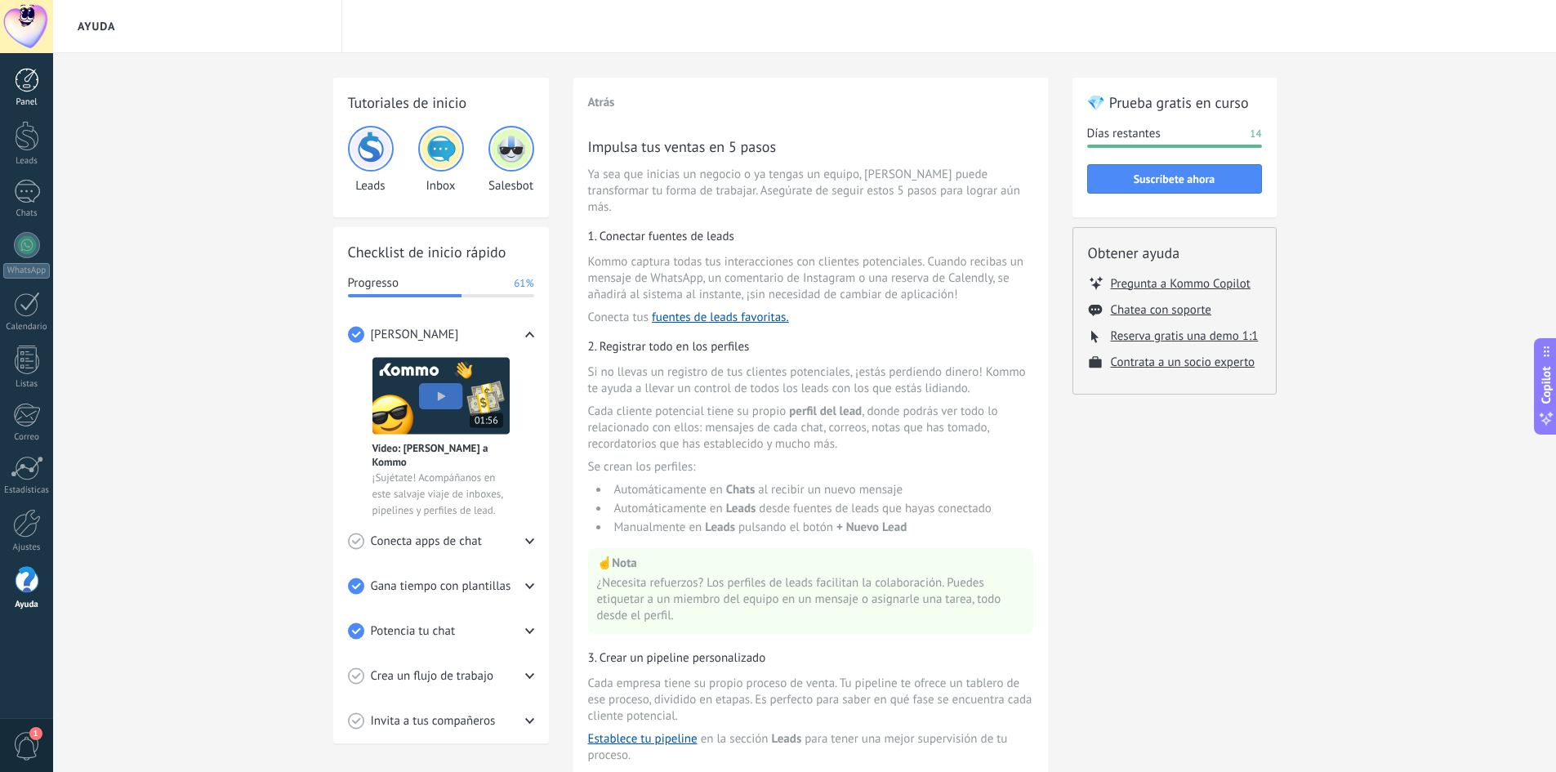
click at [24, 80] on div at bounding box center [27, 80] width 25 height 25
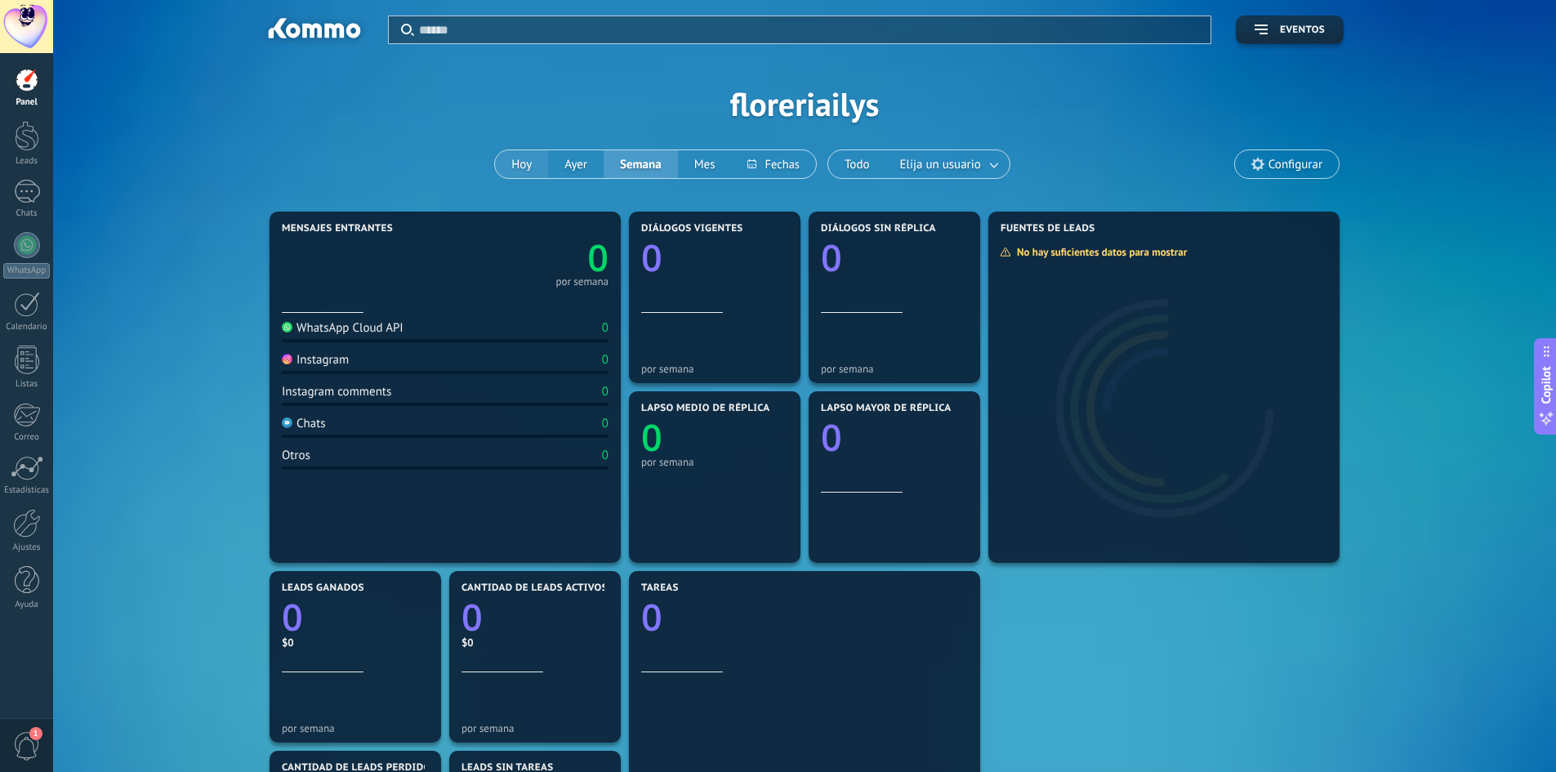
click at [512, 164] on button "Hoy" at bounding box center [521, 164] width 53 height 28
click at [1283, 166] on span "Configurar" at bounding box center [1295, 165] width 54 height 14
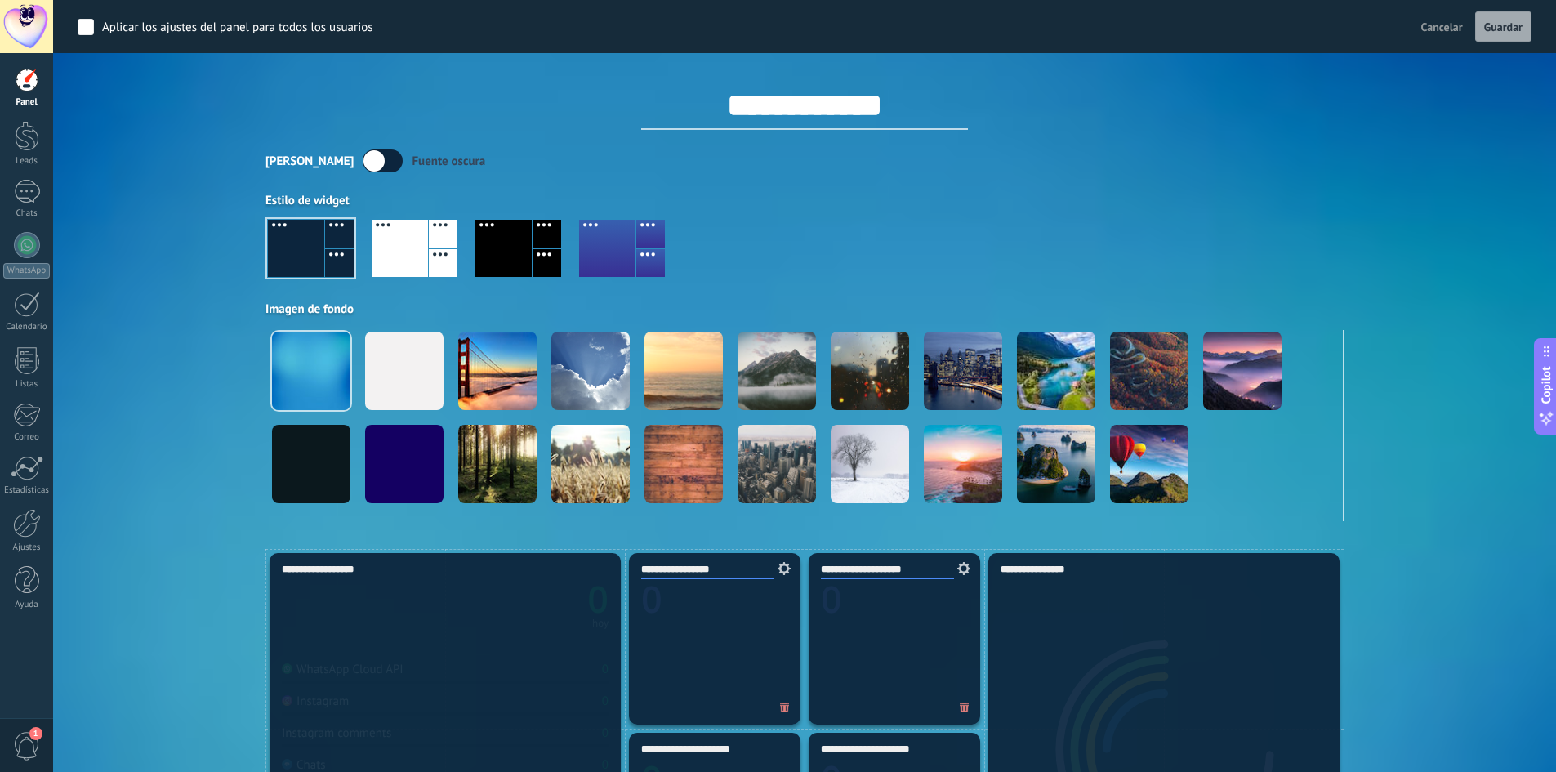
click at [366, 162] on label at bounding box center [383, 160] width 40 height 23
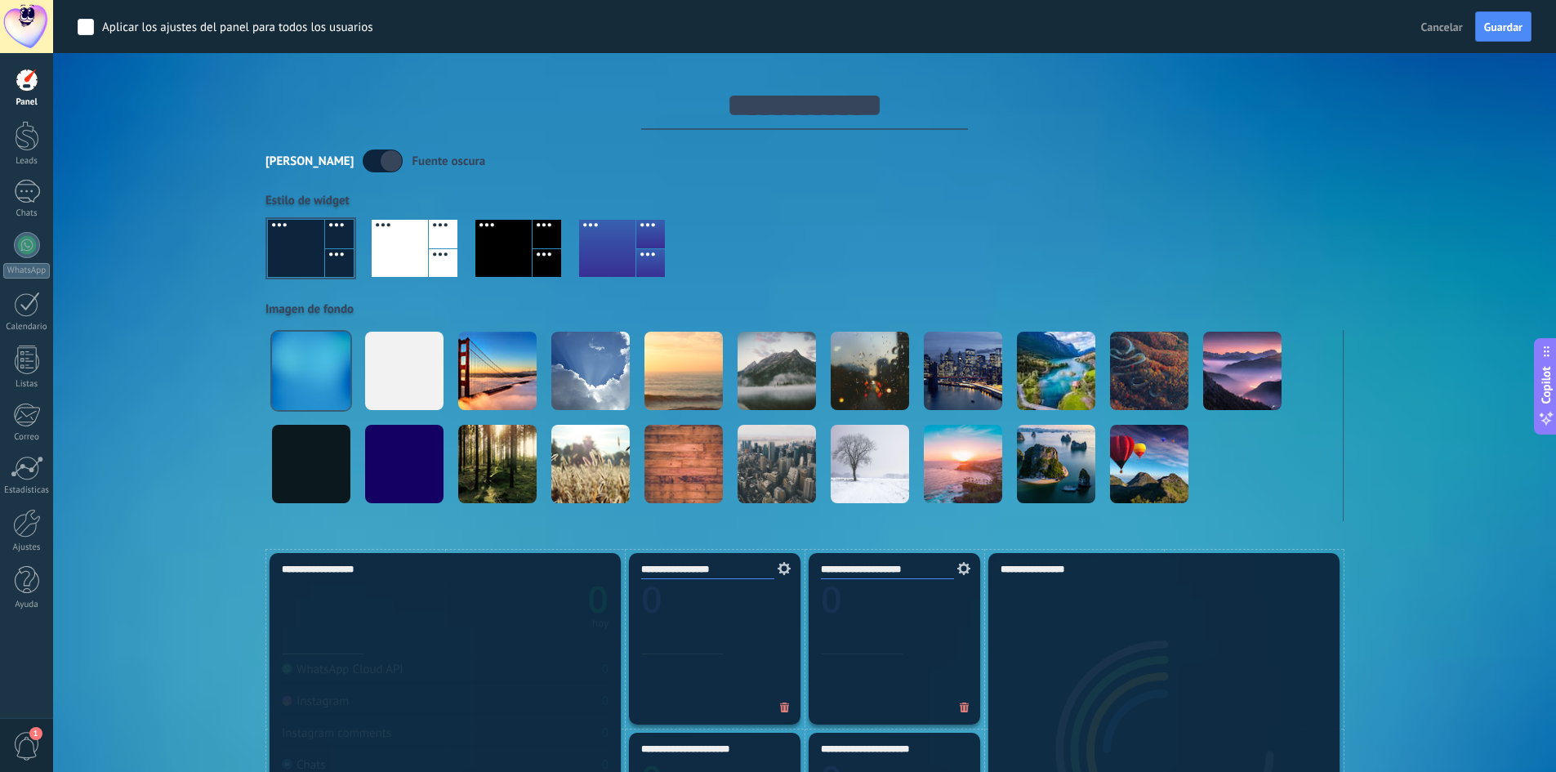
click at [363, 161] on label at bounding box center [383, 160] width 40 height 23
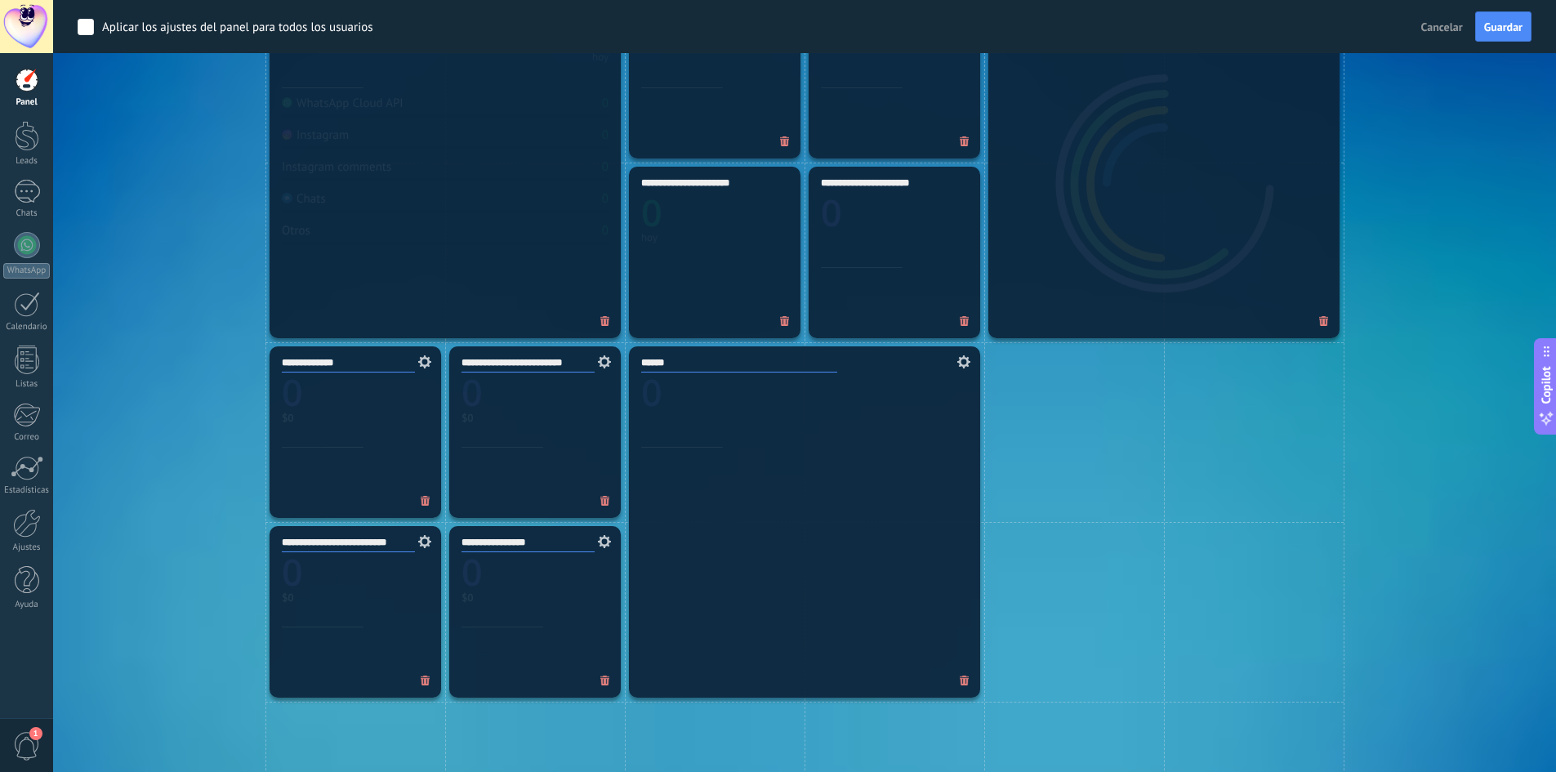
scroll to position [572, 0]
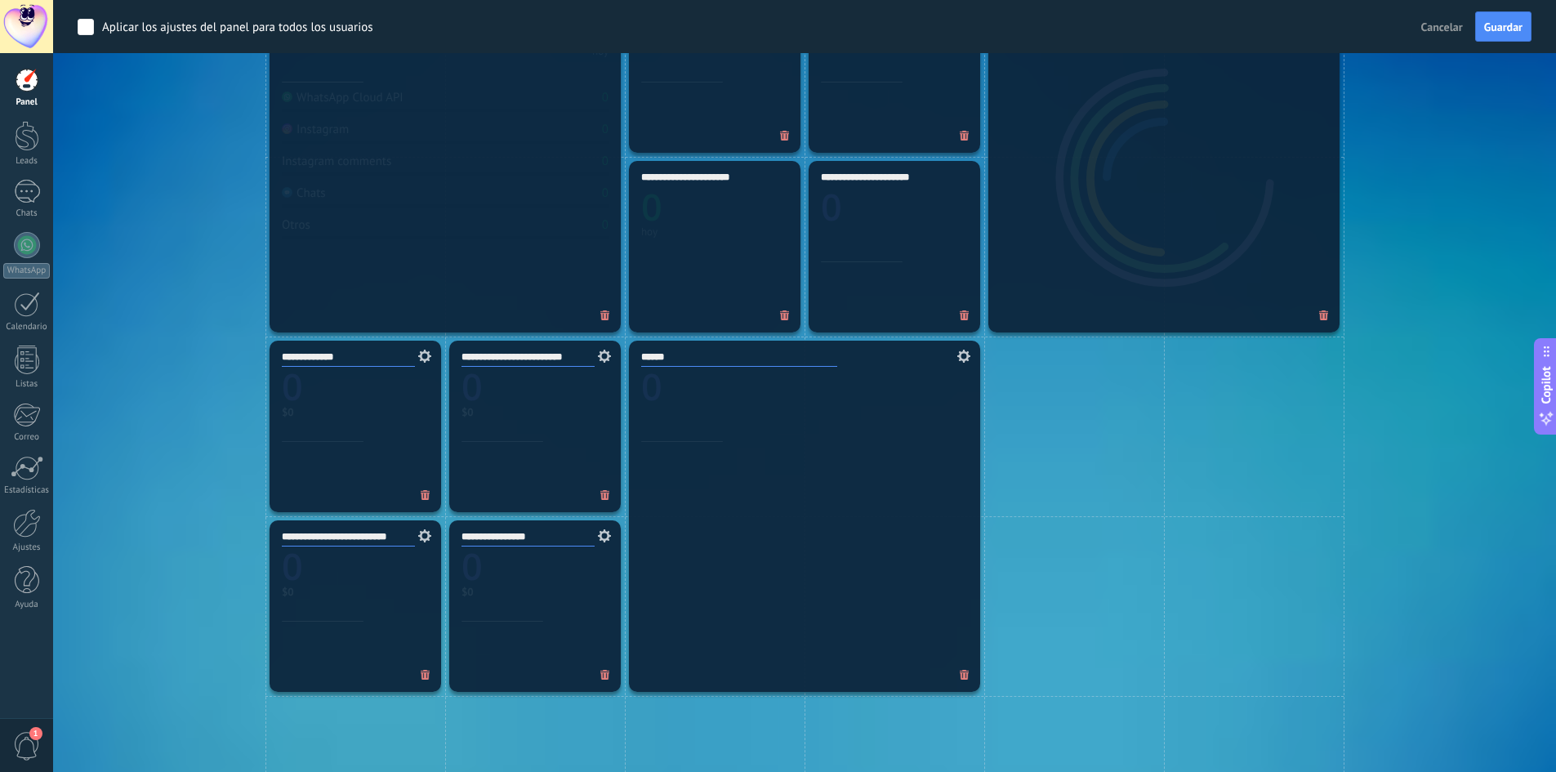
click at [561, 421] on div "**********" at bounding box center [535, 427] width 172 height 172
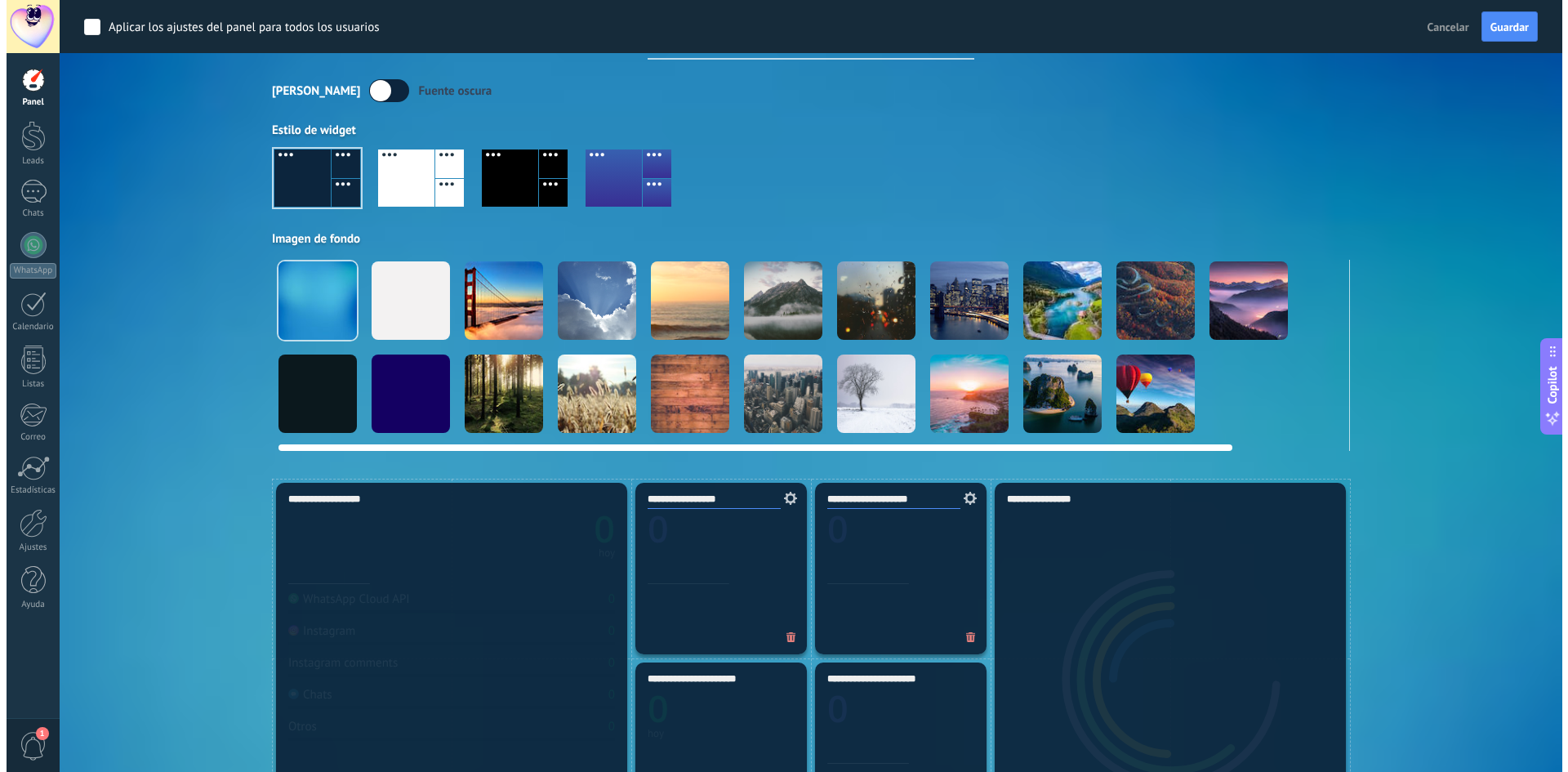
scroll to position [0, 0]
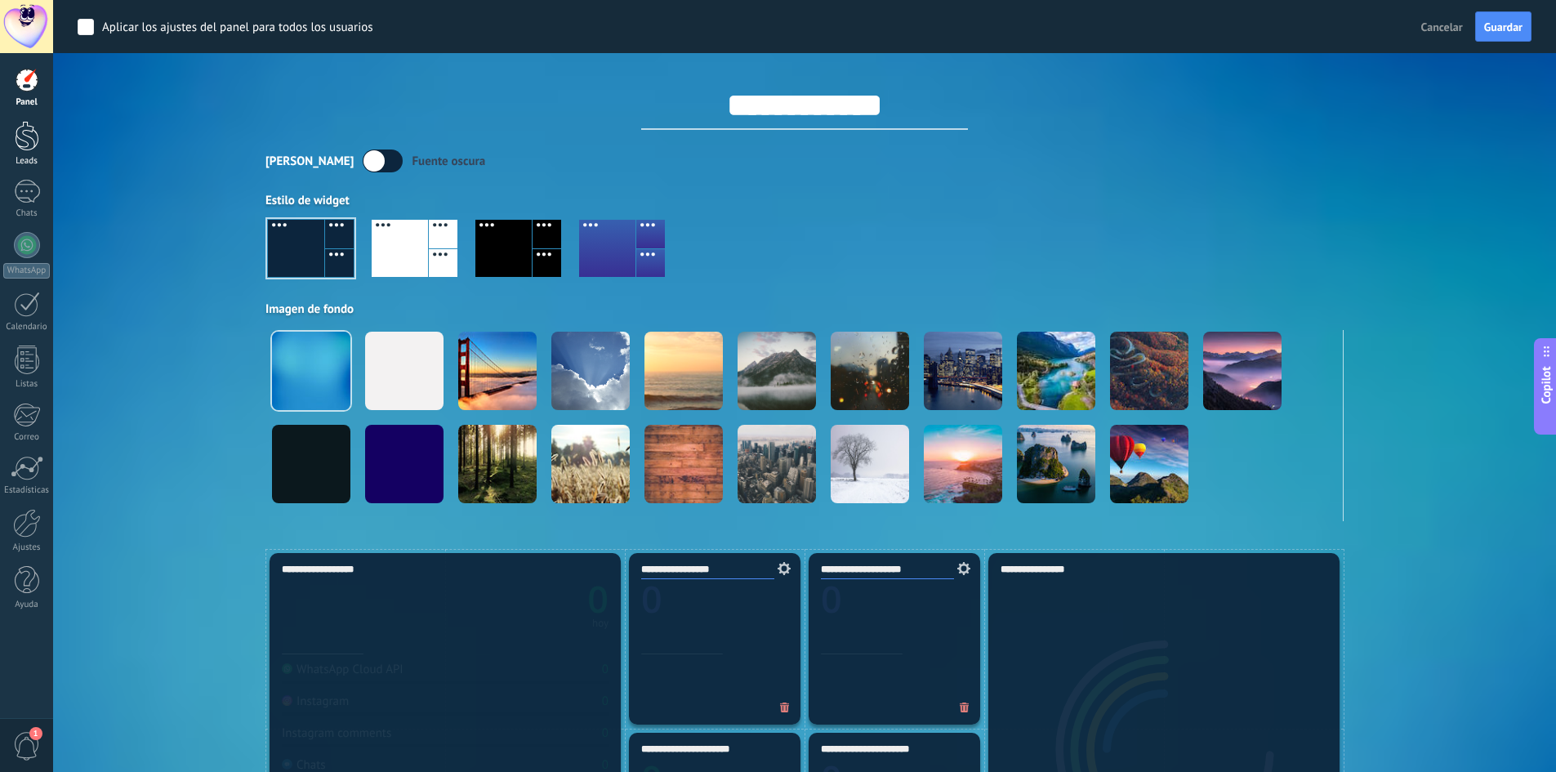
click at [25, 141] on div at bounding box center [27, 136] width 25 height 30
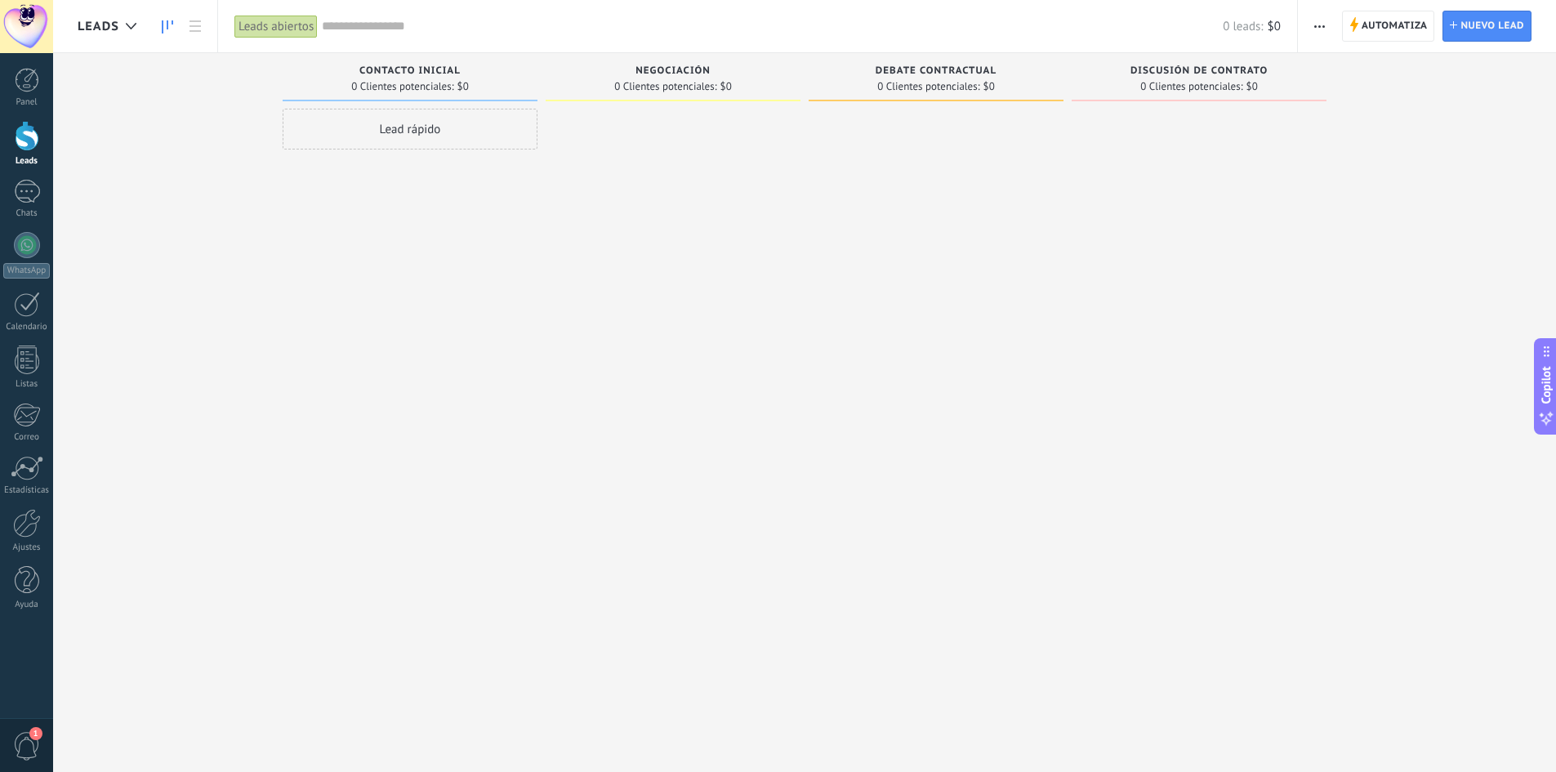
click at [697, 74] on span "Negociación" at bounding box center [672, 70] width 75 height 11
click at [687, 94] on div "Negociación 0 Clientes potenciales: $0" at bounding box center [673, 77] width 255 height 48
click at [687, 100] on span at bounding box center [673, 101] width 255 height 2
click at [675, 134] on div at bounding box center [673, 388] width 255 height 559
click at [965, 91] on span "0 Clientes potenciales:" at bounding box center [928, 87] width 102 height 10
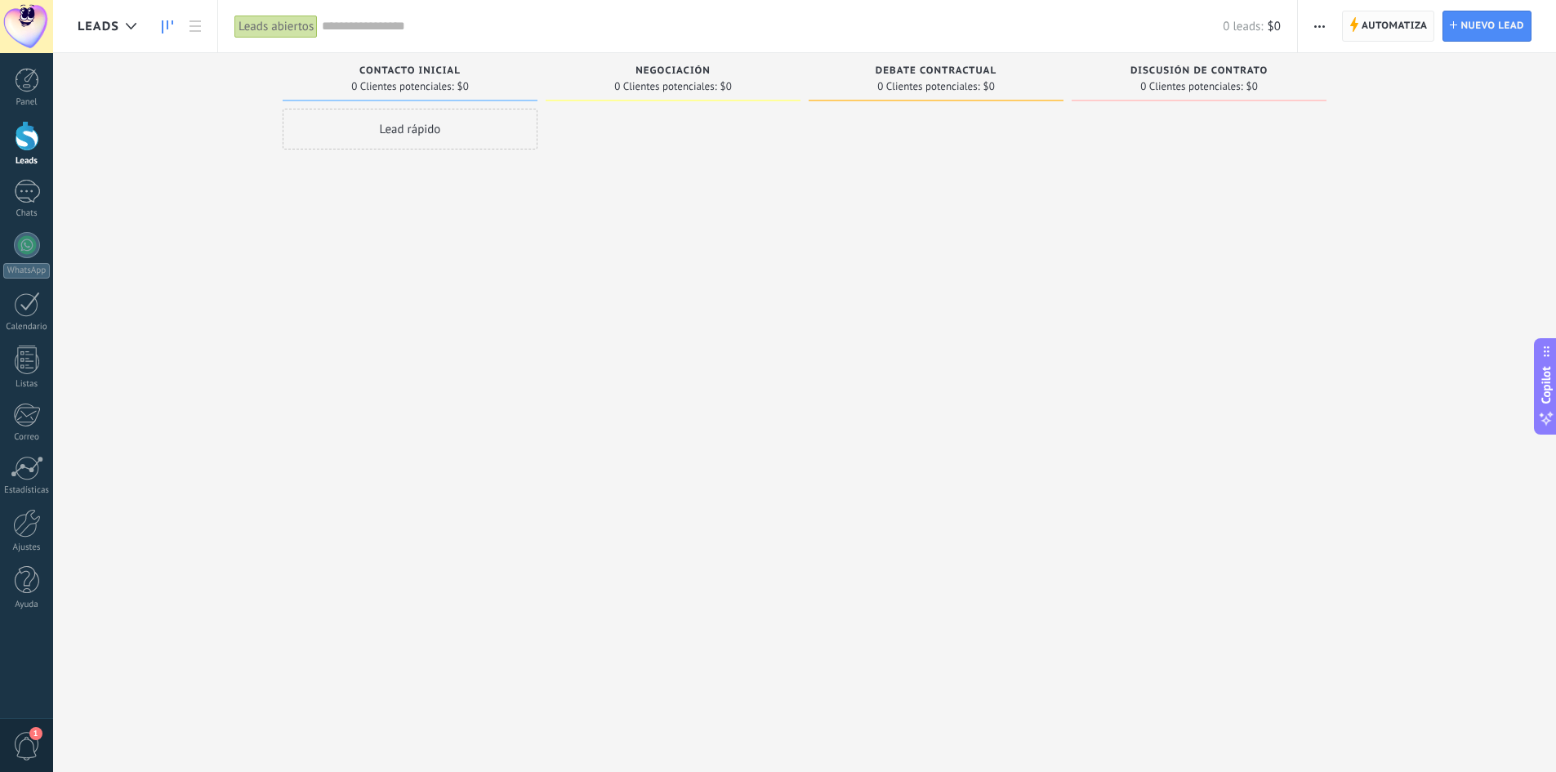
click at [1366, 22] on span "Automatiza" at bounding box center [1394, 25] width 66 height 29
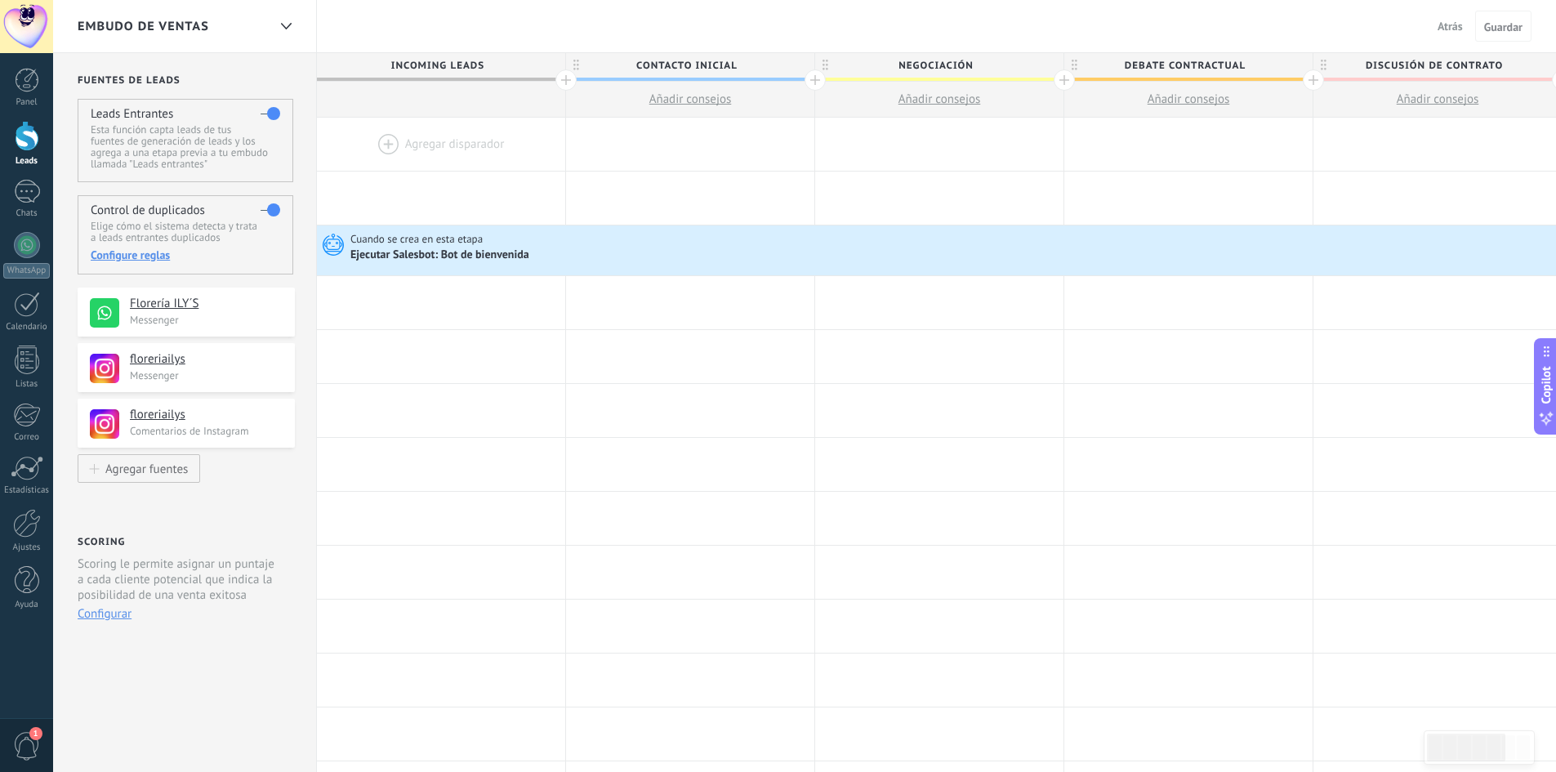
click at [670, 94] on span "Añadir consejos" at bounding box center [690, 99] width 82 height 16
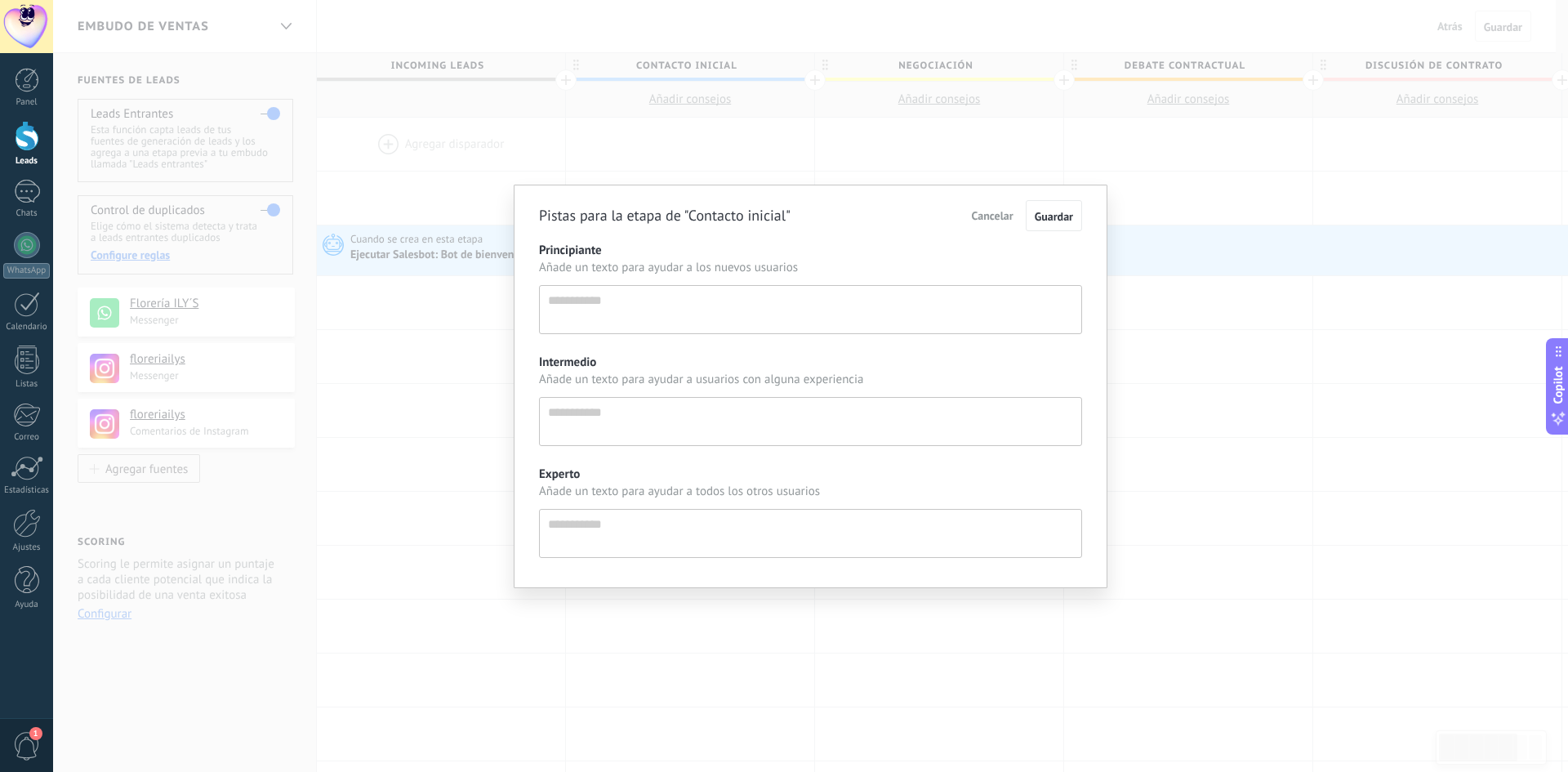
scroll to position [16, 0]
click at [998, 221] on span "Cancelar" at bounding box center [993, 215] width 42 height 15
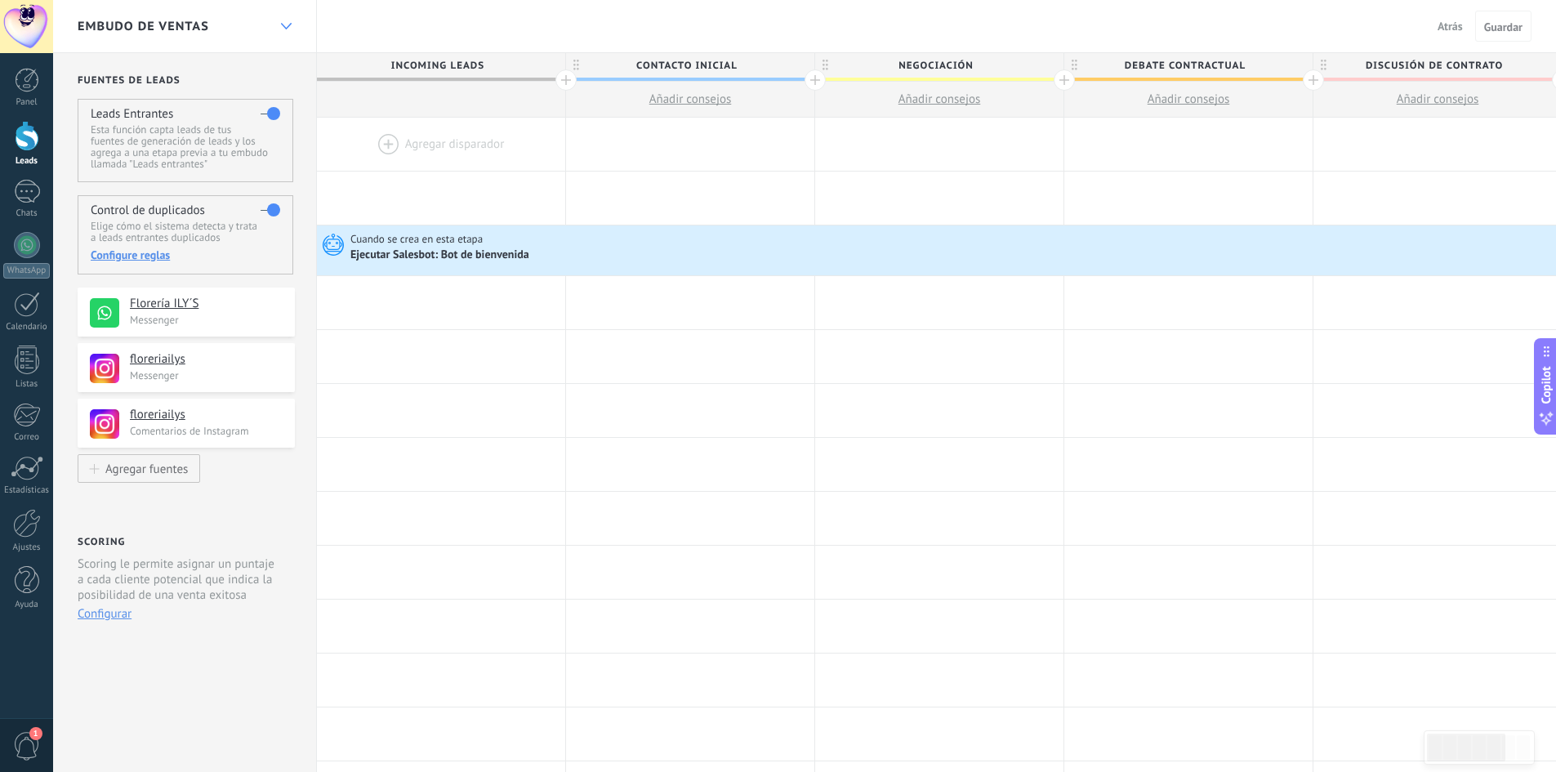
click at [283, 29] on icon at bounding box center [286, 26] width 11 height 7
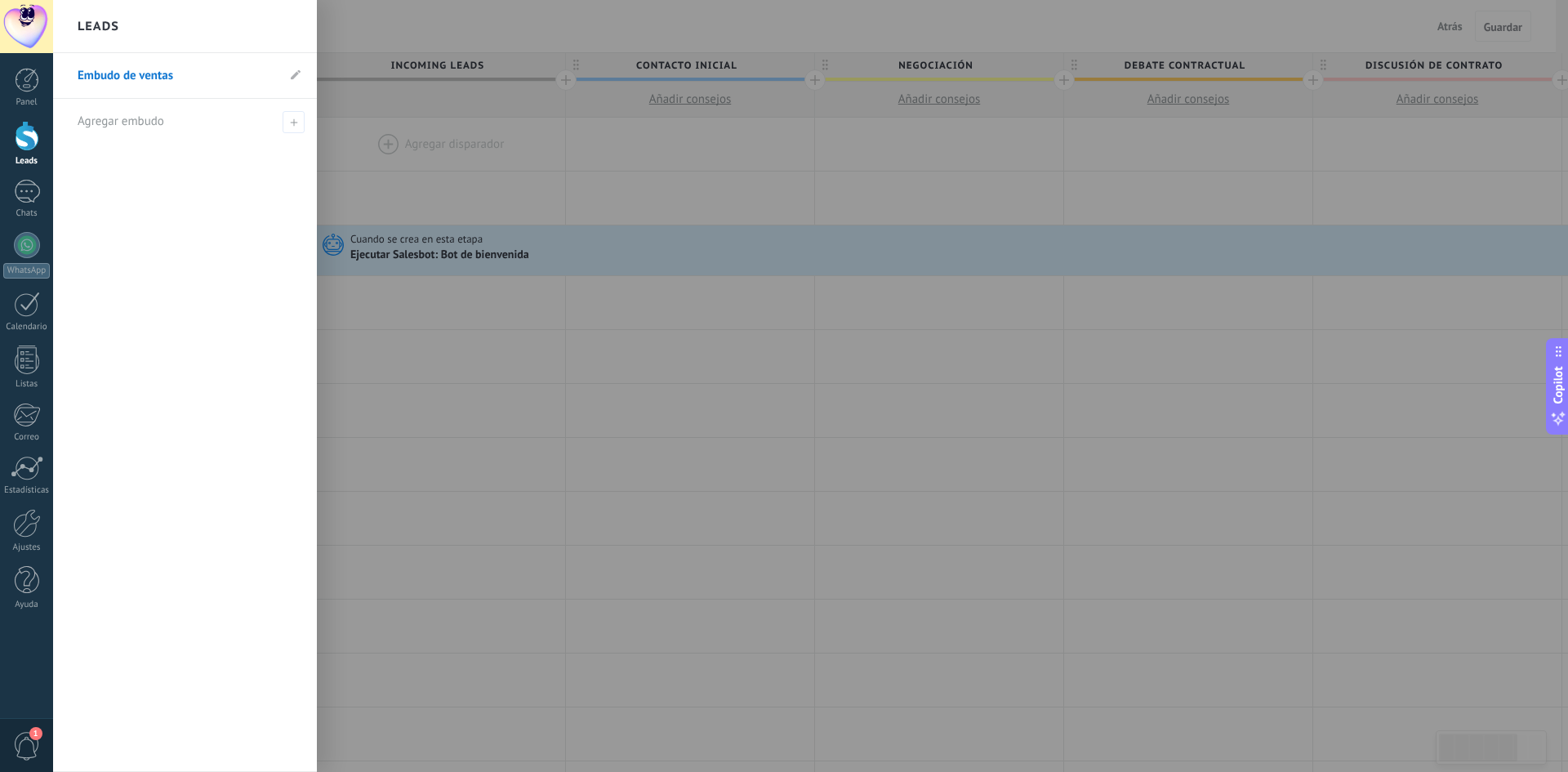
click at [283, 29] on div "Leads" at bounding box center [185, 26] width 264 height 53
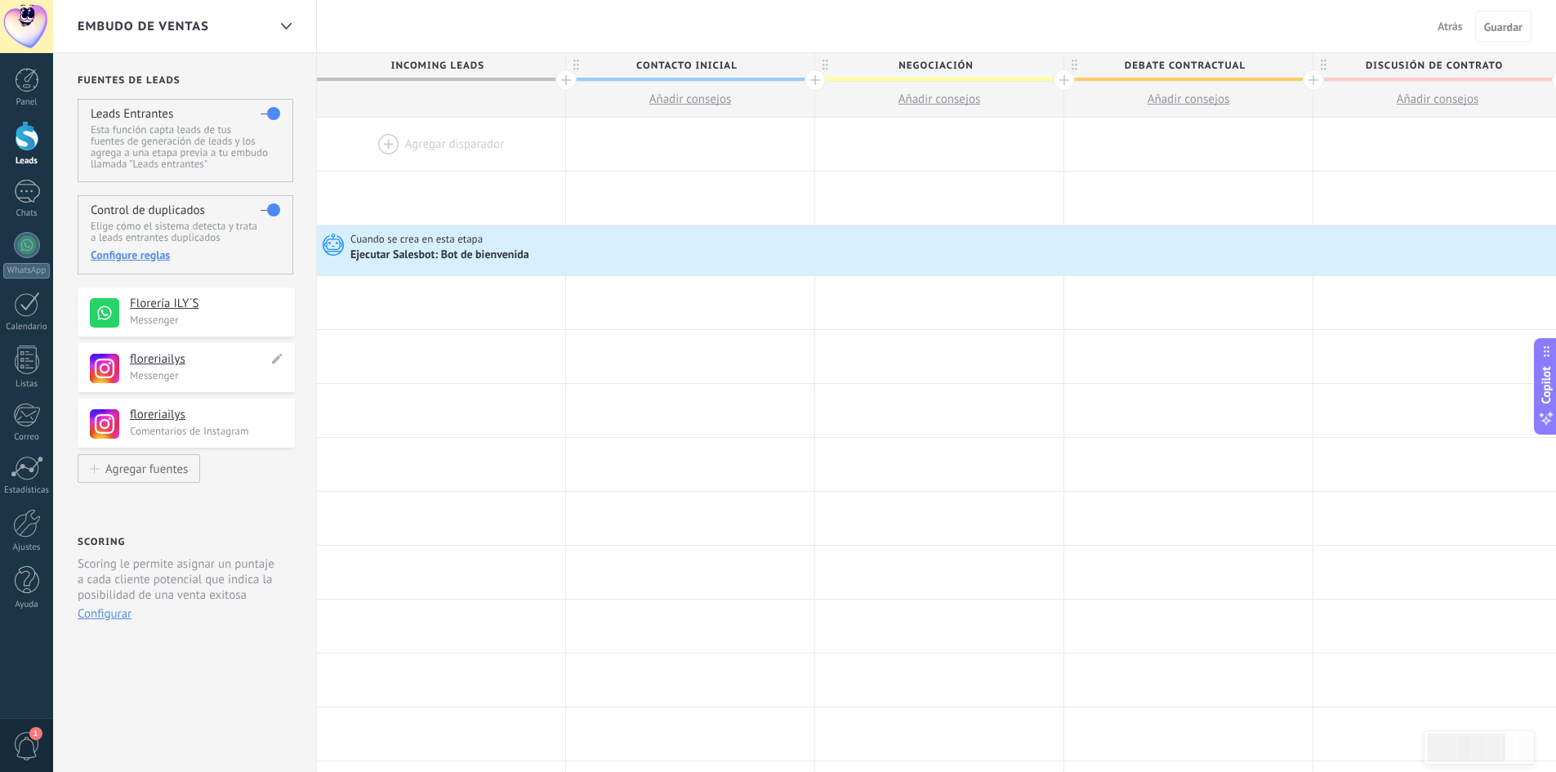
click at [140, 359] on h4 "floreriailys" at bounding box center [199, 359] width 138 height 16
click at [158, 415] on h4 "floreriailys" at bounding box center [199, 415] width 138 height 16
click at [30, 190] on div at bounding box center [27, 192] width 26 height 24
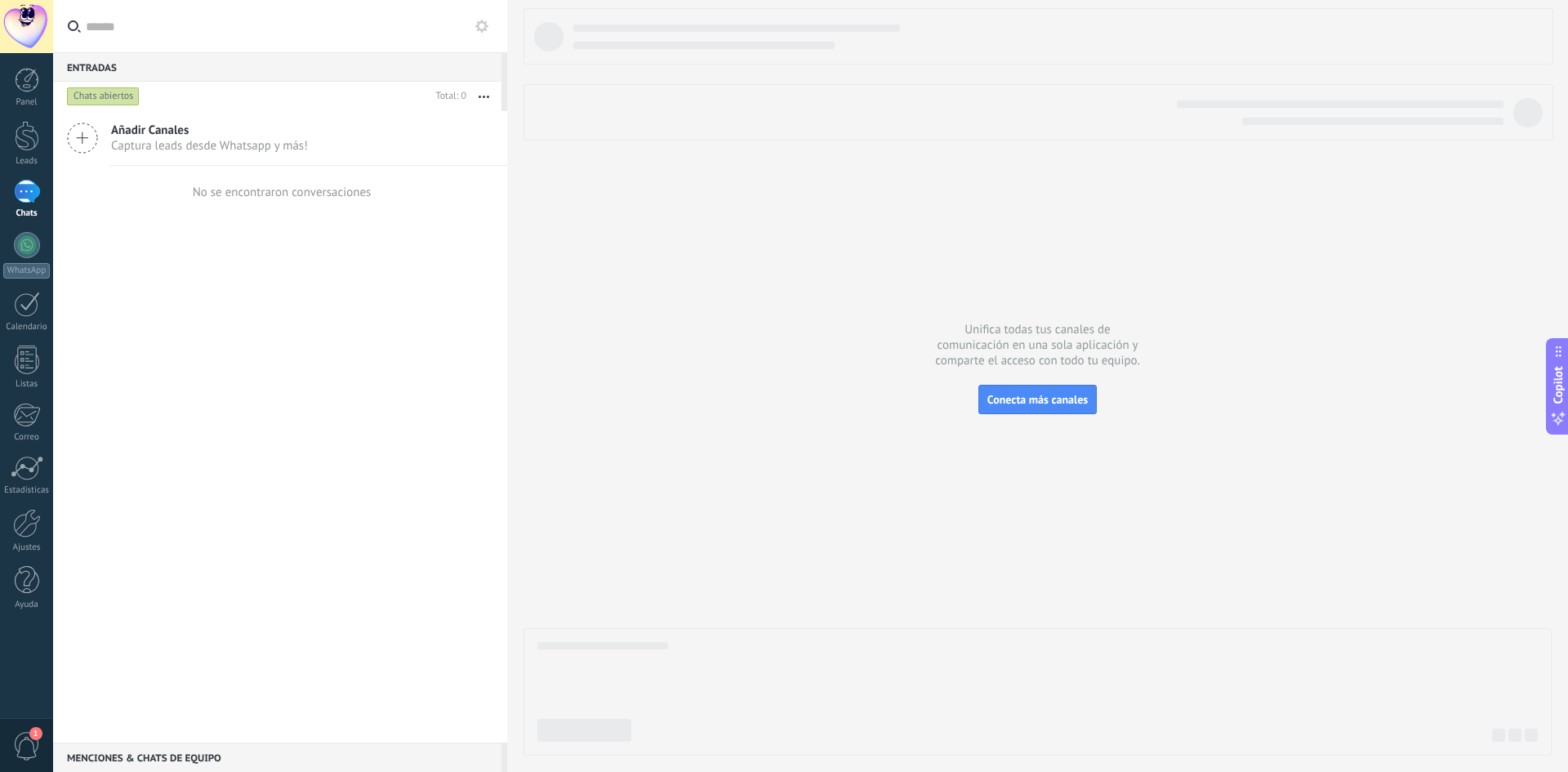
click at [84, 137] on icon at bounding box center [82, 138] width 31 height 31
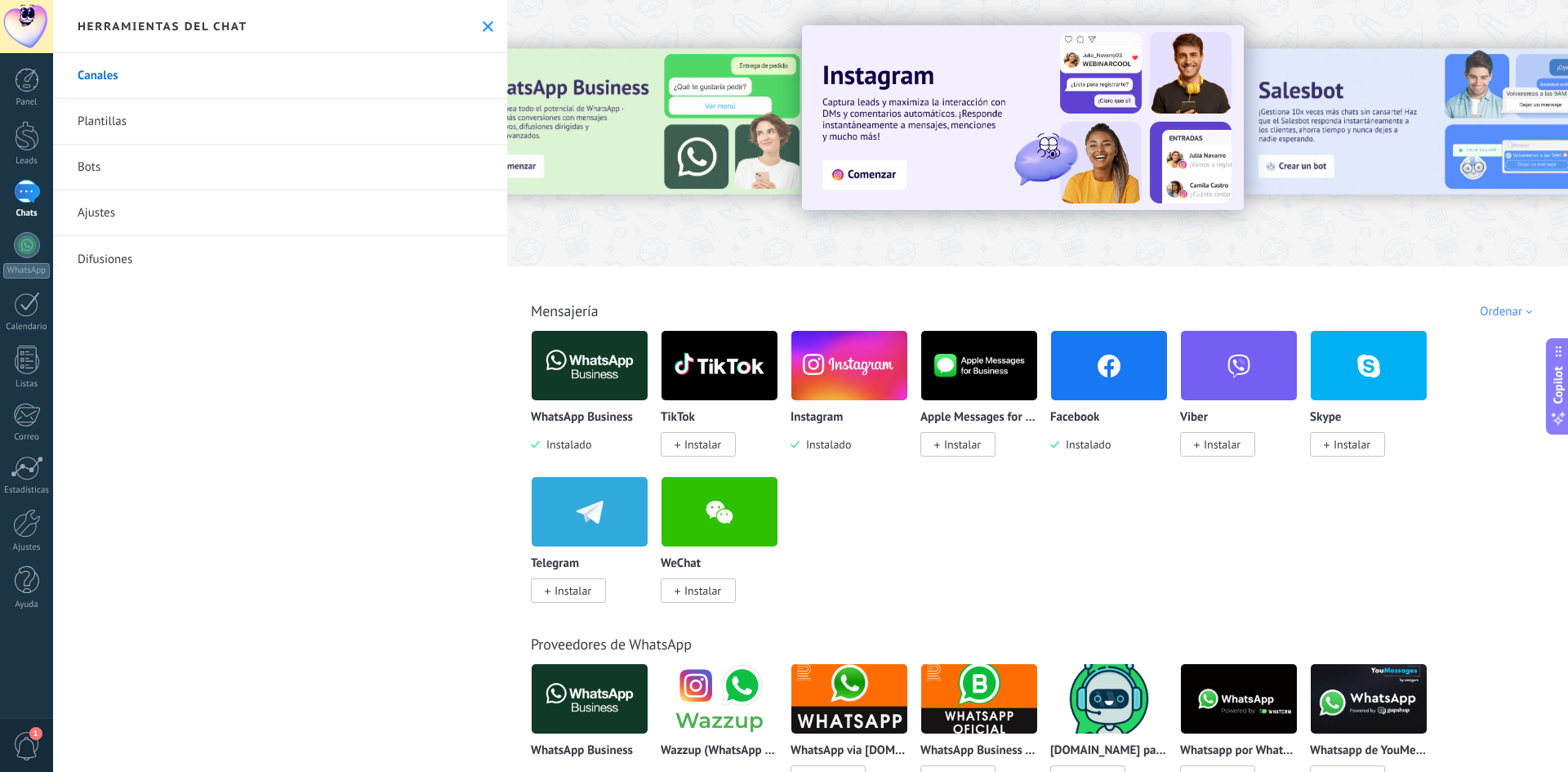
click at [840, 352] on img at bounding box center [849, 365] width 116 height 79
click at [882, 163] on img at bounding box center [1023, 117] width 442 height 185
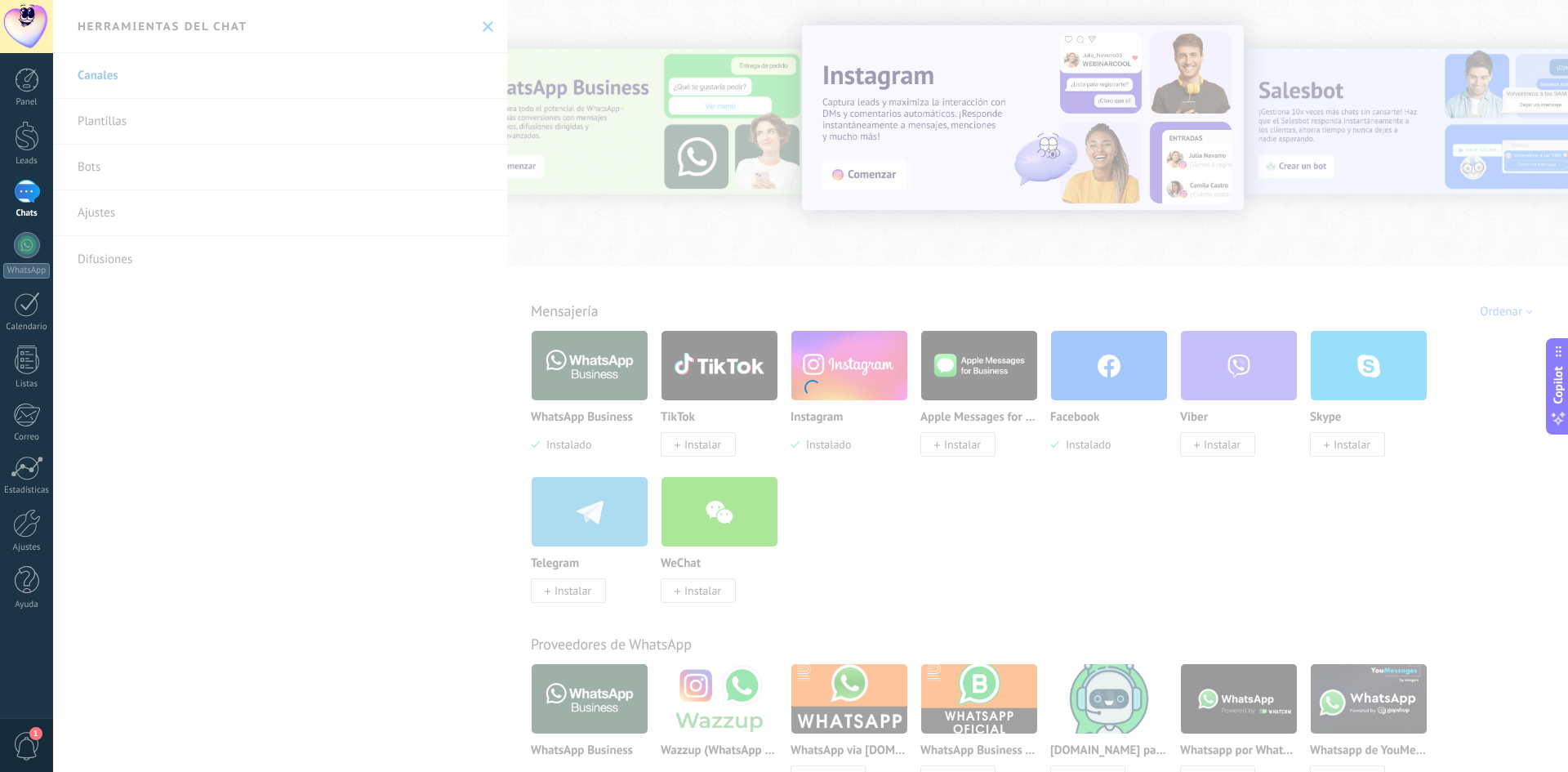
click at [882, 177] on div "Instagram Obtén leads de Instagram y mantente conectado sin salir de Kommo Inst…" at bounding box center [810, 386] width 1515 height 772
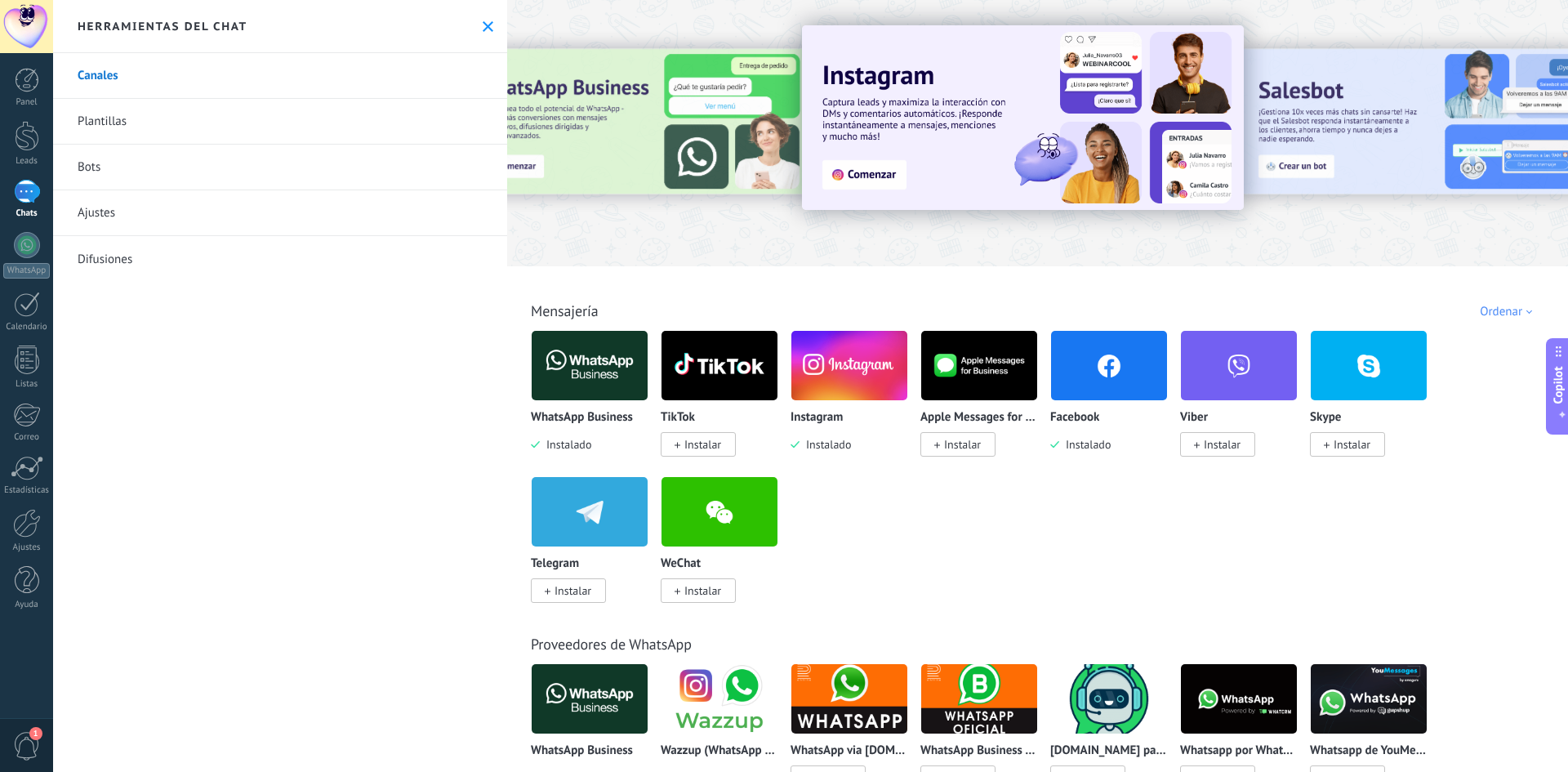
click at [882, 177] on img at bounding box center [1023, 117] width 442 height 185
drag, startPoint x: 883, startPoint y: 173, endPoint x: 882, endPoint y: 184, distance: 10.6
click at [882, 184] on img at bounding box center [1023, 117] width 442 height 185
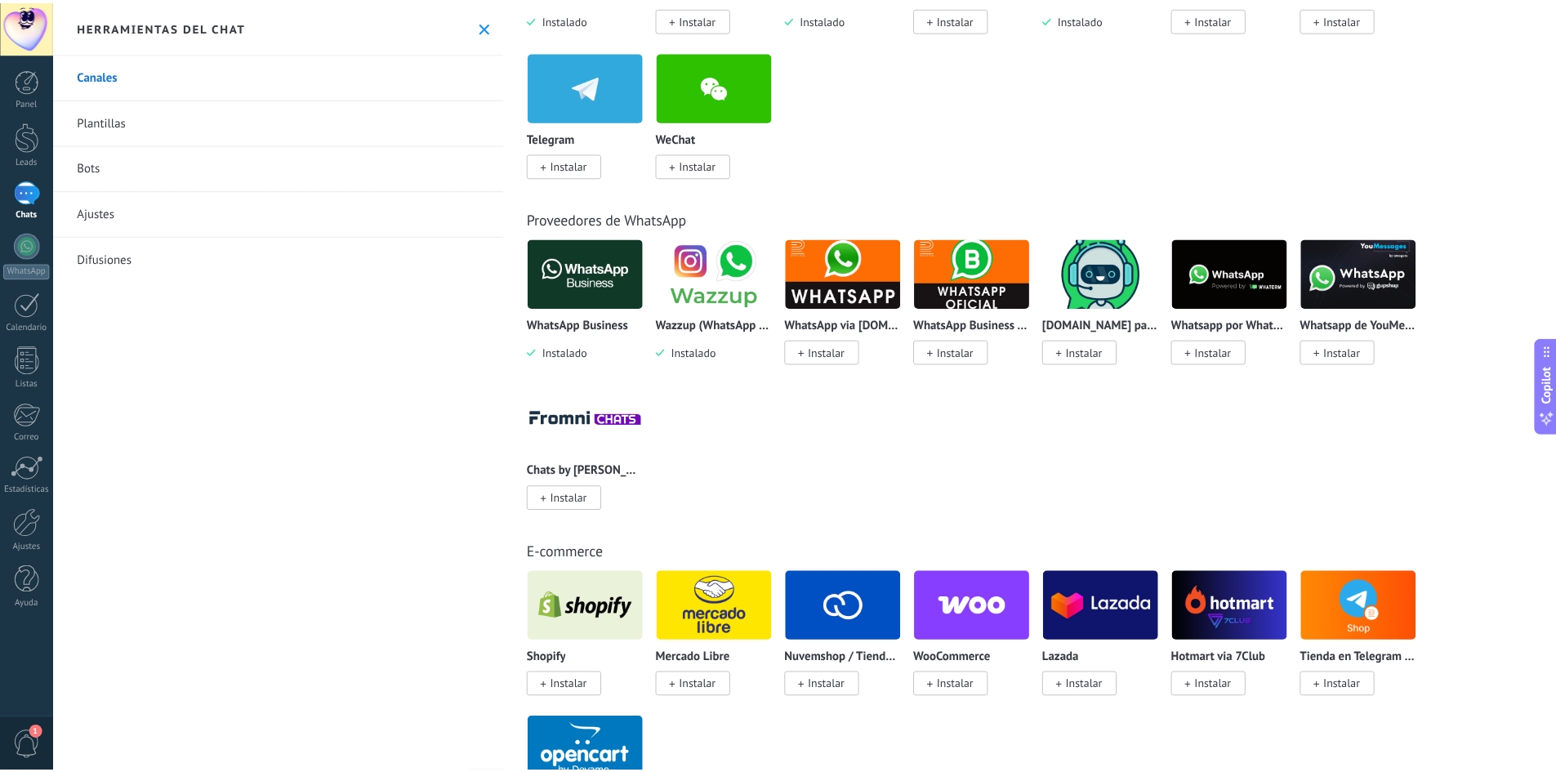
scroll to position [408, 0]
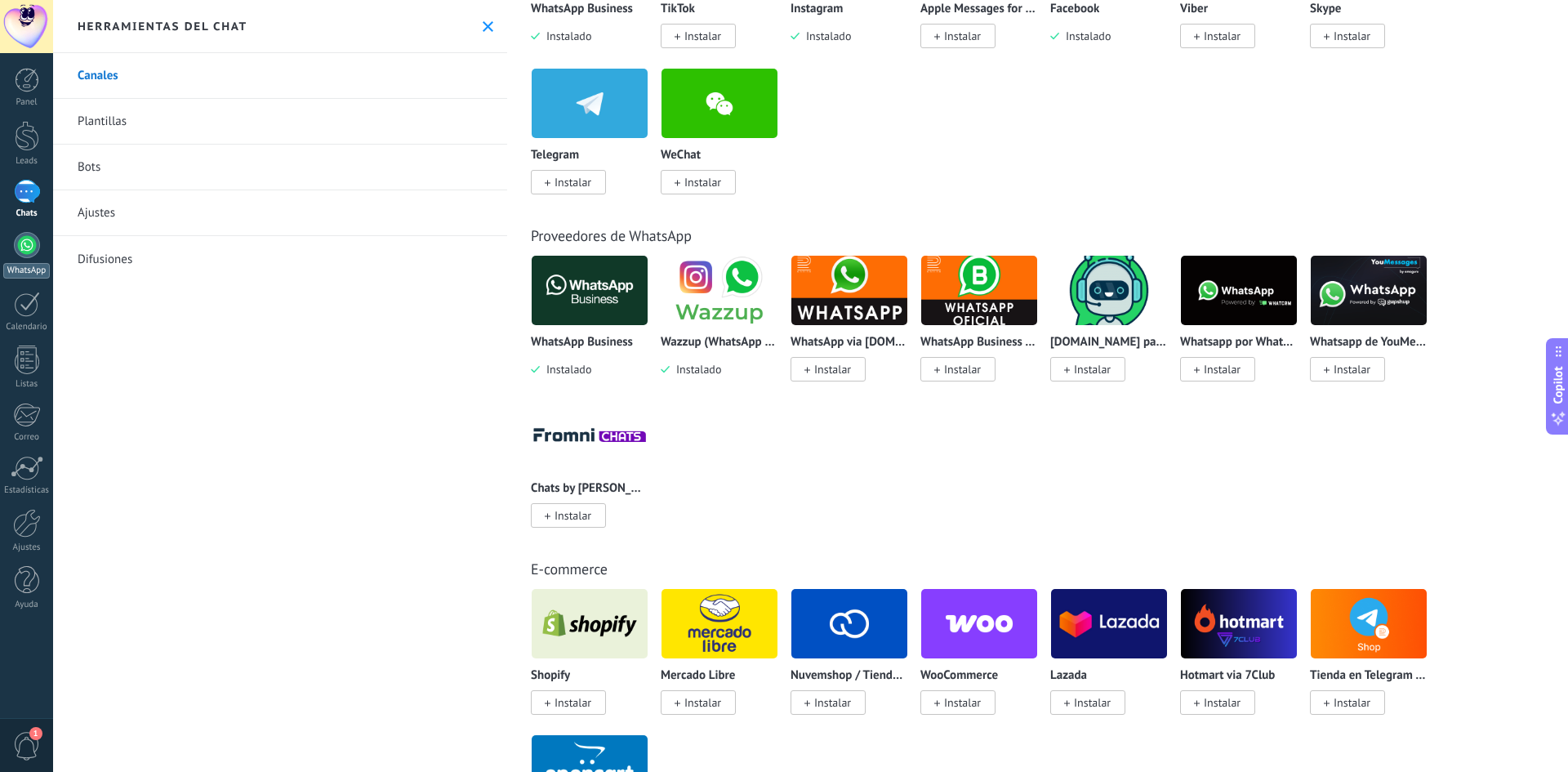
click at [24, 246] on div at bounding box center [27, 245] width 26 height 26
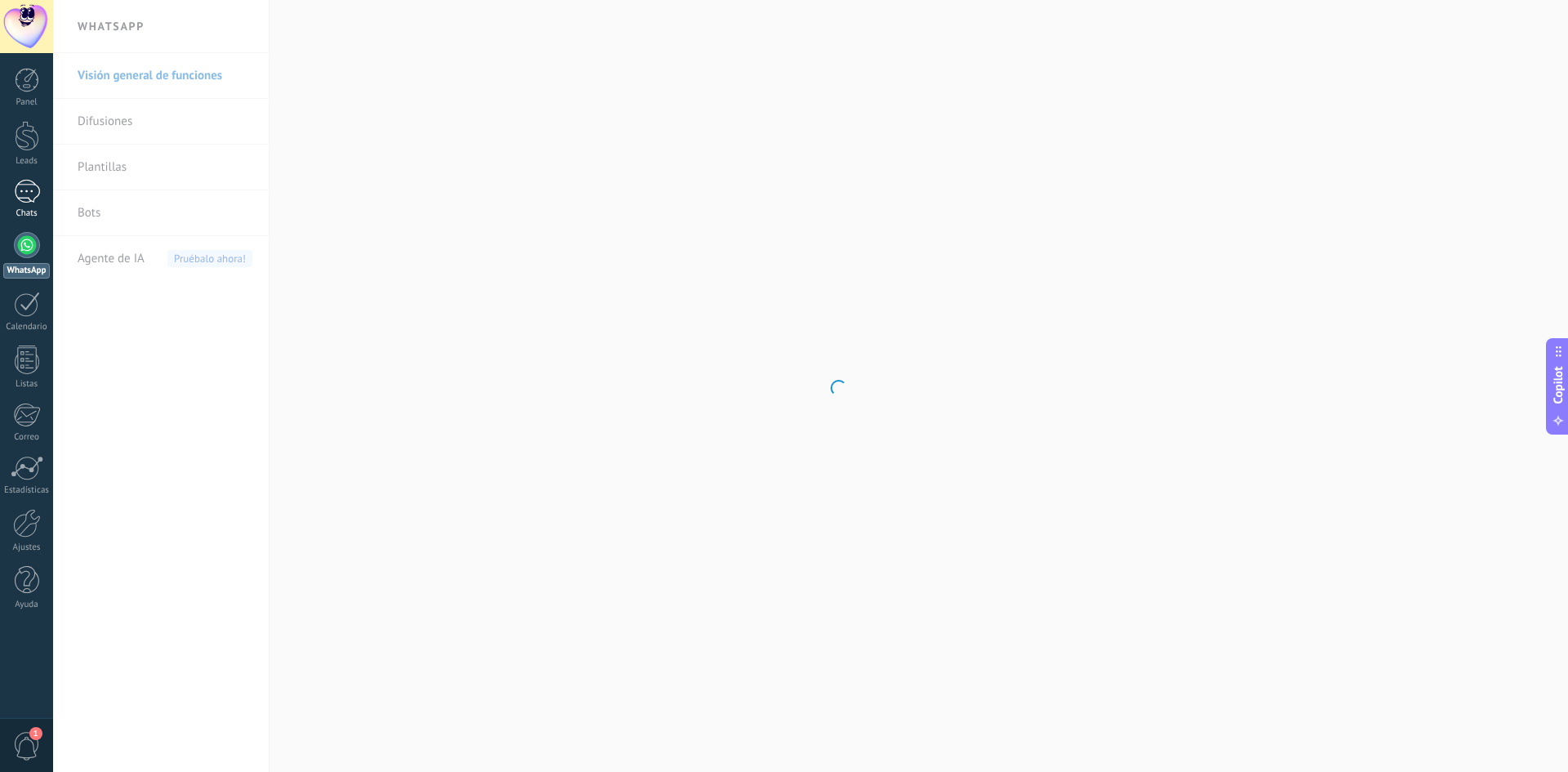
click at [38, 189] on div at bounding box center [27, 192] width 26 height 24
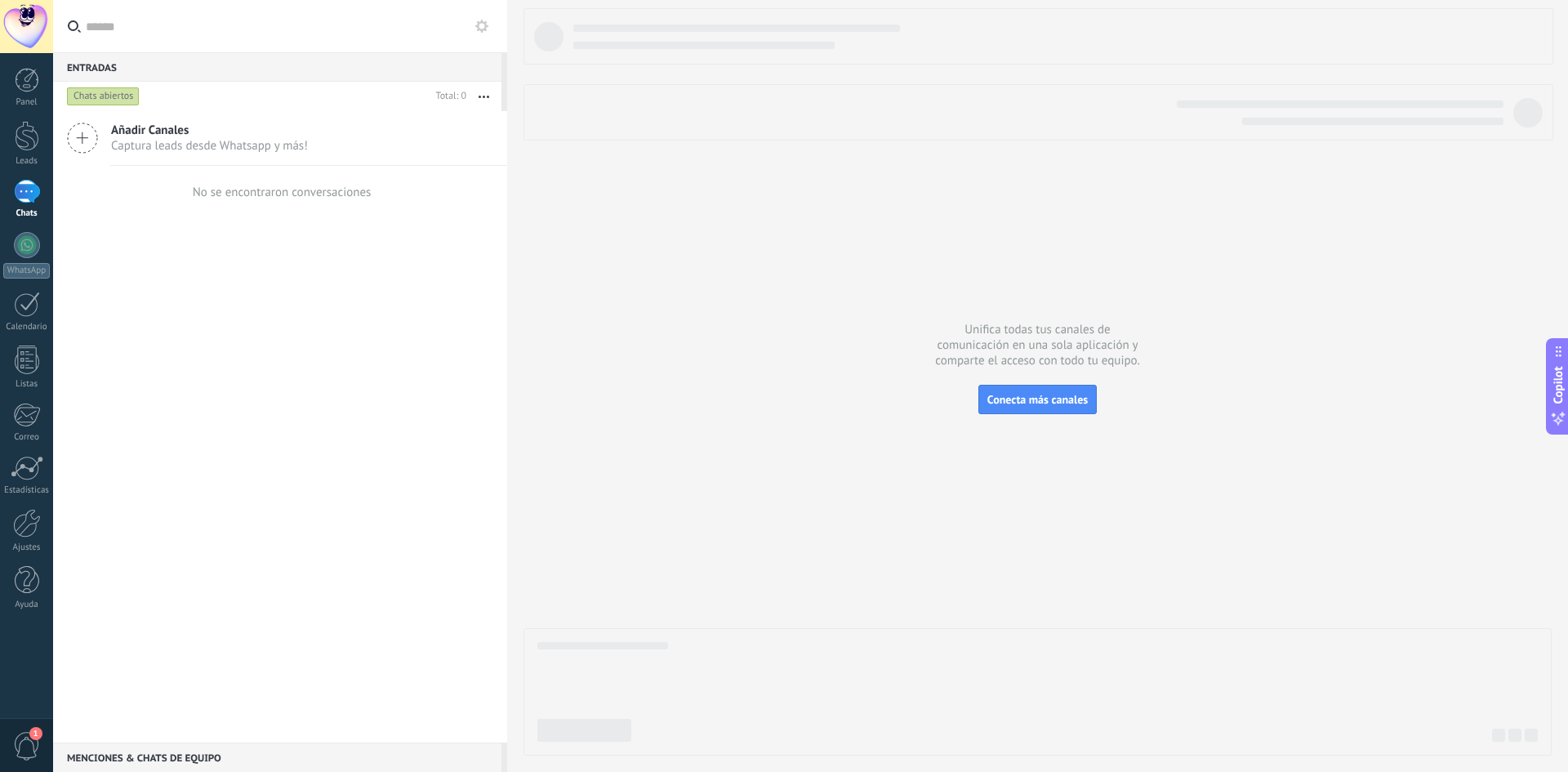
click at [307, 154] on div "Añadir Canales Captura leads desde Whatsapp y más!" at bounding box center [280, 138] width 454 height 55
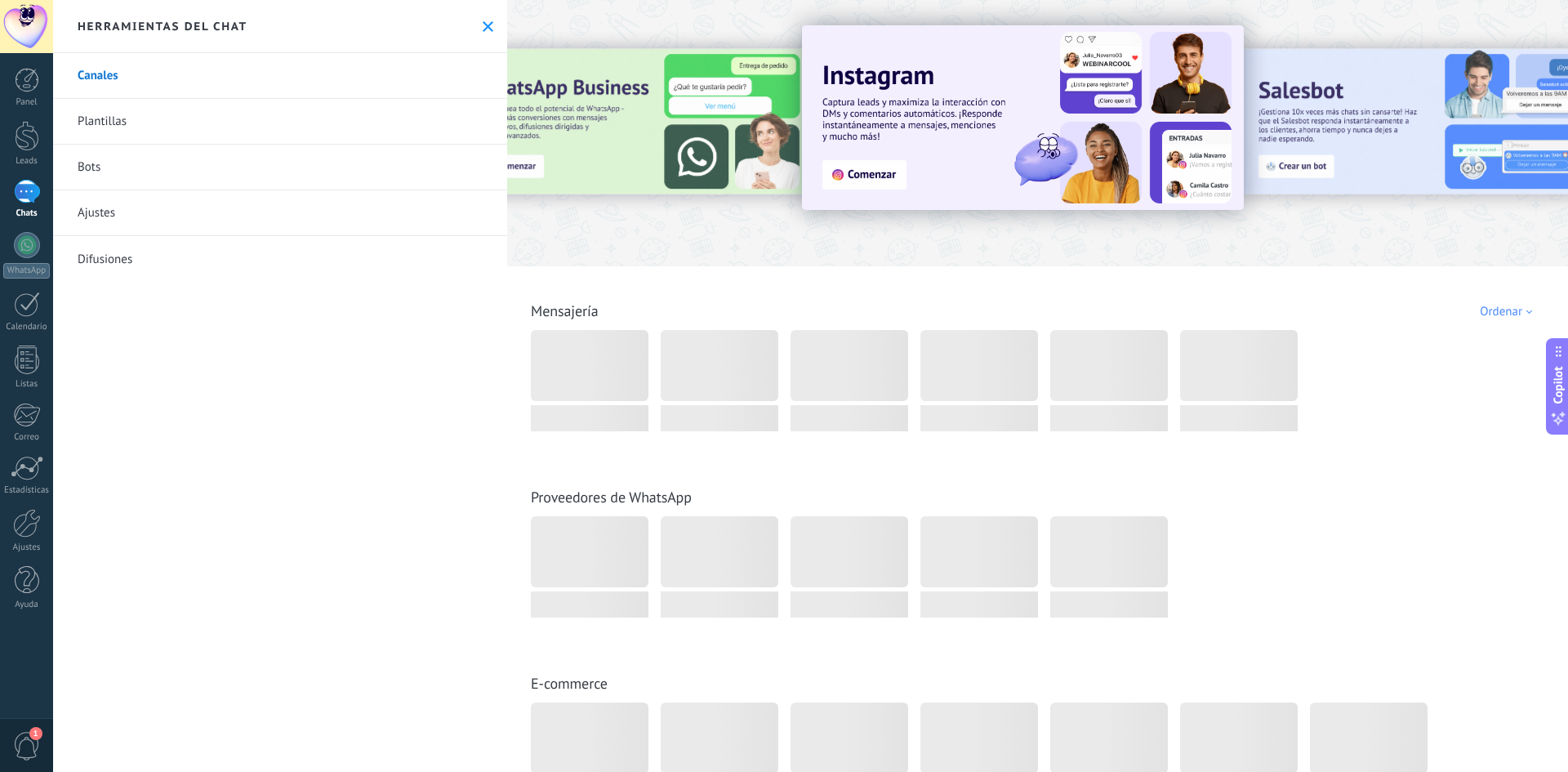
click at [180, 114] on link "Plantillas" at bounding box center [280, 122] width 454 height 46
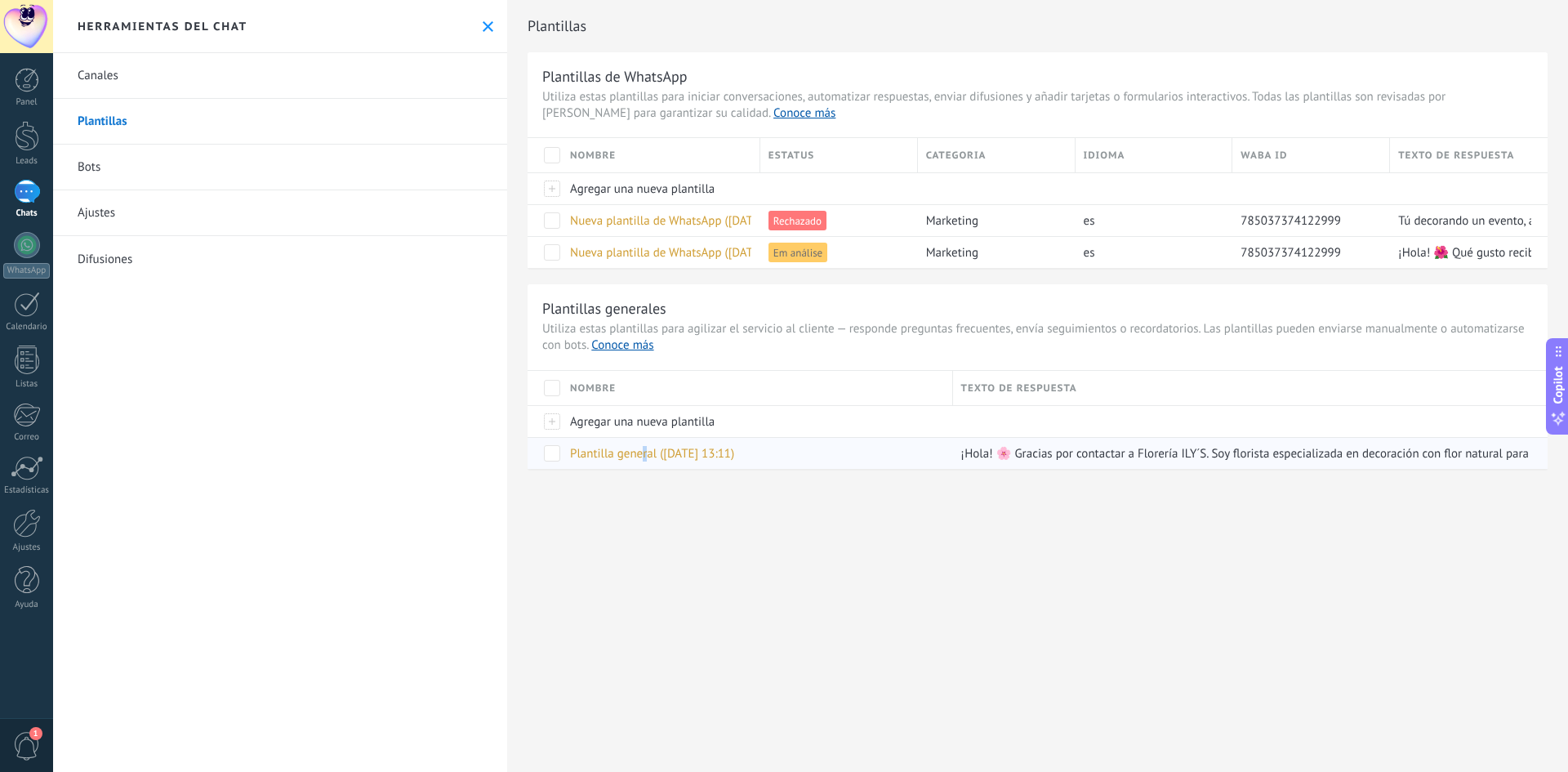
click at [644, 460] on span "Plantilla general ([DATE] 13:11)" at bounding box center [652, 454] width 164 height 16
click at [554, 451] on span at bounding box center [552, 453] width 16 height 16
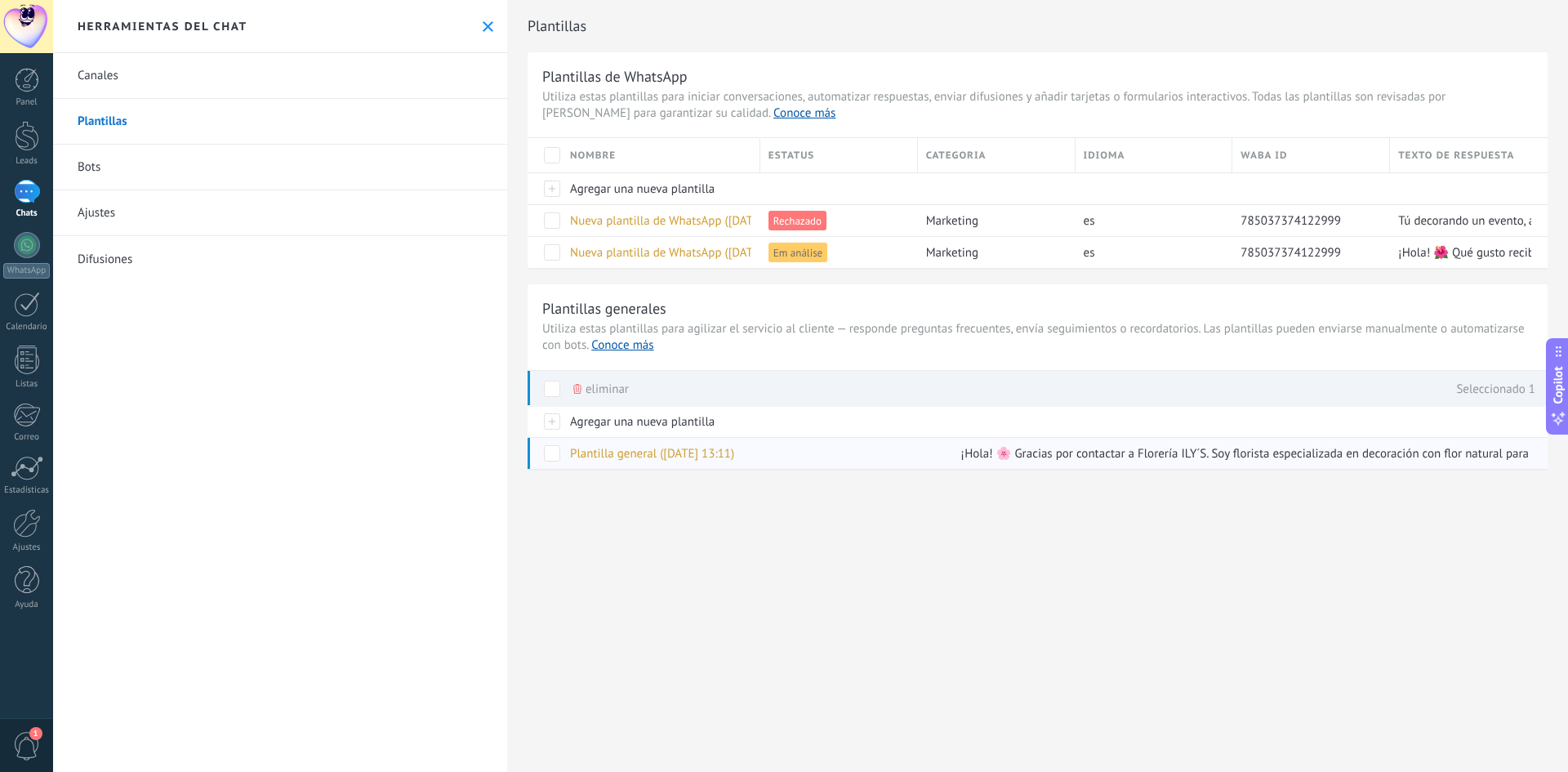
click at [554, 451] on span at bounding box center [552, 453] width 16 height 16
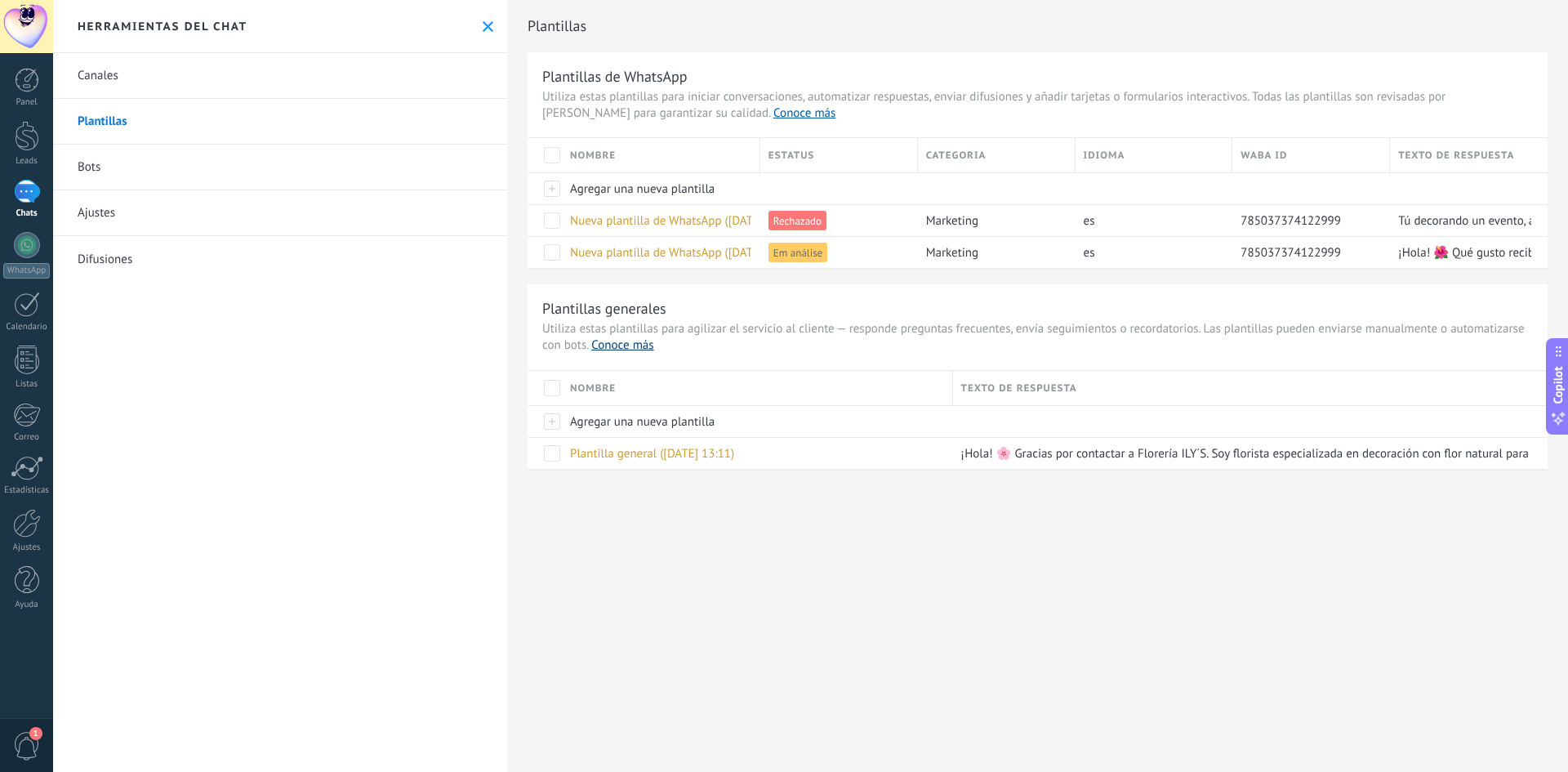
click at [620, 343] on link "Conoce más" at bounding box center [622, 345] width 62 height 16
click at [86, 158] on link "Bots" at bounding box center [280, 168] width 454 height 46
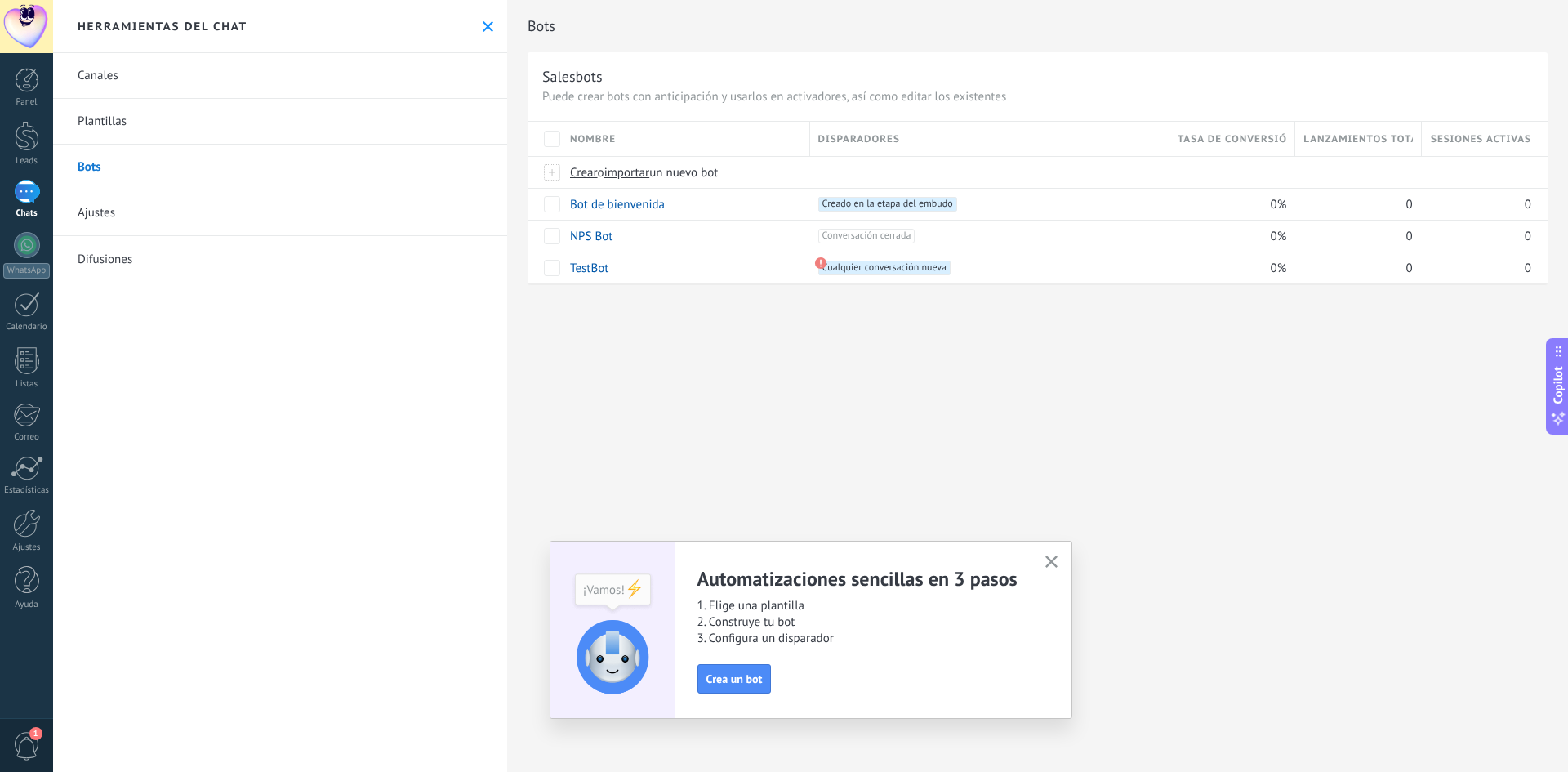
click at [1048, 557] on icon "button" at bounding box center [1051, 561] width 12 height 12
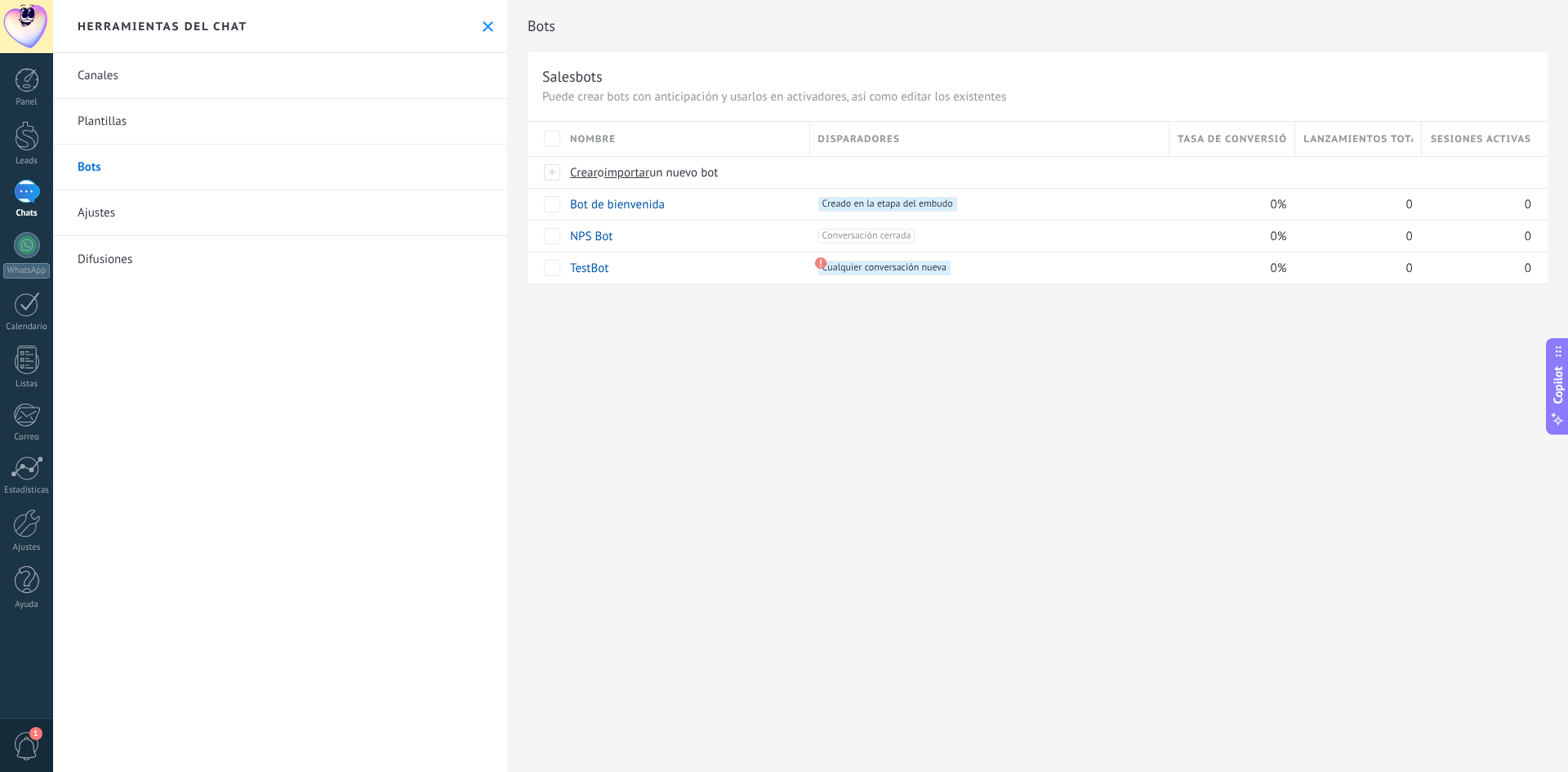
click at [89, 82] on link "Canales" at bounding box center [280, 76] width 454 height 46
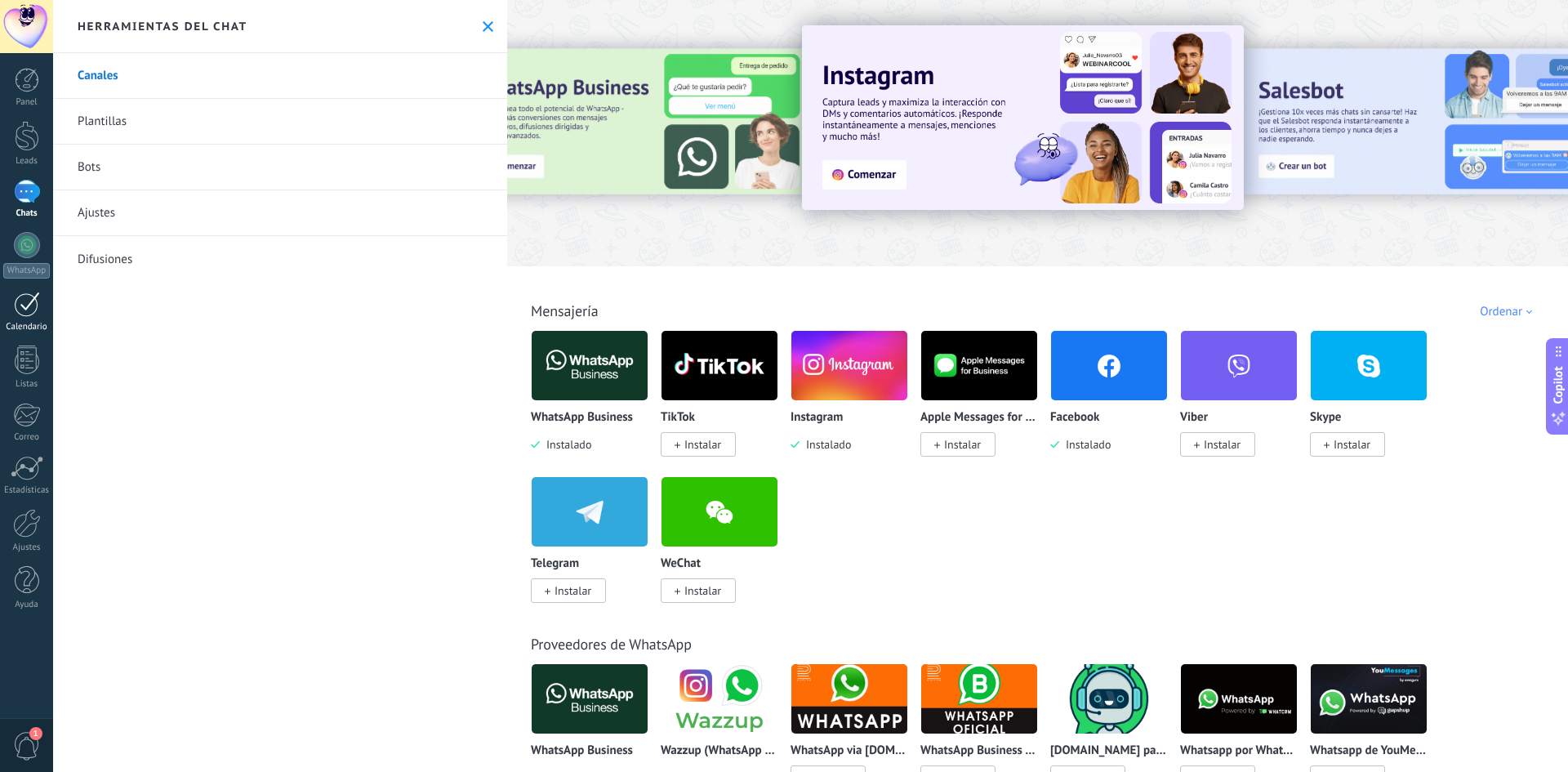
click at [24, 310] on div at bounding box center [27, 304] width 26 height 25
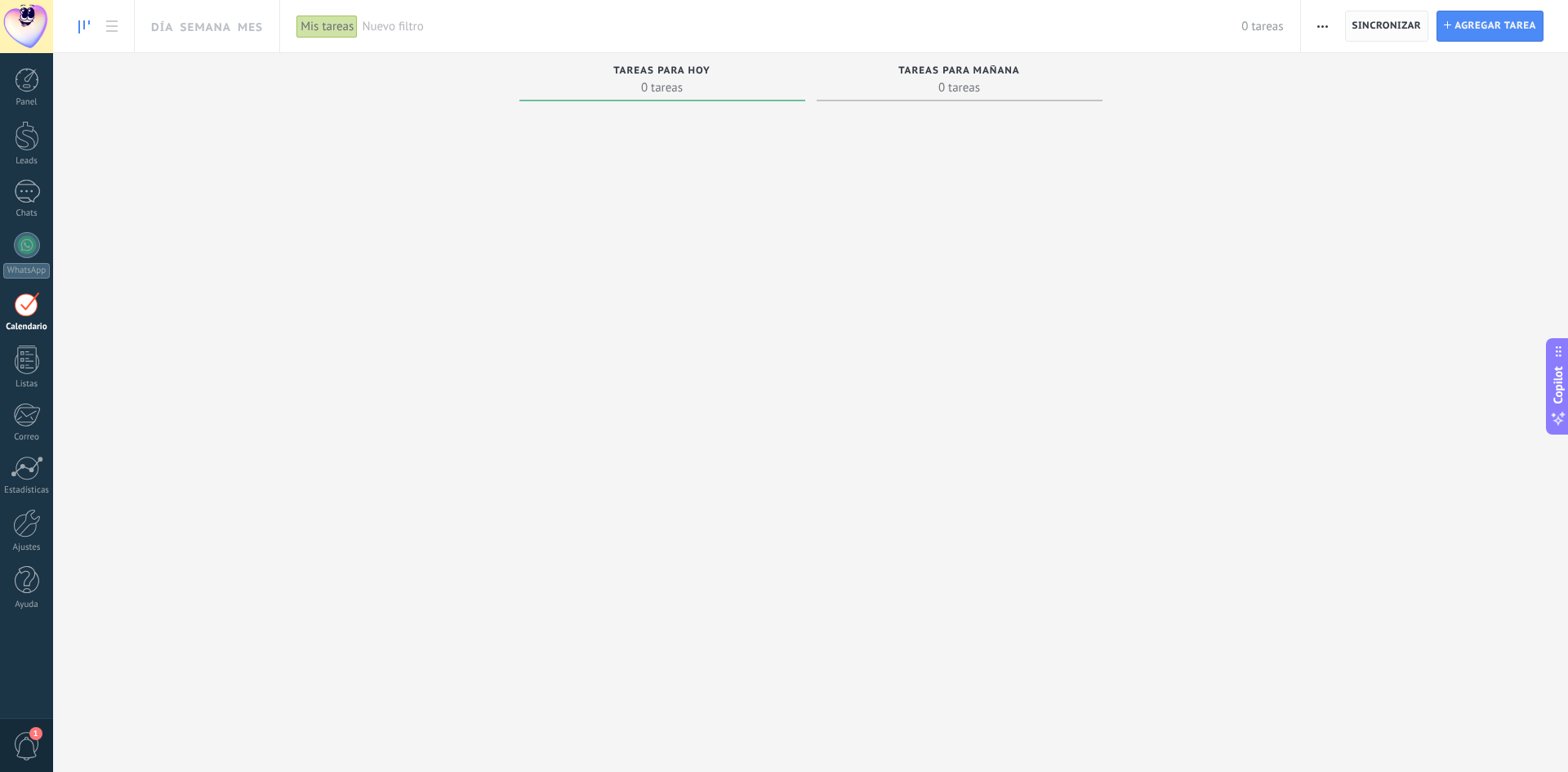
click at [1397, 26] on span "Sincronizar" at bounding box center [1386, 26] width 69 height 10
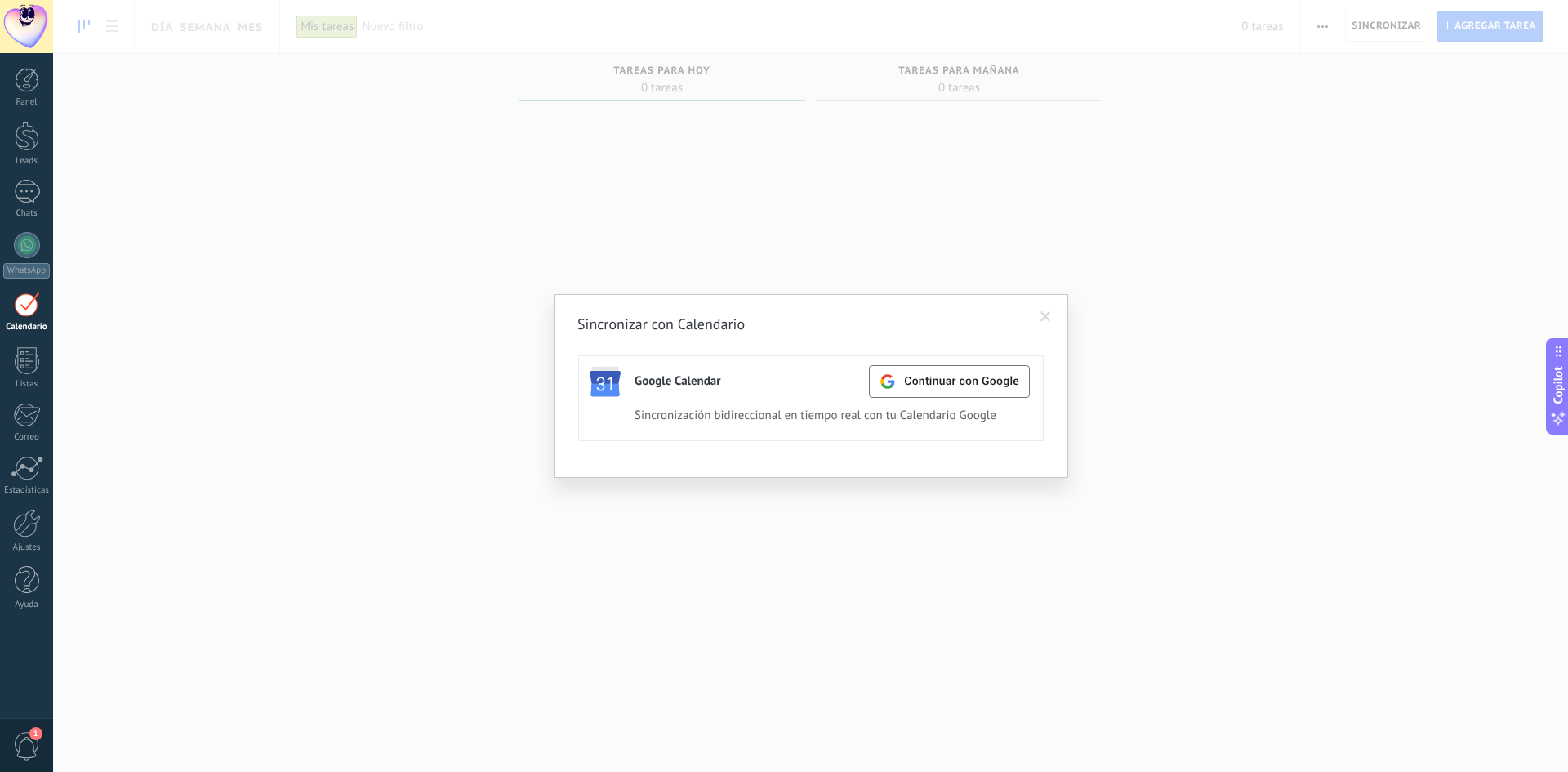
click at [1038, 314] on span at bounding box center [1045, 317] width 27 height 28
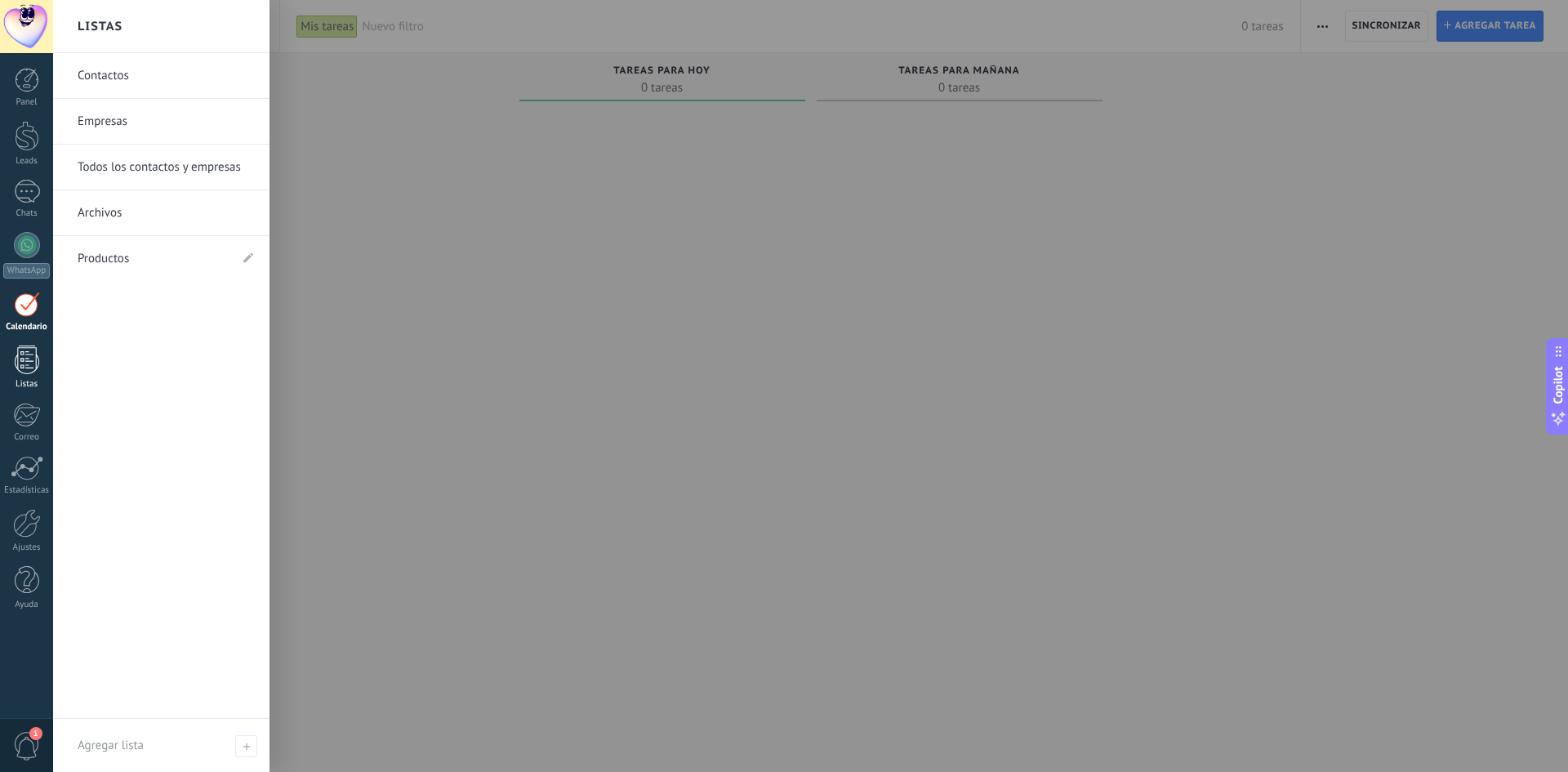
click at [20, 366] on div at bounding box center [27, 359] width 25 height 29
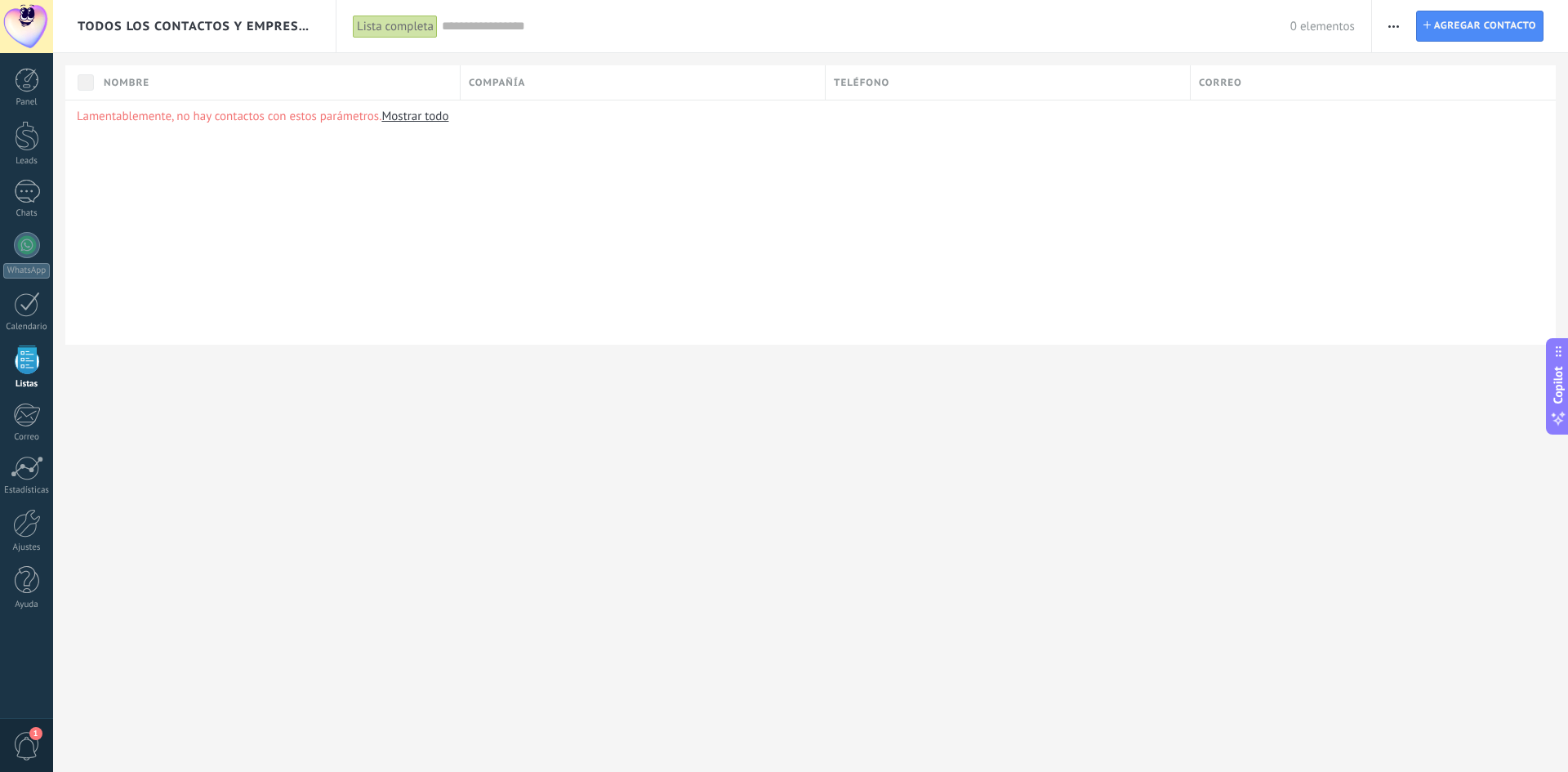
click at [494, 85] on span "Compañía" at bounding box center [497, 83] width 56 height 16
click at [505, 219] on input "text" at bounding box center [643, 229] width 340 height 25
type input "*"
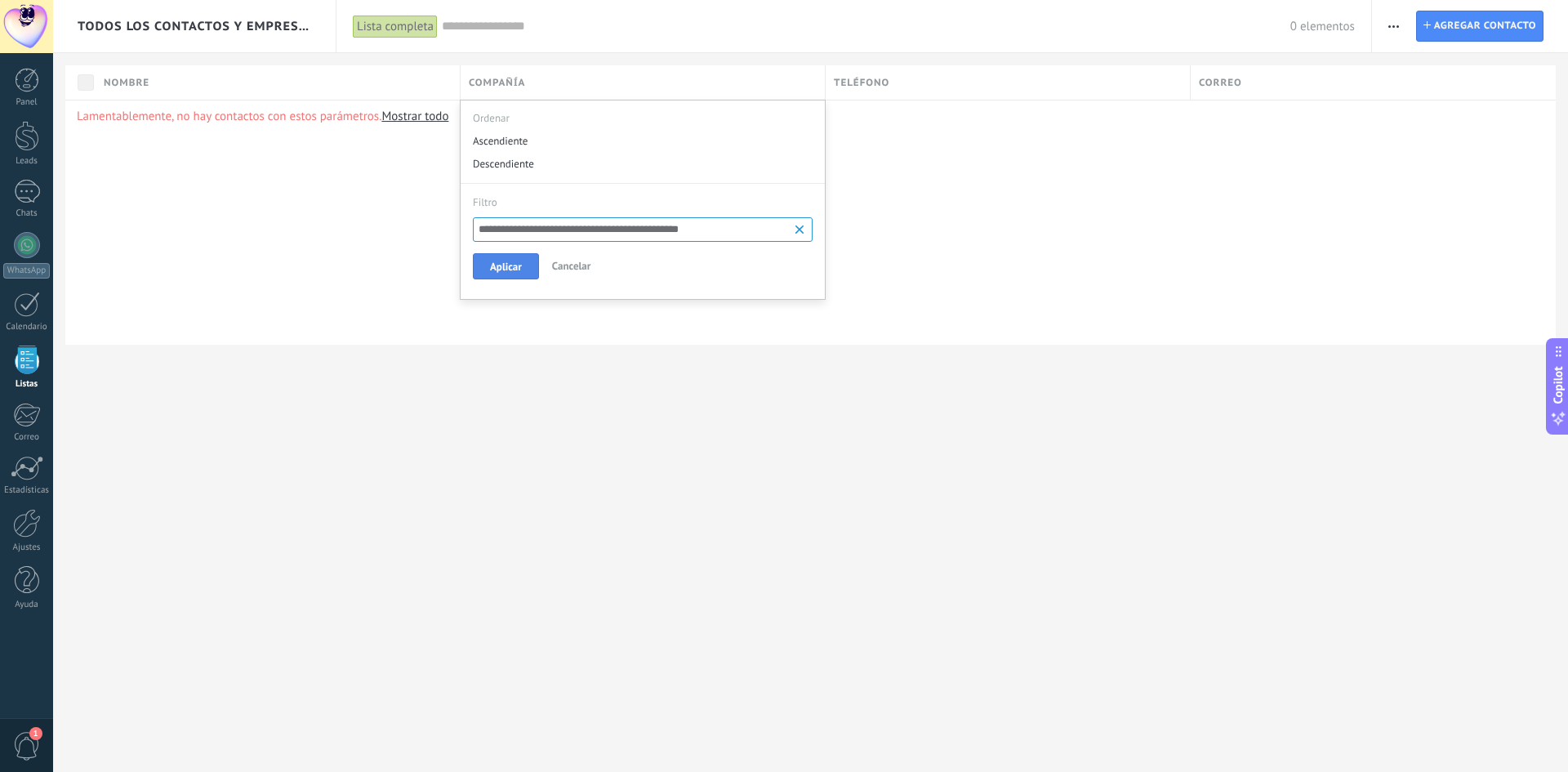
type input "**********"
click at [501, 271] on span "Aplicar" at bounding box center [506, 266] width 32 height 11
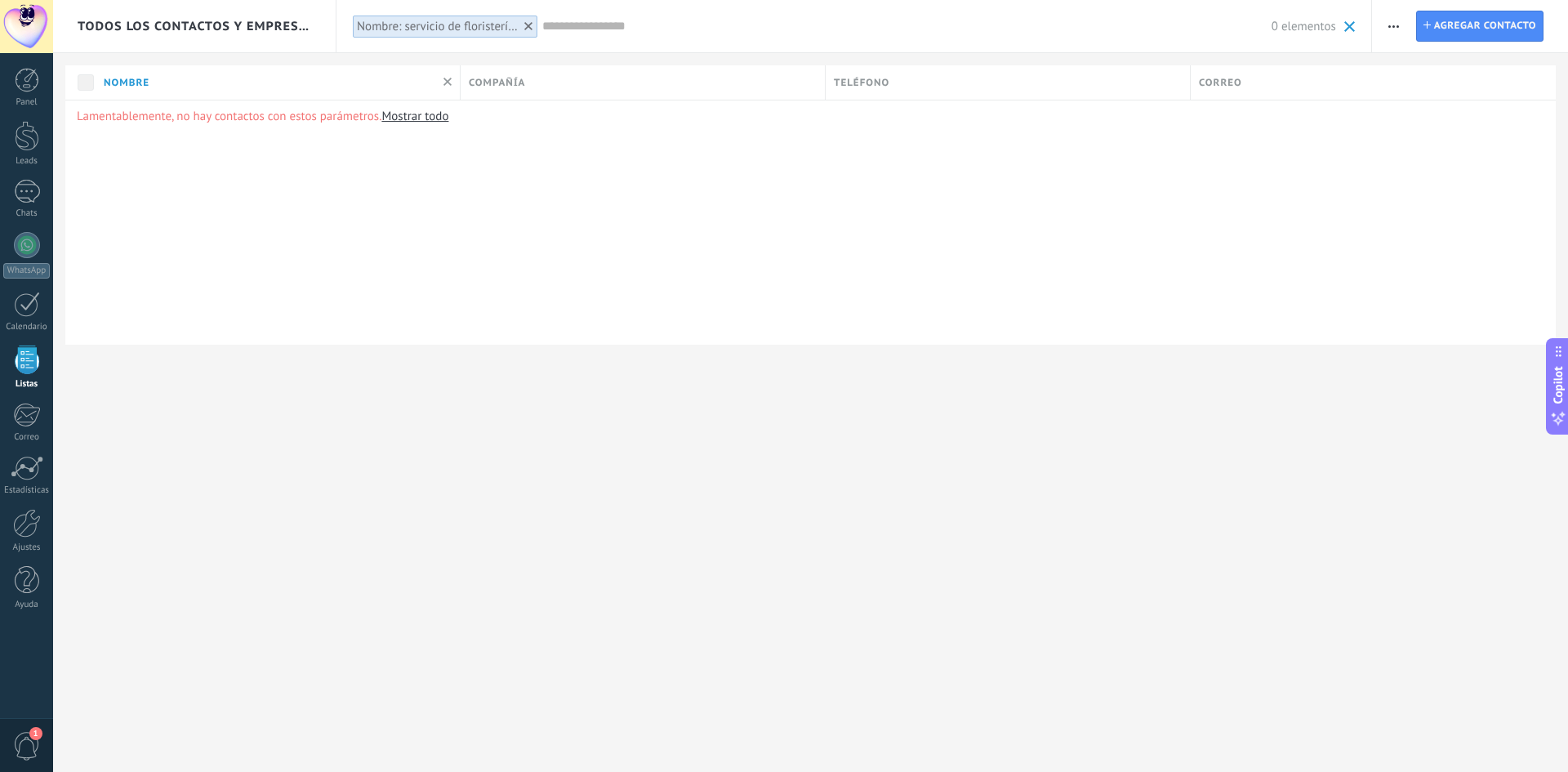
click at [535, 28] on div at bounding box center [528, 26] width 15 height 15
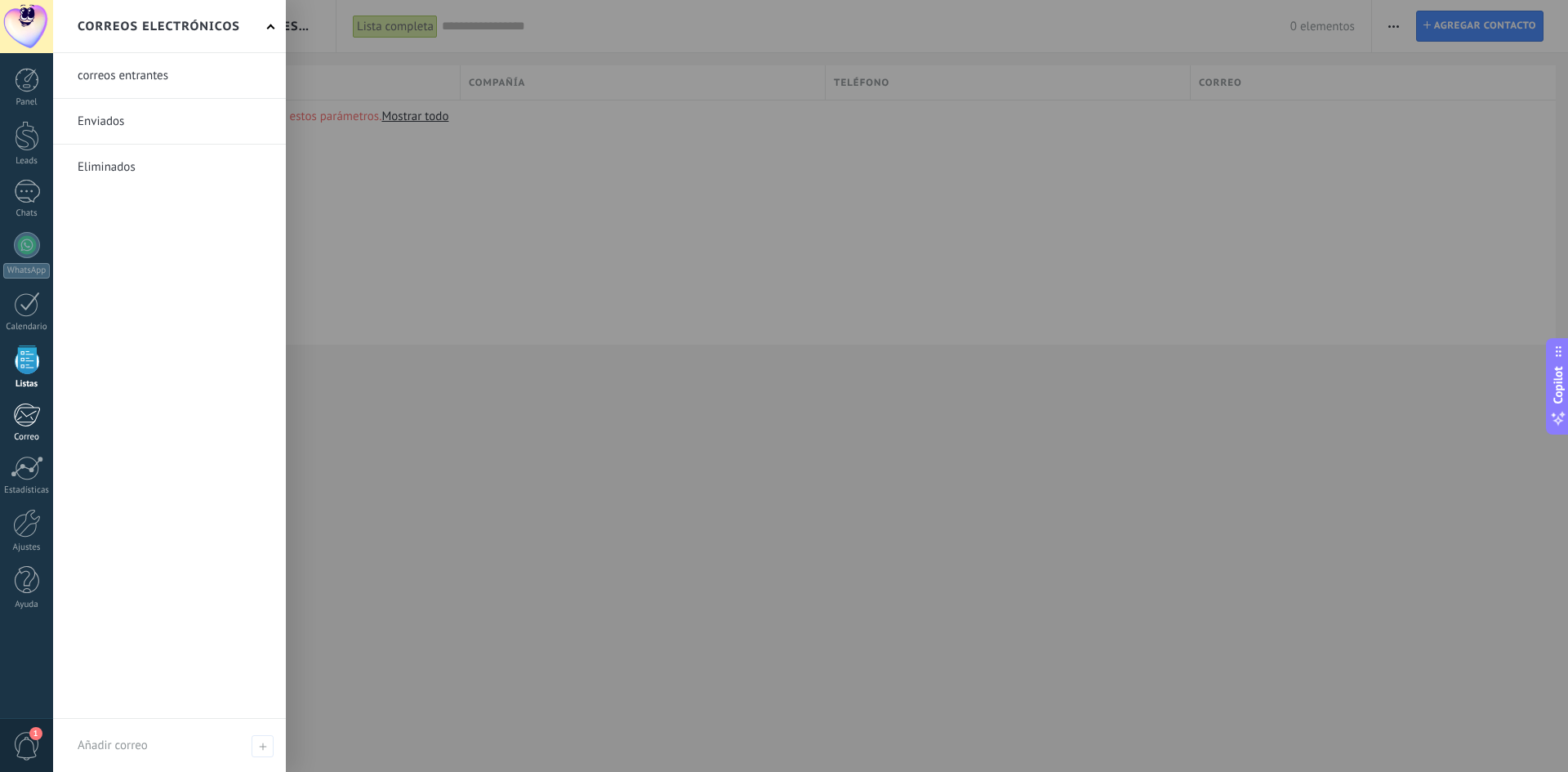
click at [30, 407] on div at bounding box center [26, 415] width 27 height 25
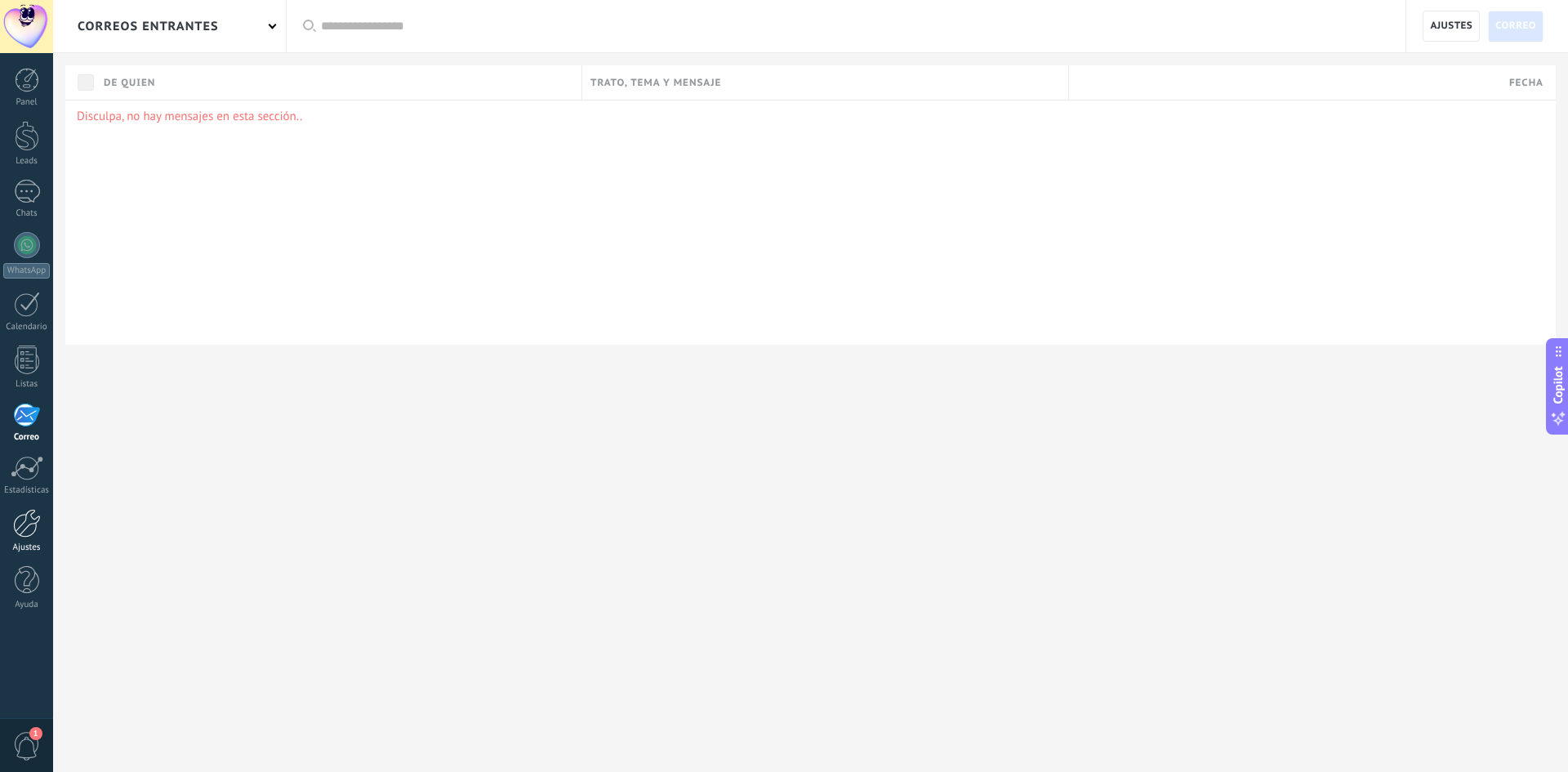
click at [29, 543] on div "Ajustes" at bounding box center [26, 547] width 47 height 11
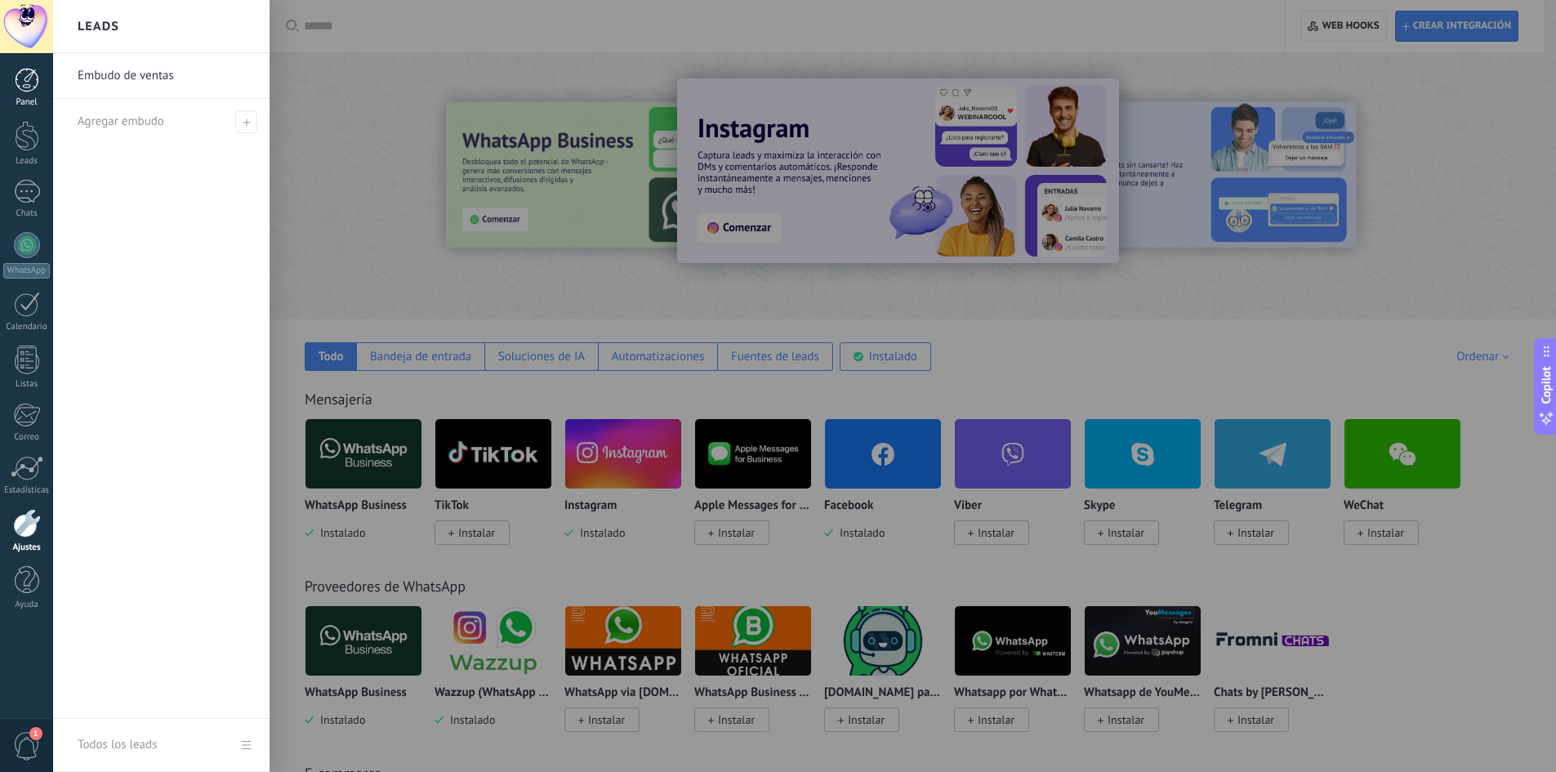
click at [28, 89] on div at bounding box center [27, 80] width 25 height 25
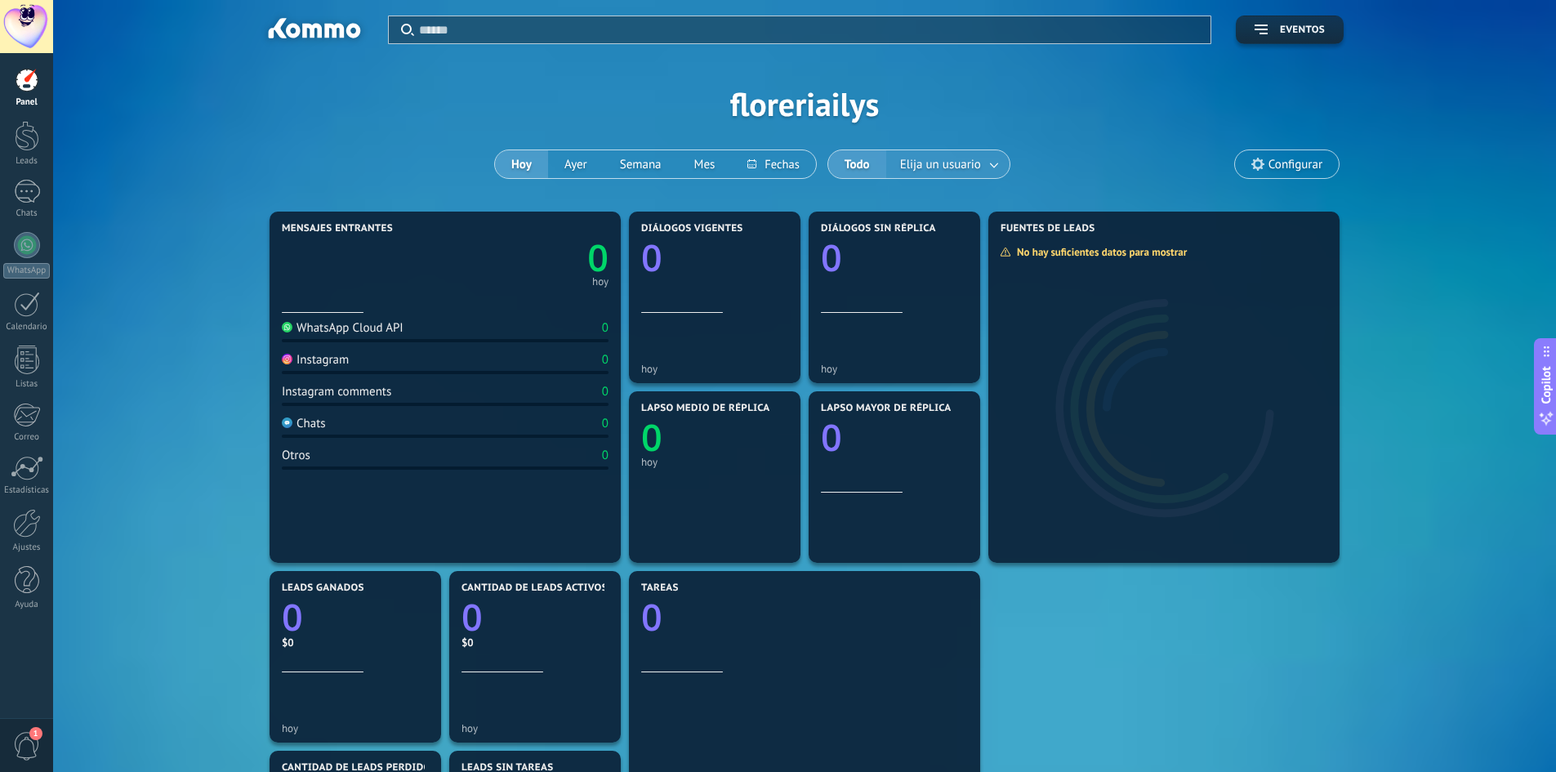
click at [942, 163] on span "Elija un usuario" at bounding box center [940, 165] width 87 height 22
click at [530, 163] on button "Hoy" at bounding box center [521, 164] width 53 height 28
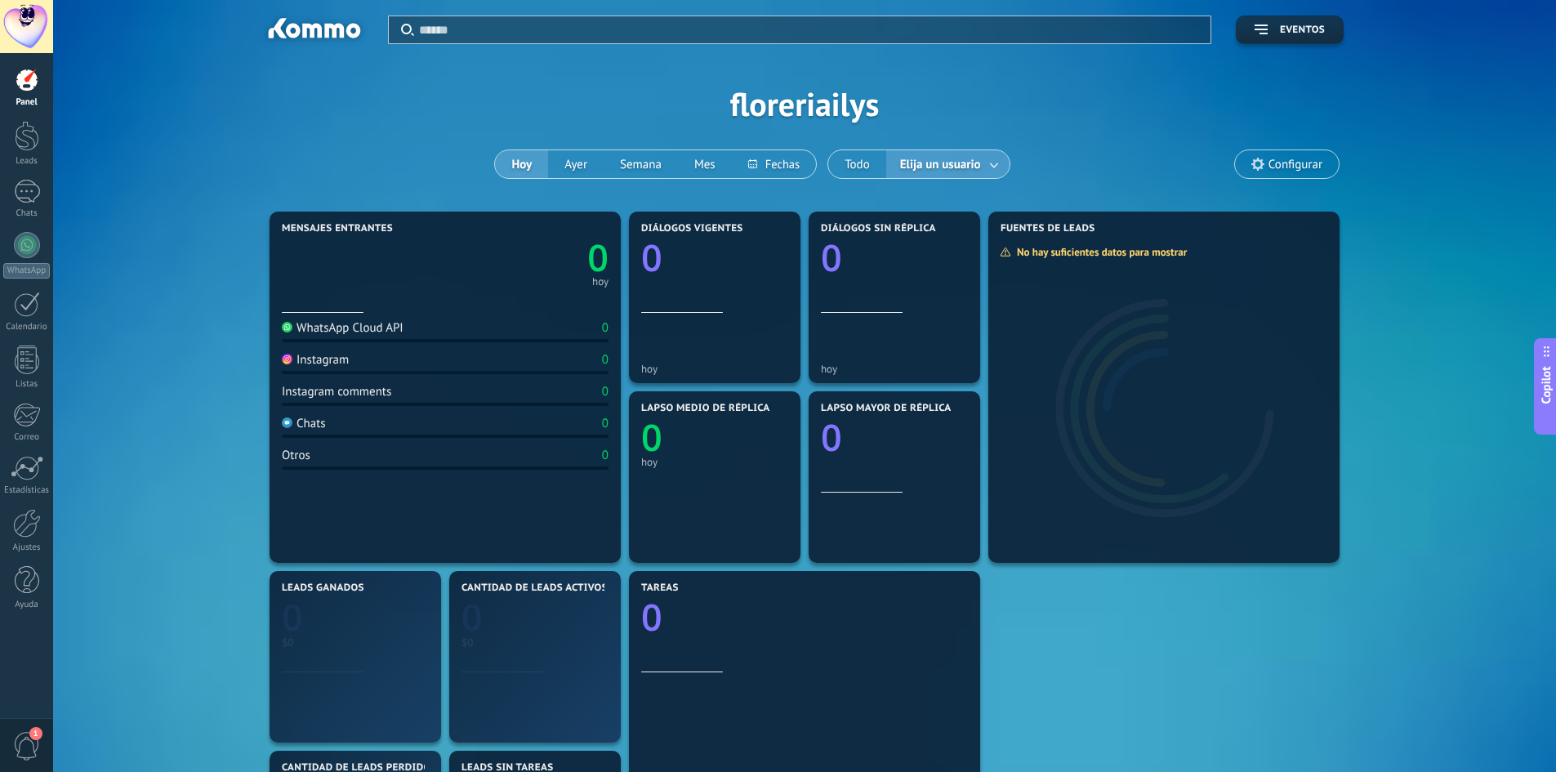
click at [530, 163] on button "Hoy" at bounding box center [521, 164] width 53 height 28
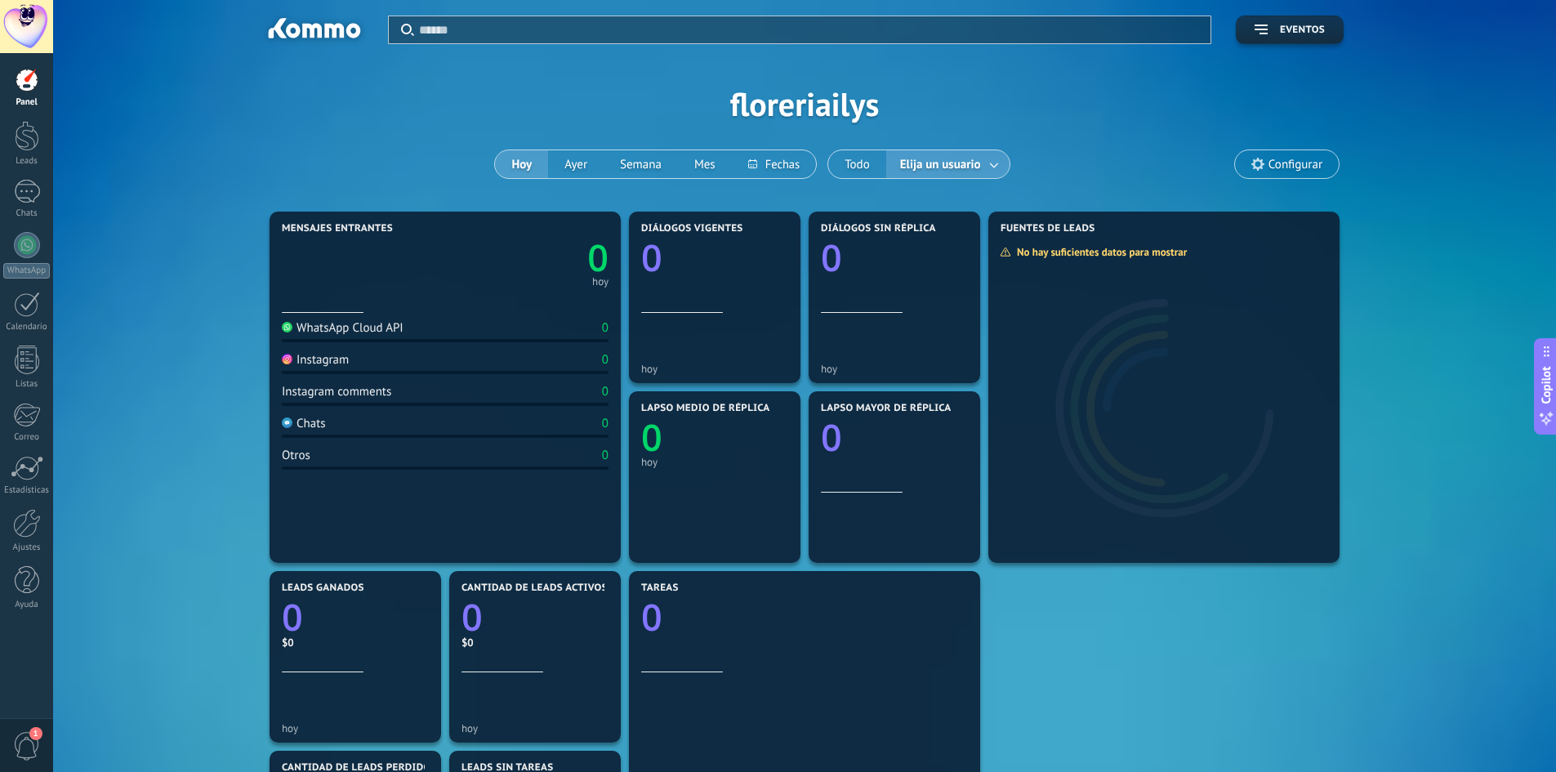
click at [1283, 165] on span "Configurar" at bounding box center [1295, 165] width 54 height 14
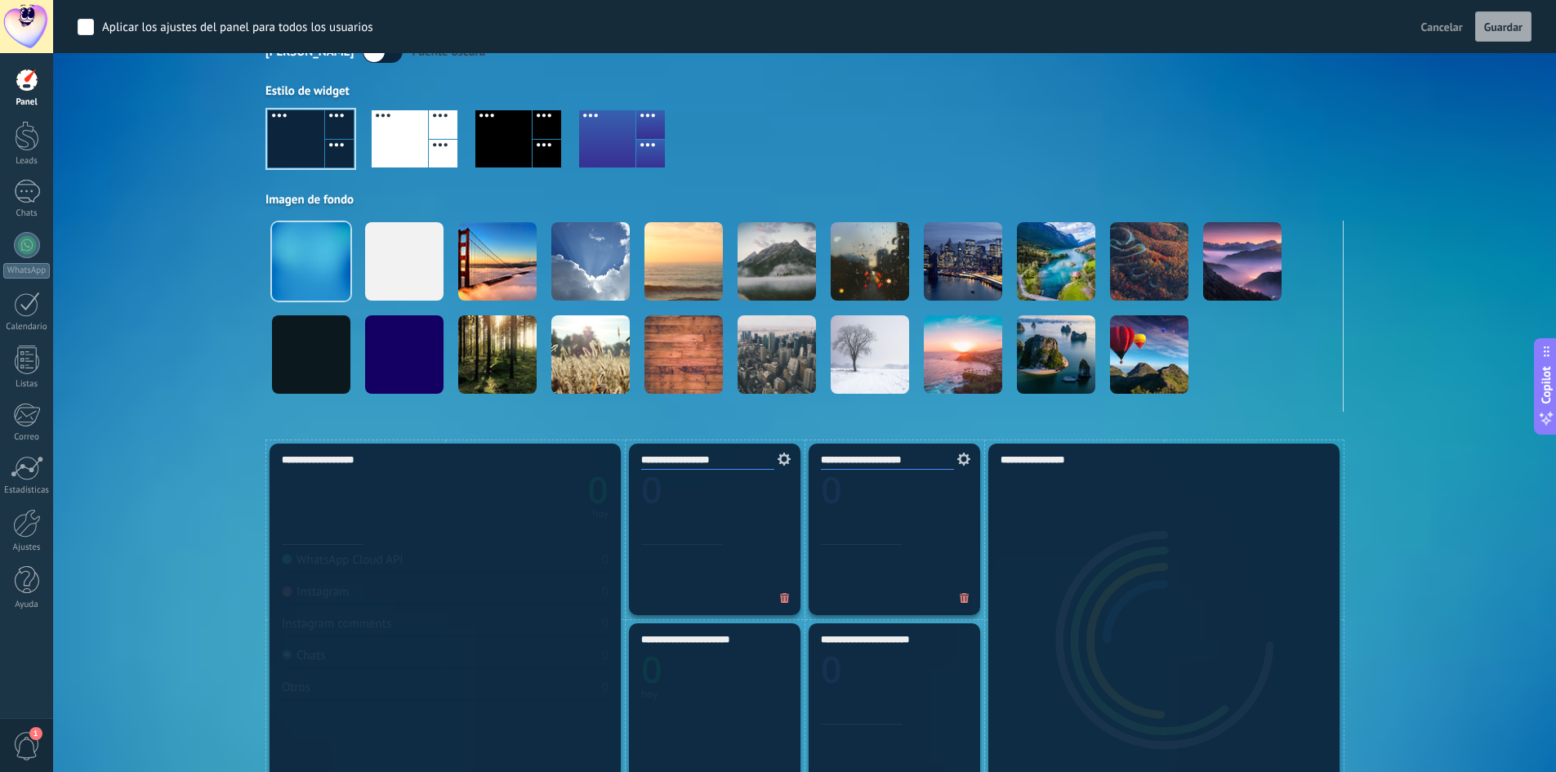
scroll to position [105, 0]
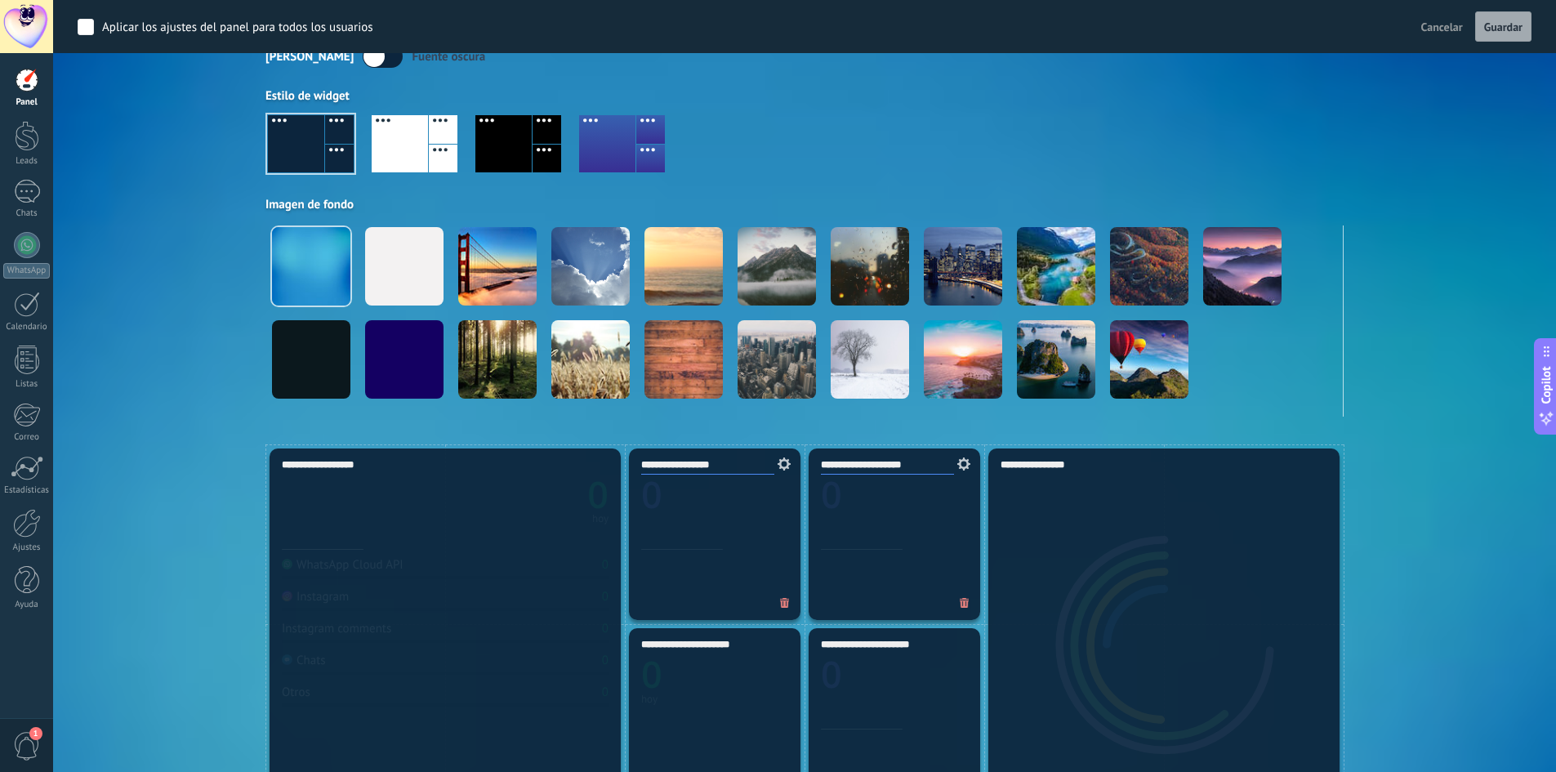
click at [444, 548] on div "**********" at bounding box center [445, 623] width 351 height 351
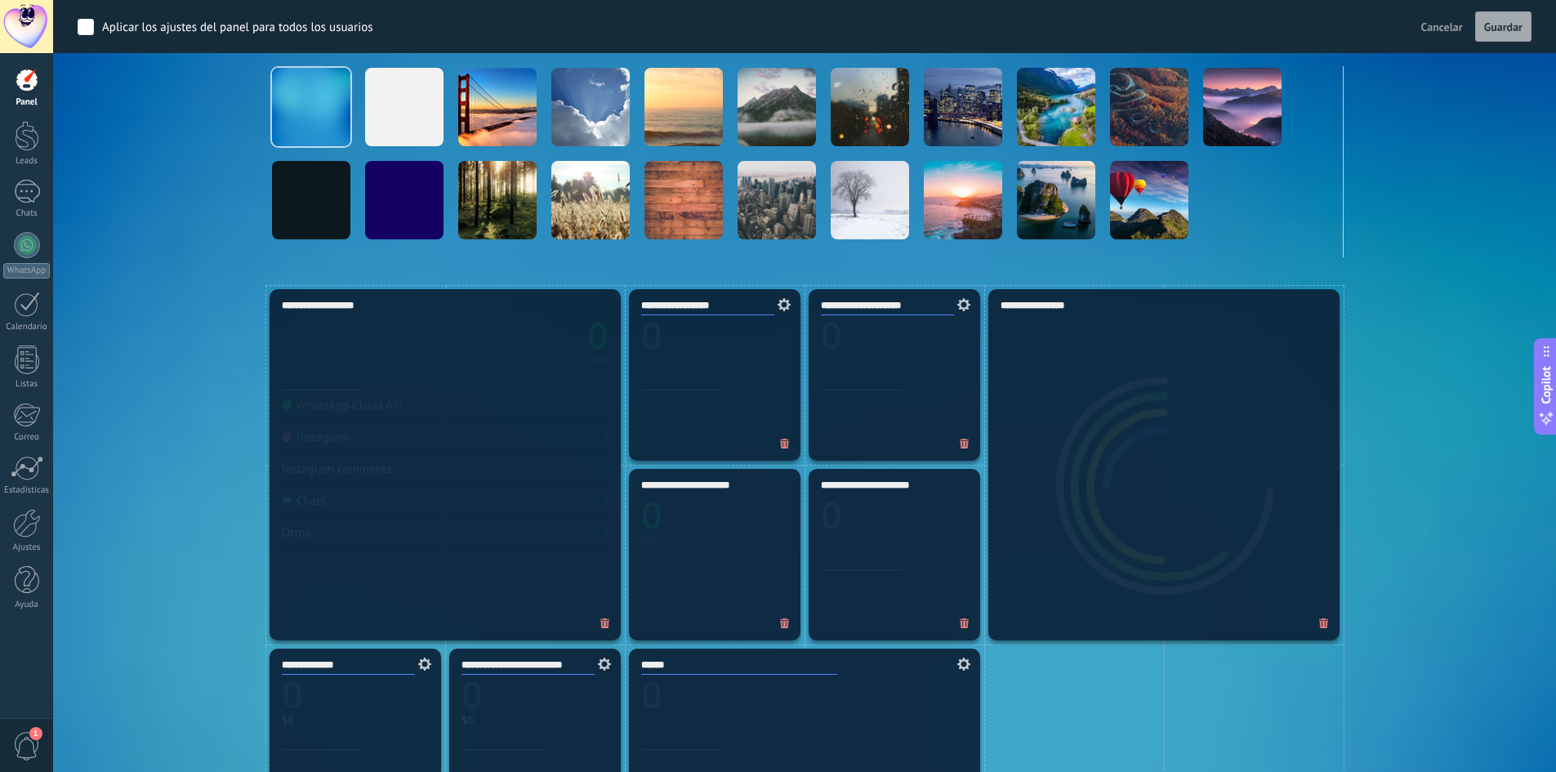
scroll to position [327, 0]
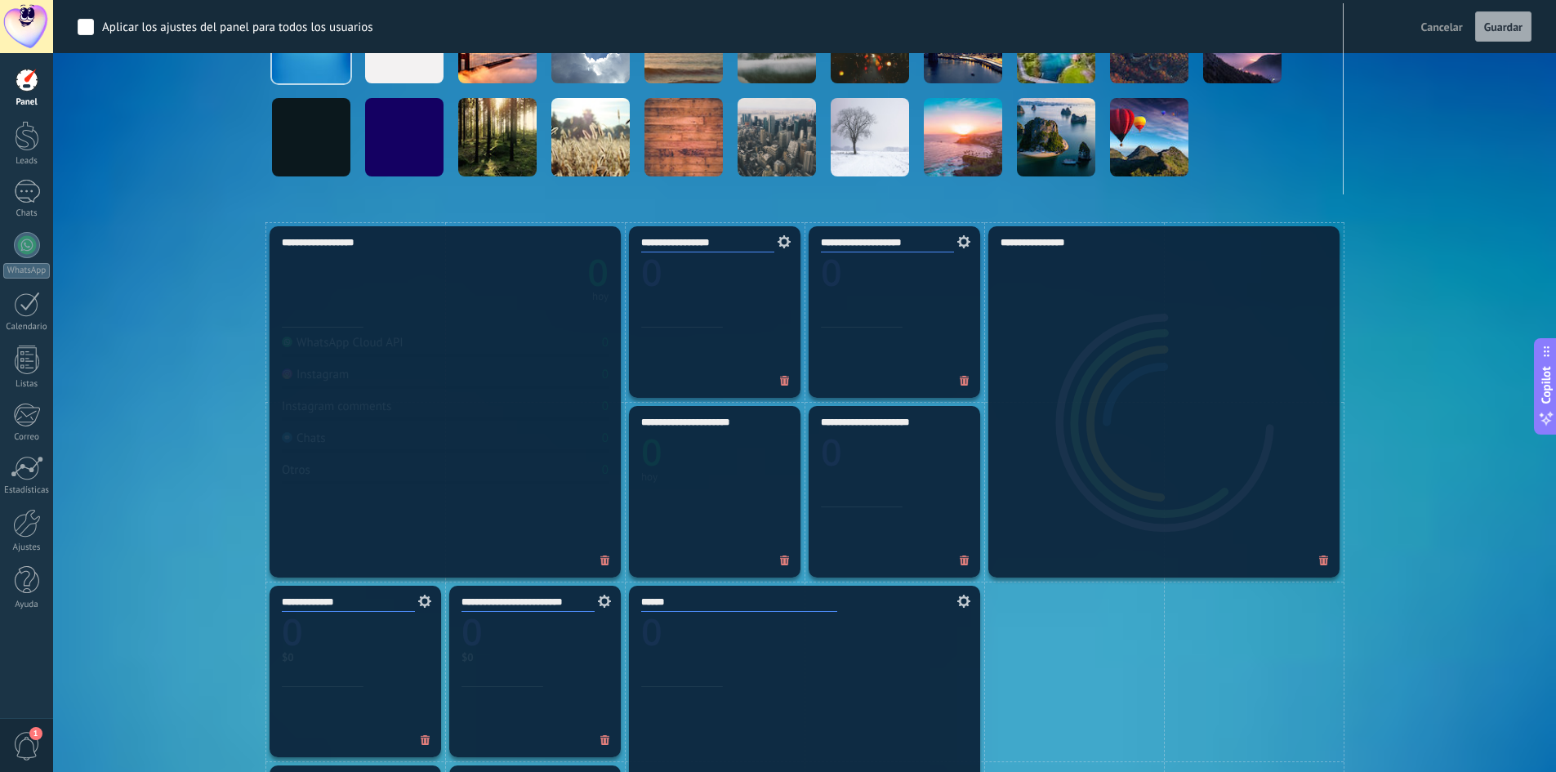
click at [1111, 348] on div "**********" at bounding box center [1163, 401] width 351 height 351
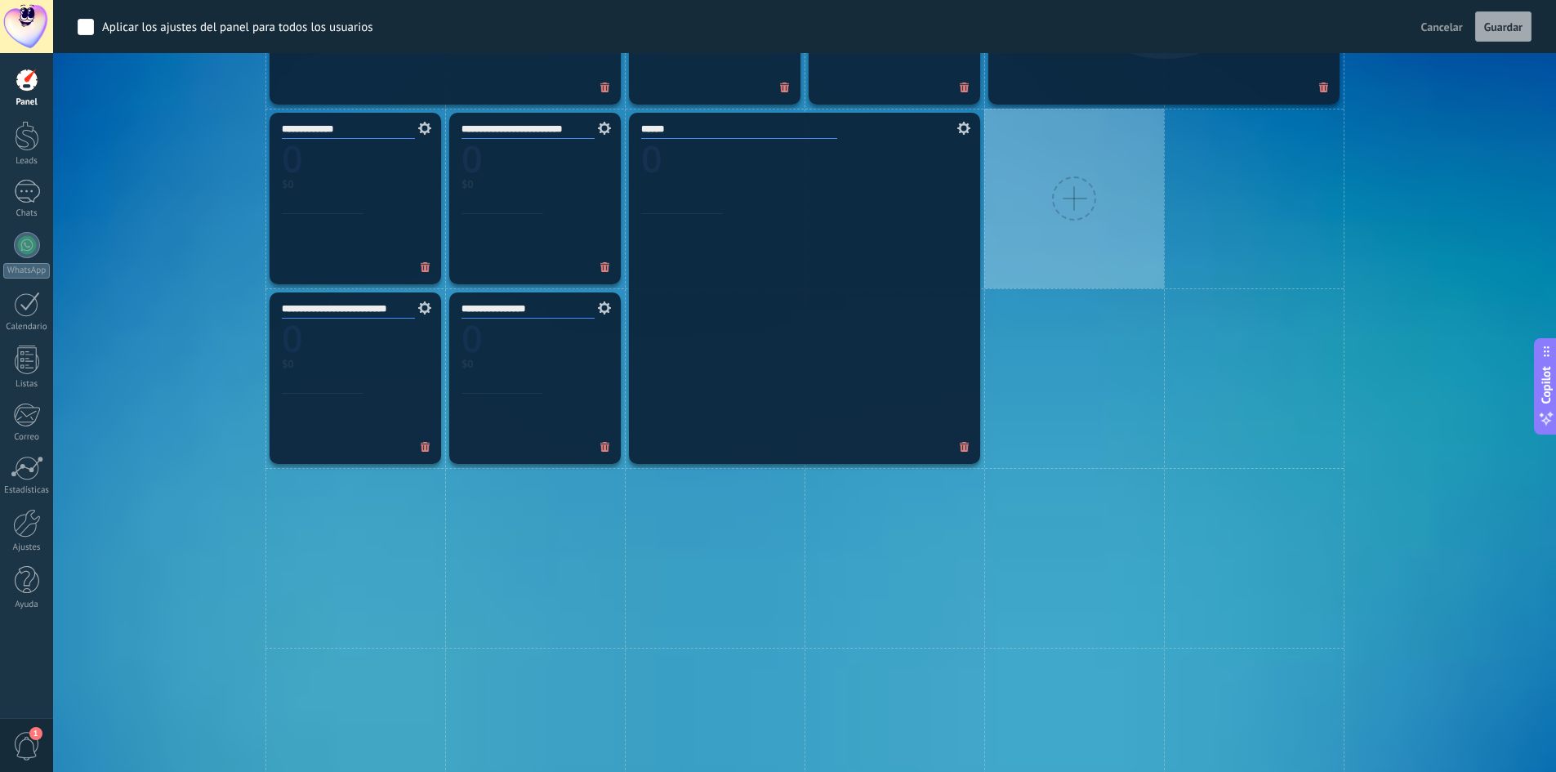
scroll to position [817, 0]
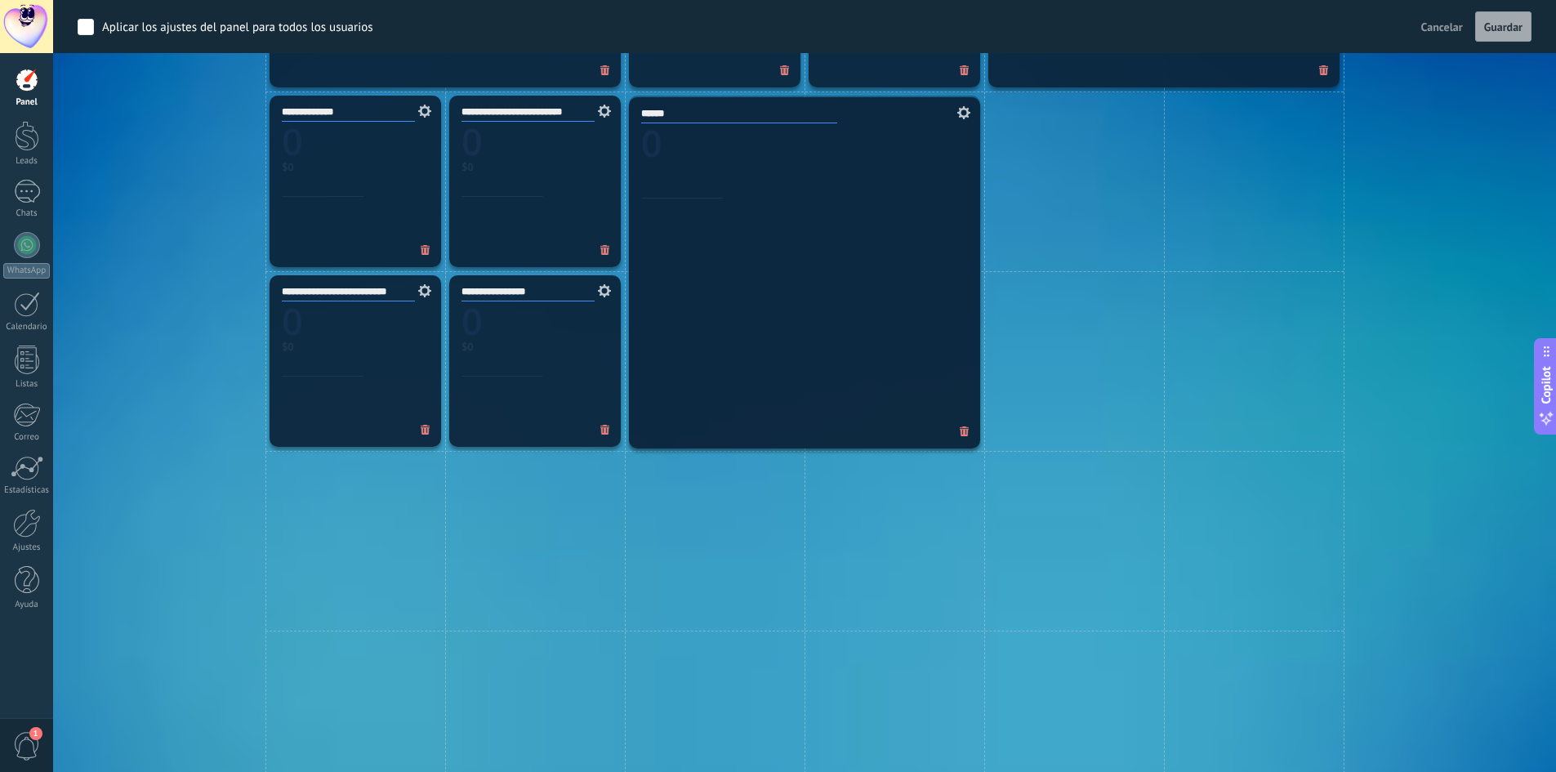
drag, startPoint x: 764, startPoint y: 349, endPoint x: 764, endPoint y: 359, distance: 9.8
click at [764, 345] on div "******" at bounding box center [804, 271] width 351 height 351
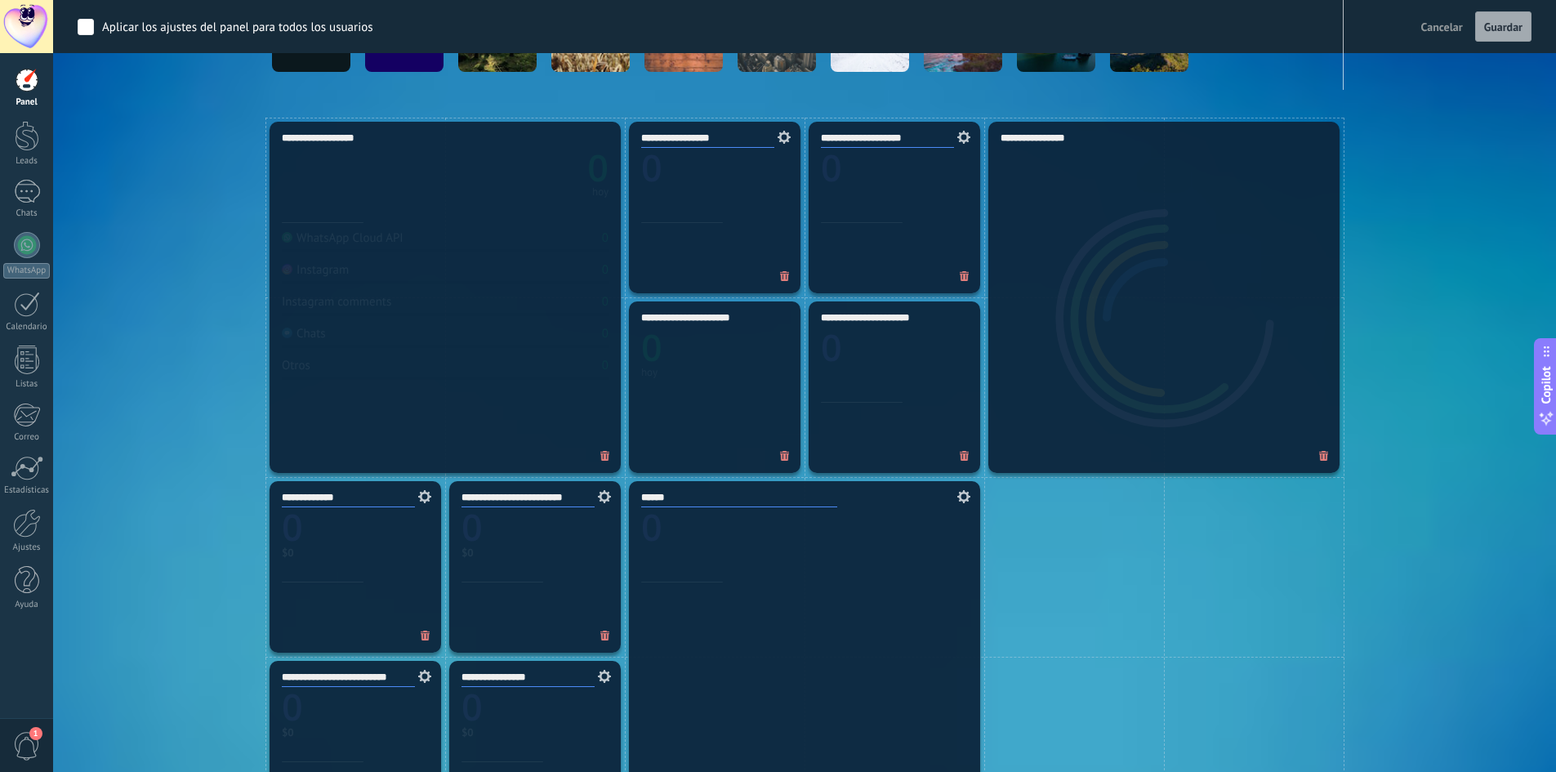
scroll to position [0, 0]
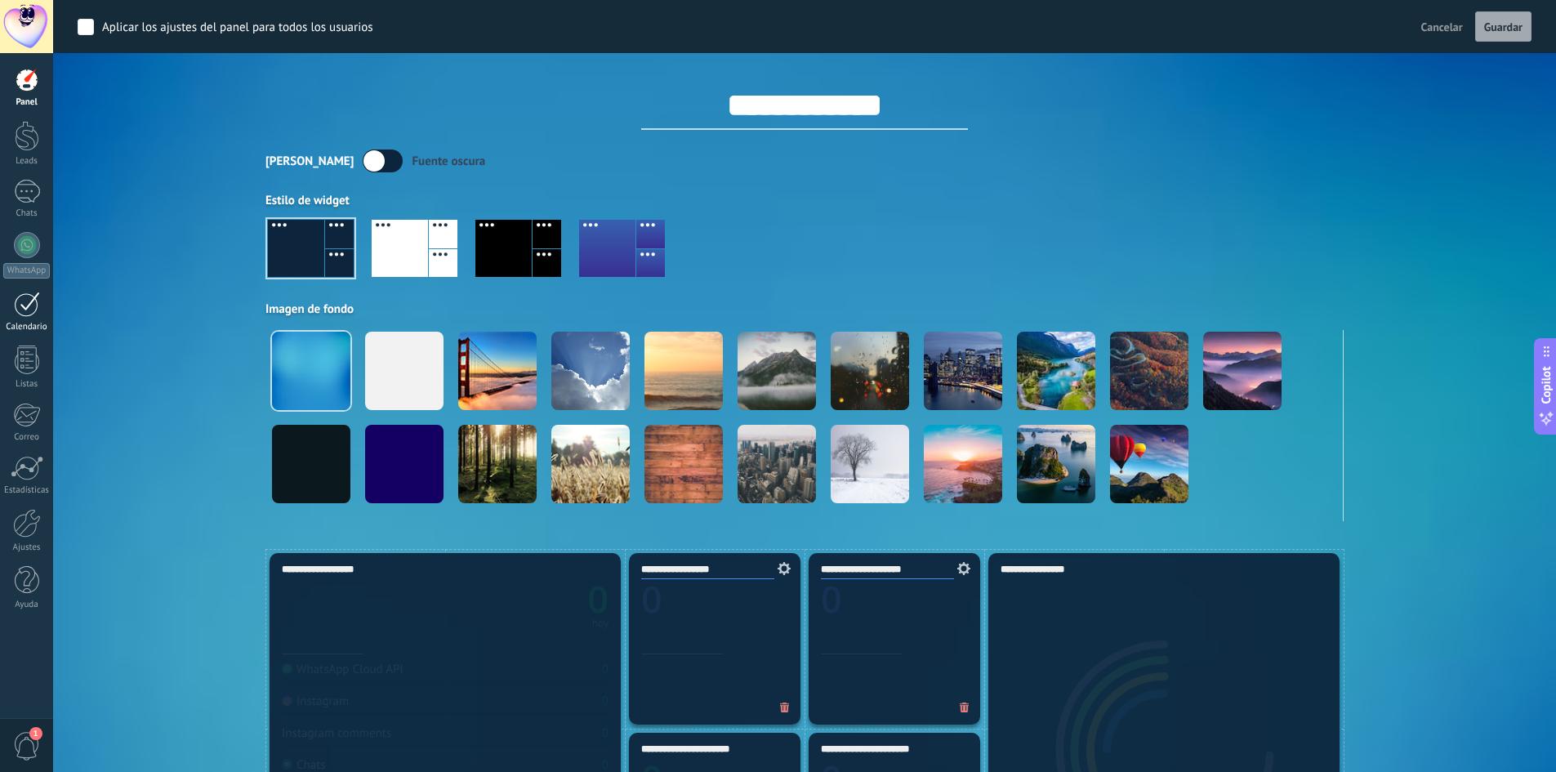
click at [17, 314] on div at bounding box center [27, 304] width 26 height 25
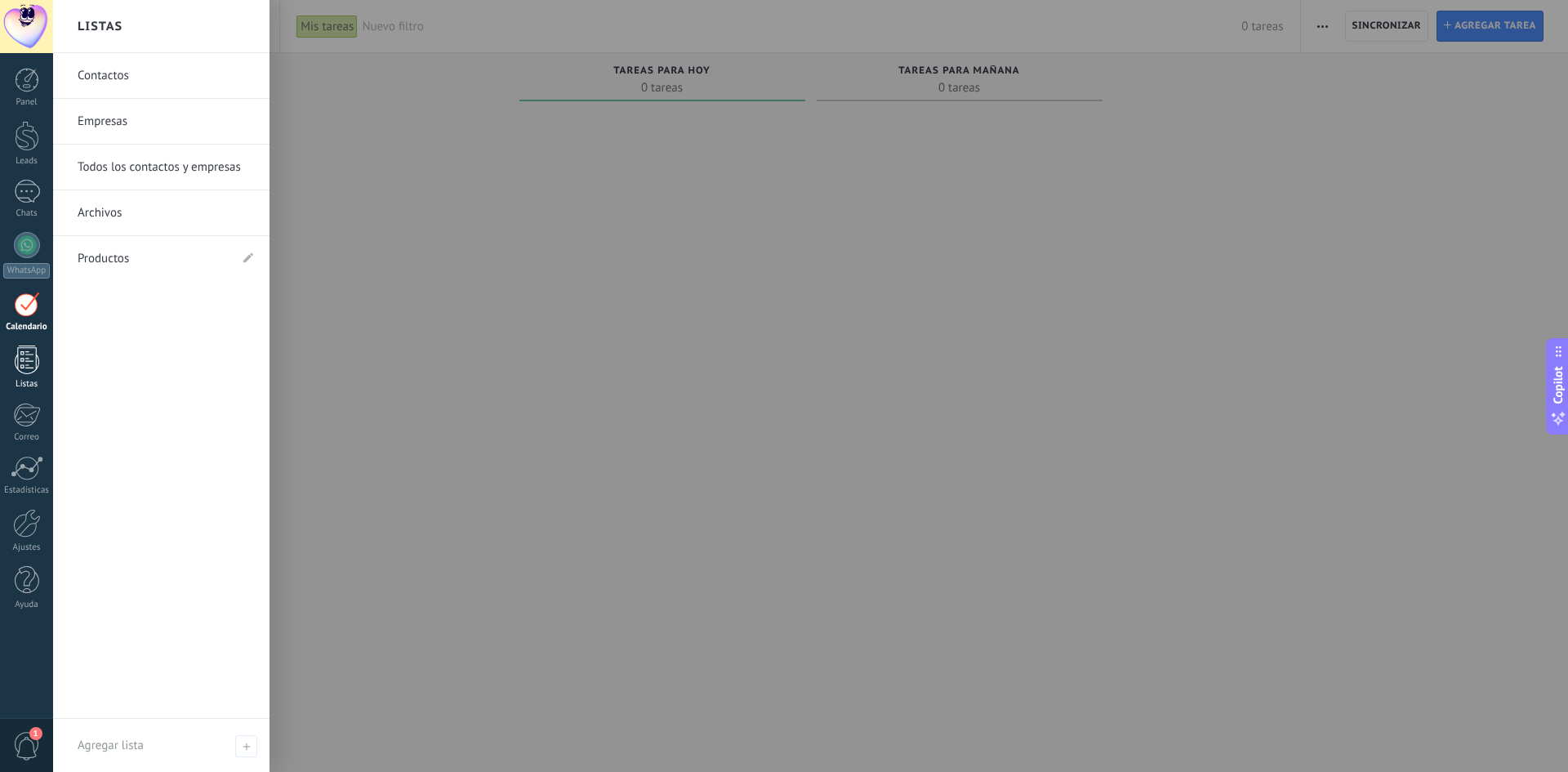
click at [24, 362] on div at bounding box center [27, 359] width 25 height 29
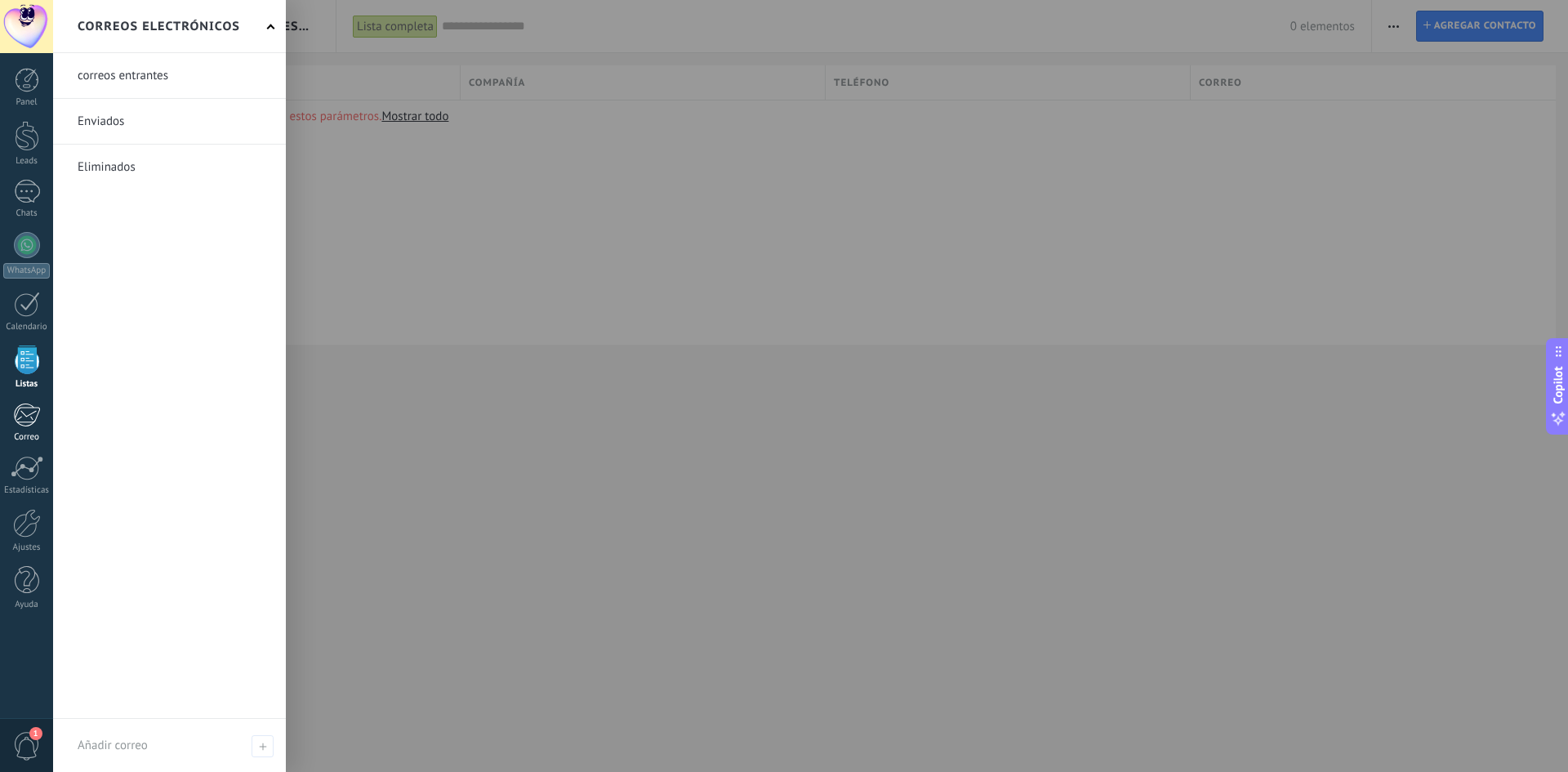
click at [22, 421] on div at bounding box center [26, 415] width 27 height 25
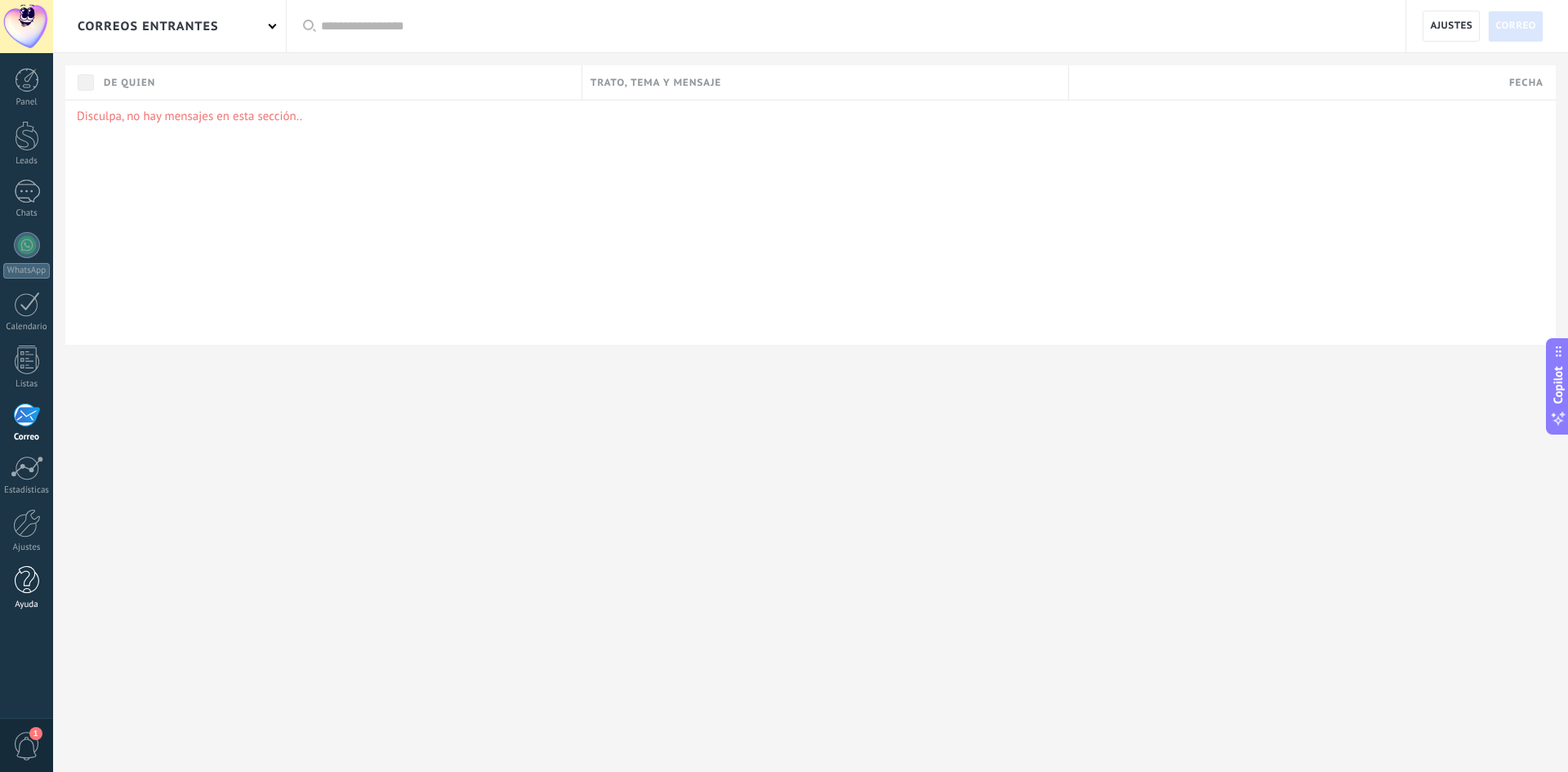
click at [29, 604] on div "Ayuda" at bounding box center [26, 604] width 47 height 11
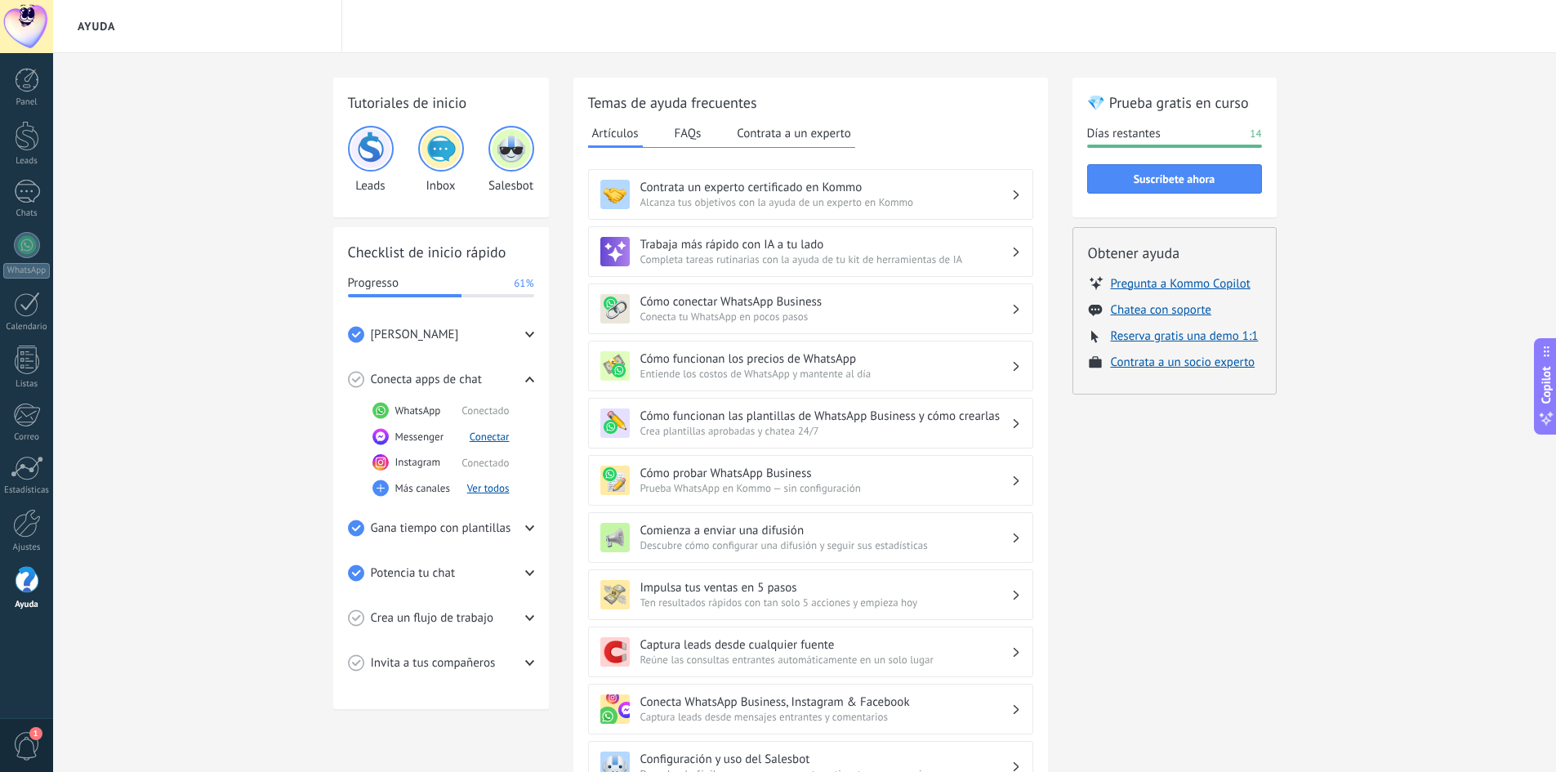
click at [28, 740] on span "1" at bounding box center [27, 746] width 28 height 29
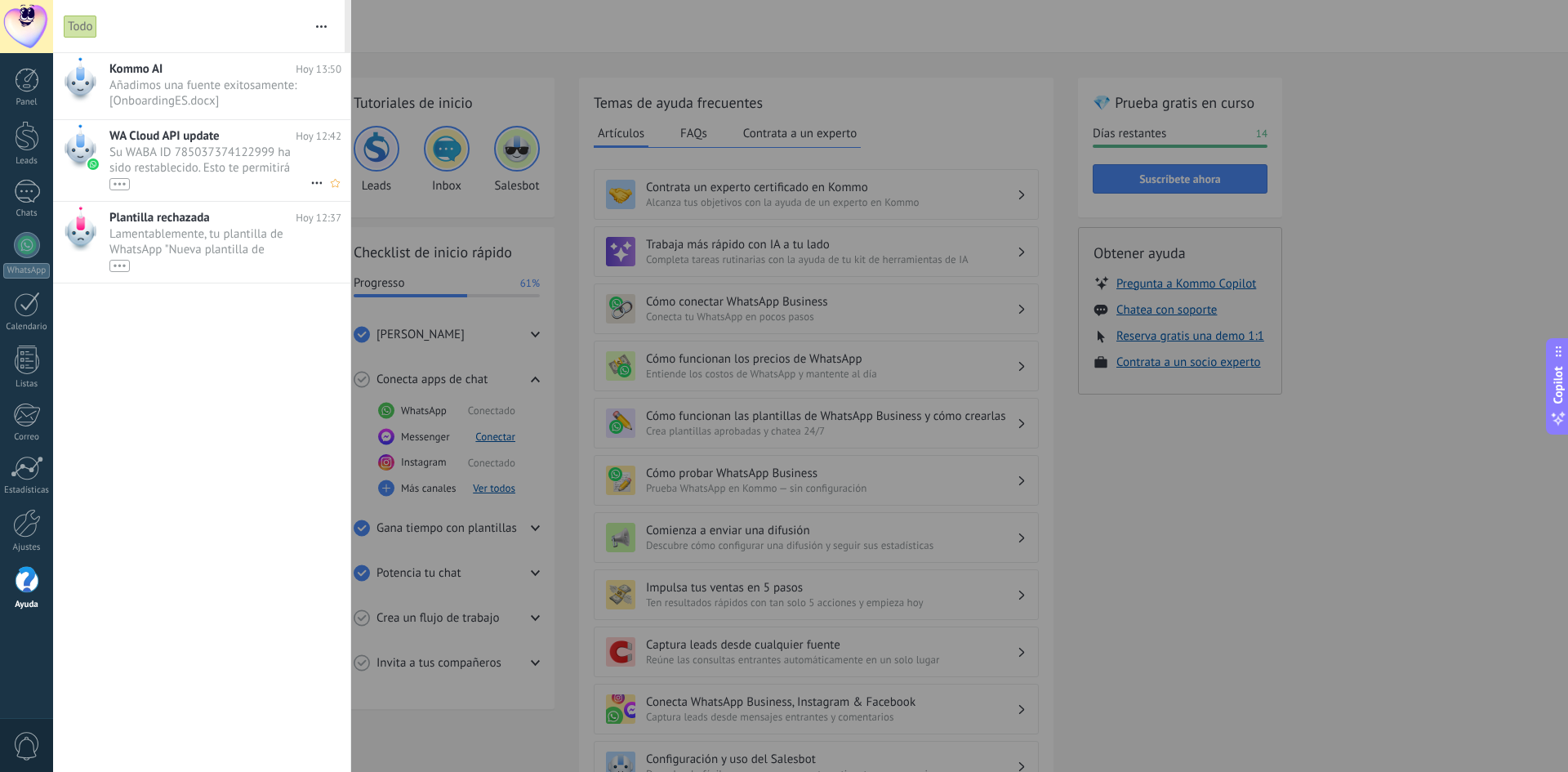
click at [147, 151] on span "Su WABA ID 785037374122999 ha sido restablecido. Esto te permitirá continuar en…" at bounding box center [209, 168] width 201 height 46
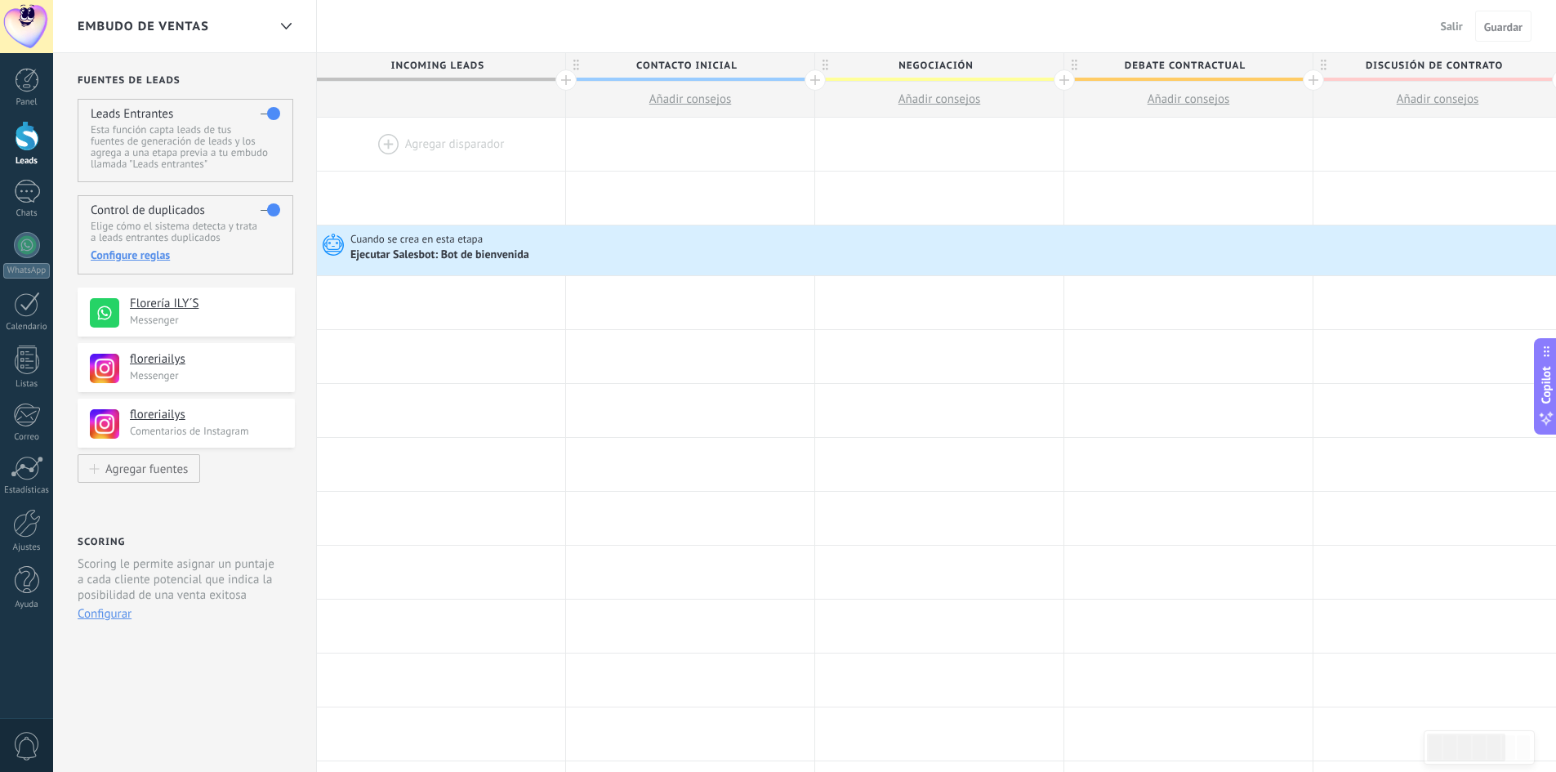
click at [19, 29] on div at bounding box center [26, 26] width 53 height 53
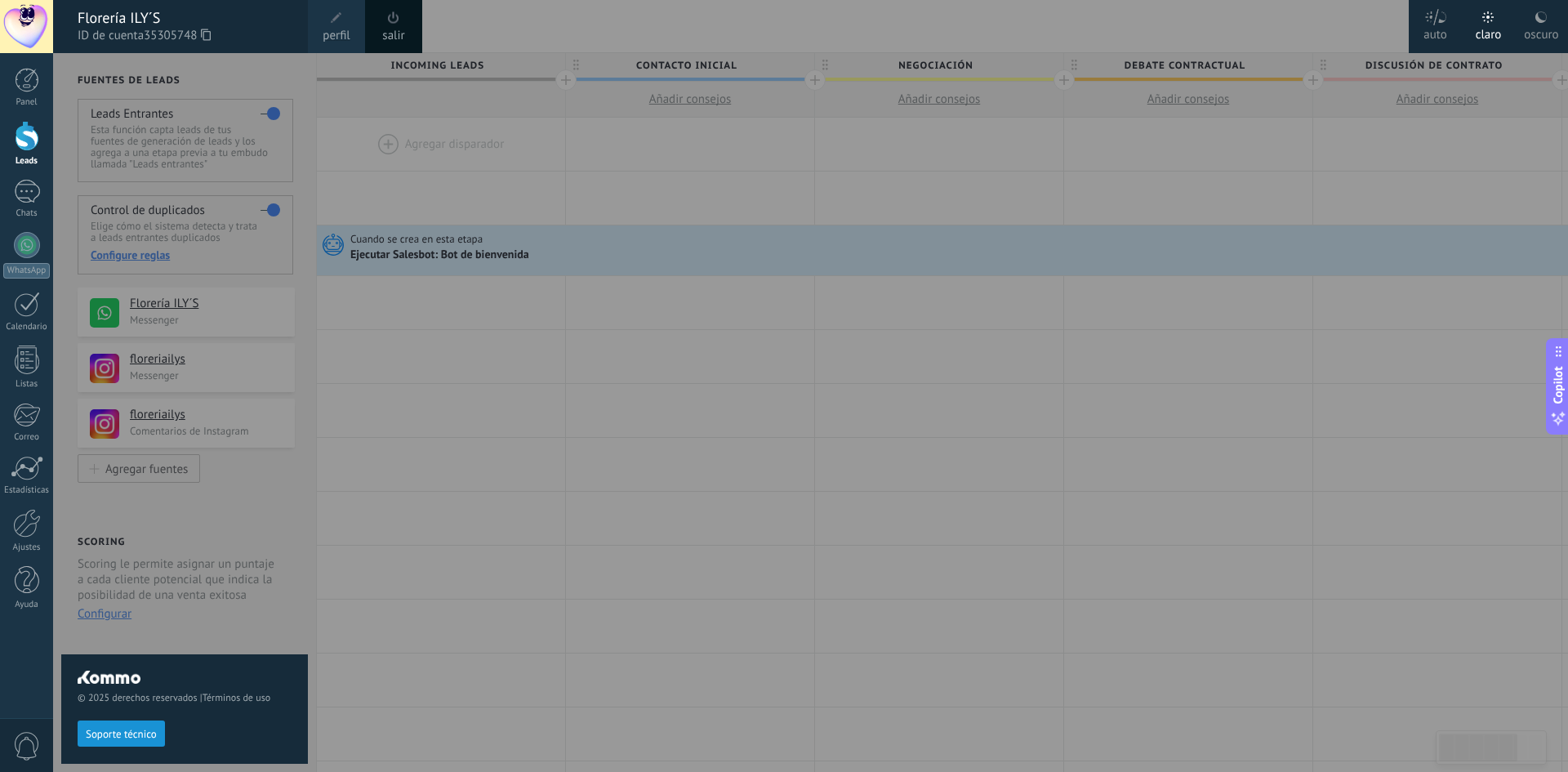
click at [119, 16] on div "Florería ILY´S" at bounding box center [185, 18] width 214 height 18
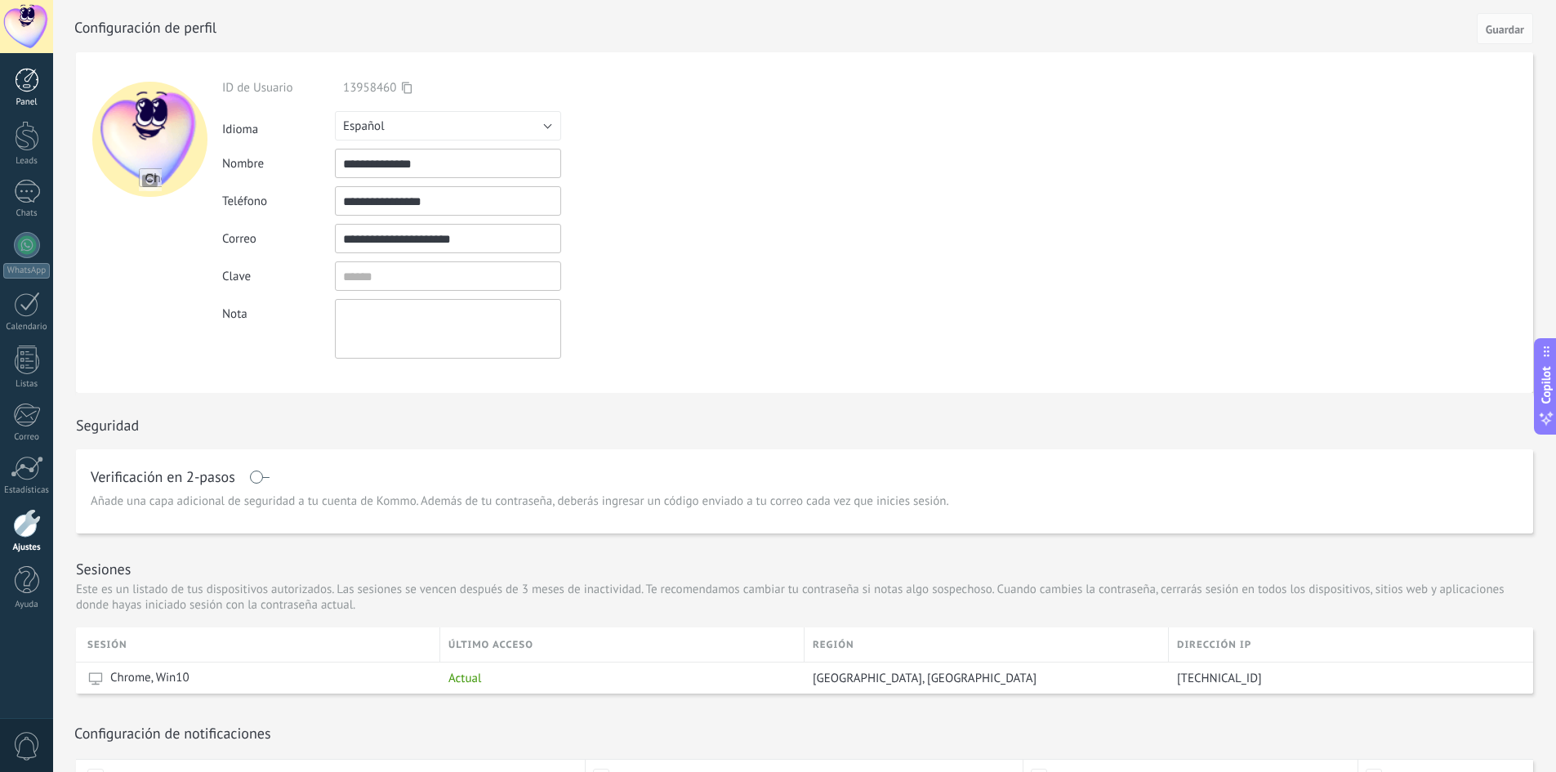
click at [25, 82] on div at bounding box center [27, 80] width 25 height 25
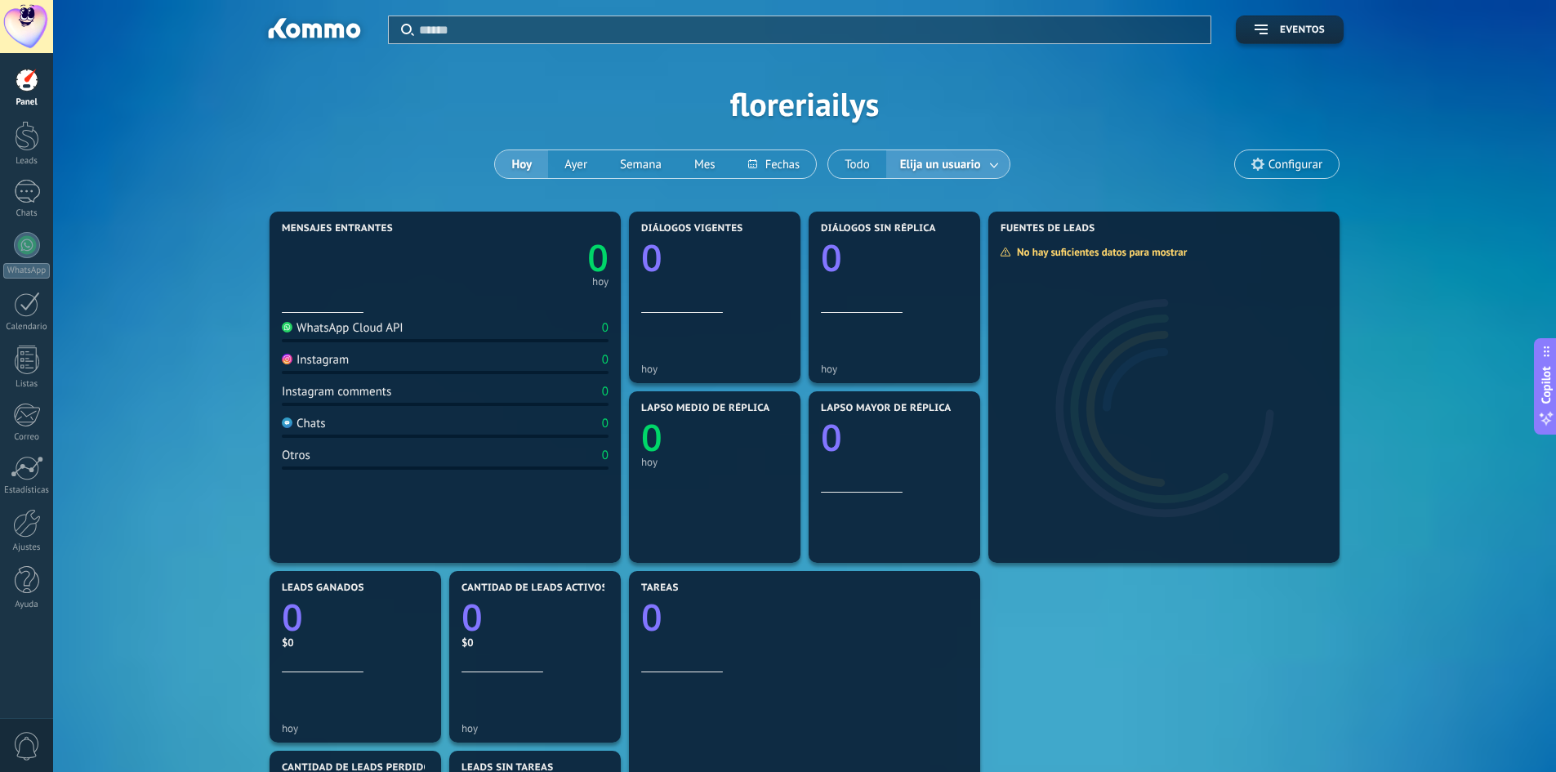
click at [29, 28] on div at bounding box center [26, 26] width 53 height 53
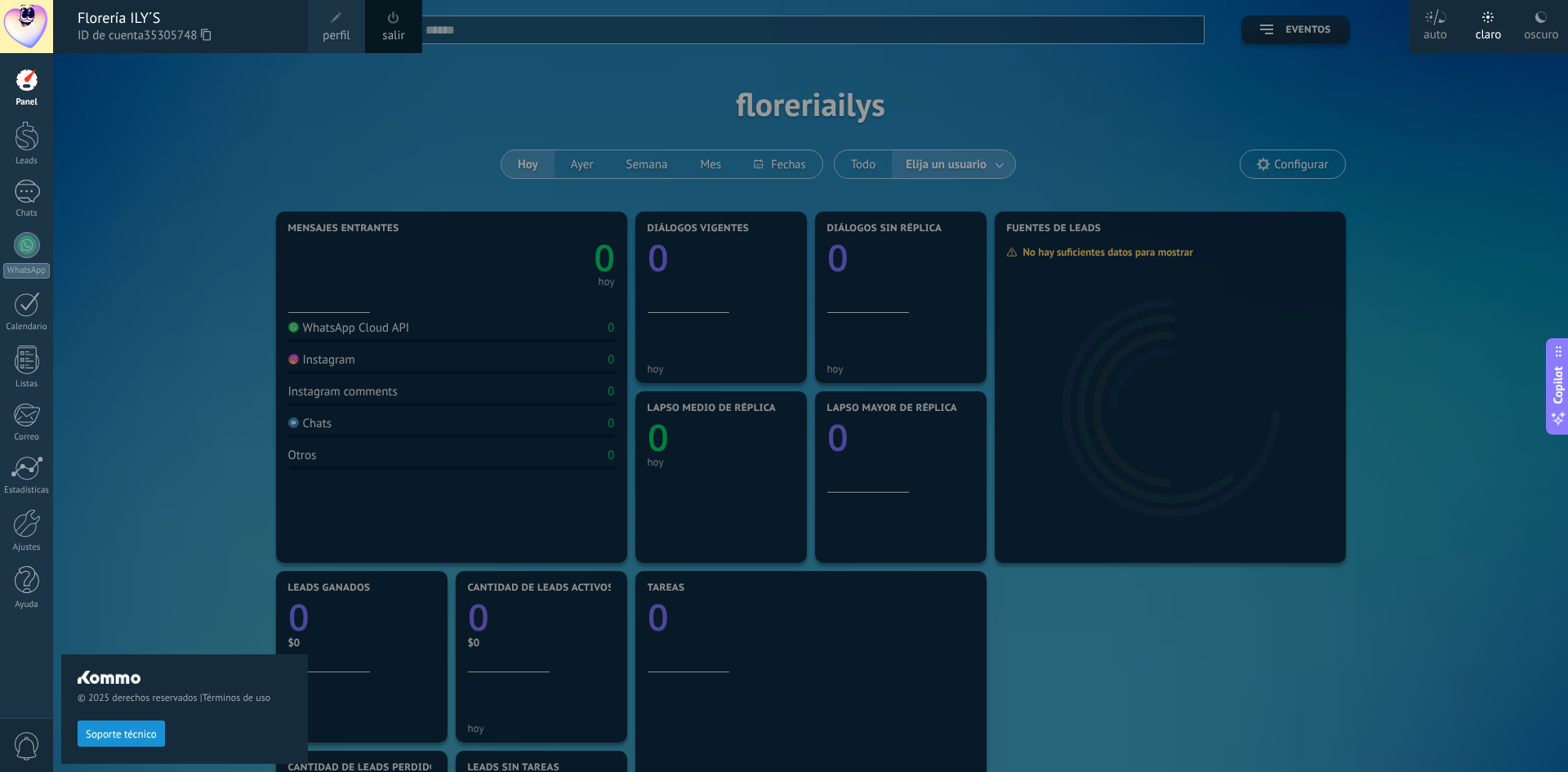
click at [123, 16] on div "Florería ILY´S" at bounding box center [185, 18] width 214 height 18
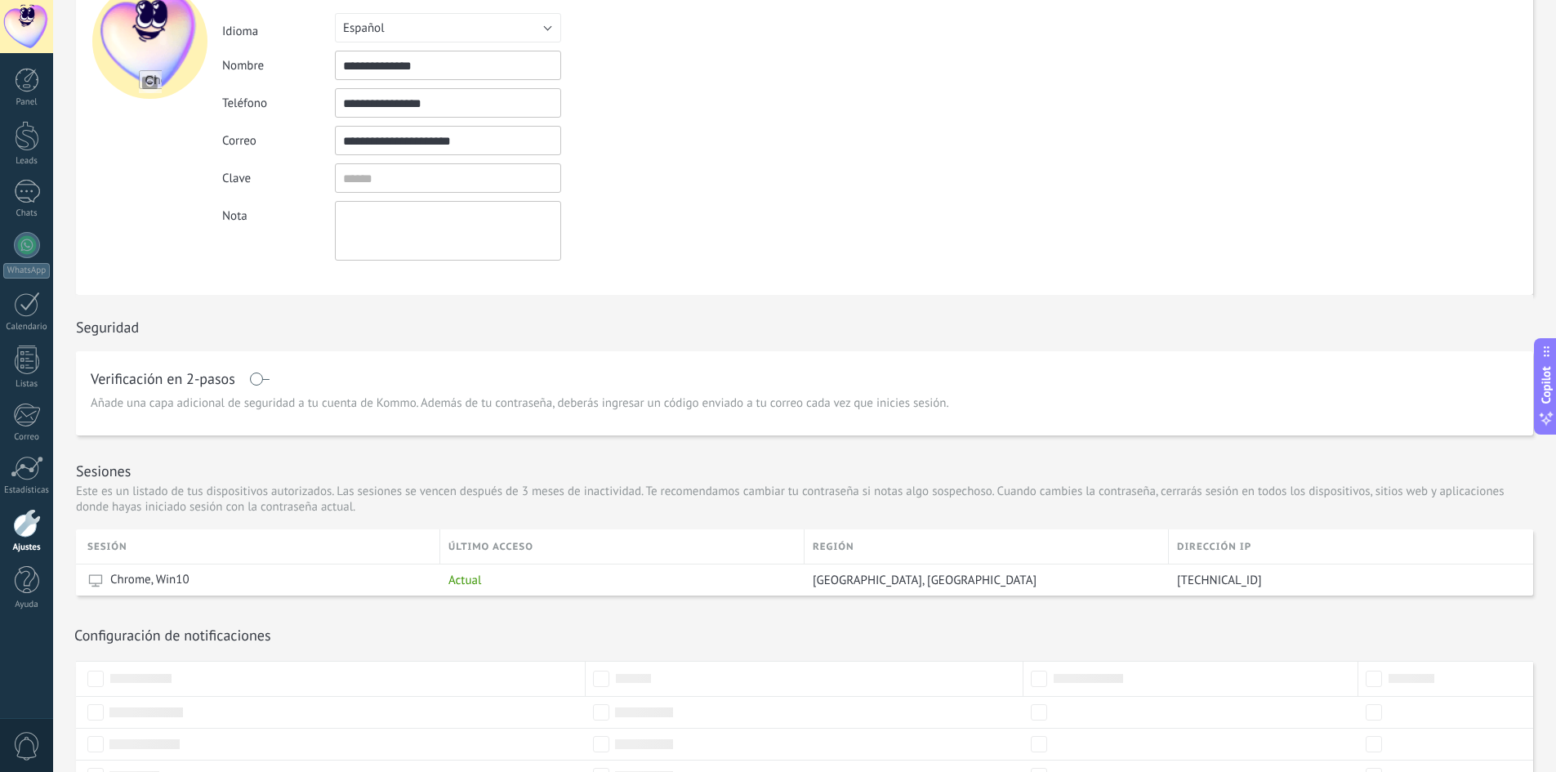
scroll to position [243, 0]
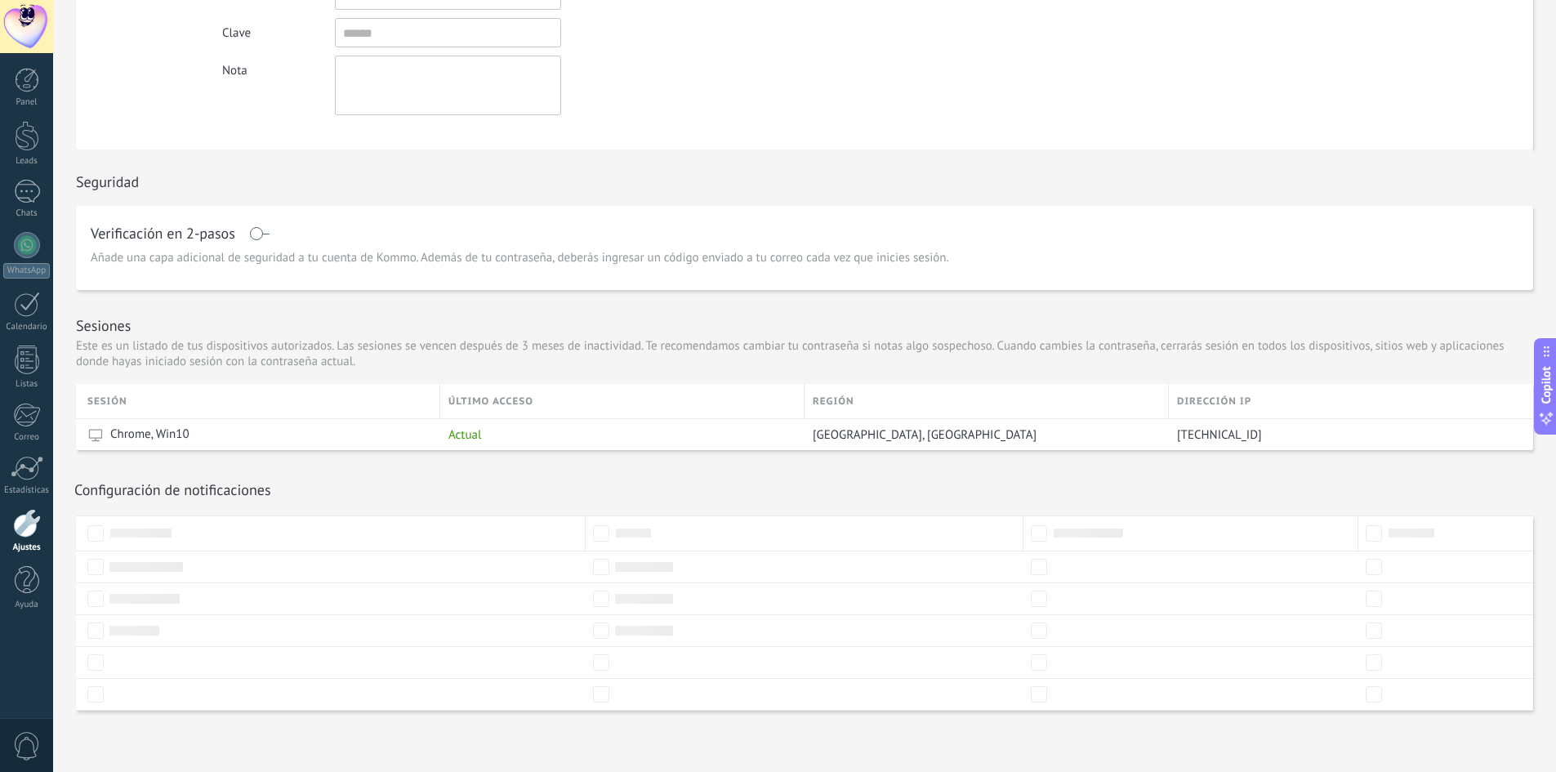
click at [345, 255] on span "Añade una capa adicional de seguridad a tu cuenta de Kommo. Además de tu contra…" at bounding box center [520, 258] width 858 height 16
click at [25, 101] on div "Panel" at bounding box center [26, 102] width 47 height 11
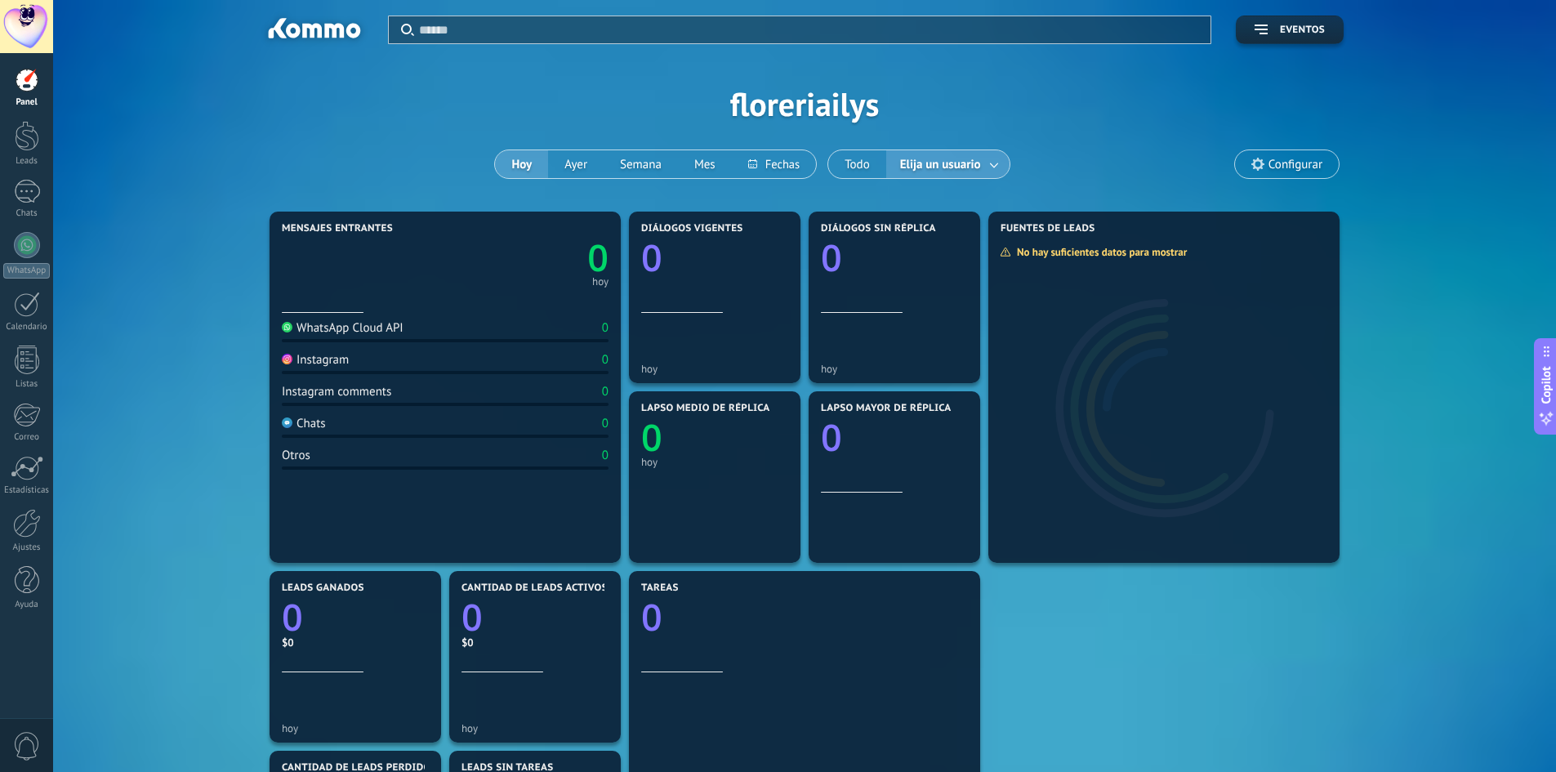
click at [497, 278] on link "0" at bounding box center [526, 258] width 163 height 50
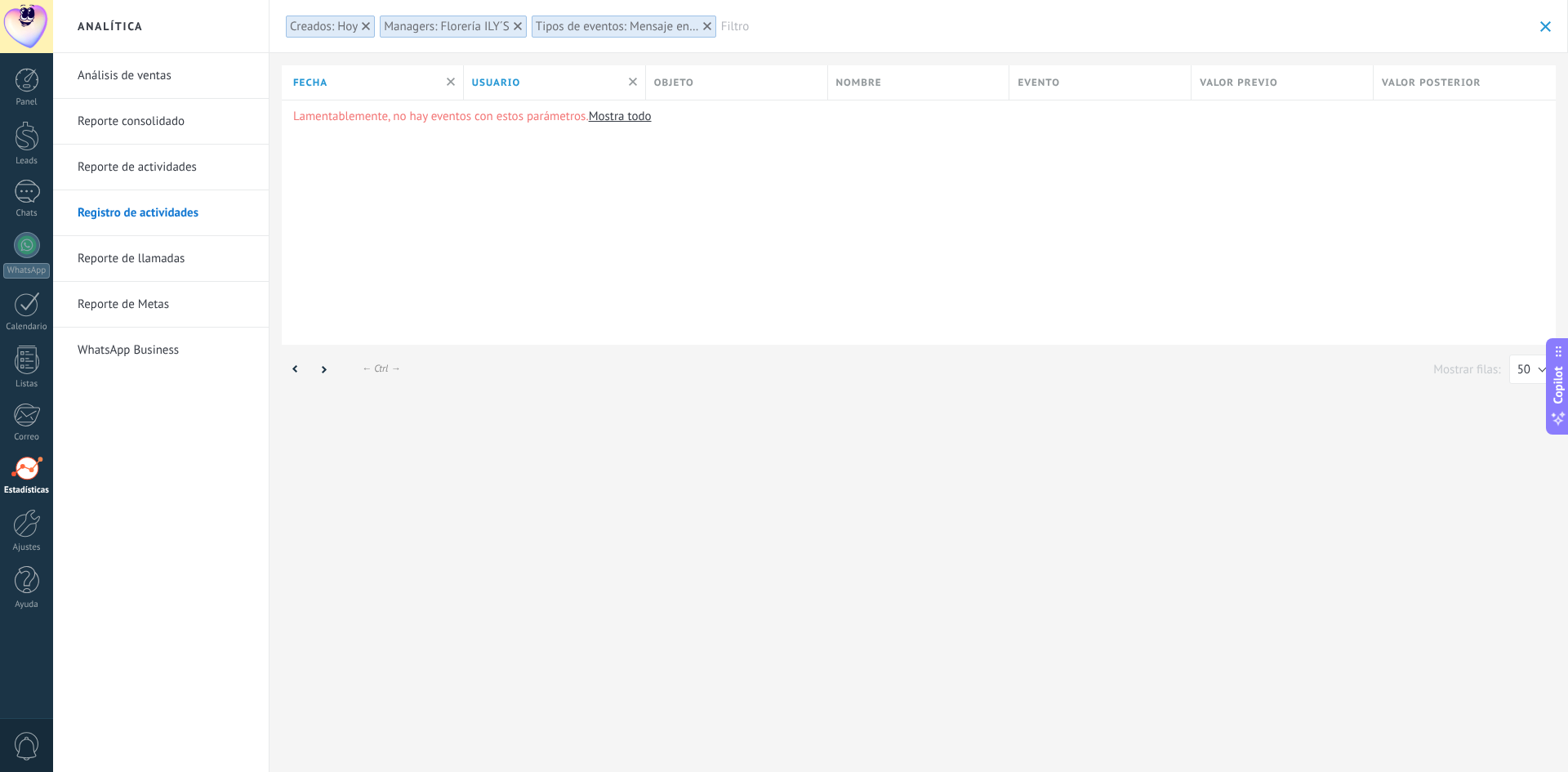
click at [105, 70] on link "Análisis de ventas" at bounding box center [165, 76] width 175 height 46
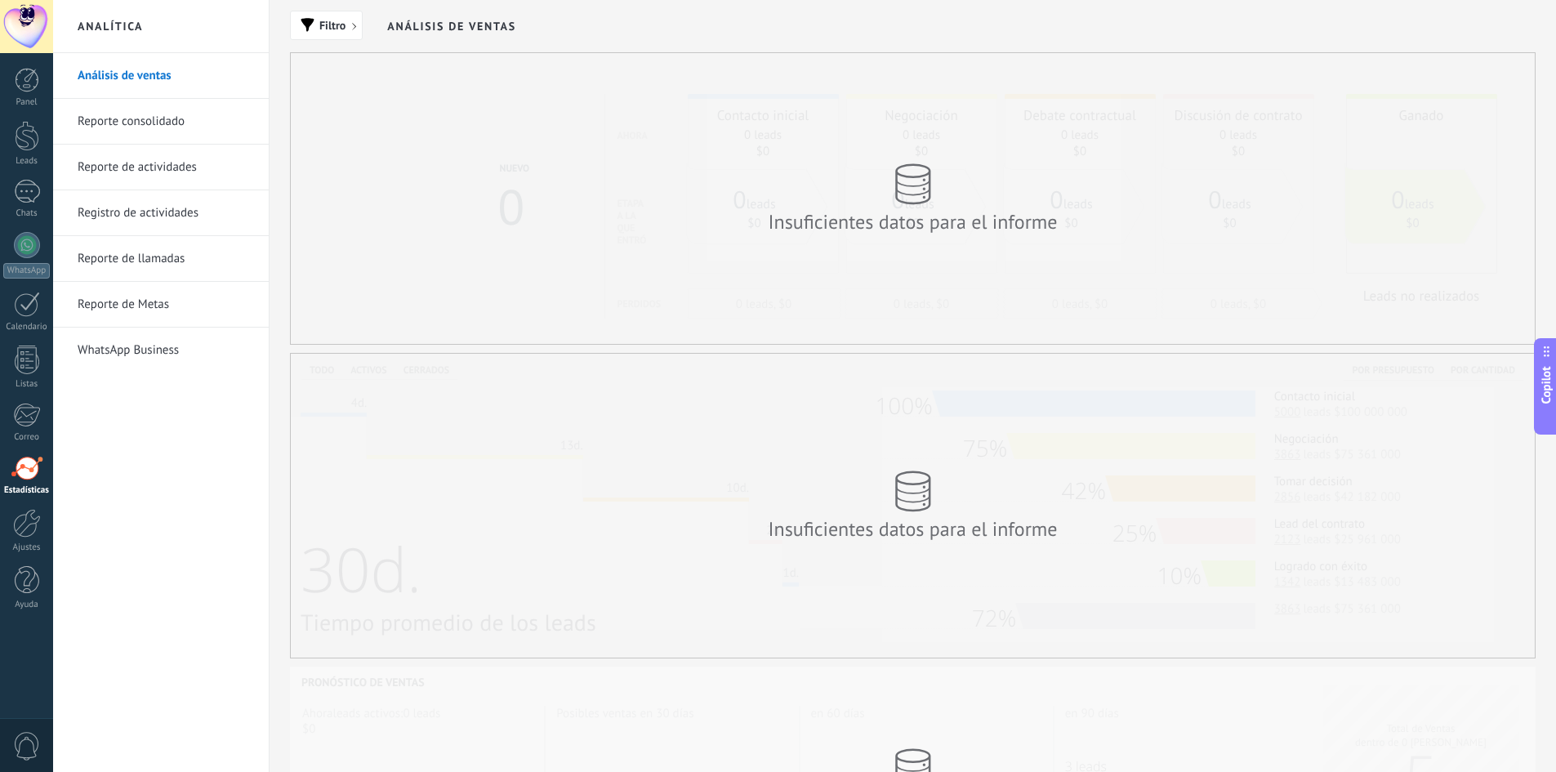
click at [1553, 365] on div "Copilot" at bounding box center [1546, 386] width 17 height 82
type textarea "**********"
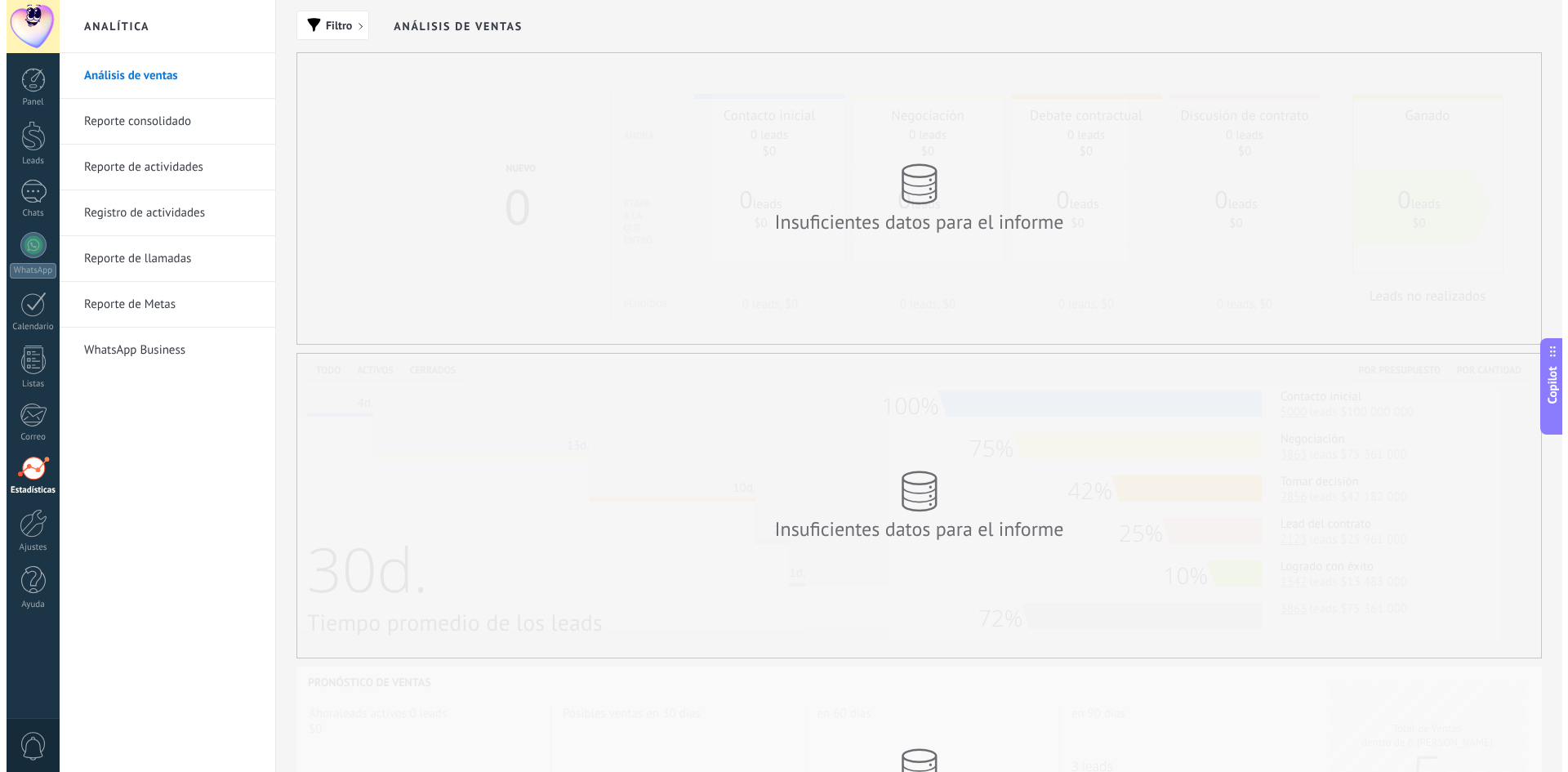
scroll to position [16, 0]
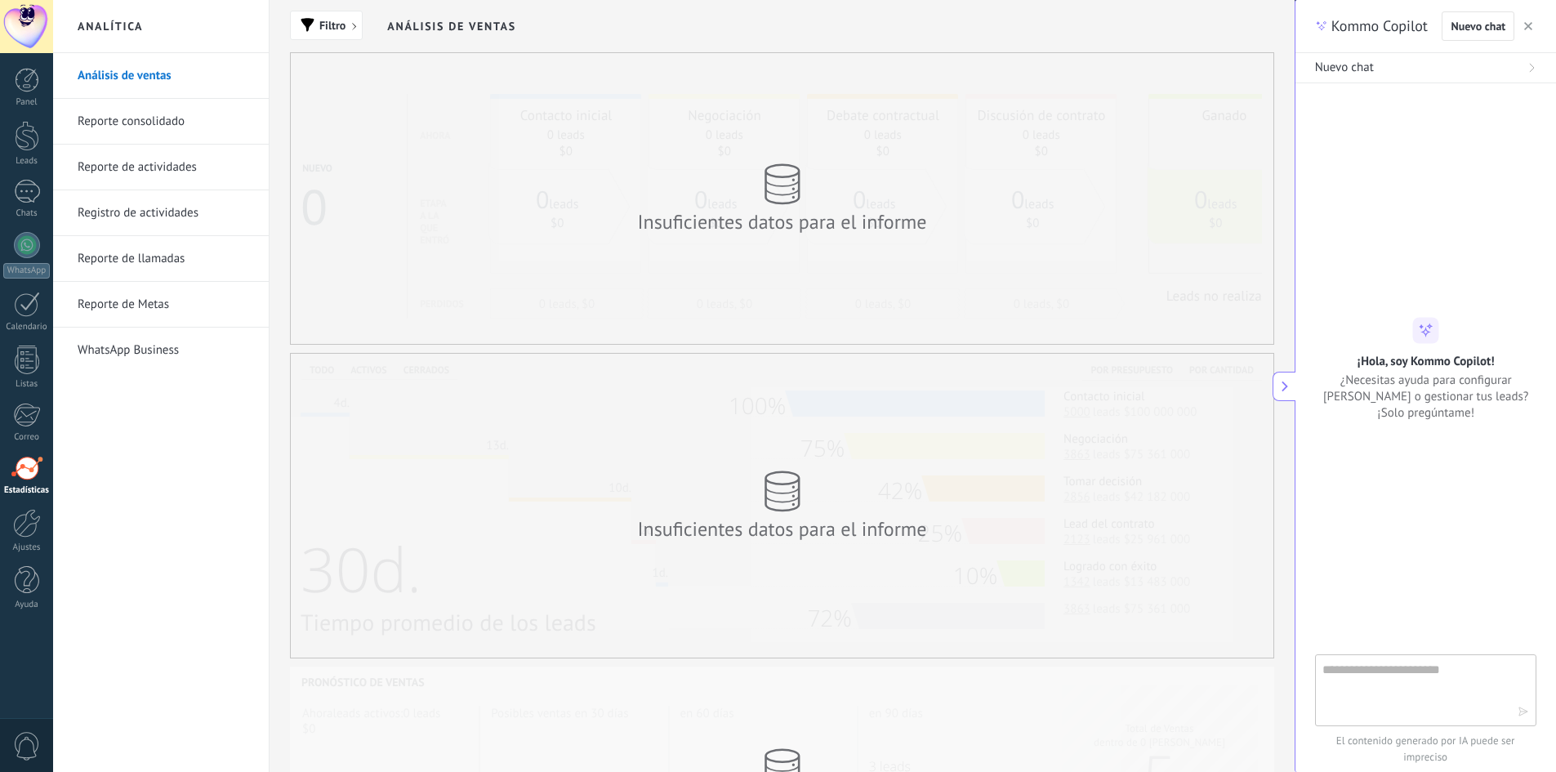
click at [1528, 29] on icon "button" at bounding box center [1528, 26] width 8 height 8
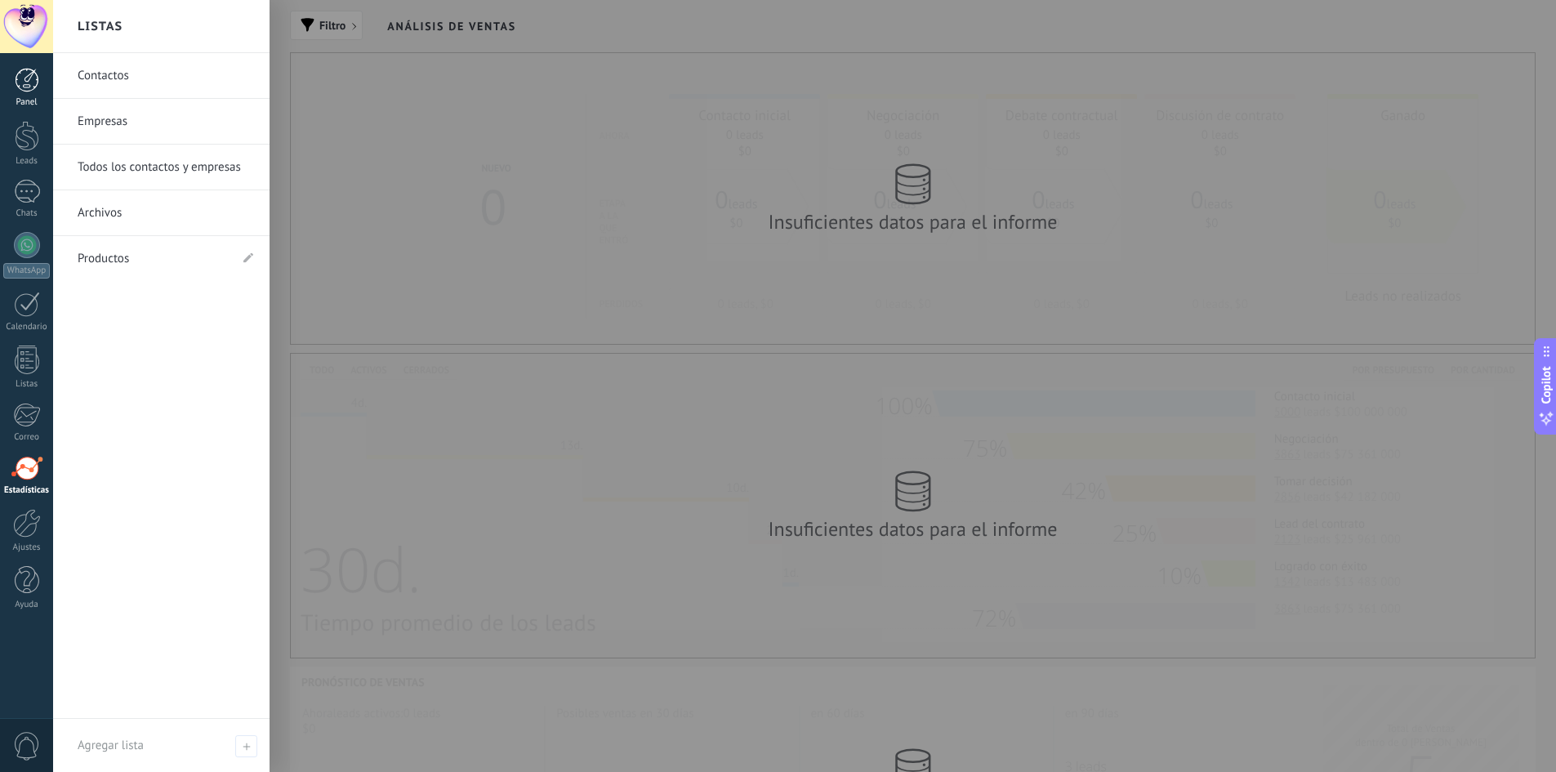
click at [40, 75] on link "Panel" at bounding box center [26, 88] width 53 height 40
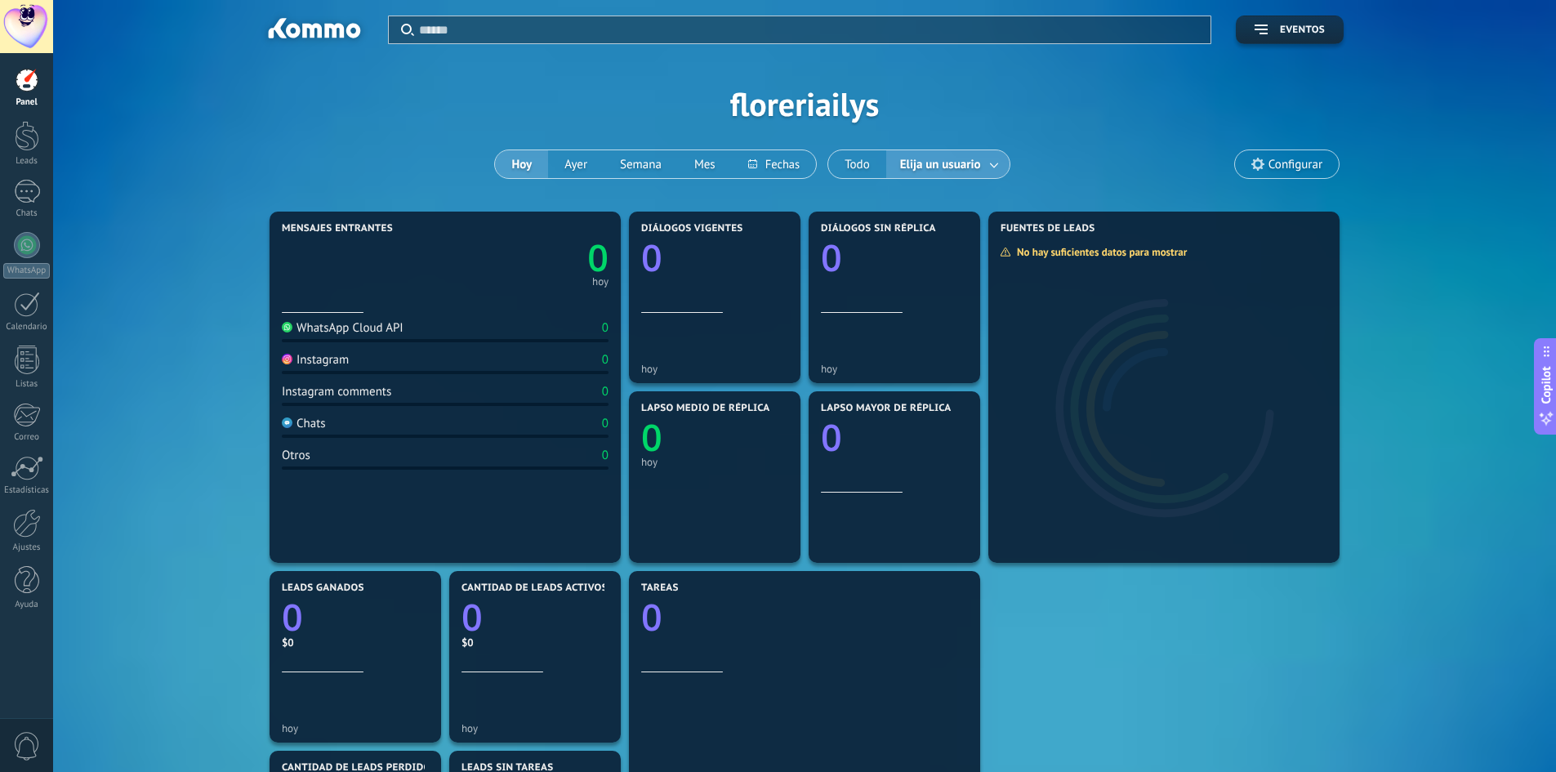
click at [462, 25] on input "text" at bounding box center [810, 29] width 782 height 17
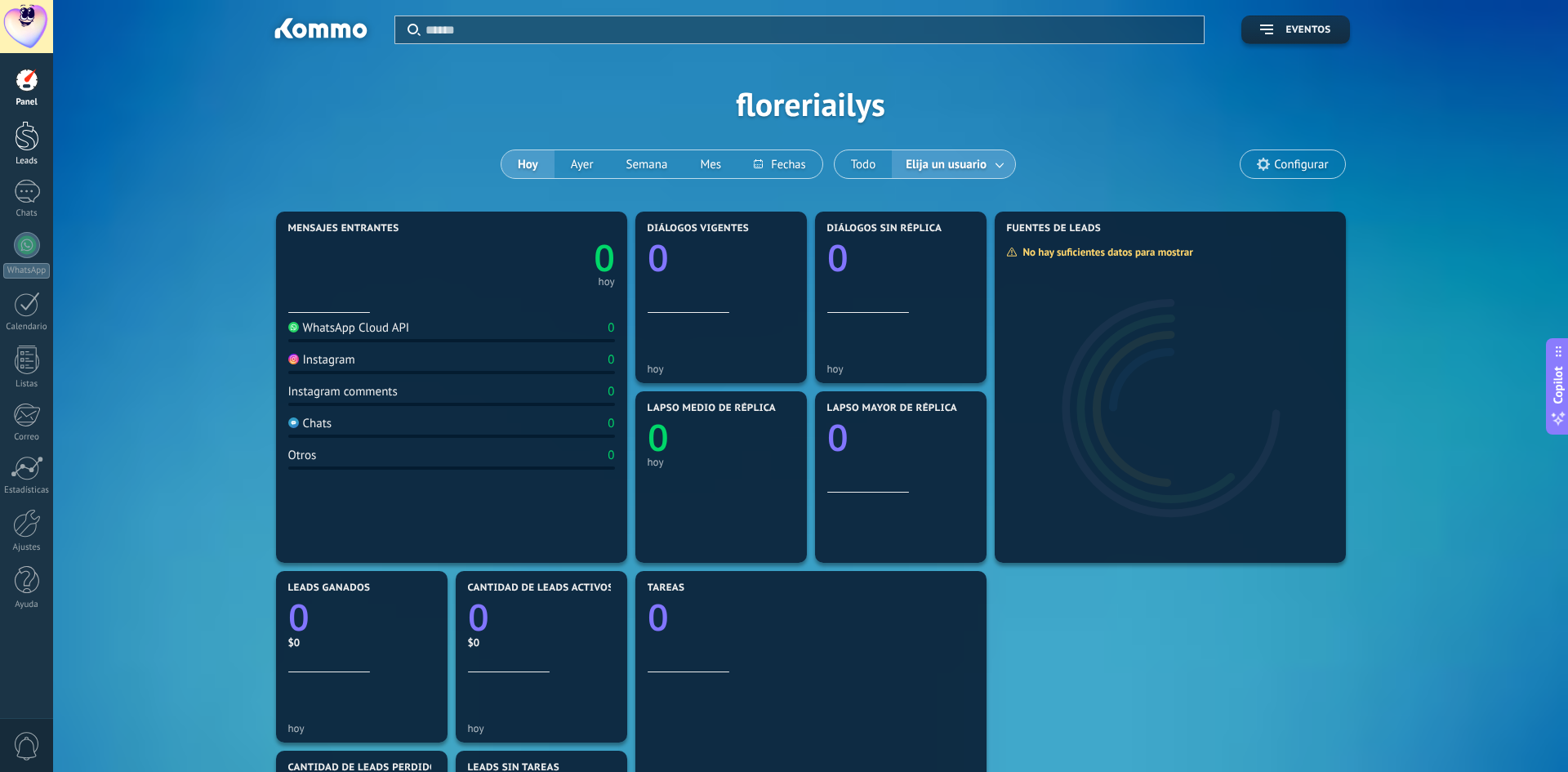
click at [23, 149] on div at bounding box center [27, 136] width 25 height 30
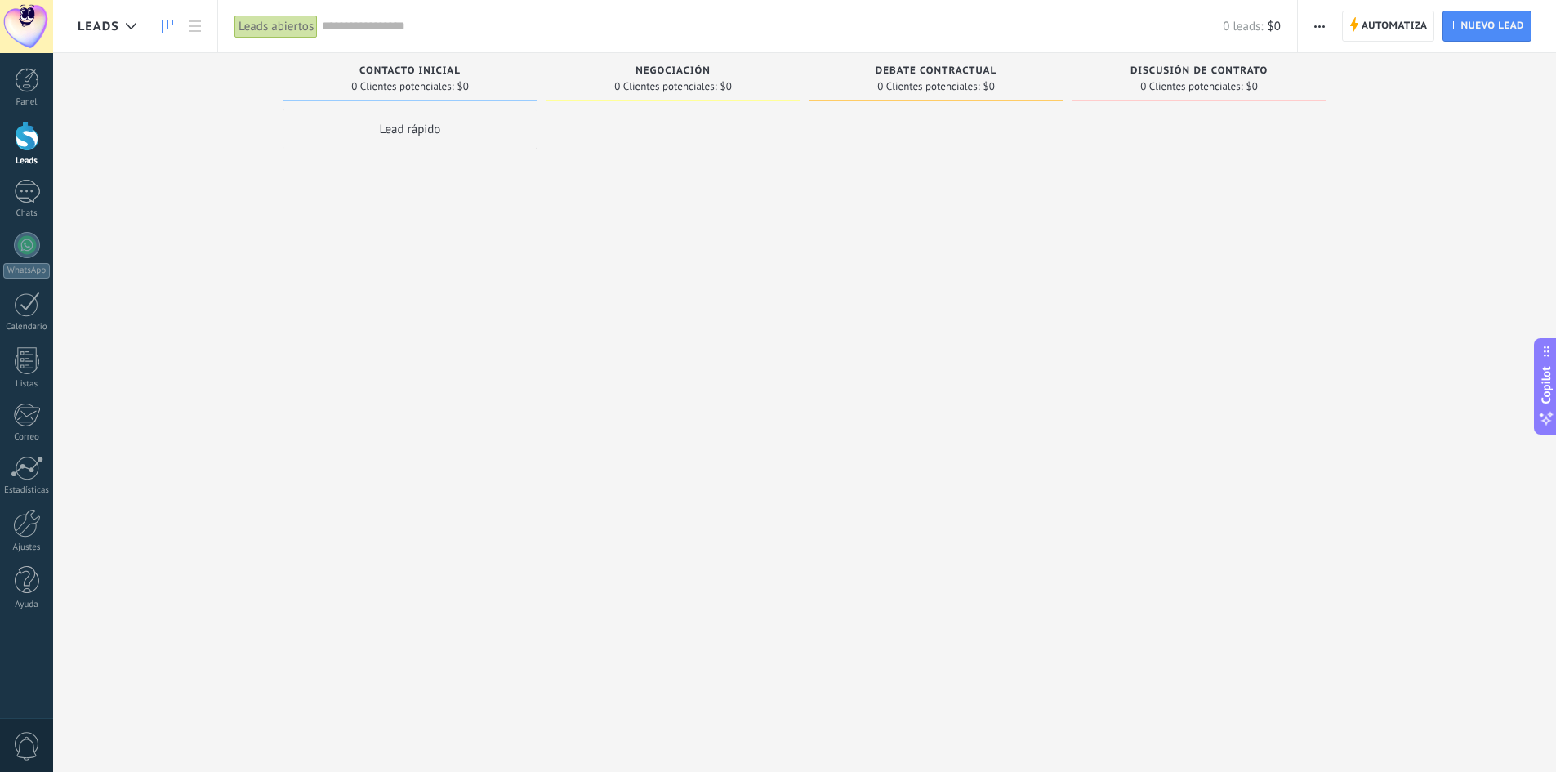
click at [679, 87] on span "0 Clientes potenciales:" at bounding box center [665, 87] width 102 height 10
click at [416, 131] on div "Lead rápido" at bounding box center [410, 129] width 255 height 41
click at [771, 195] on div at bounding box center [673, 388] width 255 height 559
click at [363, 26] on input "text" at bounding box center [772, 26] width 901 height 17
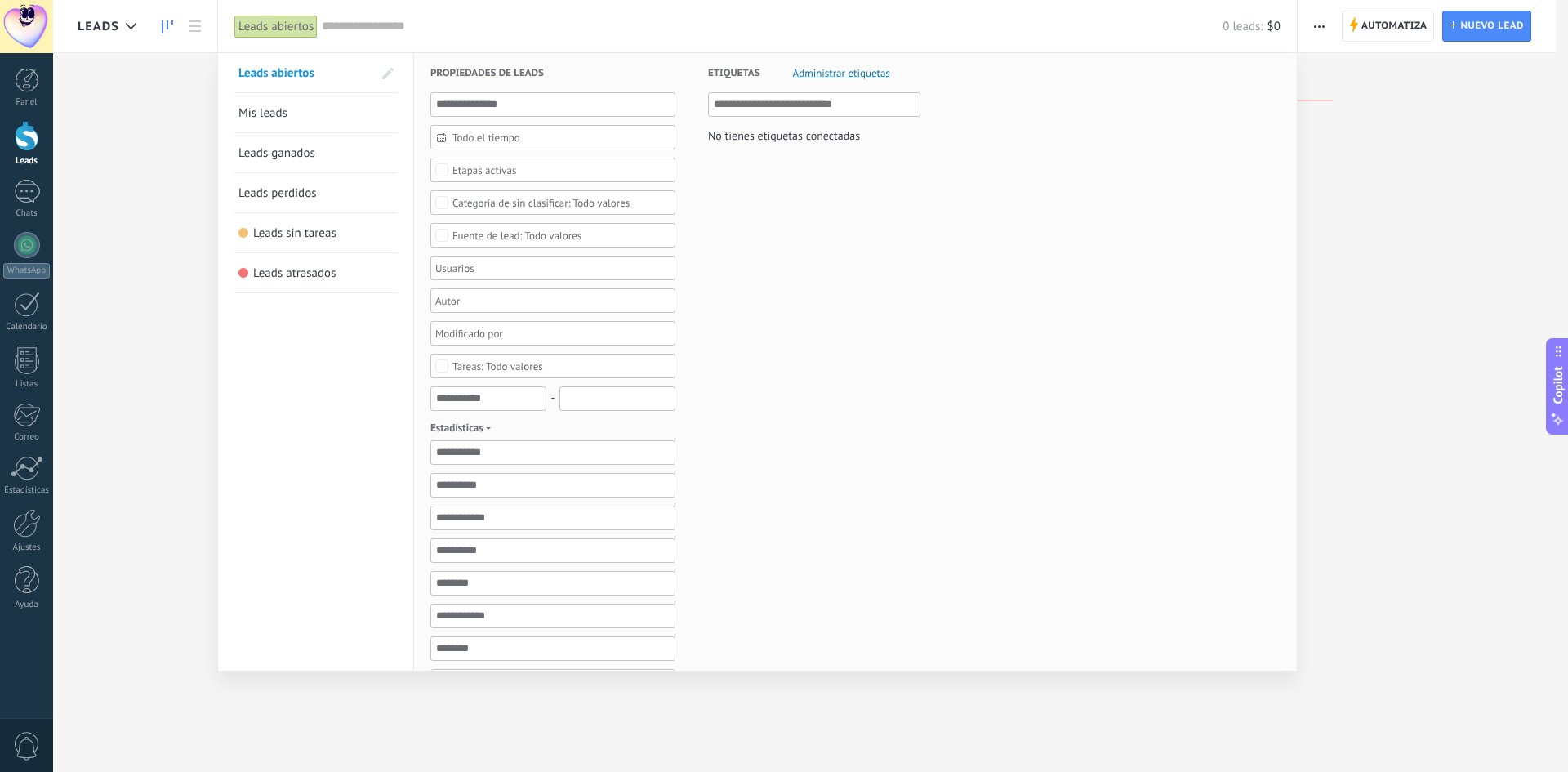
click at [121, 256] on div at bounding box center [784, 386] width 1568 height 772
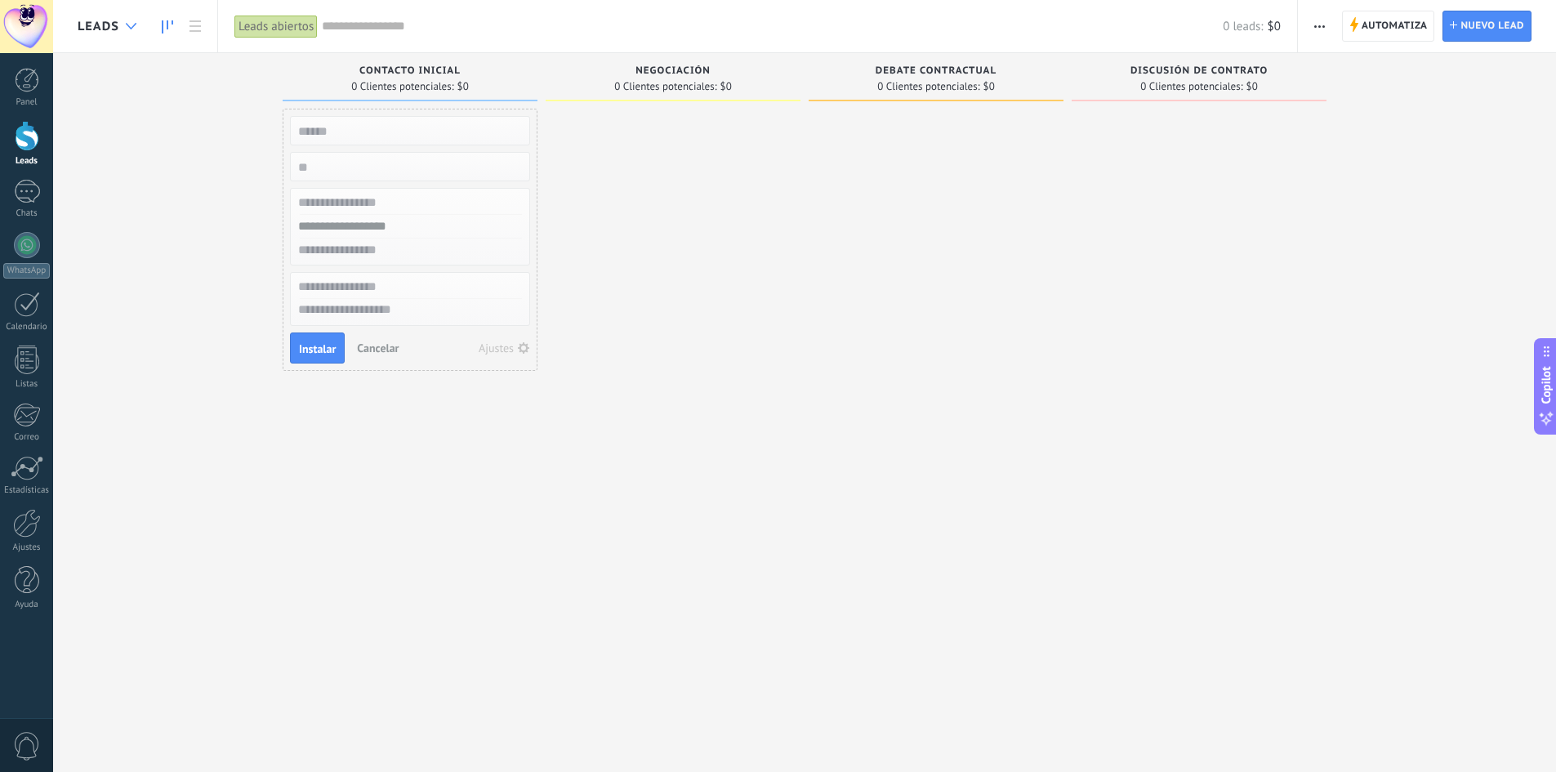
click at [128, 22] on div at bounding box center [131, 27] width 27 height 32
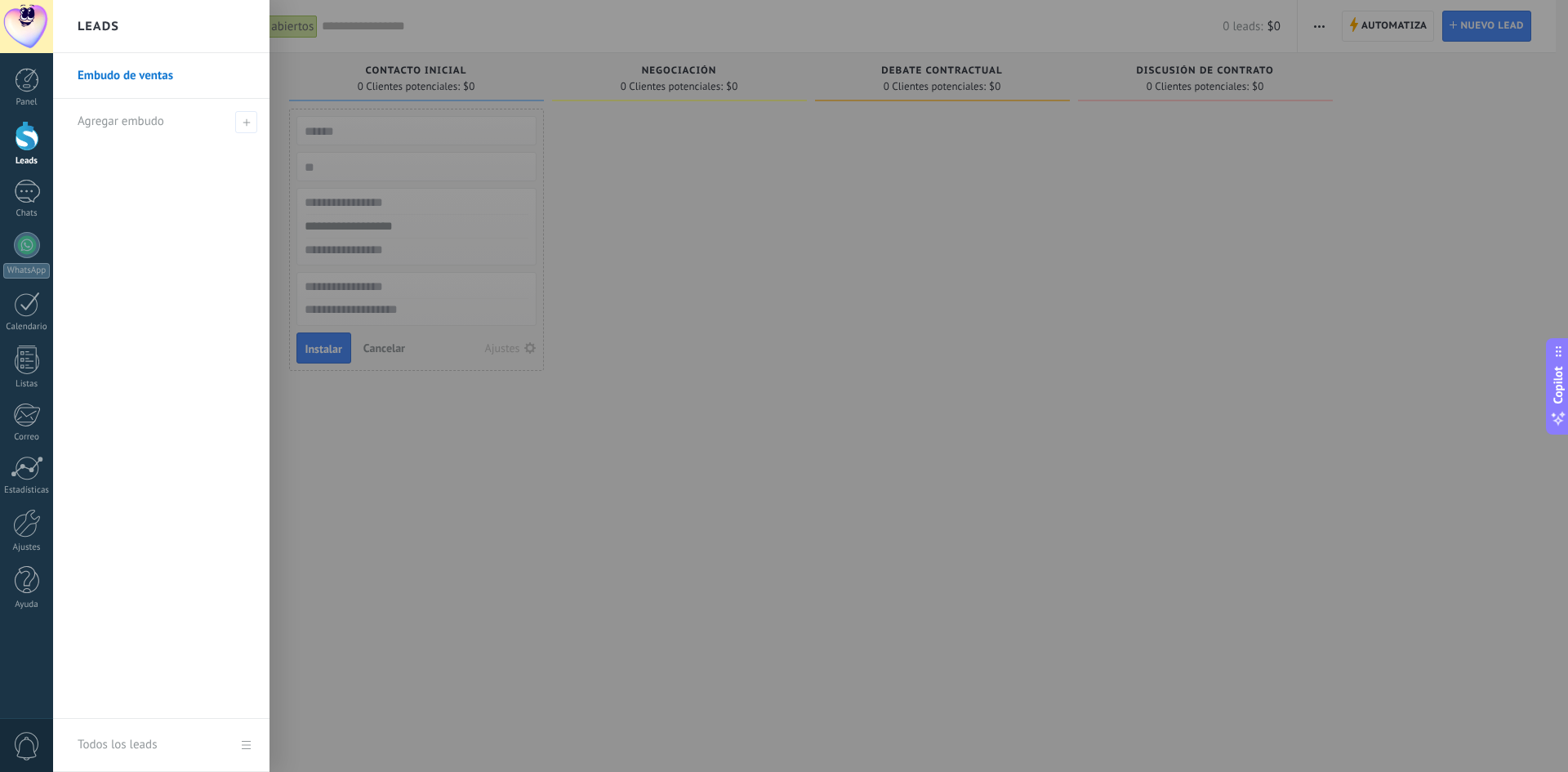
click at [149, 77] on link "Embudo de ventas" at bounding box center [166, 76] width 176 height 46
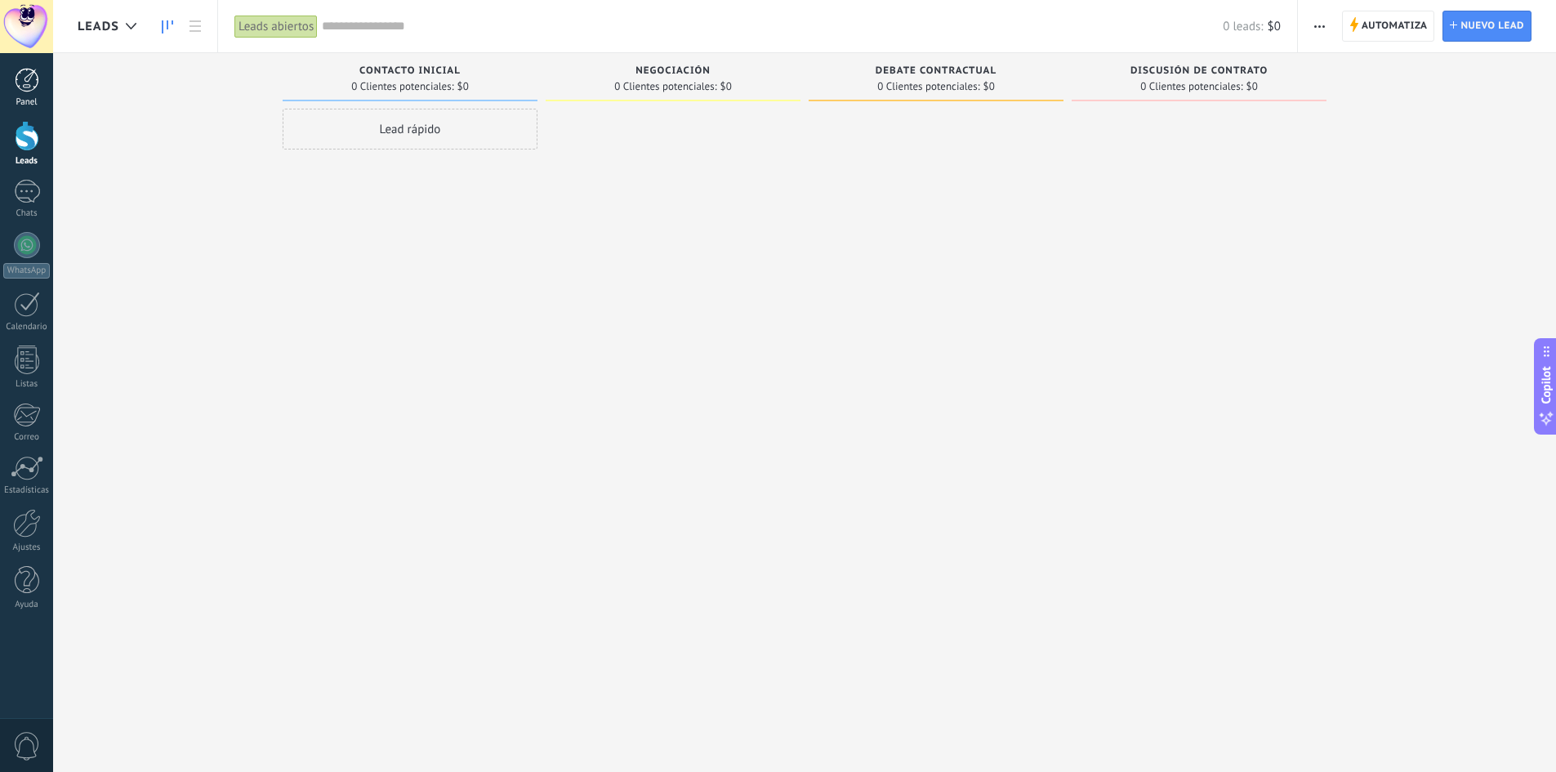
click at [16, 85] on div at bounding box center [27, 80] width 25 height 25
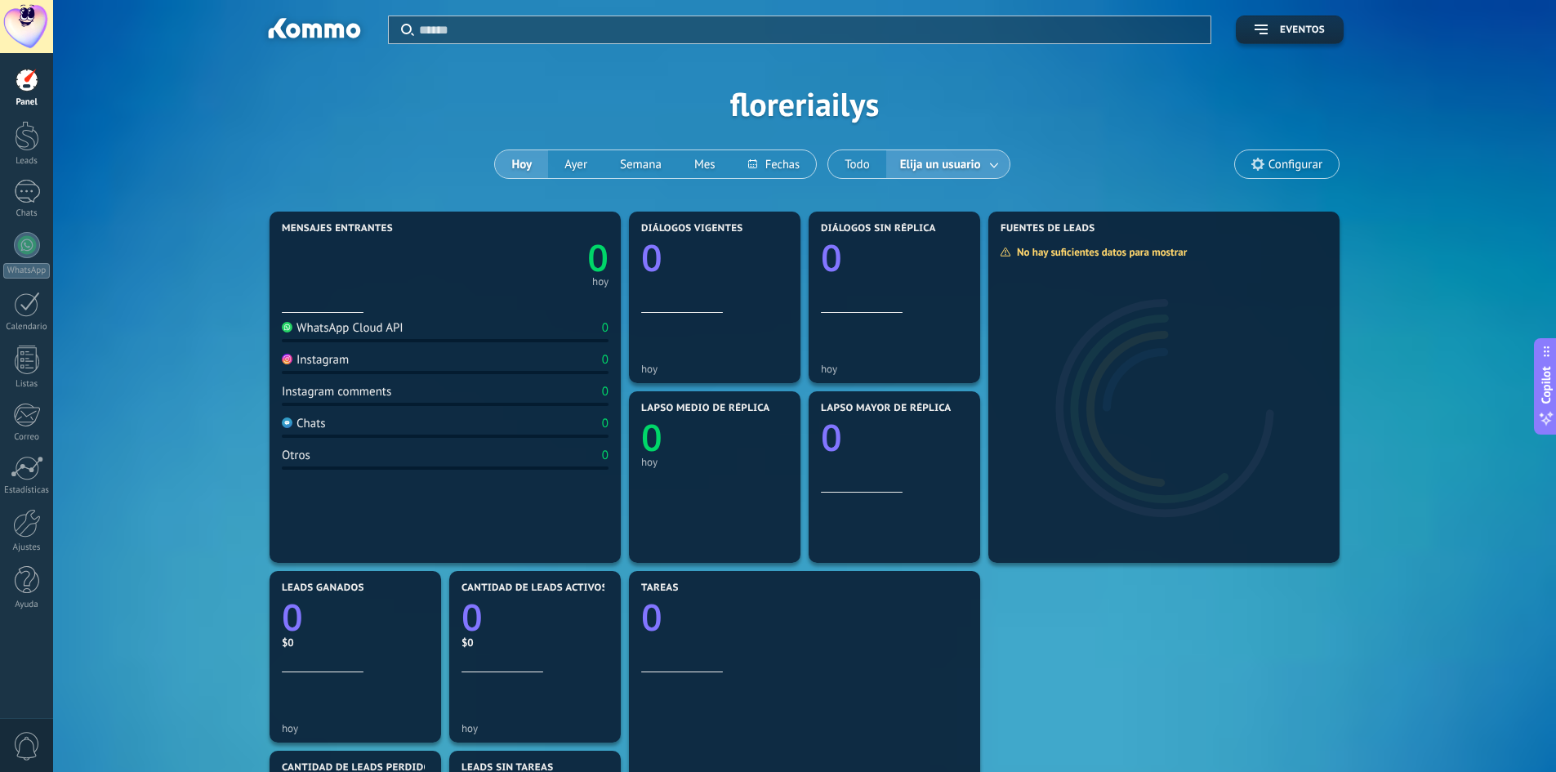
click at [510, 38] on input "text" at bounding box center [810, 29] width 782 height 17
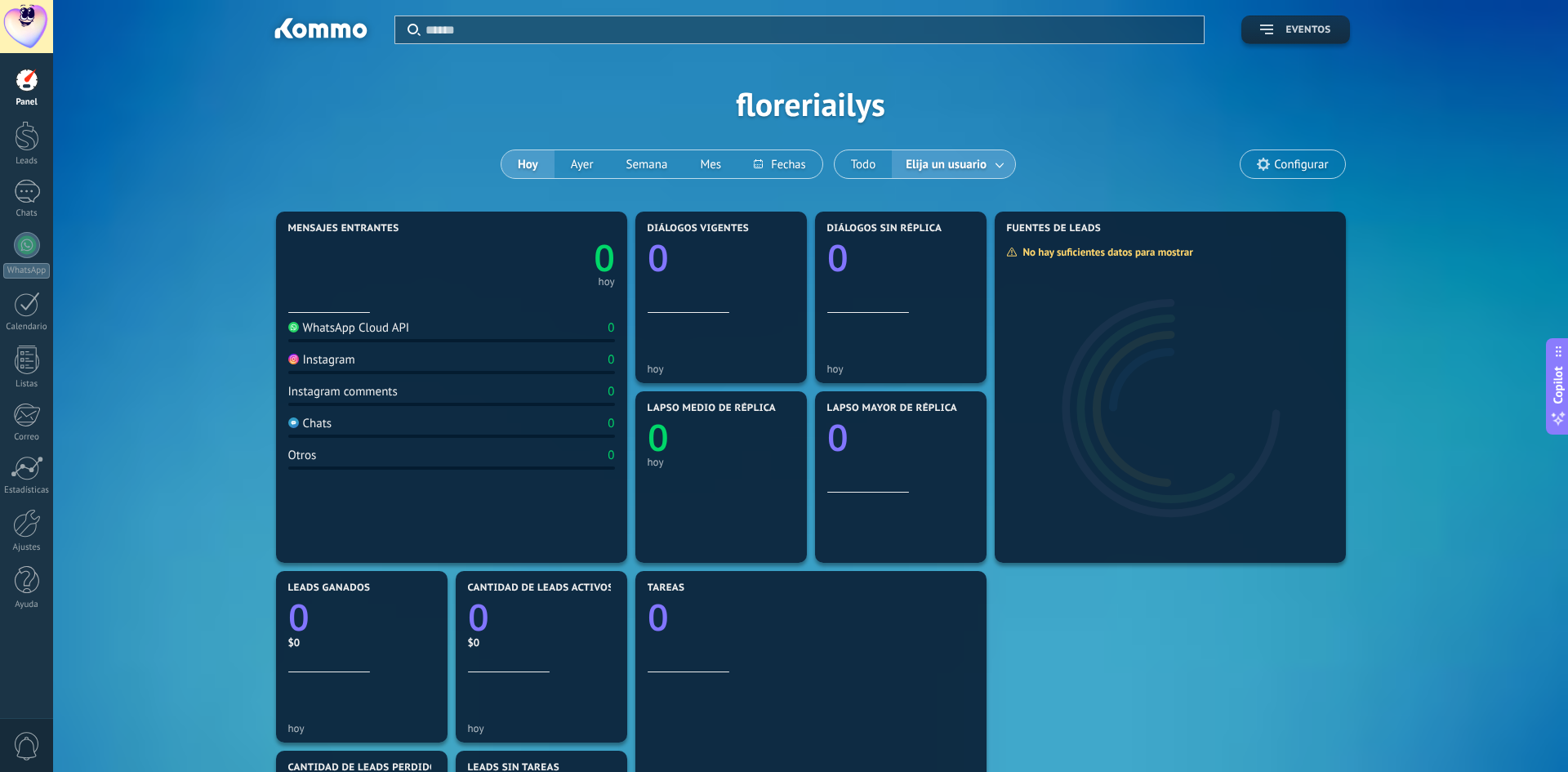
click at [1321, 25] on span "Eventos" at bounding box center [1307, 30] width 45 height 11
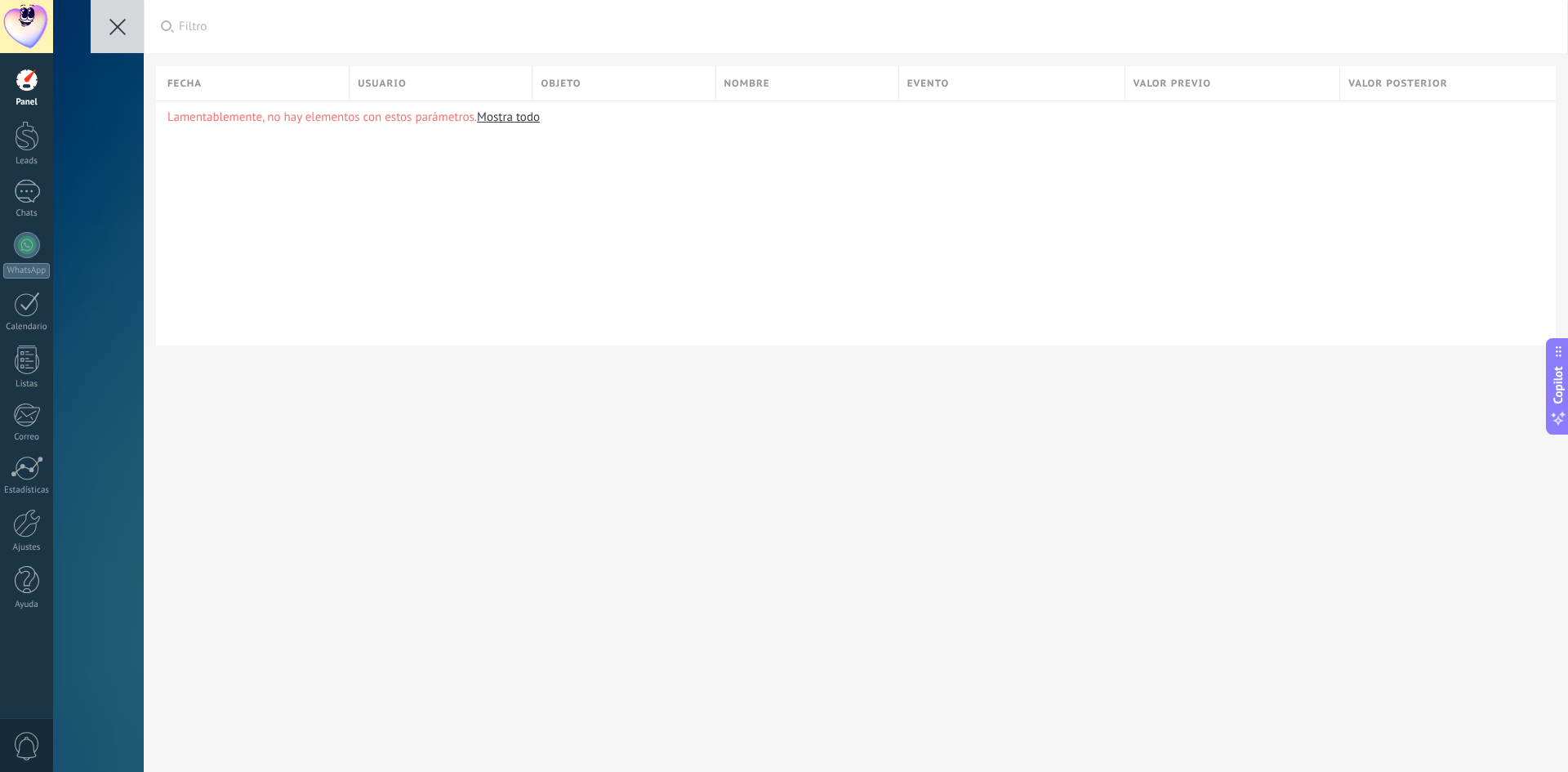
click at [124, 28] on icon at bounding box center [117, 27] width 16 height 16
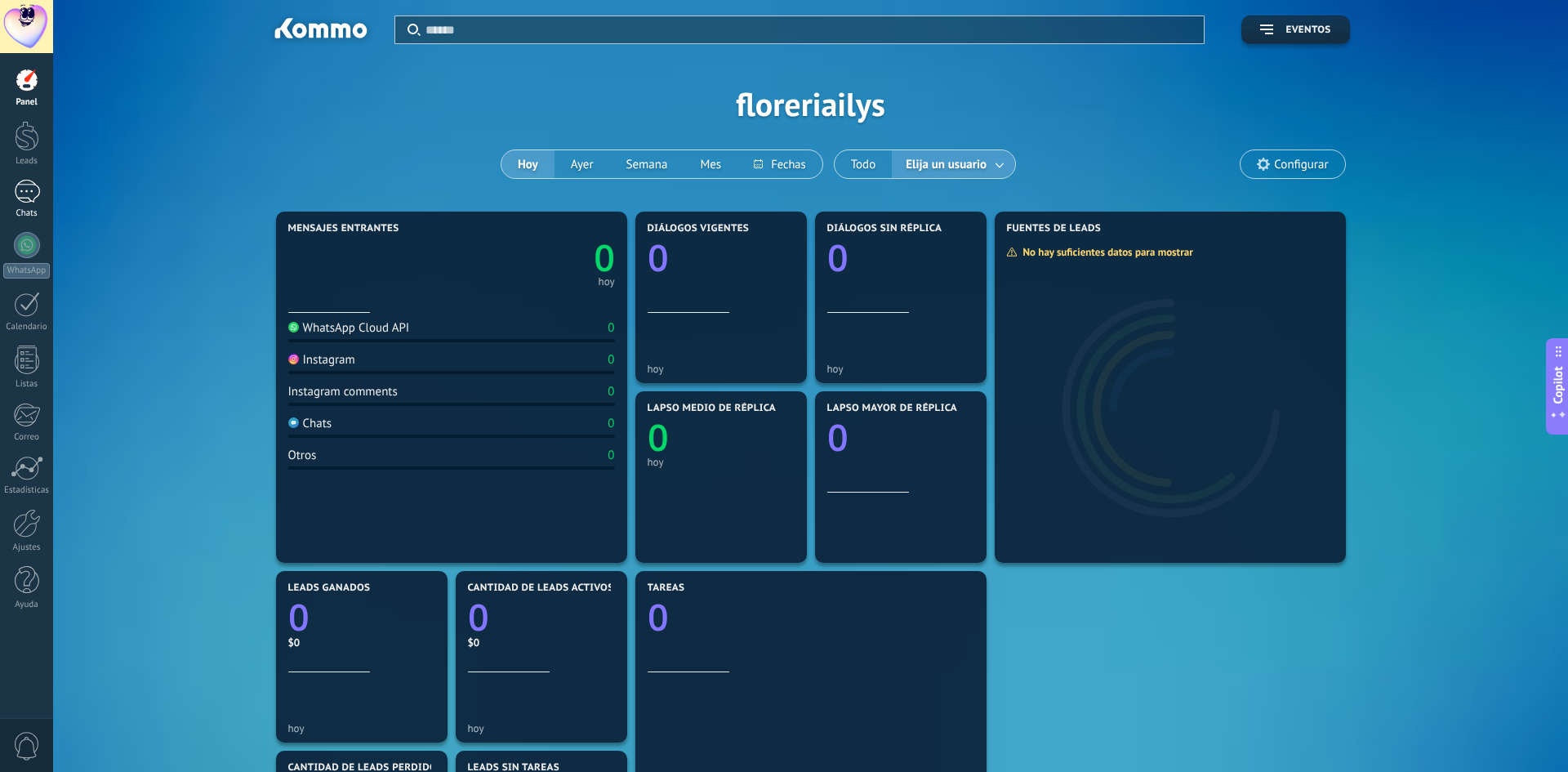
click at [30, 192] on div at bounding box center [27, 192] width 26 height 24
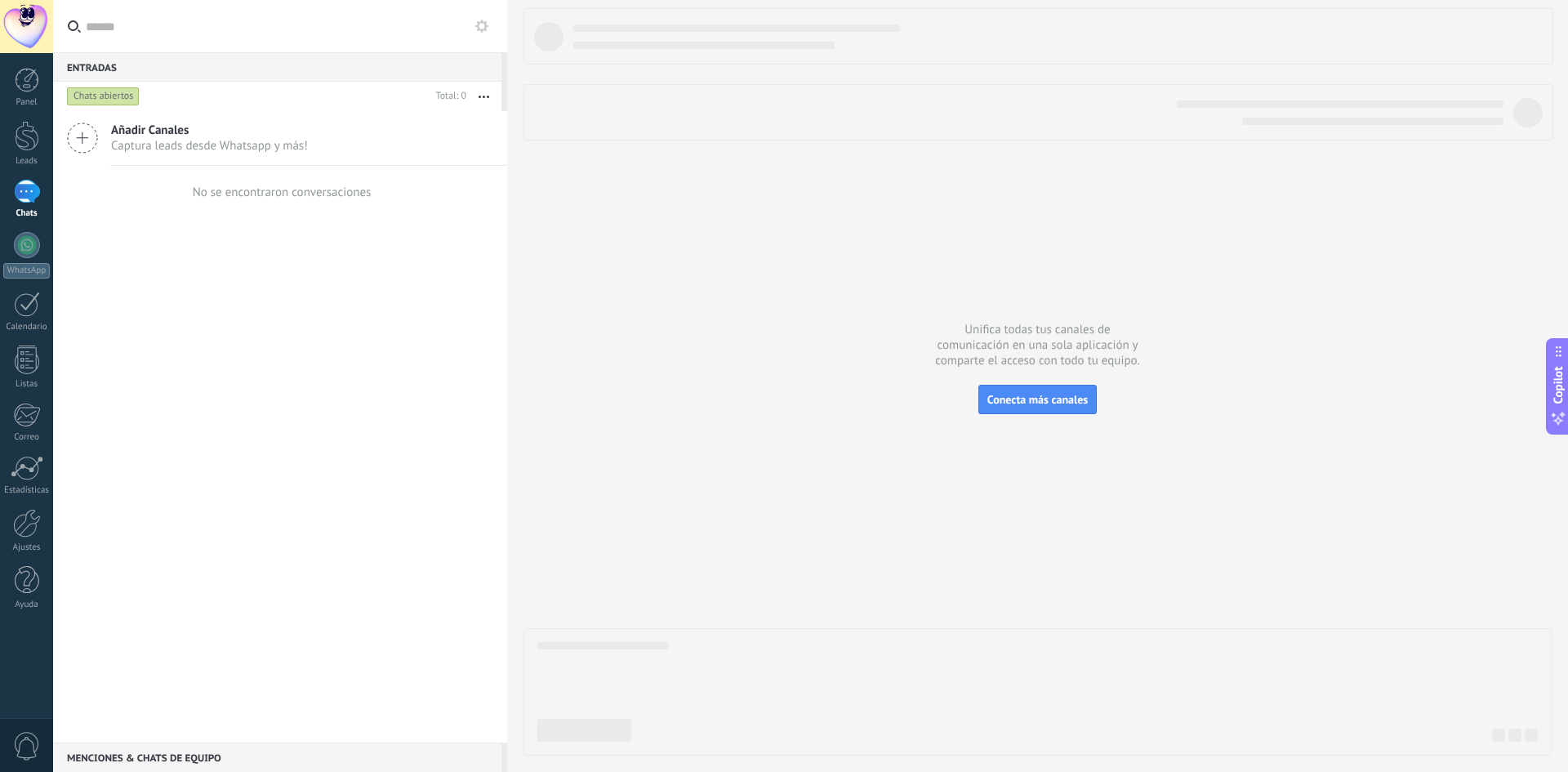
click at [91, 139] on icon at bounding box center [82, 138] width 31 height 31
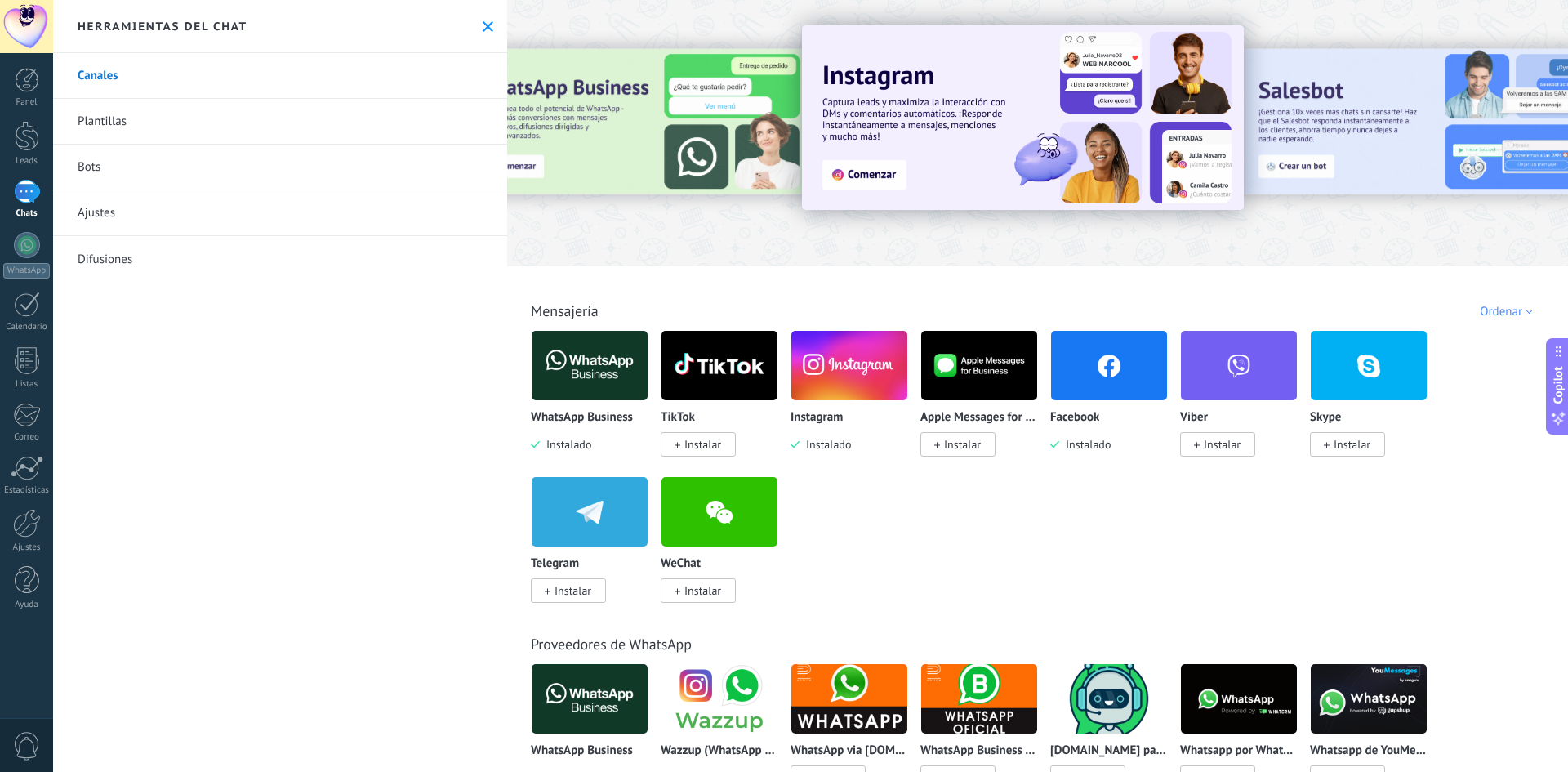
click at [102, 127] on link "Plantillas" at bounding box center [280, 122] width 454 height 46
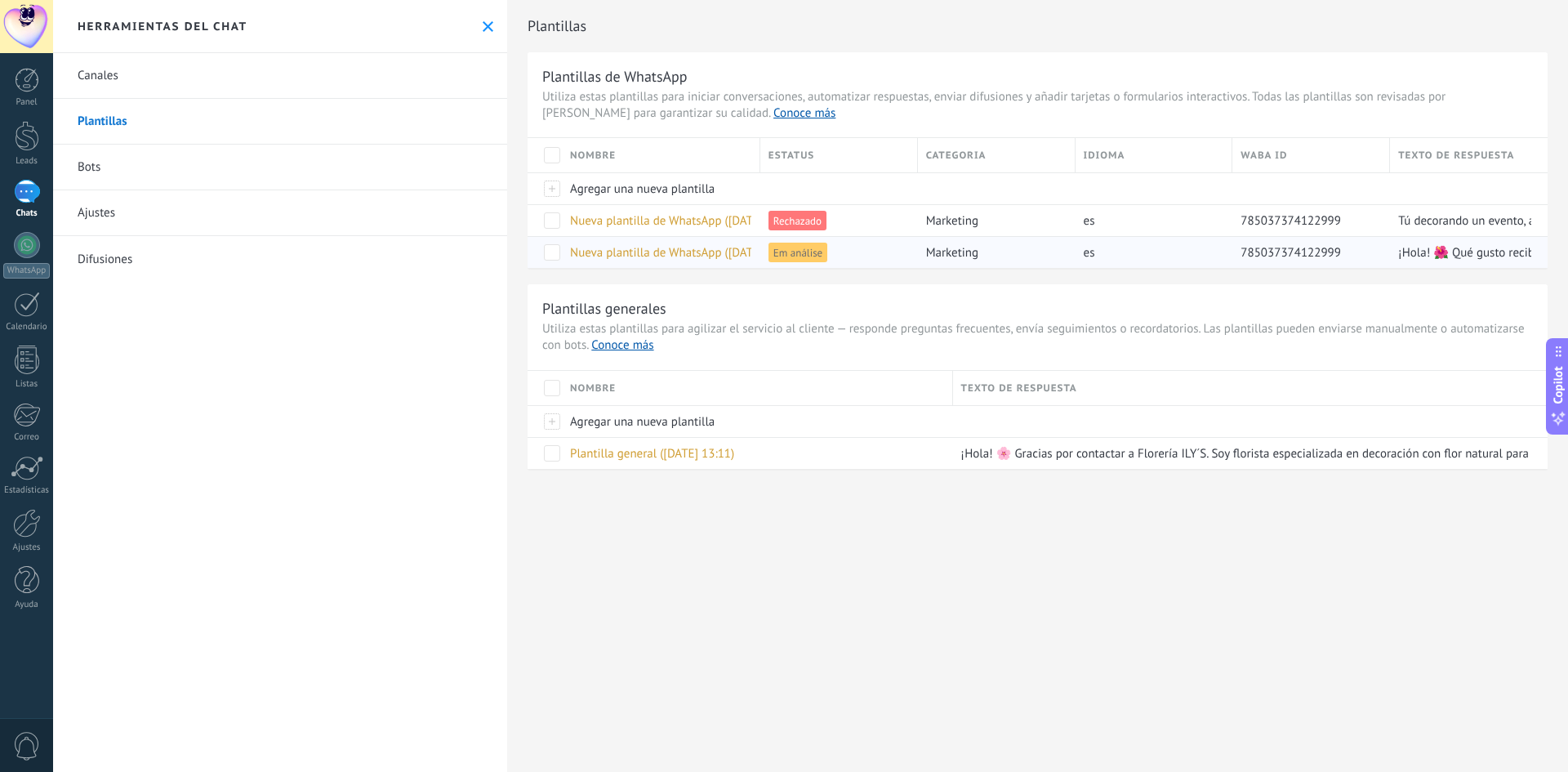
click at [557, 249] on span at bounding box center [552, 252] width 16 height 16
click at [22, 31] on div at bounding box center [26, 26] width 53 height 53
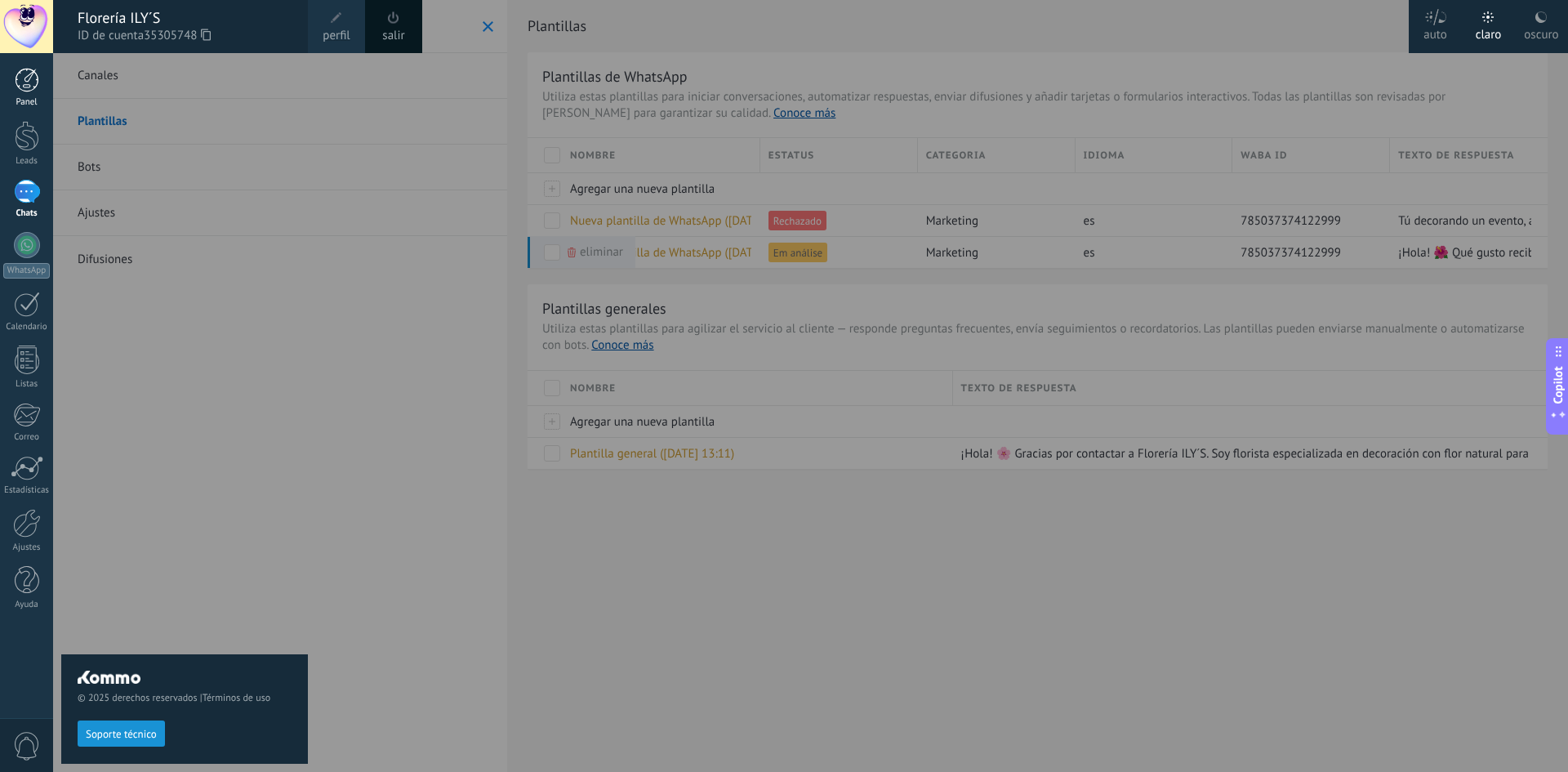
click at [33, 77] on div at bounding box center [27, 80] width 25 height 25
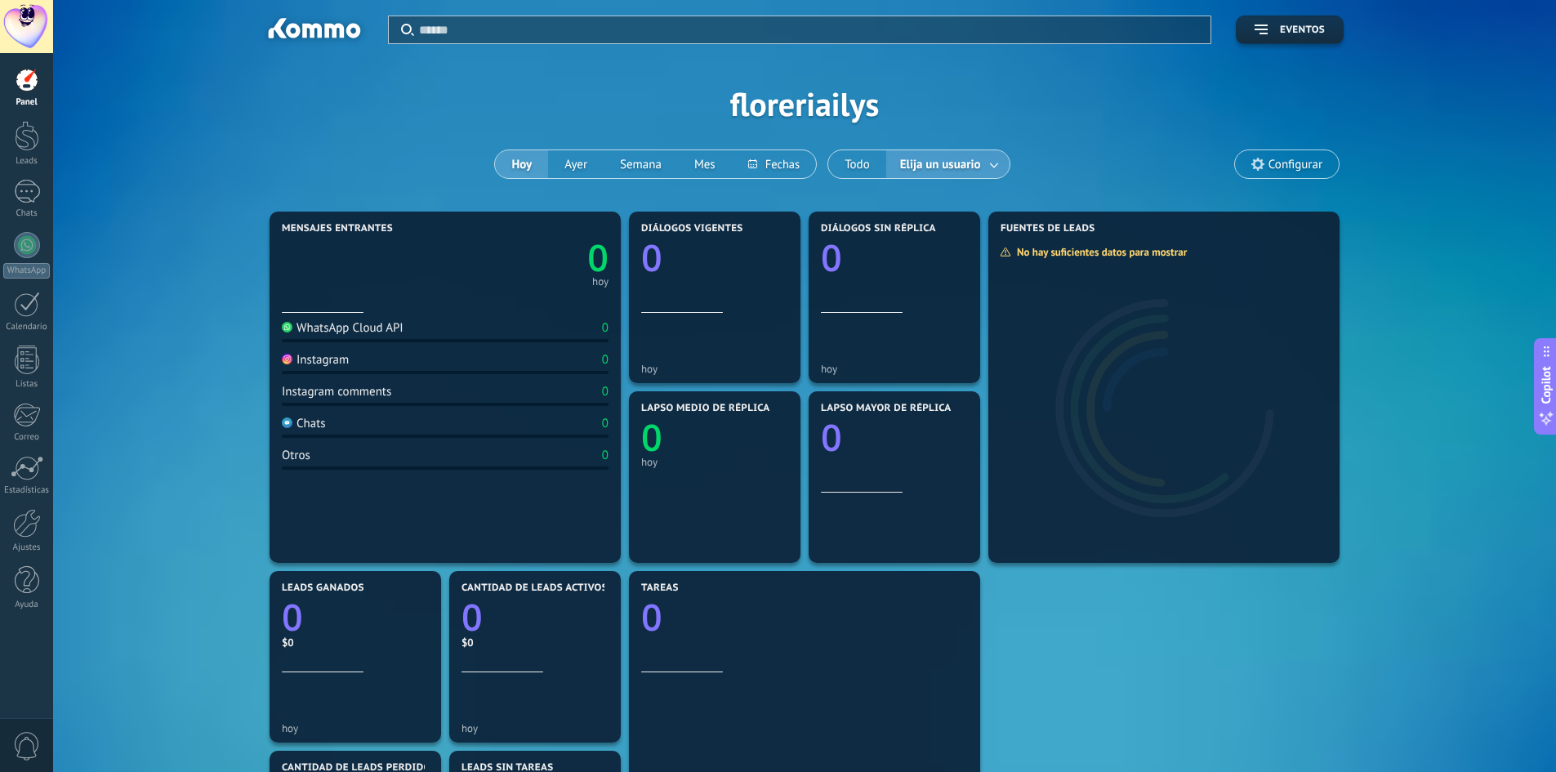
click at [439, 28] on input "text" at bounding box center [810, 29] width 782 height 17
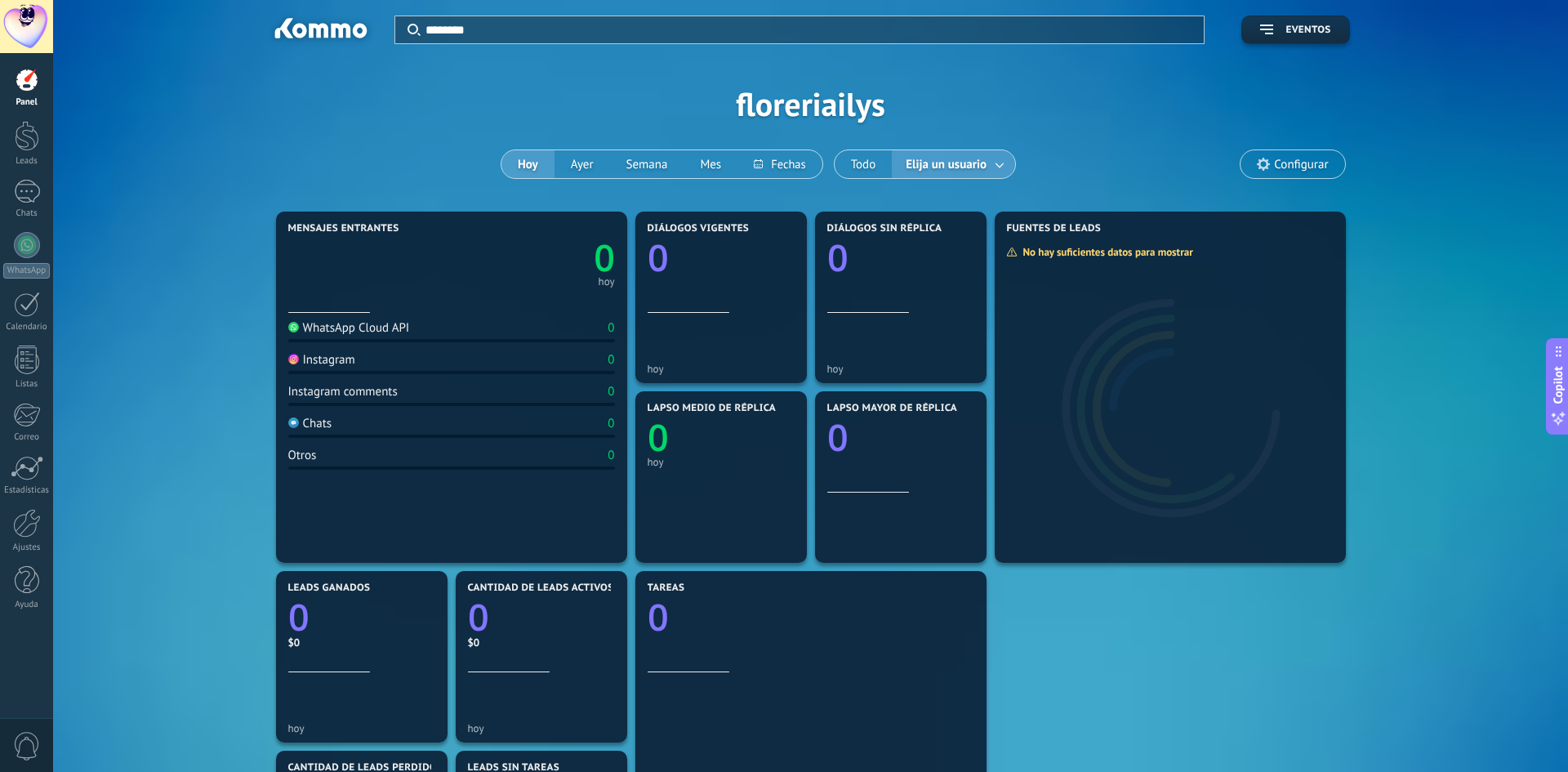
type input "********"
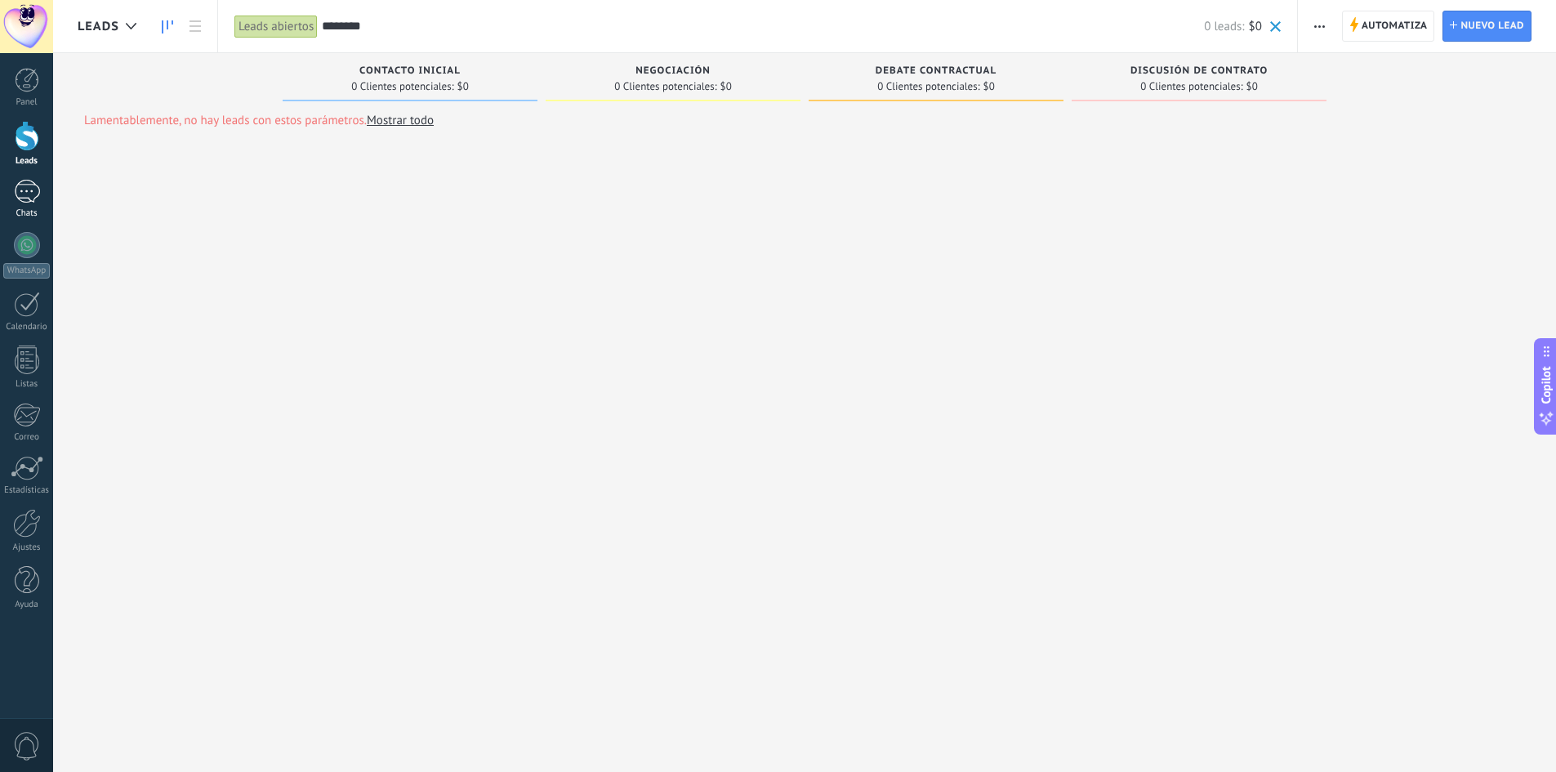
click at [27, 184] on div at bounding box center [27, 192] width 26 height 24
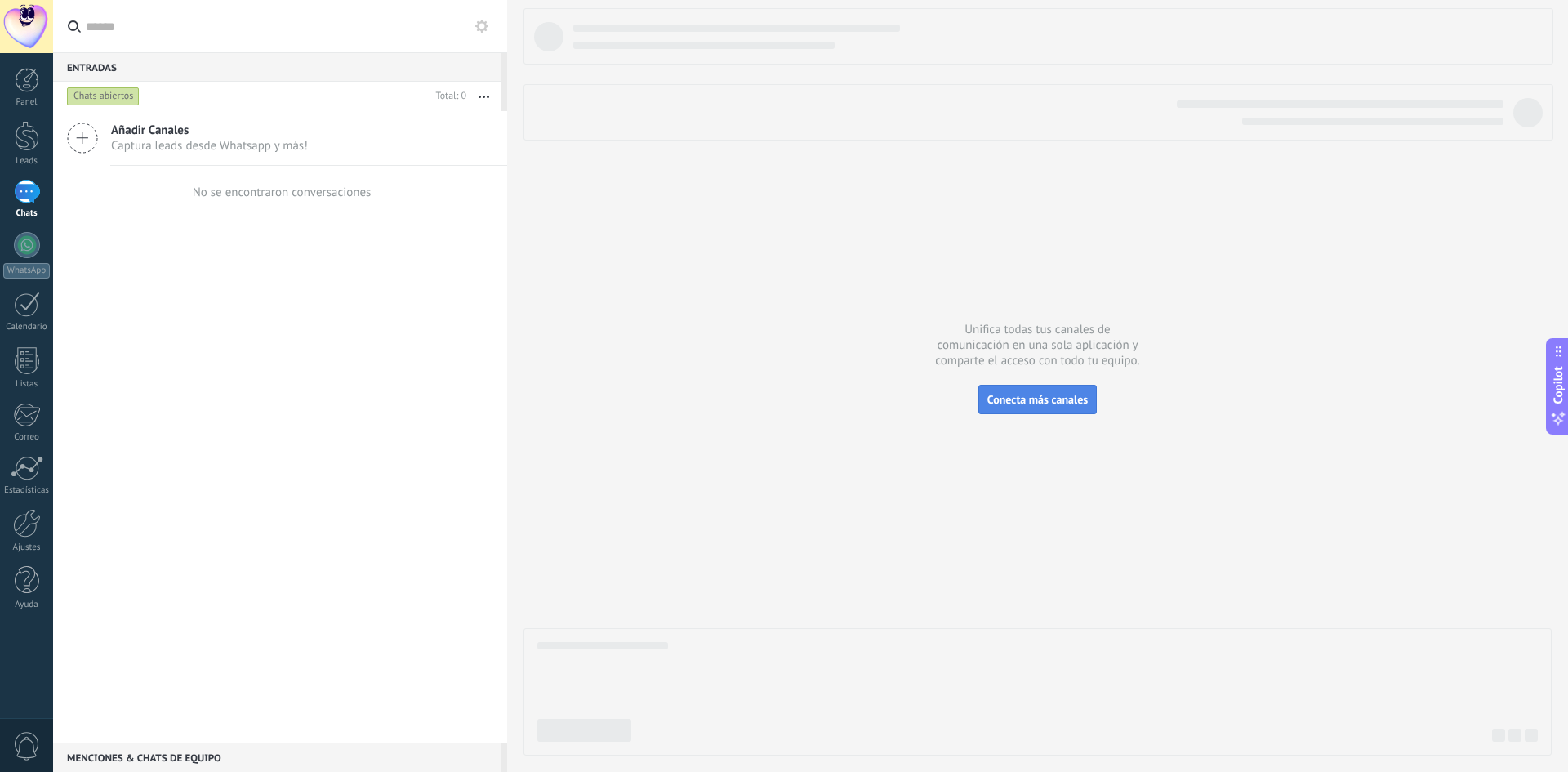
click at [1038, 402] on span "Conecta más canales" at bounding box center [1037, 399] width 100 height 15
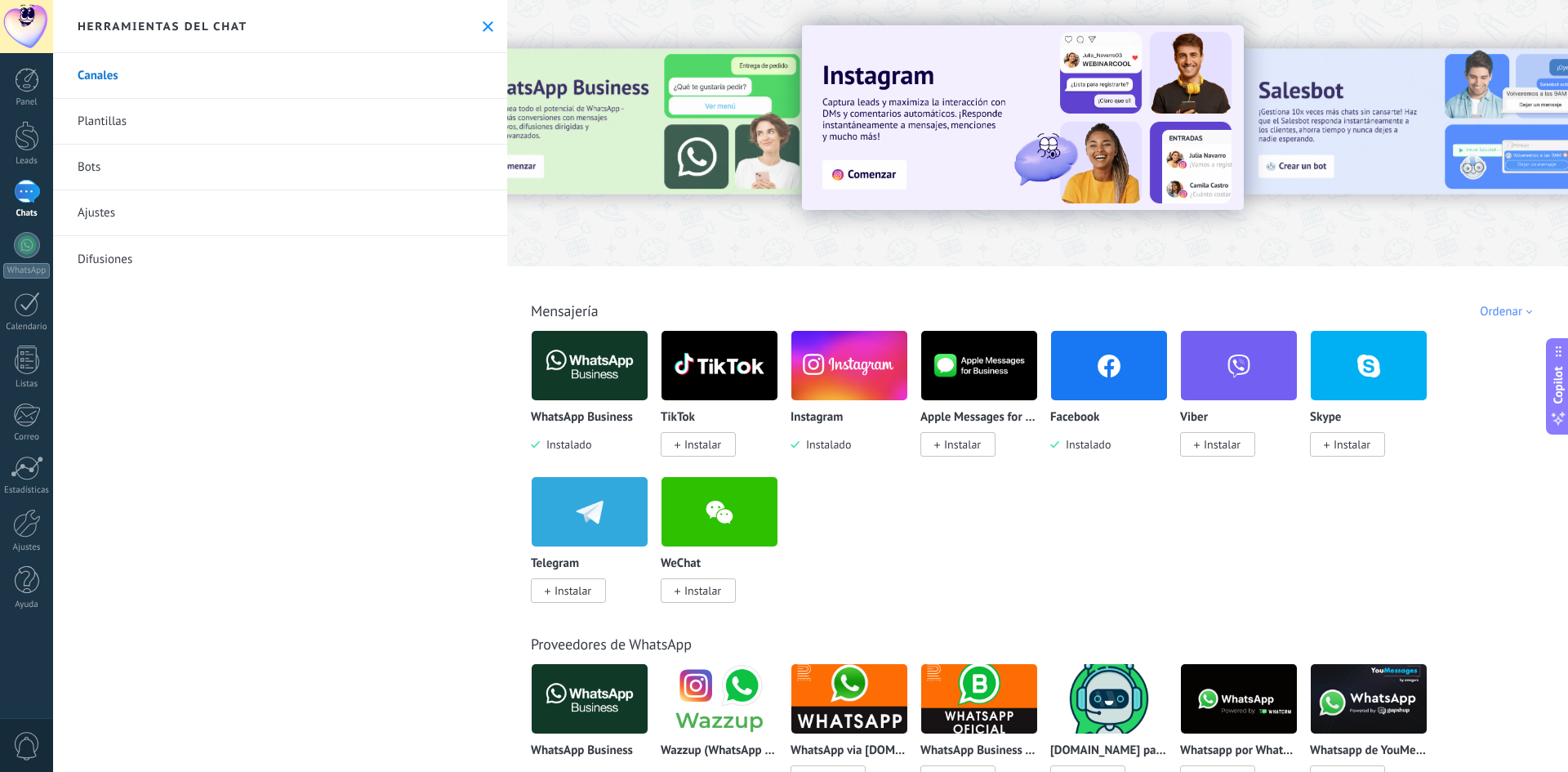
click at [861, 376] on img at bounding box center [849, 365] width 116 height 79
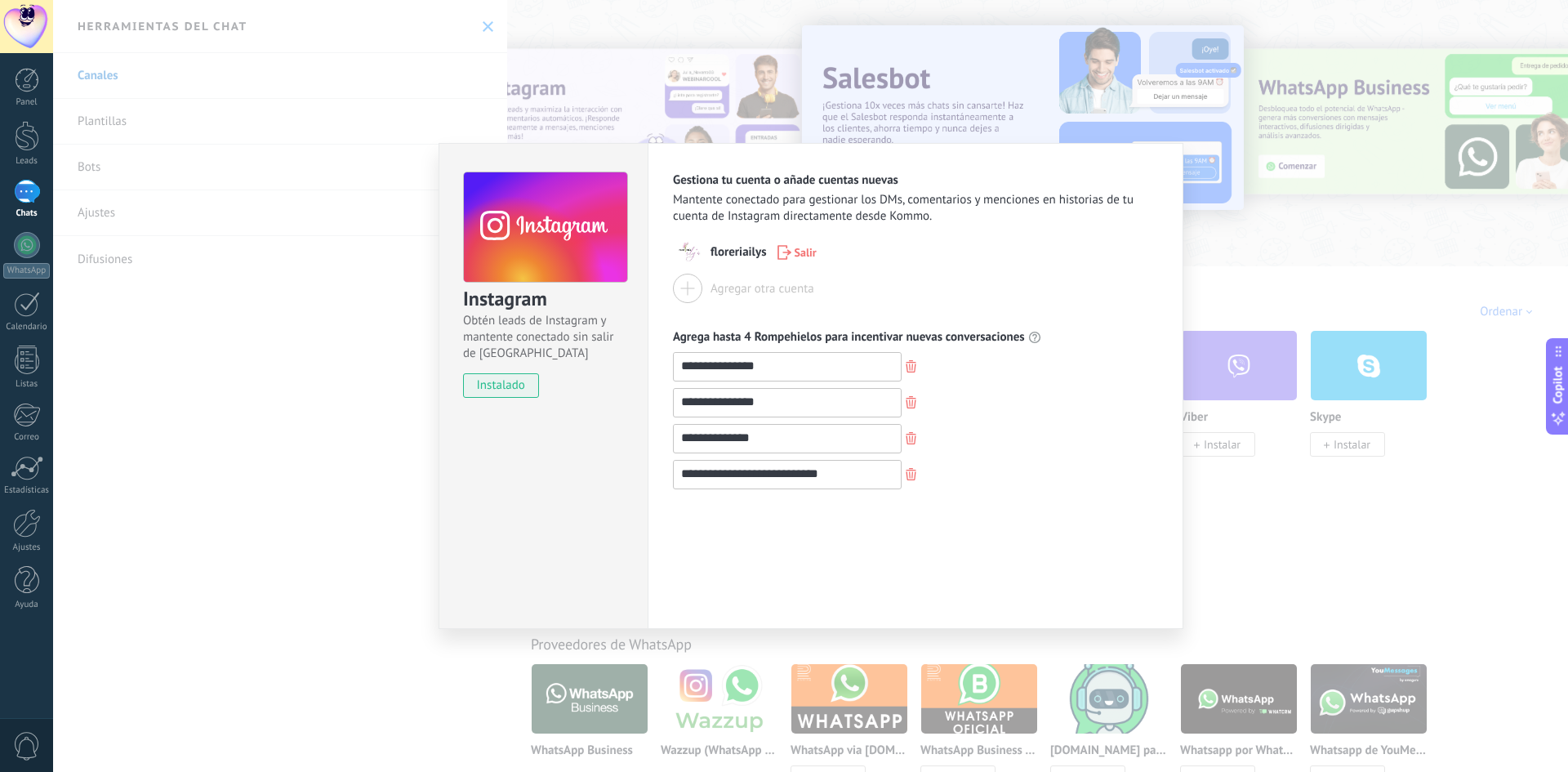
click at [545, 212] on use at bounding box center [545, 227] width 163 height 111
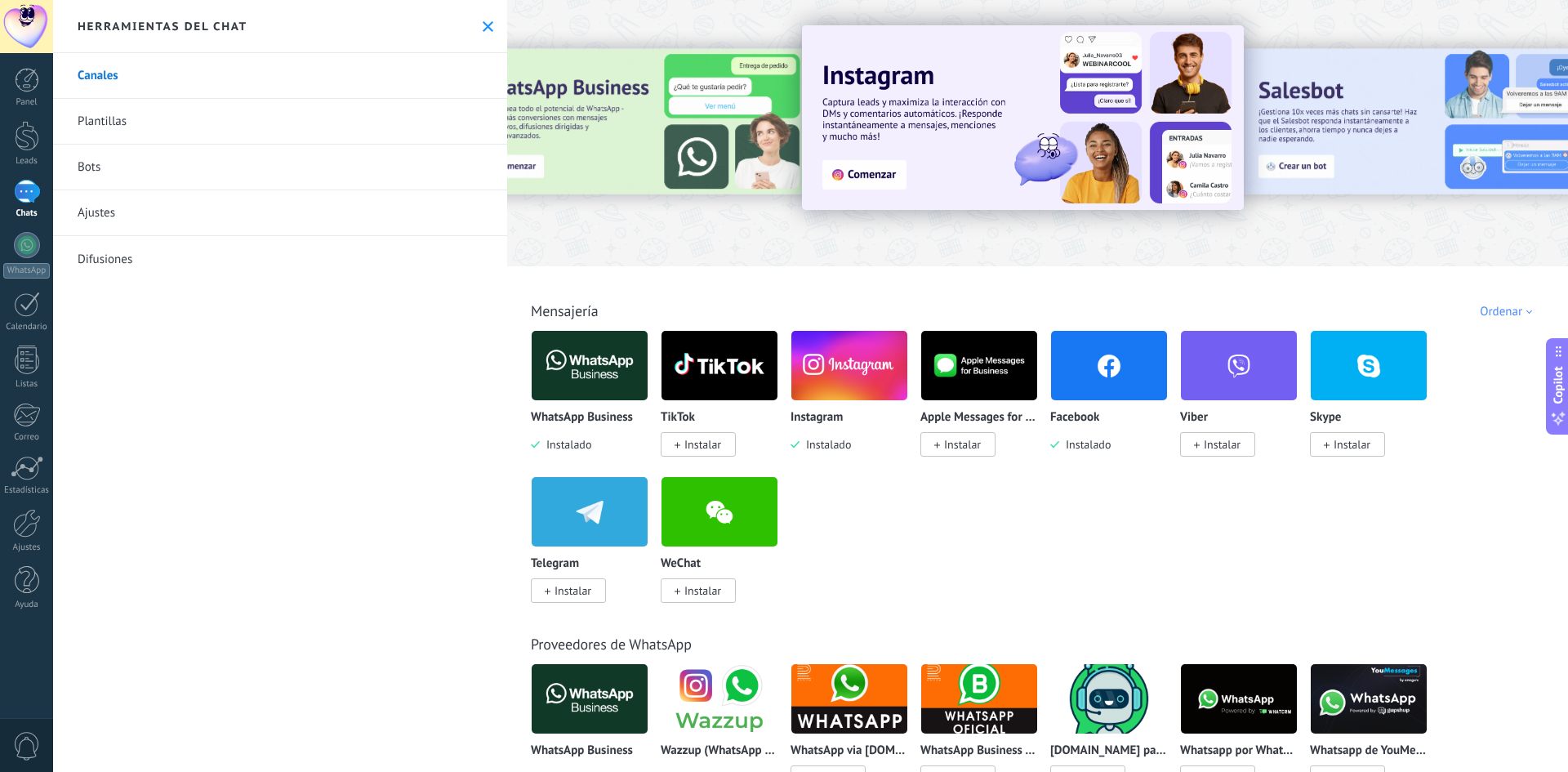
click at [94, 166] on link "Bots" at bounding box center [280, 168] width 454 height 46
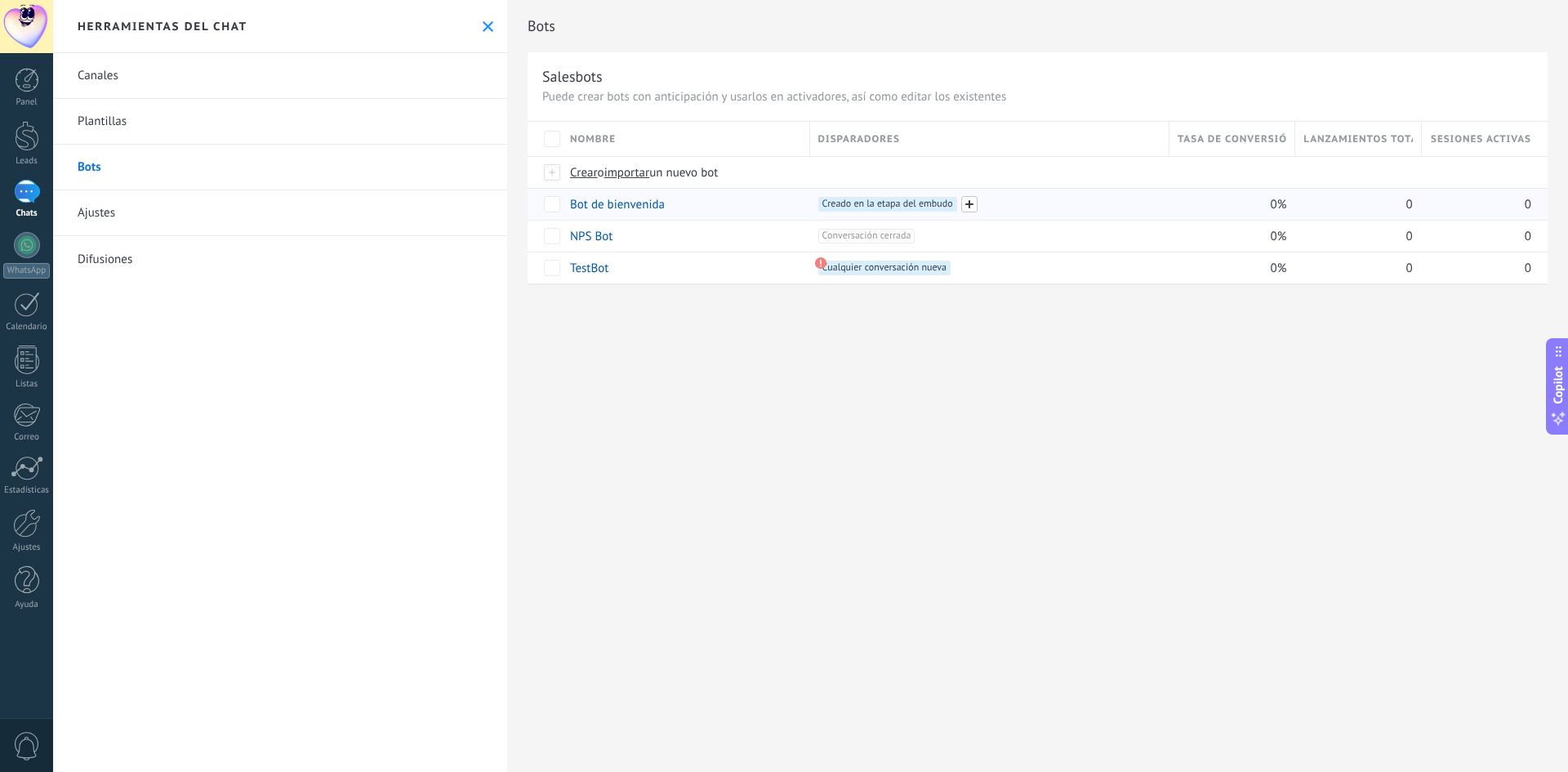
click at [968, 201] on span at bounding box center [969, 204] width 16 height 16
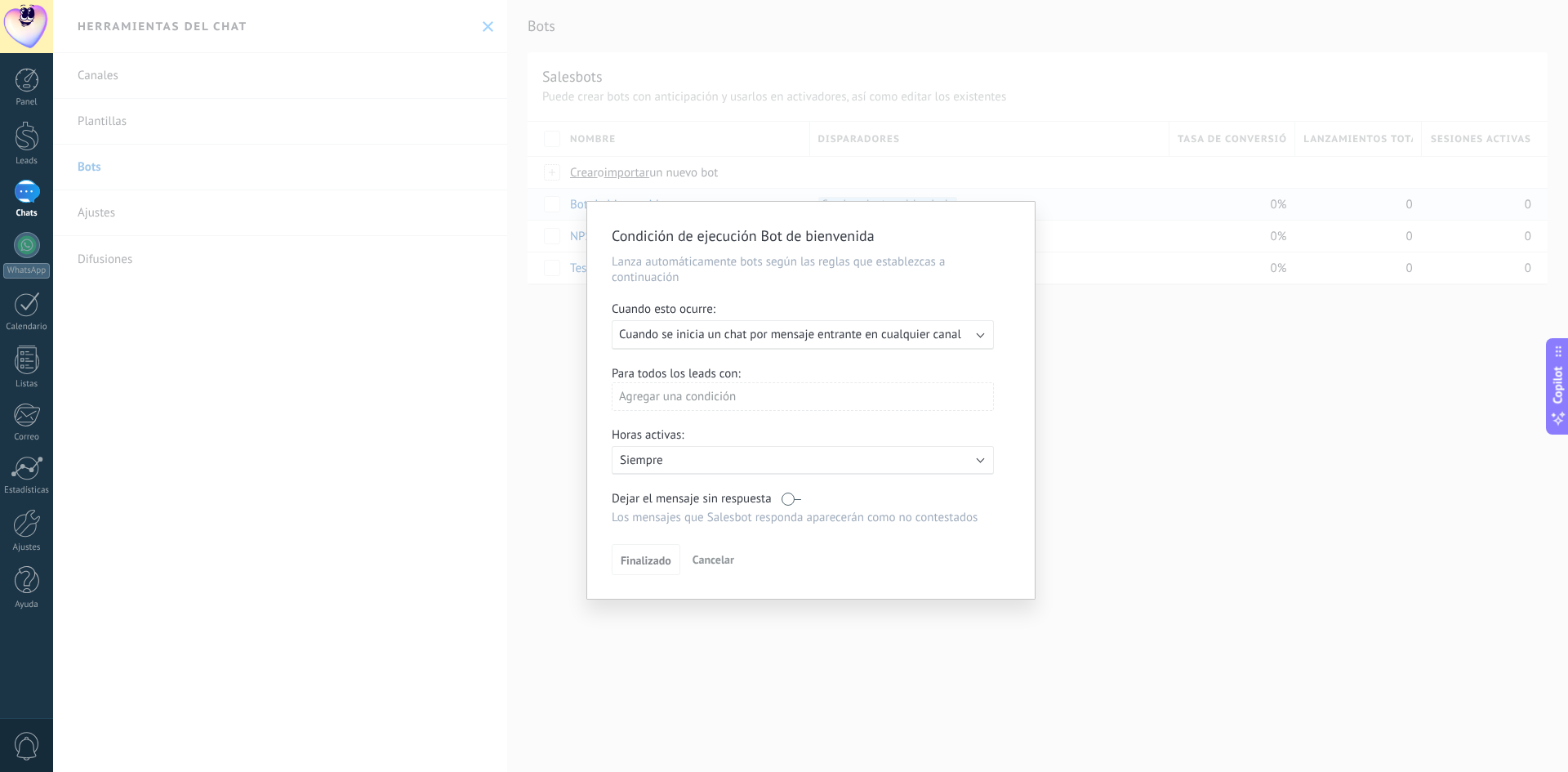
click at [693, 394] on div "Agregar una condición" at bounding box center [803, 396] width 382 height 29
click at [658, 546] on div "Fuente" at bounding box center [684, 545] width 127 height 23
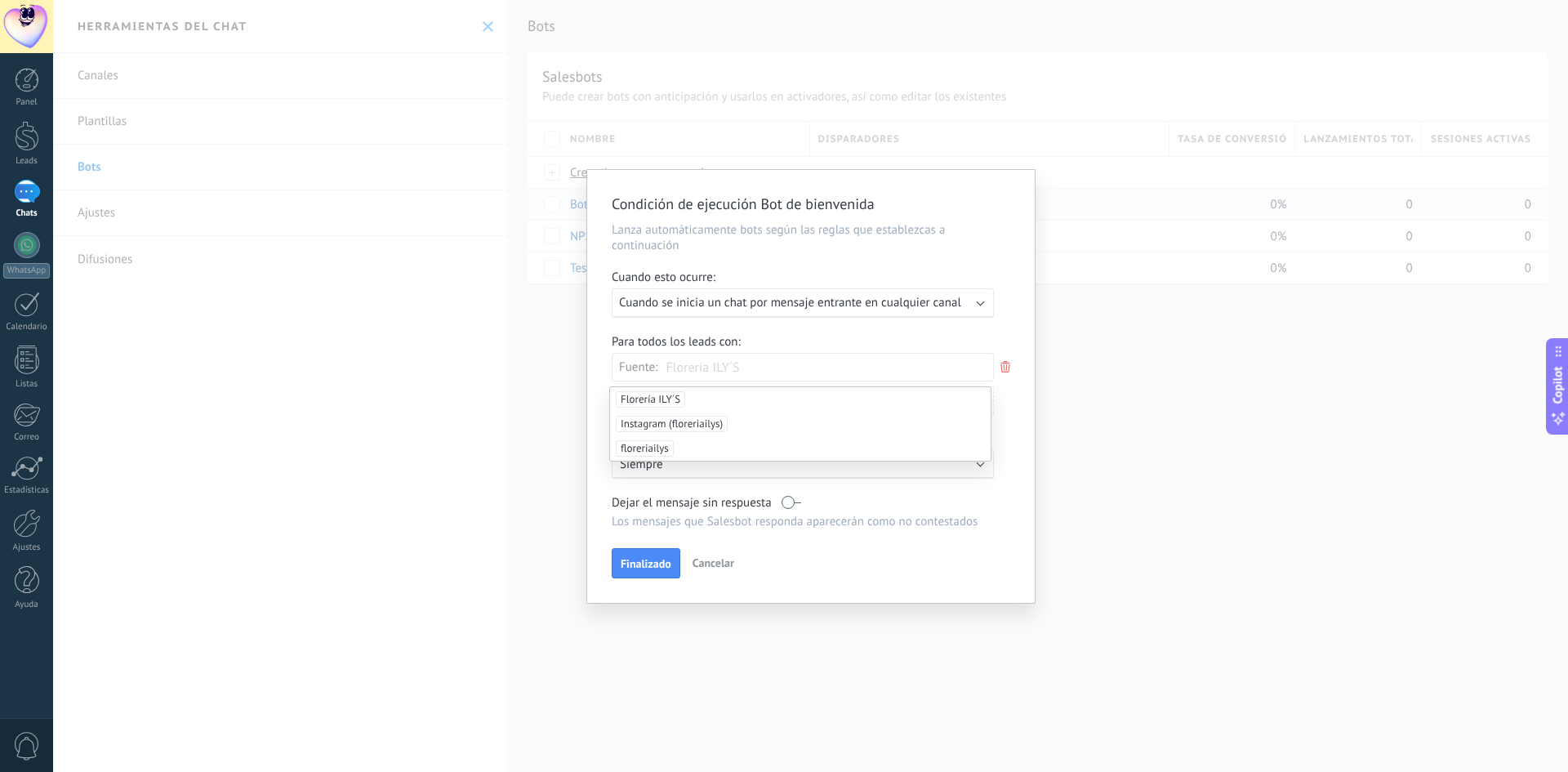
click at [656, 396] on span "Florería ILY´S" at bounding box center [650, 399] width 69 height 16
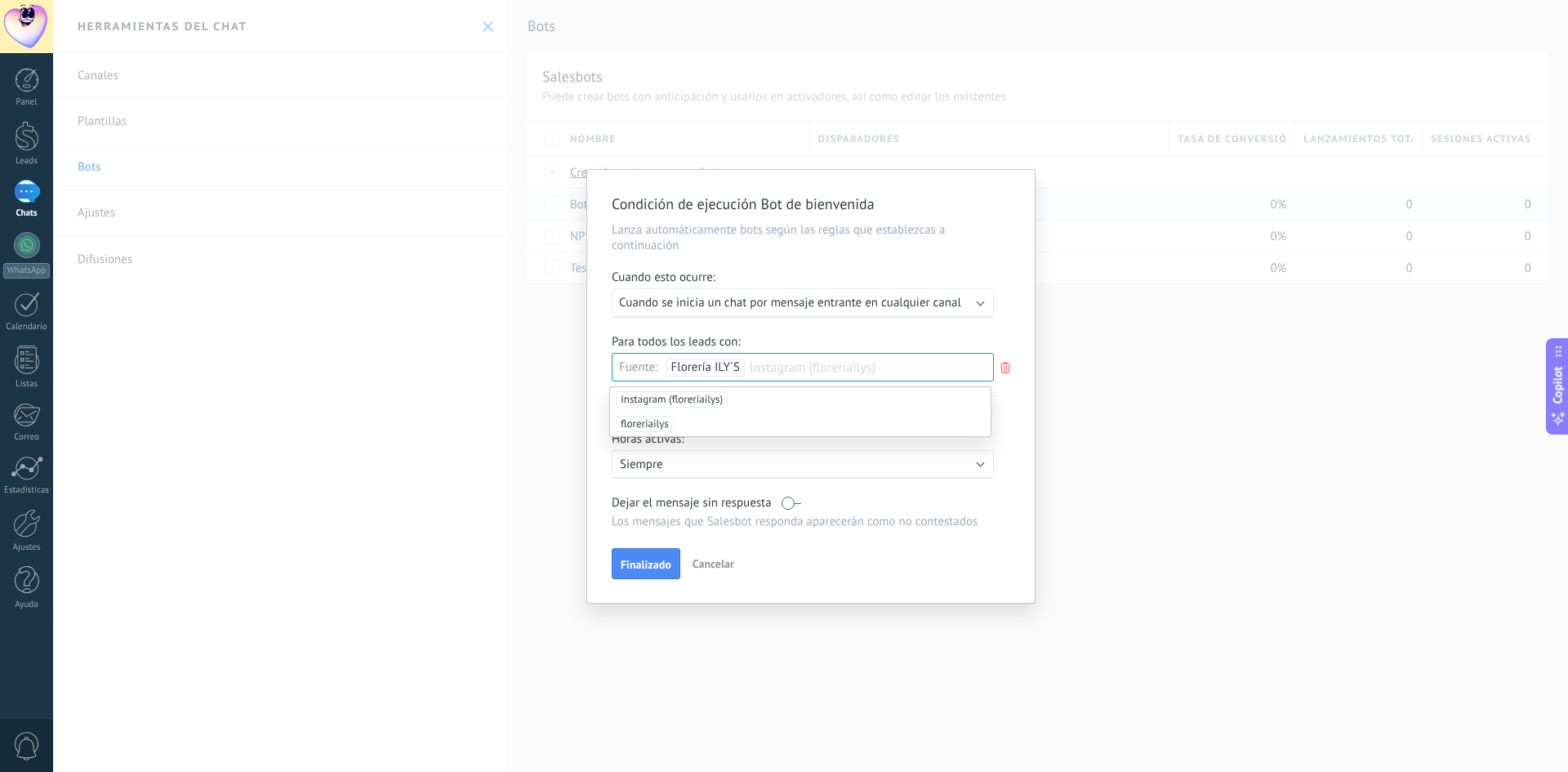
click at [780, 365] on input "text" at bounding box center [792, 367] width 82 height 27
click at [690, 399] on span "Instagram (floreriailys)" at bounding box center [672, 399] width 112 height 16
click at [880, 368] on input "text" at bounding box center [903, 367] width 82 height 27
click at [666, 399] on span "floreriailys" at bounding box center [645, 399] width 58 height 16
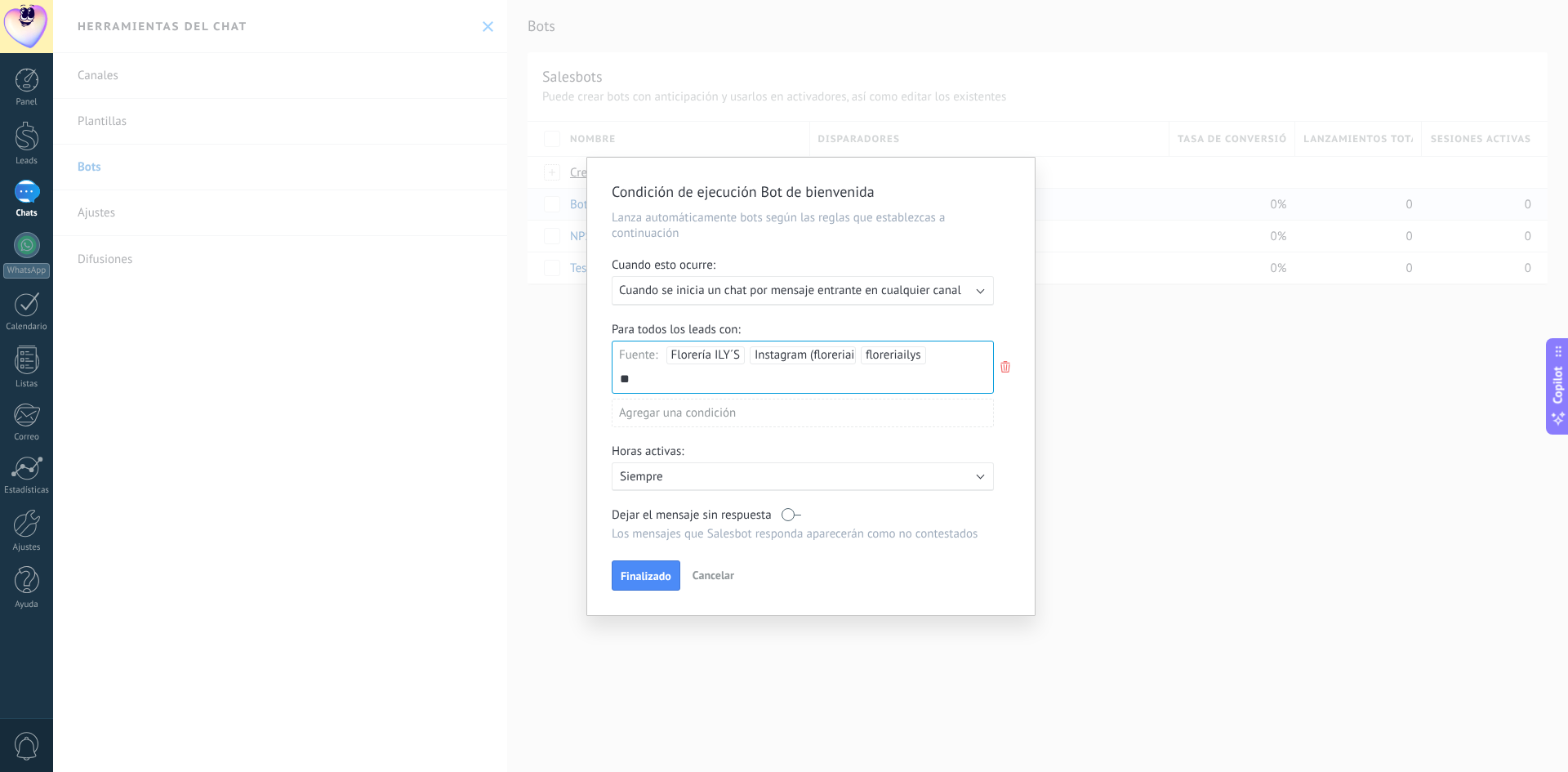
type input "*"
click at [694, 480] on p "Siempre" at bounding box center [763, 477] width 286 height 16
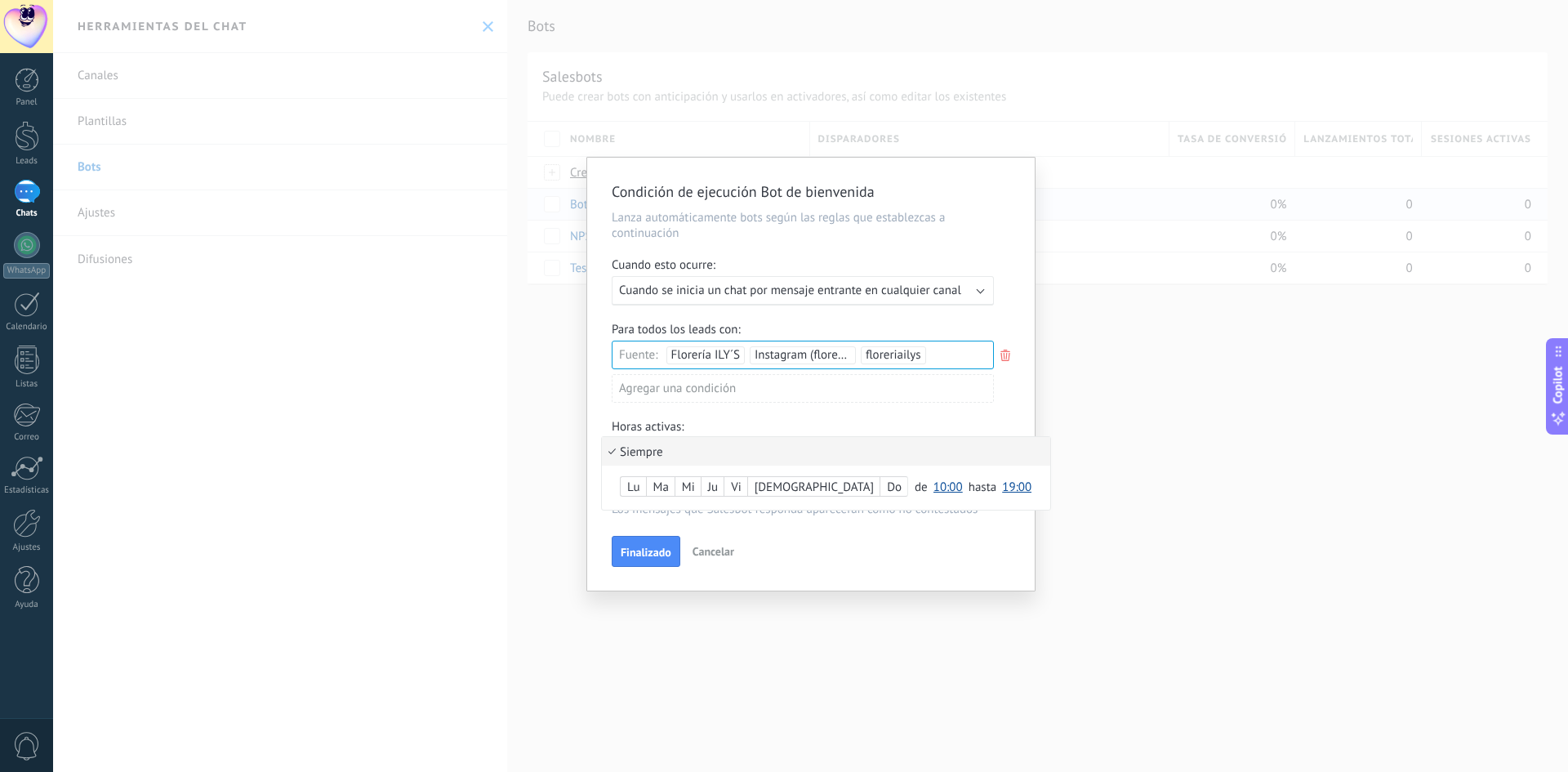
click at [636, 455] on li "Siempre" at bounding box center [826, 451] width 448 height 29
click at [795, 492] on label at bounding box center [792, 491] width 20 height 16
click at [787, 490] on label at bounding box center [792, 491] width 20 height 16
click at [648, 554] on span "Finalizado" at bounding box center [646, 551] width 51 height 11
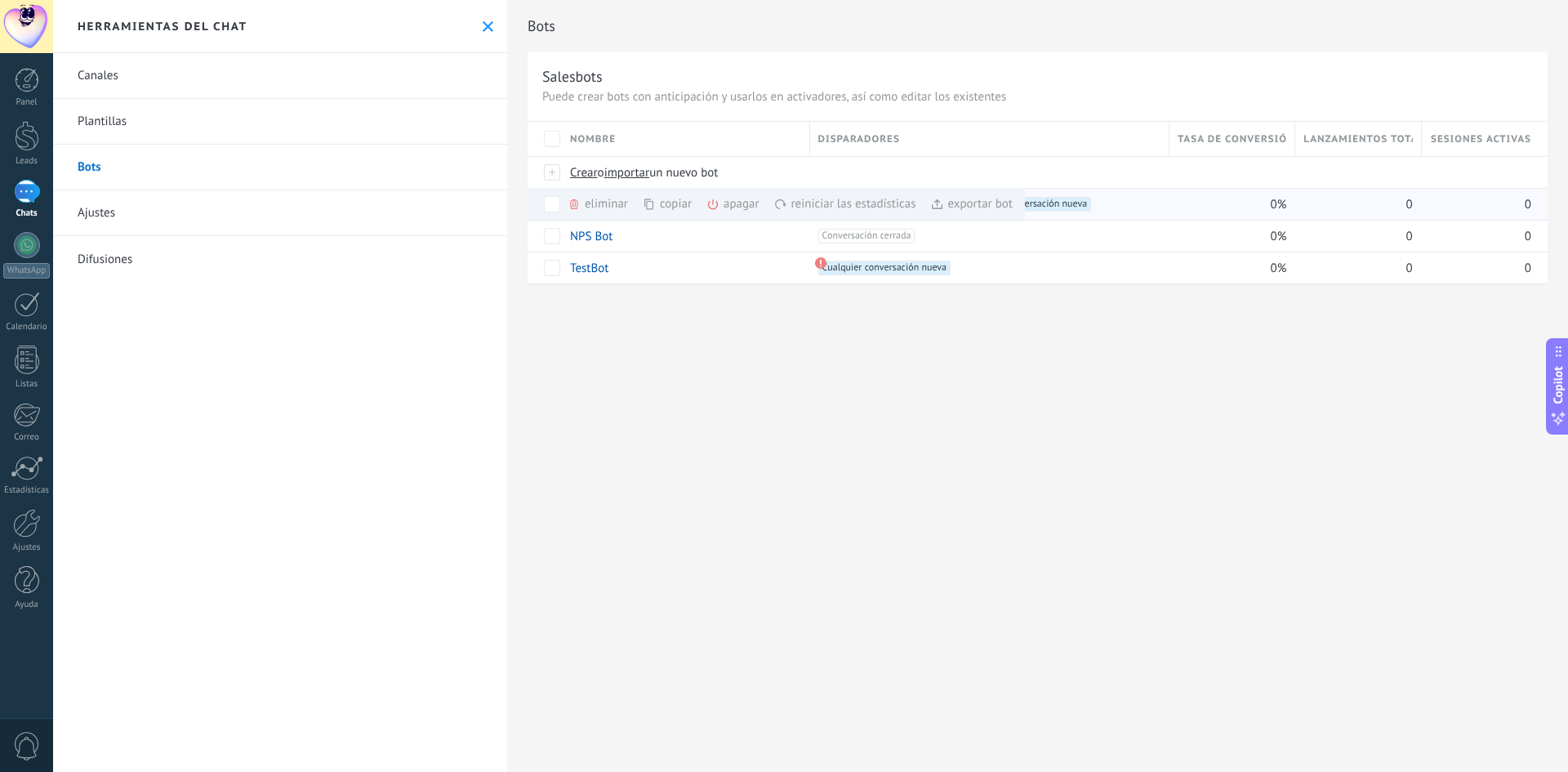
click at [987, 201] on div "exportar bot màs" at bounding box center [971, 204] width 82 height 32
click at [1366, 145] on span "Lanzamientos totales" at bounding box center [1357, 139] width 109 height 16
click at [1366, 140] on span "Lanzamientos totales" at bounding box center [1357, 139] width 109 height 16
click at [1530, 207] on span "0" at bounding box center [1528, 205] width 7 height 16
click at [1526, 203] on span "0" at bounding box center [1528, 205] width 7 height 16
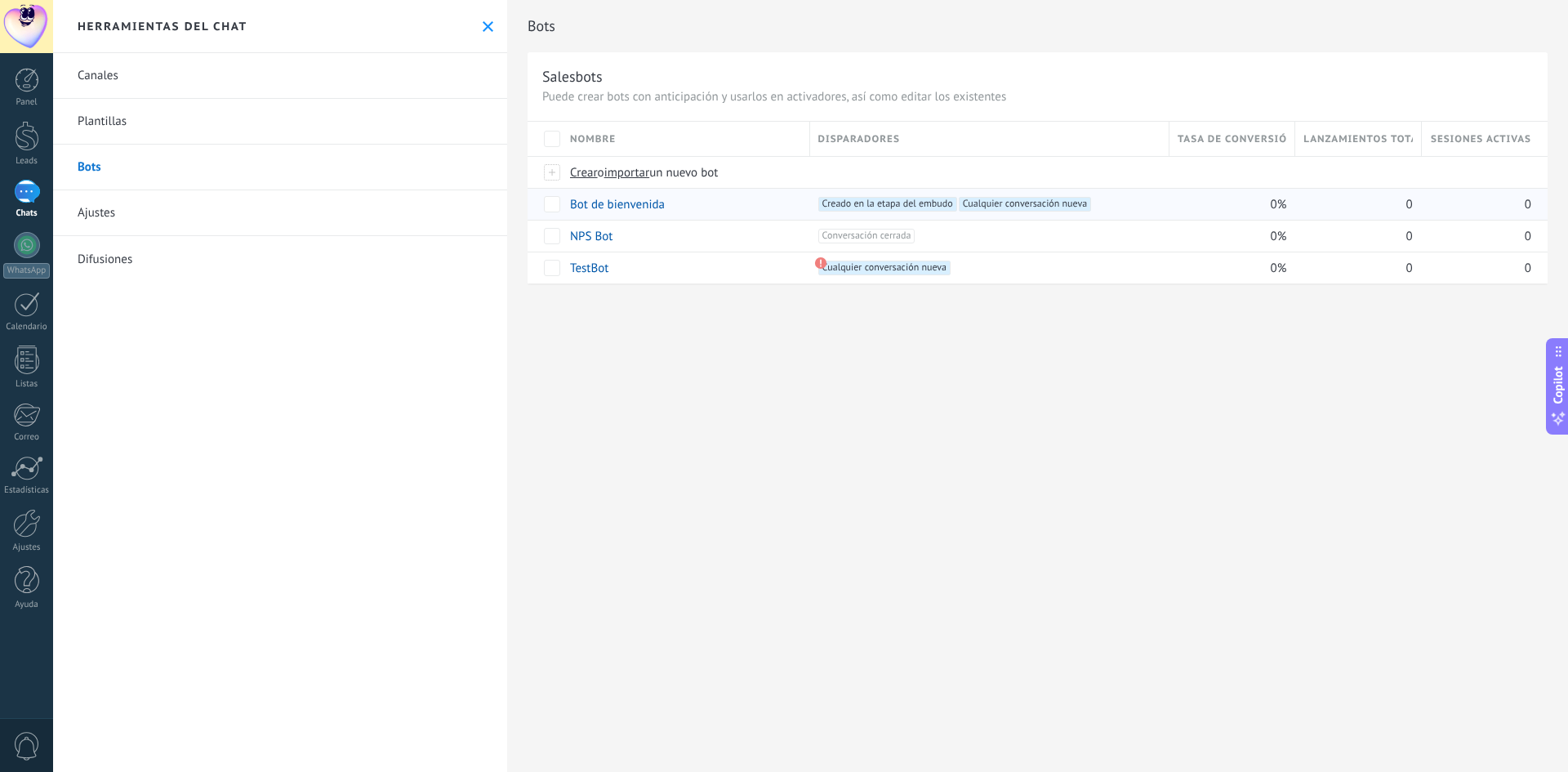
click at [1499, 203] on div "0" at bounding box center [1476, 204] width 109 height 31
click at [1361, 206] on div "0" at bounding box center [1354, 204] width 118 height 31
click at [1365, 131] on div "Lanzamientos totales" at bounding box center [1357, 139] width 125 height 34
click at [1378, 141] on span "Lanzamientos totales" at bounding box center [1357, 139] width 109 height 16
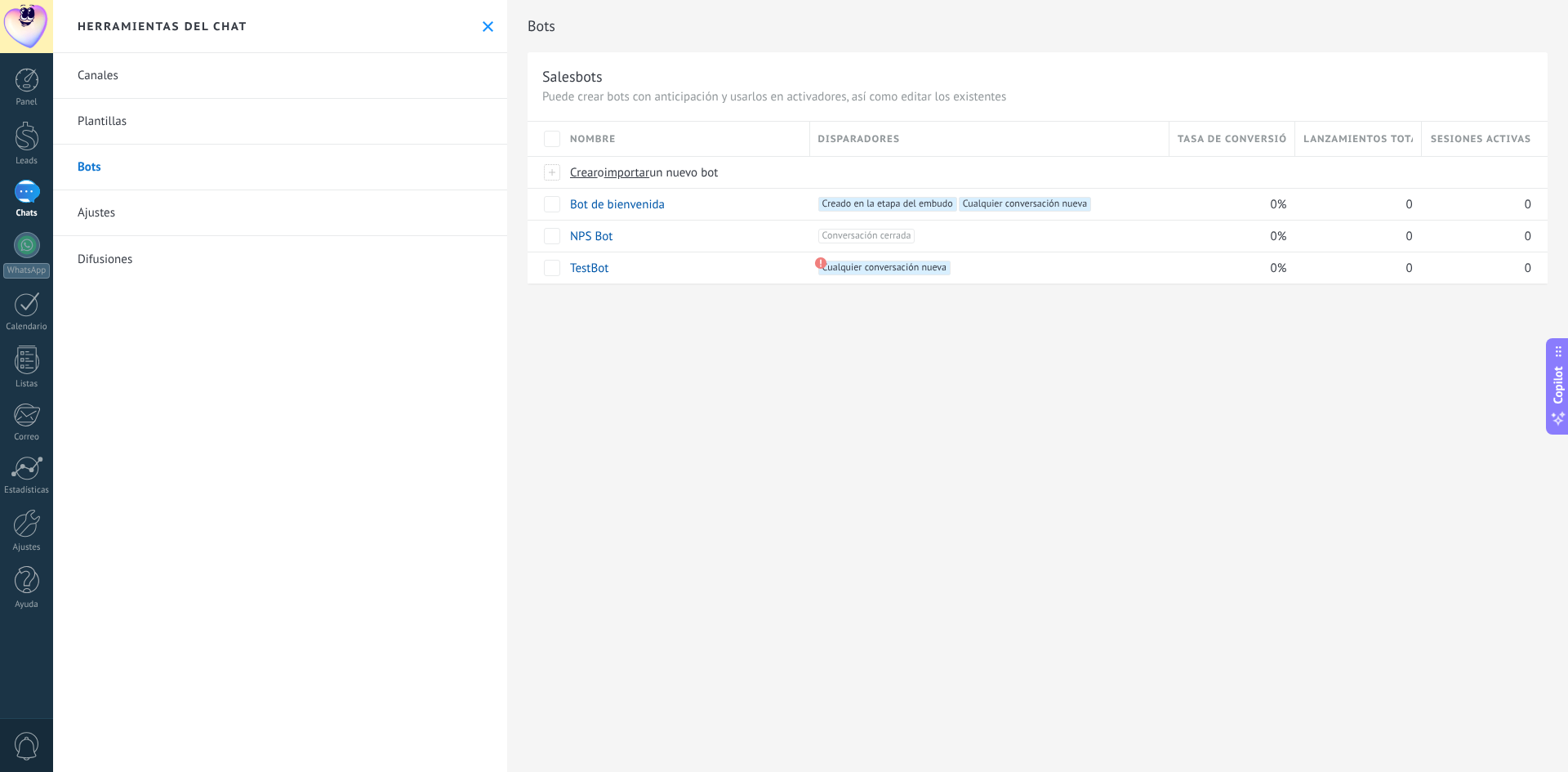
click at [1469, 145] on span "Sesiones activas" at bounding box center [1481, 139] width 100 height 16
click at [666, 202] on div "copiar màs" at bounding box center [695, 204] width 105 height 32
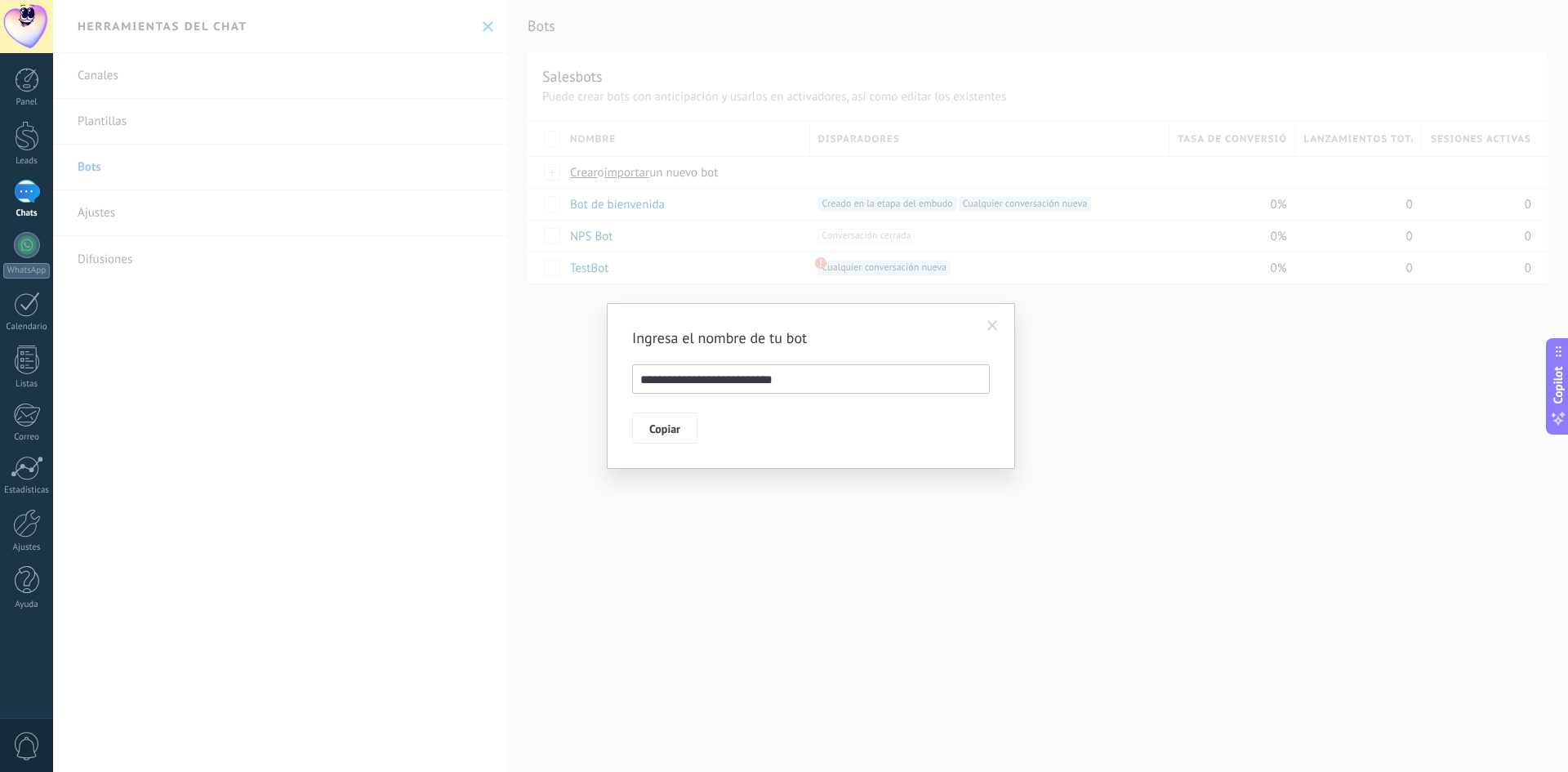
click at [989, 326] on span at bounding box center [992, 325] width 11 height 11
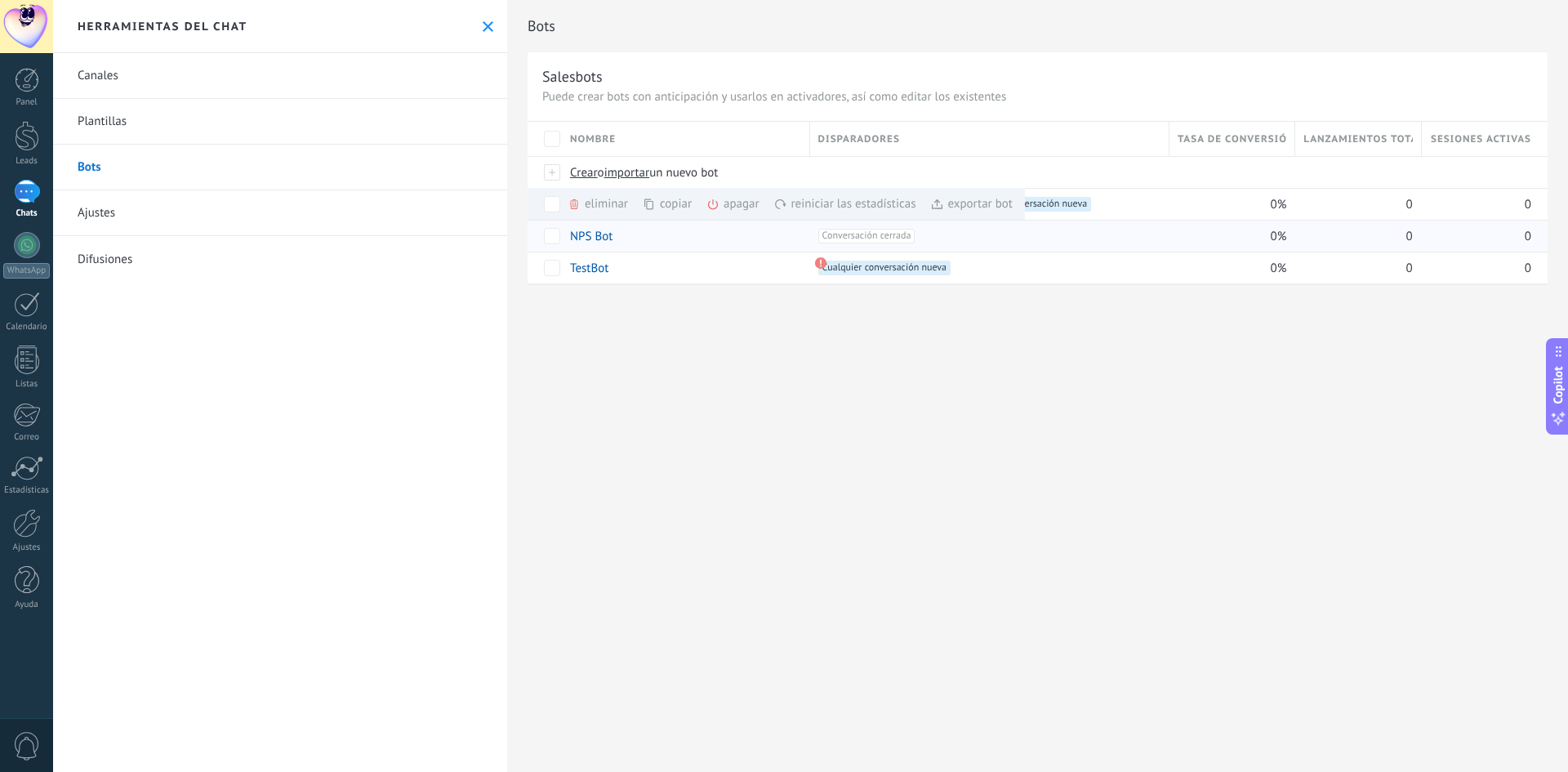
click at [554, 221] on div at bounding box center [545, 236] width 34 height 32
click at [1468, 141] on span "Sesiones activas" at bounding box center [1481, 139] width 100 height 16
click at [1372, 139] on span "Lanzamientos totales" at bounding box center [1357, 139] width 109 height 16
click at [90, 216] on link "Ajustes" at bounding box center [280, 213] width 454 height 46
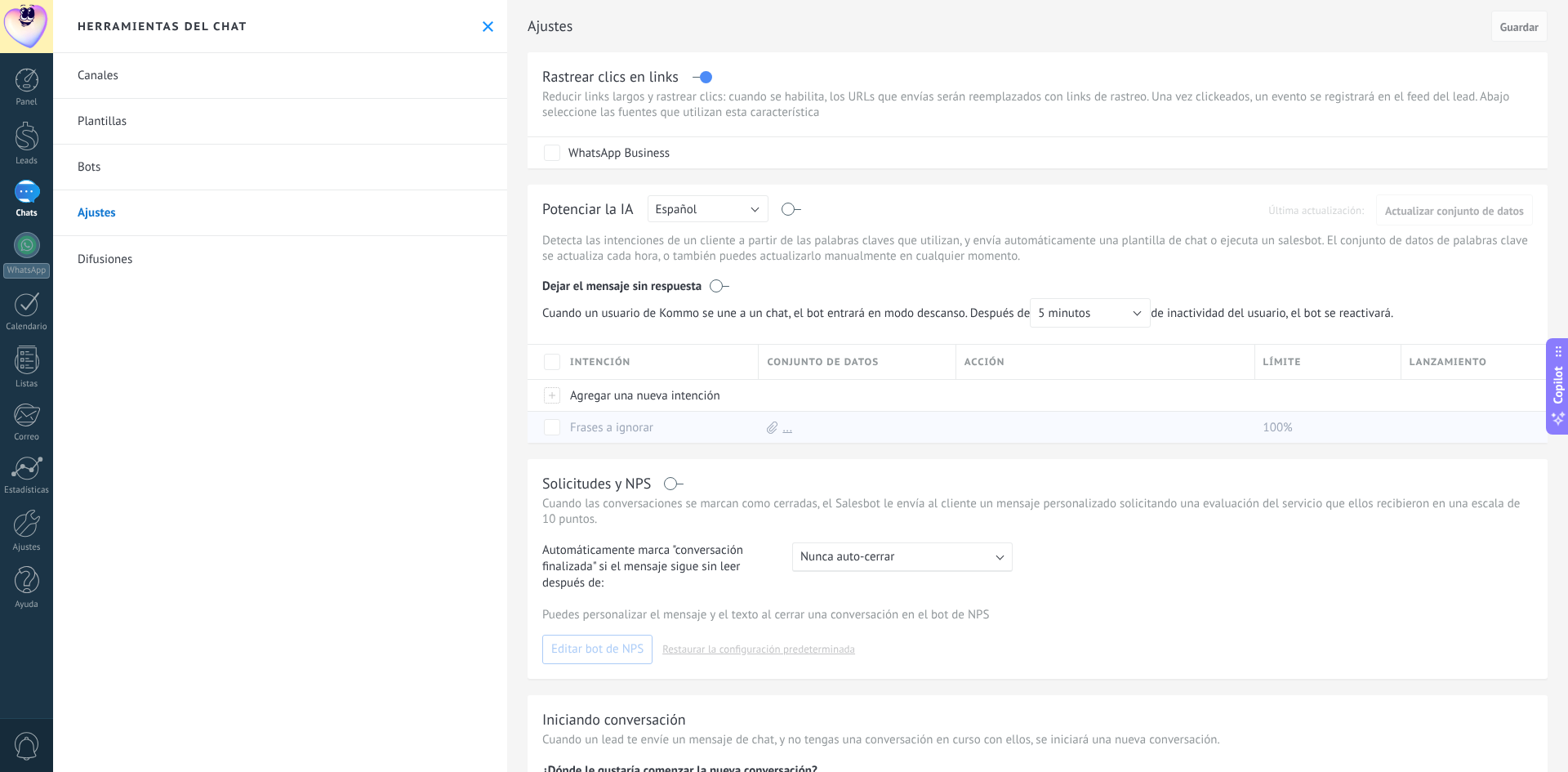
click at [777, 428] on div "..." at bounding box center [853, 427] width 189 height 31
click at [776, 423] on use at bounding box center [772, 427] width 11 height 12
click at [853, 361] on span "Conjunto de datos" at bounding box center [823, 362] width 112 height 16
click at [1022, 365] on div "Acción" at bounding box center [1105, 362] width 298 height 34
click at [1446, 363] on span "Lanzamiento" at bounding box center [1449, 362] width 78 height 16
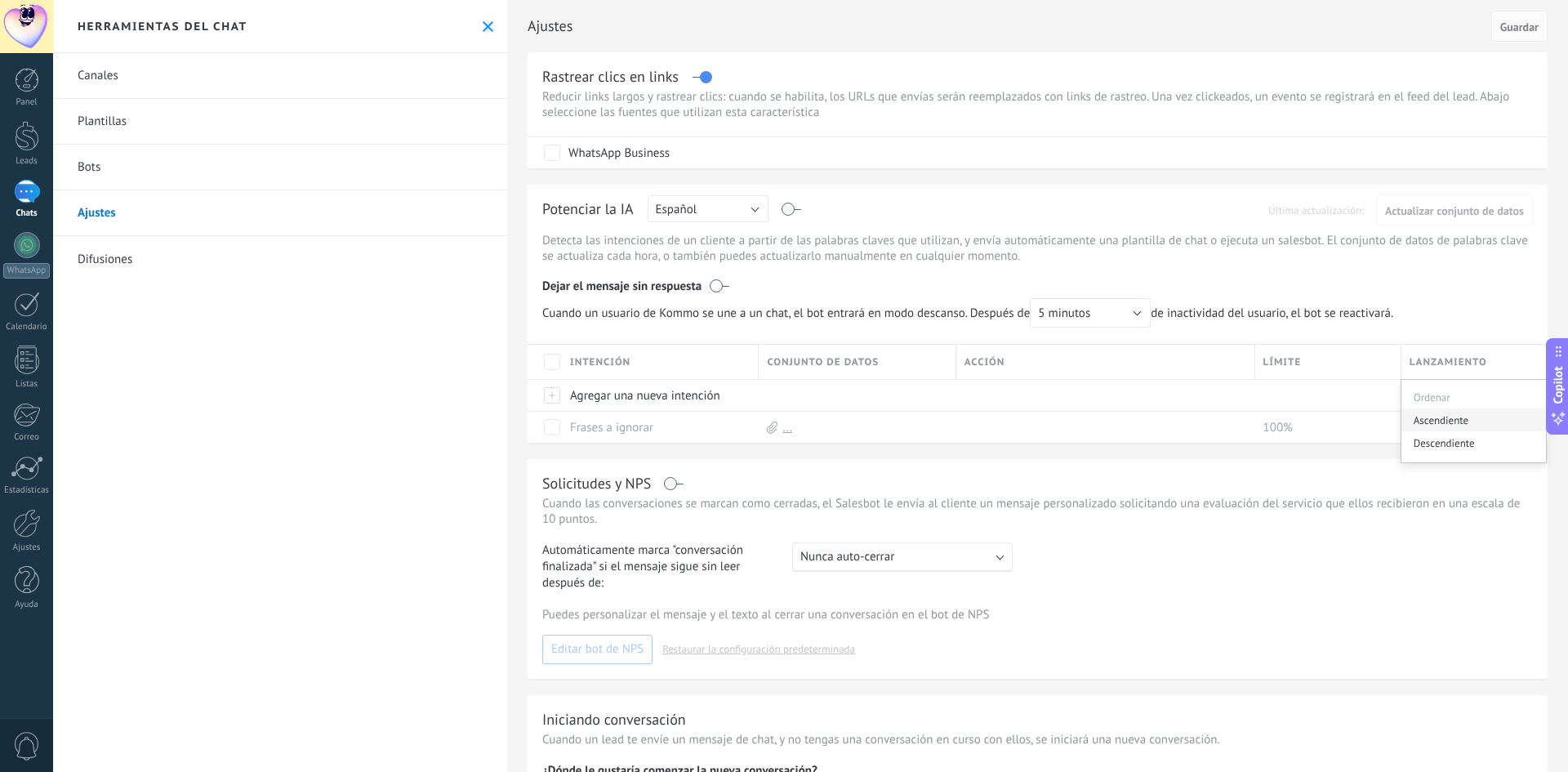
click at [1446, 420] on div "Ascendiente" at bounding box center [1473, 419] width 145 height 23
click at [767, 427] on icon at bounding box center [772, 427] width 11 height 12
click at [788, 428] on link "..." at bounding box center [787, 428] width 10 height 16
click at [826, 464] on link "Descargar plantilla" at bounding box center [856, 460] width 99 height 16
click at [803, 208] on div "Potenciar la IA Rusa Inglés Español Portugués Indonesio Turco Español Última ac…" at bounding box center [1037, 211] width 991 height 25
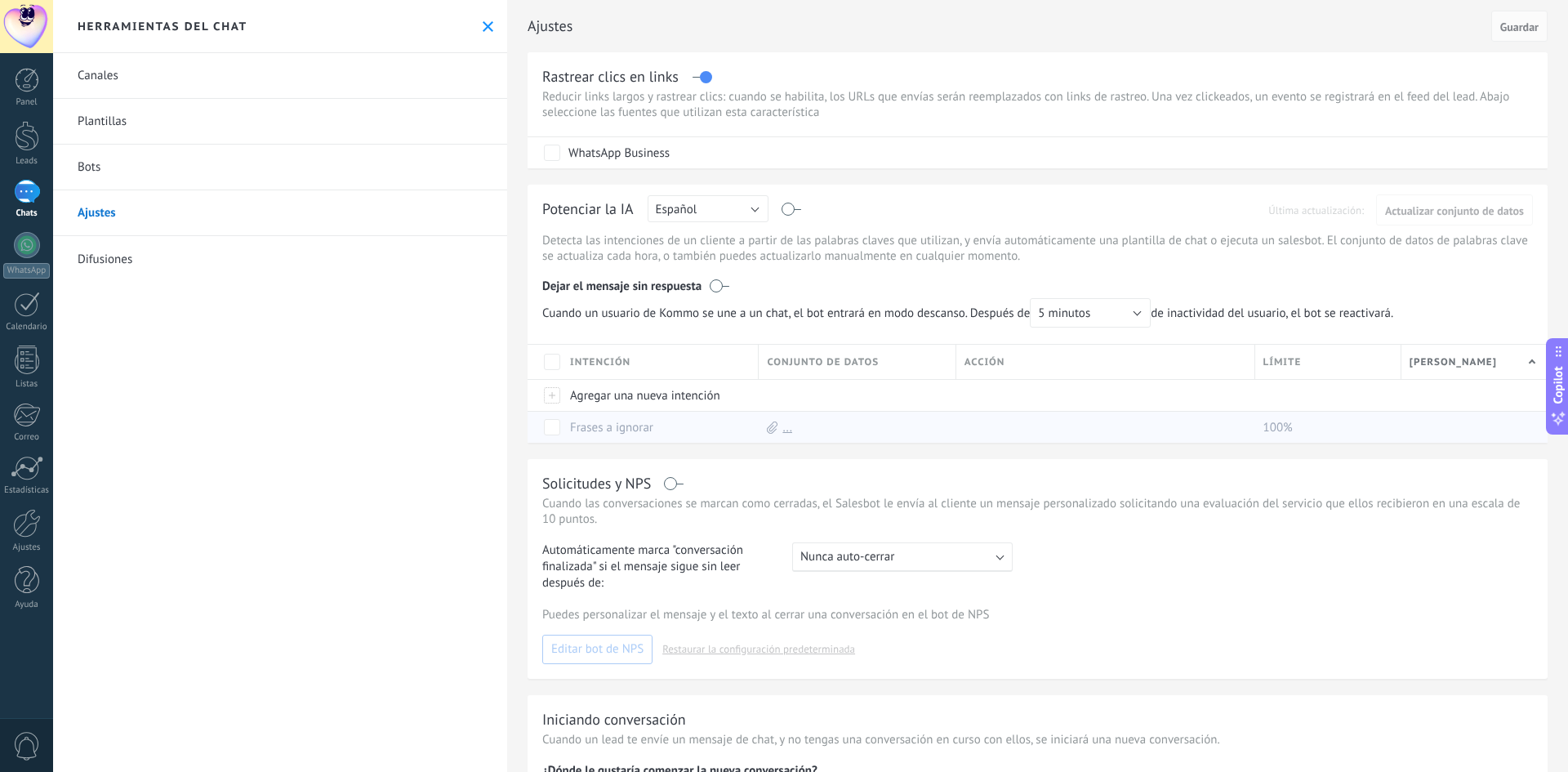
click at [798, 208] on div "Potenciar la IA Rusa Inglés Español Portugués Indonesio Turco Español Última ac…" at bounding box center [1037, 211] width 991 height 25
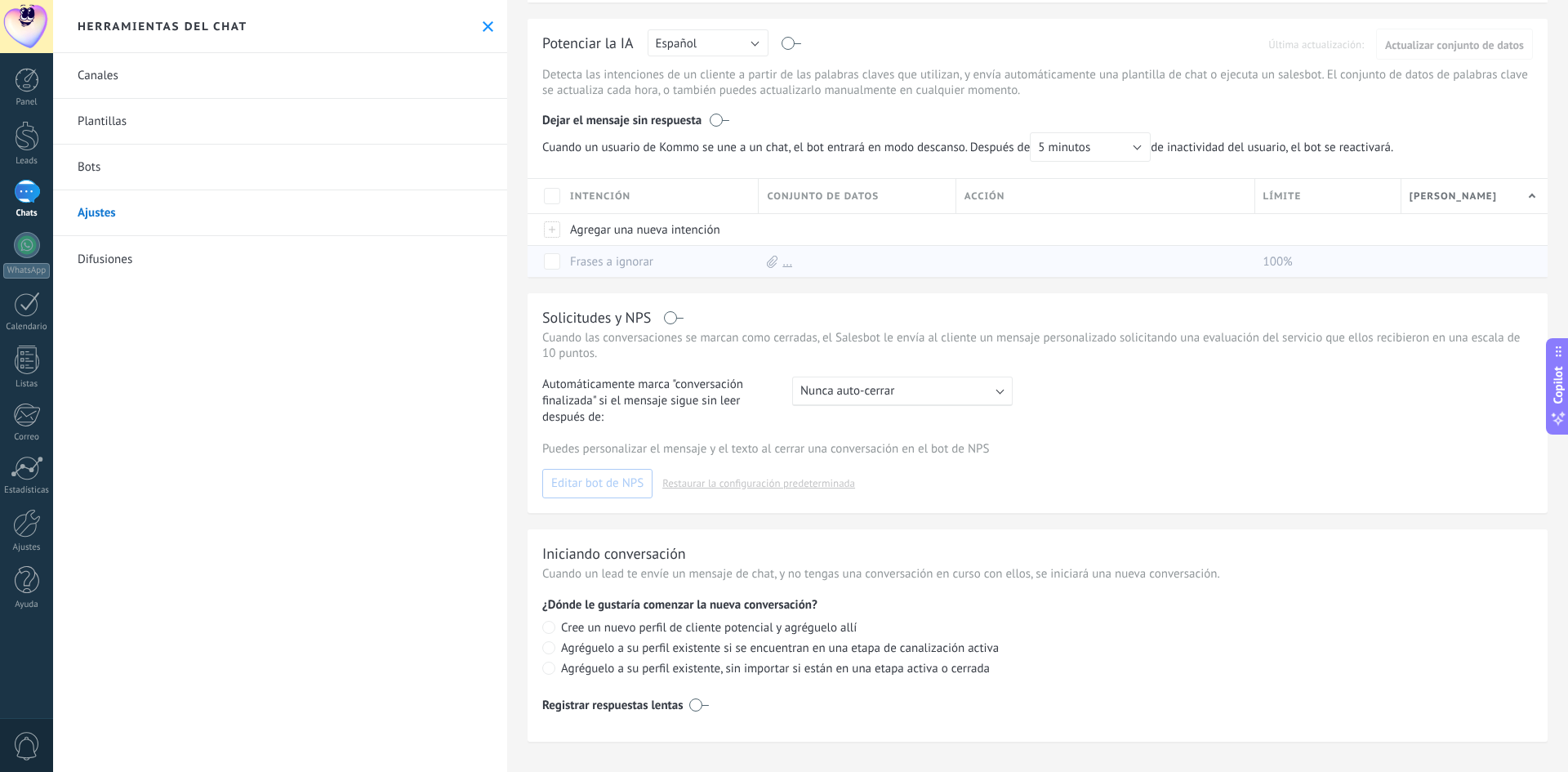
scroll to position [172, 0]
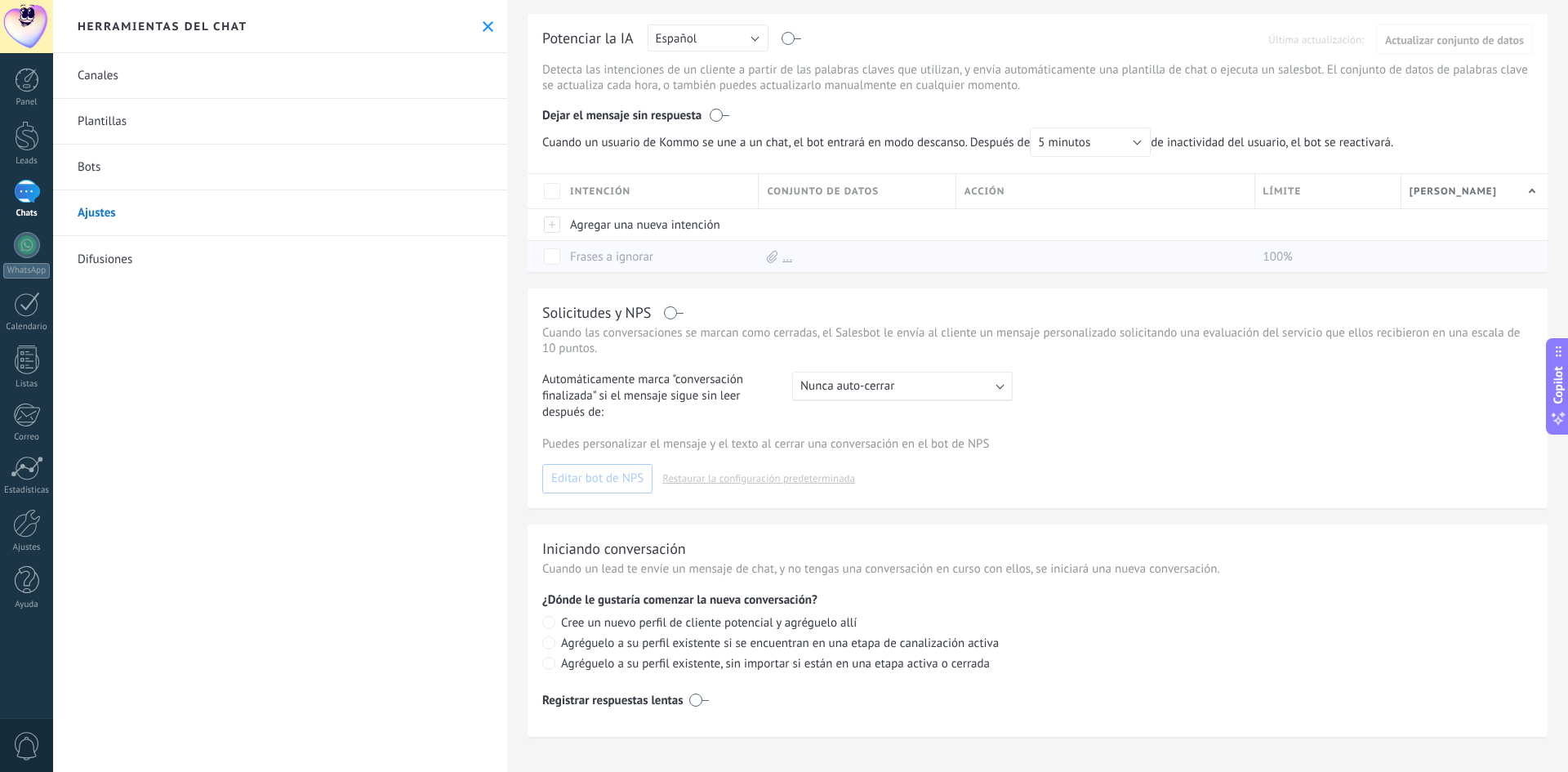
click at [705, 693] on label at bounding box center [699, 700] width 20 height 26
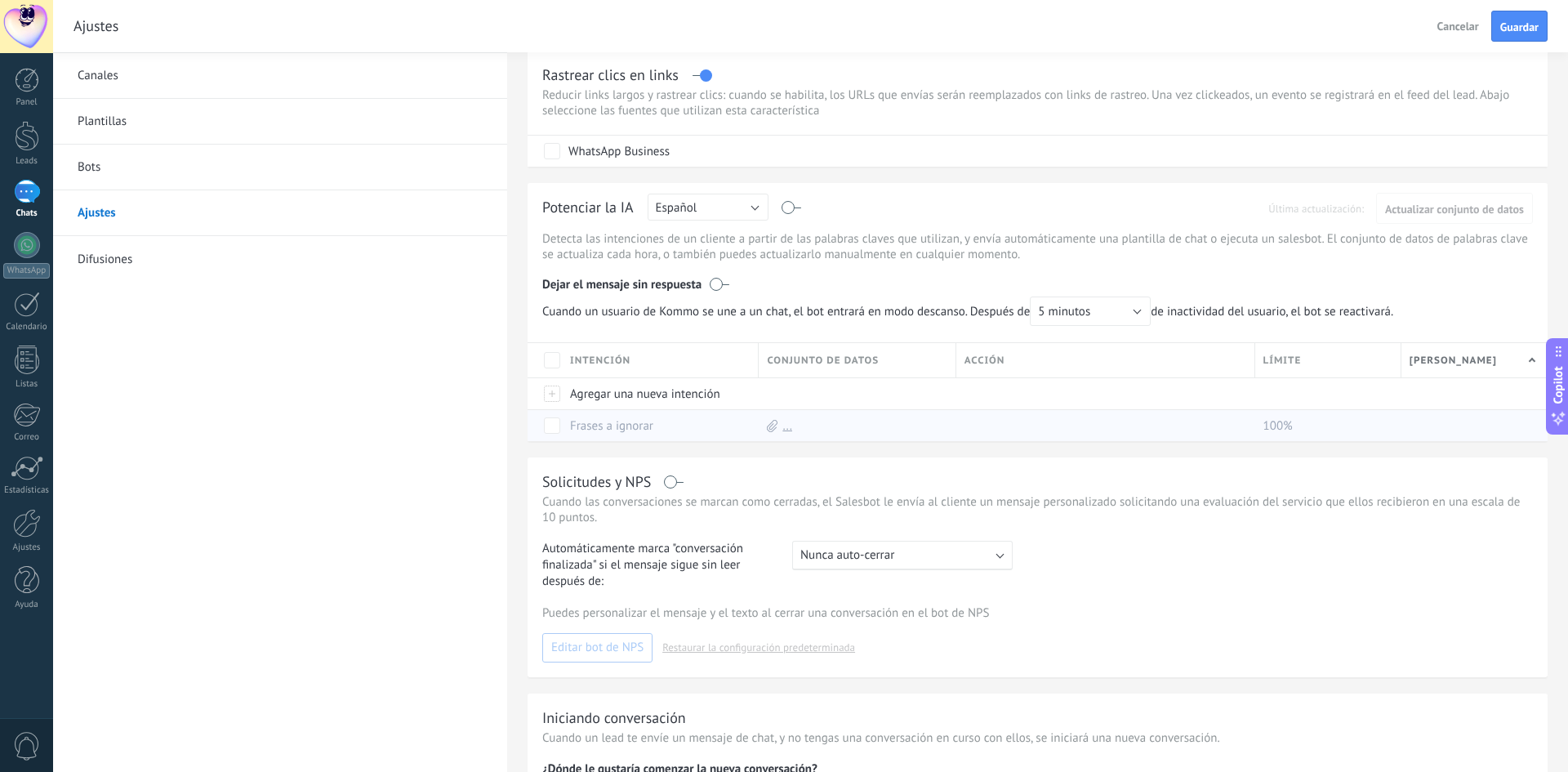
scroll to position [0, 0]
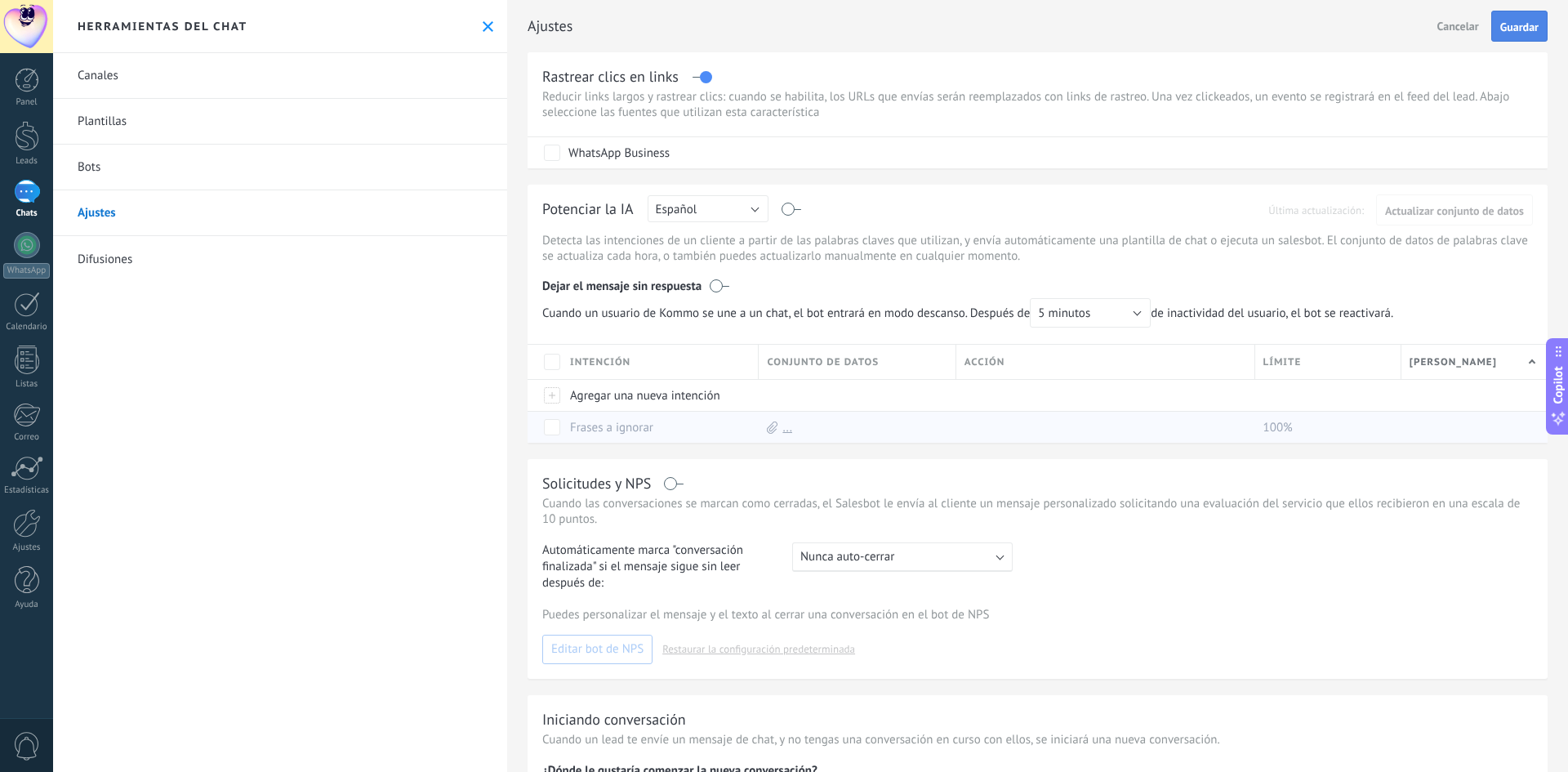
click at [1508, 27] on span "Guardar" at bounding box center [1519, 26] width 38 height 11
click at [1141, 310] on button "5 minutos" at bounding box center [1090, 308] width 121 height 29
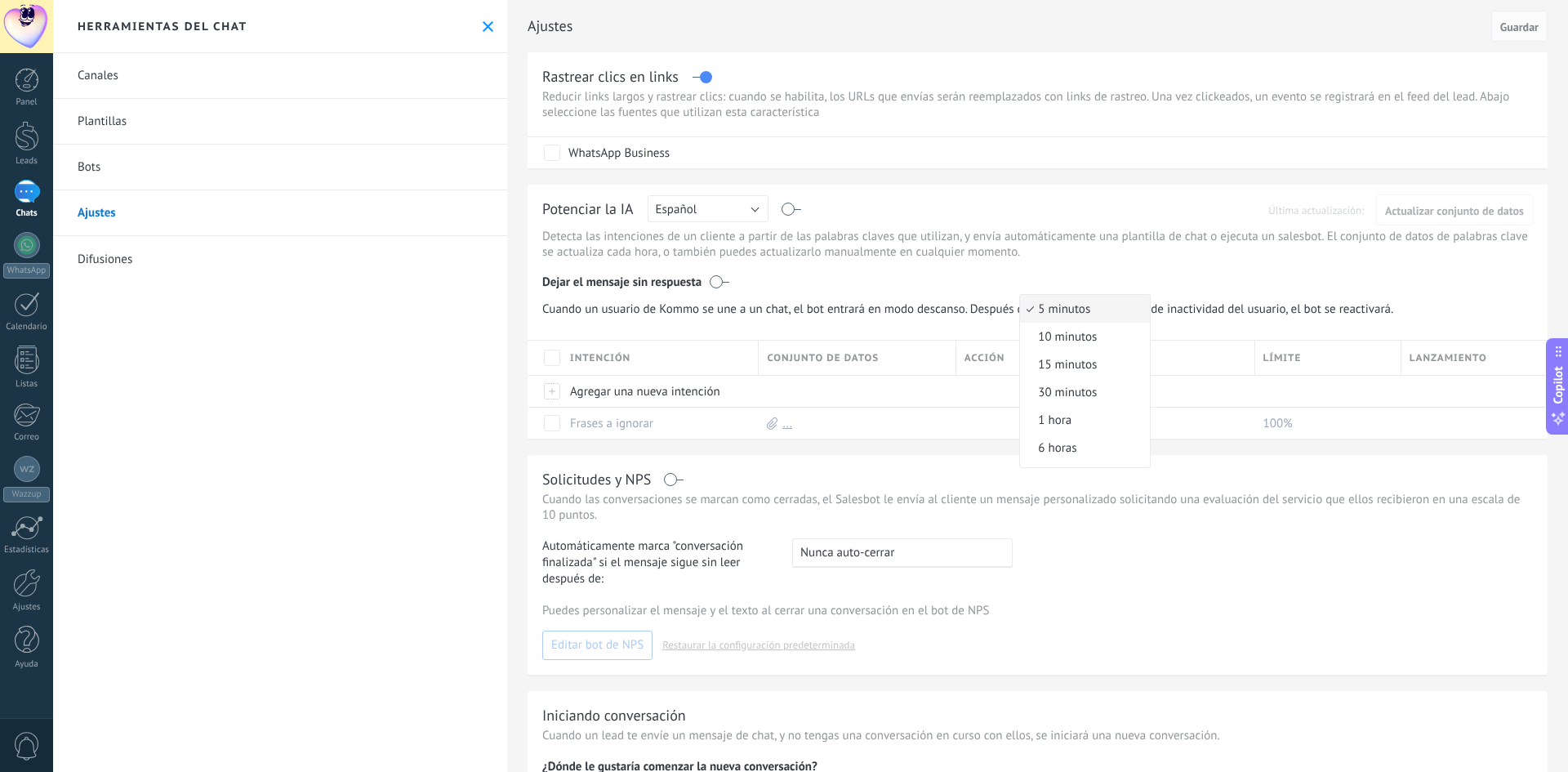
click at [1141, 310] on span "5 minutos" at bounding box center [1082, 309] width 125 height 16
click at [100, 254] on link "Difusiones" at bounding box center [280, 259] width 454 height 46
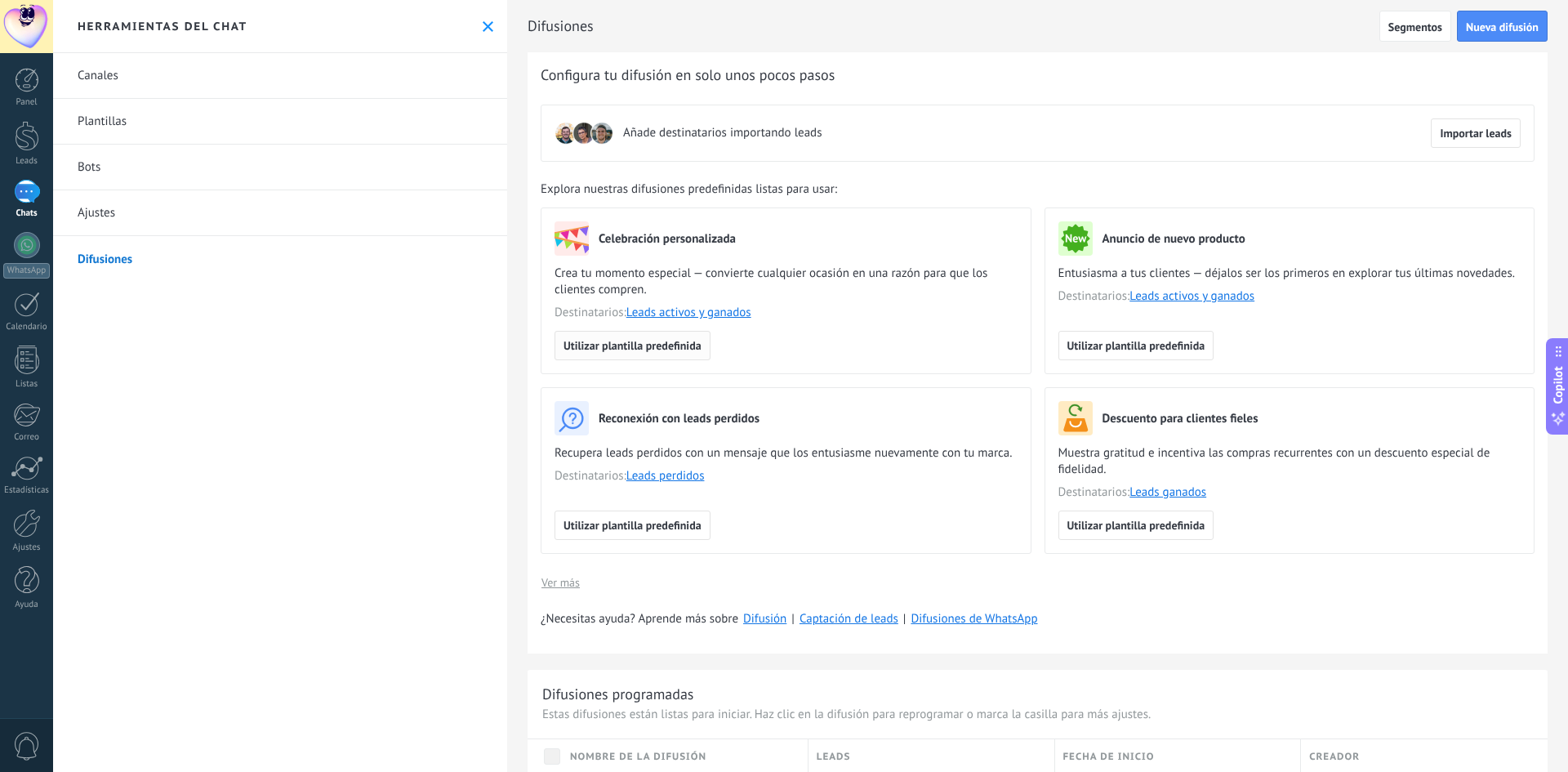
click at [660, 350] on span "Utilizar plantilla predefinida" at bounding box center [633, 345] width 138 height 11
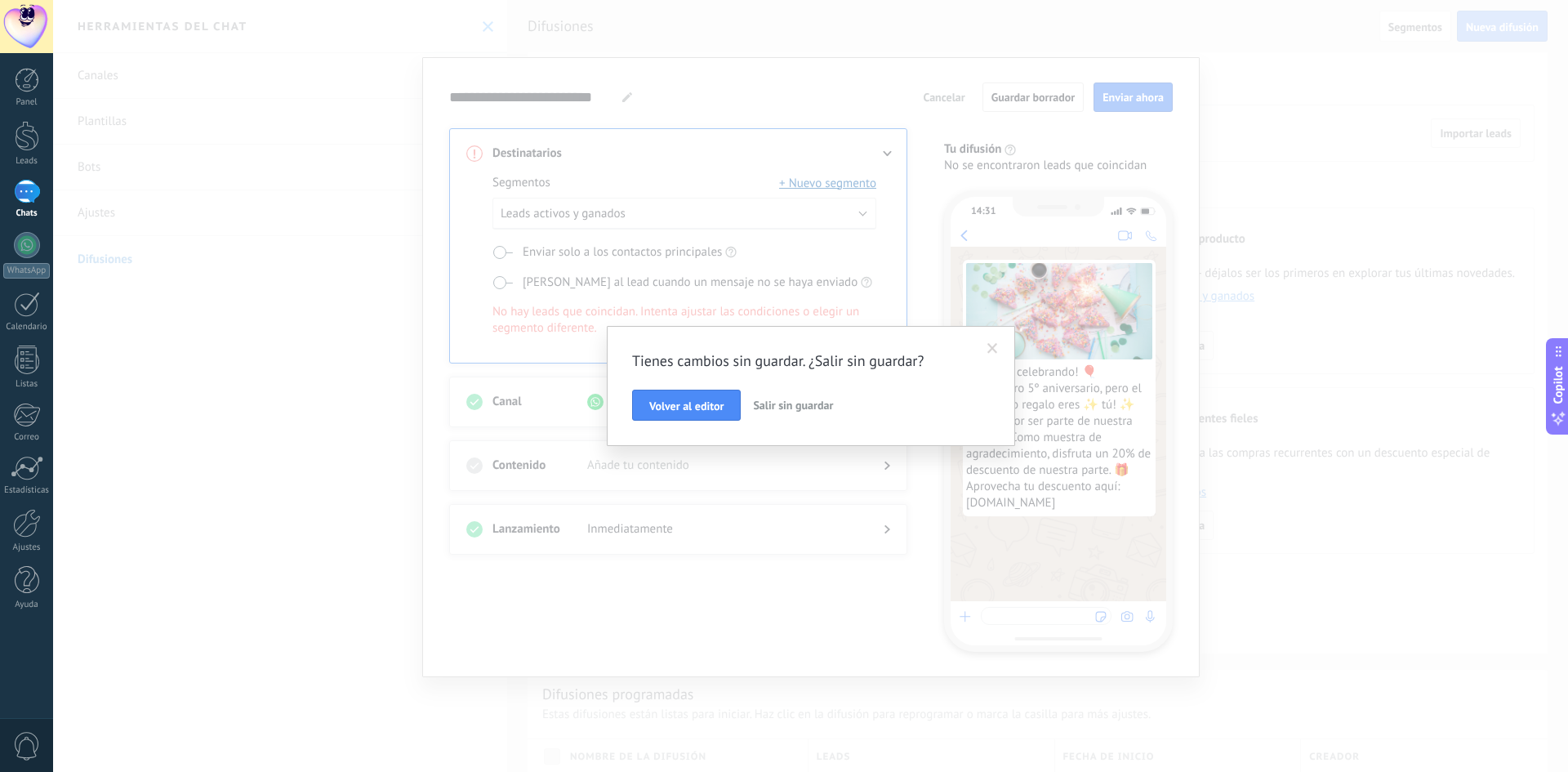
click at [772, 408] on span "Salir sin guardar" at bounding box center [793, 405] width 80 height 15
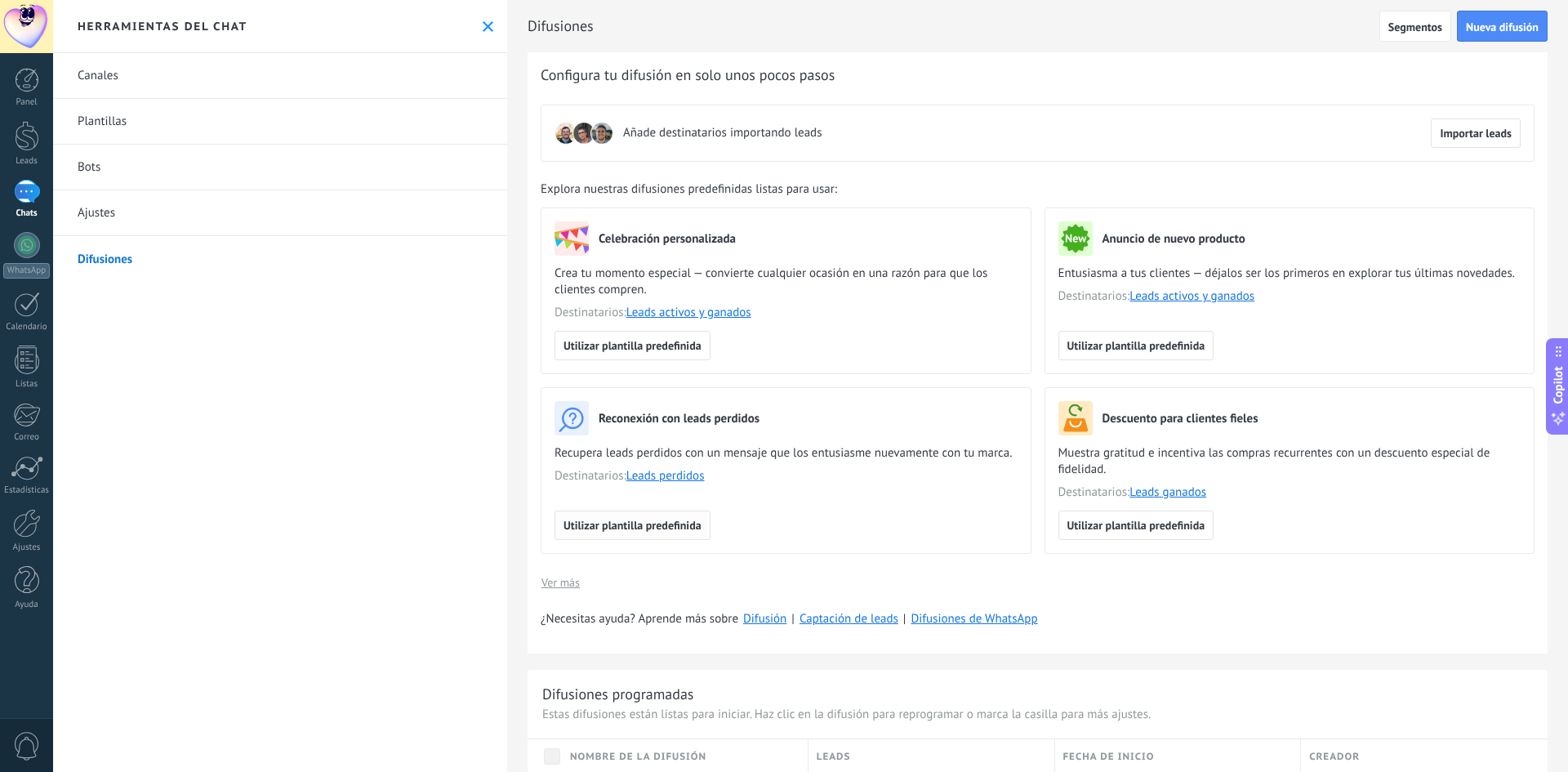
click at [648, 527] on span "Utilizar plantilla predefinida" at bounding box center [633, 524] width 138 height 11
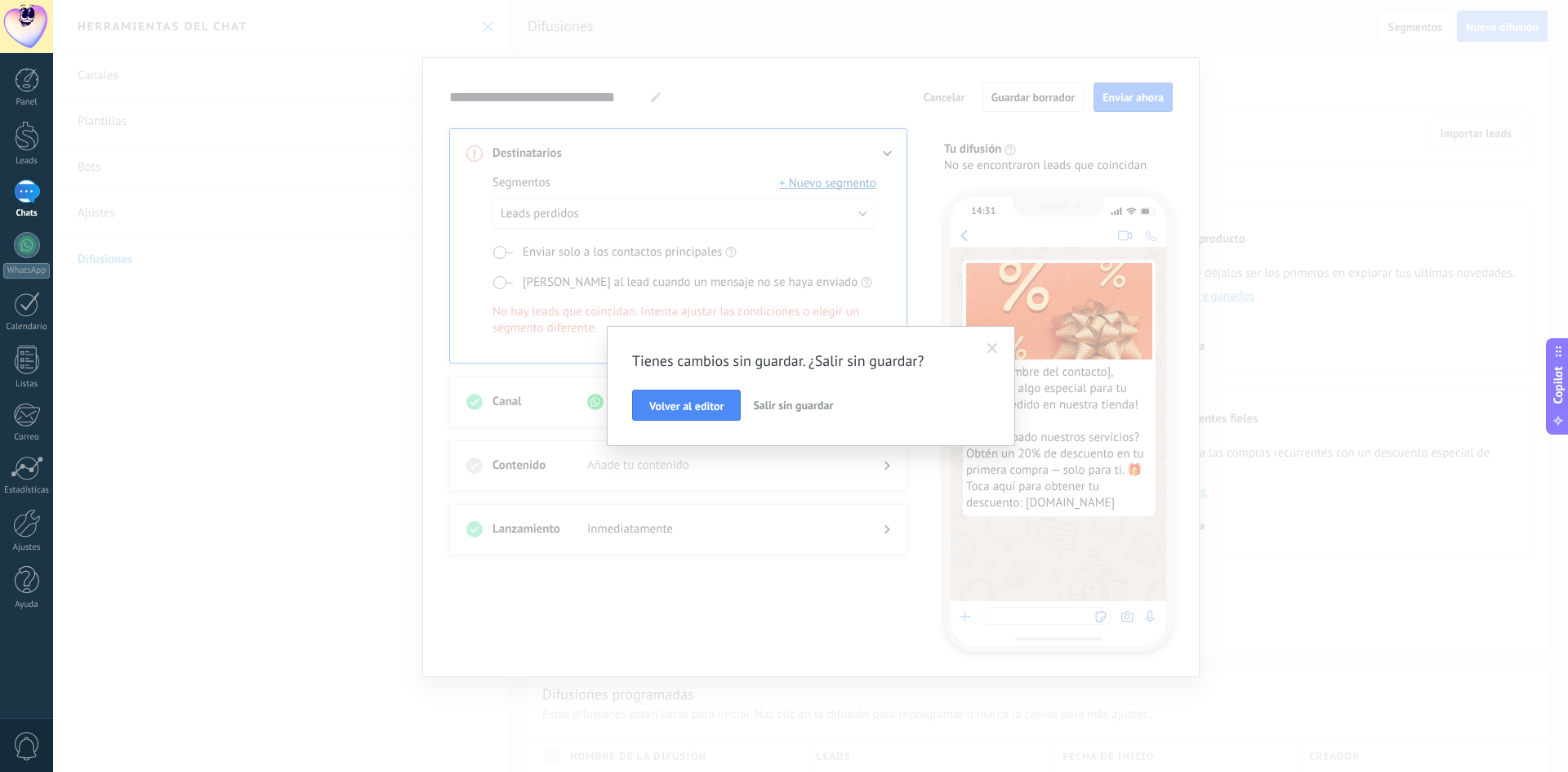
click at [778, 406] on span "Salir sin guardar" at bounding box center [793, 405] width 80 height 15
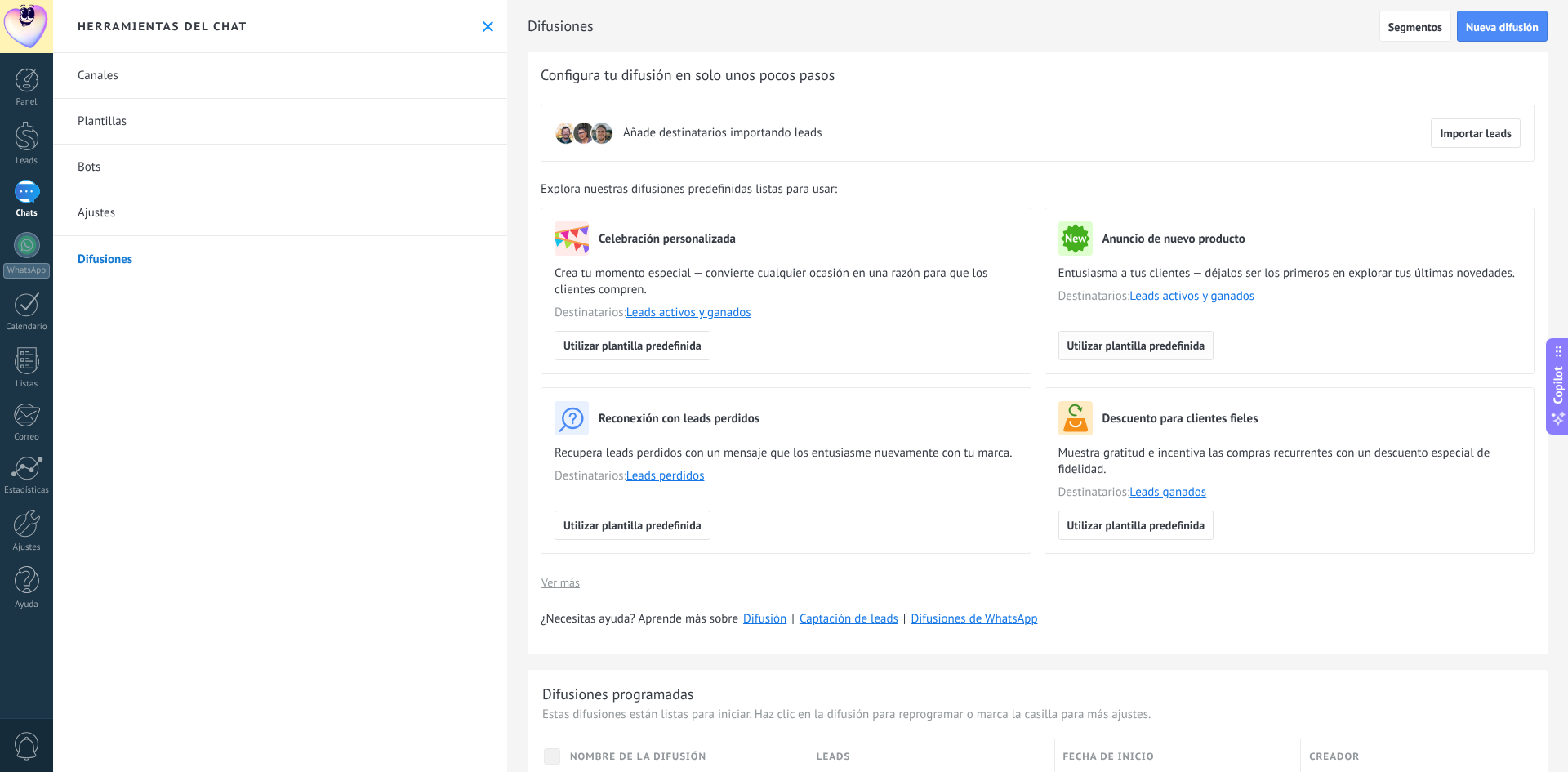
click at [1140, 349] on span "Utilizar plantilla predefinida" at bounding box center [1136, 345] width 138 height 11
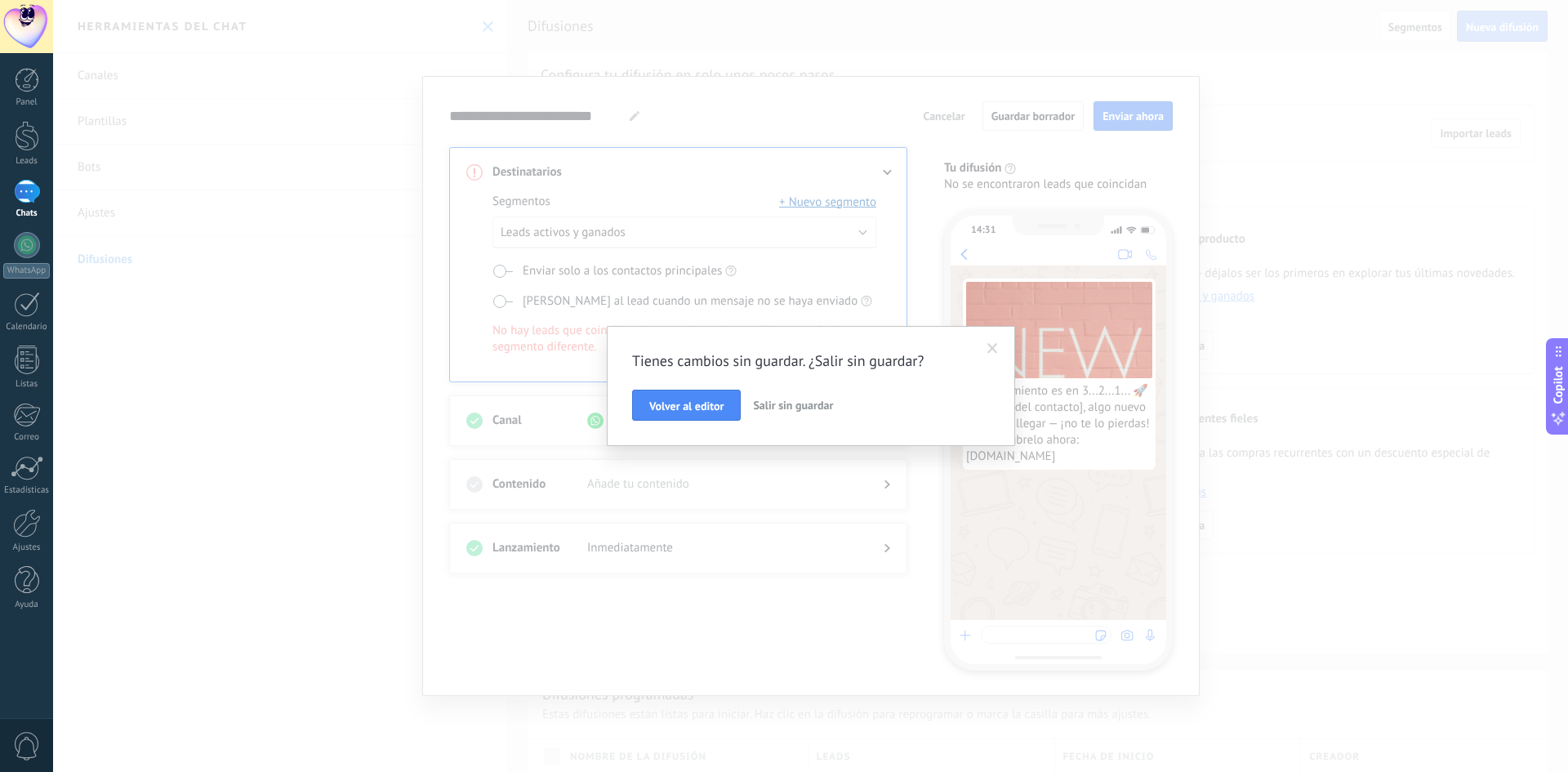
click at [804, 410] on span "Salir sin guardar" at bounding box center [793, 405] width 80 height 15
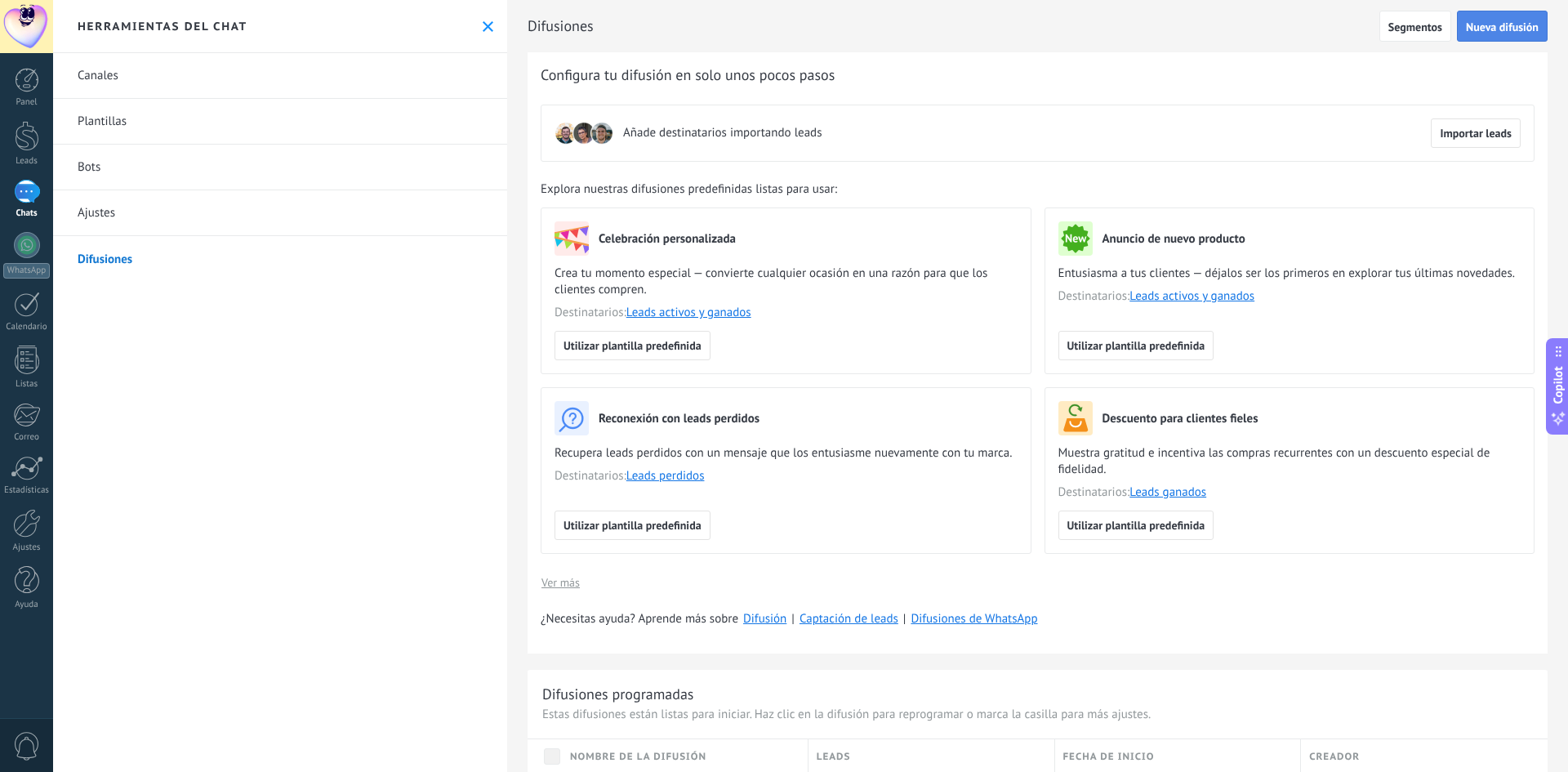
click at [1477, 30] on span "Nueva difusión" at bounding box center [1502, 26] width 73 height 11
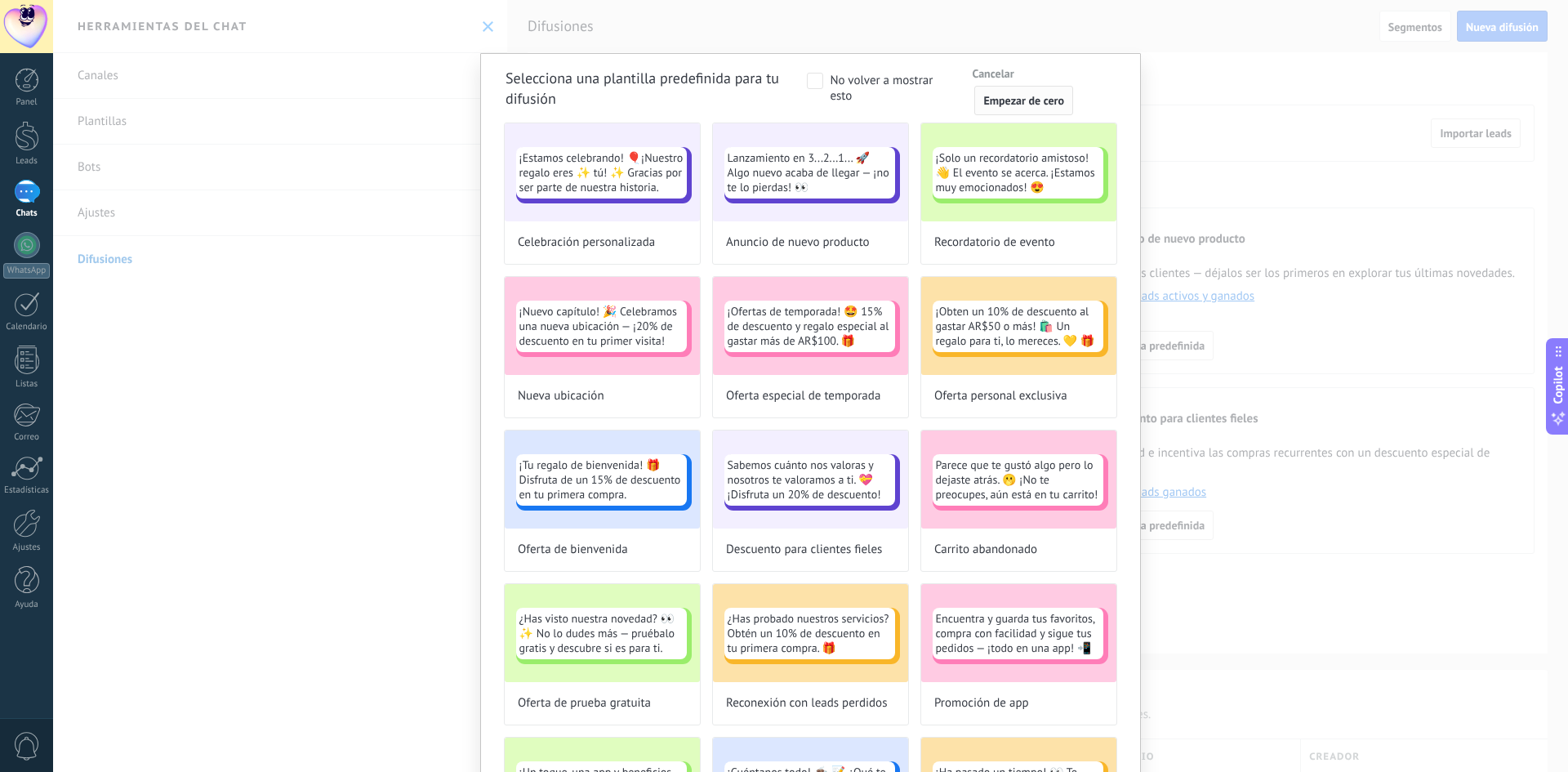
click at [1016, 104] on span "Empezar de cero" at bounding box center [1023, 100] width 81 height 11
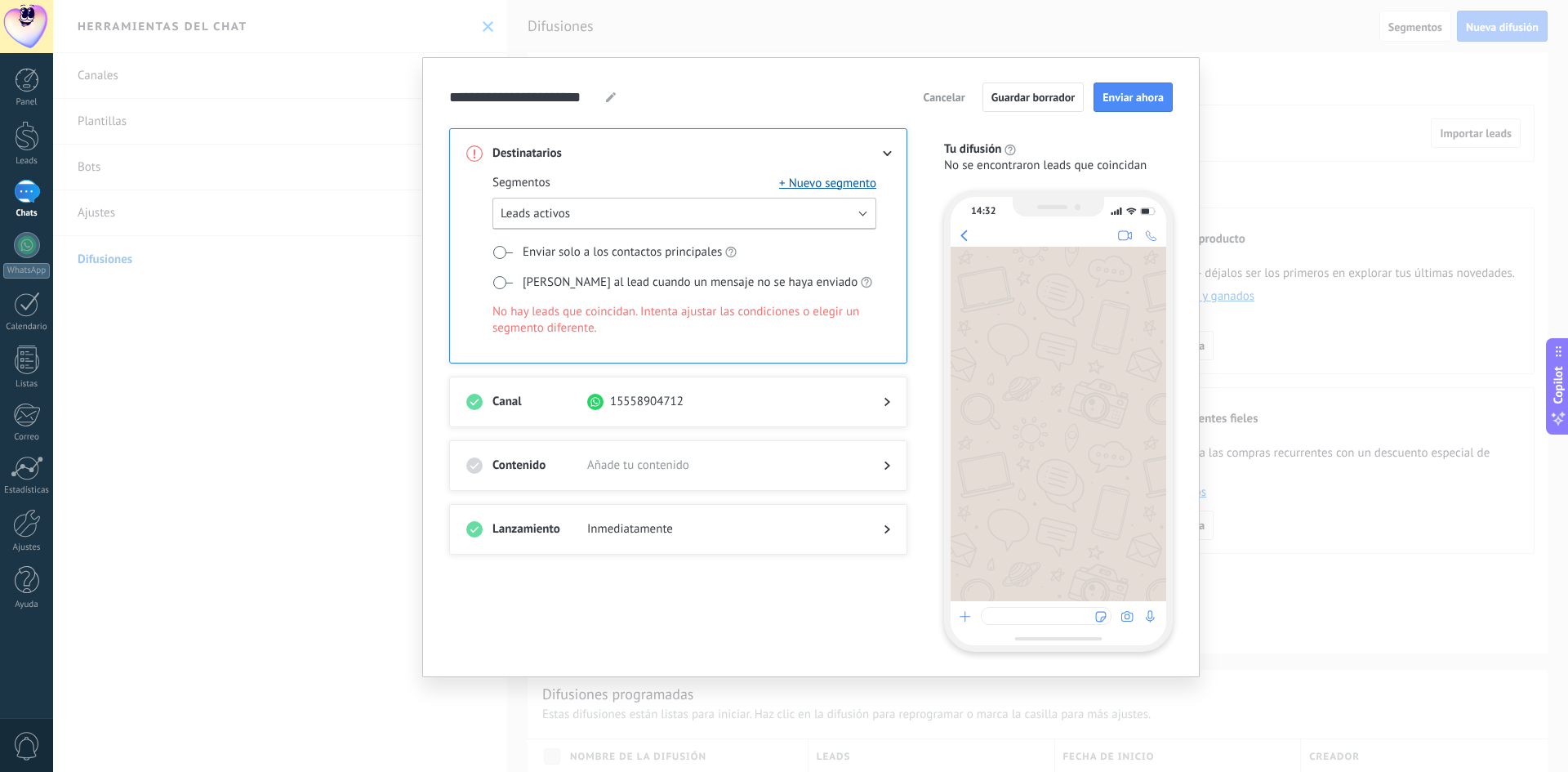
click at [751, 222] on button "Leads activos" at bounding box center [684, 214] width 384 height 32
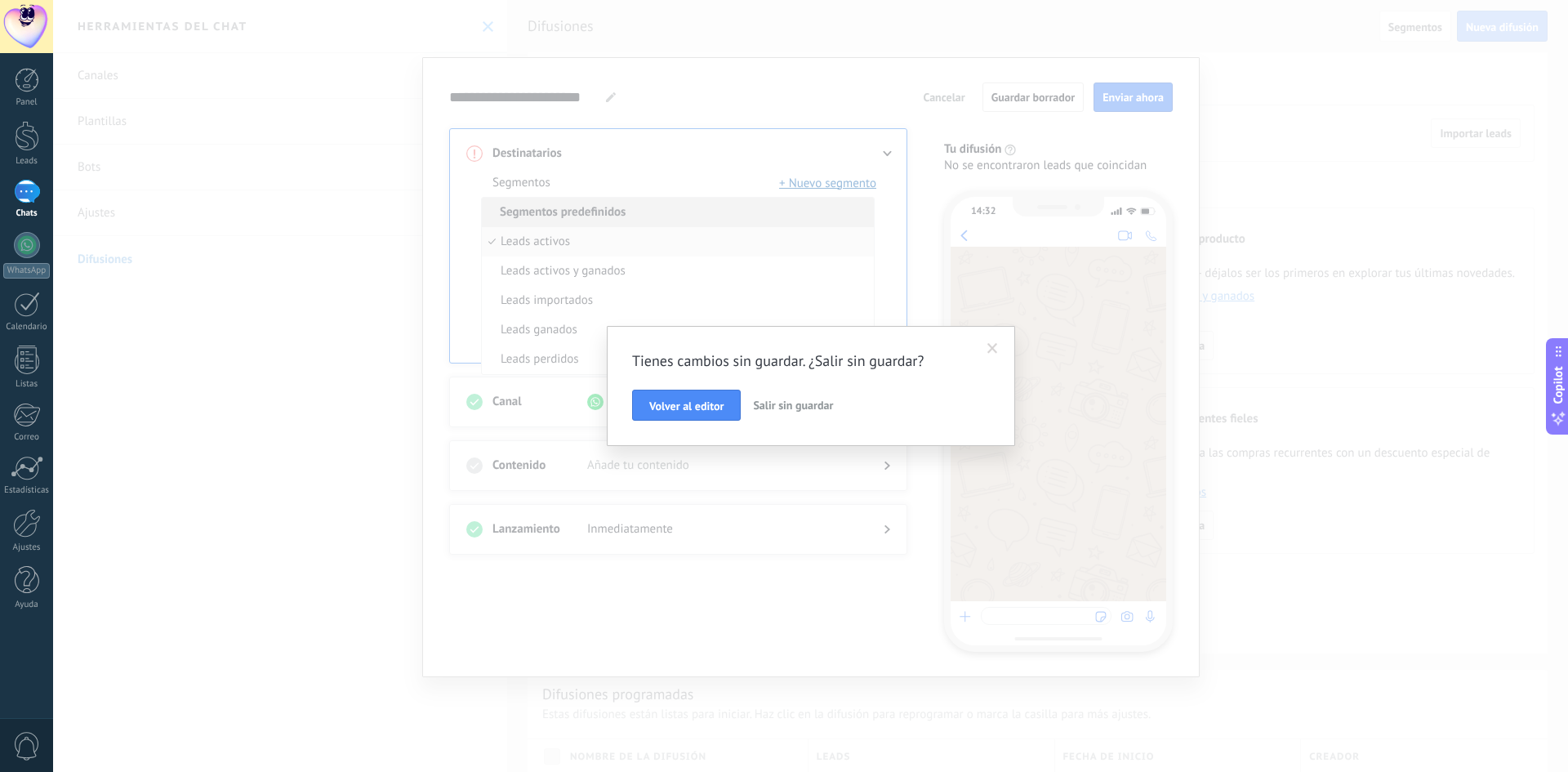
click at [991, 359] on span at bounding box center [992, 349] width 27 height 28
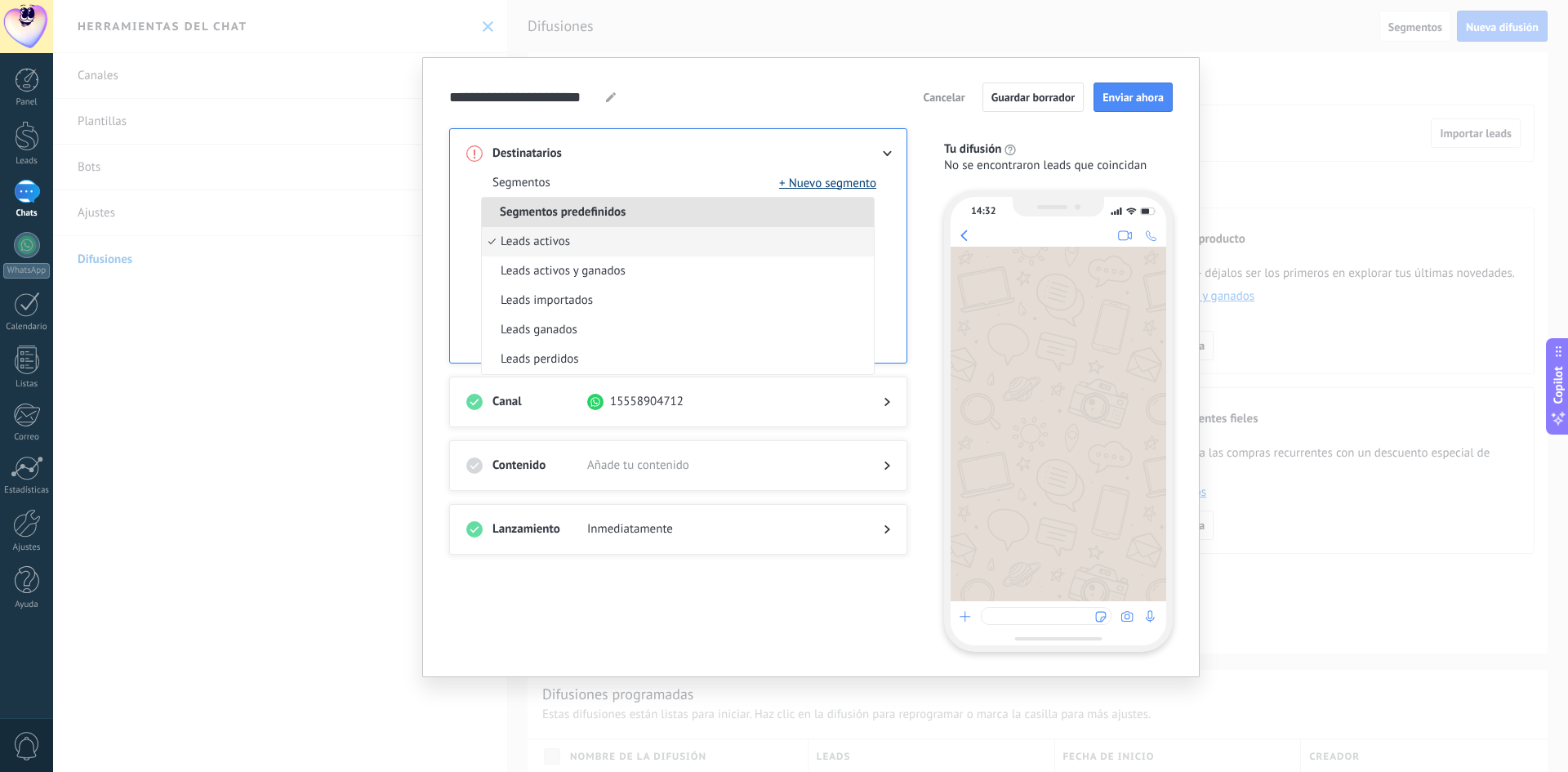
click at [808, 180] on button "+ Nuevo segmento" at bounding box center [827, 183] width 97 height 16
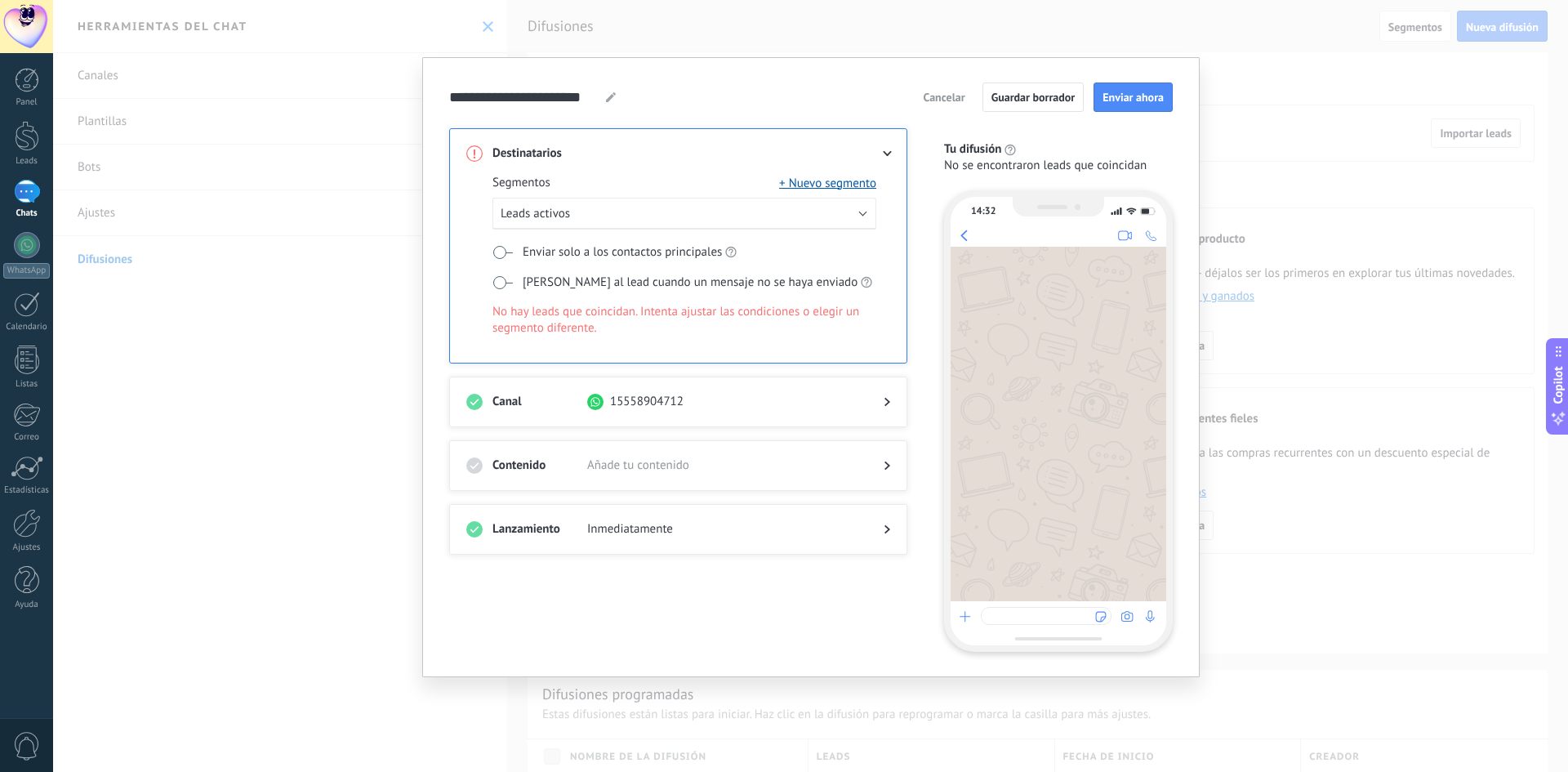
click at [501, 283] on span at bounding box center [502, 282] width 20 height 13
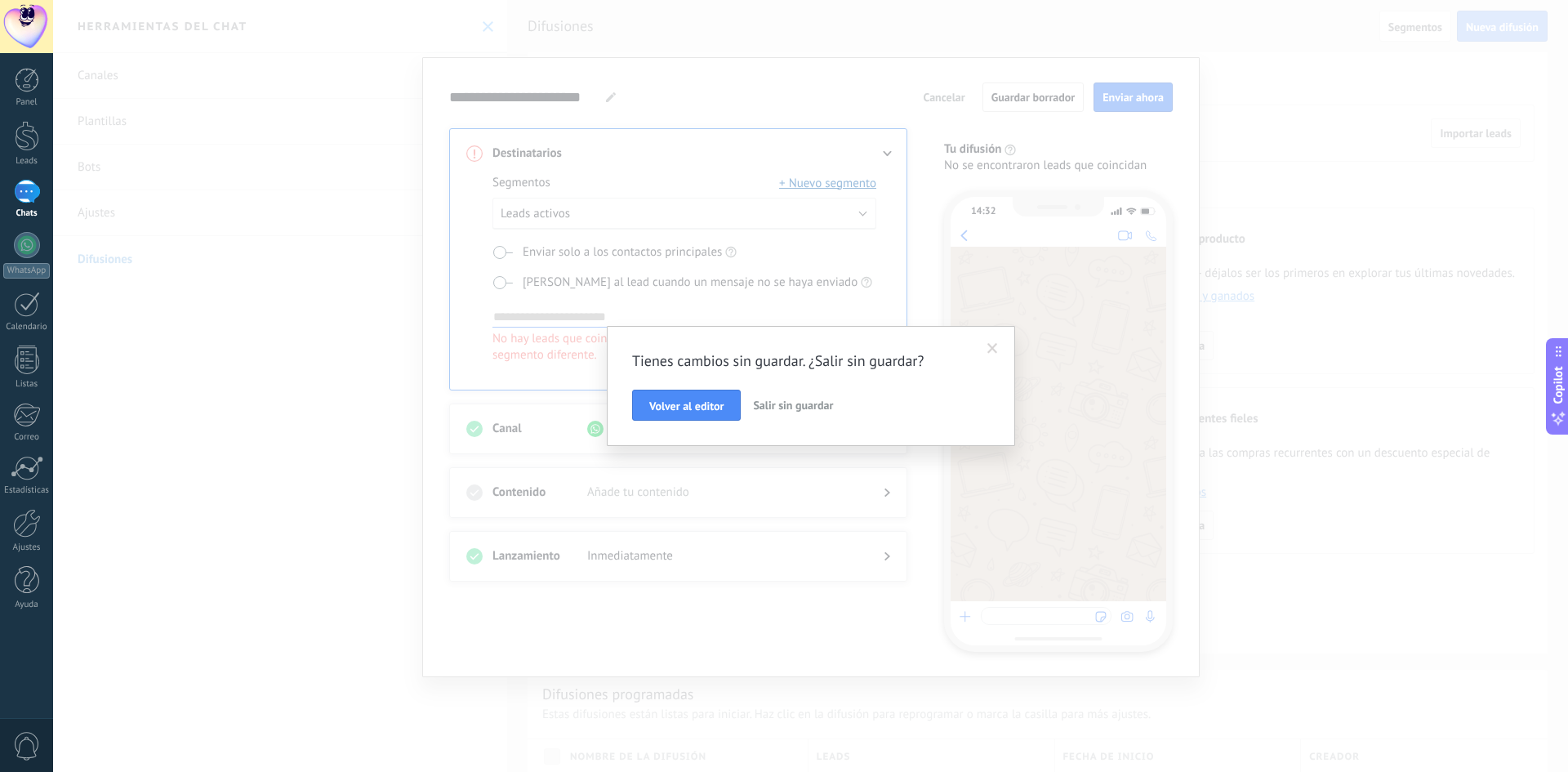
click at [761, 408] on span "Salir sin guardar" at bounding box center [793, 405] width 80 height 15
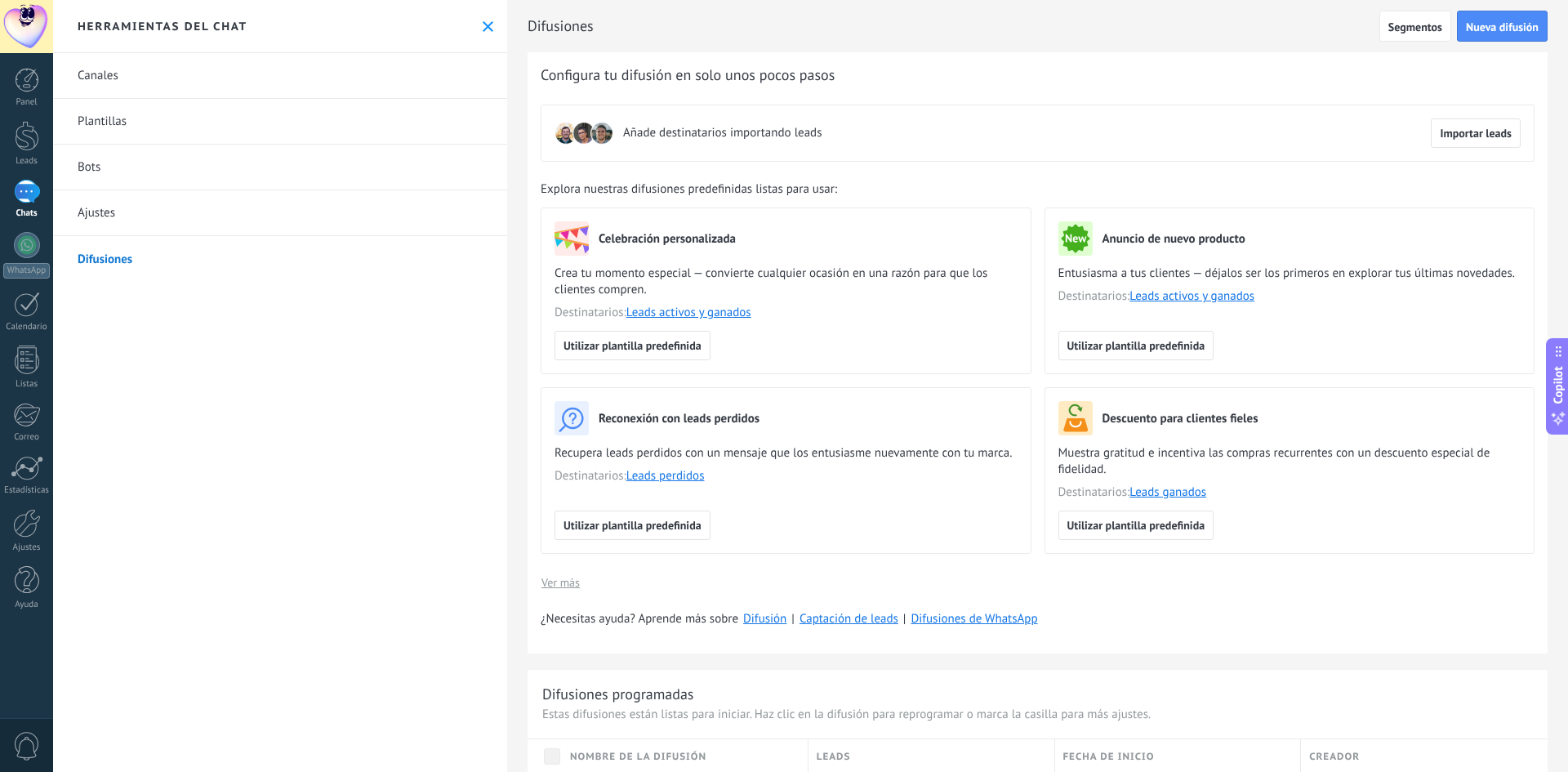
click at [115, 127] on link "Plantillas" at bounding box center [280, 122] width 454 height 46
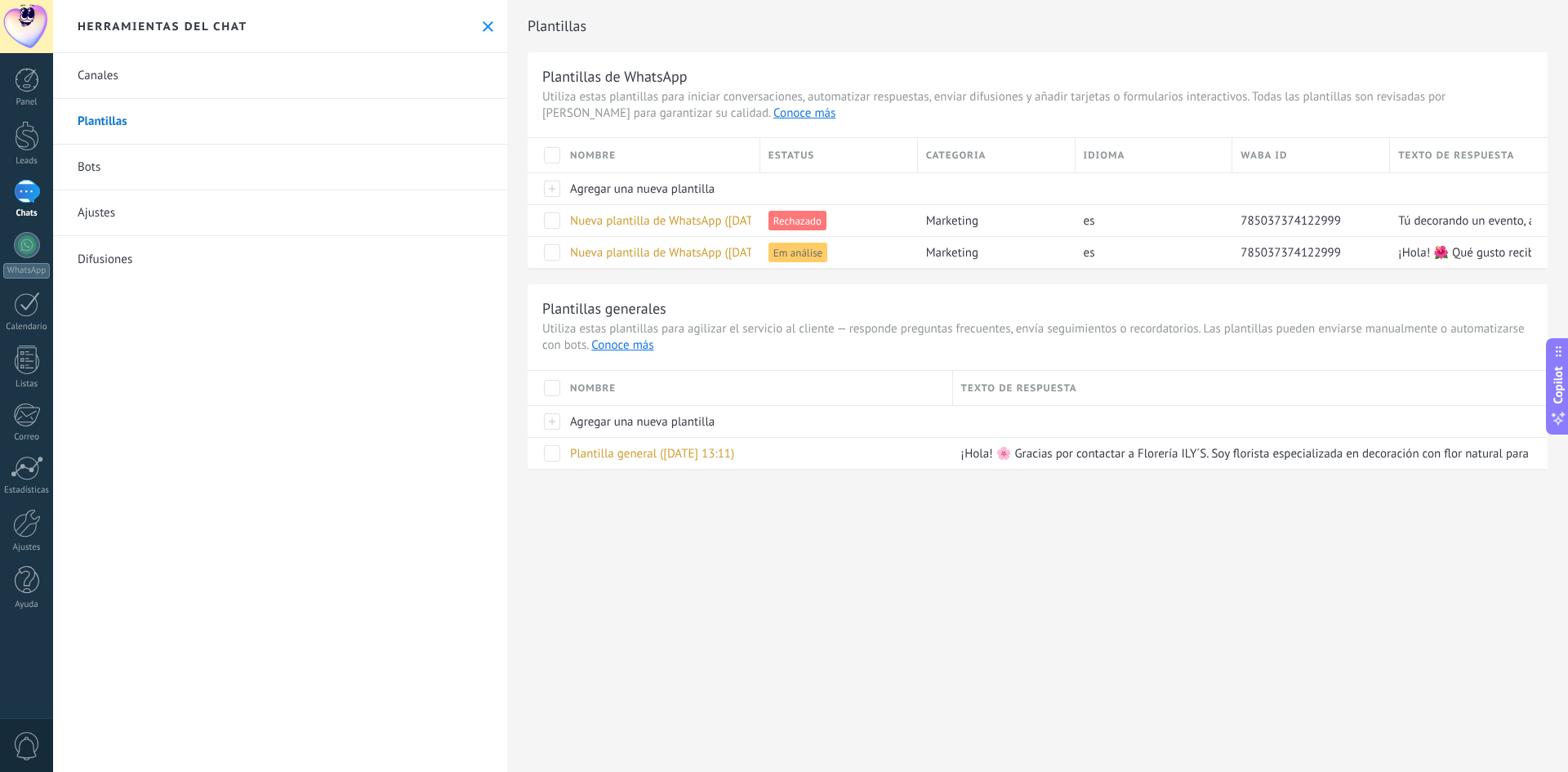
click at [96, 164] on link "Bots" at bounding box center [280, 168] width 454 height 46
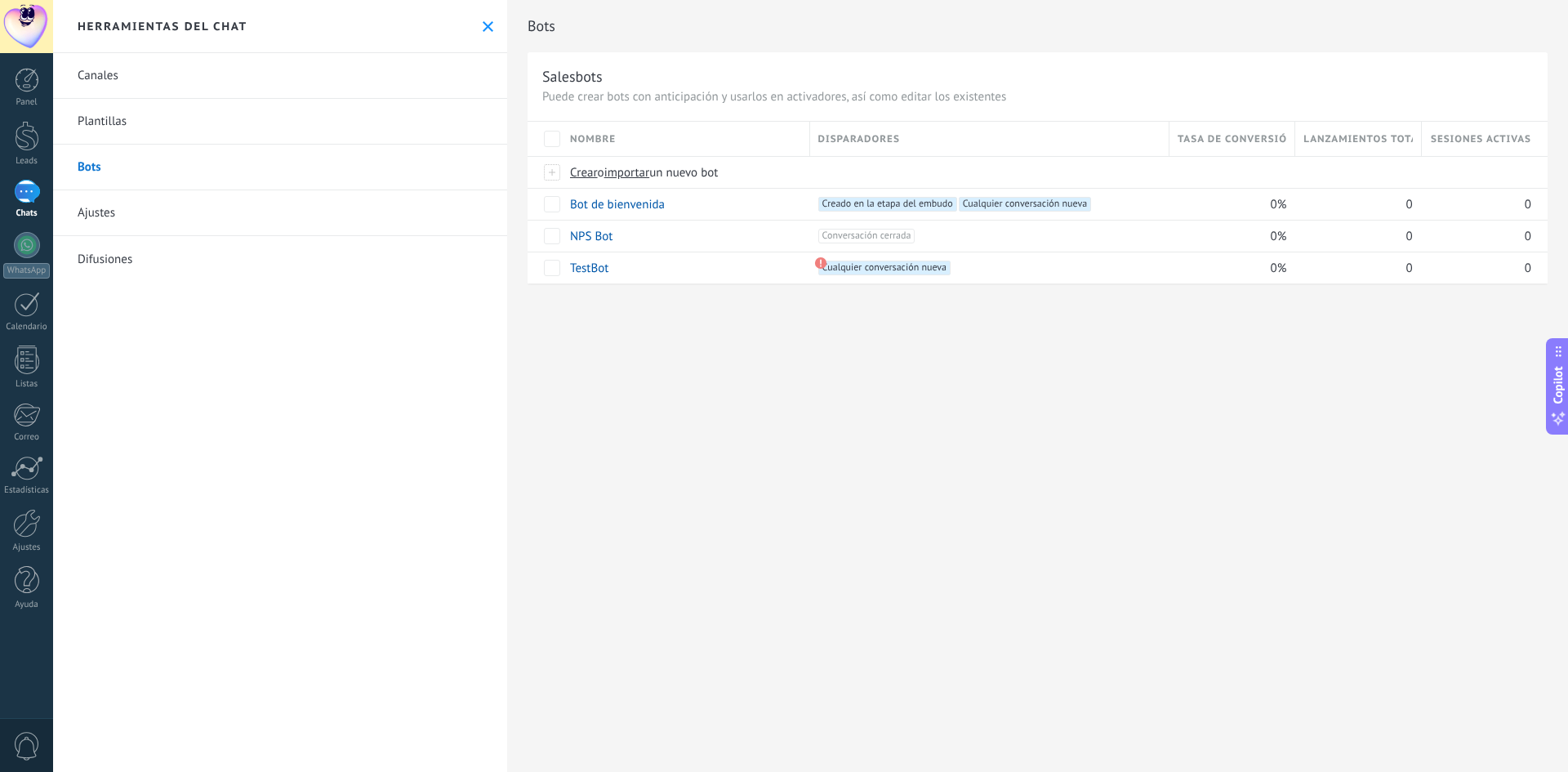
click at [77, 252] on link "Difusiones" at bounding box center [280, 259] width 454 height 46
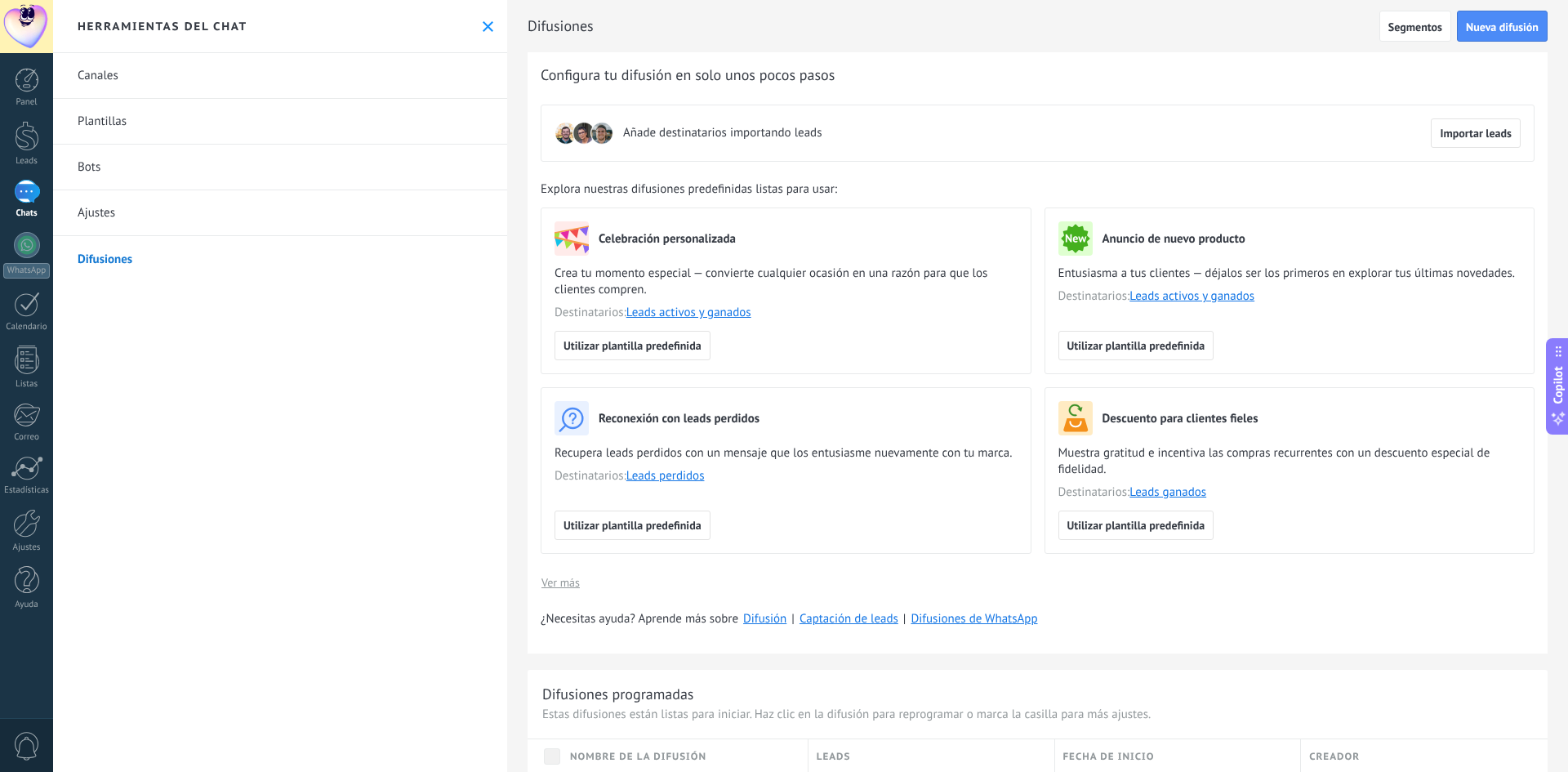
click at [94, 65] on link "Canales" at bounding box center [280, 76] width 454 height 46
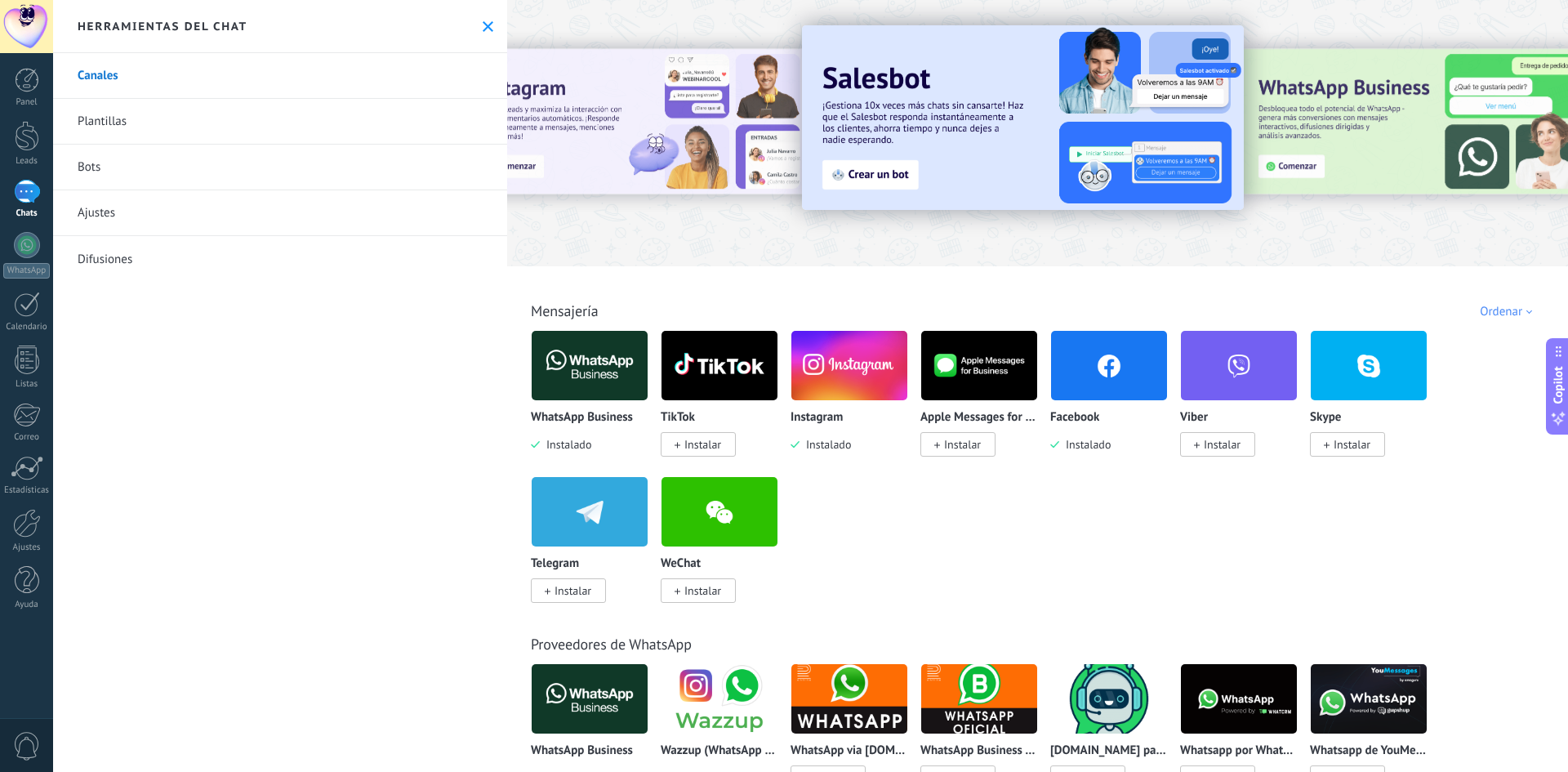
click at [851, 374] on img at bounding box center [849, 365] width 116 height 79
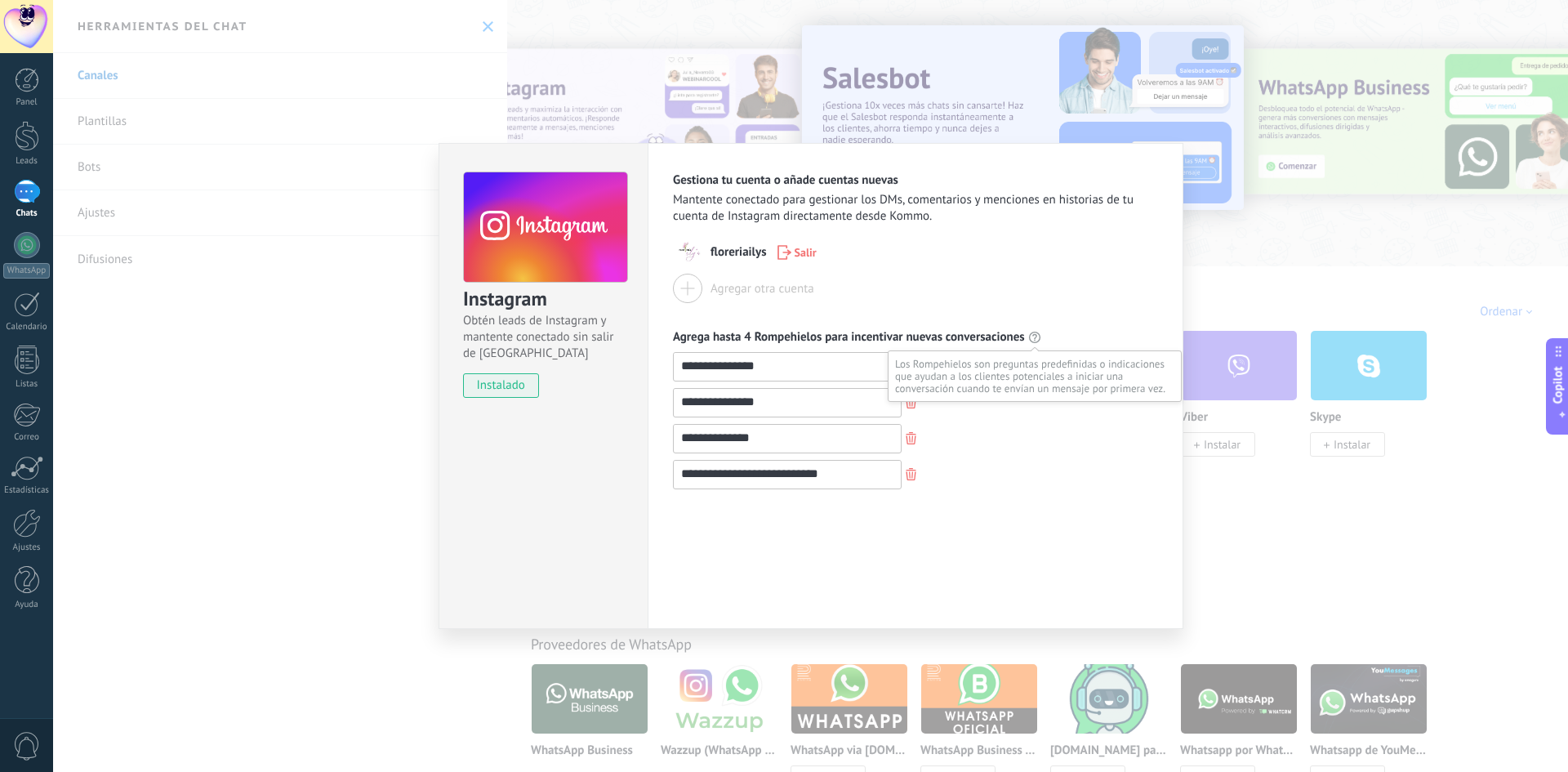
click at [1037, 333] on use at bounding box center [1034, 337] width 11 height 11
click at [488, 376] on span "instalado" at bounding box center [501, 385] width 74 height 25
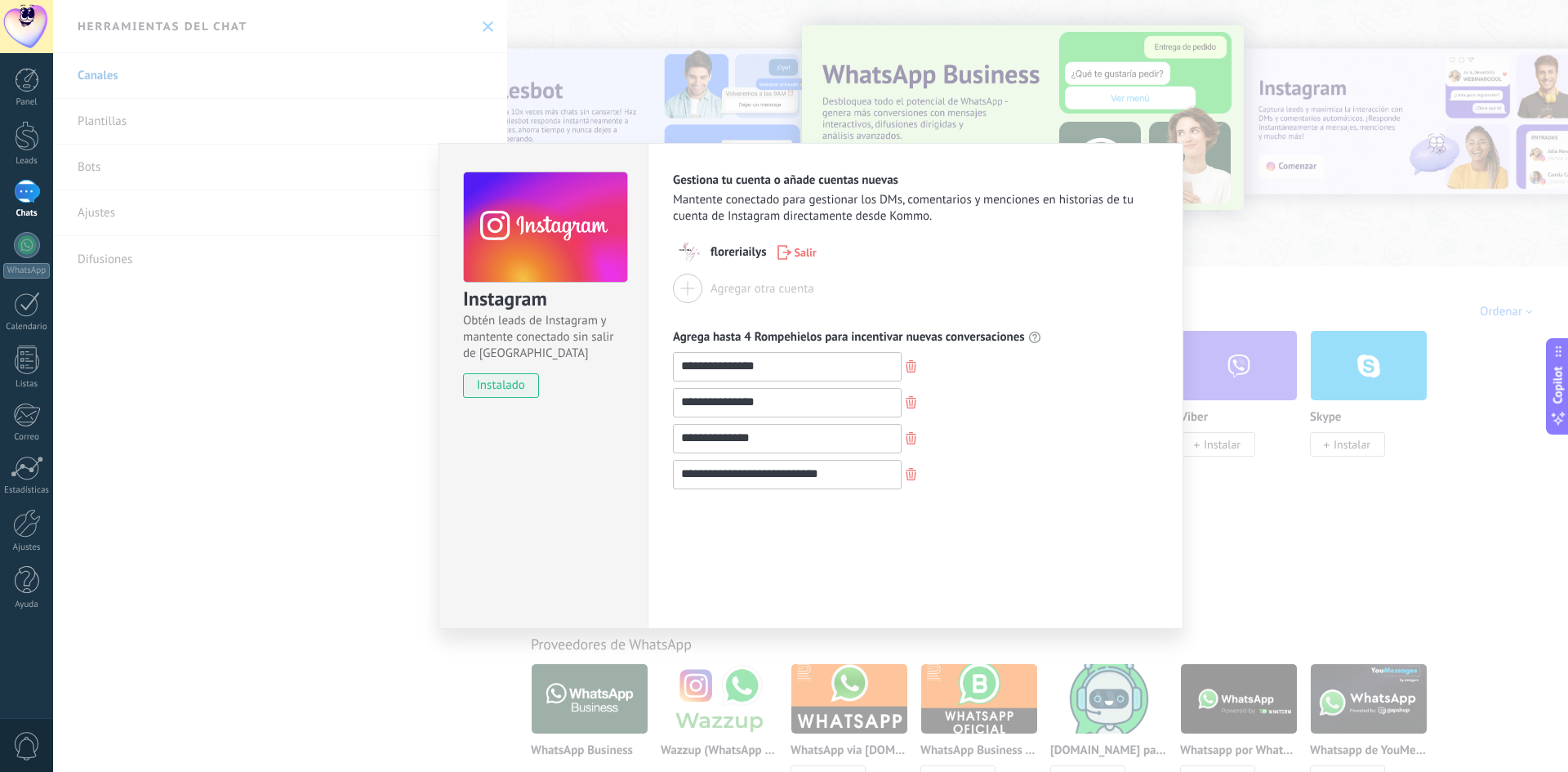
click at [494, 382] on span "instalado" at bounding box center [501, 385] width 74 height 25
click at [514, 237] on use at bounding box center [545, 227] width 163 height 111
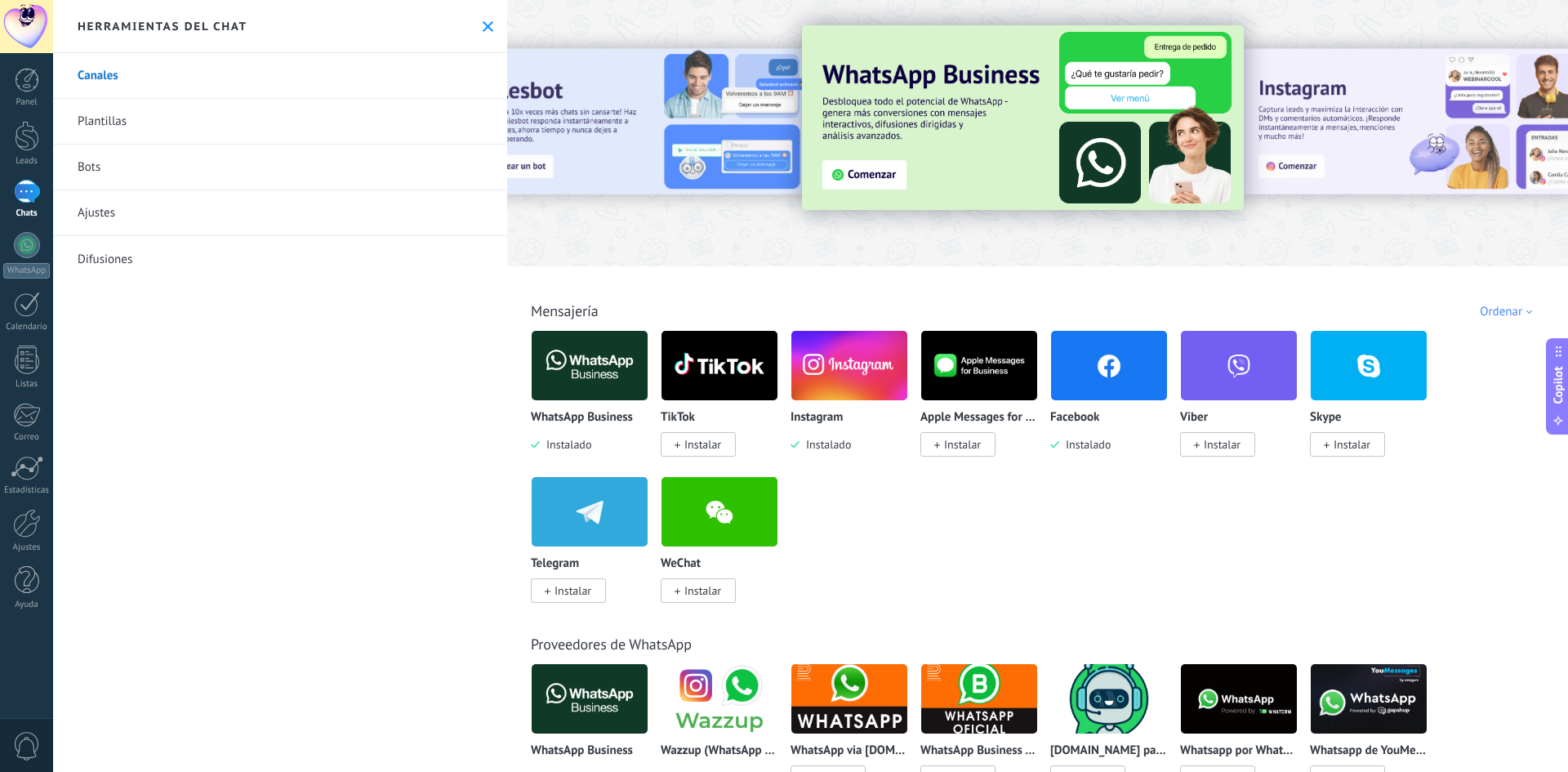
click at [1349, 131] on div at bounding box center [1443, 132] width 368 height 147
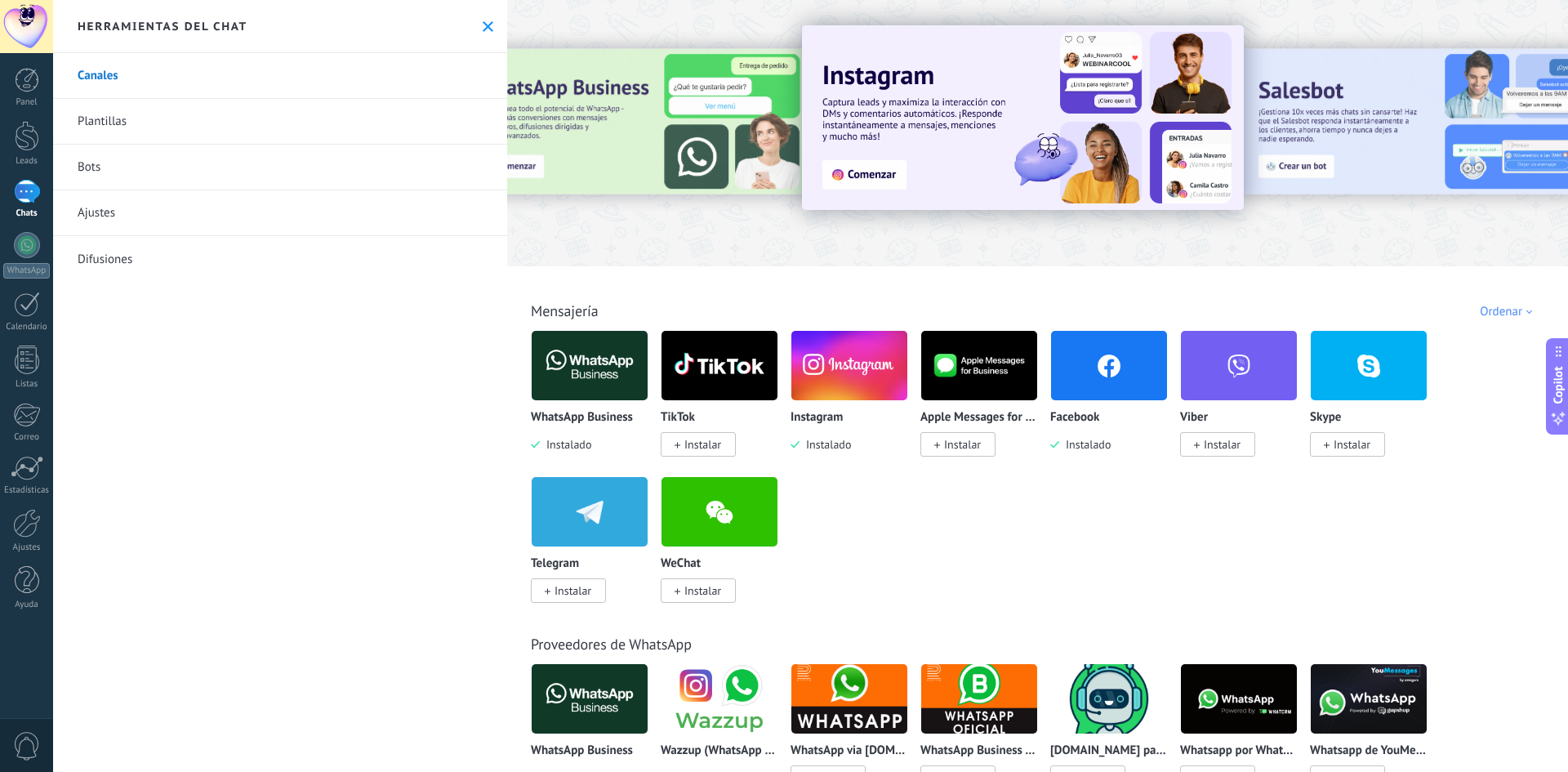
click at [1491, 316] on div "Ordenar" at bounding box center [1509, 312] width 58 height 16
click at [1444, 423] on div "Lo más nuevo primero" at bounding box center [1474, 424] width 137 height 28
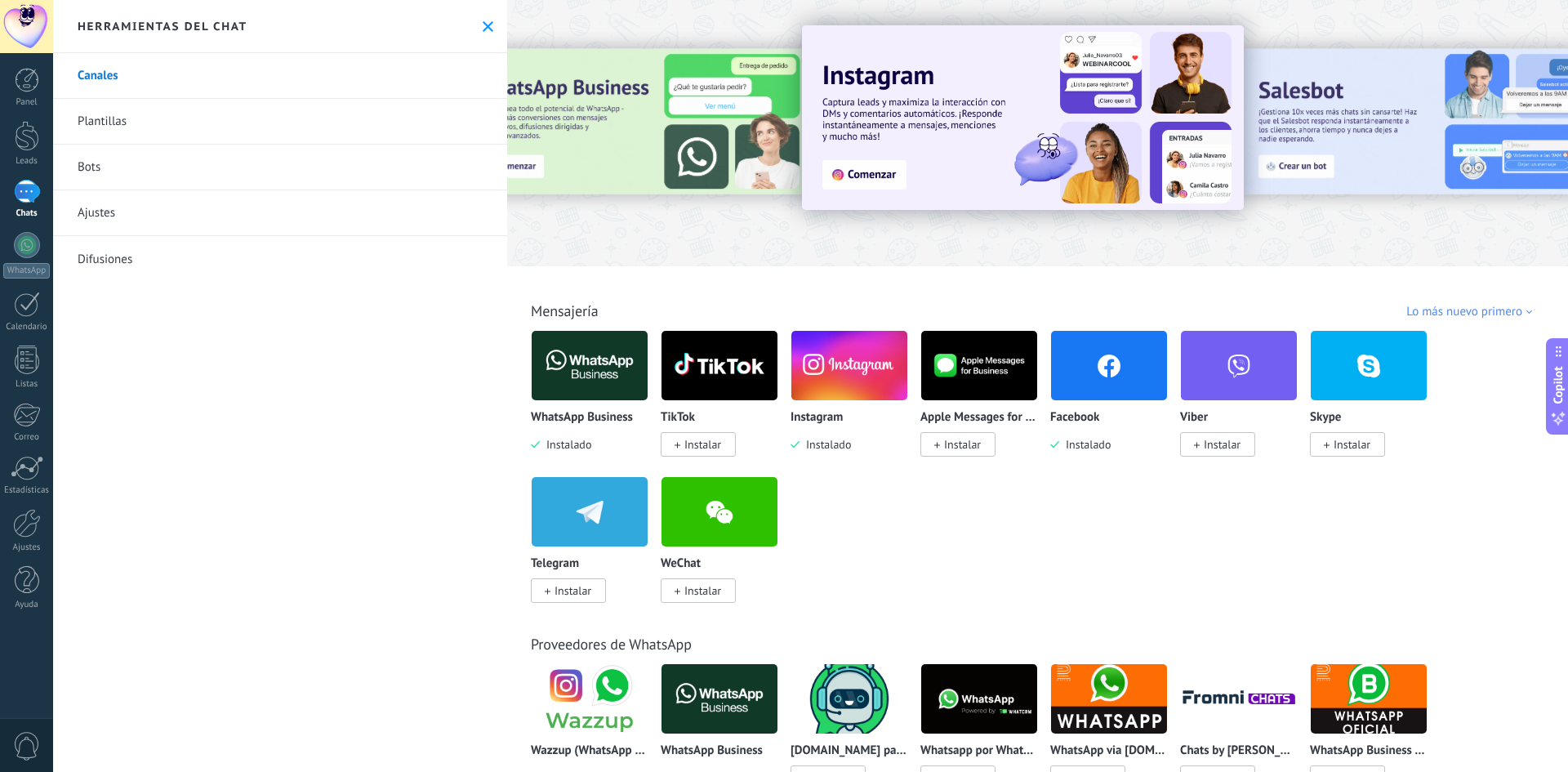
click at [1101, 436] on div "Facebook Instalado" at bounding box center [1109, 432] width 118 height 42
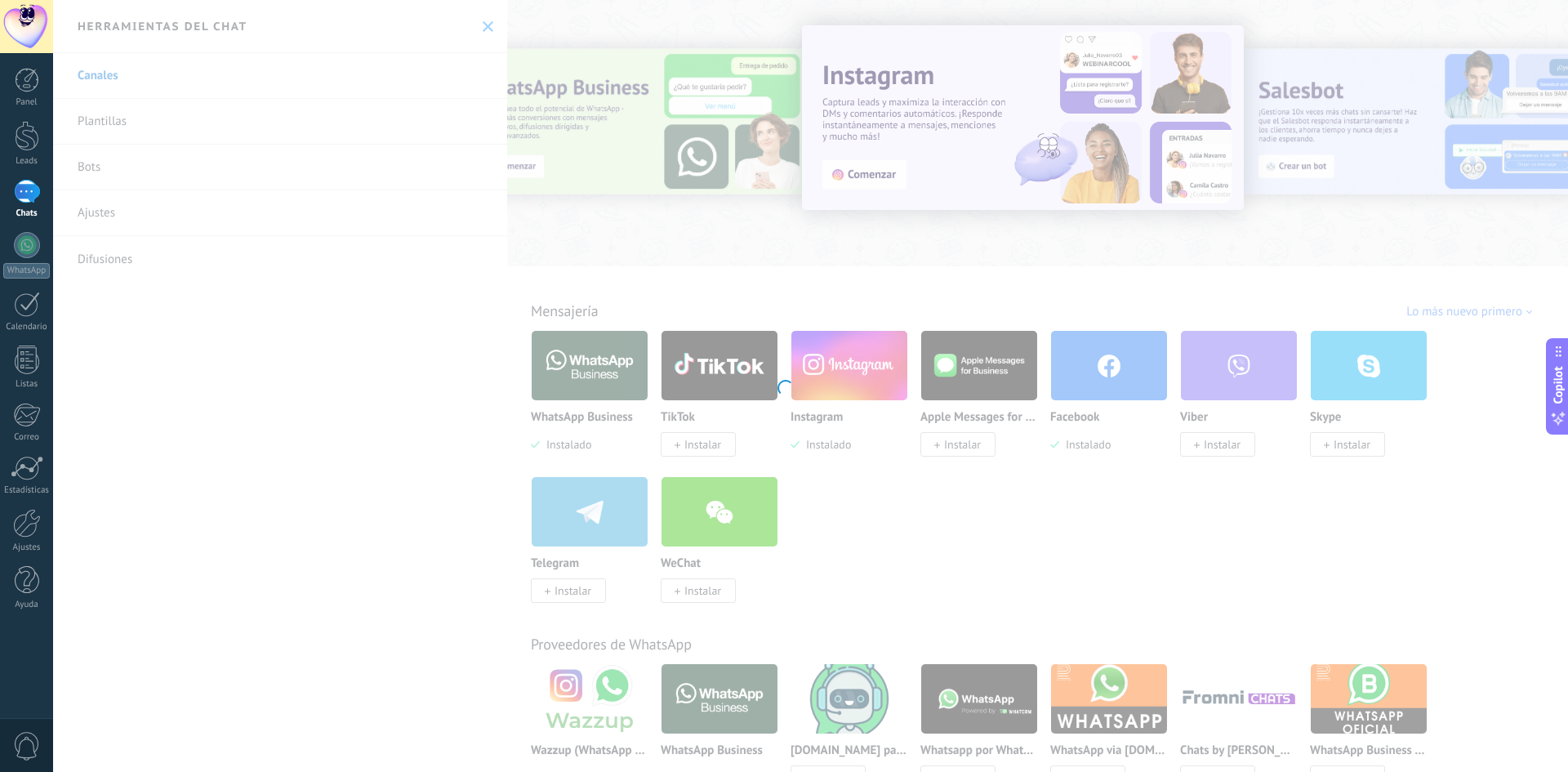
click at [1076, 411] on div at bounding box center [784, 386] width 1568 height 772
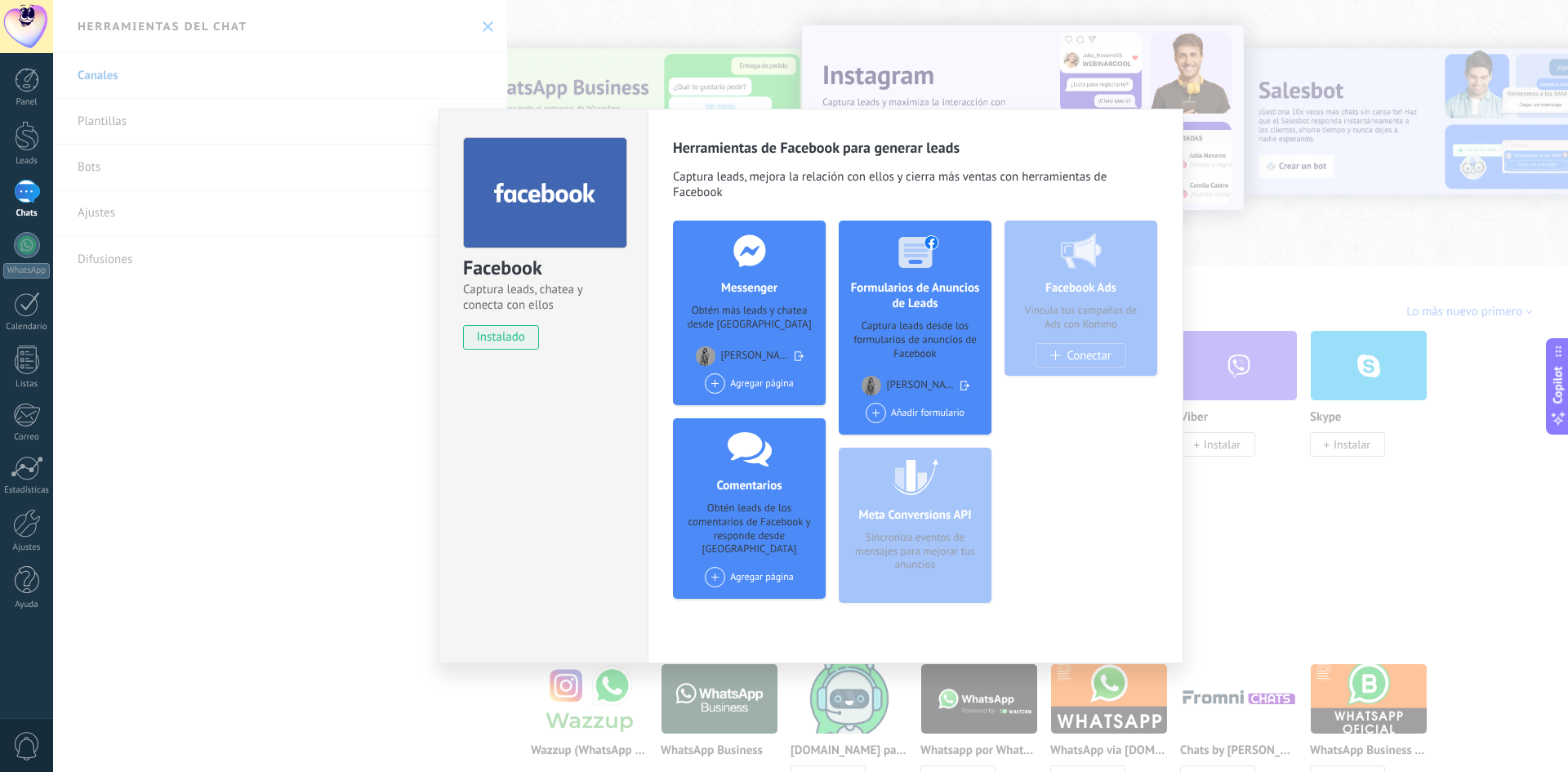
click at [738, 363] on div "Liz Diaz Leal" at bounding box center [750, 356] width 108 height 25
click at [746, 380] on div "Agregar página" at bounding box center [749, 383] width 89 height 20
click at [749, 415] on div "Floreria ILY’S" at bounding box center [757, 414] width 109 height 36
click at [920, 408] on div "Añadir formulario" at bounding box center [915, 413] width 99 height 20
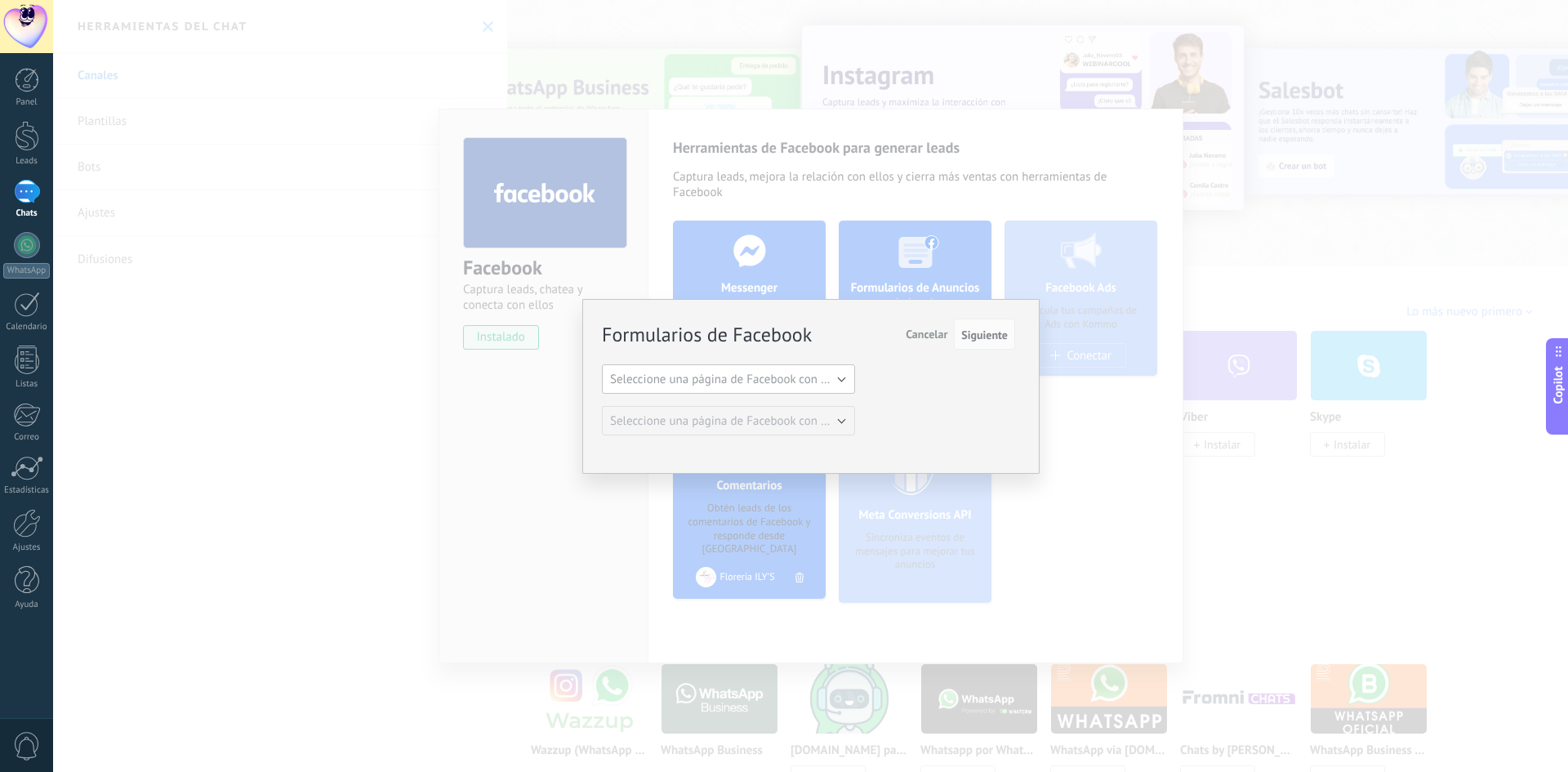
click at [742, 383] on span "Seleccione una página de Facebook con formas" at bounding box center [733, 380] width 247 height 16
click at [681, 405] on span "Floreria ILY’S" at bounding box center [720, 407] width 257 height 16
click at [979, 333] on span "Siguiente" at bounding box center [984, 334] width 47 height 11
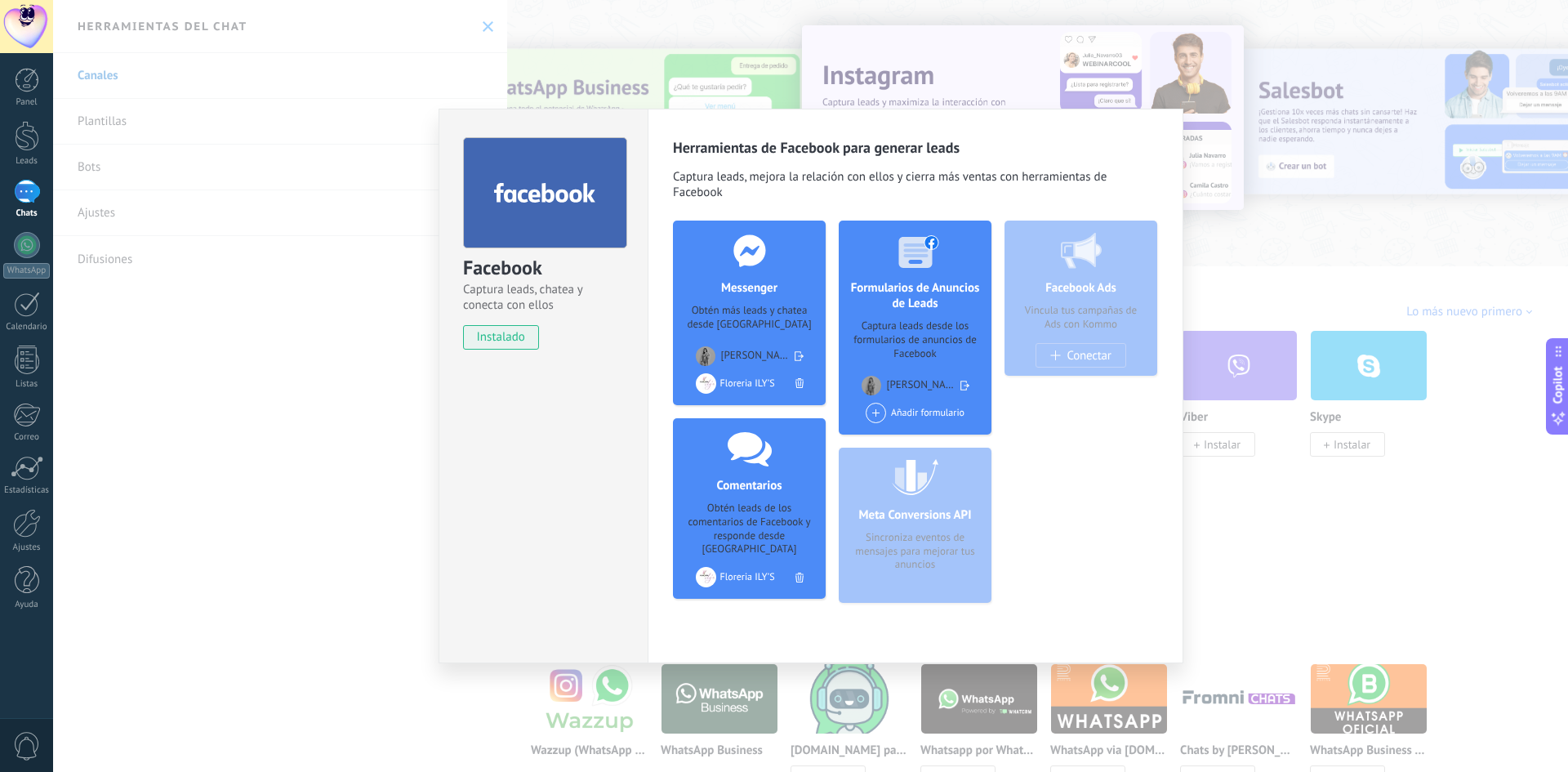
click at [911, 412] on div "Añadir formulario" at bounding box center [915, 413] width 99 height 20
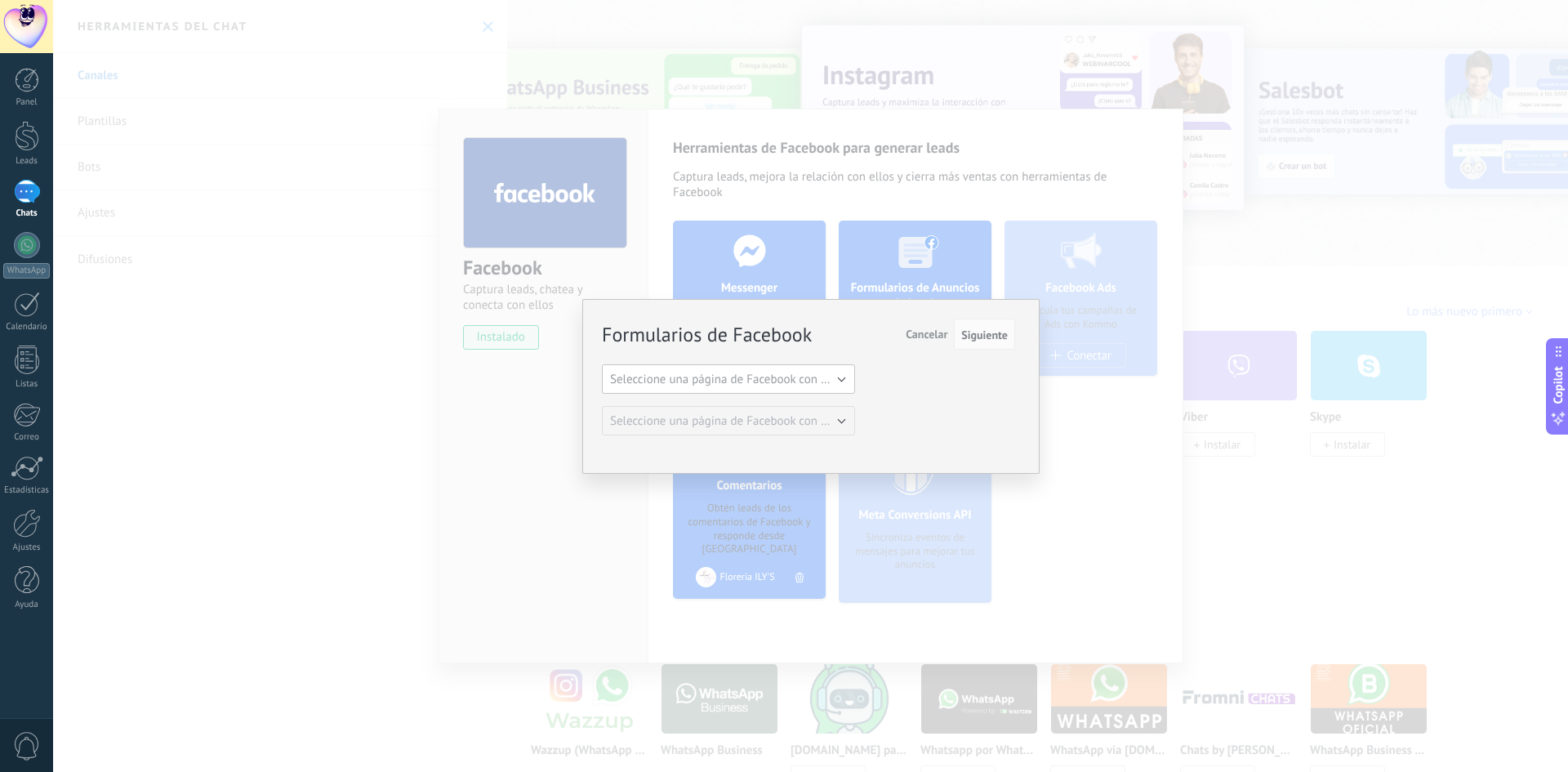
click at [763, 376] on span "Seleccione una página de Facebook con formas" at bounding box center [733, 380] width 247 height 16
click at [693, 400] on span "Floreria ILY’S" at bounding box center [720, 407] width 257 height 16
click at [977, 332] on span "Siguiente" at bounding box center [984, 334] width 47 height 11
click at [791, 432] on div "Formularios de Facebook Siguiente Cancelar Seleccione una página de Facebook co…" at bounding box center [810, 386] width 457 height 175
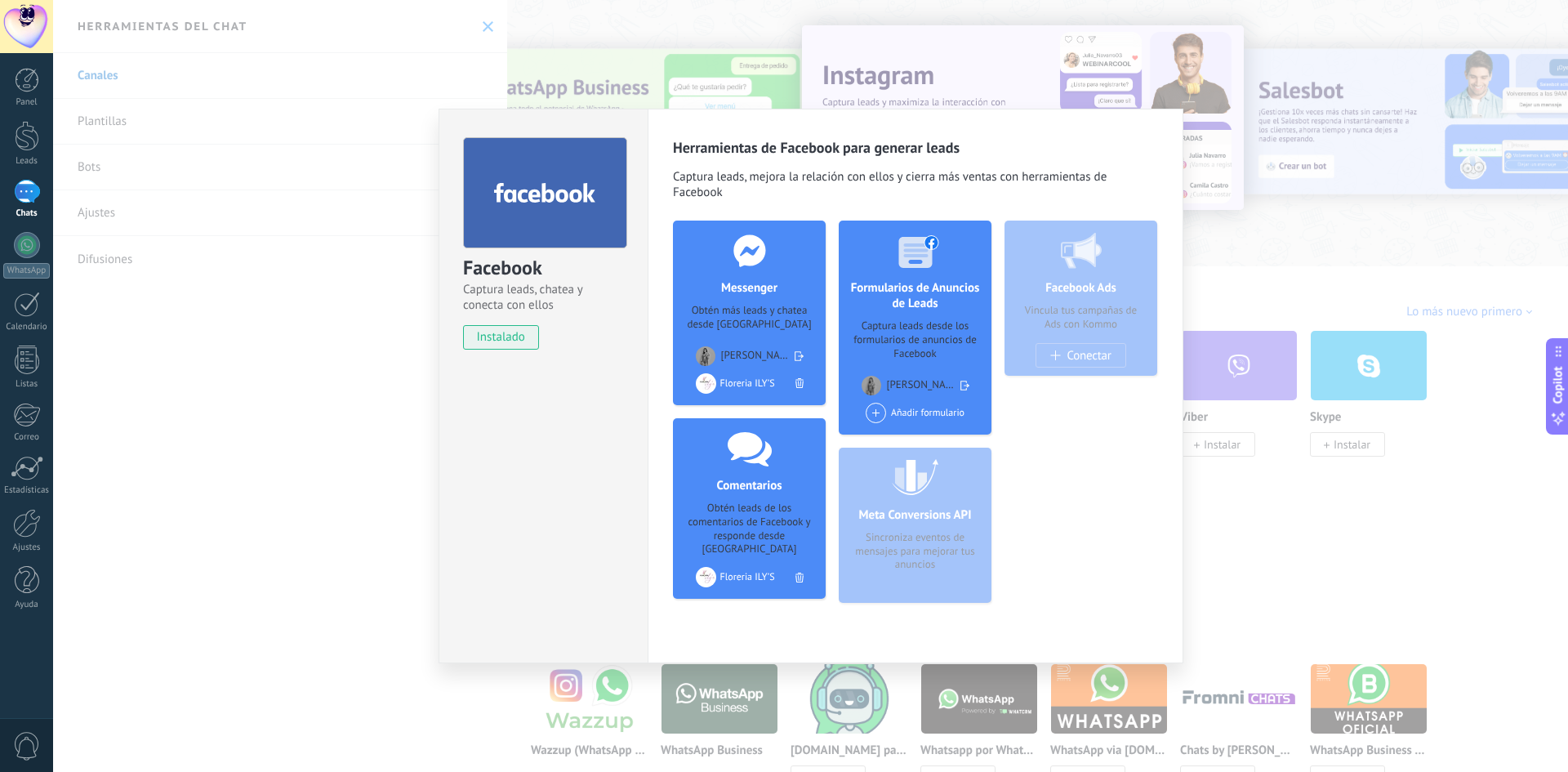
click at [903, 410] on div "Añadir formulario" at bounding box center [915, 413] width 99 height 20
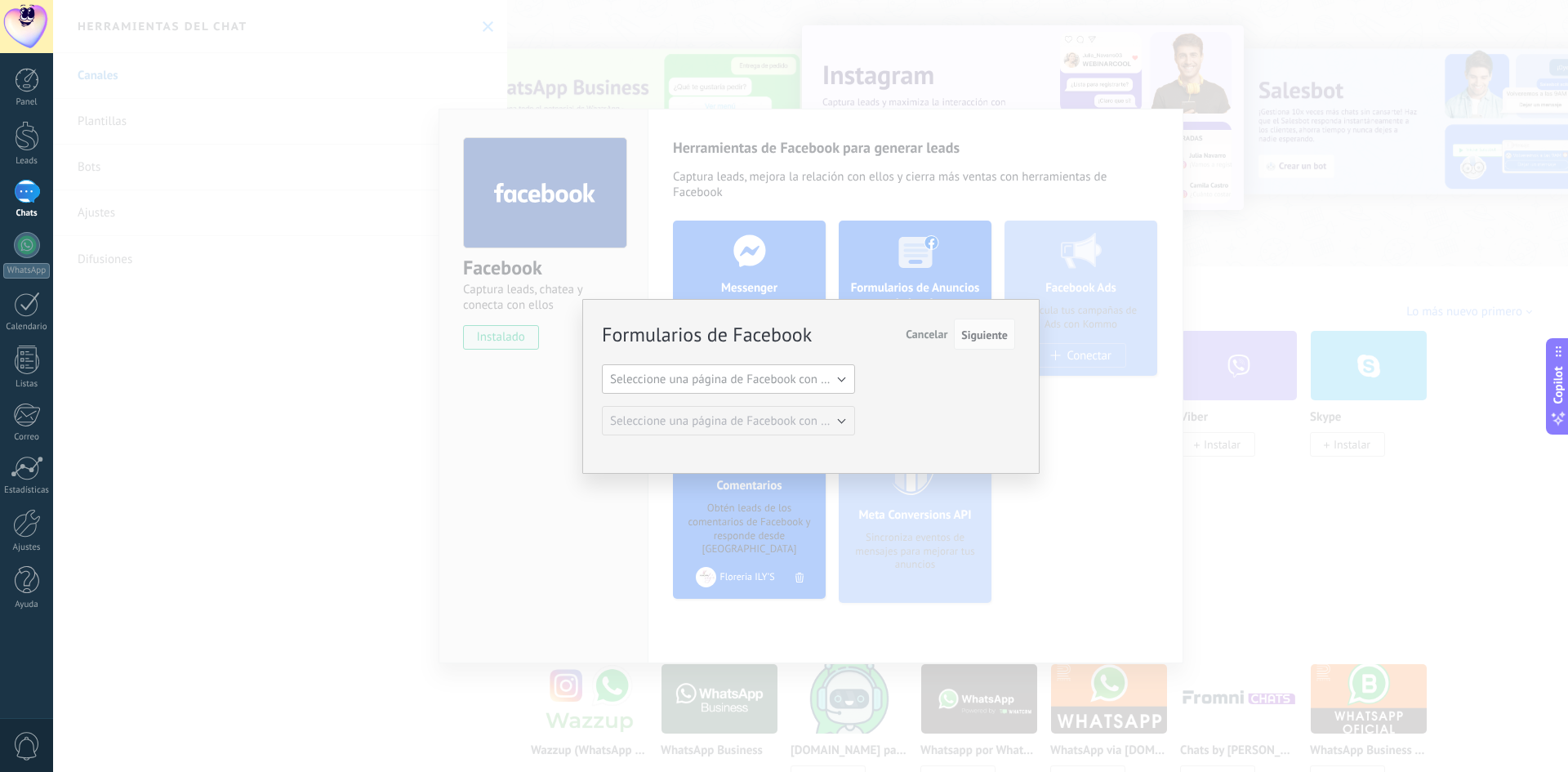
click at [800, 376] on span "Seleccione una página de Facebook con formas" at bounding box center [733, 380] width 247 height 16
click at [652, 408] on span "Floreria ILY’S" at bounding box center [720, 407] width 257 height 16
click at [1006, 336] on span "Siguiente" at bounding box center [984, 334] width 47 height 11
click at [991, 329] on span "Siguiente" at bounding box center [984, 334] width 47 height 11
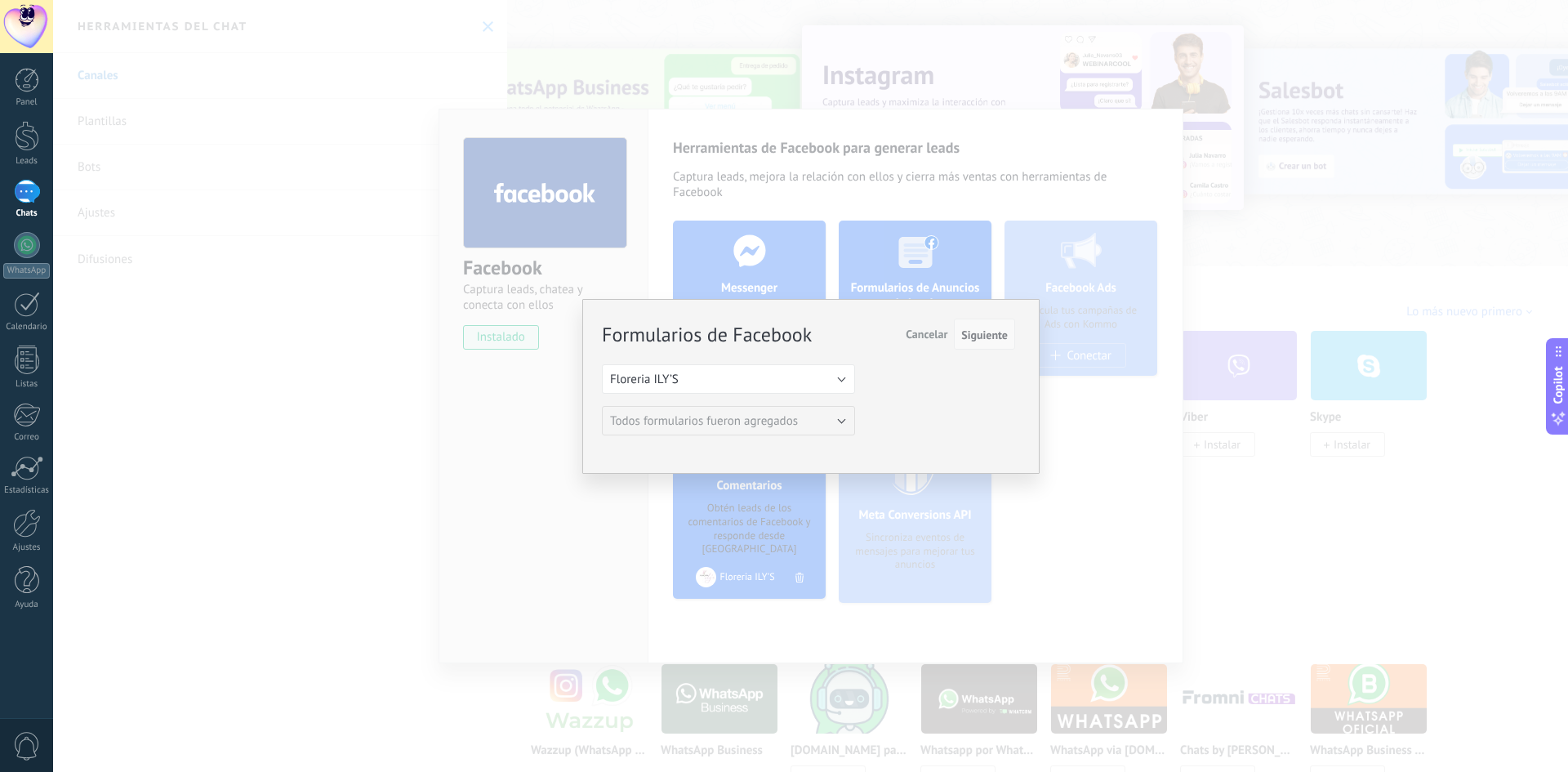
click at [963, 340] on span "Siguiente" at bounding box center [984, 334] width 47 height 11
click at [936, 334] on span "Cancelar" at bounding box center [927, 334] width 42 height 15
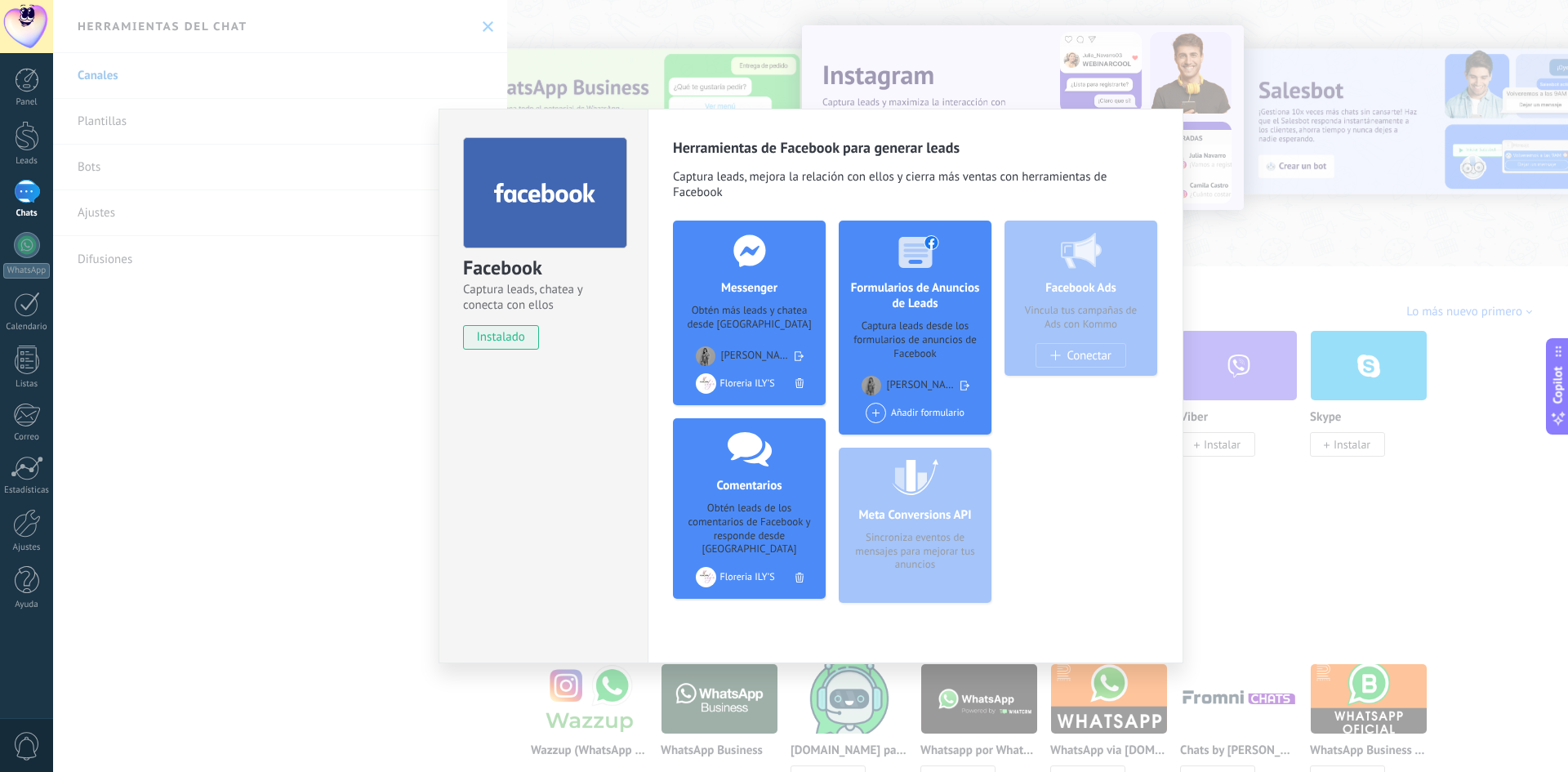
click at [889, 414] on div "Añadir formulario" at bounding box center [915, 413] width 99 height 20
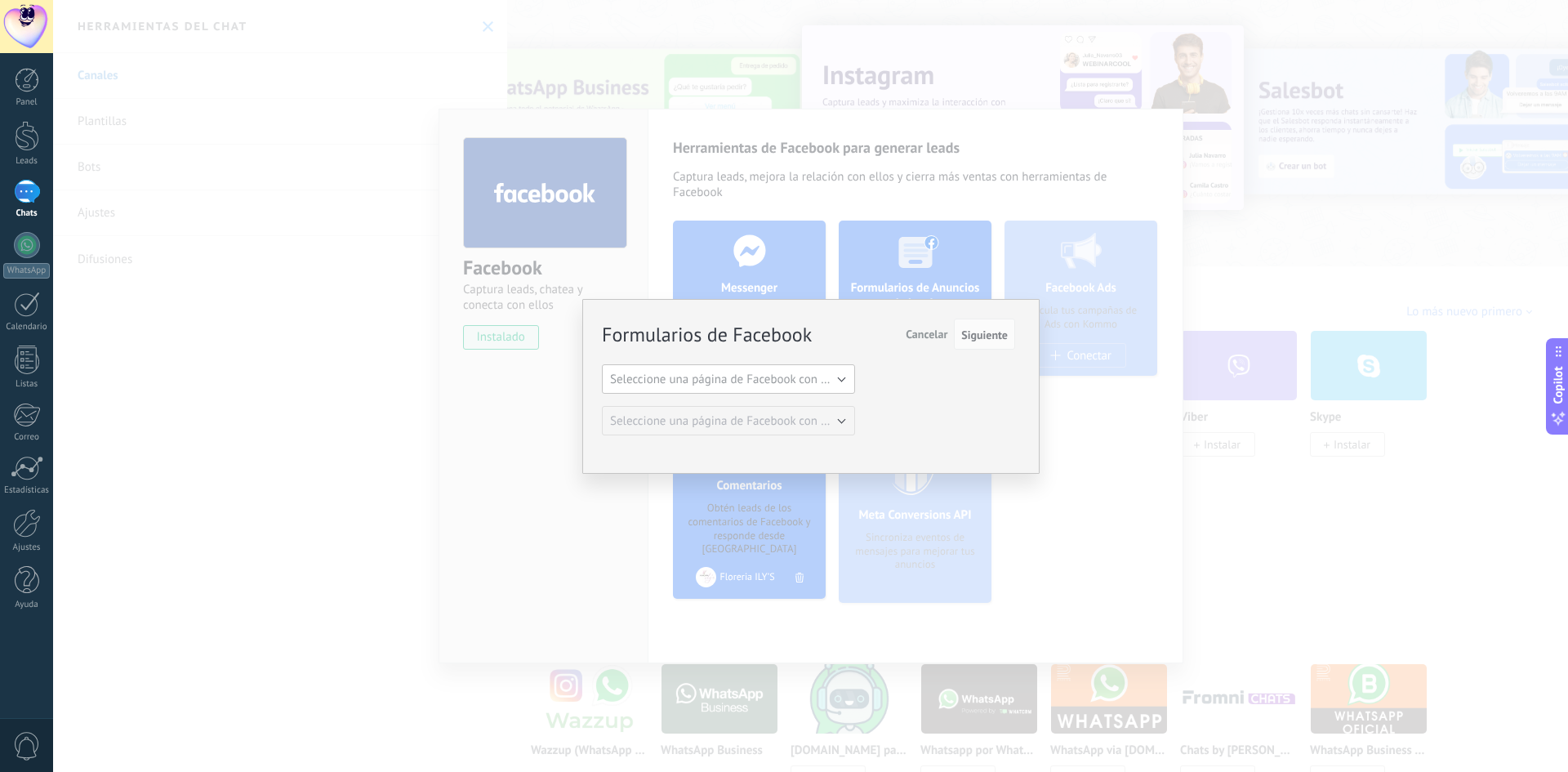
click at [761, 378] on span "Seleccione una página de Facebook con formas" at bounding box center [733, 380] width 247 height 16
click at [670, 404] on div "Formularios de Facebook Siguiente Cancelar Seleccione una página de Facebook co…" at bounding box center [808, 377] width 413 height 115
click at [982, 345] on button "Siguiente" at bounding box center [984, 334] width 61 height 31
click at [982, 340] on span "Siguiente" at bounding box center [984, 334] width 47 height 11
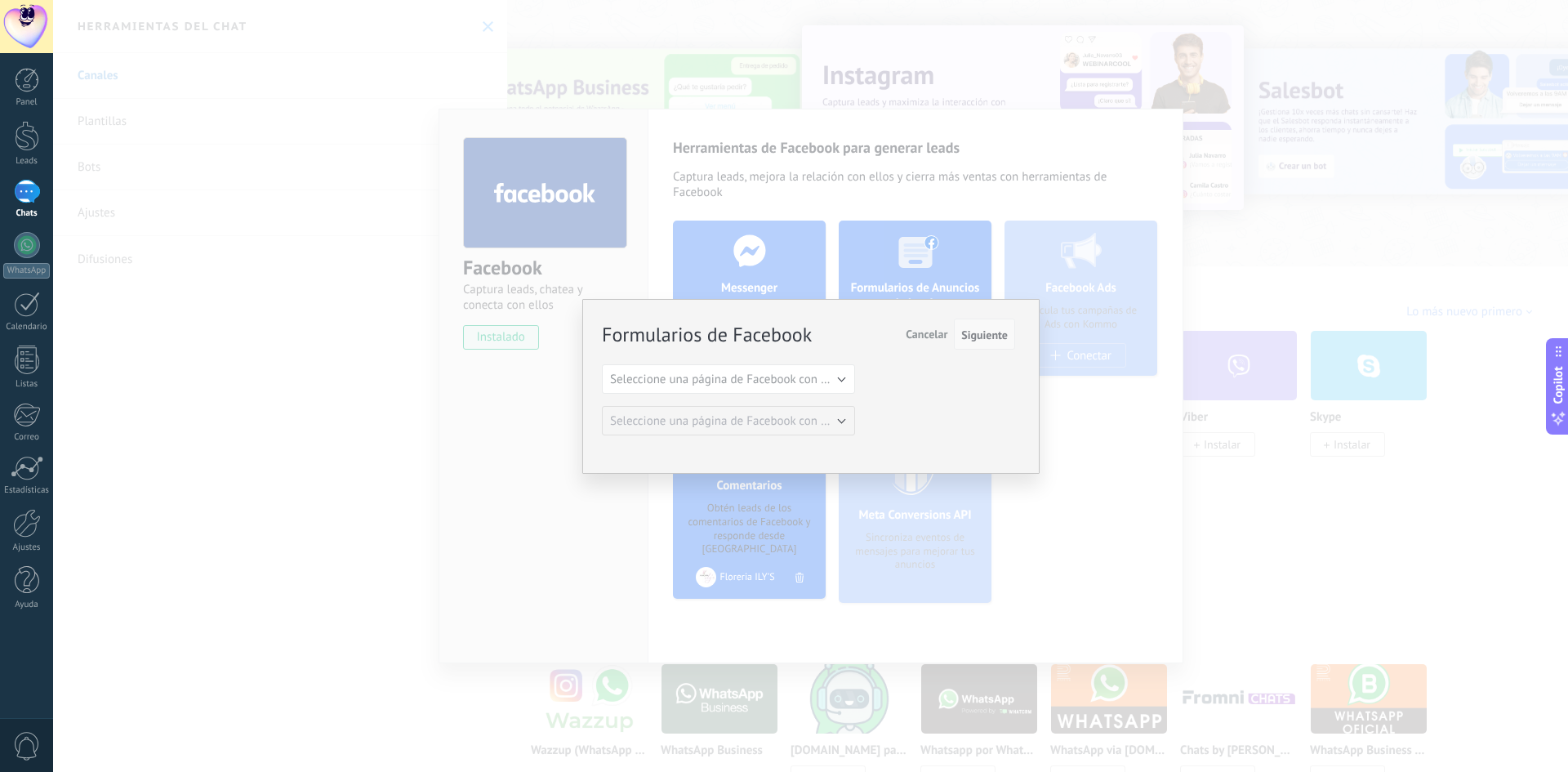
click at [982, 340] on span "Siguiente" at bounding box center [984, 334] width 47 height 11
click at [818, 370] on button "Seleccione una página de Facebook con formas" at bounding box center [728, 378] width 253 height 29
click at [656, 403] on span "Floreria ILY’S" at bounding box center [720, 407] width 257 height 16
click at [1000, 331] on span "Siguiente" at bounding box center [984, 334] width 47 height 11
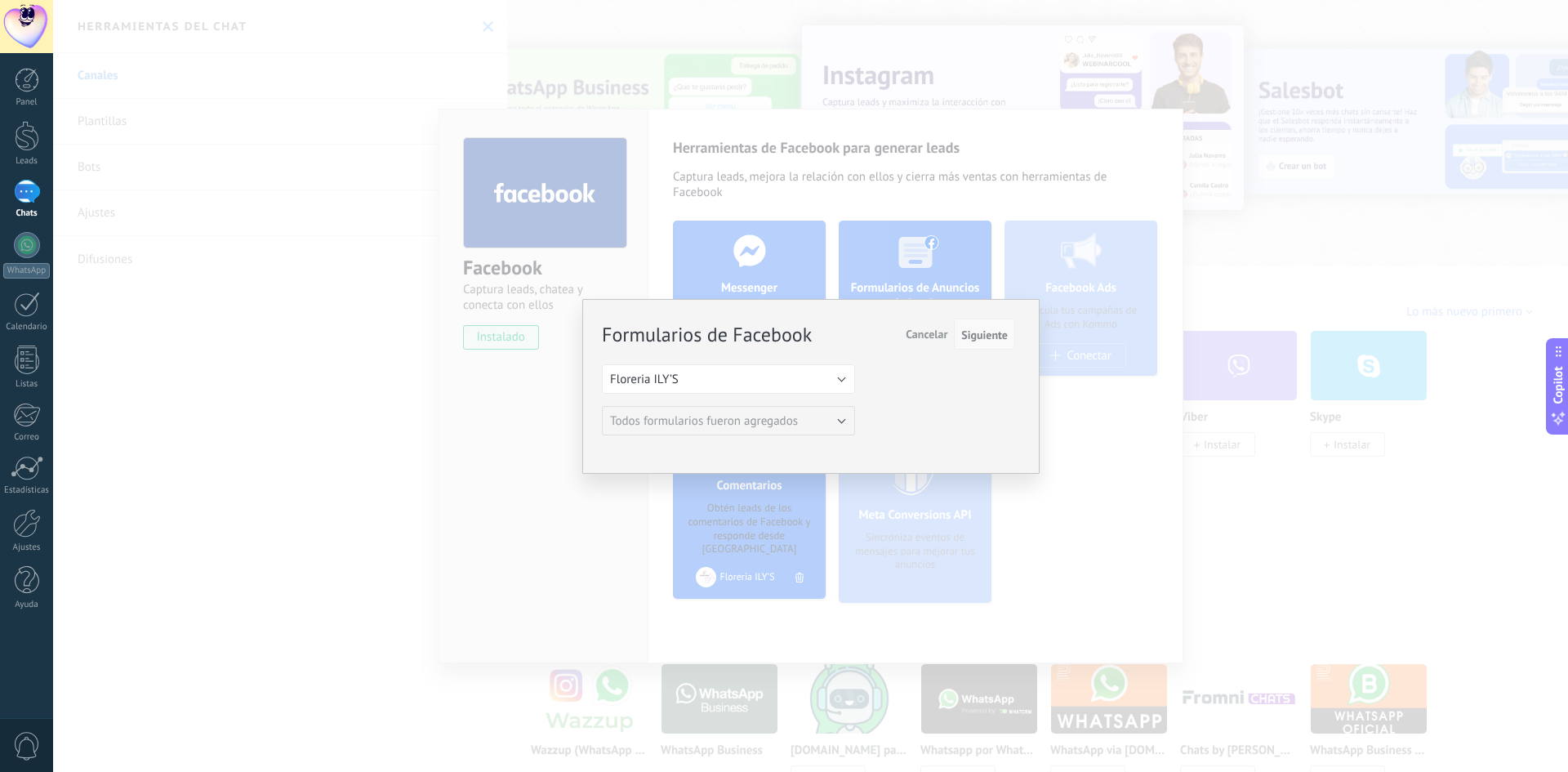
click at [973, 331] on span "Siguiente" at bounding box center [984, 334] width 47 height 11
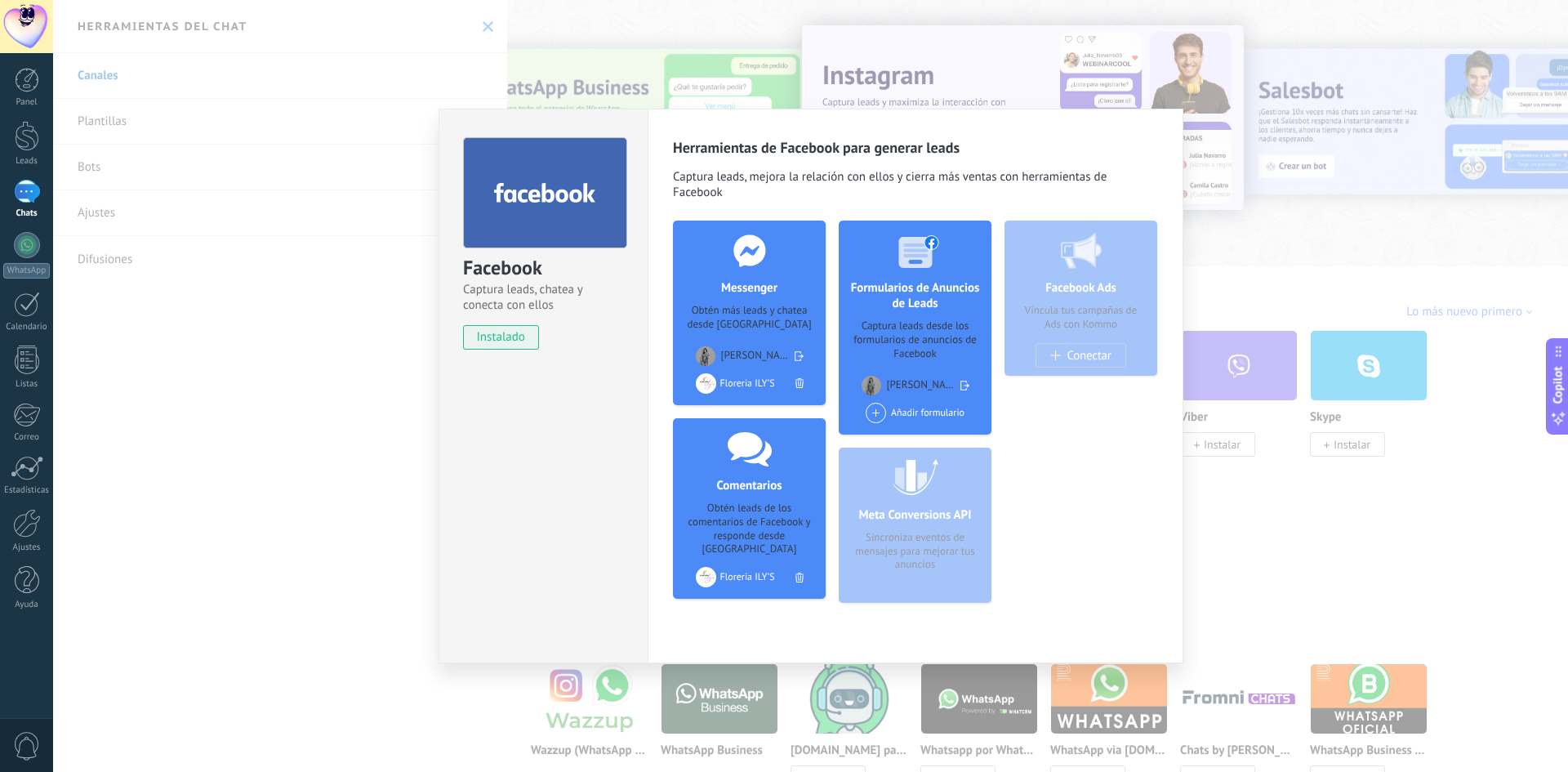
click at [1081, 359] on div "Facebook Ads Vincula tus campañas de Ads con Kommo Conectar" at bounding box center [1081, 298] width 153 height 155
click at [908, 413] on div "Añadir formulario" at bounding box center [915, 413] width 99 height 20
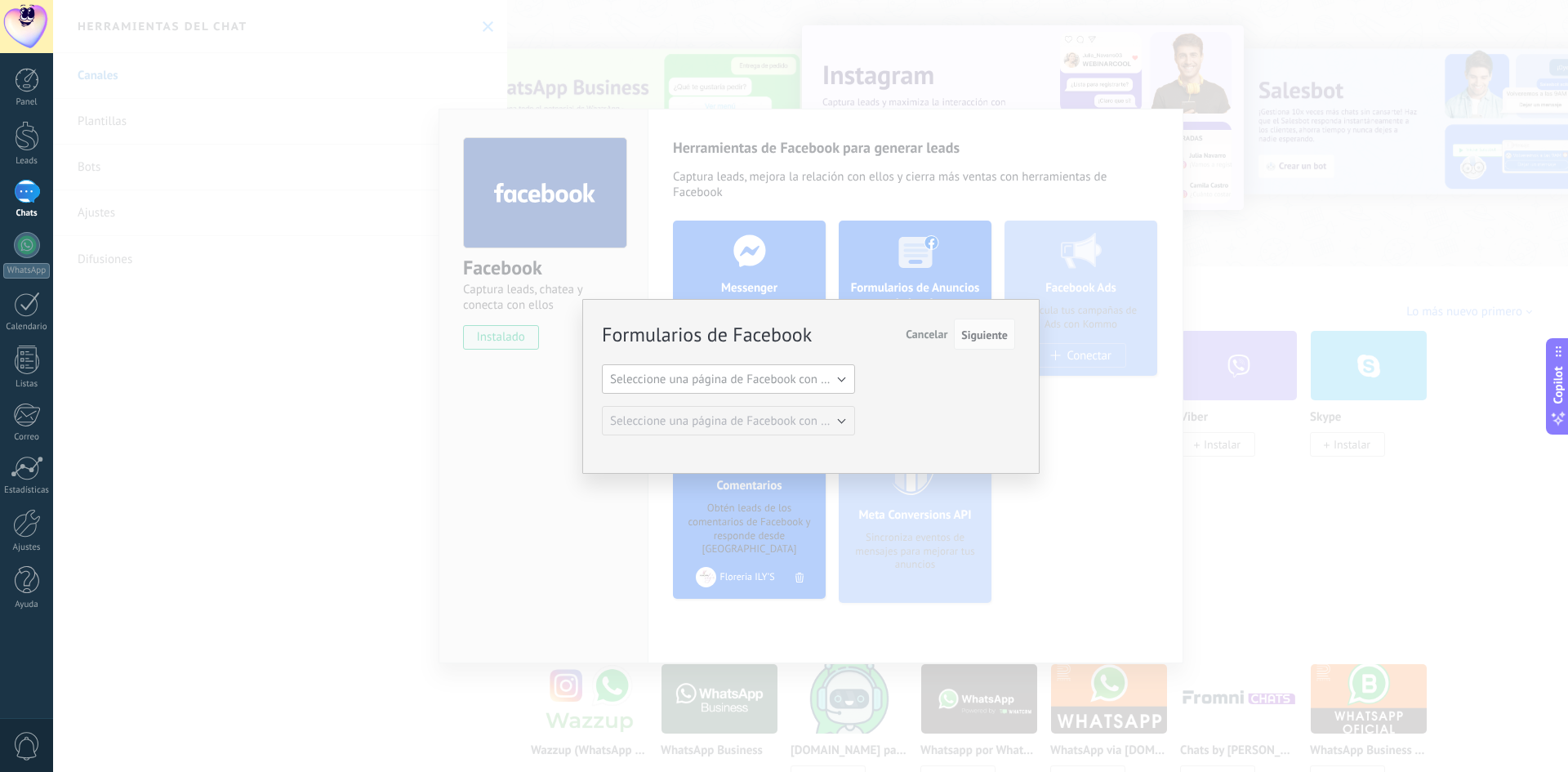
click at [728, 380] on span "Seleccione una página de Facebook con formas" at bounding box center [733, 380] width 247 height 16
click at [717, 409] on span "Floreria ILY’S" at bounding box center [720, 407] width 257 height 16
click at [987, 321] on button "Siguiente" at bounding box center [984, 334] width 61 height 31
click at [990, 339] on span "Siguiente" at bounding box center [984, 334] width 47 height 11
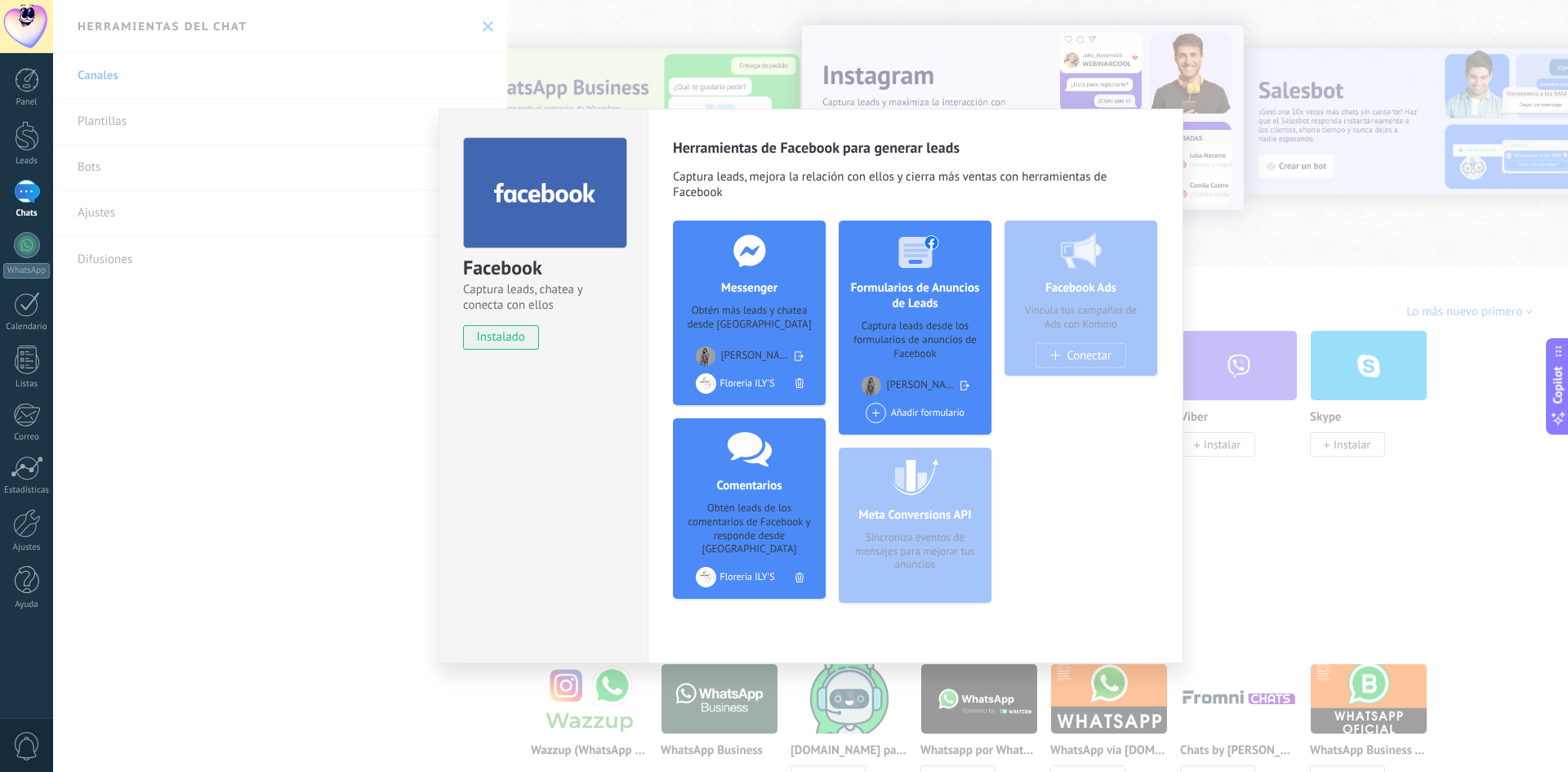
click at [951, 523] on div "Meta Conversions API Sincroniza eventos de mensajes para mejorar tus anuncios" at bounding box center [915, 525] width 153 height 155
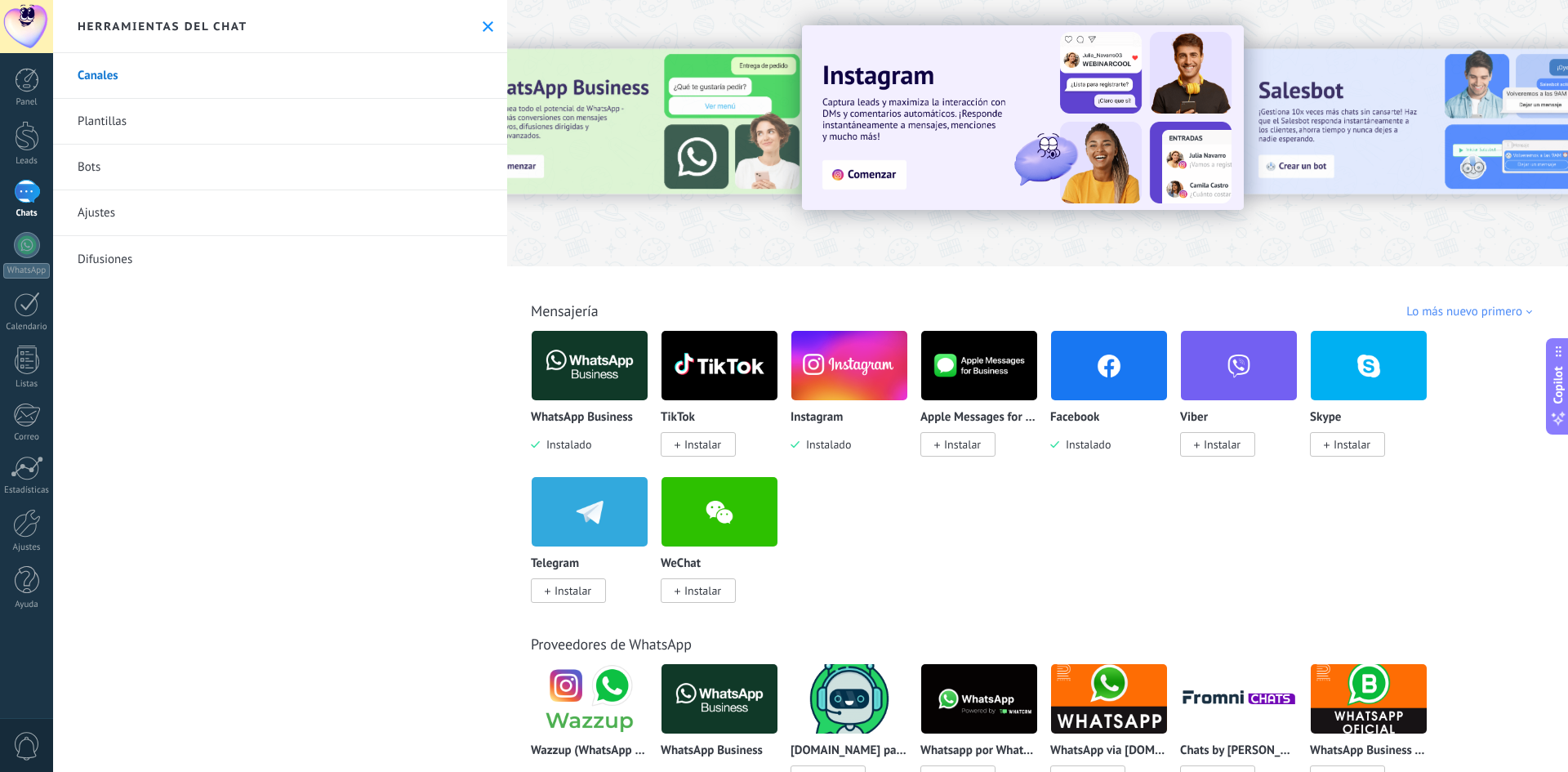
click at [1455, 308] on div "Lo más nuevo primero" at bounding box center [1471, 312] width 131 height 16
click at [1447, 364] on div "Tendencias" at bounding box center [1474, 368] width 137 height 28
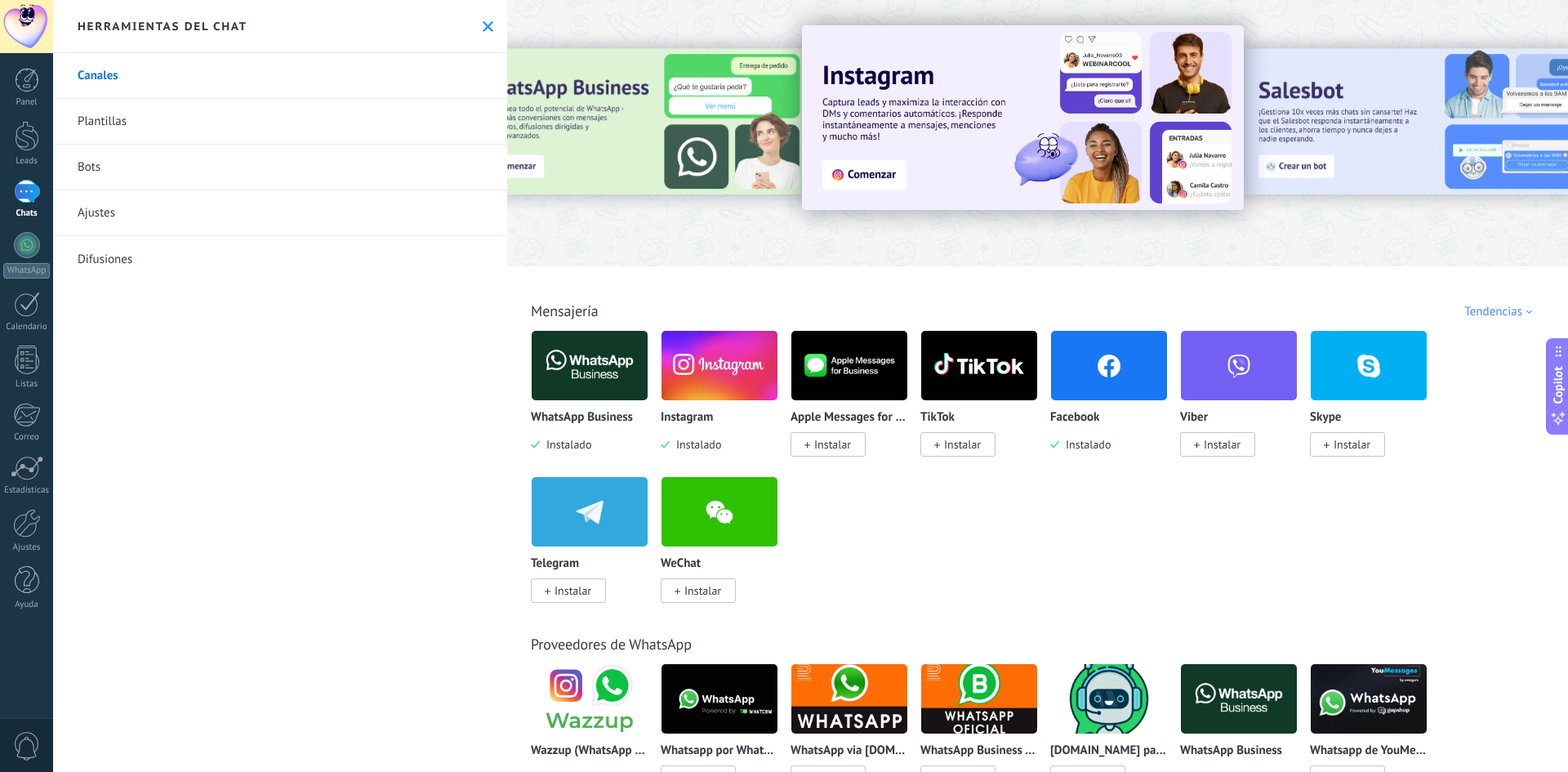
click at [1093, 417] on p "Facebook" at bounding box center [1074, 418] width 49 height 14
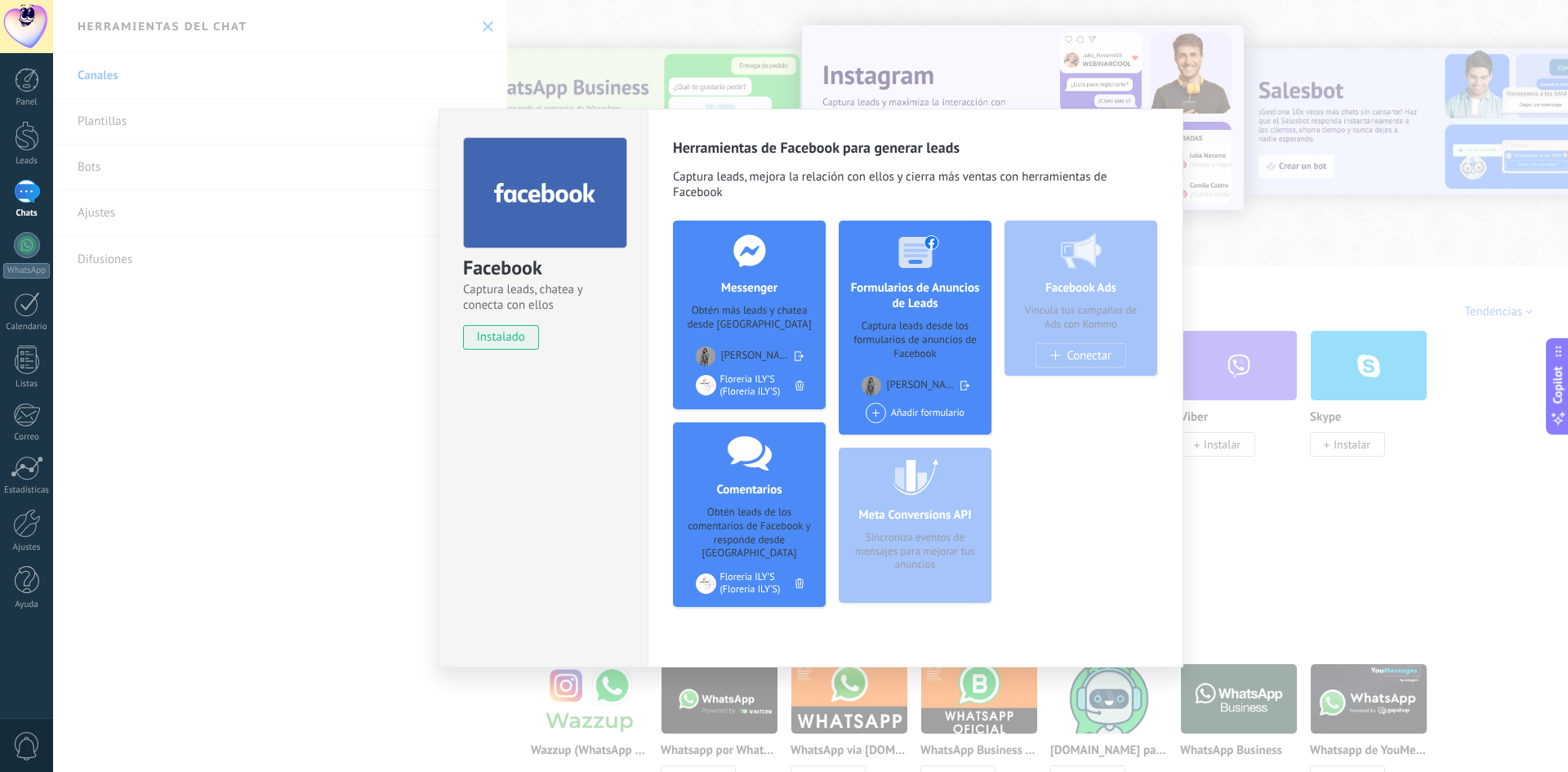
click at [923, 413] on div "Añadir formulario" at bounding box center [915, 413] width 99 height 20
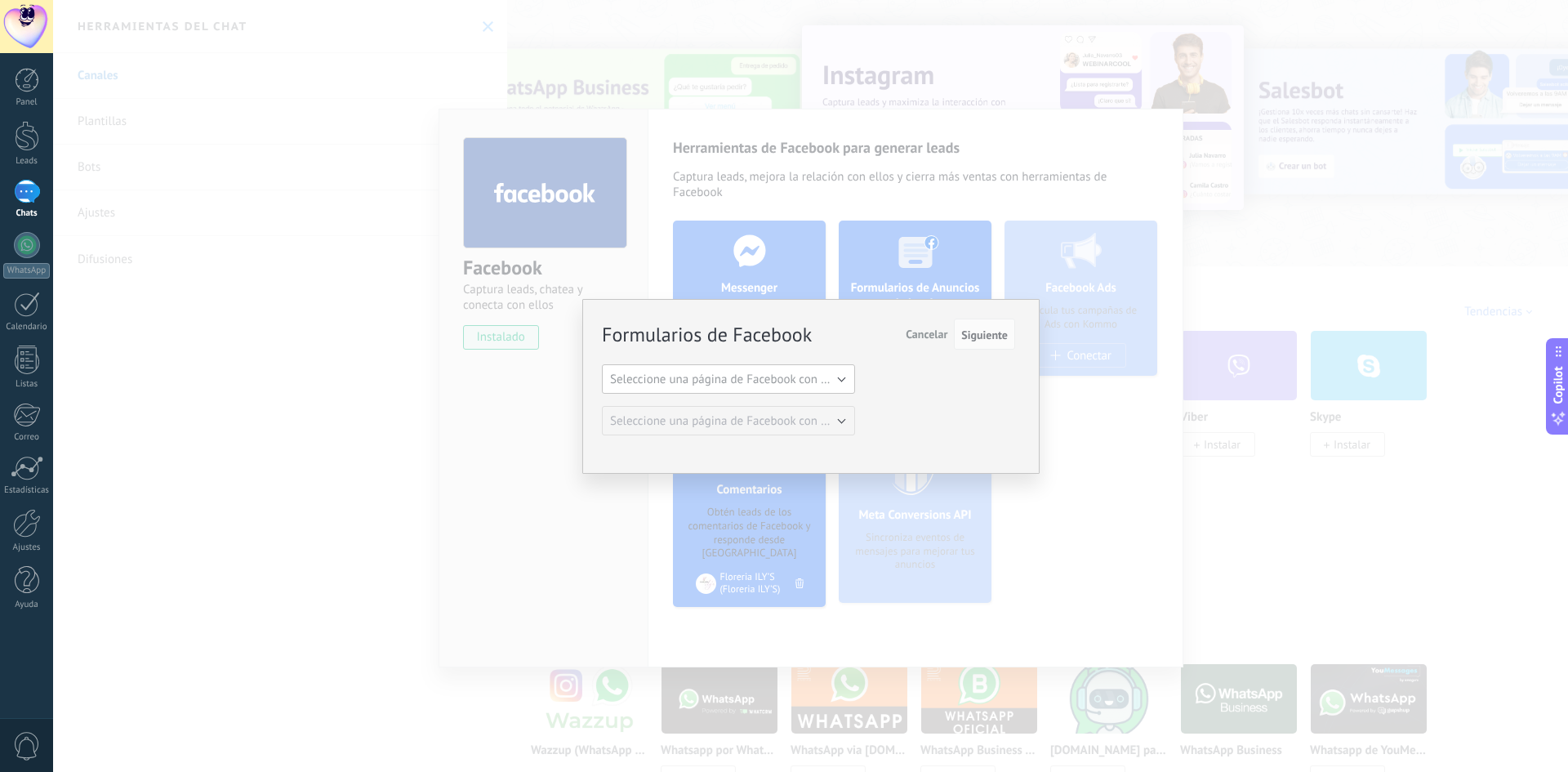
click at [783, 385] on span "Seleccione una página de Facebook con formas" at bounding box center [733, 380] width 247 height 16
click at [673, 411] on span "Floreria ILY’S" at bounding box center [720, 407] width 257 height 16
click at [979, 338] on span "Siguiente" at bounding box center [984, 334] width 47 height 11
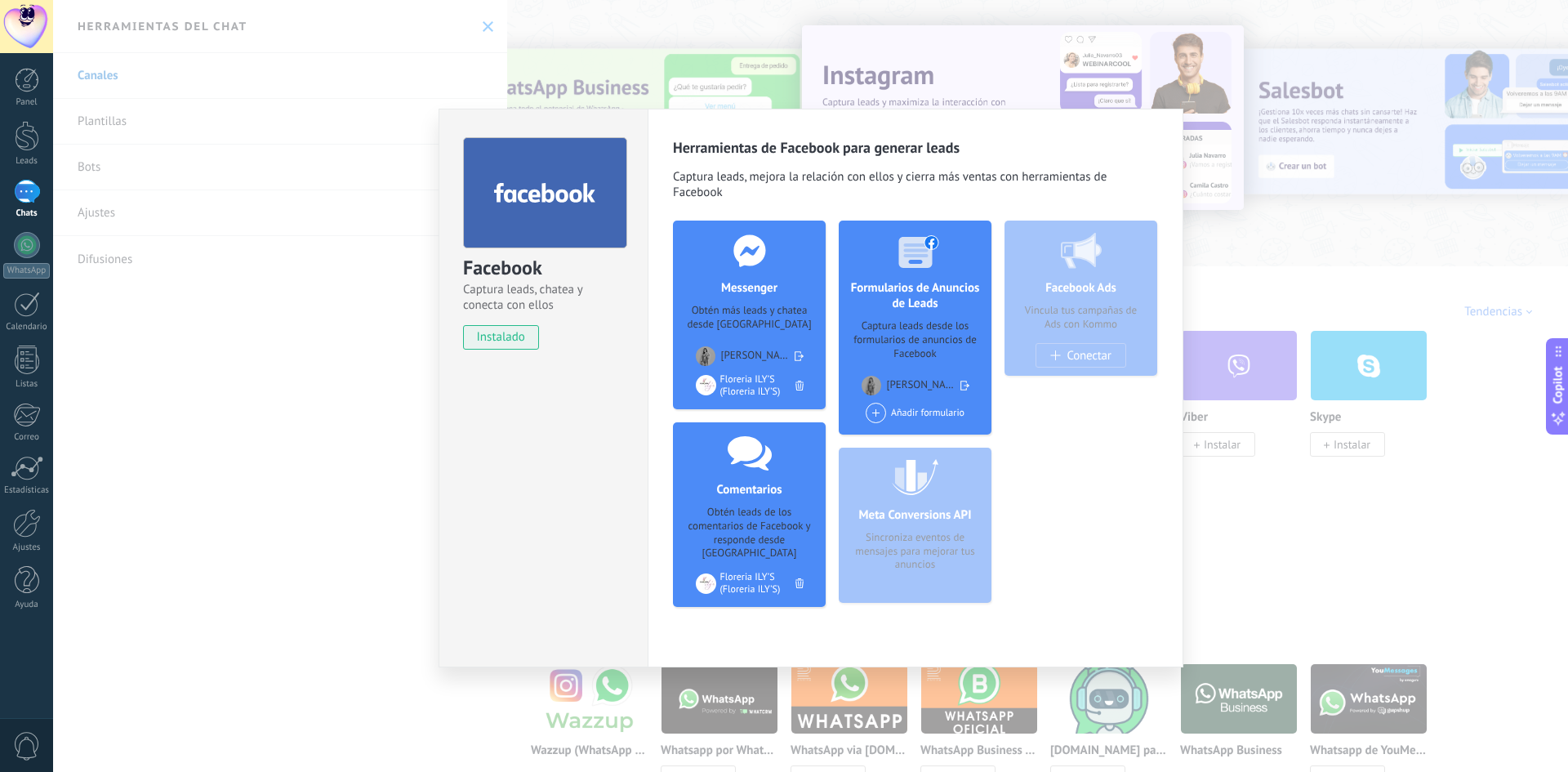
click at [768, 389] on div "Floreria ILY’S (Floreria ILY’S)" at bounding box center [757, 385] width 75 height 25
click at [950, 414] on div "Añadir formulario" at bounding box center [915, 413] width 99 height 20
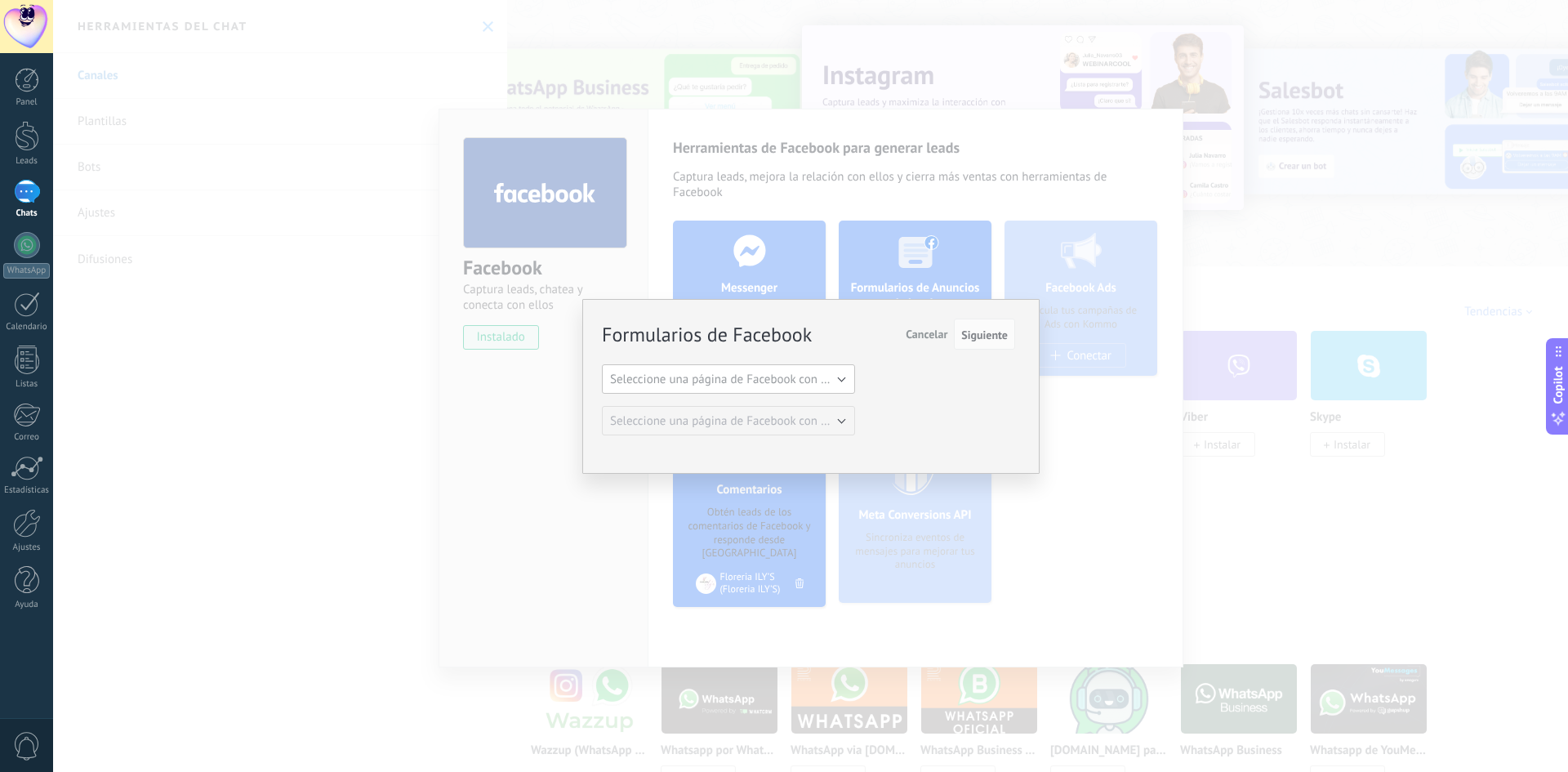
click at [849, 379] on span "Seleccione una página de Facebook con formas" at bounding box center [733, 380] width 247 height 16
click at [706, 417] on li "Floreria ILY’S" at bounding box center [723, 407] width 262 height 28
click at [985, 332] on span "Siguiente" at bounding box center [984, 334] width 47 height 11
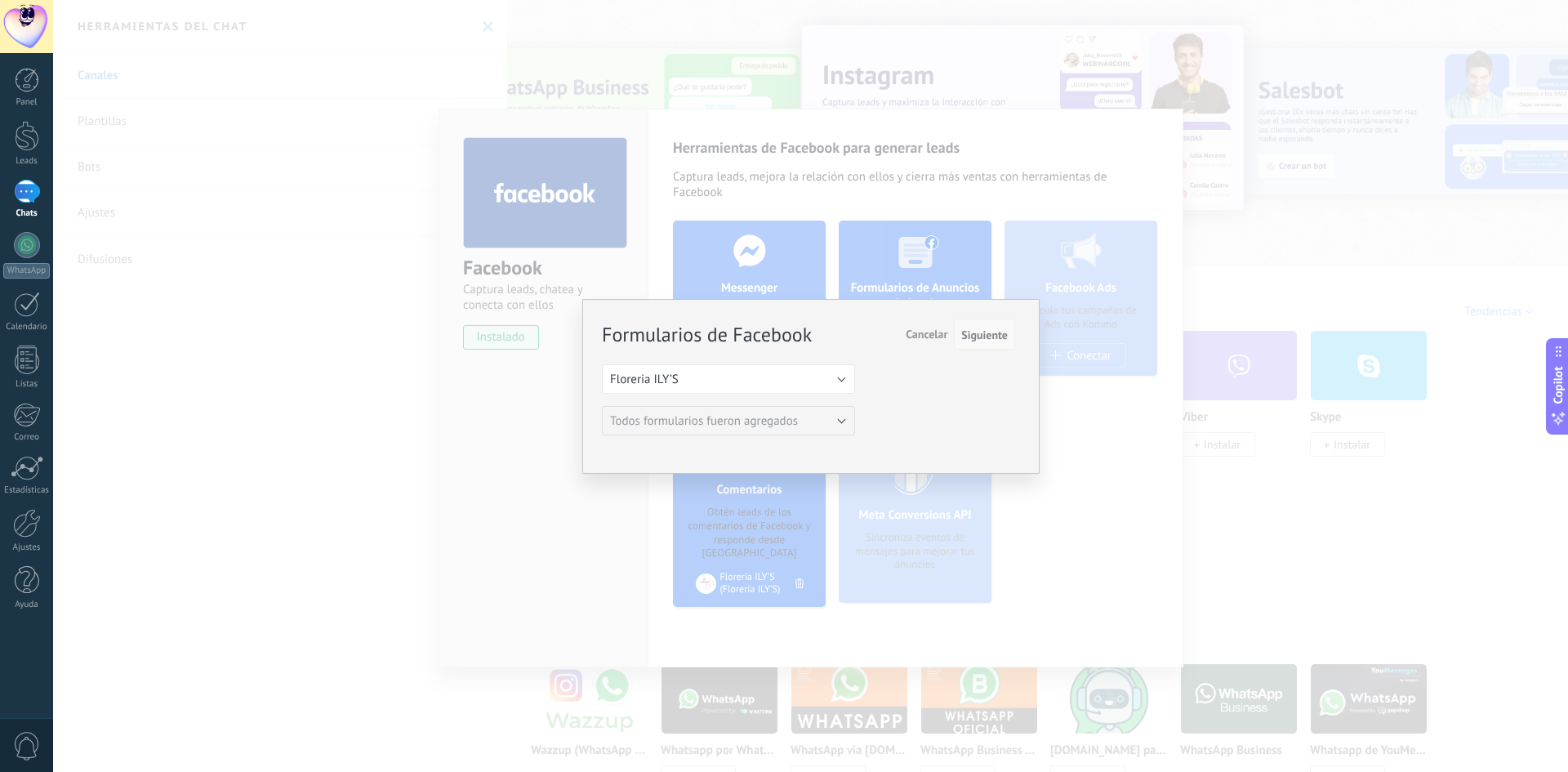
click at [985, 332] on span "Siguiente" at bounding box center [984, 334] width 47 height 11
click at [954, 319] on button "Siguiente" at bounding box center [984, 334] width 61 height 31
click at [988, 337] on span "Siguiente" at bounding box center [984, 334] width 47 height 11
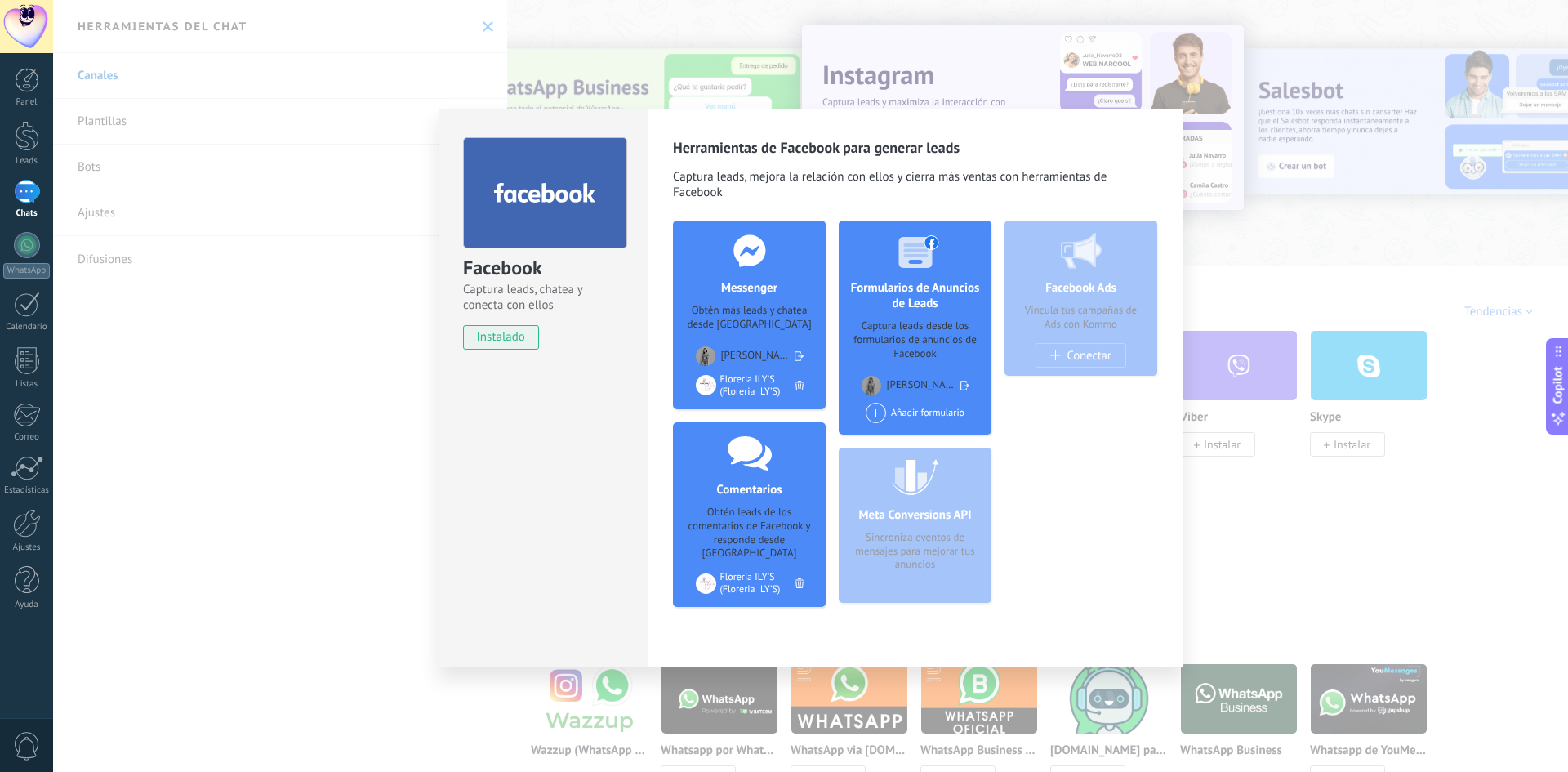
click at [927, 526] on div "Meta Conversions API Sincroniza eventos de mensajes para mejorar tus anuncios" at bounding box center [915, 525] width 153 height 155
click at [923, 414] on div "Añadir formulario" at bounding box center [915, 413] width 99 height 20
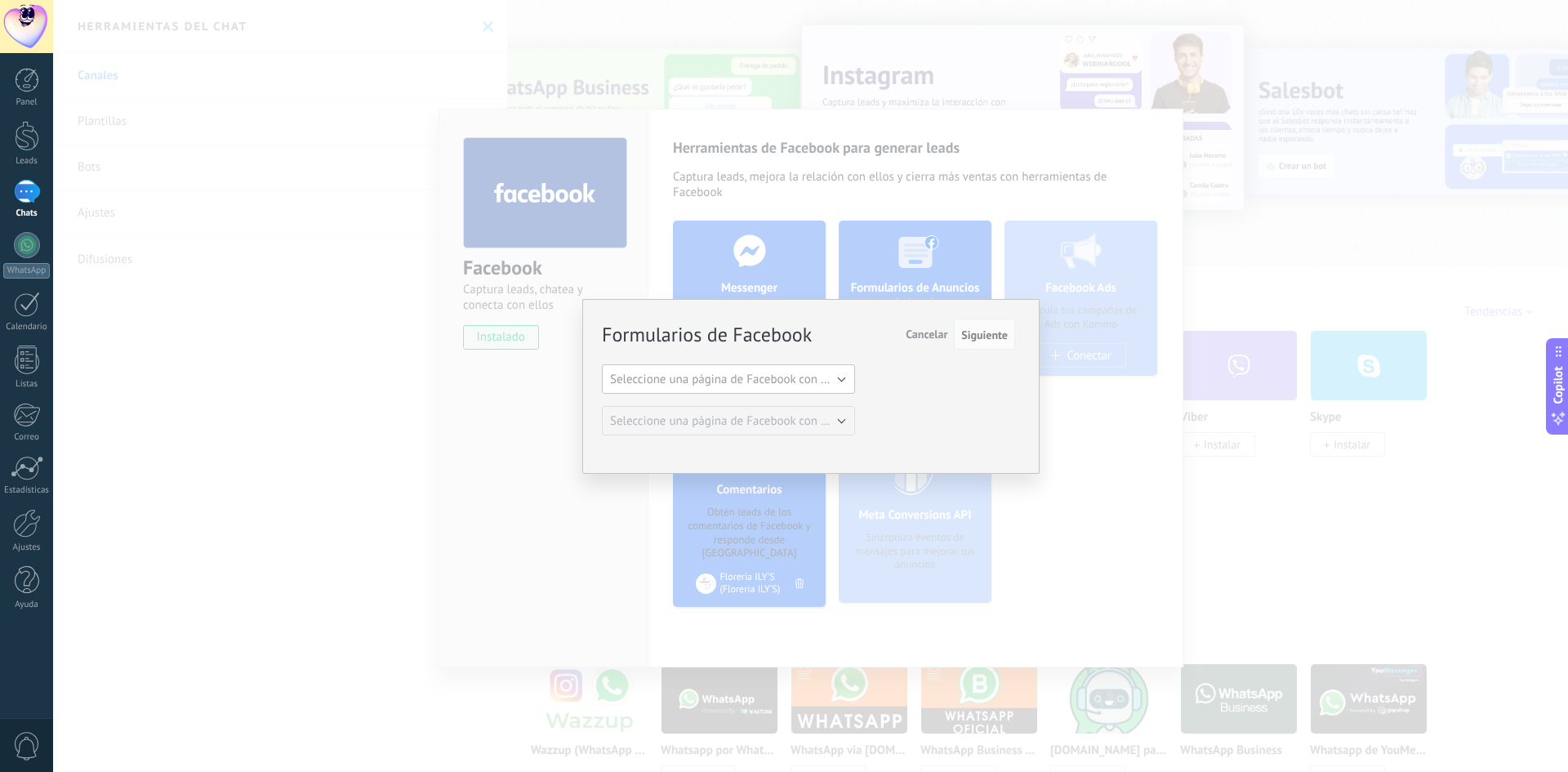
click at [844, 374] on span "Seleccione una página de Facebook con formas" at bounding box center [733, 380] width 247 height 16
click at [746, 410] on span "Floreria ILY’S" at bounding box center [720, 407] width 257 height 16
click at [988, 331] on span "Siguiente" at bounding box center [984, 334] width 47 height 11
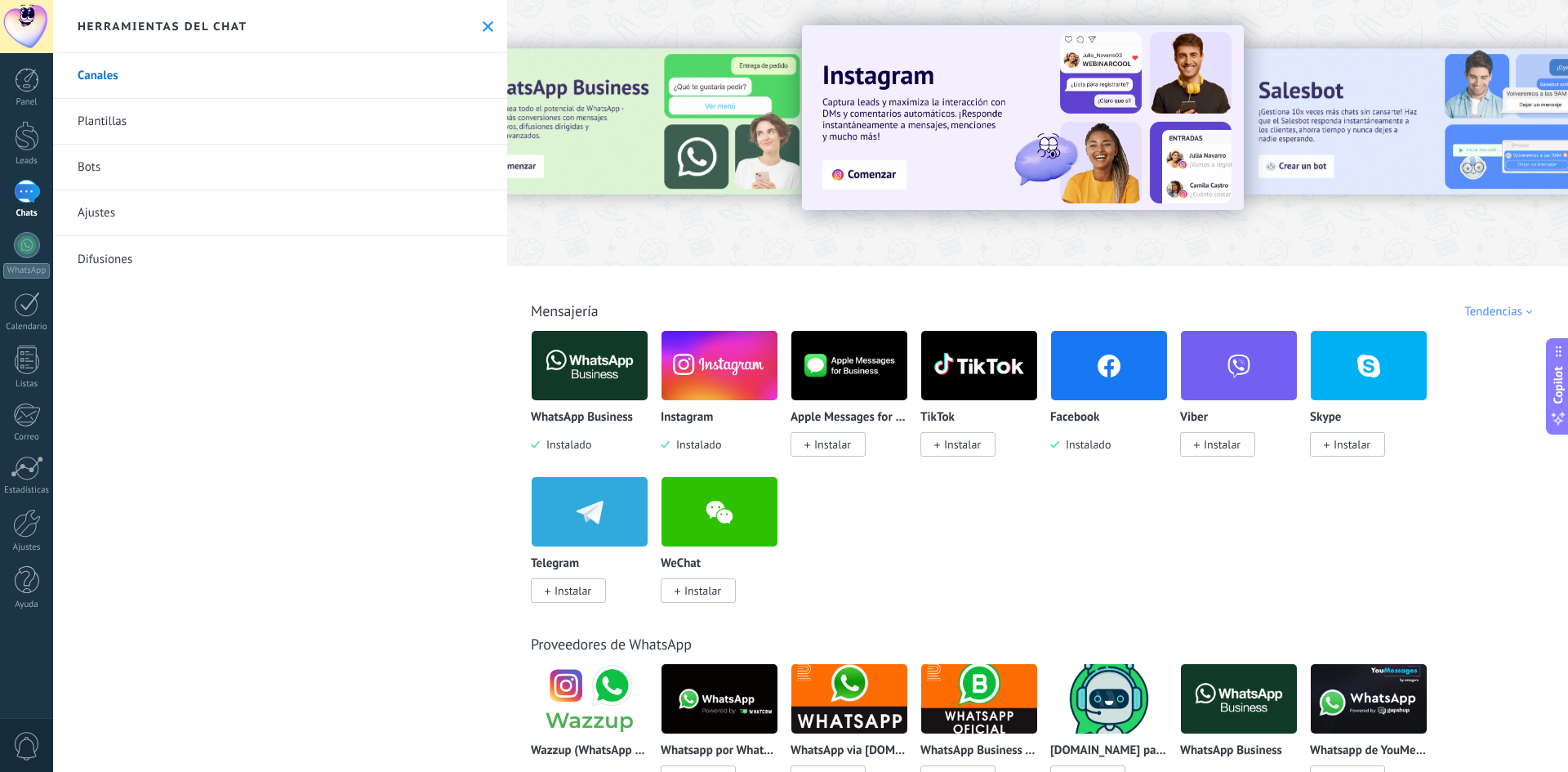
click at [714, 383] on img at bounding box center [720, 365] width 116 height 79
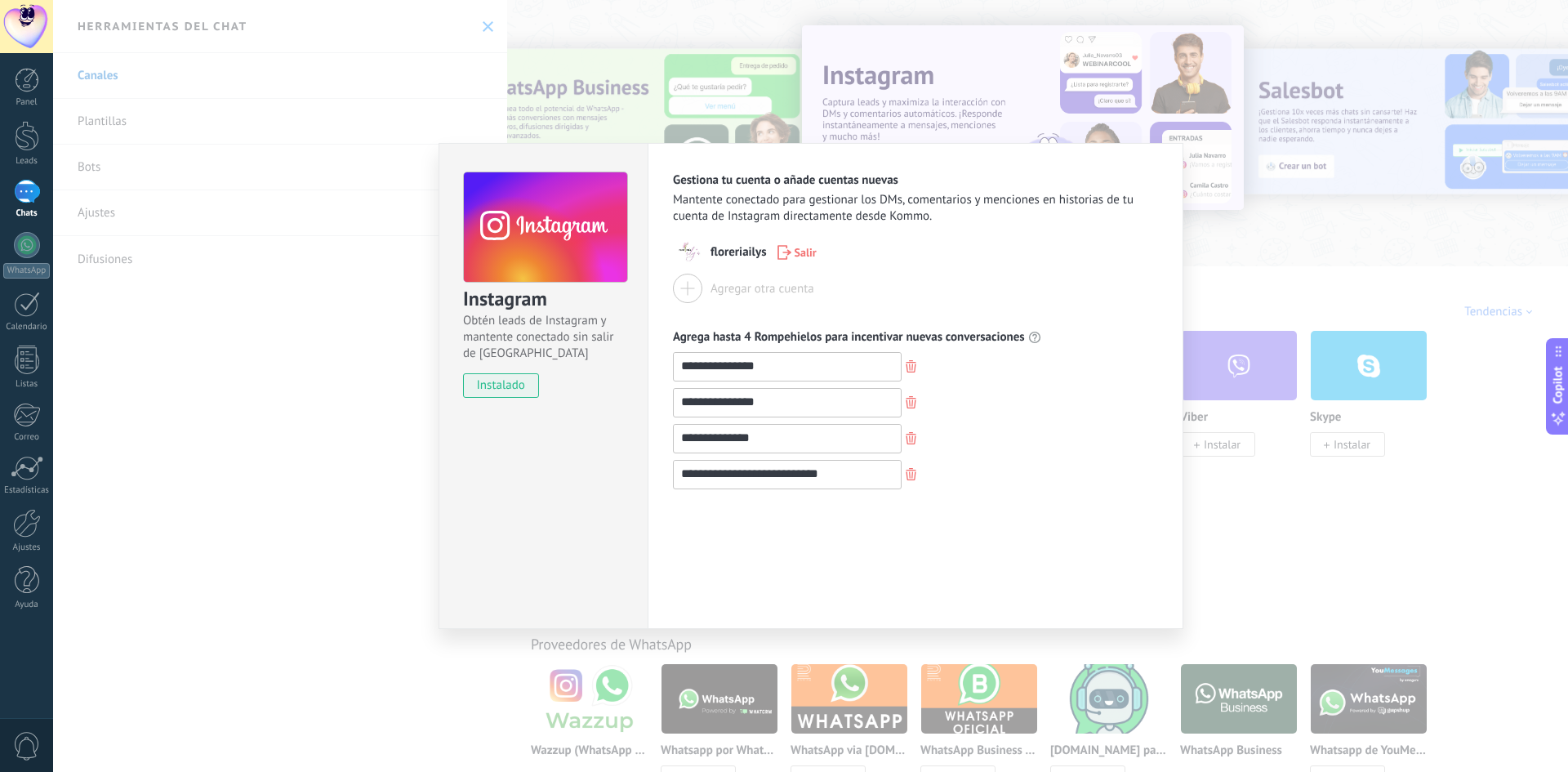
click at [764, 289] on div "Agregar otra cuenta" at bounding box center [763, 289] width 104 height 16
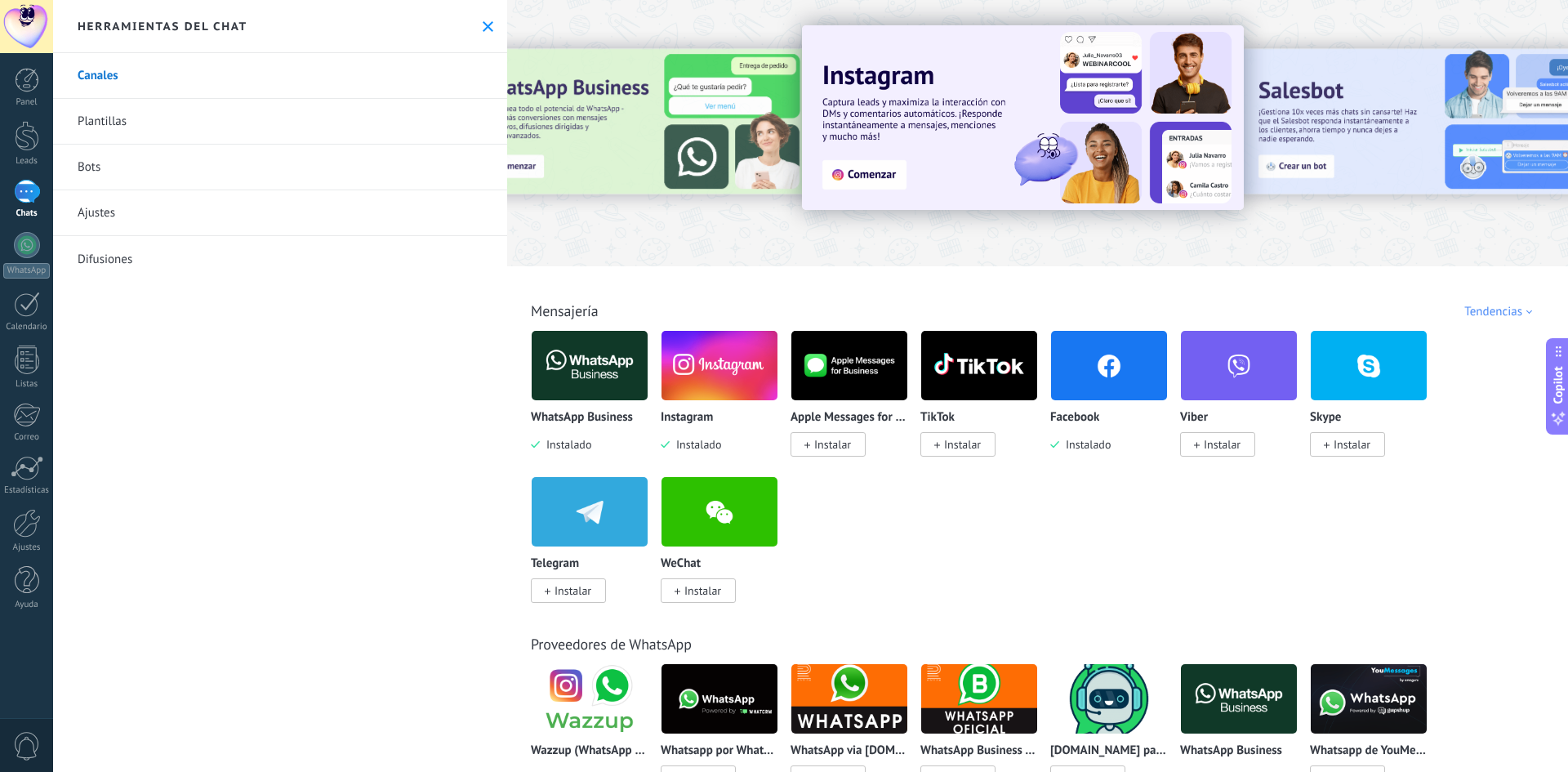
click at [715, 431] on div "Instagram Instalado" at bounding box center [720, 432] width 118 height 42
click at [1495, 314] on div "Tendencias" at bounding box center [1501, 312] width 74 height 16
click at [1488, 334] on div "Elegidos del equipo" at bounding box center [1474, 341] width 137 height 28
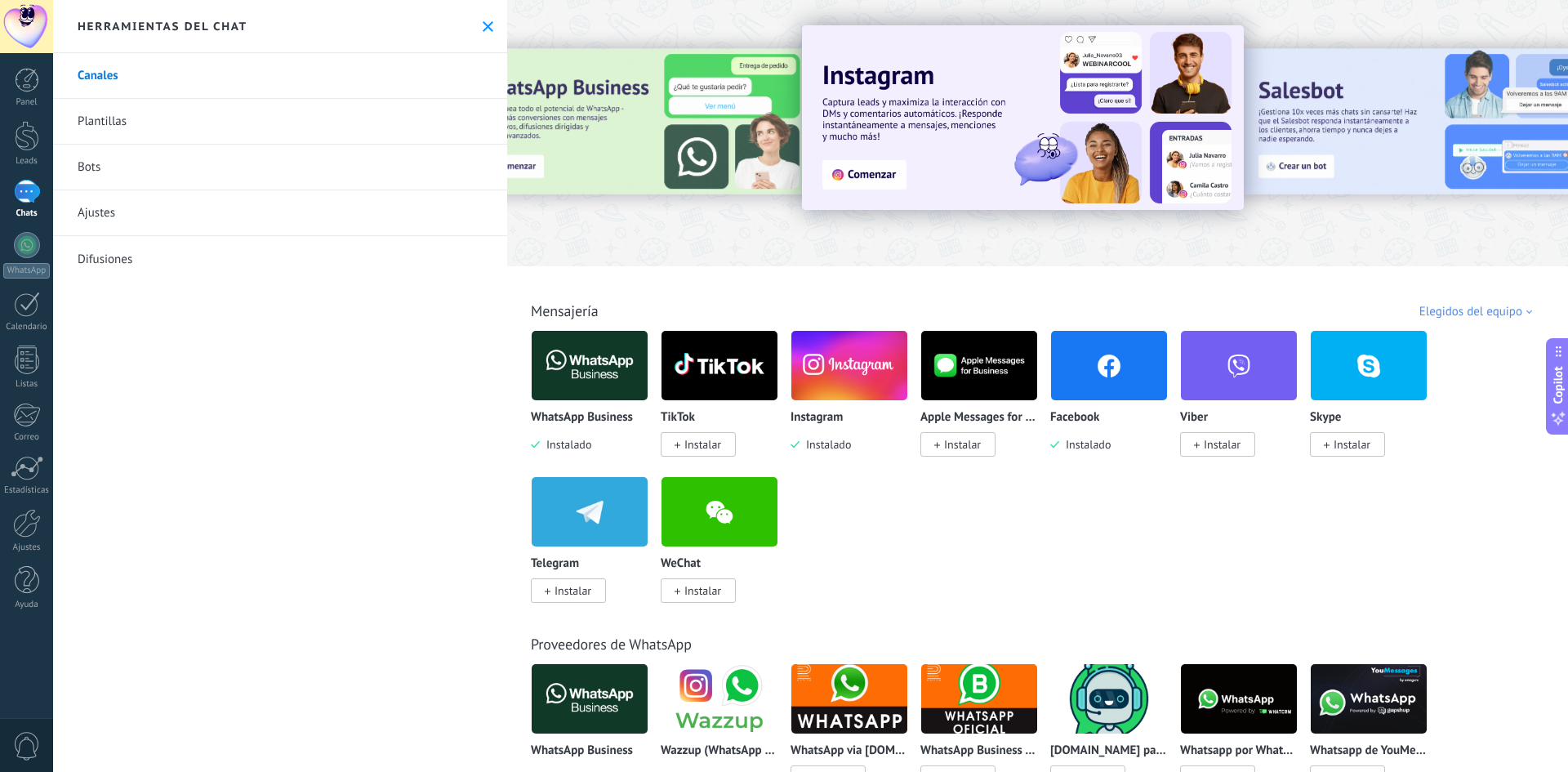
click at [1482, 317] on div "Elegidos del equipo" at bounding box center [1478, 312] width 118 height 16
click at [1463, 401] on div "Más popular" at bounding box center [1474, 396] width 137 height 28
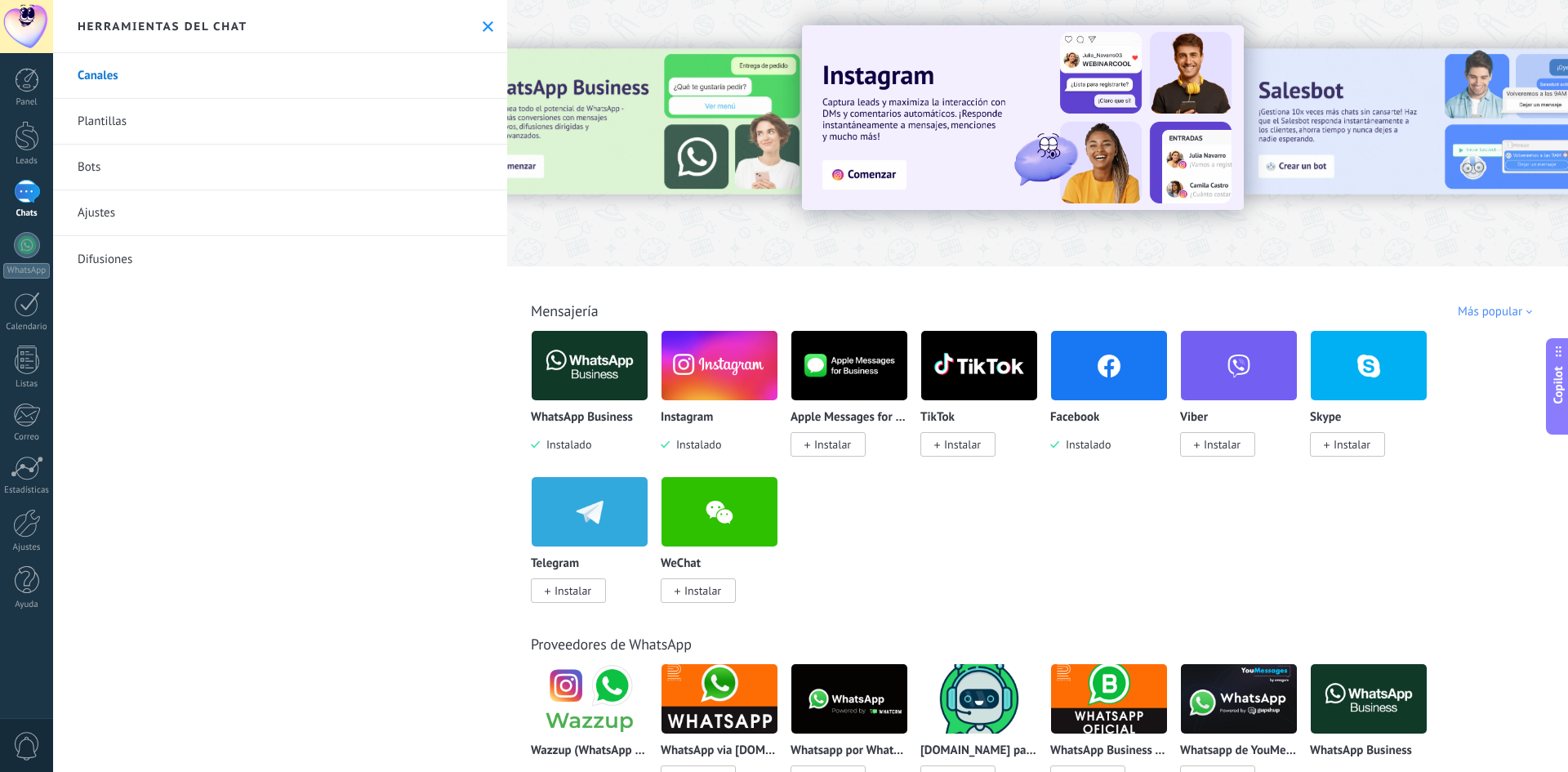
click at [956, 440] on span "Instalar" at bounding box center [962, 444] width 37 height 15
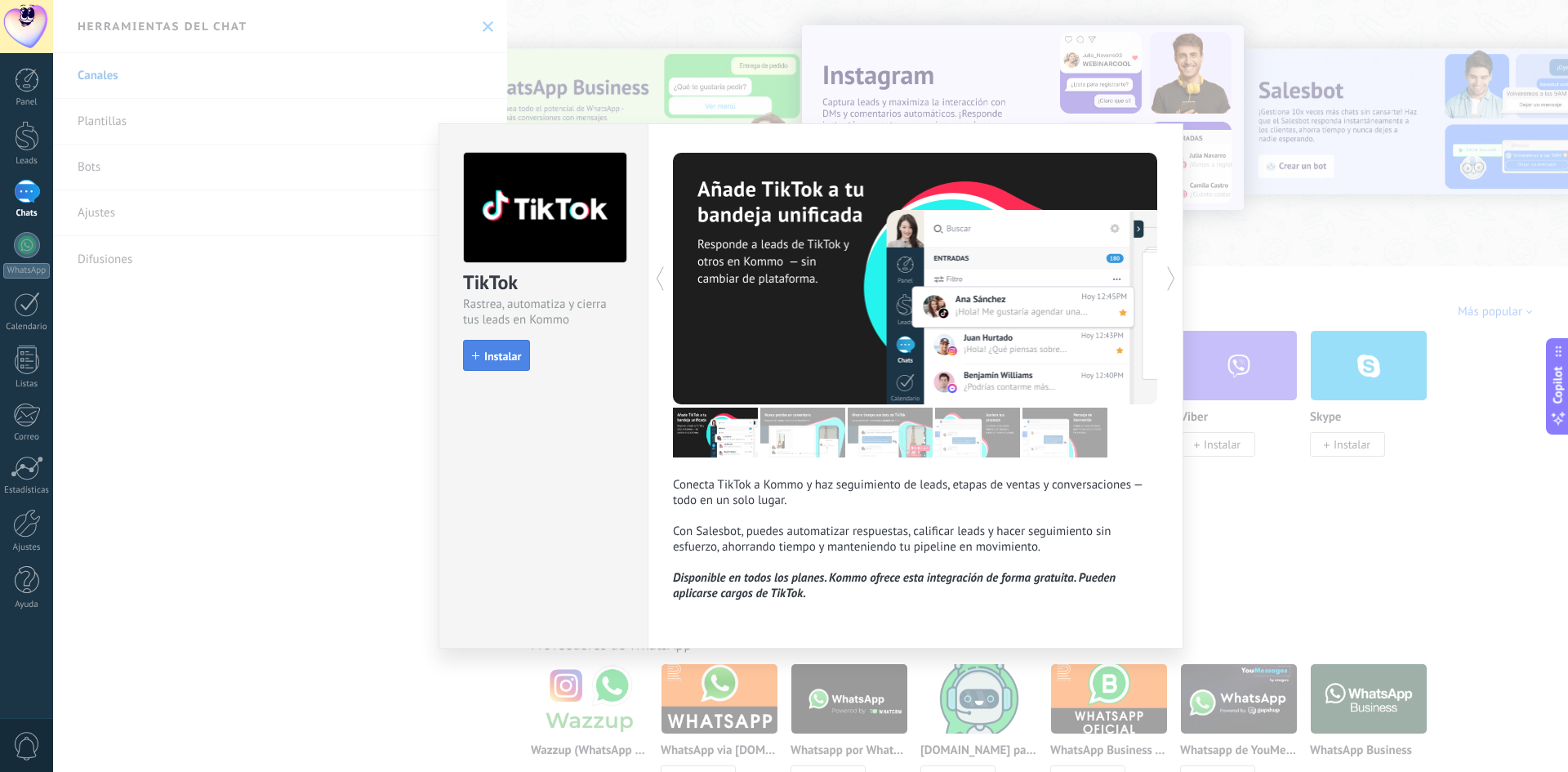
click at [511, 347] on button "Instalar" at bounding box center [496, 355] width 67 height 31
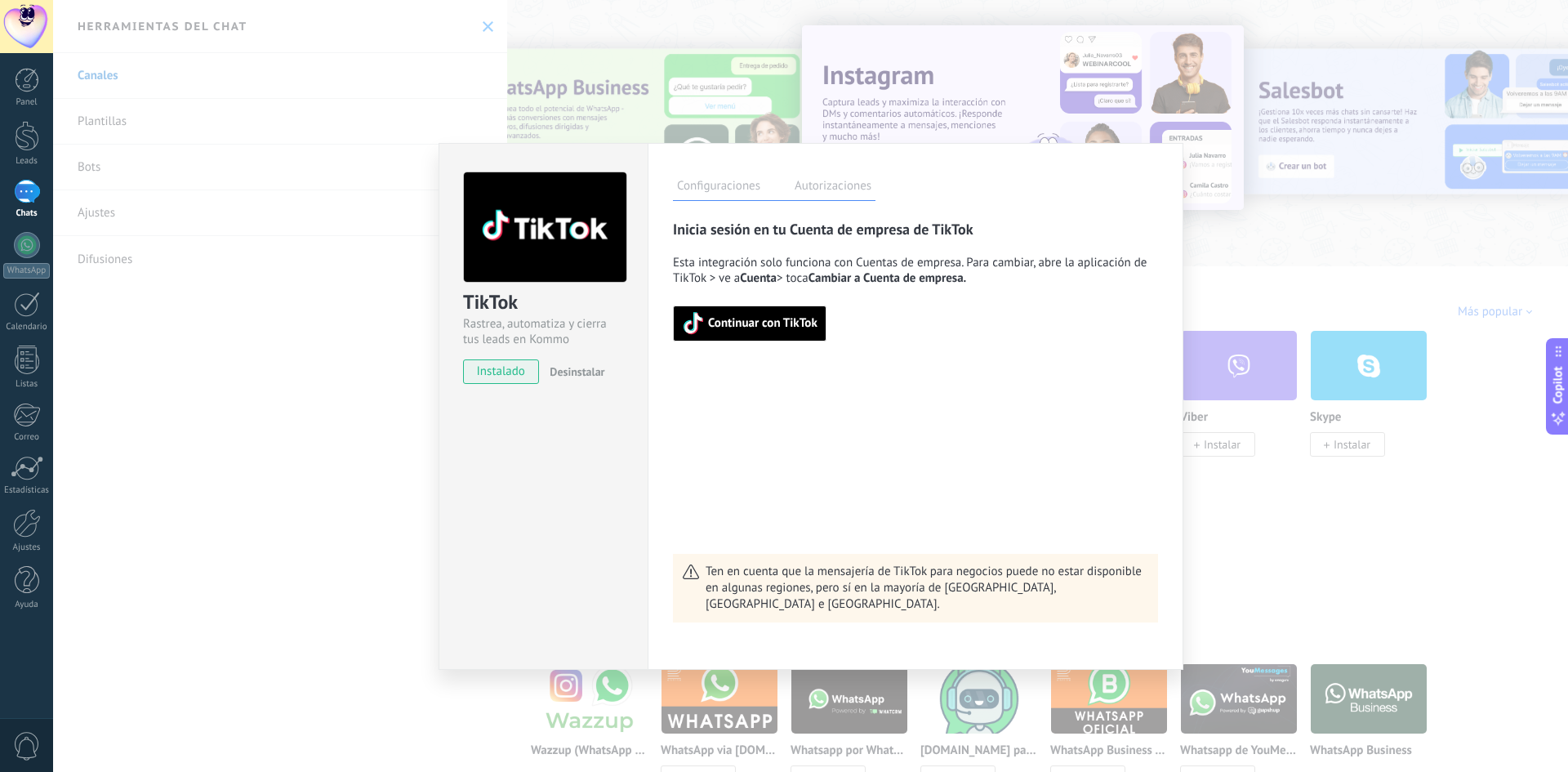
click at [750, 320] on span "Continuar con TikTok" at bounding box center [762, 323] width 109 height 11
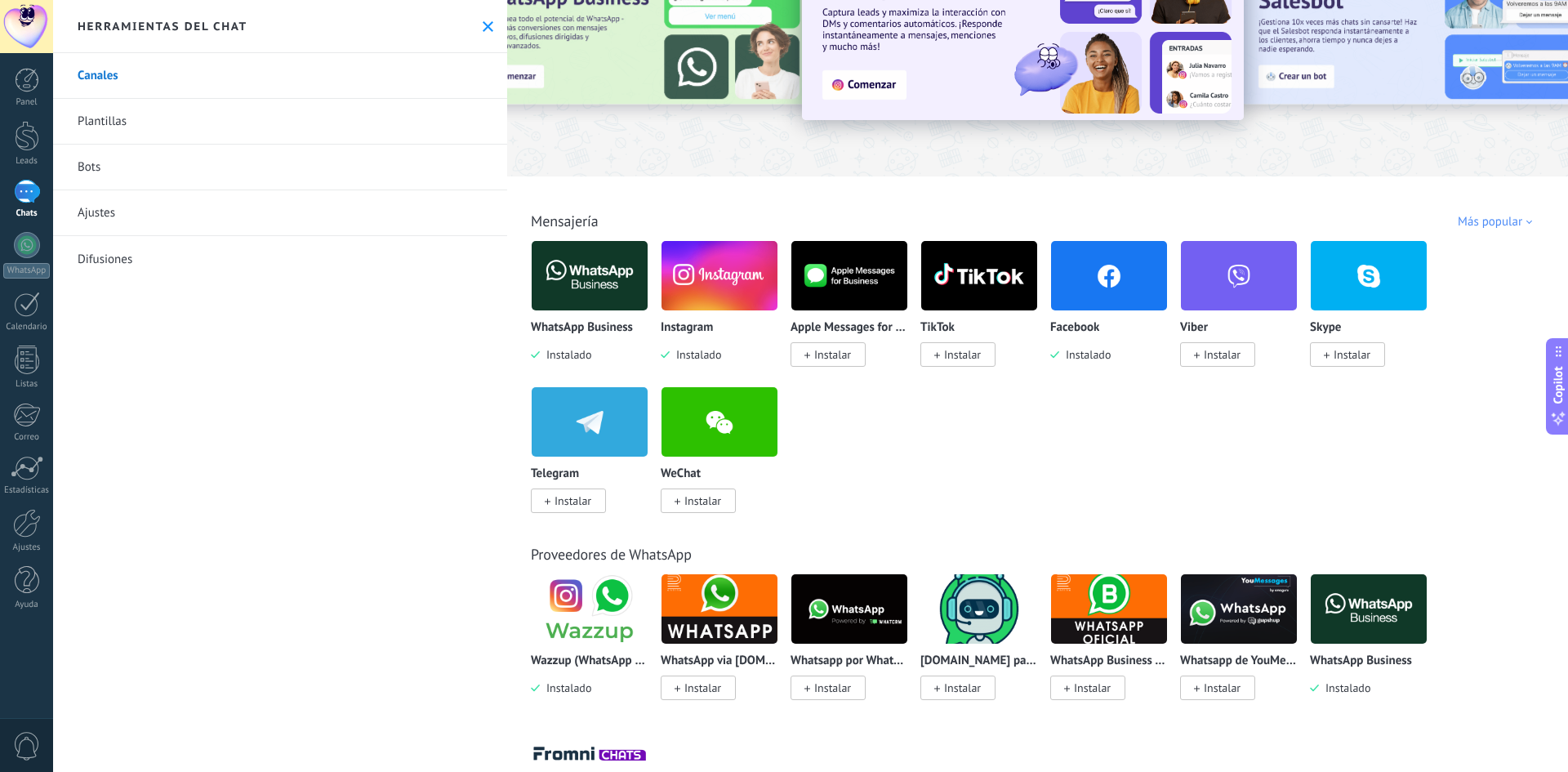
scroll to position [245, 0]
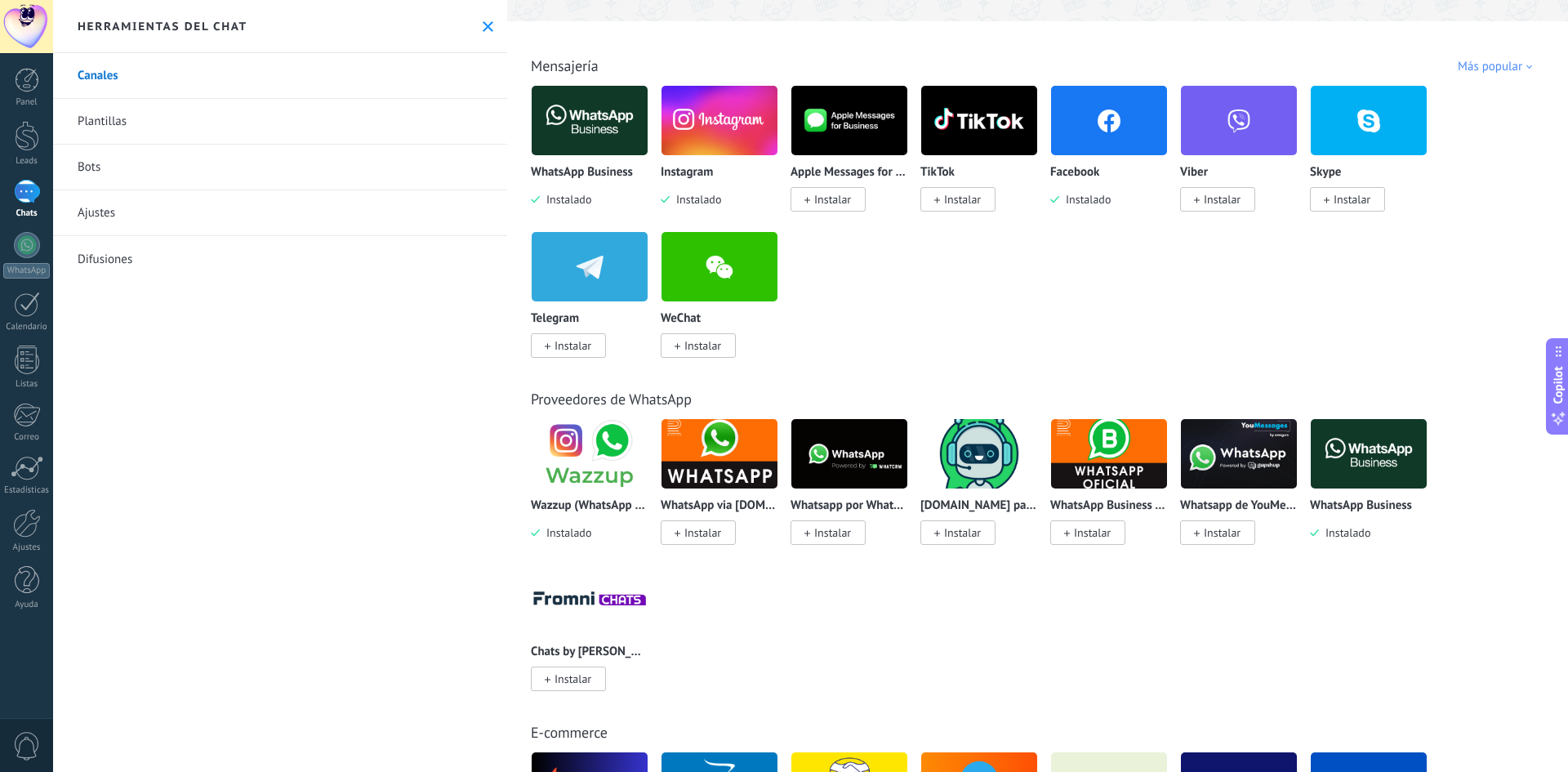
click at [1218, 526] on span "Instalar" at bounding box center [1222, 532] width 37 height 15
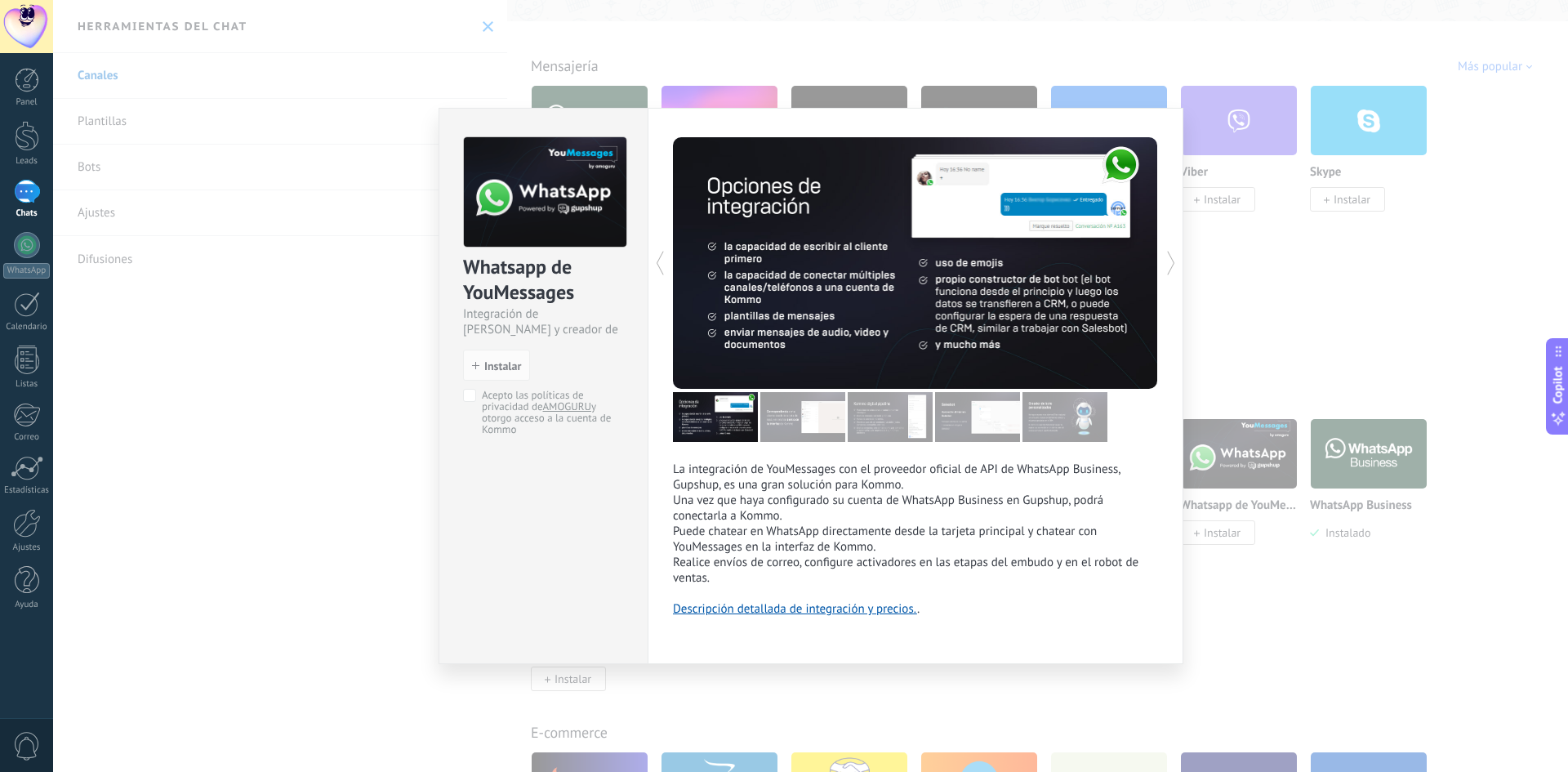
click at [760, 621] on div "La integración de YouMessages con el proveedor oficial de API de WhatsApp Busin…" at bounding box center [916, 386] width 536 height 556
click at [757, 613] on link "Descripción detallada de integración y precios." at bounding box center [795, 609] width 244 height 16
click at [511, 361] on span "Instalar" at bounding box center [502, 365] width 37 height 11
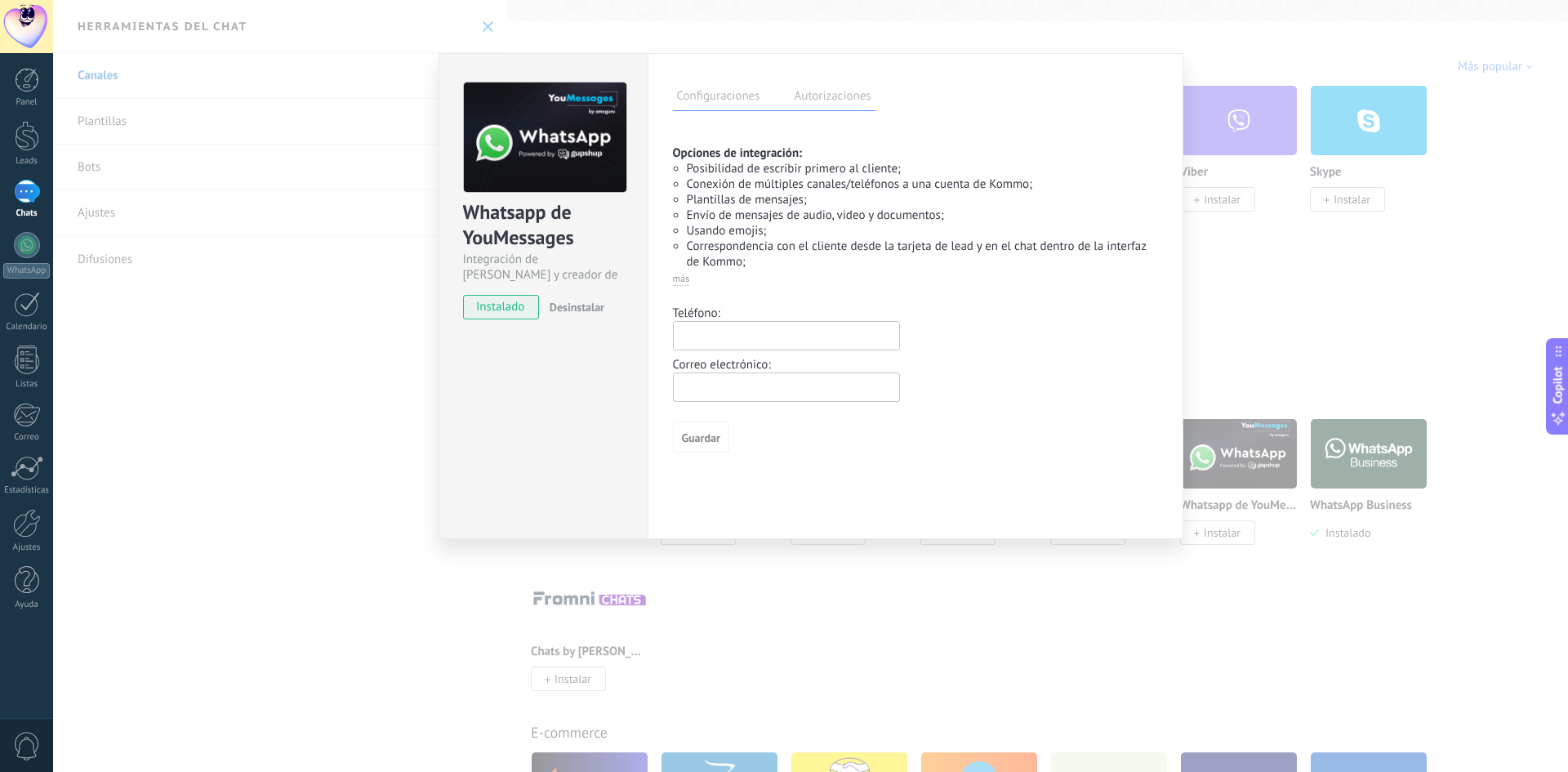
click at [711, 336] on input "text" at bounding box center [786, 335] width 227 height 29
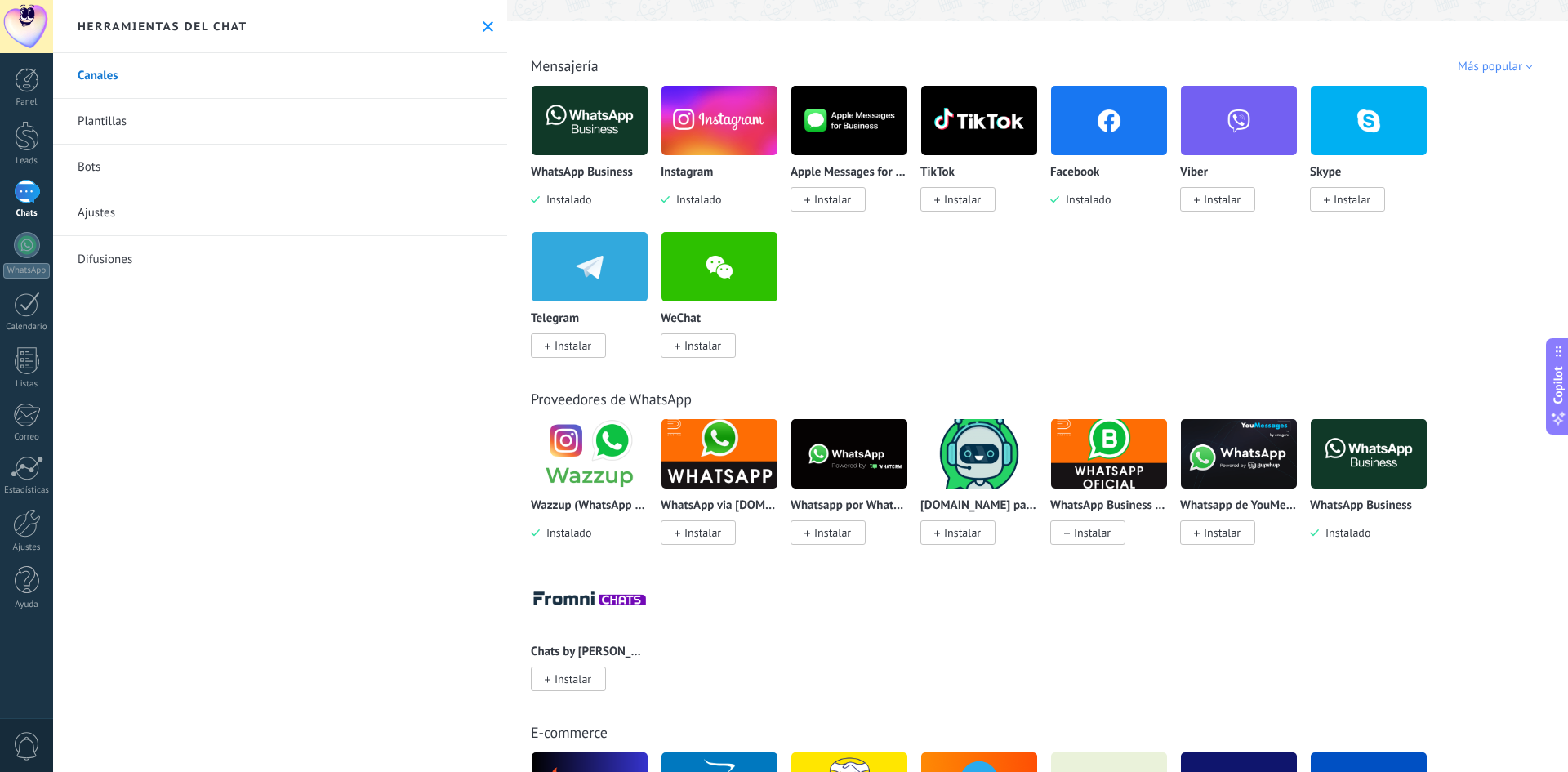
click at [832, 535] on span "Instalar" at bounding box center [832, 532] width 37 height 15
click at [1228, 477] on img at bounding box center [1239, 453] width 116 height 79
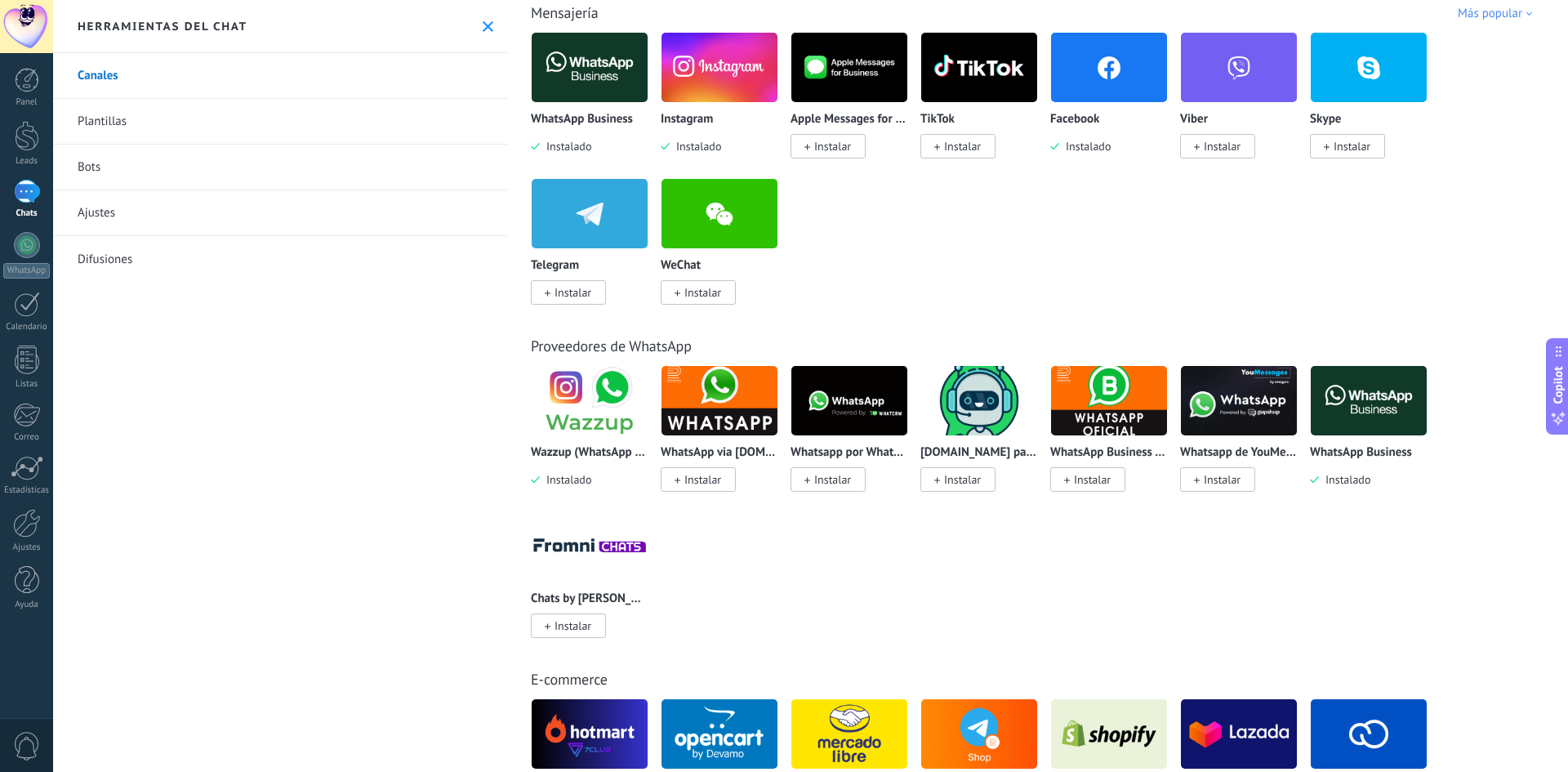
scroll to position [327, 0]
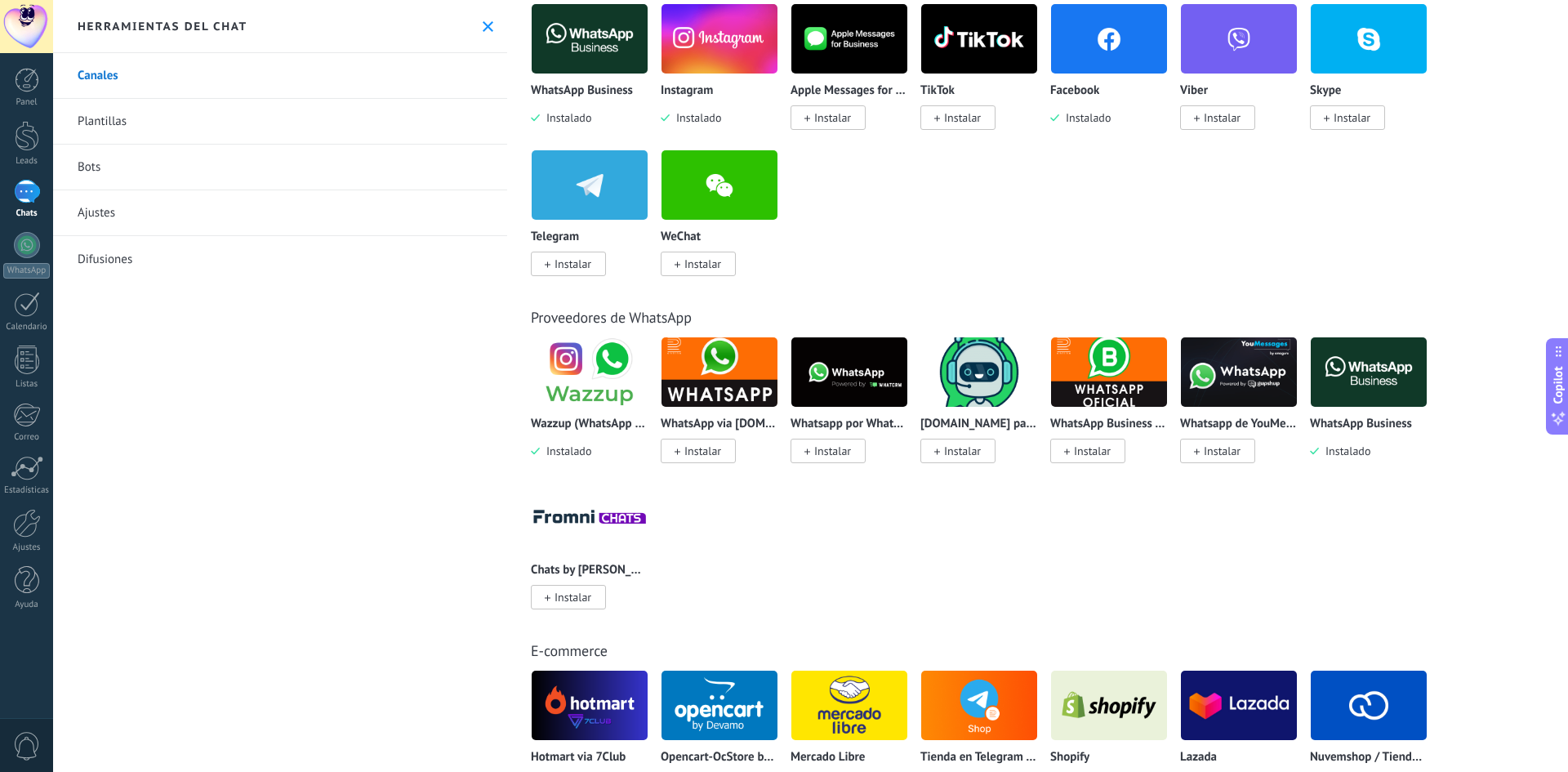
click at [596, 398] on img at bounding box center [590, 371] width 116 height 79
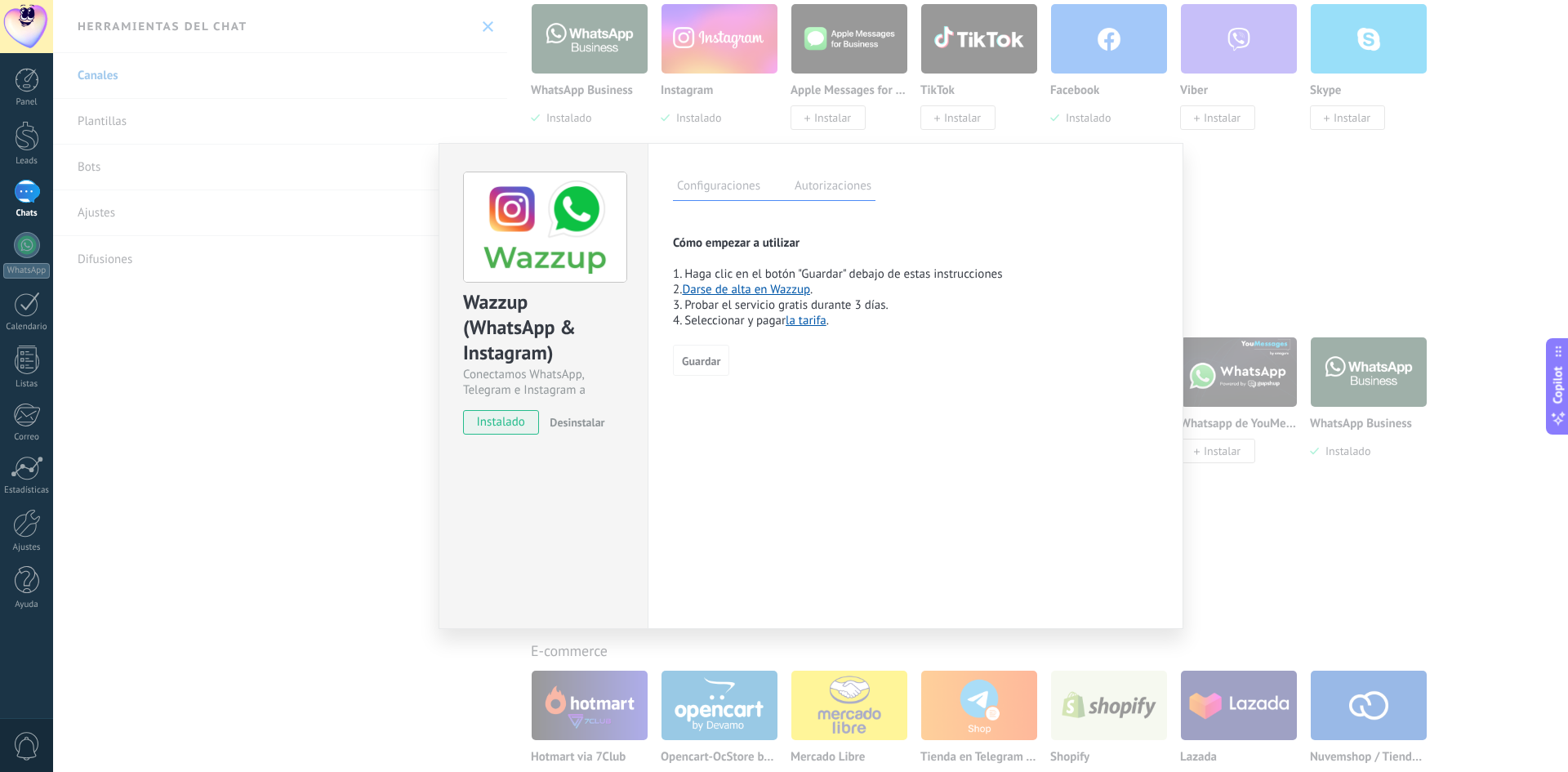
click at [818, 188] on label "Autorizaciones" at bounding box center [833, 188] width 85 height 24
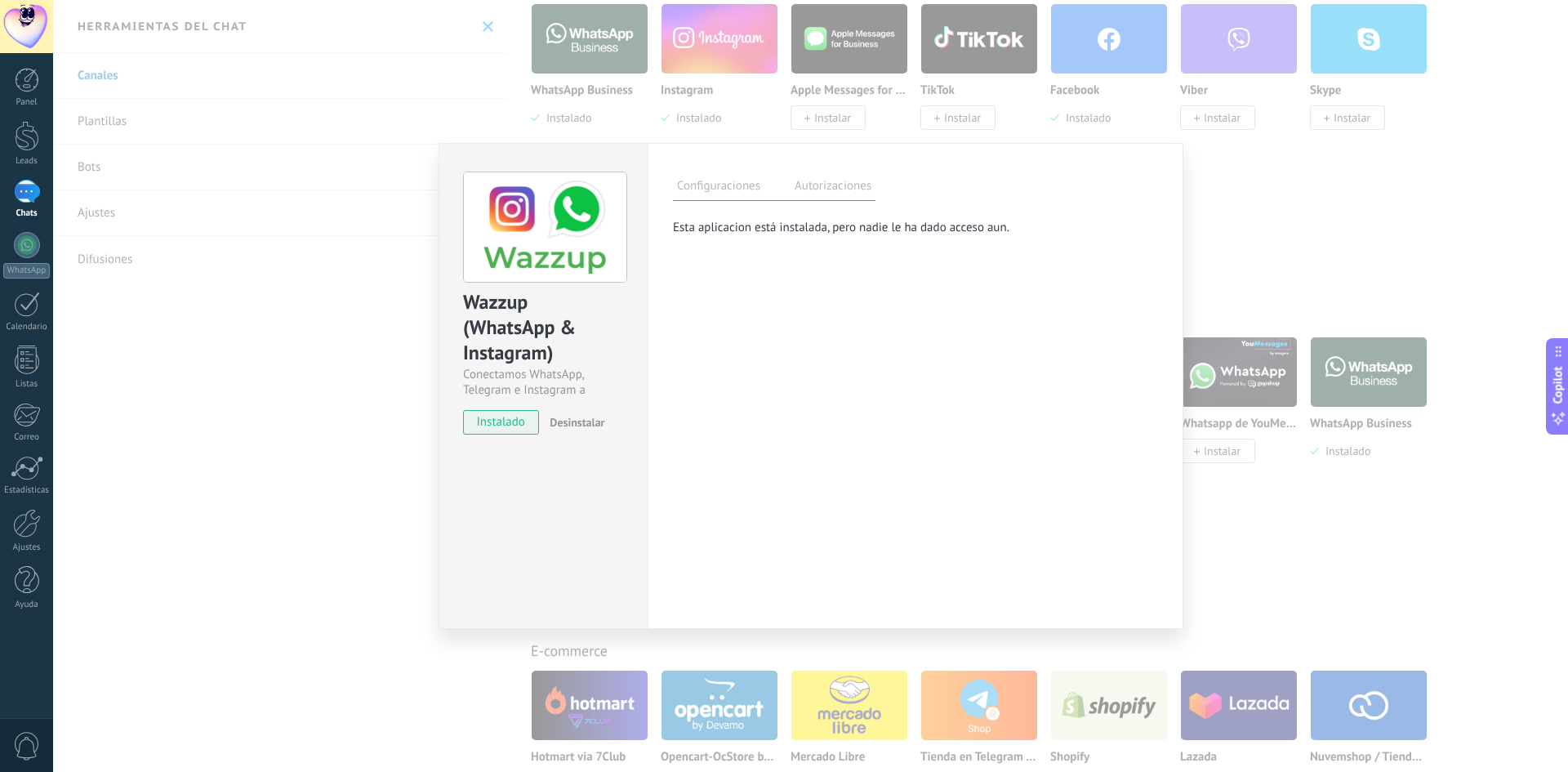
click at [751, 183] on label "Configuraciones" at bounding box center [718, 188] width 91 height 24
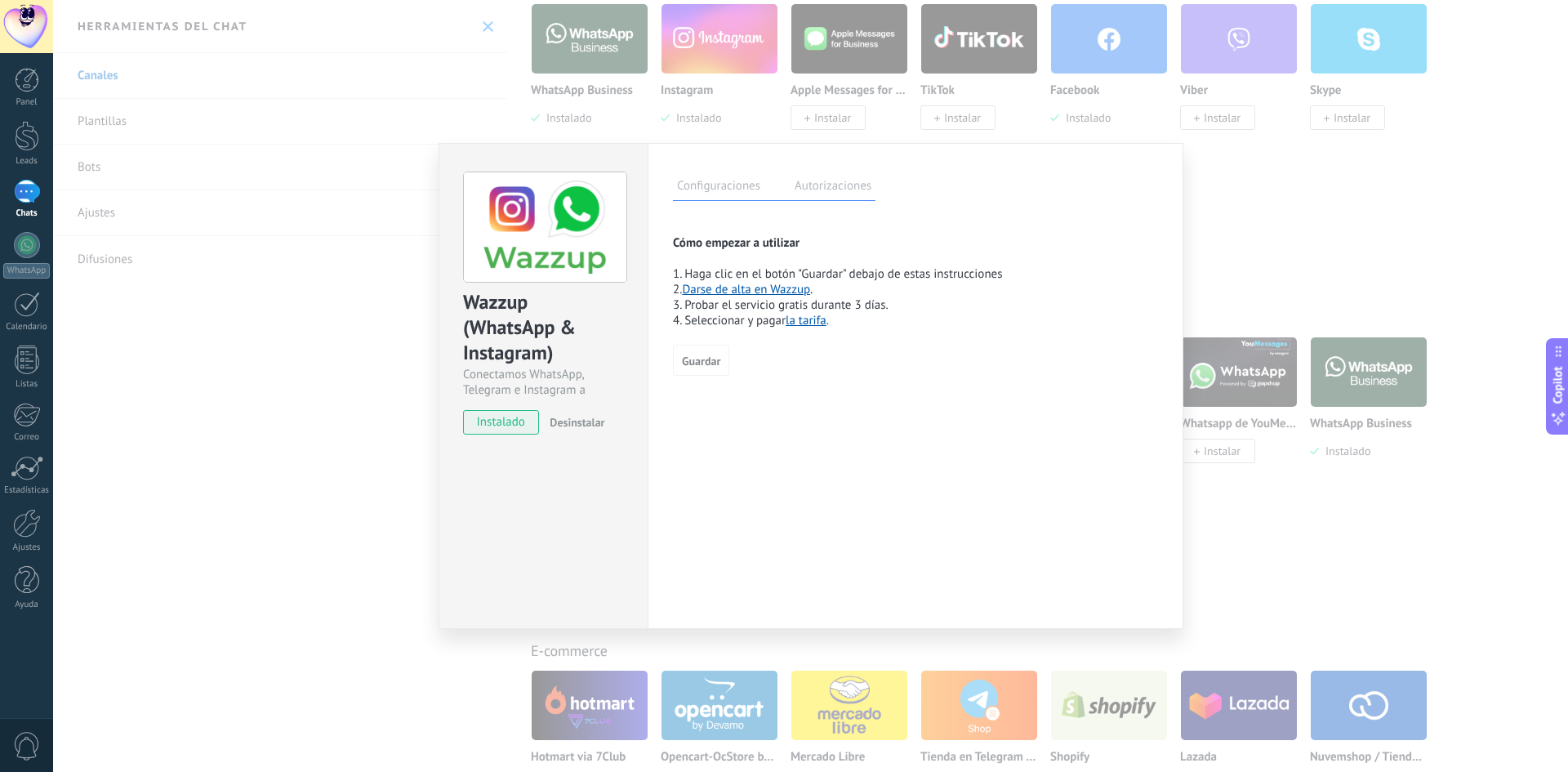
click at [552, 230] on img at bounding box center [545, 227] width 163 height 110
click at [768, 292] on link "Darse de alta en Wazzup" at bounding box center [746, 290] width 128 height 16
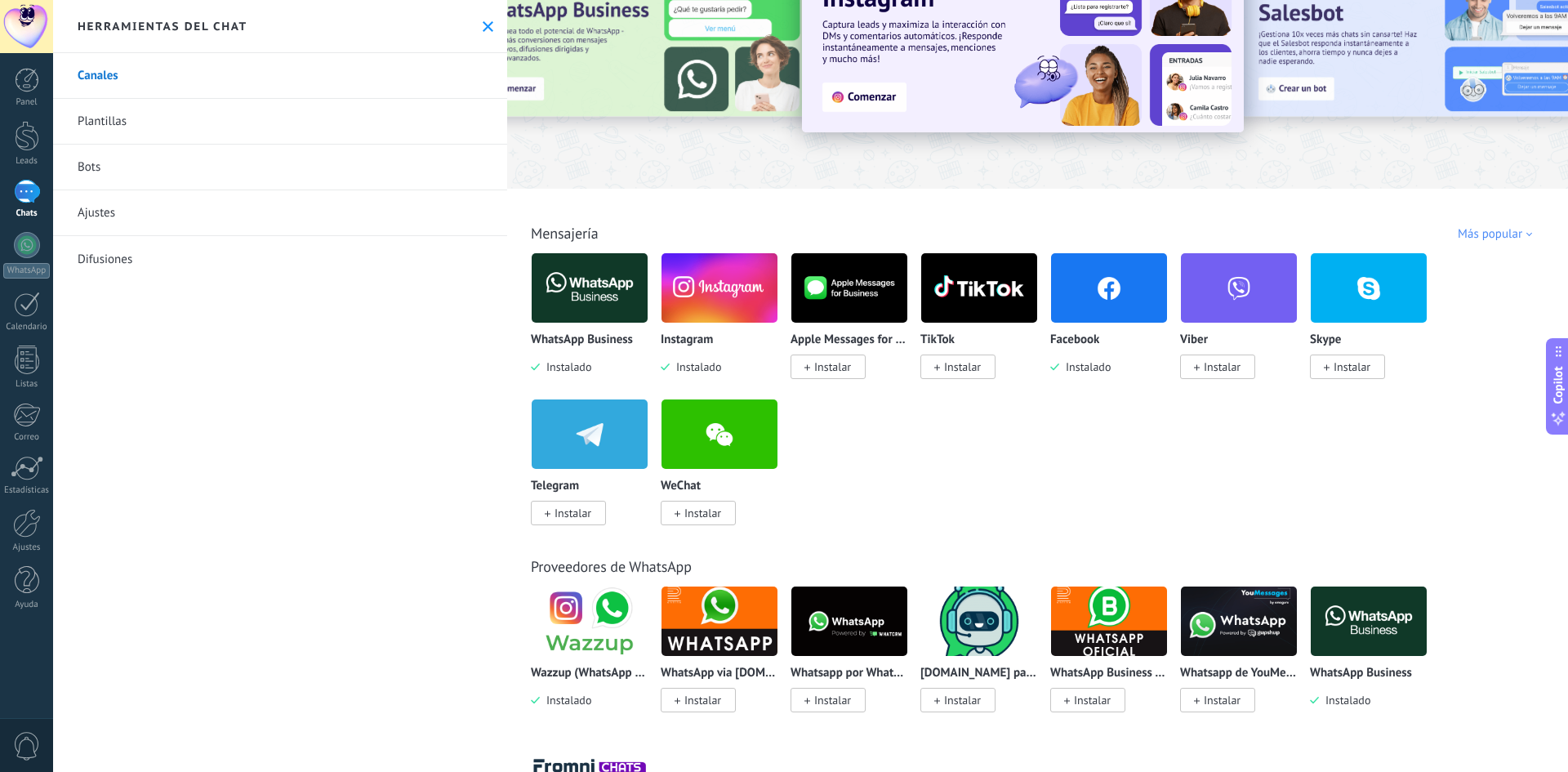
scroll to position [0, 0]
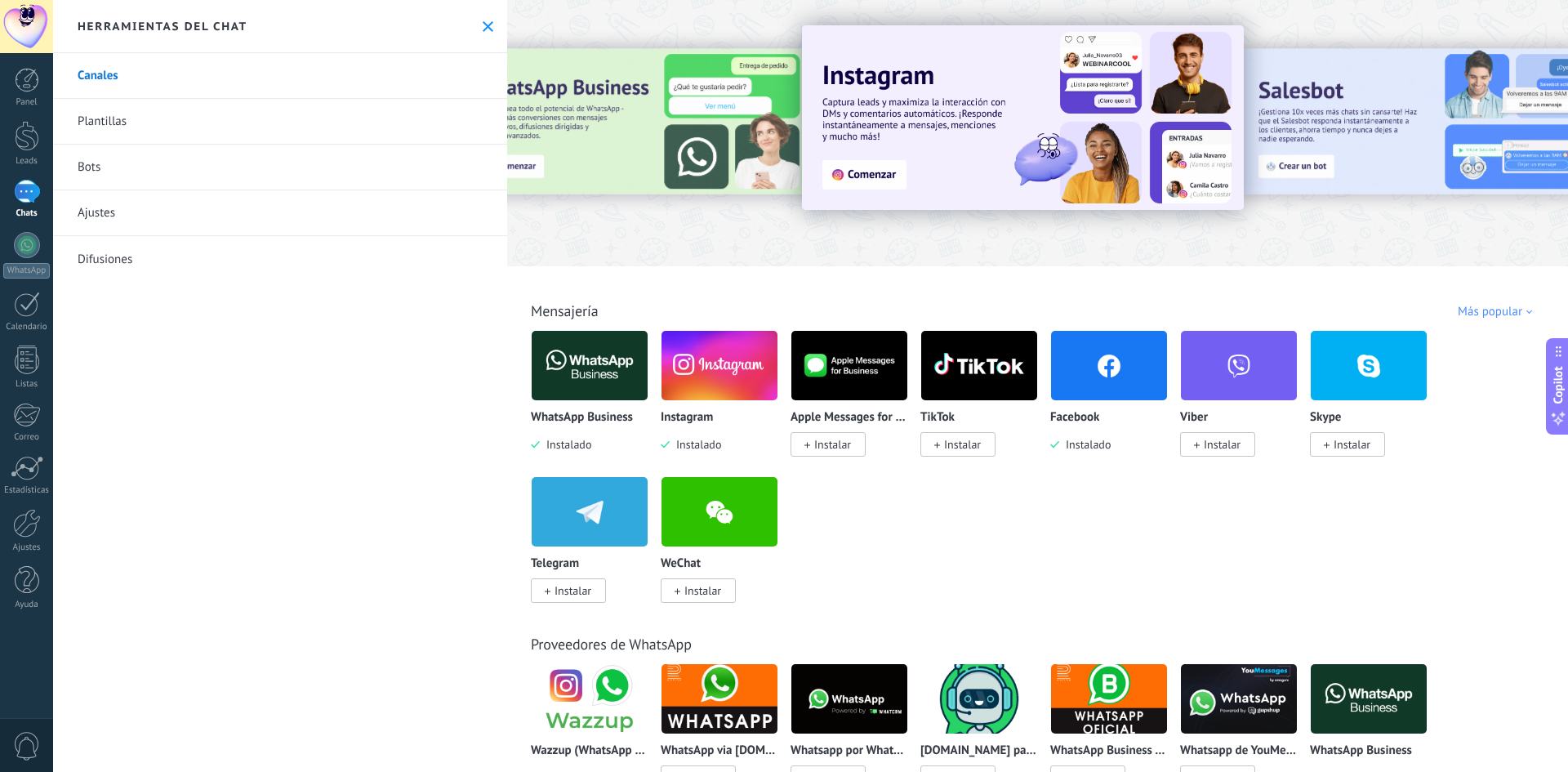
click at [99, 172] on link "Bots" at bounding box center [280, 168] width 454 height 46
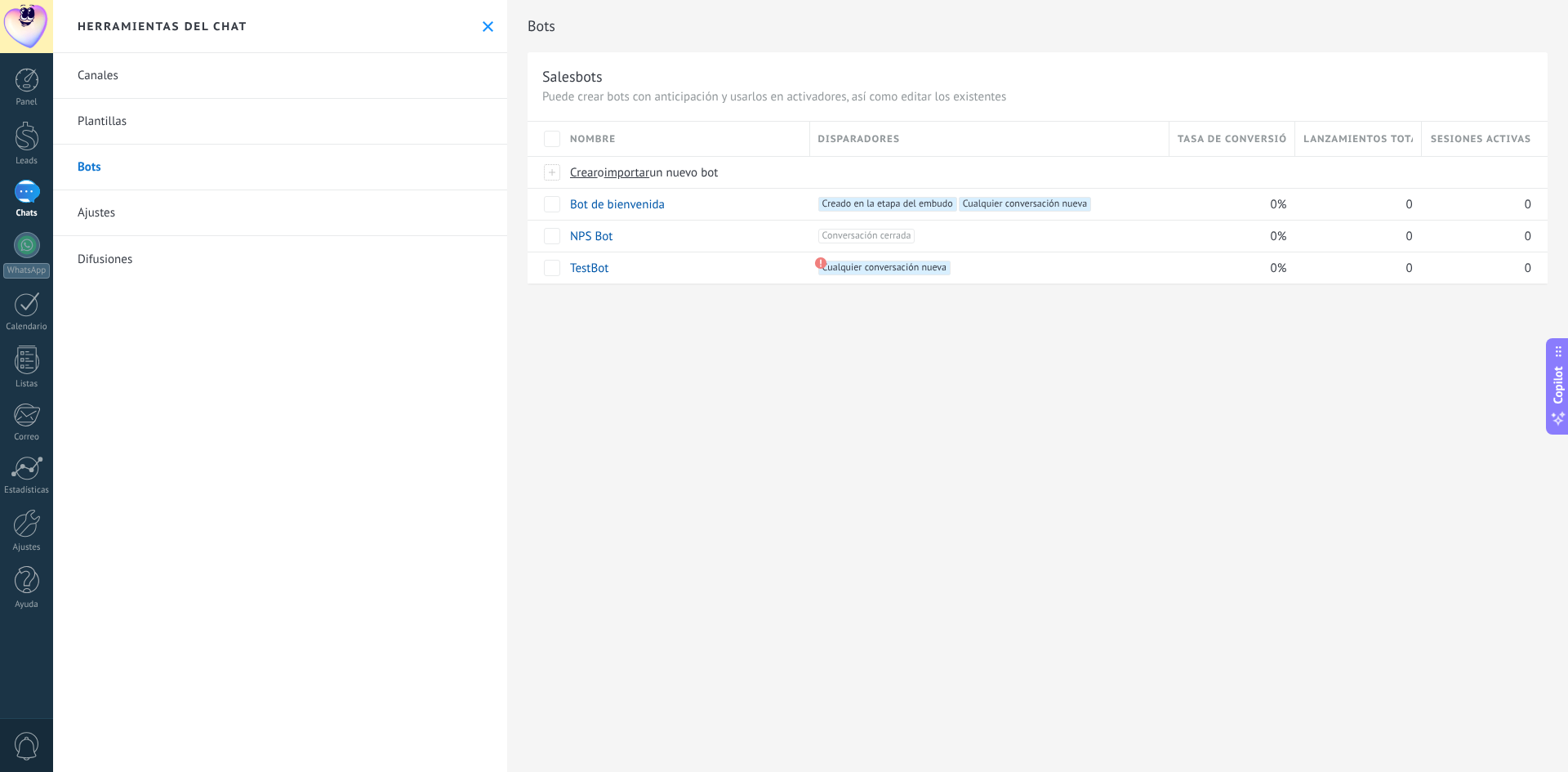
click at [109, 220] on link "Ajustes" at bounding box center [280, 213] width 454 height 46
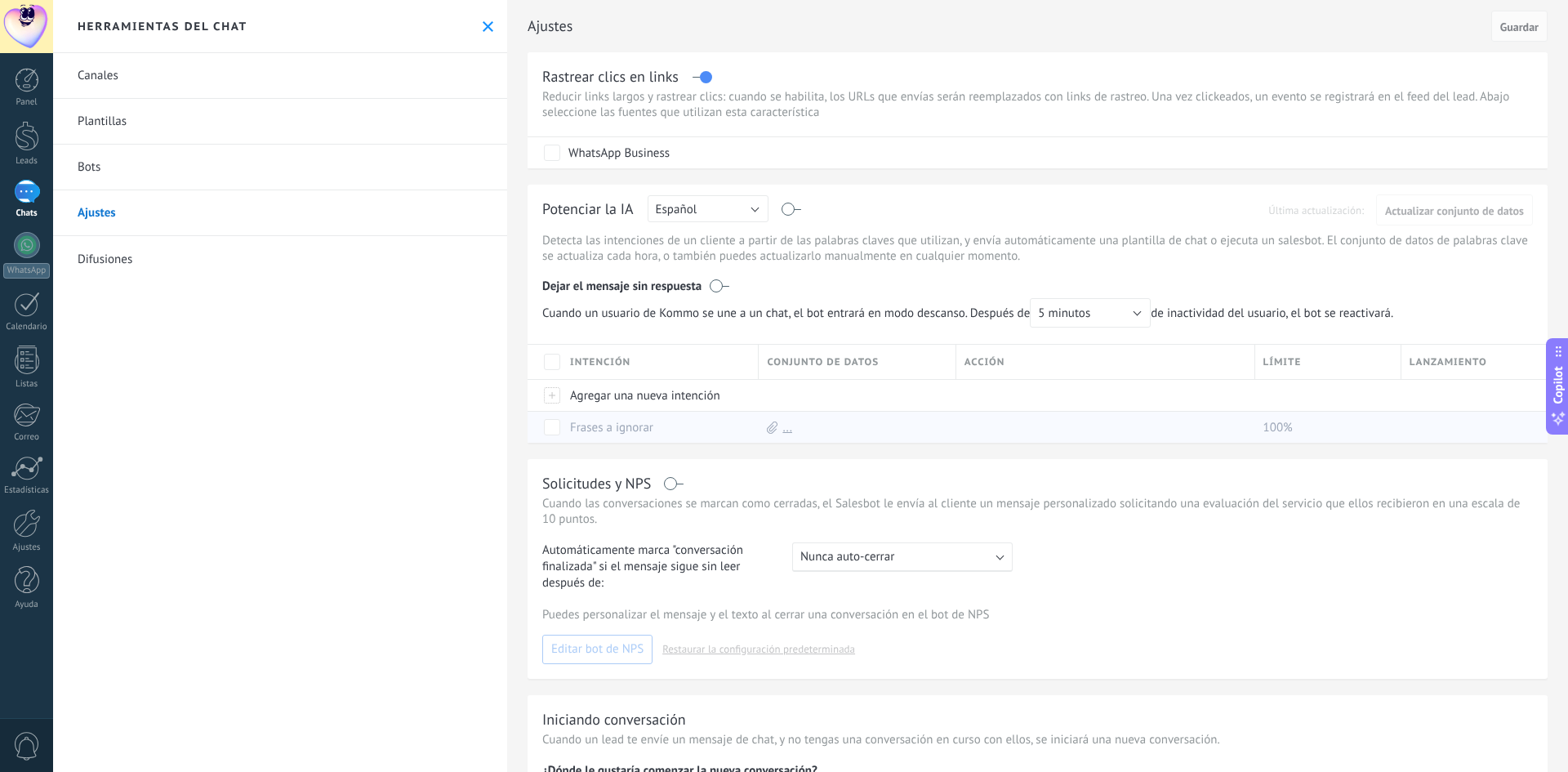
click at [767, 425] on icon at bounding box center [772, 427] width 11 height 12
click at [785, 434] on link "..." at bounding box center [787, 428] width 10 height 16
click at [115, 259] on link "Difusiones" at bounding box center [280, 259] width 454 height 46
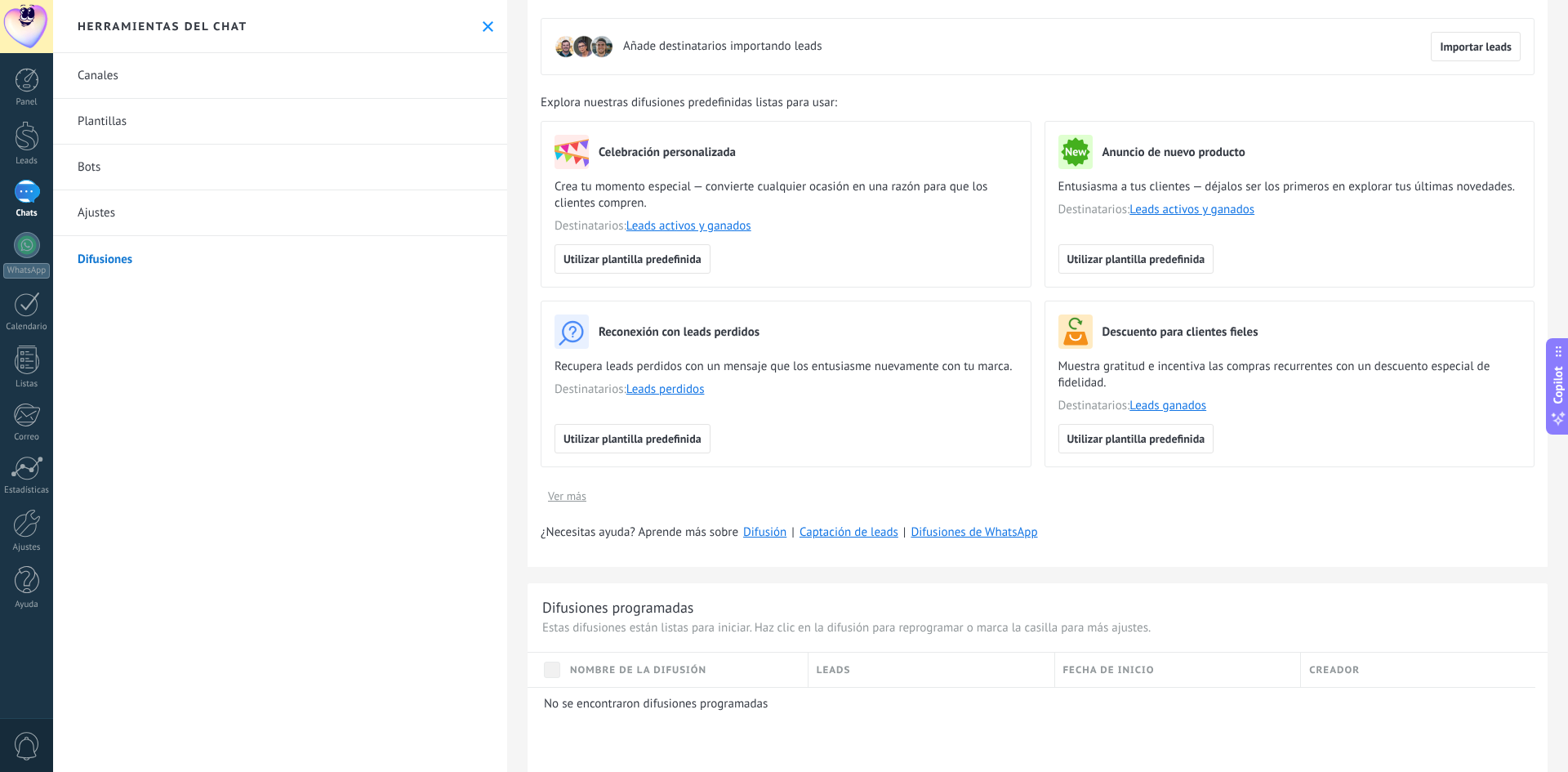
scroll to position [82, 0]
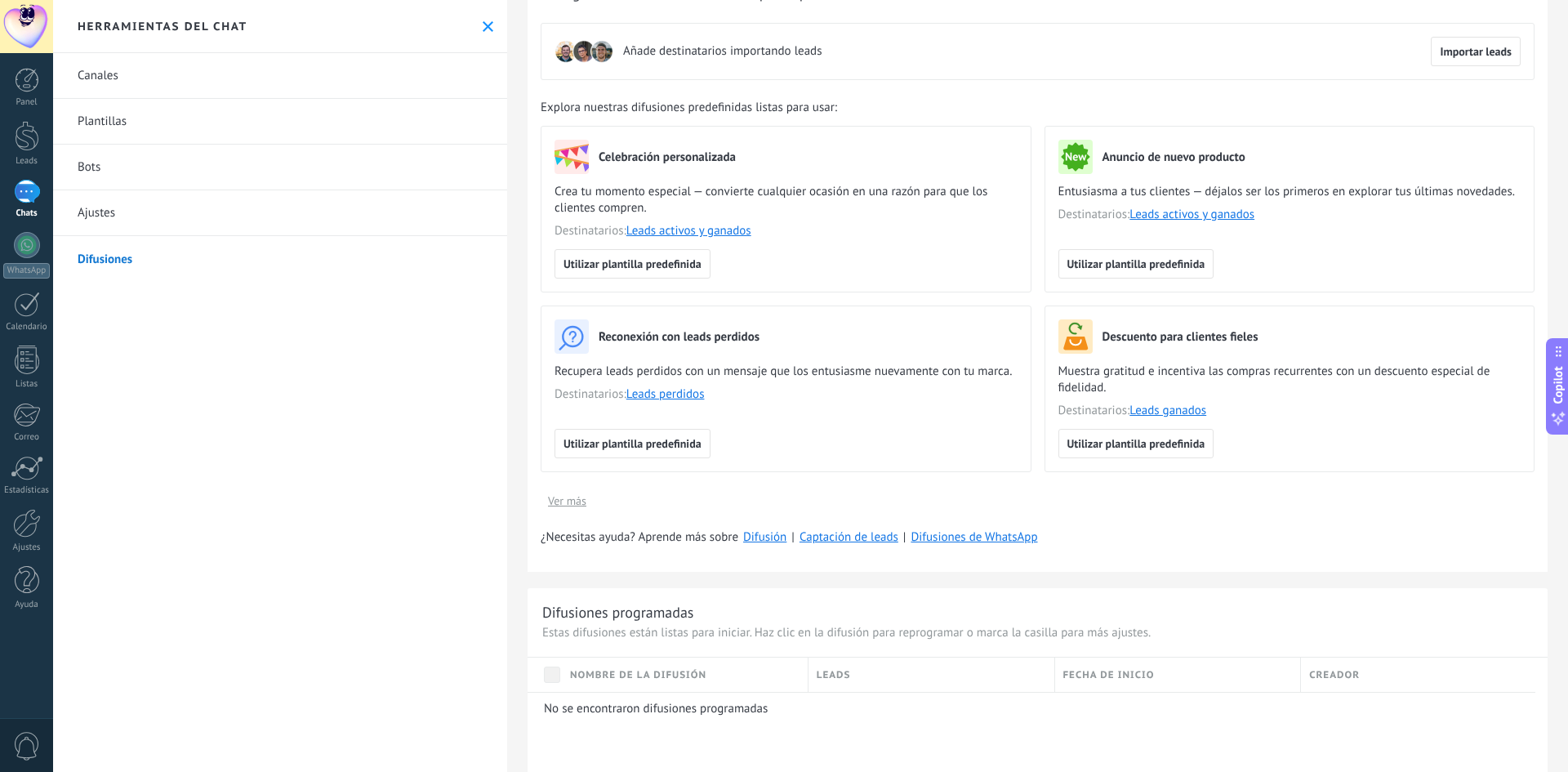
click at [567, 504] on span "Ver más" at bounding box center [567, 500] width 38 height 11
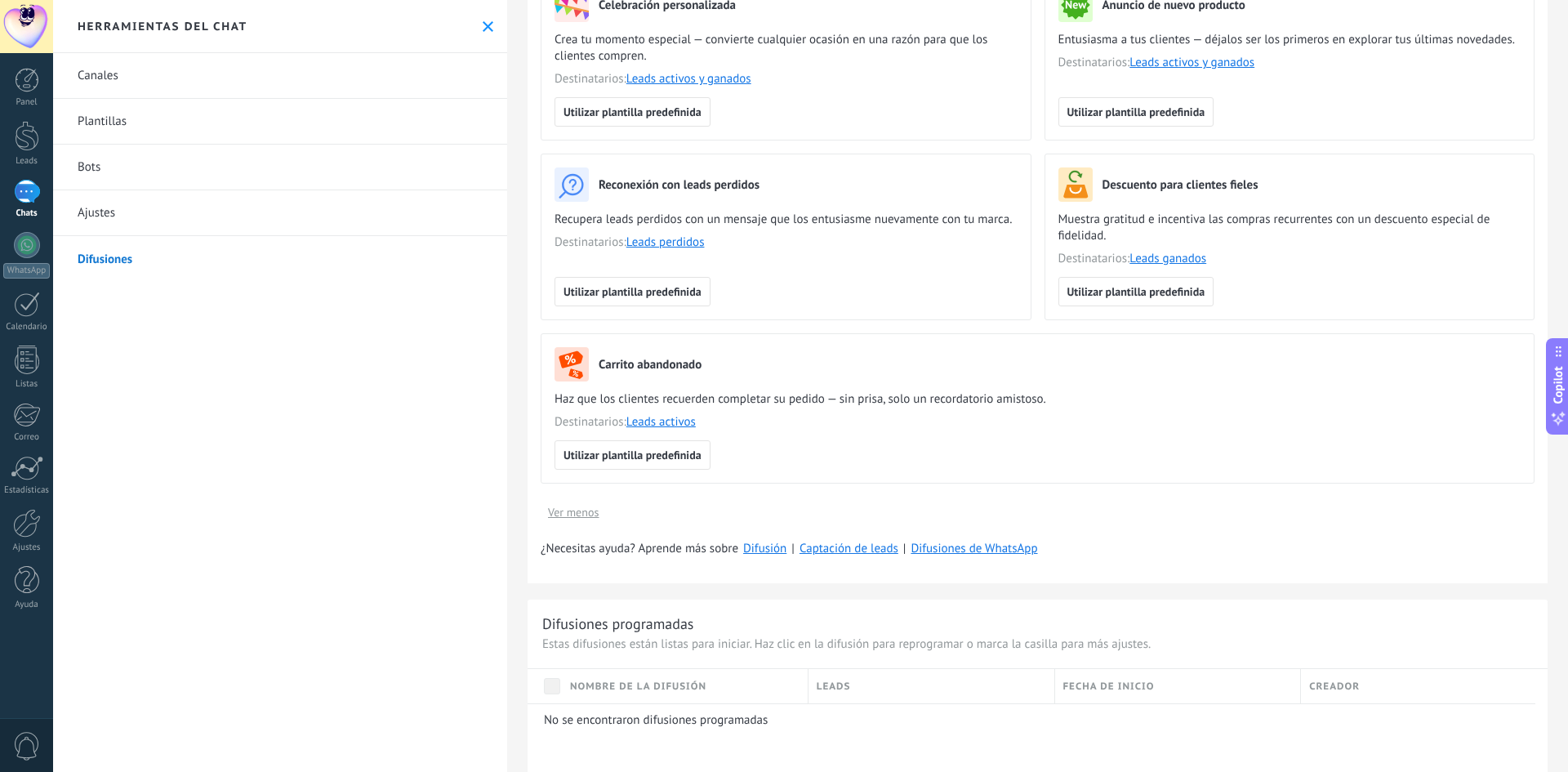
scroll to position [572, 0]
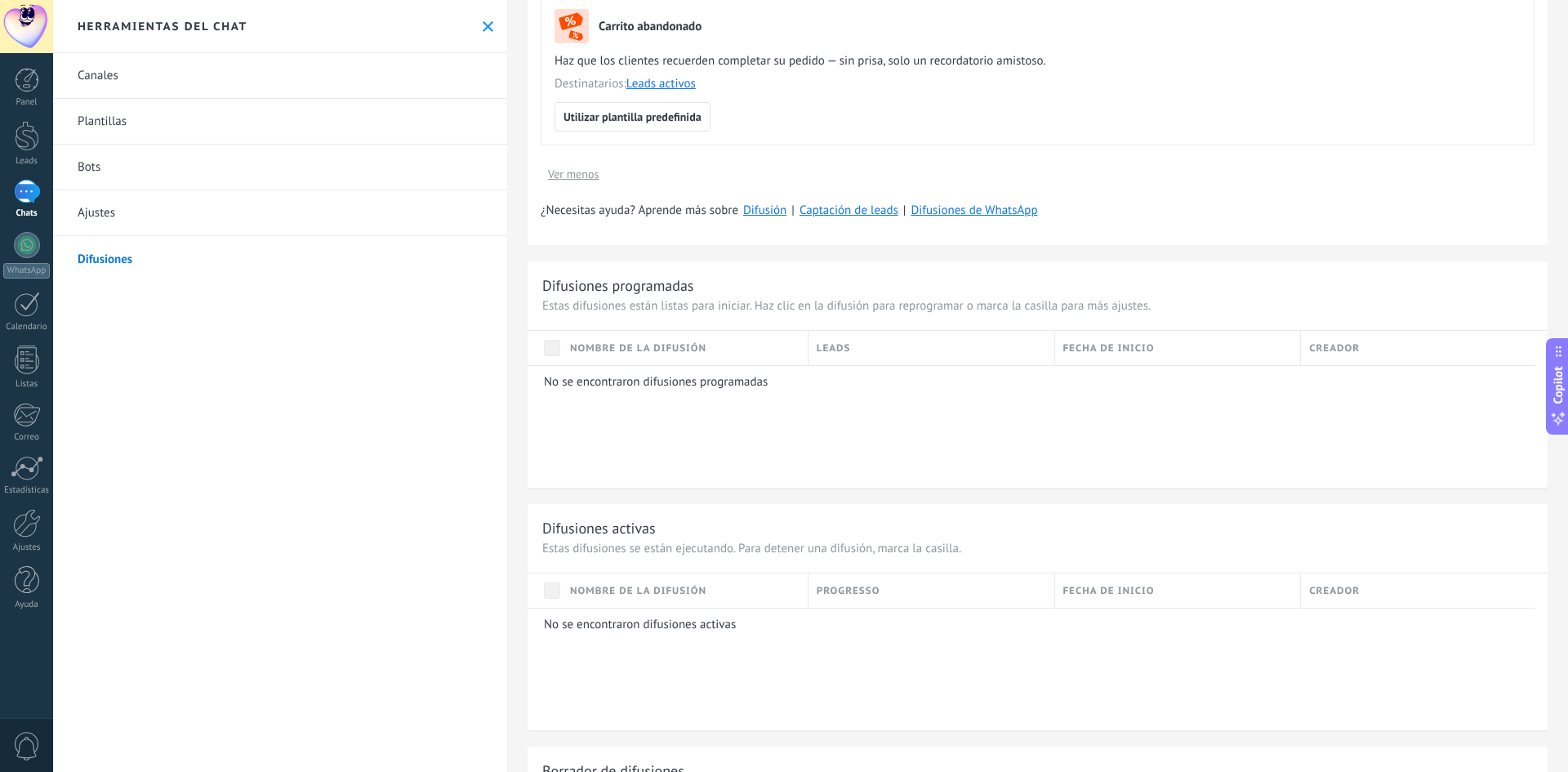
click at [586, 174] on span "Ver menos" at bounding box center [573, 173] width 51 height 11
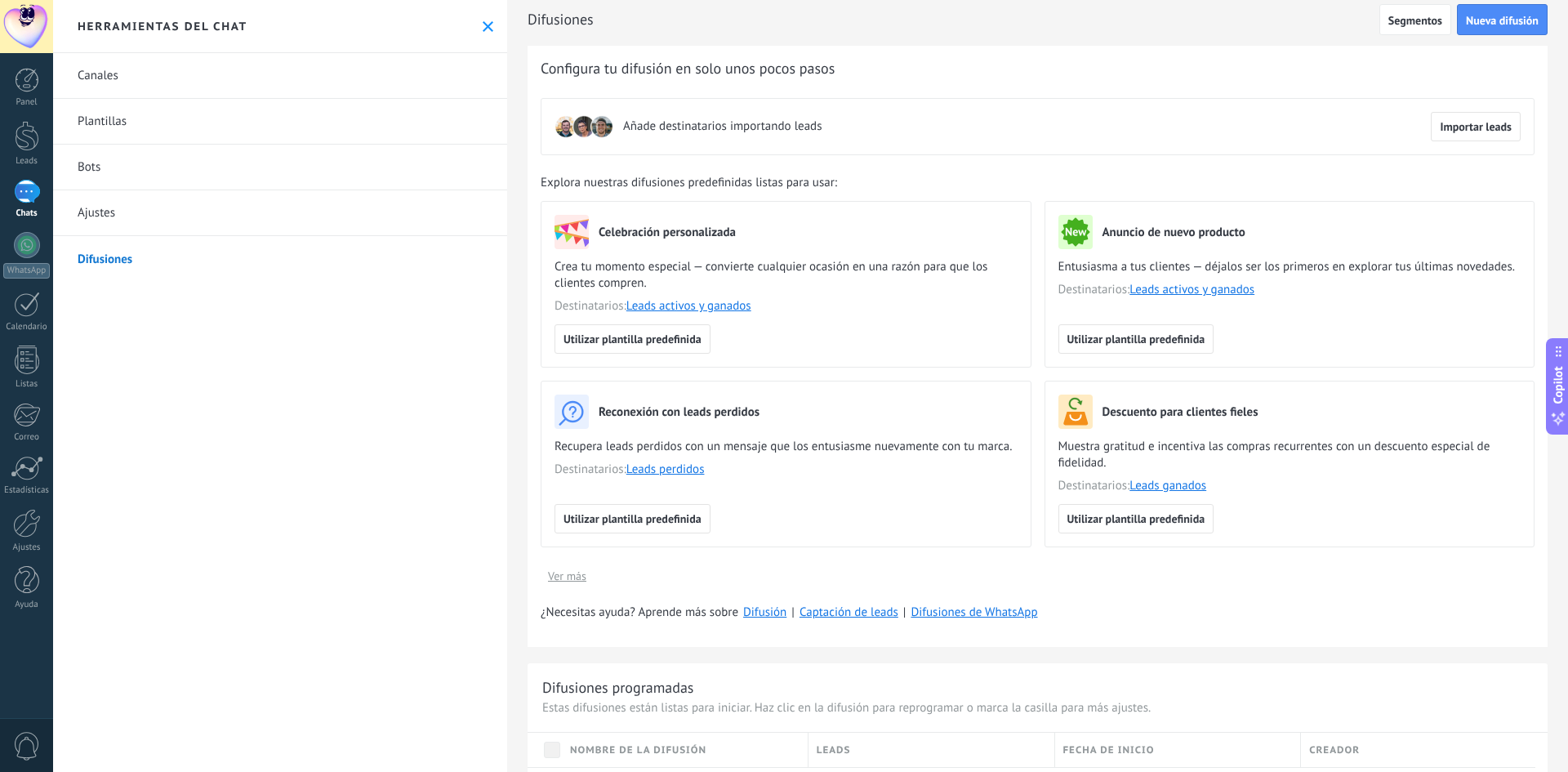
scroll to position [0, 0]
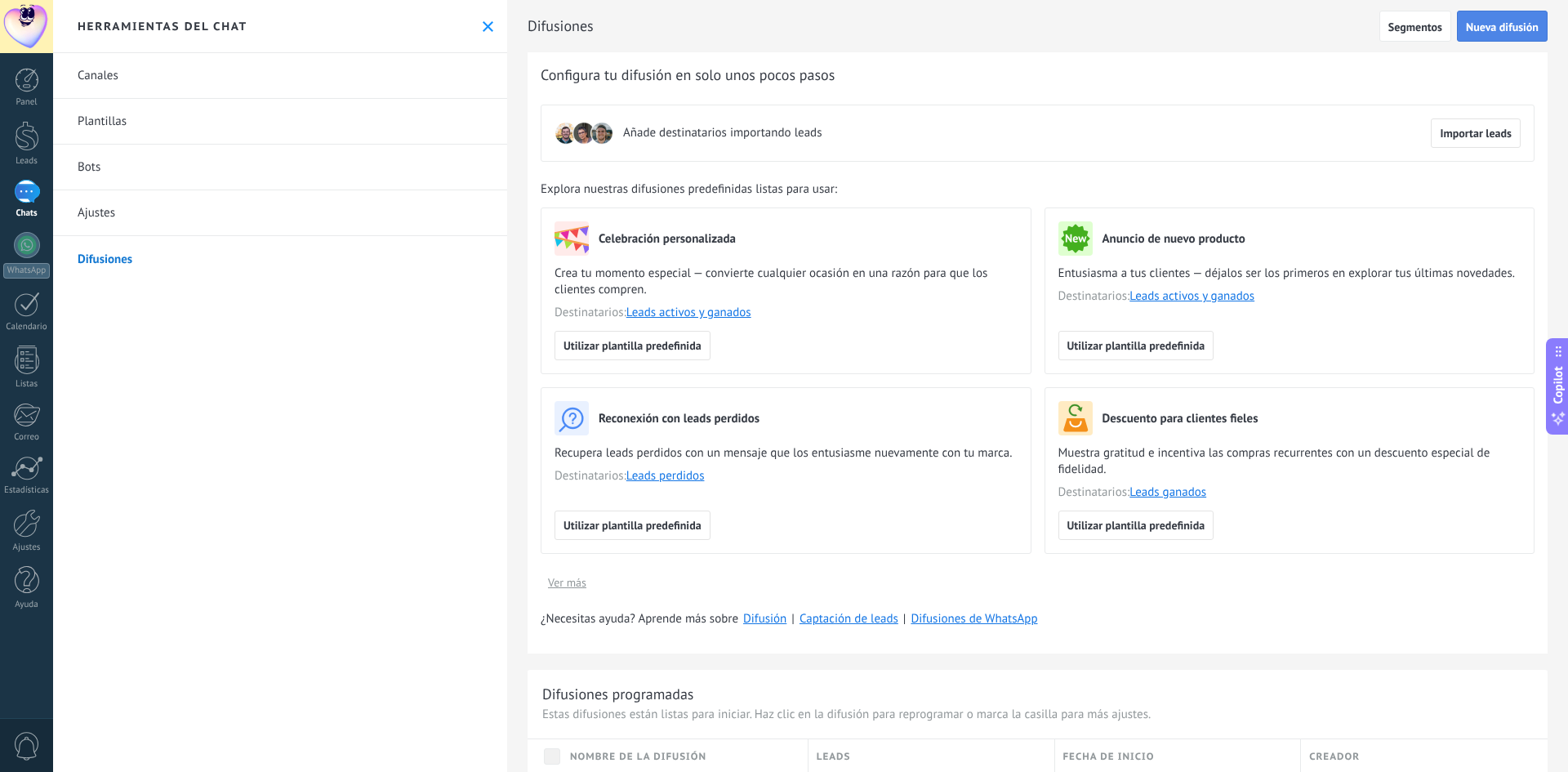
click at [1477, 31] on span "Nueva difusión" at bounding box center [1502, 26] width 73 height 11
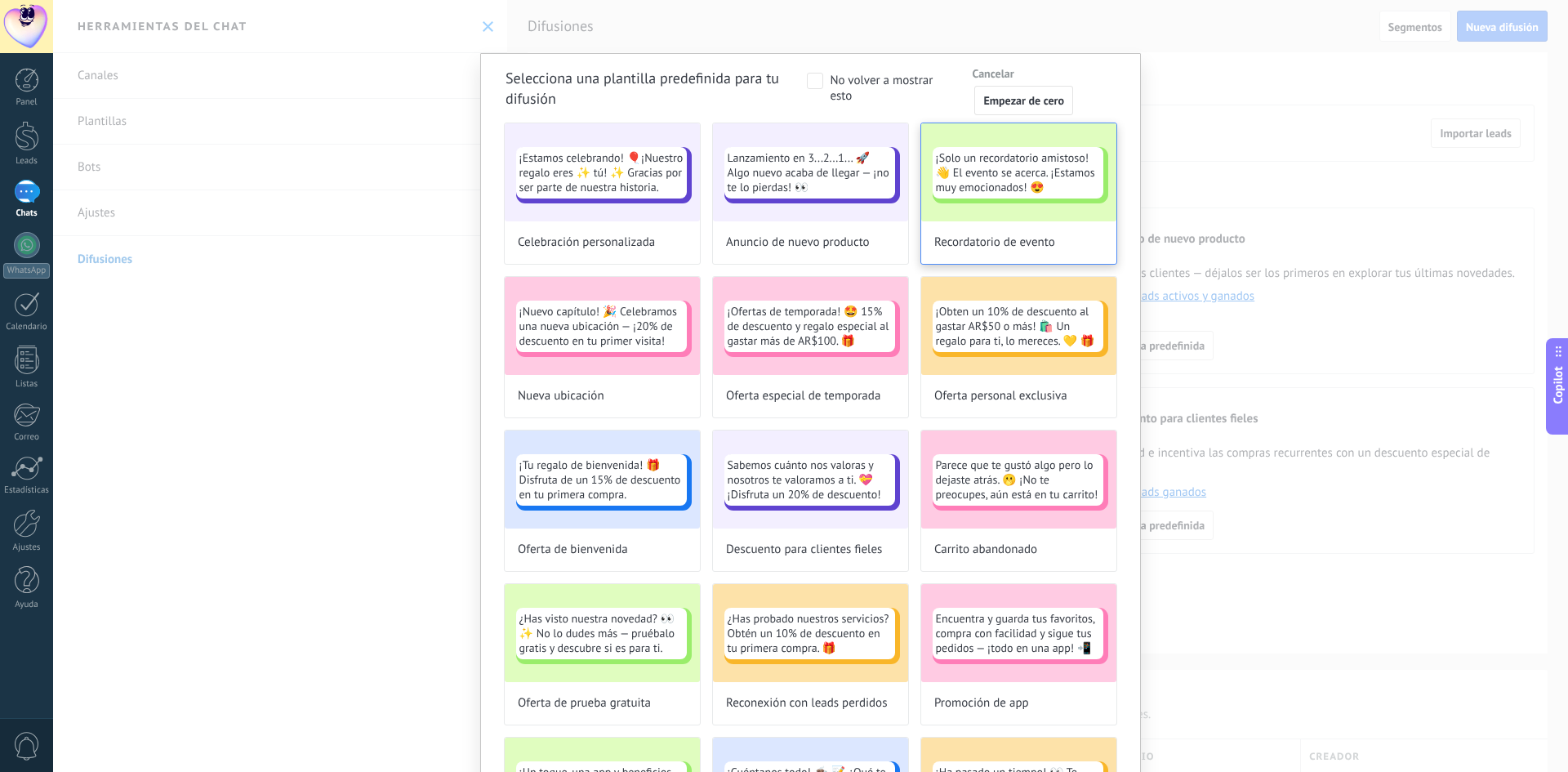
click at [1001, 212] on div "¡Solo un recordatorio amistoso!👋 El evento se acerca. ¡Estamos muy emocionados!…" at bounding box center [1018, 172] width 195 height 98
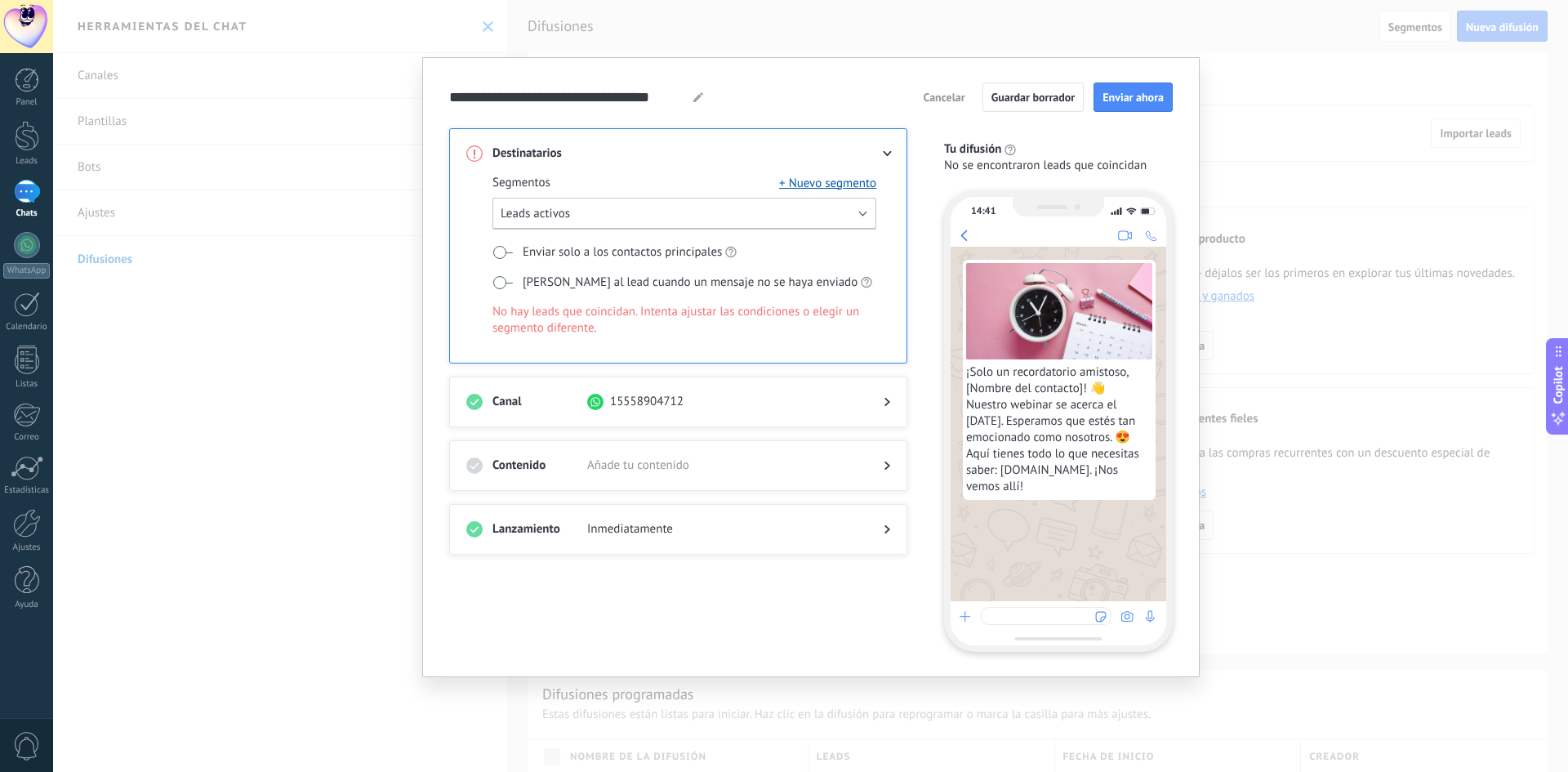
click at [641, 212] on button "Leads activos" at bounding box center [684, 214] width 384 height 32
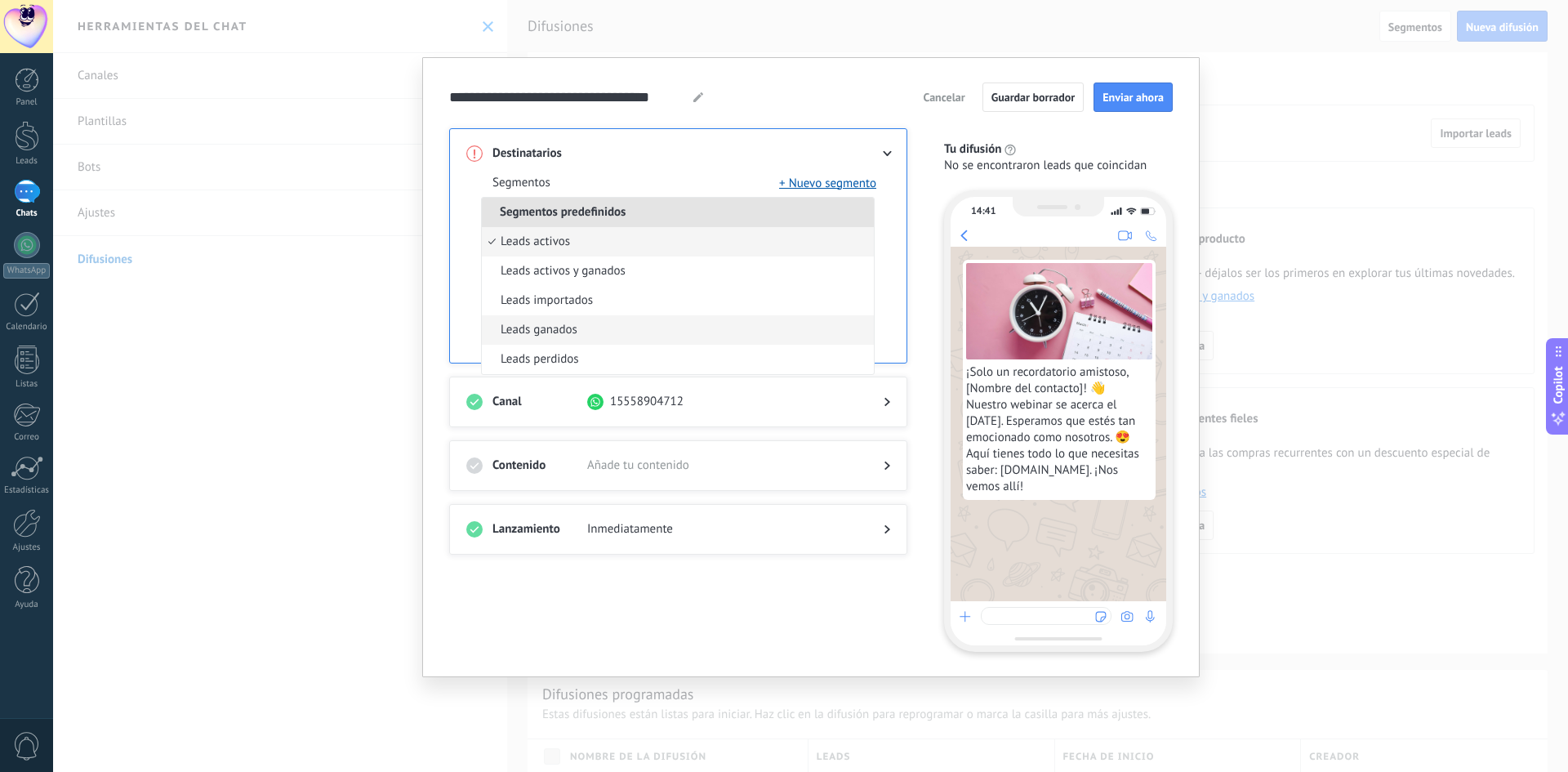
click at [563, 323] on span "Leads ganados" at bounding box center [539, 330] width 77 height 16
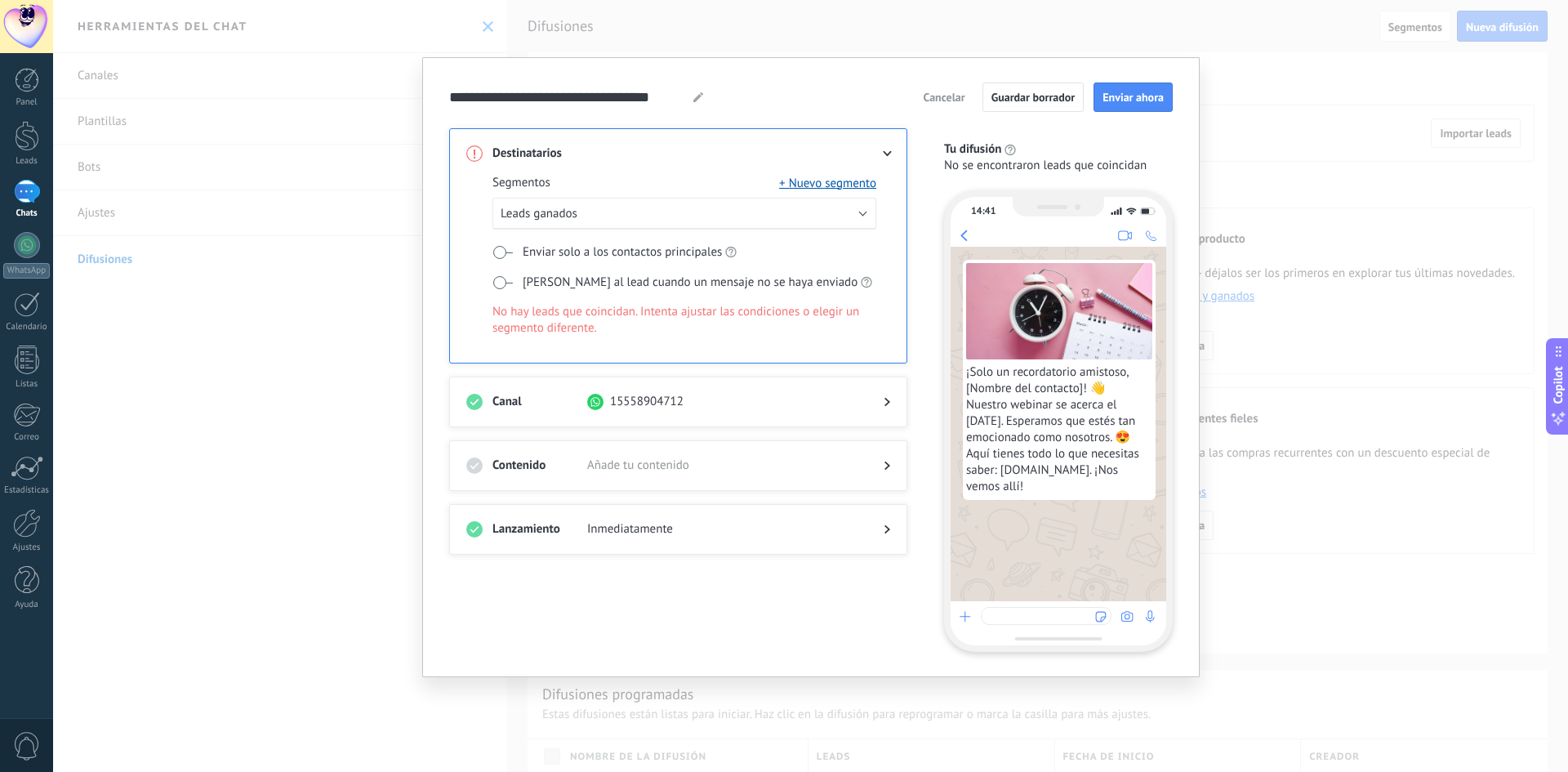
drag, startPoint x: 714, startPoint y: 402, endPoint x: 693, endPoint y: 400, distance: 20.5
click at [693, 400] on div "15558904712" at bounding box center [722, 402] width 270 height 16
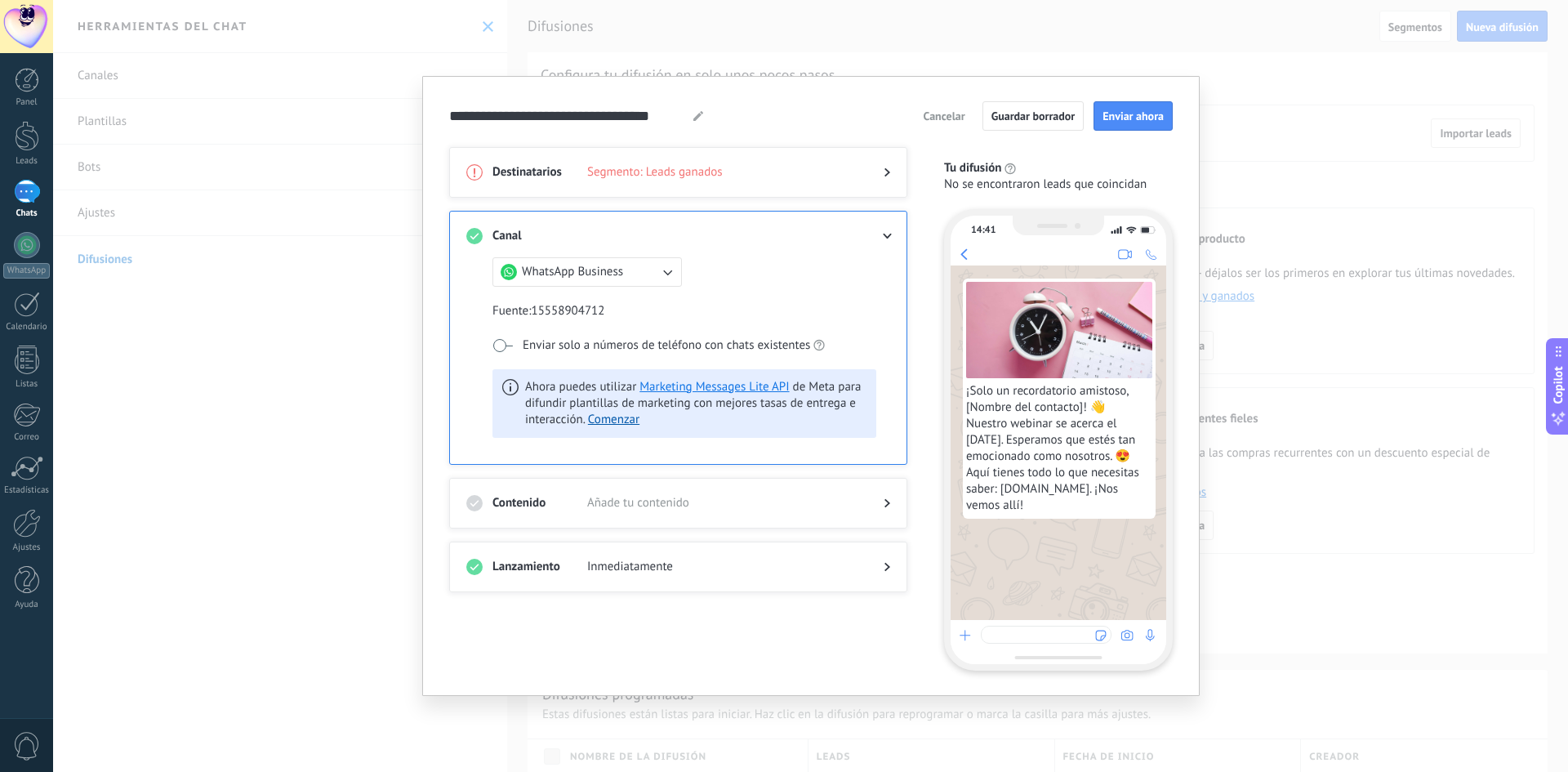
click at [595, 285] on button "WhatsApp Business" at bounding box center [586, 271] width 189 height 29
click at [595, 282] on li "WhatsApp Business" at bounding box center [582, 272] width 198 height 28
click at [610, 312] on span "Fuente : 15558904712" at bounding box center [684, 311] width 384 height 16
click at [501, 345] on span at bounding box center [502, 345] width 20 height 13
click at [616, 506] on span "Añade tu contenido" at bounding box center [722, 503] width 270 height 16
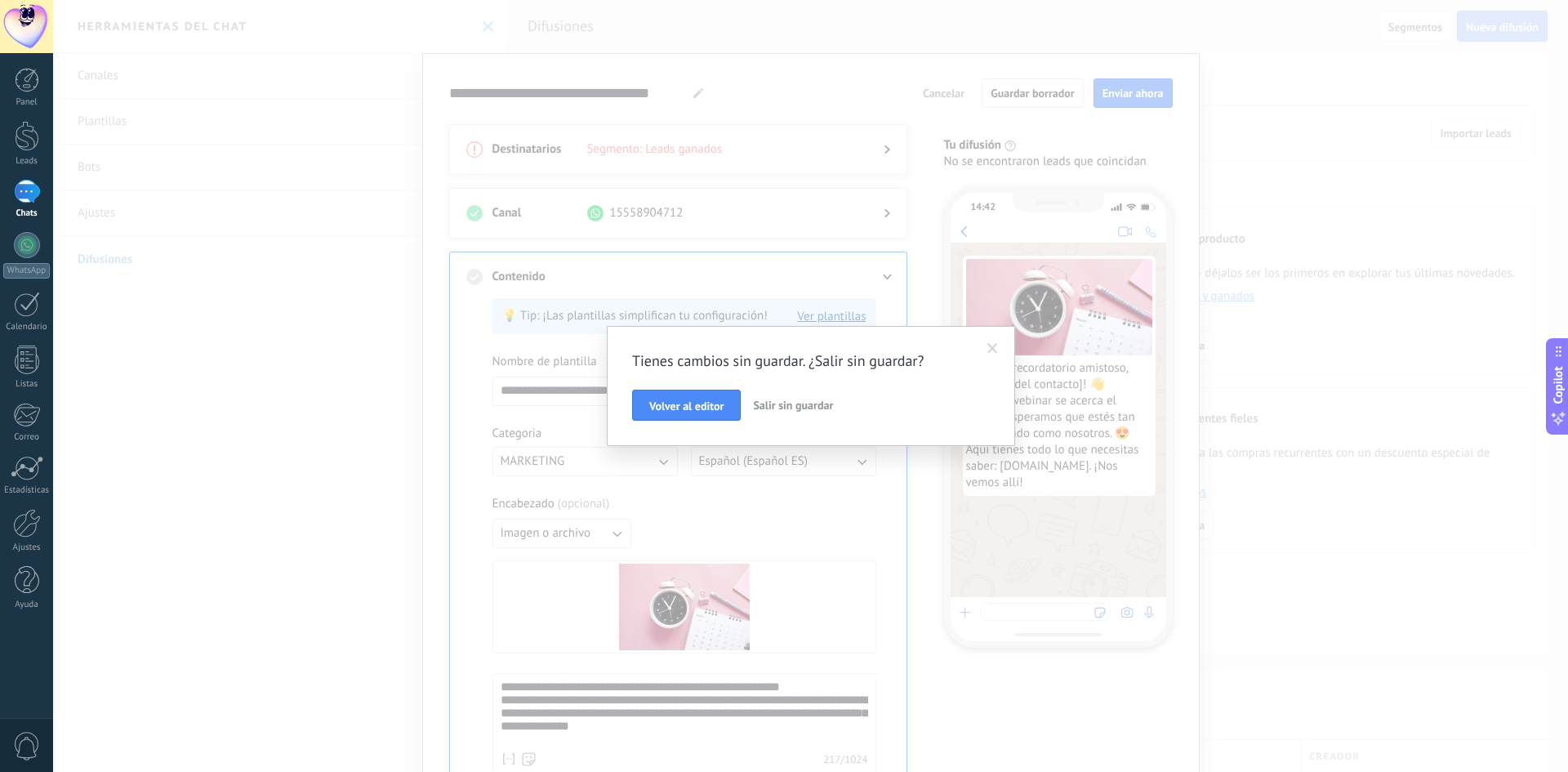
click at [782, 402] on span "Salir sin guardar" at bounding box center [793, 405] width 80 height 15
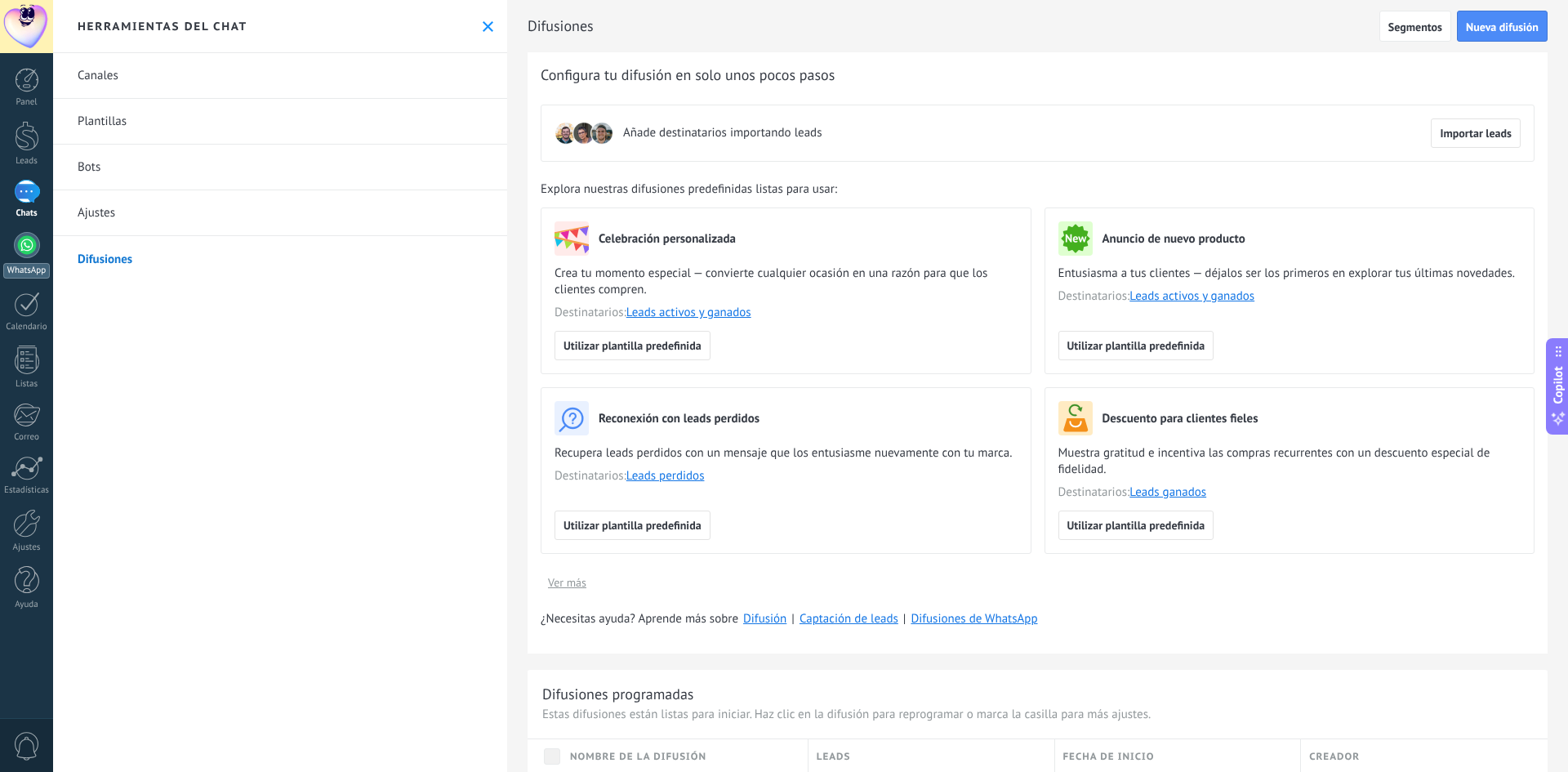
click at [33, 252] on div at bounding box center [27, 245] width 26 height 26
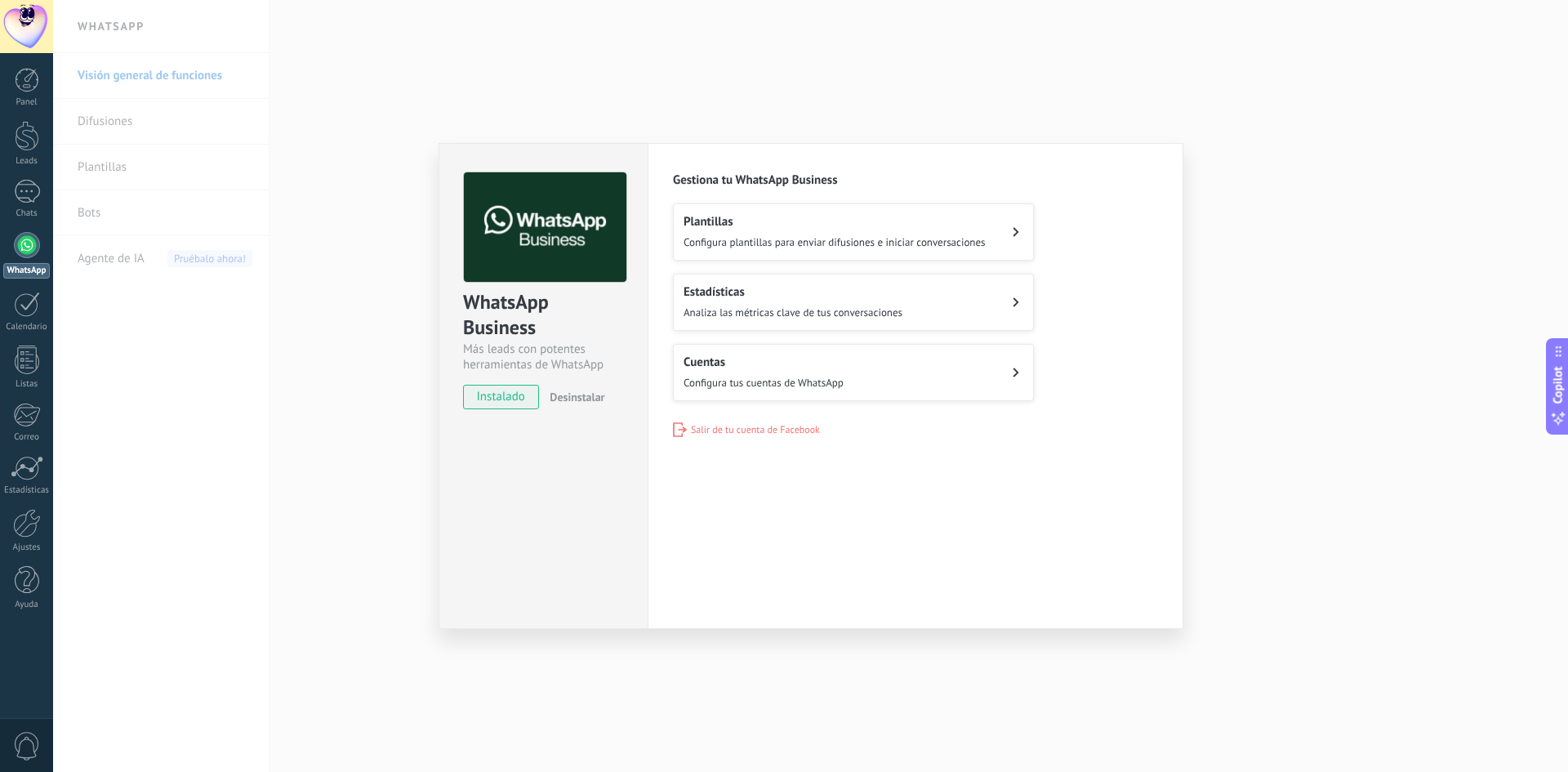
click at [752, 372] on div "Cuentas Configura tus cuentas de WhatsApp" at bounding box center [764, 372] width 160 height 36
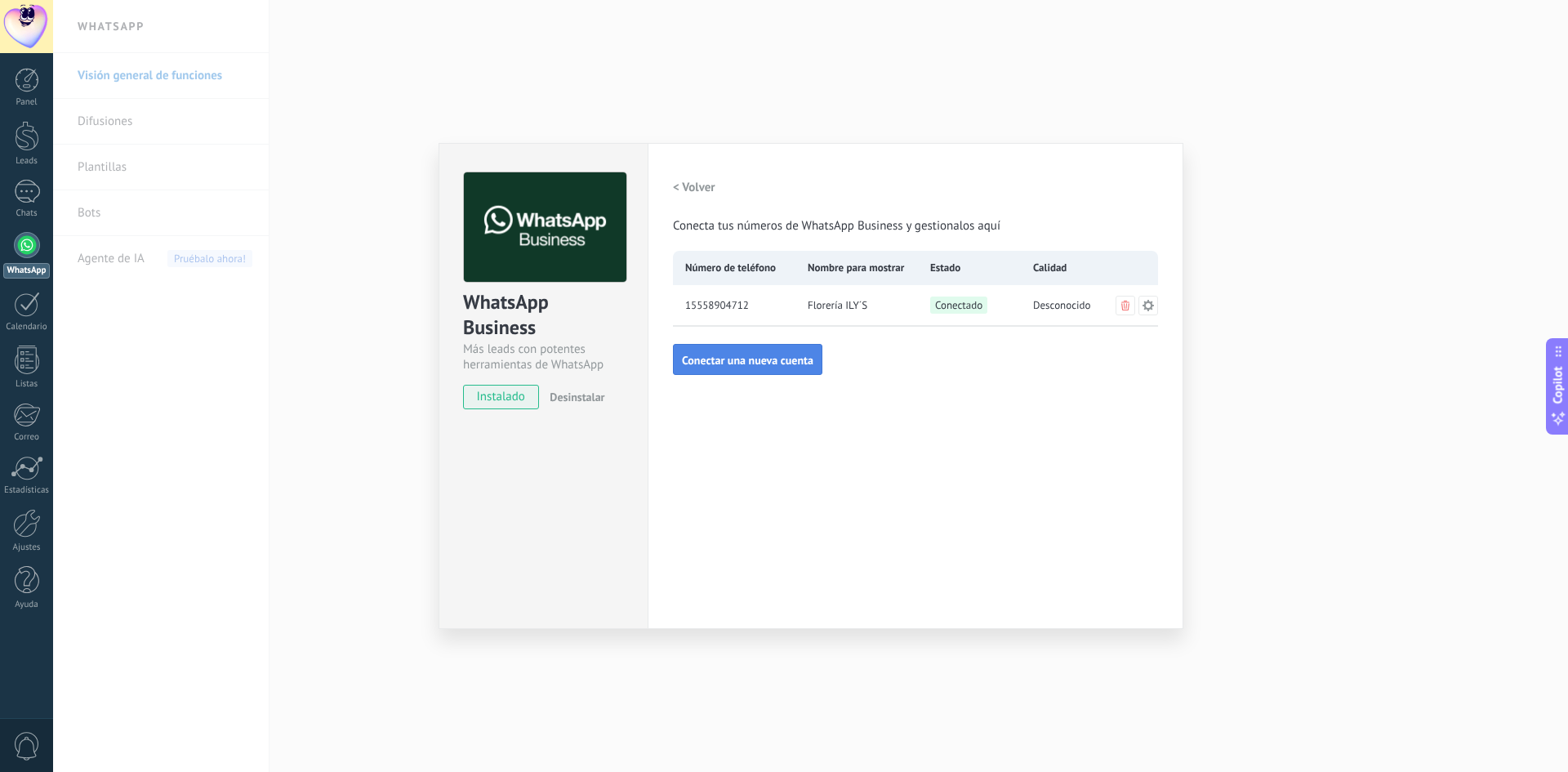
click at [740, 362] on span "Conectar una nueva cuenta" at bounding box center [747, 359] width 131 height 11
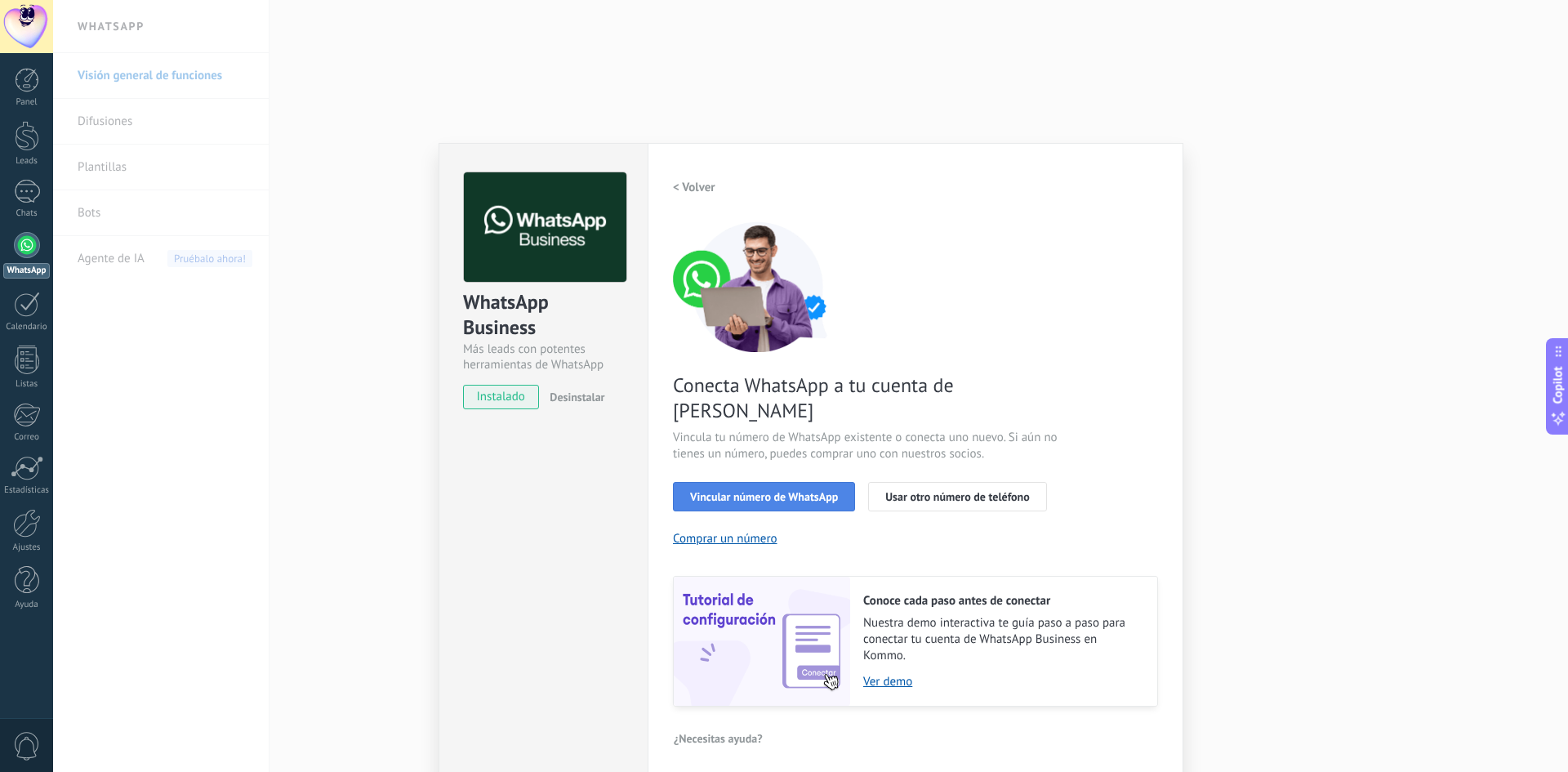
click at [806, 491] on span "Vincular número de WhatsApp" at bounding box center [764, 496] width 148 height 11
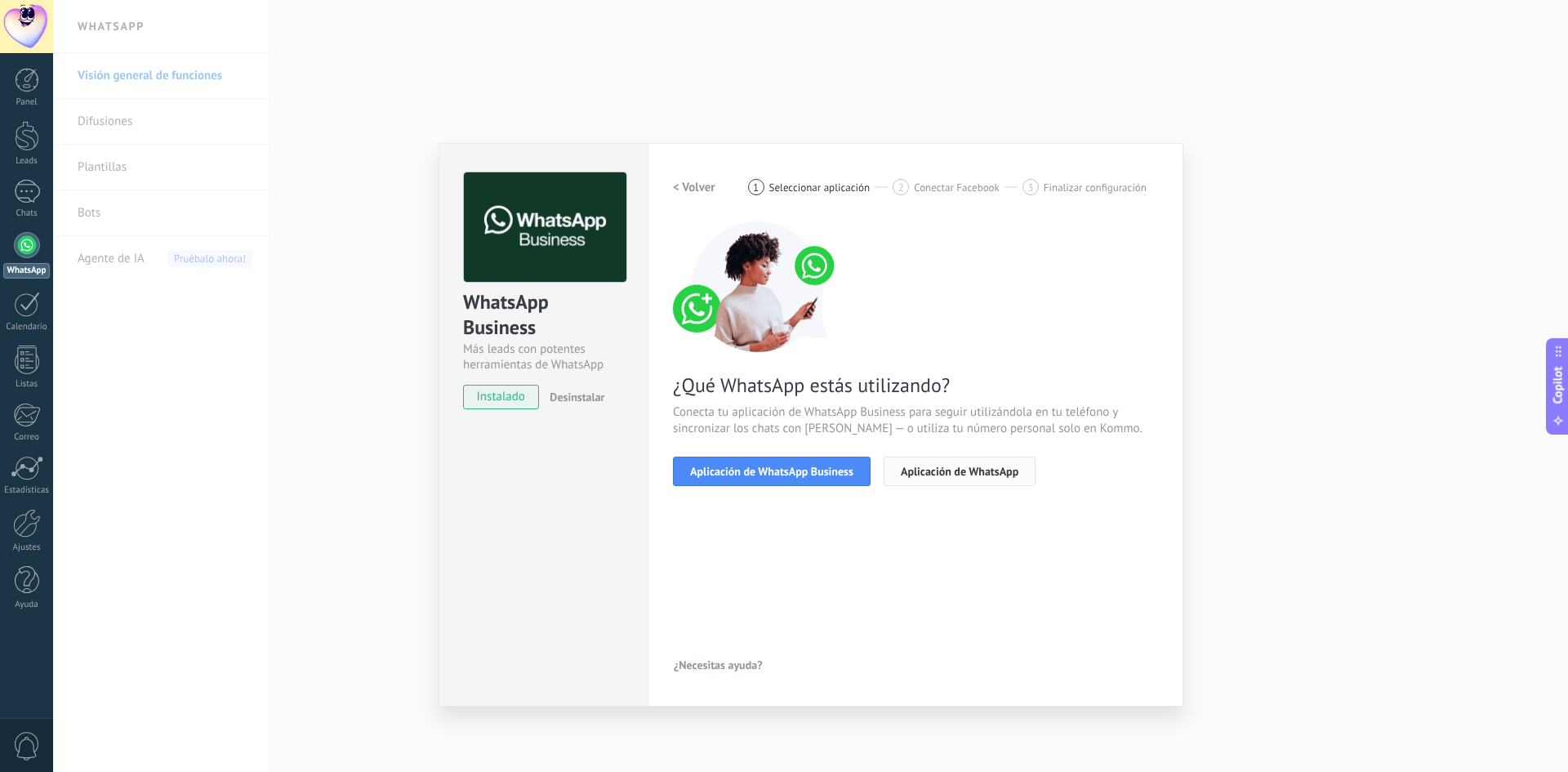
click at [920, 474] on span "Aplicación de WhatsApp" at bounding box center [960, 471] width 118 height 11
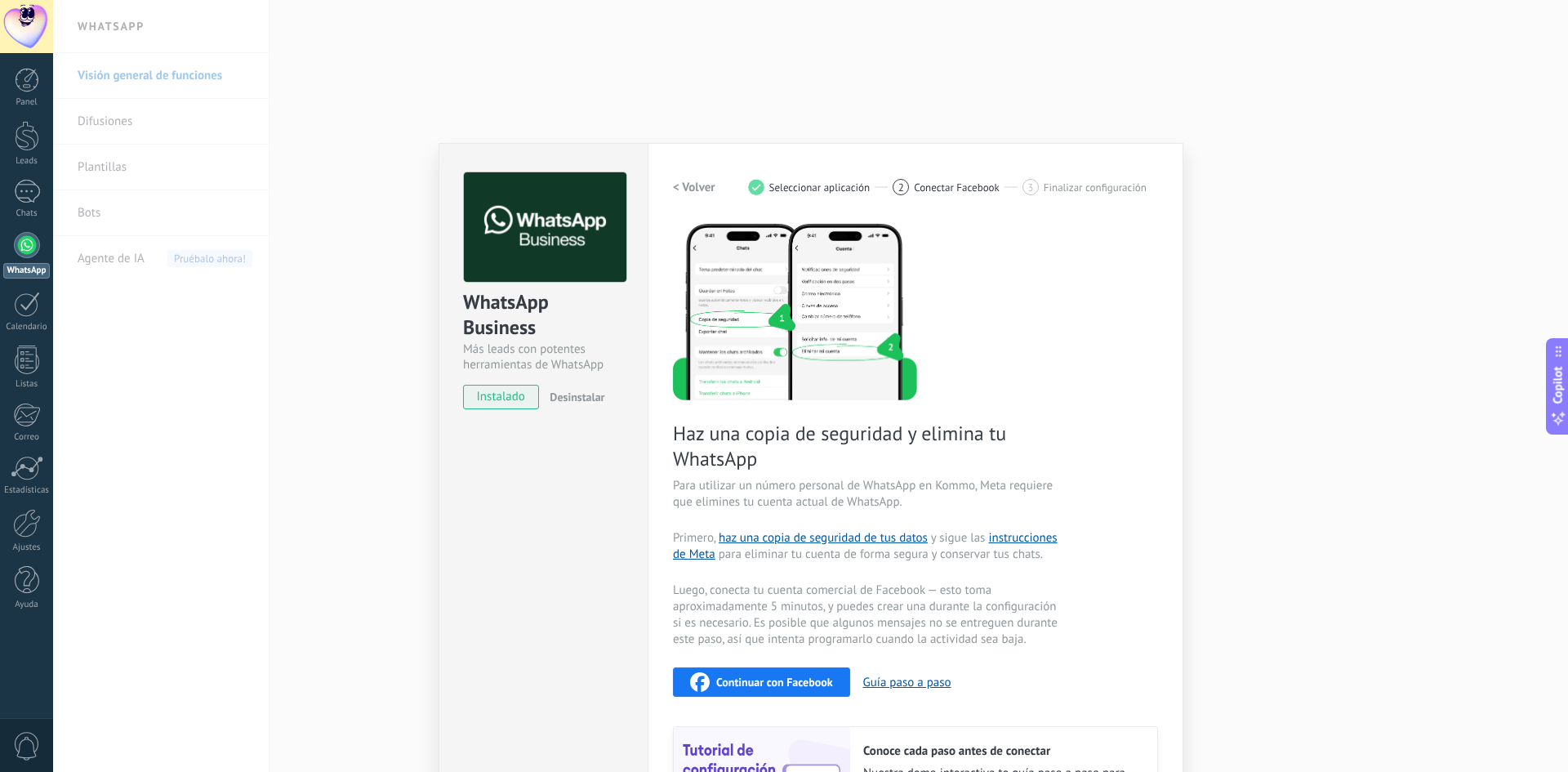
scroll to position [158, 0]
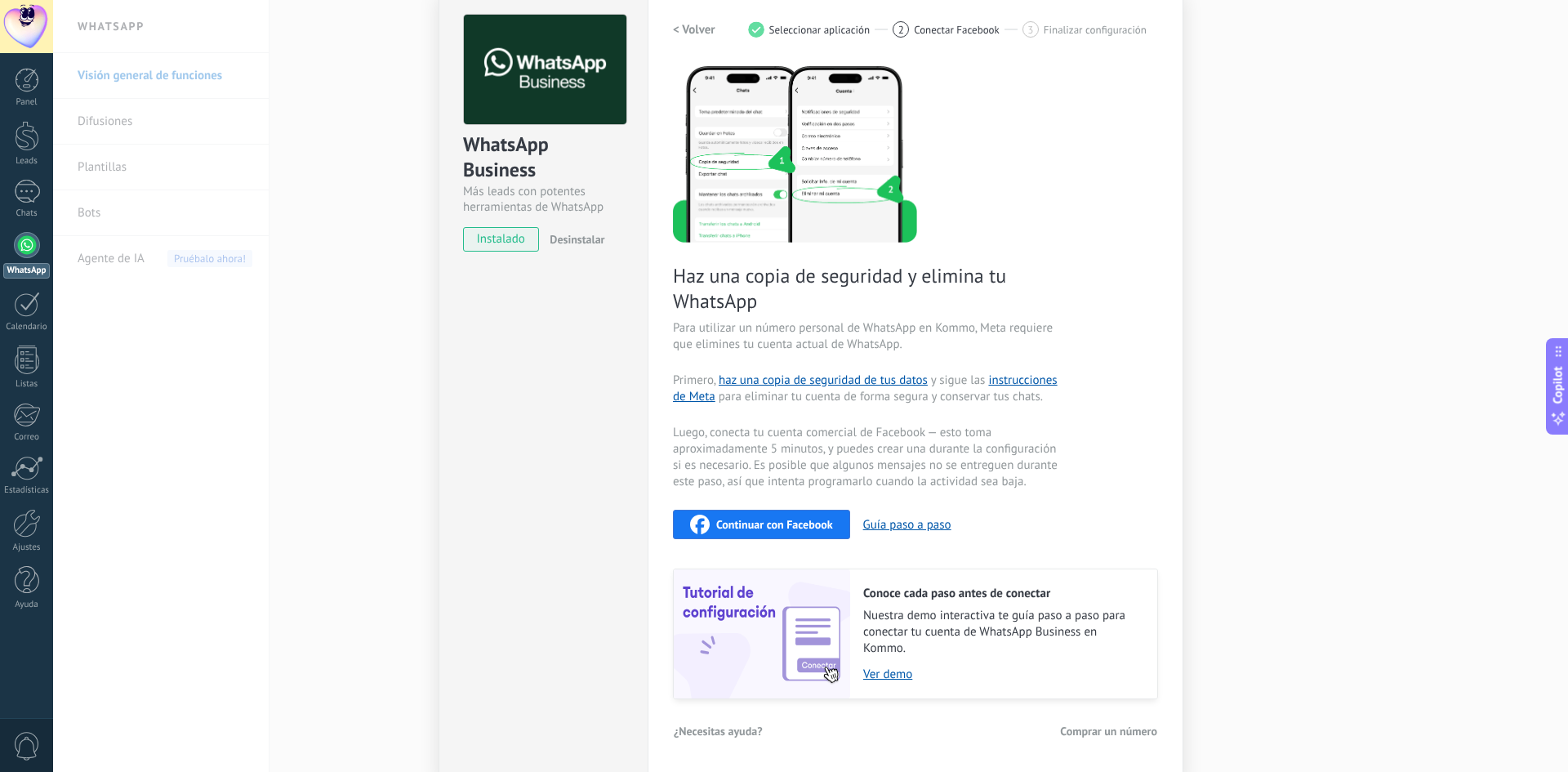
click at [796, 532] on div "Continuar con Facebook" at bounding box center [761, 525] width 143 height 20
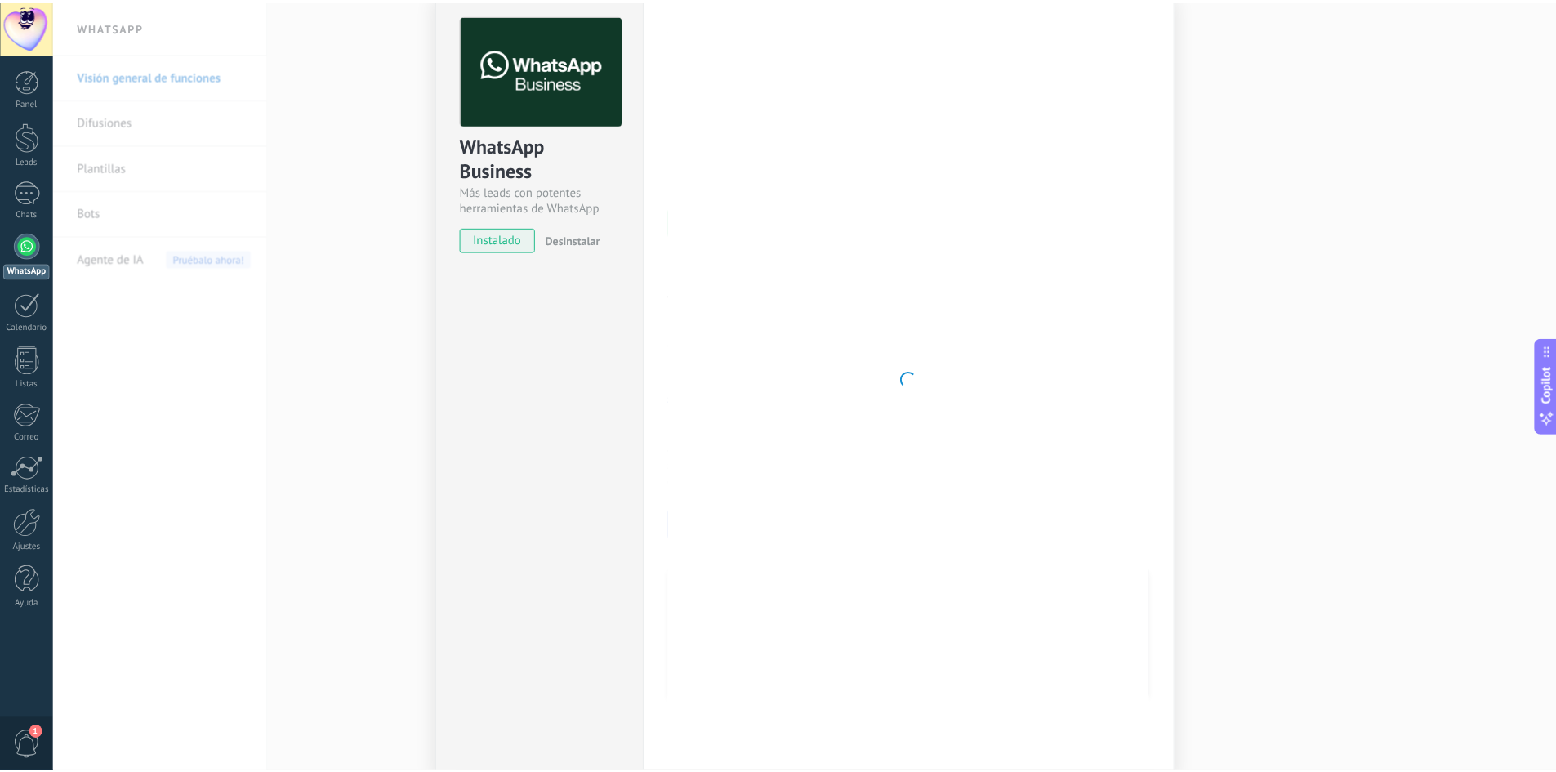
scroll to position [0, 0]
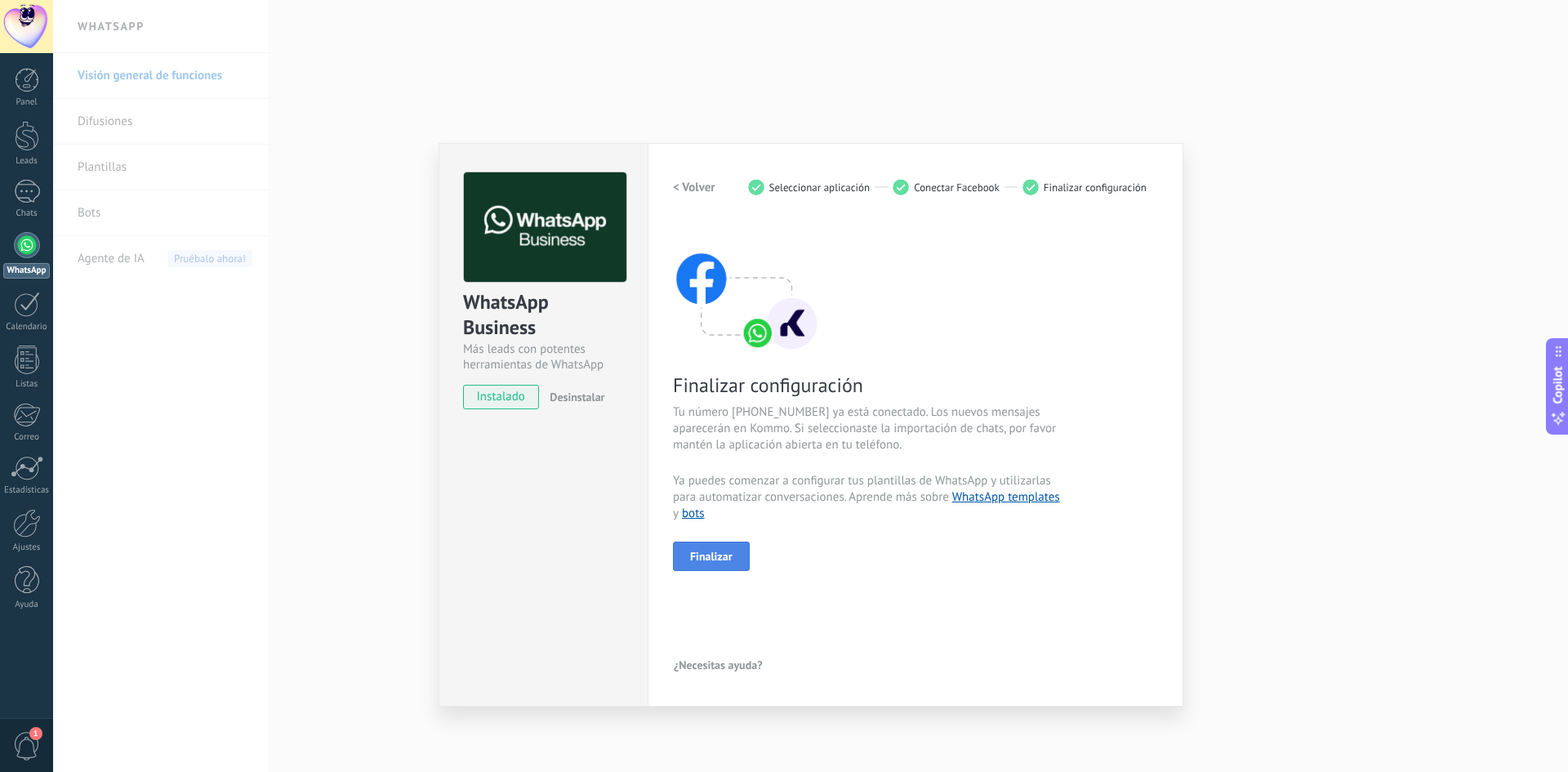
click at [732, 550] on span "Finalizar" at bounding box center [711, 555] width 42 height 11
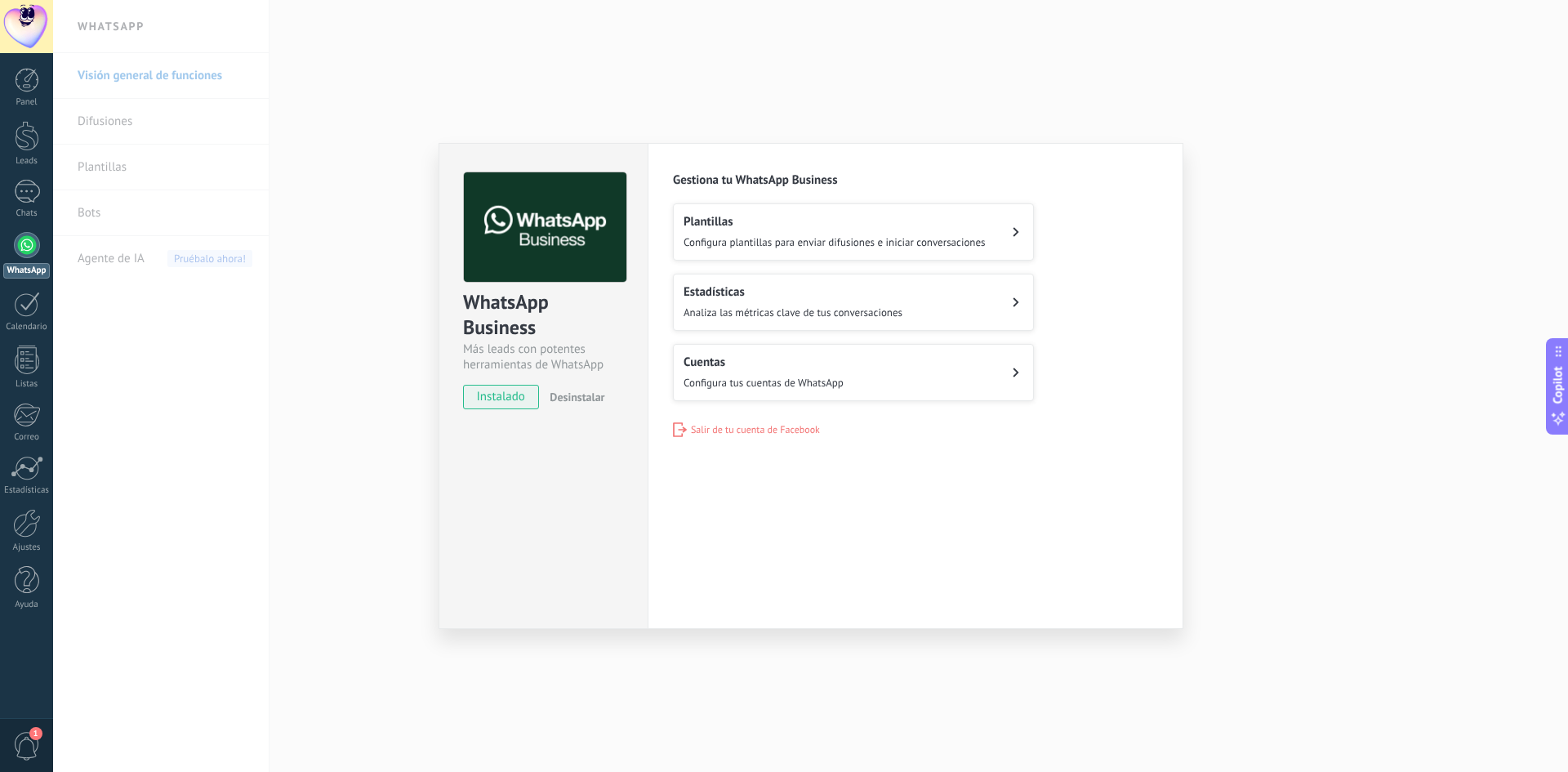
click at [737, 376] on span "Configura tus cuentas de WhatsApp" at bounding box center [764, 383] width 160 height 14
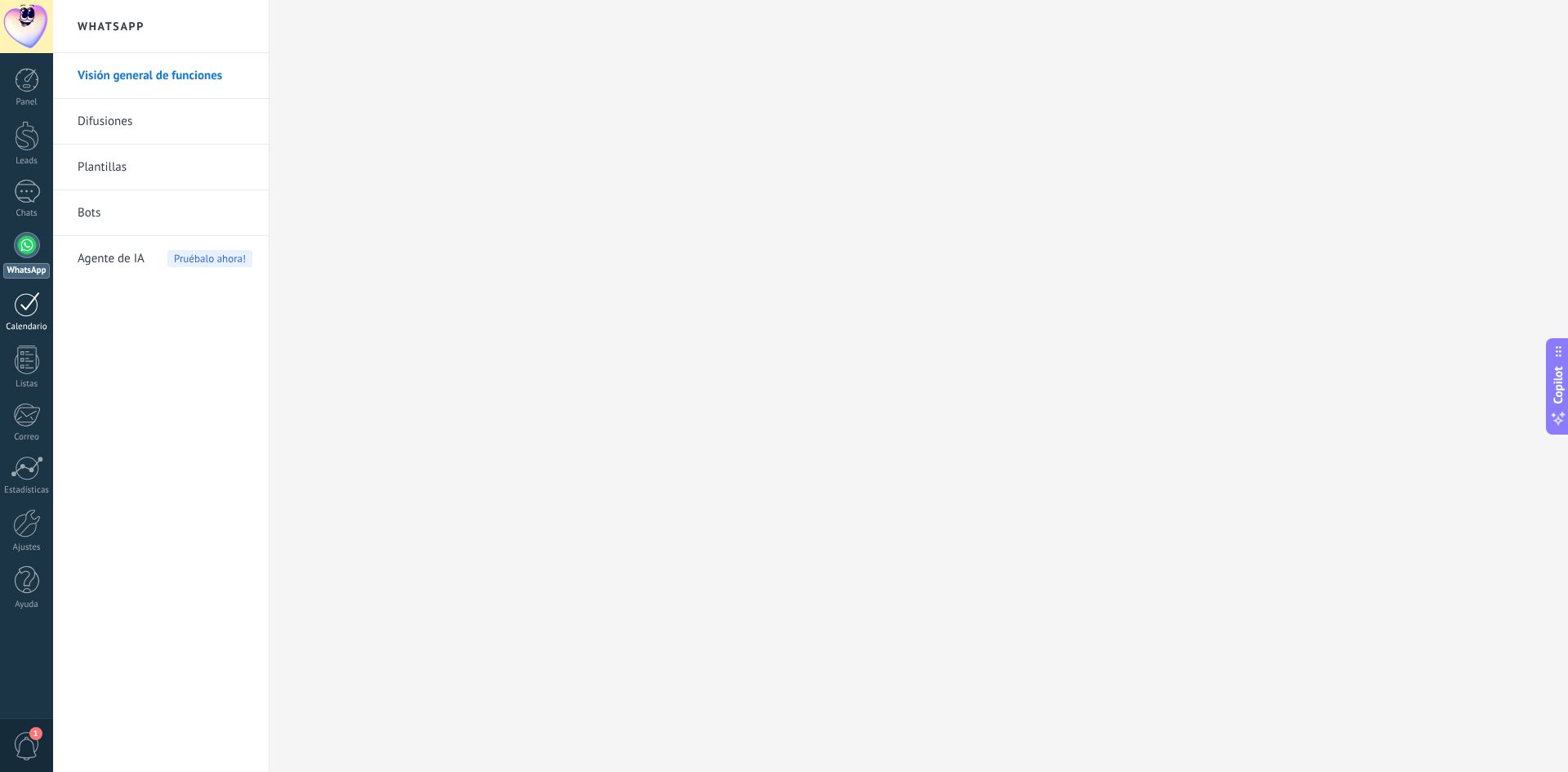
click at [27, 308] on div at bounding box center [27, 304] width 26 height 25
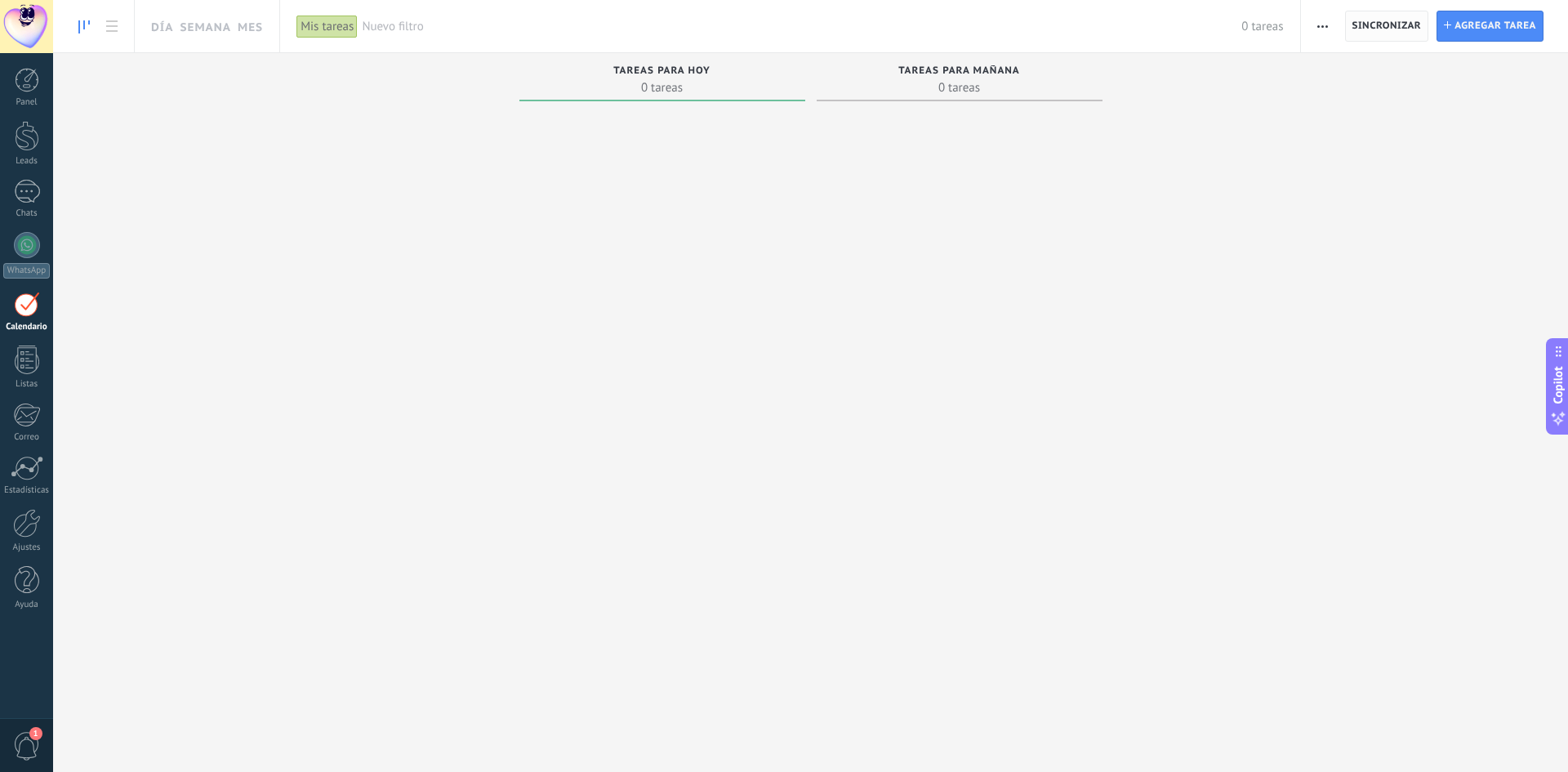
click at [1385, 32] on span "Sincronizar" at bounding box center [1386, 25] width 69 height 29
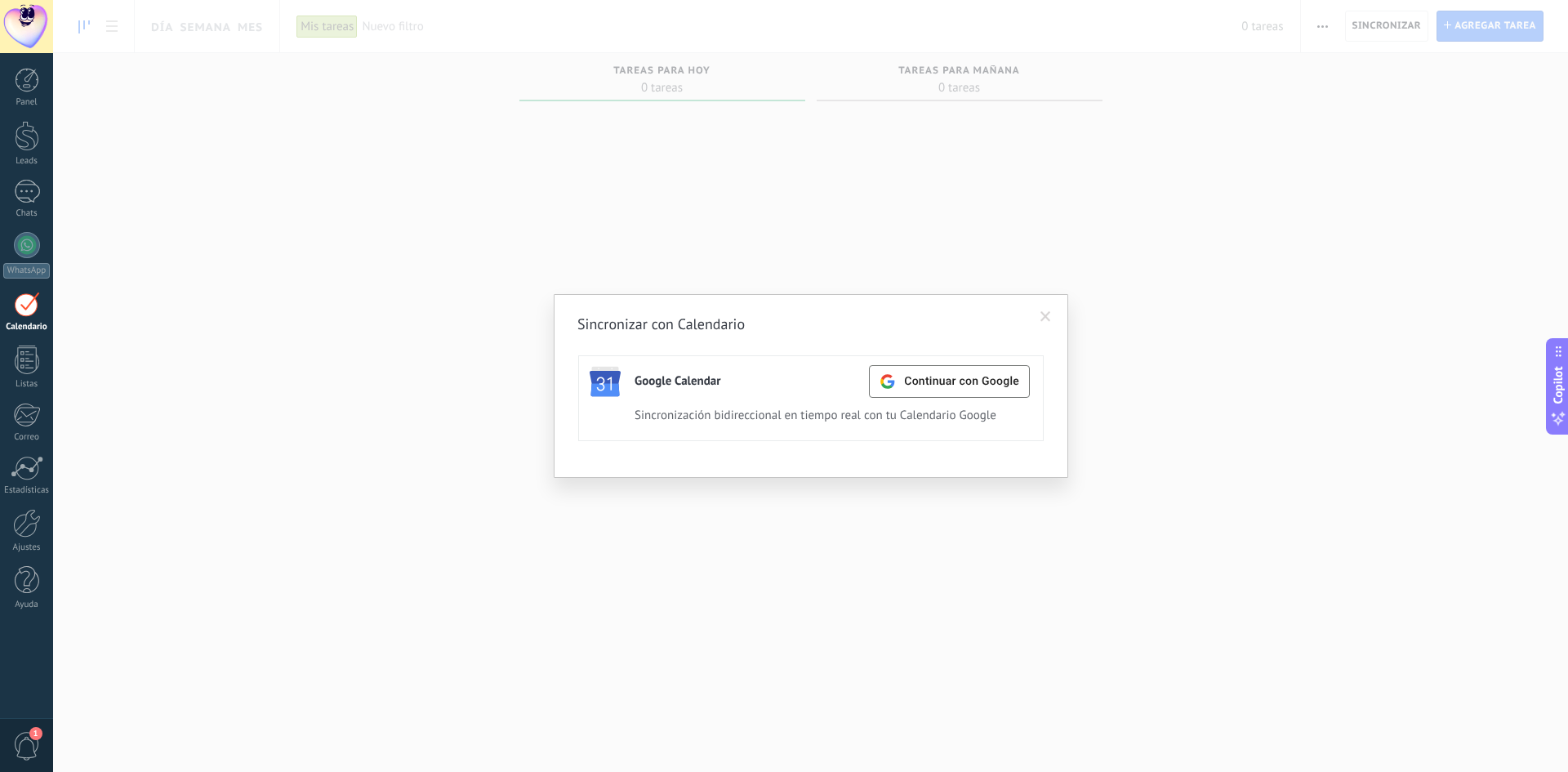
click at [1051, 313] on span at bounding box center [1045, 317] width 27 height 28
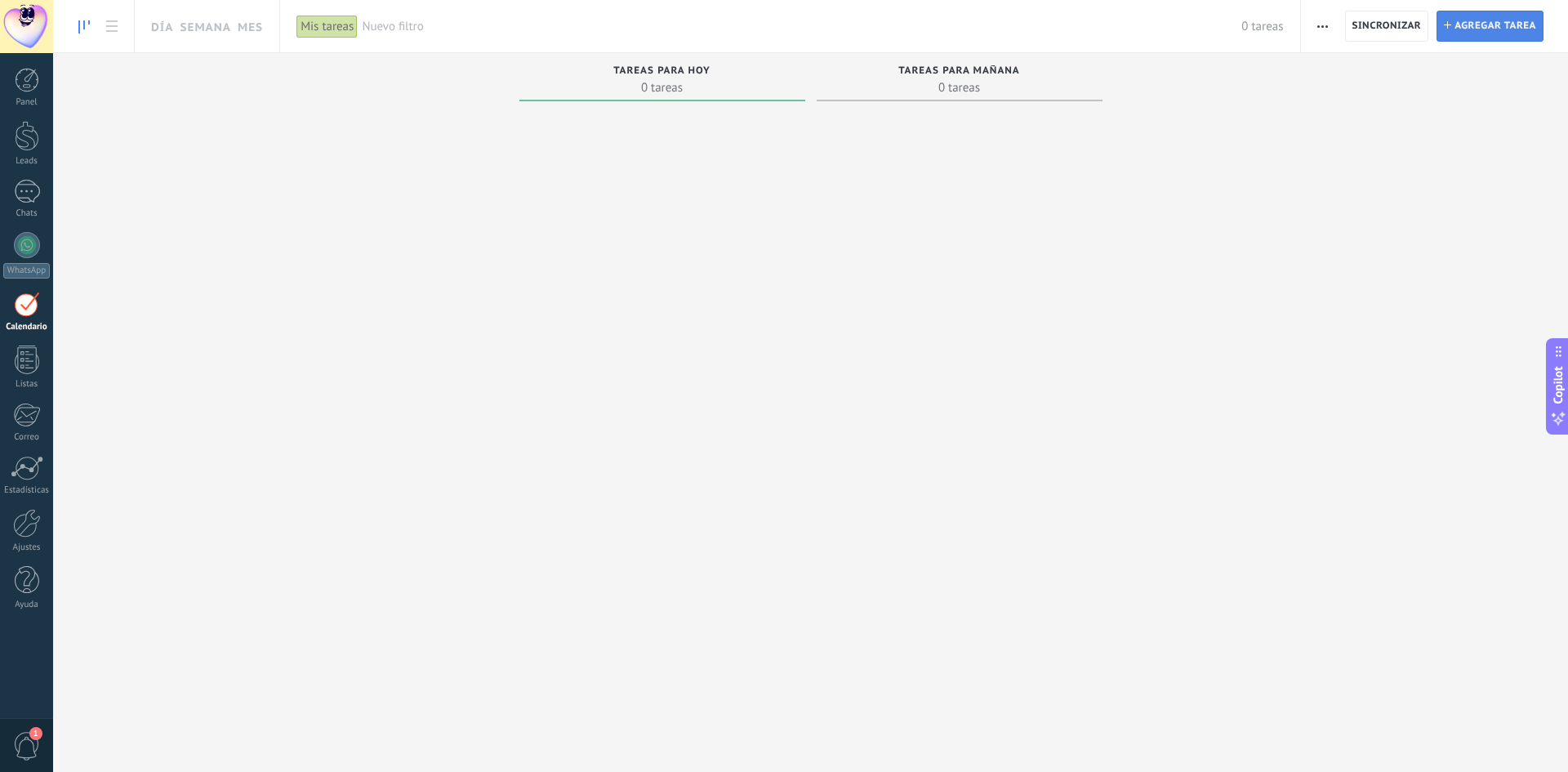
click at [1467, 25] on span "Agregar tarea" at bounding box center [1496, 25] width 82 height 29
click at [21, 82] on div at bounding box center [27, 80] width 25 height 25
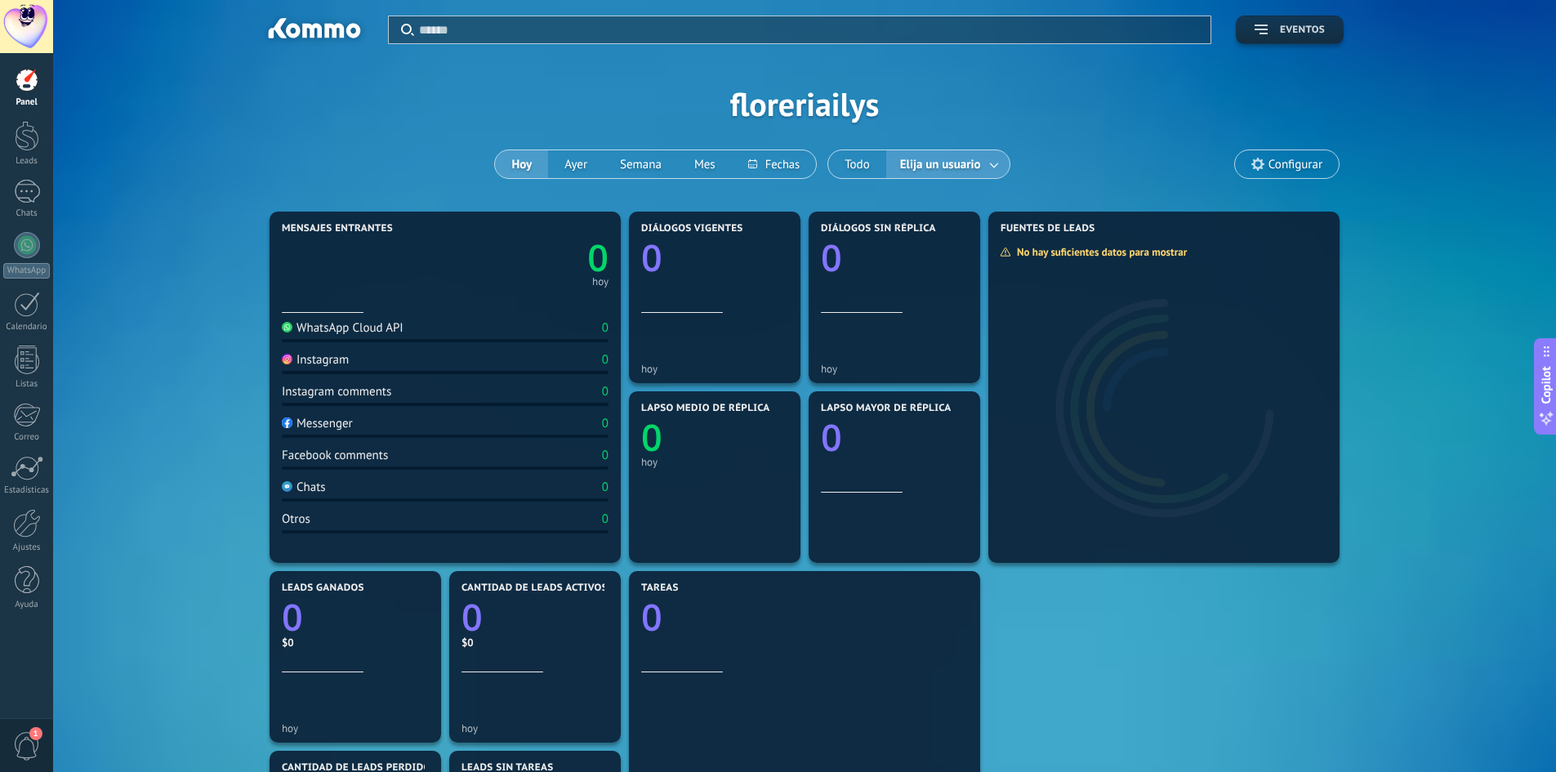
click at [1283, 34] on span "Eventos" at bounding box center [1302, 30] width 45 height 11
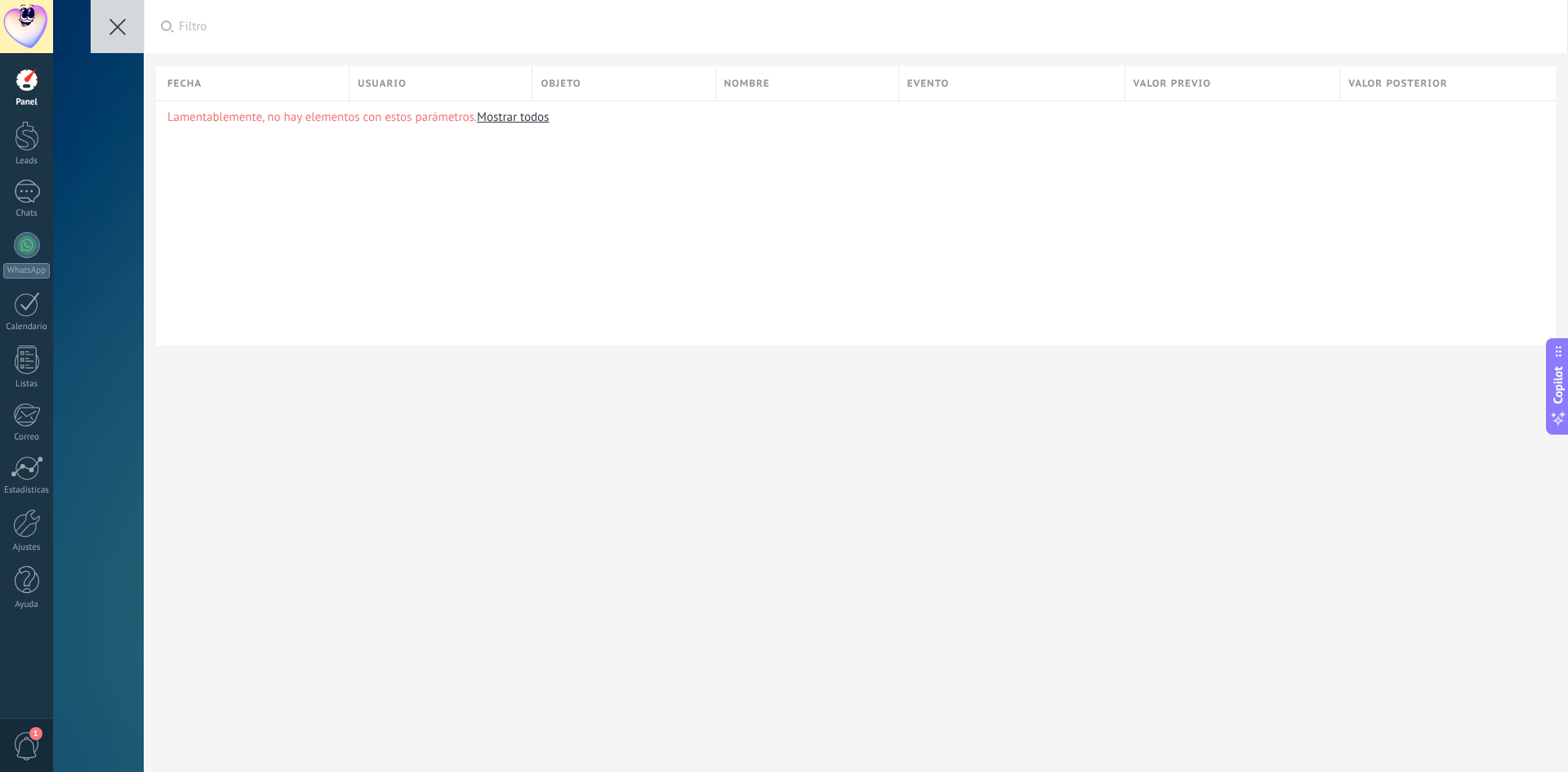
click at [96, 28] on button at bounding box center [117, 26] width 53 height 53
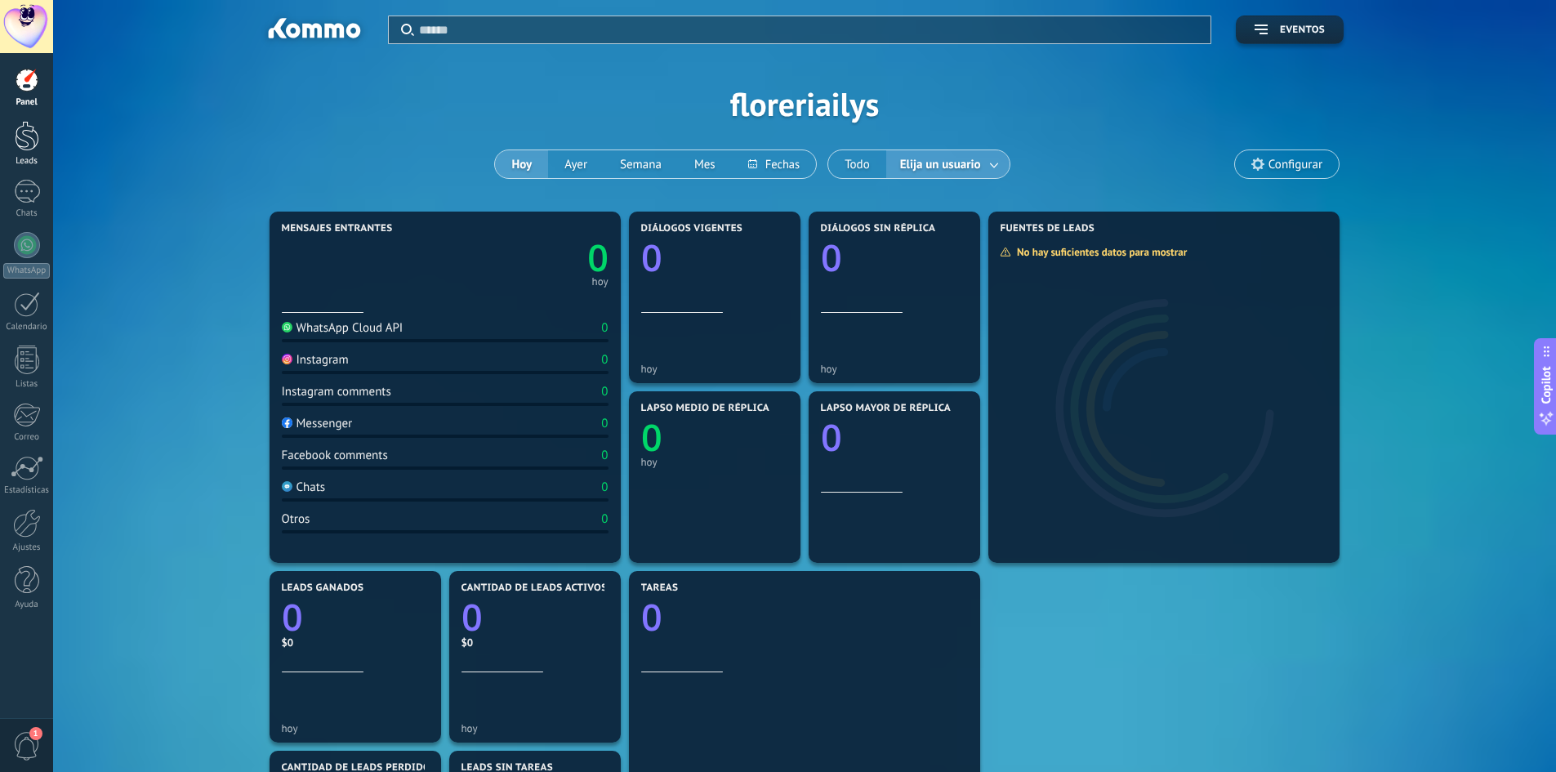
click at [19, 147] on div at bounding box center [27, 136] width 25 height 30
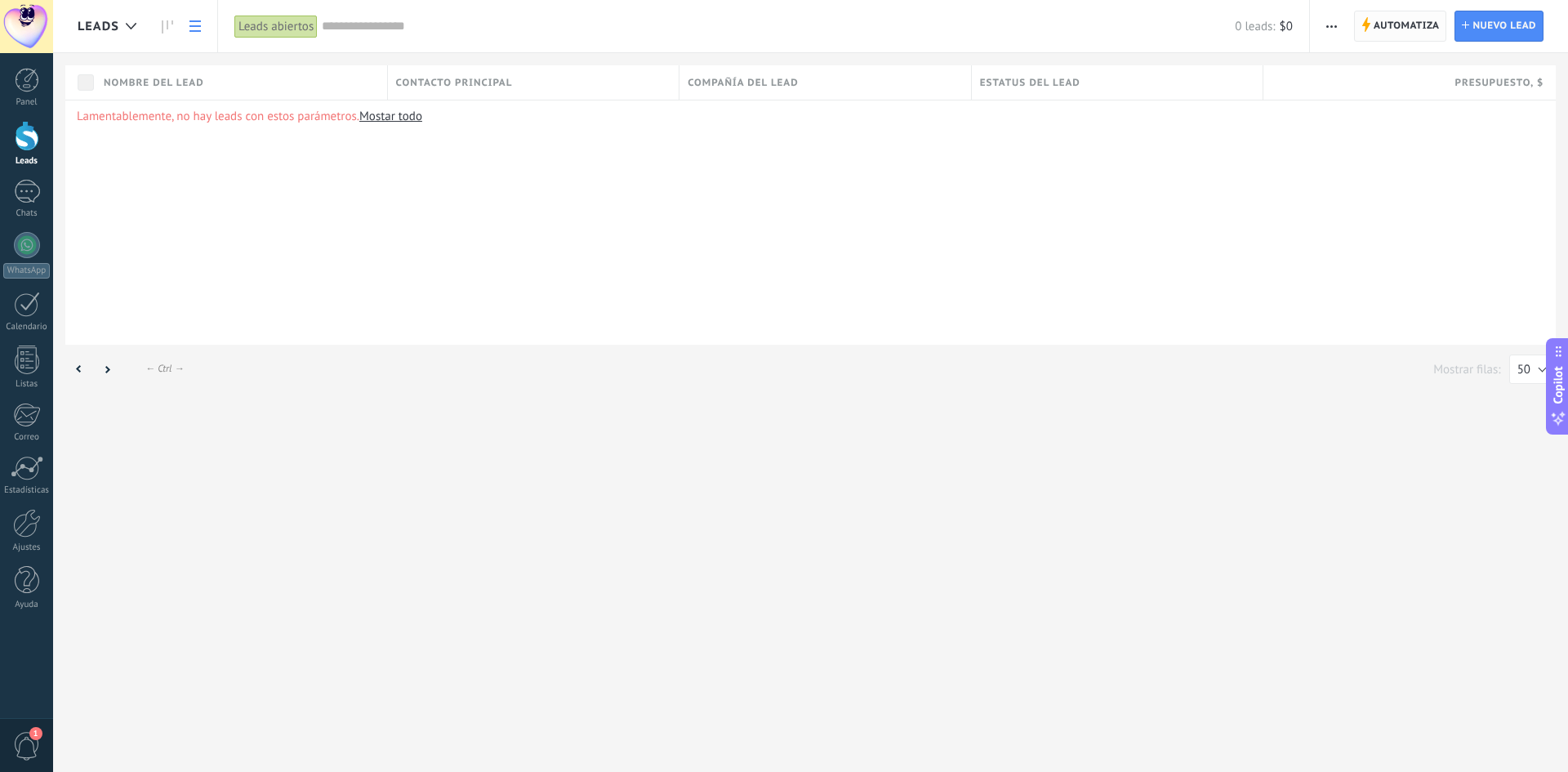
click at [1403, 24] on span "Automatiza" at bounding box center [1407, 25] width 66 height 29
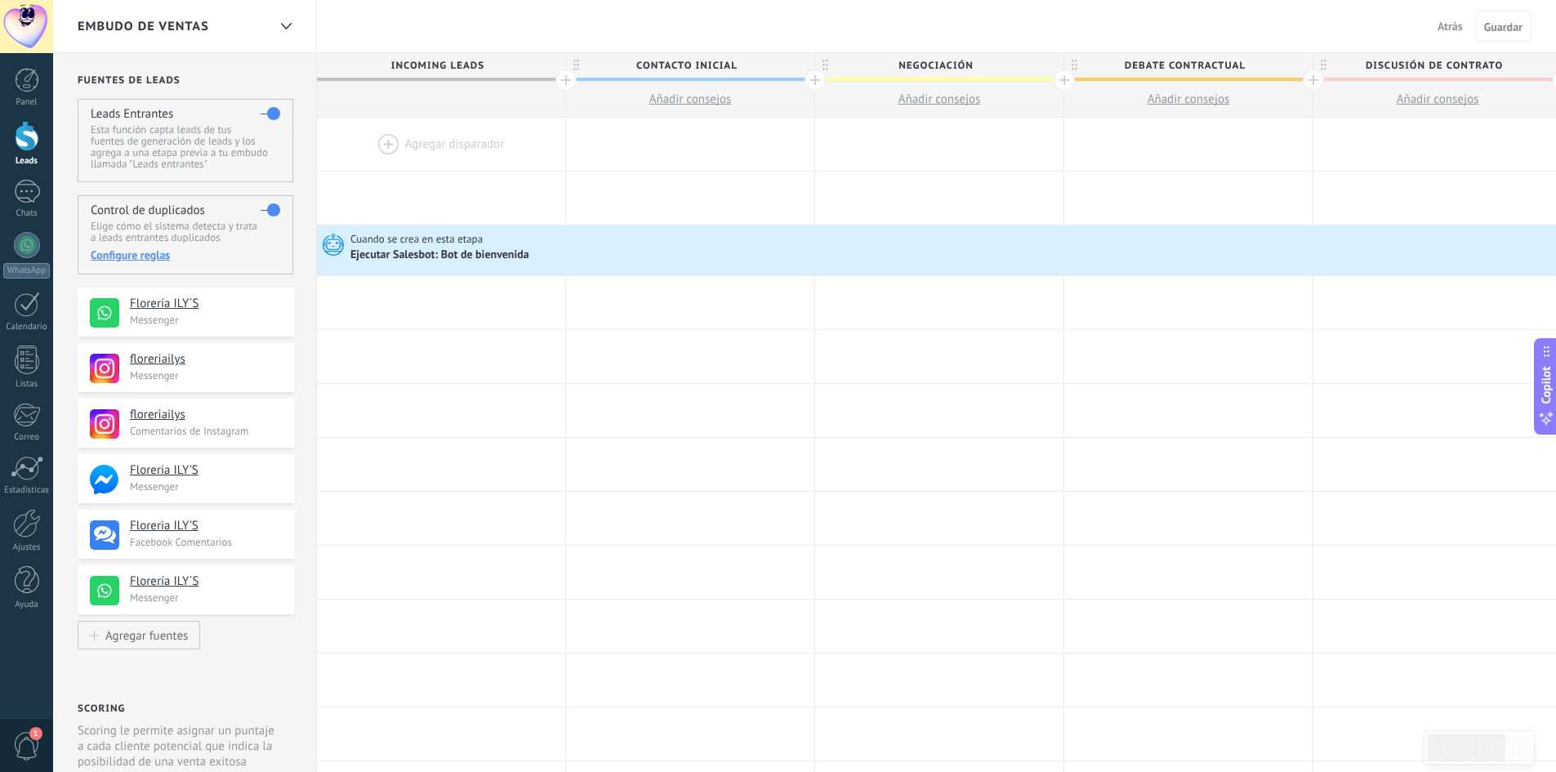
click at [431, 143] on div at bounding box center [441, 144] width 248 height 53
click at [166, 473] on h4 "Floreria ILY’S" at bounding box center [199, 470] width 138 height 16
click at [445, 137] on div at bounding box center [441, 144] width 248 height 53
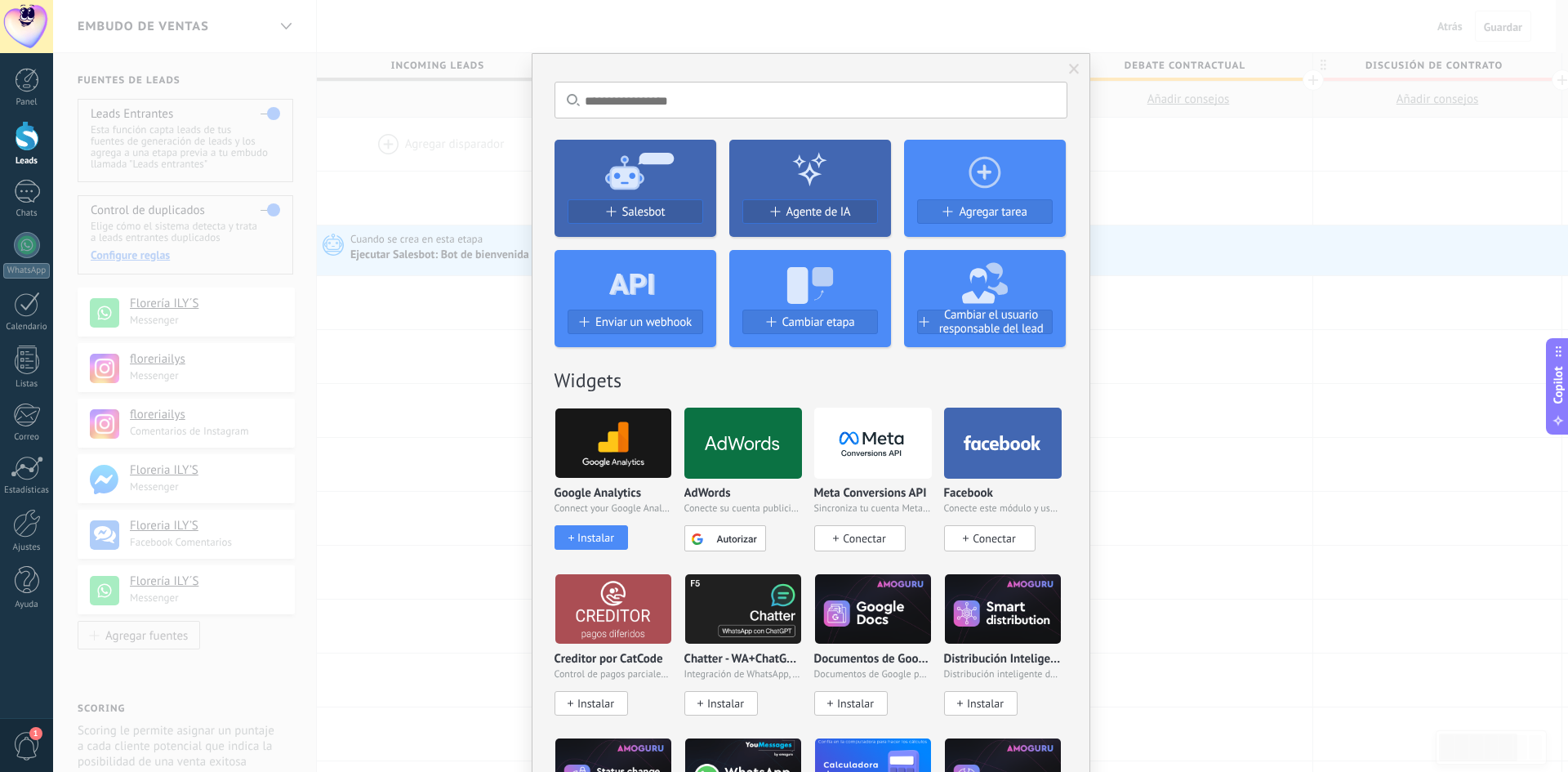
click at [996, 457] on div at bounding box center [1003, 443] width 118 height 71
click at [991, 539] on span "Conectar" at bounding box center [994, 538] width 42 height 15
click at [858, 533] on span "Conectar" at bounding box center [864, 538] width 42 height 15
click at [982, 536] on span "Conectar" at bounding box center [994, 538] width 42 height 15
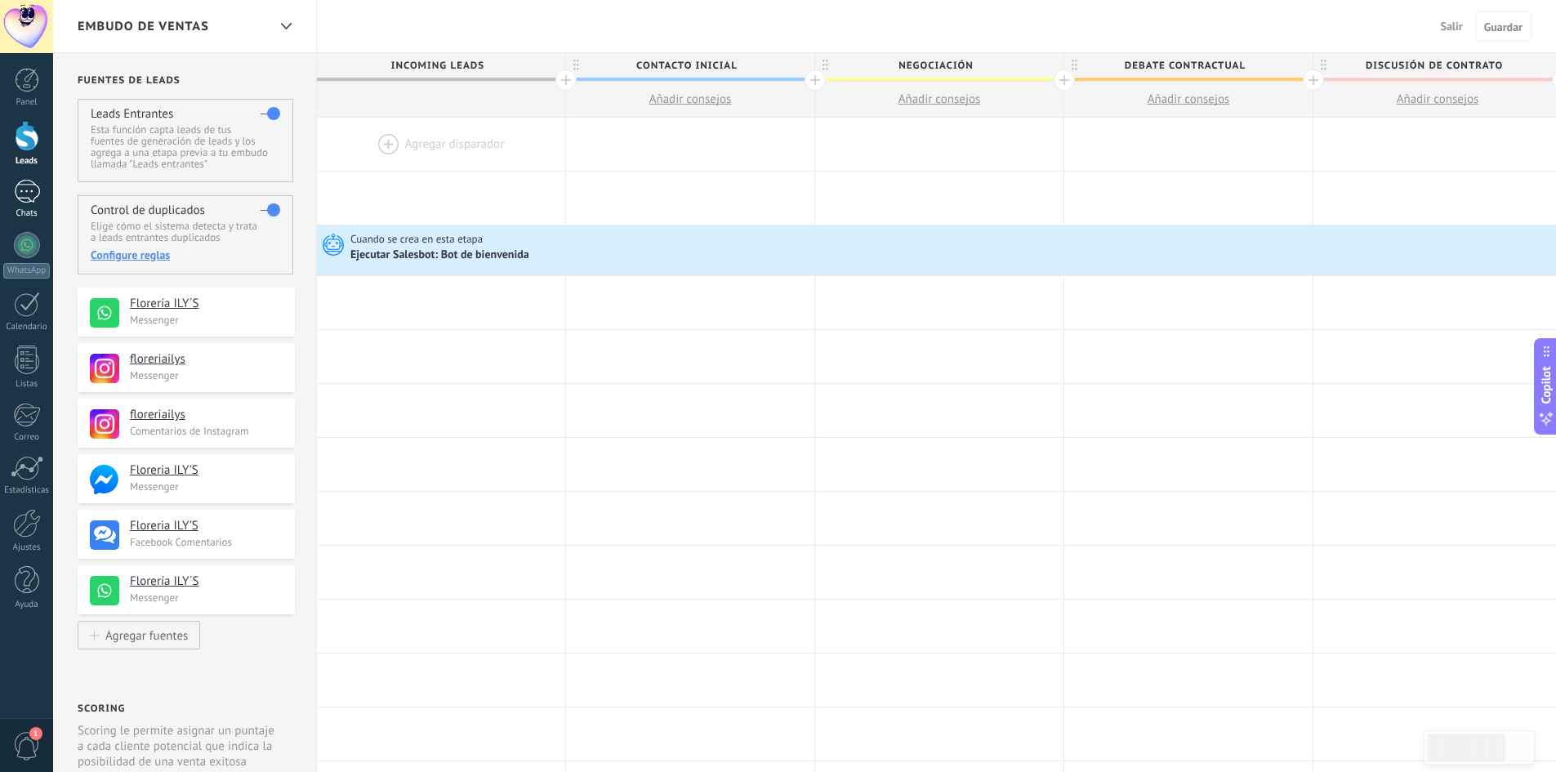
click at [26, 184] on div at bounding box center [27, 192] width 26 height 24
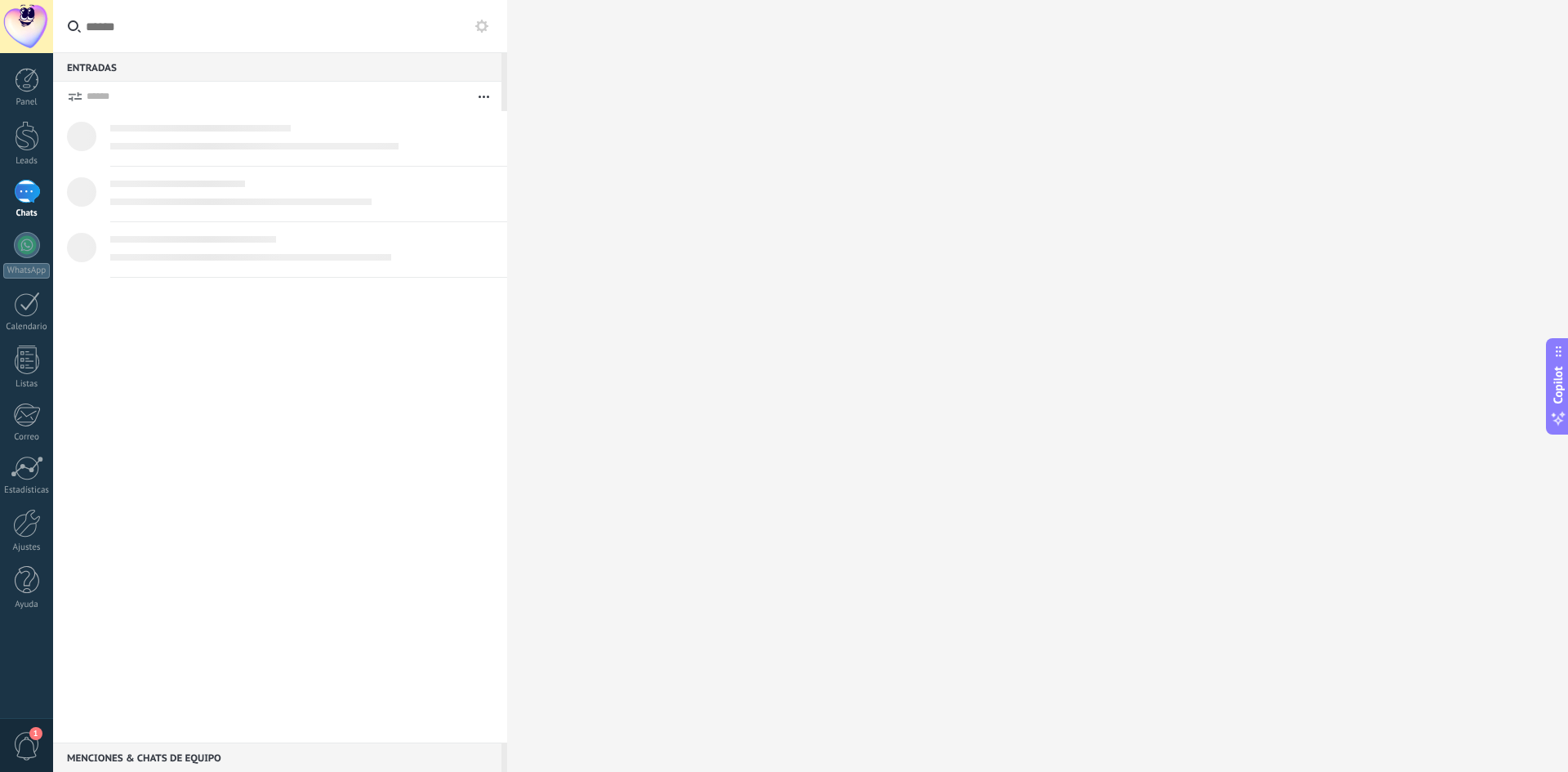
click at [78, 92] on icon at bounding box center [74, 96] width 15 height 10
click at [487, 97] on icon "button" at bounding box center [484, 97] width 11 height 2
click at [488, 19] on button at bounding box center [482, 26] width 20 height 20
click at [19, 264] on div "WhatsApp" at bounding box center [26, 271] width 47 height 16
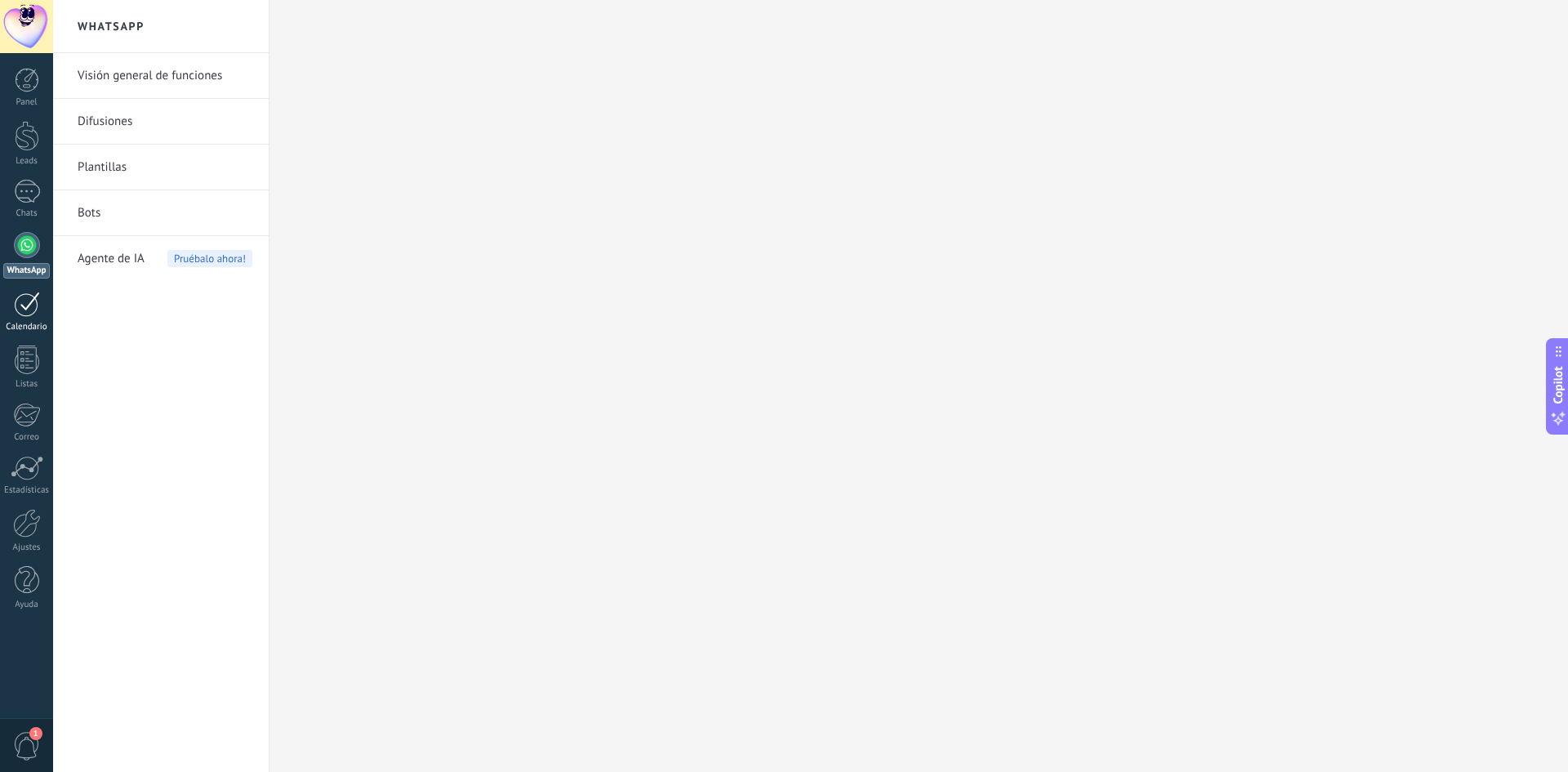
click at [35, 297] on div at bounding box center [27, 304] width 26 height 25
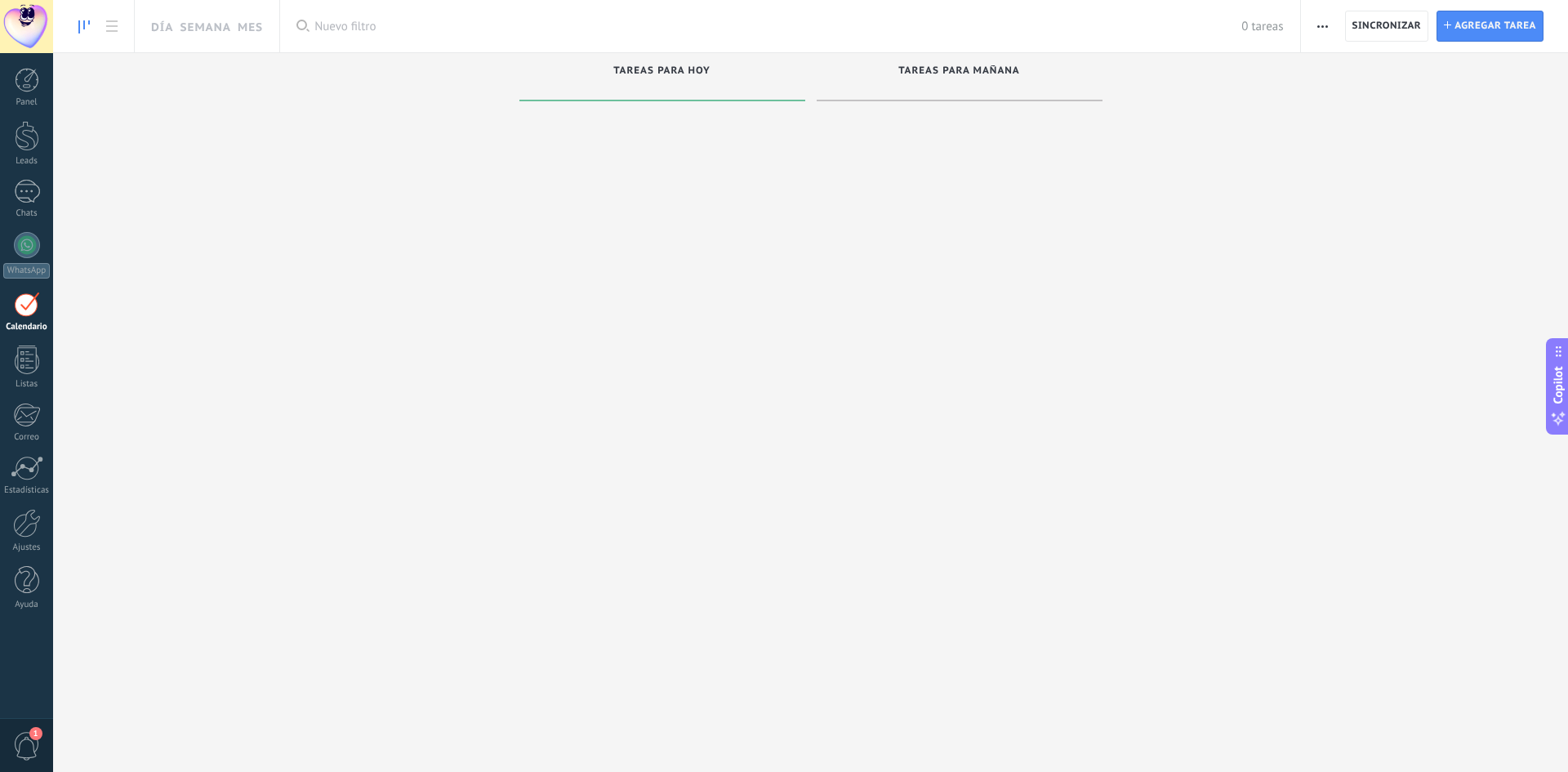
click at [980, 60] on div "Tareas para mañana" at bounding box center [960, 77] width 286 height 48
click at [980, 66] on span "Tareas para mañana" at bounding box center [959, 70] width 122 height 11
click at [1323, 25] on use "button" at bounding box center [1322, 26] width 11 height 2
click at [1477, 24] on span "Agregar tarea" at bounding box center [1496, 25] width 82 height 29
click at [17, 601] on div "Ayuda" at bounding box center [26, 604] width 47 height 11
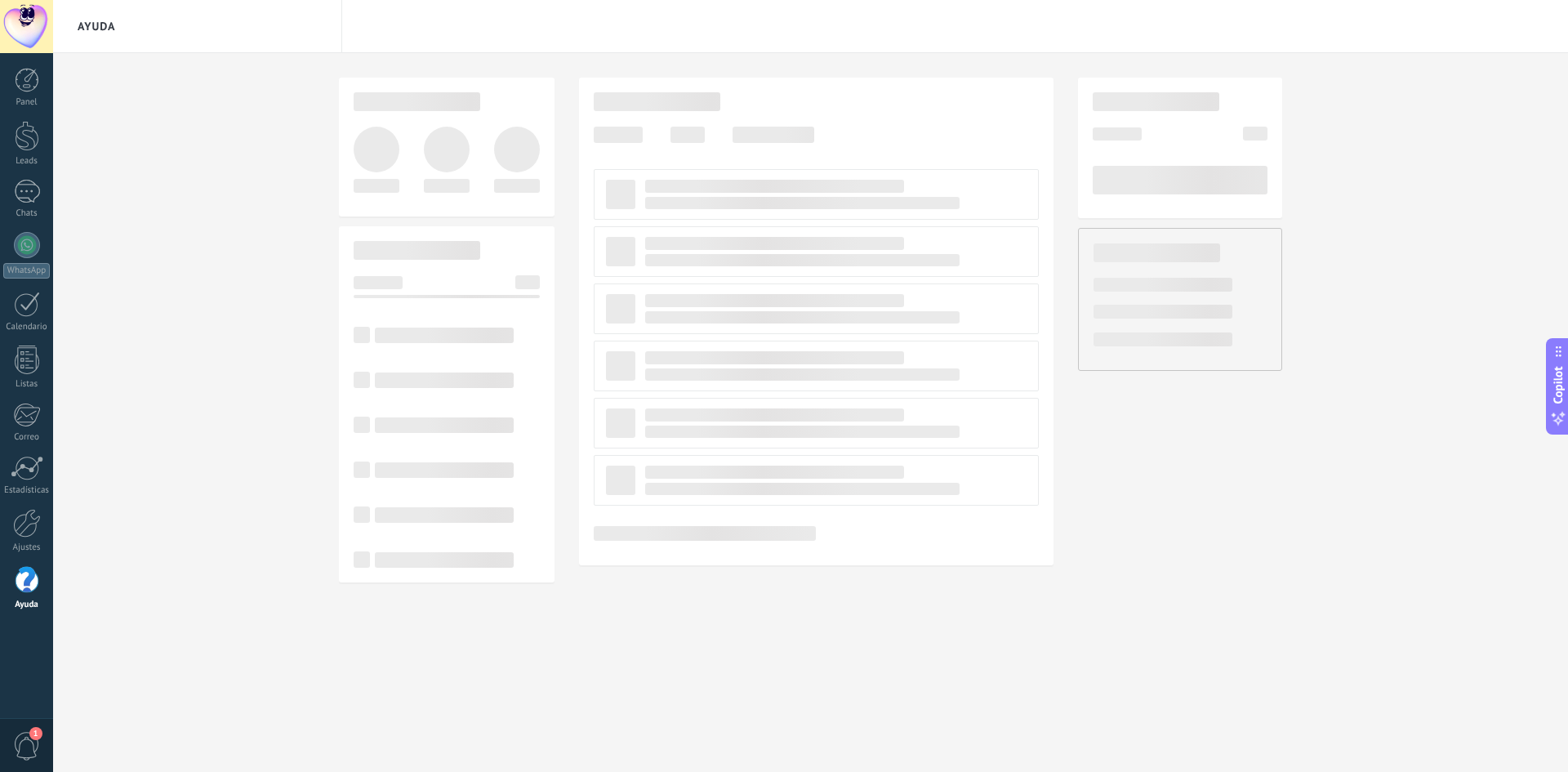
click at [29, 740] on span "1" at bounding box center [27, 746] width 28 height 29
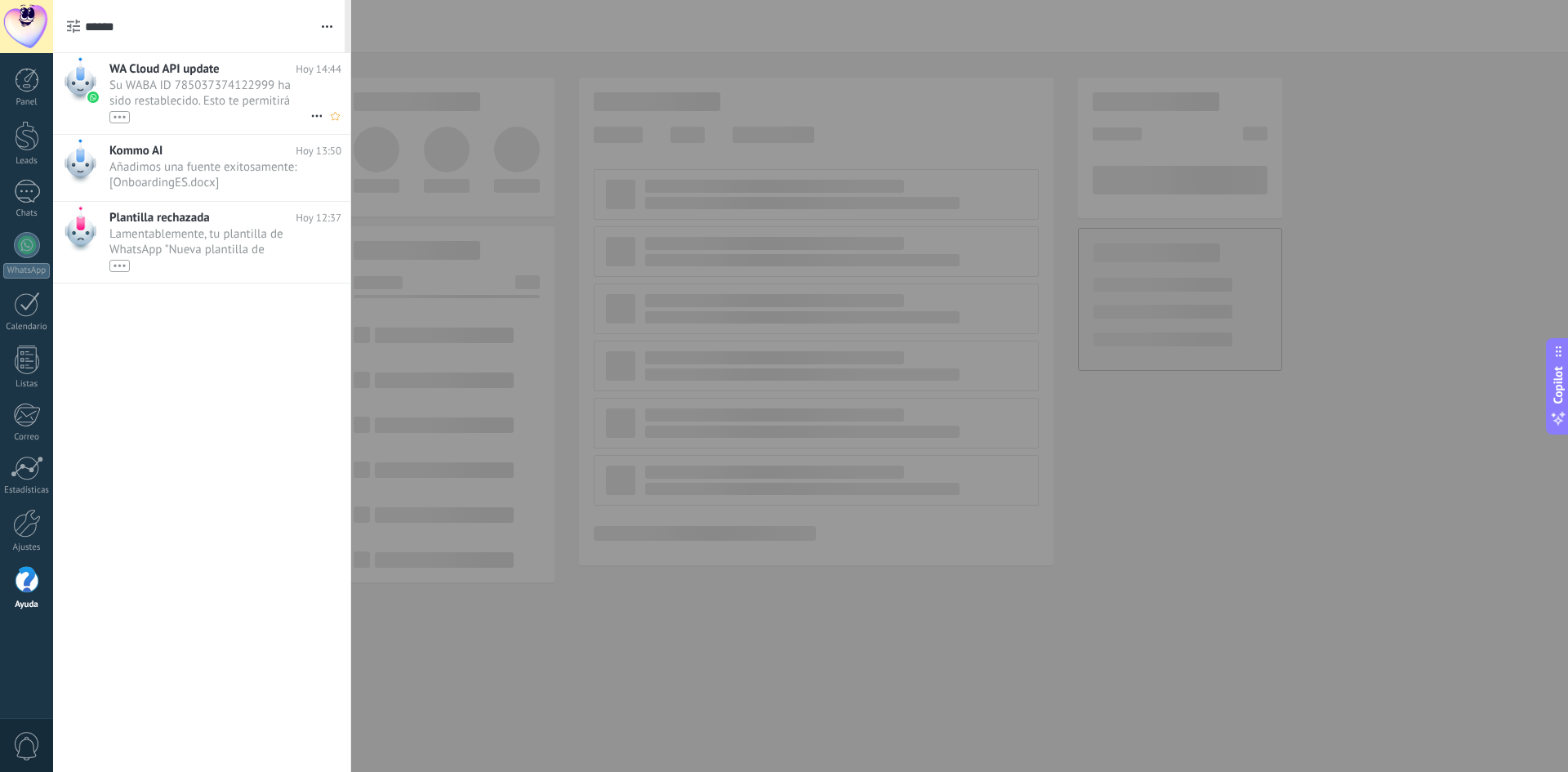
click at [176, 102] on span "Su WABA ID 785037374122999 ha sido restablecido. Esto te permitirá continuar en…" at bounding box center [209, 101] width 201 height 46
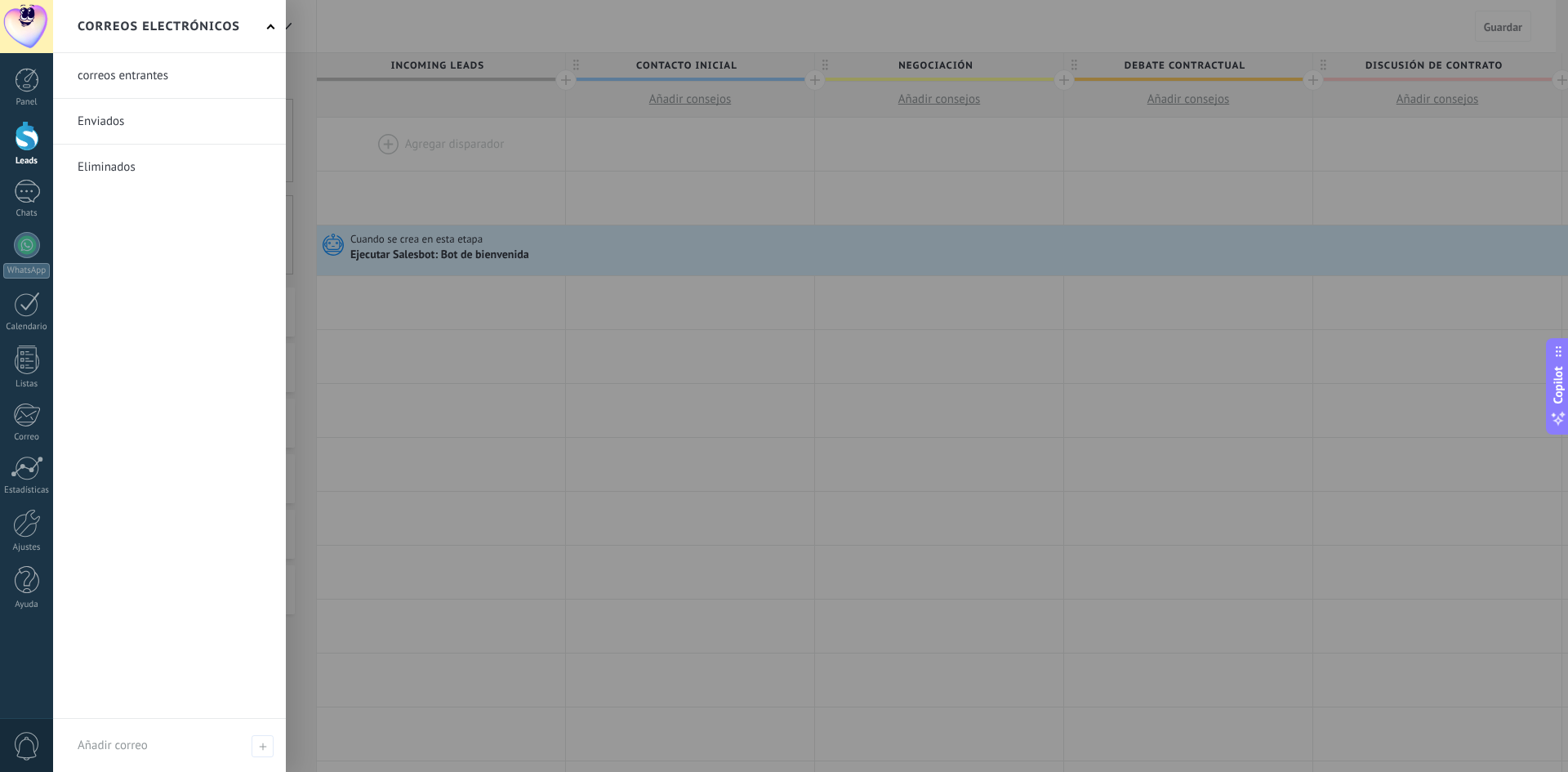
click at [270, 26] on span at bounding box center [271, 28] width 8 height 8
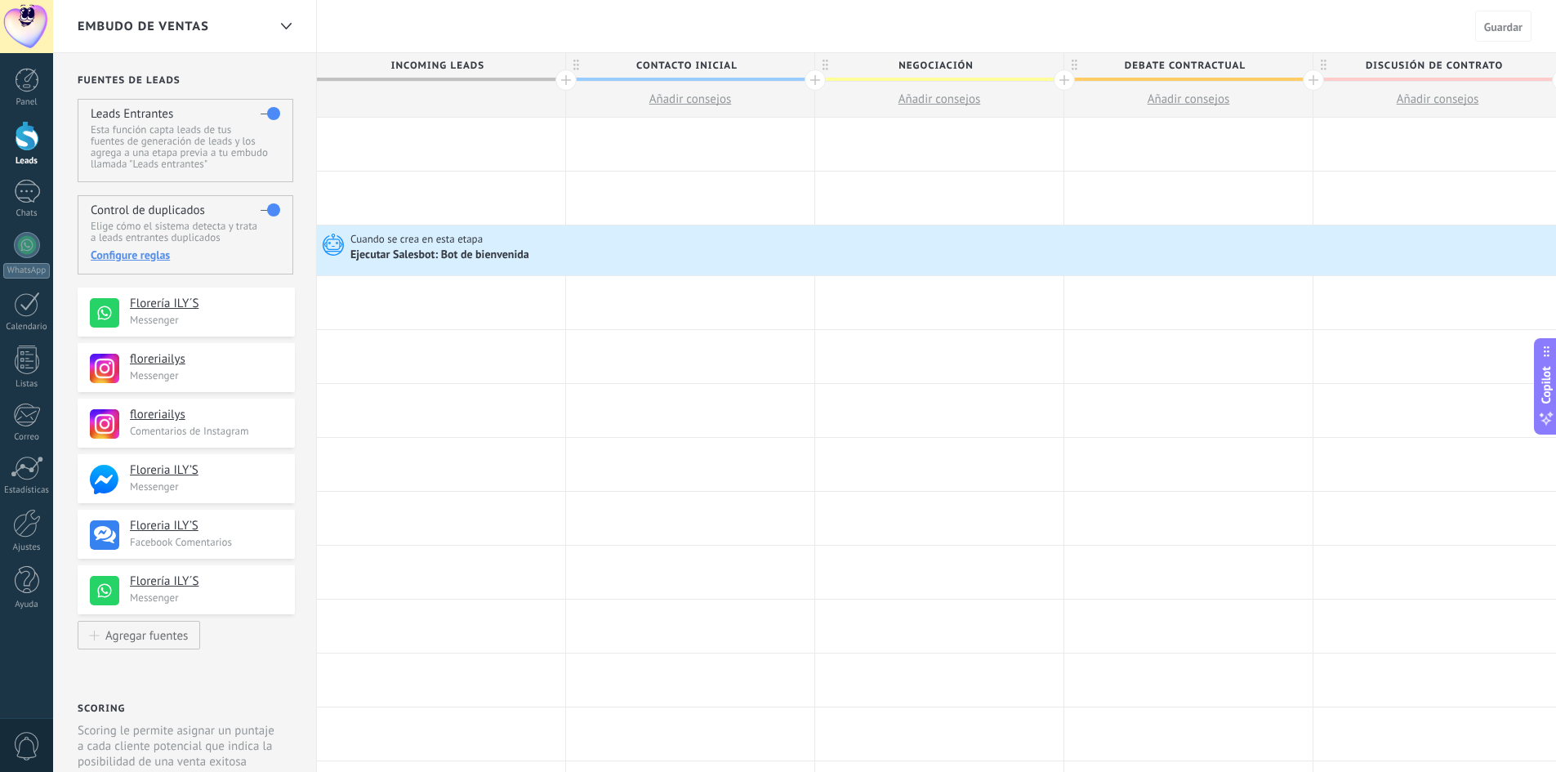
click at [422, 248] on div "Ejecutar Salesbot: Bot de bienvenida" at bounding box center [440, 255] width 181 height 15
click at [487, 256] on div "Ejecutar Salesbot: Bot de bienvenida" at bounding box center [440, 255] width 181 height 15
